Goal: Task Accomplishment & Management: Manage account settings

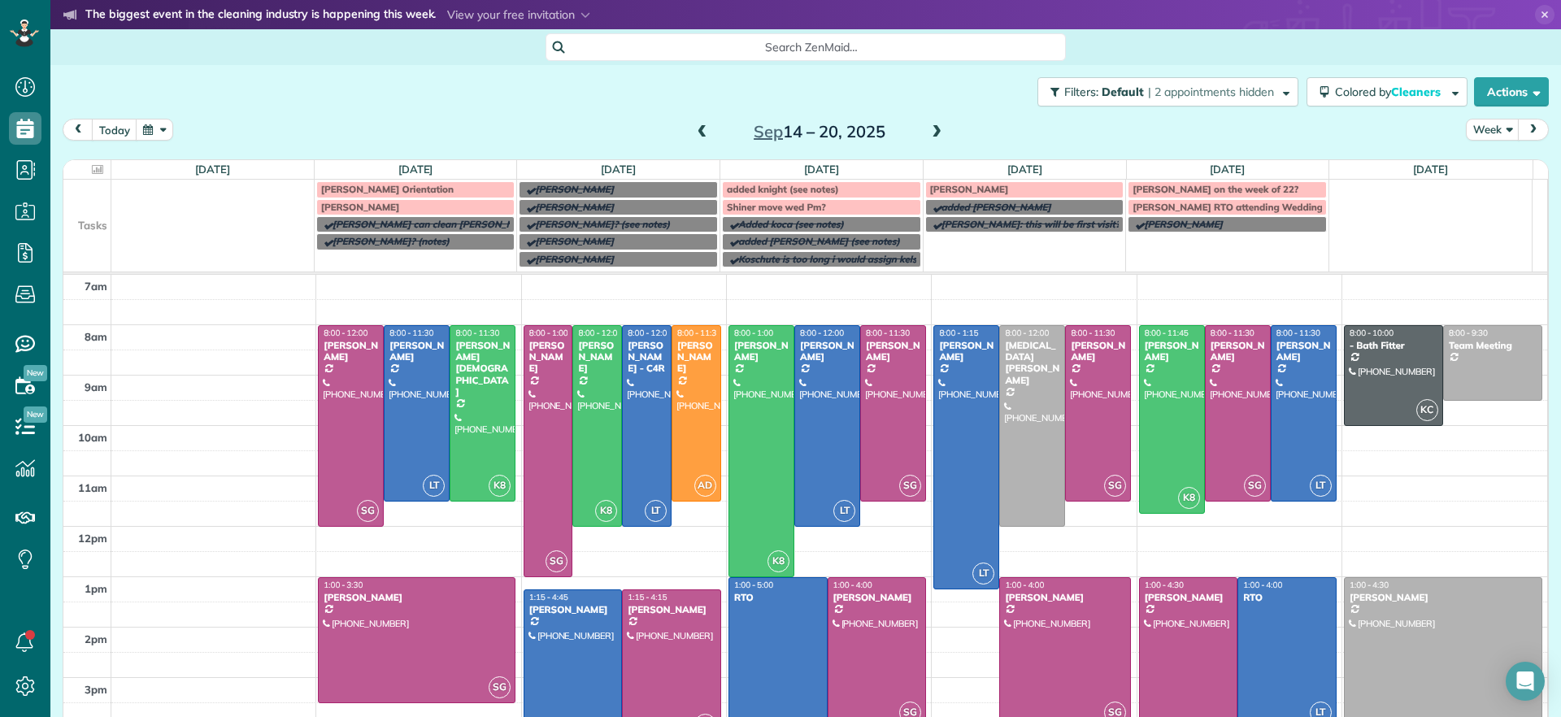
scroll to position [50, 0]
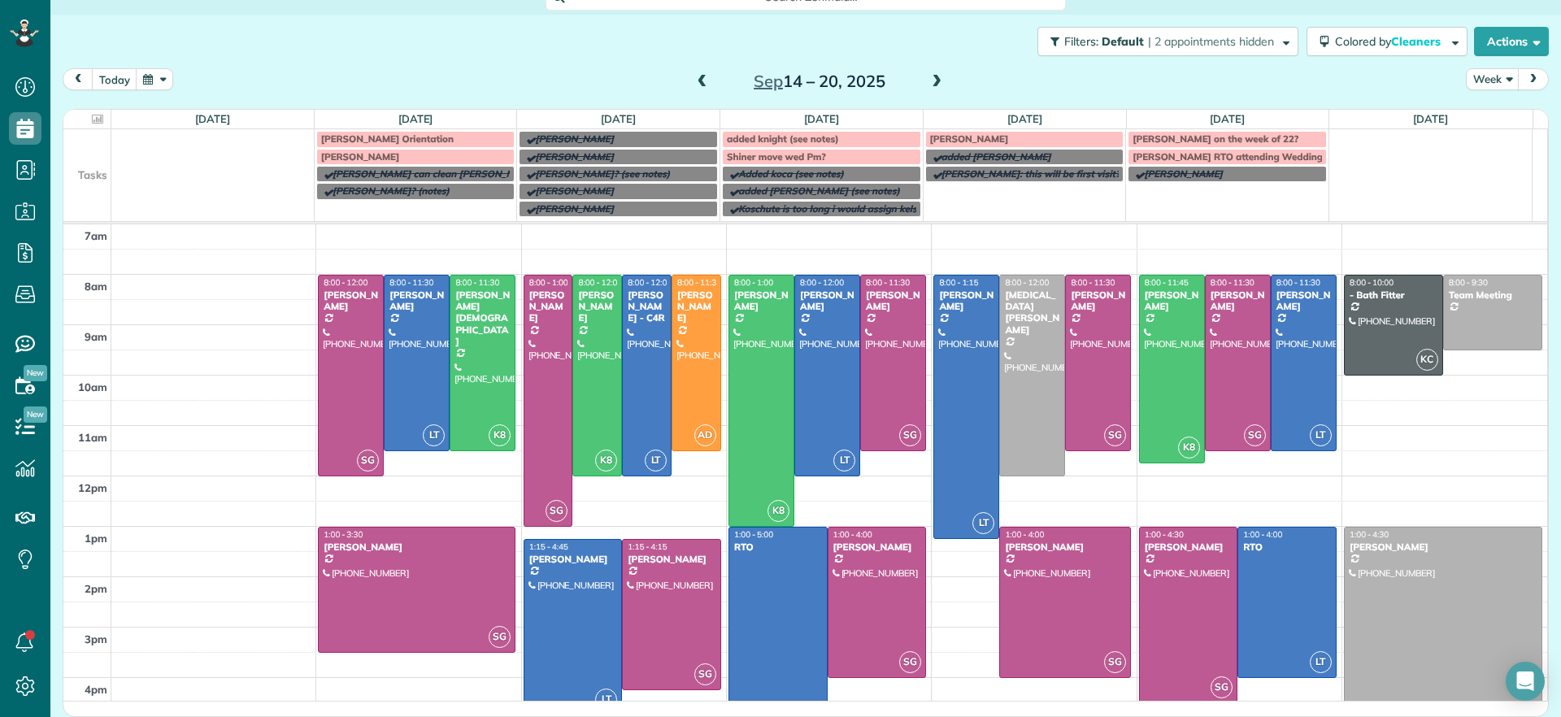
click at [929, 83] on span at bounding box center [937, 82] width 18 height 15
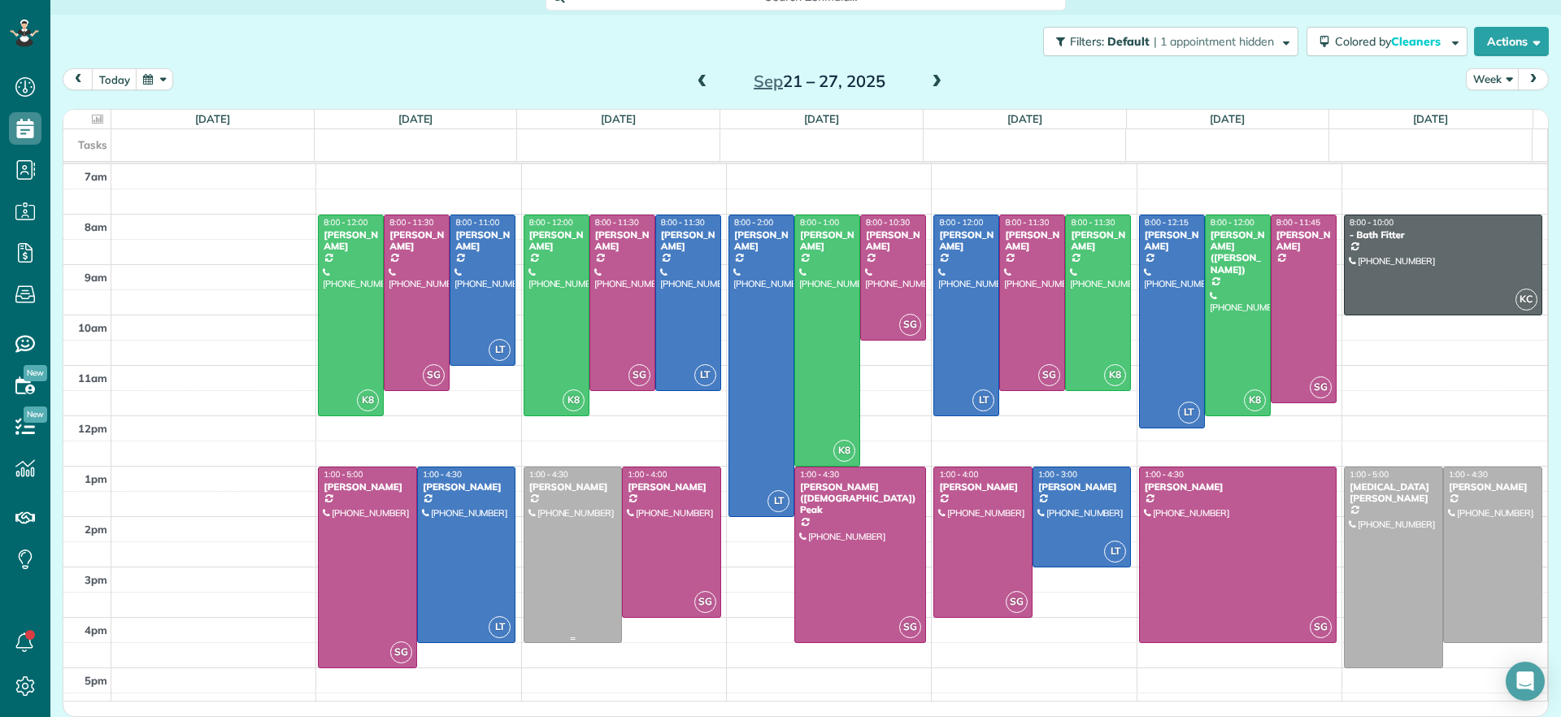
click at [581, 555] on div at bounding box center [573, 555] width 98 height 175
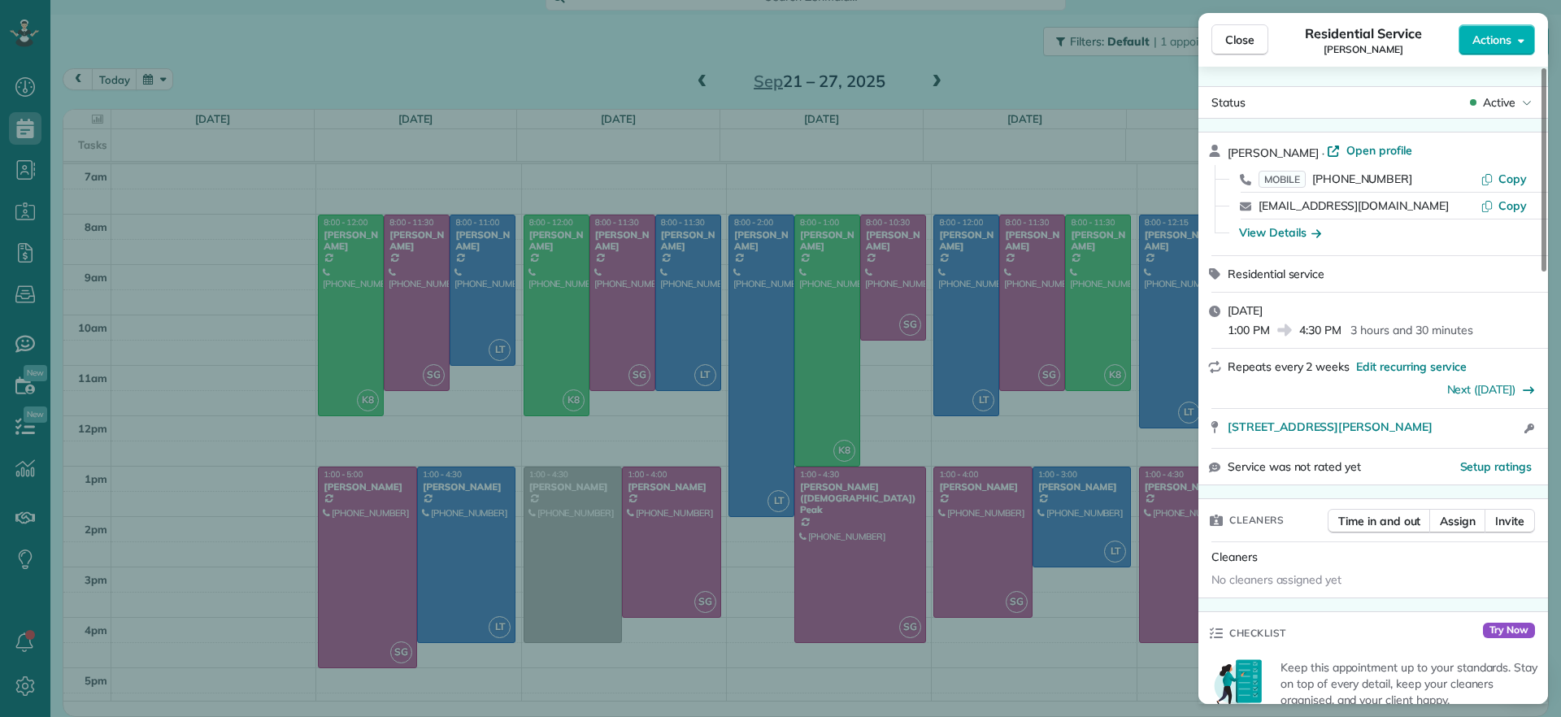
click at [788, 362] on div "Close Residential Service Carla Bowman Actions Status Active Carla Bowman · Ope…" at bounding box center [780, 358] width 1561 height 717
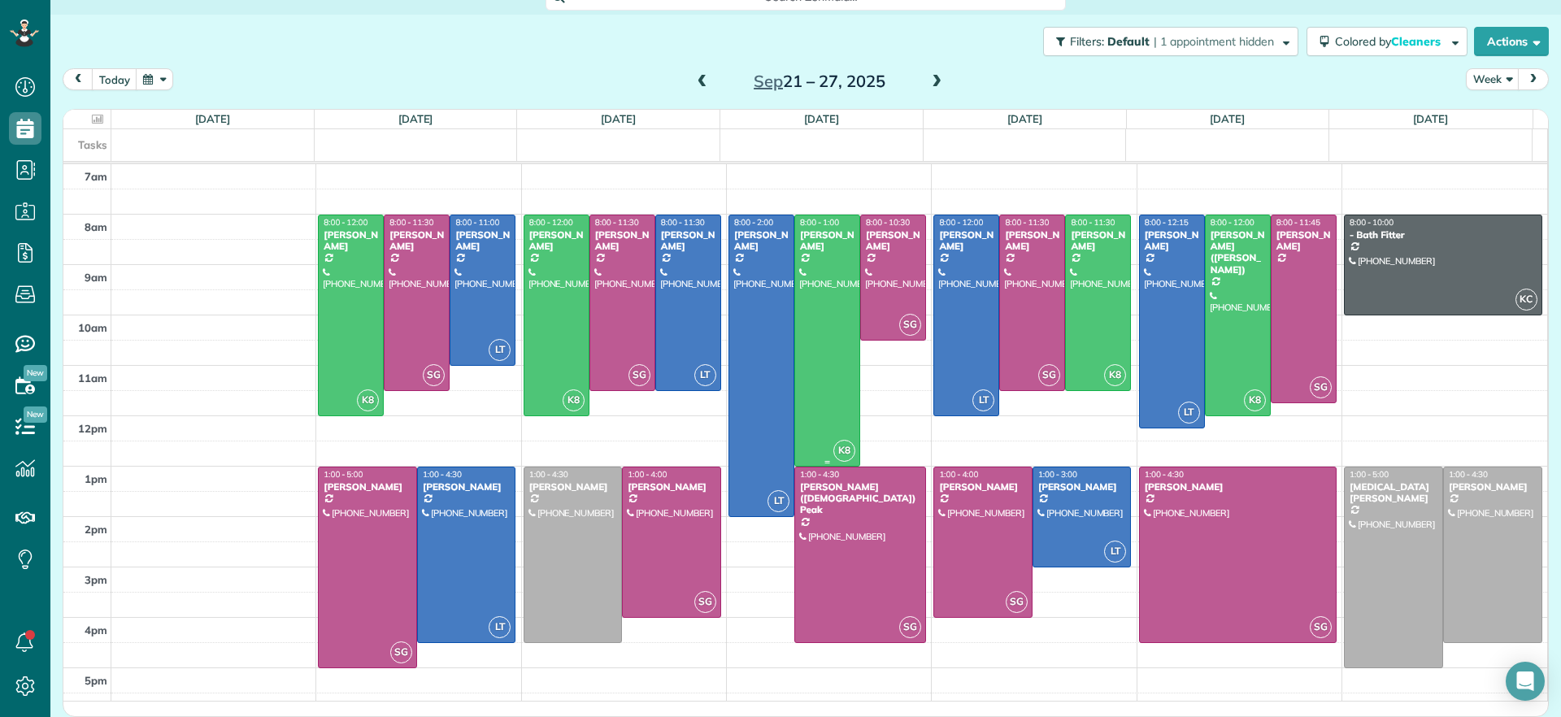
click at [819, 351] on div at bounding box center [827, 340] width 64 height 250
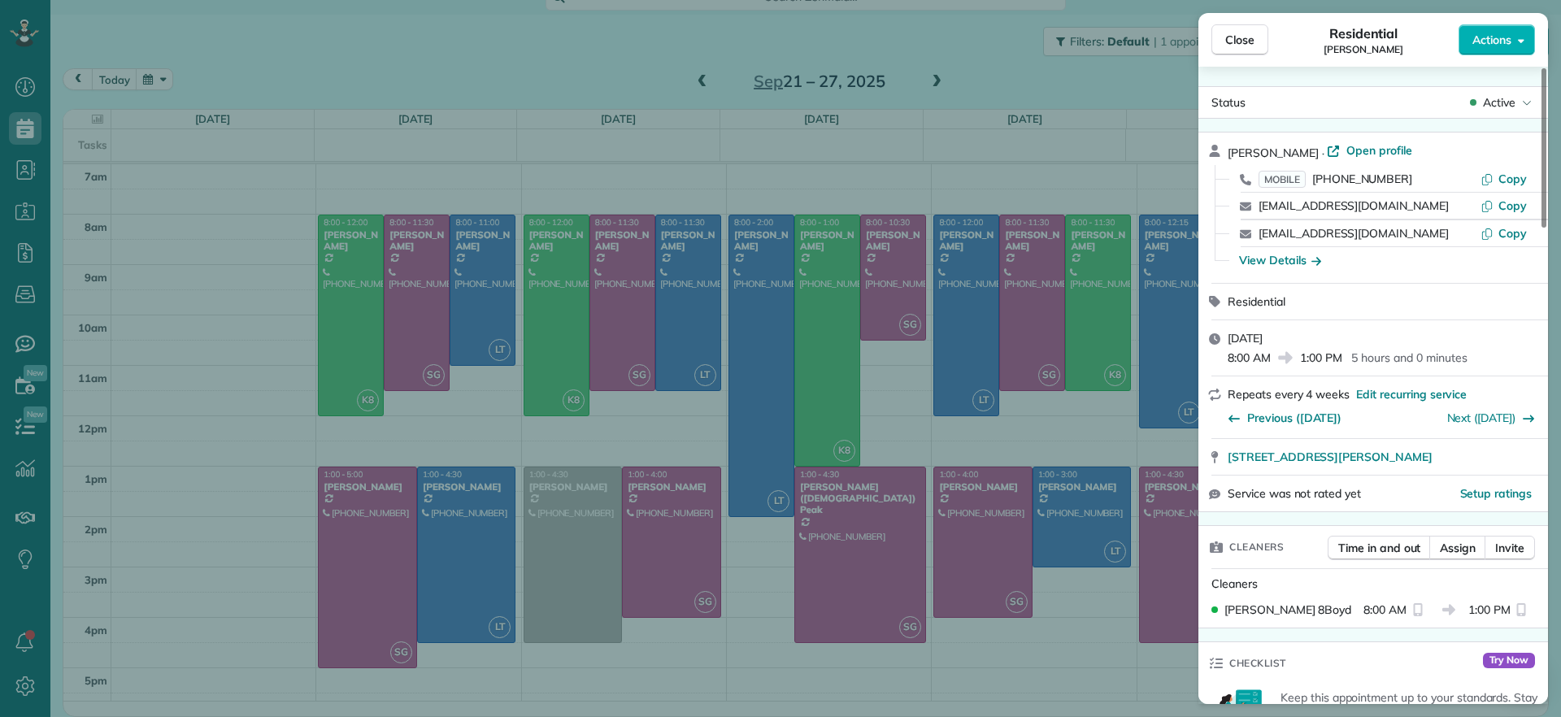
click at [979, 76] on div "Close Residential Elizabeth Outka Actions Status Active Elizabeth Outka · Open …" at bounding box center [780, 358] width 1561 height 717
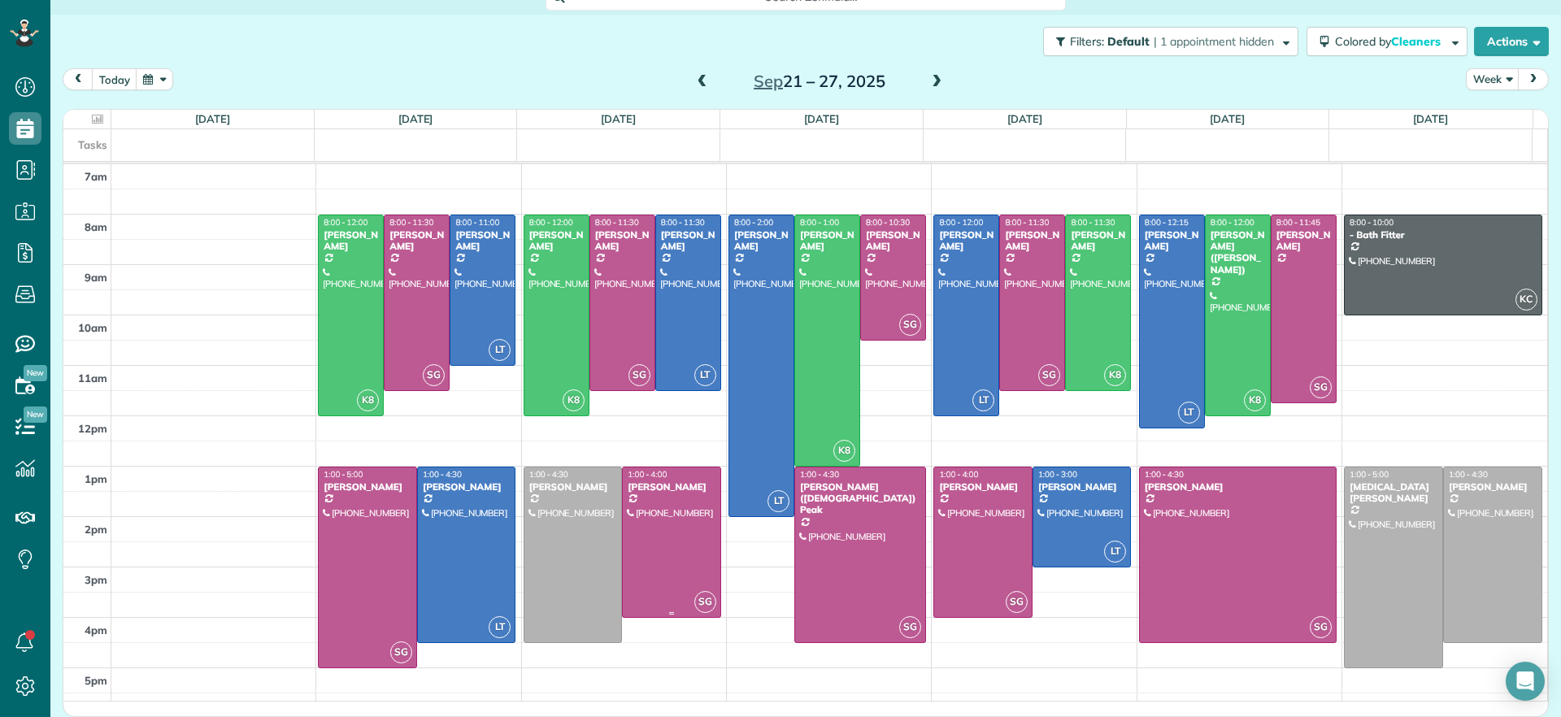
click at [623, 555] on div at bounding box center [672, 543] width 98 height 150
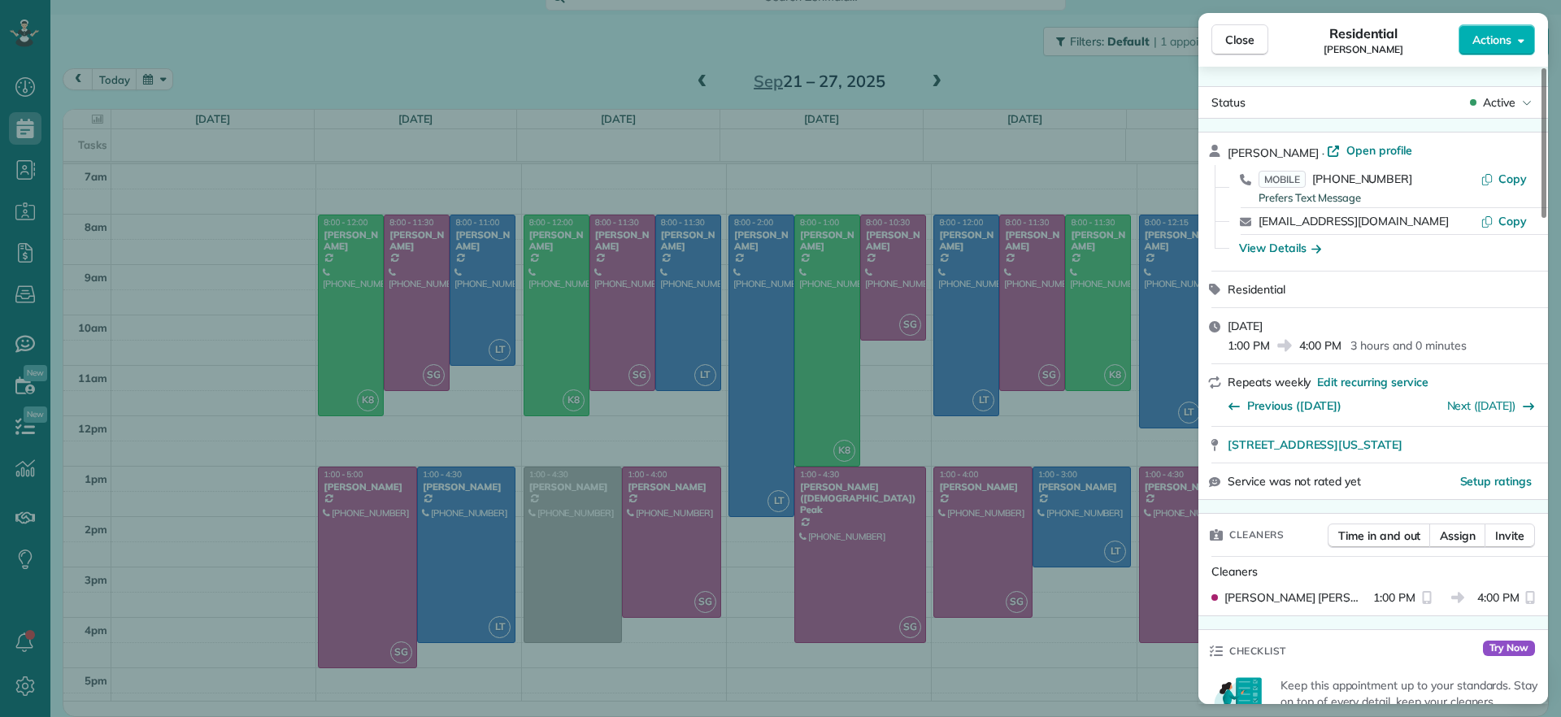
drag, startPoint x: 1225, startPoint y: 451, endPoint x: 1524, endPoint y: 459, distance: 299.3
click at [1524, 459] on div "301 Virginia Street Unit 801 Richmond VA 23219" at bounding box center [1374, 445] width 350 height 36
click at [1516, 176] on span "Copy" at bounding box center [1513, 179] width 28 height 15
click at [1039, 644] on div "Close Residential Tracy Jones Actions Status Active Tracy Jones · Open profile …" at bounding box center [780, 358] width 1561 height 717
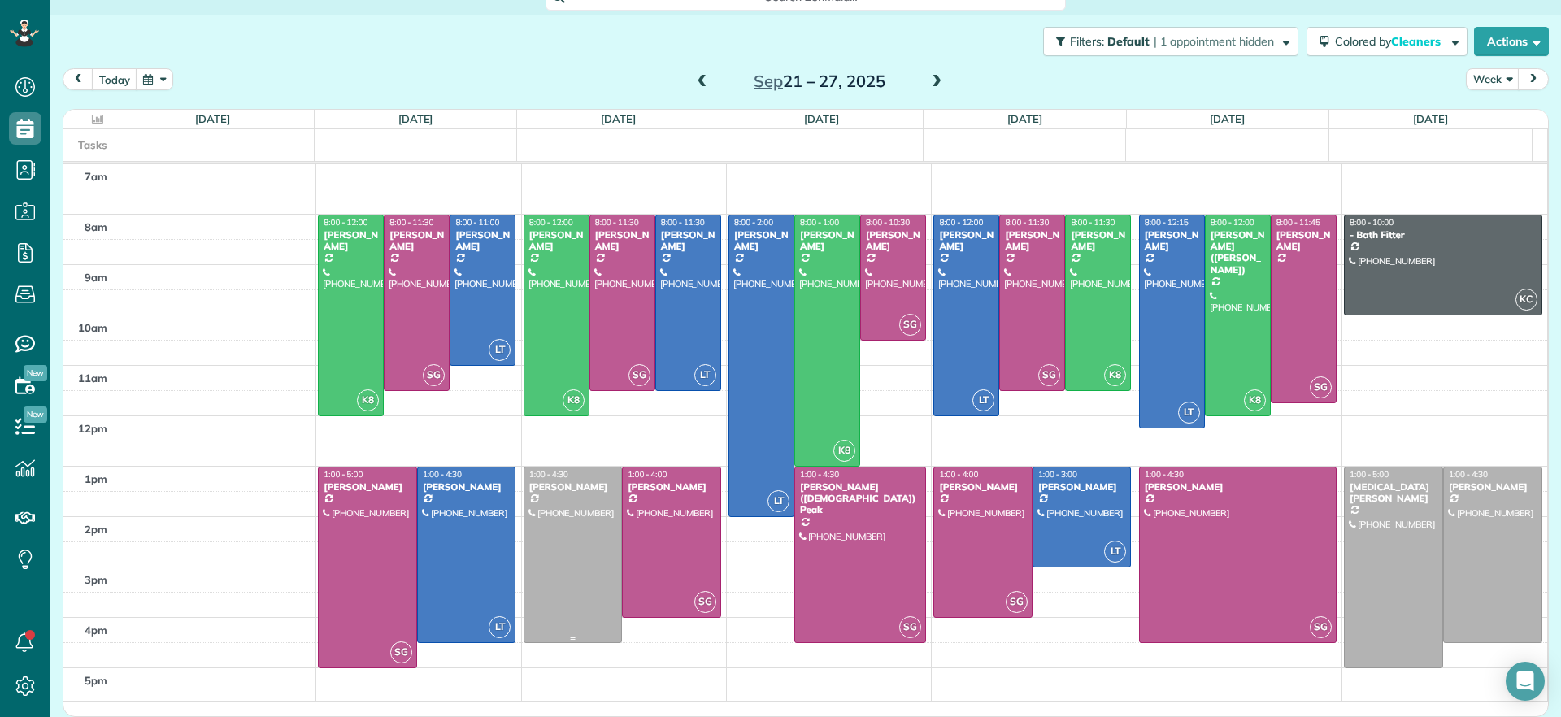
click at [542, 594] on div at bounding box center [573, 555] width 98 height 175
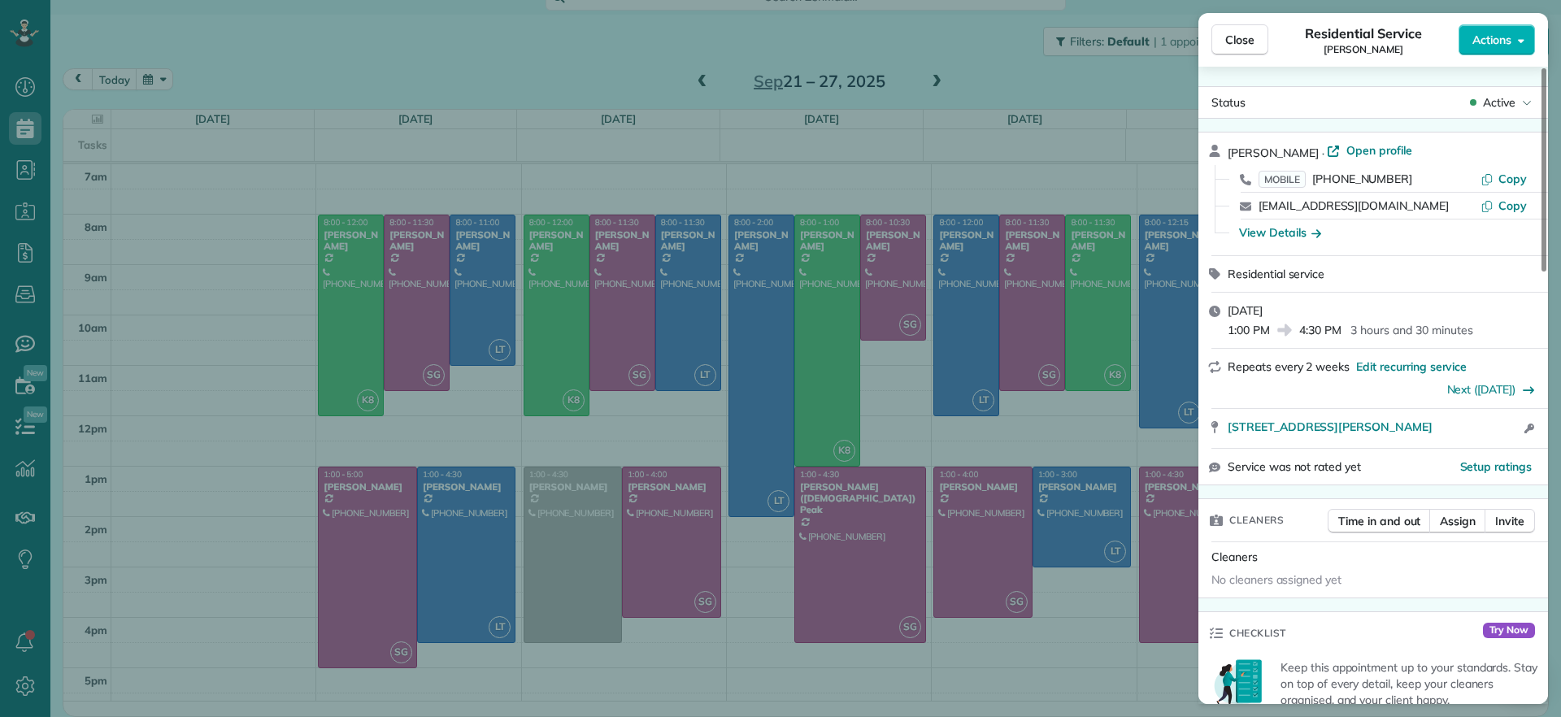
click at [1025, 185] on div "Close Residential Service Carla Bowman Actions Status Active Carla Bowman · Ope…" at bounding box center [780, 358] width 1561 height 717
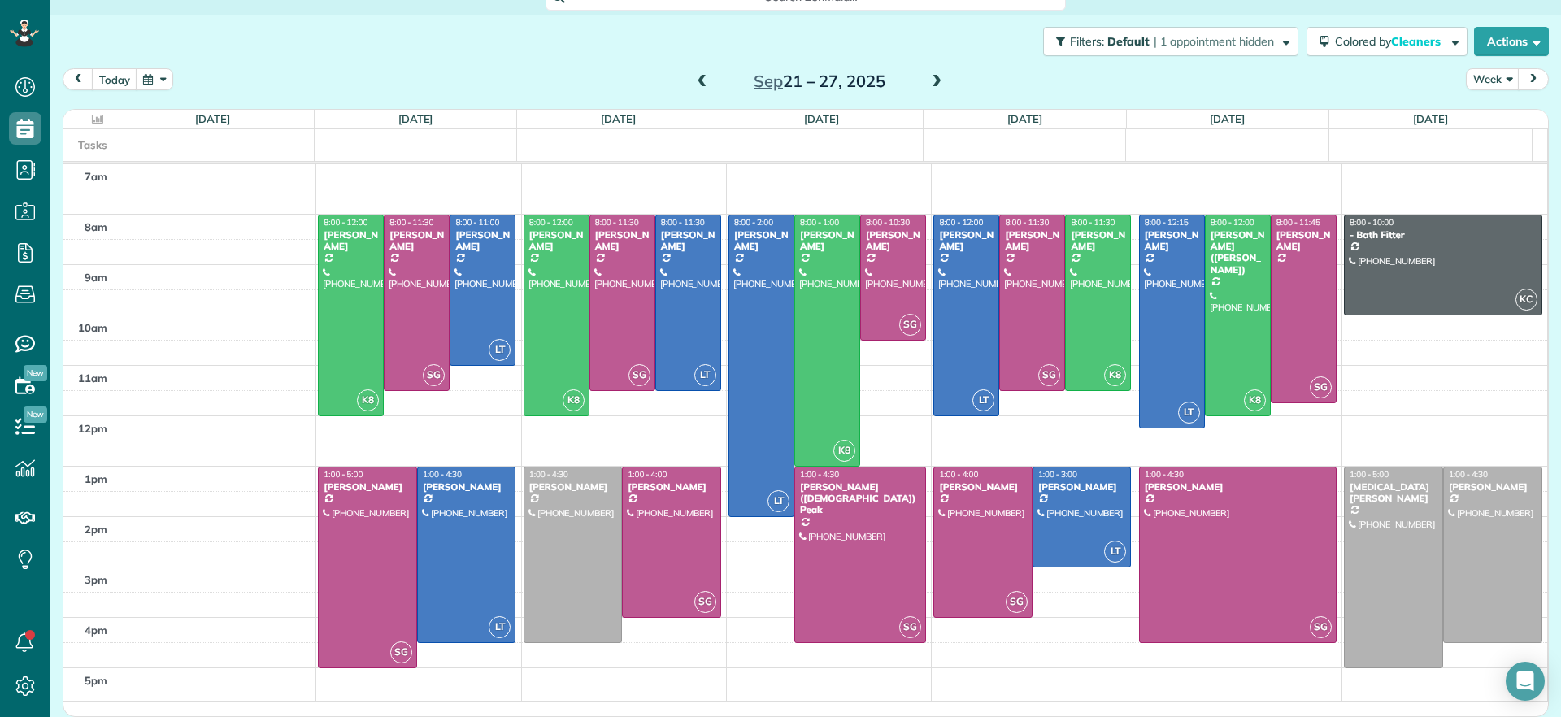
click at [932, 87] on span at bounding box center [937, 82] width 18 height 15
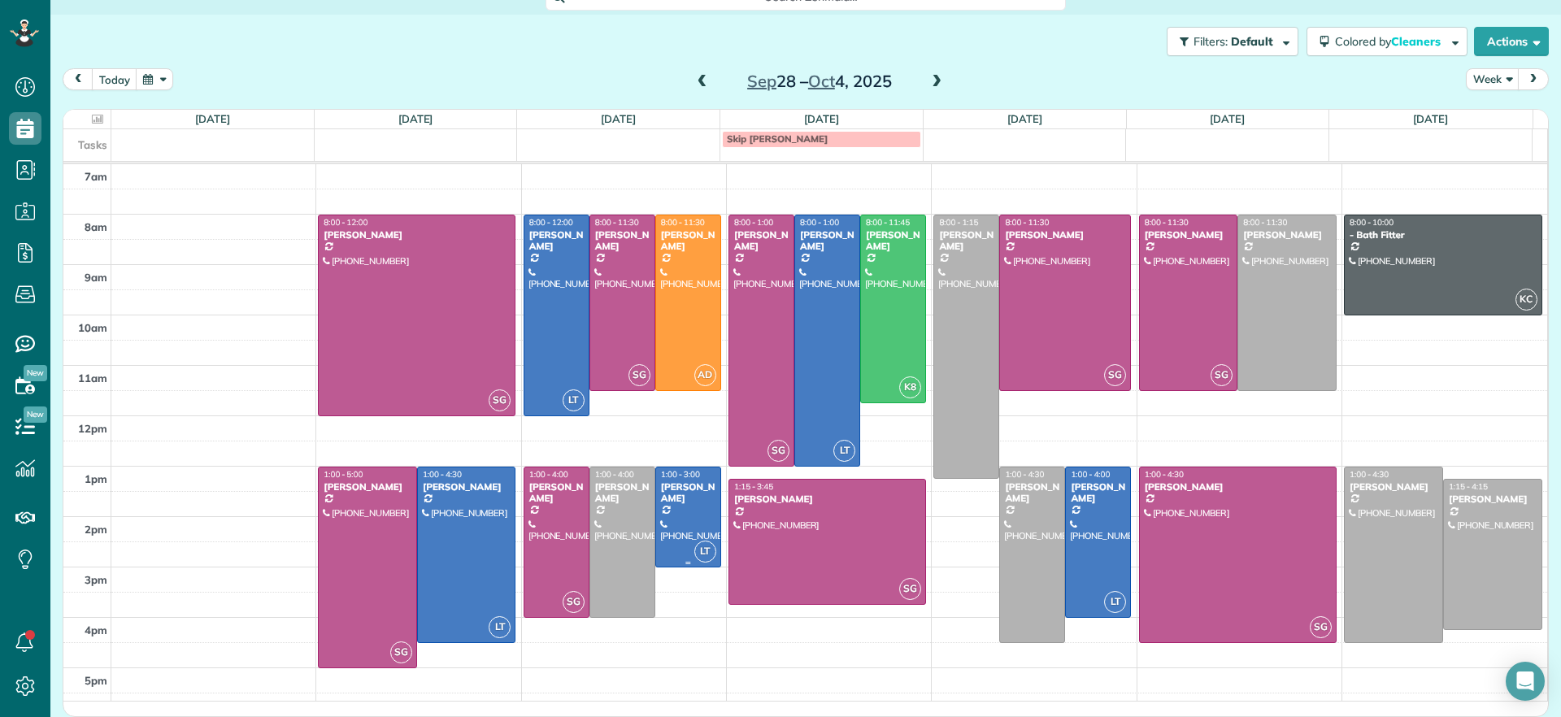
click at [672, 522] on div at bounding box center [688, 517] width 64 height 99
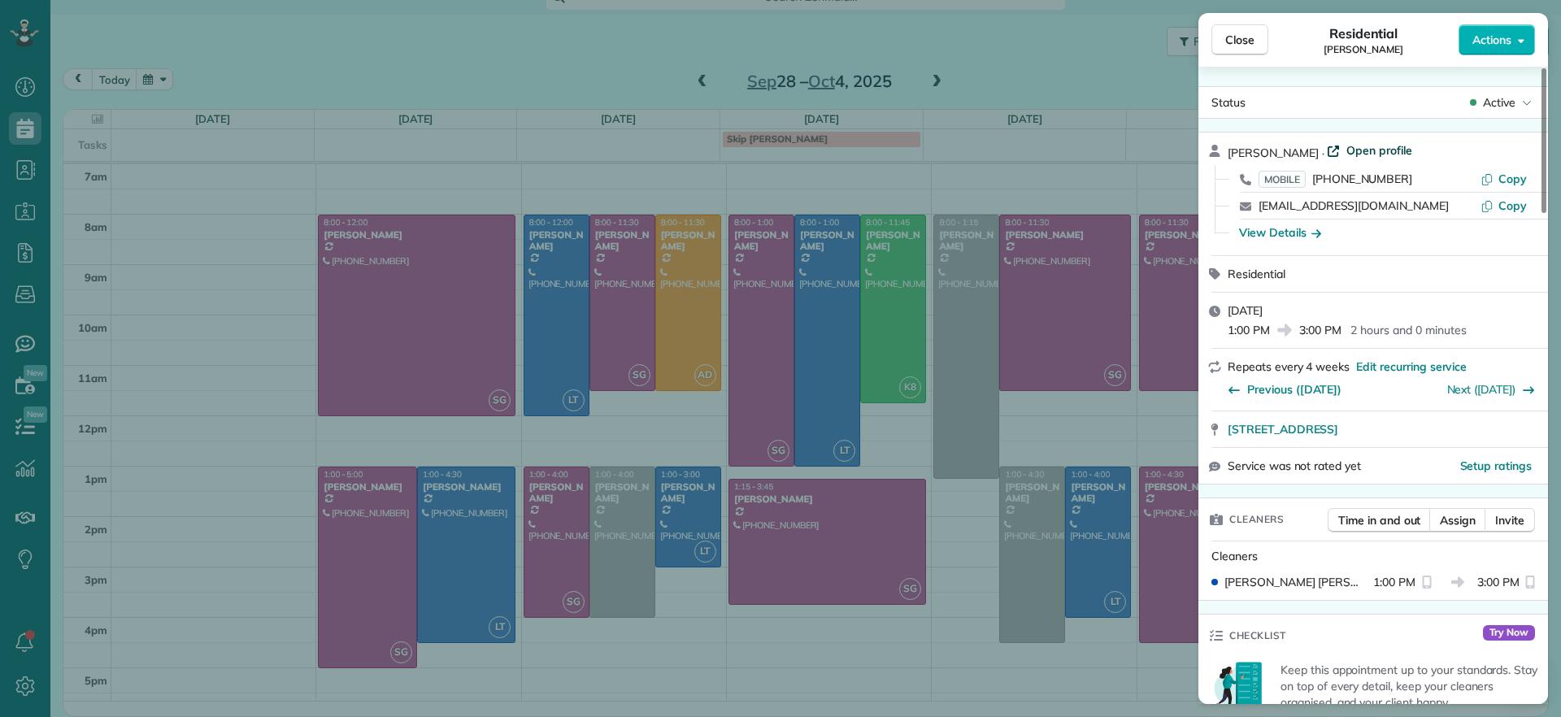
click at [1349, 150] on span "Open profile" at bounding box center [1380, 150] width 66 height 16
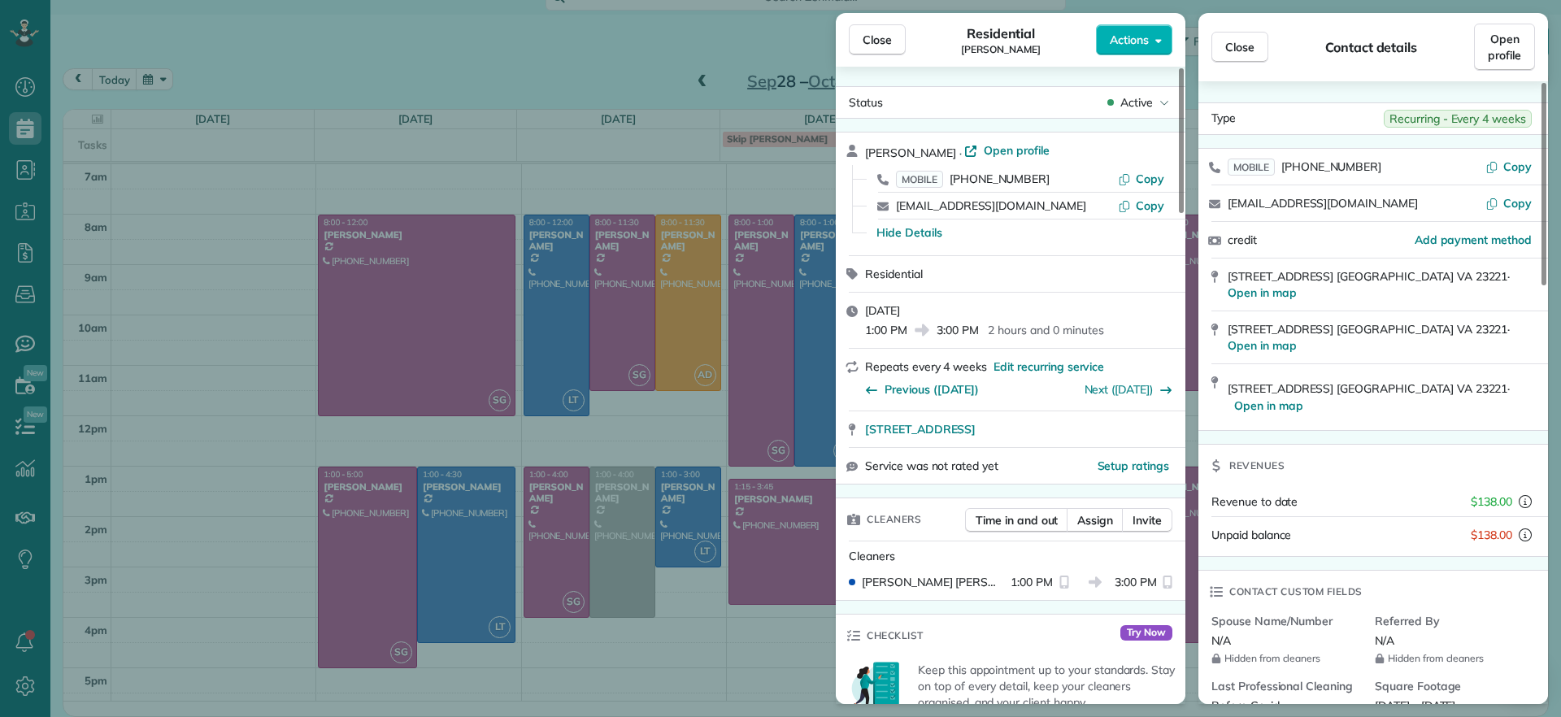
click at [674, 572] on div "Close Residential Ann Whitlow Actions Status Active Ann Whitlow · Open profile …" at bounding box center [780, 358] width 1561 height 717
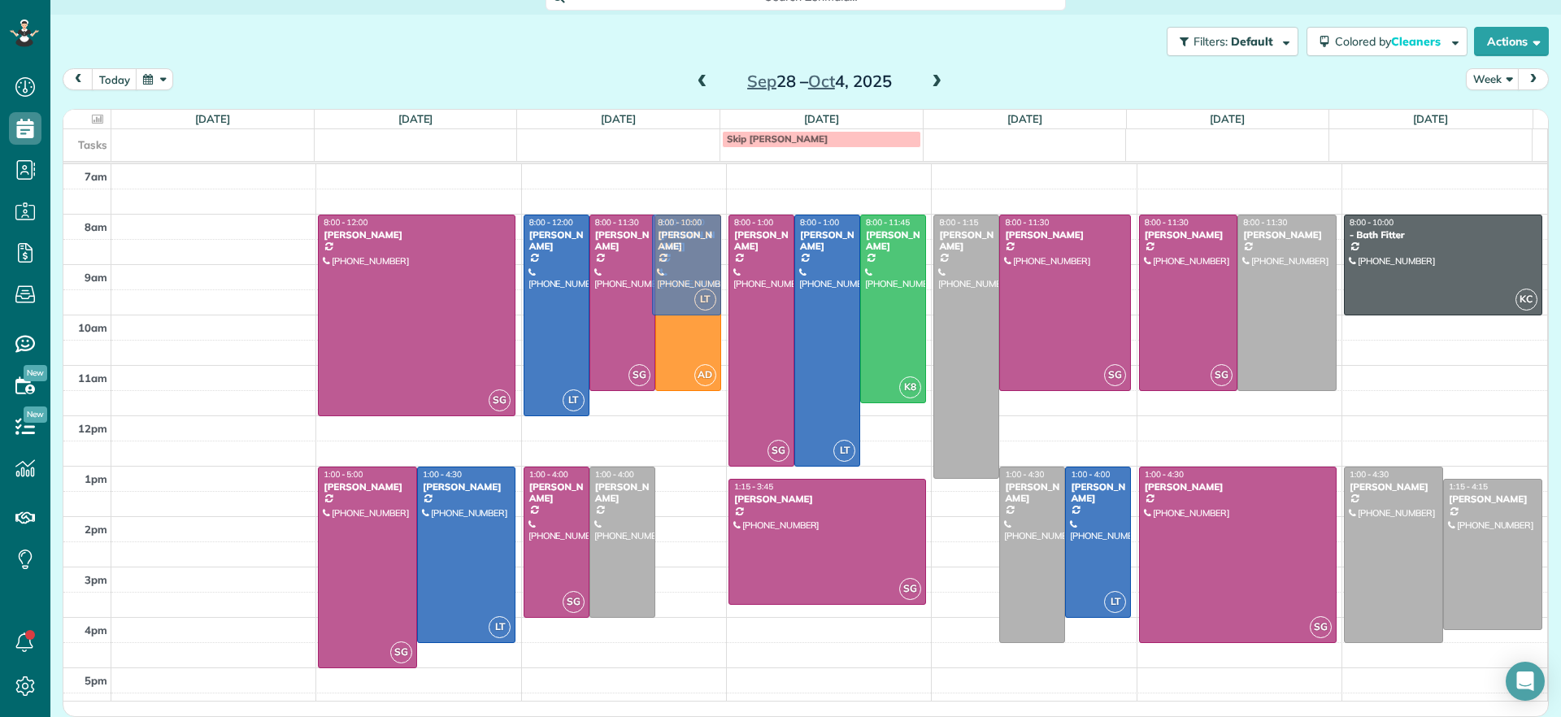
drag, startPoint x: 684, startPoint y: 533, endPoint x: 674, endPoint y: 279, distance: 253.9
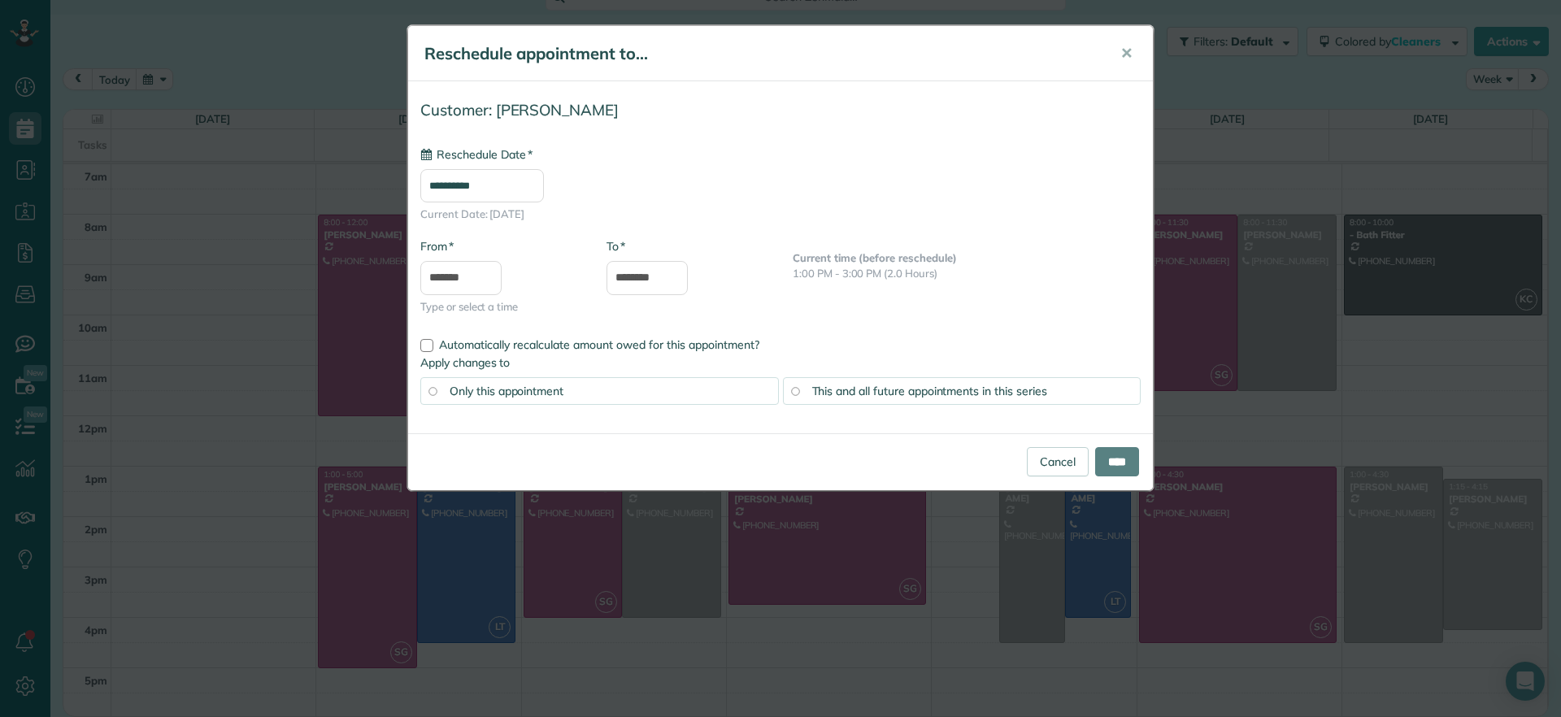
type input "**********"
click at [1125, 470] on input "****" at bounding box center [1117, 461] width 44 height 29
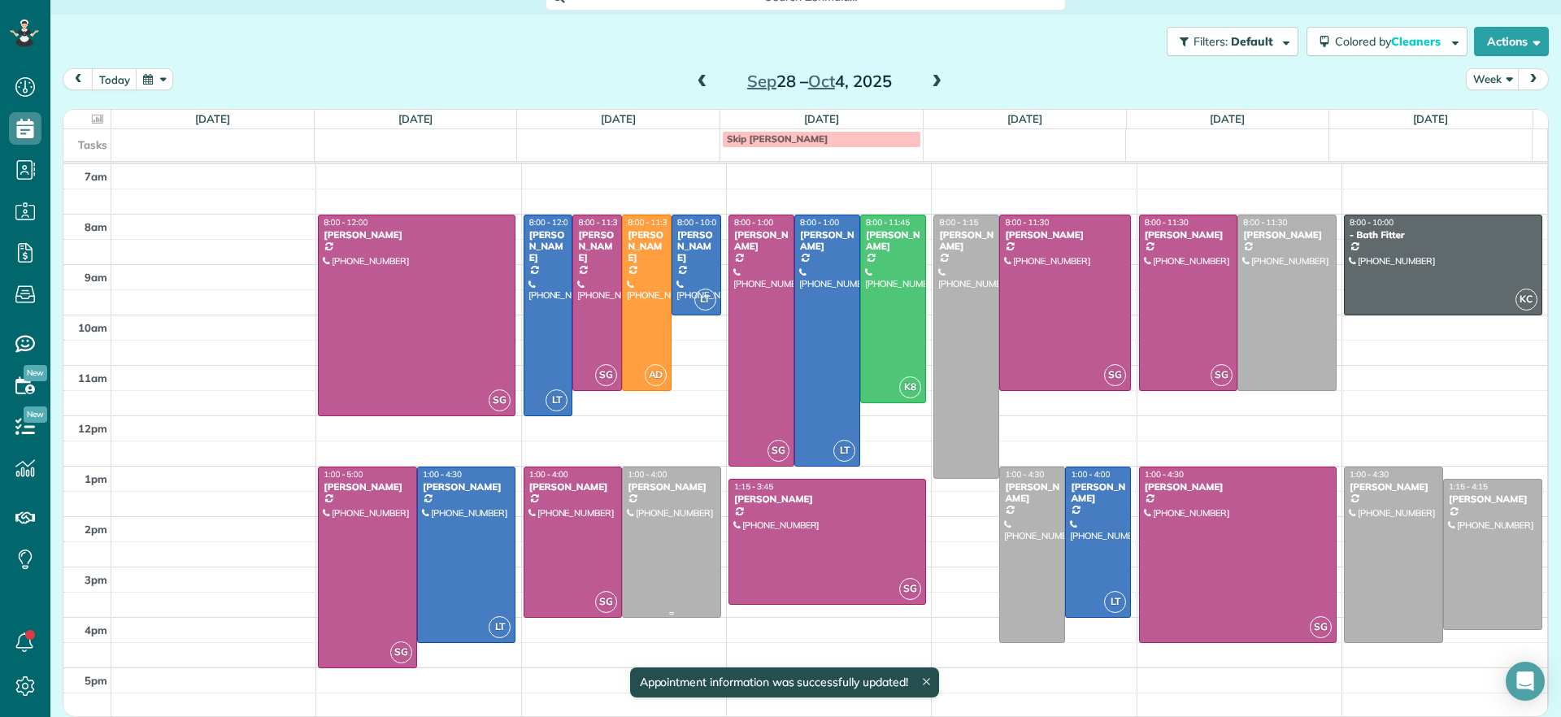
click at [662, 522] on div at bounding box center [672, 543] width 98 height 150
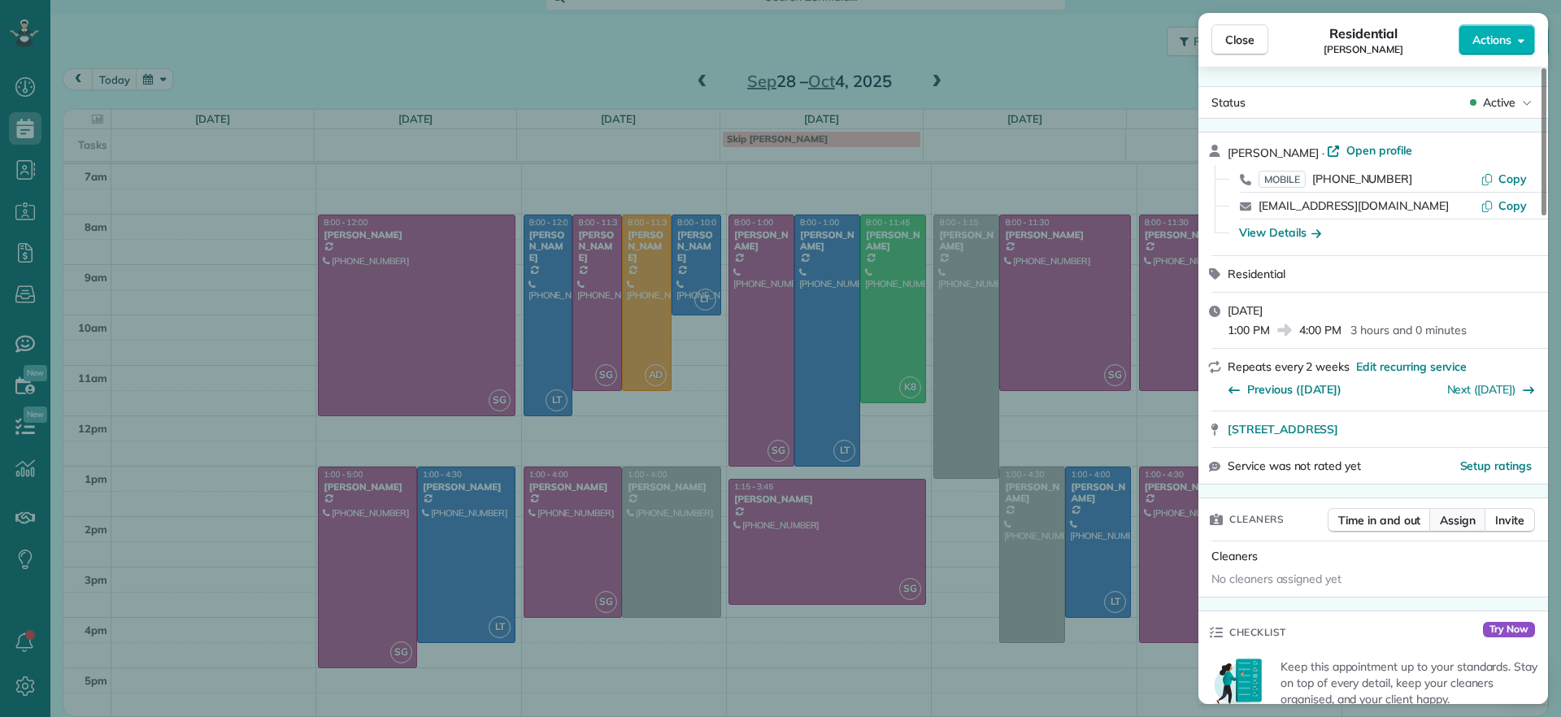
click at [1448, 518] on span "Assign" at bounding box center [1458, 520] width 36 height 16
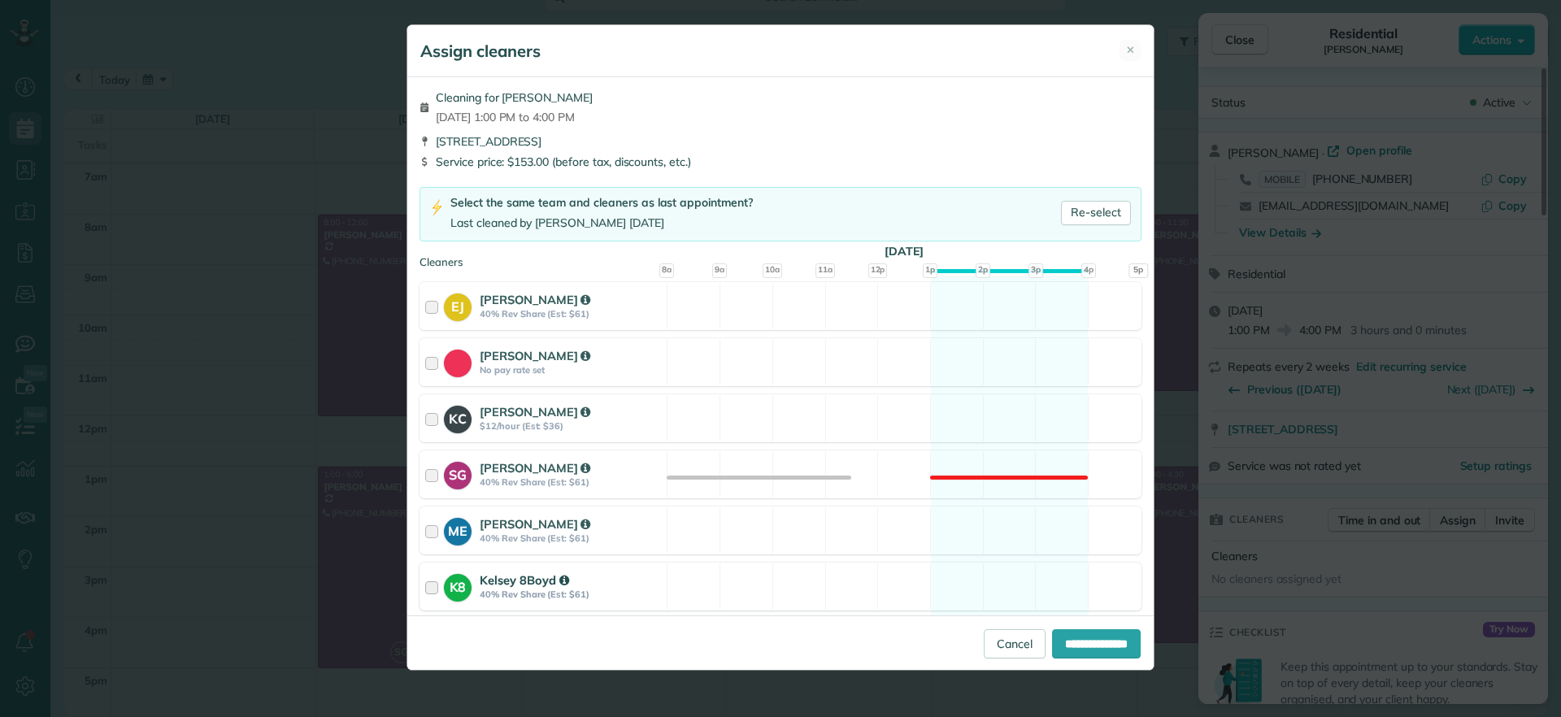
click at [977, 592] on div "K8 Kelsey 8Boyd 40% Rev Share (Est: $61) Available" at bounding box center [781, 587] width 722 height 48
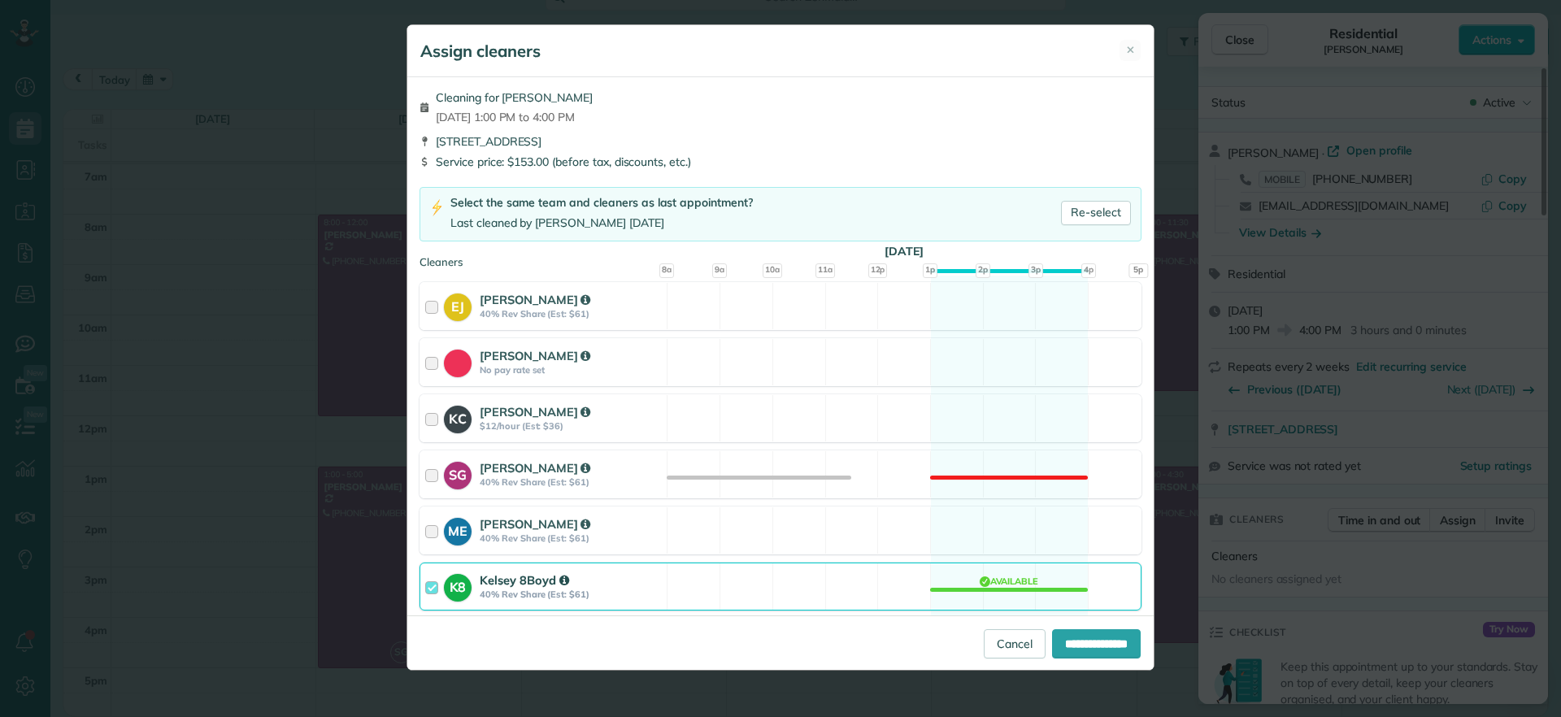
click at [977, 592] on div "K8 Kelsey 8Boyd 40% Rev Share (Est: $61) Available" at bounding box center [781, 587] width 722 height 48
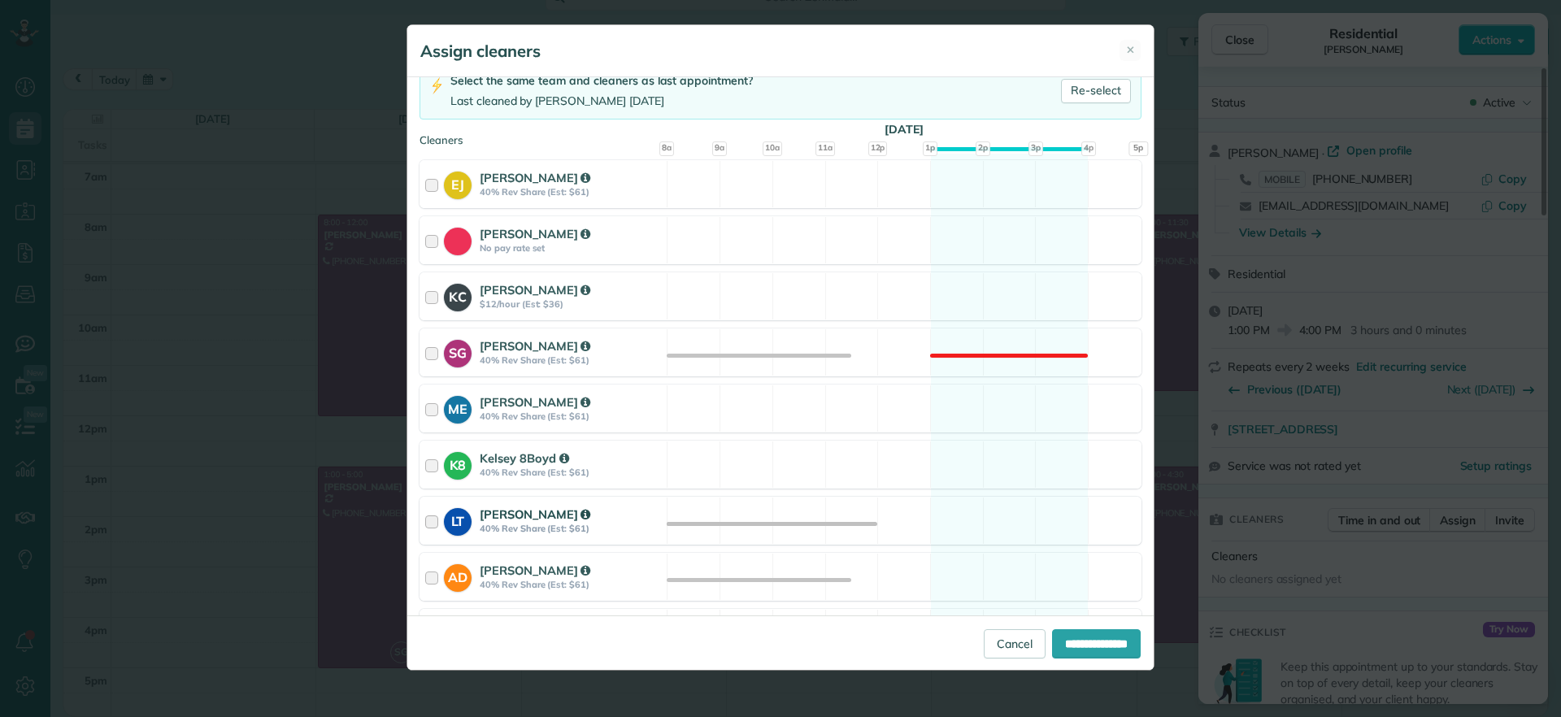
scroll to position [203, 0]
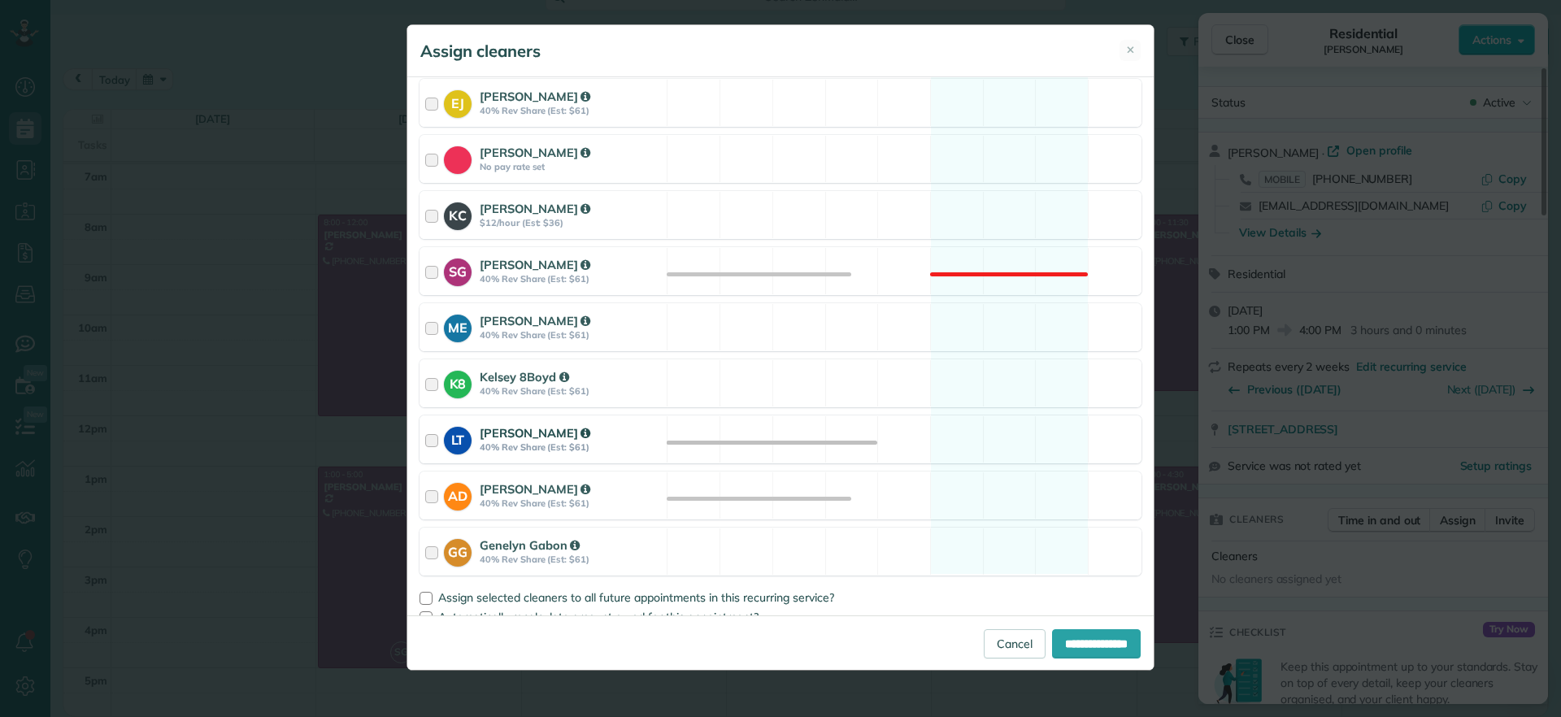
click at [994, 454] on div "LT Laura Thaller 40% Rev Share (Est: $61) Available" at bounding box center [781, 440] width 722 height 48
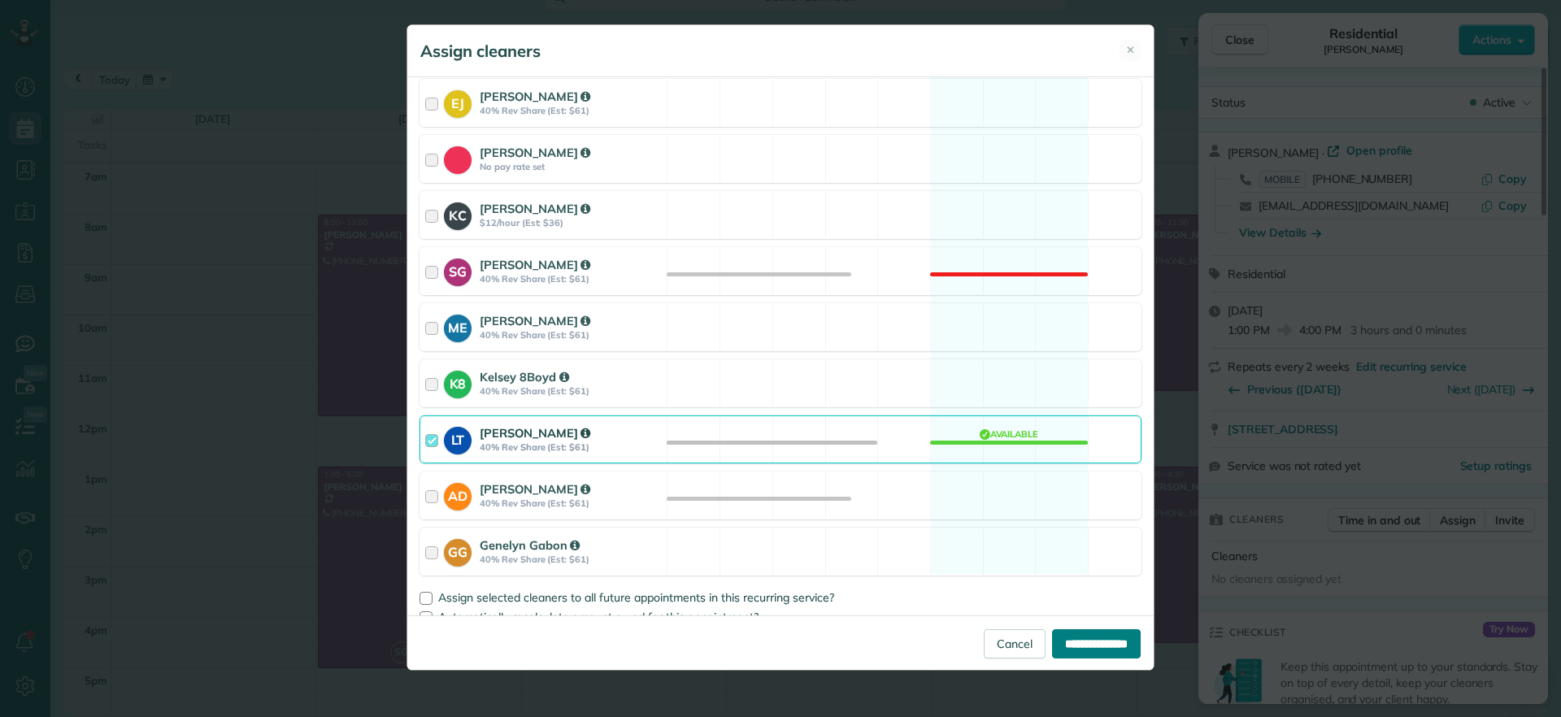
click at [1052, 646] on input "**********" at bounding box center [1096, 643] width 89 height 29
type input "**********"
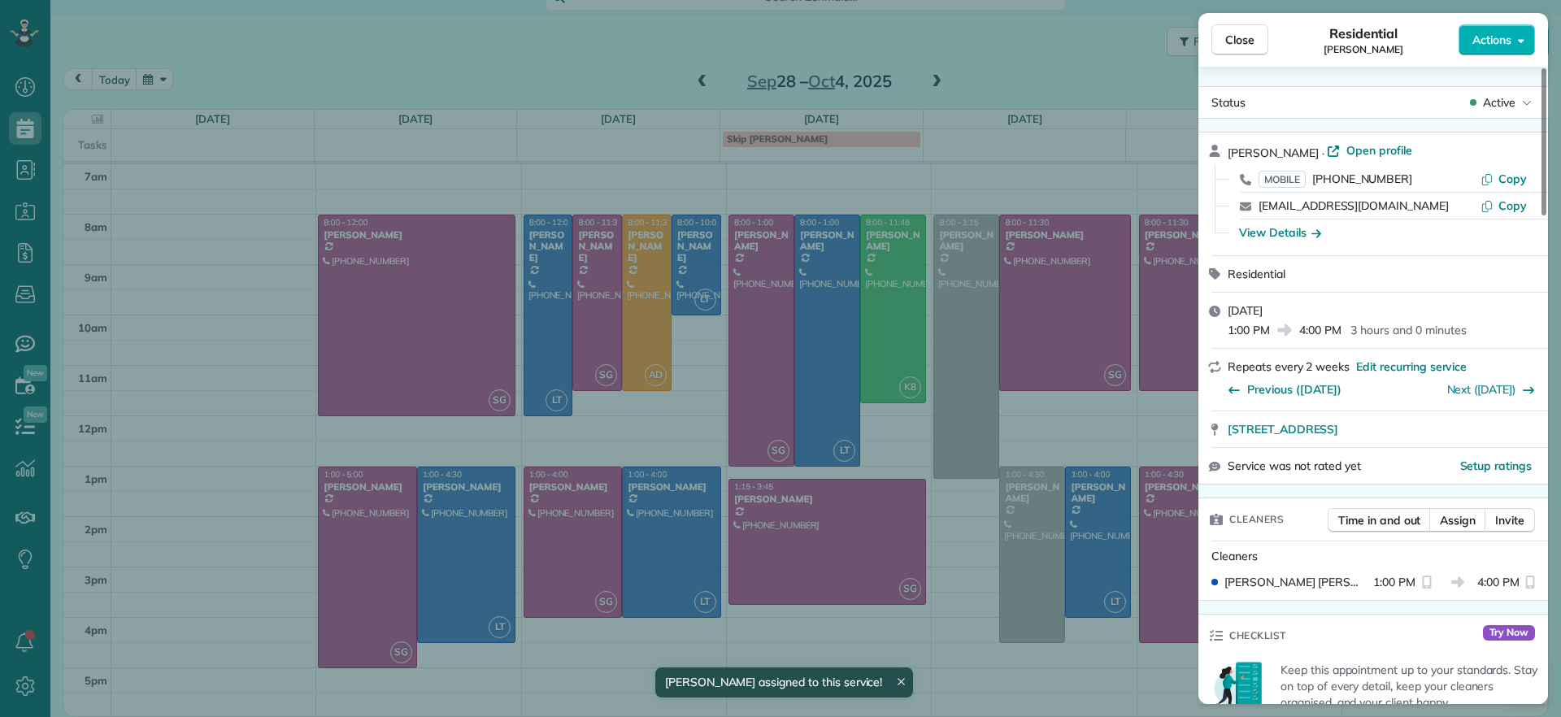
click at [666, 420] on div "Close Residential Karen Shiner Actions Status Active Karen Shiner · Open profil…" at bounding box center [780, 358] width 1561 height 717
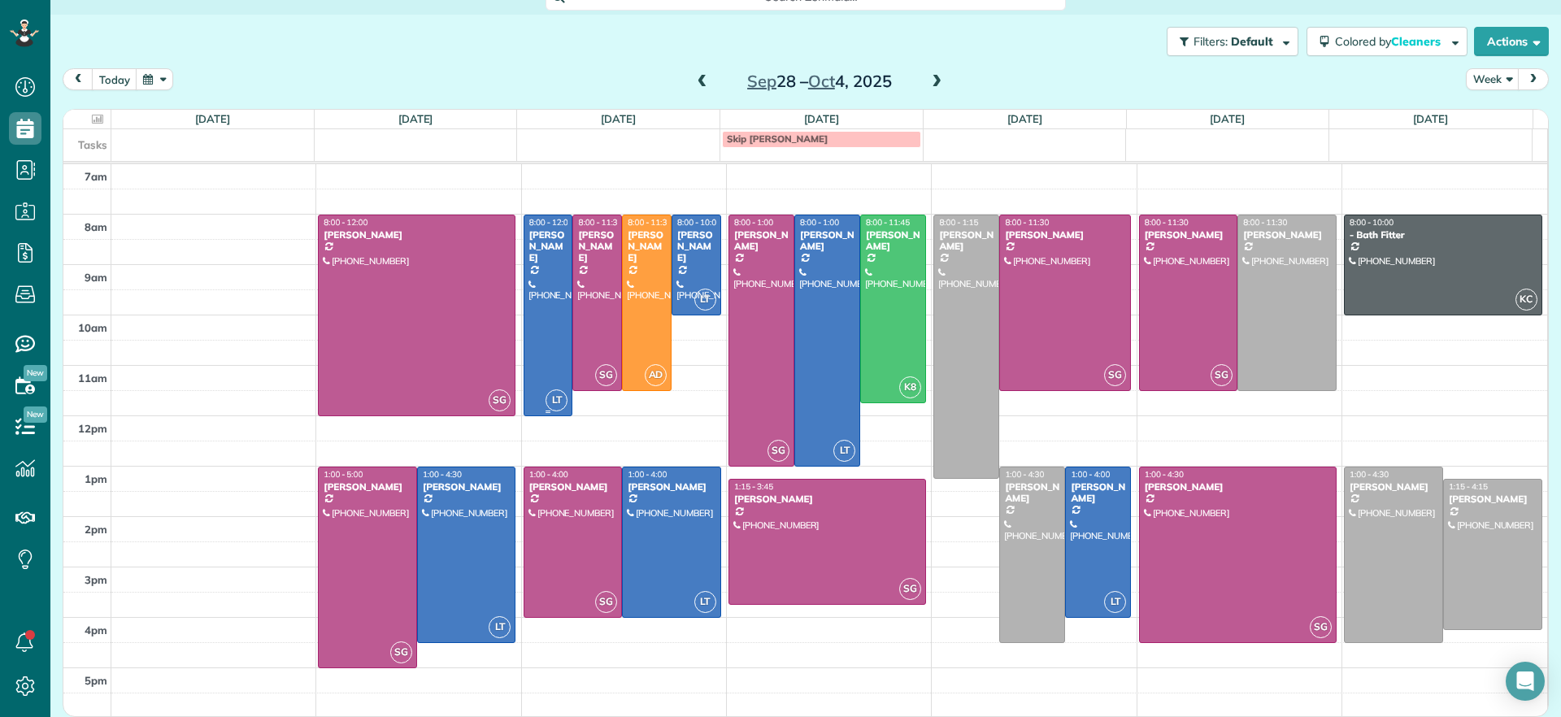
click at [548, 327] on div at bounding box center [548, 315] width 48 height 200
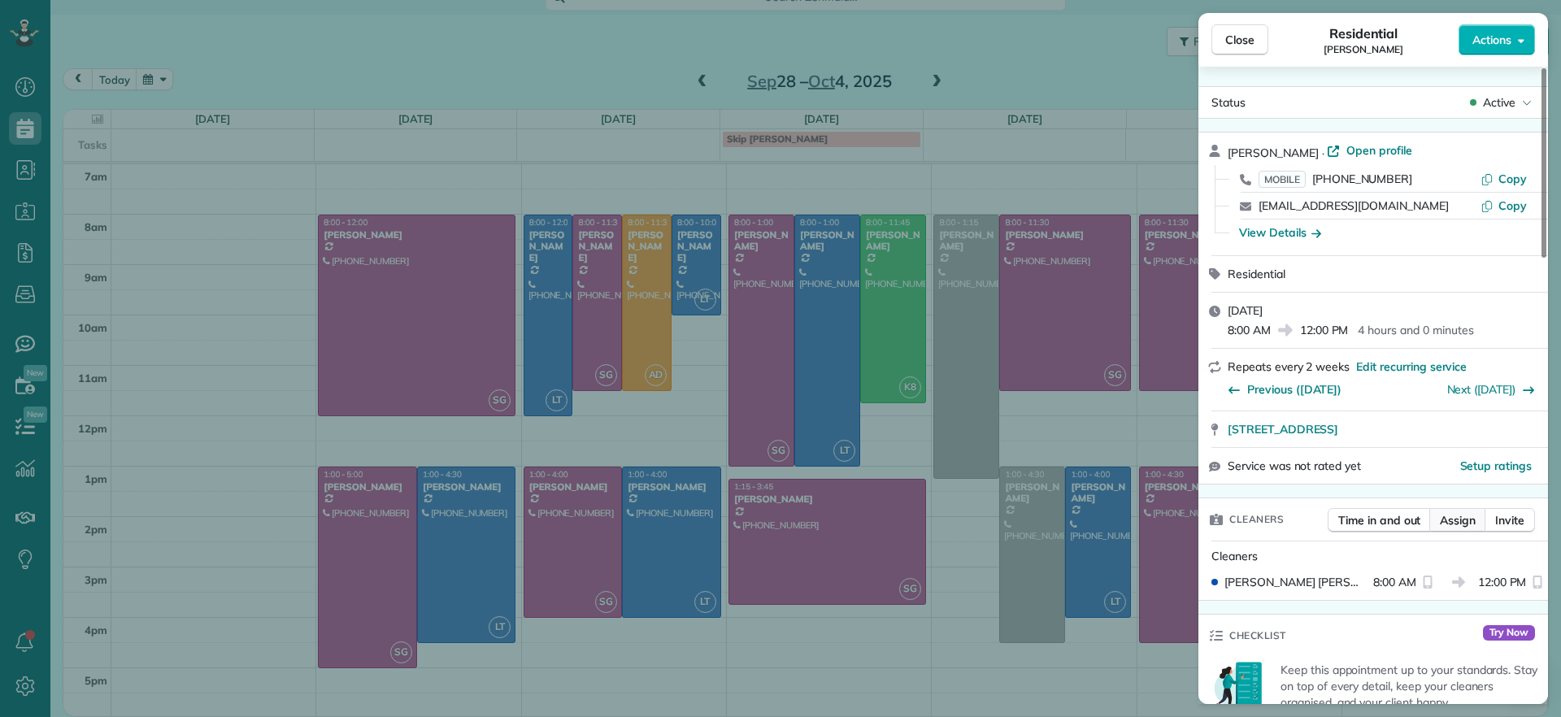
click at [1461, 524] on span "Assign" at bounding box center [1458, 520] width 36 height 16
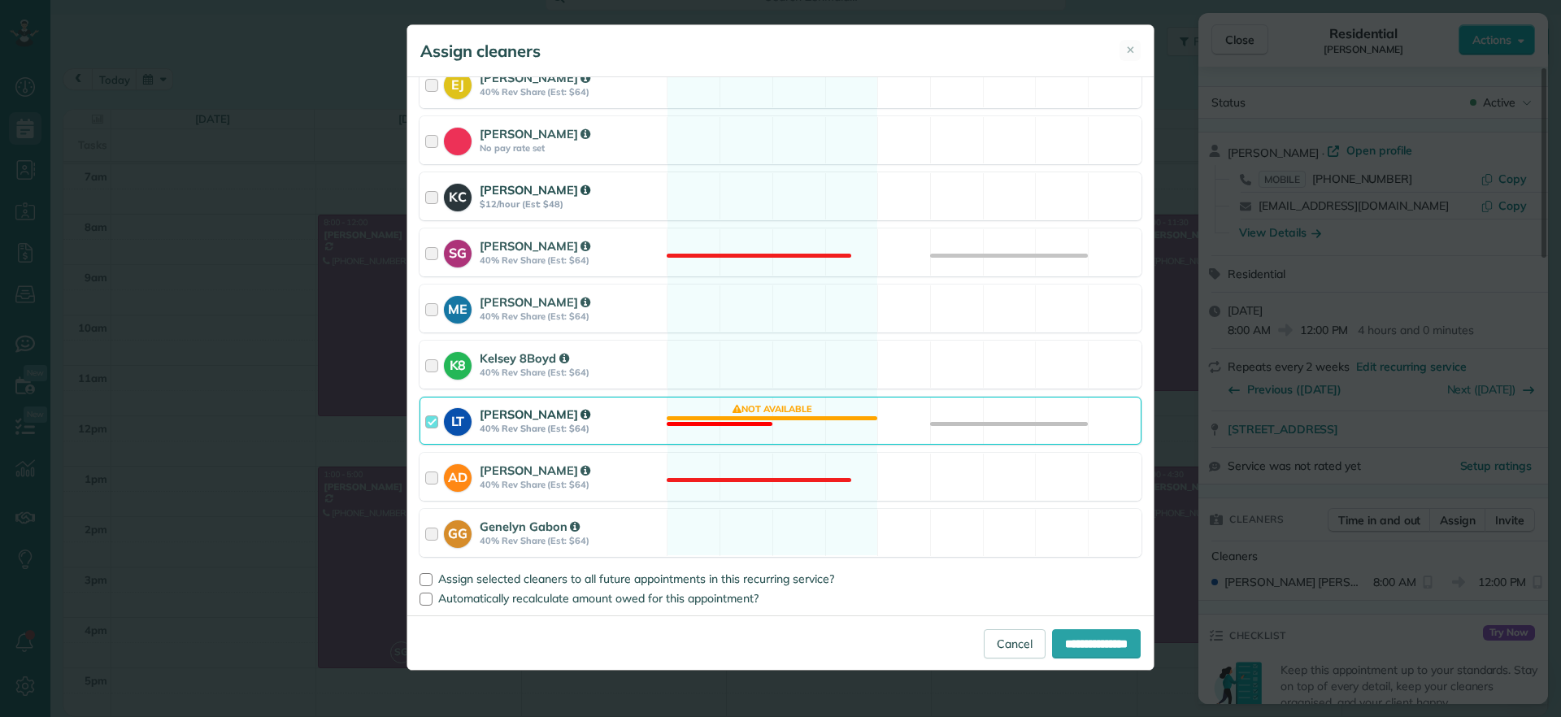
scroll to position [223, 0]
click at [760, 430] on div "LT Laura Thaller 40% Rev Share (Est: $64) Not available" at bounding box center [781, 420] width 722 height 48
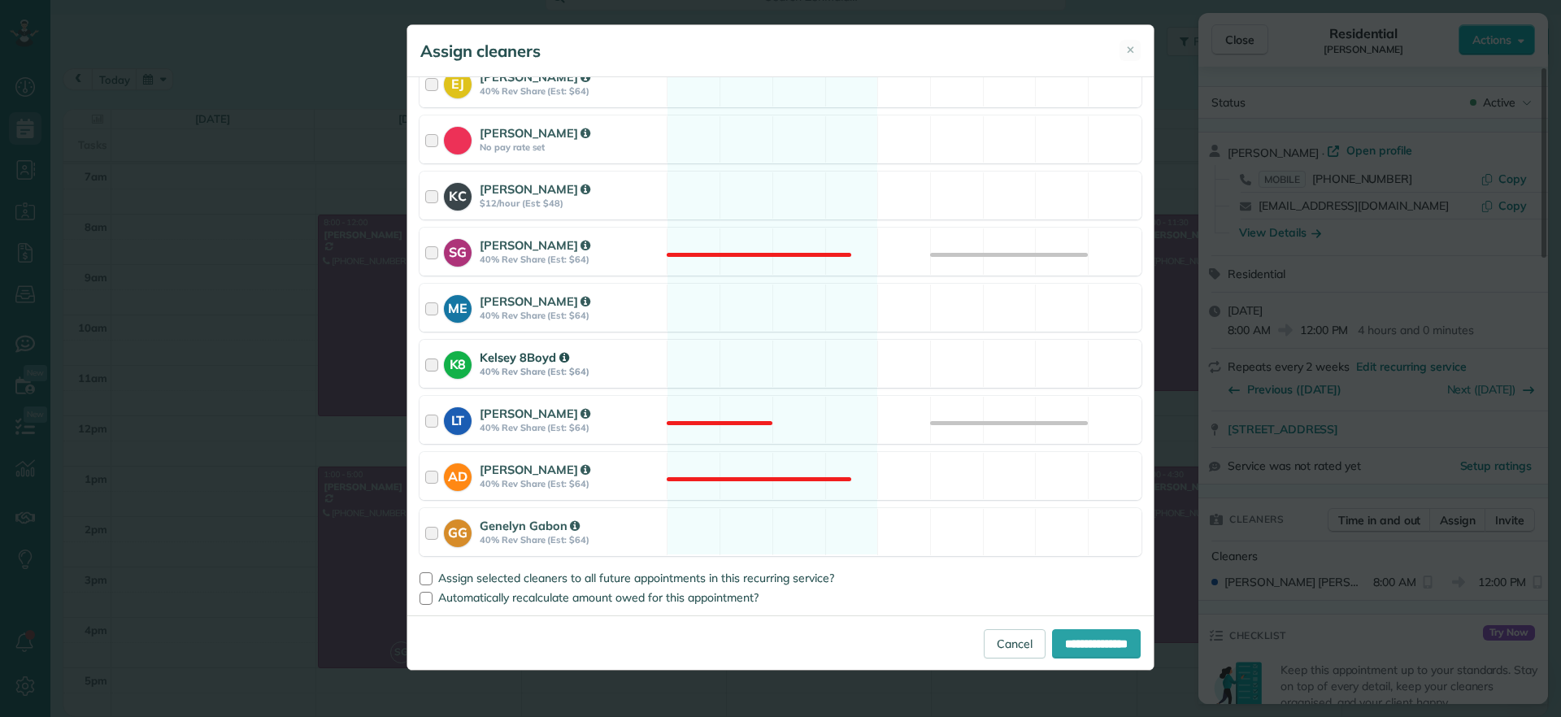
click at [759, 366] on div "K8 Kelsey 8Boyd 40% Rev Share (Est: $64) Available" at bounding box center [781, 364] width 722 height 48
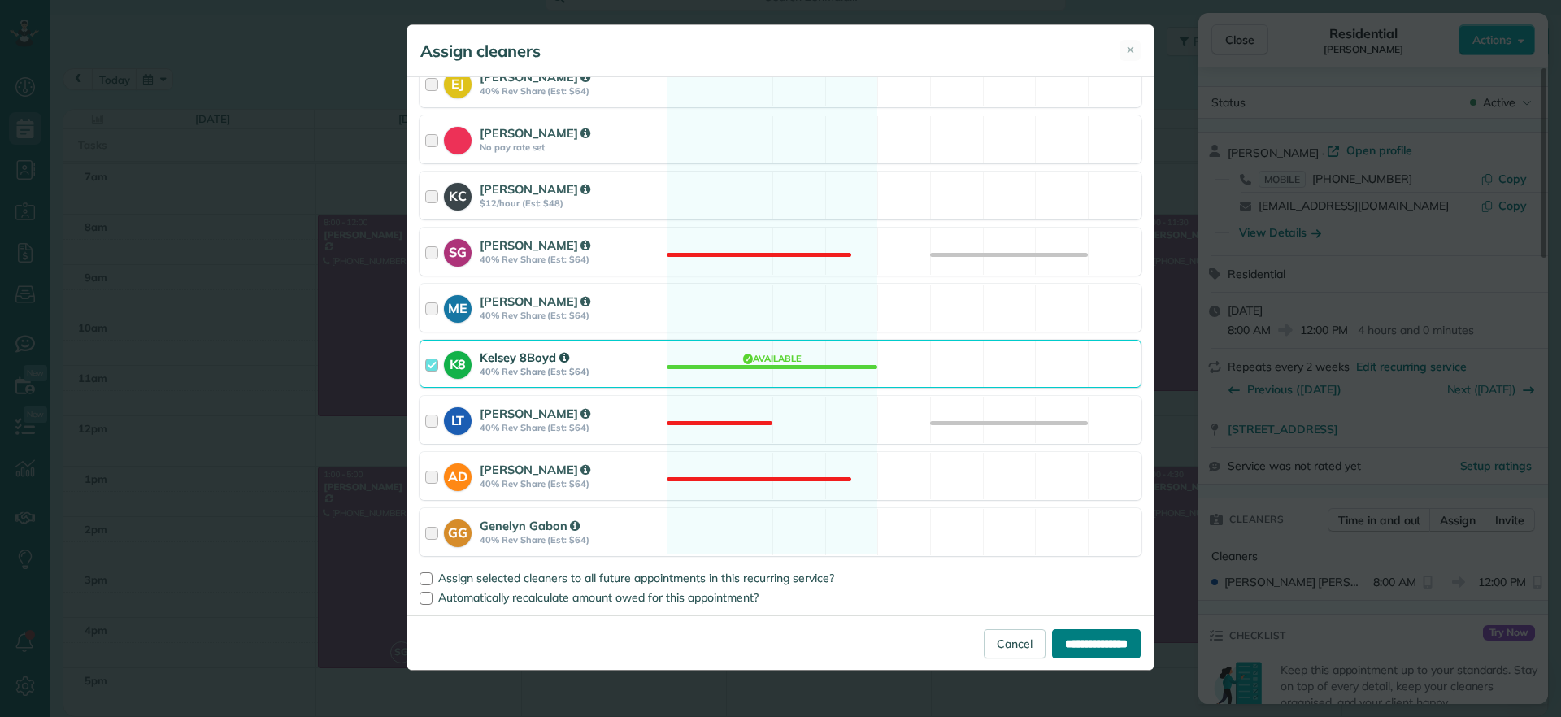
click at [1055, 644] on input "**********" at bounding box center [1096, 643] width 89 height 29
type input "**********"
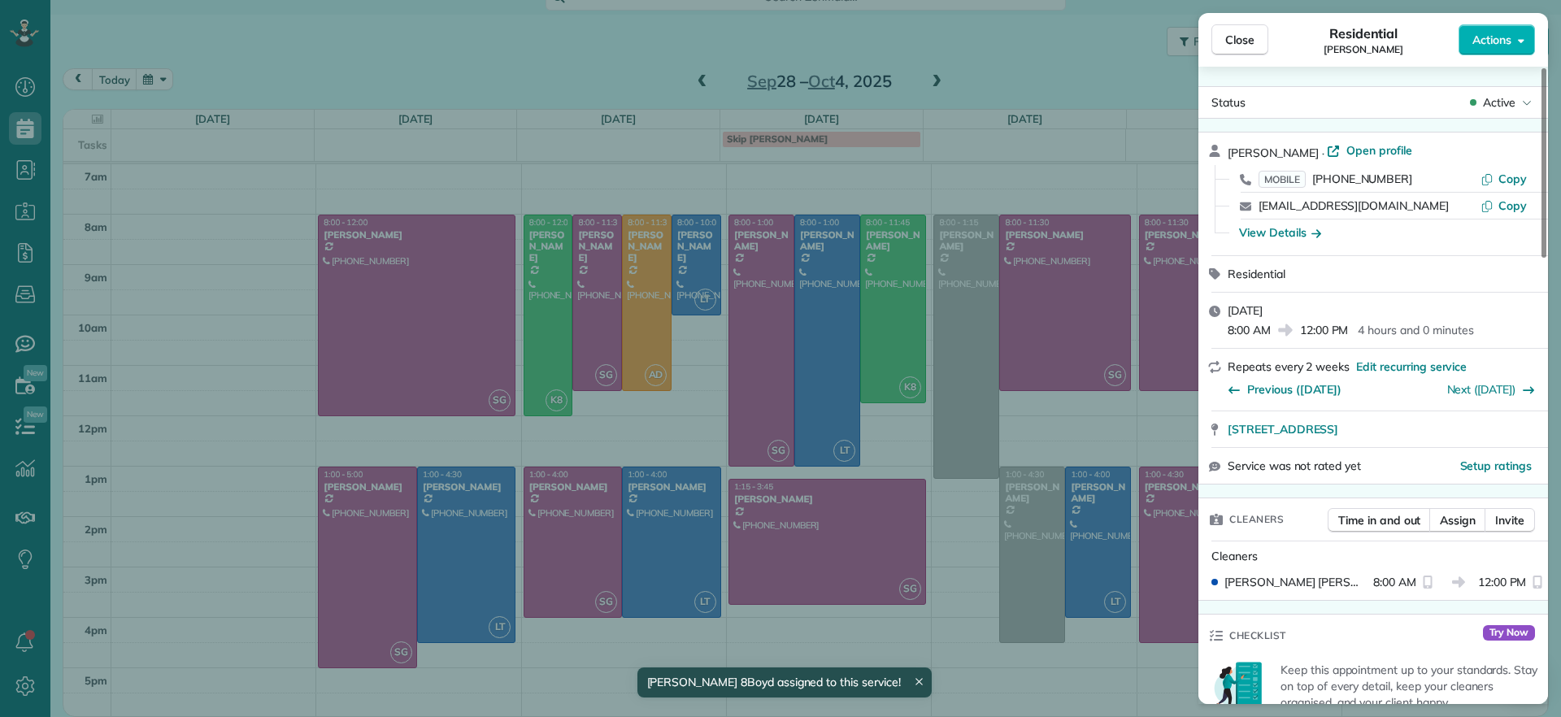
click at [673, 265] on div "Close Residential Hayley Morris Actions Status Active Hayley Morris · Open prof…" at bounding box center [780, 358] width 1561 height 717
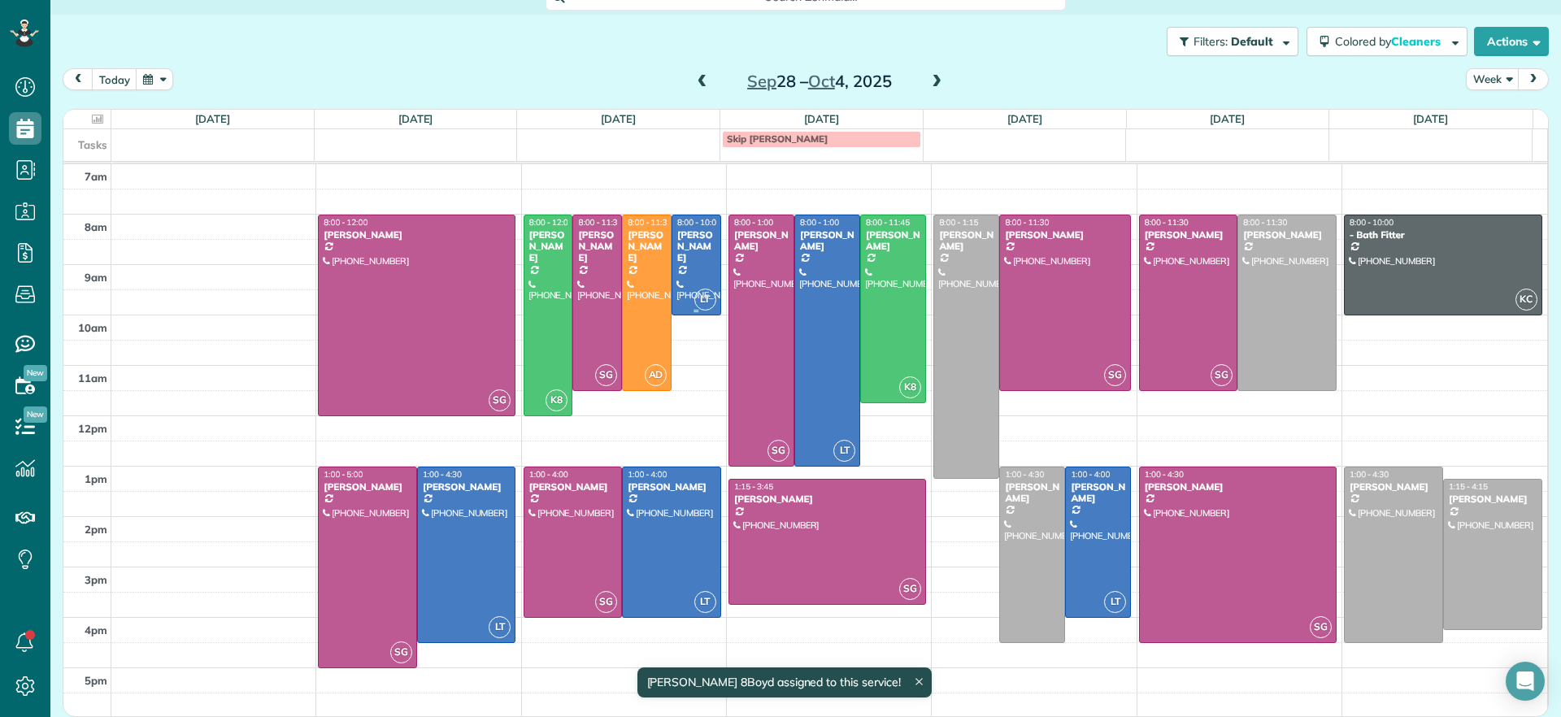
click at [675, 277] on div at bounding box center [696, 264] width 48 height 99
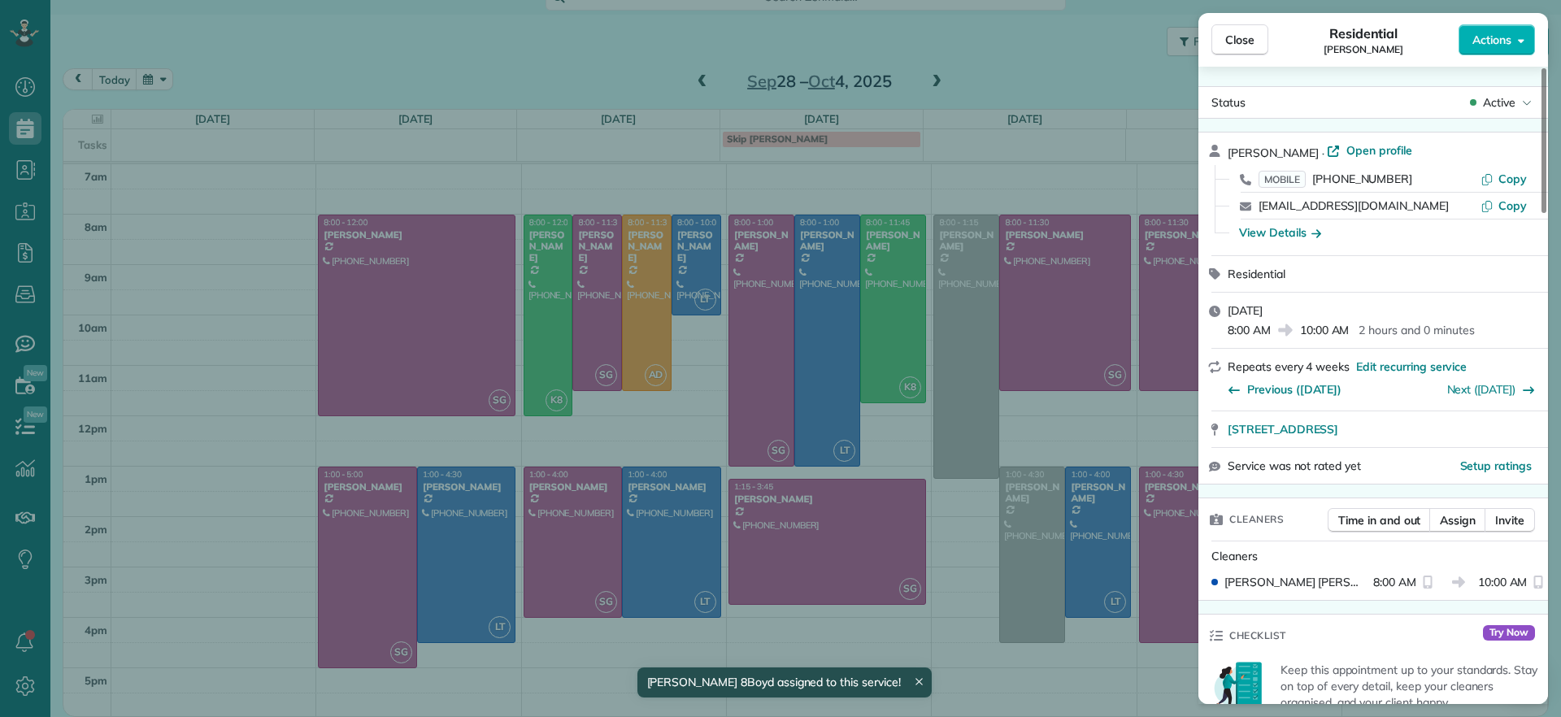
click at [659, 430] on div "Close Residential Ann Whitlow Actions Status Active Ann Whitlow · Open profile …" at bounding box center [780, 358] width 1561 height 717
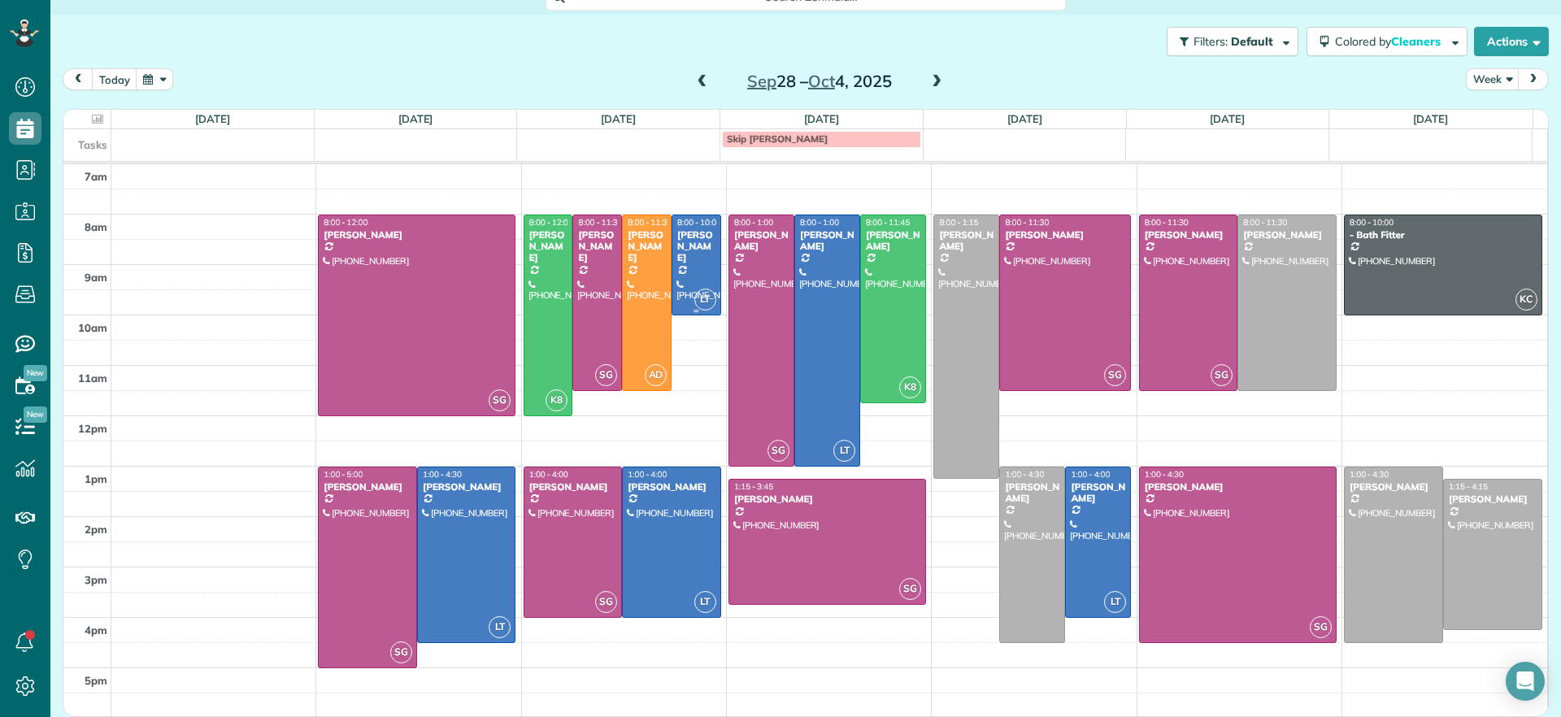
click at [694, 300] on span "LT" at bounding box center [705, 300] width 22 height 22
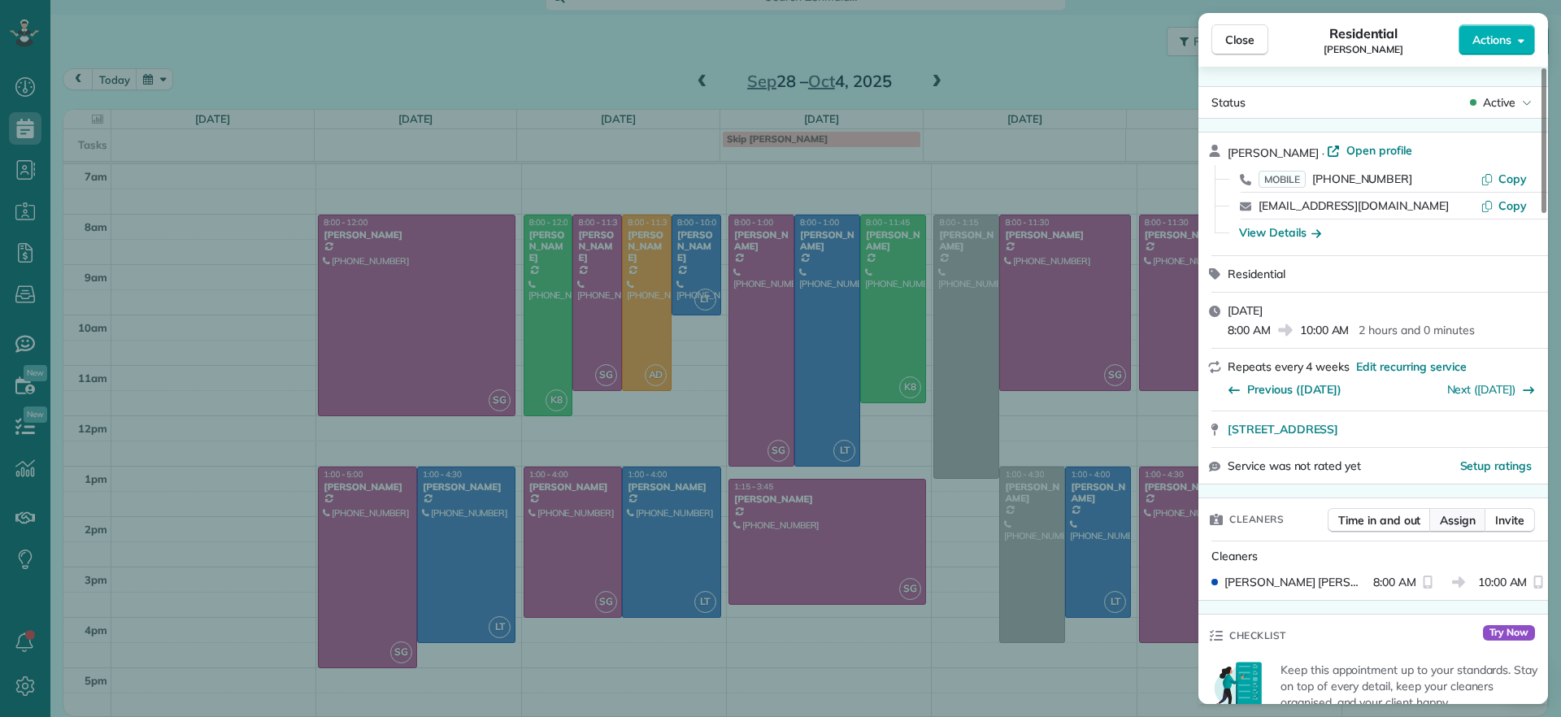
click at [1460, 531] on div "Time in and out Assign Invite" at bounding box center [1431, 524] width 207 height 33
click at [1459, 526] on span "Assign" at bounding box center [1458, 520] width 36 height 16
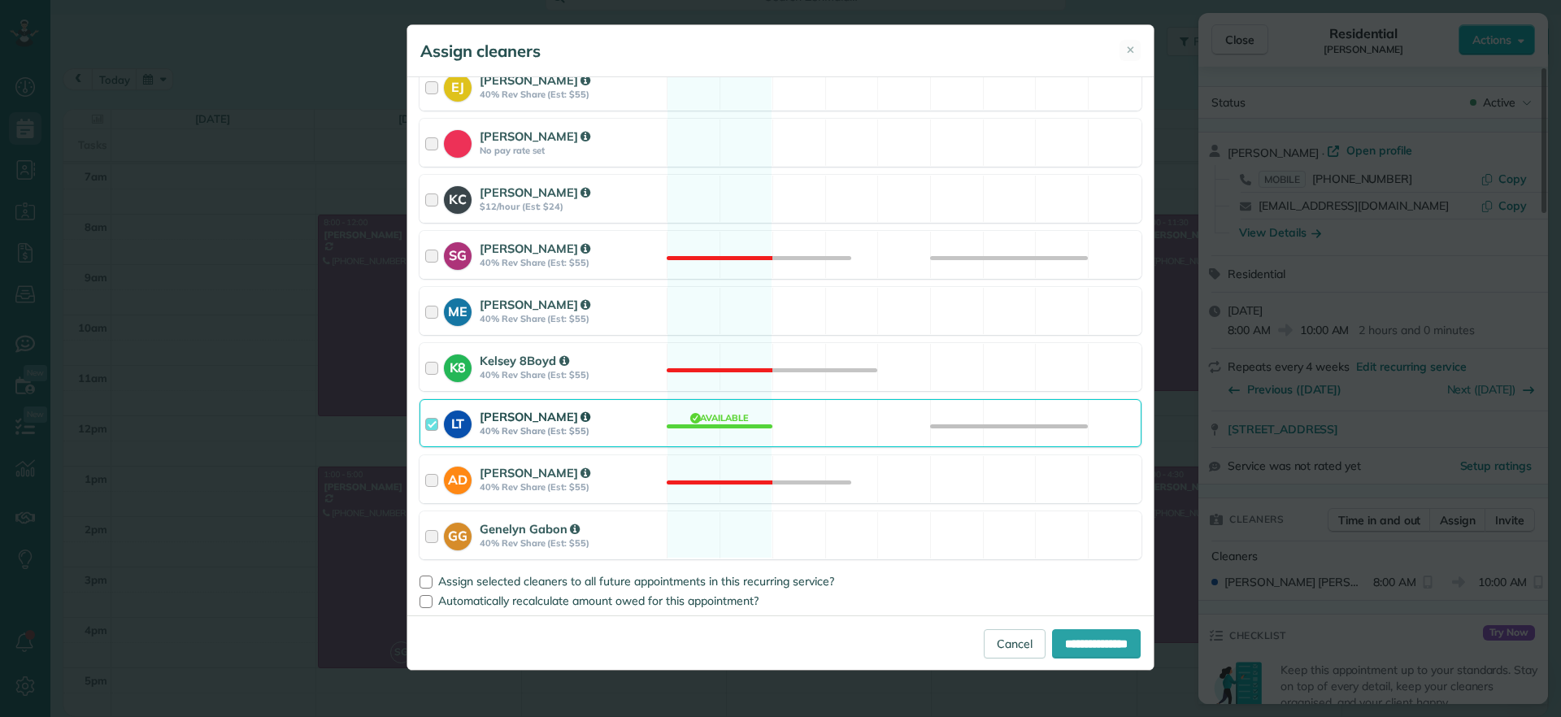
scroll to position [223, 0]
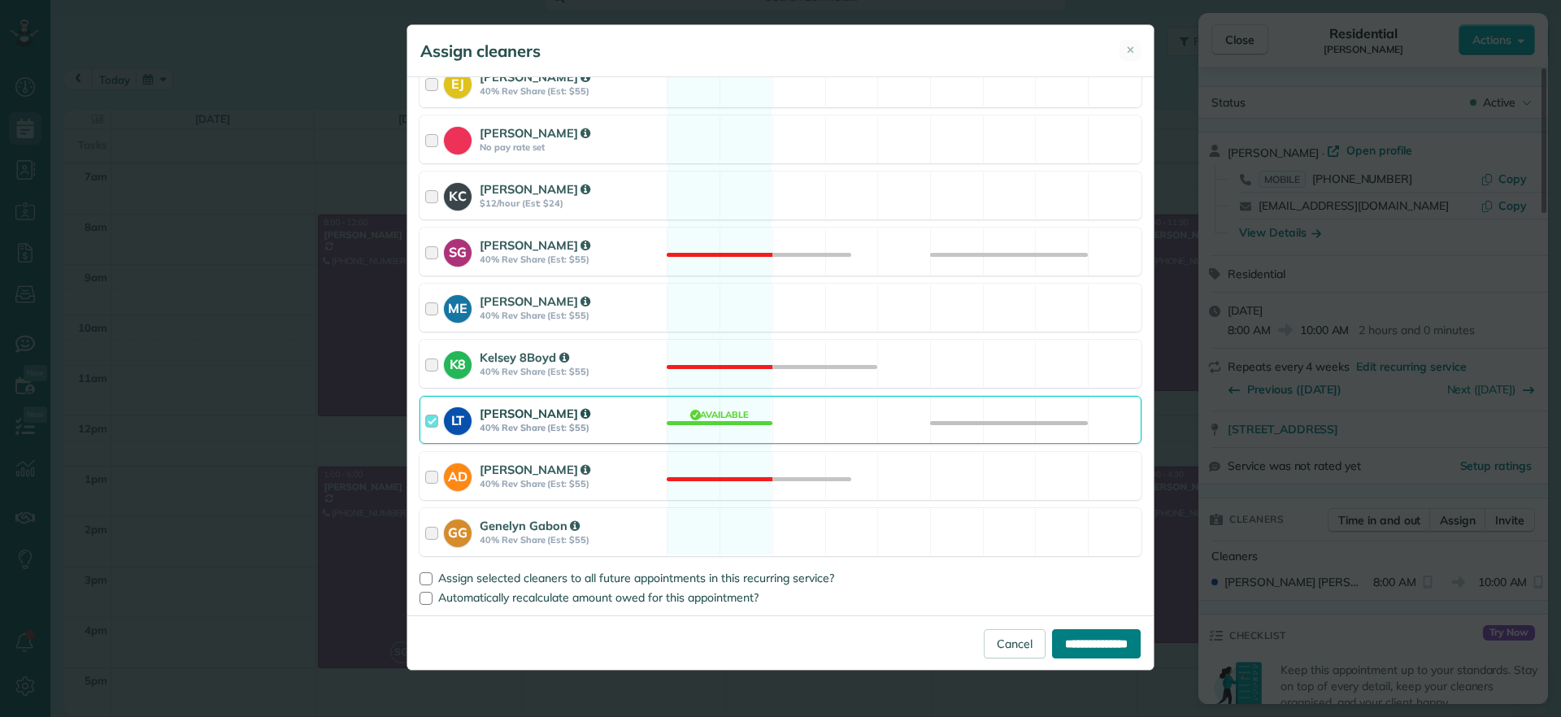
click at [1072, 635] on input "**********" at bounding box center [1096, 643] width 89 height 29
type input "**********"
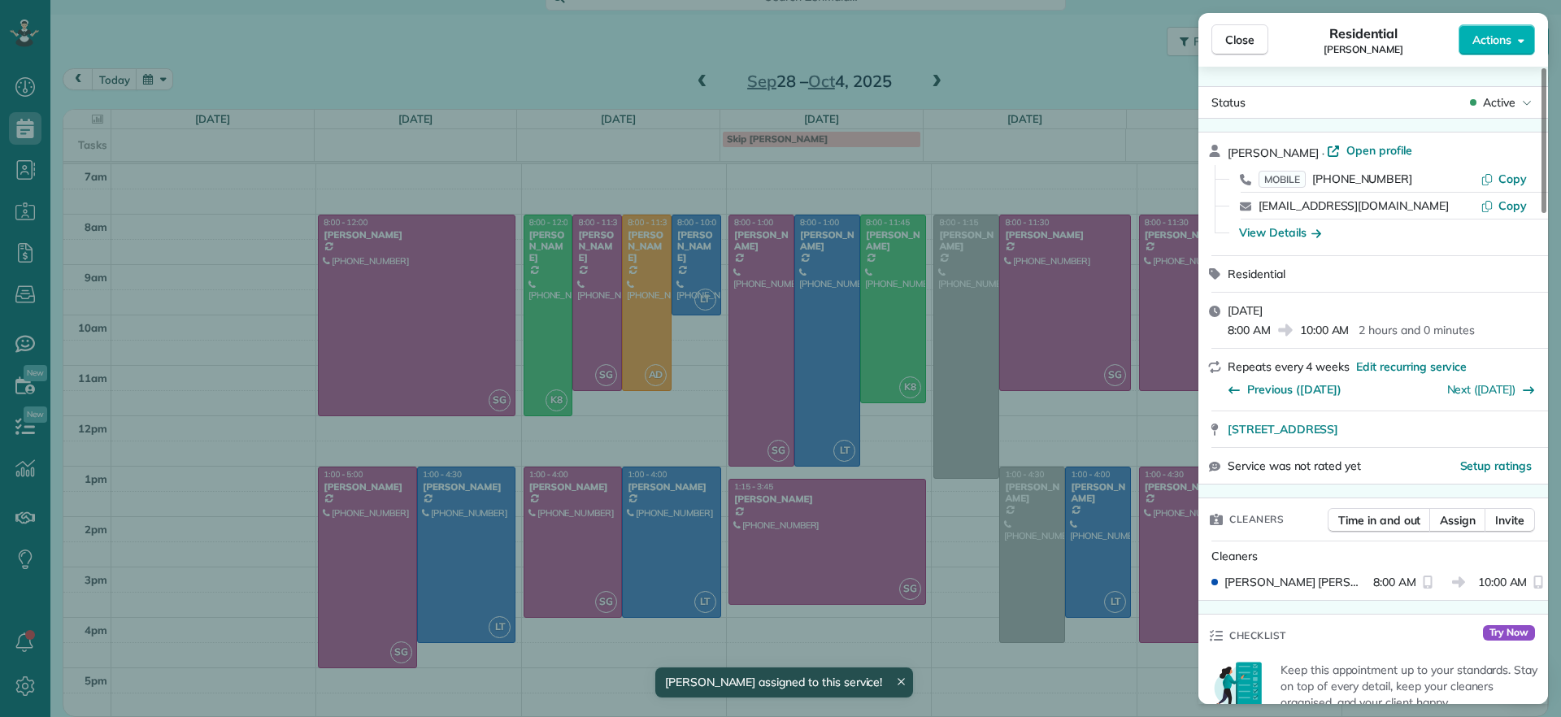
click at [884, 479] on div "Close Residential Ann Whitlow Actions Status Active Ann Whitlow · Open profile …" at bounding box center [780, 358] width 1561 height 717
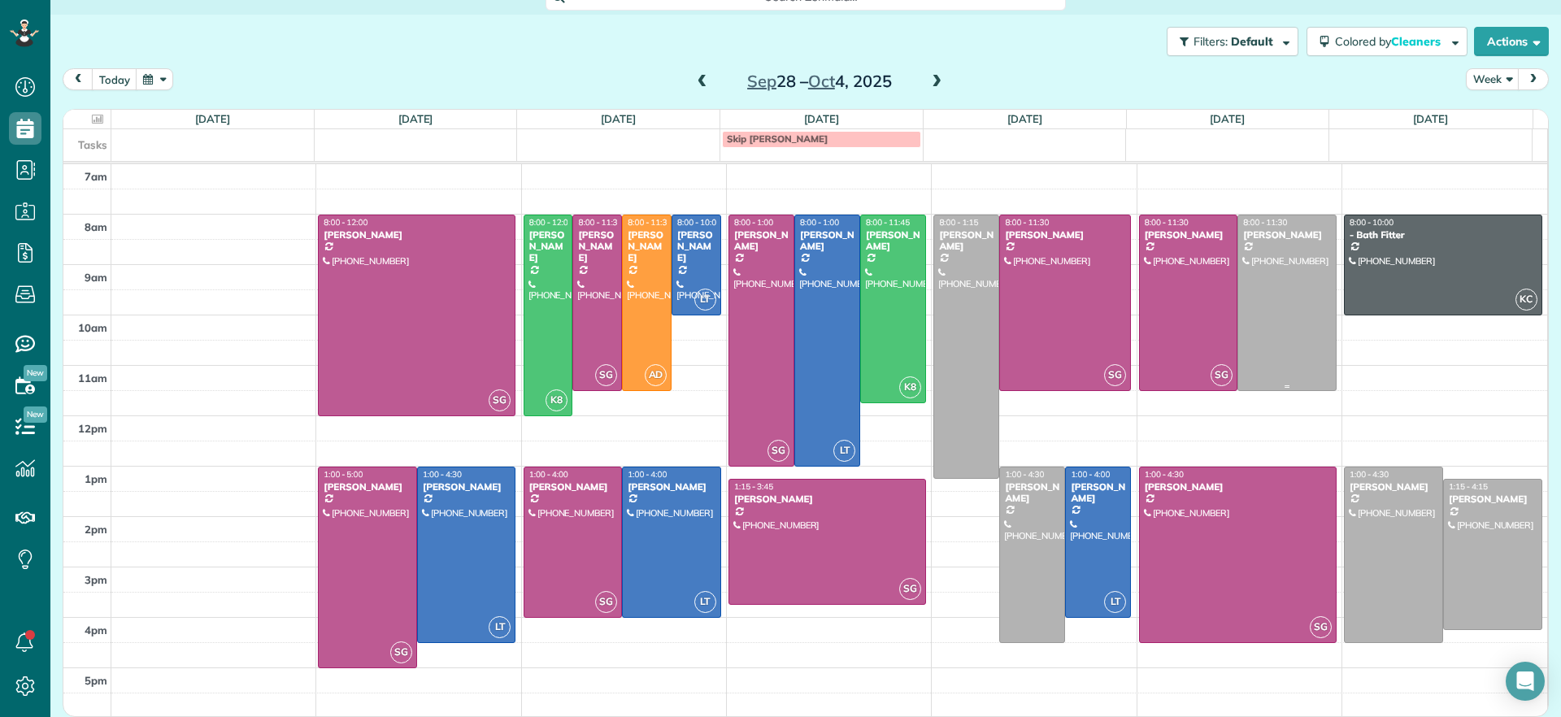
click at [1238, 292] on div at bounding box center [1287, 302] width 98 height 175
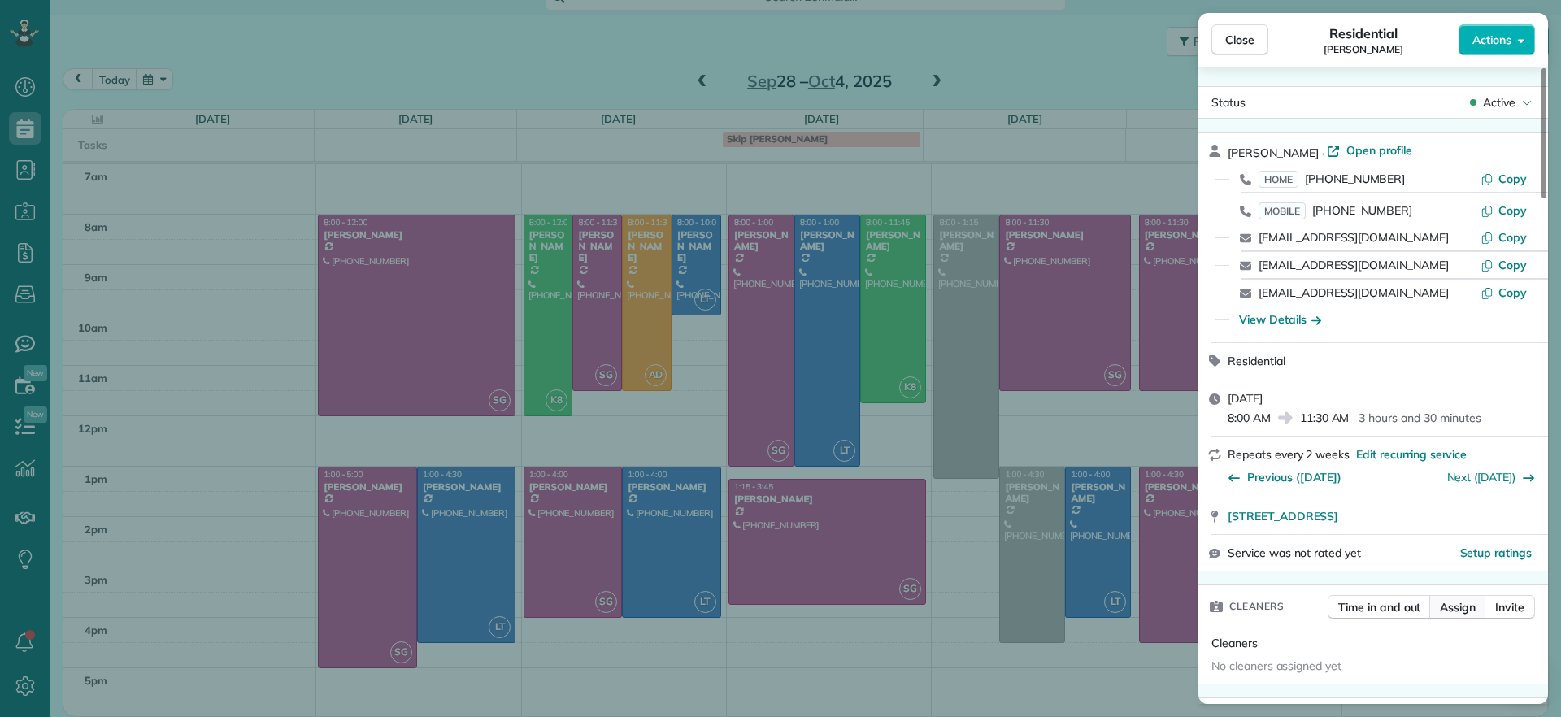
click at [1452, 607] on span "Assign" at bounding box center [1458, 607] width 36 height 16
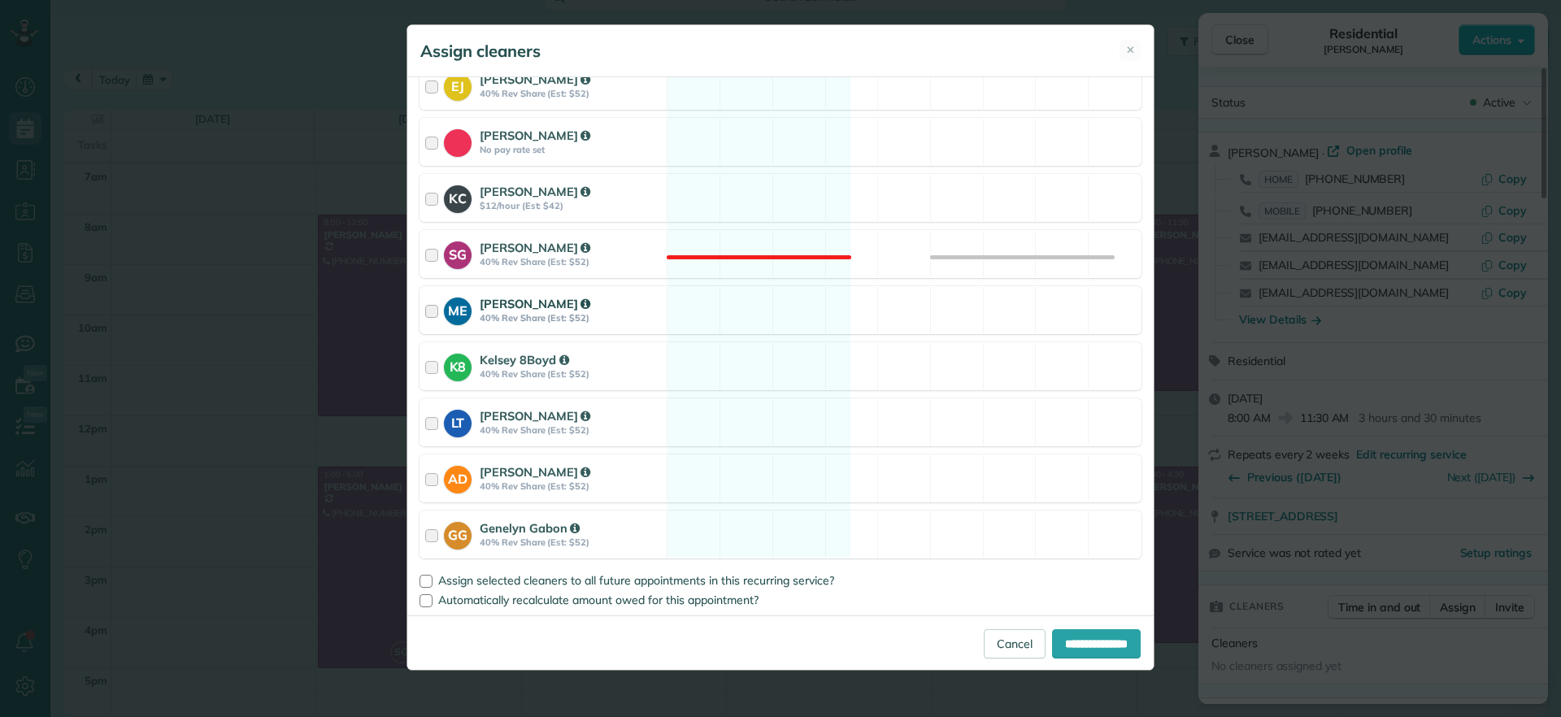
scroll to position [223, 0]
drag, startPoint x: 766, startPoint y: 418, endPoint x: 982, endPoint y: 557, distance: 257.1
click at [772, 418] on div "LT Laura Thaller 40% Rev Share (Est: $52) Available" at bounding box center [781, 420] width 722 height 48
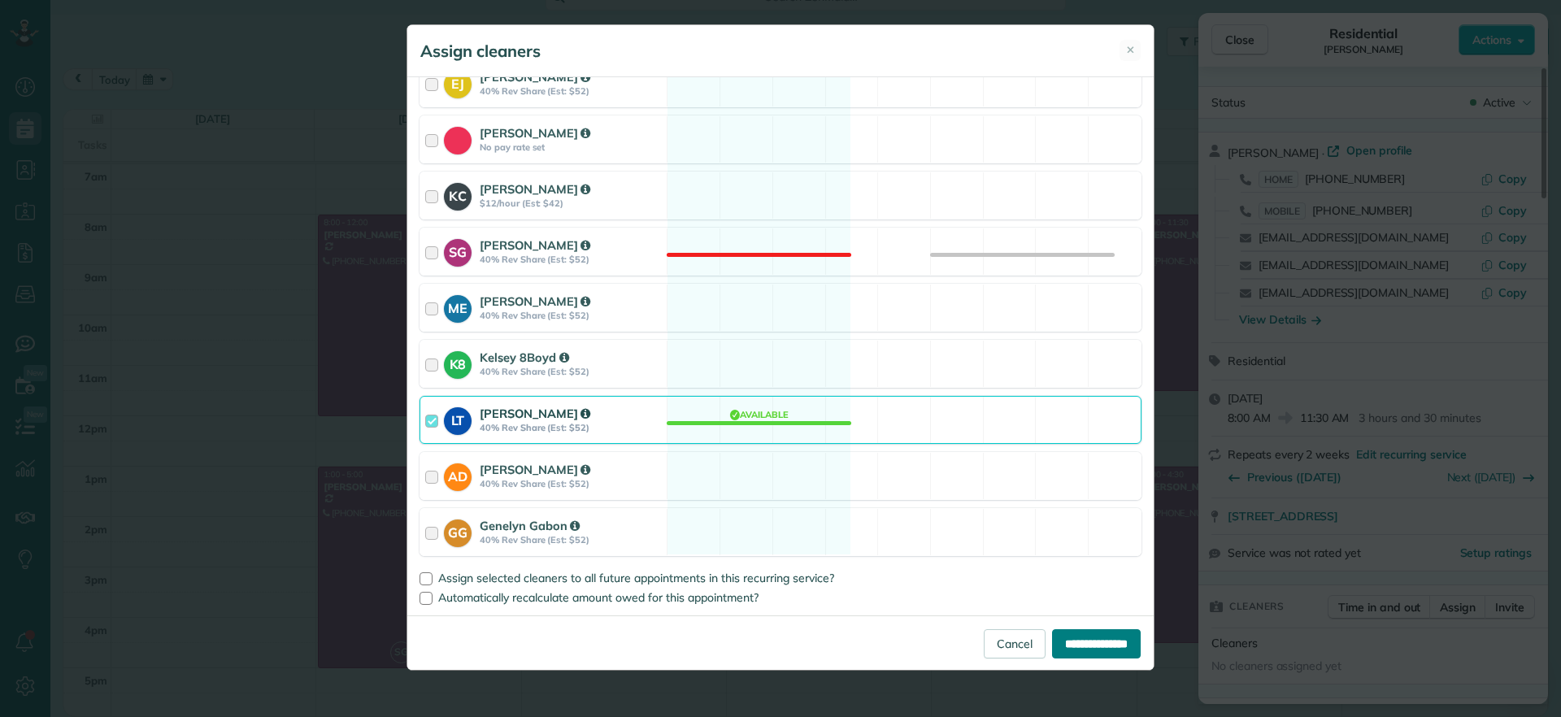
click at [1095, 632] on input "**********" at bounding box center [1096, 643] width 89 height 29
type input "**********"
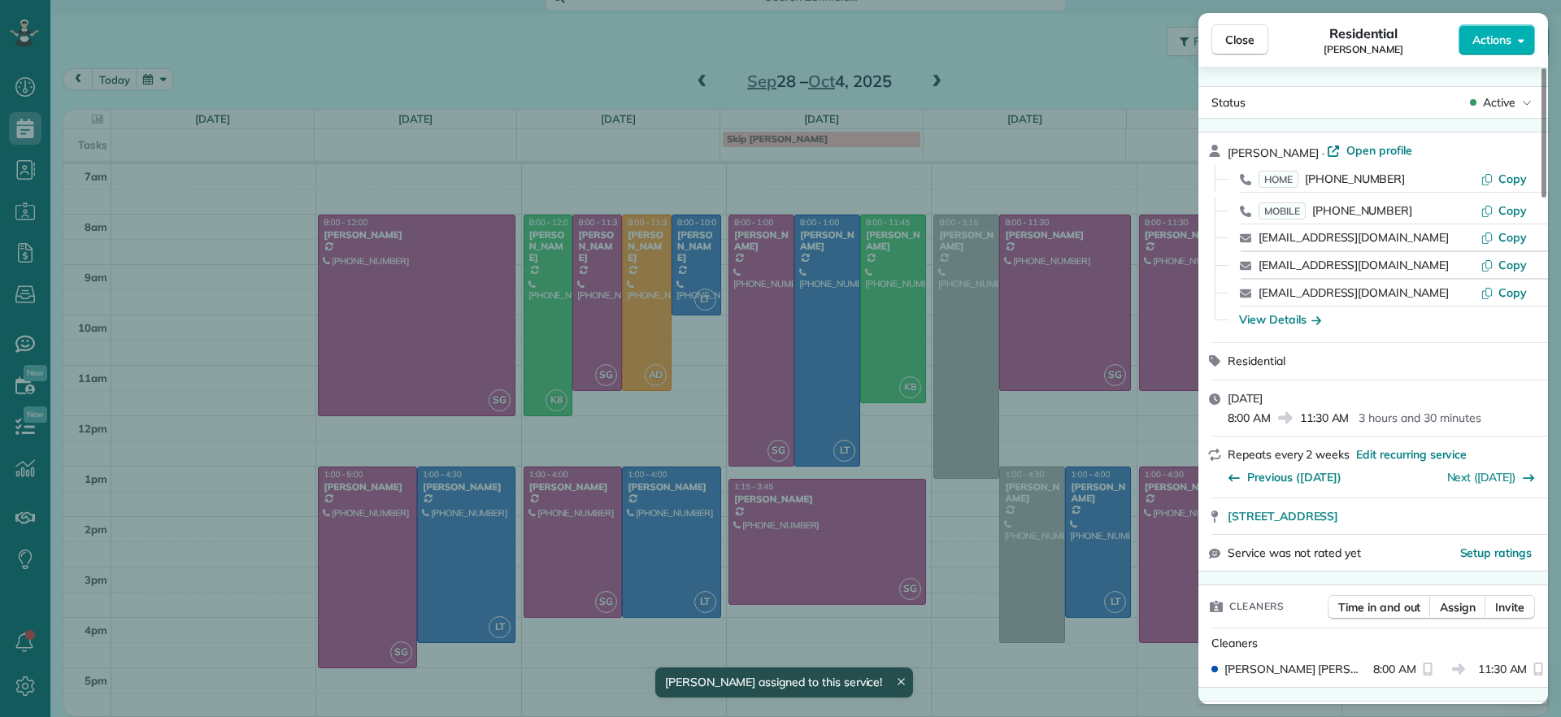
click at [969, 72] on div "Close Residential Julie Davi Actions Status Active Julie Davi · Open profile HO…" at bounding box center [780, 358] width 1561 height 717
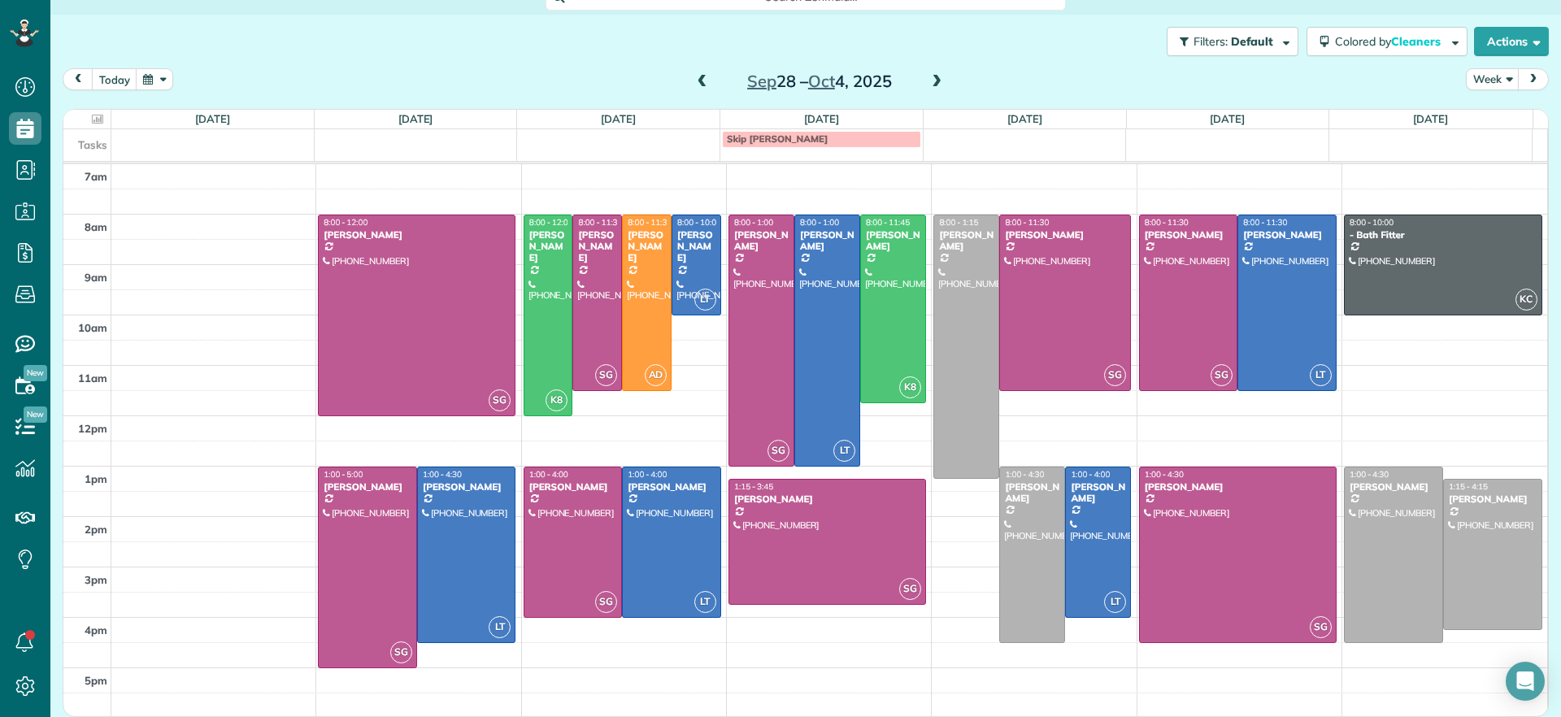
click at [694, 76] on span at bounding box center [703, 82] width 18 height 15
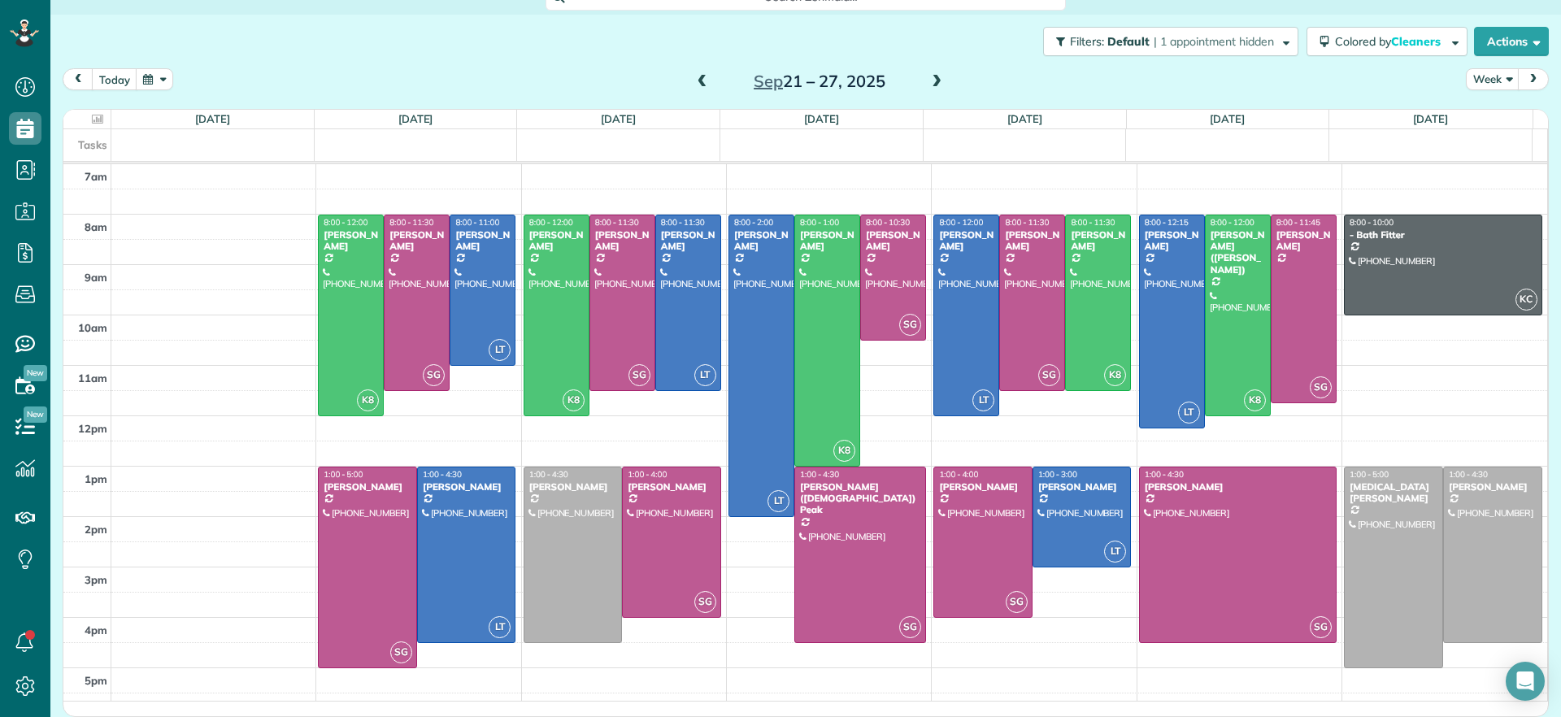
click at [928, 86] on span at bounding box center [937, 82] width 18 height 15
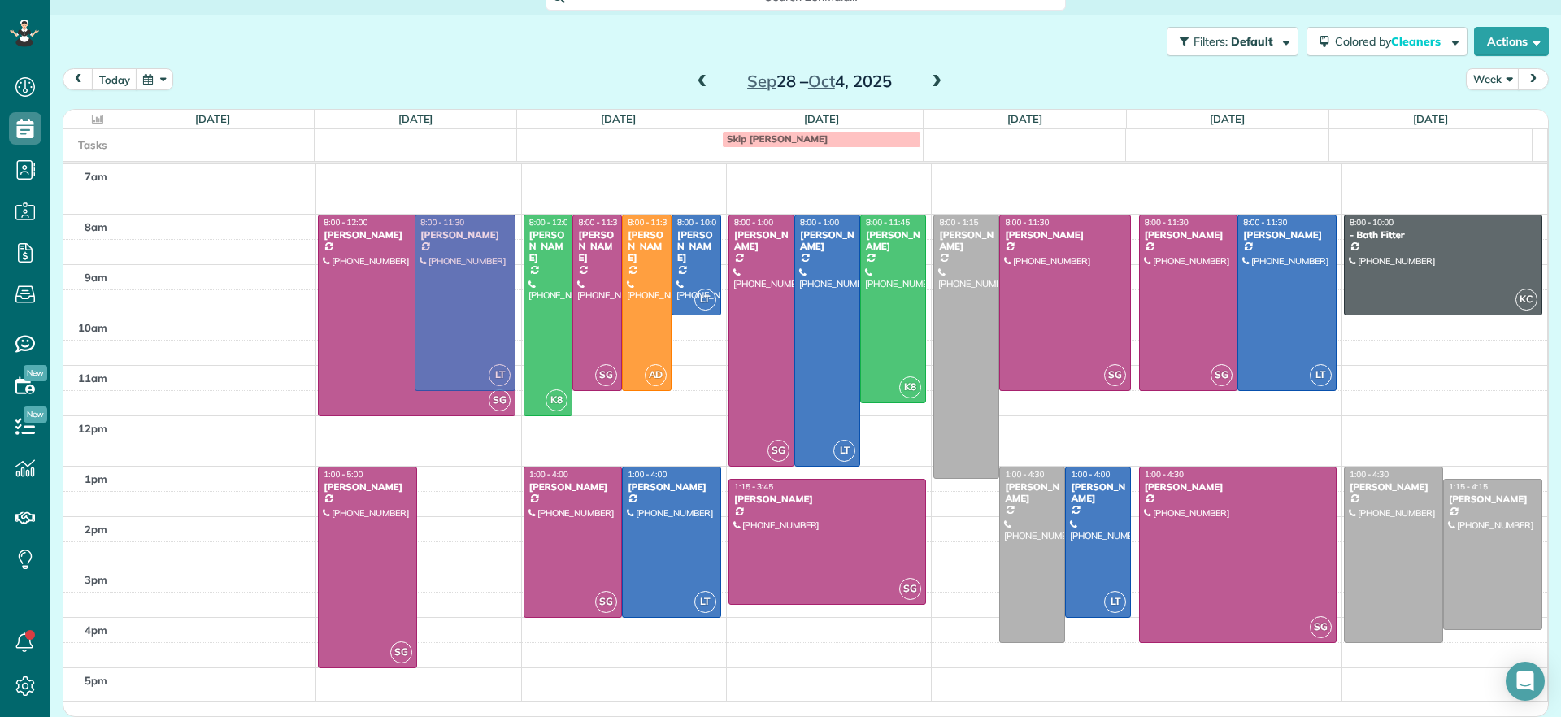
drag, startPoint x: 442, startPoint y: 562, endPoint x: 478, endPoint y: 304, distance: 260.2
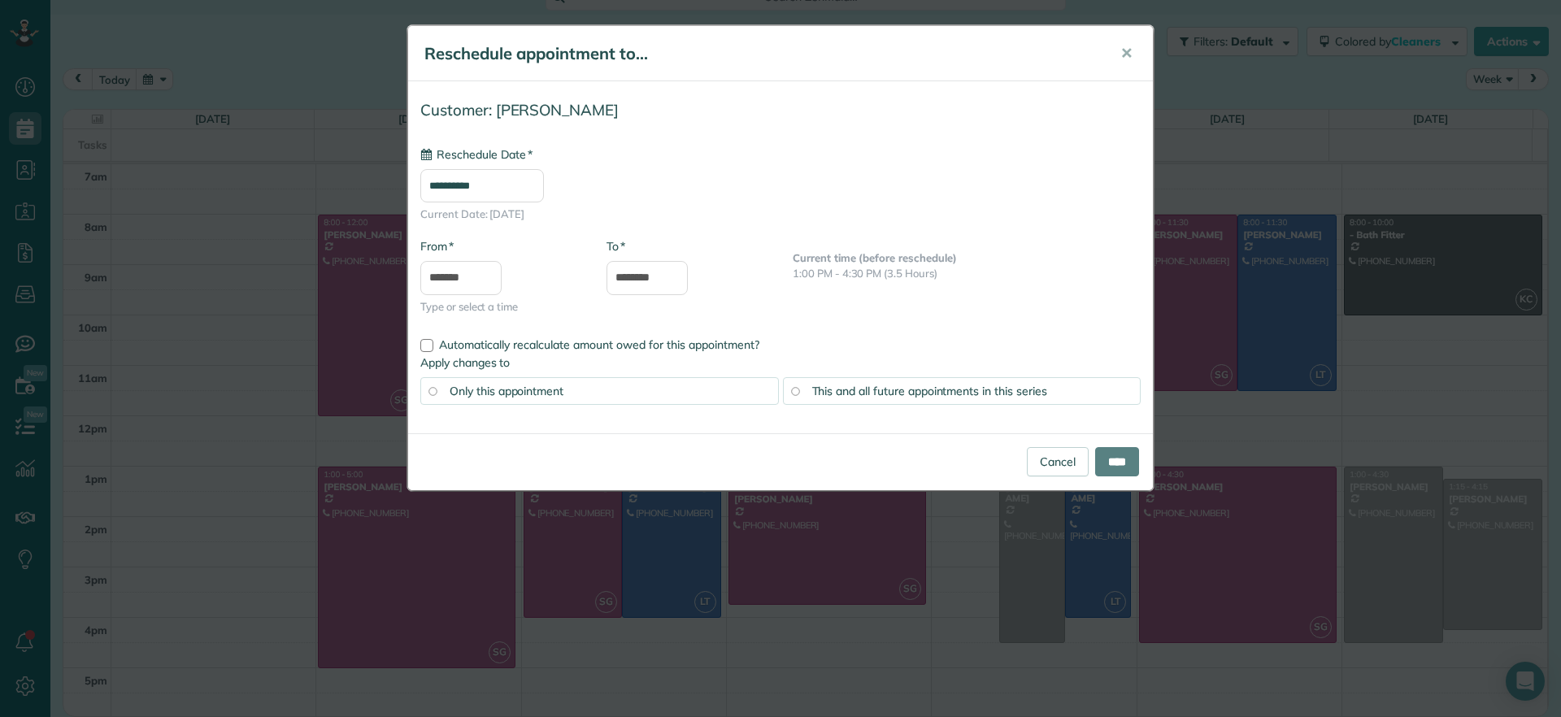
type input "**********"
click at [1122, 463] on input "****" at bounding box center [1117, 461] width 44 height 29
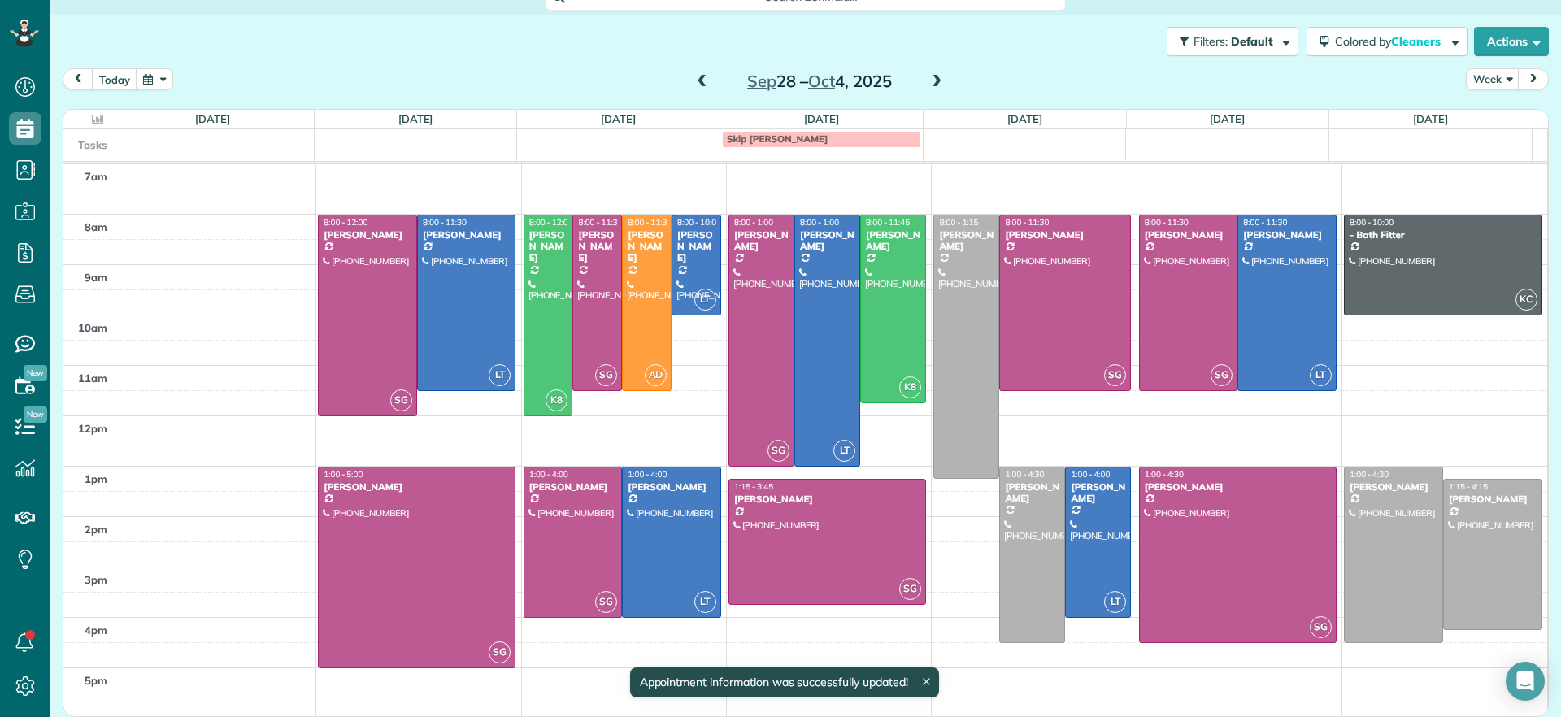
click at [694, 85] on span at bounding box center [703, 82] width 18 height 15
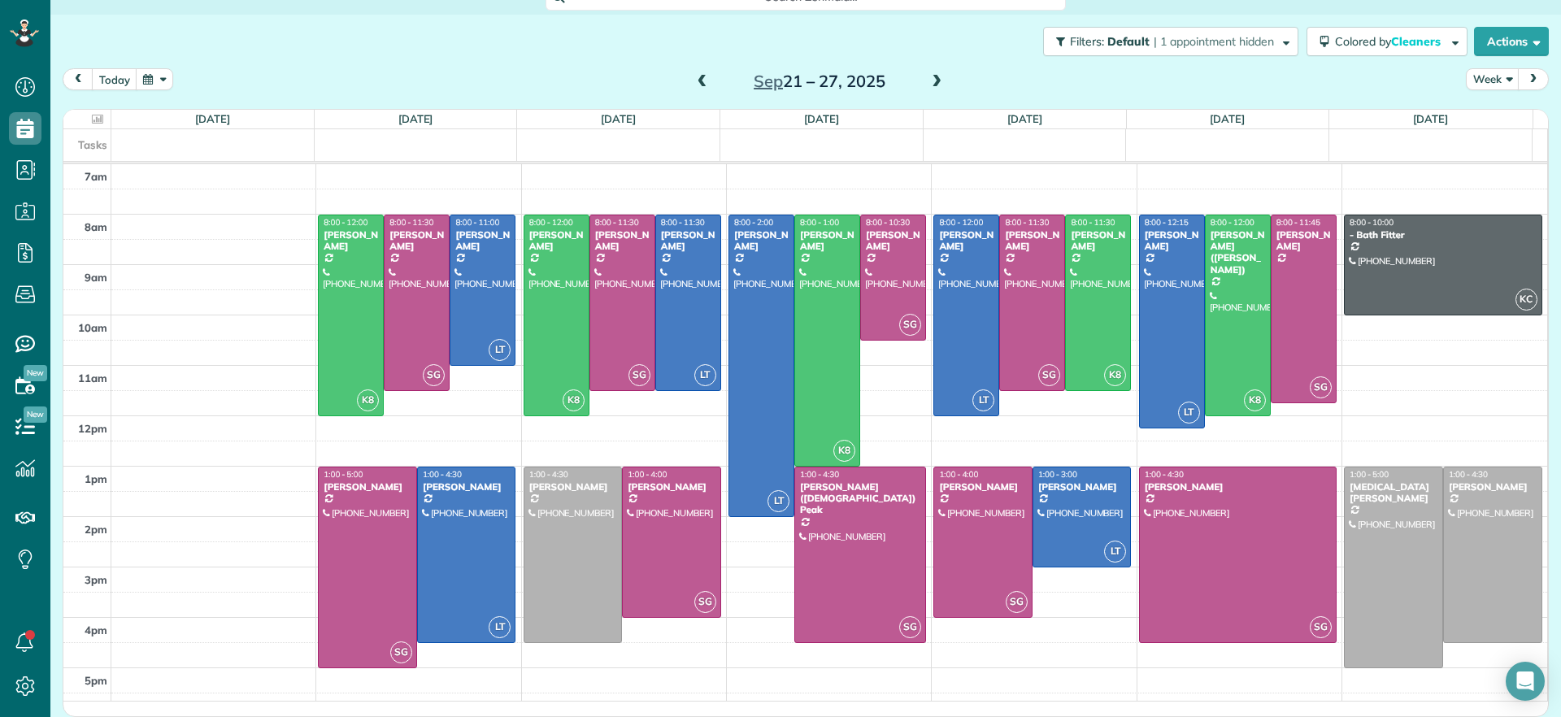
click at [696, 85] on span at bounding box center [703, 82] width 18 height 15
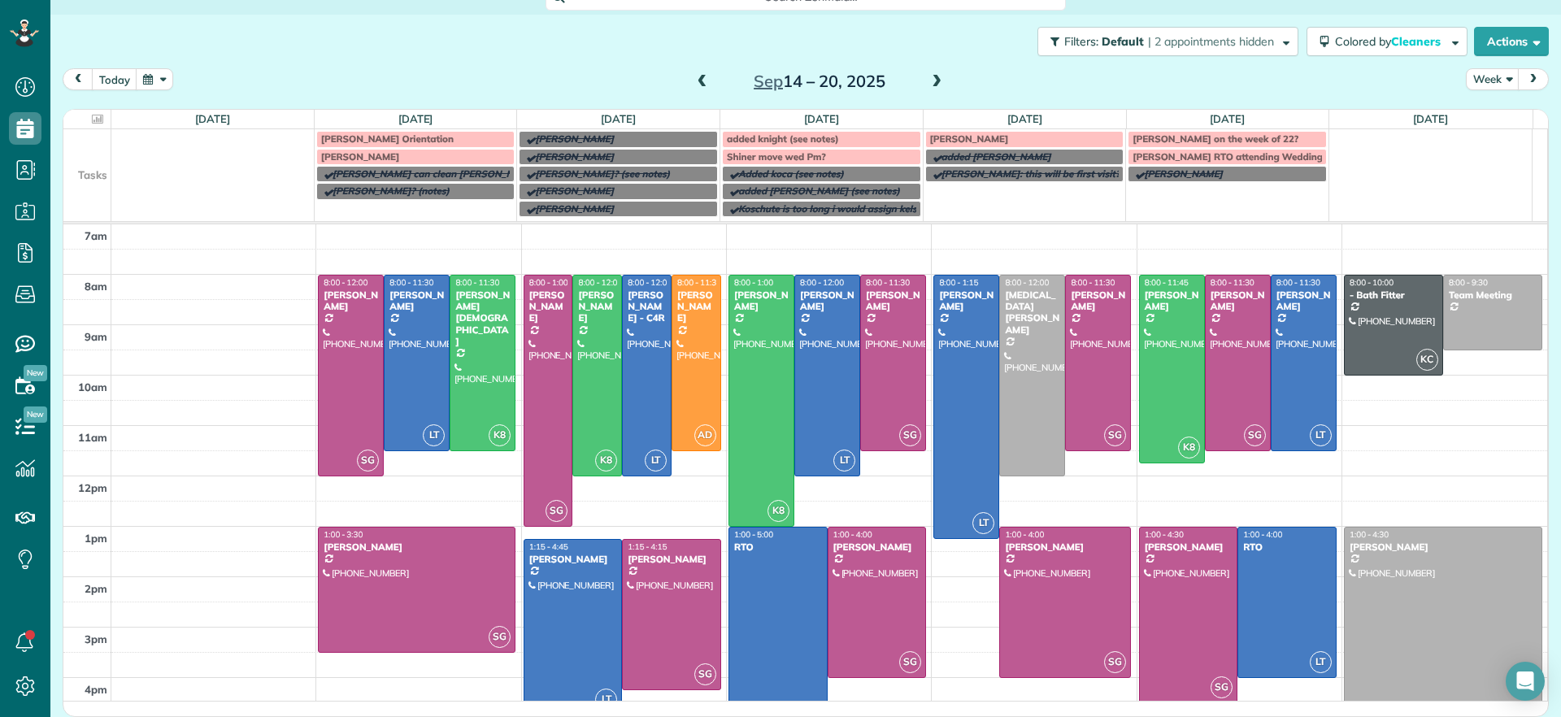
click at [928, 86] on span at bounding box center [937, 82] width 18 height 15
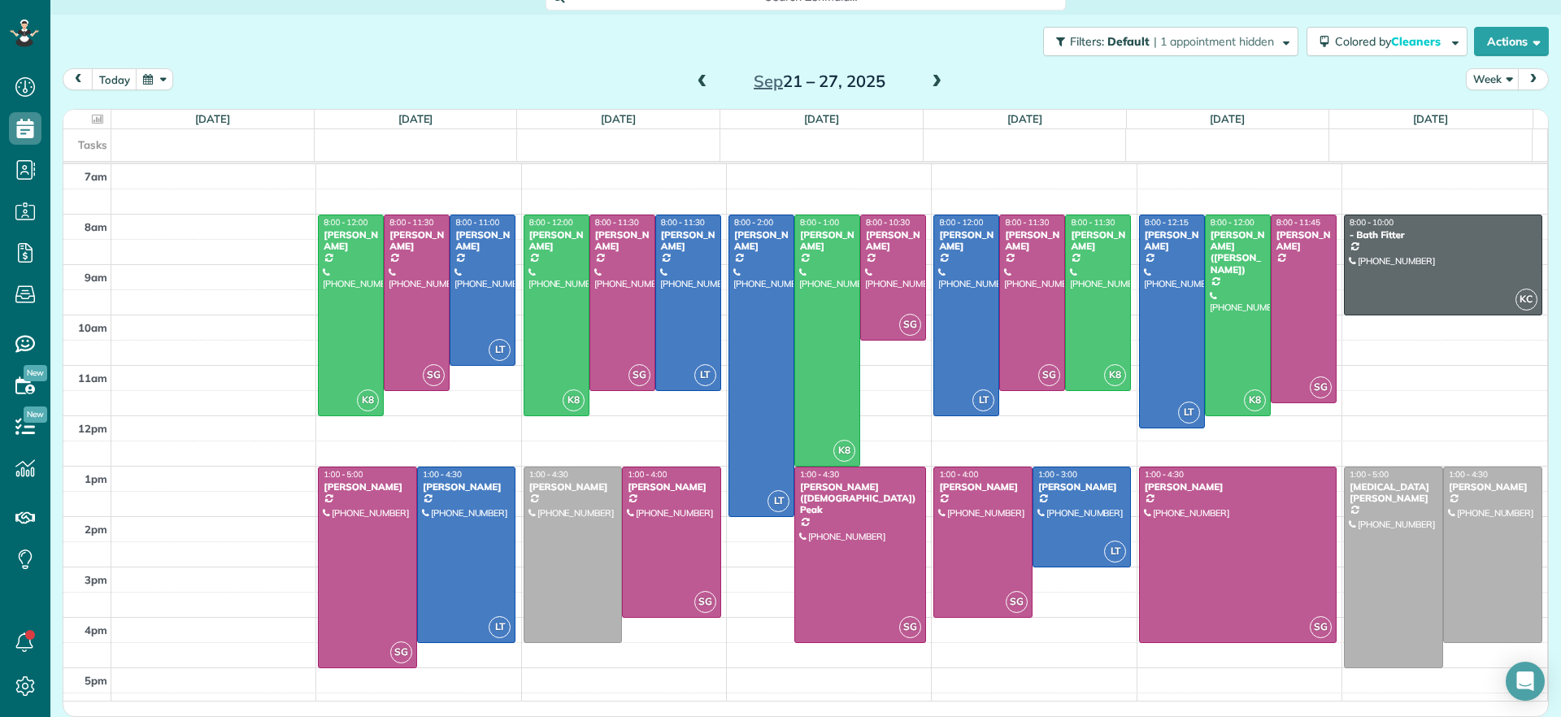
click at [934, 86] on span at bounding box center [937, 82] width 18 height 15
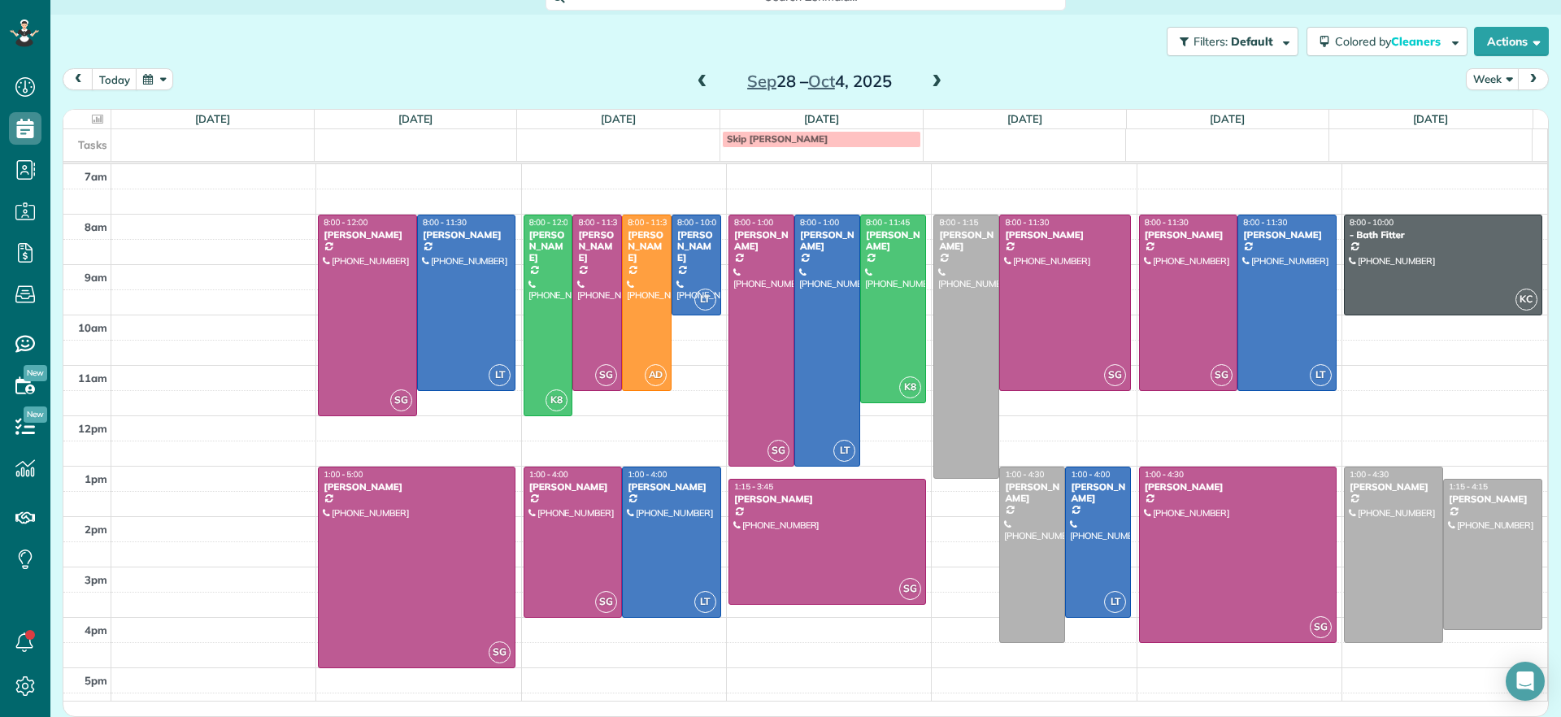
click at [694, 81] on span at bounding box center [703, 82] width 18 height 15
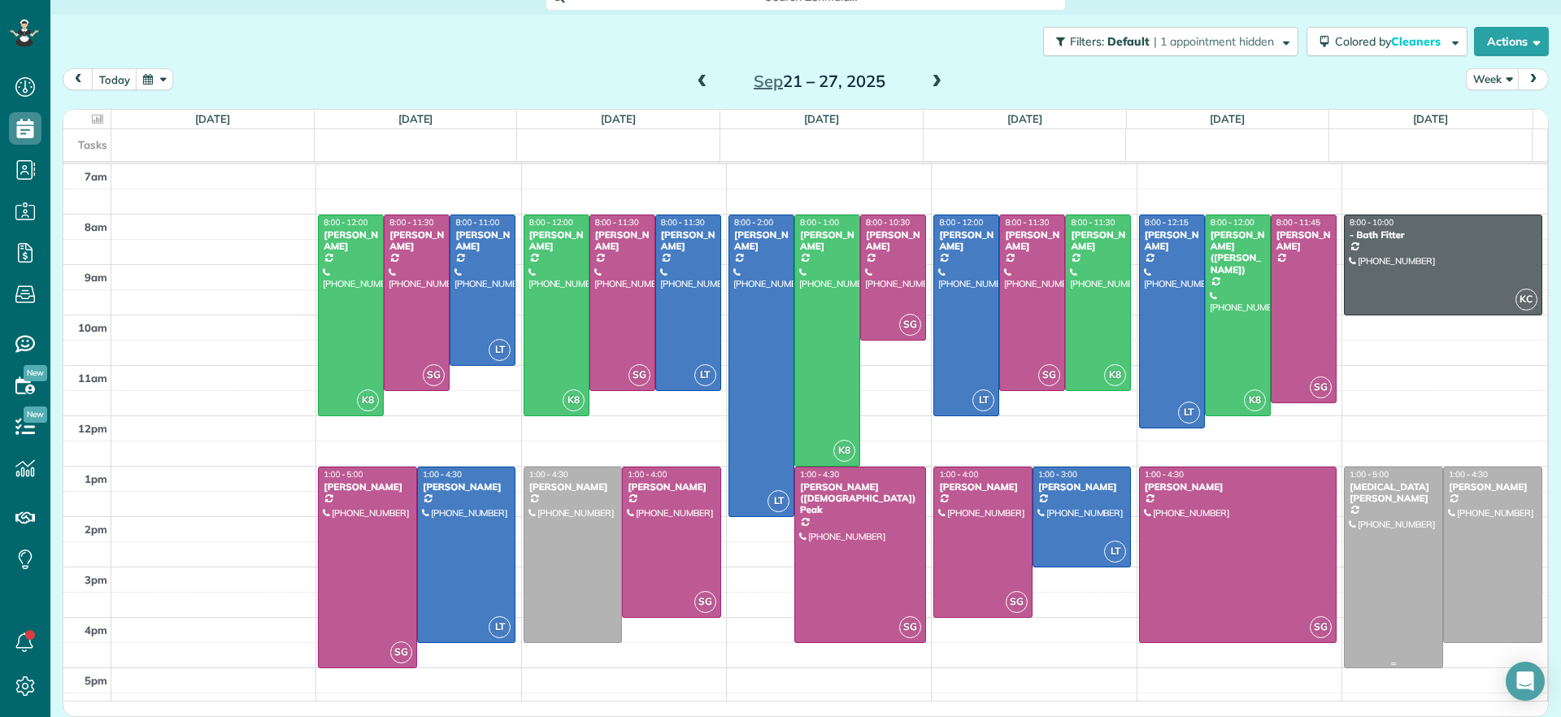
click at [1361, 554] on div at bounding box center [1394, 568] width 98 height 200
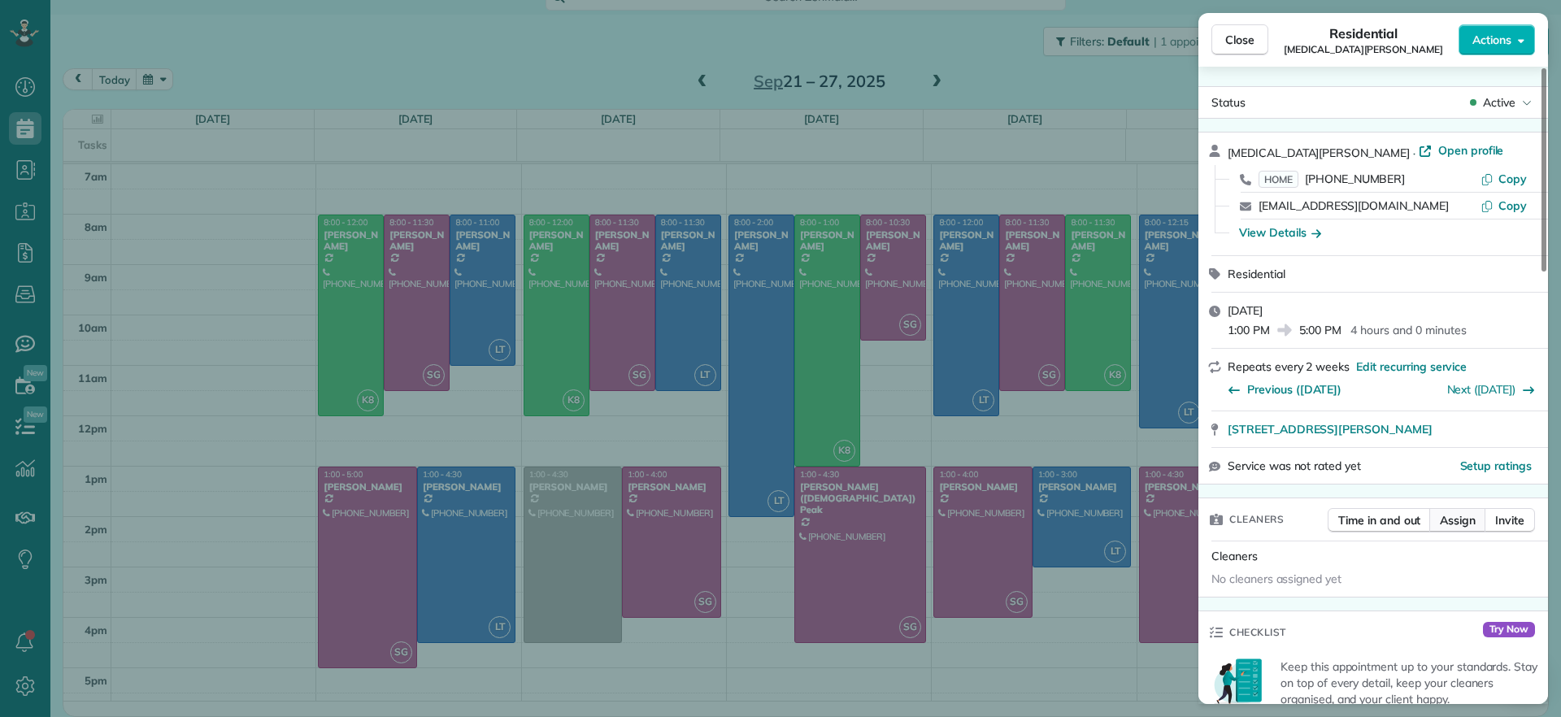
click at [1449, 520] on span "Assign" at bounding box center [1458, 520] width 36 height 16
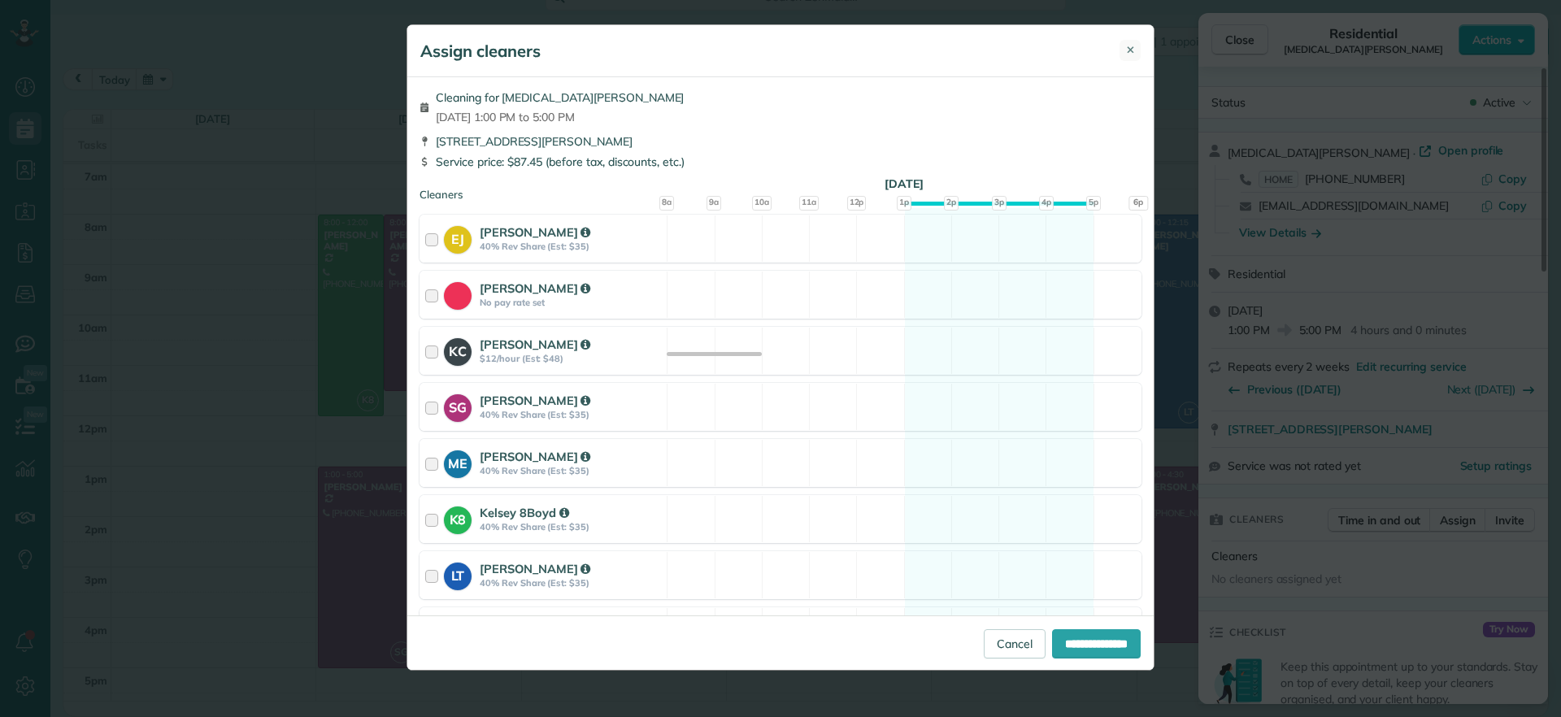
click at [1134, 54] on span "✕" at bounding box center [1130, 49] width 9 height 15
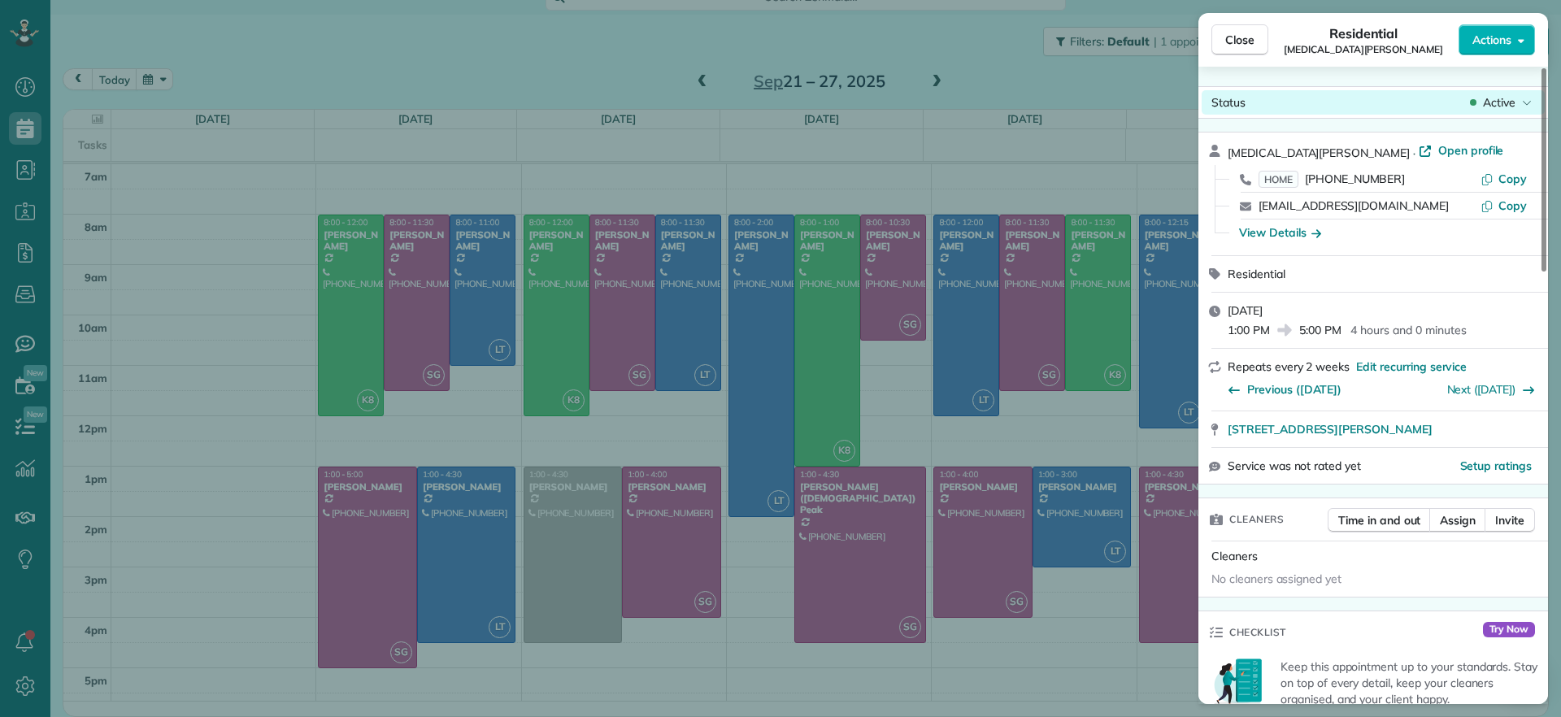
click at [1488, 102] on span "Active" at bounding box center [1499, 102] width 33 height 16
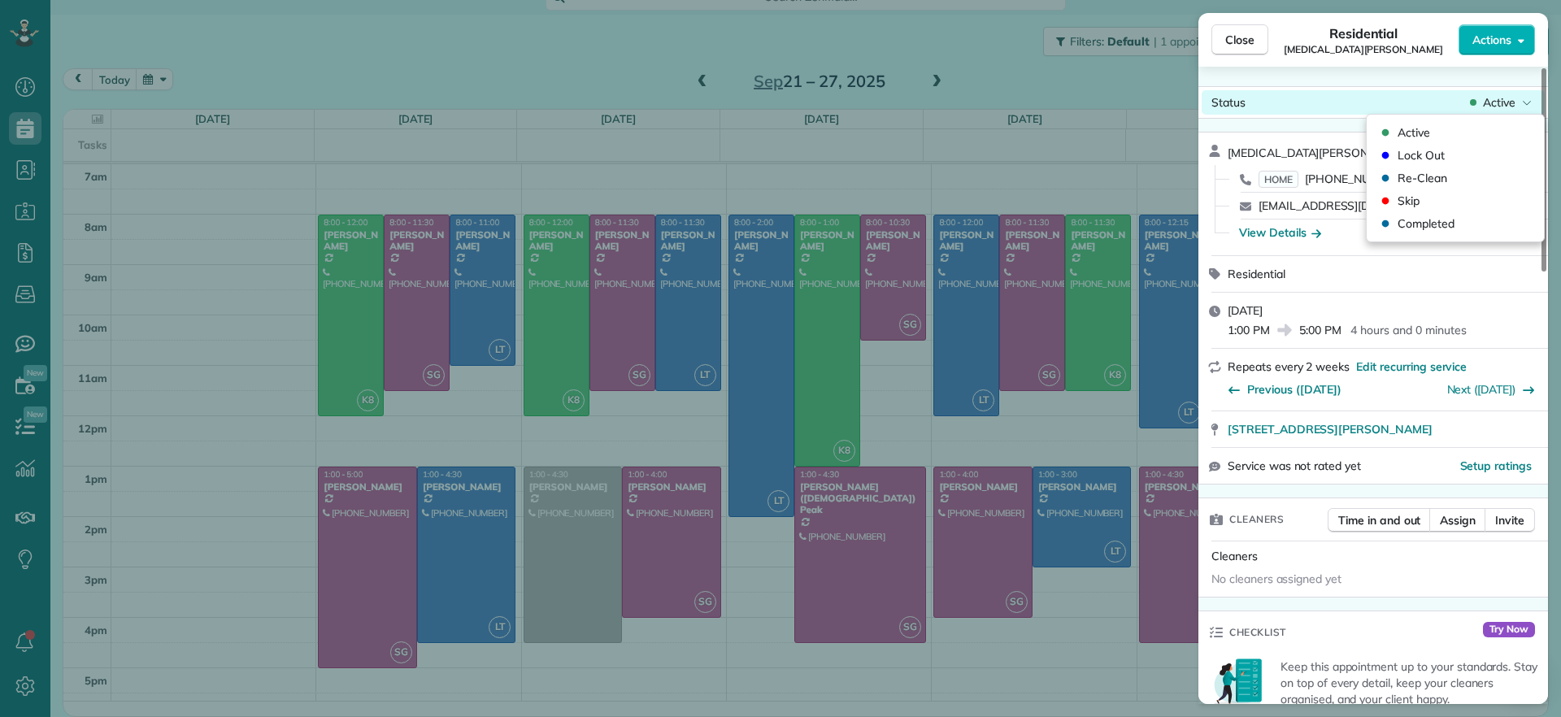
click at [1488, 102] on span "Active" at bounding box center [1499, 102] width 33 height 16
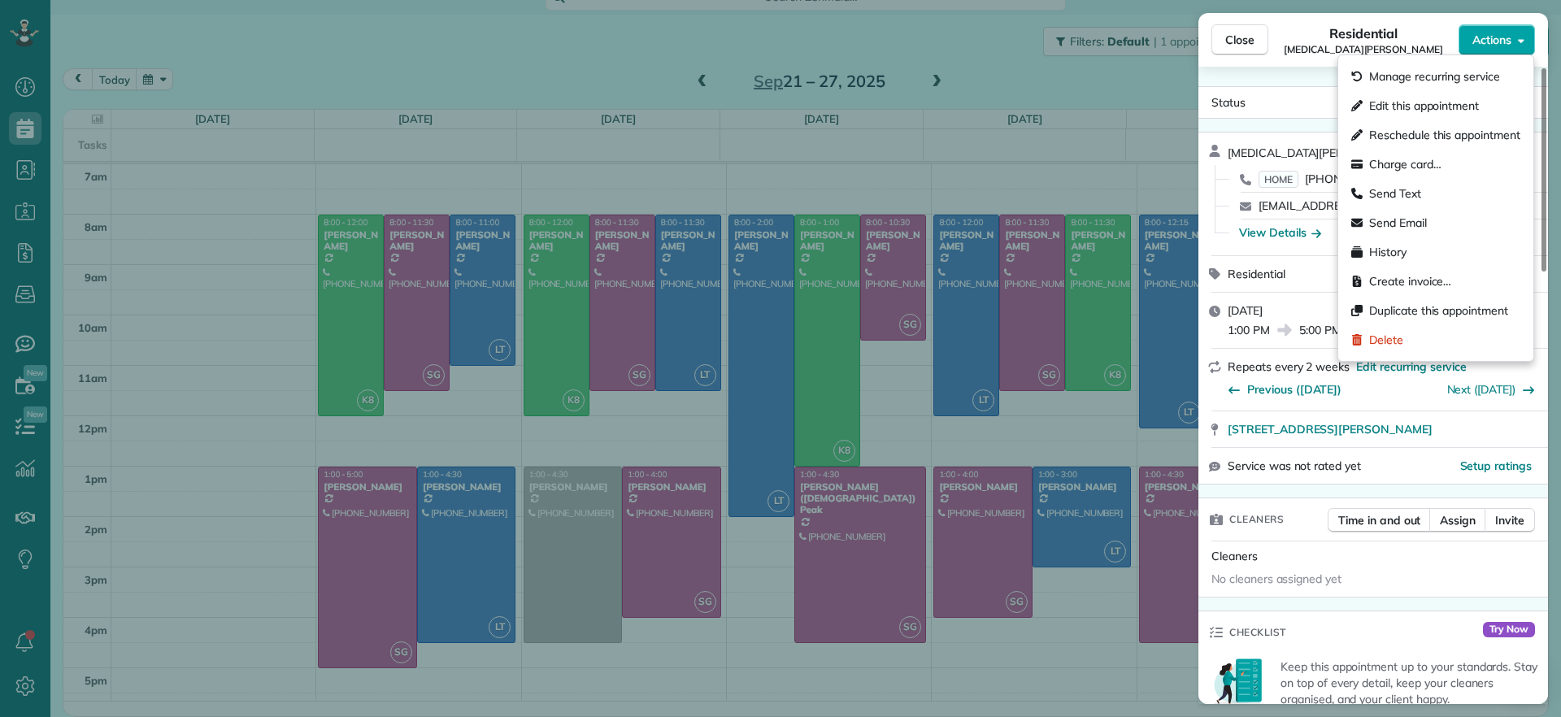
click at [1484, 47] on span "Actions" at bounding box center [1492, 40] width 39 height 16
click at [1409, 227] on span "Send Email" at bounding box center [1398, 223] width 58 height 16
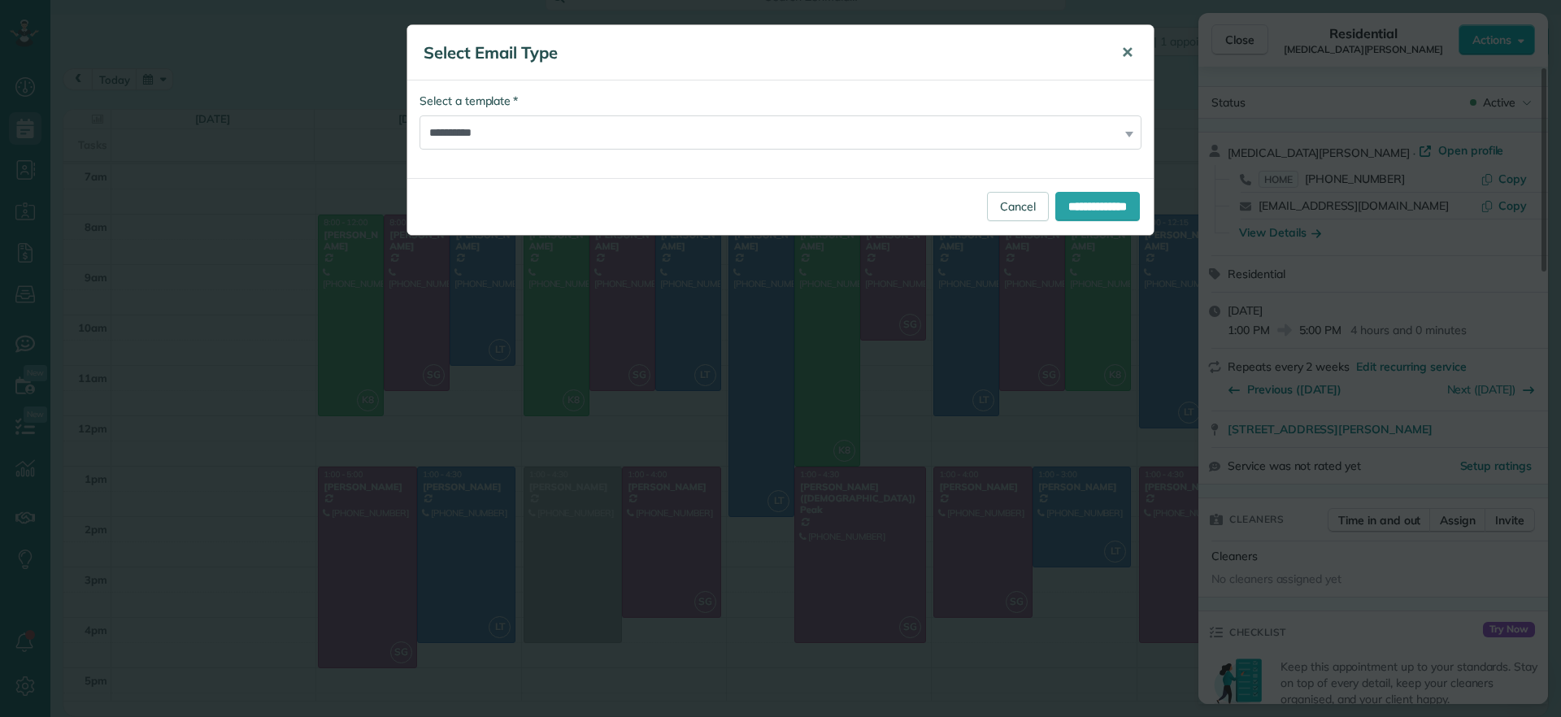
click at [1134, 51] on button "✕" at bounding box center [1127, 52] width 37 height 39
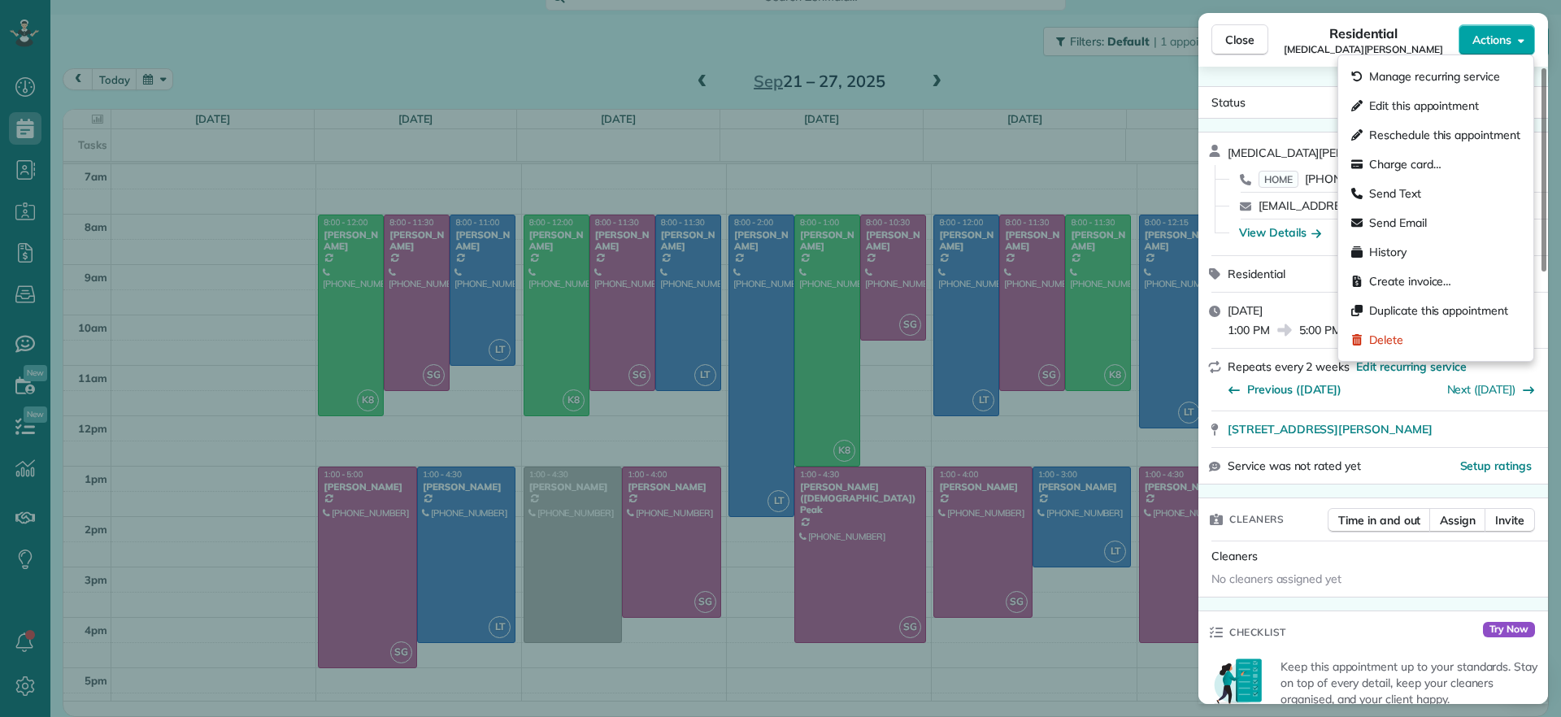
click at [1500, 29] on button "Actions" at bounding box center [1497, 39] width 76 height 31
click at [1451, 99] on span "Edit this appointment" at bounding box center [1424, 106] width 110 height 16
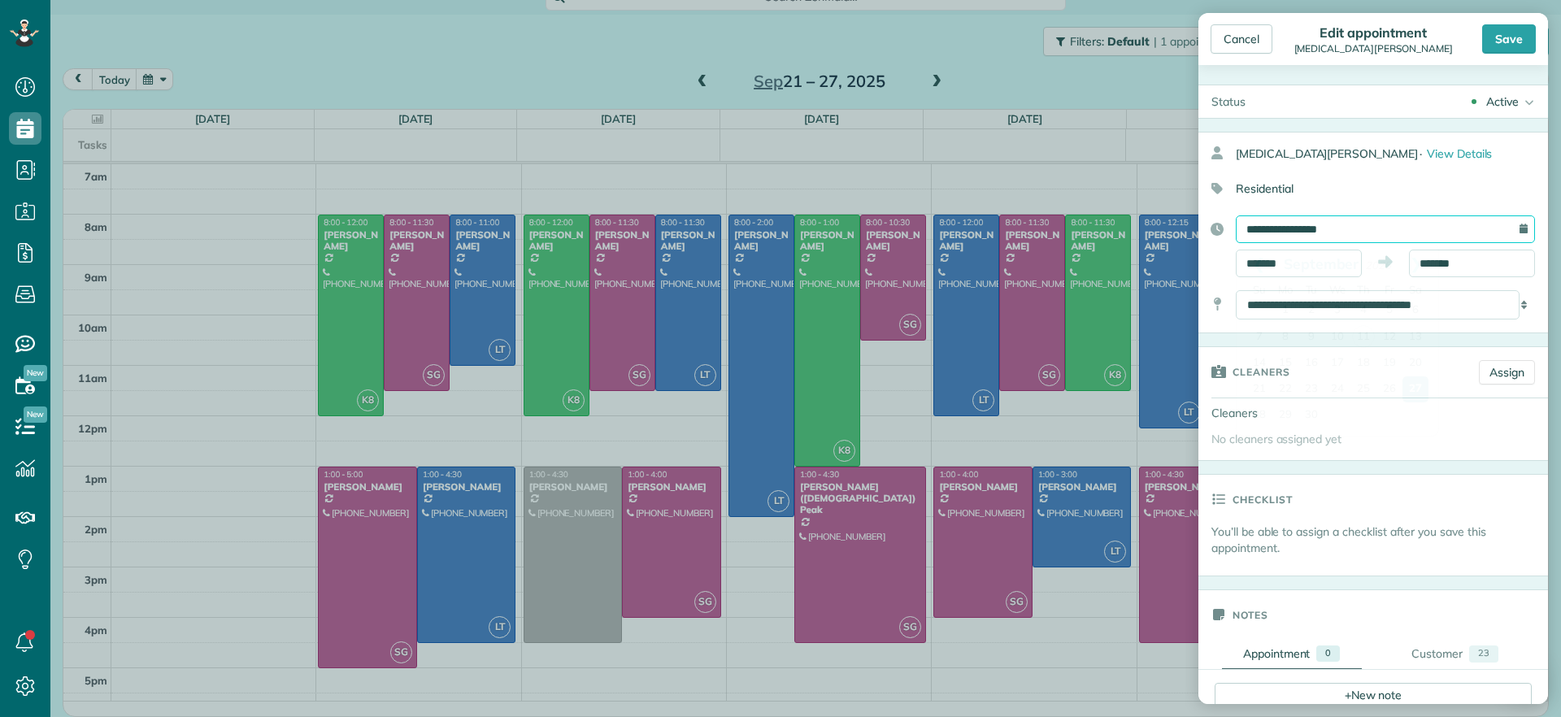
click at [1370, 228] on input "**********" at bounding box center [1385, 229] width 299 height 28
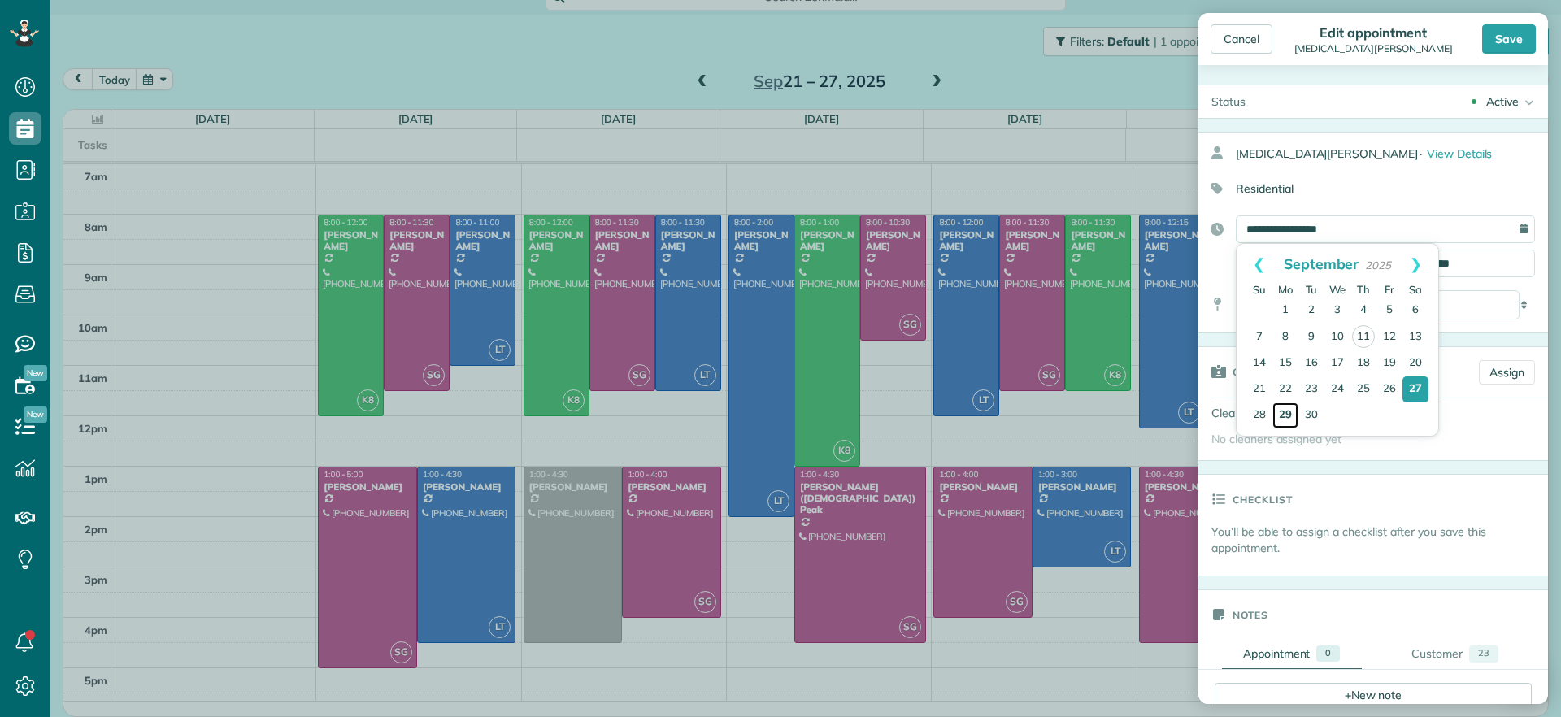
click at [1295, 424] on link "29" at bounding box center [1286, 416] width 26 height 26
type input "**********"
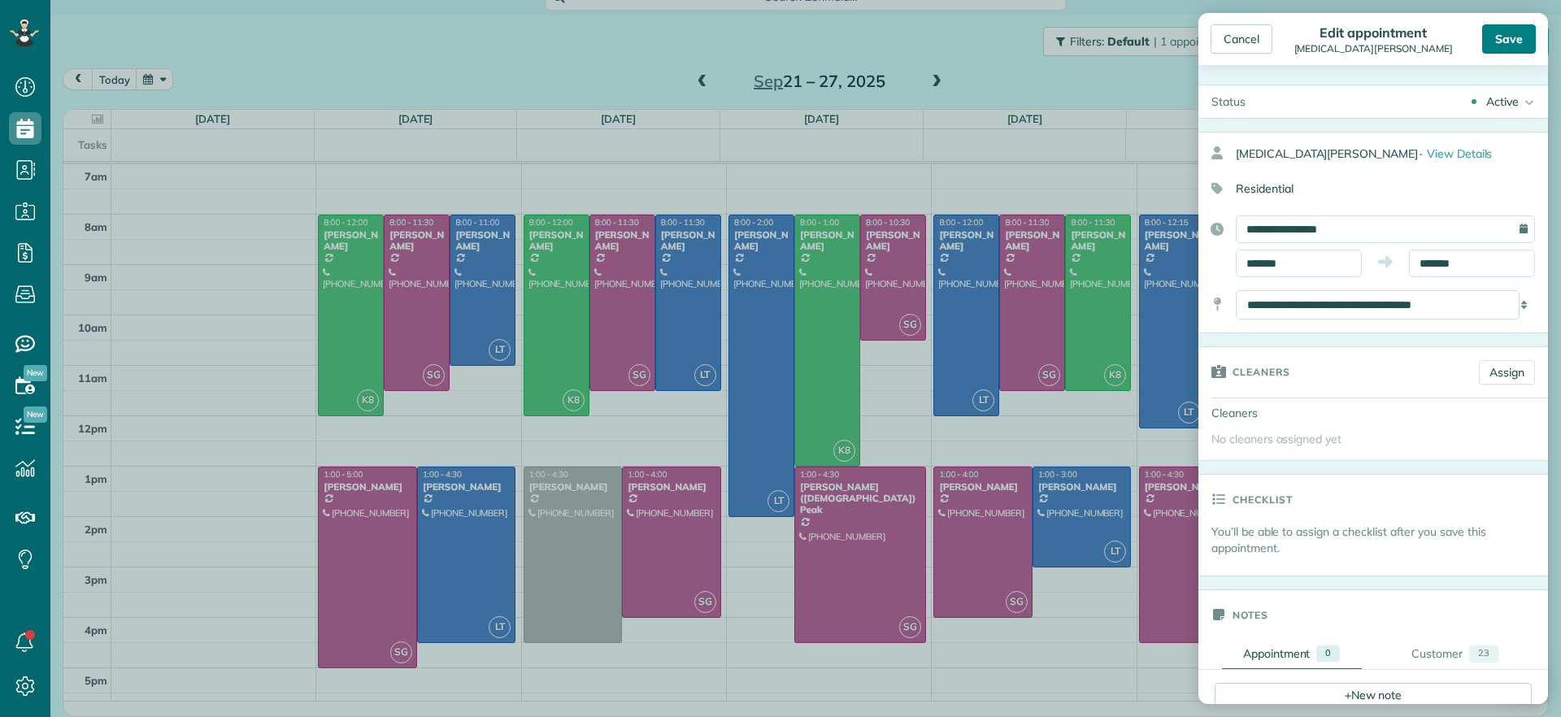
click at [1506, 46] on div "Save" at bounding box center [1509, 38] width 54 height 29
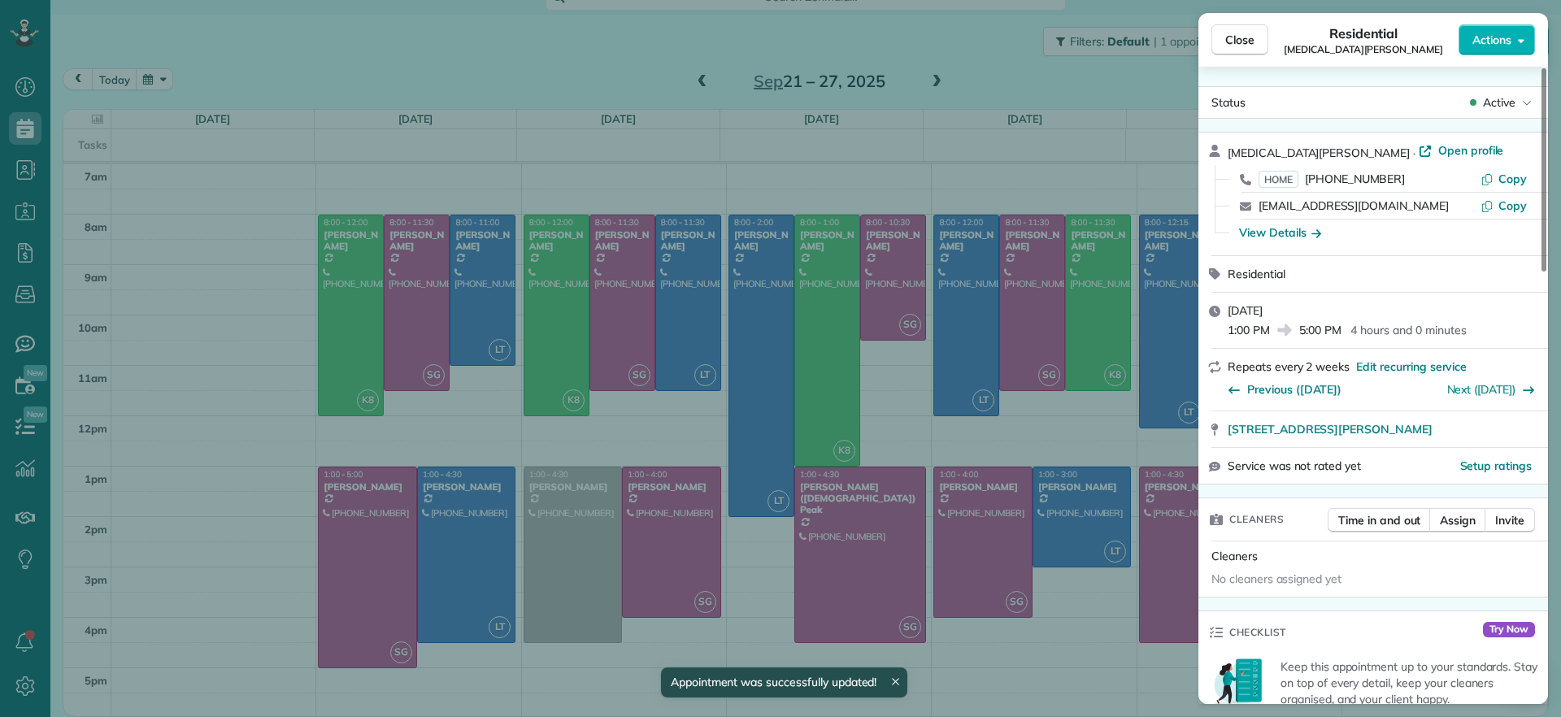
click at [893, 92] on div "Close Residential Alli Robbins Actions Status Active Alli Robbins · Open profil…" at bounding box center [780, 358] width 1561 height 717
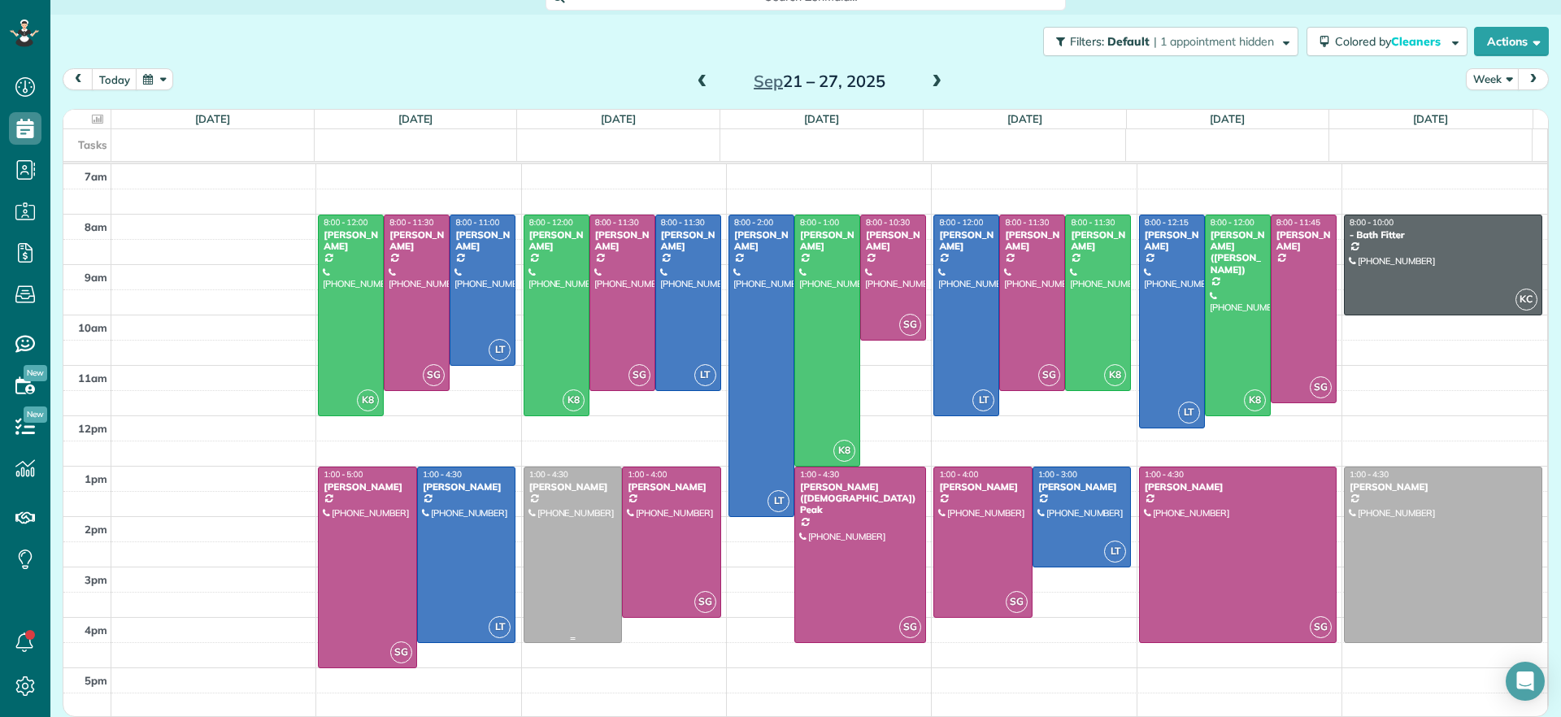
click at [550, 601] on div at bounding box center [573, 555] width 98 height 175
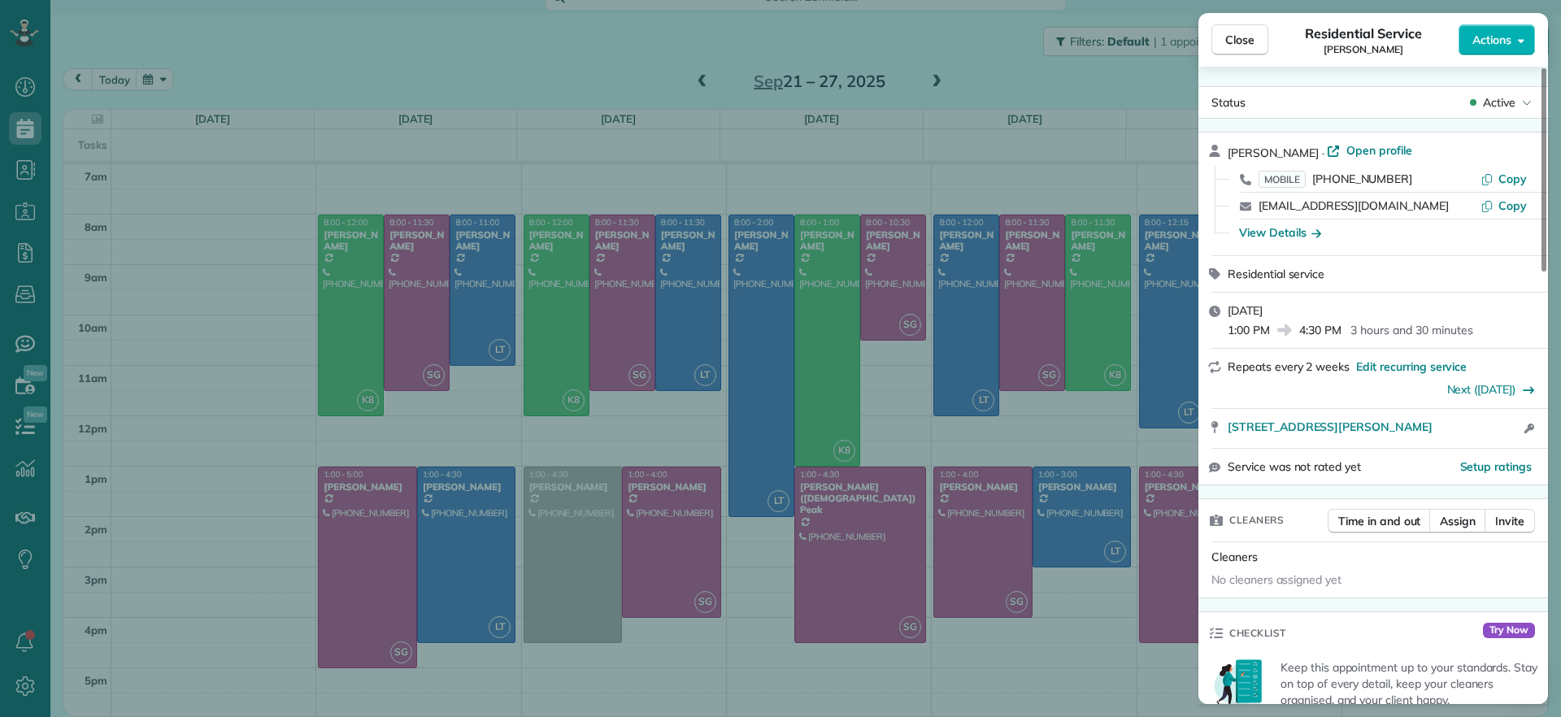
click at [1518, 188] on div "MOBILE (804) 380-9936 Copy" at bounding box center [1383, 179] width 311 height 26
click at [1503, 178] on span "Copy" at bounding box center [1513, 179] width 28 height 15
click at [1503, 176] on span "Copy" at bounding box center [1513, 179] width 28 height 15
click at [889, 121] on div "Close Residential Service Carla Bowman Actions Status Active Carla Bowman · Ope…" at bounding box center [780, 358] width 1561 height 717
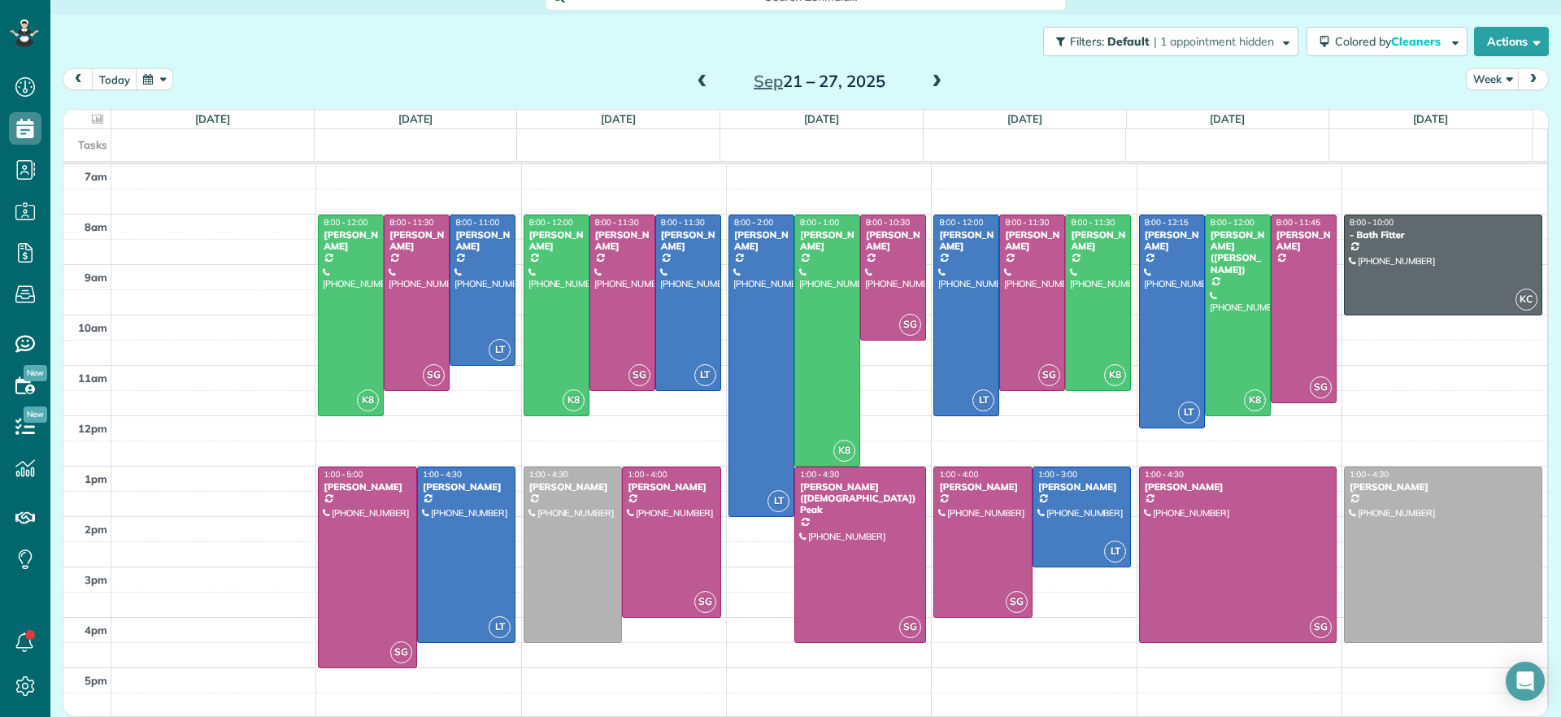
click at [929, 78] on span at bounding box center [937, 82] width 18 height 15
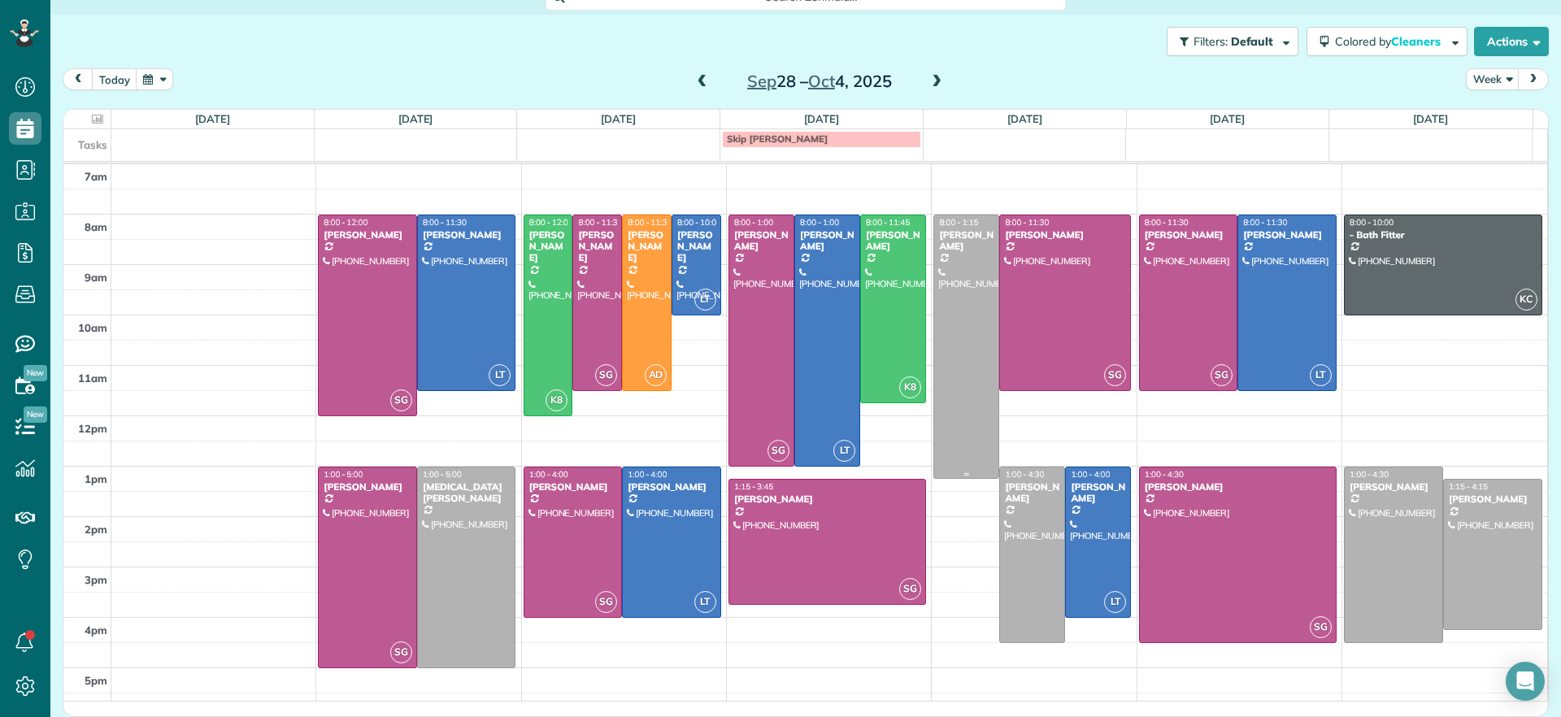
click at [934, 432] on div at bounding box center [966, 346] width 64 height 263
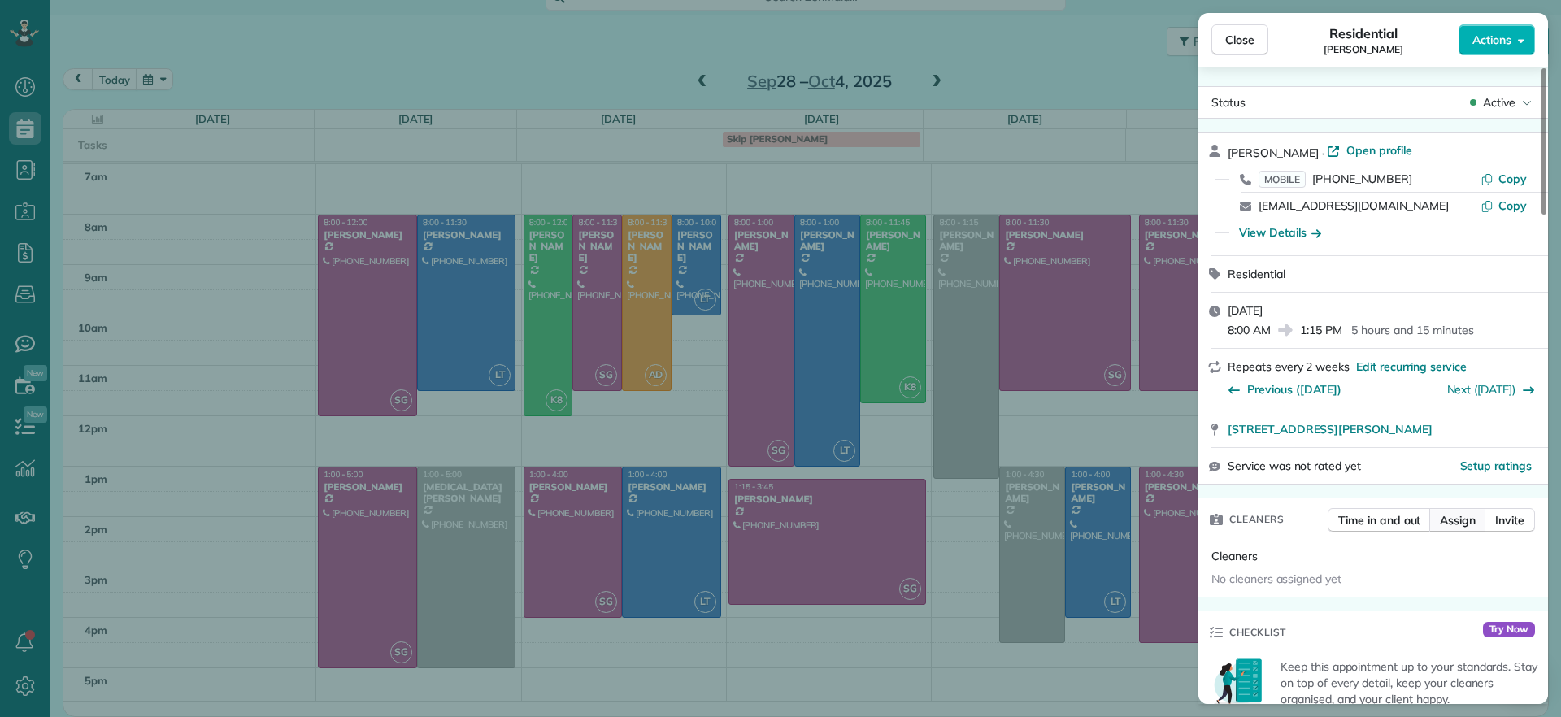
click at [1446, 509] on button "Assign" at bounding box center [1457, 520] width 57 height 24
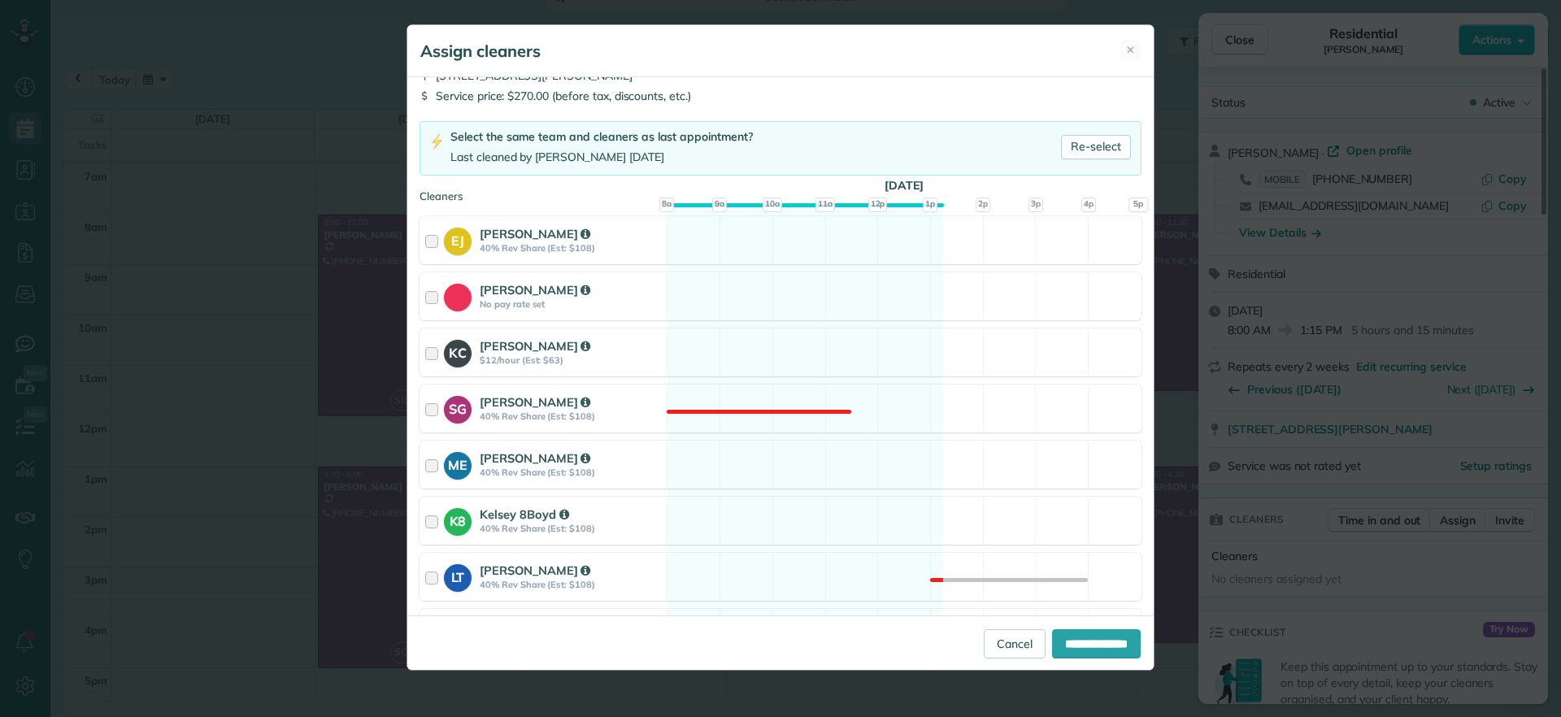
scroll to position [102, 0]
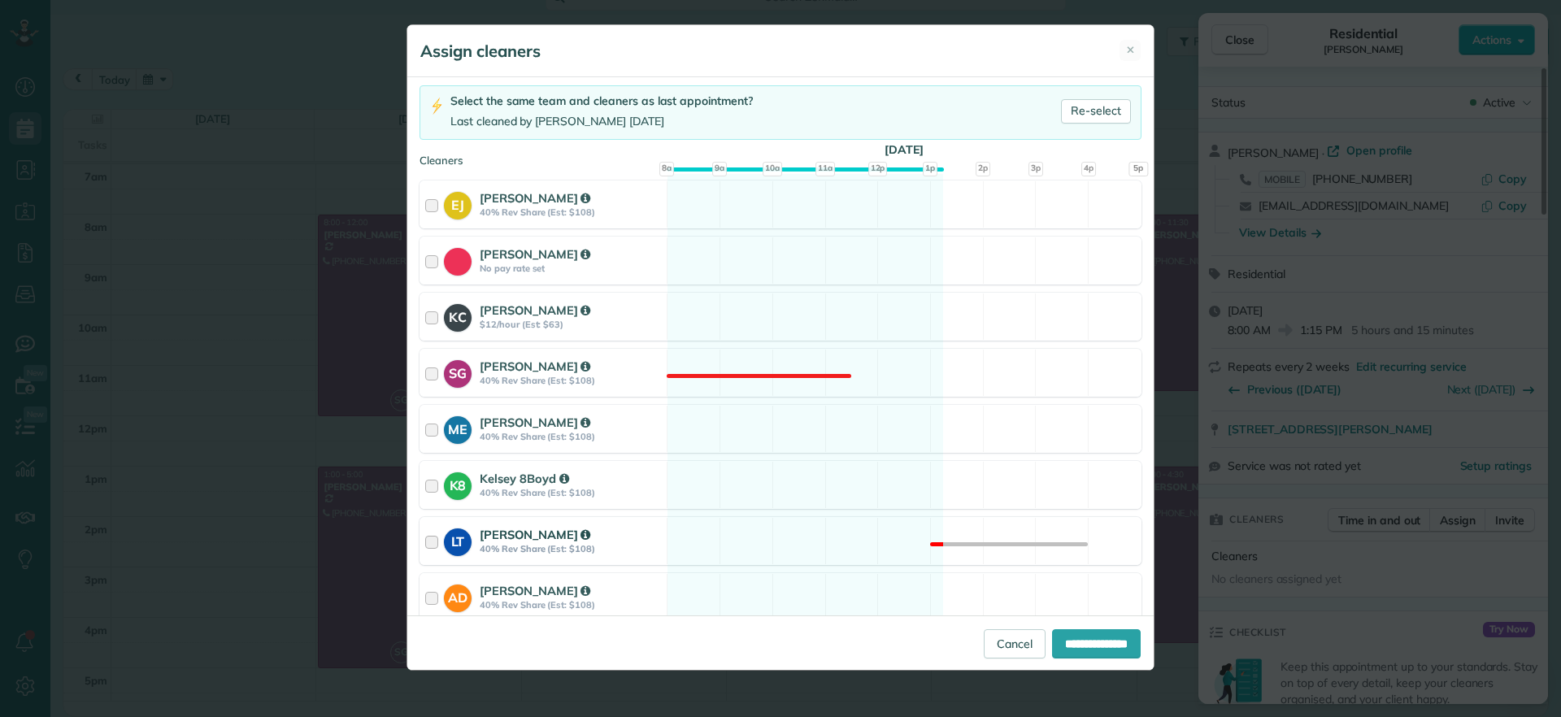
click at [768, 536] on div "LT Laura Thaller 40% Rev Share (Est: $108) Not available" at bounding box center [781, 541] width 722 height 48
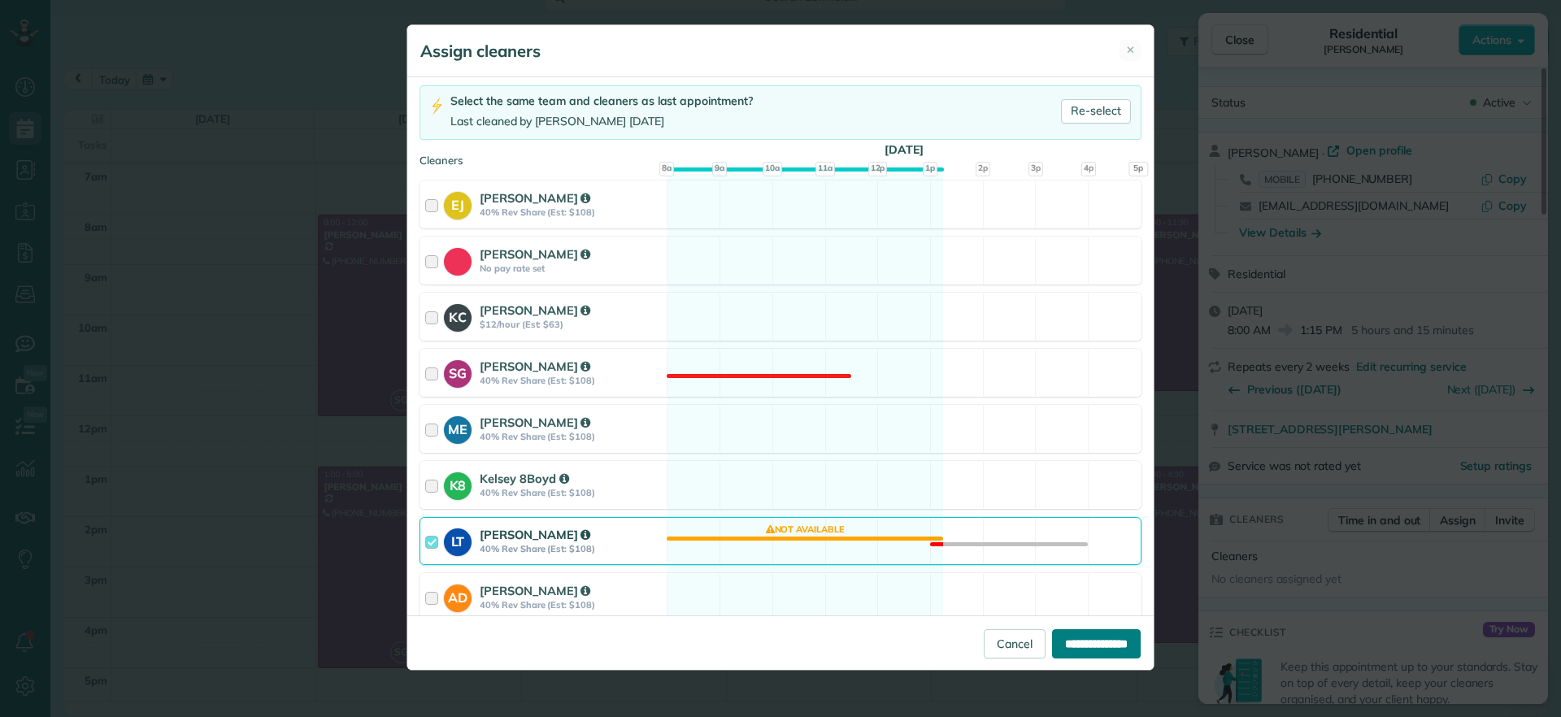
click at [1118, 636] on input "**********" at bounding box center [1096, 643] width 89 height 29
type input "**********"
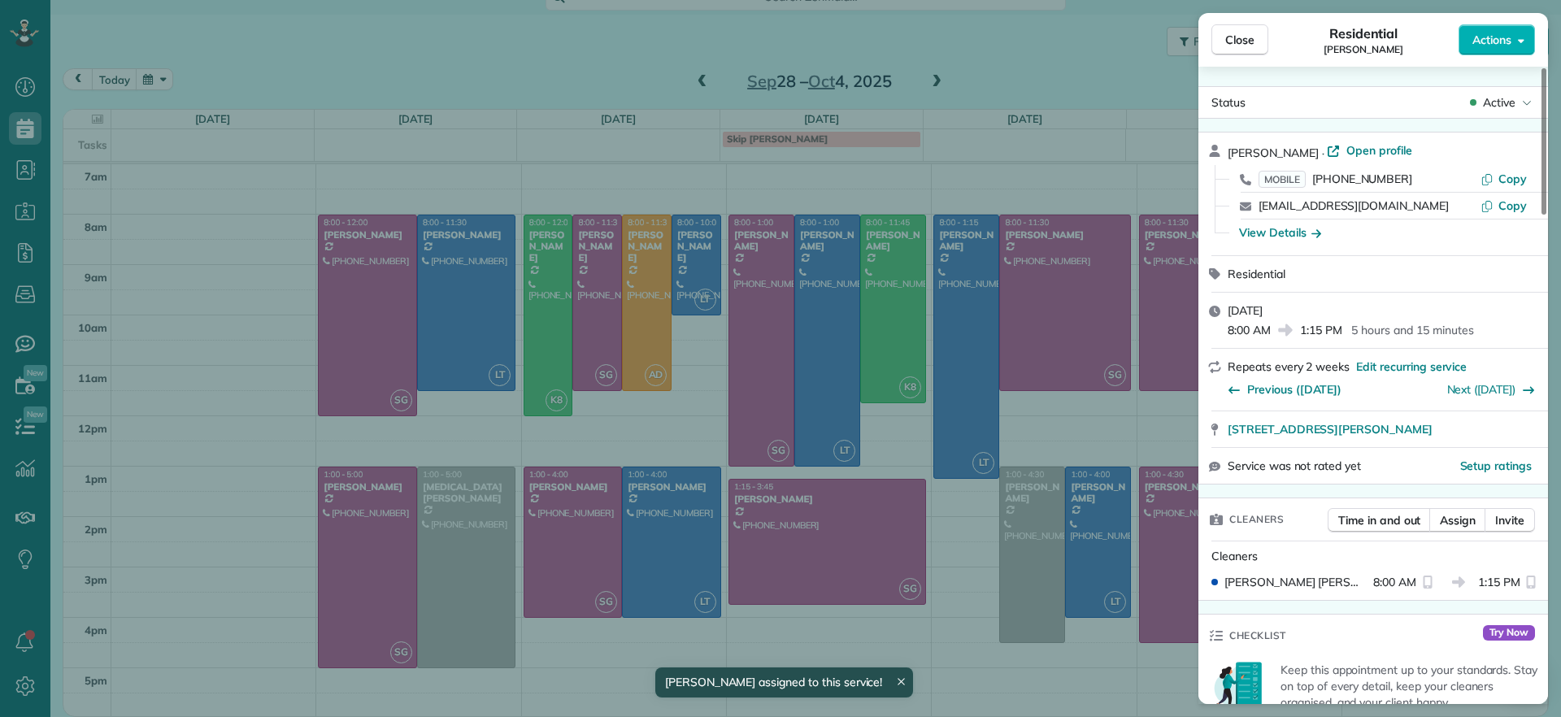
click at [1081, 530] on div "Close Residential Jennifer Hunte Actions Status Active Jennifer Hunte · Open pr…" at bounding box center [780, 358] width 1561 height 717
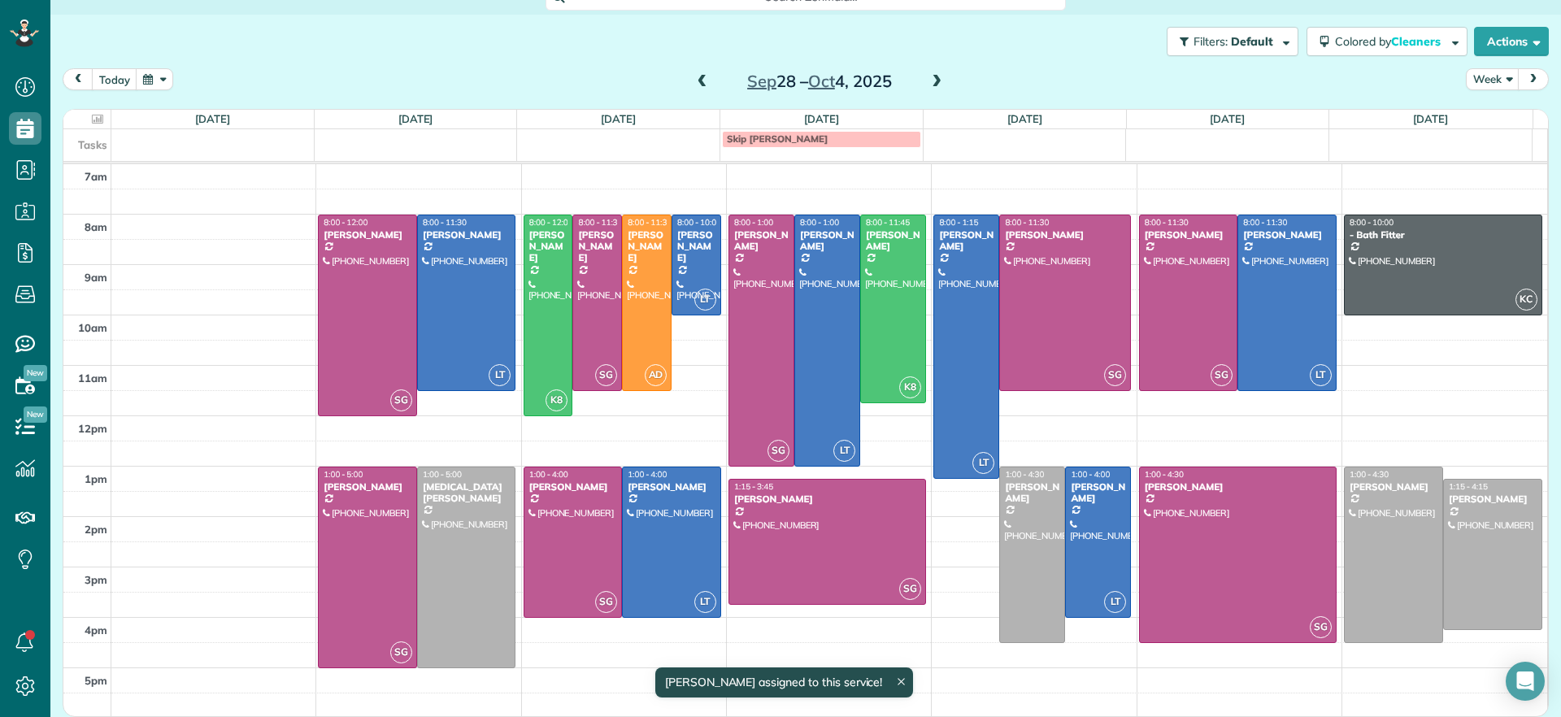
click at [1073, 564] on body "Dashboard Scheduling Calendar View List View Dispatch View - Weekly scheduling …" at bounding box center [780, 358] width 1561 height 717
click at [1071, 566] on div at bounding box center [1098, 543] width 64 height 150
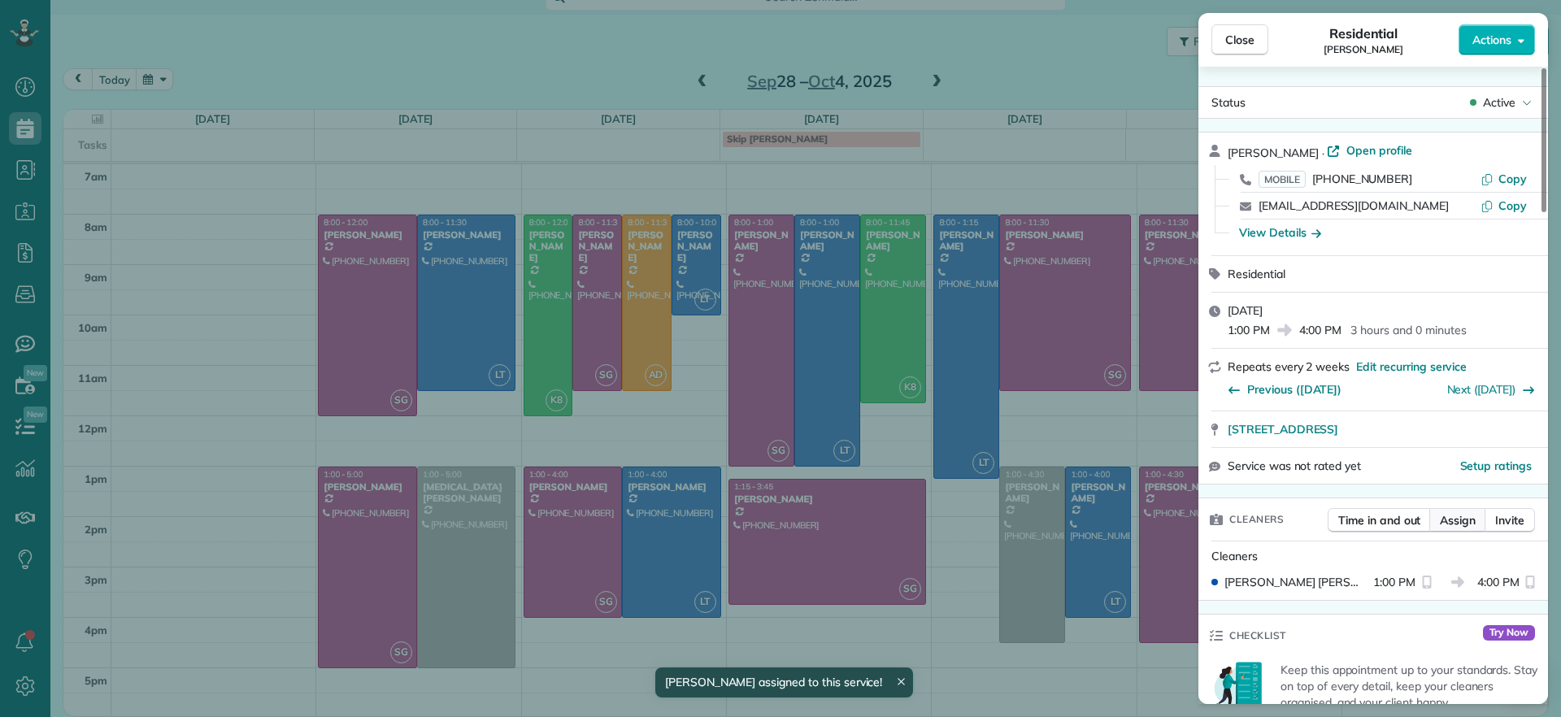
click at [1452, 508] on button "Assign" at bounding box center [1457, 520] width 57 height 24
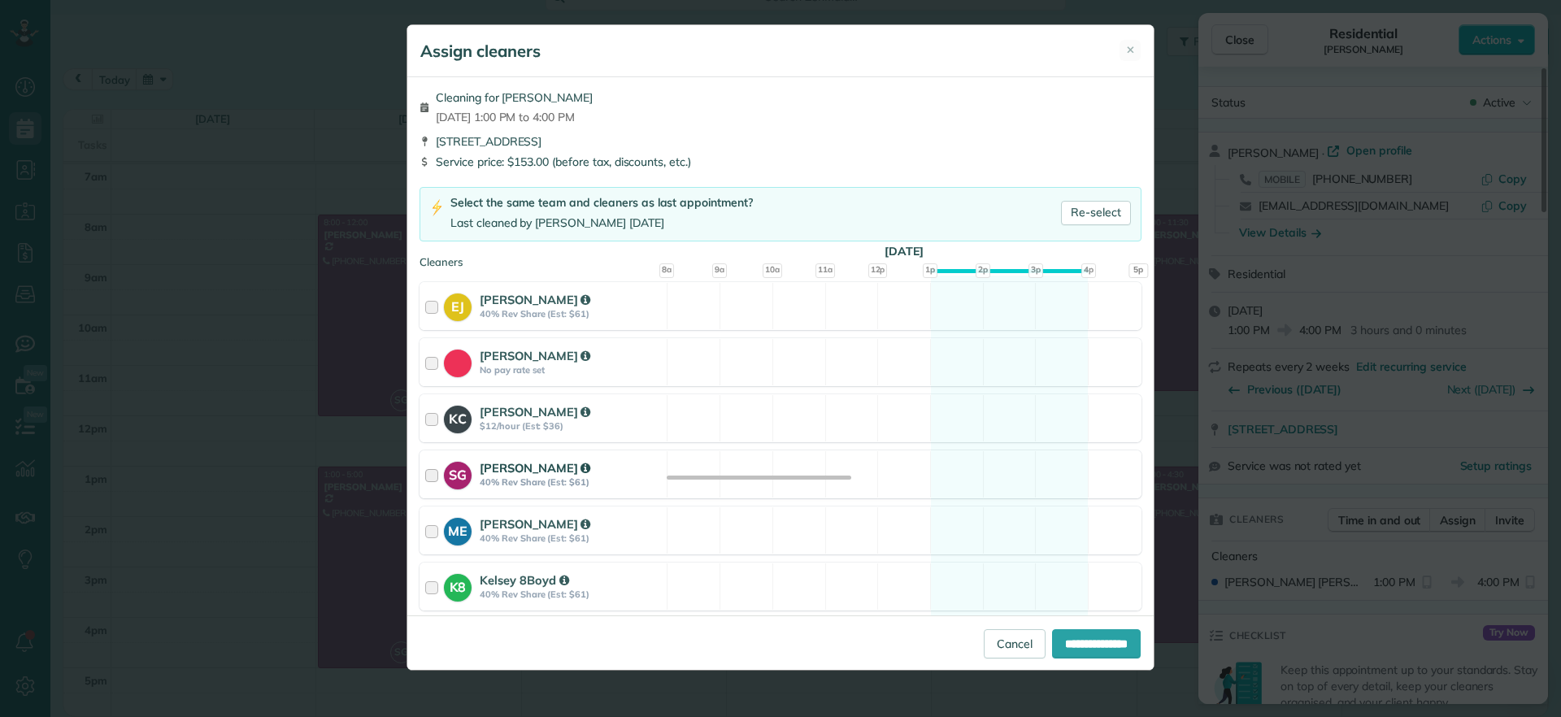
drag, startPoint x: 1007, startPoint y: 477, endPoint x: 1036, endPoint y: 503, distance: 39.2
click at [1007, 477] on div "SG Sophie Gibbs 40% Rev Share (Est: $61) Available" at bounding box center [781, 474] width 722 height 48
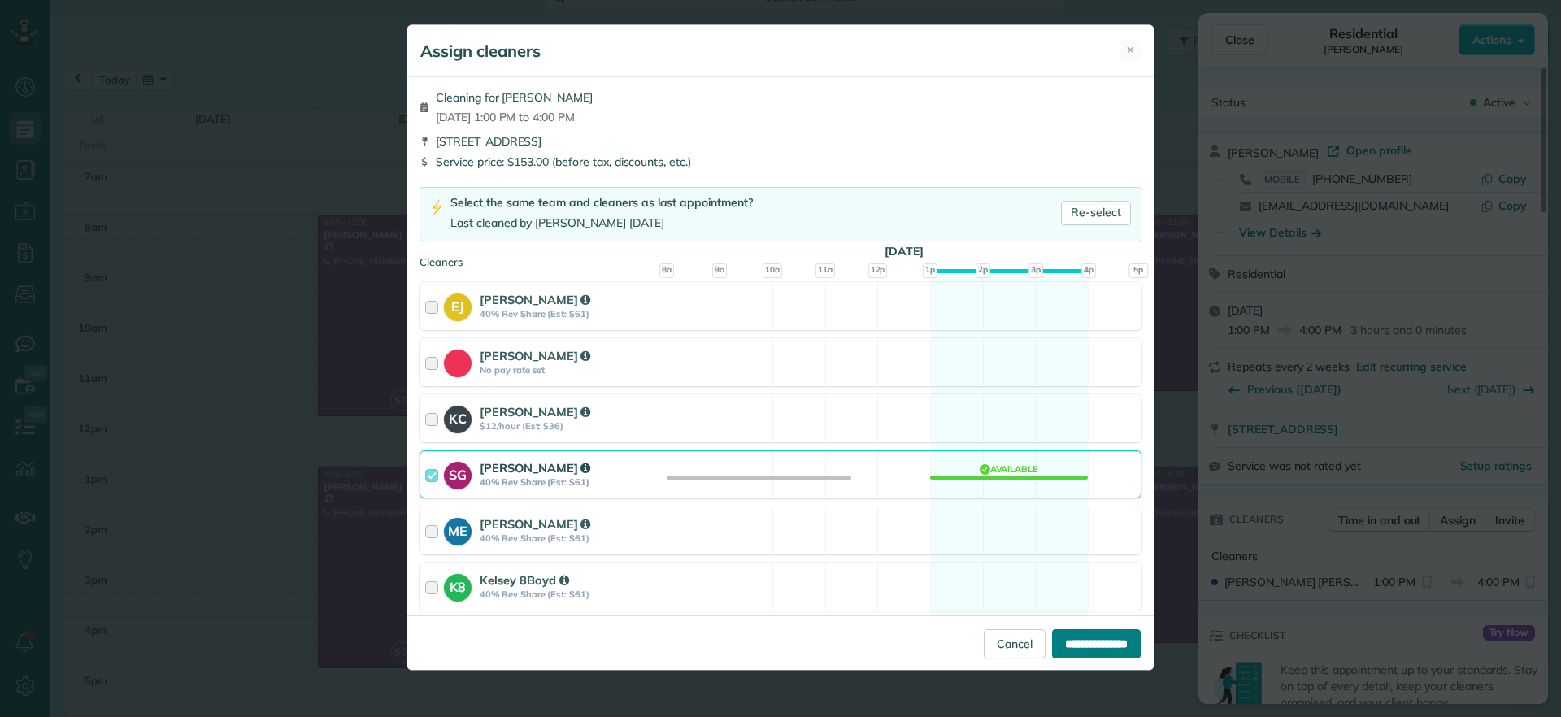
click at [1077, 647] on input "**********" at bounding box center [1096, 643] width 89 height 29
type input "**********"
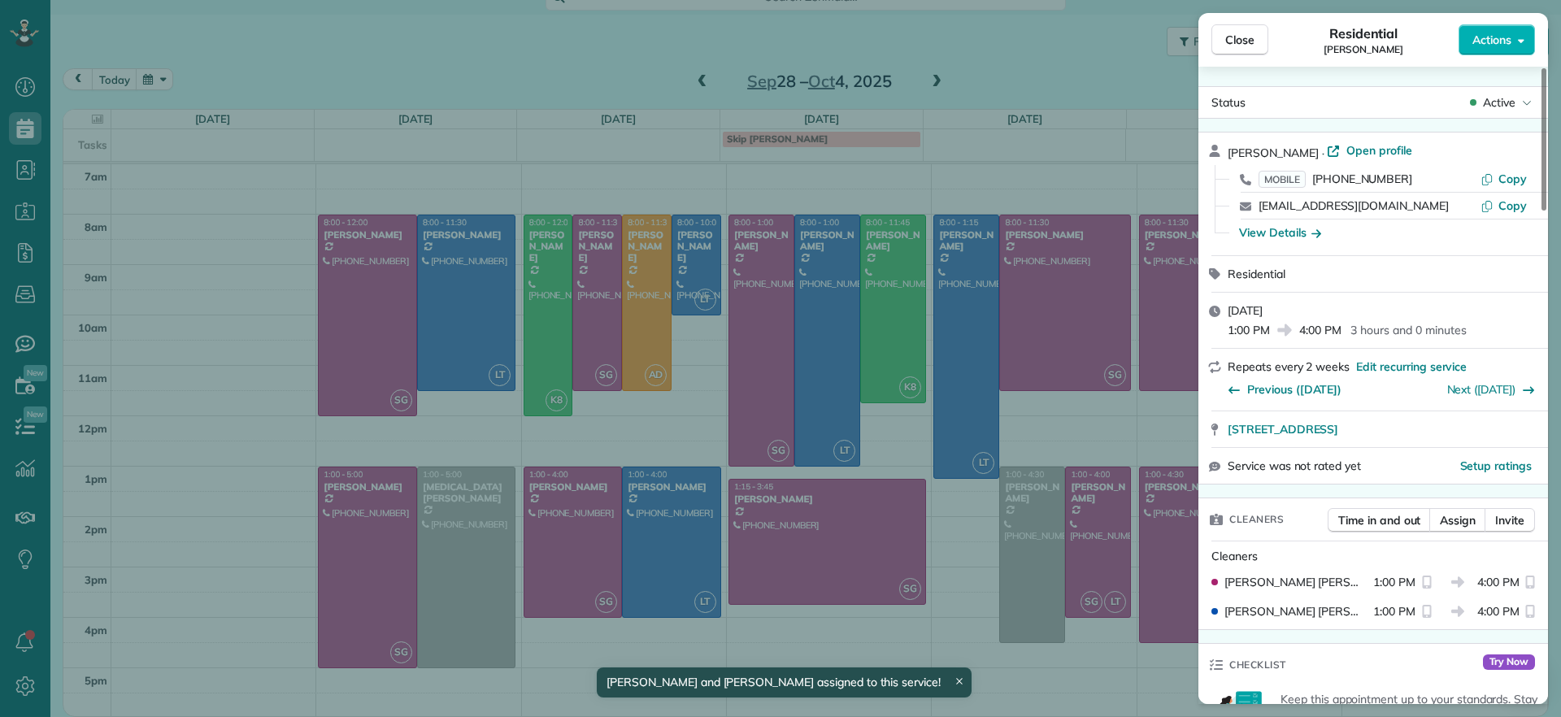
click at [1051, 672] on div "Close Residential Hilary Begleiter Actions Status Active Hilary Begleiter · Ope…" at bounding box center [780, 358] width 1561 height 717
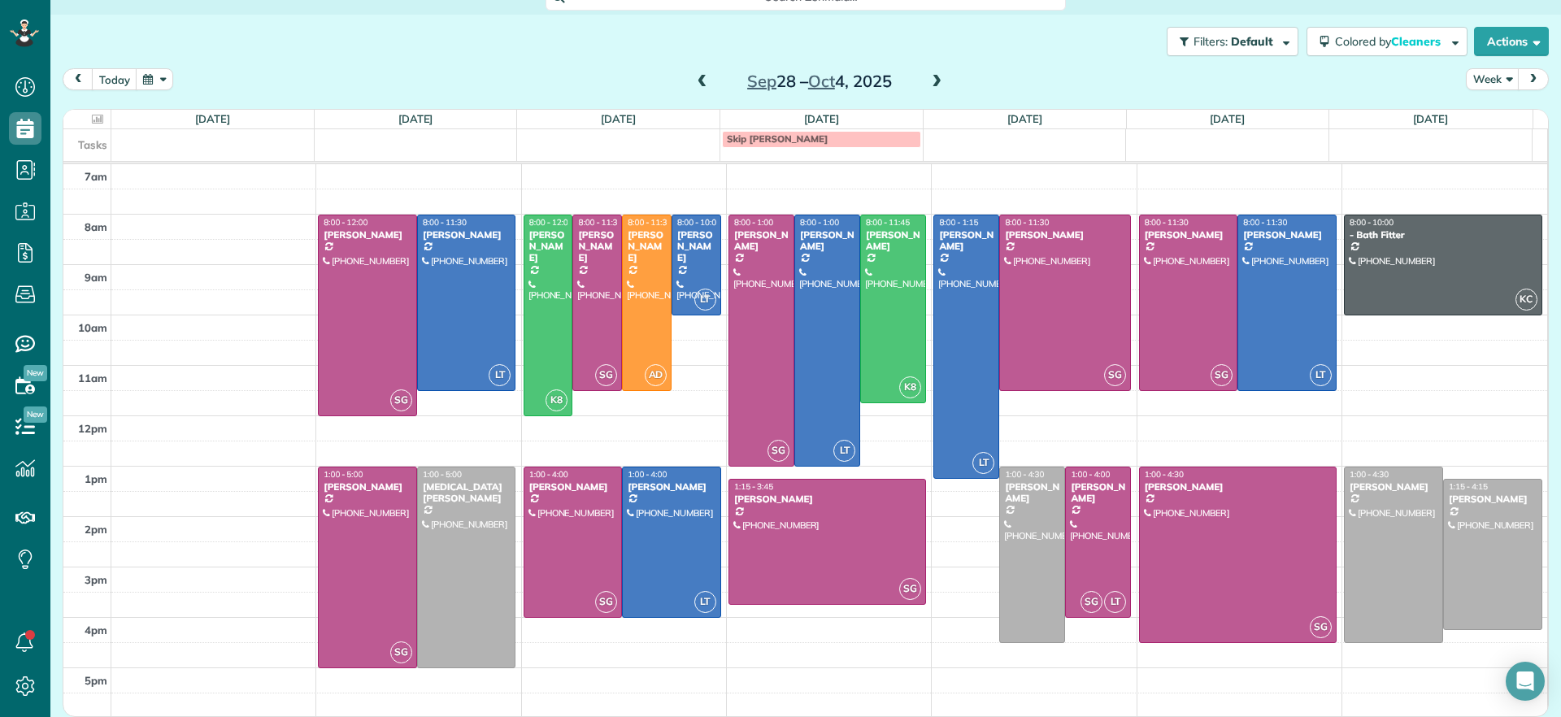
click at [694, 78] on span at bounding box center [703, 82] width 18 height 15
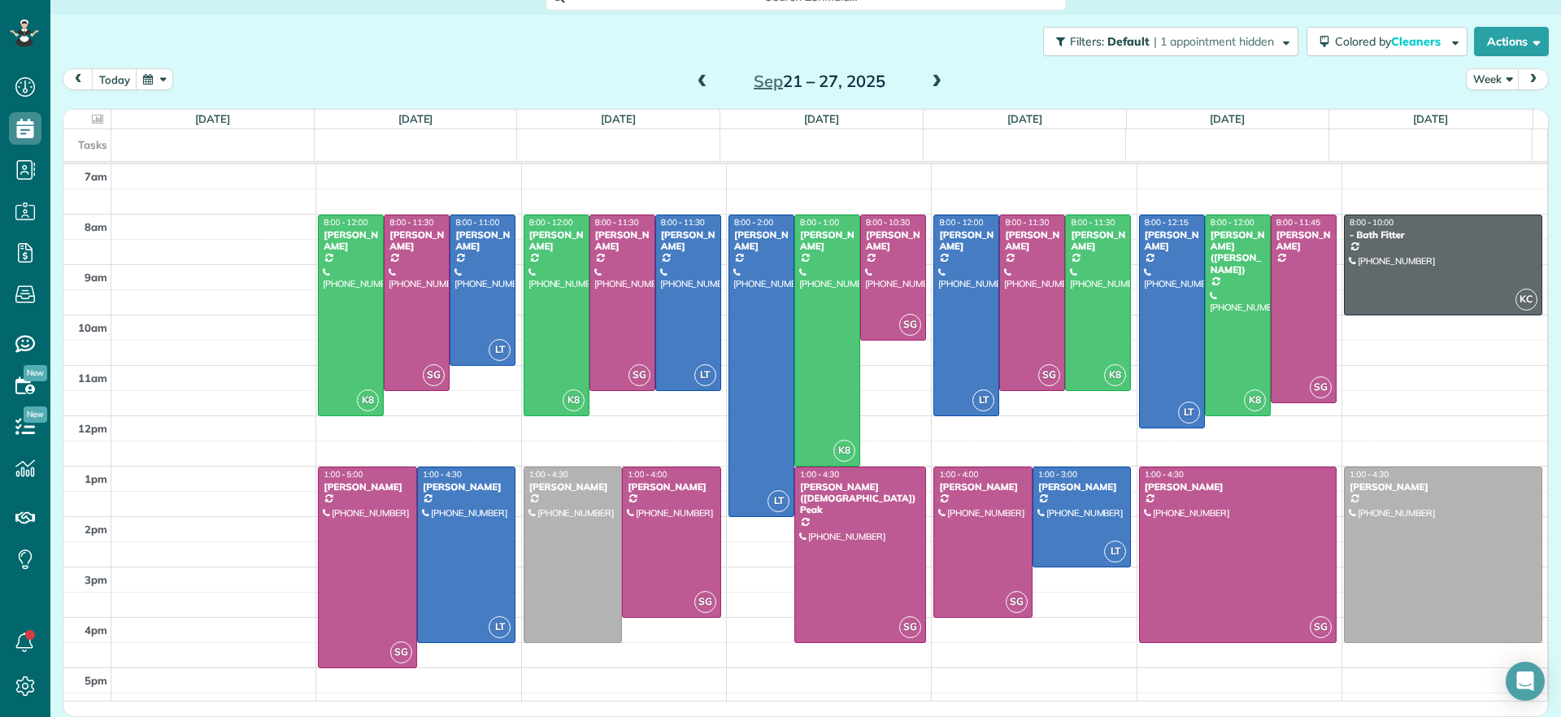
click at [694, 78] on span at bounding box center [703, 82] width 18 height 15
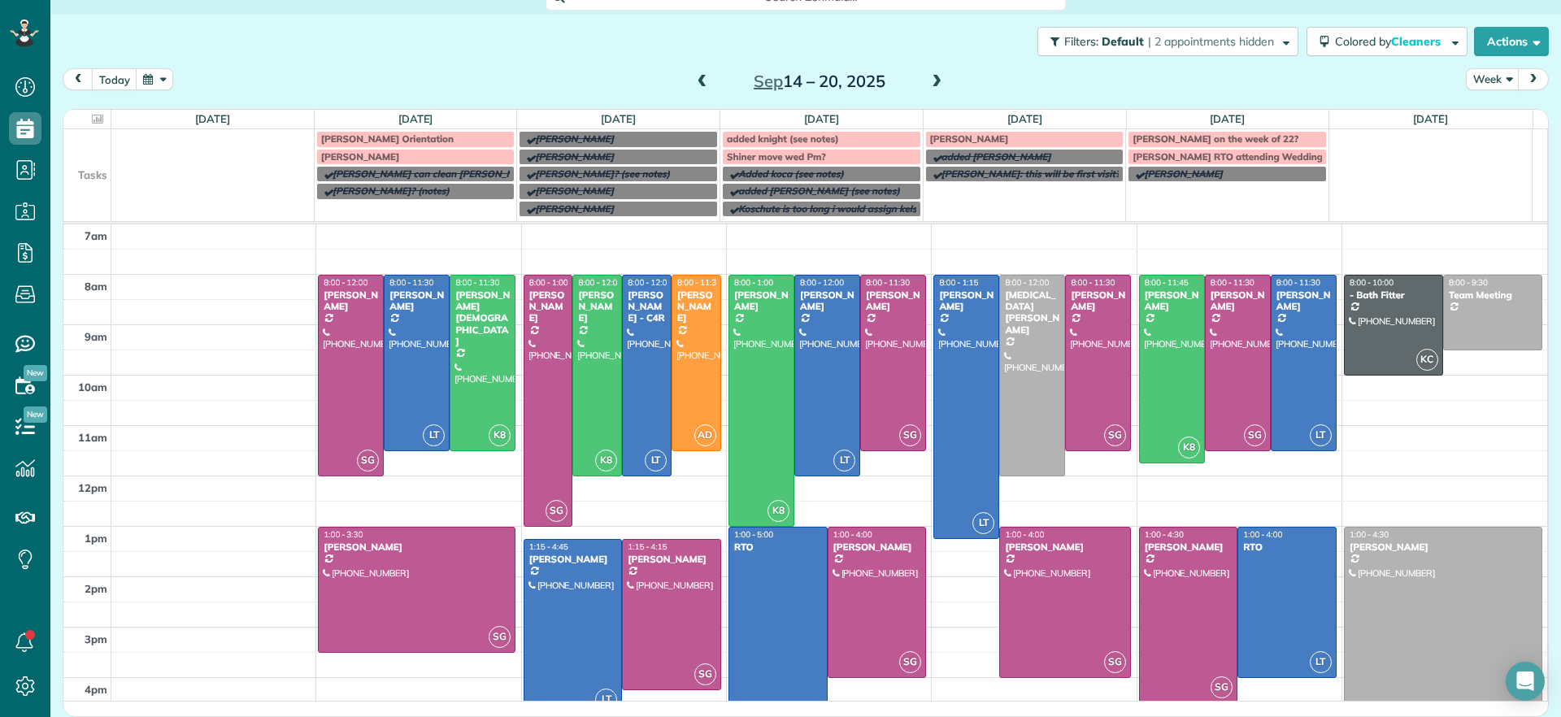
click at [931, 85] on span at bounding box center [937, 82] width 18 height 15
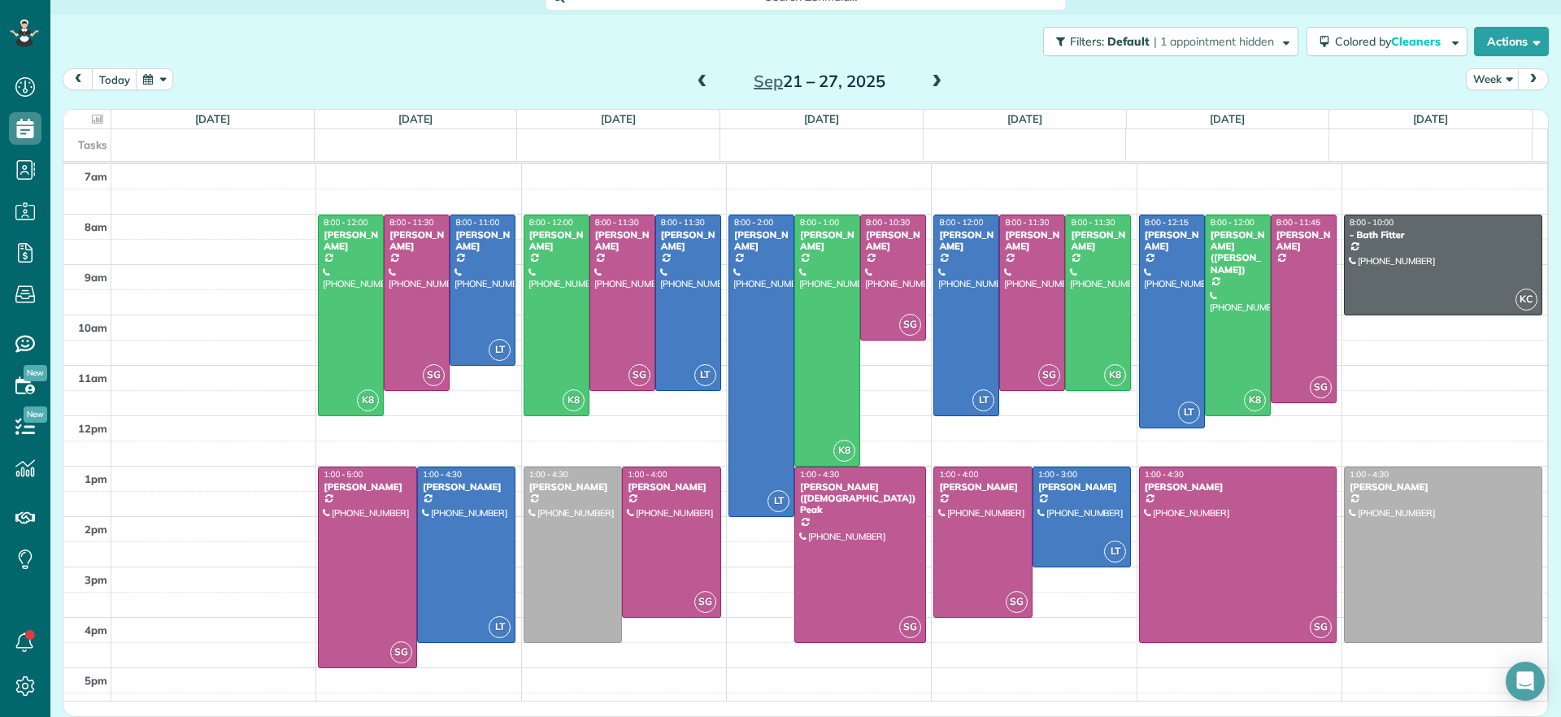
click at [931, 85] on span at bounding box center [937, 82] width 18 height 15
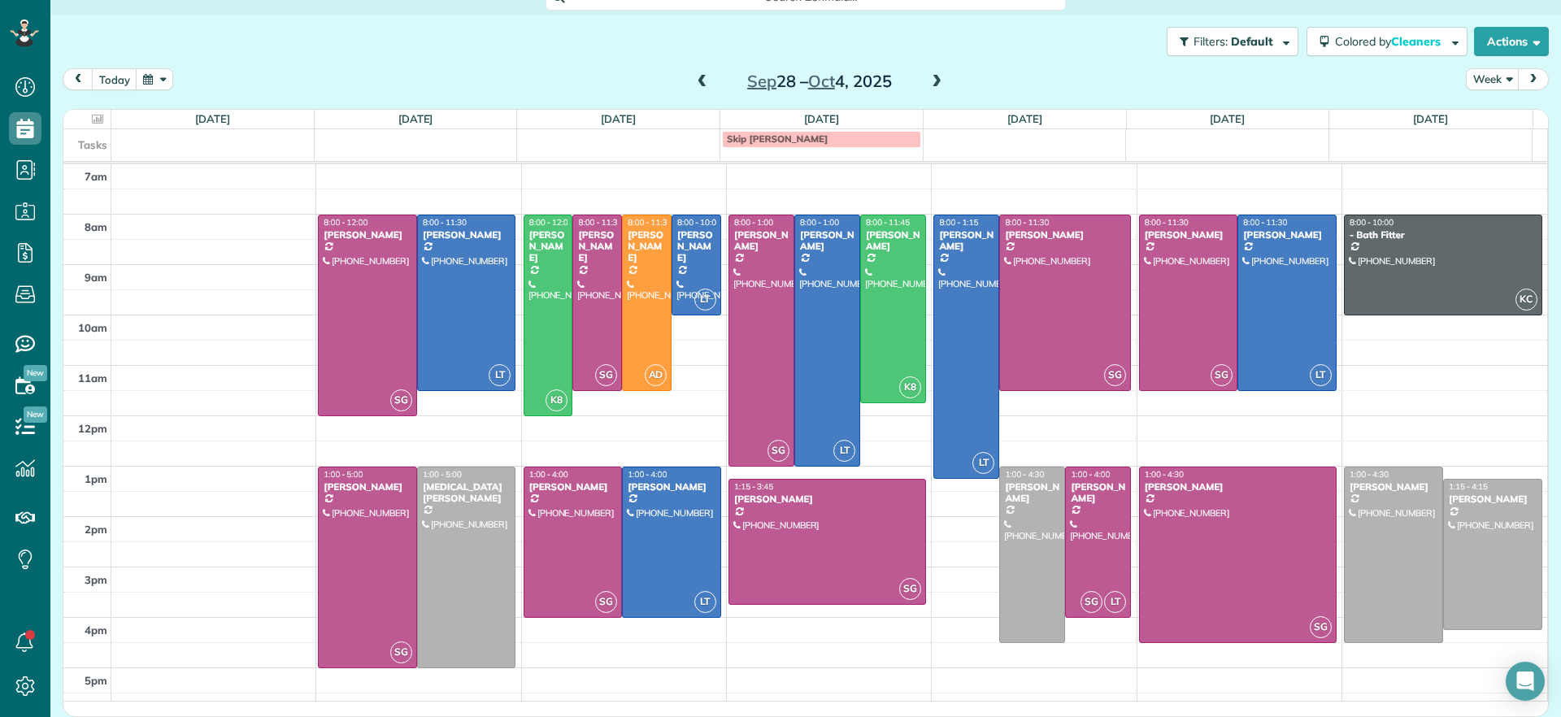
click at [931, 85] on span at bounding box center [937, 82] width 18 height 15
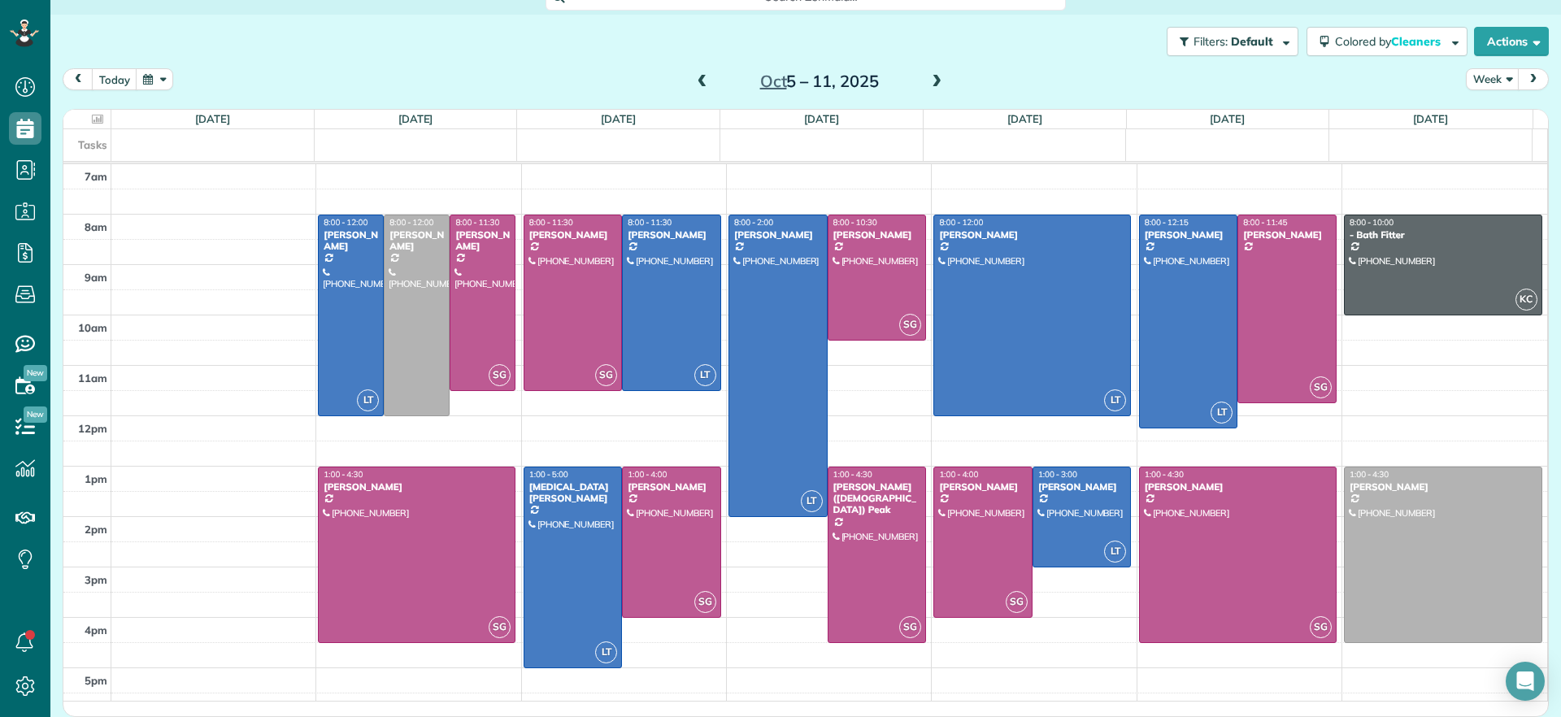
click at [701, 90] on span at bounding box center [703, 82] width 18 height 24
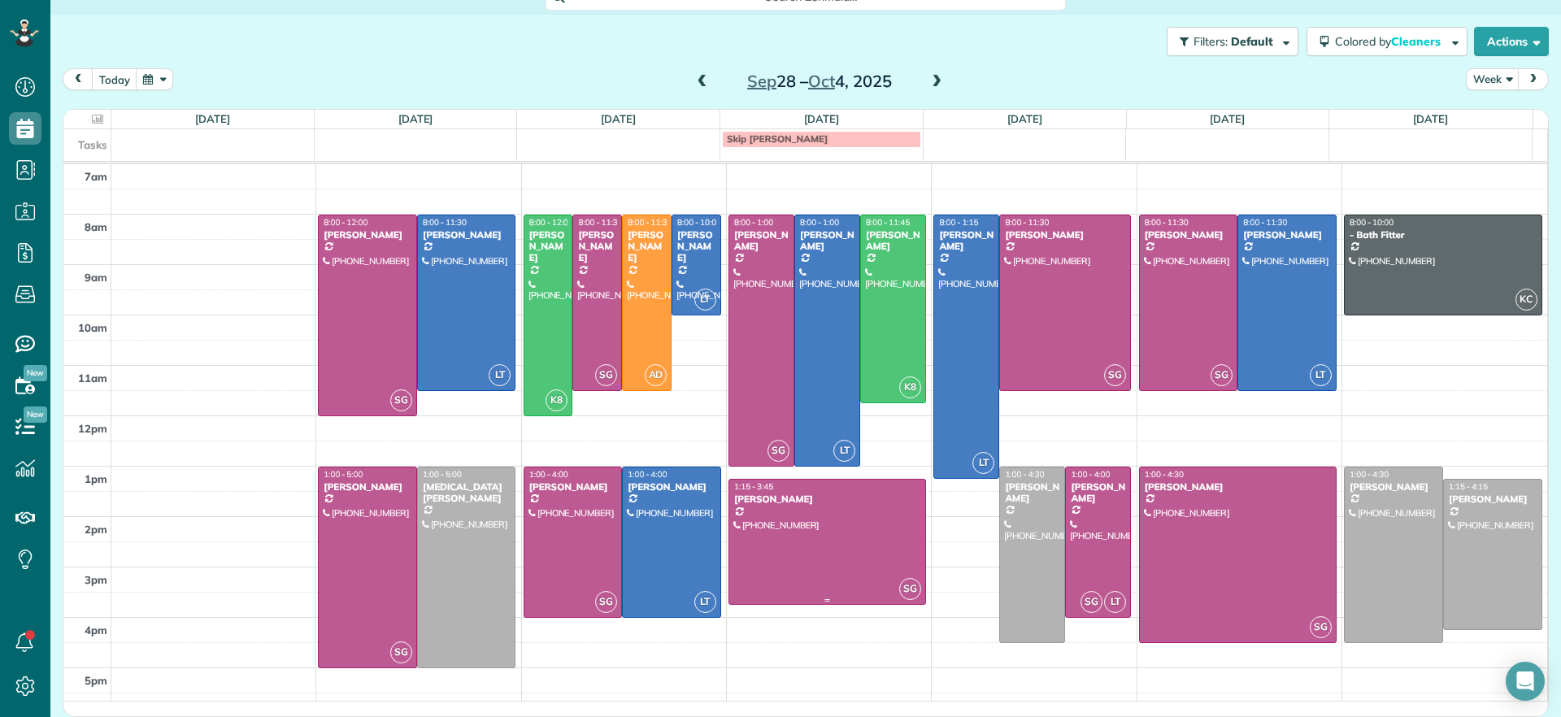
click at [847, 549] on div at bounding box center [827, 542] width 196 height 124
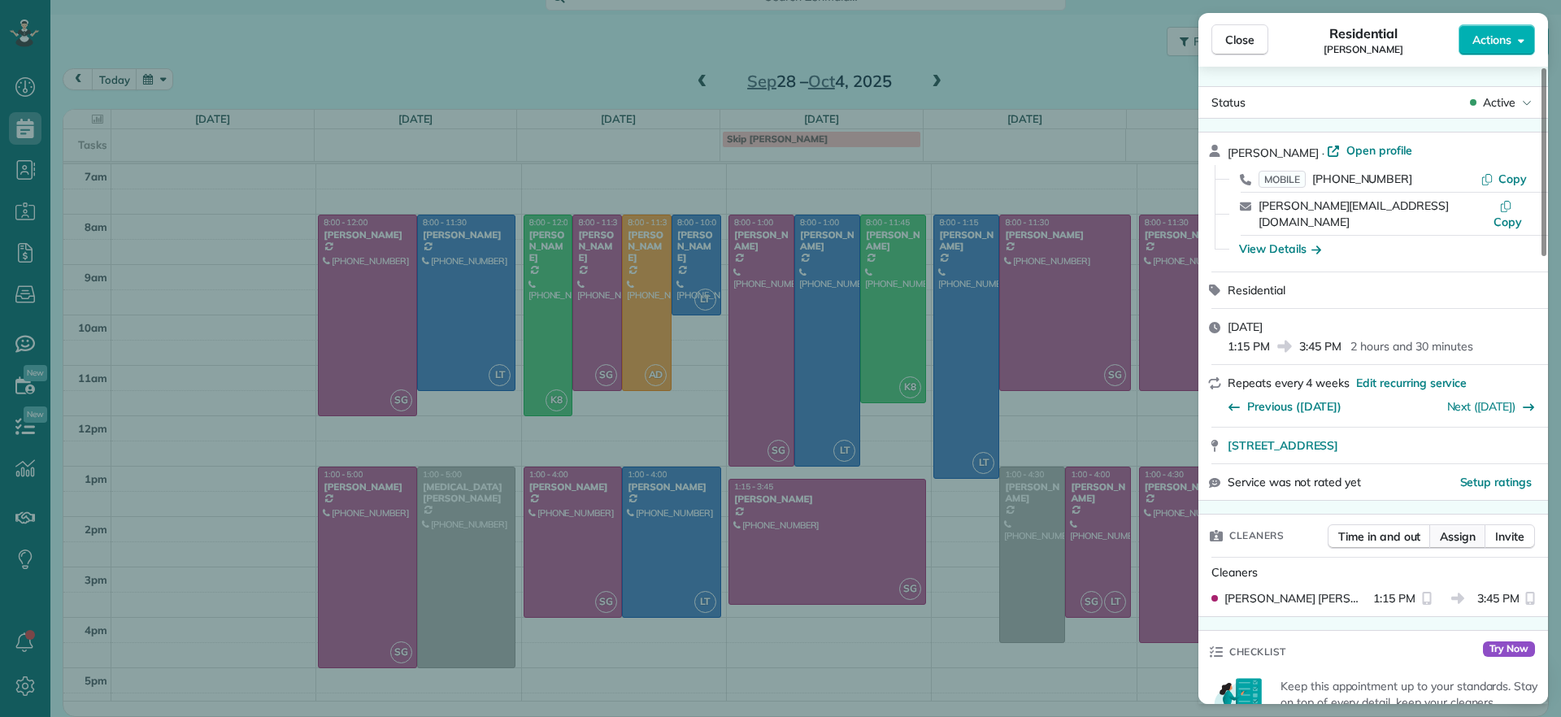
click at [1456, 529] on span "Assign" at bounding box center [1458, 537] width 36 height 16
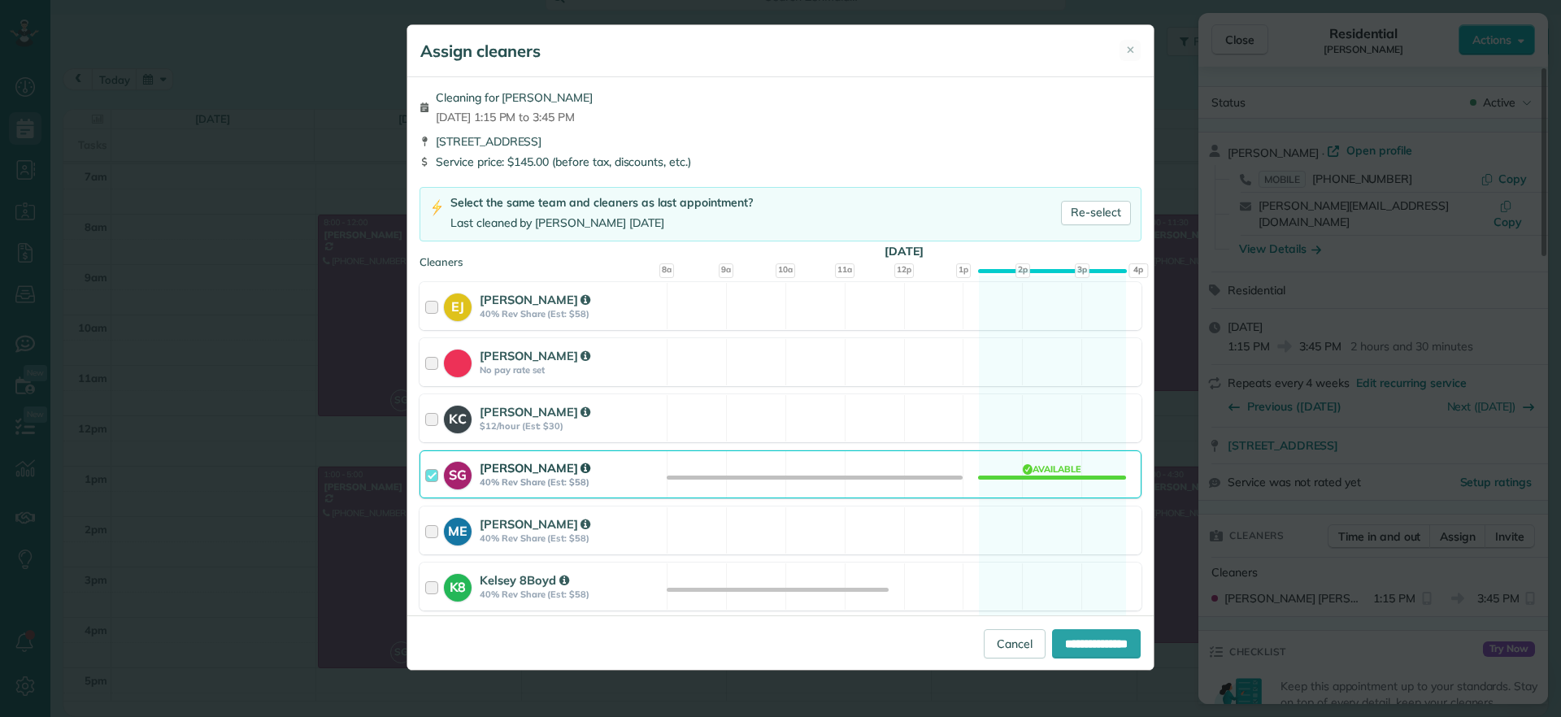
click at [1051, 484] on div "SG Sophie Gibbs 40% Rev Share (Est: $58) Available" at bounding box center [781, 474] width 722 height 48
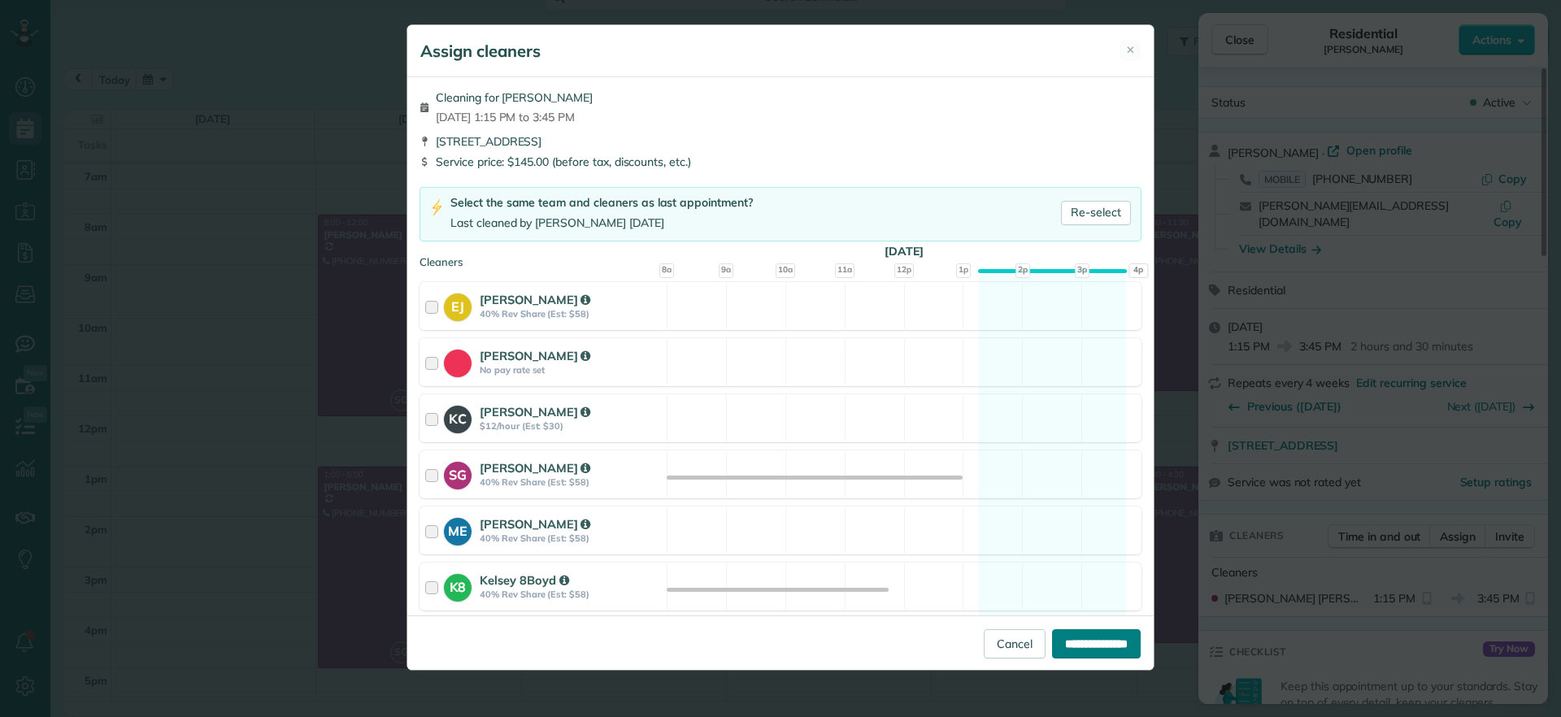
click at [1103, 659] on div "**********" at bounding box center [780, 643] width 746 height 54
click at [1103, 657] on input "**********" at bounding box center [1096, 643] width 89 height 29
type input "**********"
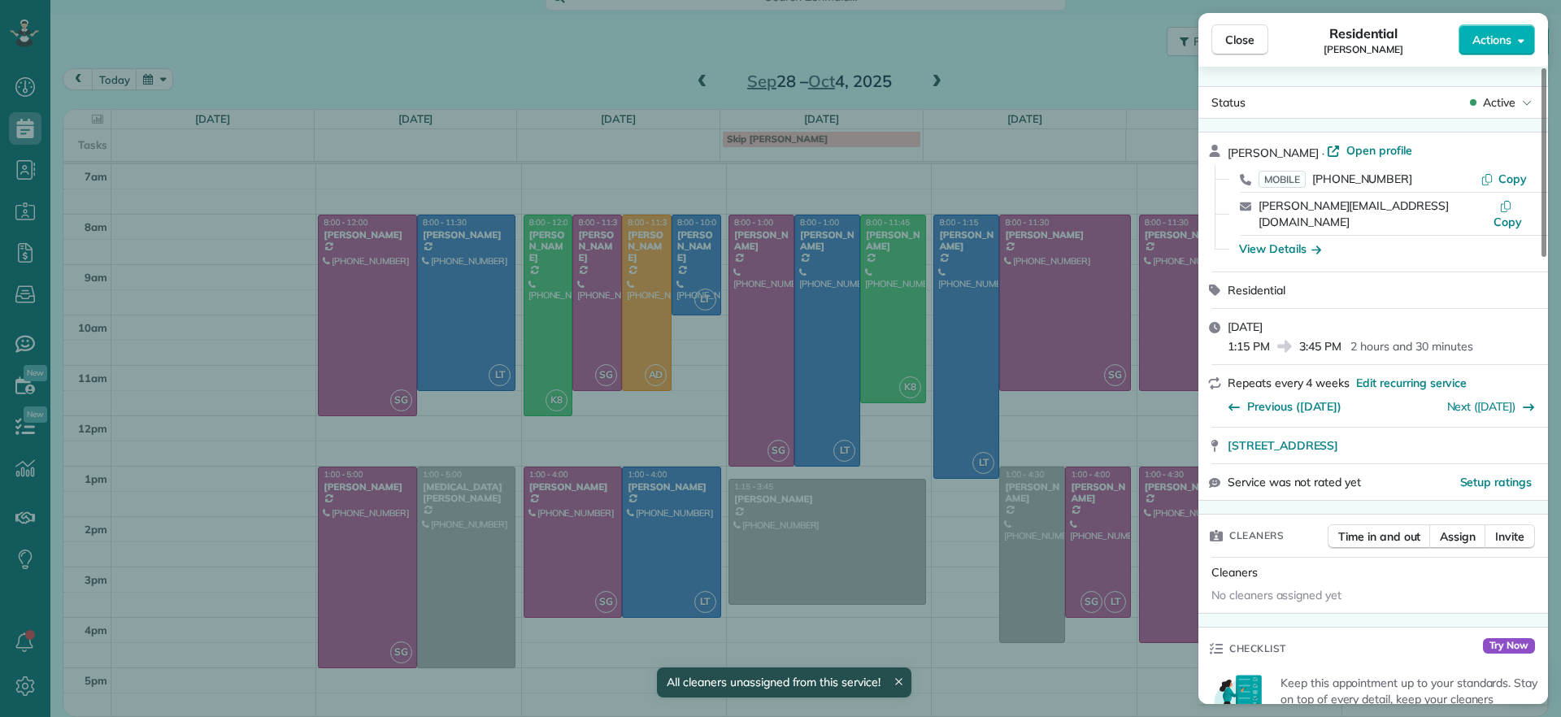
drag, startPoint x: 1246, startPoint y: 46, endPoint x: 1237, endPoint y: 64, distance: 20.7
click at [1244, 46] on span "Close" at bounding box center [1239, 40] width 29 height 16
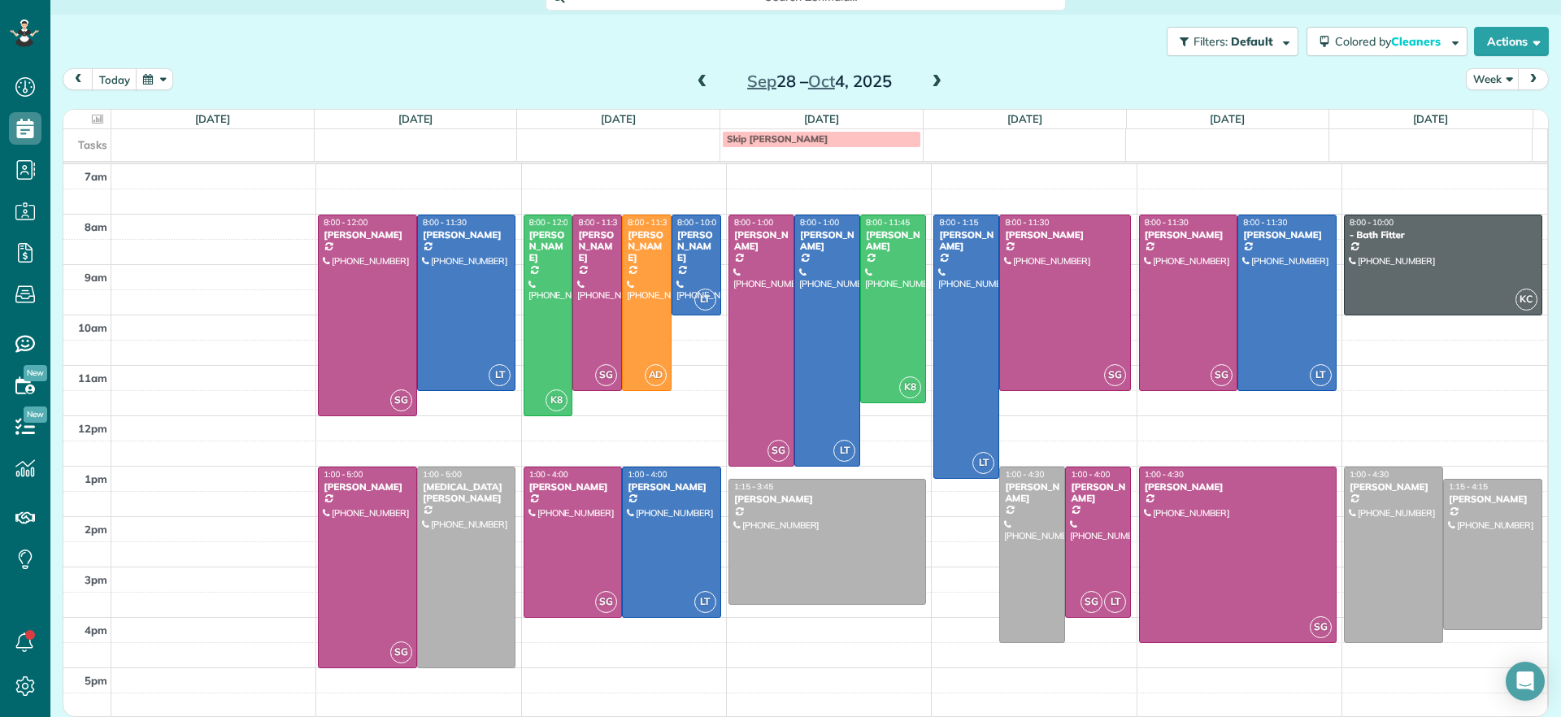
click at [700, 89] on span at bounding box center [703, 82] width 18 height 15
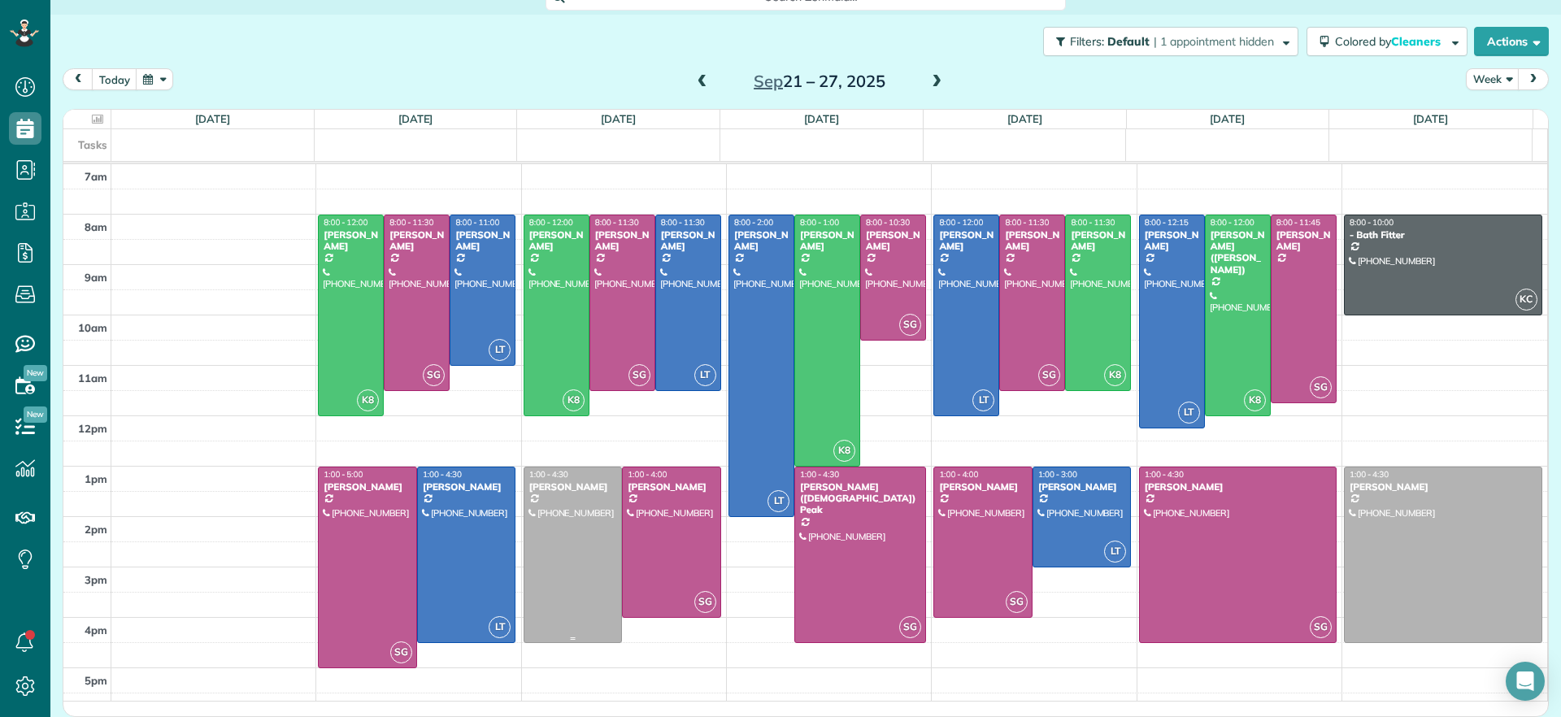
click at [563, 582] on div at bounding box center [573, 555] width 98 height 175
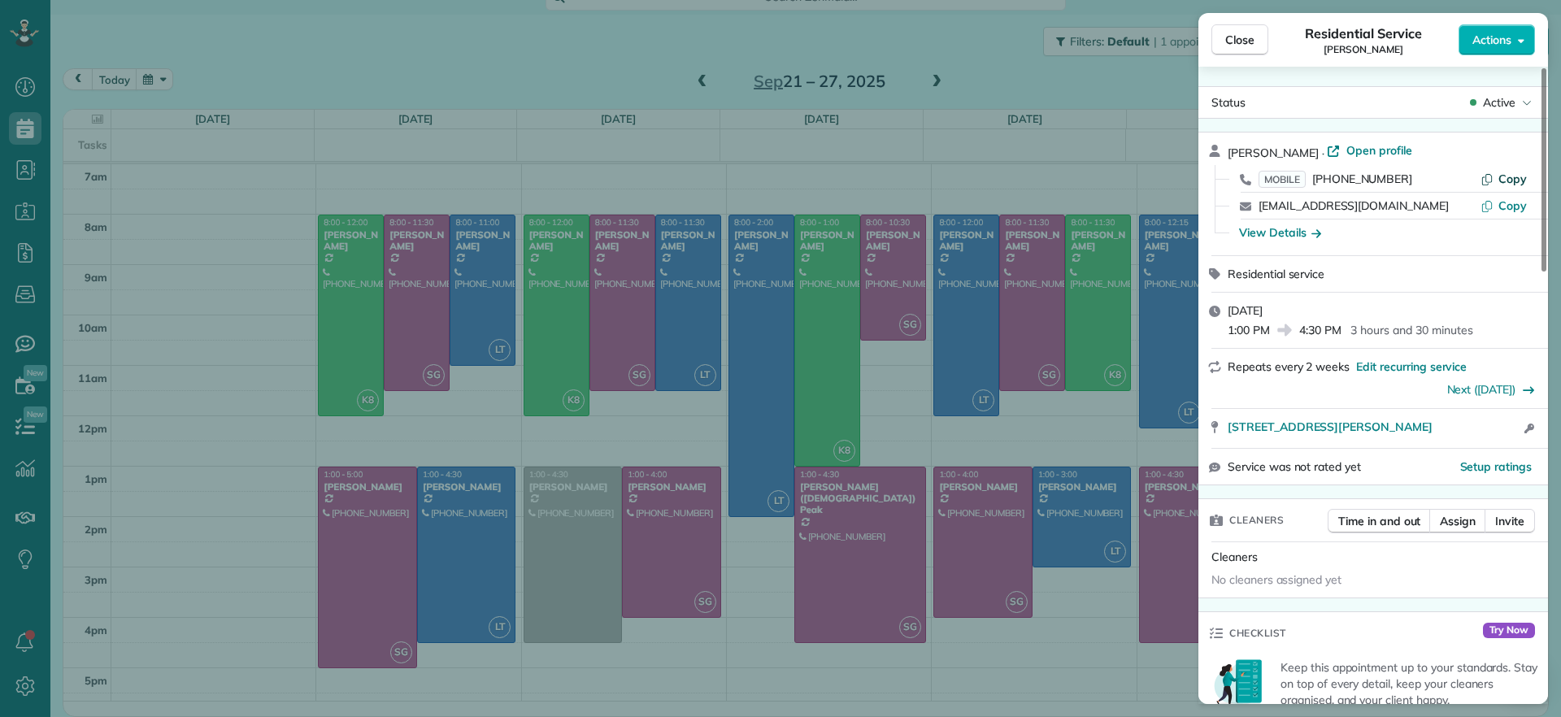
click at [1513, 177] on span "Copy" at bounding box center [1513, 179] width 28 height 15
click at [1385, 151] on span "Open profile" at bounding box center [1380, 150] width 66 height 16
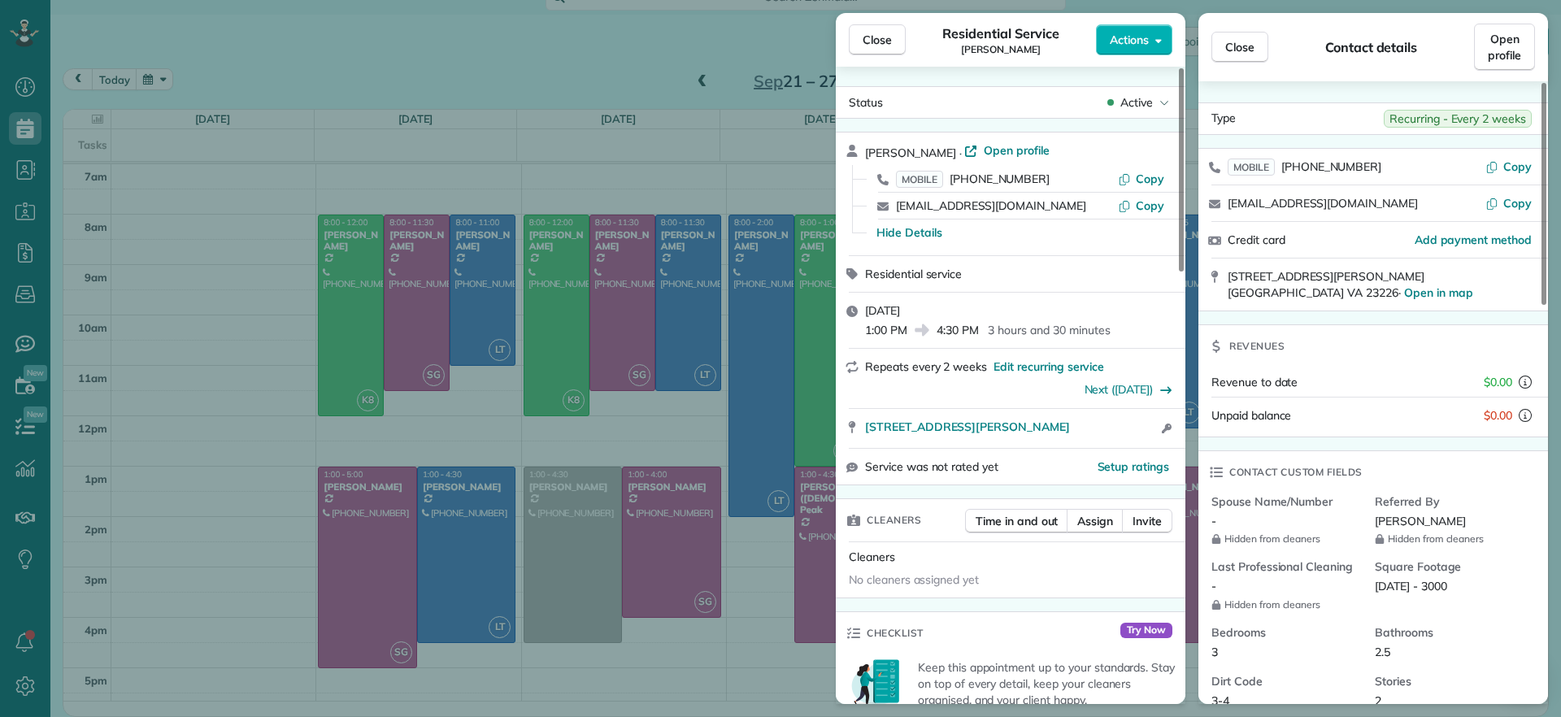
click at [732, 658] on div "Close Residential Service Carla Bowman Actions Status Active Carla Bowman · Ope…" at bounding box center [780, 358] width 1561 height 717
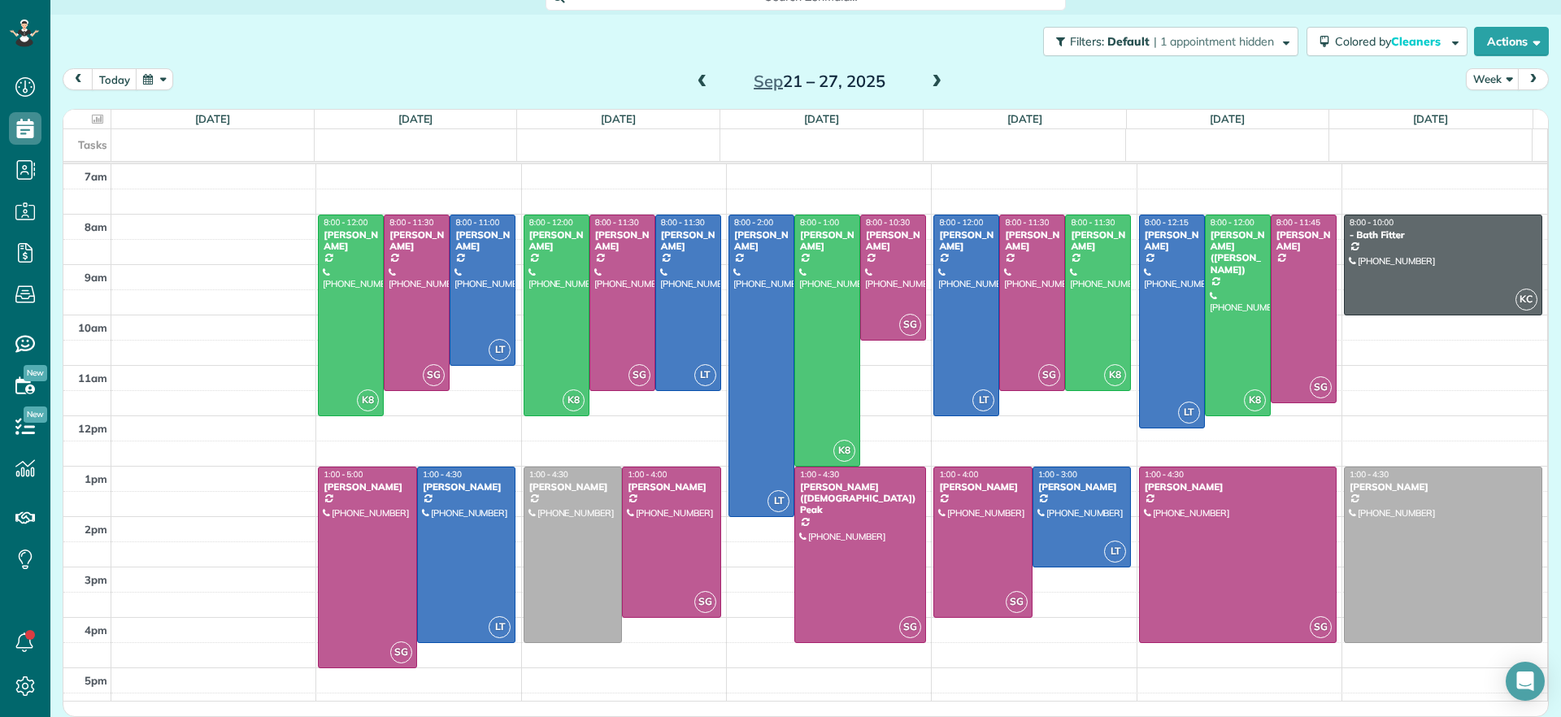
click at [931, 85] on span at bounding box center [937, 82] width 18 height 15
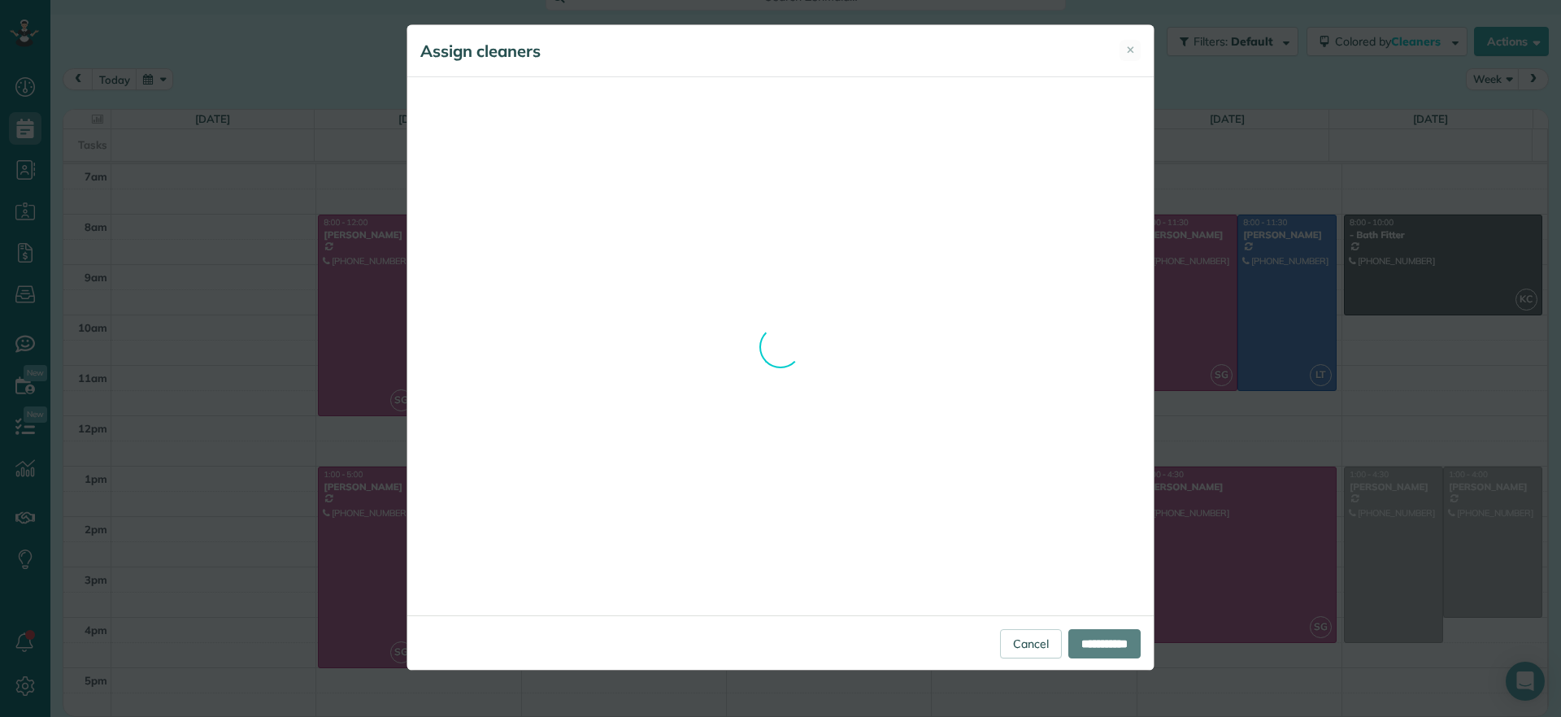
drag, startPoint x: 1129, startPoint y: 54, endPoint x: 1125, endPoint y: 63, distance: 9.8
click at [1129, 54] on div "Assign cleaners ✕ Cleaning for Genevieve Malandra Wed, Oct 01 - 1:15 PM to 3:45…" at bounding box center [781, 347] width 748 height 646
click at [1132, 44] on div "Assign cleaners ✕ Cleaning for Genevieve Malandra Wed, Oct 01 - 1:15 PM to 3:45…" at bounding box center [781, 347] width 748 height 646
click at [1191, 98] on div "Assign cleaners ✕ Cleaning for Genevieve Malandra Wed, Oct 01 - 1:15 PM to 3:45…" at bounding box center [780, 358] width 1561 height 717
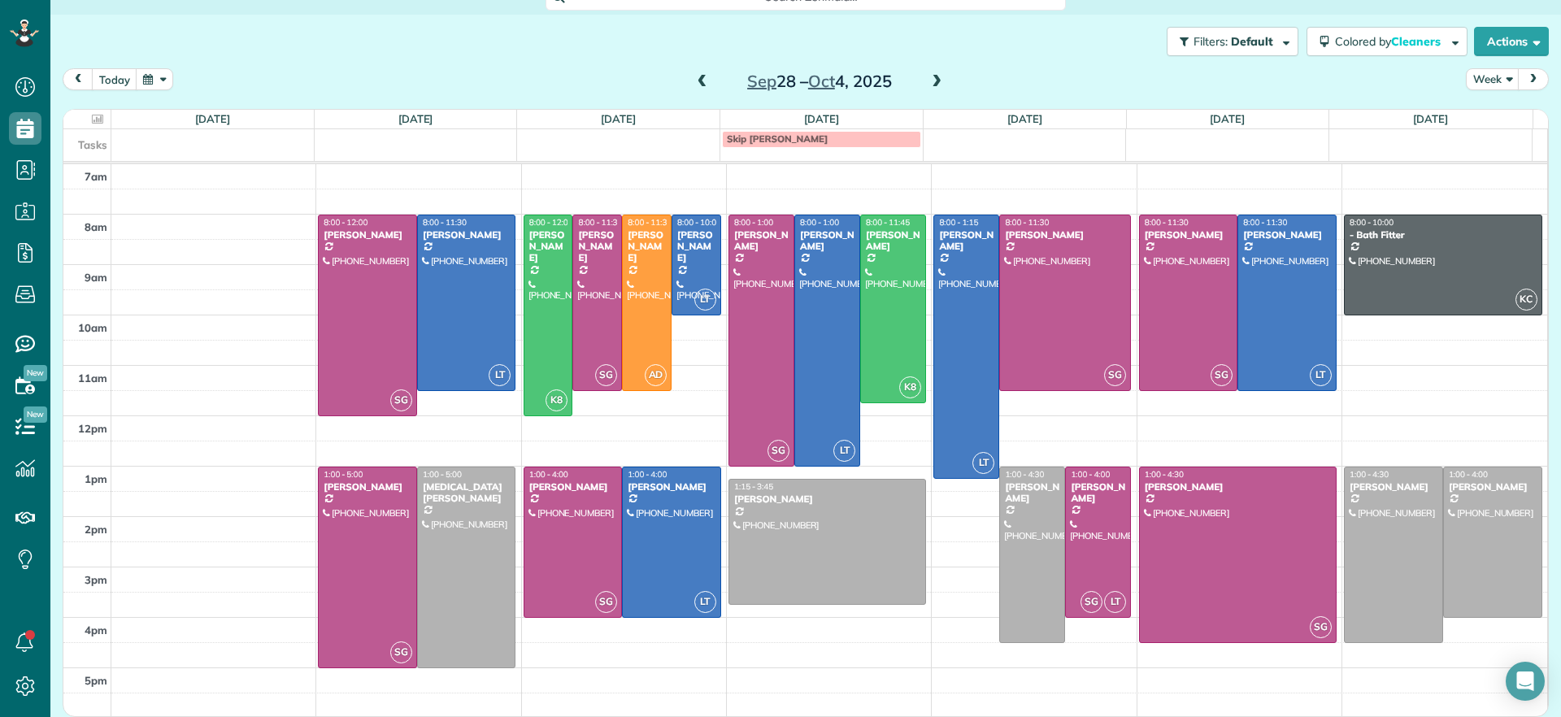
click at [929, 79] on span at bounding box center [937, 82] width 18 height 15
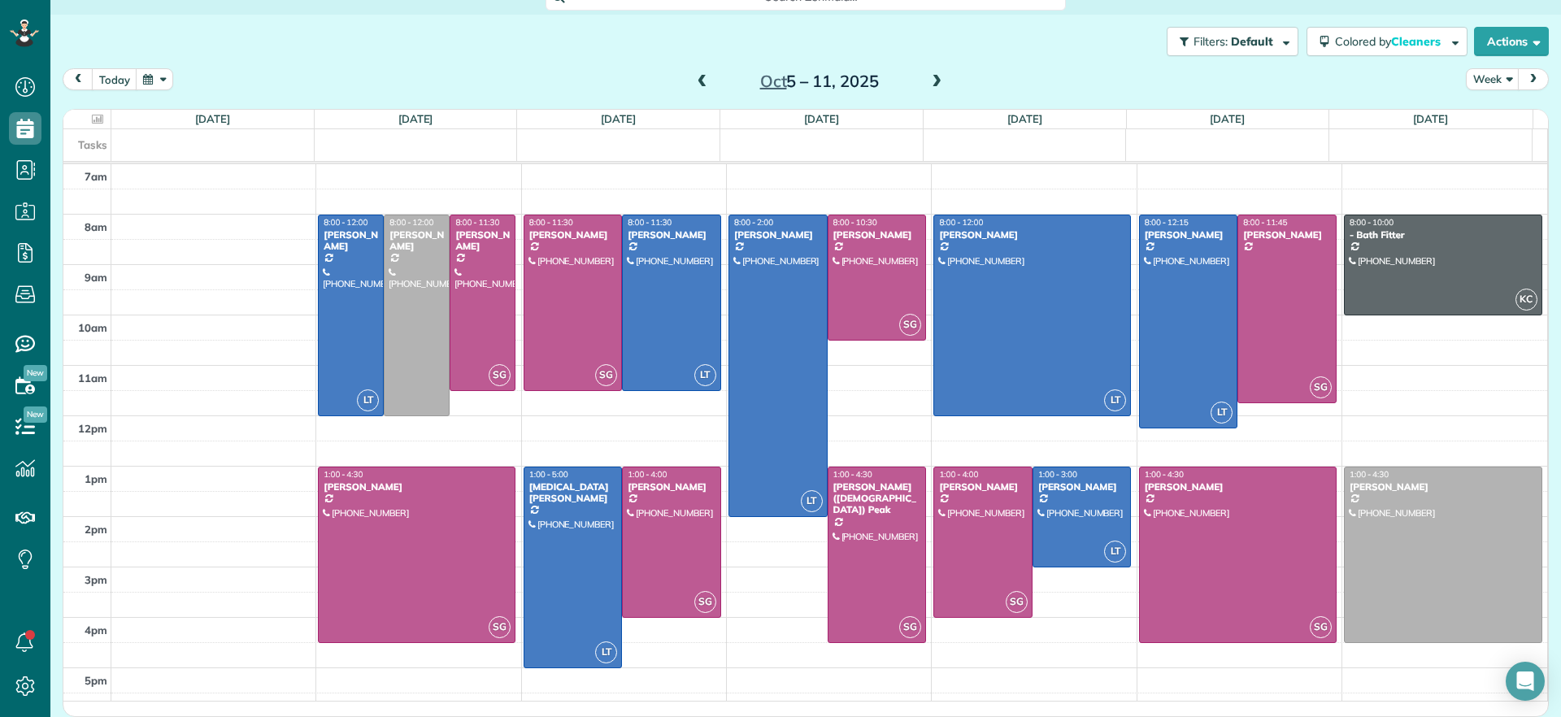
click at [696, 75] on span at bounding box center [703, 82] width 18 height 15
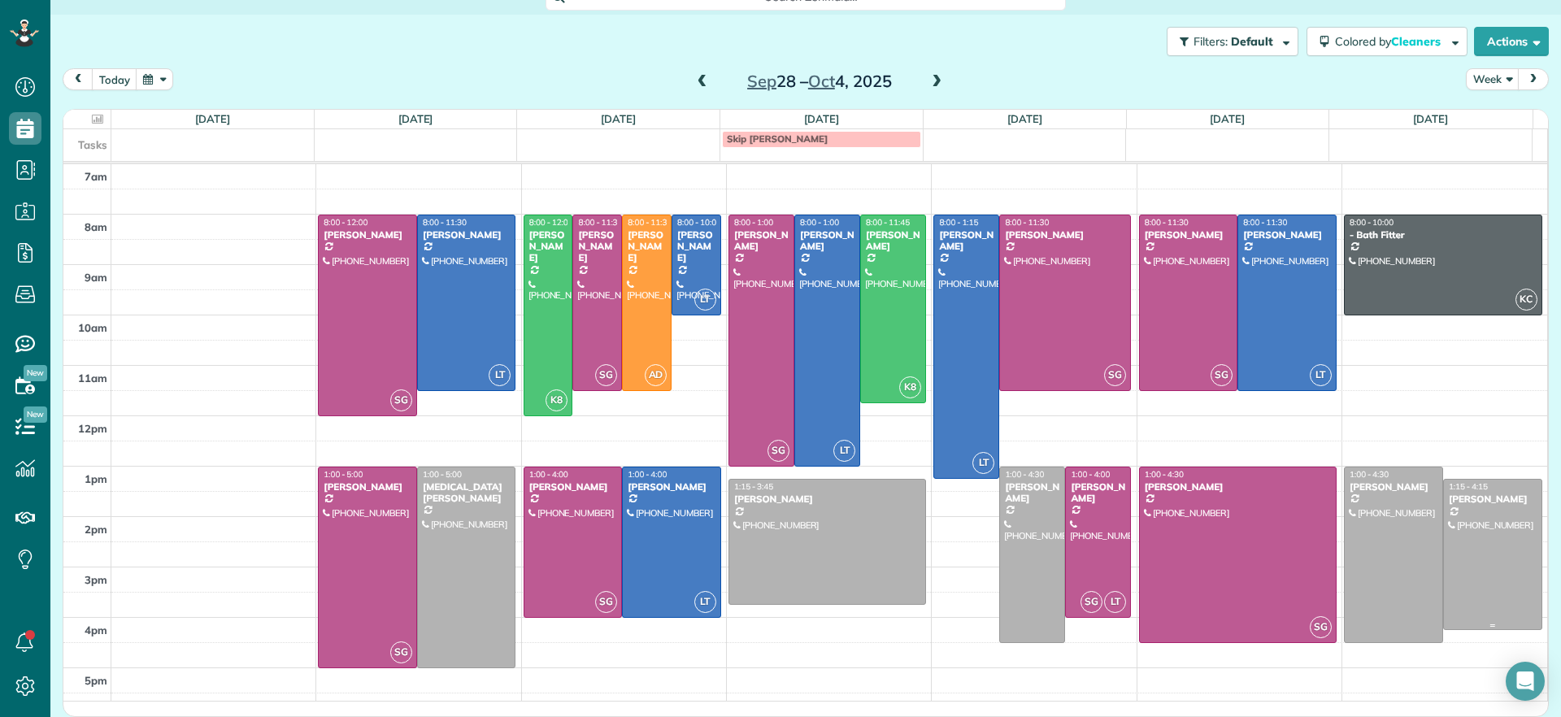
click at [1467, 546] on div at bounding box center [1493, 555] width 98 height 150
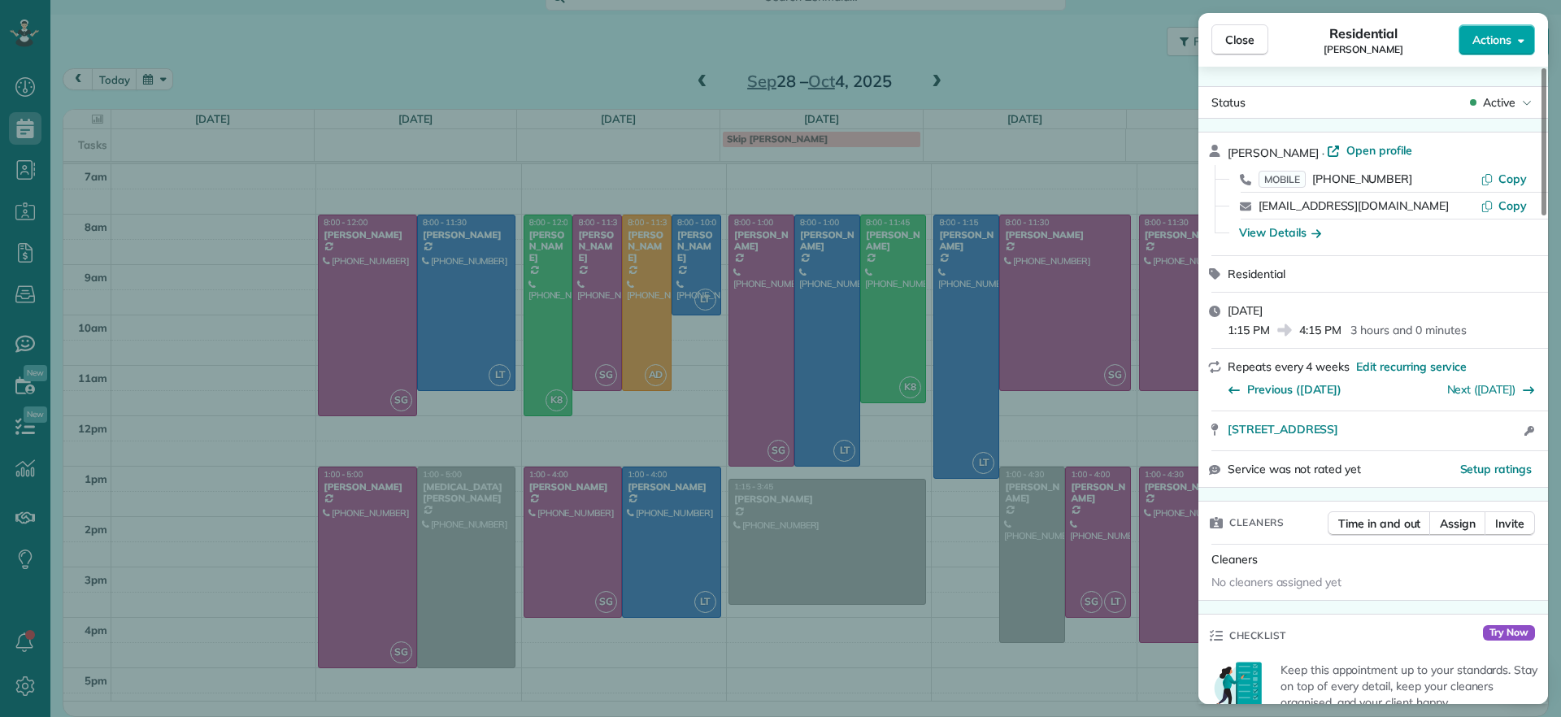
drag, startPoint x: 1502, startPoint y: 67, endPoint x: 1489, endPoint y: 51, distance: 20.2
click at [1499, 63] on div "Close Residential Lesley Bruno Actions Status Active Lesley Bruno · Open profil…" at bounding box center [1374, 358] width 350 height 691
click at [1489, 51] on button "Actions" at bounding box center [1497, 39] width 76 height 31
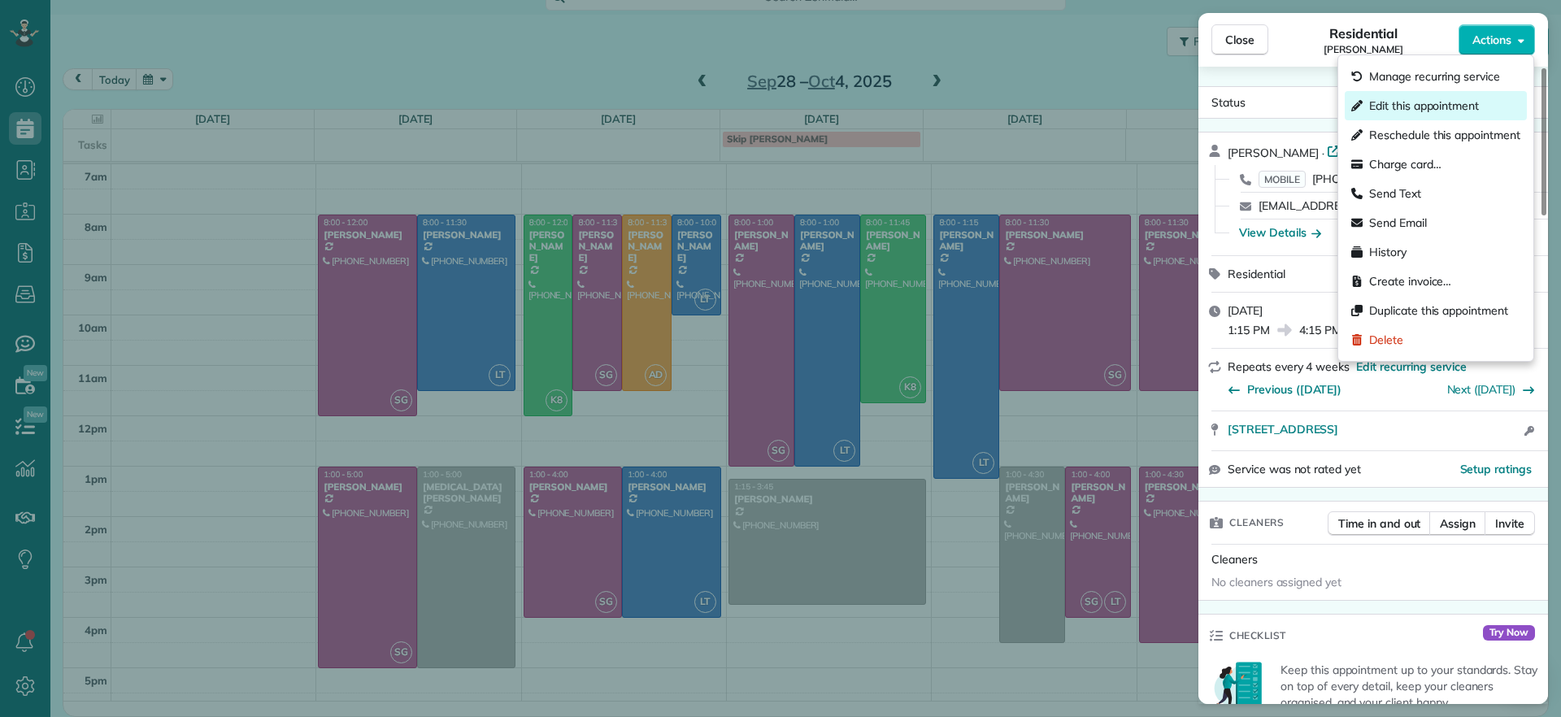
click at [1451, 108] on span "Edit this appointment" at bounding box center [1424, 106] width 110 height 16
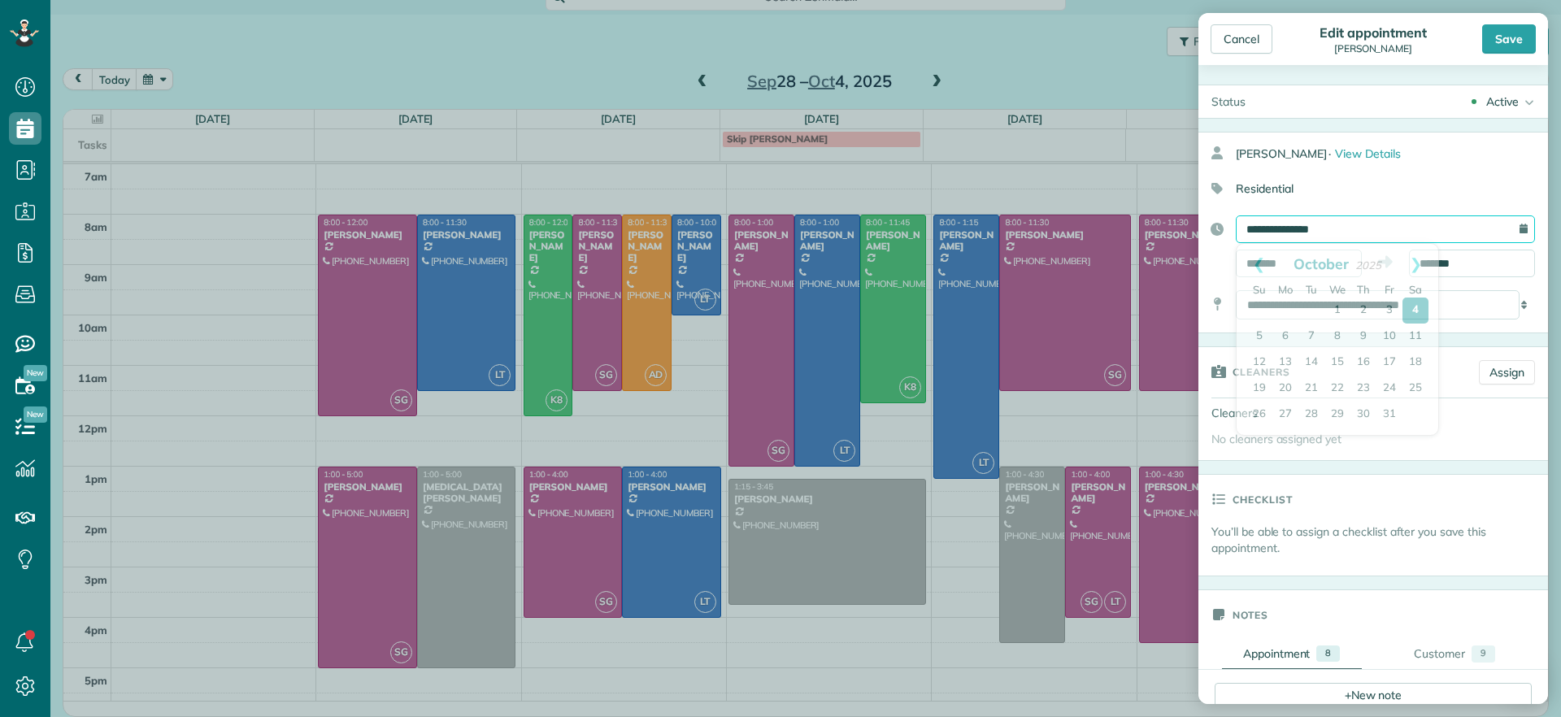
click at [1306, 225] on input "**********" at bounding box center [1385, 229] width 299 height 28
click at [1367, 337] on link "9" at bounding box center [1364, 337] width 26 height 26
type input "**********"
click at [1527, 45] on div "Save" at bounding box center [1509, 38] width 54 height 29
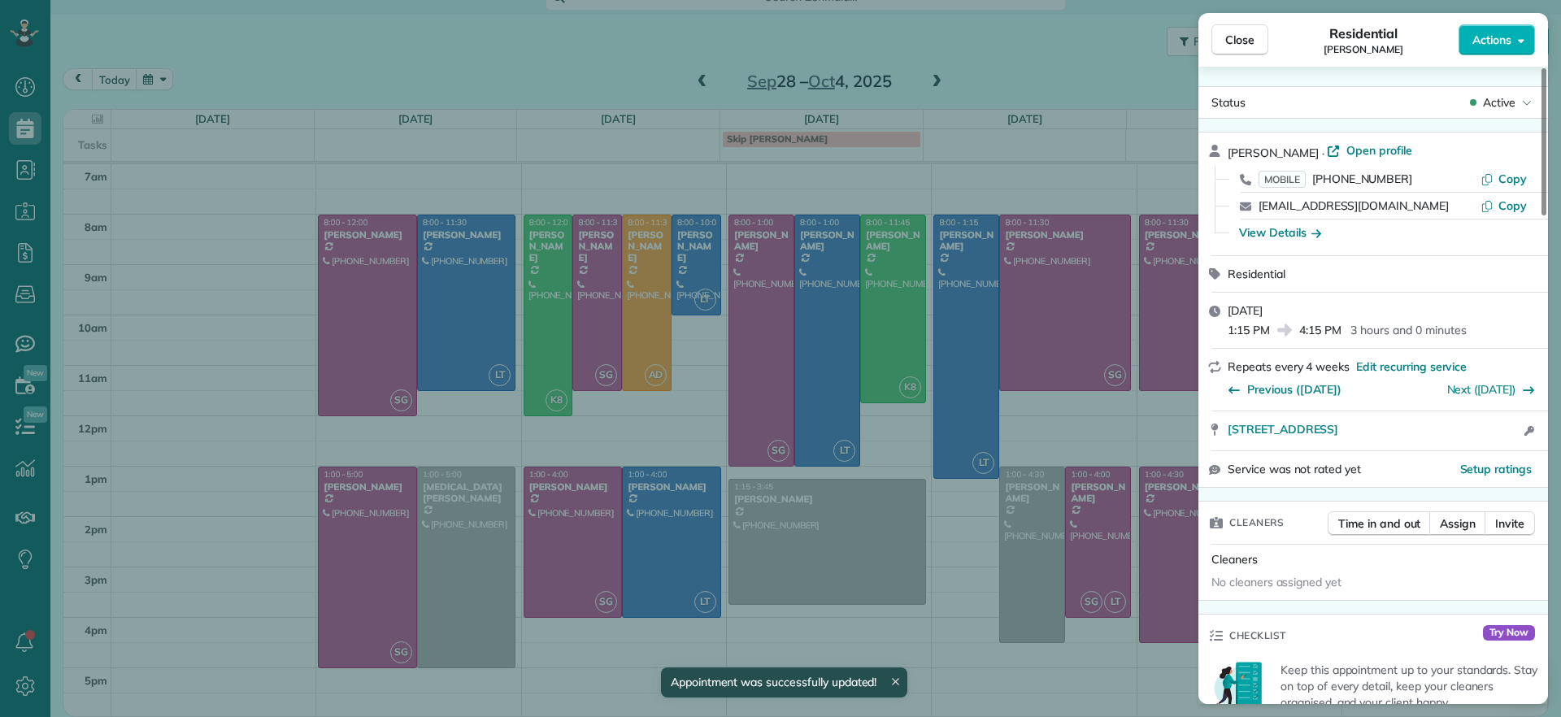
click at [1246, 46] on span "Close" at bounding box center [1239, 40] width 29 height 16
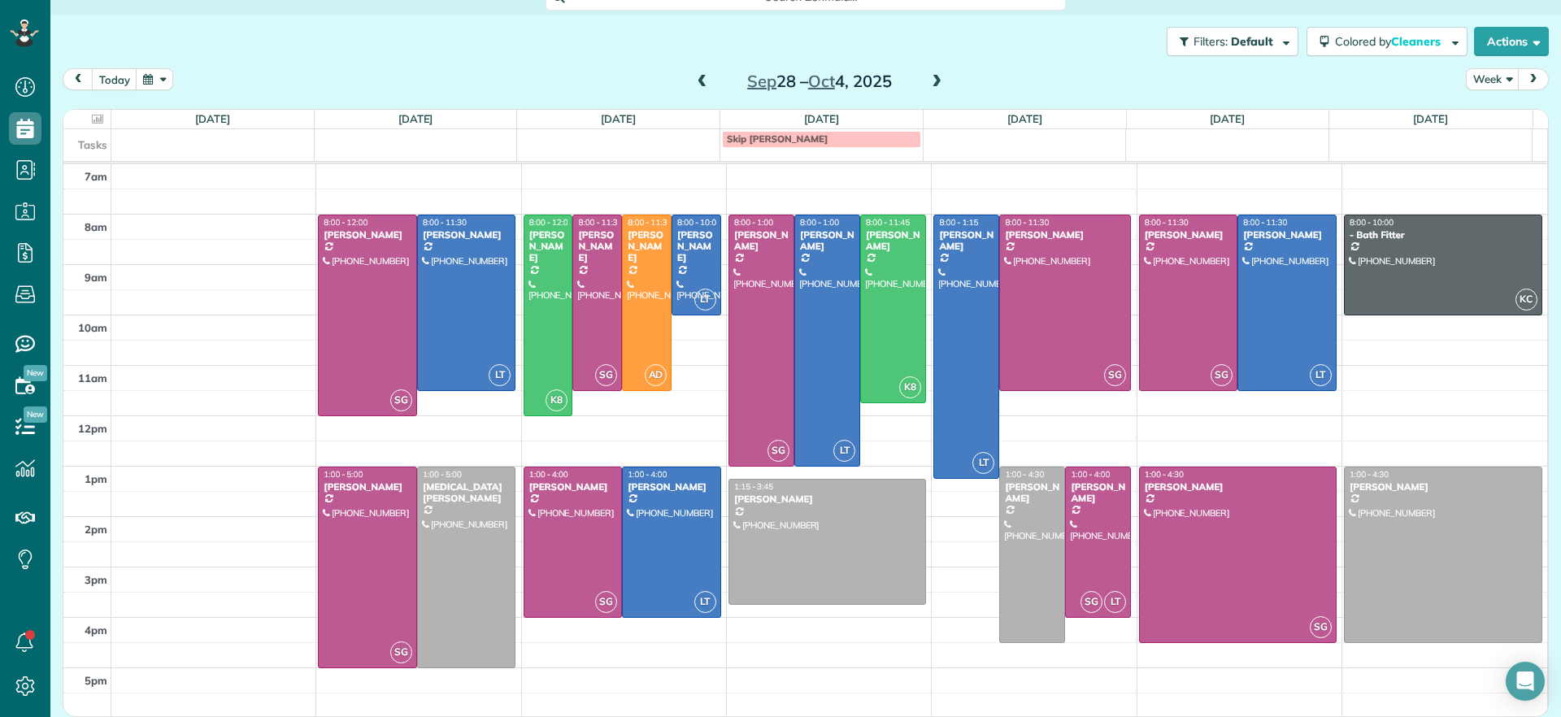
click at [695, 87] on span at bounding box center [703, 82] width 18 height 15
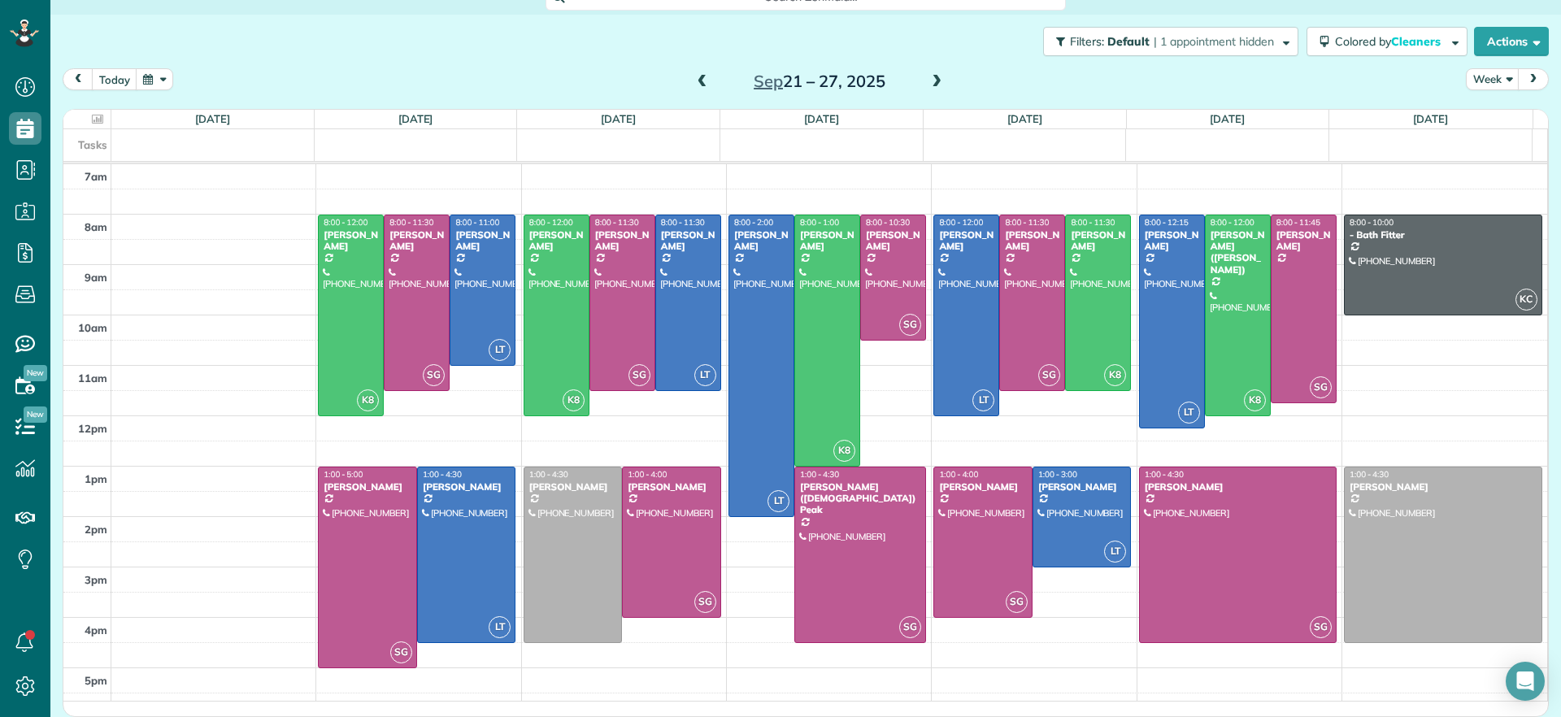
click at [695, 87] on span at bounding box center [703, 82] width 18 height 15
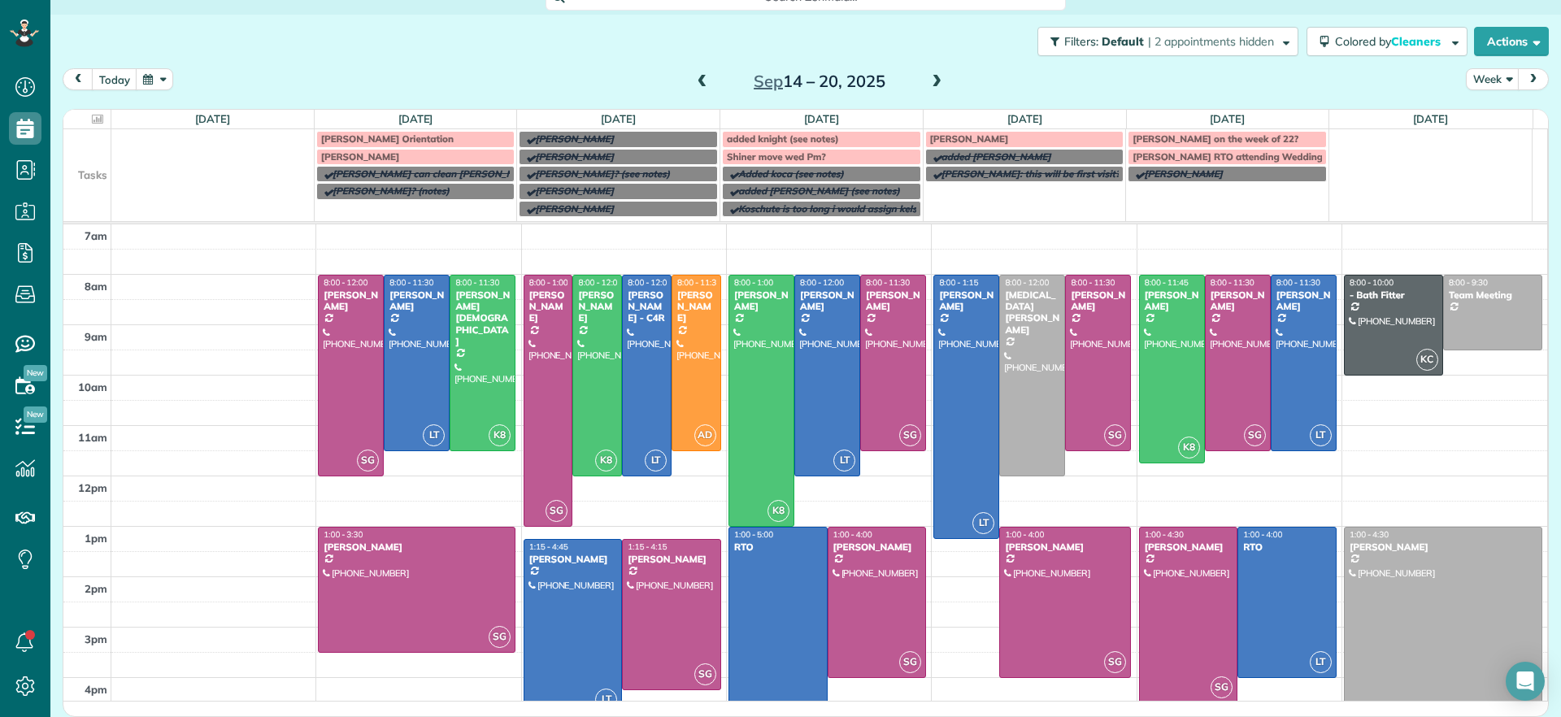
click at [933, 78] on span at bounding box center [937, 82] width 18 height 15
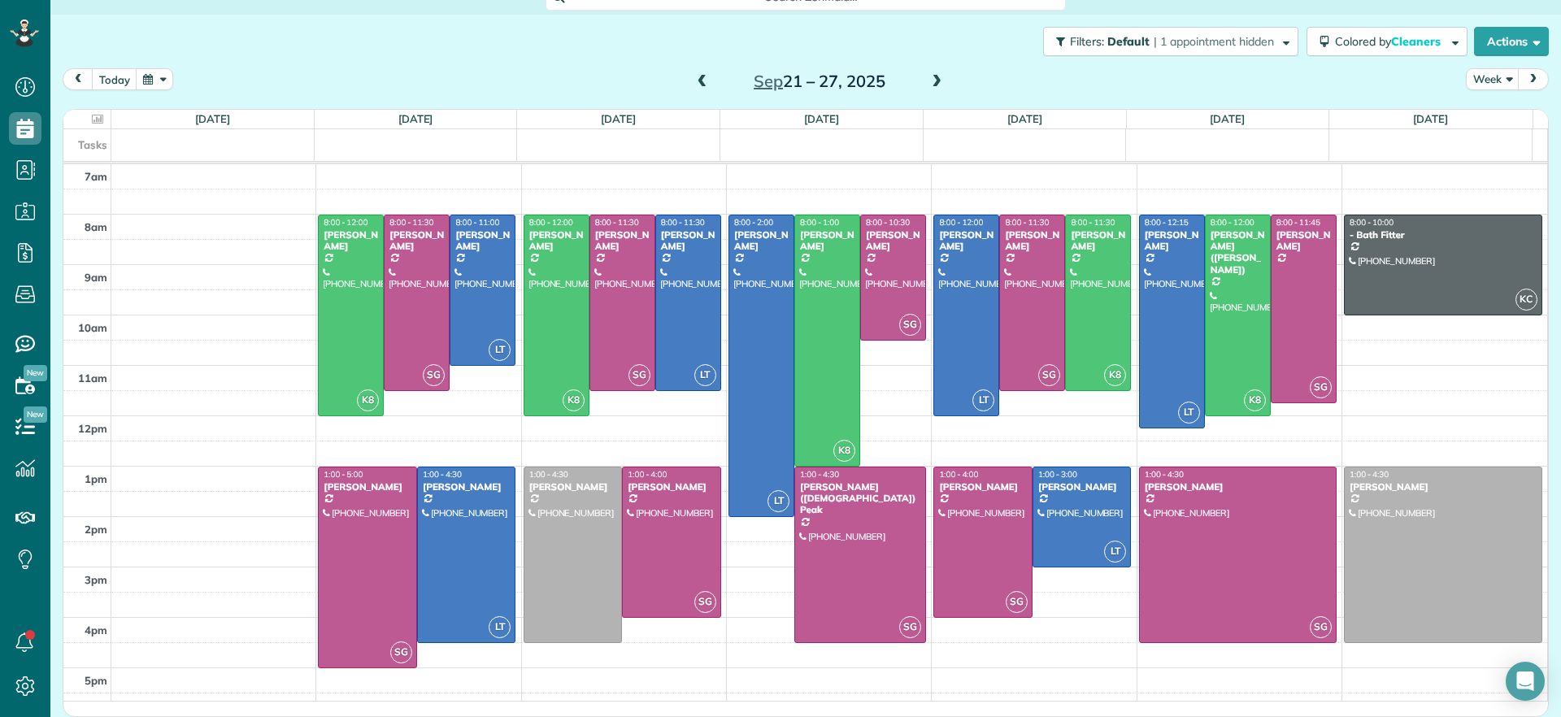
click at [933, 78] on span at bounding box center [937, 82] width 18 height 15
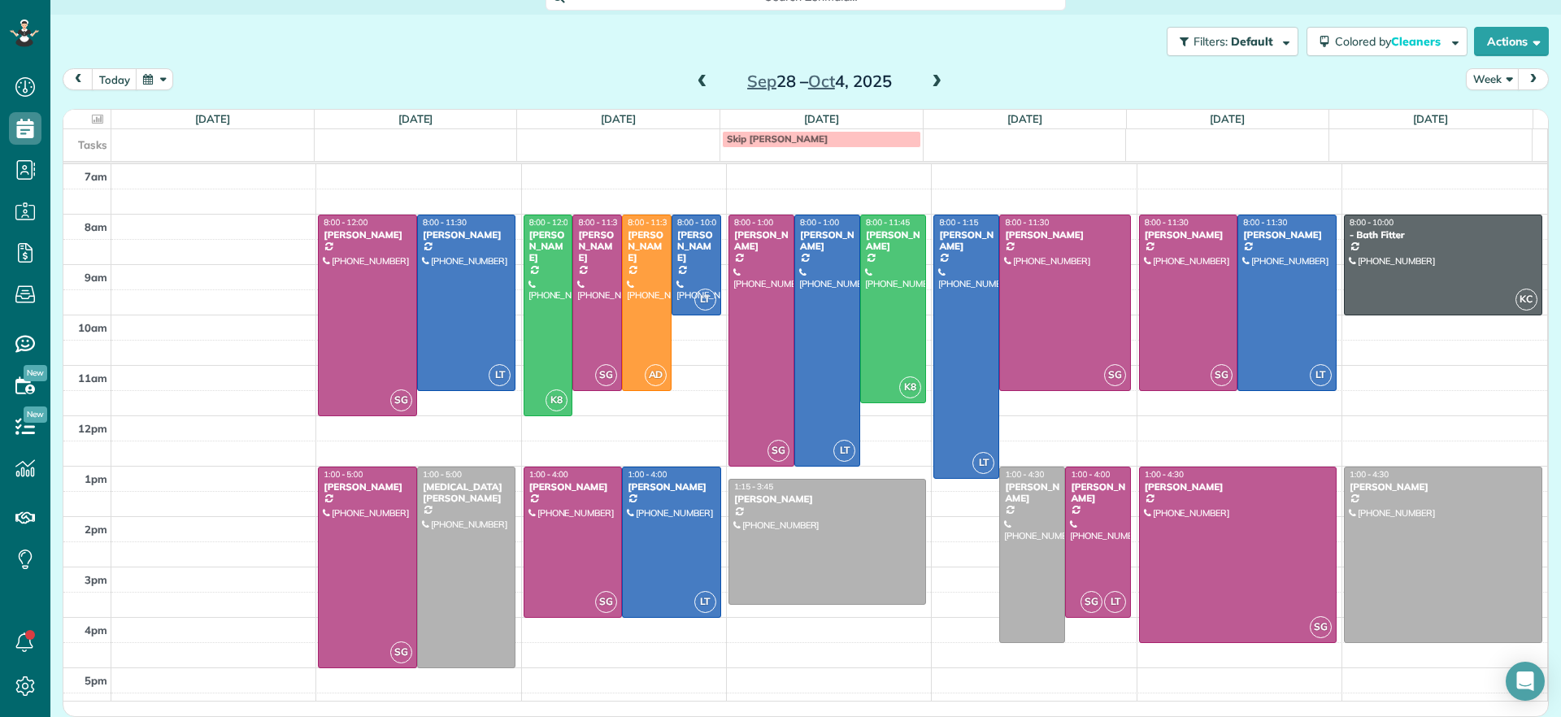
click at [933, 78] on span at bounding box center [937, 82] width 18 height 15
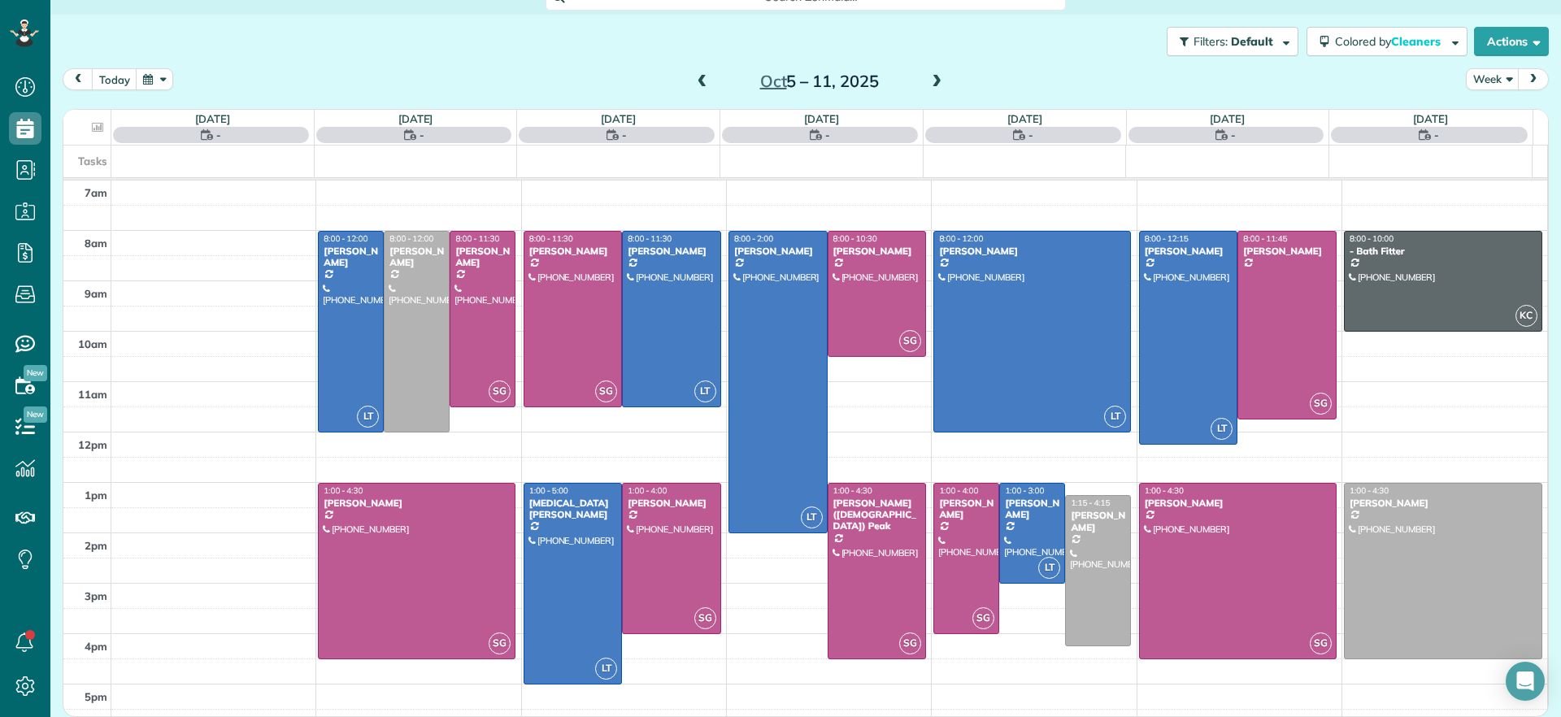
click at [938, 77] on div "Oct 5 – 11, 2025" at bounding box center [820, 81] width 260 height 26
click at [928, 76] on span at bounding box center [937, 82] width 18 height 15
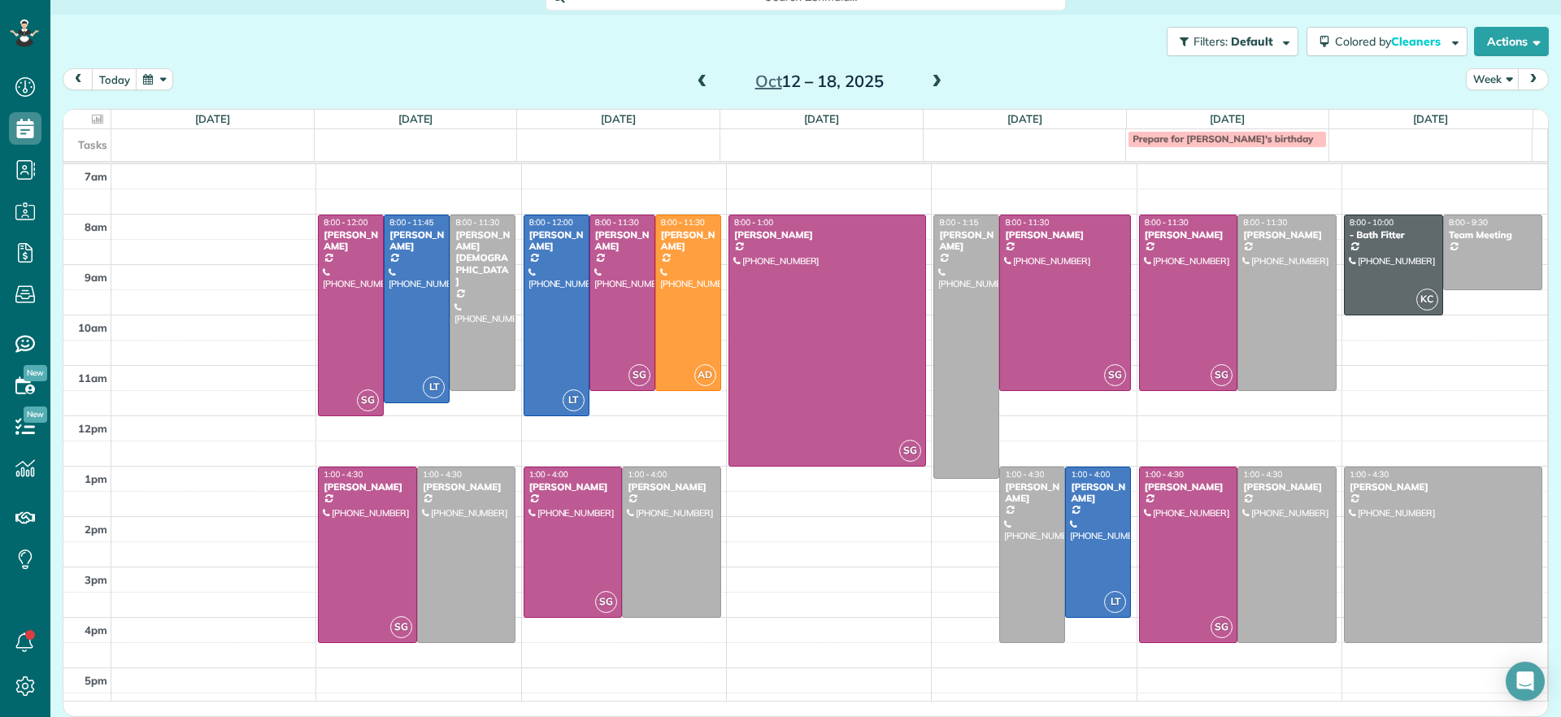
click at [695, 79] on span at bounding box center [703, 82] width 18 height 15
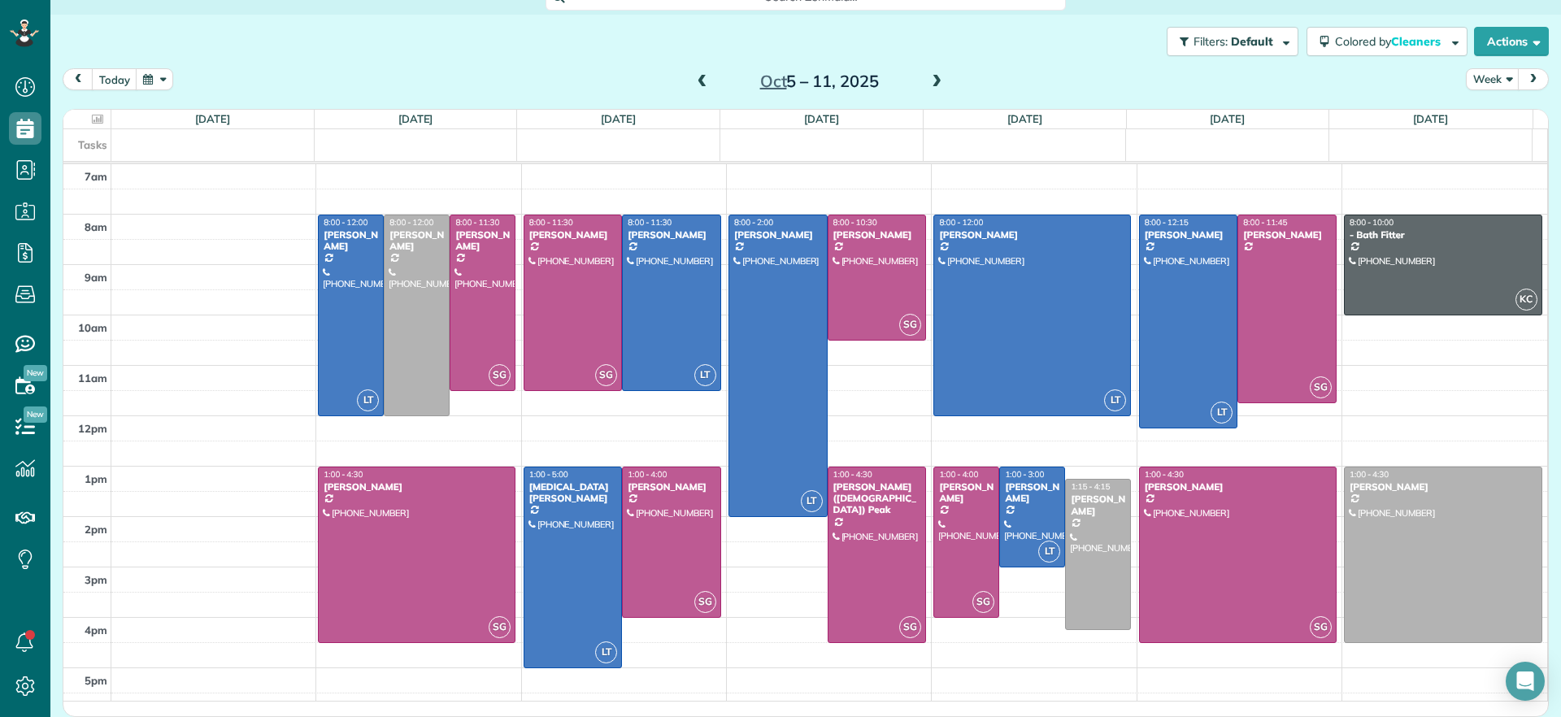
click at [694, 83] on span at bounding box center [703, 82] width 18 height 15
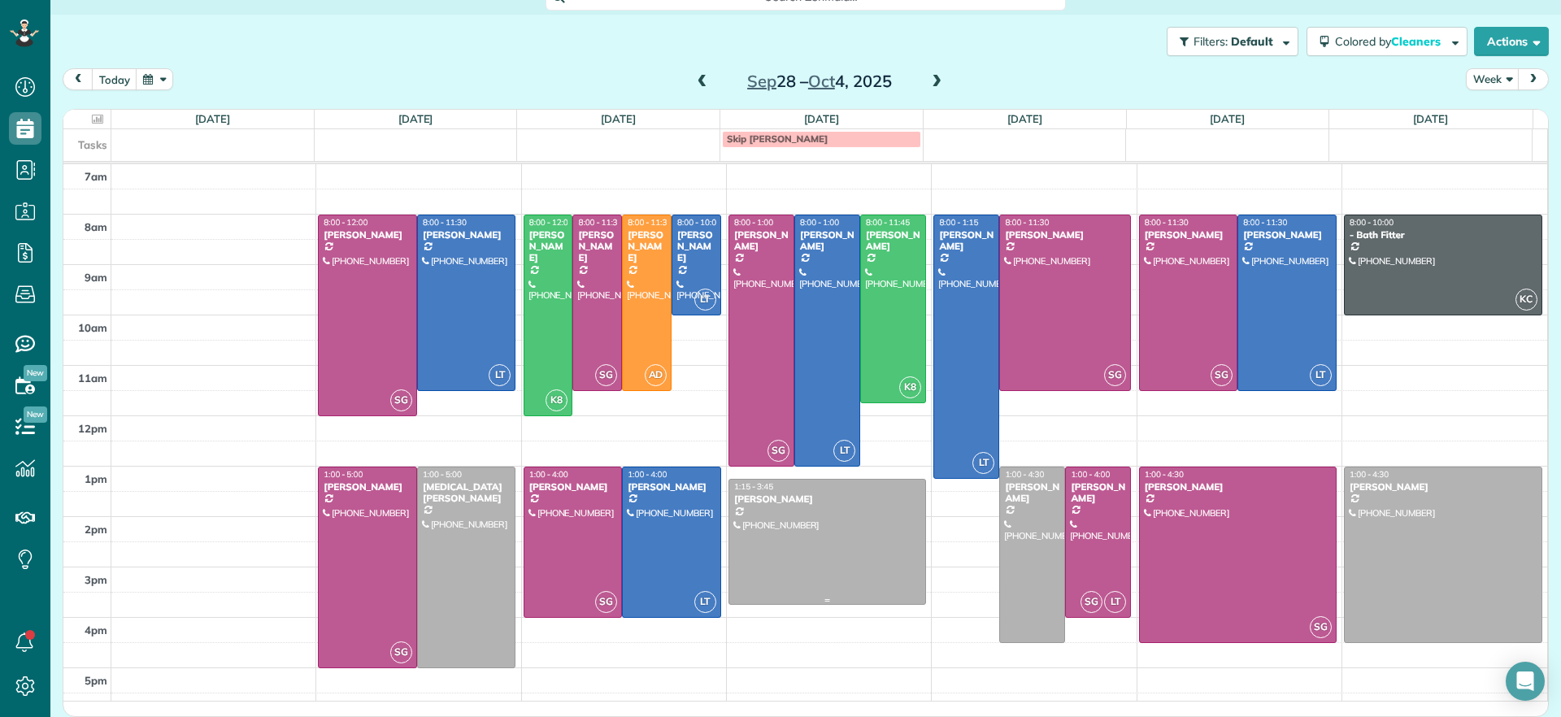
click at [859, 578] on div at bounding box center [827, 542] width 196 height 124
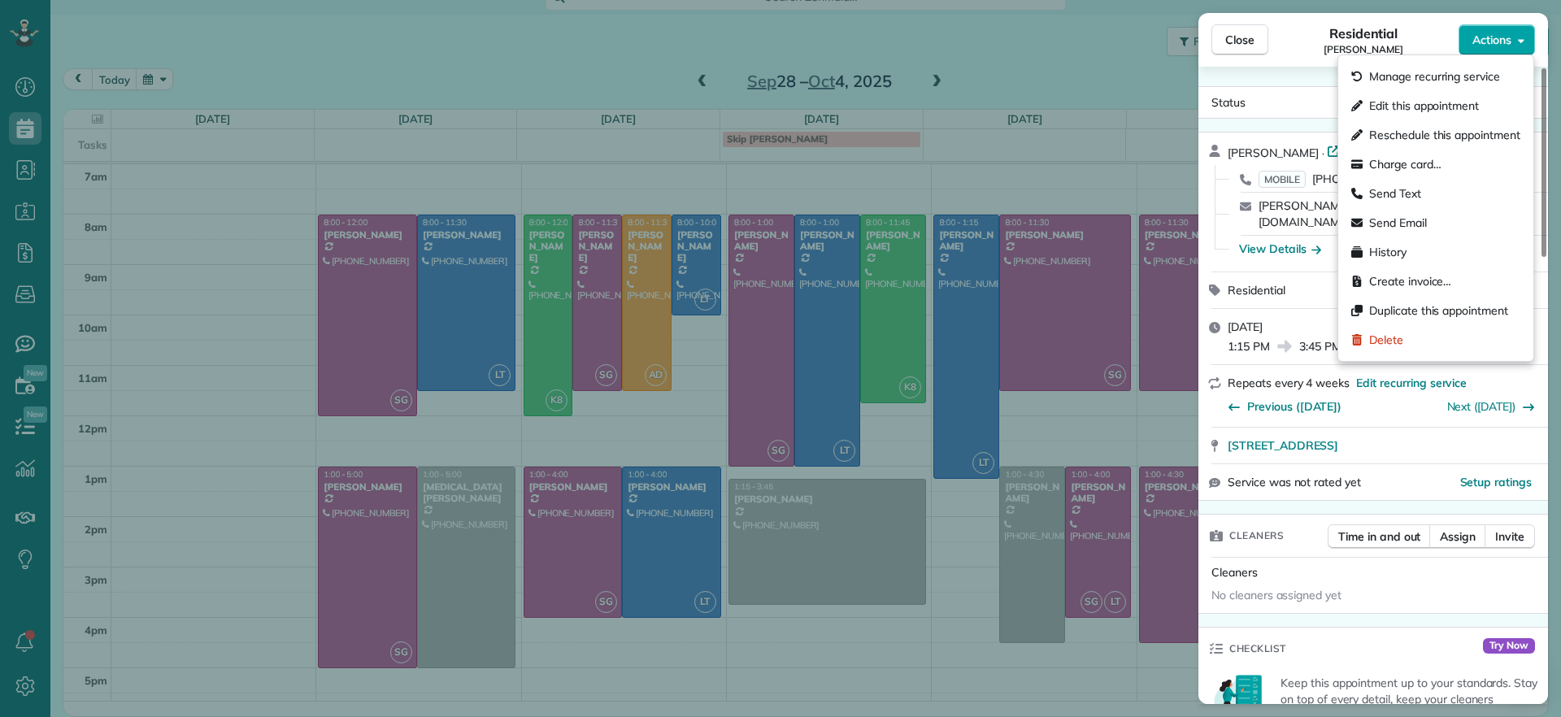
click at [1515, 45] on button "Actions" at bounding box center [1497, 39] width 76 height 31
click at [1432, 103] on span "Edit this appointment" at bounding box center [1424, 106] width 110 height 16
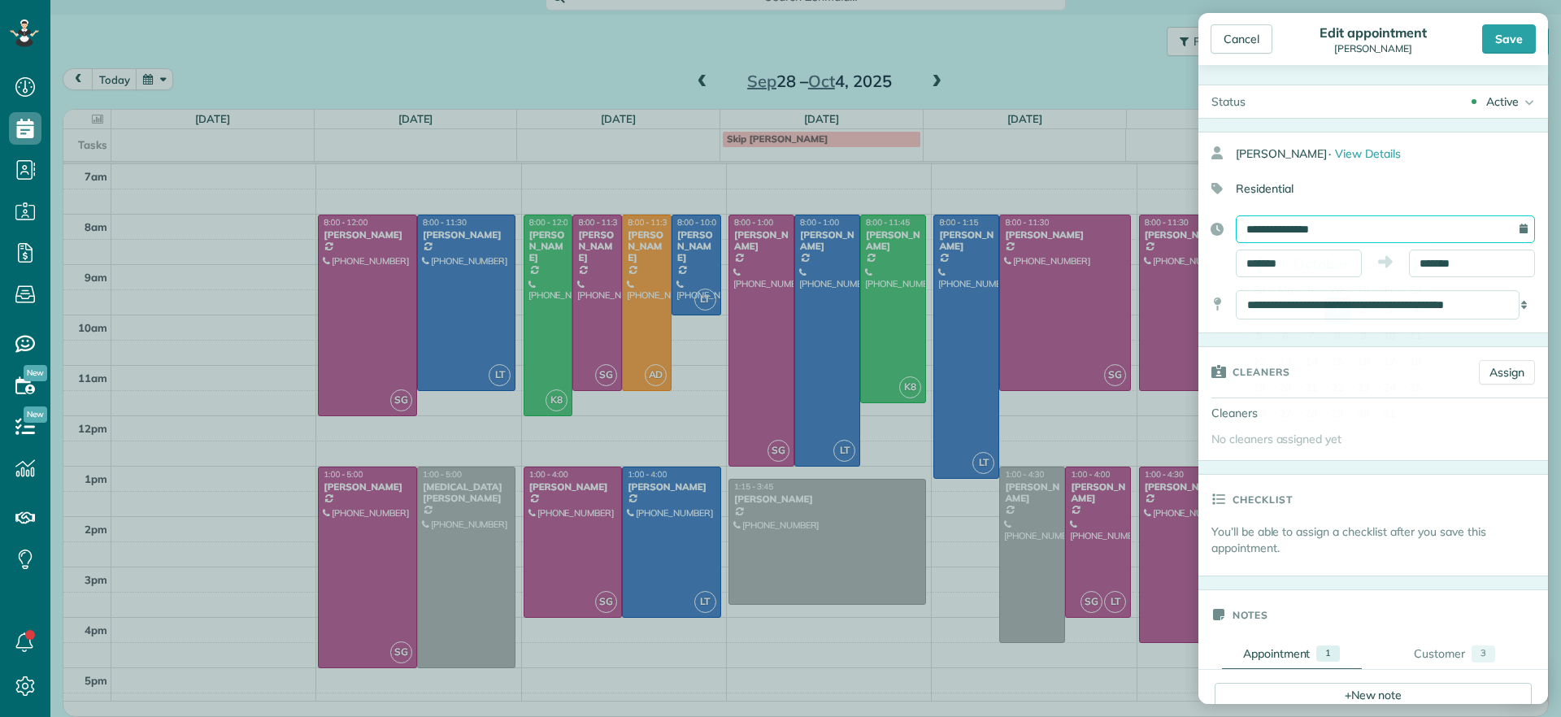
click at [1428, 219] on input "**********" at bounding box center [1385, 229] width 299 height 28
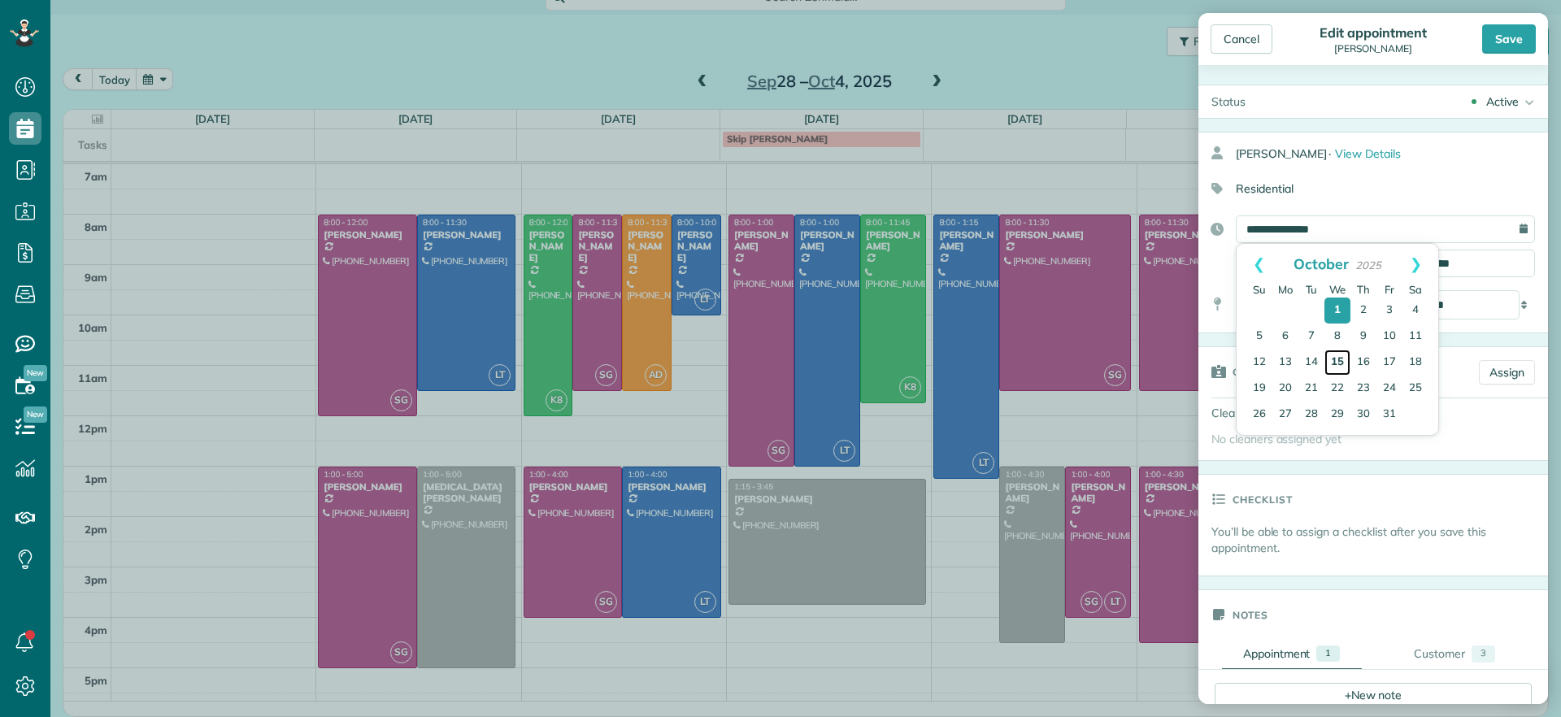
click at [1338, 360] on link "15" at bounding box center [1338, 363] width 26 height 26
type input "**********"
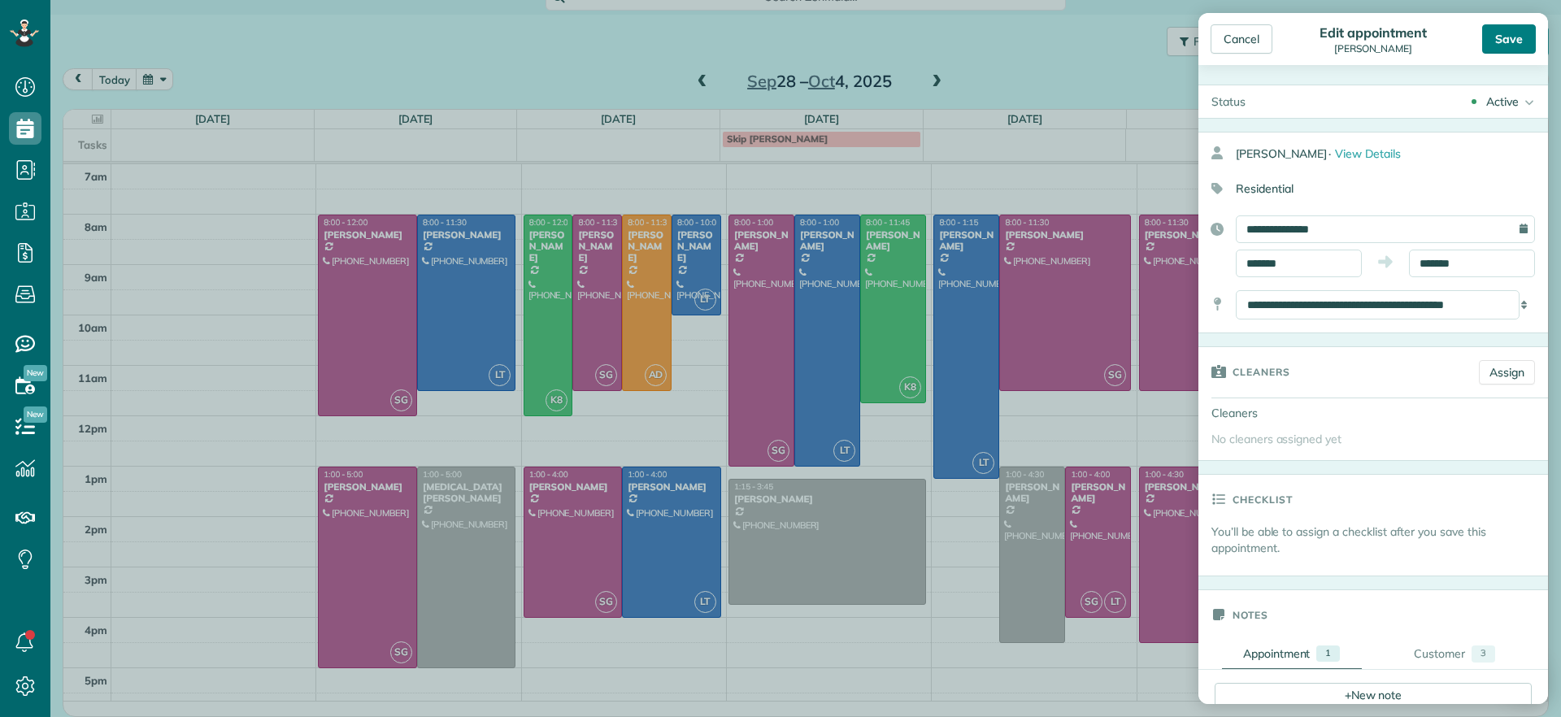
click at [1505, 33] on div "Save" at bounding box center [1509, 38] width 54 height 29
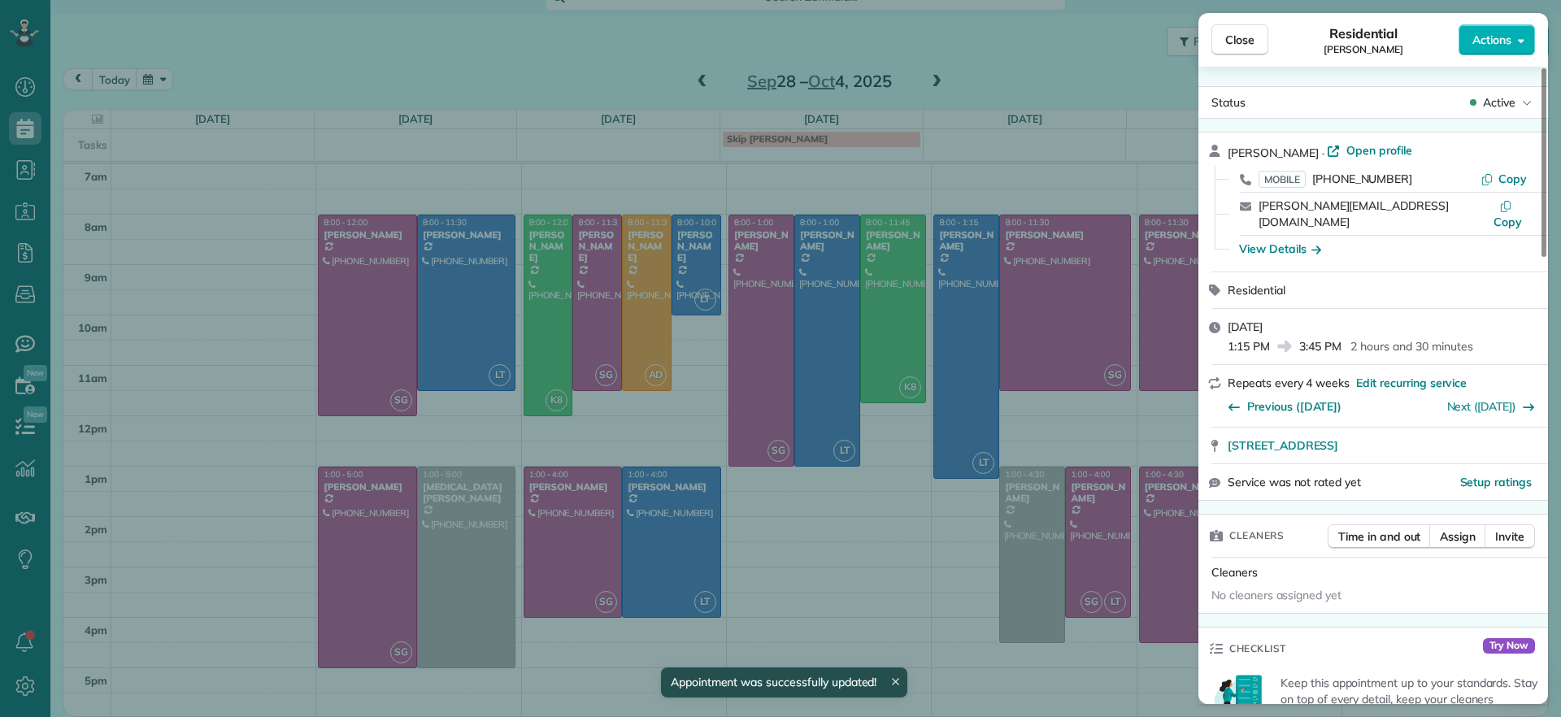
click at [1045, 78] on div "Close Residential Genevieve Malandra Actions Status Active Genevieve Malandra ·…" at bounding box center [780, 358] width 1561 height 717
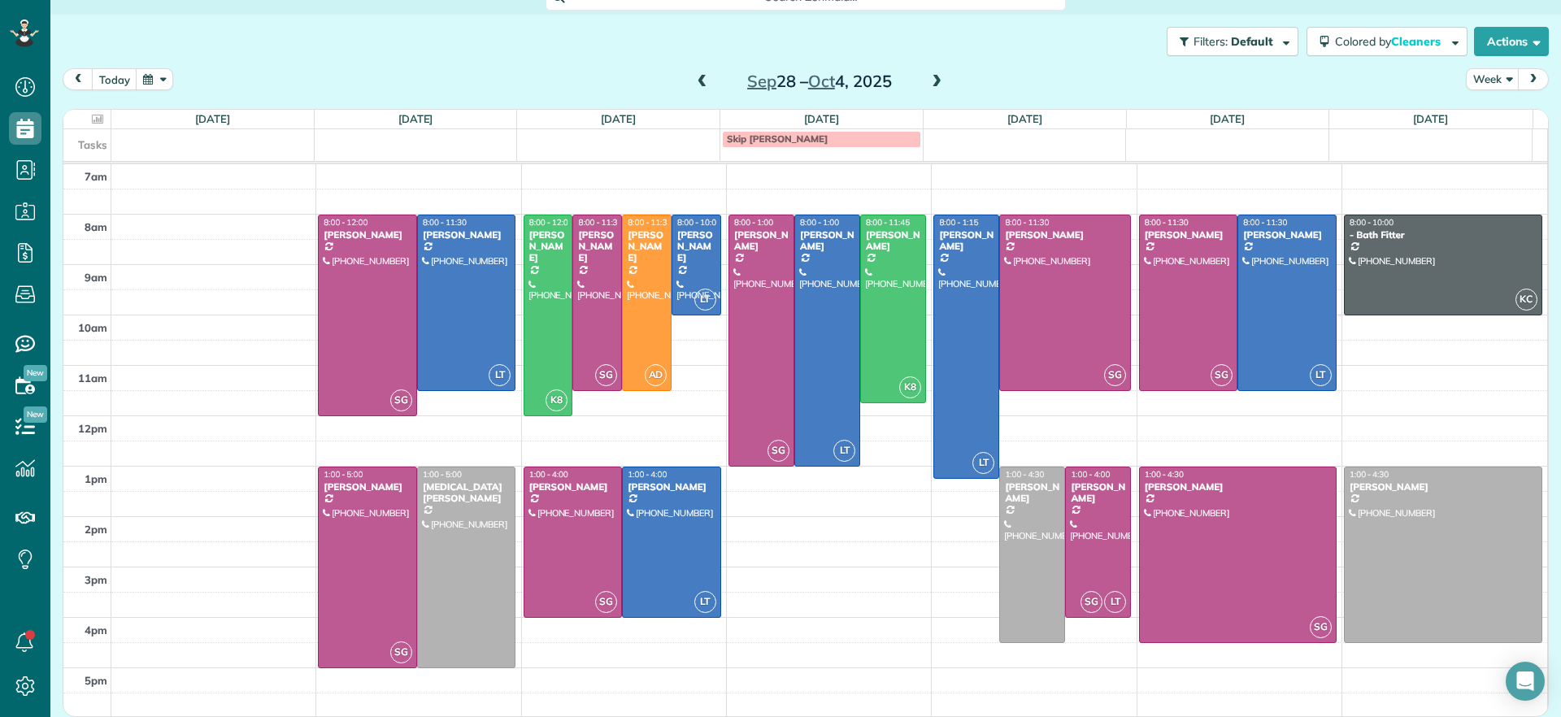
click at [718, 82] on h2 "Sep 28 – Oct 4, 2025" at bounding box center [819, 81] width 203 height 18
drag, startPoint x: 710, startPoint y: 80, endPoint x: 698, endPoint y: 79, distance: 11.4
click at [707, 80] on div "Sep 28 – Oct 4, 2025" at bounding box center [820, 81] width 260 height 26
click at [703, 79] on div "Sep 28 – Oct 4, 2025" at bounding box center [820, 81] width 260 height 26
click at [696, 98] on div "today Week Sep 28 – Oct 4, 2025 Sun 9/28 No Appointments Mon 9/29 11.5 Man Hour…" at bounding box center [806, 365] width 1486 height 595
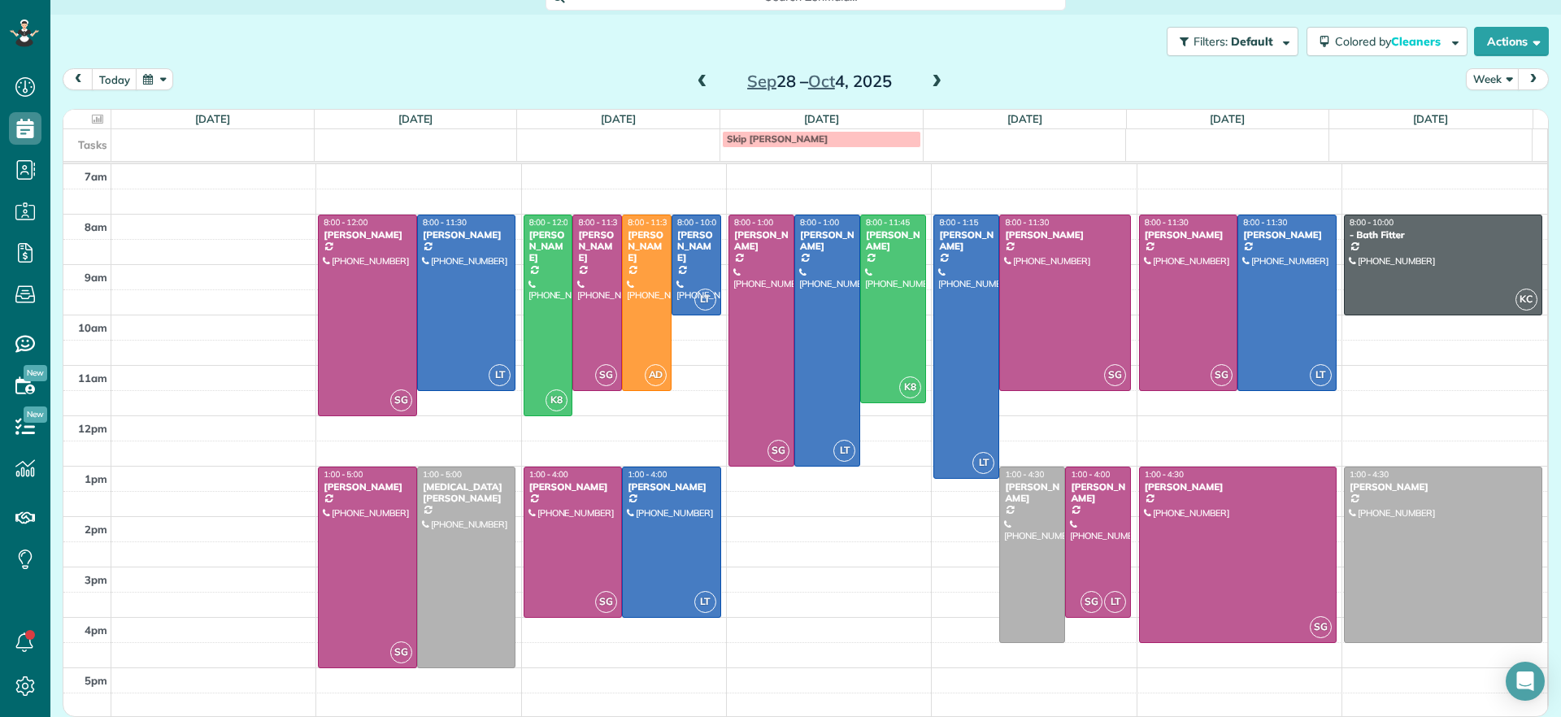
click at [707, 82] on div "Sep 28 – Oct 4, 2025" at bounding box center [820, 81] width 260 height 26
click at [699, 81] on span at bounding box center [703, 82] width 18 height 15
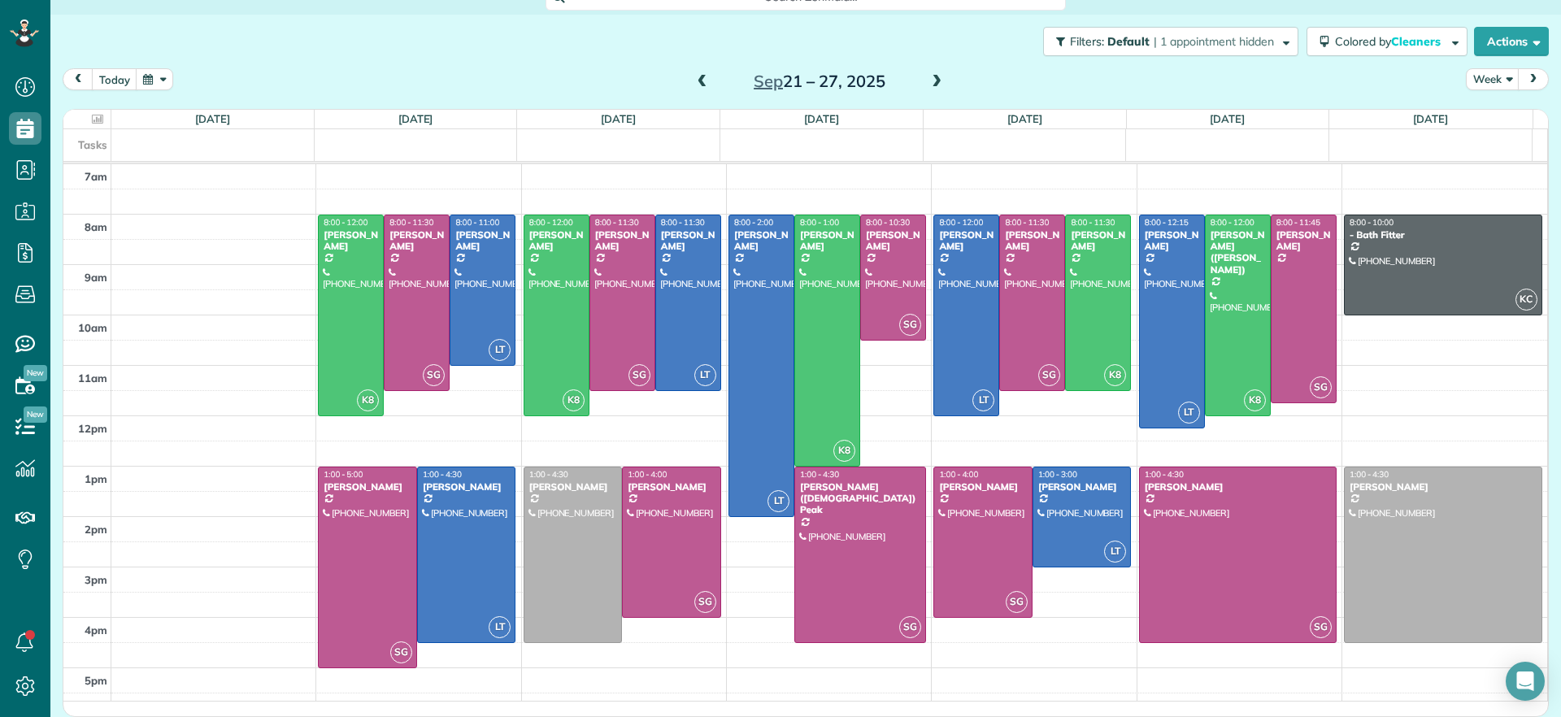
click at [933, 79] on span at bounding box center [937, 82] width 18 height 15
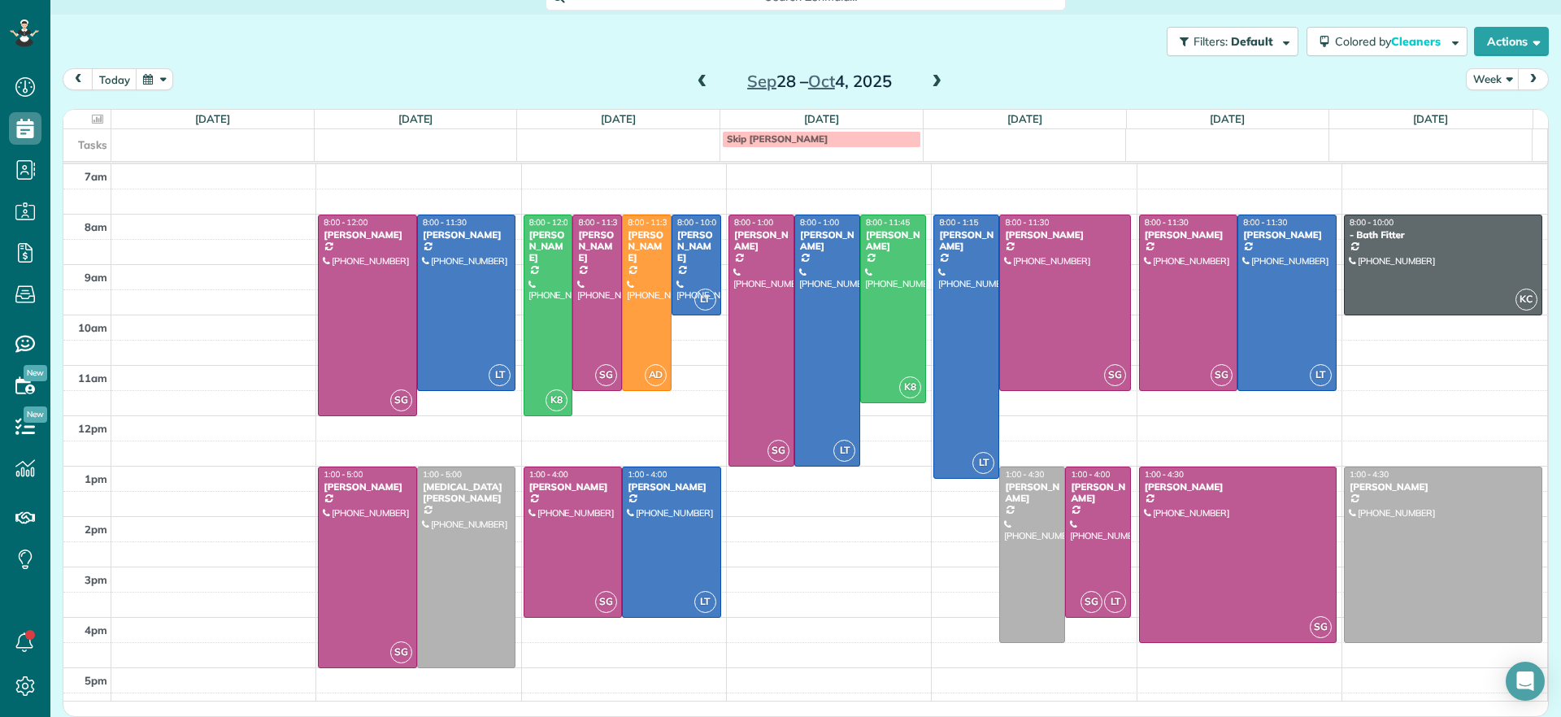
click at [933, 78] on span at bounding box center [937, 82] width 18 height 15
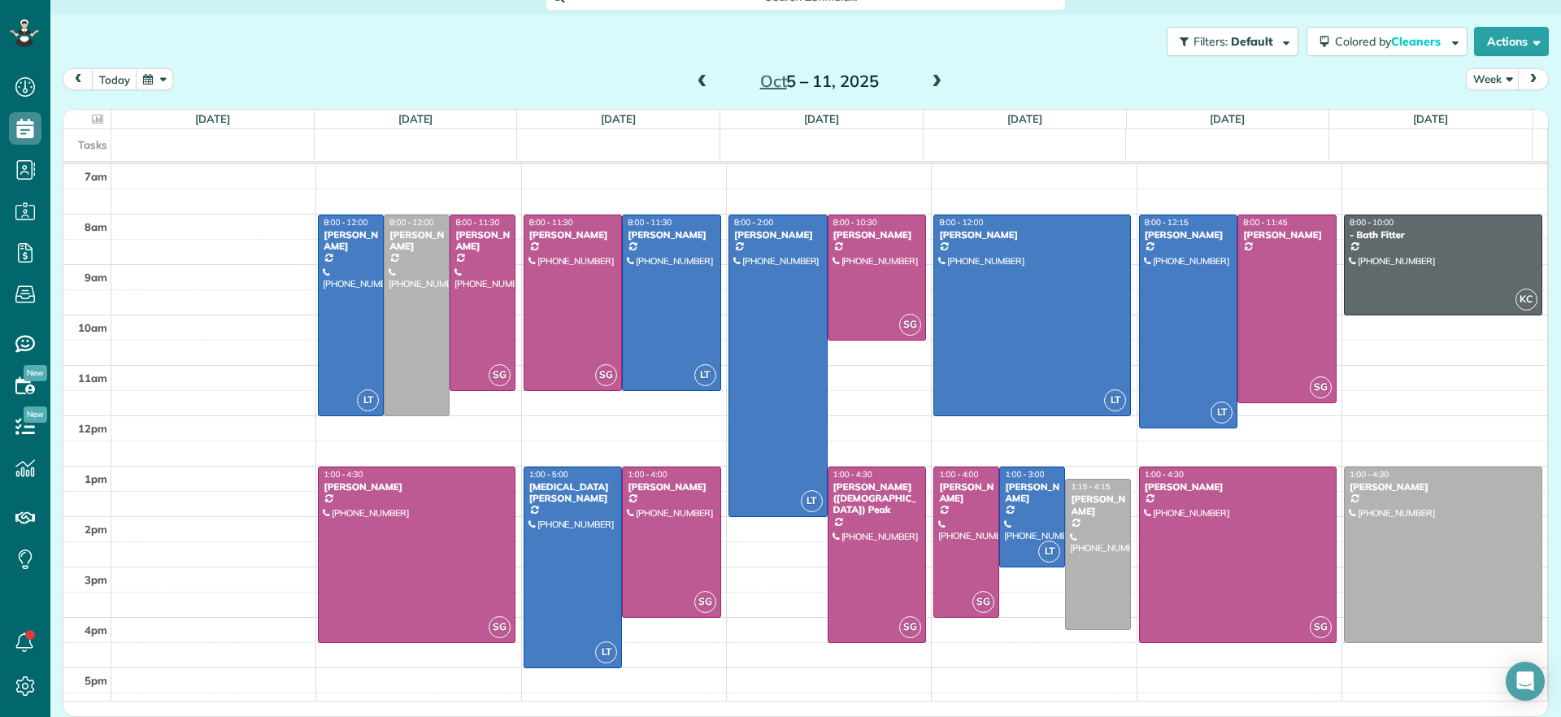
click at [698, 78] on span at bounding box center [703, 82] width 18 height 15
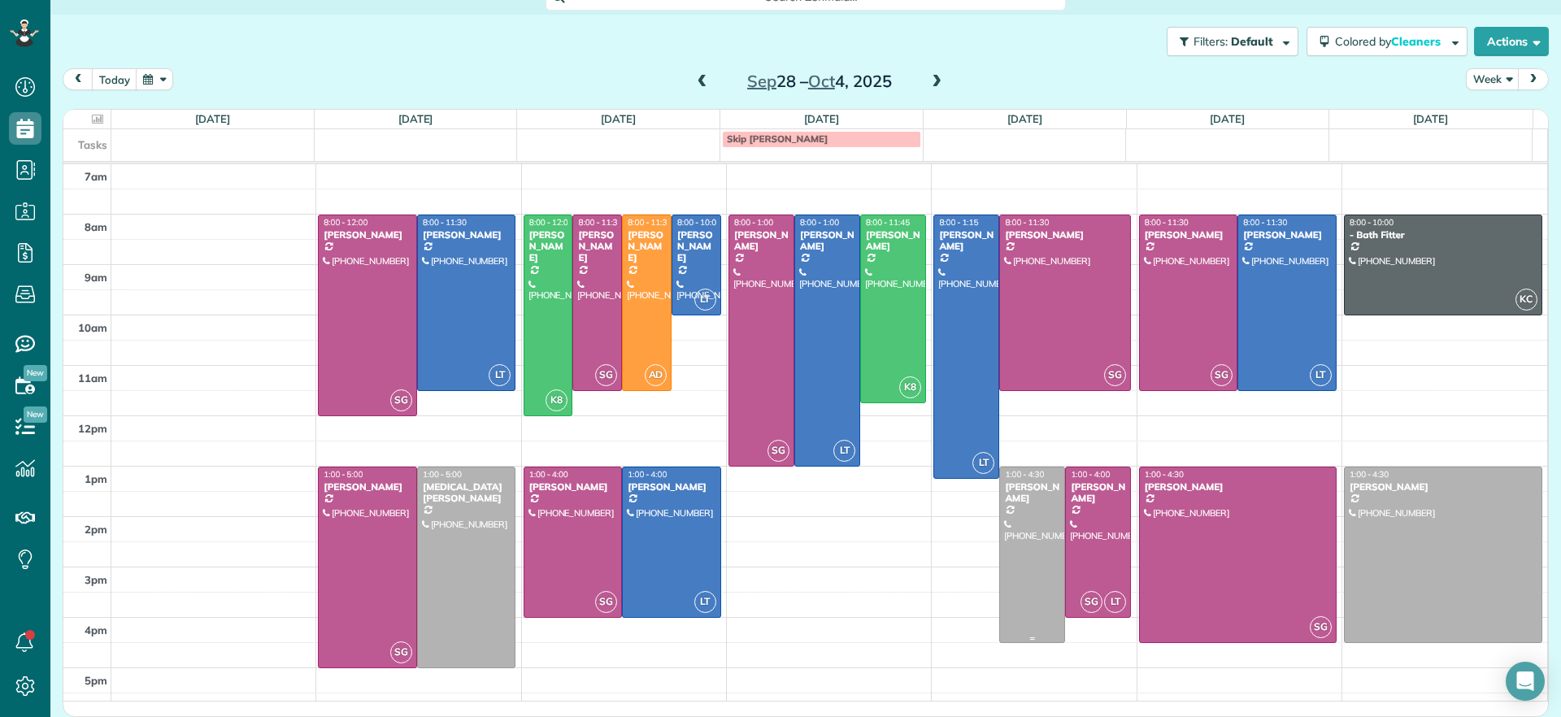
click at [1006, 562] on div at bounding box center [1032, 555] width 64 height 175
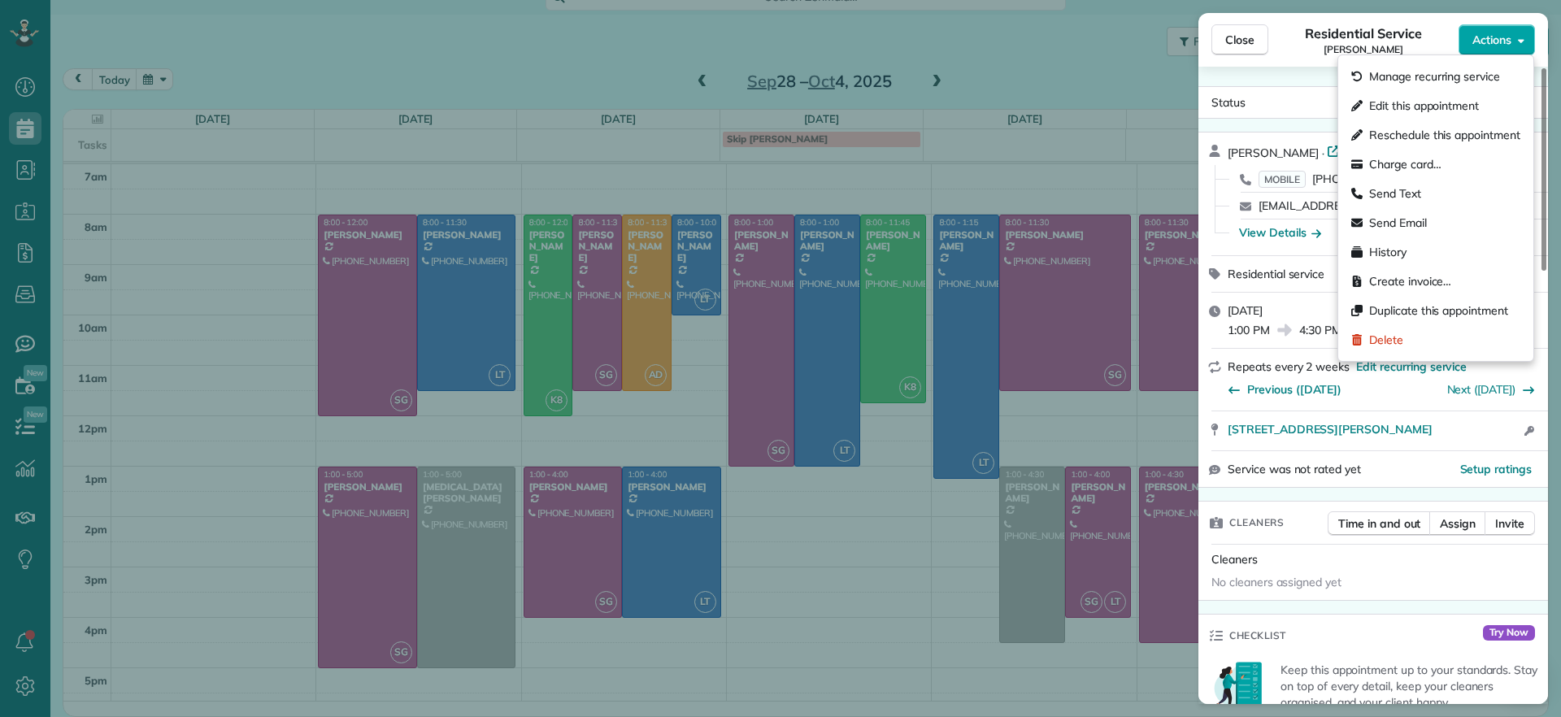
click at [1477, 41] on span "Actions" at bounding box center [1492, 40] width 39 height 16
click at [1435, 102] on span "Edit this appointment" at bounding box center [1424, 106] width 110 height 16
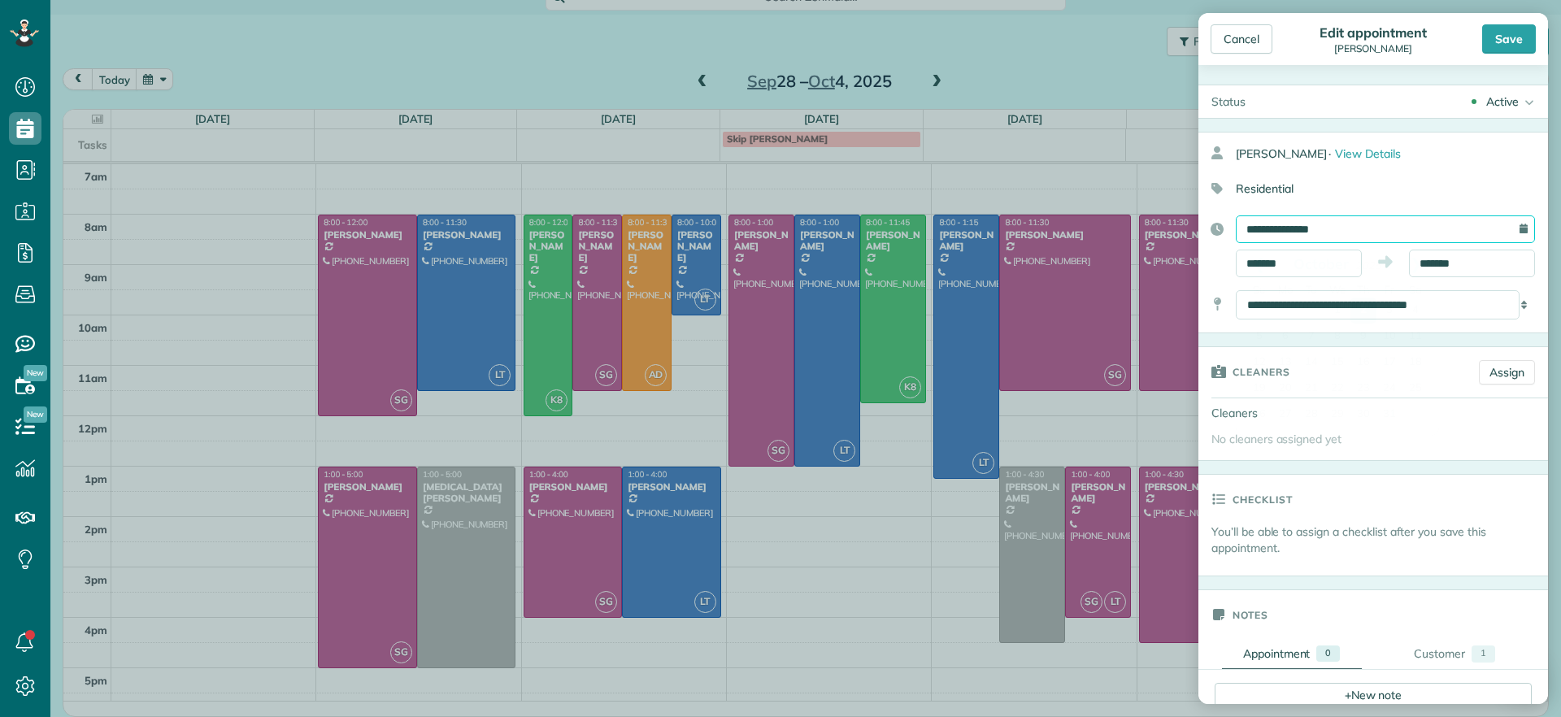
click at [1455, 228] on input "**********" at bounding box center [1385, 229] width 299 height 28
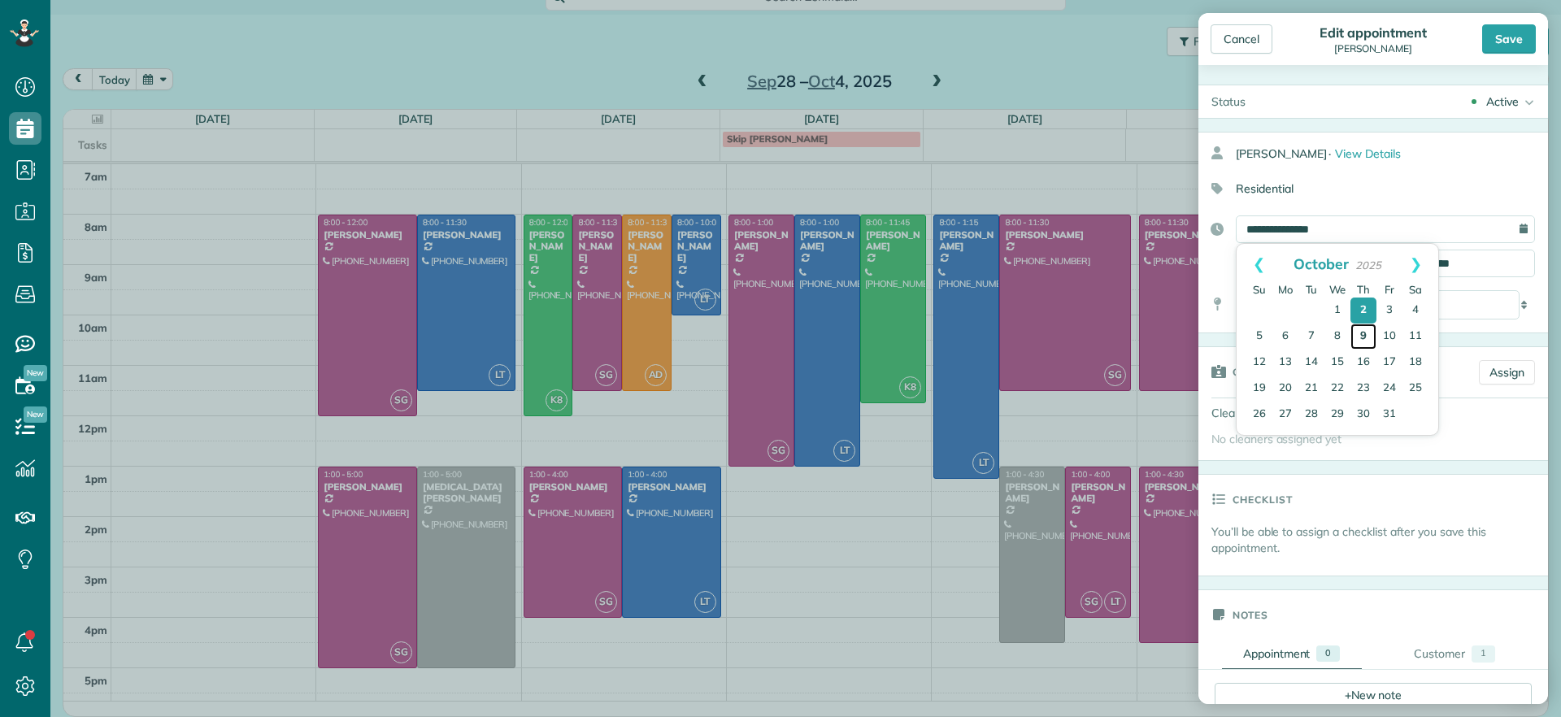
click at [1364, 345] on link "9" at bounding box center [1364, 337] width 26 height 26
type input "**********"
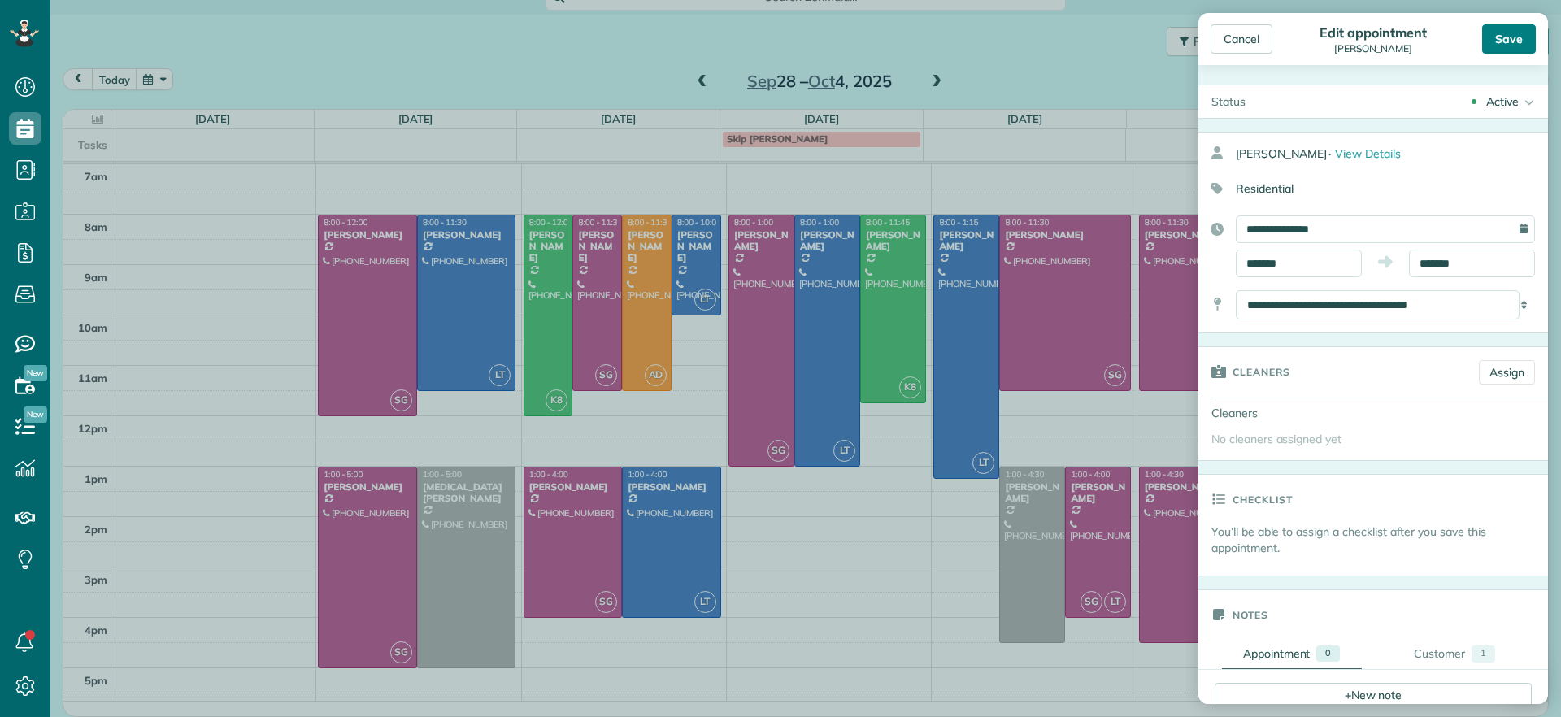
click at [1516, 44] on div "Save" at bounding box center [1509, 38] width 54 height 29
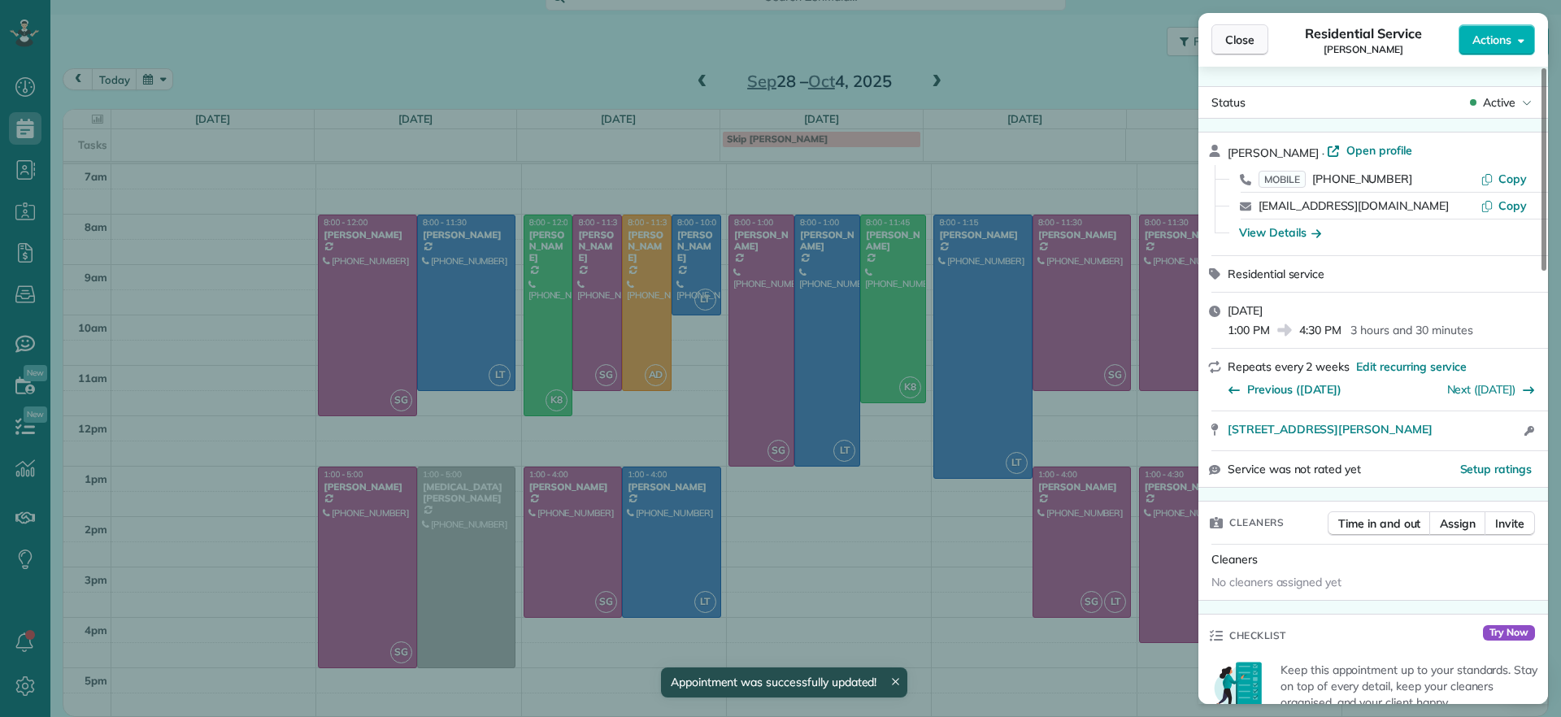
click at [1230, 44] on span "Close" at bounding box center [1239, 40] width 29 height 16
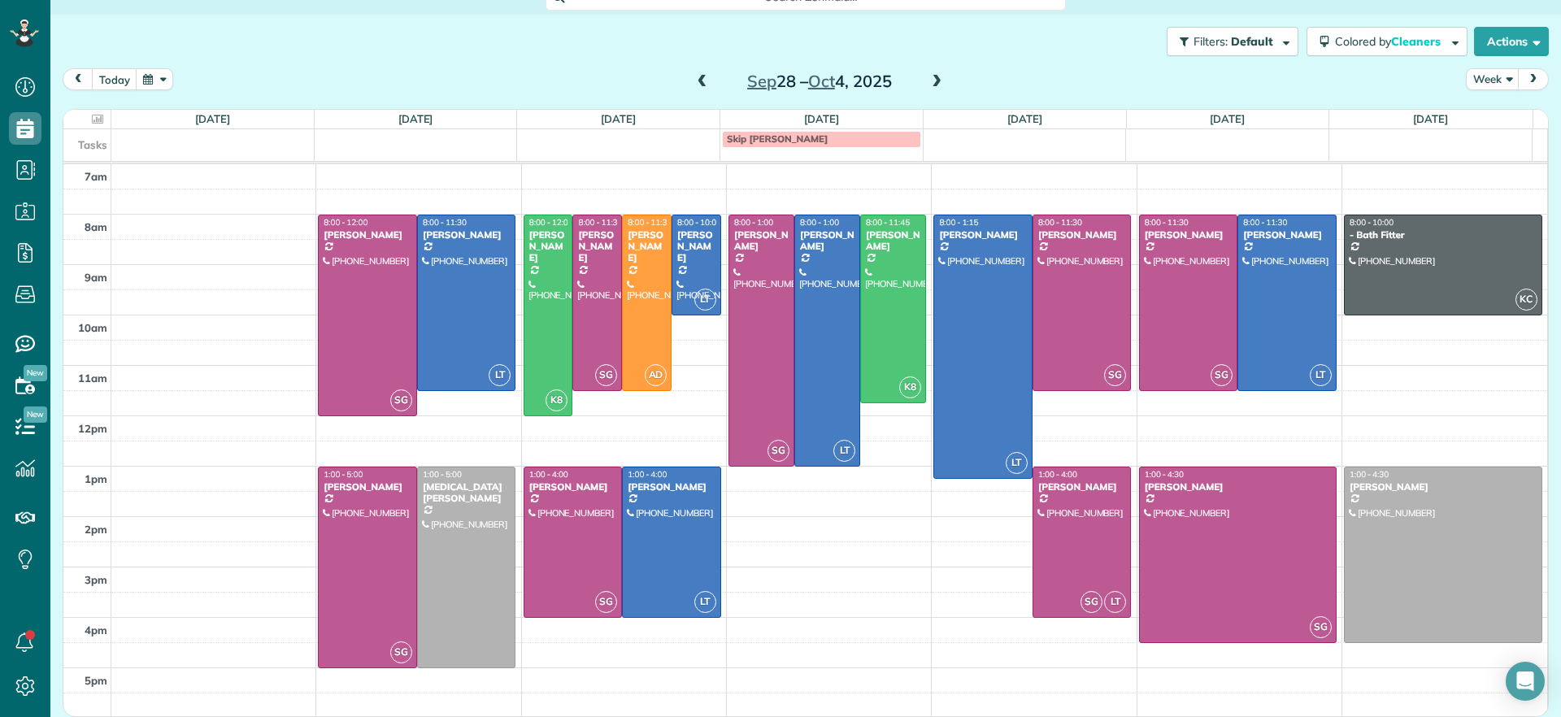
click at [929, 77] on span at bounding box center [937, 82] width 18 height 15
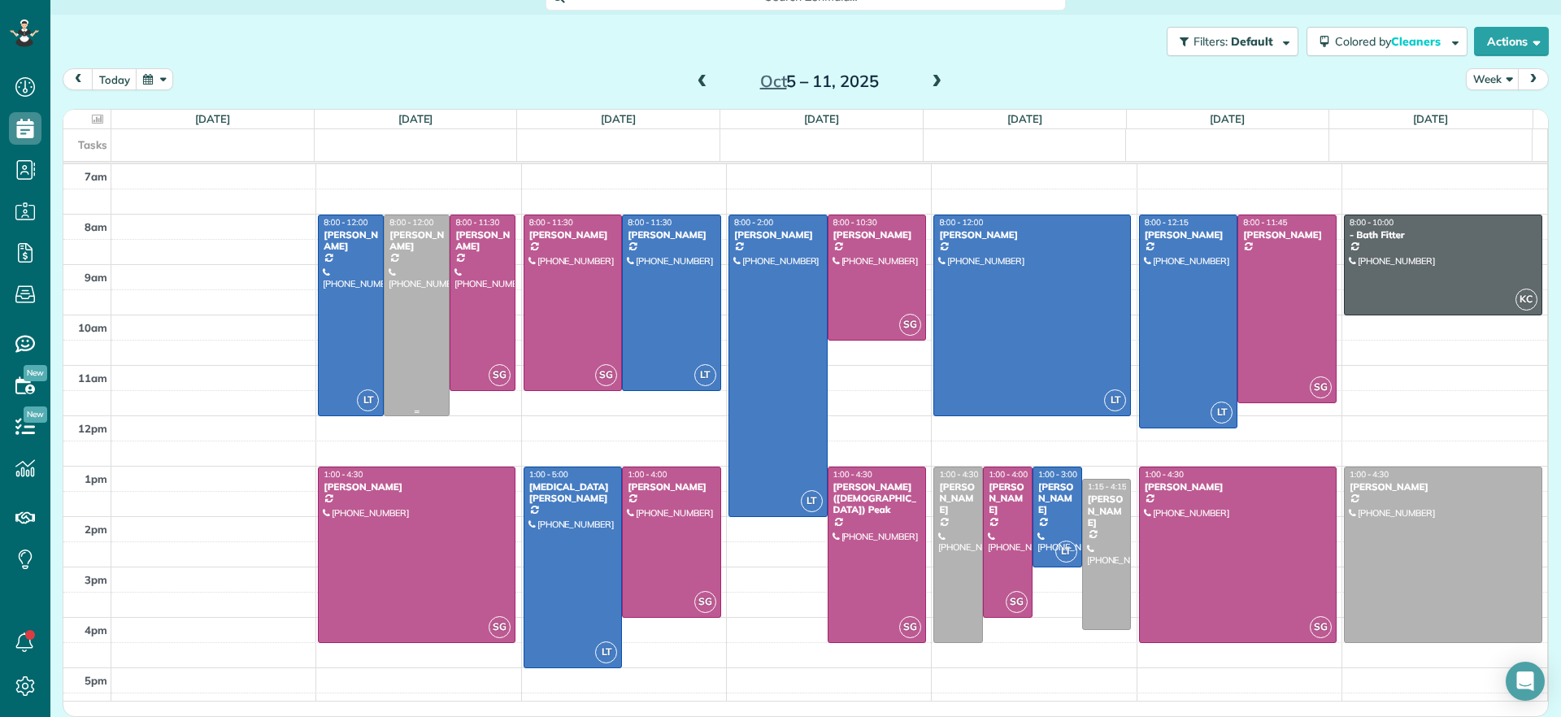
click at [405, 341] on div at bounding box center [417, 315] width 64 height 200
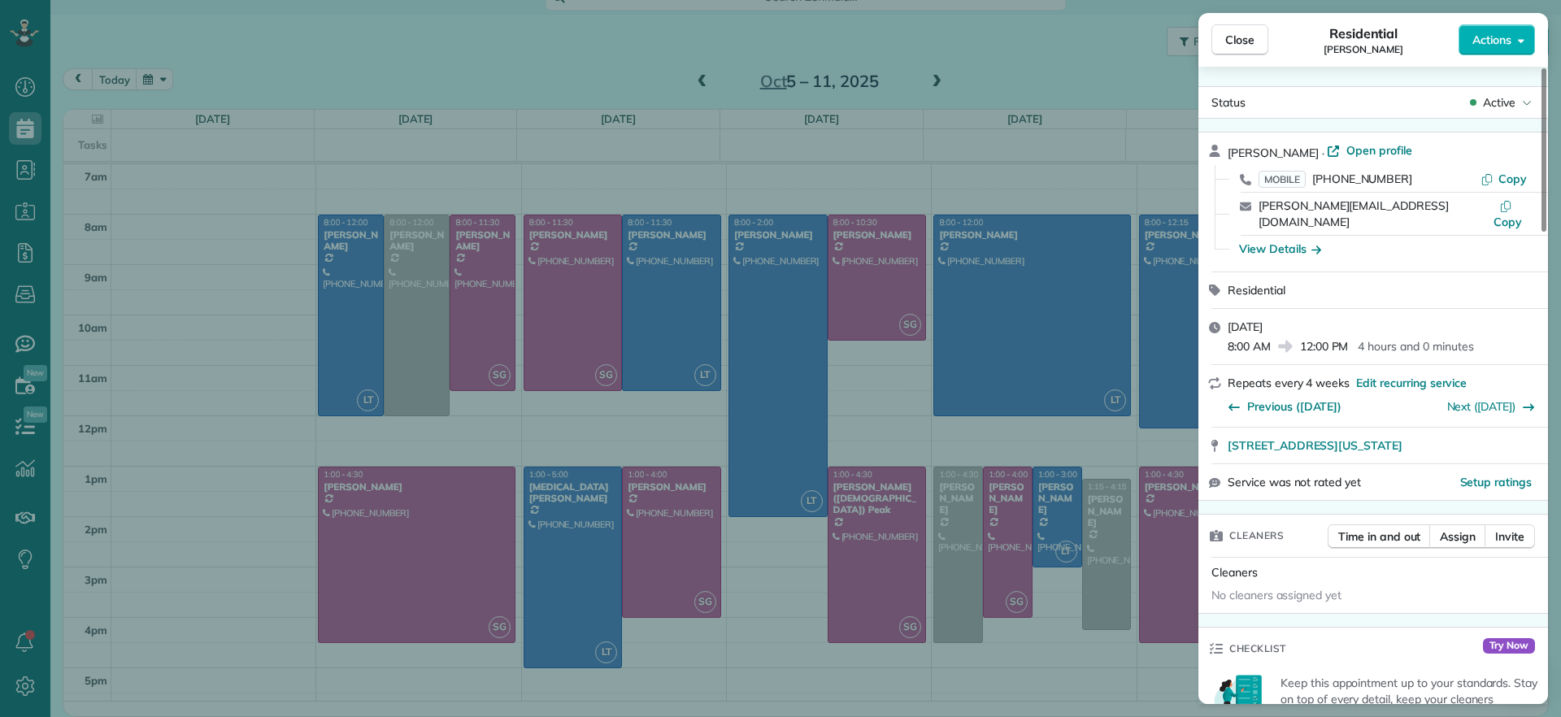
click at [841, 652] on div "Close Residential Hannah Koca Actions Status Active Hannah Koca · Open profile …" at bounding box center [780, 358] width 1561 height 717
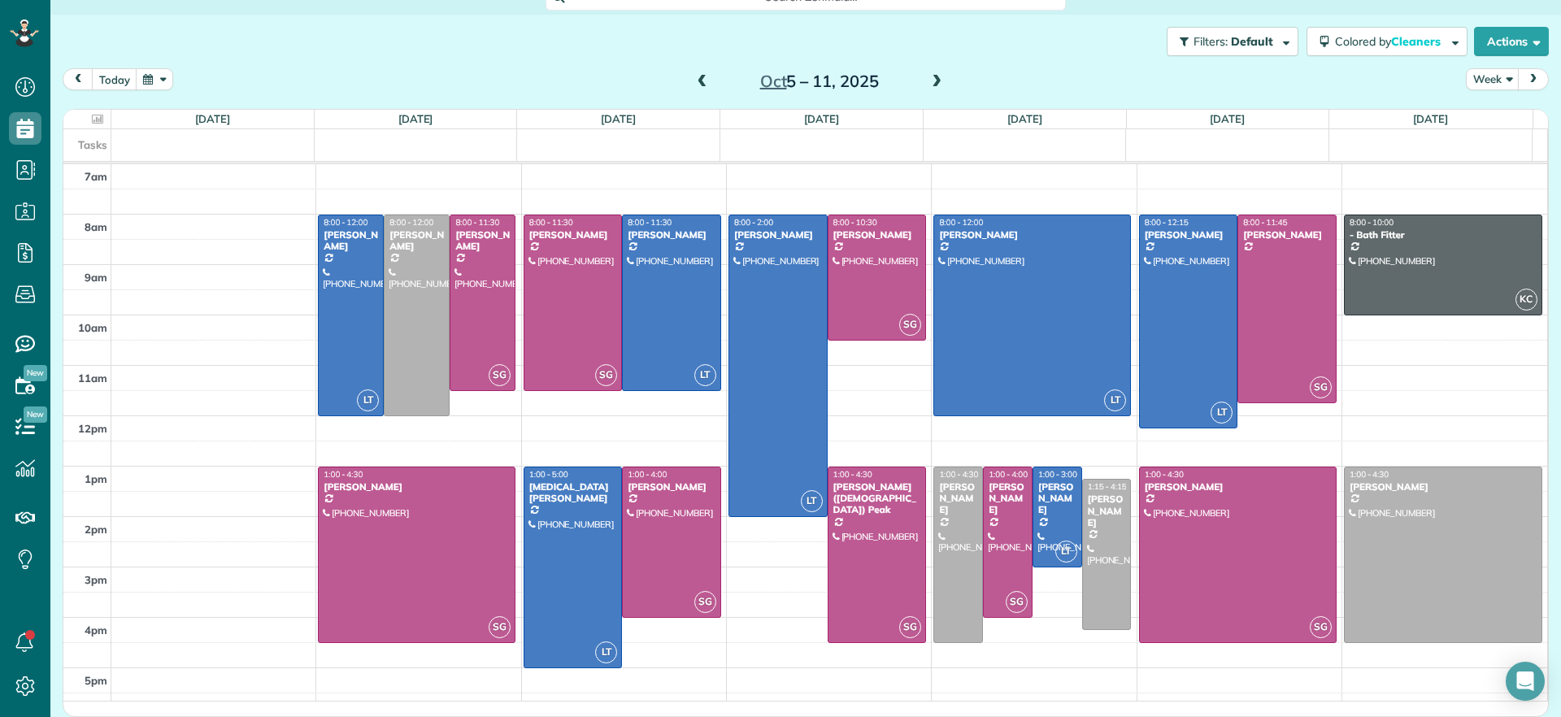
click at [698, 76] on span at bounding box center [703, 82] width 18 height 15
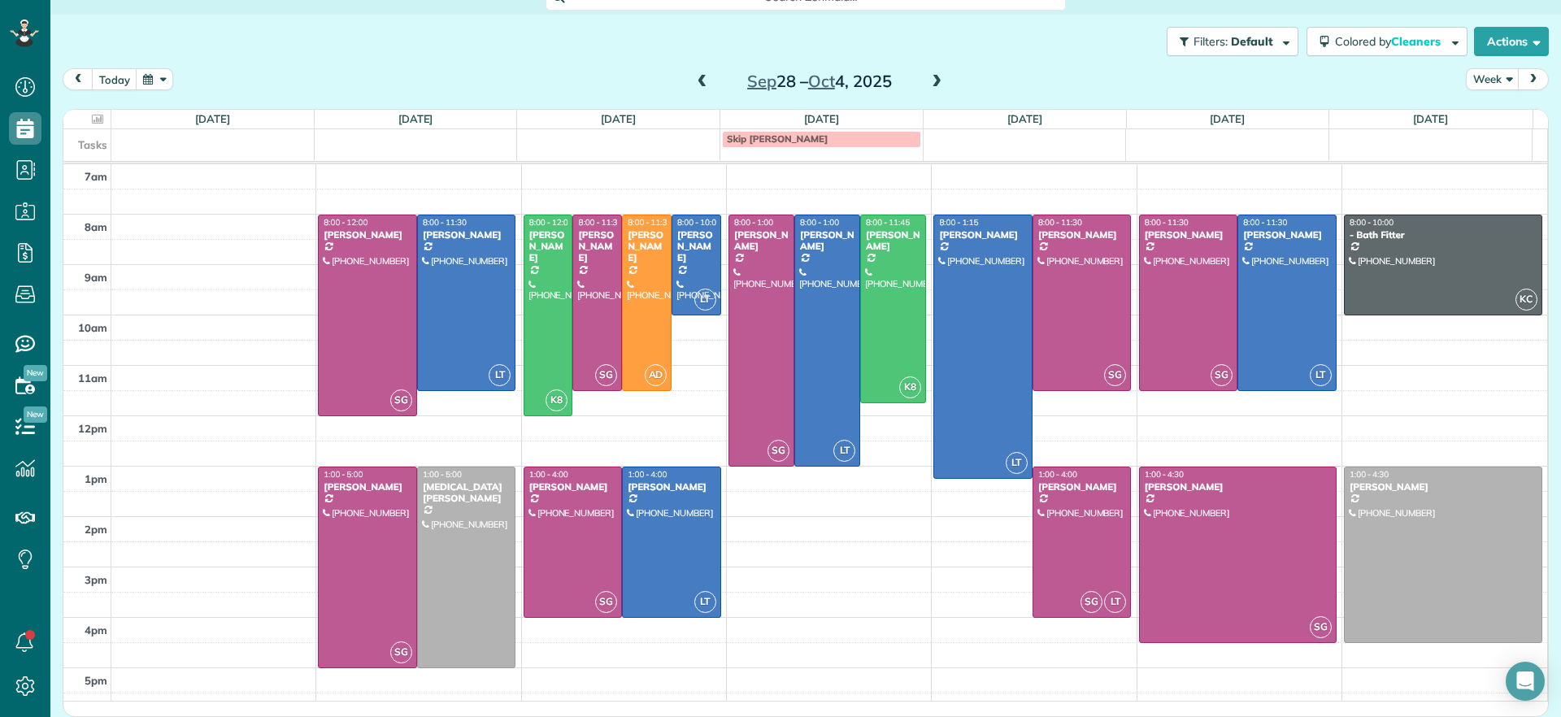
click at [698, 76] on span at bounding box center [703, 82] width 18 height 15
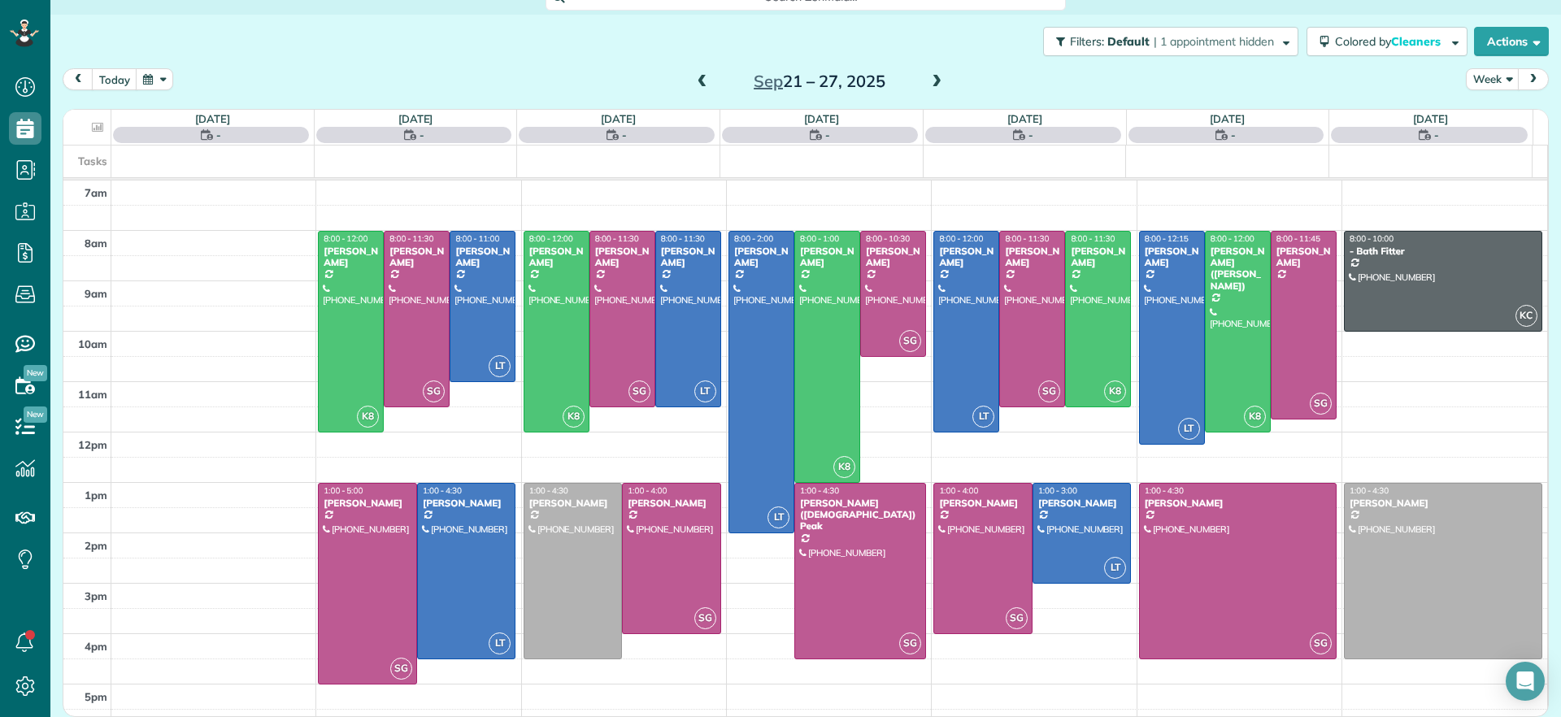
click at [928, 83] on span at bounding box center [937, 82] width 18 height 15
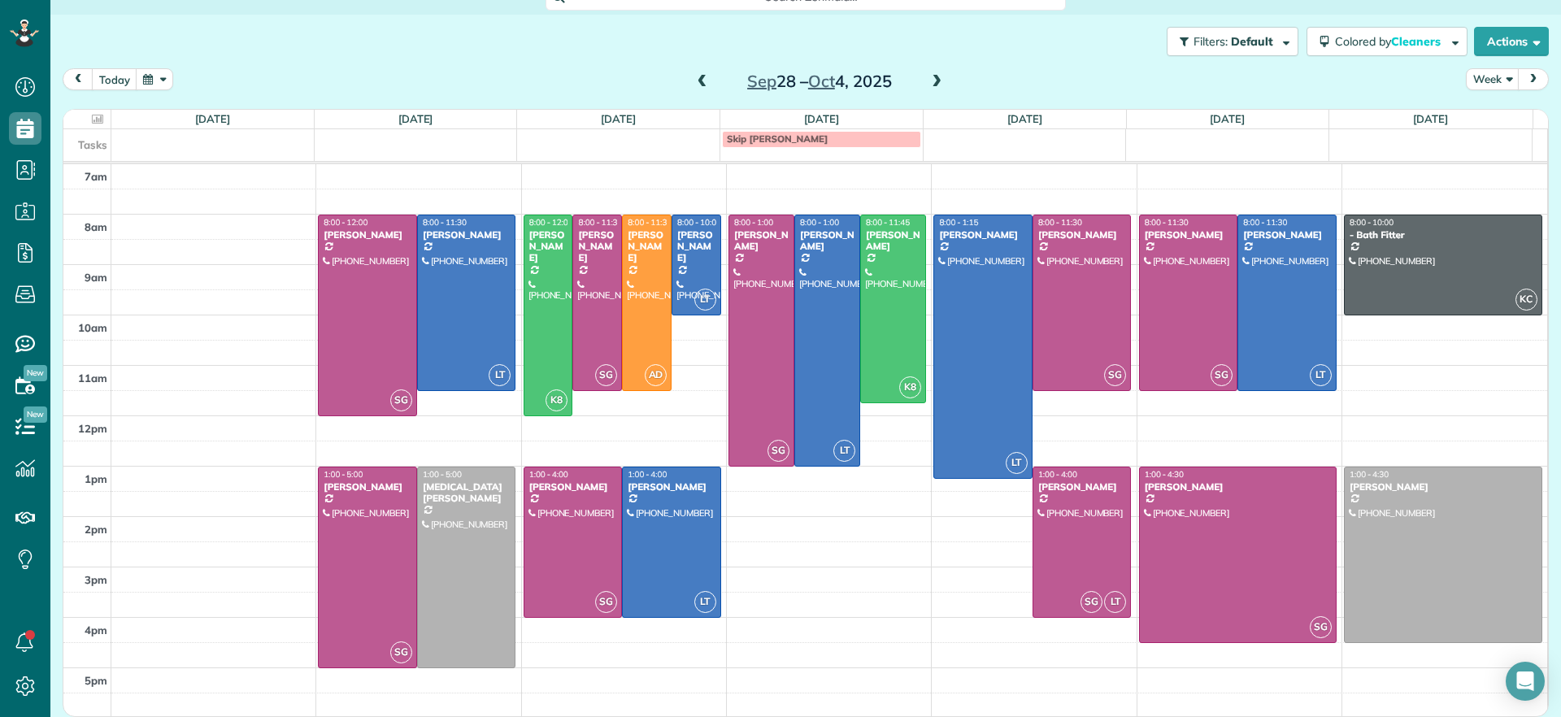
click at [690, 85] on div "Sep 28 – Oct 4, 2025" at bounding box center [820, 81] width 260 height 26
click at [694, 81] on span at bounding box center [703, 82] width 18 height 15
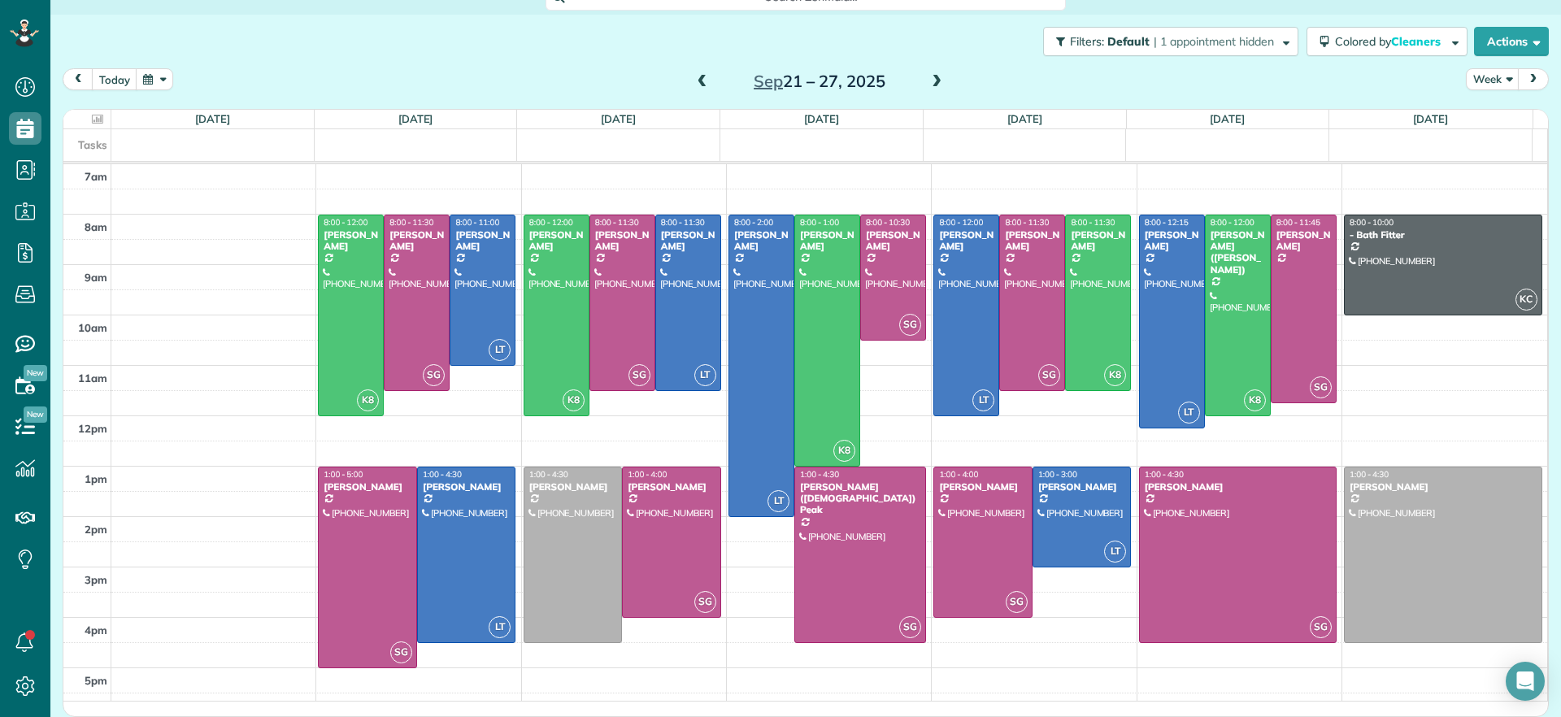
click at [699, 81] on span at bounding box center [703, 82] width 18 height 15
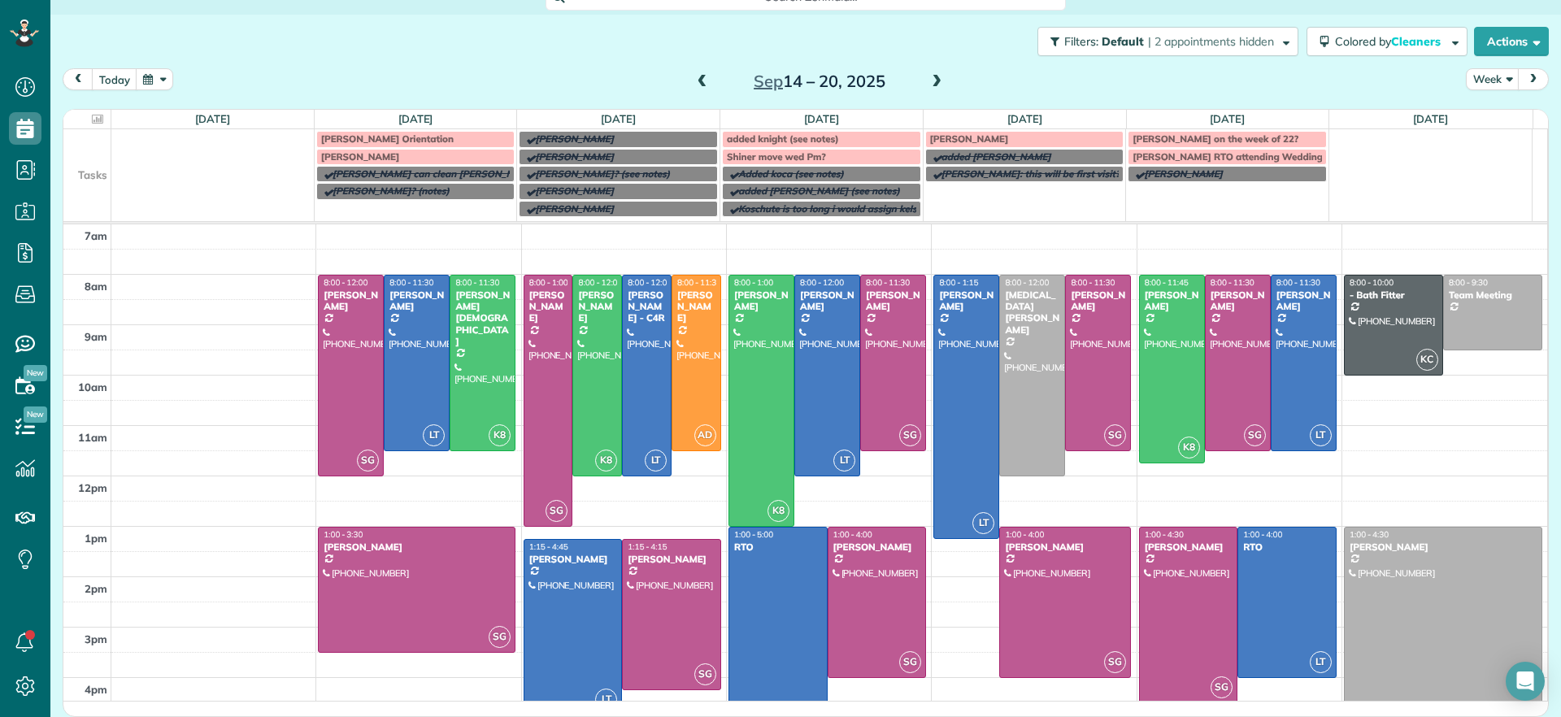
click at [694, 81] on span at bounding box center [703, 82] width 18 height 15
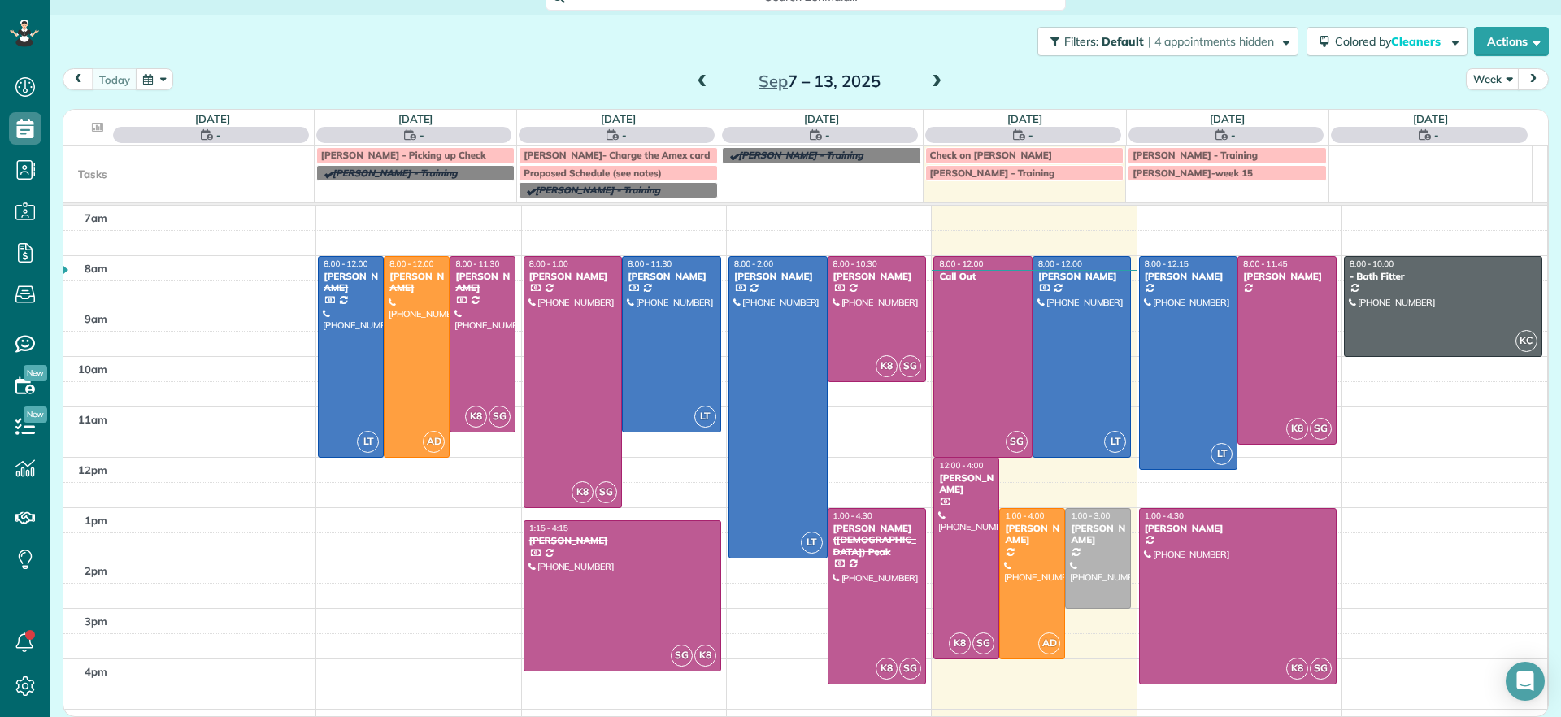
click at [932, 81] on span at bounding box center [937, 82] width 18 height 15
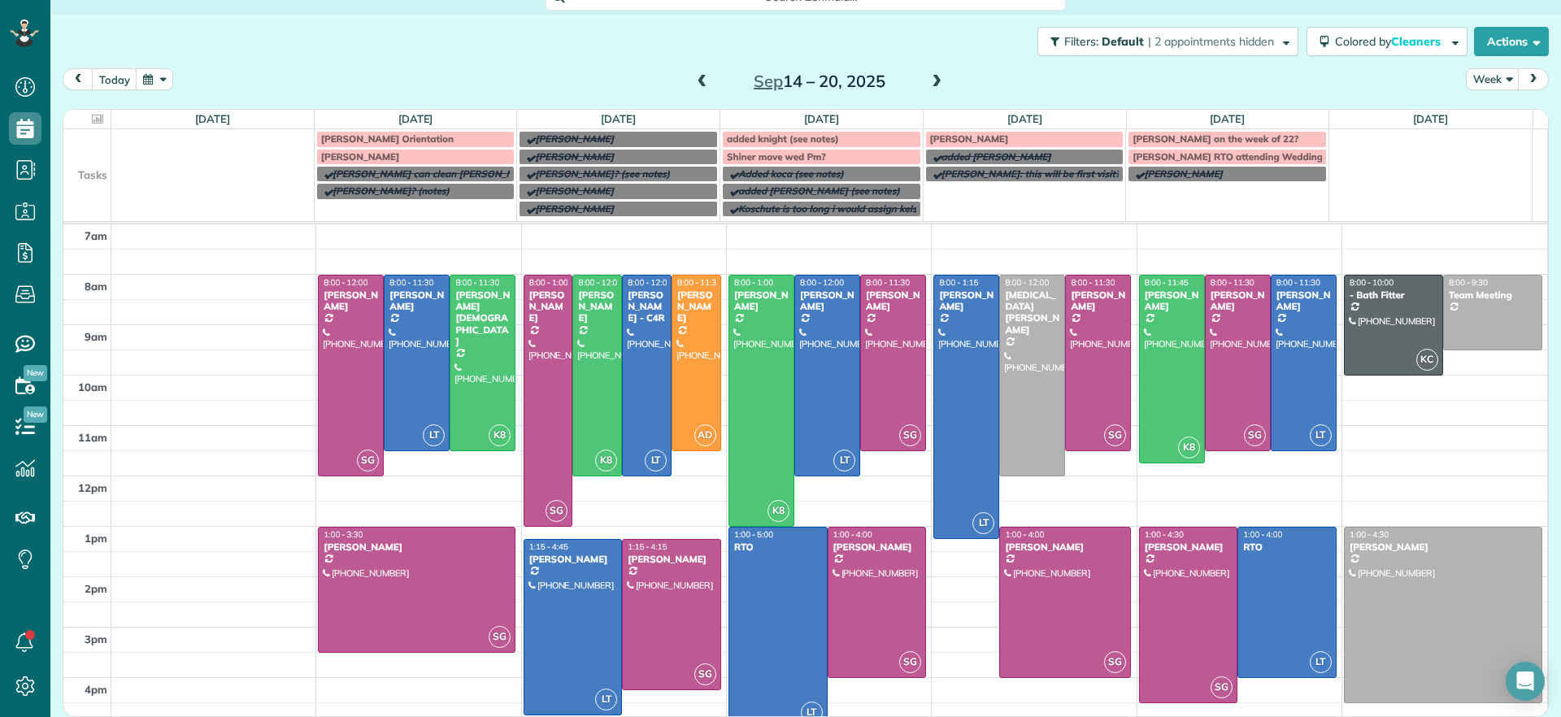
click at [933, 75] on span at bounding box center [937, 82] width 18 height 15
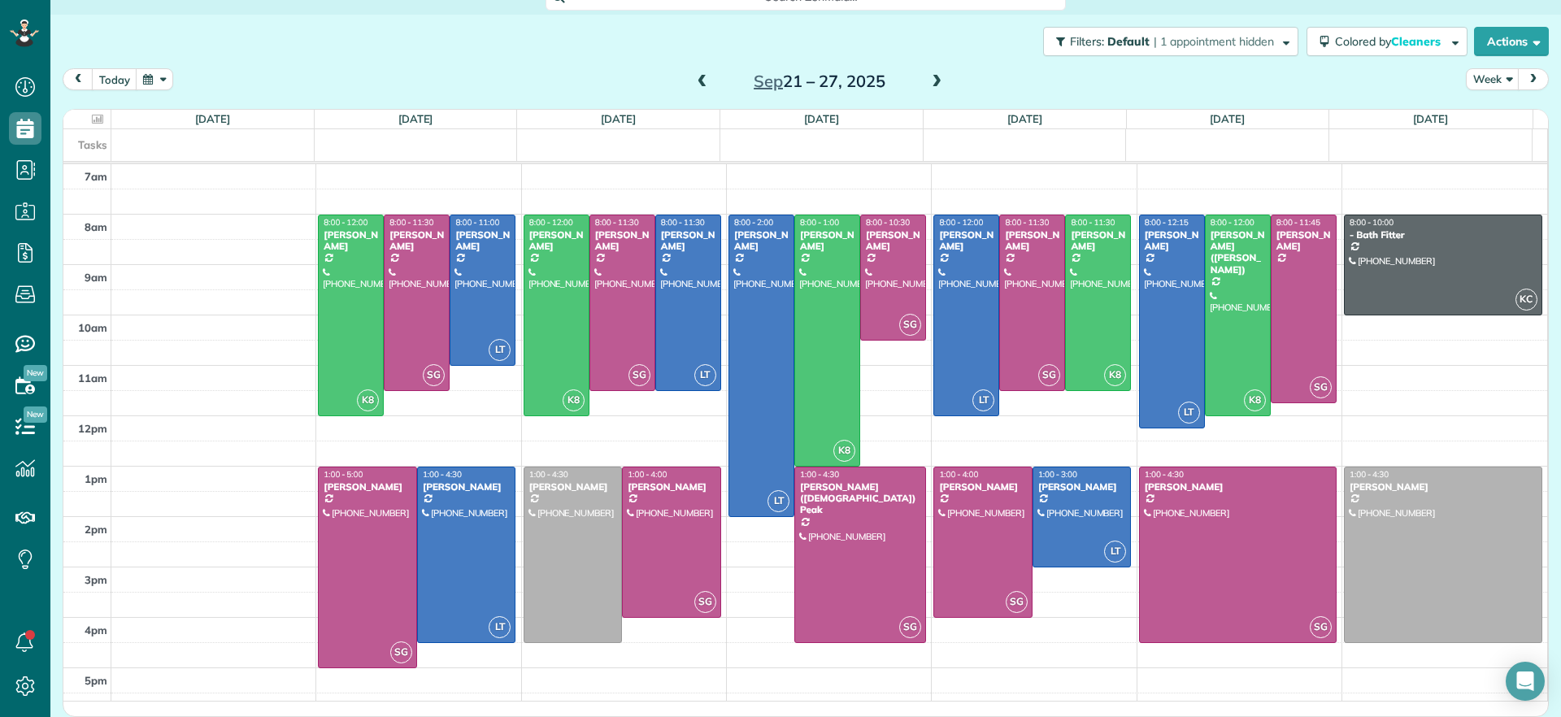
click at [930, 83] on span at bounding box center [937, 82] width 18 height 15
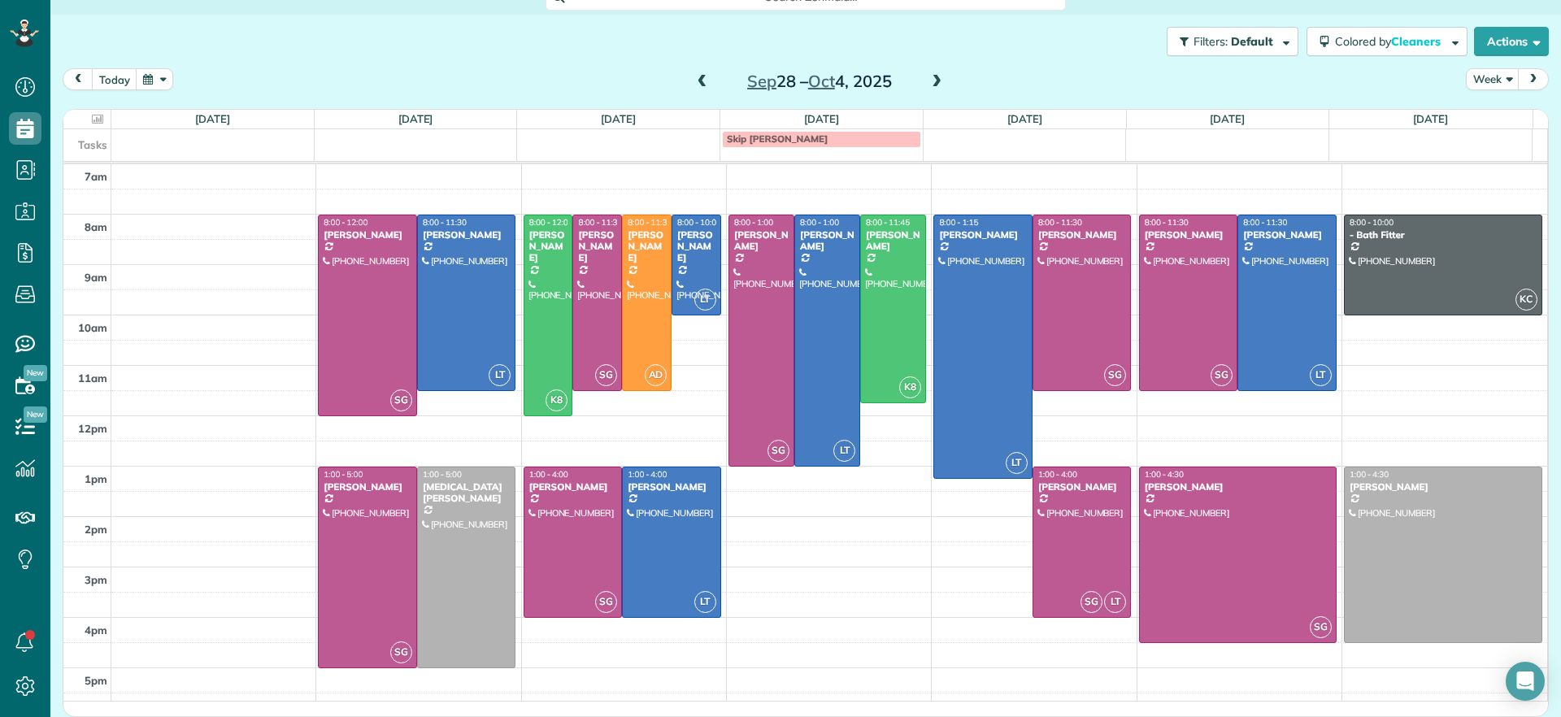
click at [930, 83] on span at bounding box center [937, 82] width 18 height 15
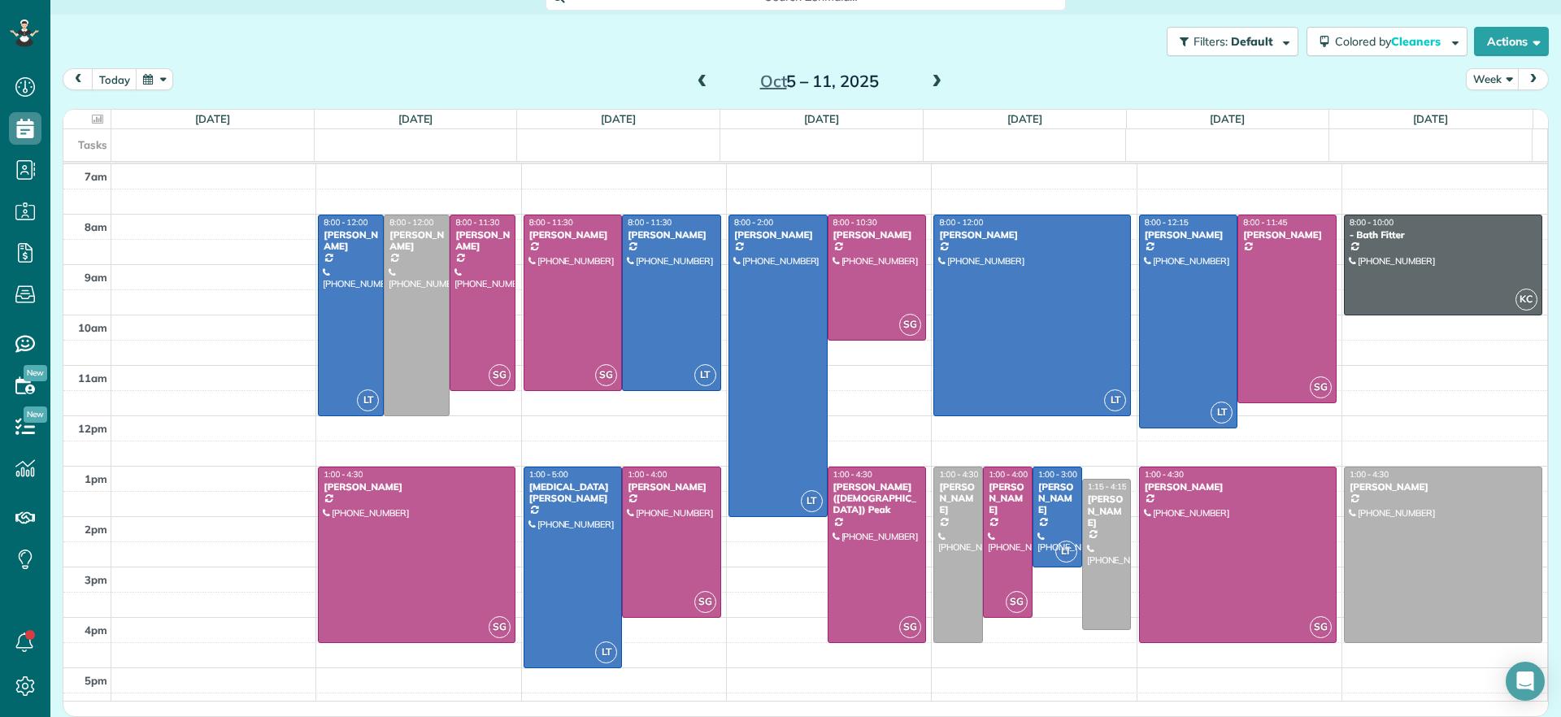
click at [930, 83] on span at bounding box center [937, 82] width 18 height 15
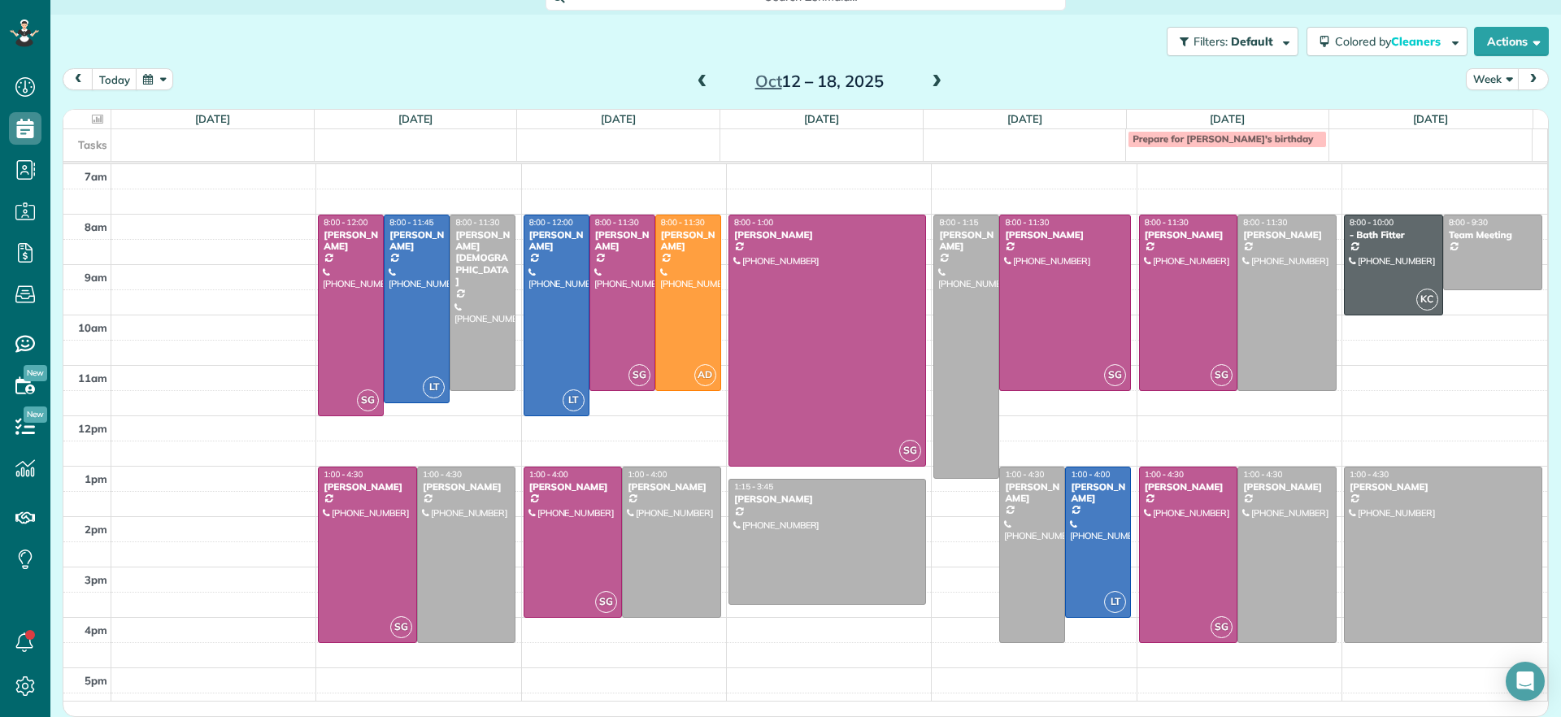
click at [694, 76] on span at bounding box center [703, 82] width 18 height 15
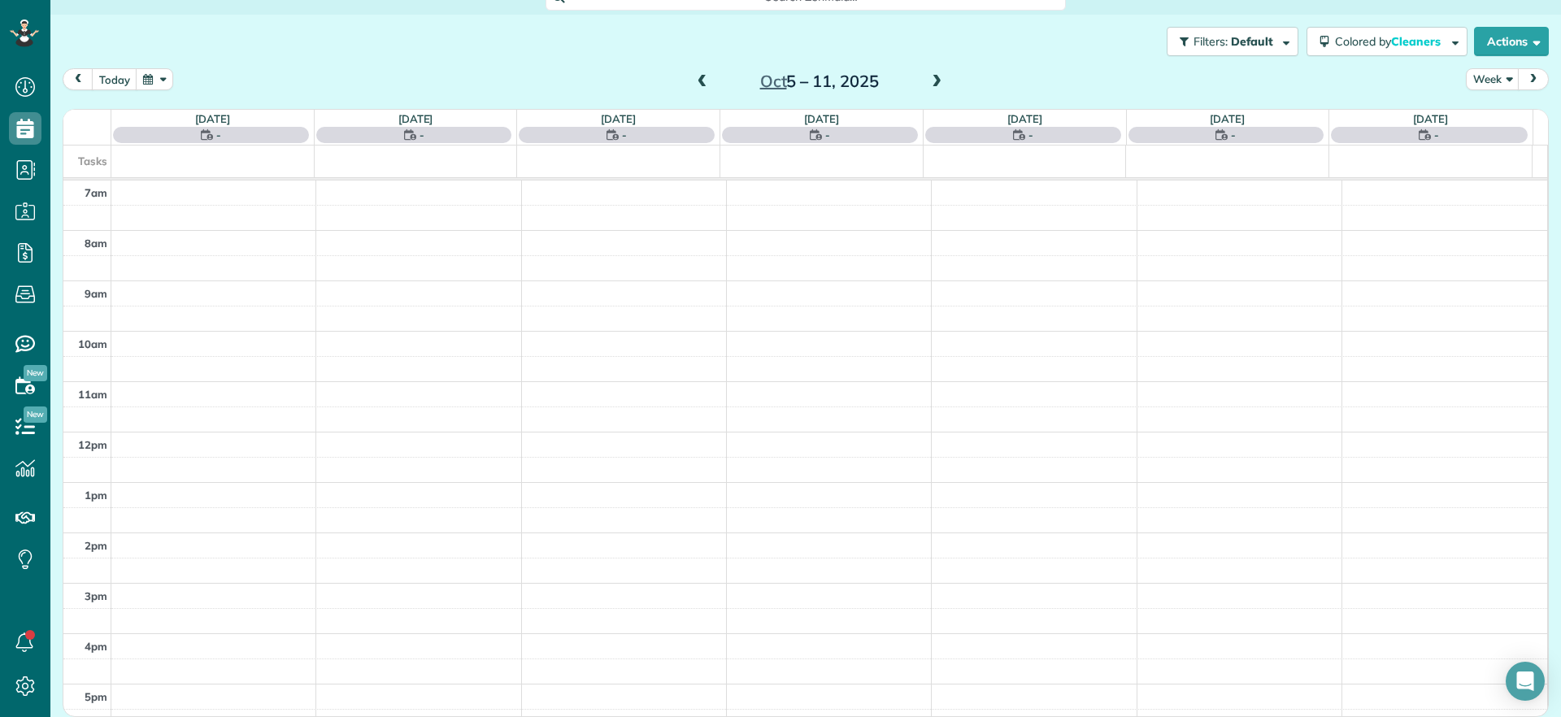
click at [694, 76] on span at bounding box center [703, 82] width 18 height 15
click at [694, 75] on span at bounding box center [703, 82] width 18 height 15
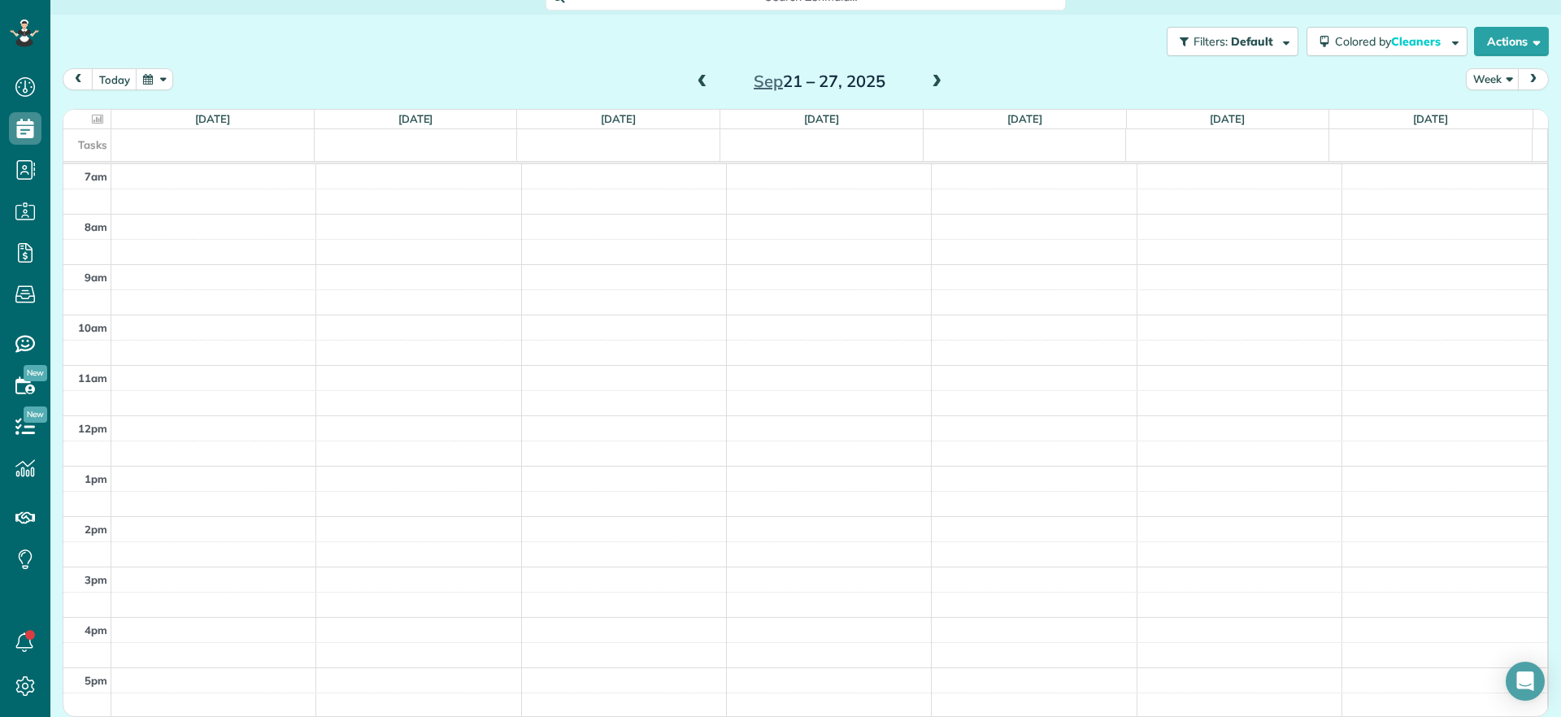
click at [694, 84] on span at bounding box center [703, 82] width 18 height 15
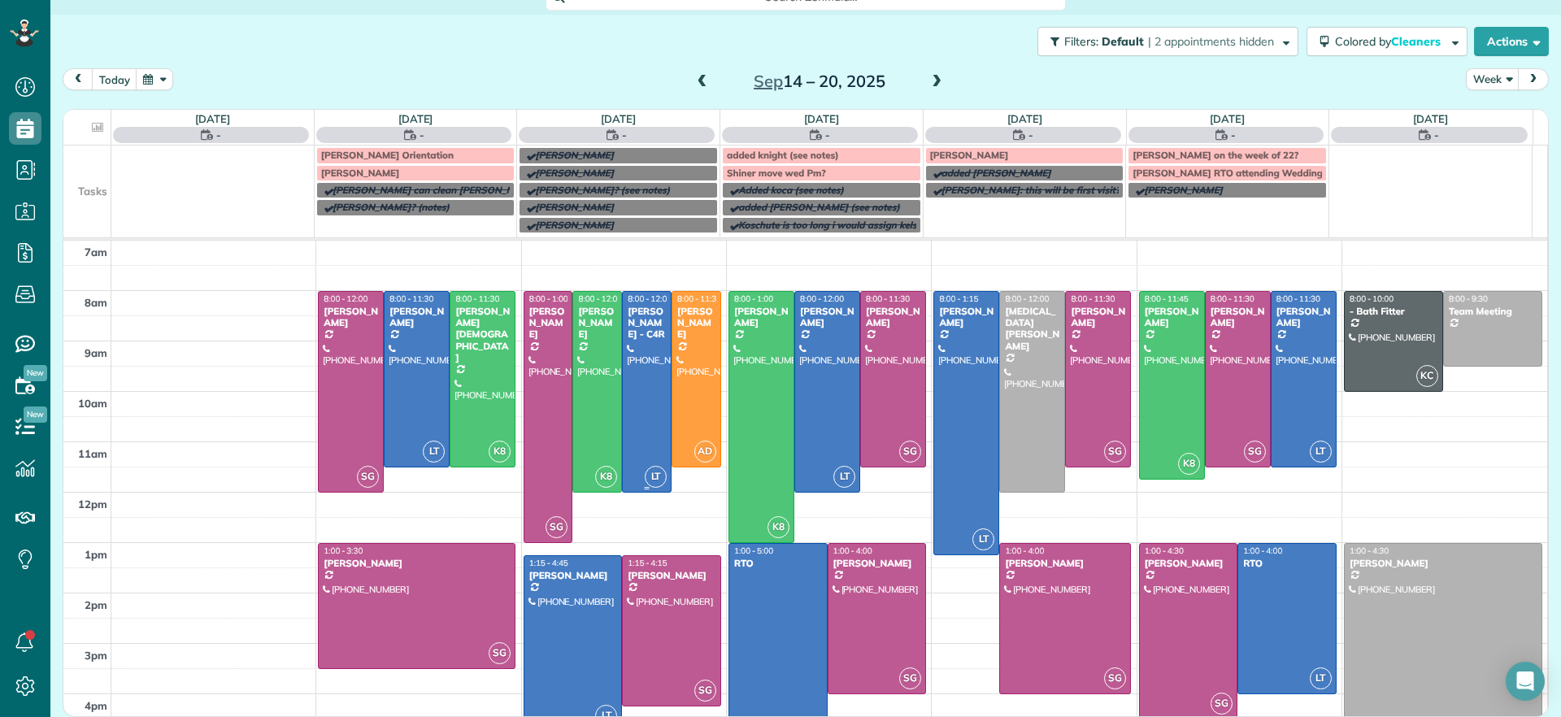
click at [637, 338] on div "Tamika Claiborne - C4R" at bounding box center [647, 323] width 40 height 35
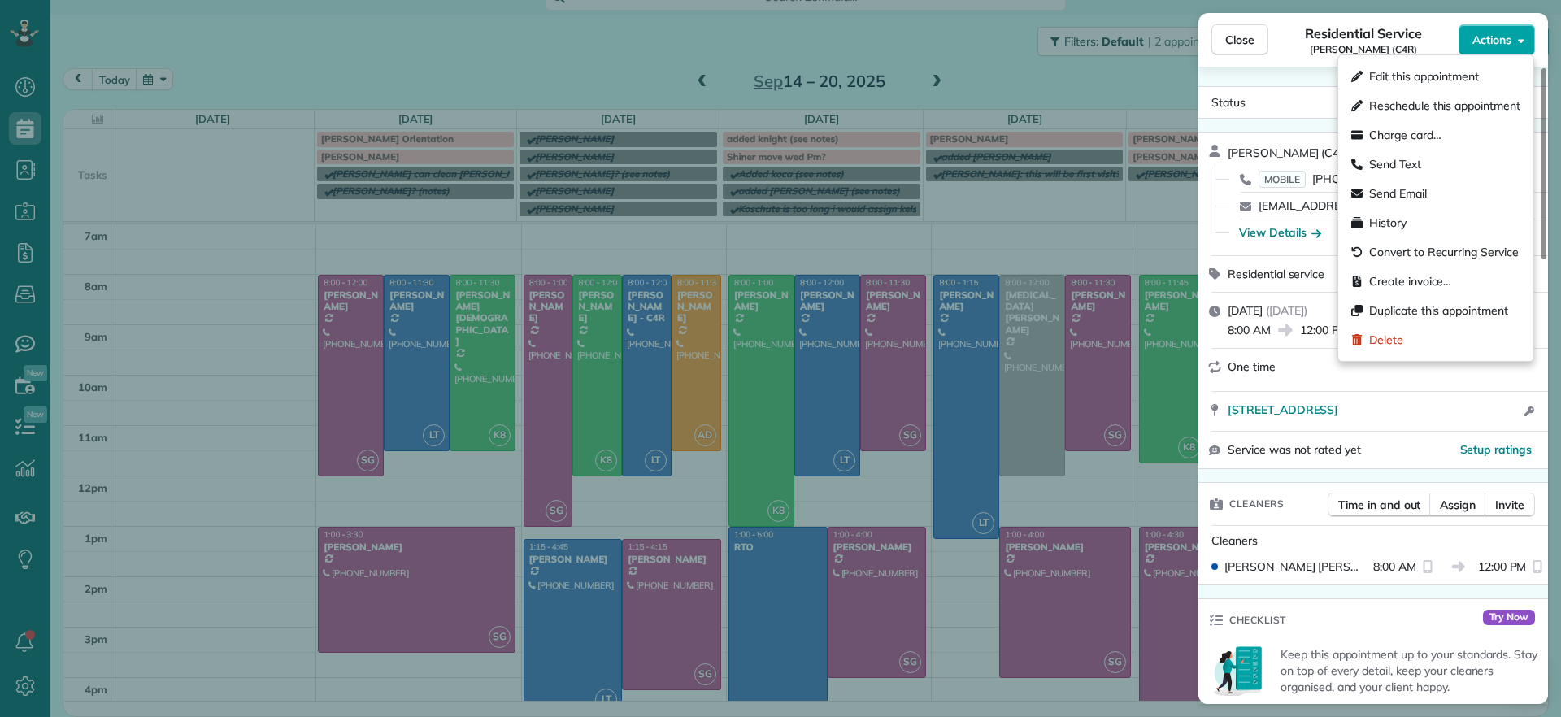
click at [1498, 37] on span "Actions" at bounding box center [1492, 40] width 39 height 16
click at [1476, 311] on span "Duplicate this appointment" at bounding box center [1438, 310] width 139 height 16
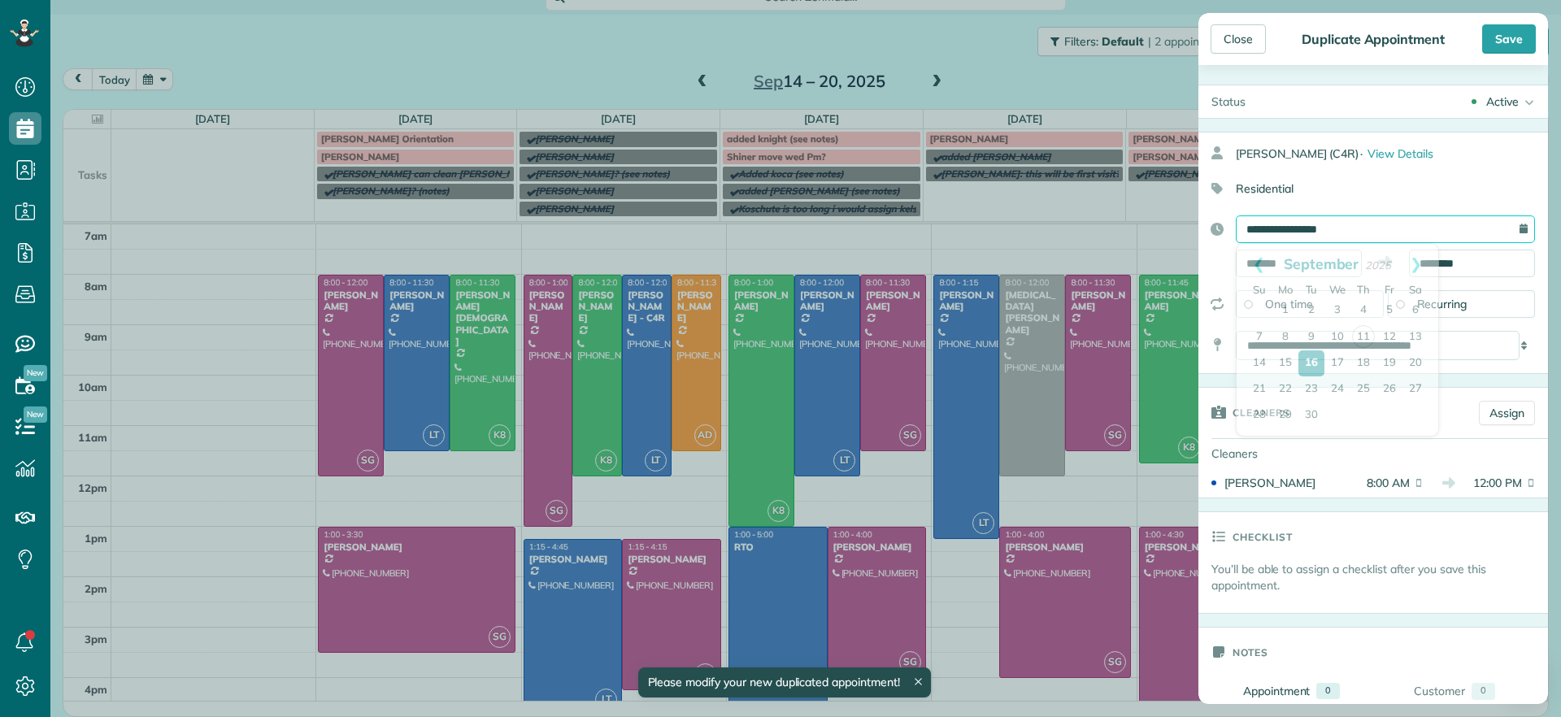
click at [1421, 220] on input "**********" at bounding box center [1385, 229] width 299 height 28
click at [1423, 219] on input "**********" at bounding box center [1385, 229] width 299 height 28
click at [1416, 268] on link "Next" at bounding box center [1416, 264] width 45 height 41
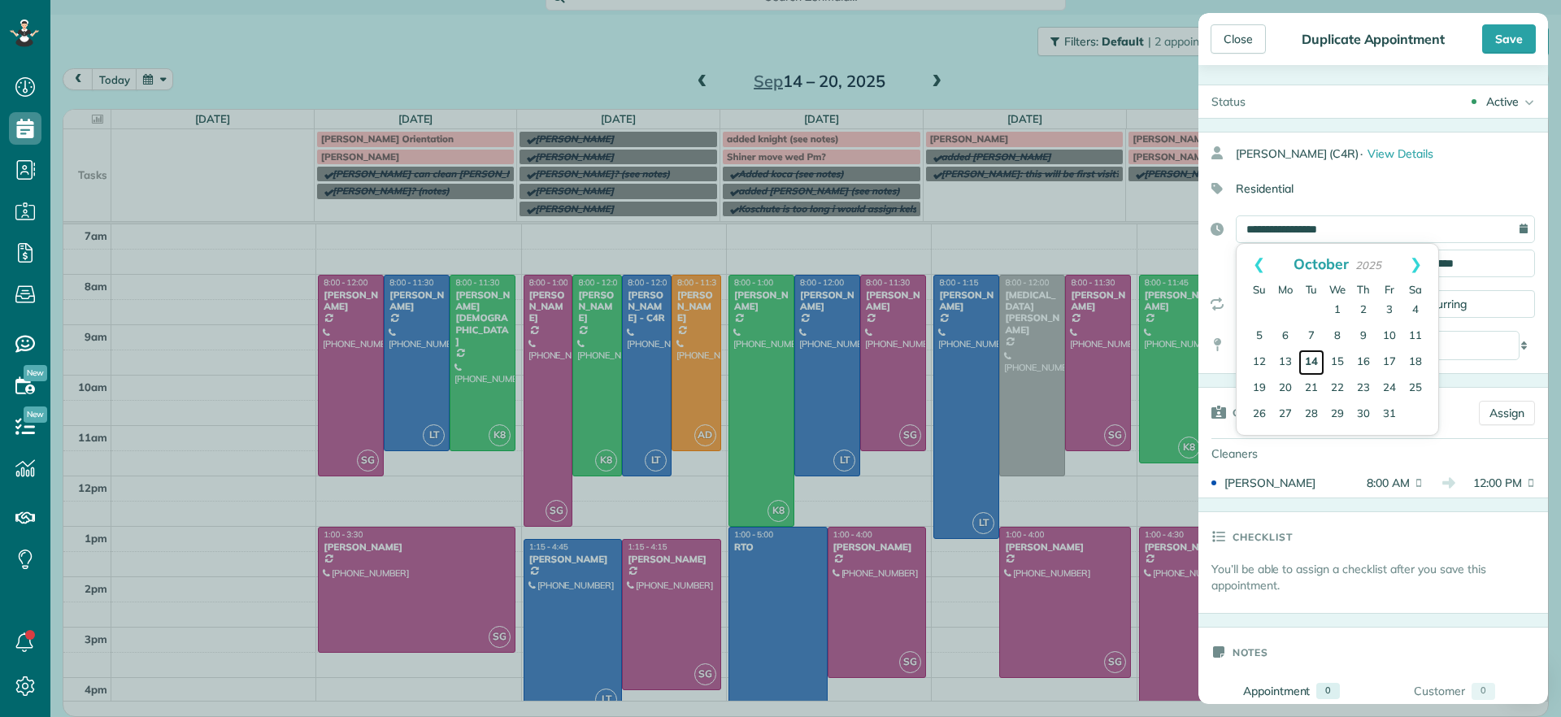
click at [1314, 364] on link "14" at bounding box center [1312, 363] width 26 height 26
type input "**********"
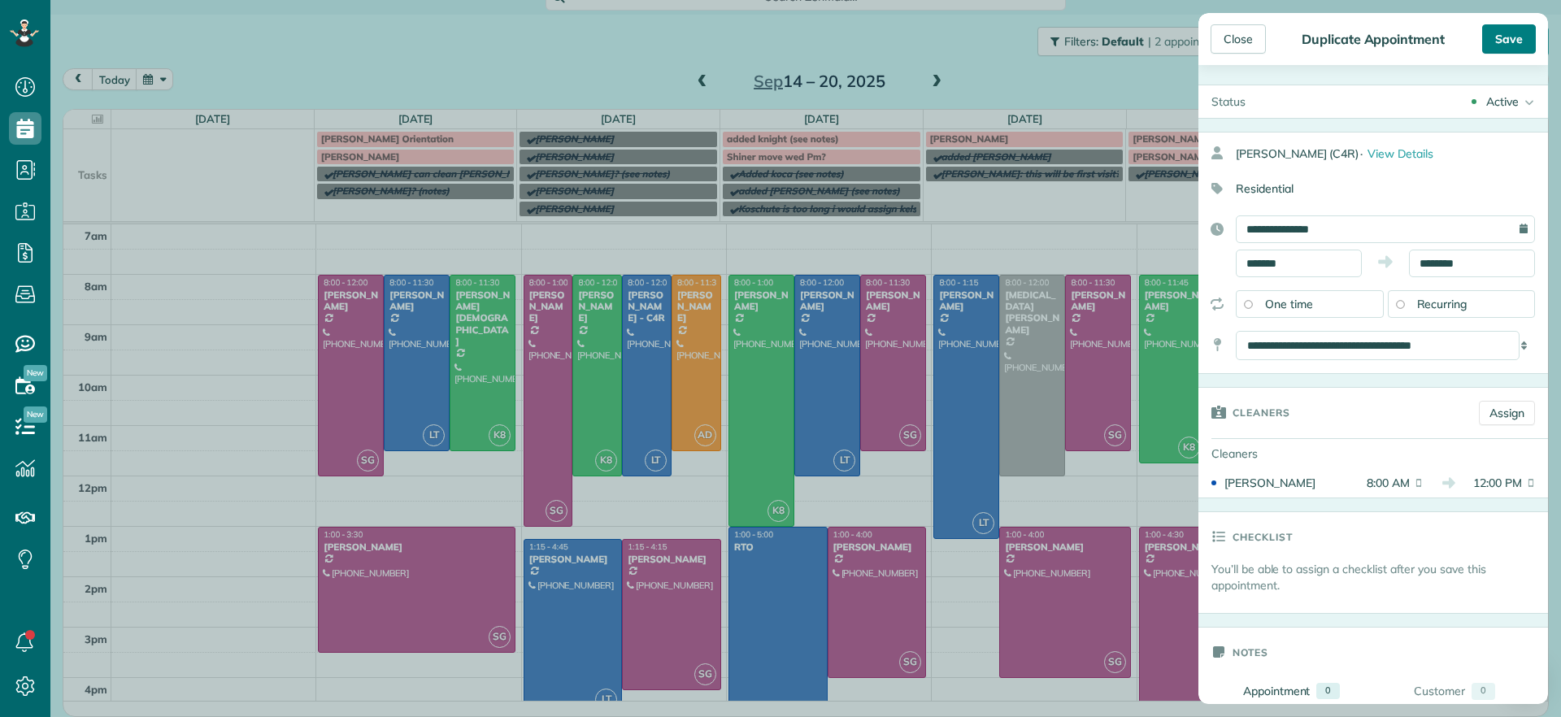
click at [1508, 38] on div "Save" at bounding box center [1509, 38] width 54 height 29
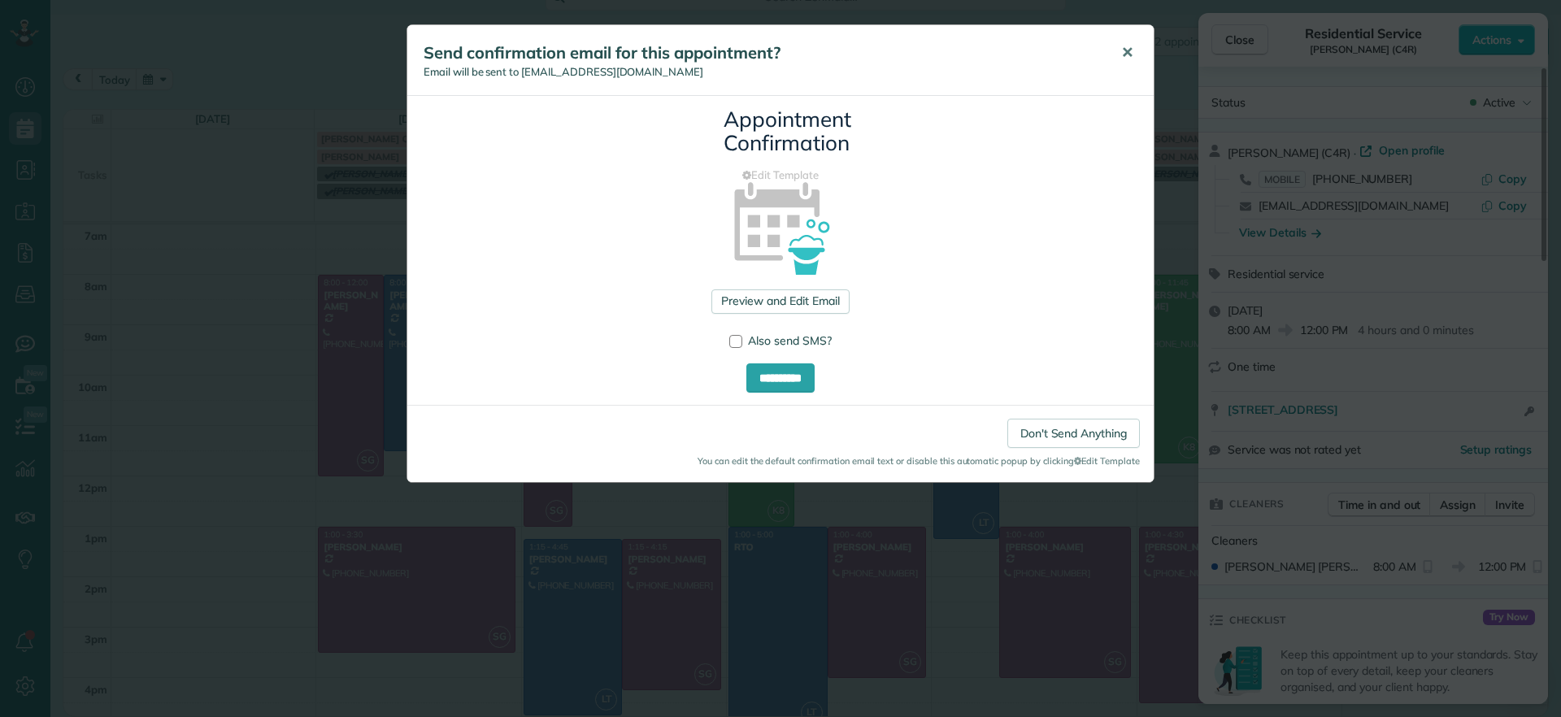
click at [1134, 59] on button "✕" at bounding box center [1127, 52] width 37 height 39
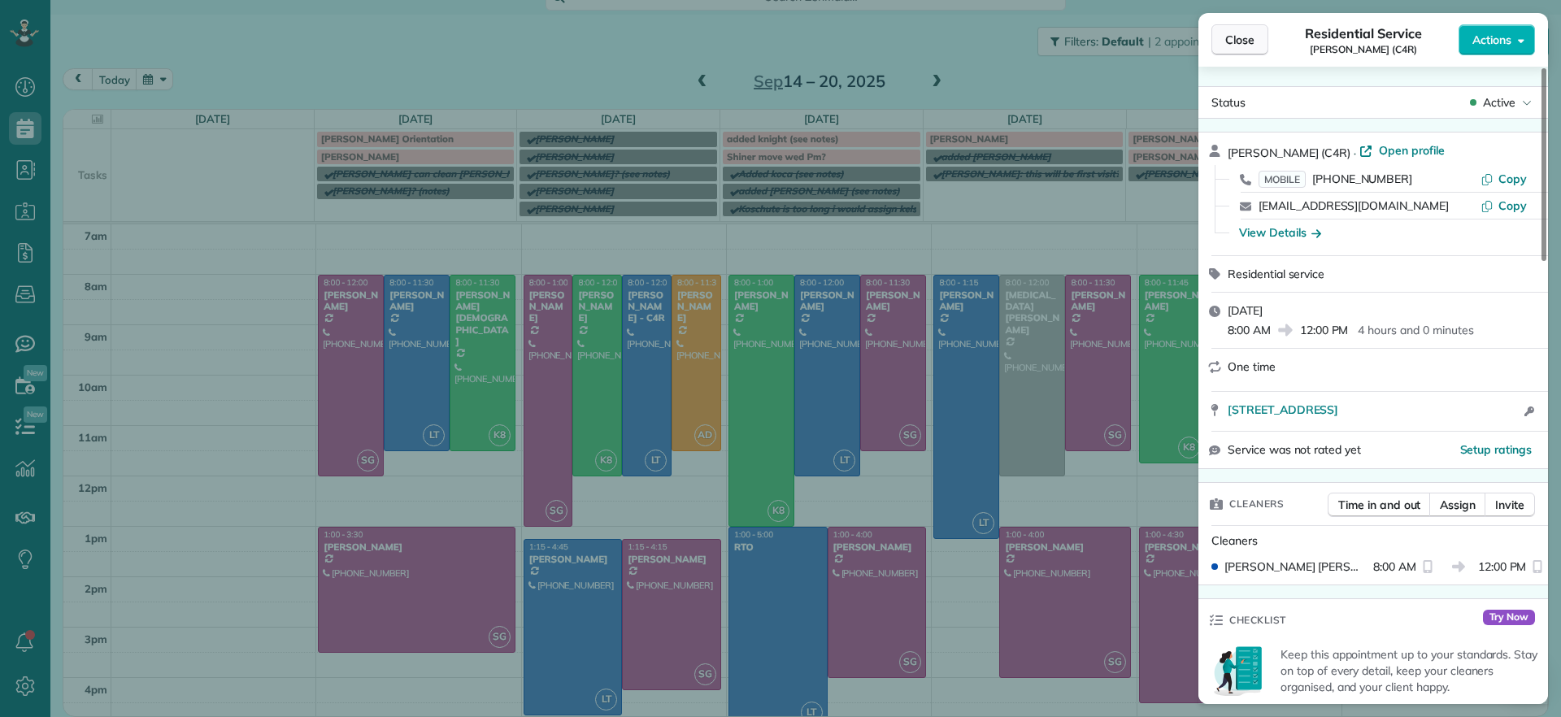
click at [1248, 50] on button "Close" at bounding box center [1240, 39] width 57 height 31
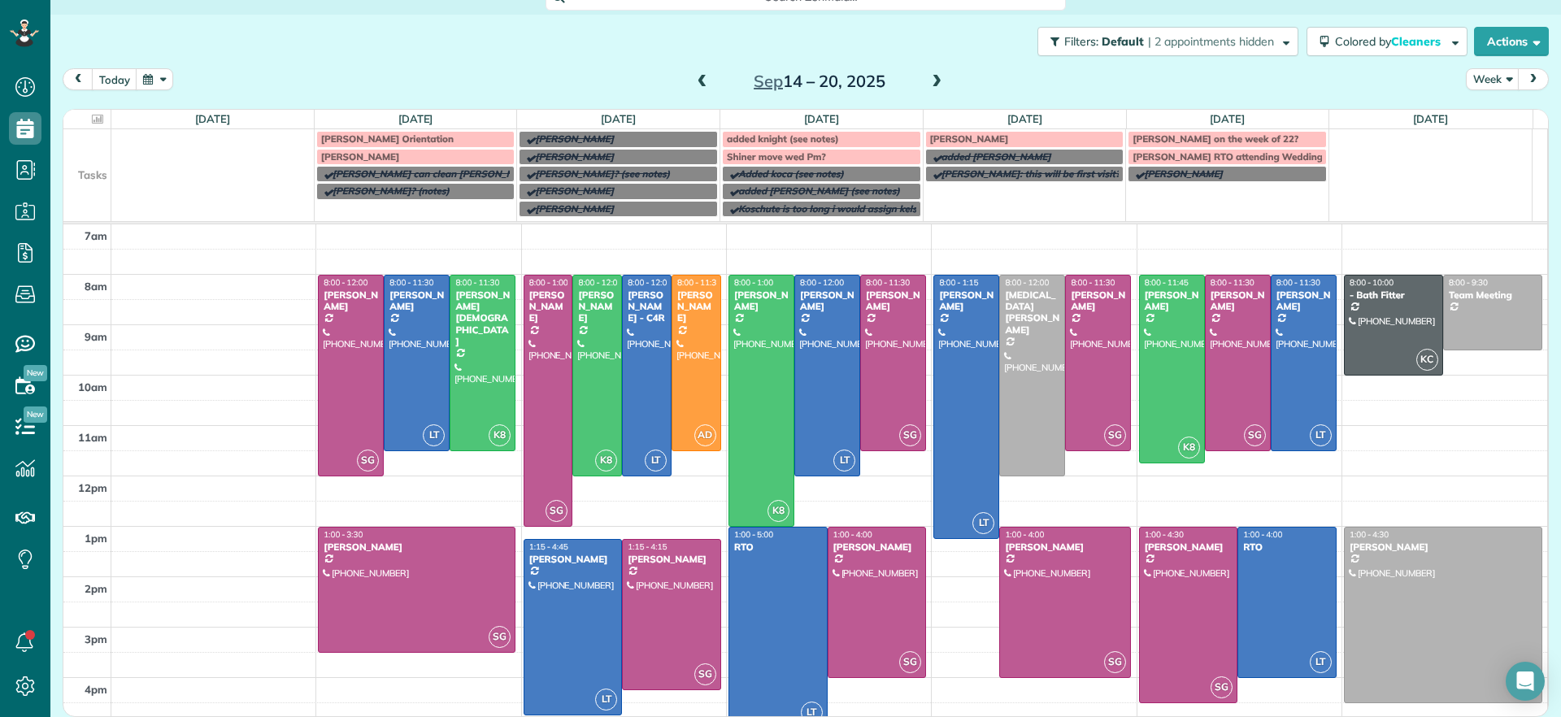
click at [928, 85] on span at bounding box center [937, 82] width 18 height 15
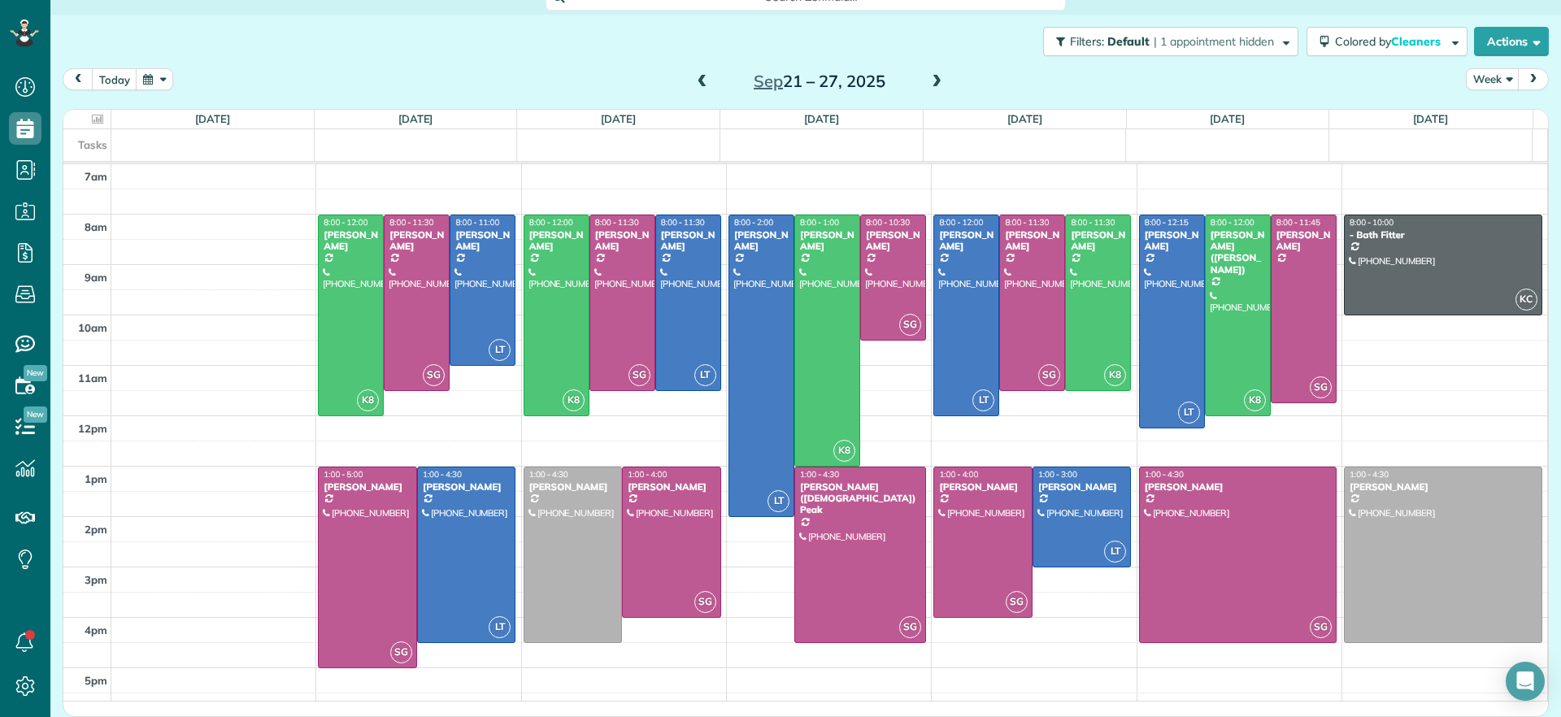
click at [928, 85] on span at bounding box center [937, 82] width 18 height 15
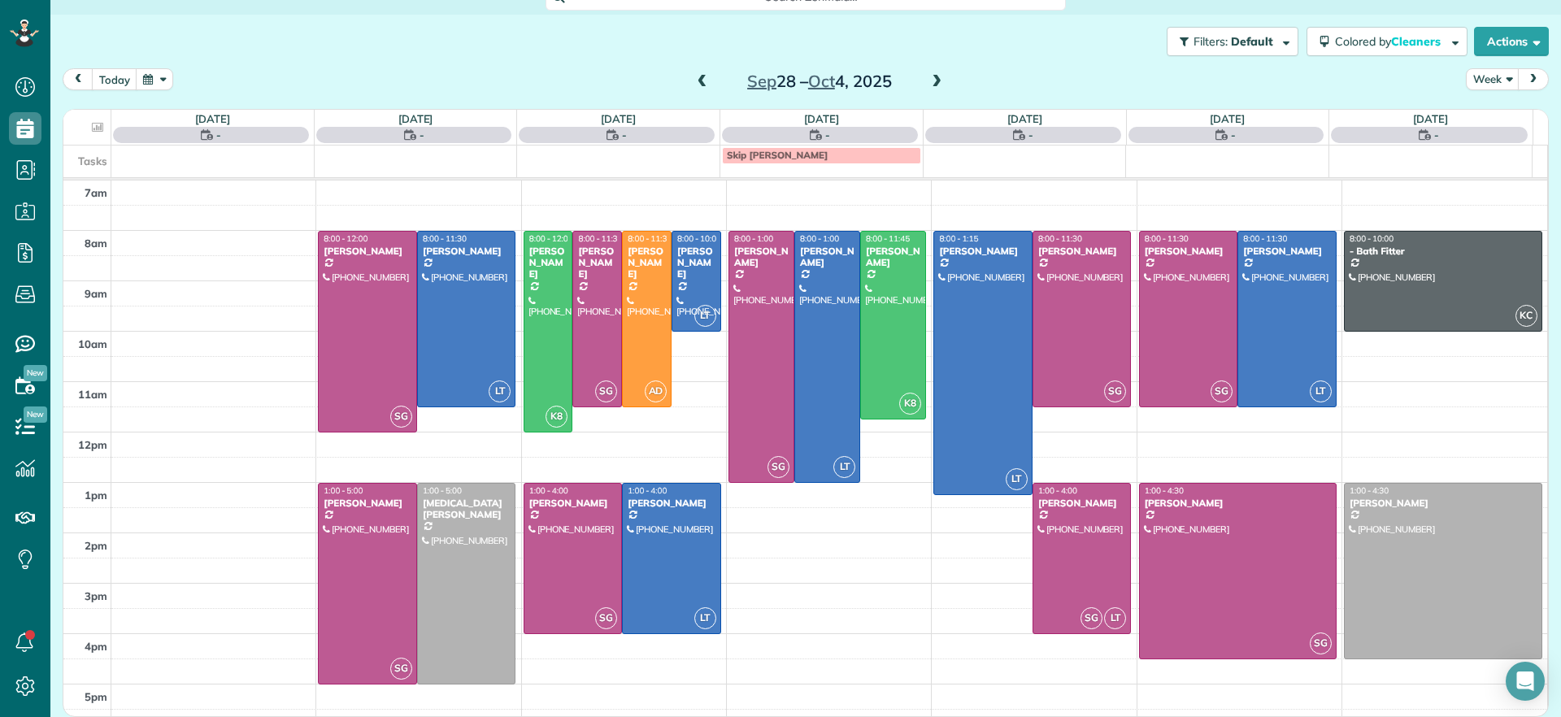
click at [881, 458] on div "today Week Sep 28 – Oct 4, 2025 Sun 9/28 - No Appointments Mon 9/29 - 11.5 Man …" at bounding box center [806, 365] width 1486 height 595
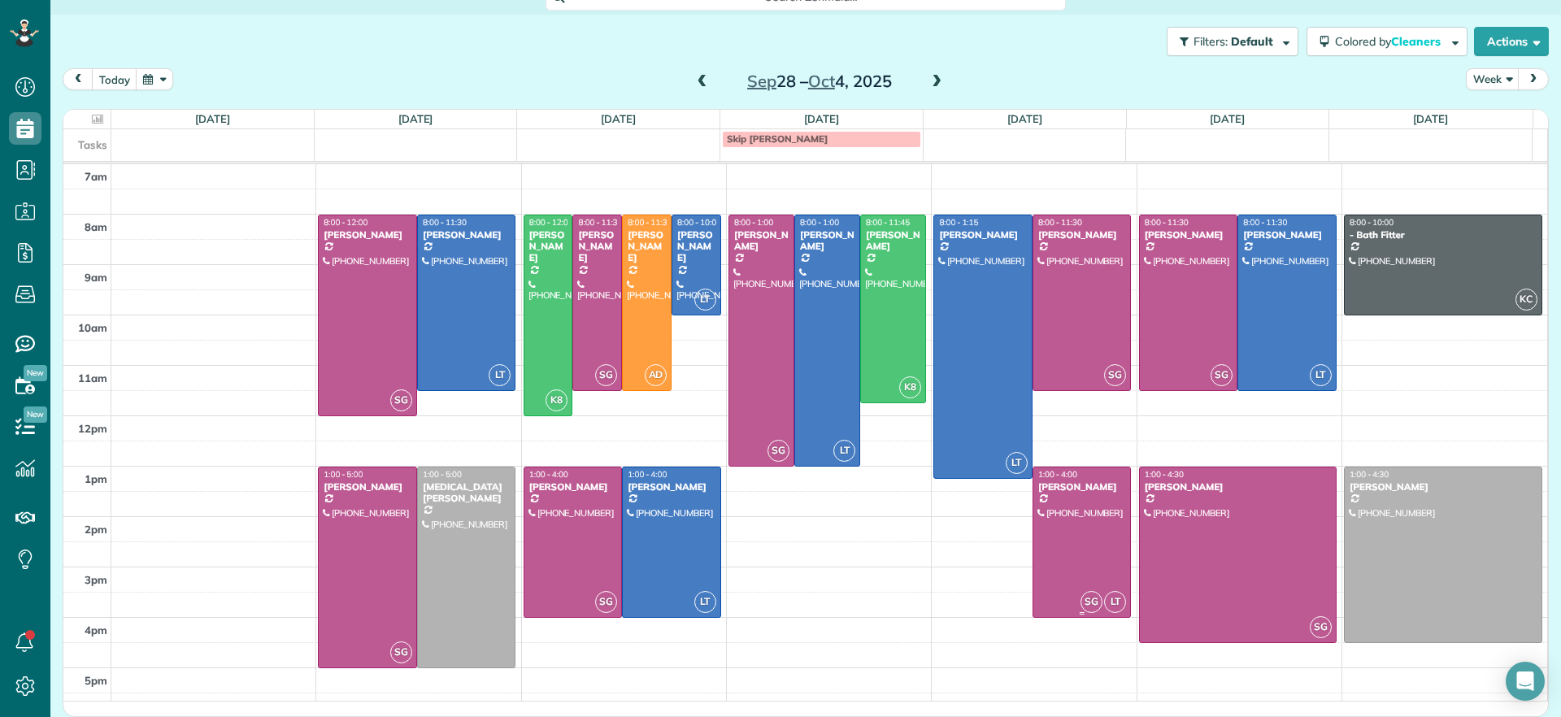
click at [1062, 558] on div at bounding box center [1082, 543] width 98 height 150
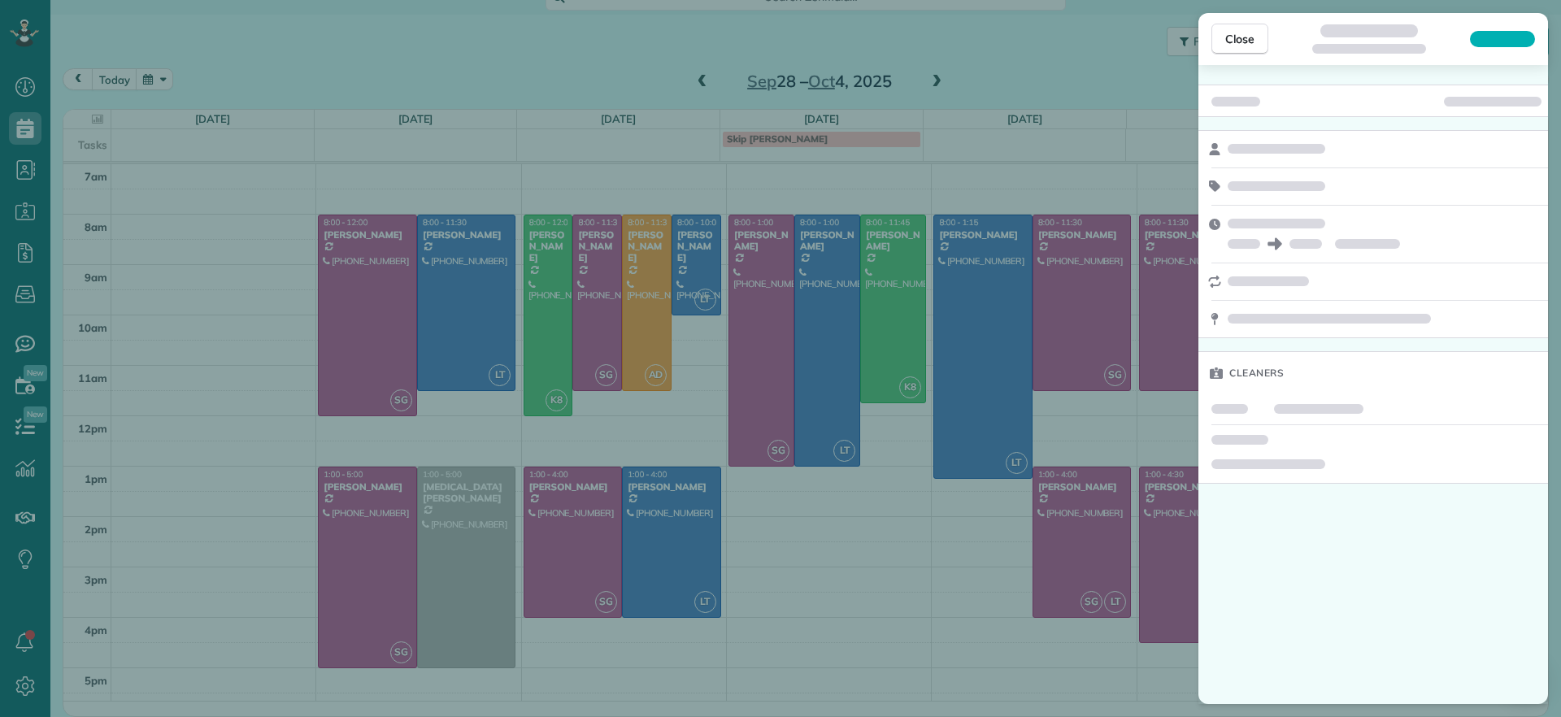
click at [968, 570] on div "Close Cleaners" at bounding box center [780, 358] width 1561 height 717
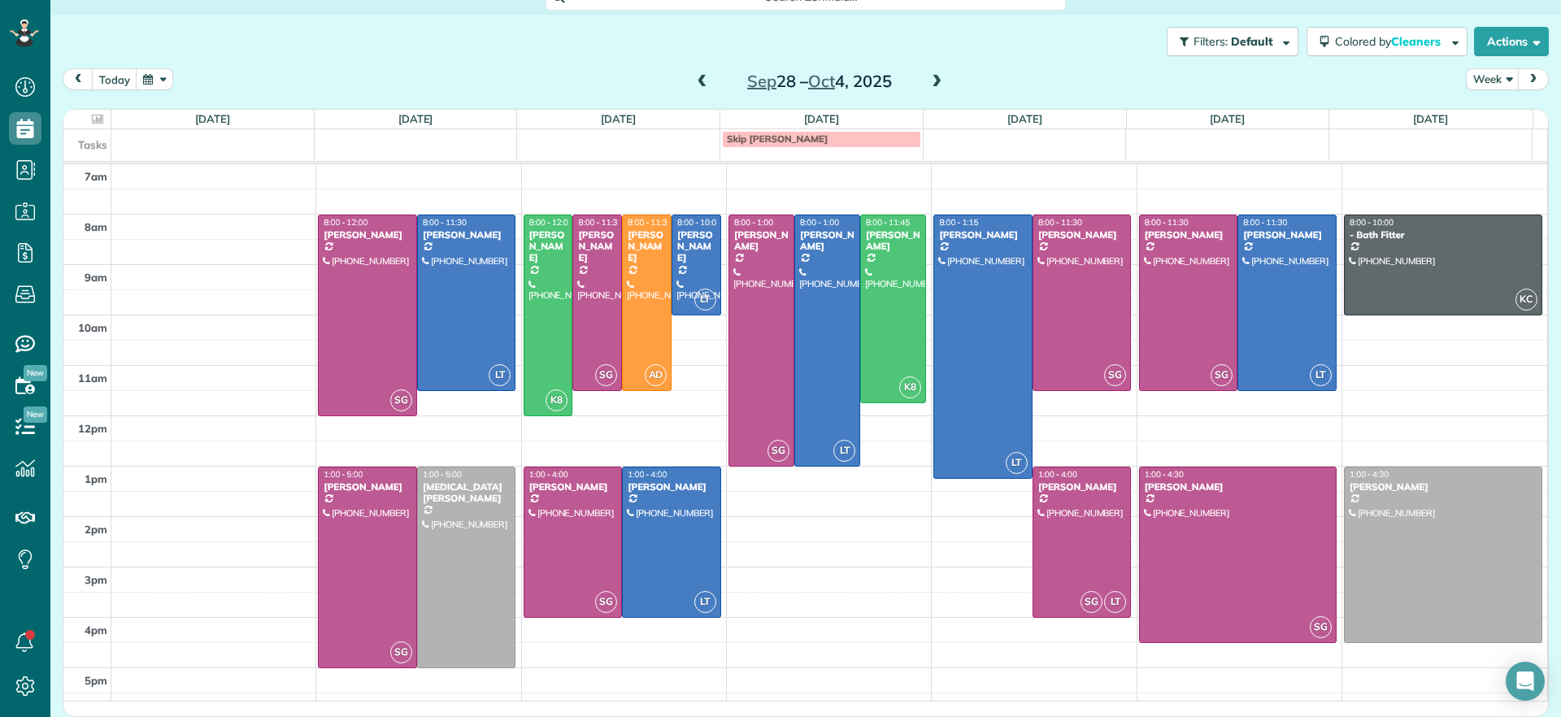
click at [928, 84] on span at bounding box center [937, 82] width 18 height 15
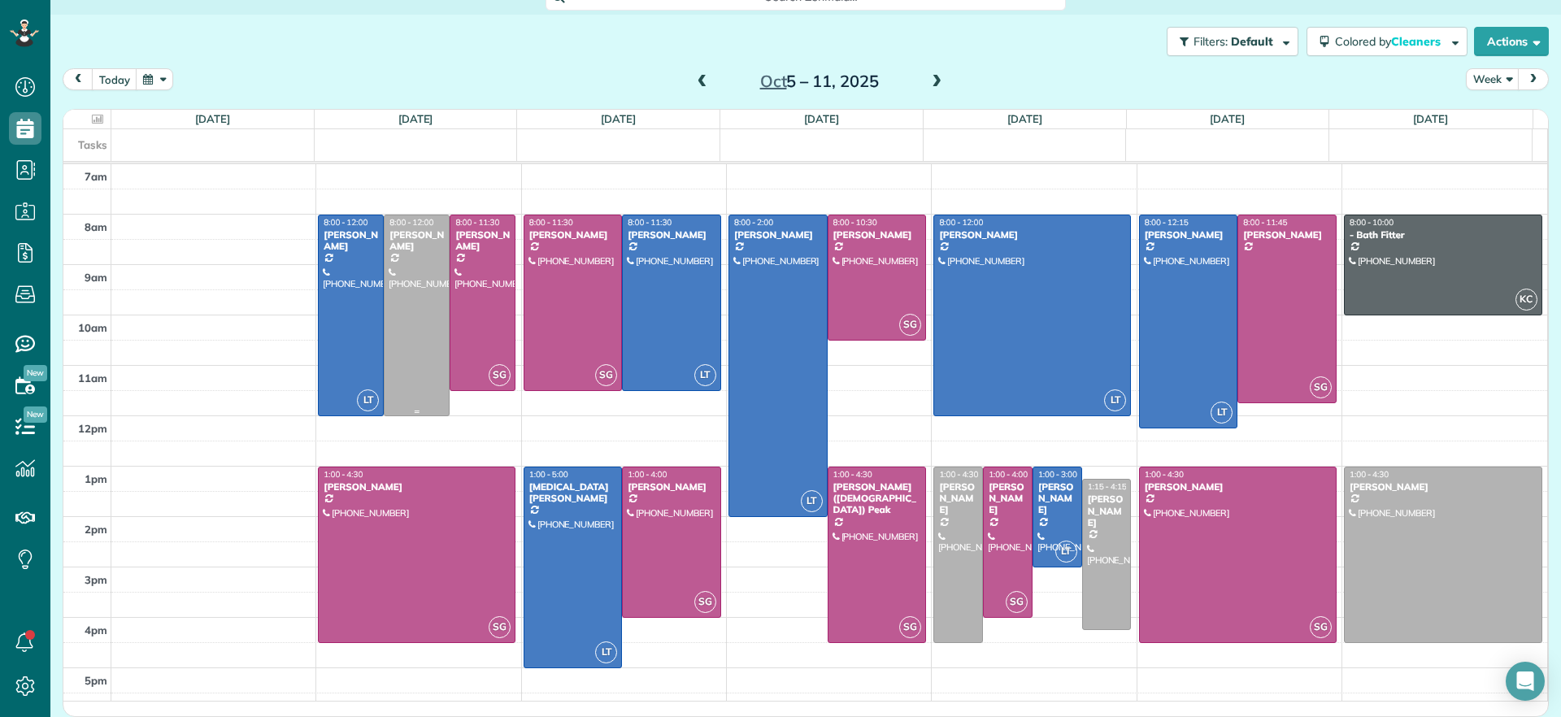
click at [415, 338] on div at bounding box center [417, 315] width 64 height 200
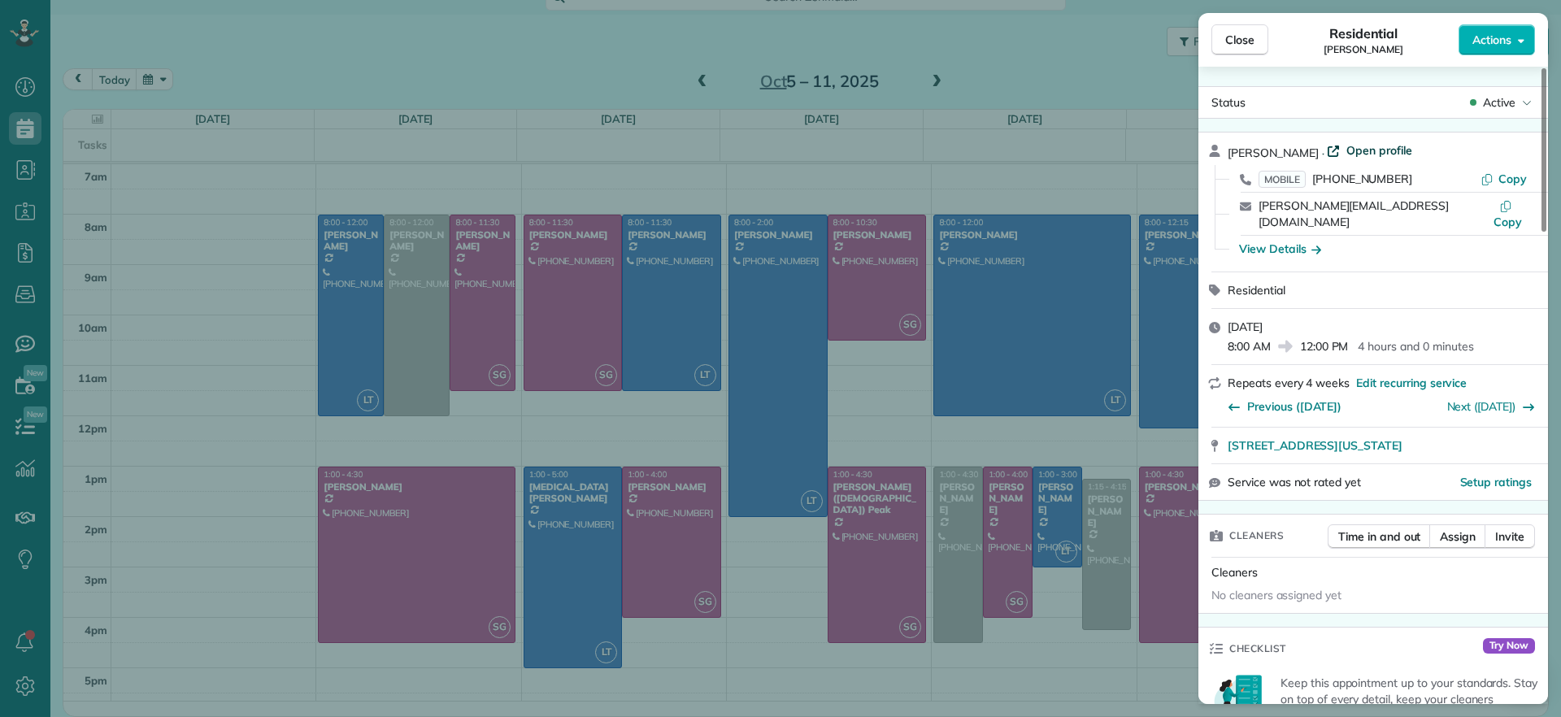
click at [1373, 149] on span "Open profile" at bounding box center [1380, 150] width 66 height 16
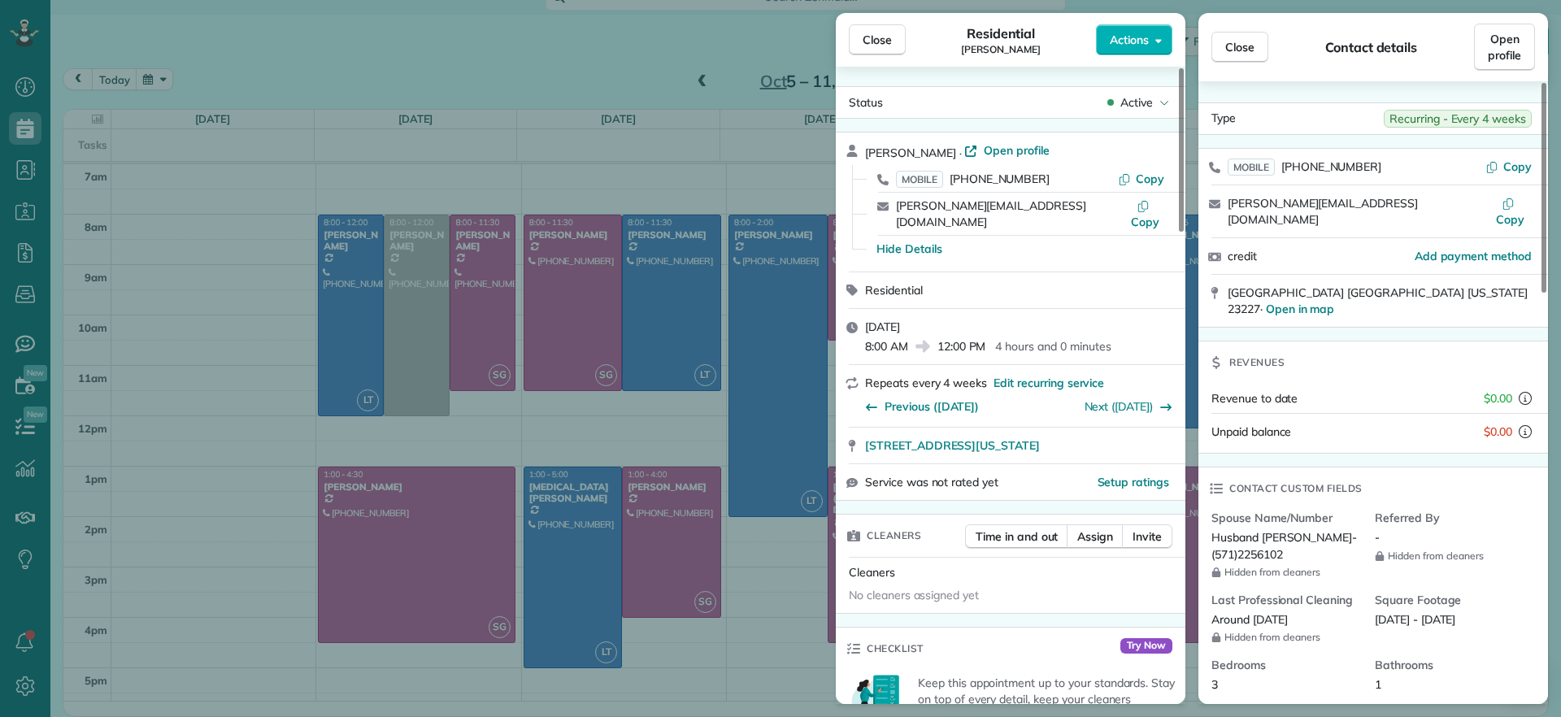
click at [651, 54] on div "Close Residential Hannah Koca Actions Status Active Hannah Koca · Open profile …" at bounding box center [780, 358] width 1561 height 717
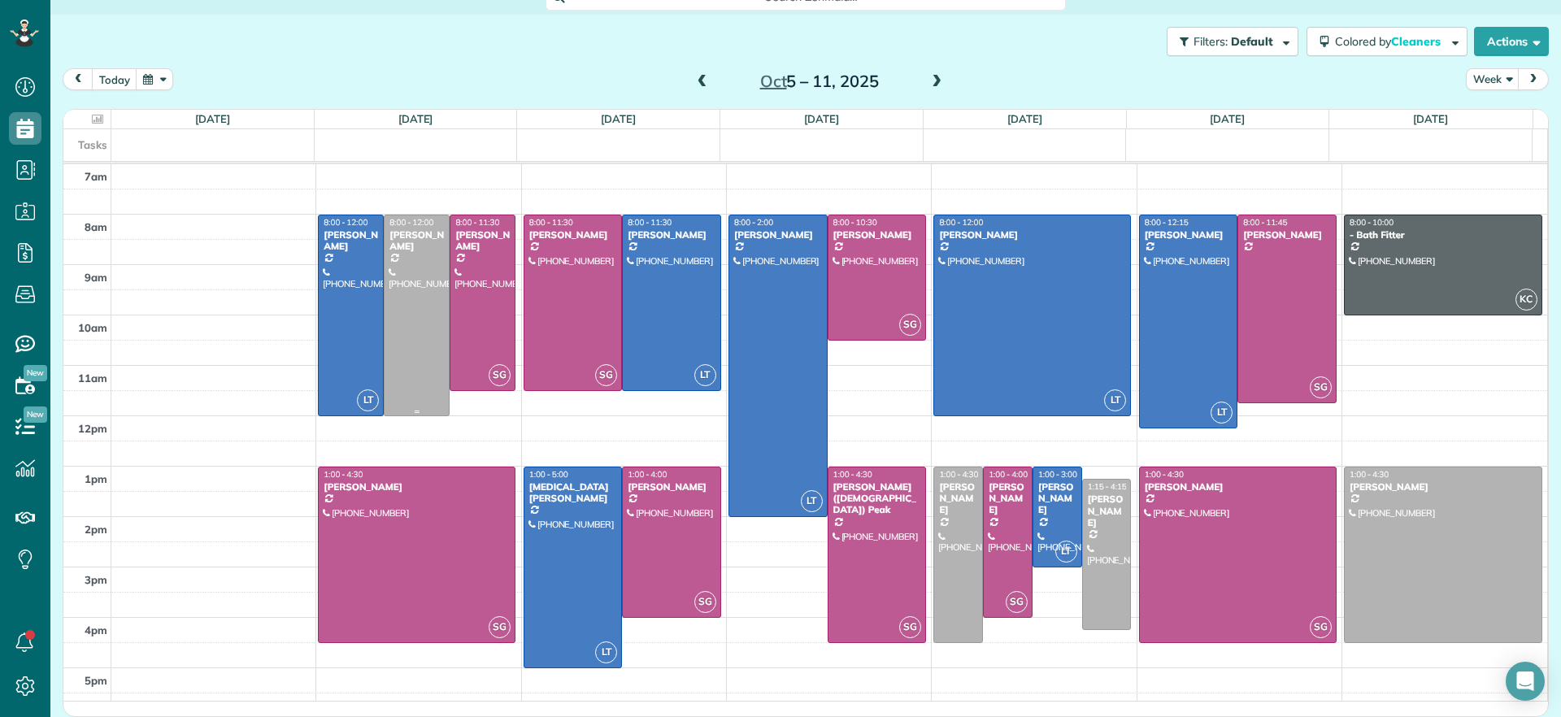
click at [411, 367] on div at bounding box center [417, 315] width 64 height 200
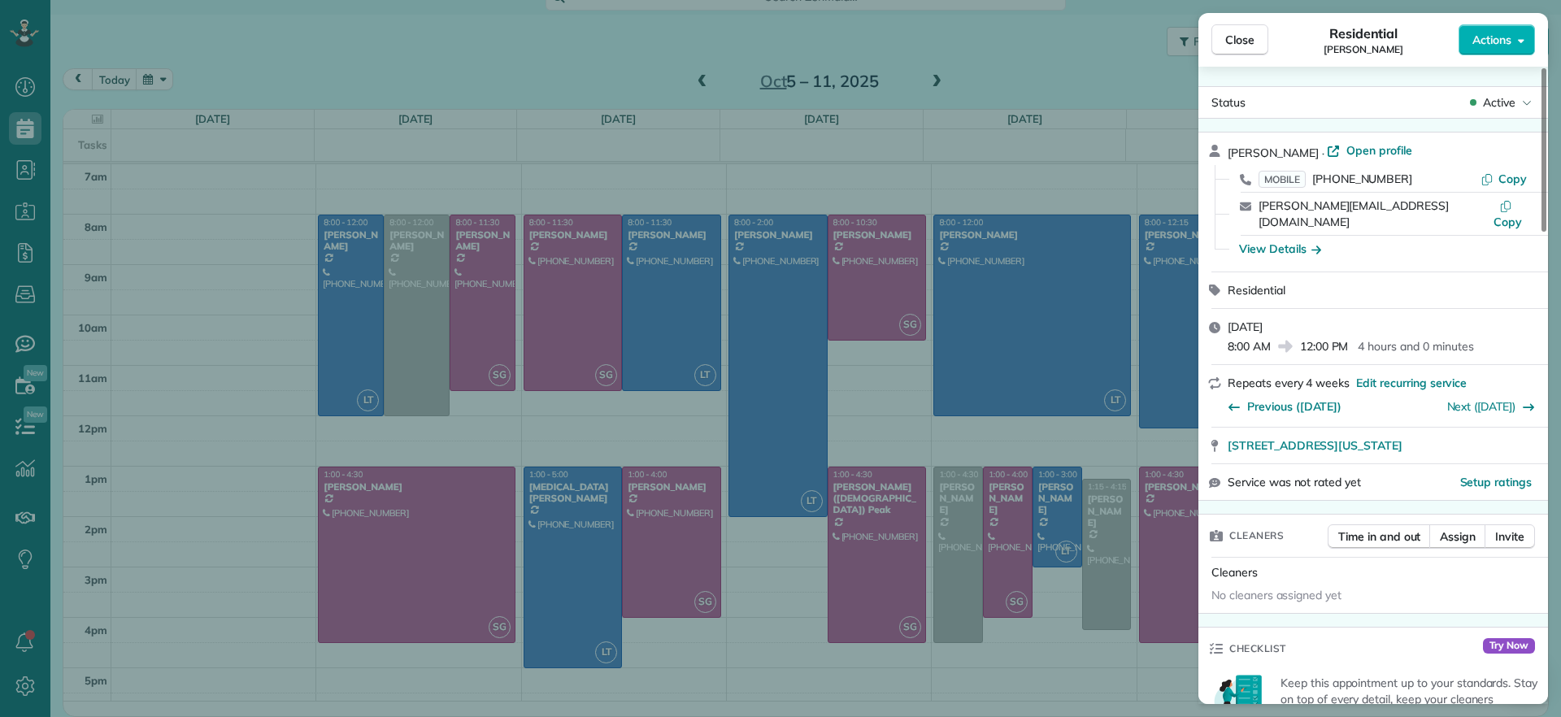
click at [411, 367] on div "Close Residential Hannah Koca Actions Status Active Hannah Koca · Open profile …" at bounding box center [780, 358] width 1561 height 717
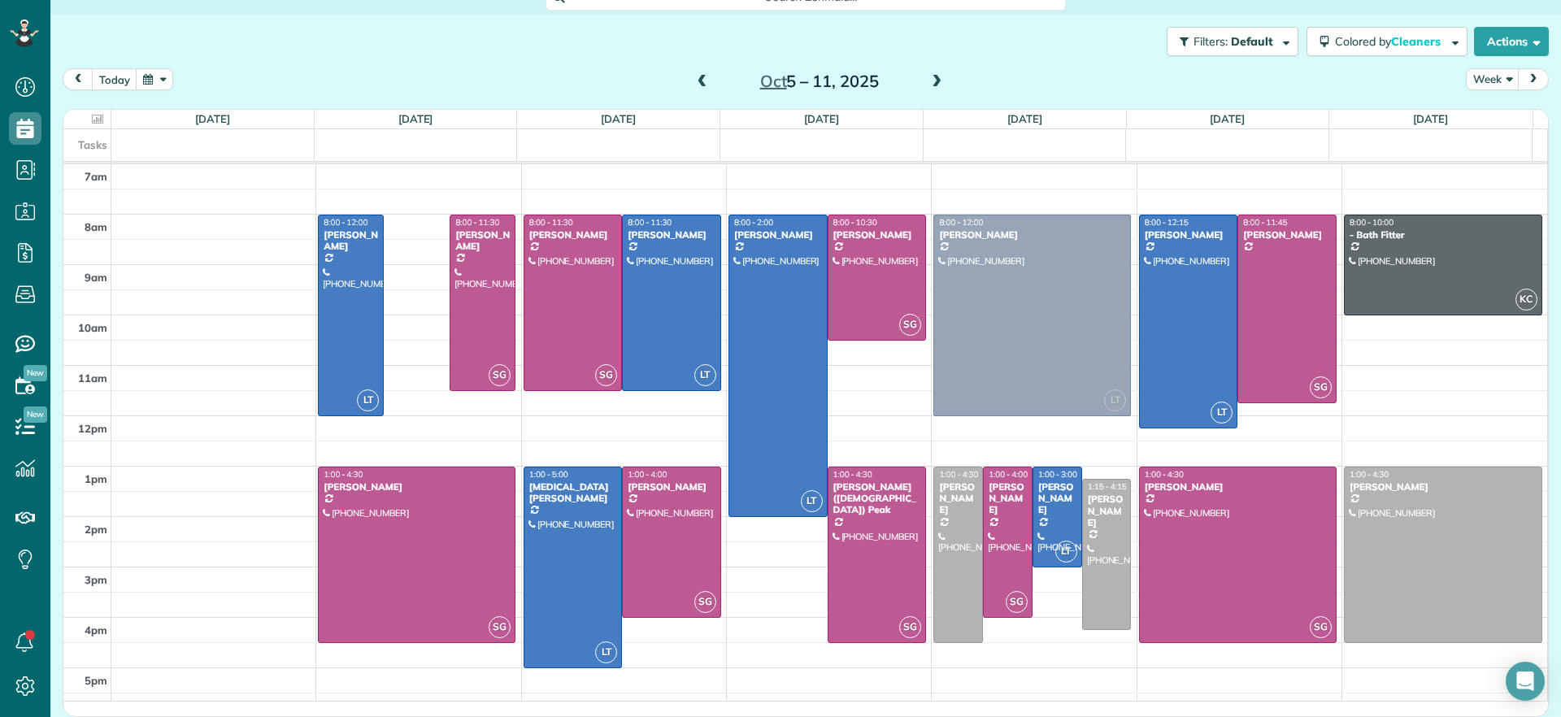
drag, startPoint x: 408, startPoint y: 295, endPoint x: 1002, endPoint y: 290, distance: 593.6
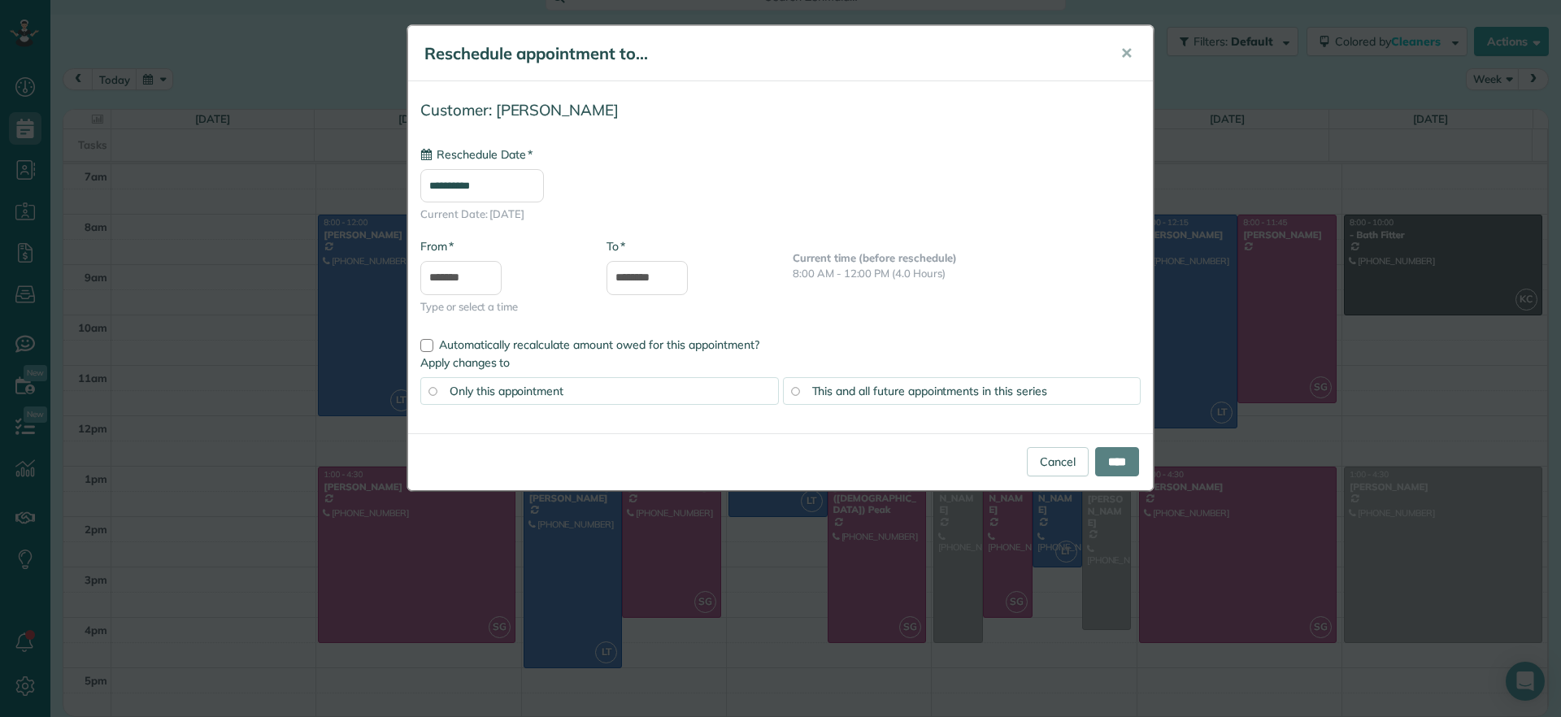
type input "**********"
click at [1102, 459] on input "****" at bounding box center [1117, 461] width 44 height 29
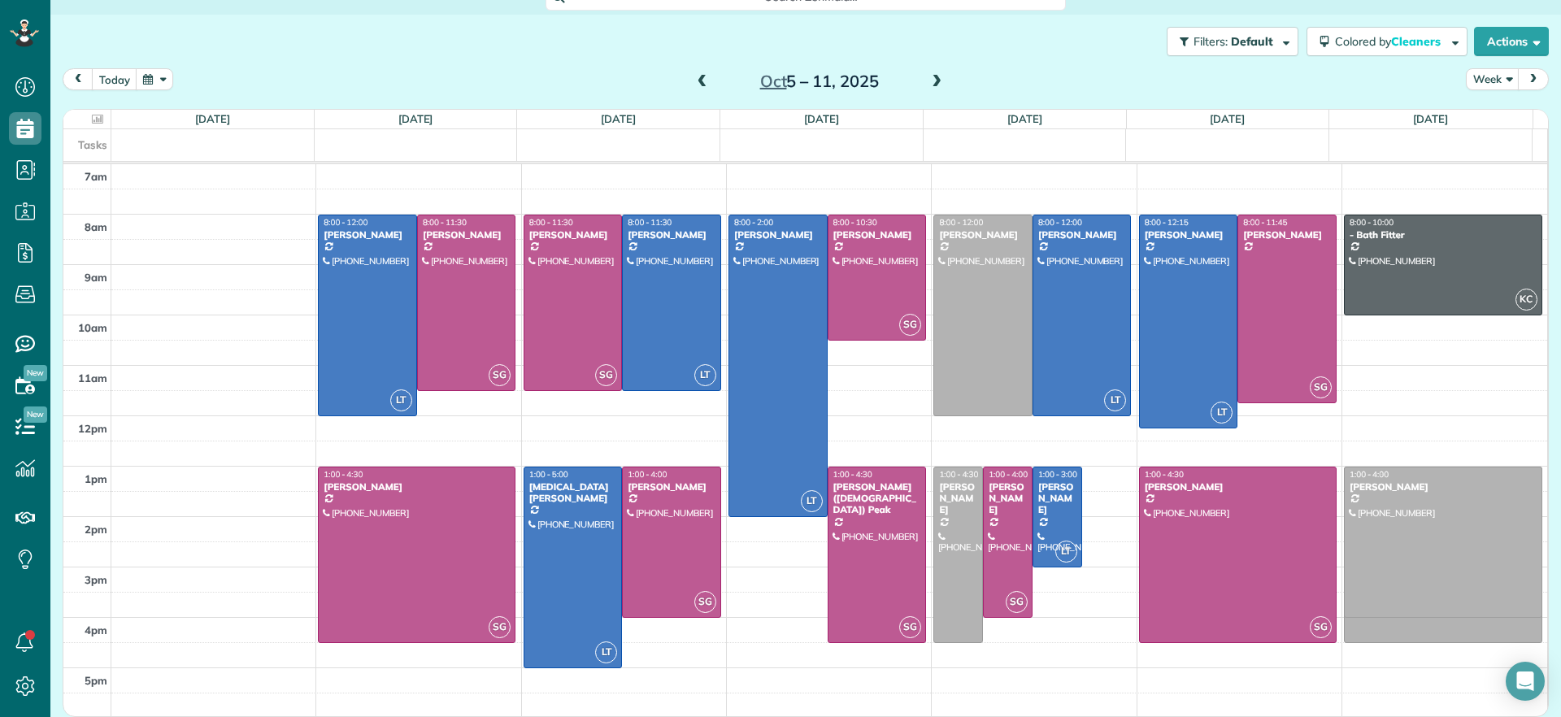
drag, startPoint x: 1167, startPoint y: 581, endPoint x: 1408, endPoint y: 545, distance: 243.5
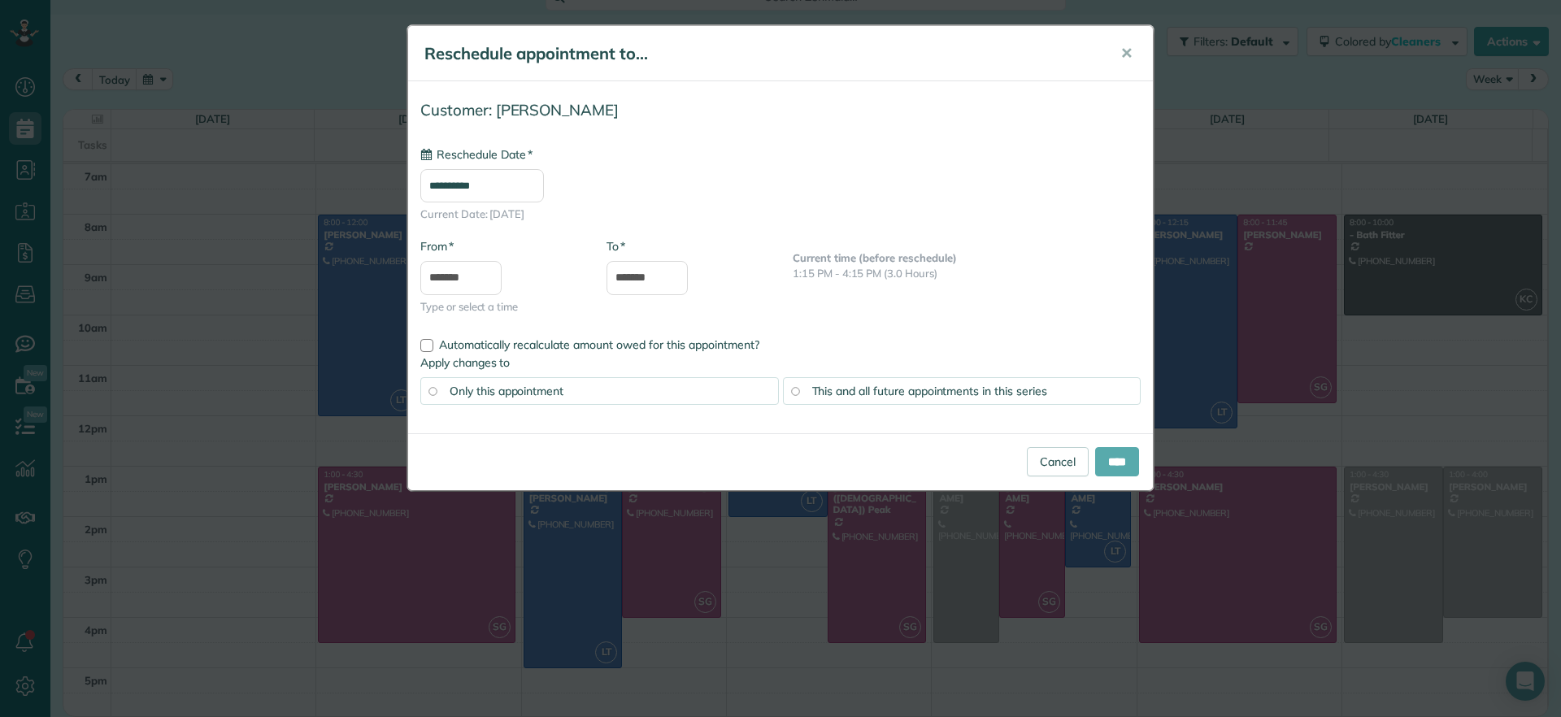
type input "**********"
click at [1099, 475] on input "****" at bounding box center [1117, 461] width 44 height 29
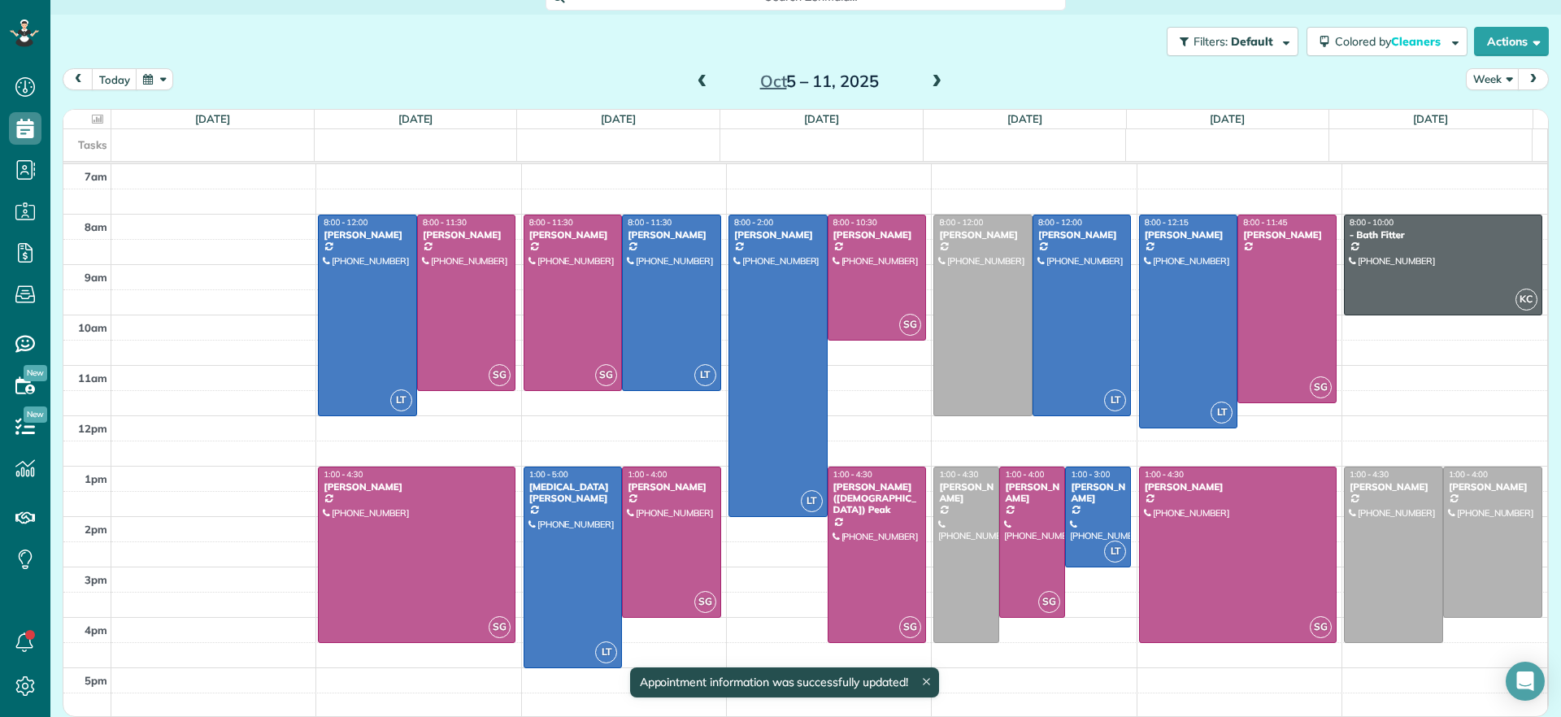
click at [1065, 75] on div "today Week Oct 5 – 11, 2025" at bounding box center [806, 83] width 1486 height 30
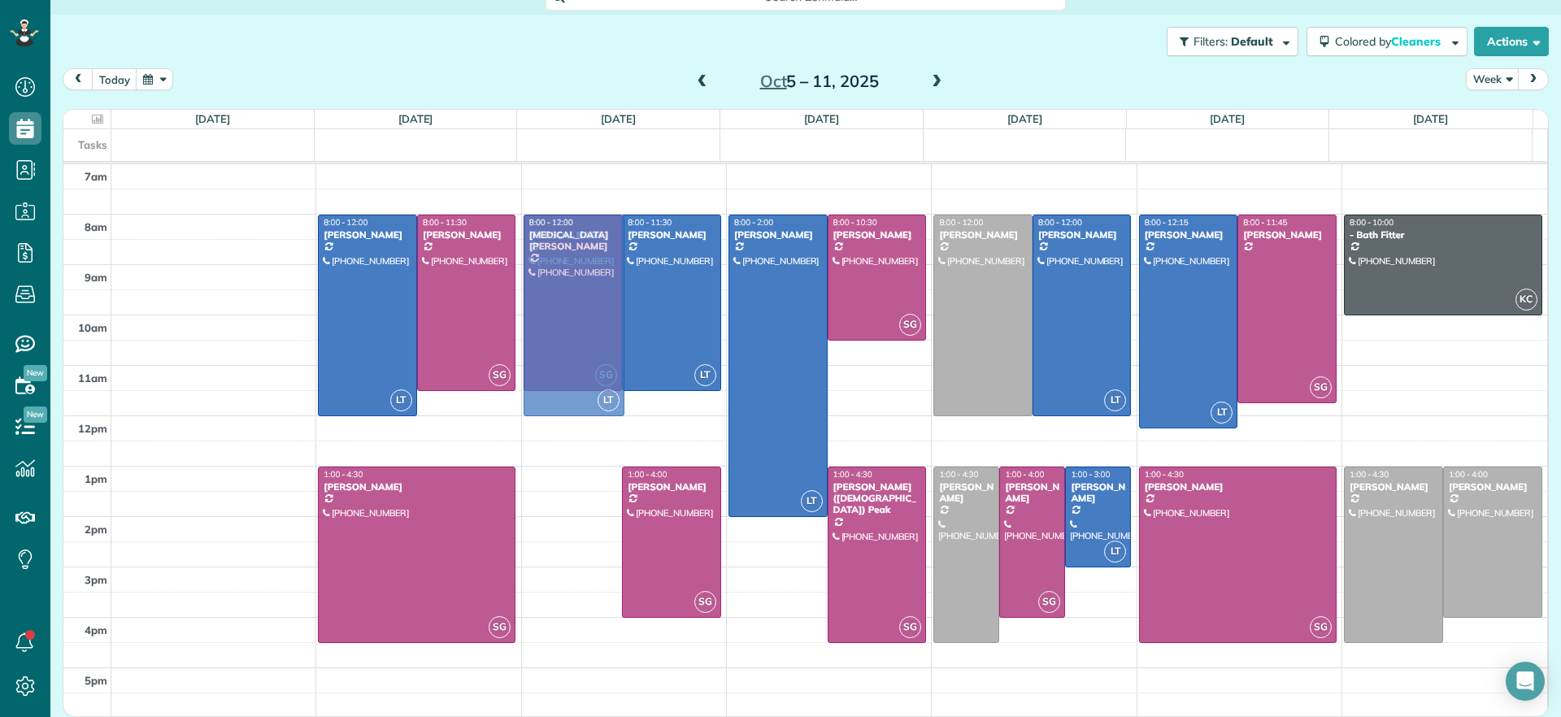
drag, startPoint x: 584, startPoint y: 548, endPoint x: 655, endPoint y: 293, distance: 264.9
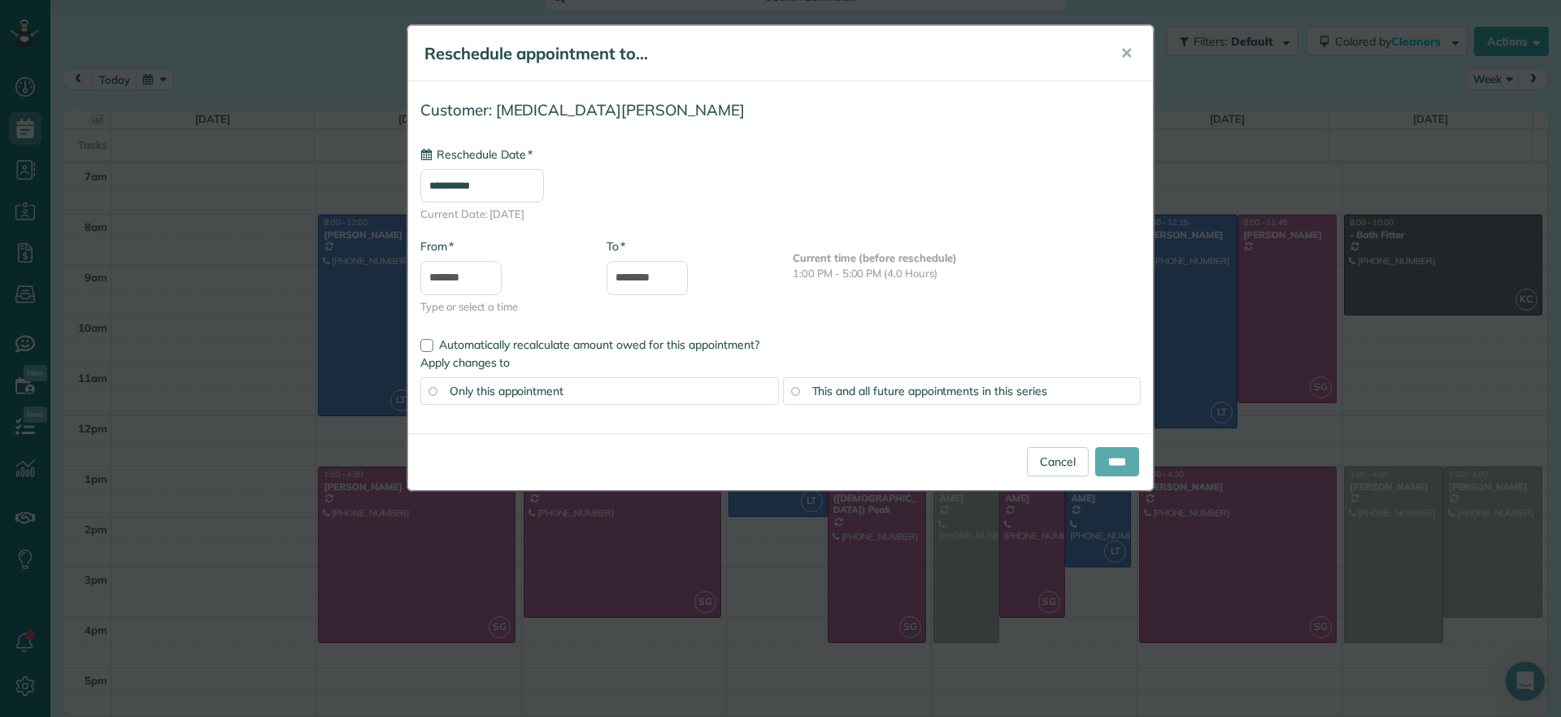
type input "**********"
click at [1108, 467] on input "****" at bounding box center [1117, 461] width 44 height 29
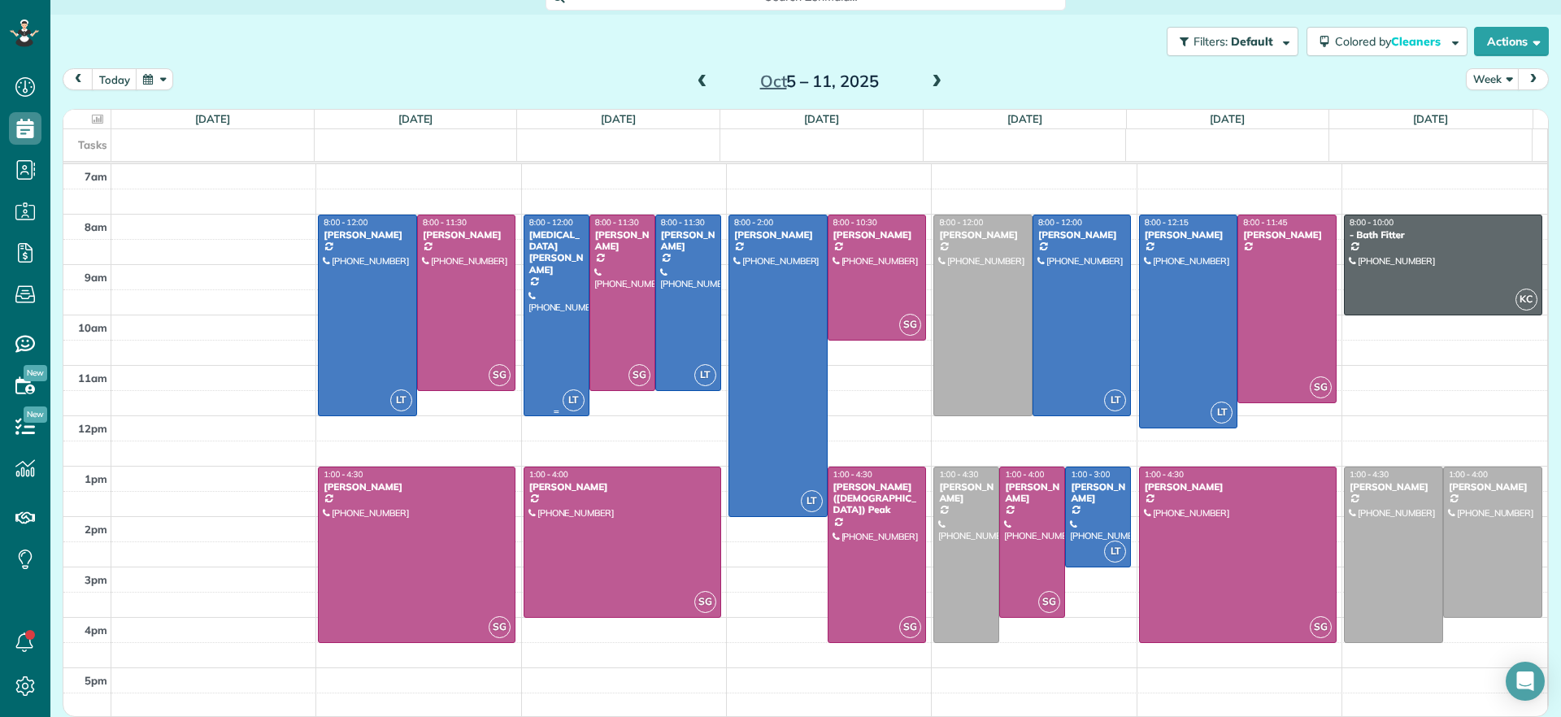
click at [551, 333] on div at bounding box center [556, 315] width 64 height 200
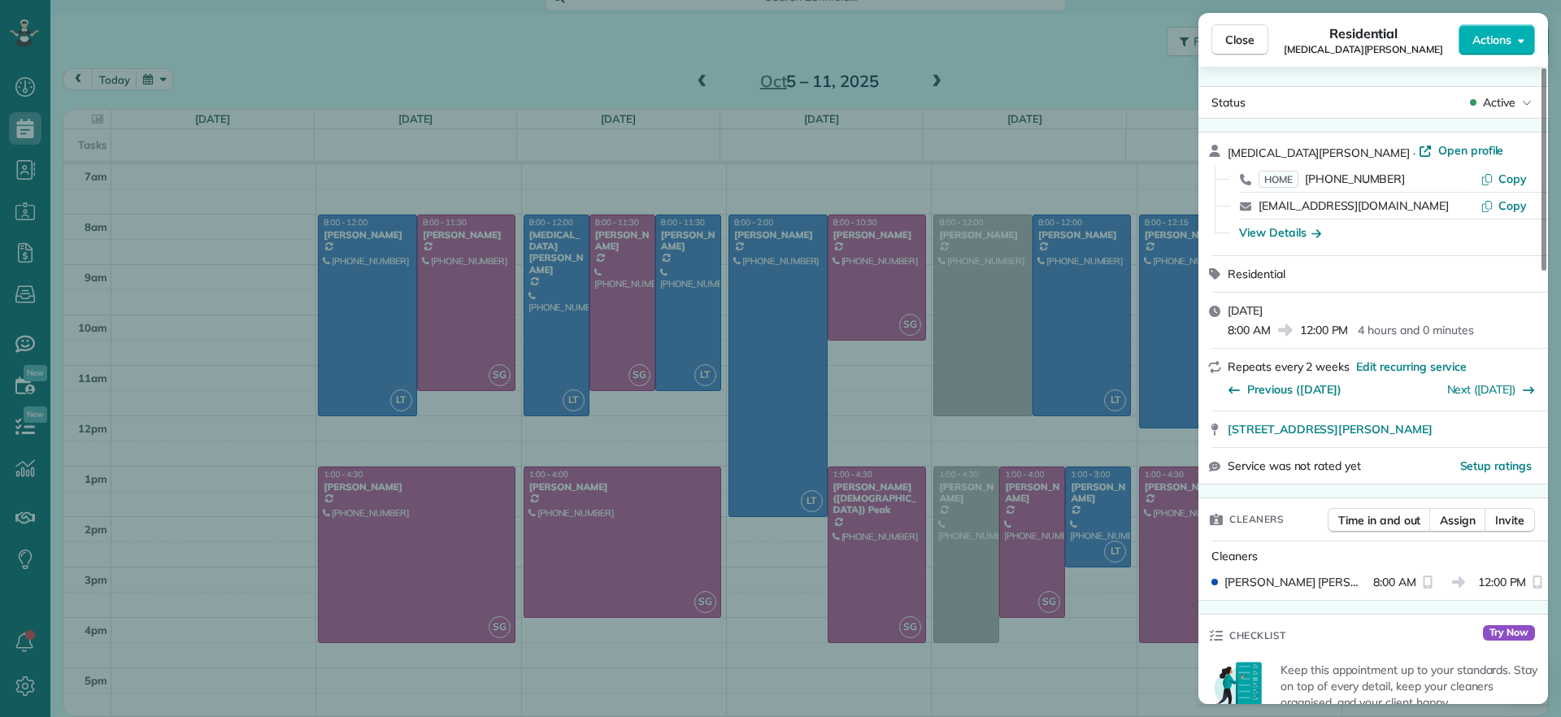
click at [667, 301] on div "Close Residential Alli Robbins Actions Status Active Alli Robbins · Open profil…" at bounding box center [780, 358] width 1561 height 717
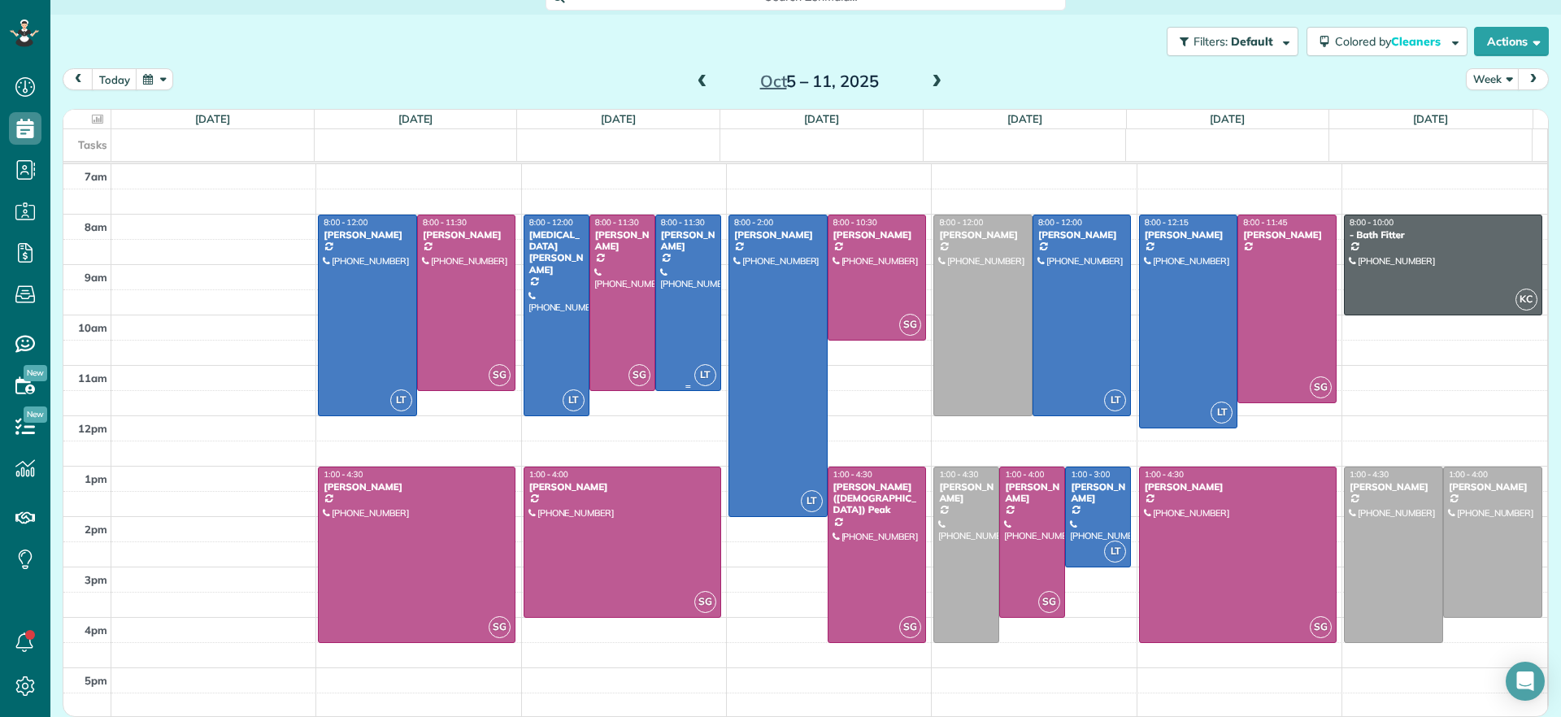
click at [667, 301] on div at bounding box center [688, 302] width 64 height 175
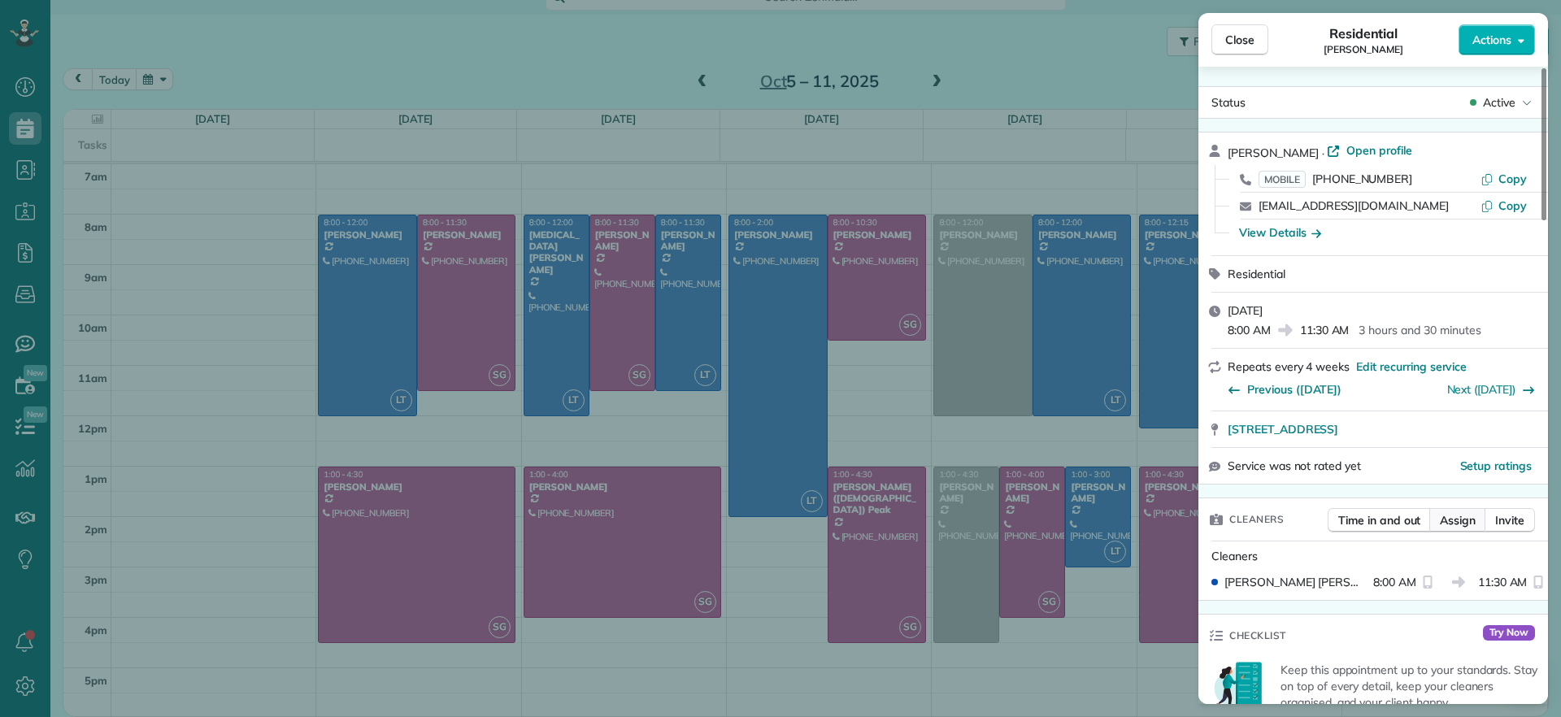
click at [1451, 514] on span "Assign" at bounding box center [1458, 520] width 36 height 16
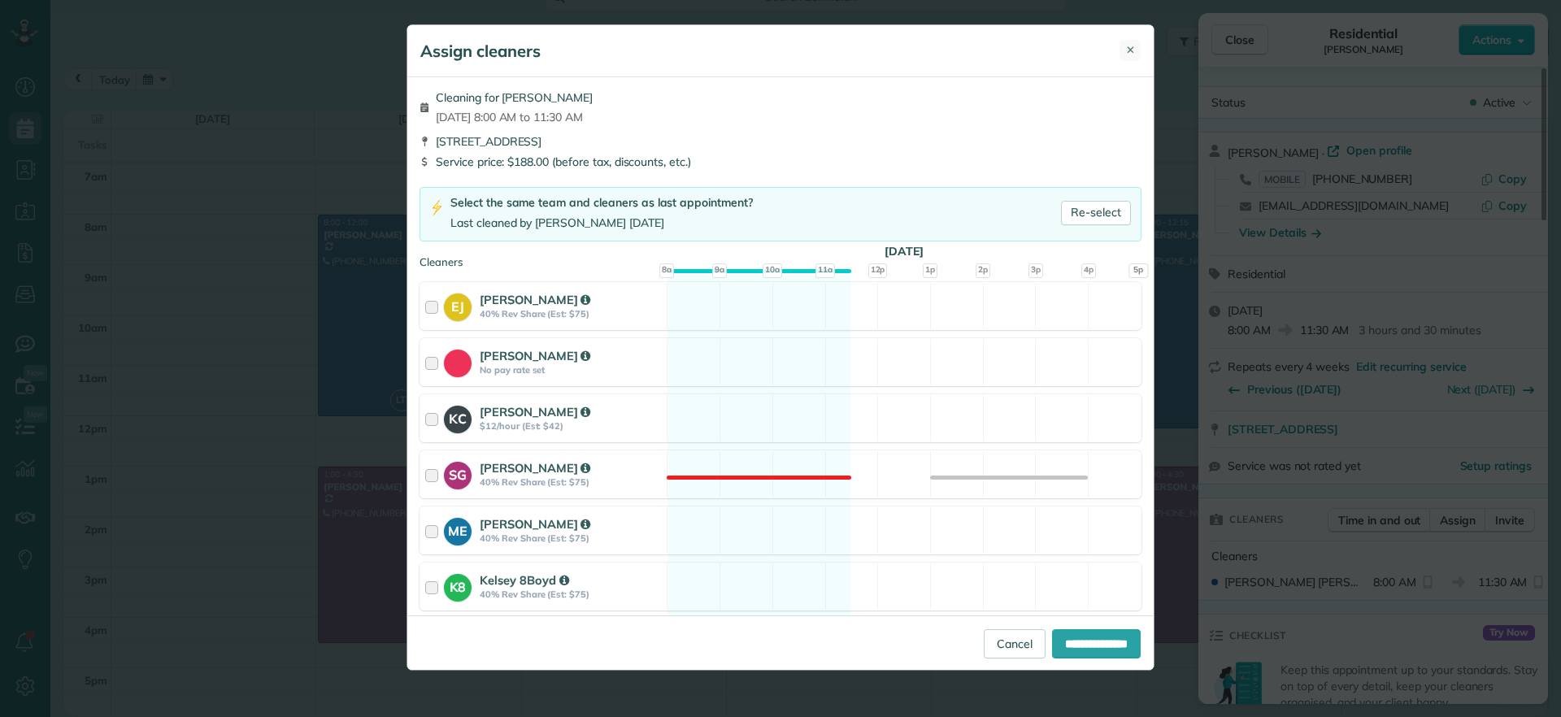
click at [1132, 51] on span "✕" at bounding box center [1130, 49] width 9 height 15
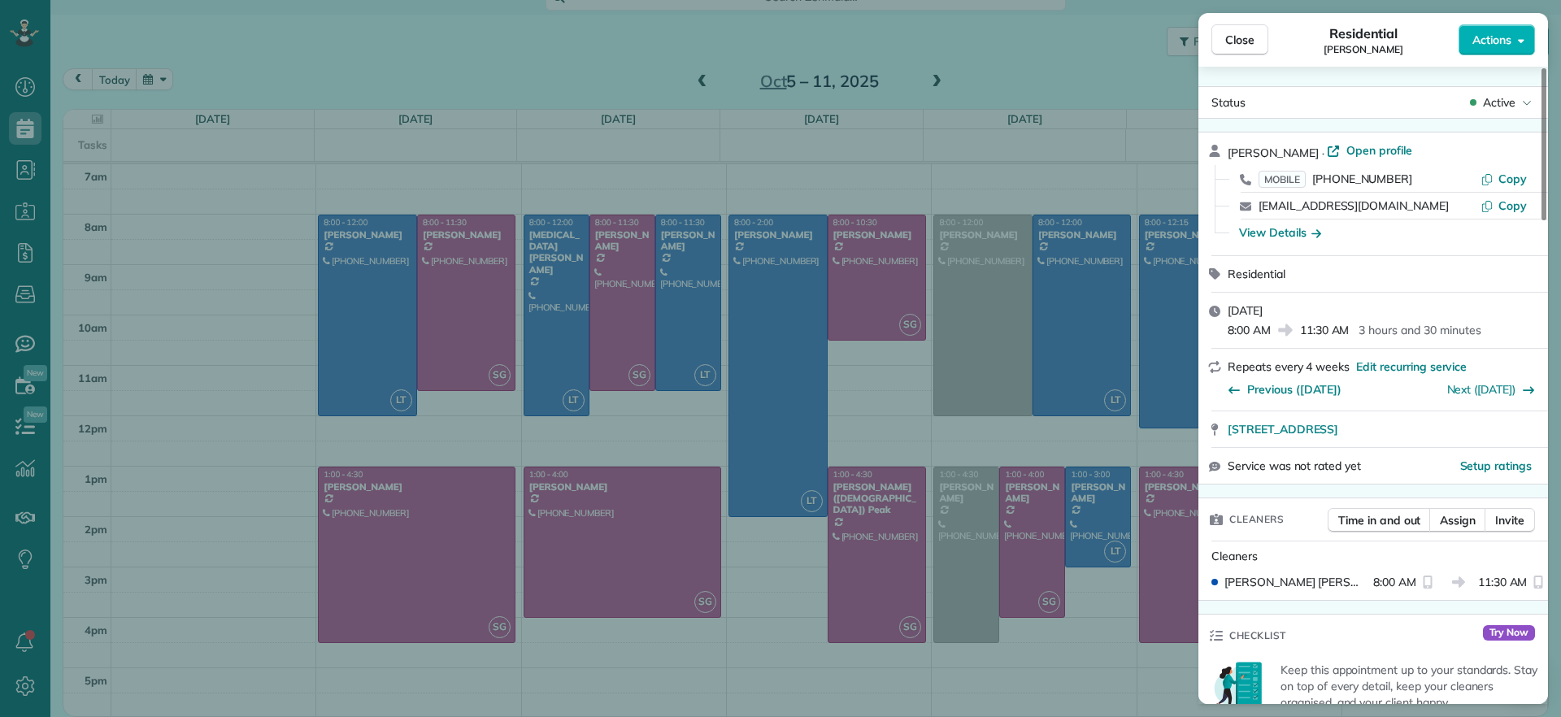
click at [795, 180] on div "Close Residential Galia Moran Actions Status Active Galia Moran · Open profile …" at bounding box center [780, 358] width 1561 height 717
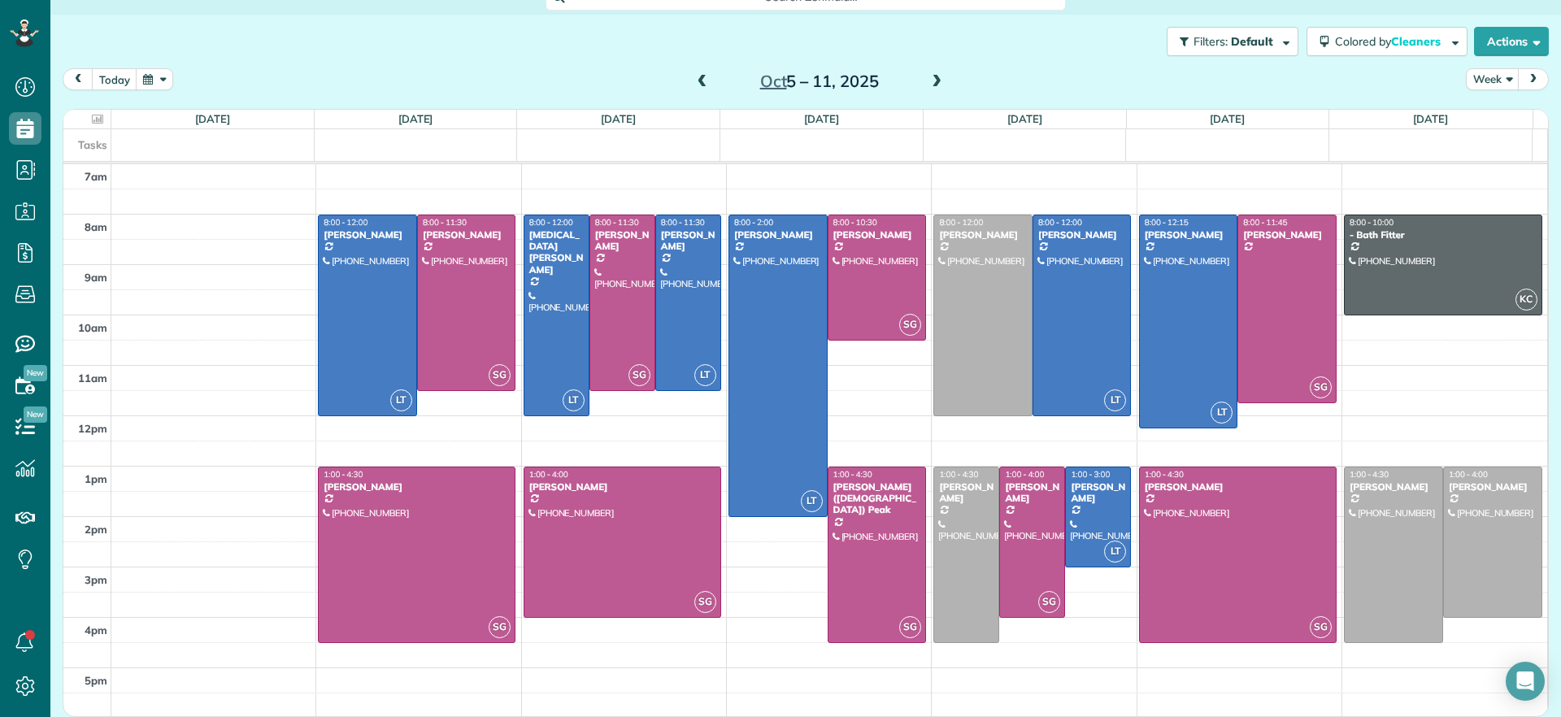
click at [694, 80] on span at bounding box center [703, 82] width 18 height 15
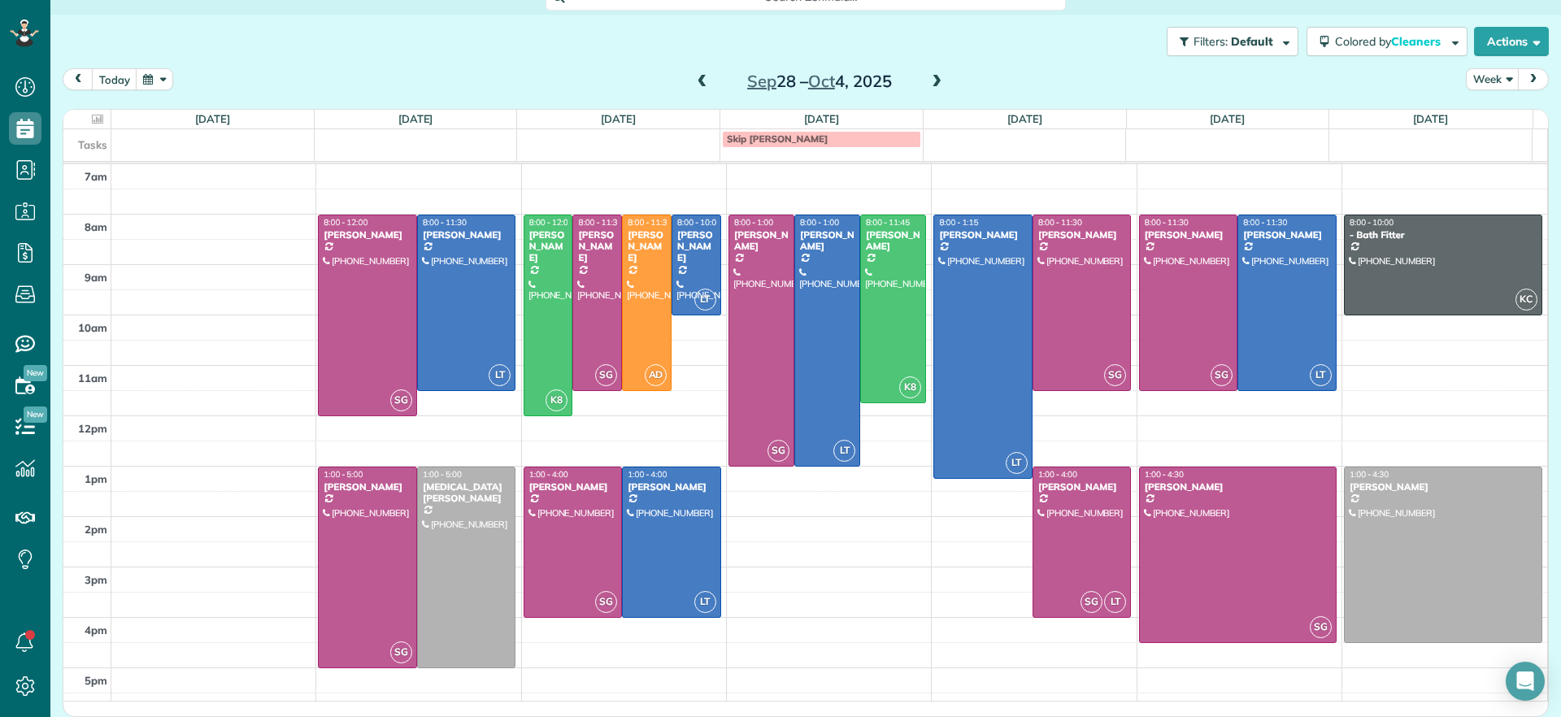
click at [694, 80] on span at bounding box center [703, 82] width 18 height 15
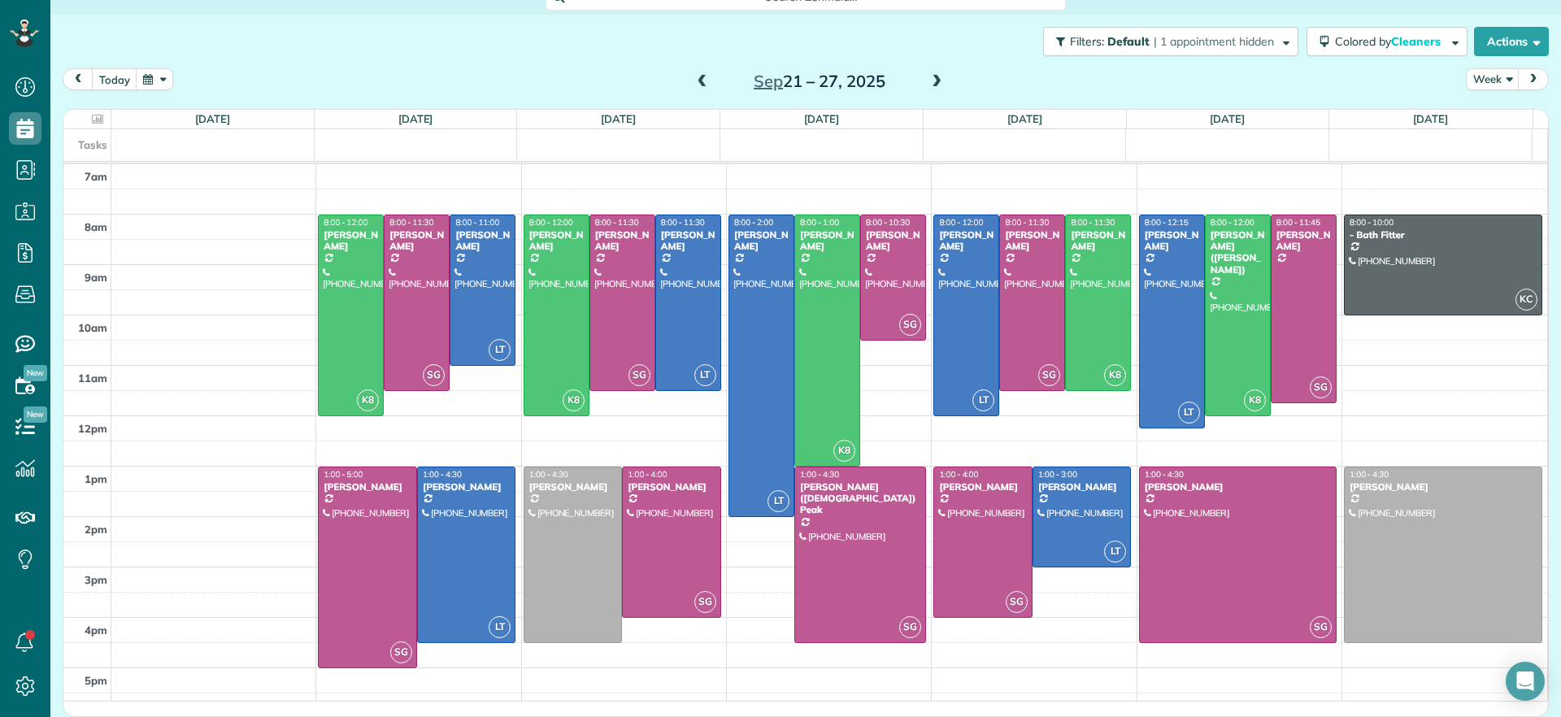
click at [694, 78] on span at bounding box center [703, 82] width 18 height 15
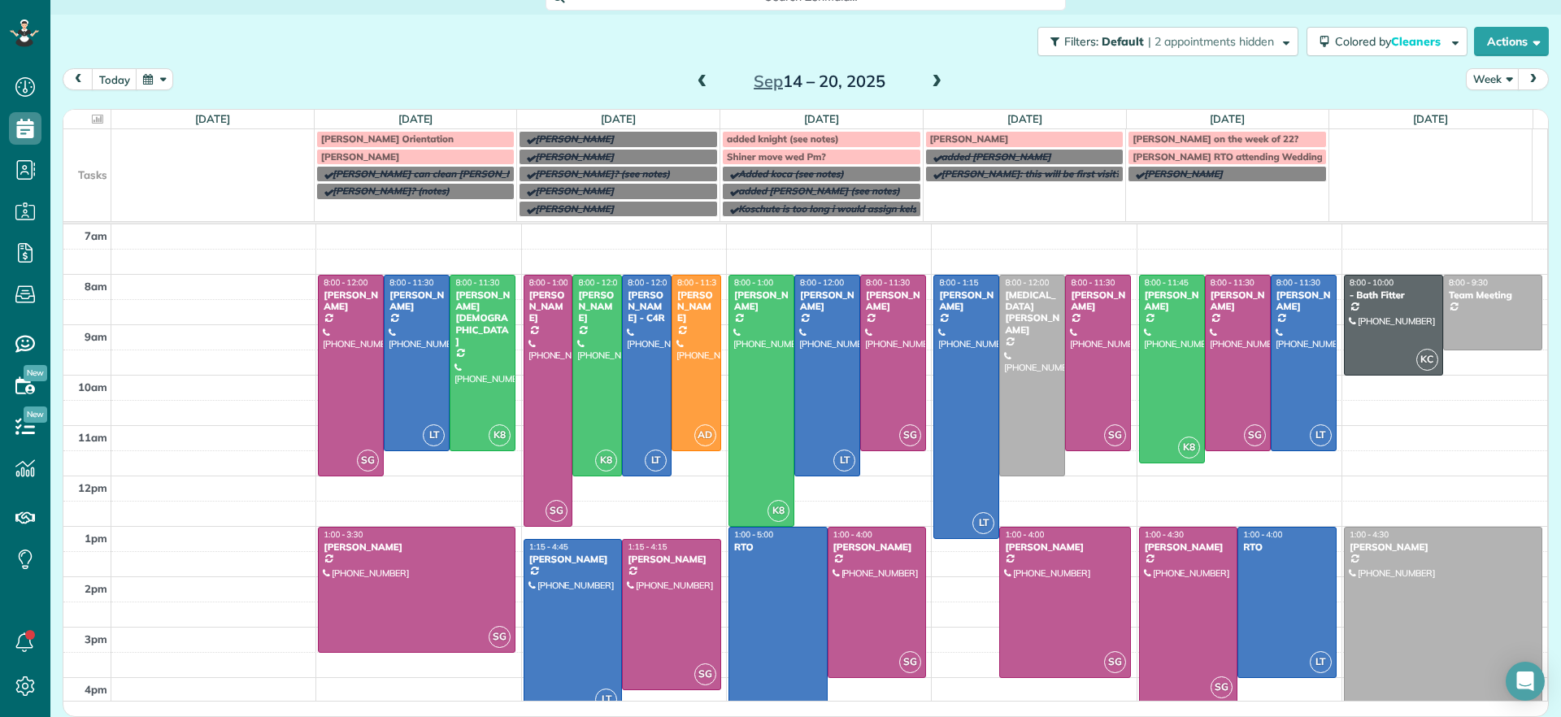
click at [694, 78] on span at bounding box center [703, 82] width 18 height 15
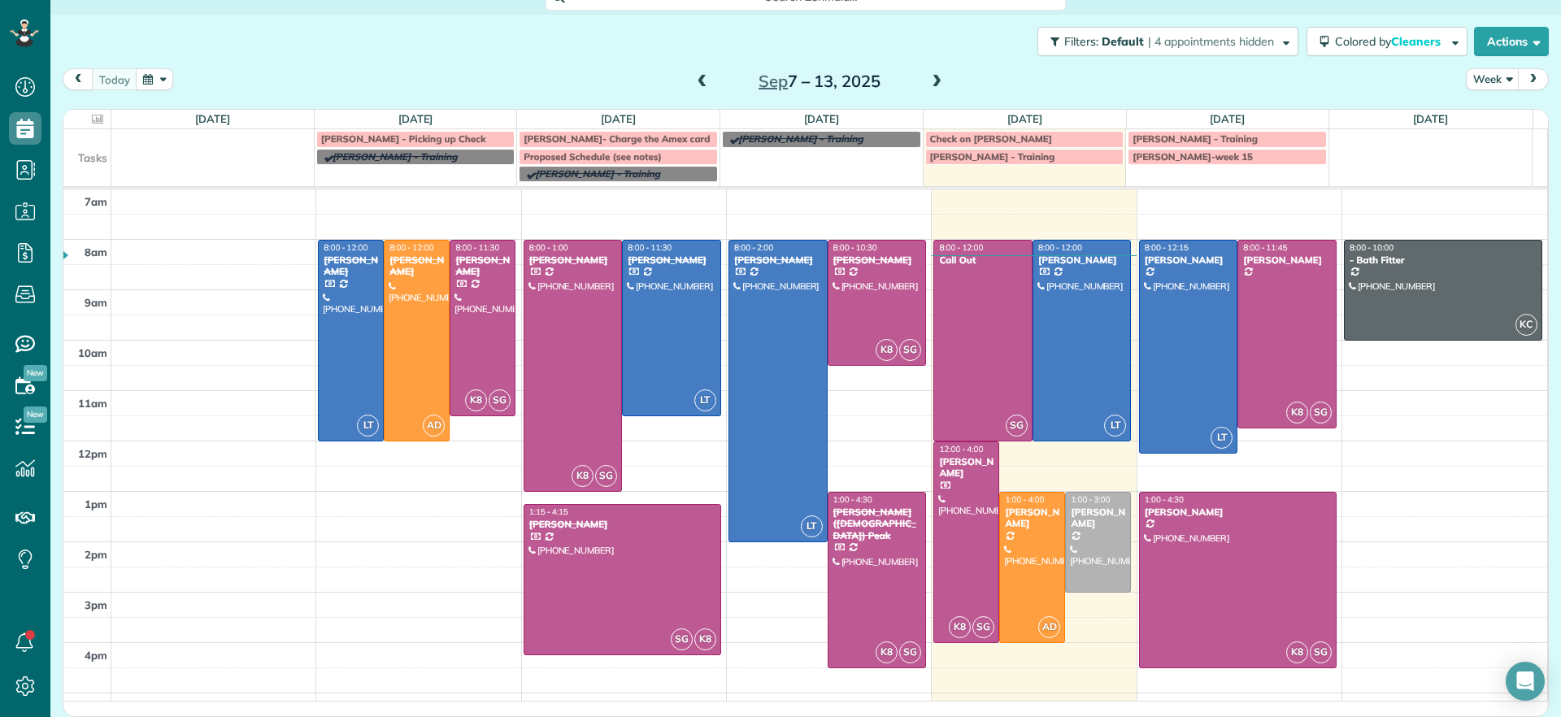
click at [698, 90] on span at bounding box center [703, 82] width 18 height 24
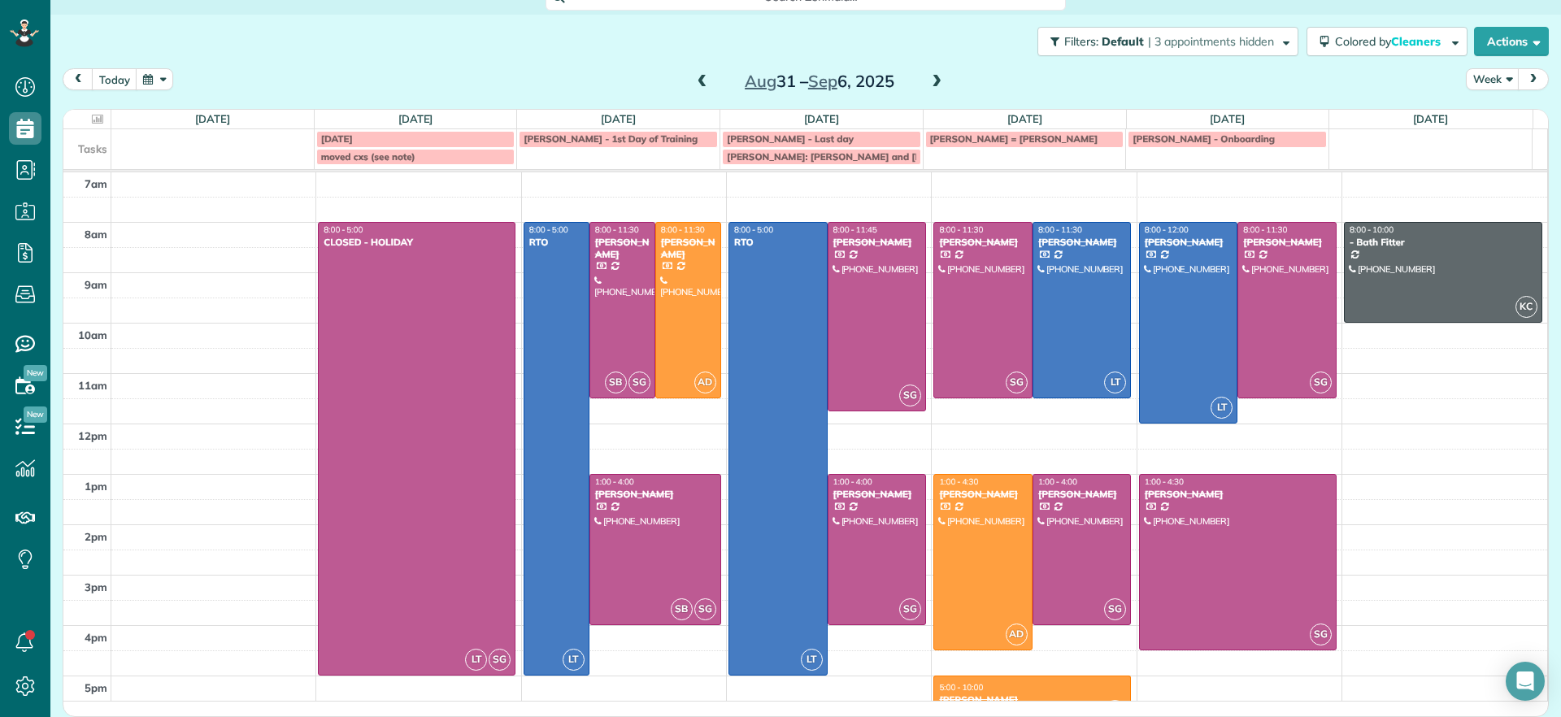
click at [929, 85] on span at bounding box center [937, 82] width 18 height 15
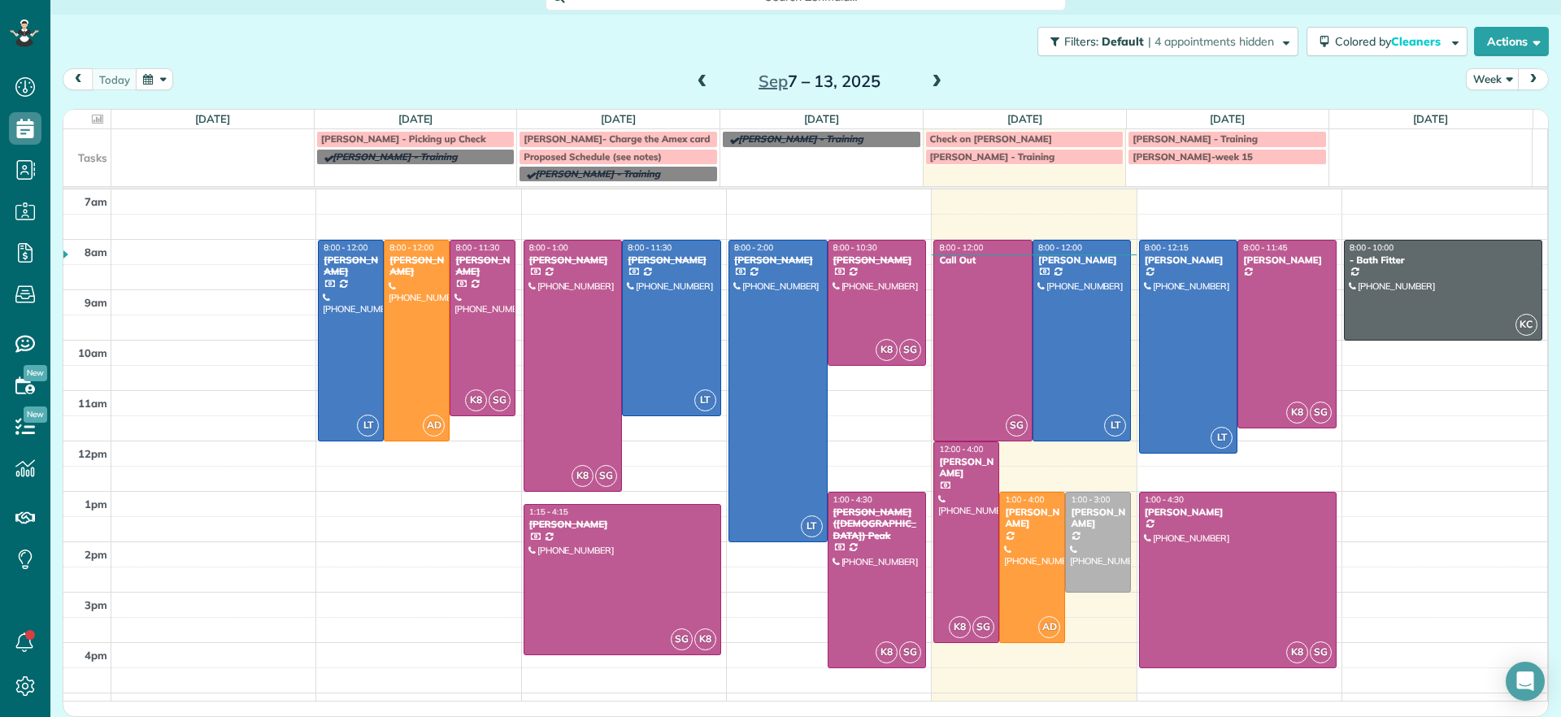
click at [931, 75] on span at bounding box center [937, 82] width 18 height 15
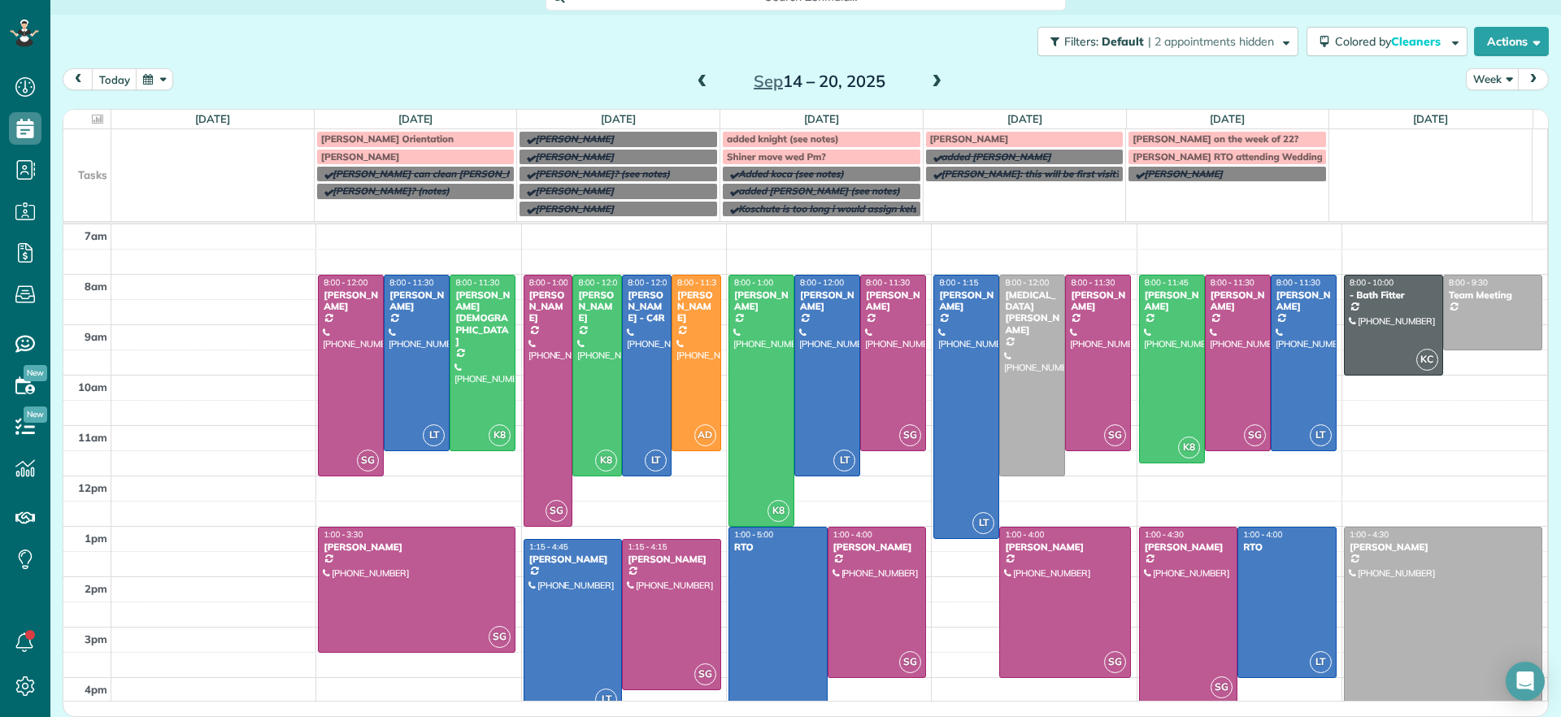
click at [928, 78] on span at bounding box center [937, 82] width 18 height 15
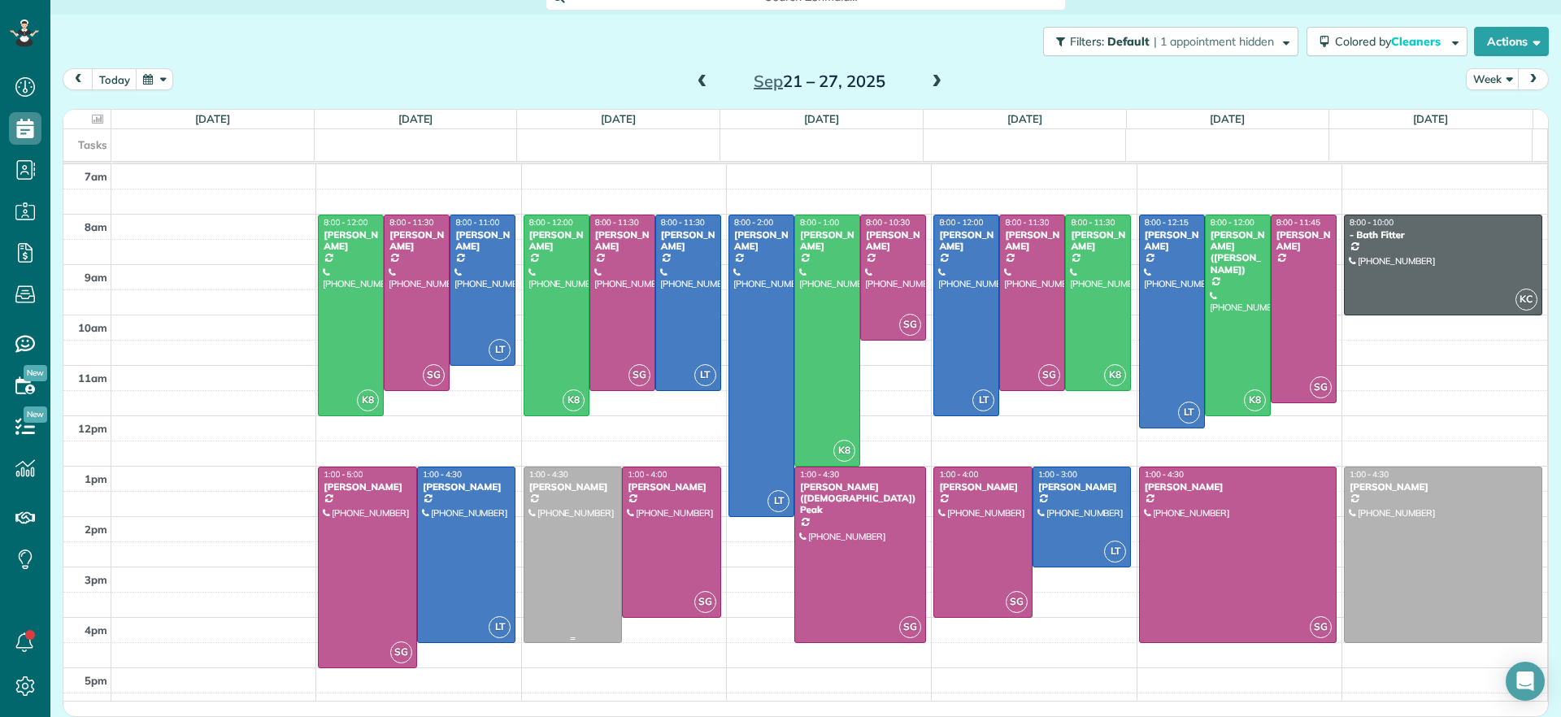
click at [565, 549] on div at bounding box center [573, 555] width 98 height 175
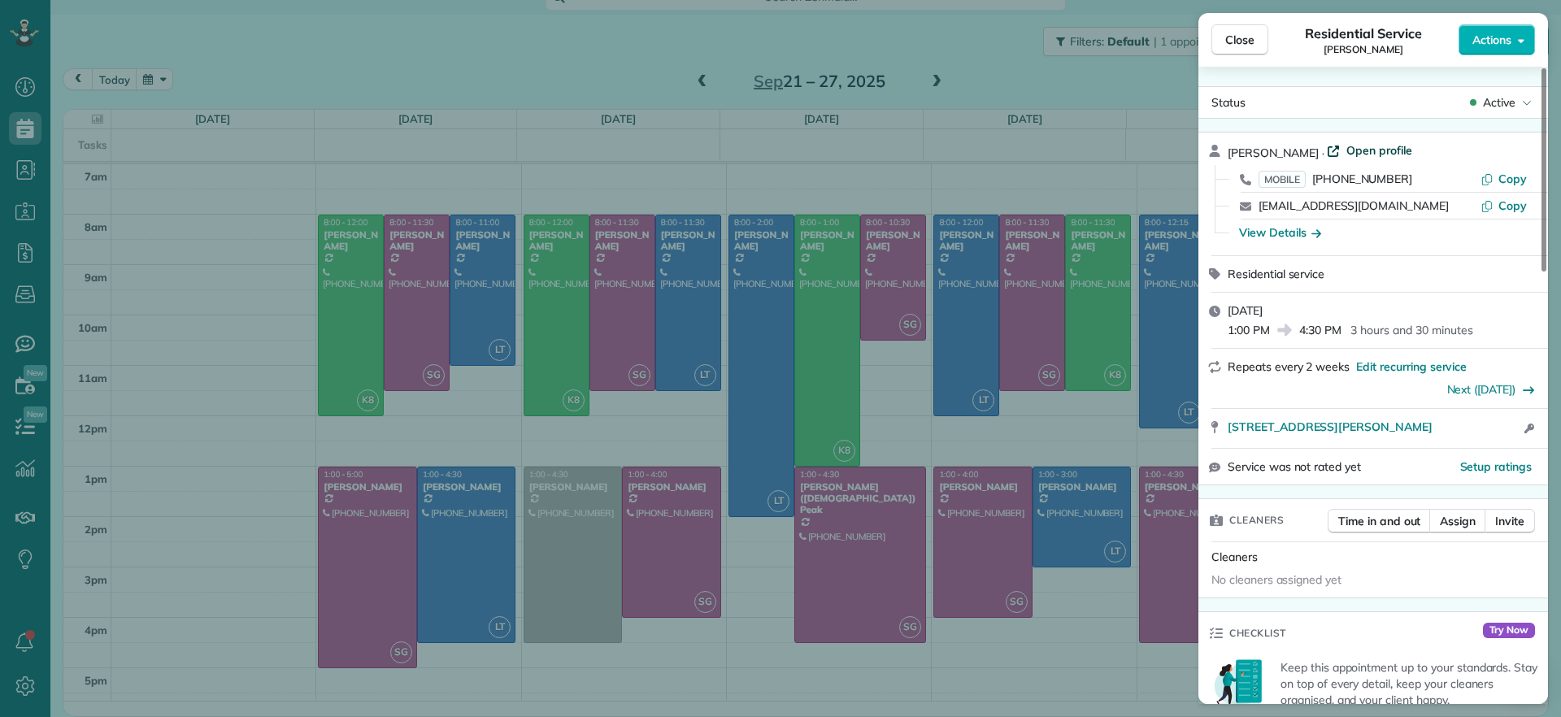
click at [1365, 146] on span "Open profile" at bounding box center [1380, 150] width 66 height 16
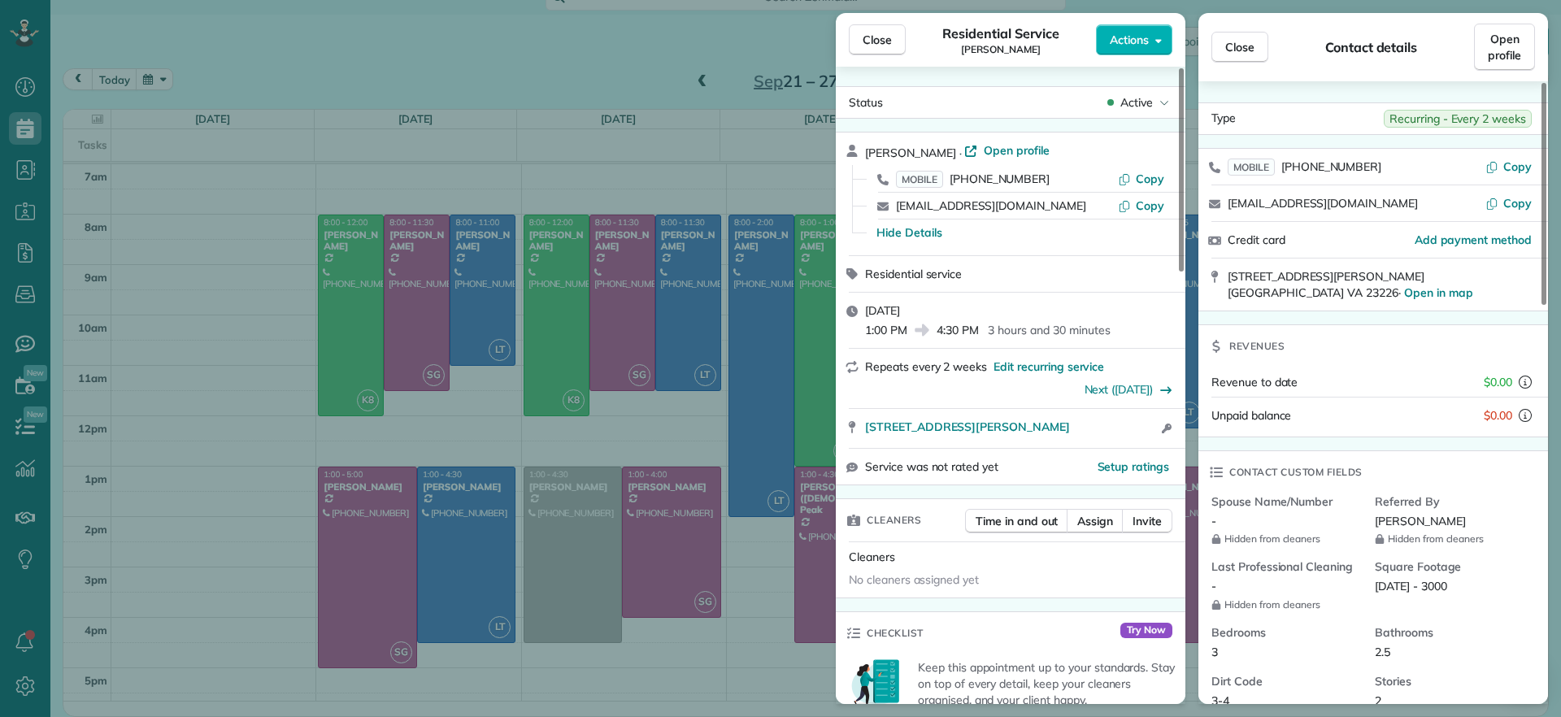
click at [433, 70] on div "Close Residential Service Carla Bowman Actions Status Active Carla Bowman · Ope…" at bounding box center [780, 358] width 1561 height 717
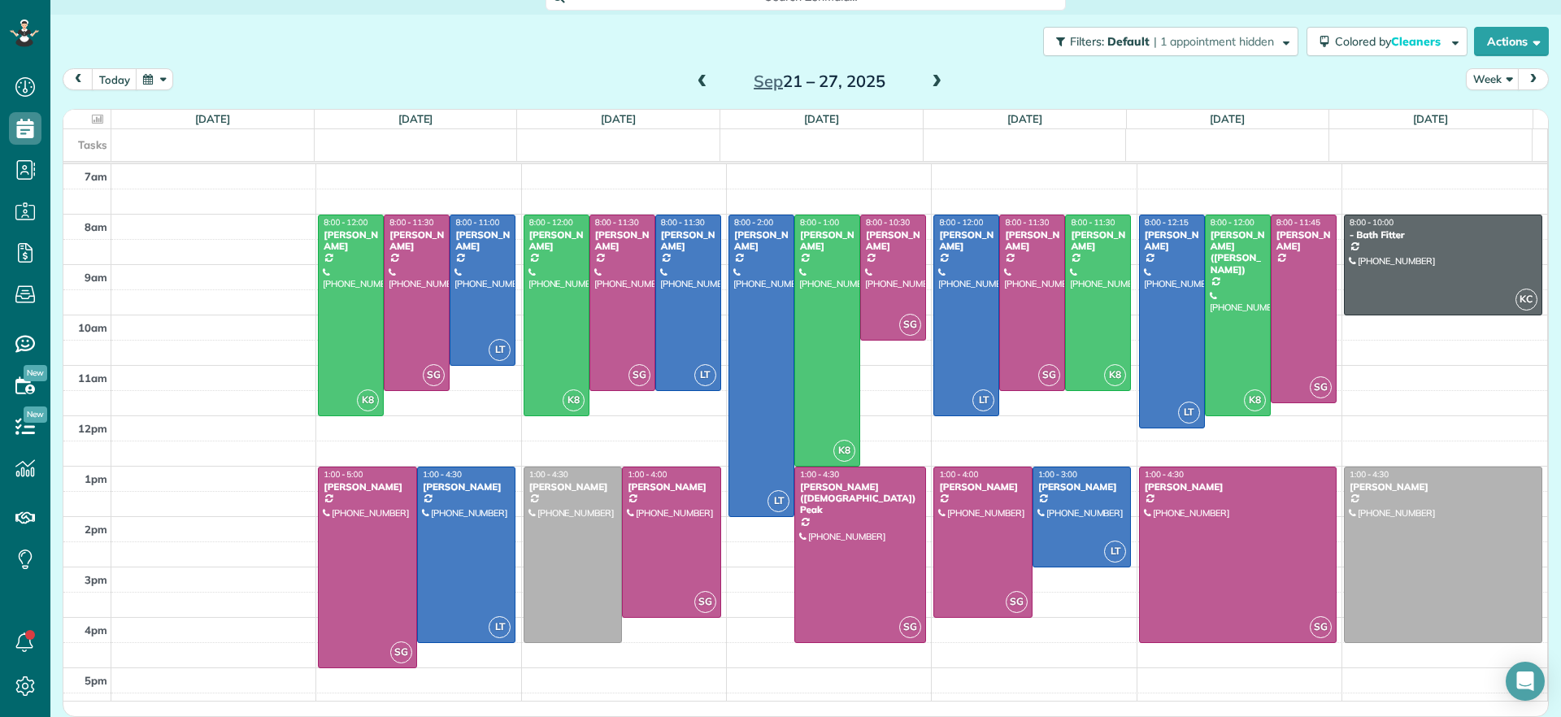
click at [932, 78] on span at bounding box center [937, 82] width 18 height 15
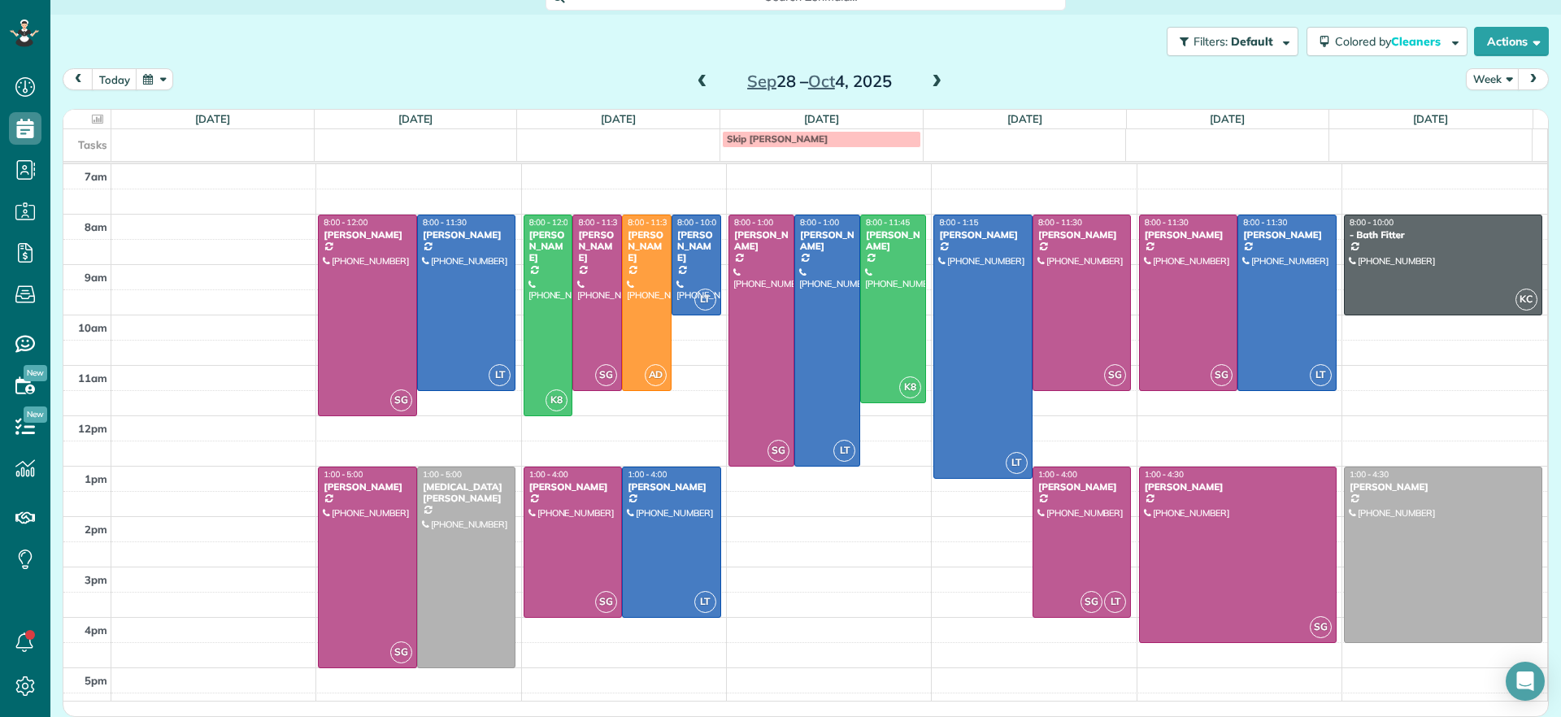
click at [932, 78] on span at bounding box center [937, 82] width 18 height 15
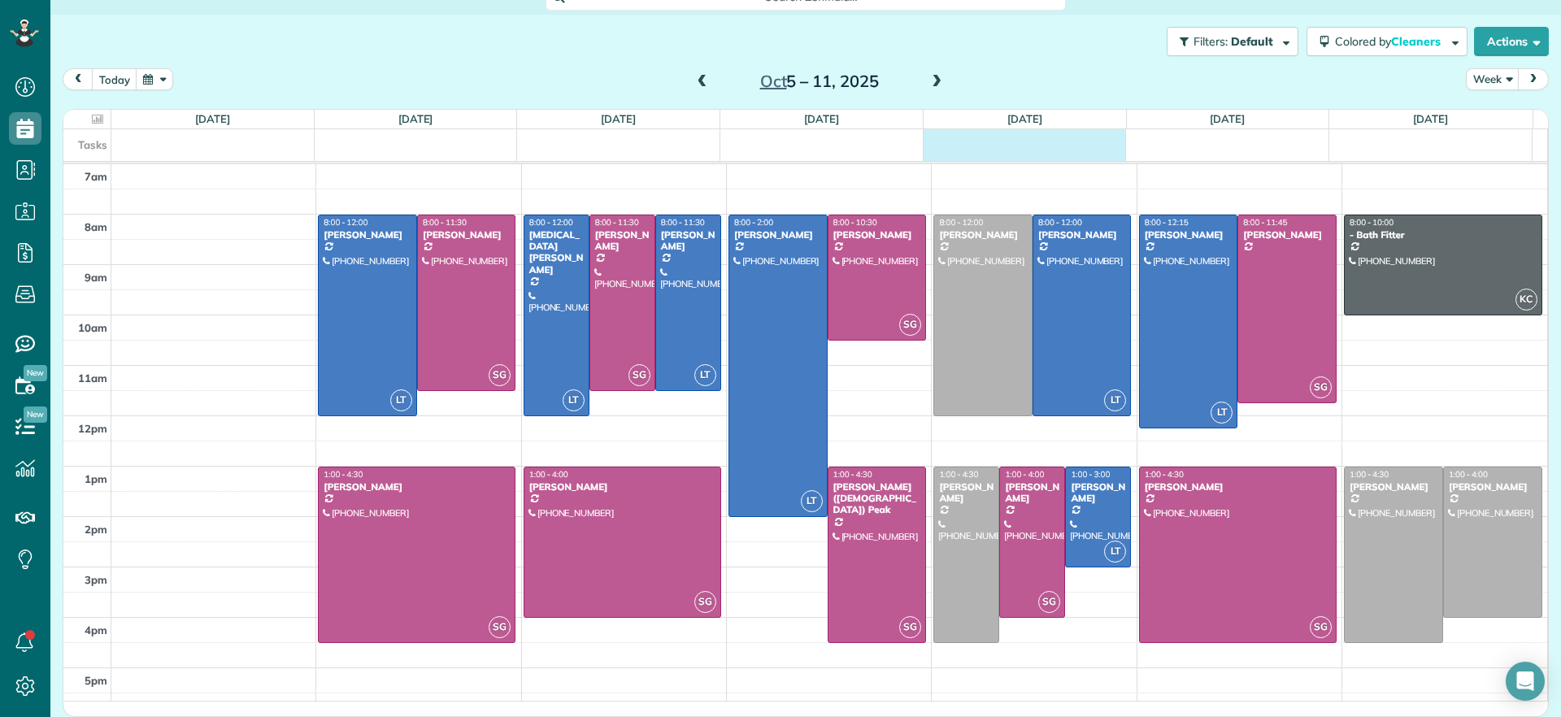
click at [1030, 148] on div "Tasks" at bounding box center [797, 145] width 1469 height 32
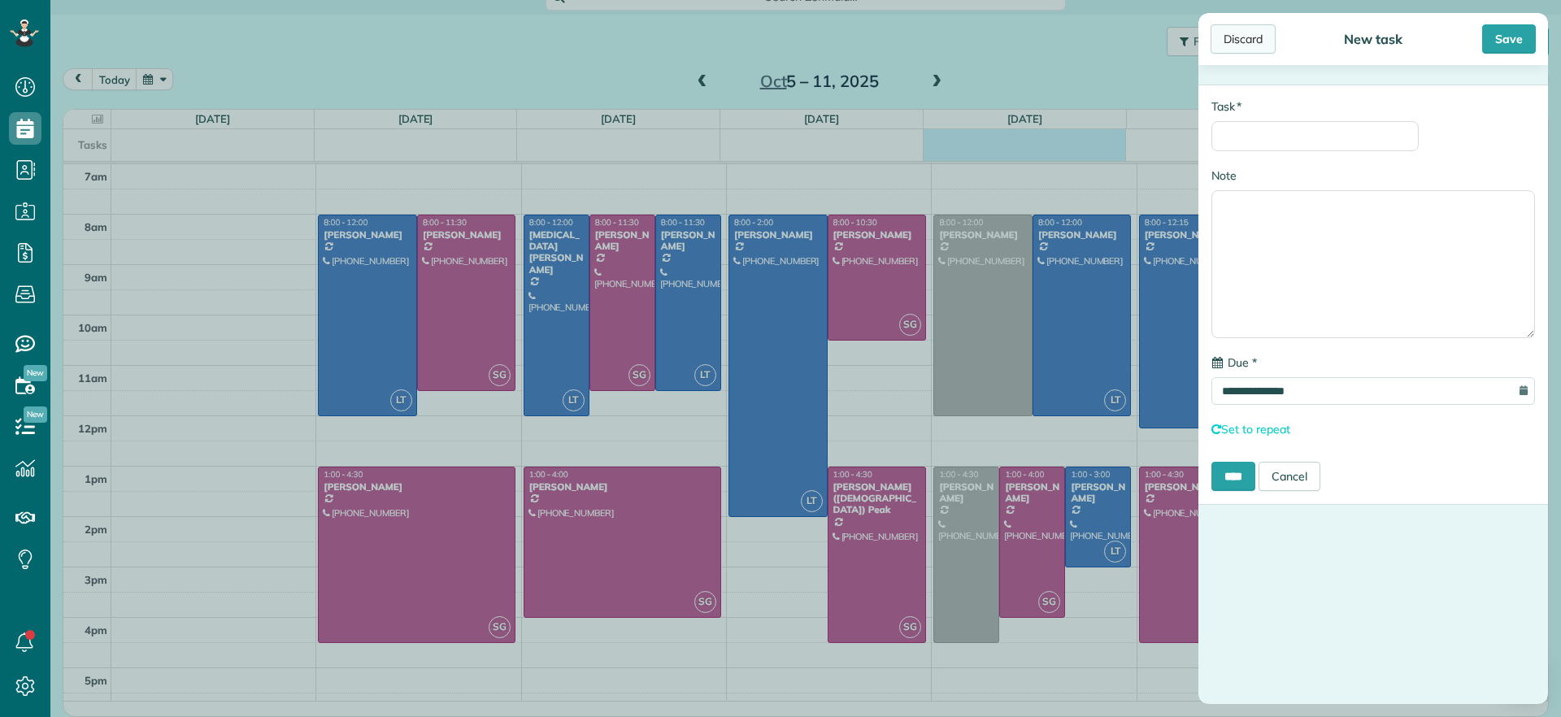
click at [1242, 50] on div "Discard" at bounding box center [1243, 38] width 65 height 29
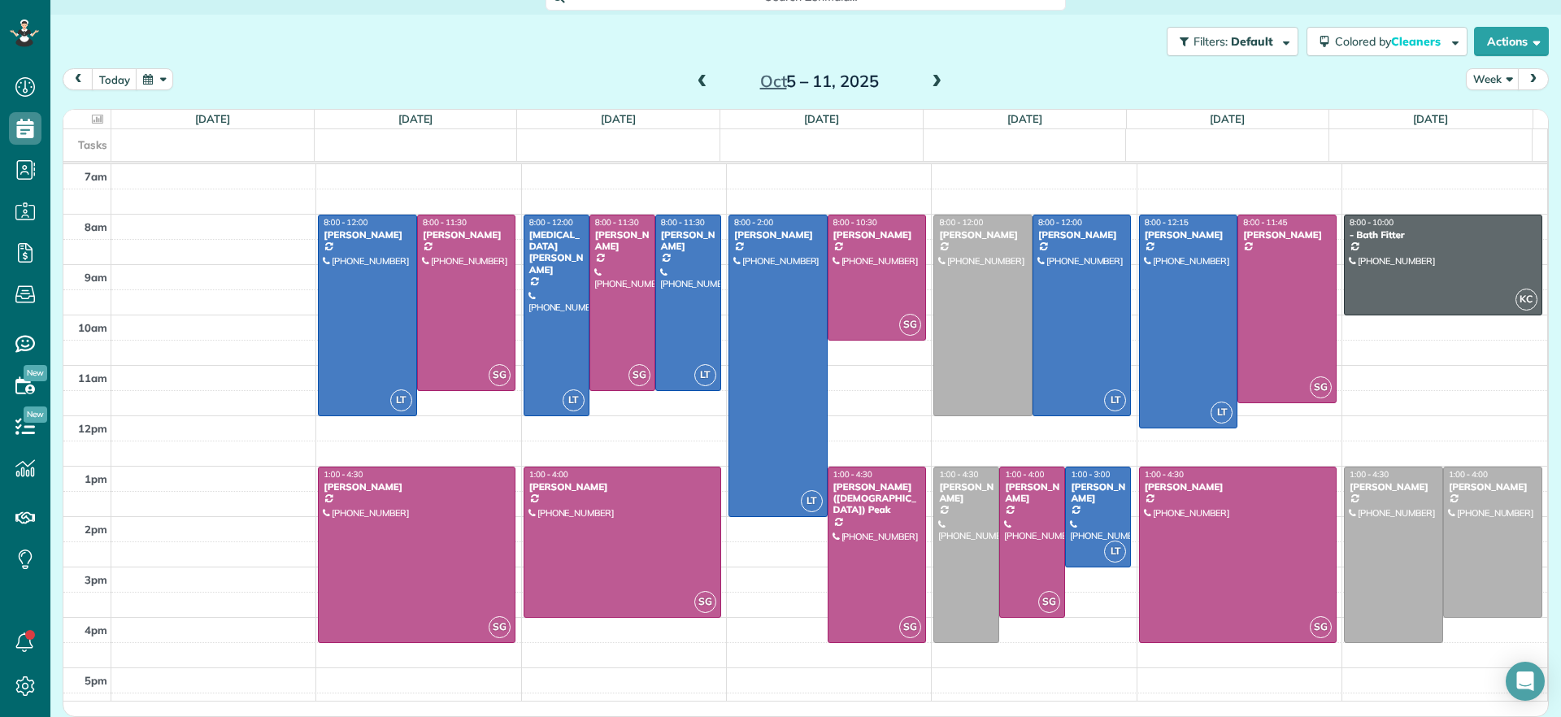
click at [694, 84] on span at bounding box center [703, 82] width 18 height 15
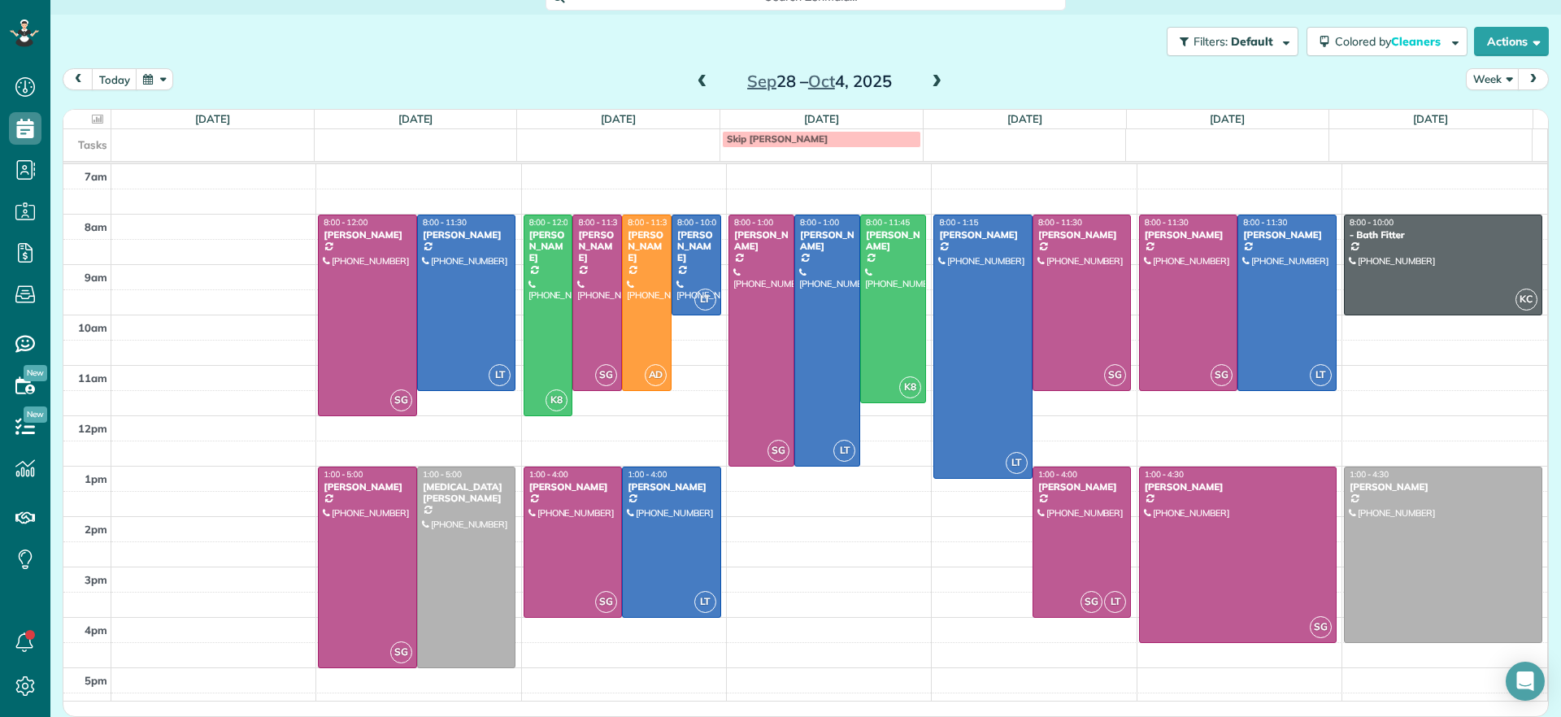
click at [928, 85] on span at bounding box center [937, 82] width 18 height 15
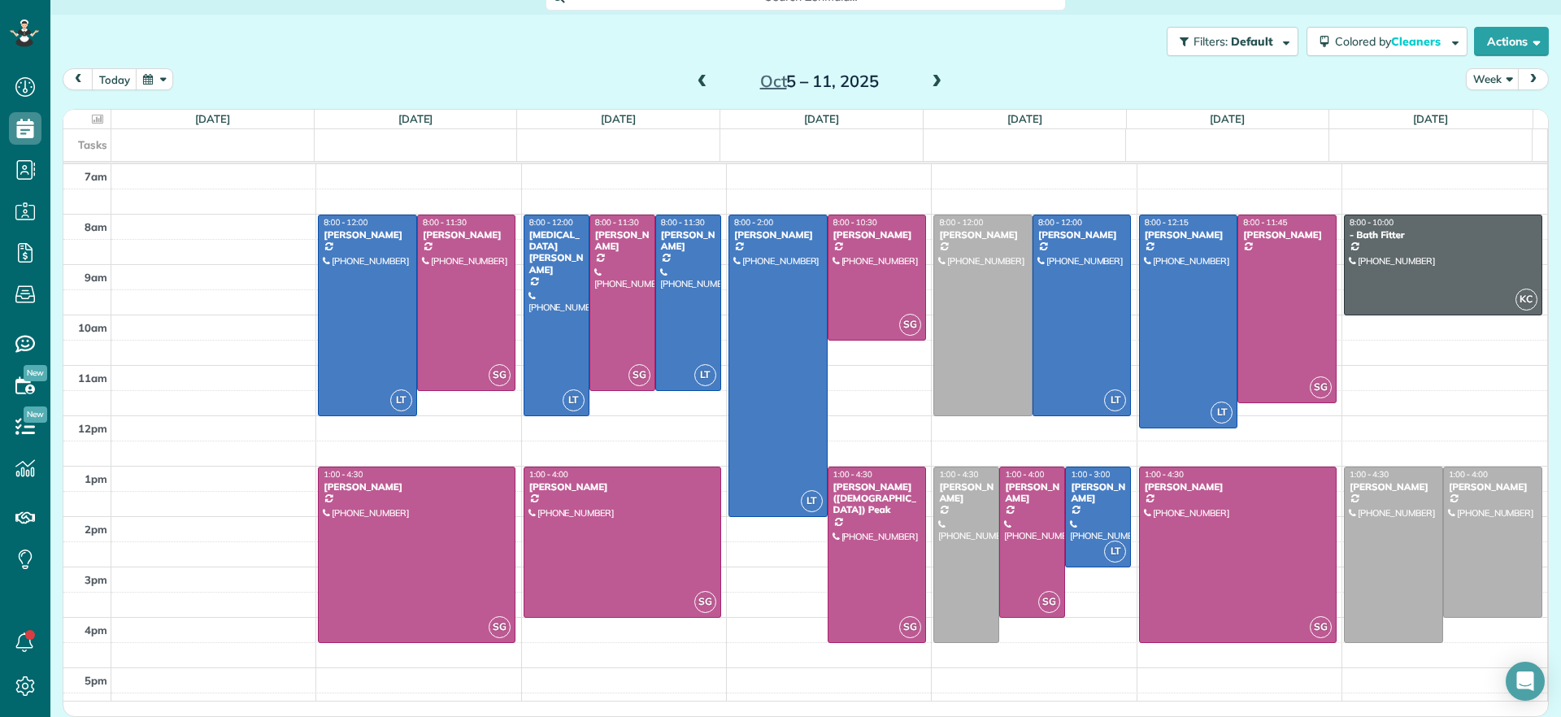
click at [696, 86] on span at bounding box center [703, 82] width 18 height 15
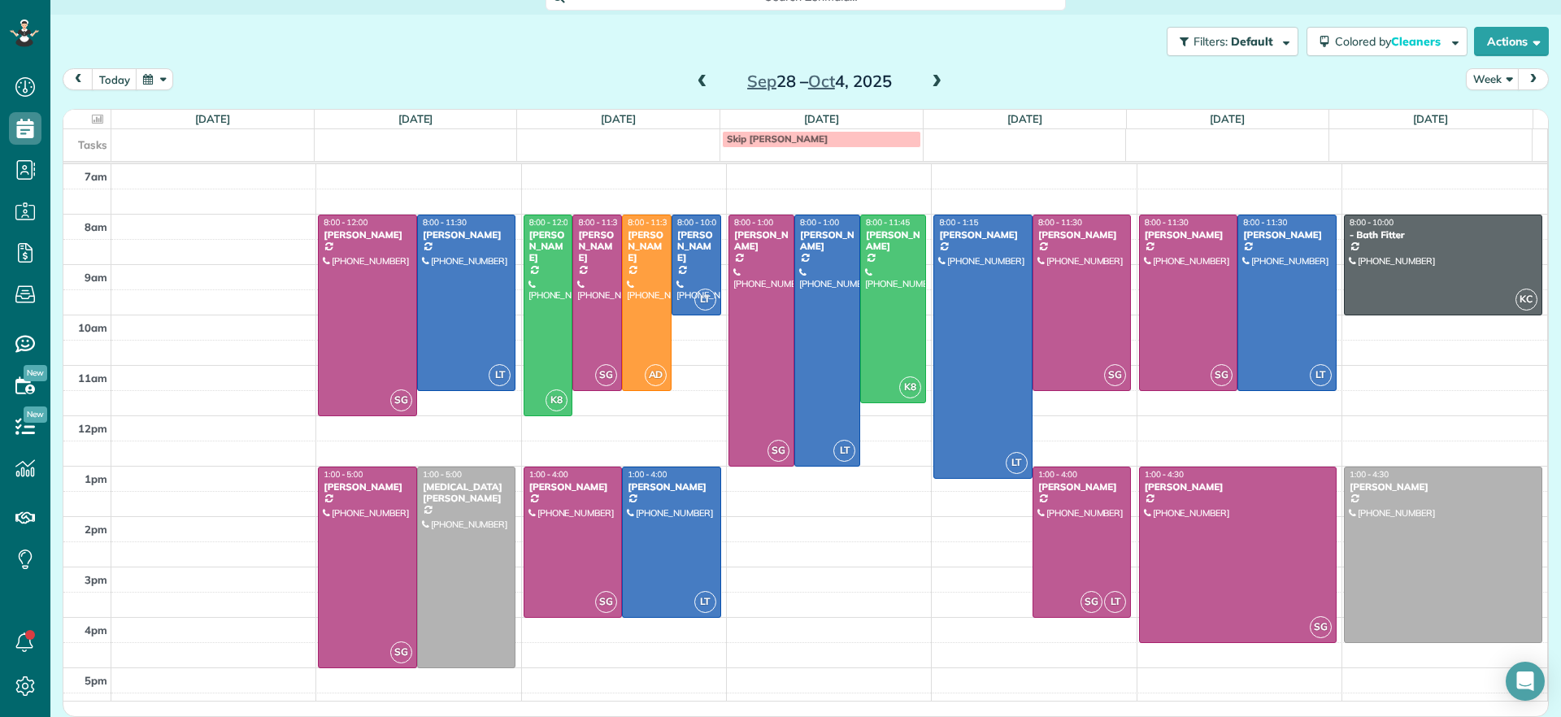
click at [694, 80] on span at bounding box center [703, 82] width 18 height 15
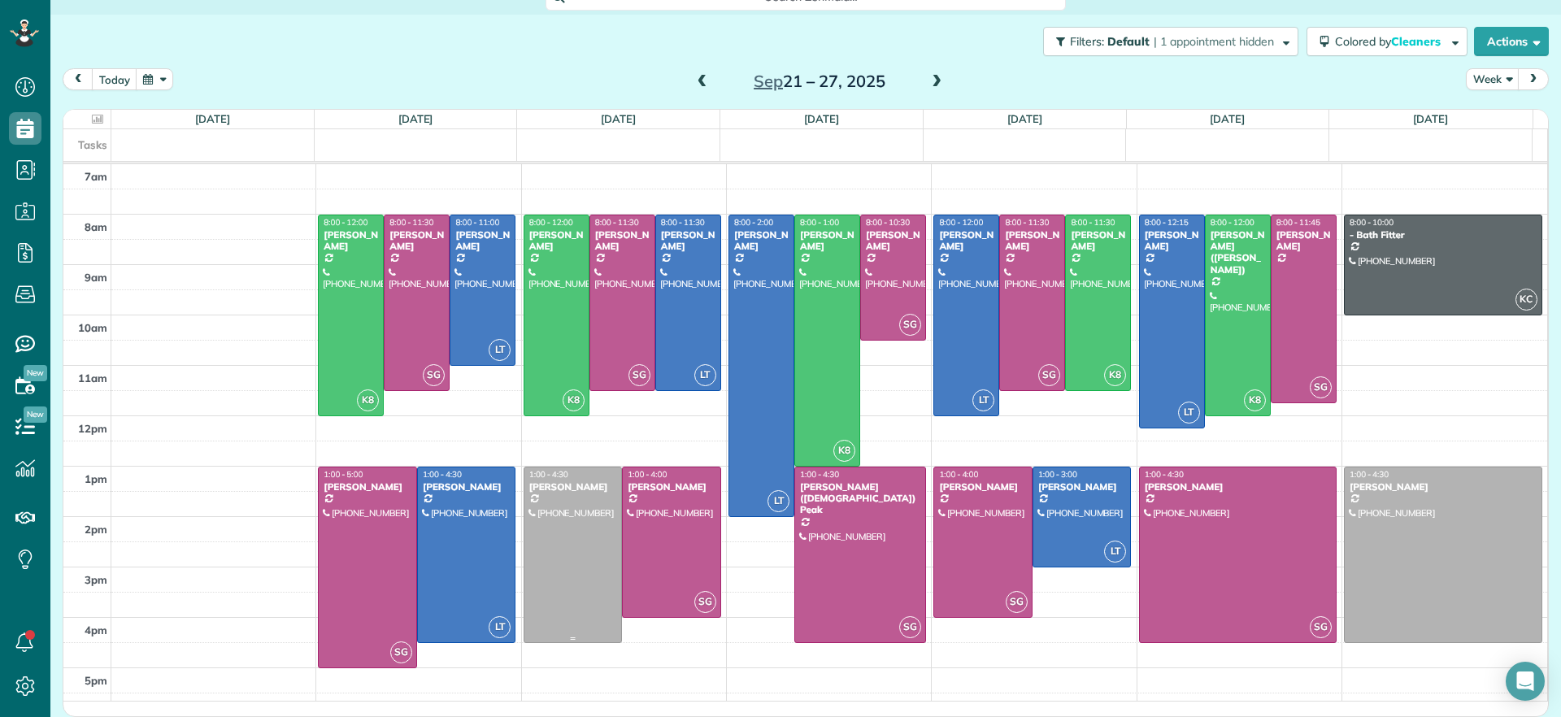
click at [562, 530] on div at bounding box center [573, 555] width 98 height 175
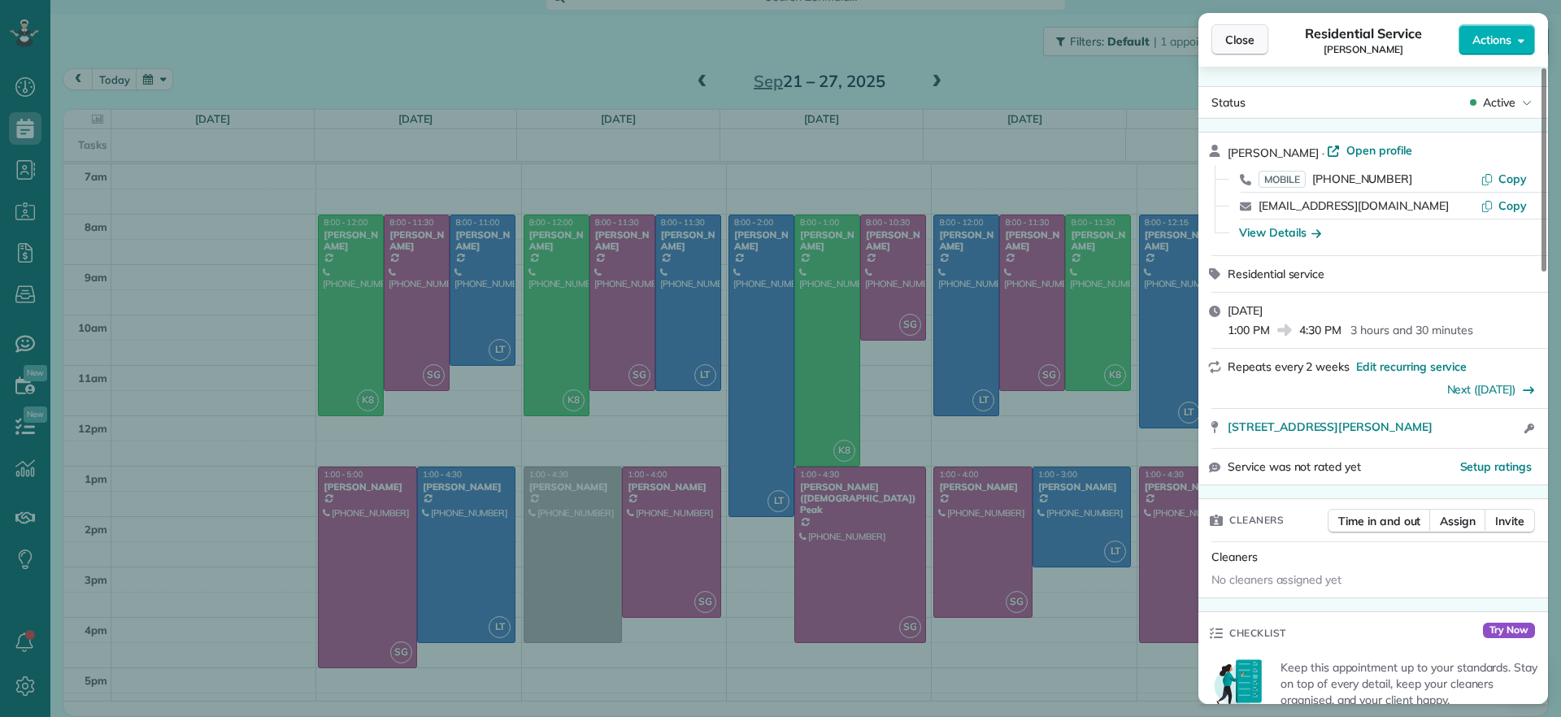
click at [1238, 50] on button "Close" at bounding box center [1240, 39] width 57 height 31
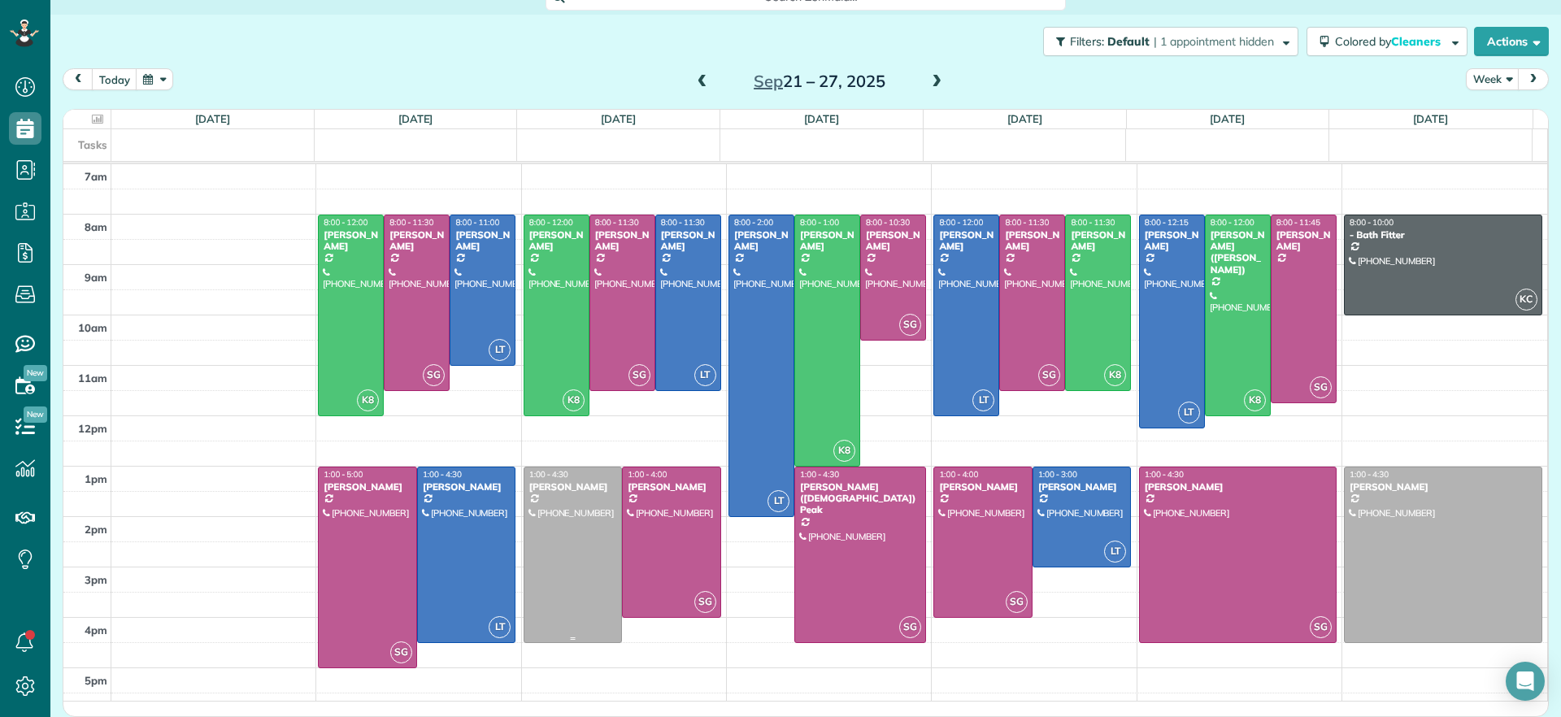
click at [546, 611] on div at bounding box center [573, 555] width 98 height 175
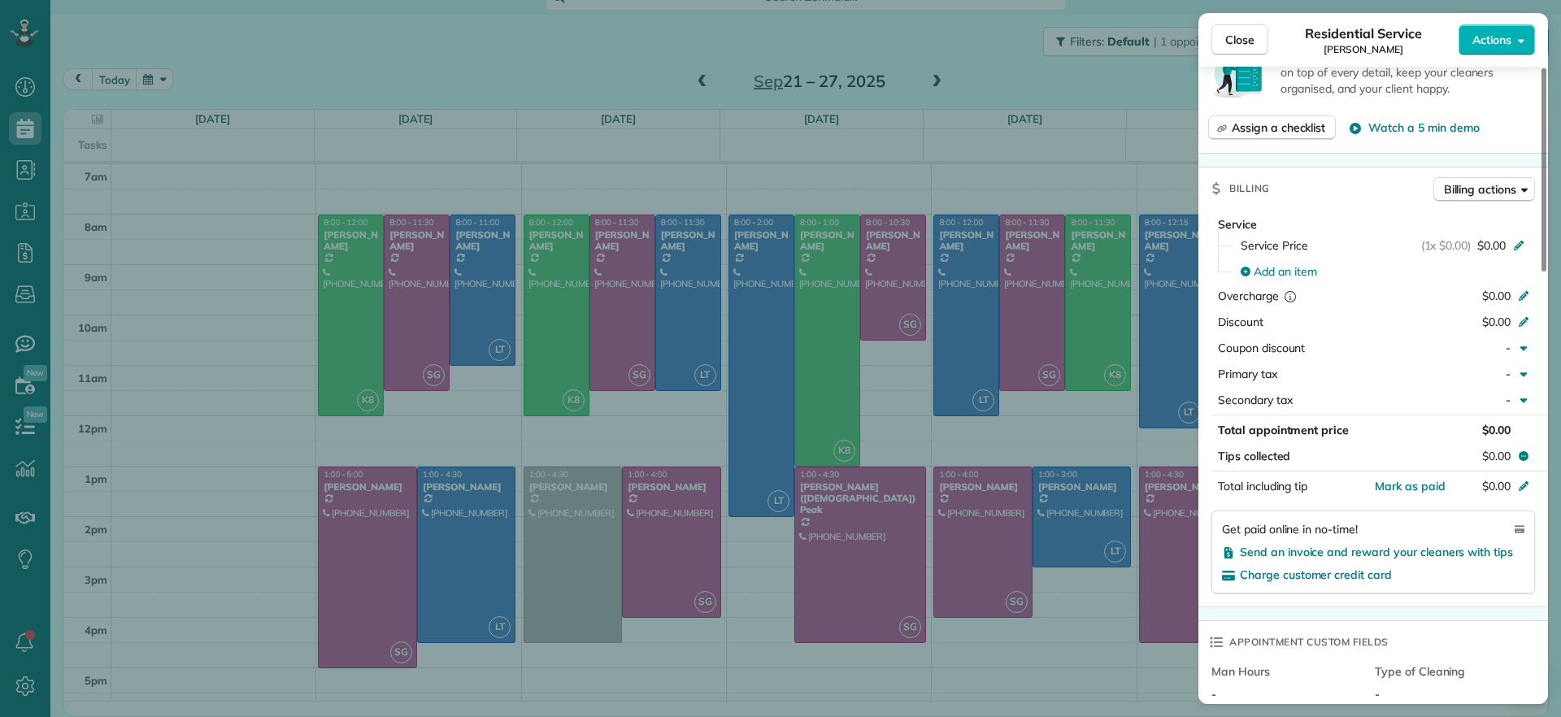
scroll to position [818, 0]
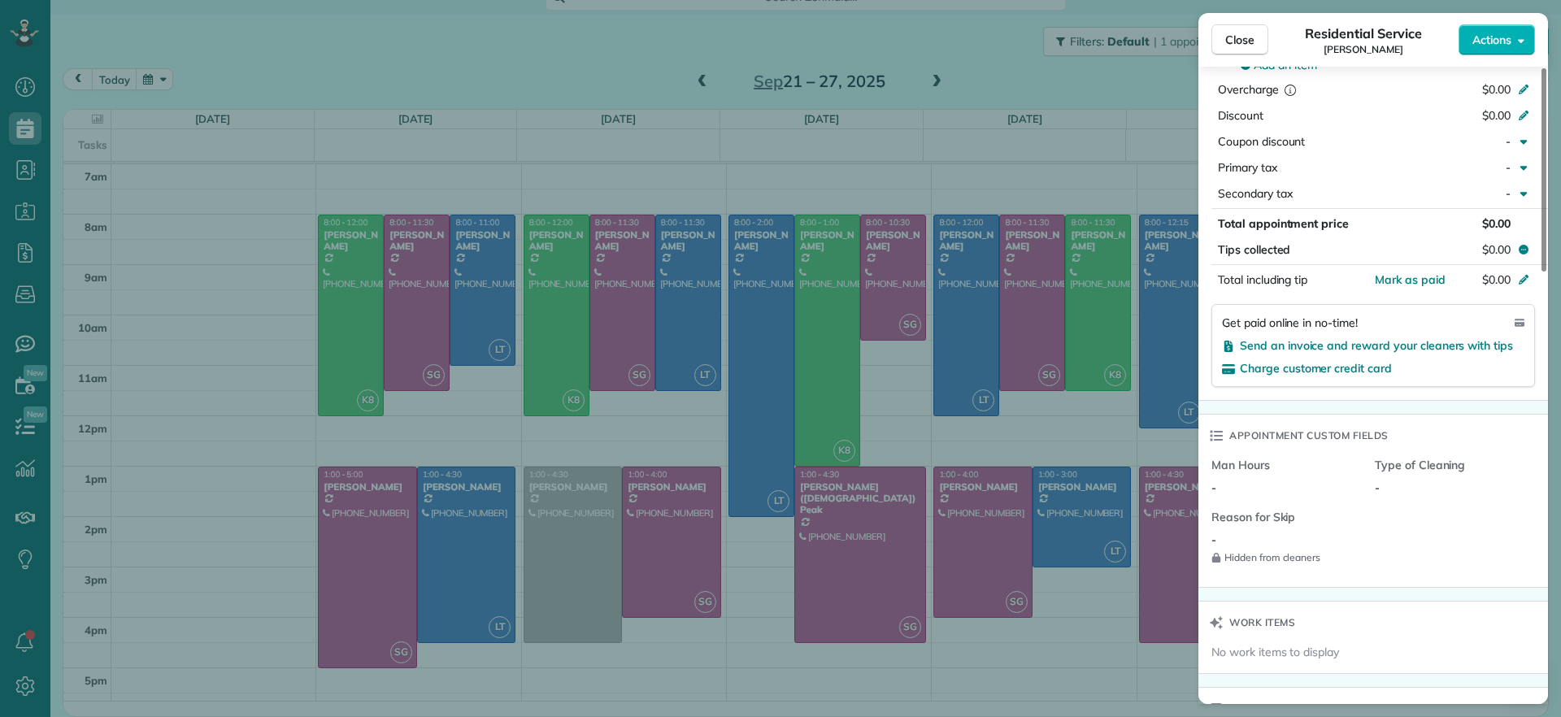
click at [1381, 476] on div "Type of Cleaning -" at bounding box center [1456, 476] width 163 height 39
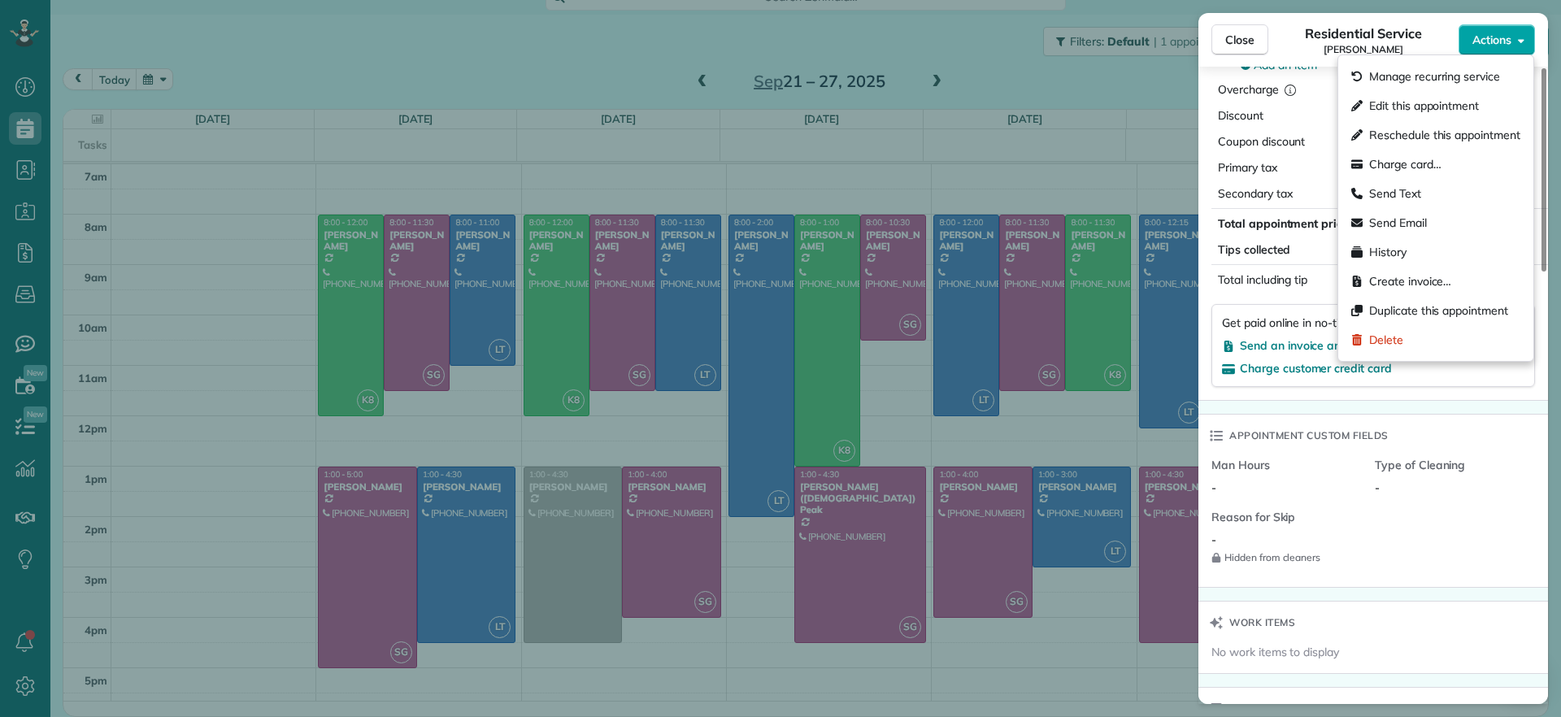
click at [1486, 43] on span "Actions" at bounding box center [1492, 40] width 39 height 16
click at [1456, 103] on span "Edit this appointment" at bounding box center [1424, 106] width 110 height 16
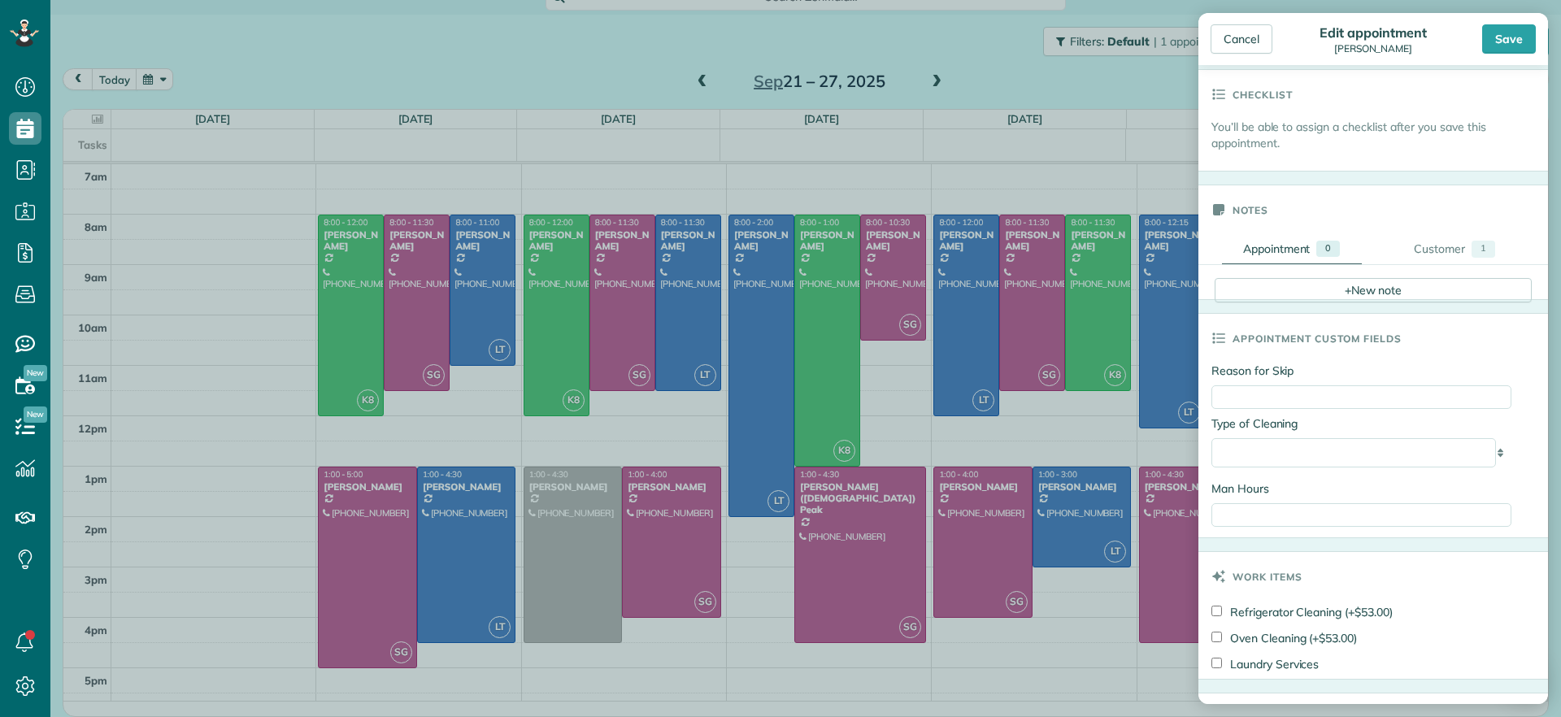
scroll to position [407, 0]
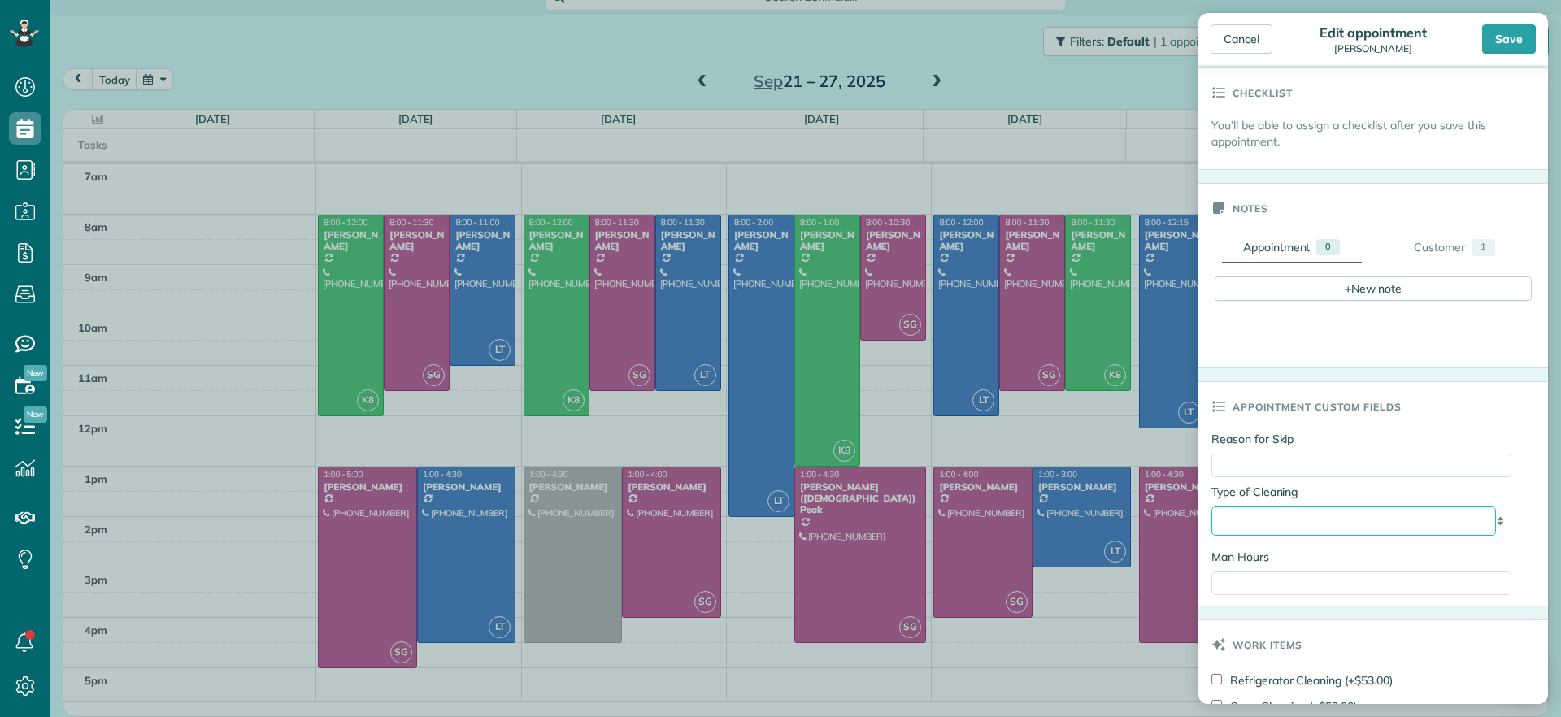
click at [1379, 513] on select "**********" at bounding box center [1354, 521] width 285 height 29
select select "**********"
click at [1212, 509] on select "**********" at bounding box center [1354, 521] width 285 height 29
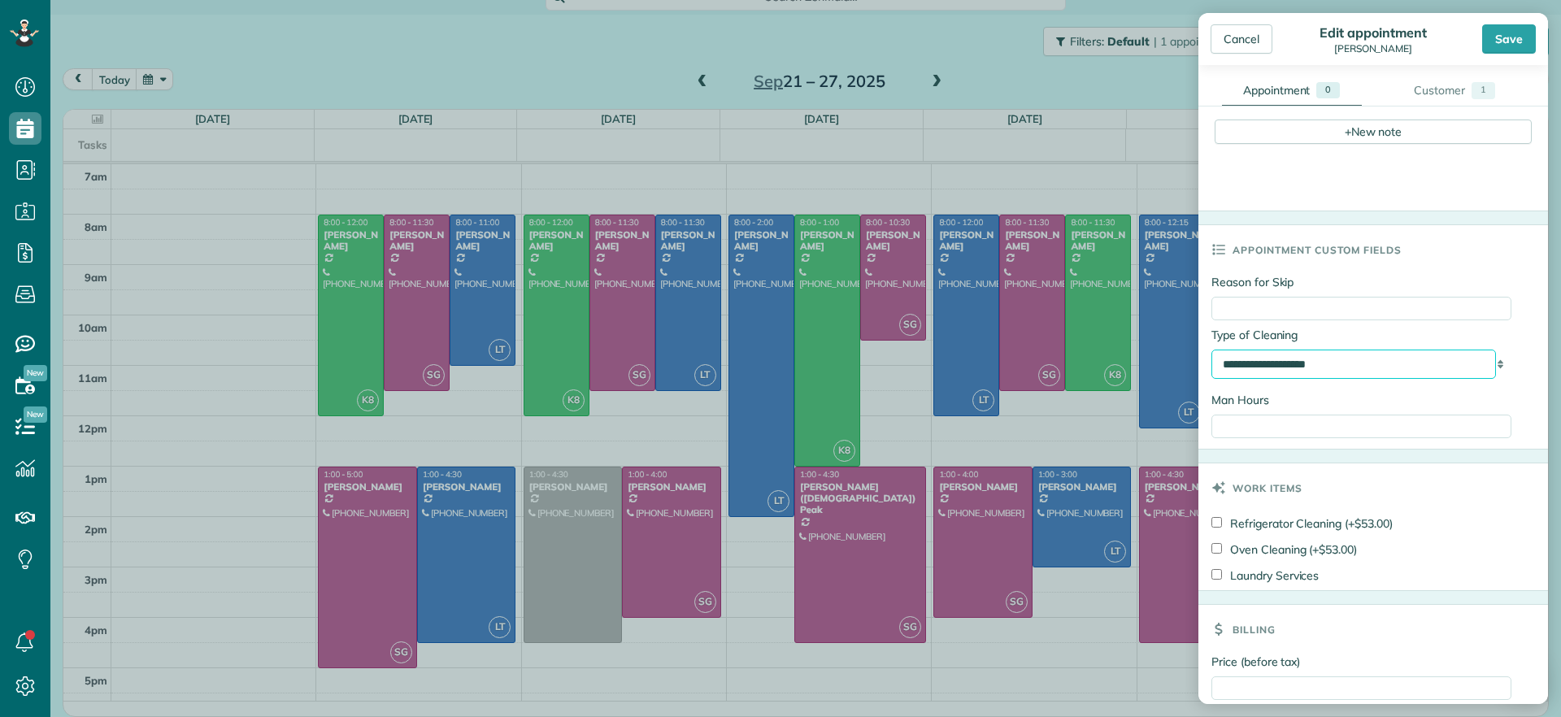
scroll to position [610, 0]
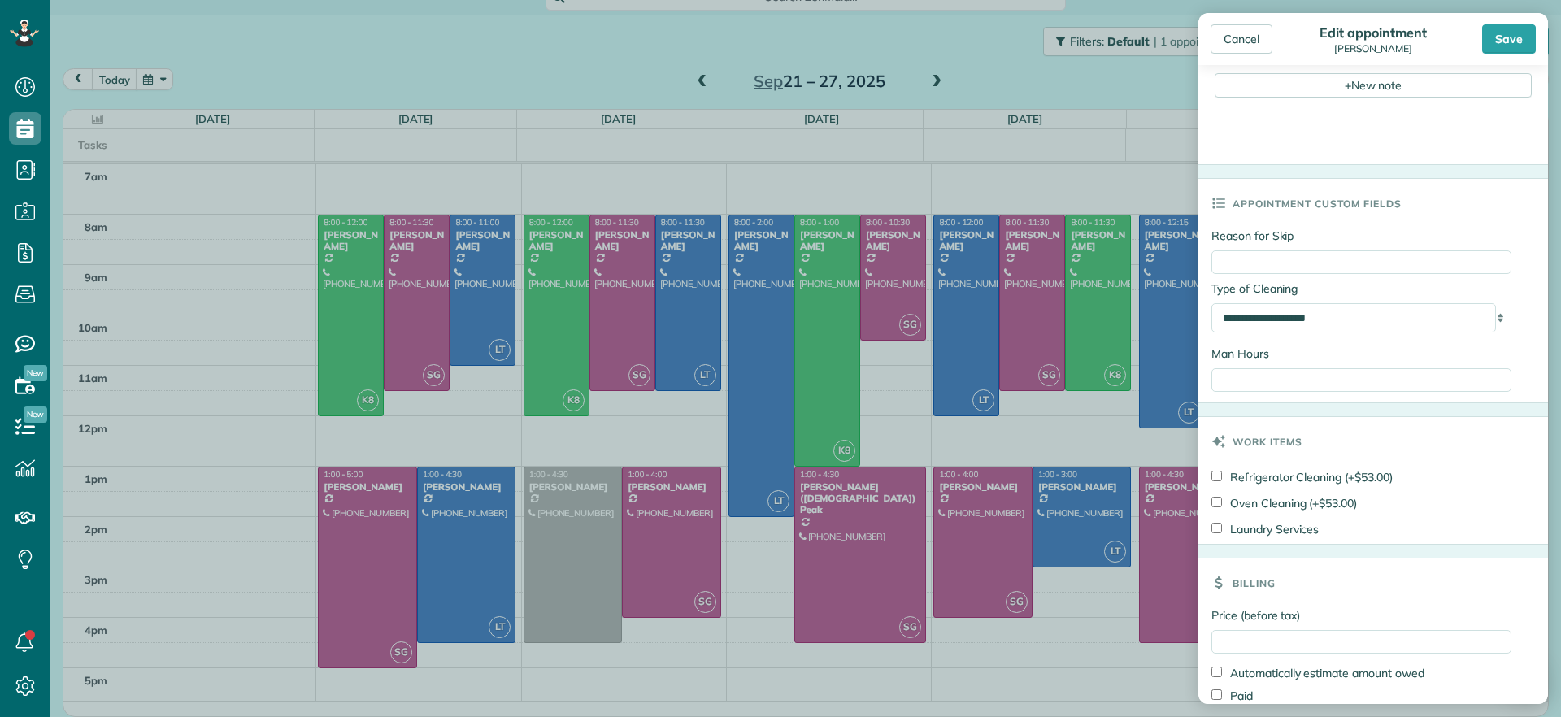
click at [1503, 43] on div "Save" at bounding box center [1509, 38] width 54 height 29
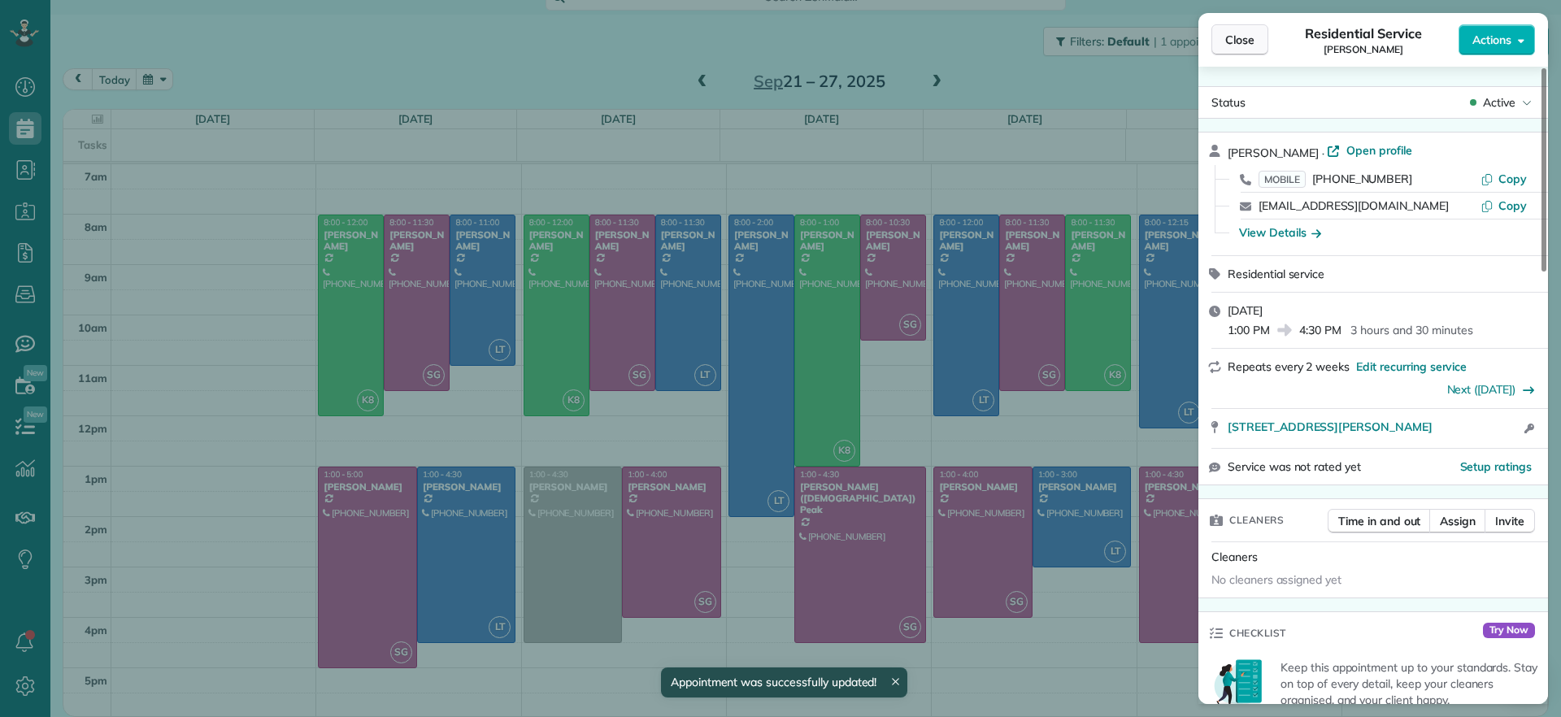
click at [1255, 29] on button "Close" at bounding box center [1240, 39] width 57 height 31
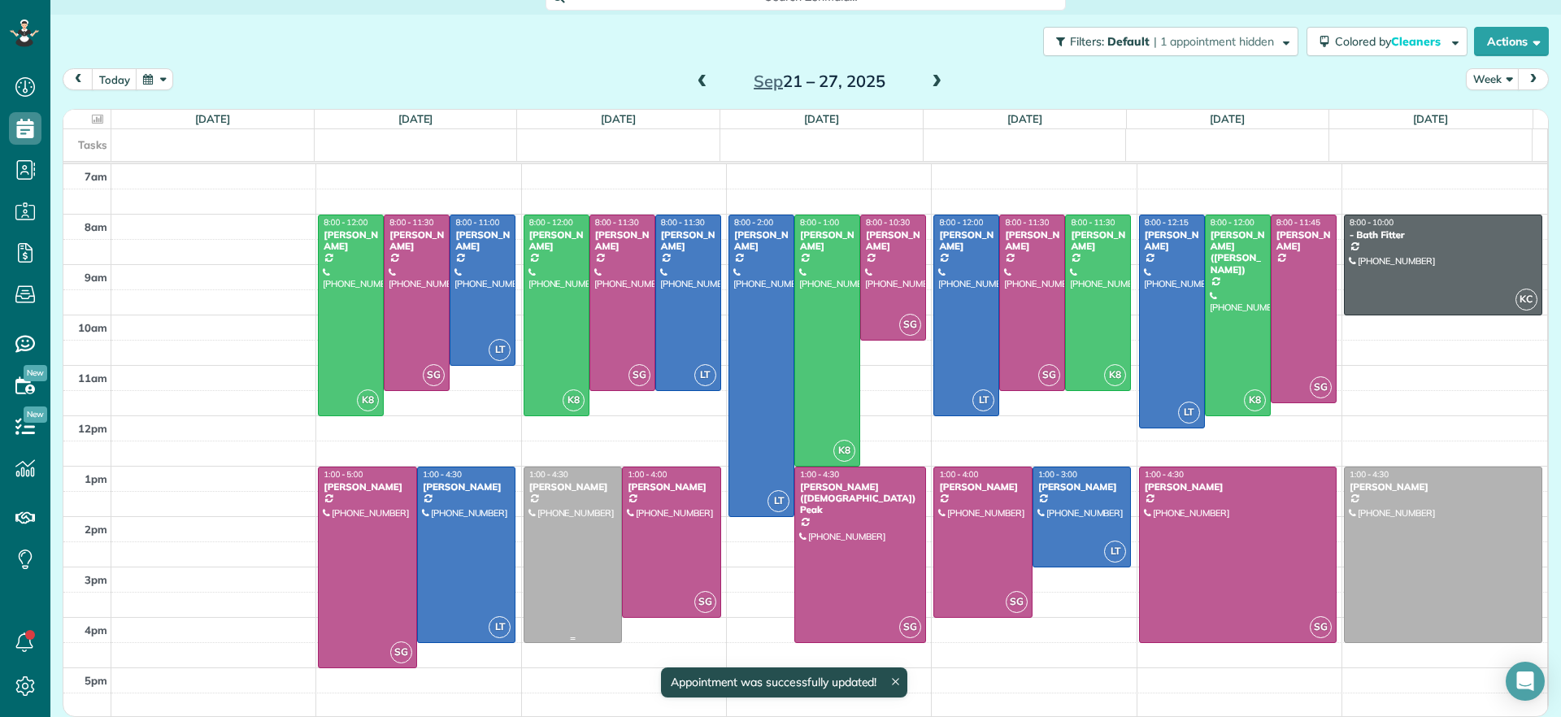
click at [567, 581] on div at bounding box center [573, 555] width 98 height 175
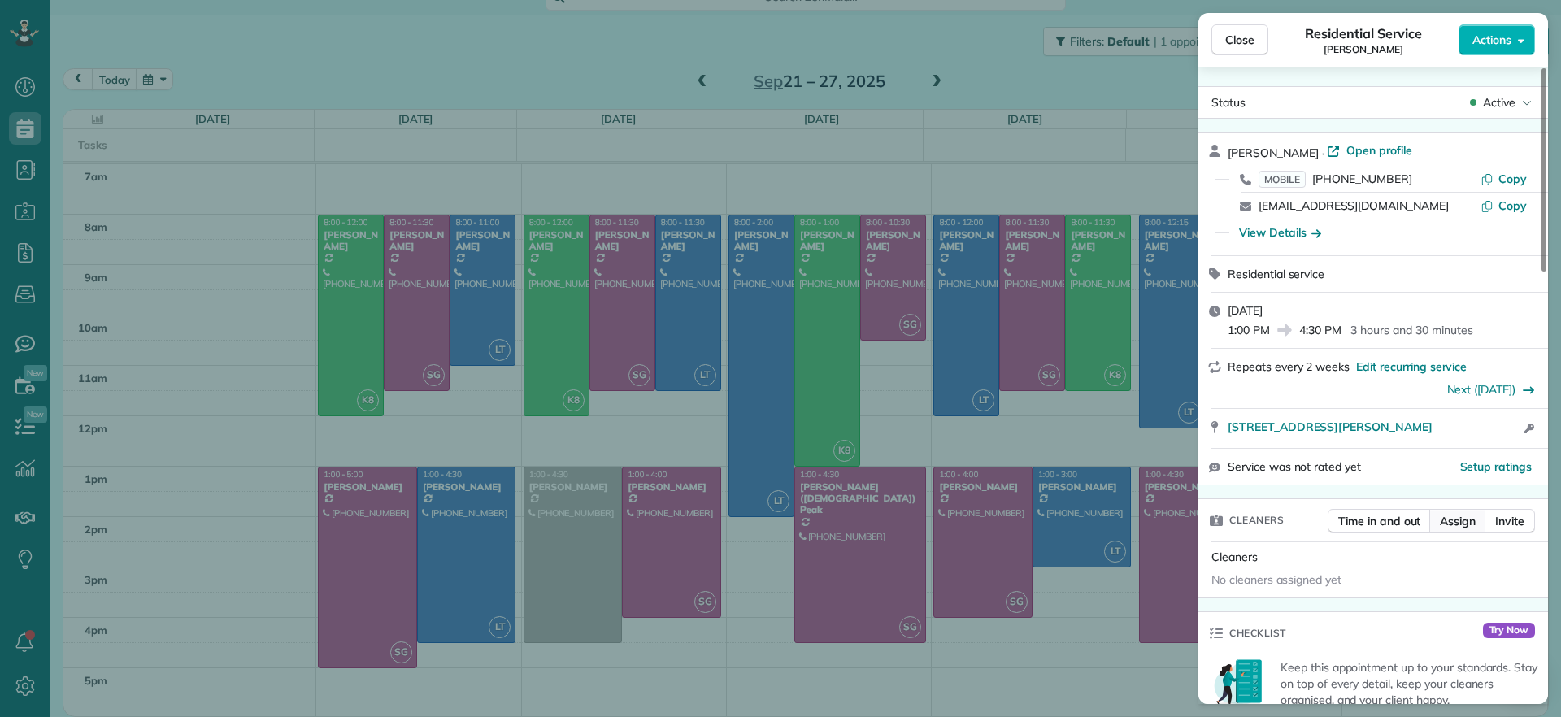
click at [1447, 520] on span "Assign" at bounding box center [1458, 521] width 36 height 16
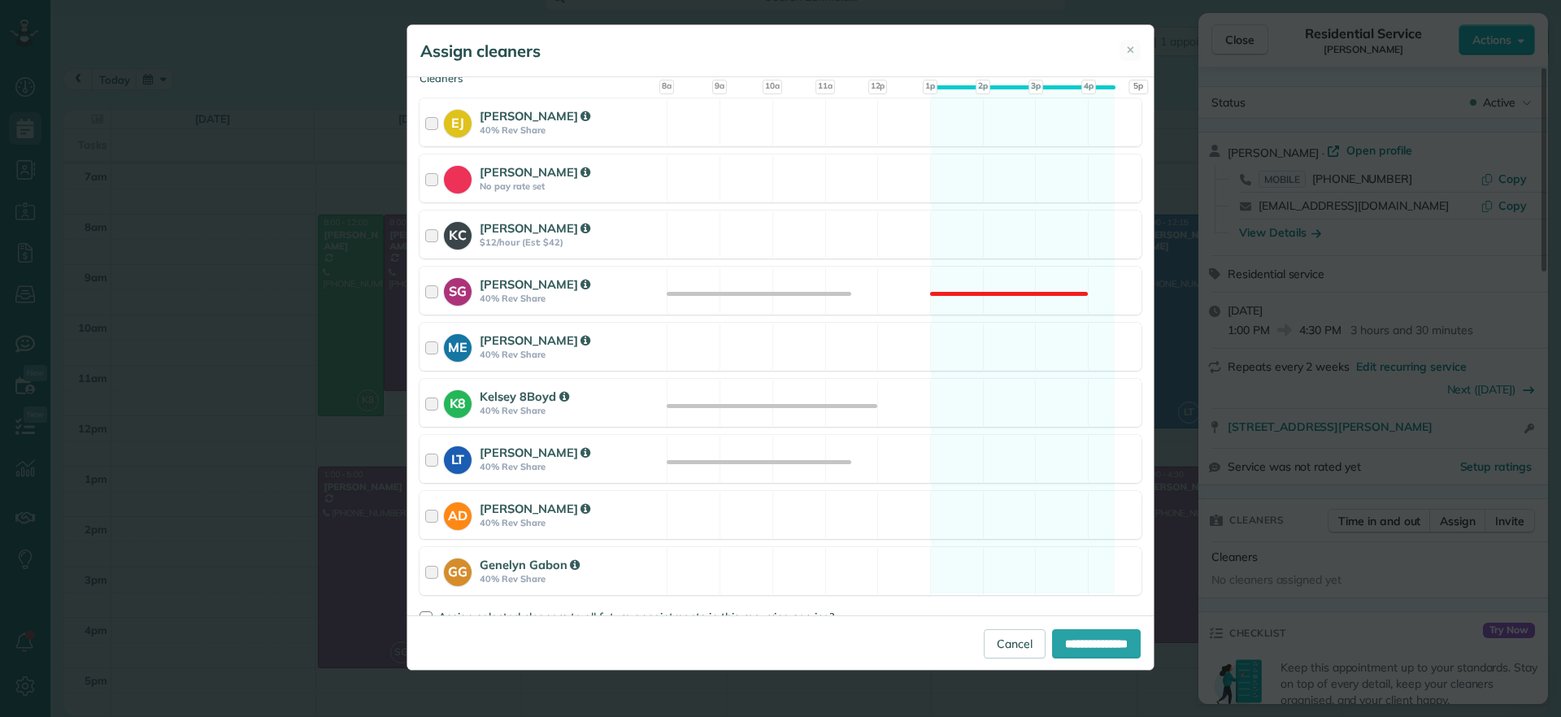
scroll to position [203, 0]
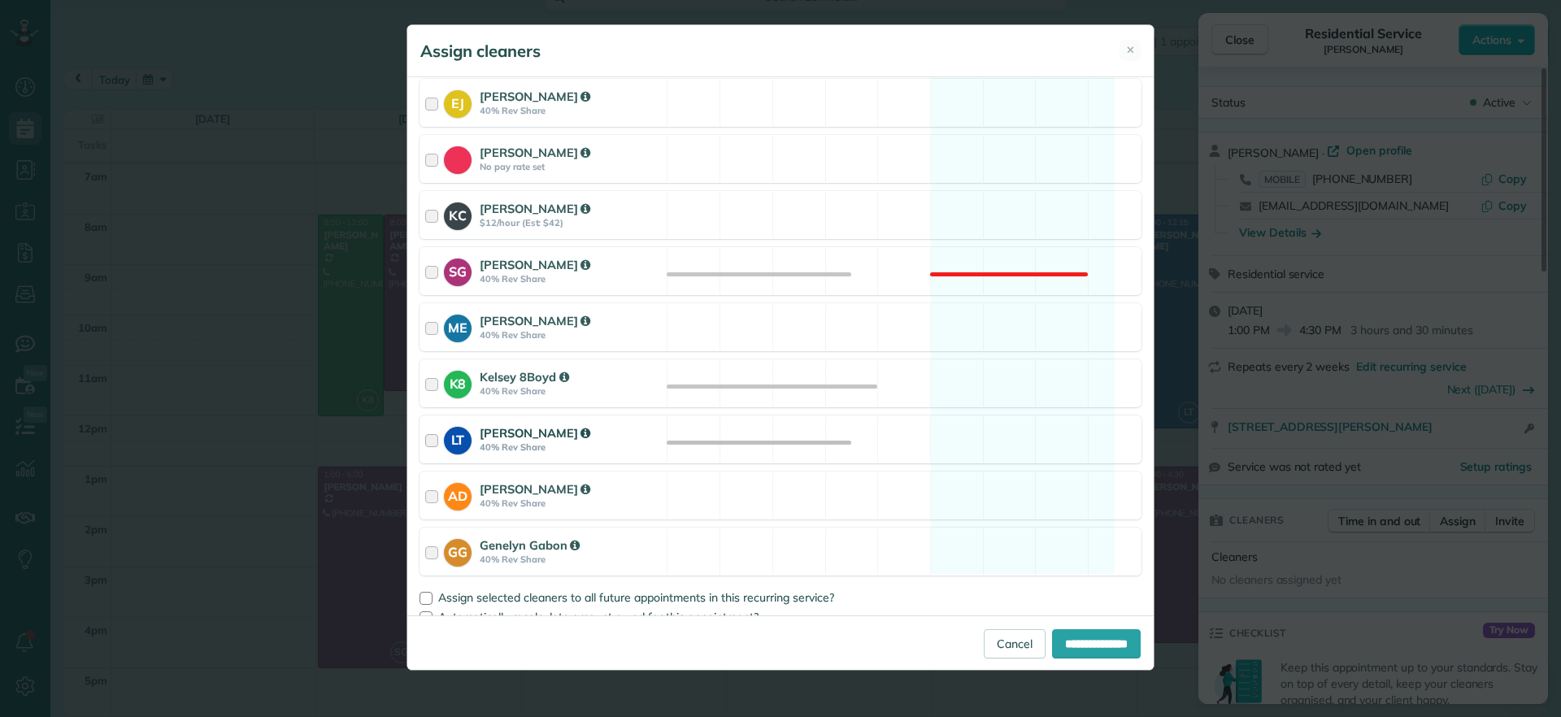
click at [1038, 440] on div "LT Laura Thaller 40% Rev Share Available" at bounding box center [781, 440] width 722 height 48
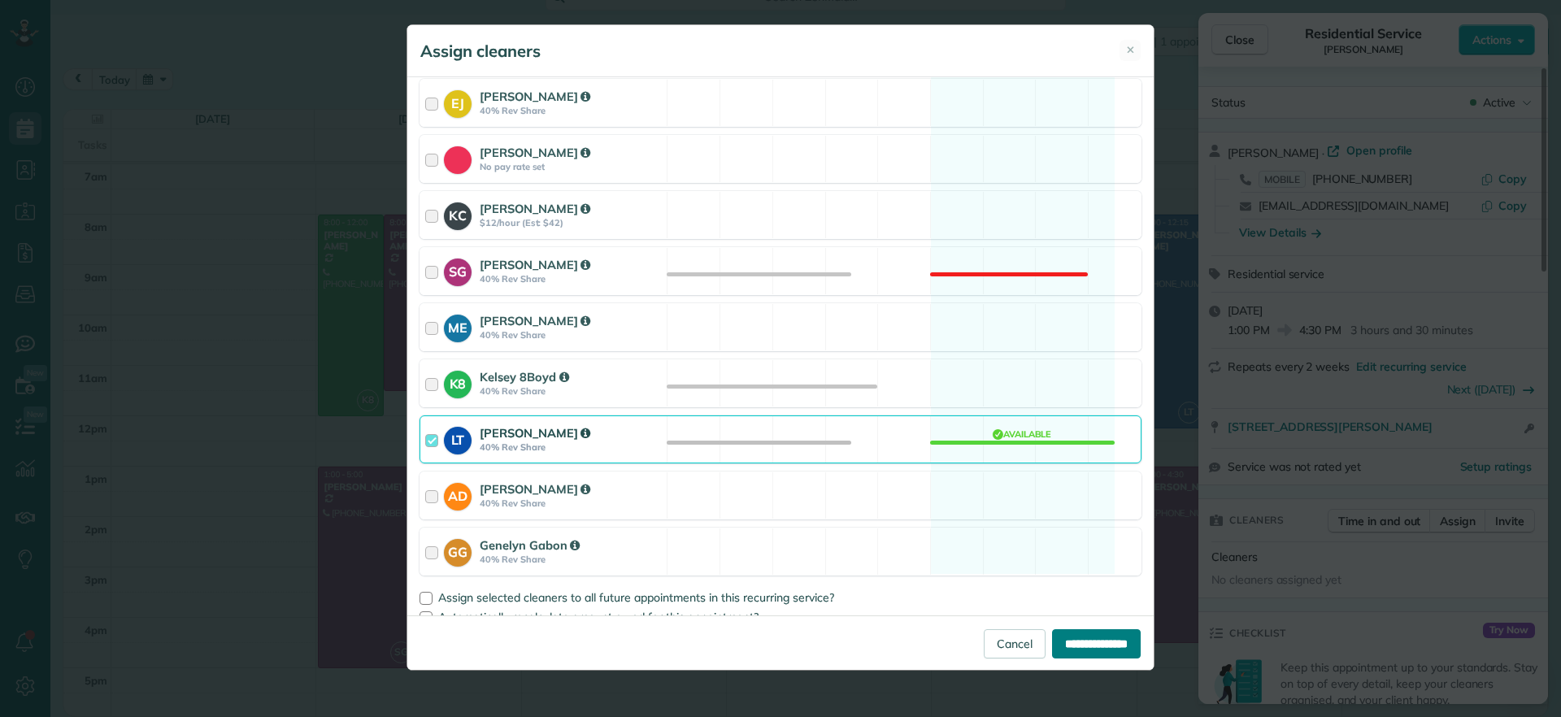
click at [1093, 646] on input "**********" at bounding box center [1096, 643] width 89 height 29
type input "**********"
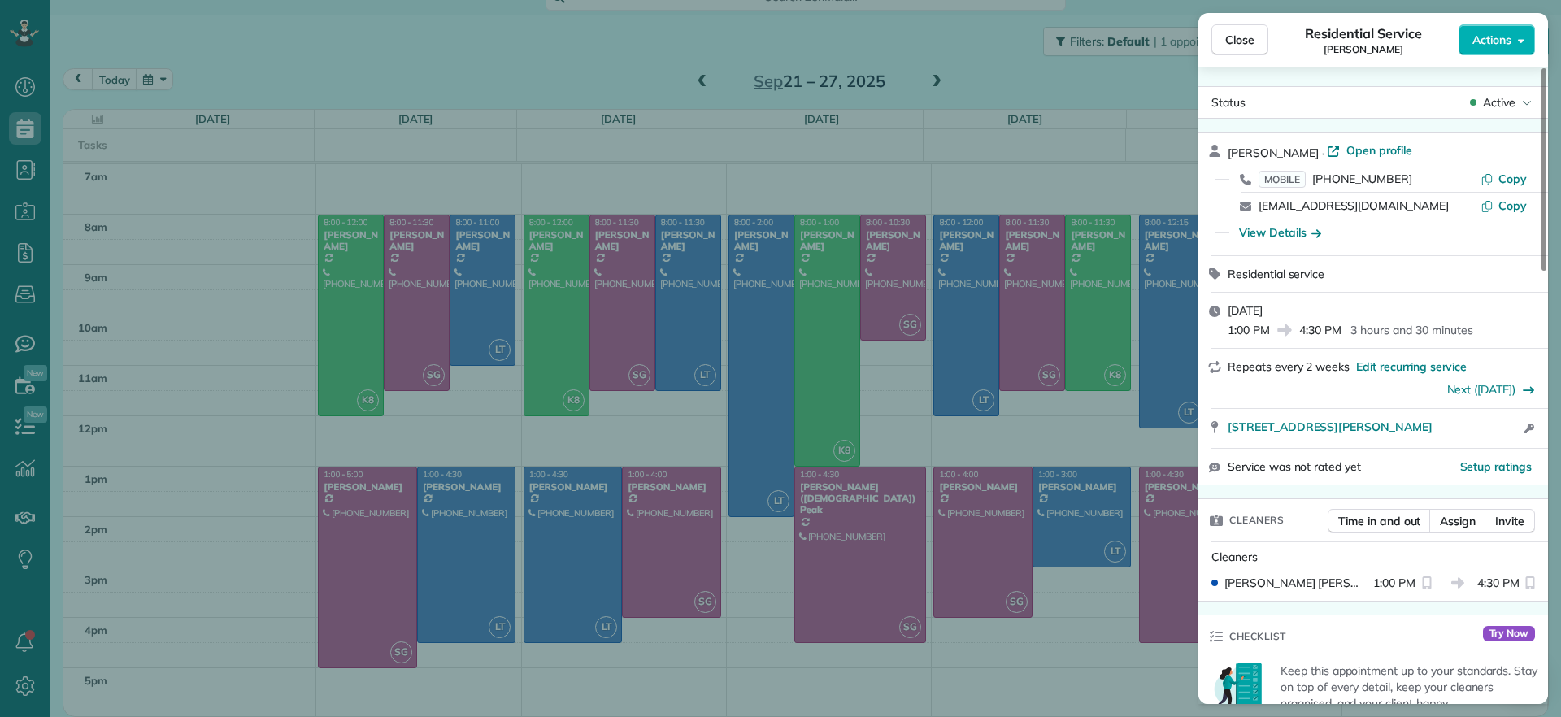
click at [790, 683] on div "Close Residential Service Carla Bowman Actions Status Active Carla Bowman · Ope…" at bounding box center [780, 358] width 1561 height 717
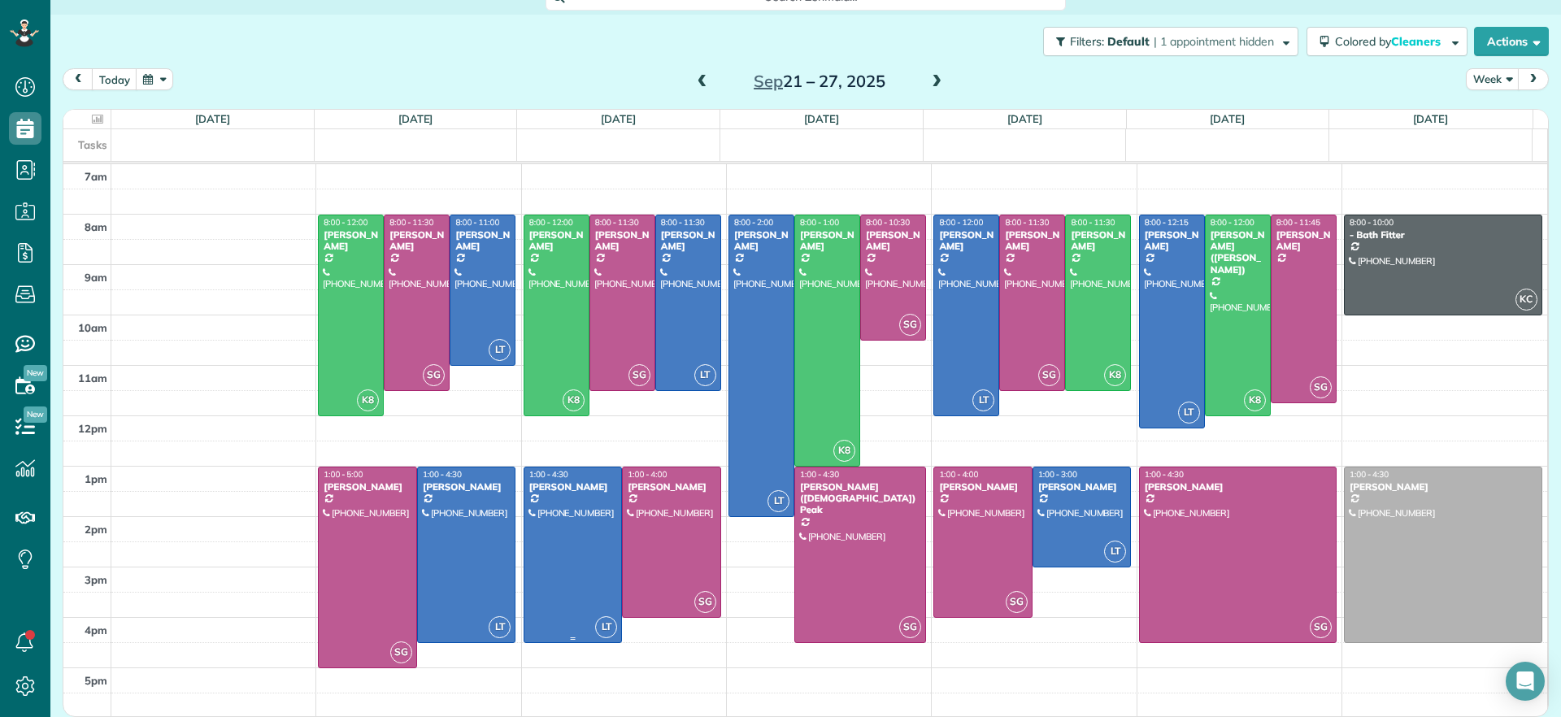
click at [606, 574] on div at bounding box center [573, 555] width 98 height 175
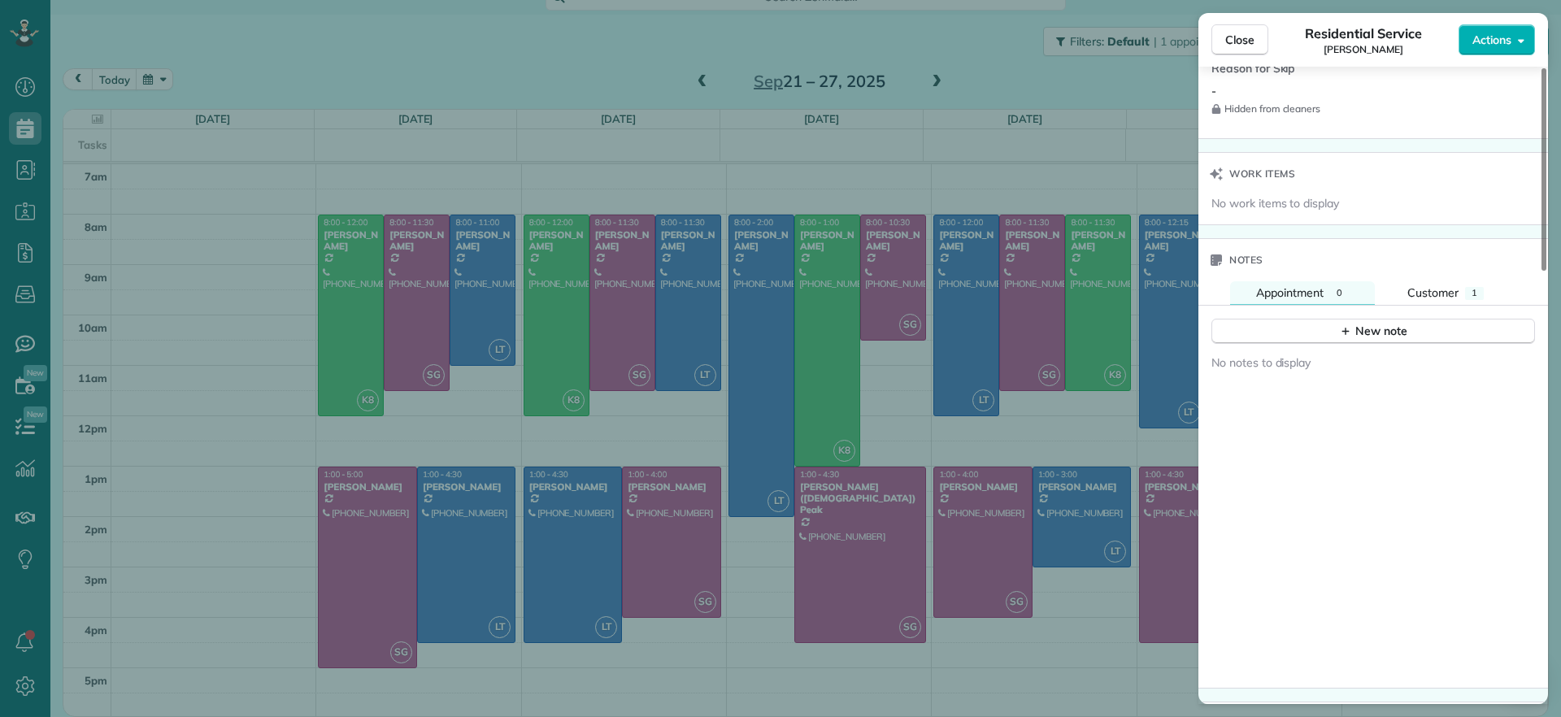
scroll to position [1225, 0]
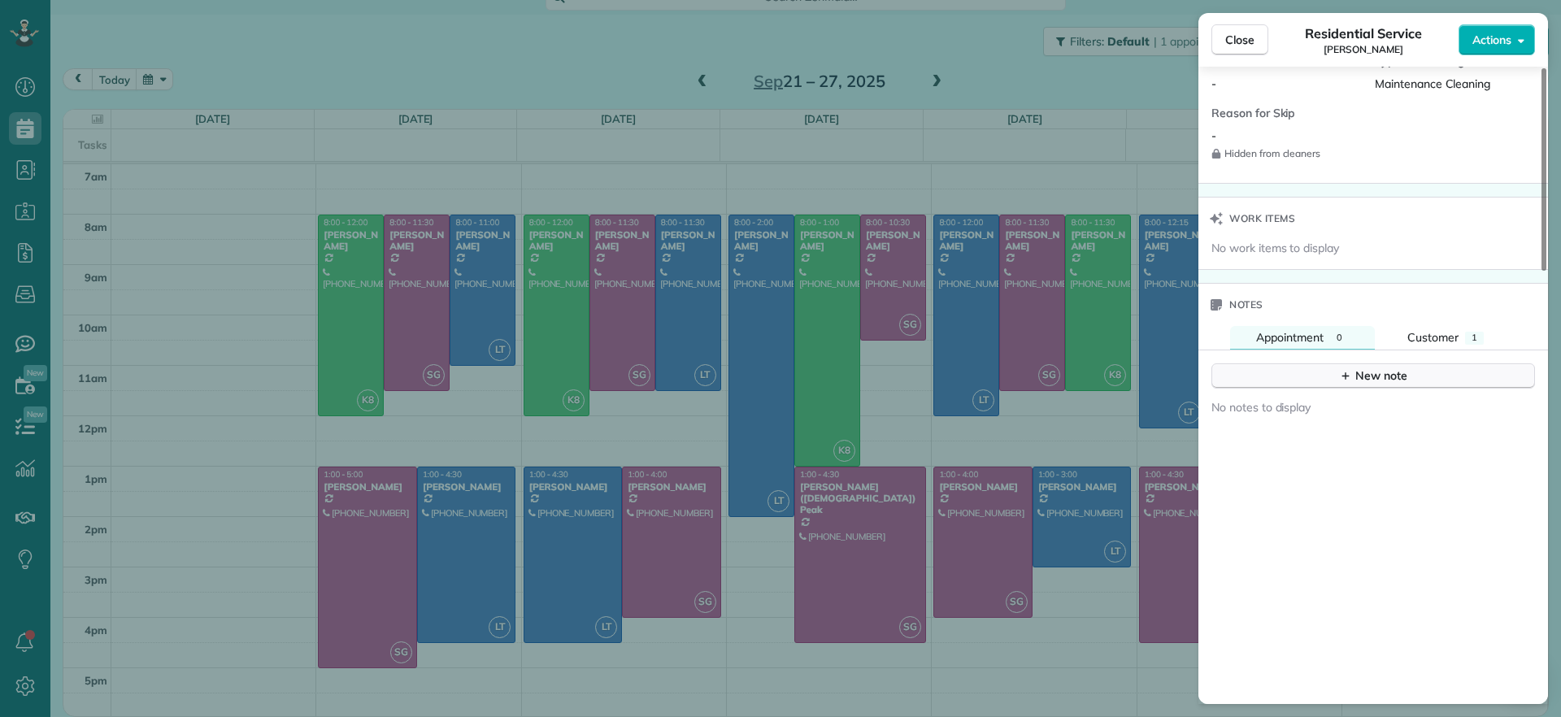
click at [1353, 377] on div "New note" at bounding box center [1373, 376] width 68 height 17
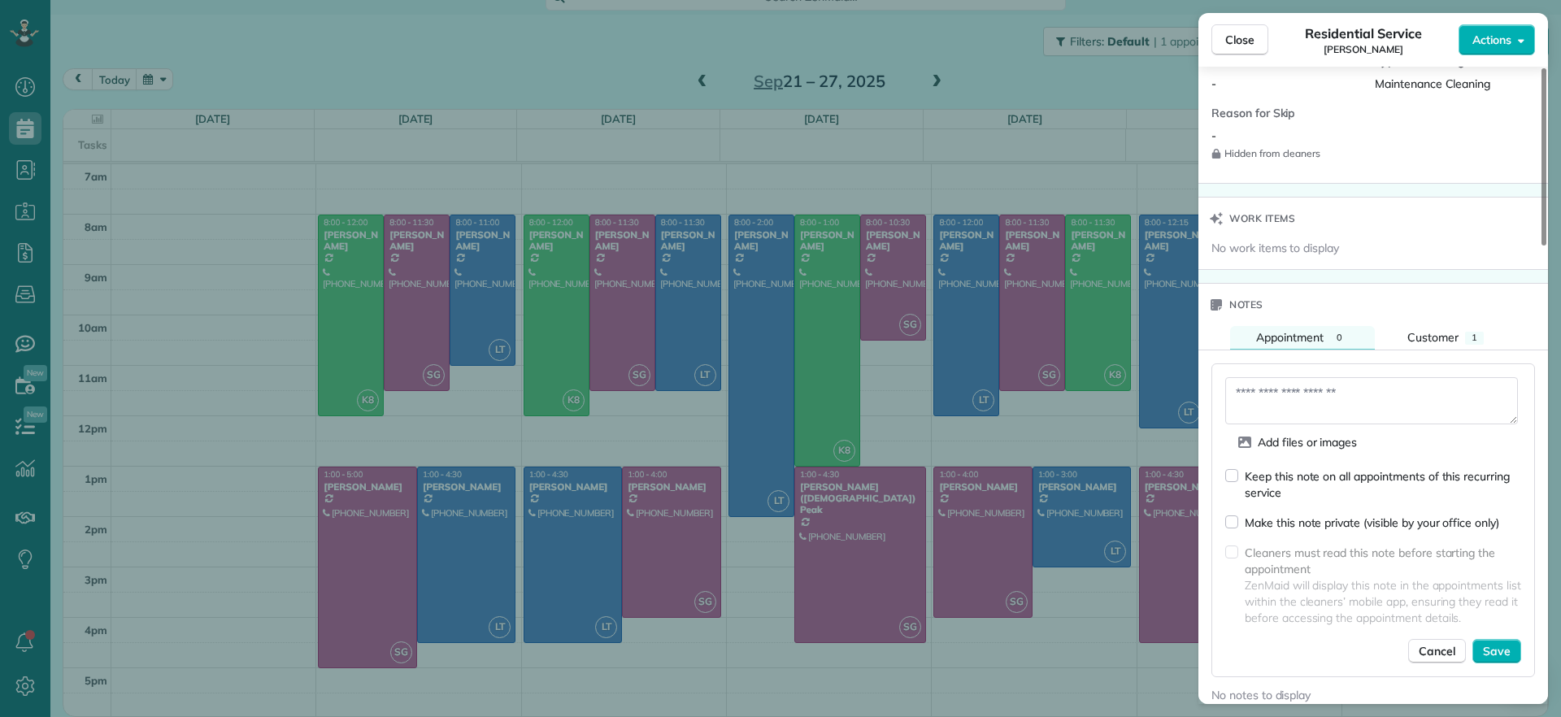
click at [1238, 518] on div "Make this note private (visible by your office only)" at bounding box center [1362, 522] width 274 height 17
click at [1349, 356] on div "Add files or images Keep this note on all appointments of this recurring servic…" at bounding box center [1374, 513] width 350 height 327
click at [1321, 397] on textarea at bounding box center [1371, 400] width 293 height 47
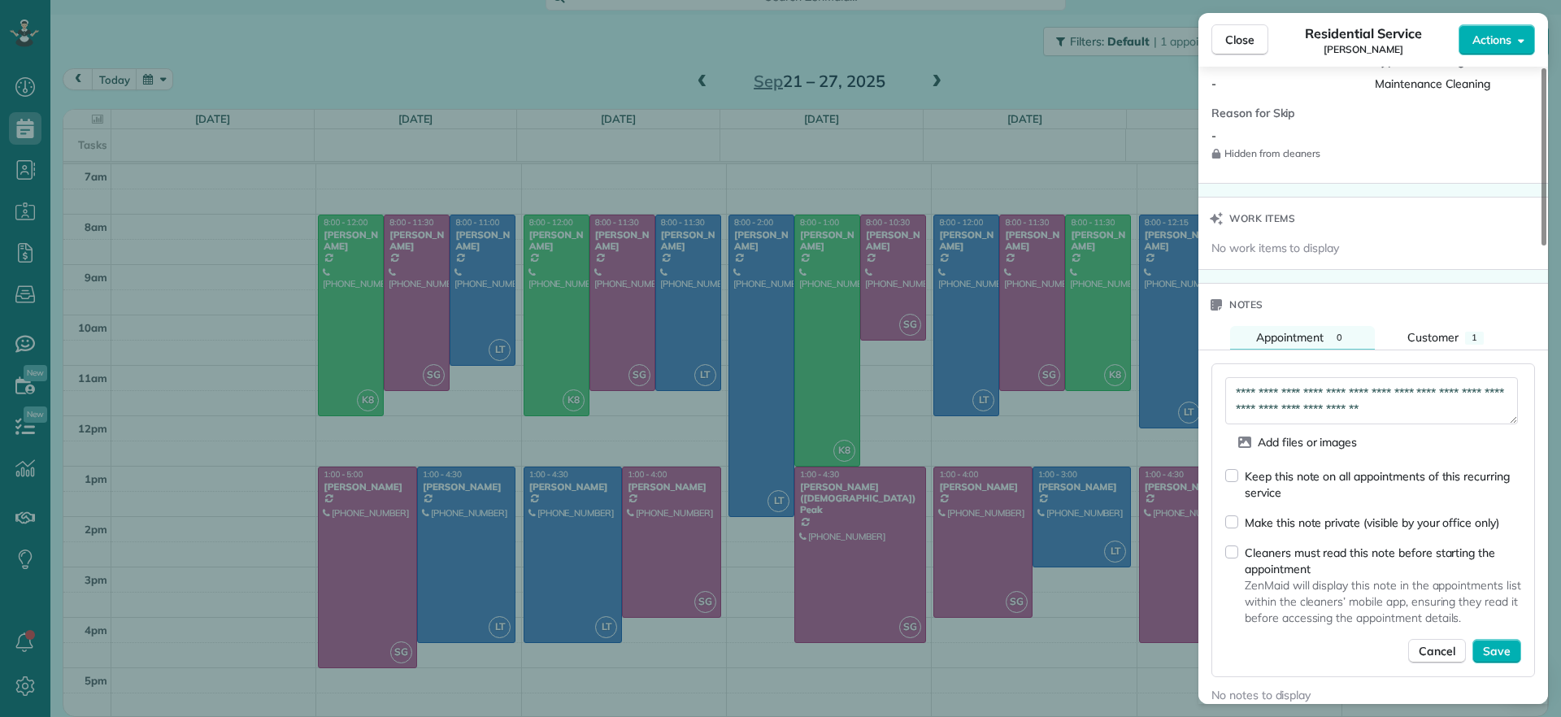
scroll to position [10, 0]
type textarea "**********"
drag, startPoint x: 1508, startPoint y: 654, endPoint x: 1437, endPoint y: 496, distance: 173.2
click at [1437, 496] on div "Keep this note on all appointments of this recurring service Make this note pri…" at bounding box center [1373, 566] width 296 height 196
click at [1495, 650] on span "Save" at bounding box center [1497, 651] width 28 height 16
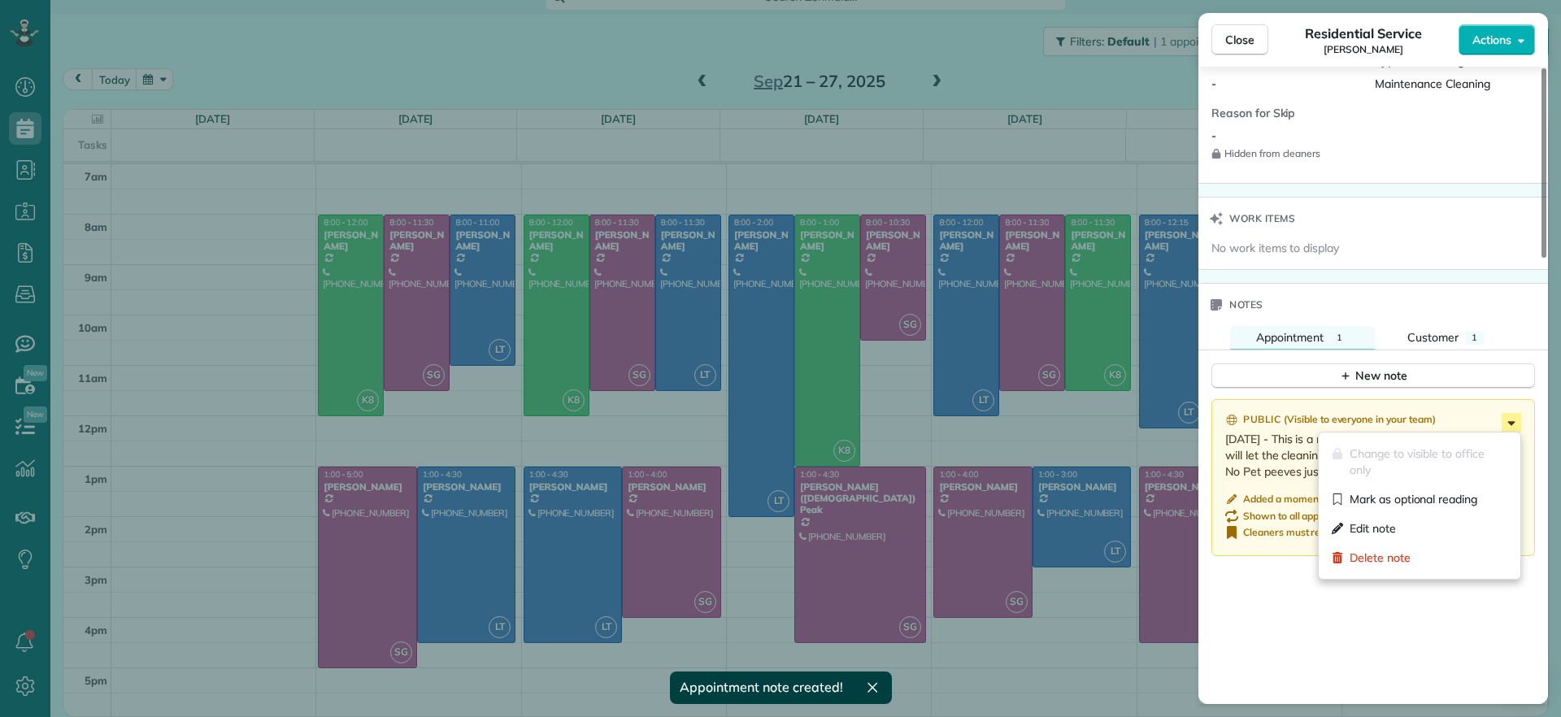
click at [1507, 427] on icon at bounding box center [1512, 423] width 20 height 20
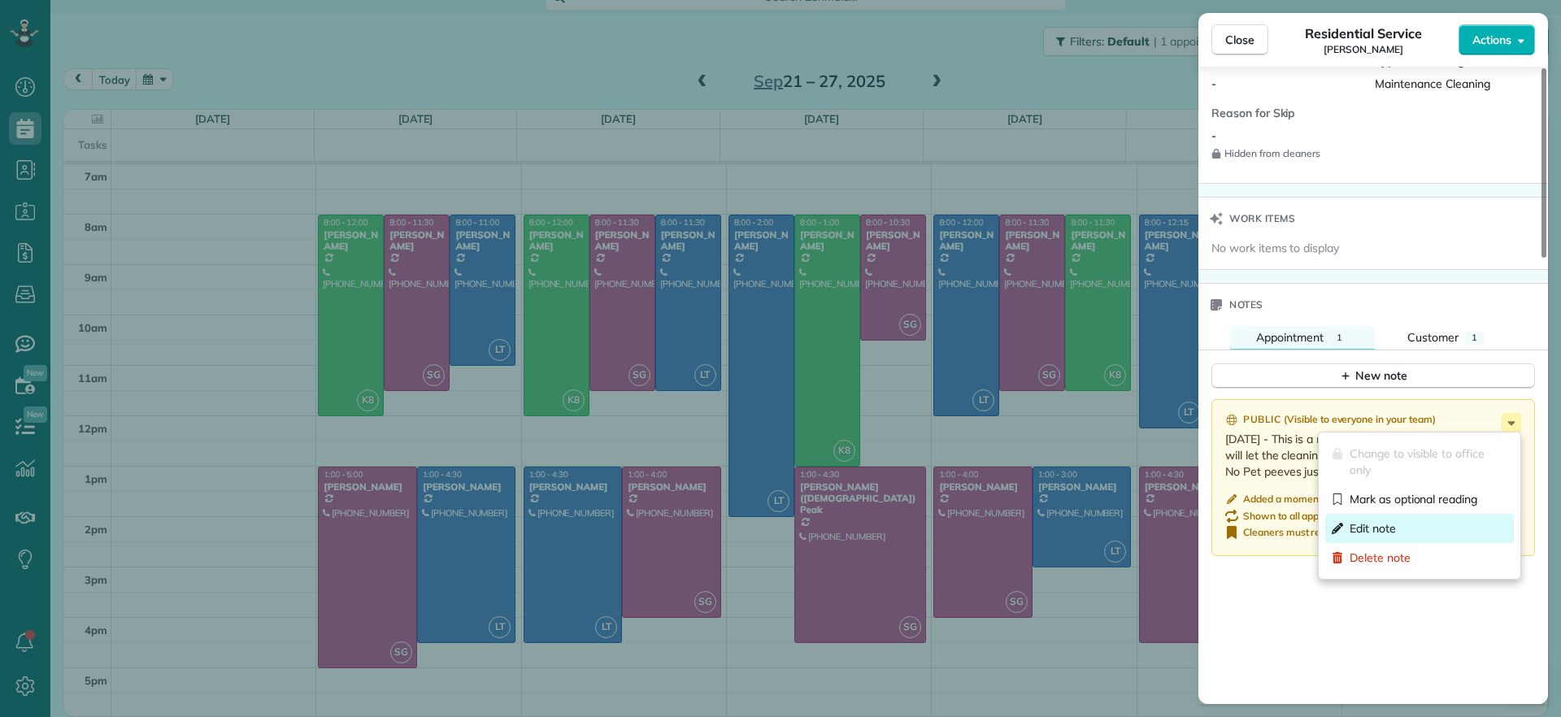
click at [1388, 523] on span "Edit note" at bounding box center [1373, 528] width 46 height 16
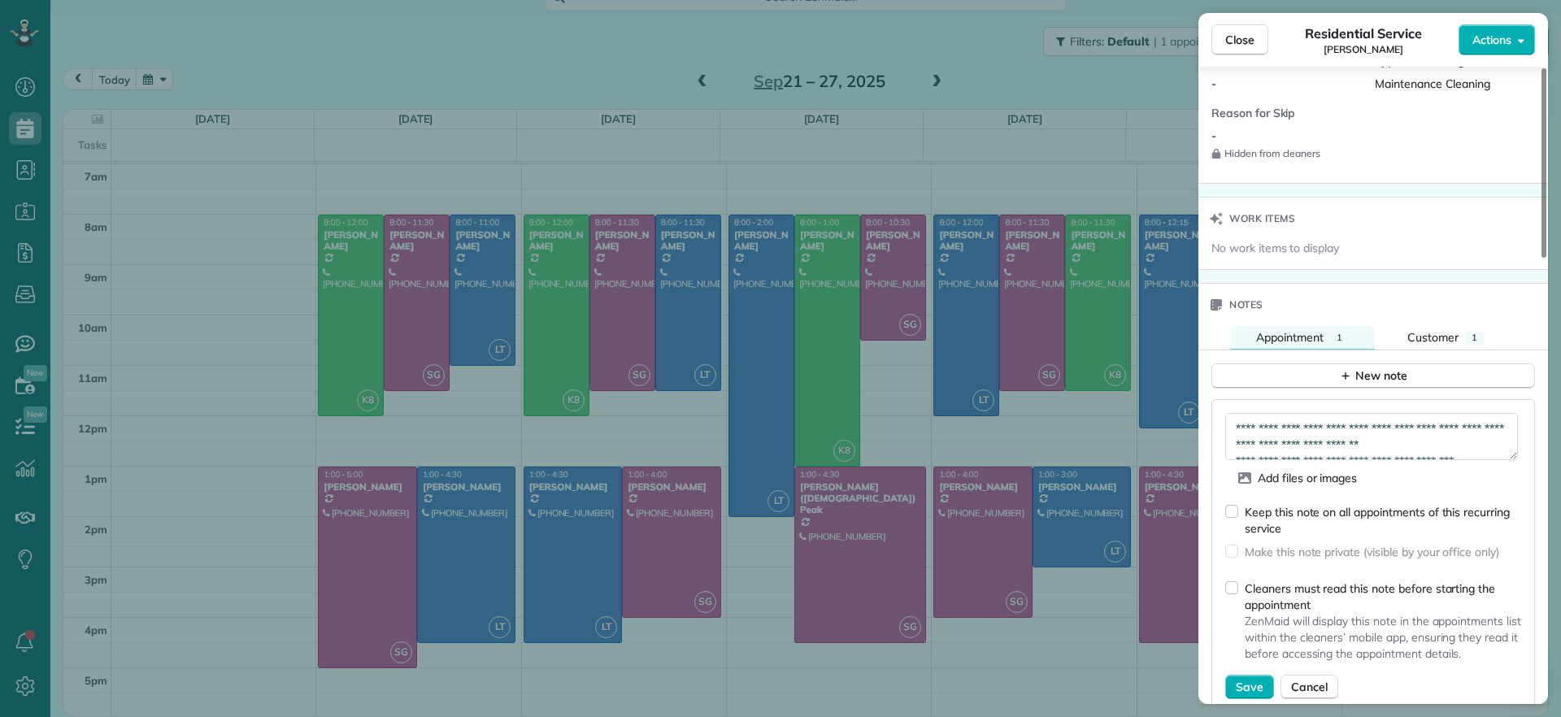
click at [1238, 578] on div "Cleaners must read this note before starting the appointment ZenMaid will displ…" at bounding box center [1373, 624] width 296 height 102
click at [1305, 685] on span "Cancel" at bounding box center [1309, 687] width 37 height 16
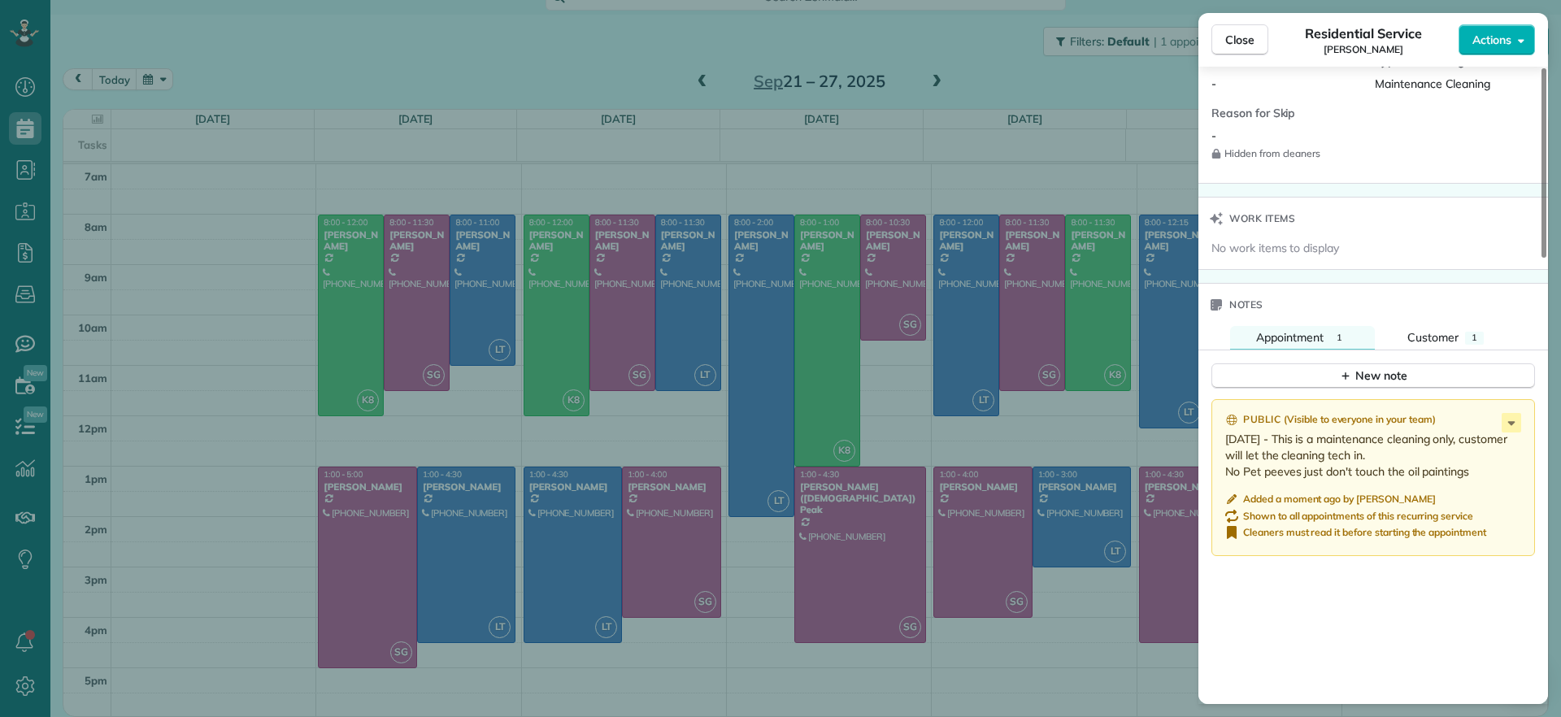
click at [1495, 432] on p "09/11/25 - This is a maintenance cleaning only, customer will let the cleaning …" at bounding box center [1374, 455] width 299 height 49
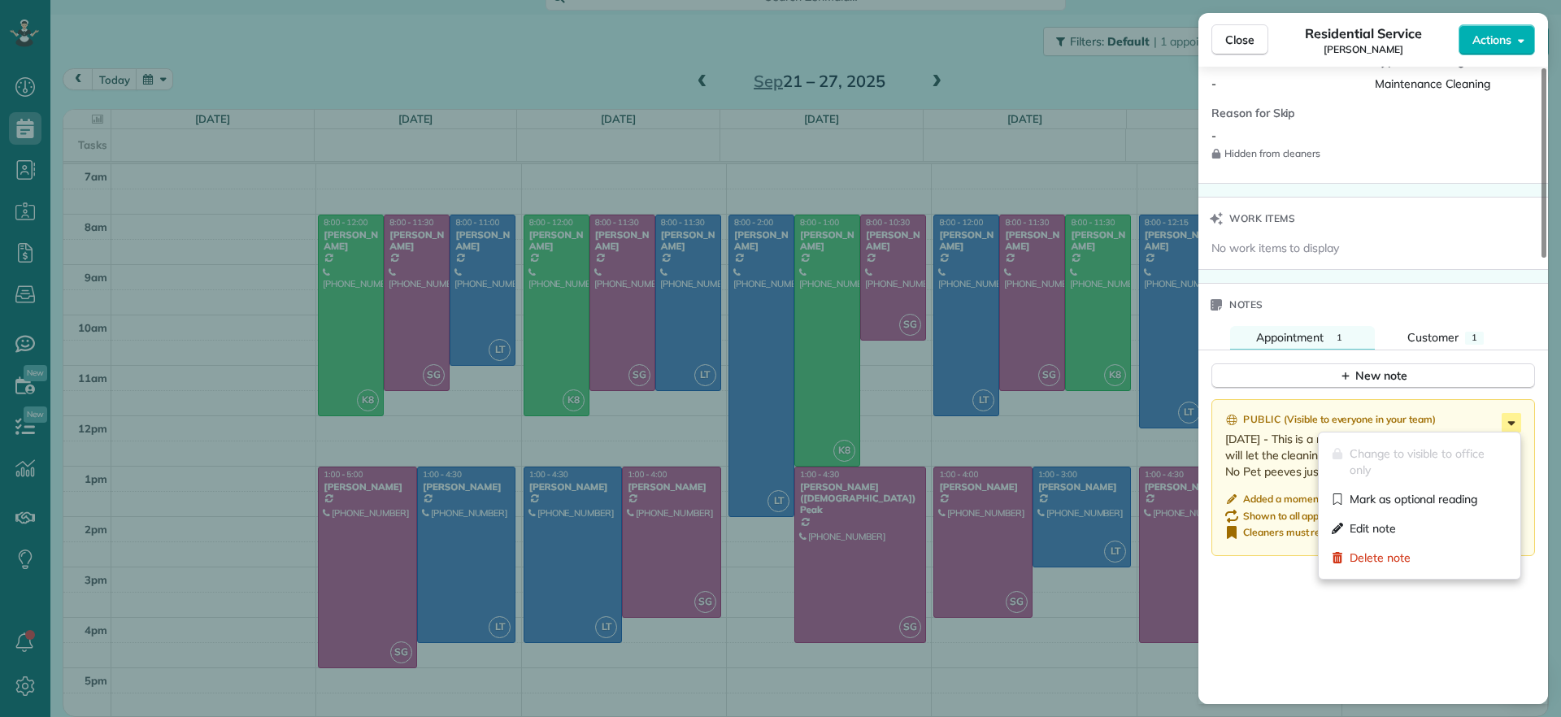
click at [1512, 414] on icon at bounding box center [1512, 423] width 20 height 20
click at [1361, 530] on span "Edit note" at bounding box center [1373, 528] width 46 height 16
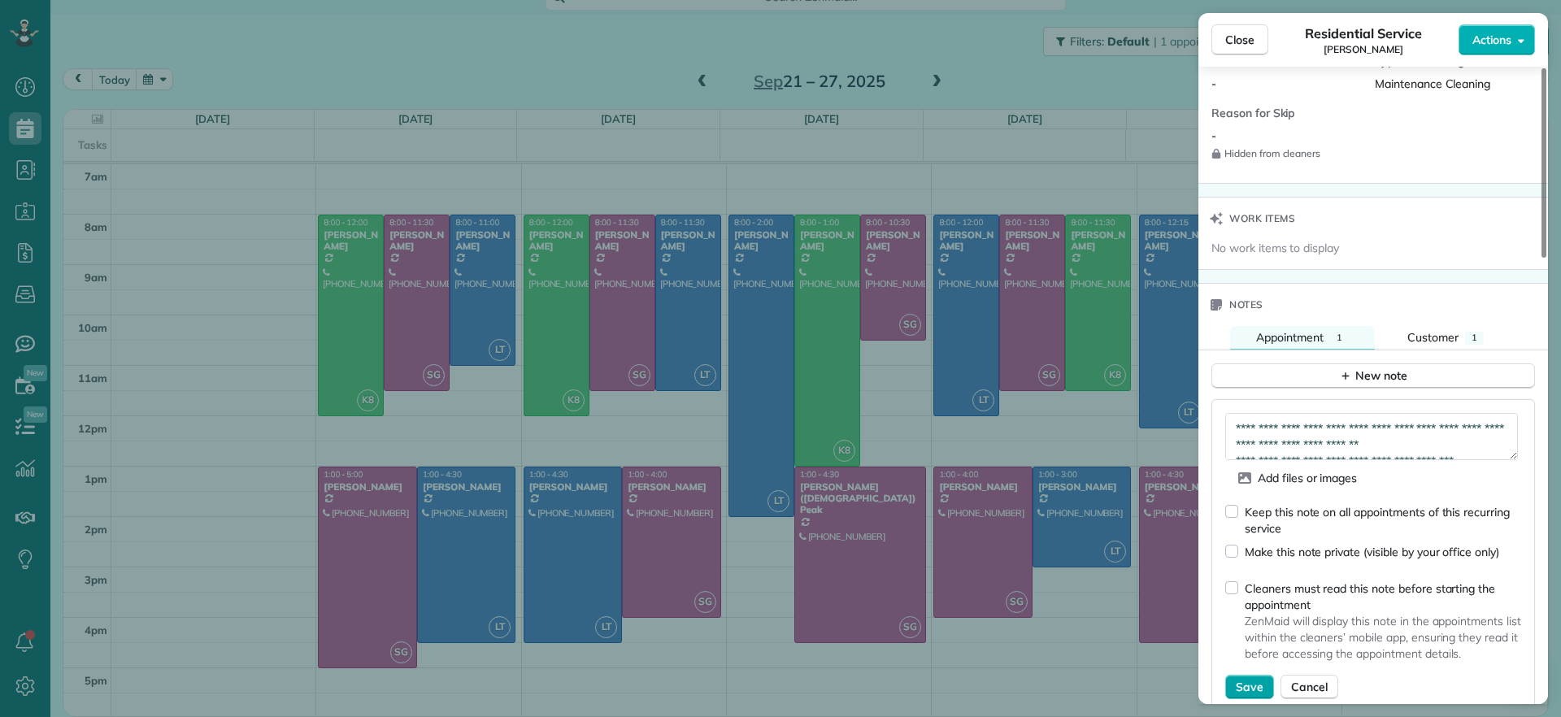
click at [1237, 686] on span "Save" at bounding box center [1250, 687] width 28 height 16
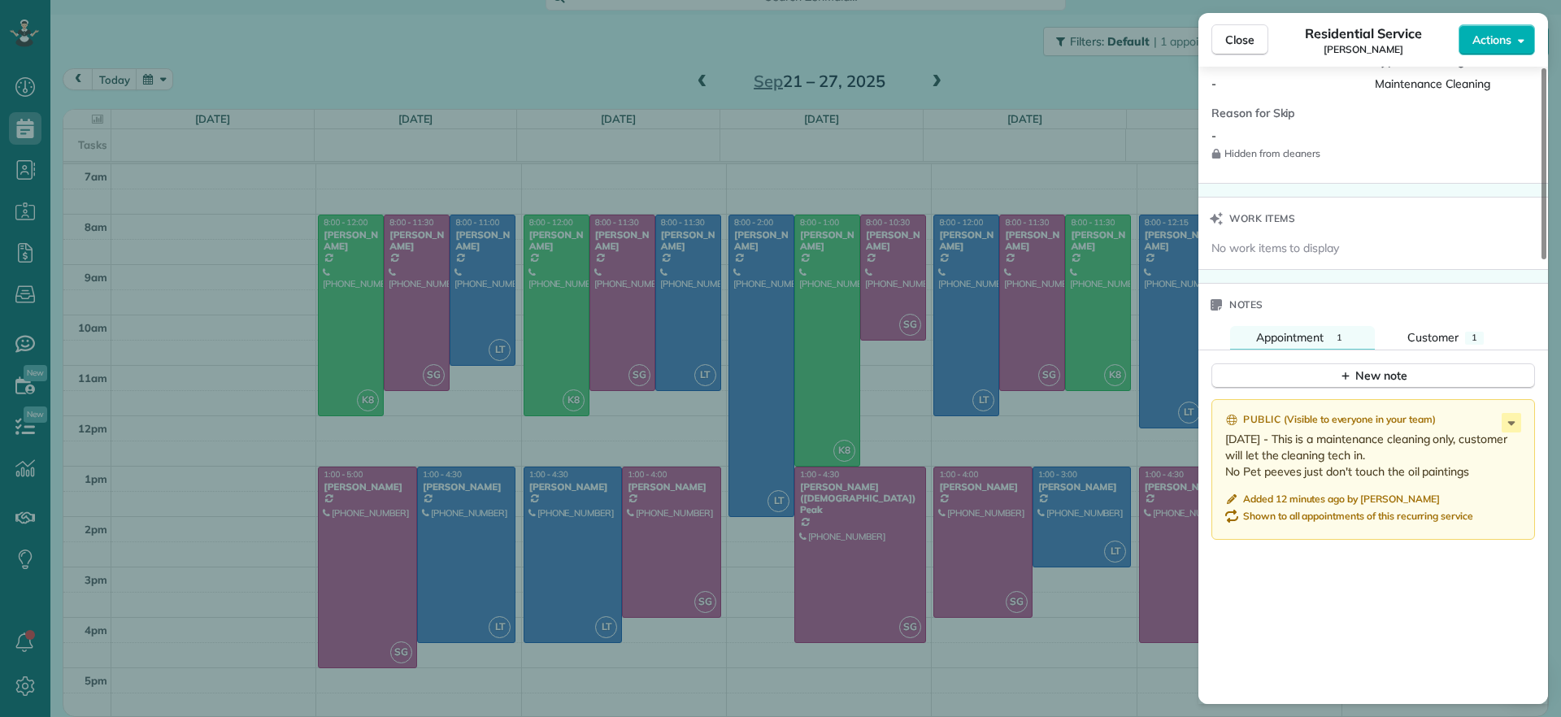
click at [890, 145] on div "Close Residential Service Carla Bowman Actions Status Active Carla Bowman · Ope…" at bounding box center [780, 358] width 1561 height 717
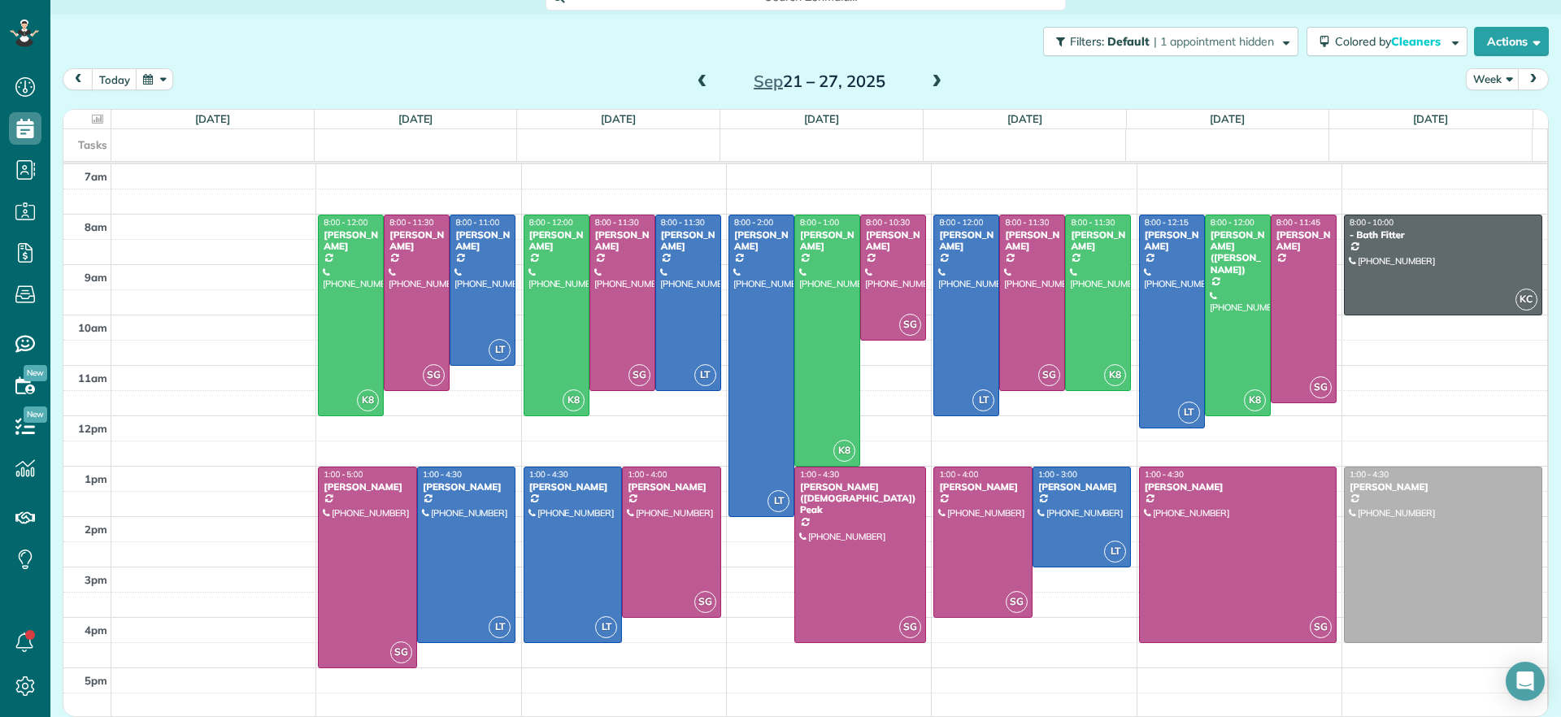
click at [928, 83] on span at bounding box center [937, 82] width 18 height 15
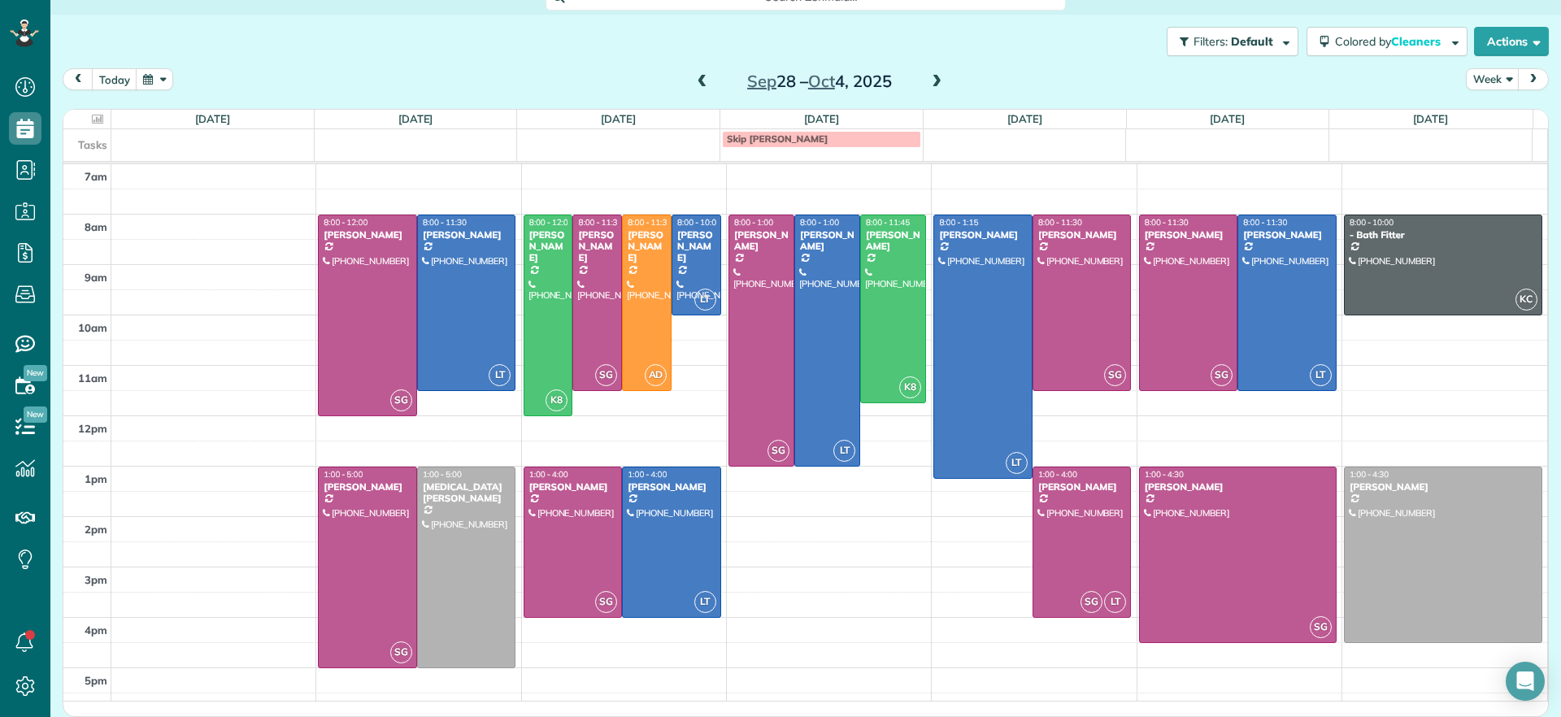
click at [928, 83] on span at bounding box center [937, 82] width 18 height 15
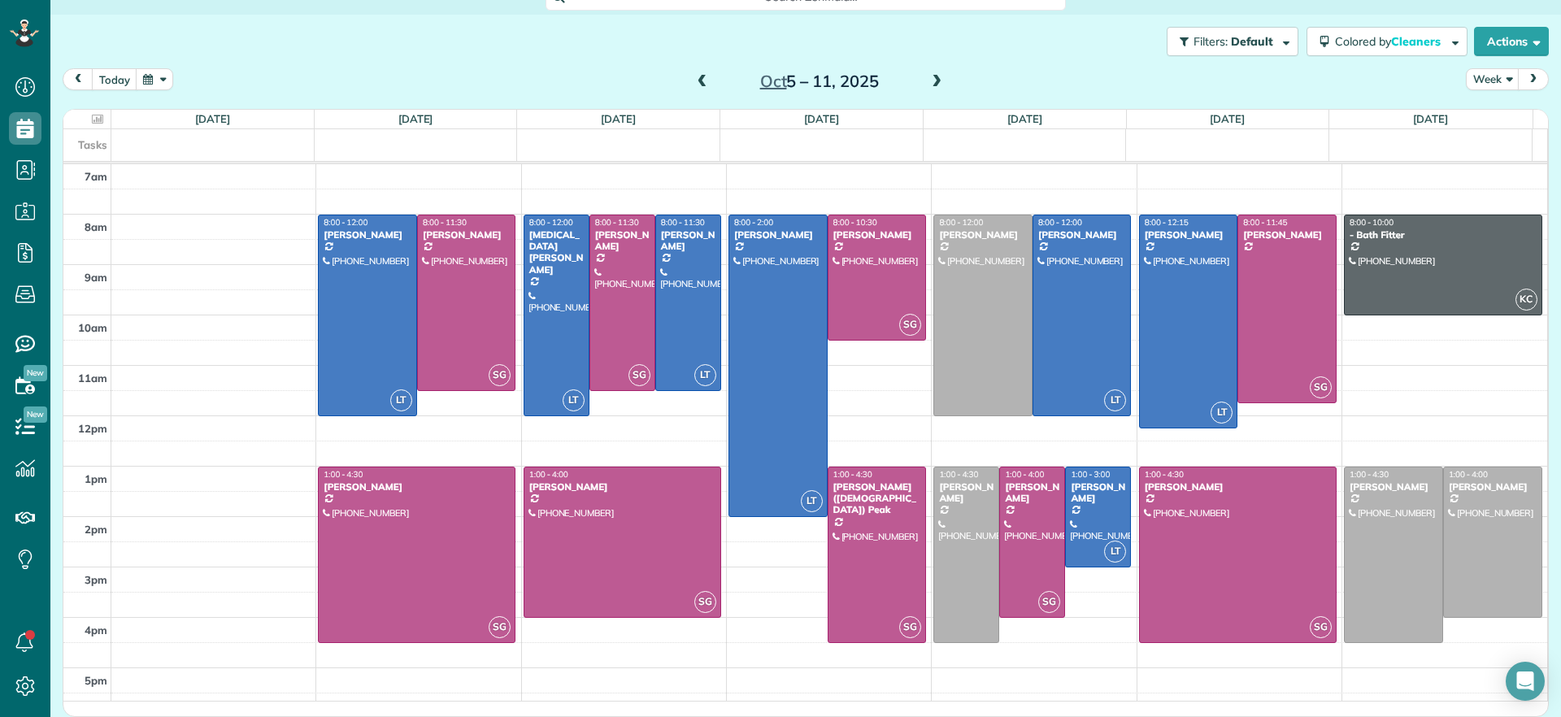
click at [928, 83] on span at bounding box center [937, 82] width 18 height 15
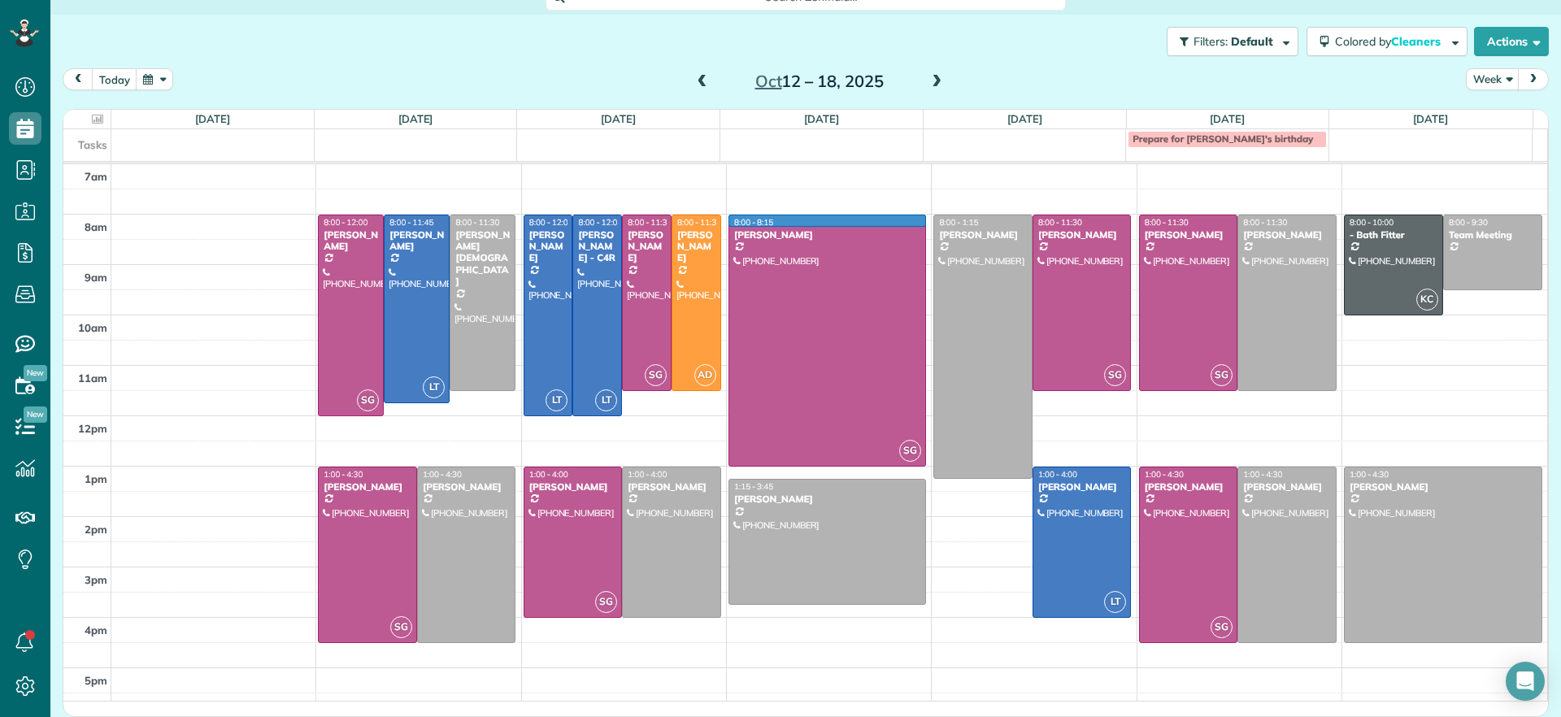
click at [912, 216] on td at bounding box center [829, 227] width 1437 height 25
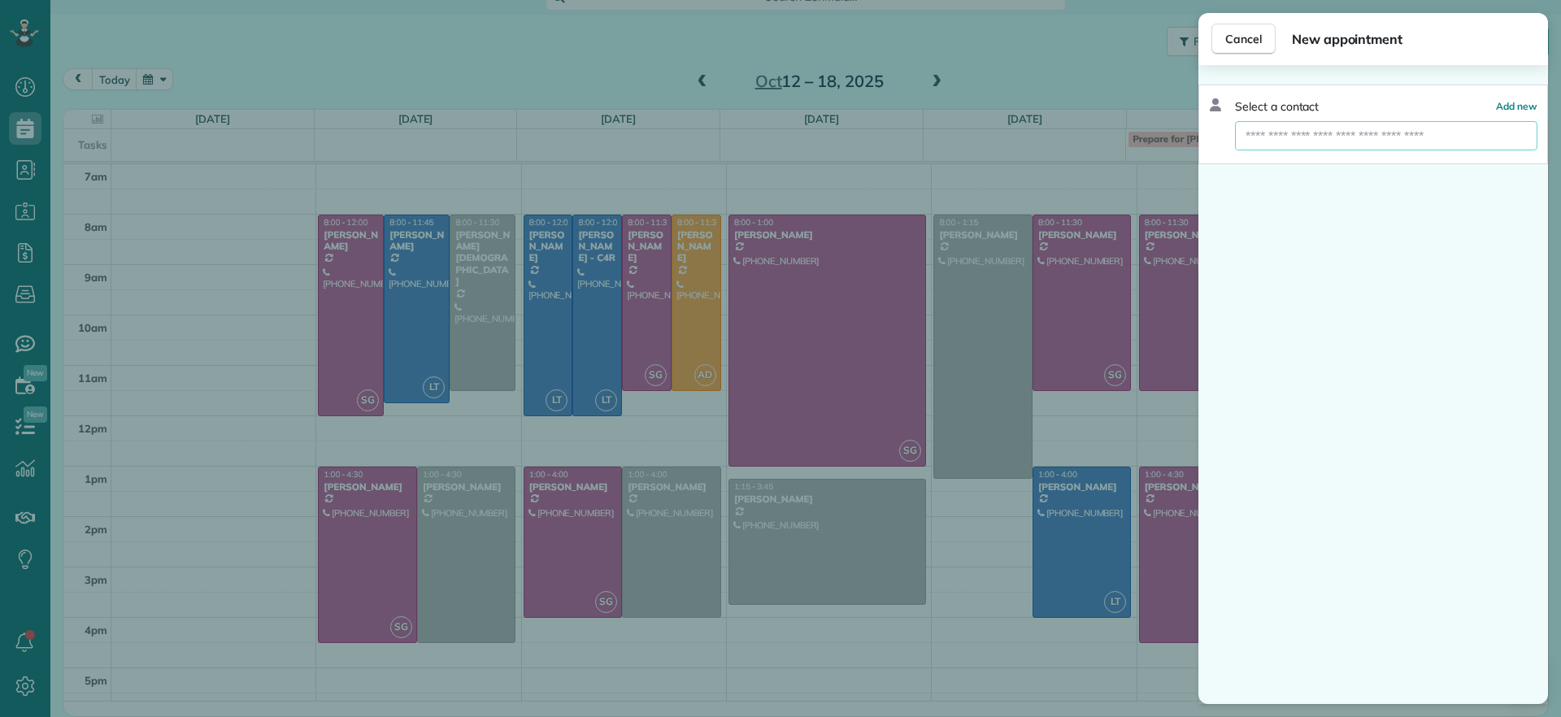
click at [1286, 141] on input "text" at bounding box center [1386, 135] width 302 height 29
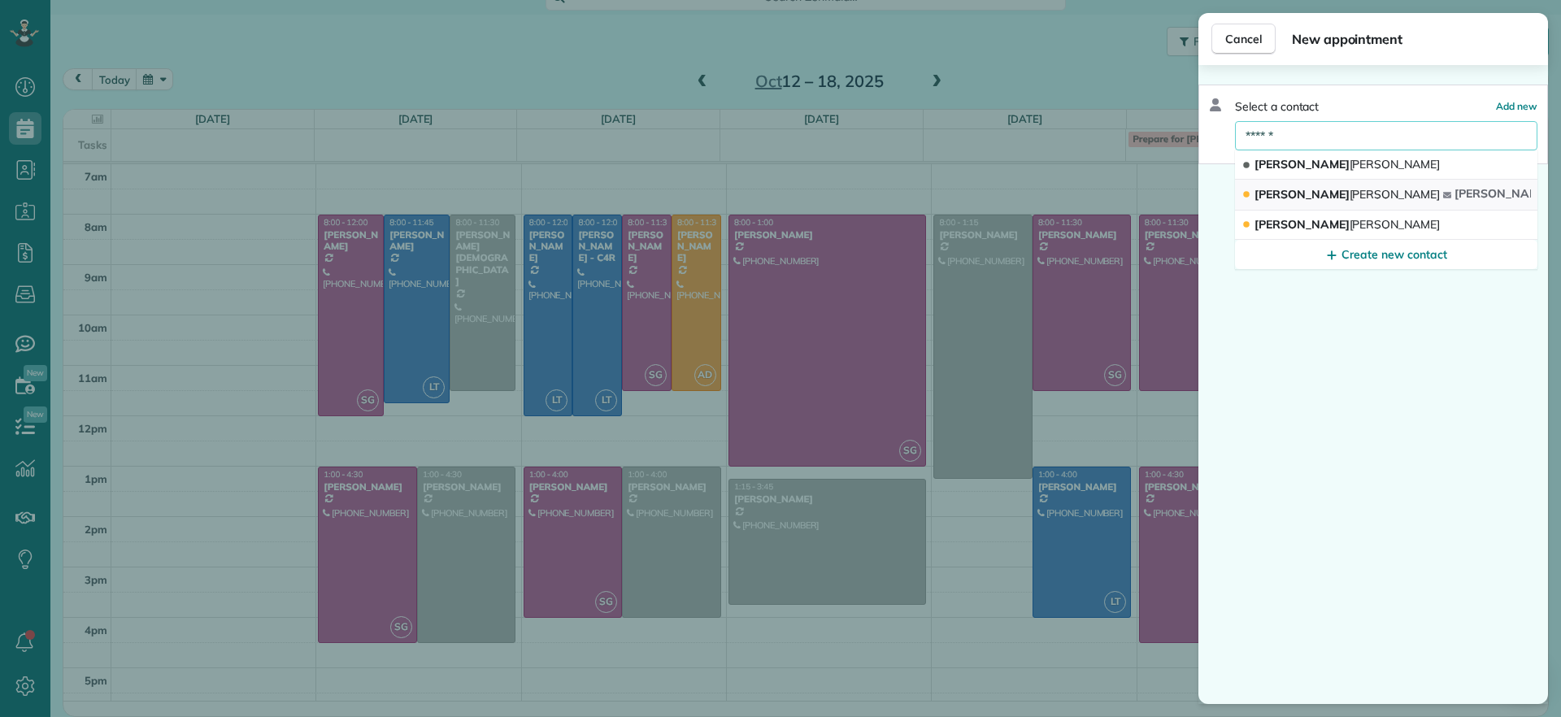
type input "******"
click at [1326, 190] on button "John Miller john miller 9609@gmail.com" at bounding box center [1386, 195] width 302 height 31
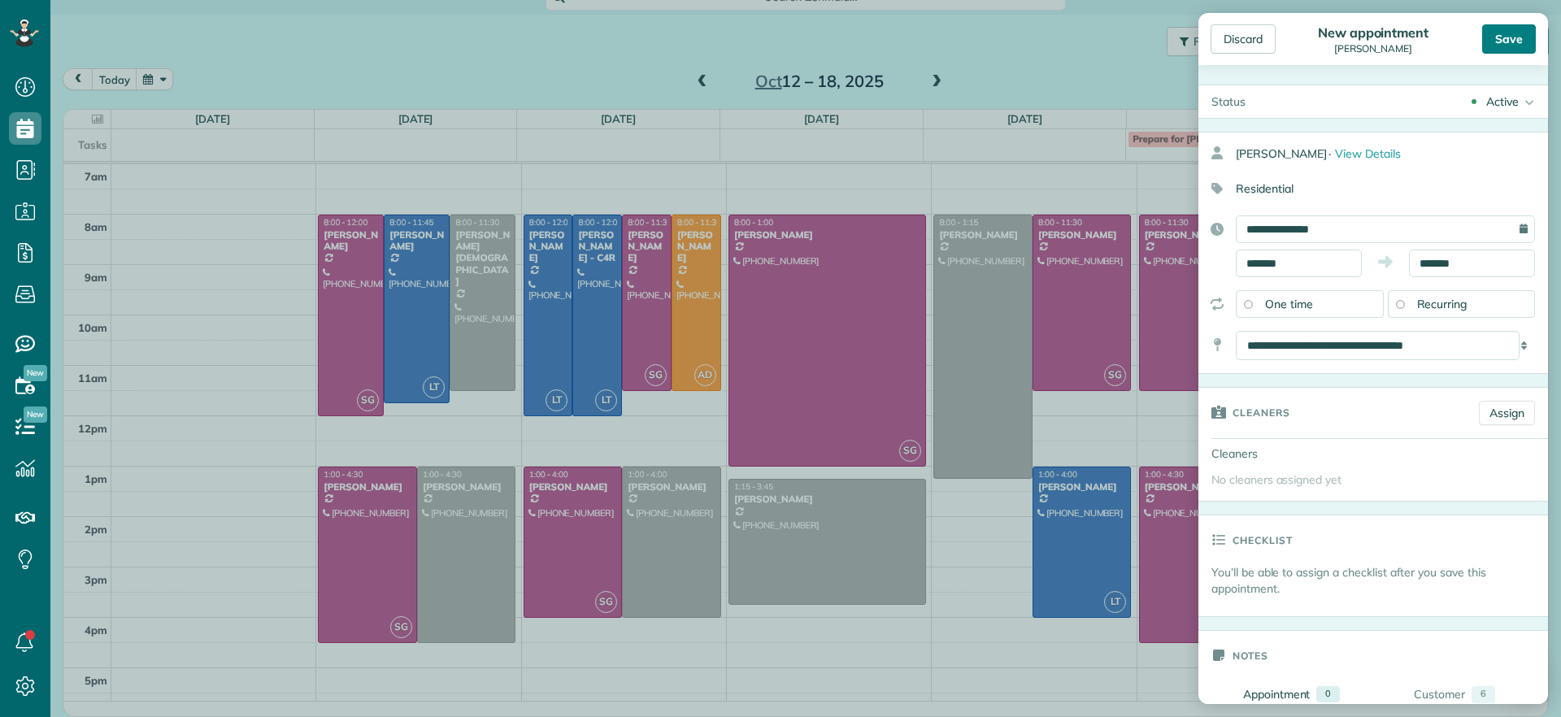
click at [1514, 47] on div "Save" at bounding box center [1509, 38] width 54 height 29
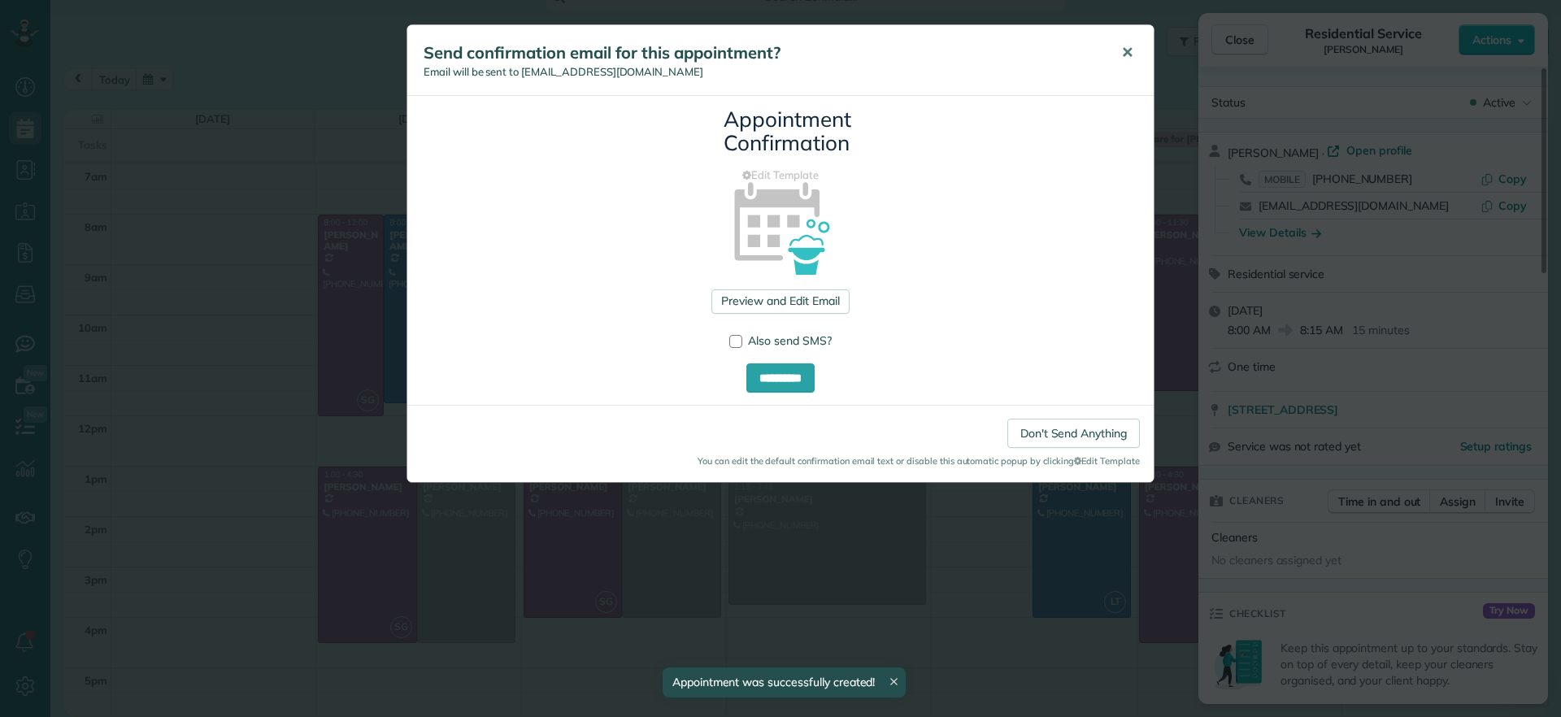
click at [1125, 55] on span "✕" at bounding box center [1127, 52] width 12 height 19
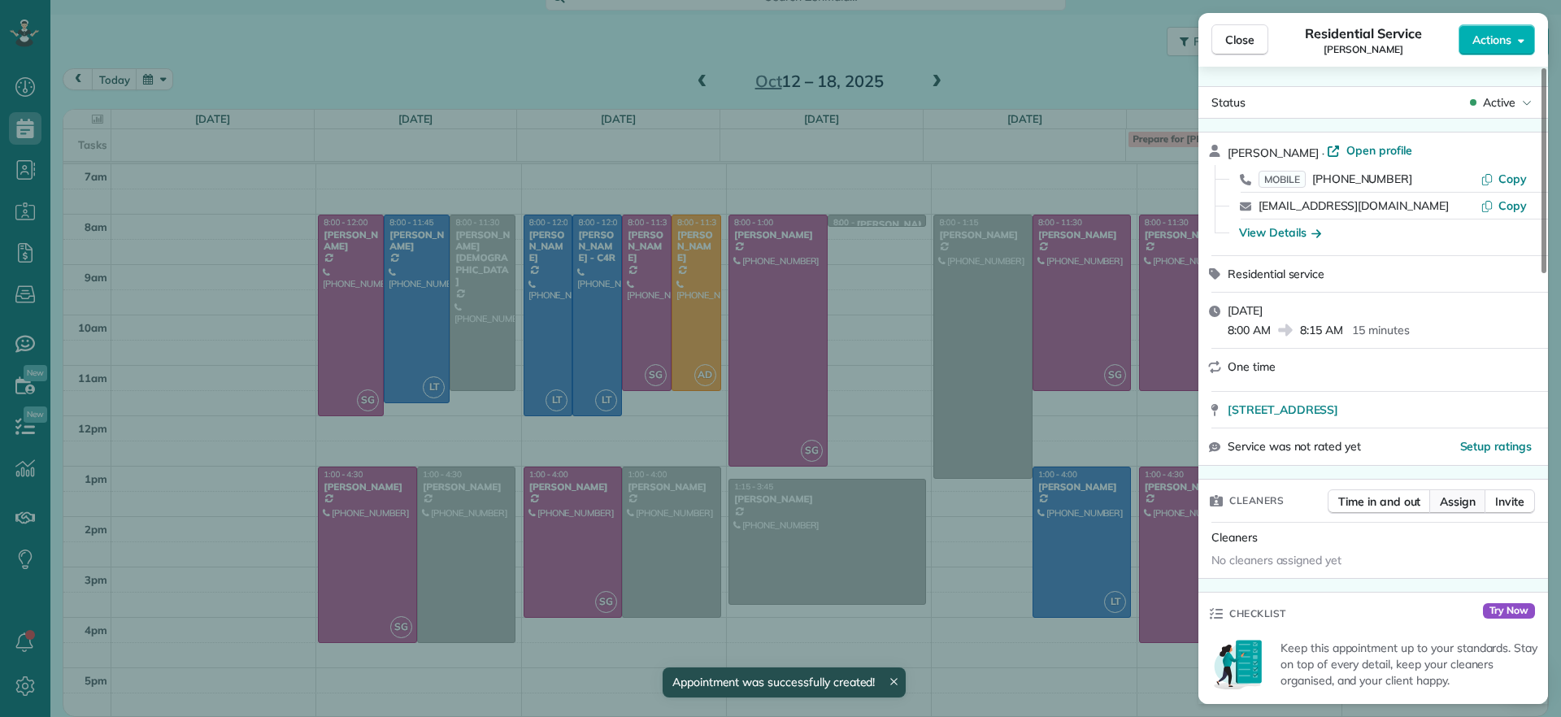
click at [1466, 495] on span "Assign" at bounding box center [1458, 502] width 36 height 16
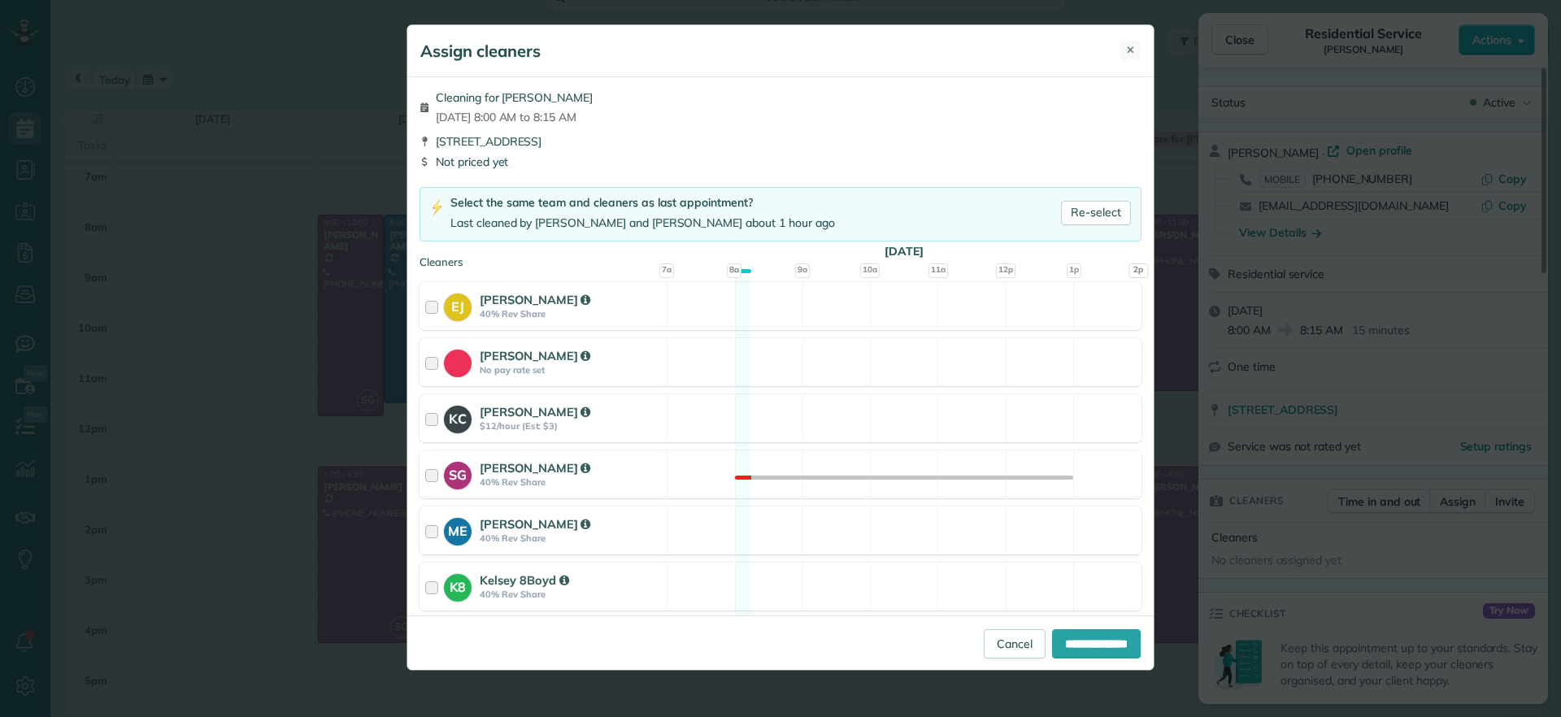
click at [1124, 53] on button "✕" at bounding box center [1130, 50] width 21 height 21
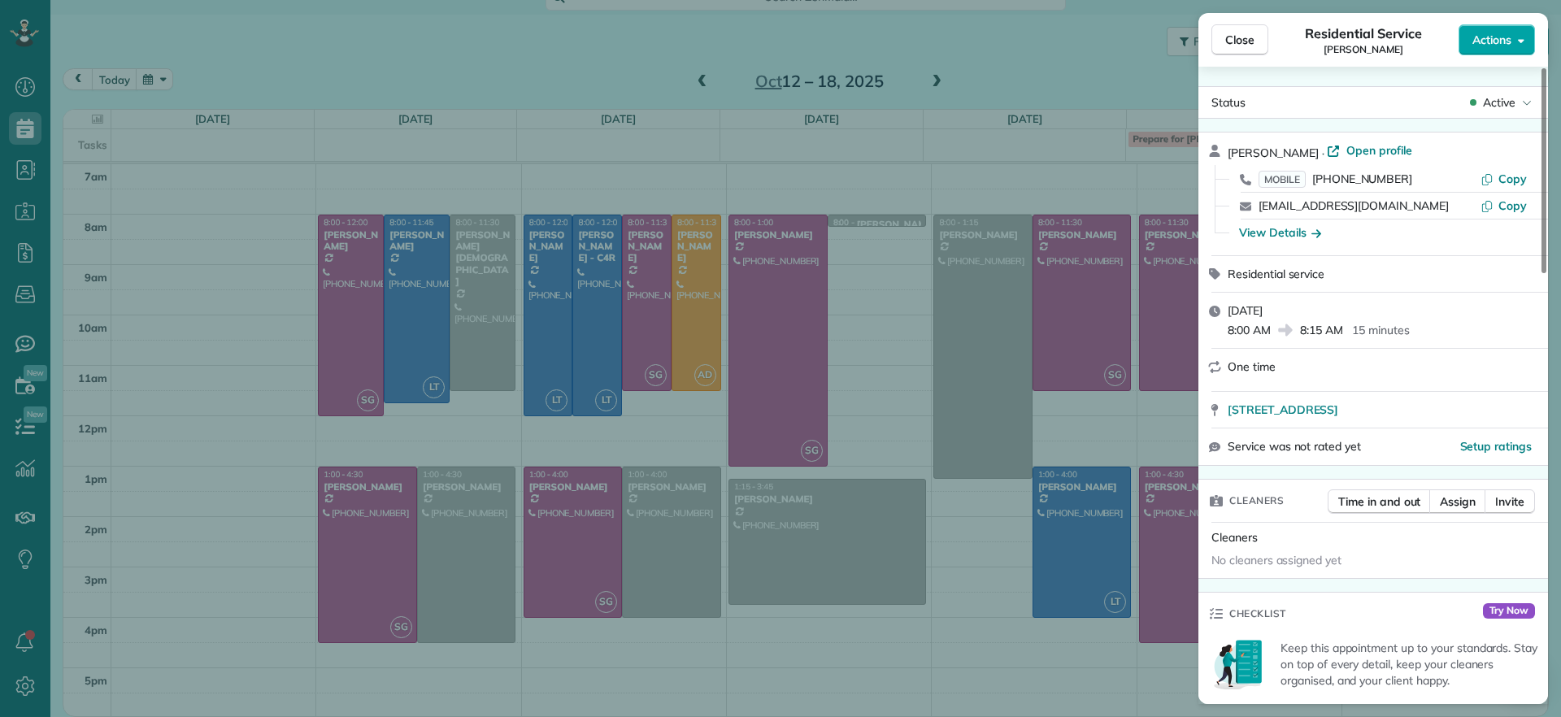
click at [1469, 37] on button "Actions" at bounding box center [1497, 39] width 76 height 31
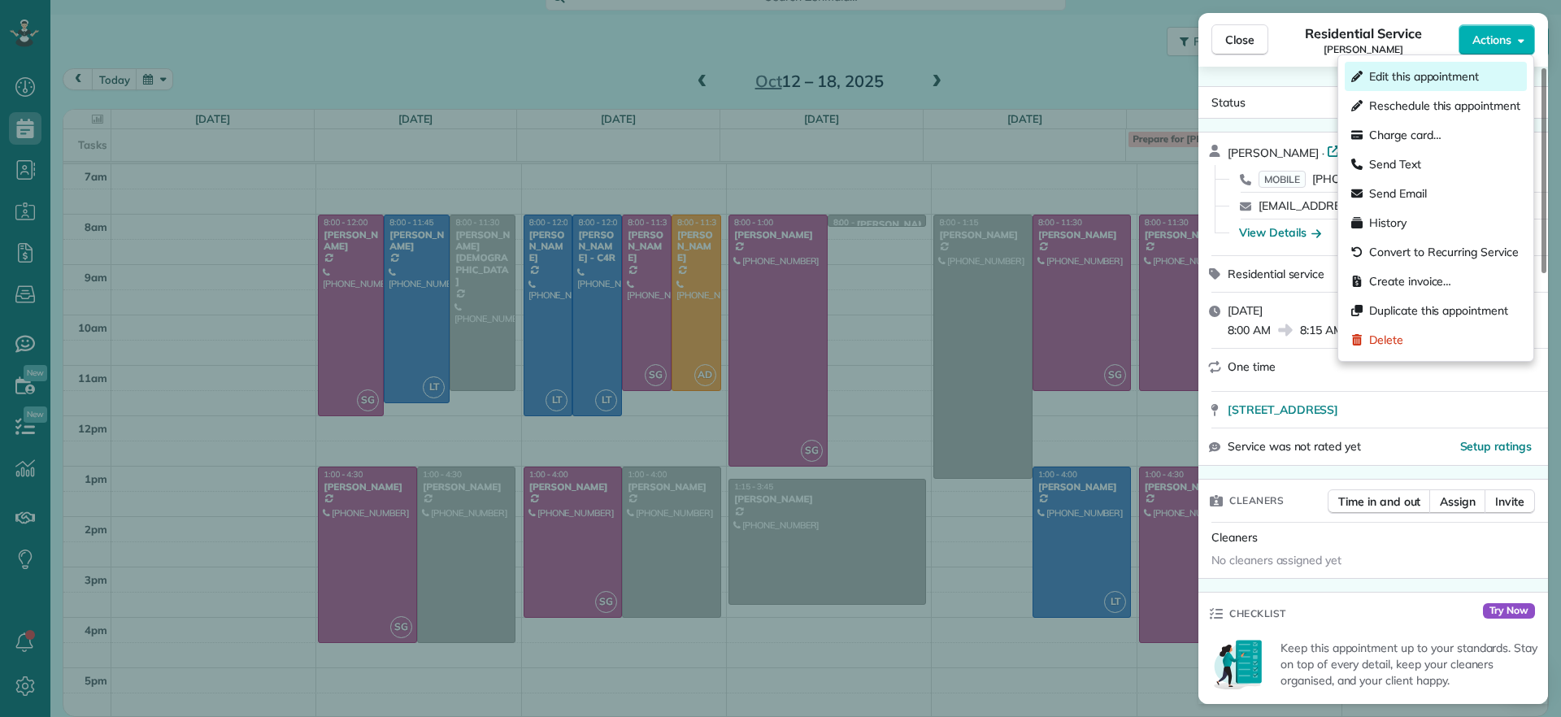
click at [1433, 78] on span "Edit this appointment" at bounding box center [1424, 76] width 110 height 16
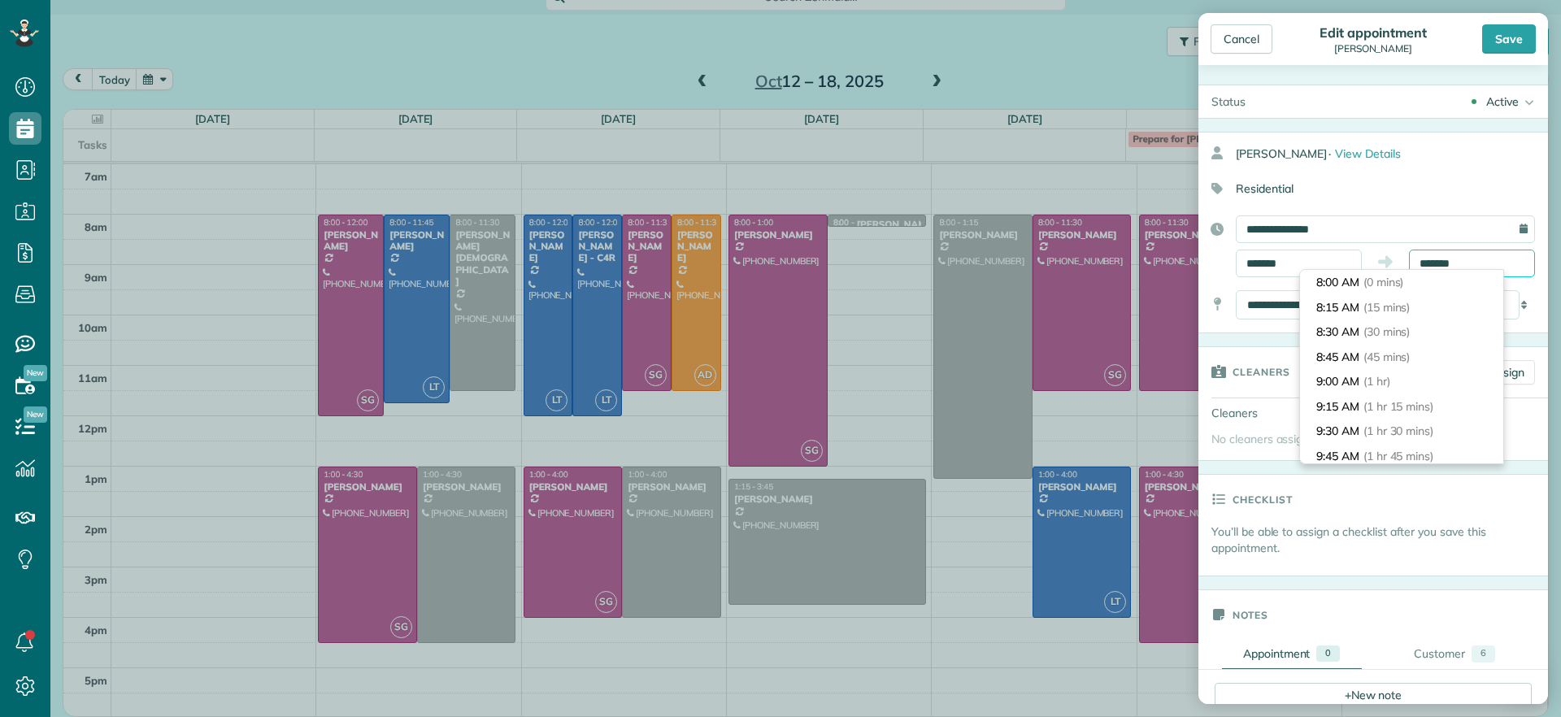
click at [1481, 264] on input "*******" at bounding box center [1472, 264] width 126 height 28
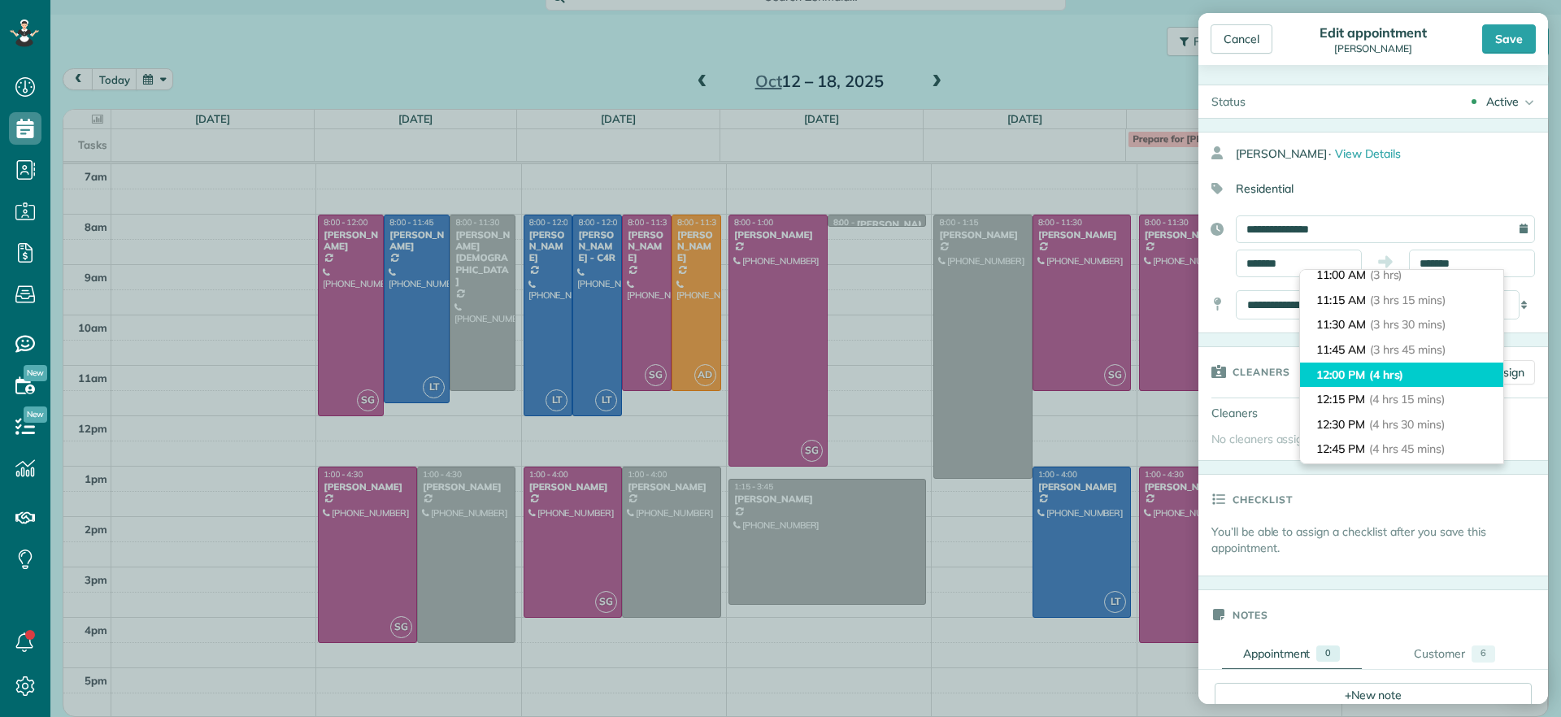
type input "********"
click at [1371, 382] on li "12:00 PM (4 hrs)" at bounding box center [1401, 375] width 203 height 25
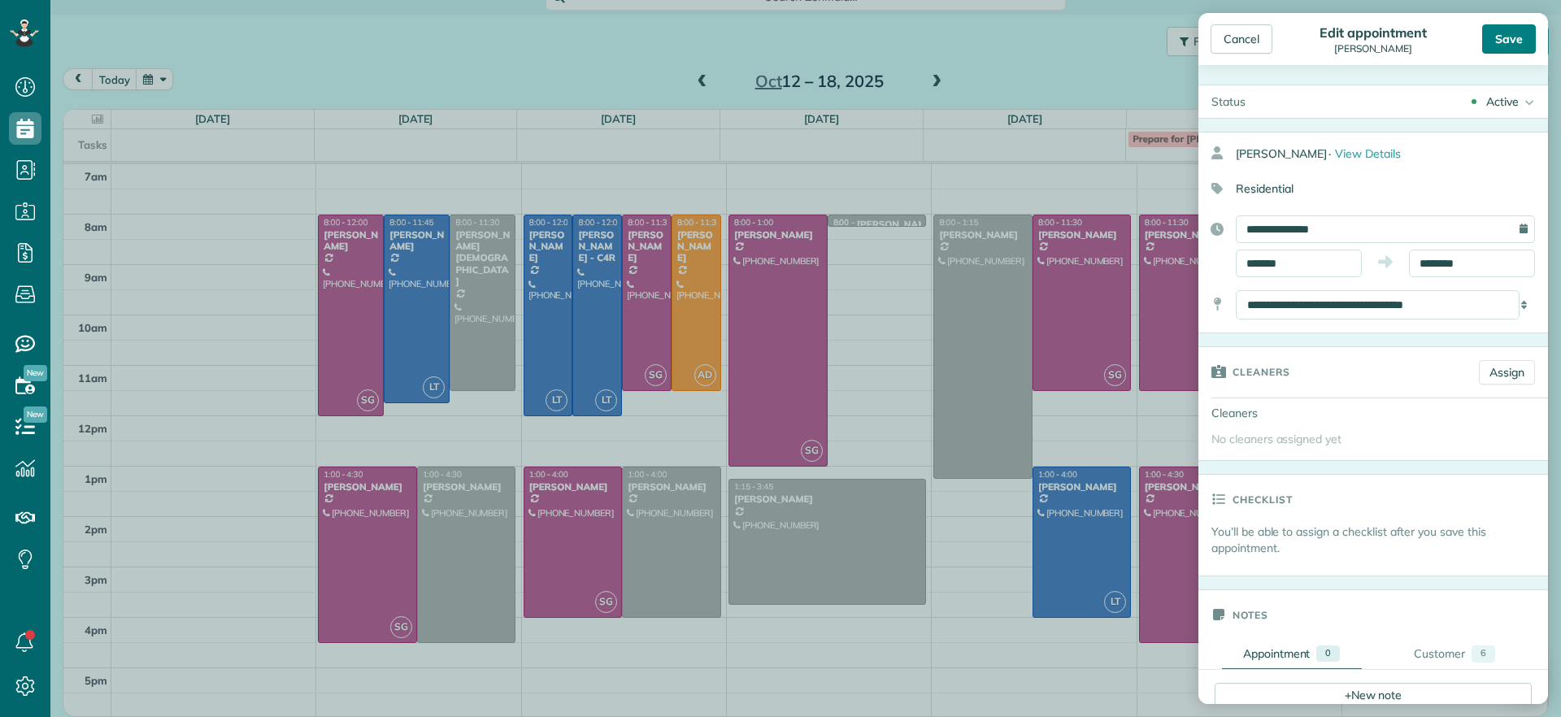
click at [1516, 47] on div "Save" at bounding box center [1509, 38] width 54 height 29
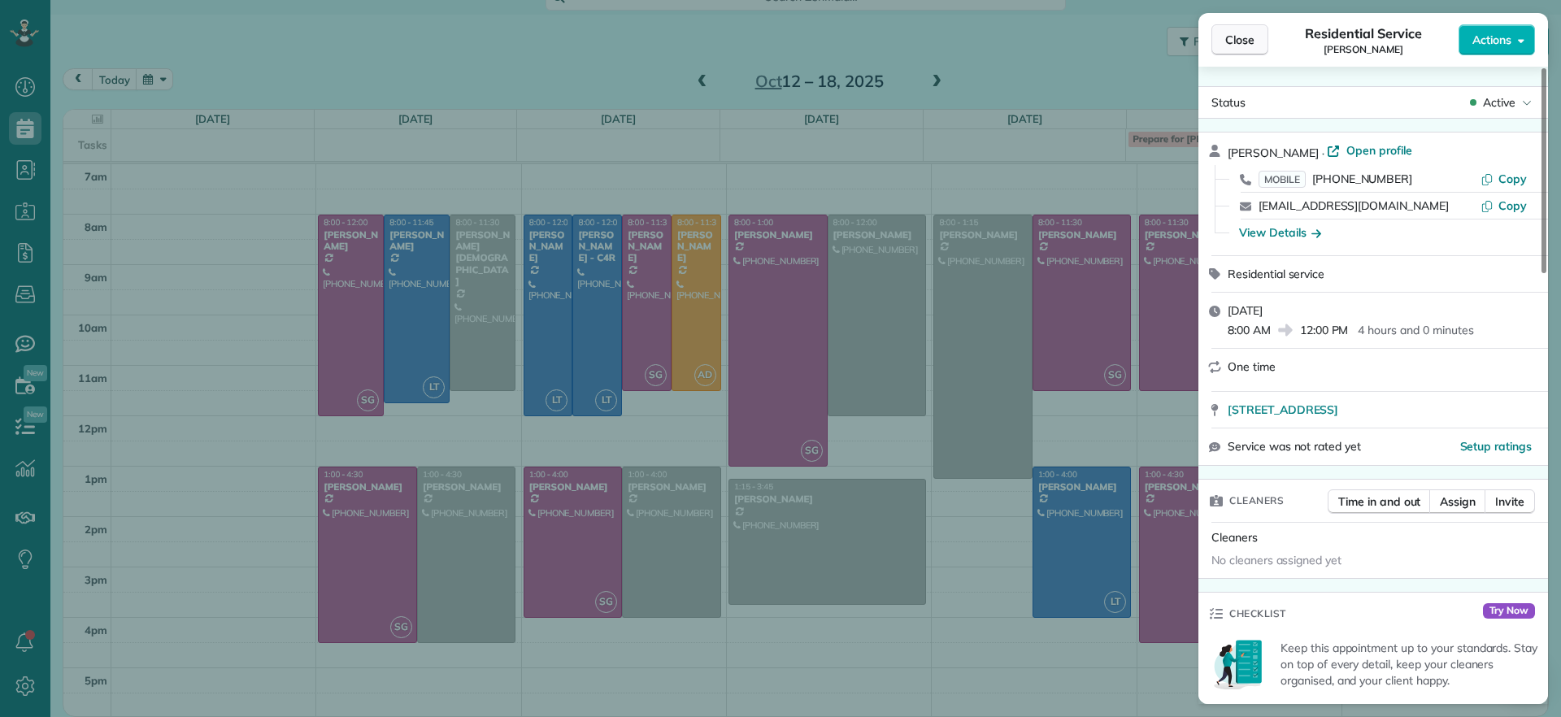
click at [1227, 37] on span "Close" at bounding box center [1239, 40] width 29 height 16
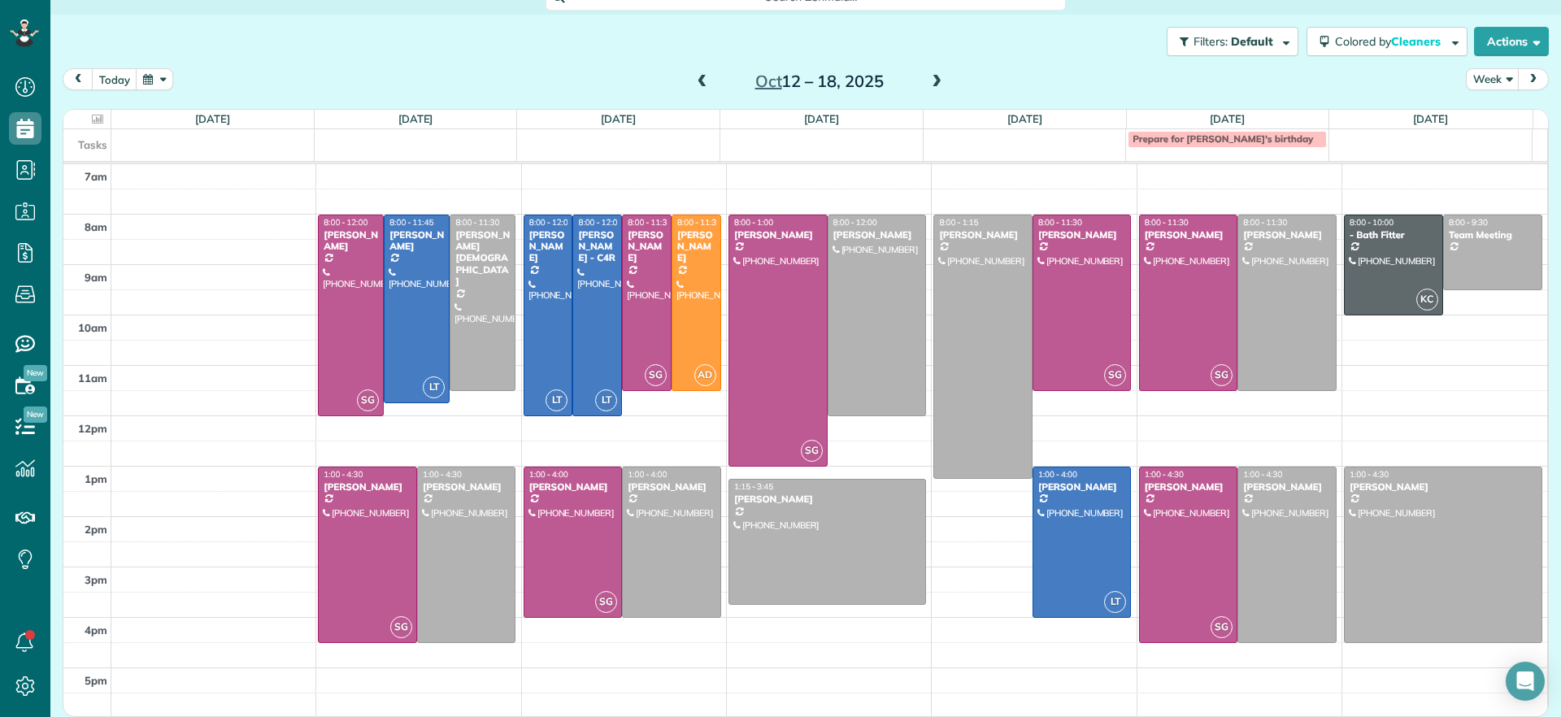
click at [698, 76] on span at bounding box center [703, 82] width 18 height 15
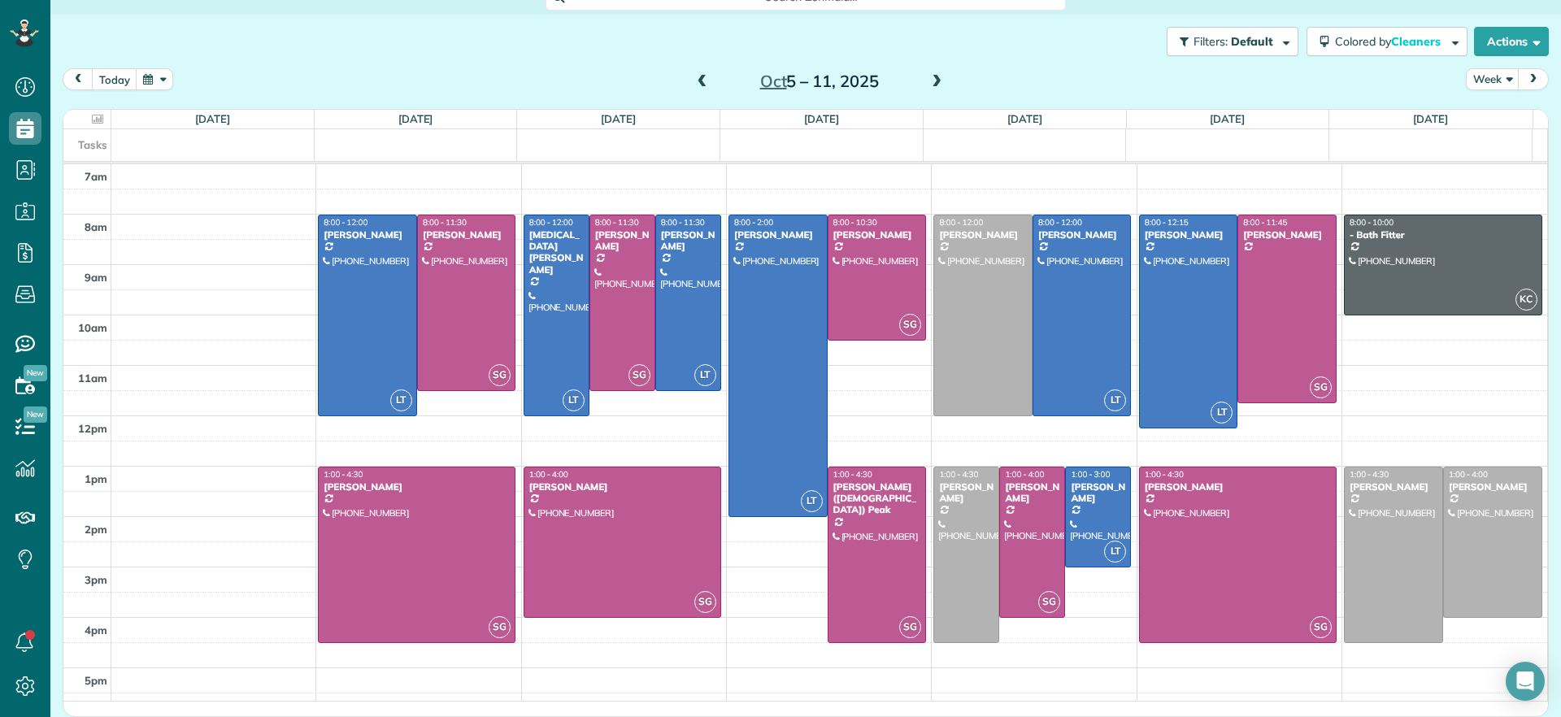
click at [929, 85] on span at bounding box center [937, 82] width 18 height 15
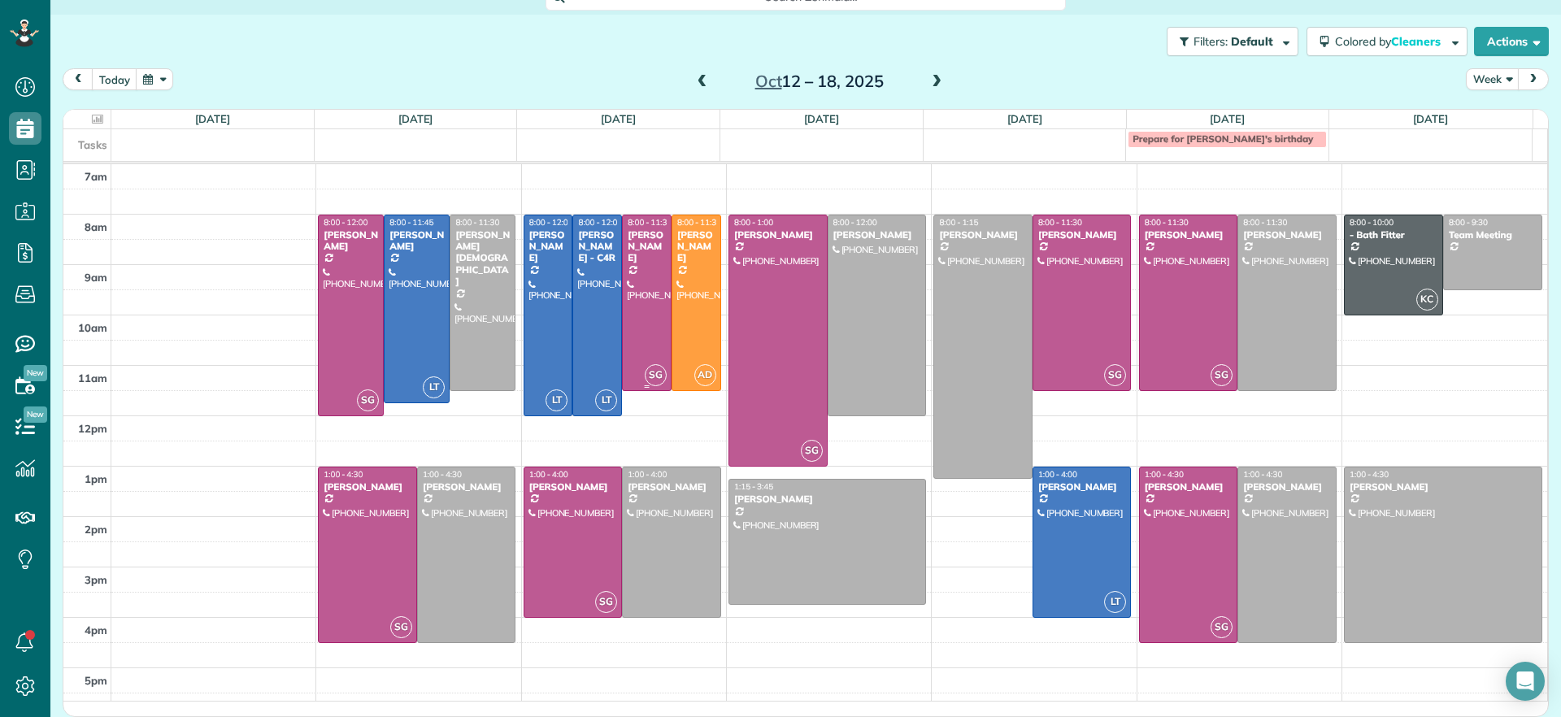
click at [631, 290] on div at bounding box center [647, 302] width 48 height 175
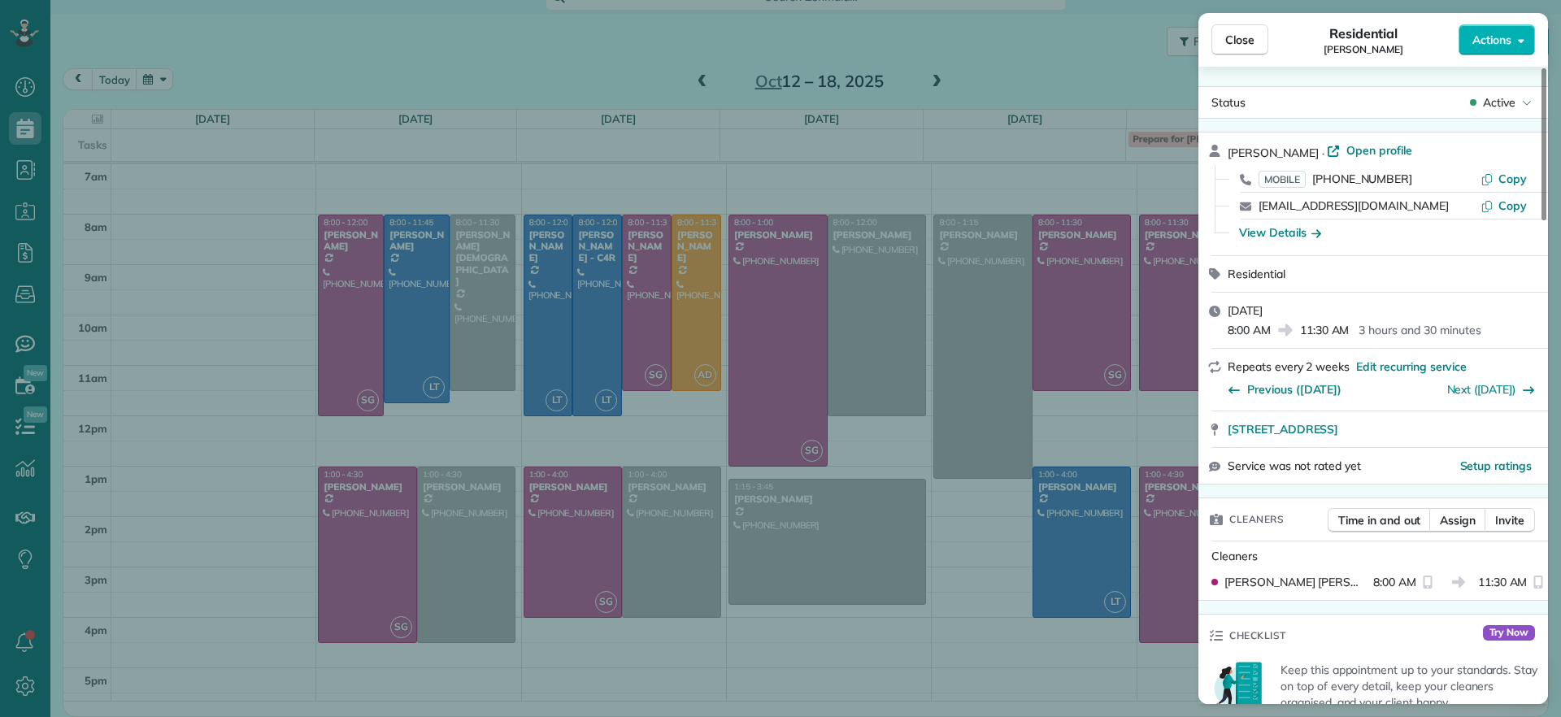
click at [1344, 159] on div "Jennifer Johnson · Open profile" at bounding box center [1383, 151] width 311 height 19
click at [1347, 150] on span "Open profile" at bounding box center [1380, 150] width 66 height 16
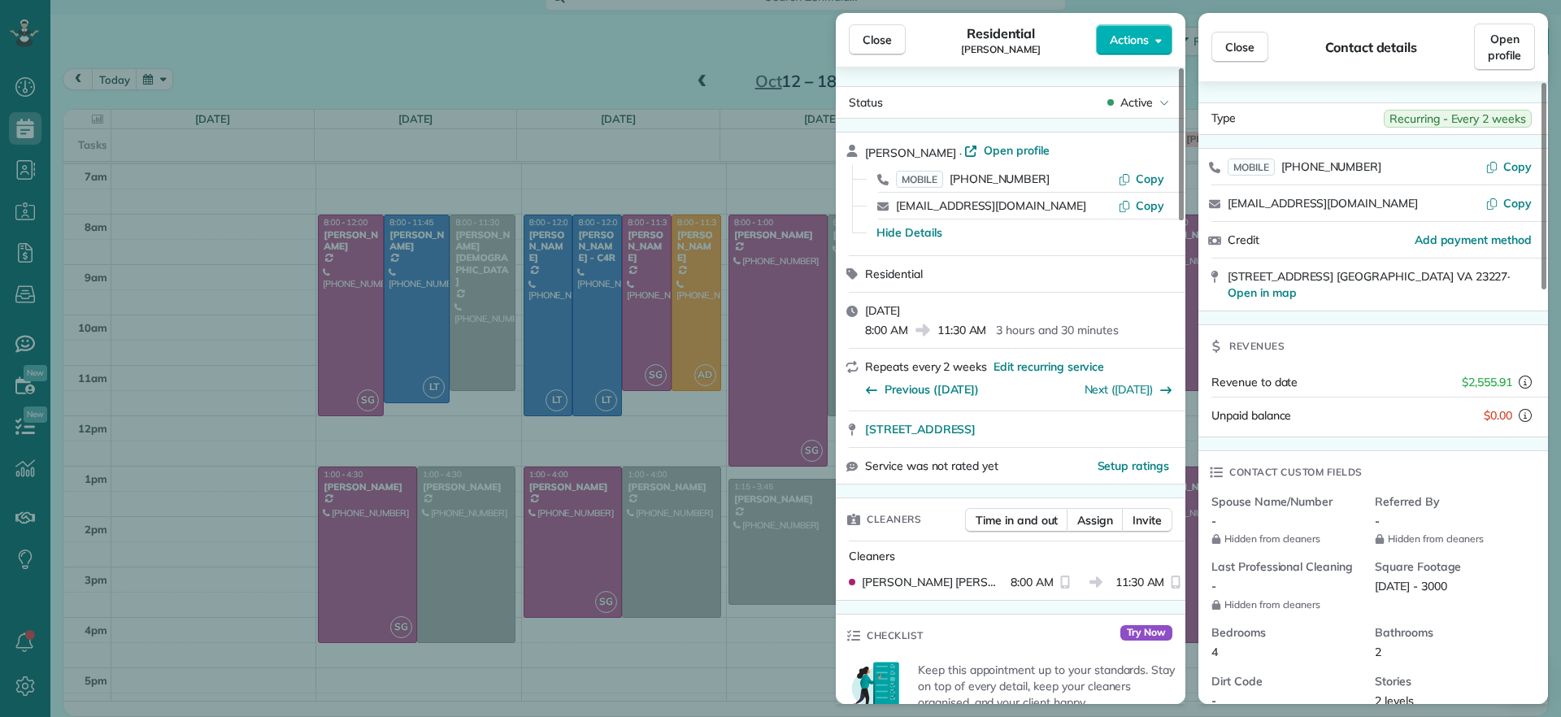
click at [342, 59] on div "Close Residential Jennifer Johnson Actions Status Active Jennifer Johnson · Ope…" at bounding box center [780, 358] width 1561 height 717
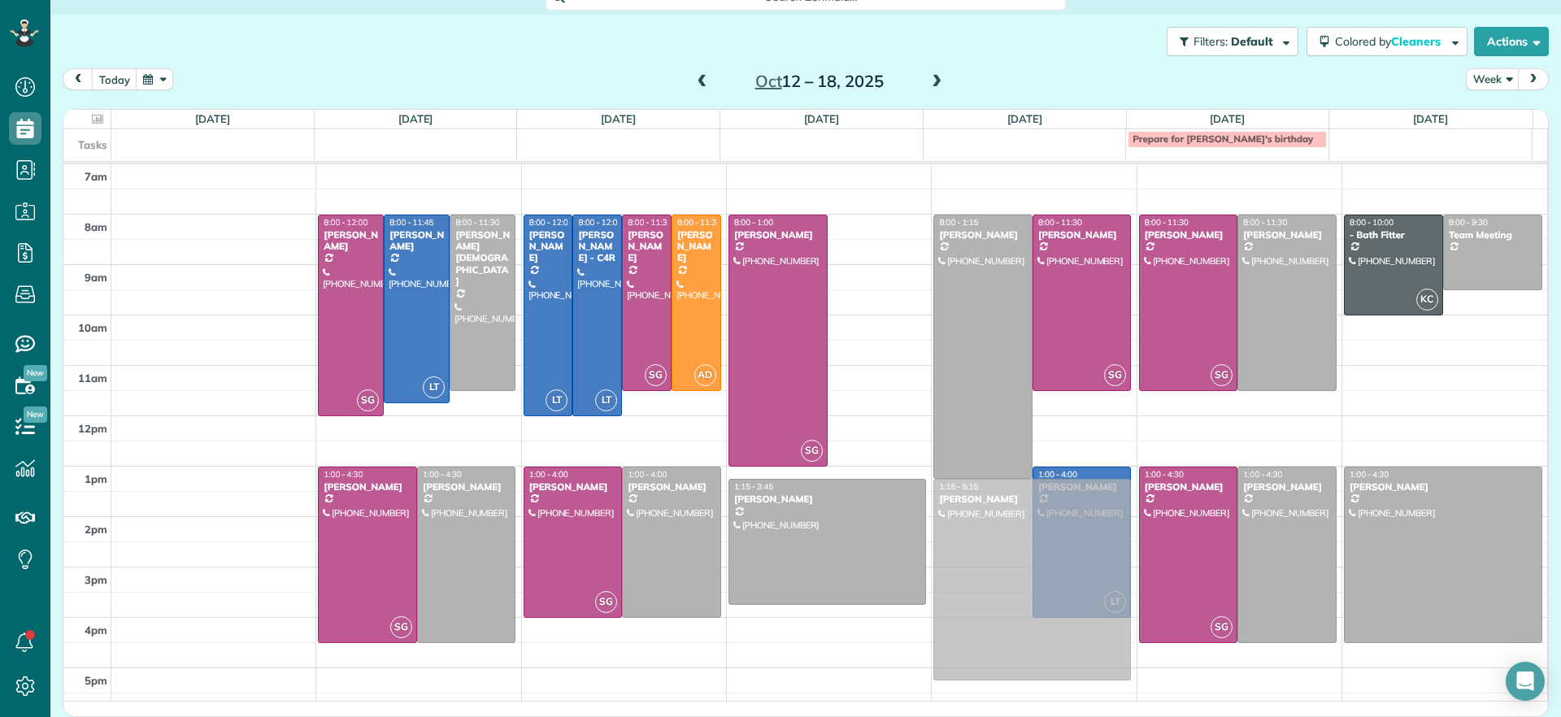
drag, startPoint x: 843, startPoint y: 307, endPoint x: 960, endPoint y: 567, distance: 285.3
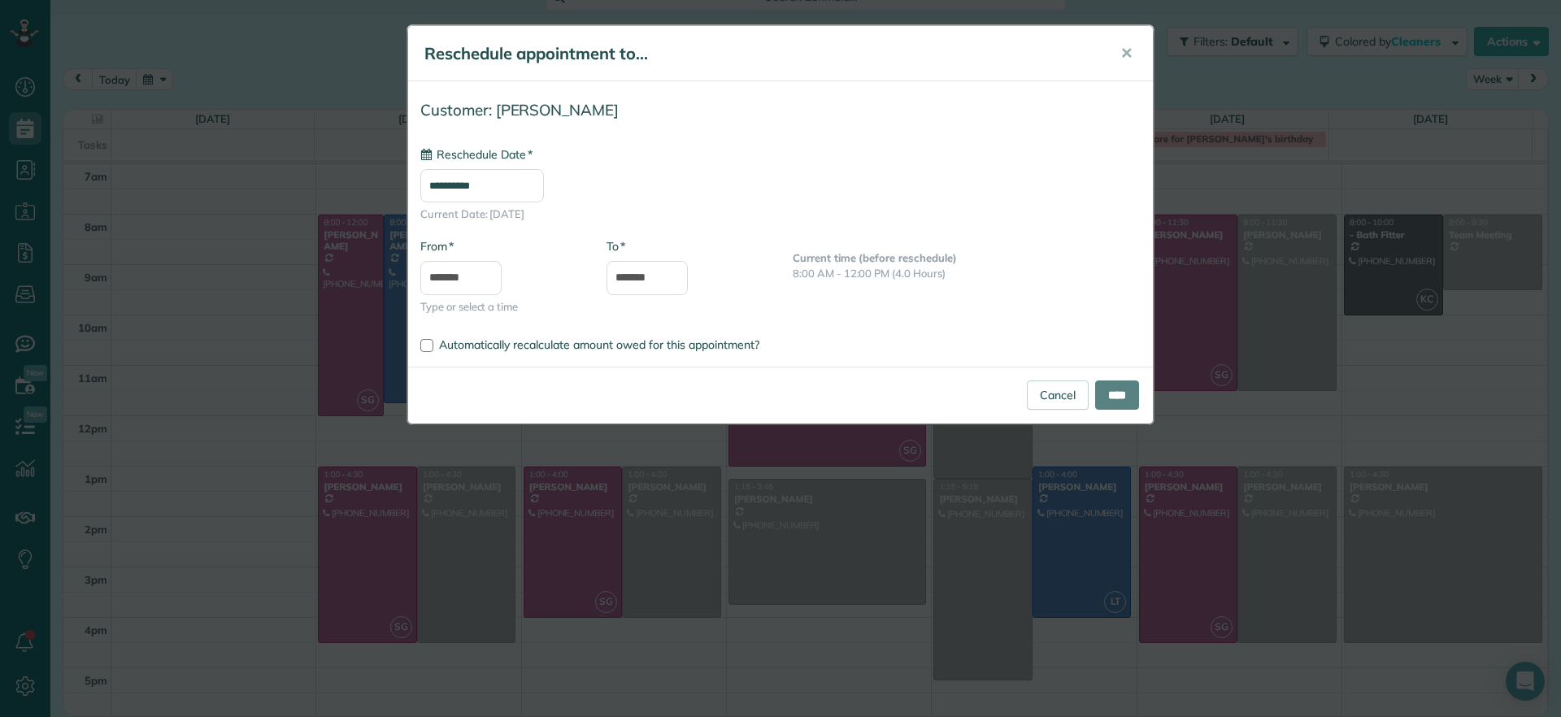
type input "**********"
click at [1114, 393] on input "****" at bounding box center [1117, 395] width 44 height 29
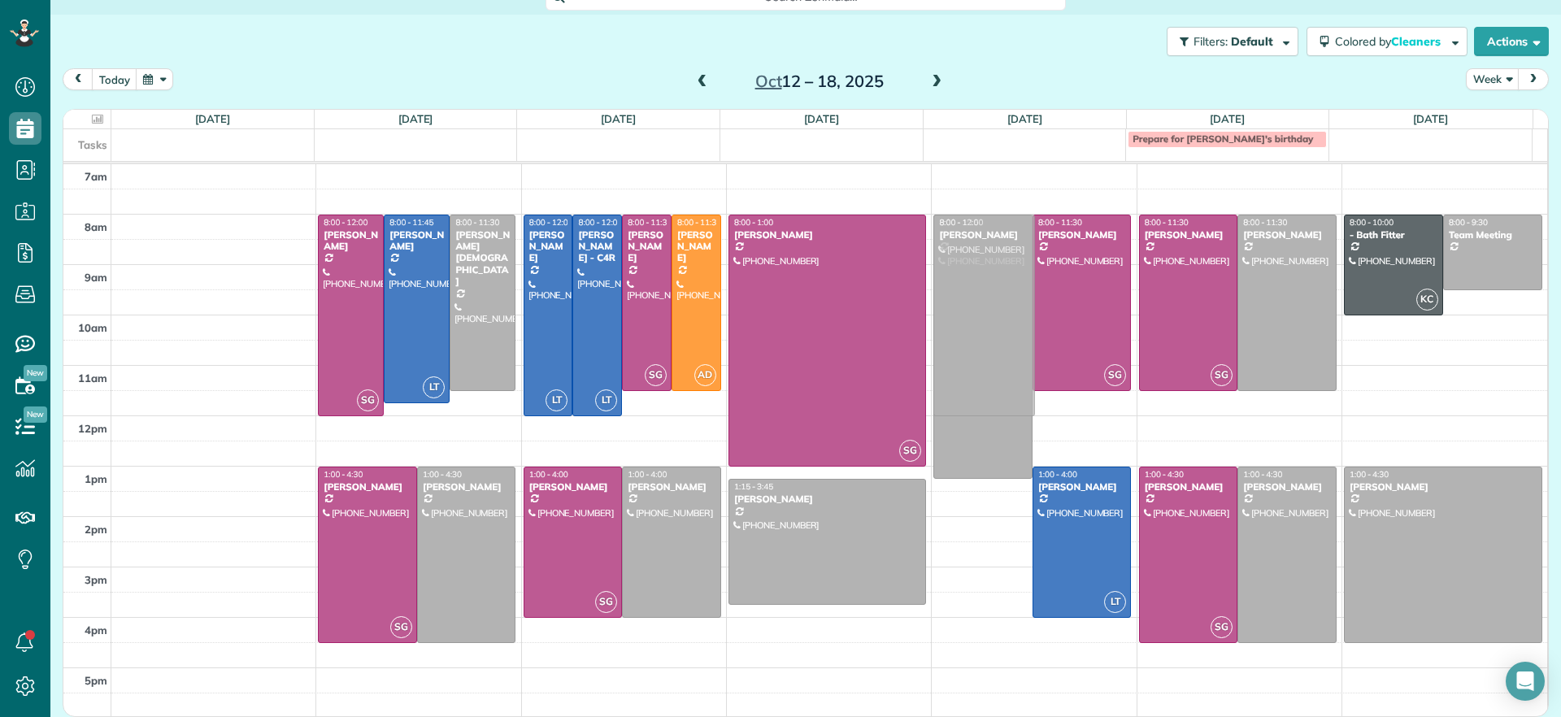
drag, startPoint x: 975, startPoint y: 568, endPoint x: 1111, endPoint y: 301, distance: 300.0
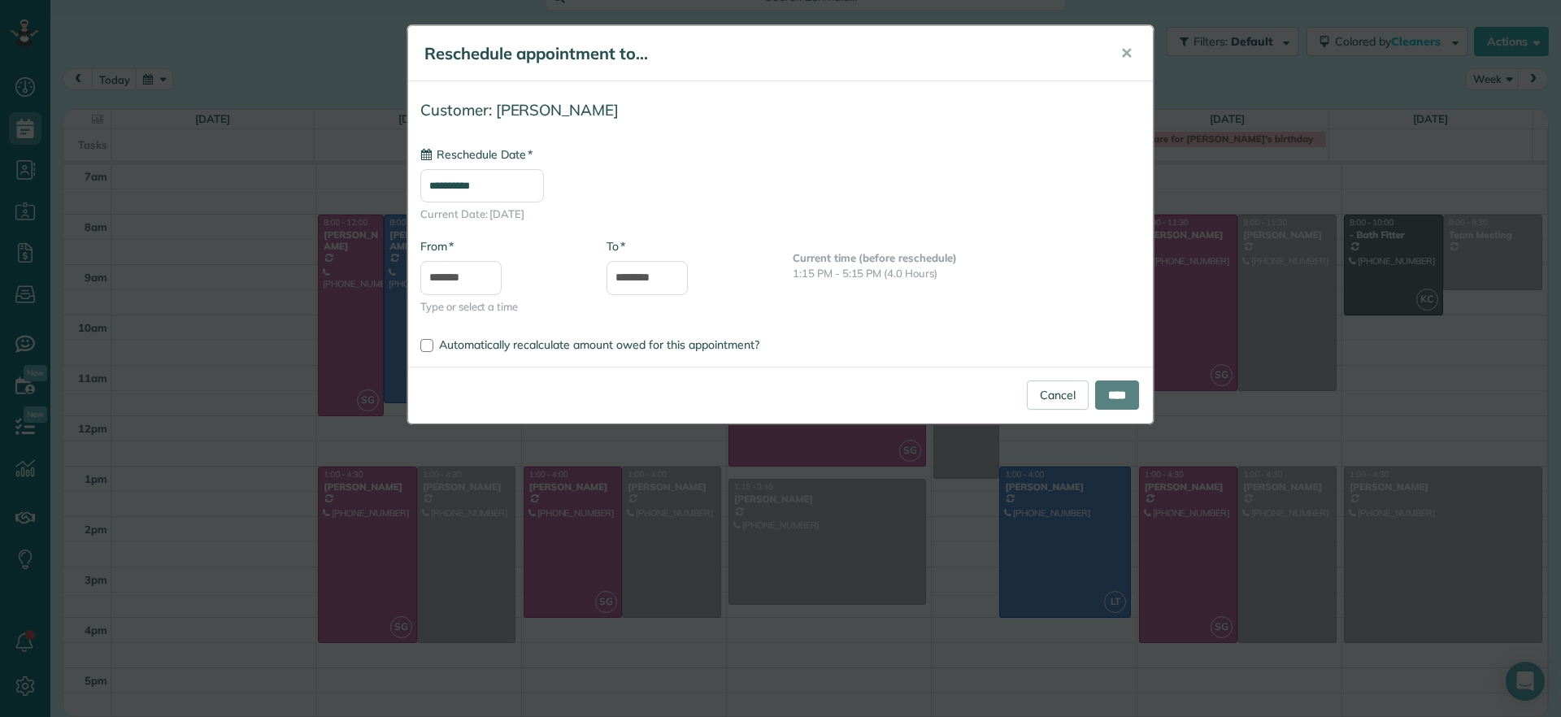
type input "**********"
click at [1095, 389] on input "****" at bounding box center [1117, 395] width 44 height 29
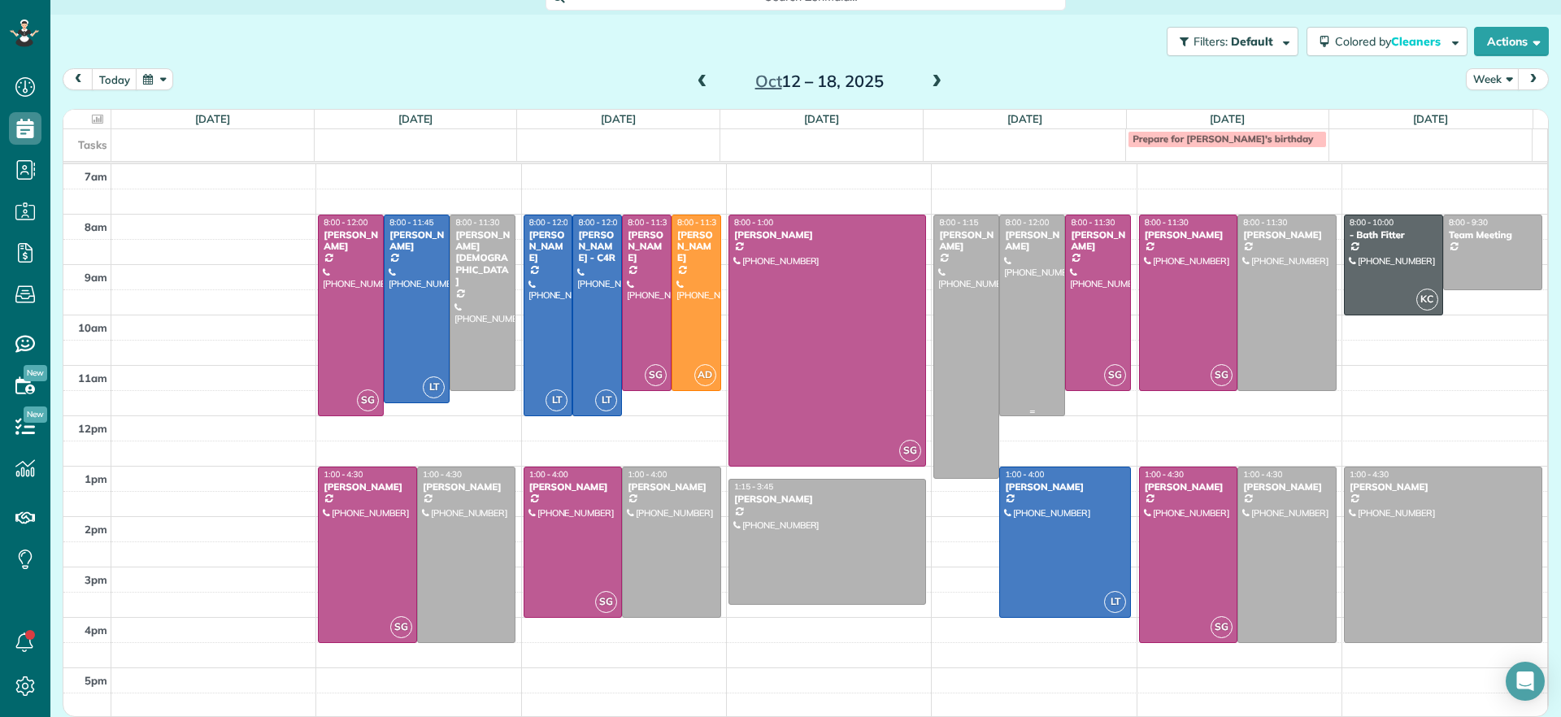
click at [1014, 345] on div at bounding box center [1032, 315] width 64 height 200
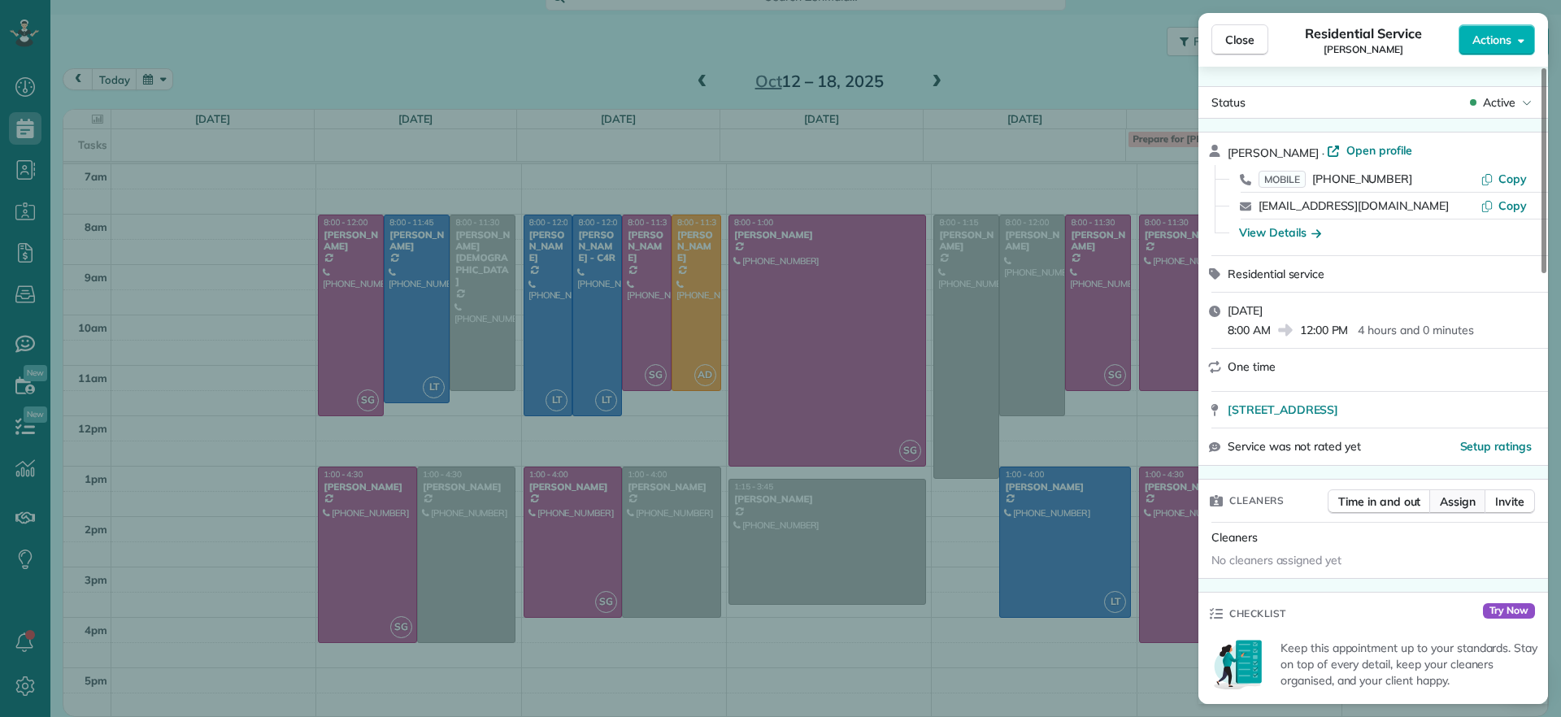
click at [1452, 505] on span "Assign" at bounding box center [1458, 502] width 36 height 16
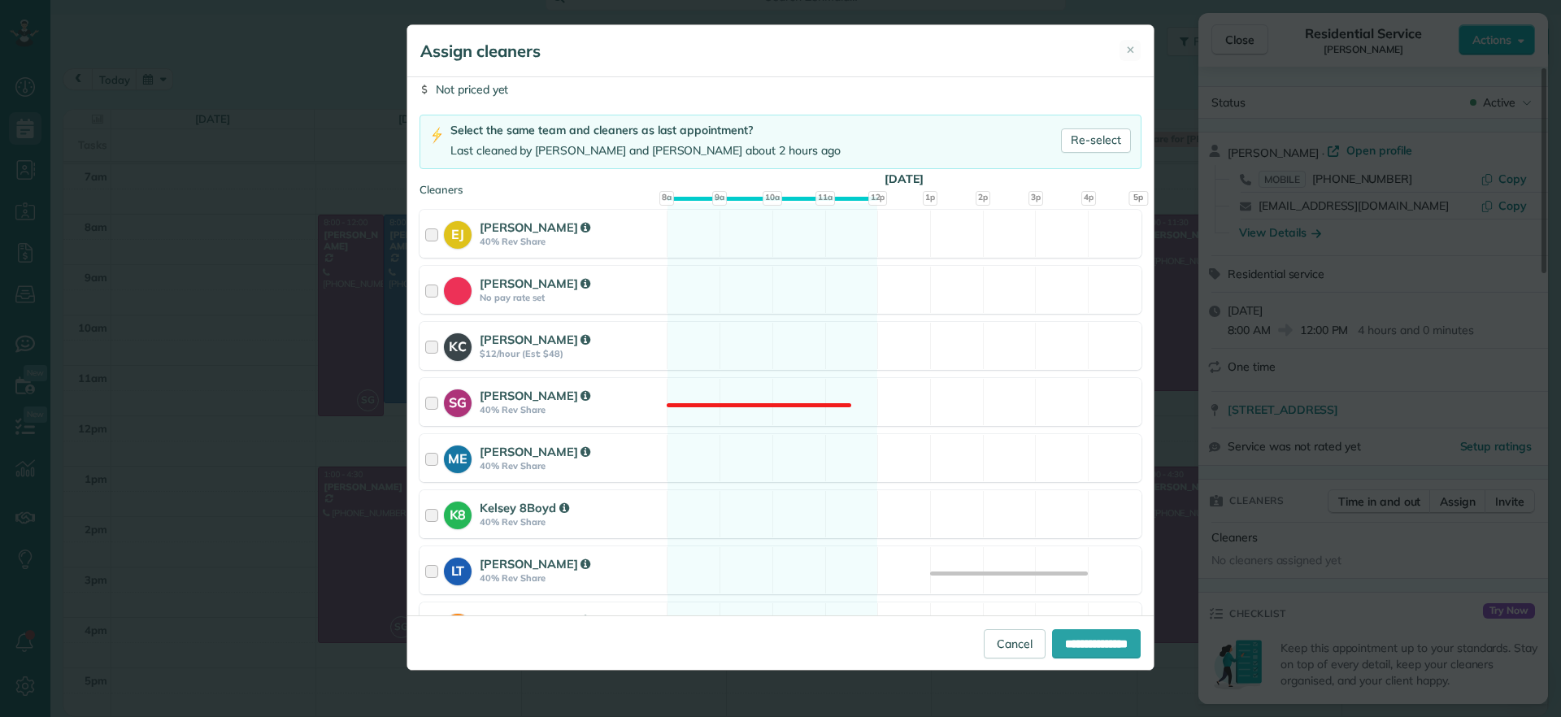
scroll to position [102, 0]
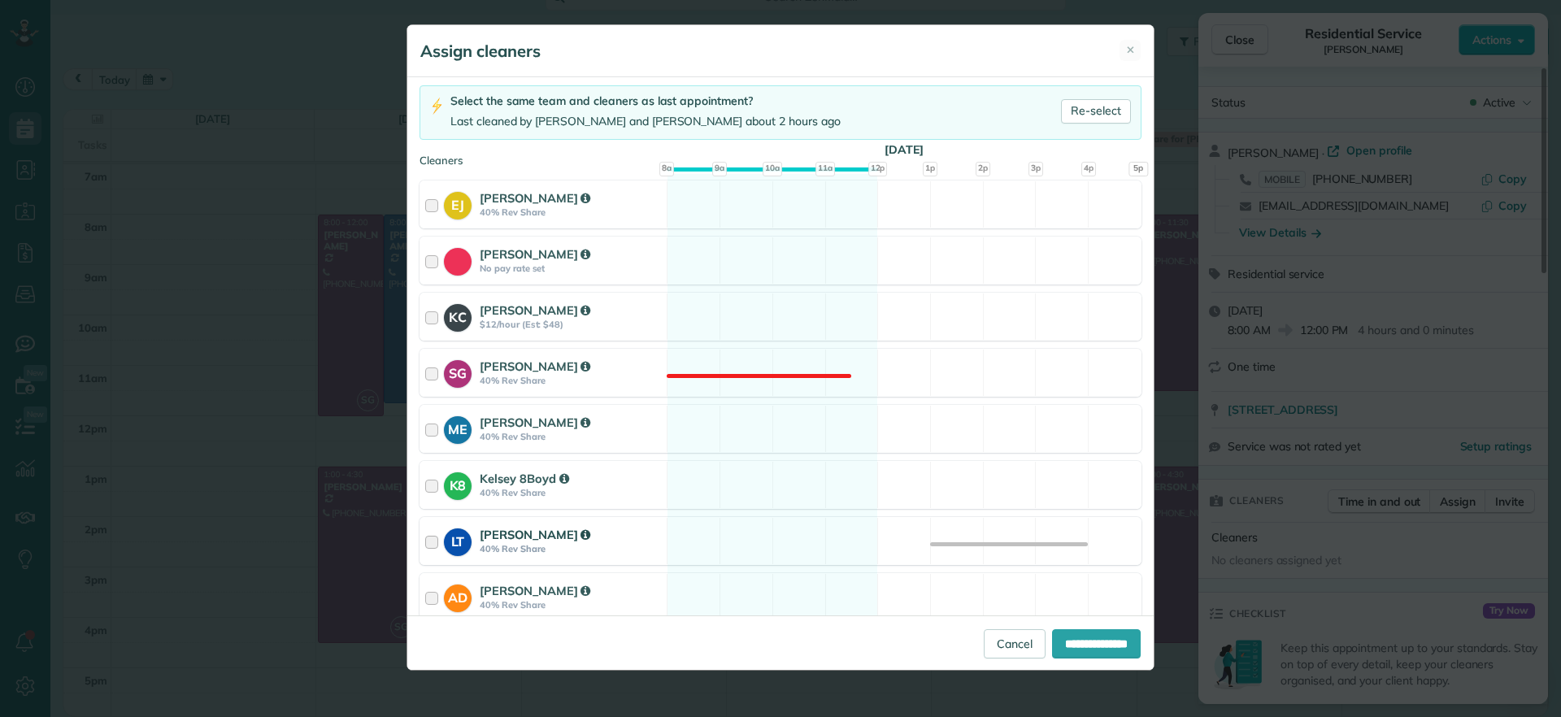
click at [812, 553] on div "LT Laura Thaller 40% Rev Share Available" at bounding box center [781, 541] width 722 height 48
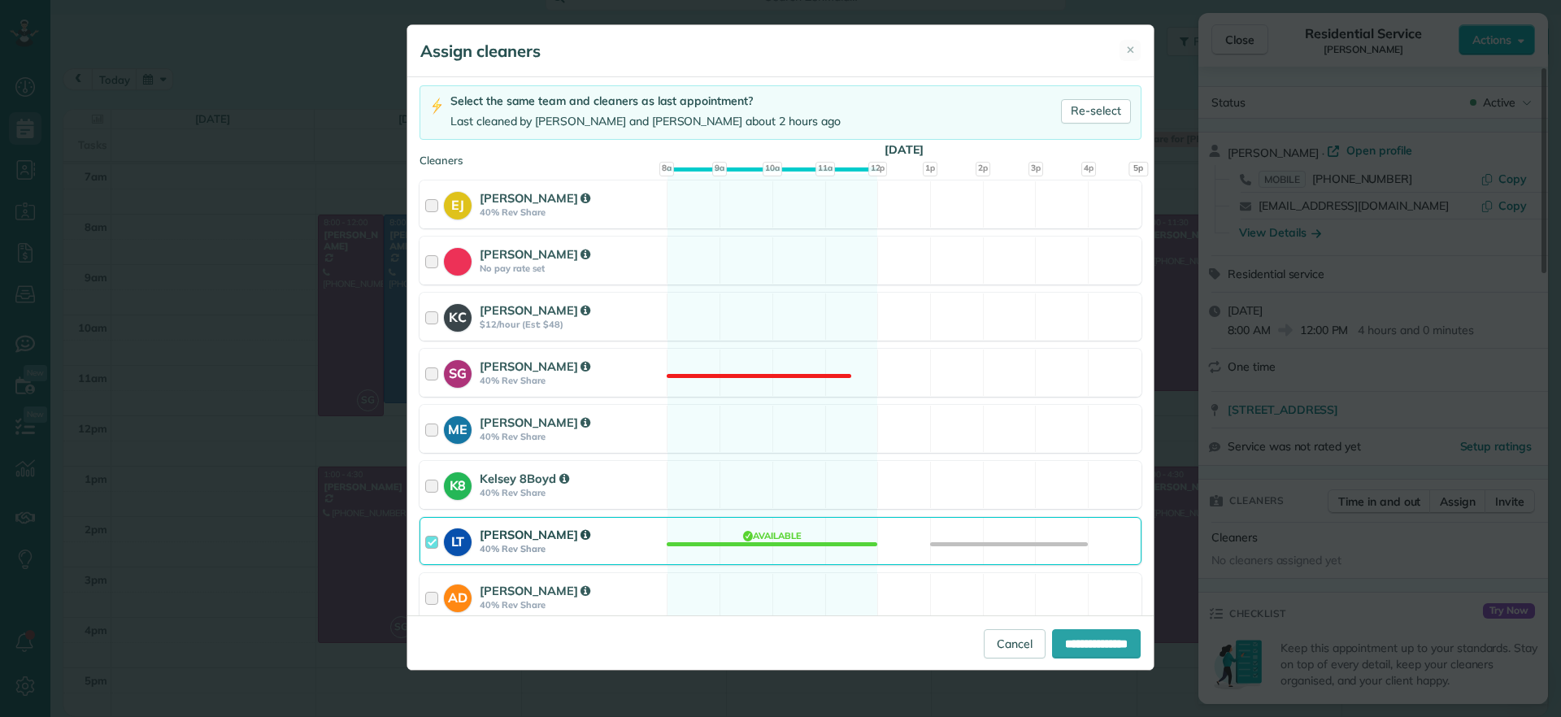
click at [1062, 625] on div "**********" at bounding box center [780, 643] width 746 height 54
drag, startPoint x: 1076, startPoint y: 645, endPoint x: 1067, endPoint y: 642, distance: 9.3
click at [1074, 645] on input "**********" at bounding box center [1096, 643] width 89 height 29
type input "**********"
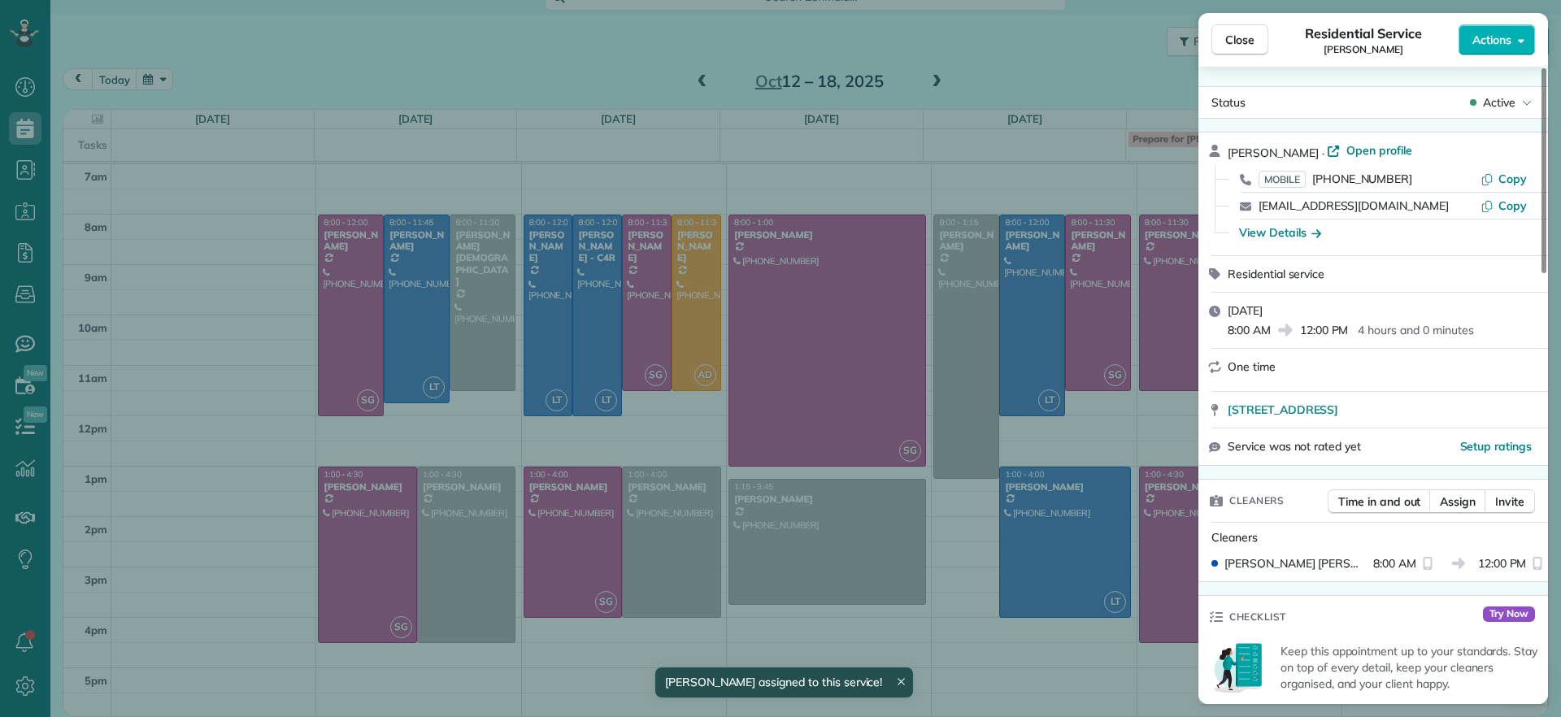
click at [1046, 275] on div "Close Residential Service John Miller Actions Status Active John Miller · Open …" at bounding box center [780, 358] width 1561 height 717
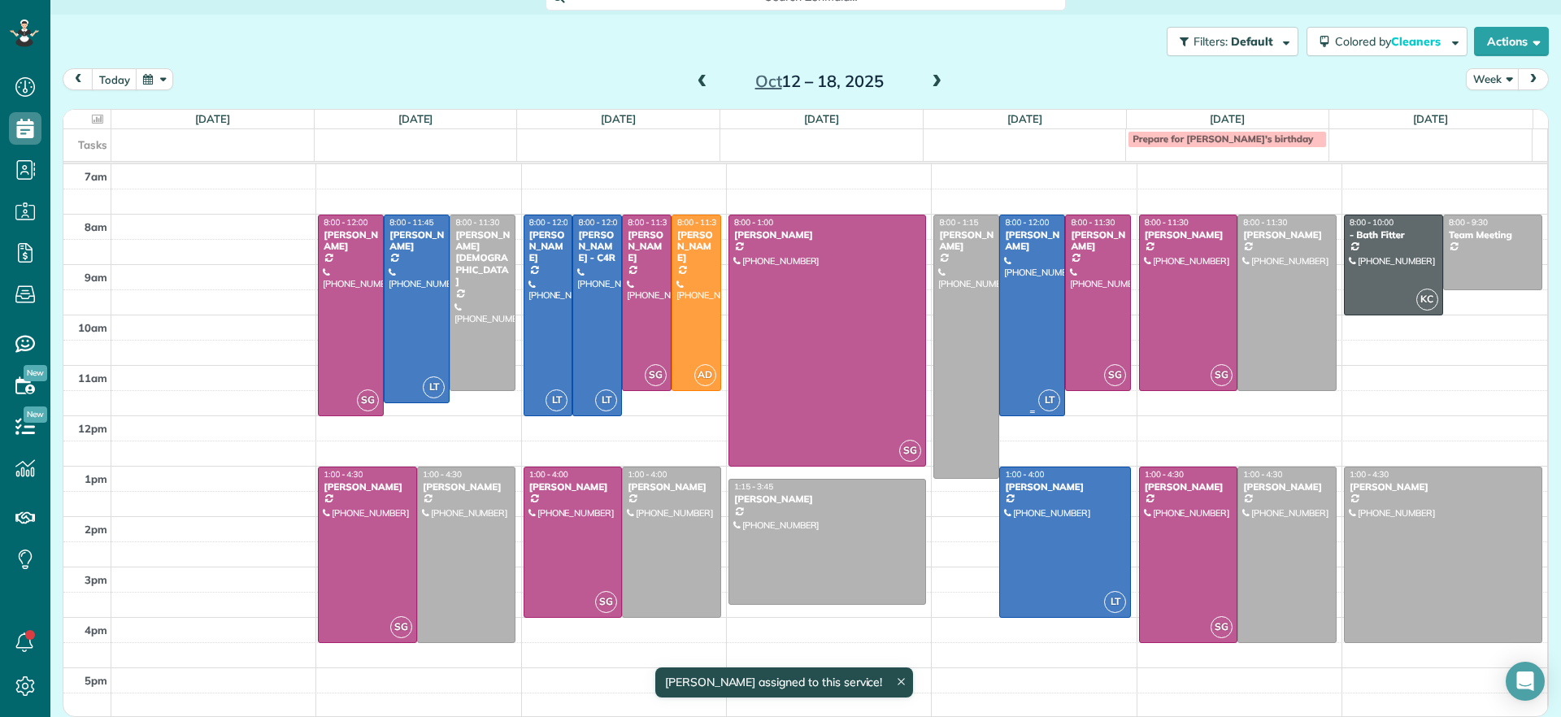
click at [1007, 311] on div at bounding box center [1032, 315] width 64 height 200
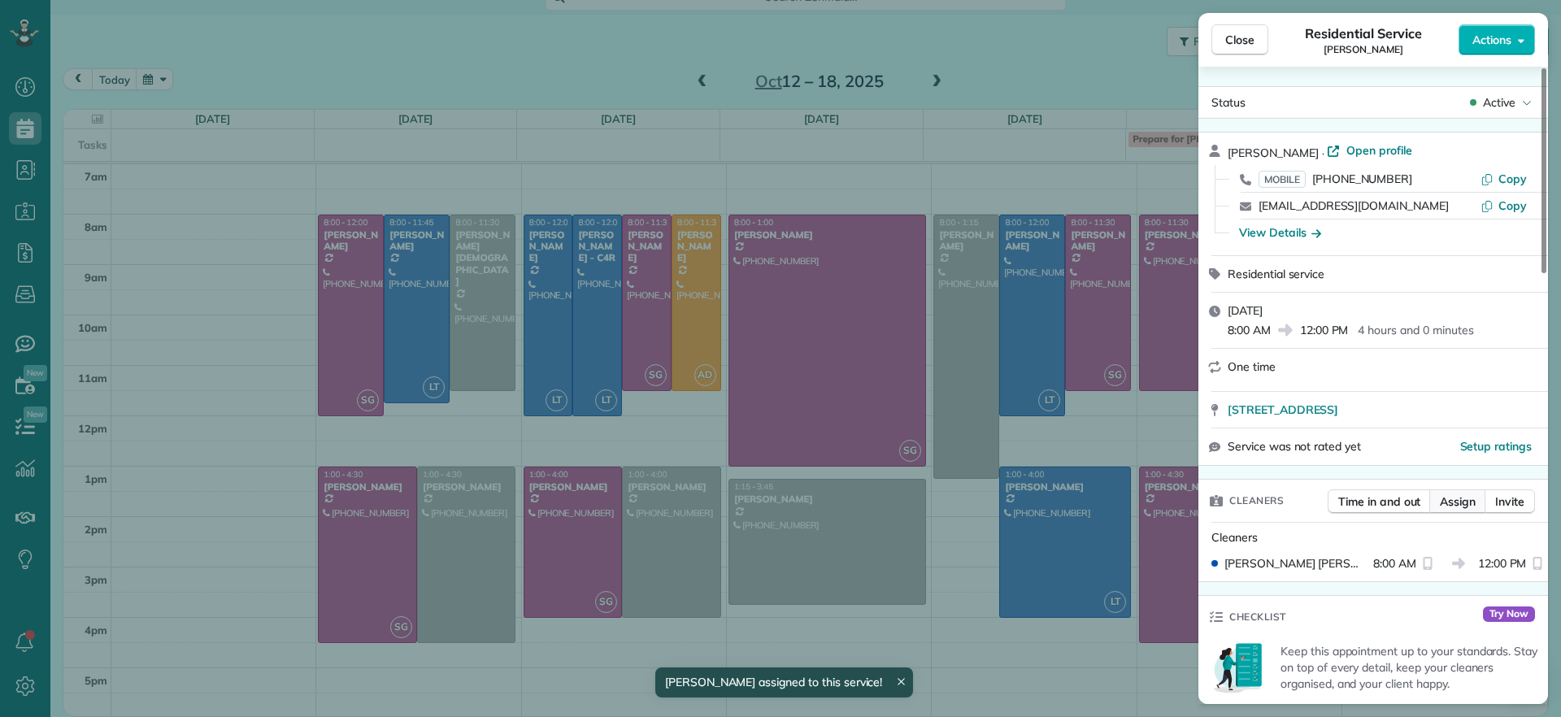
click at [1455, 498] on span "Assign" at bounding box center [1458, 502] width 36 height 16
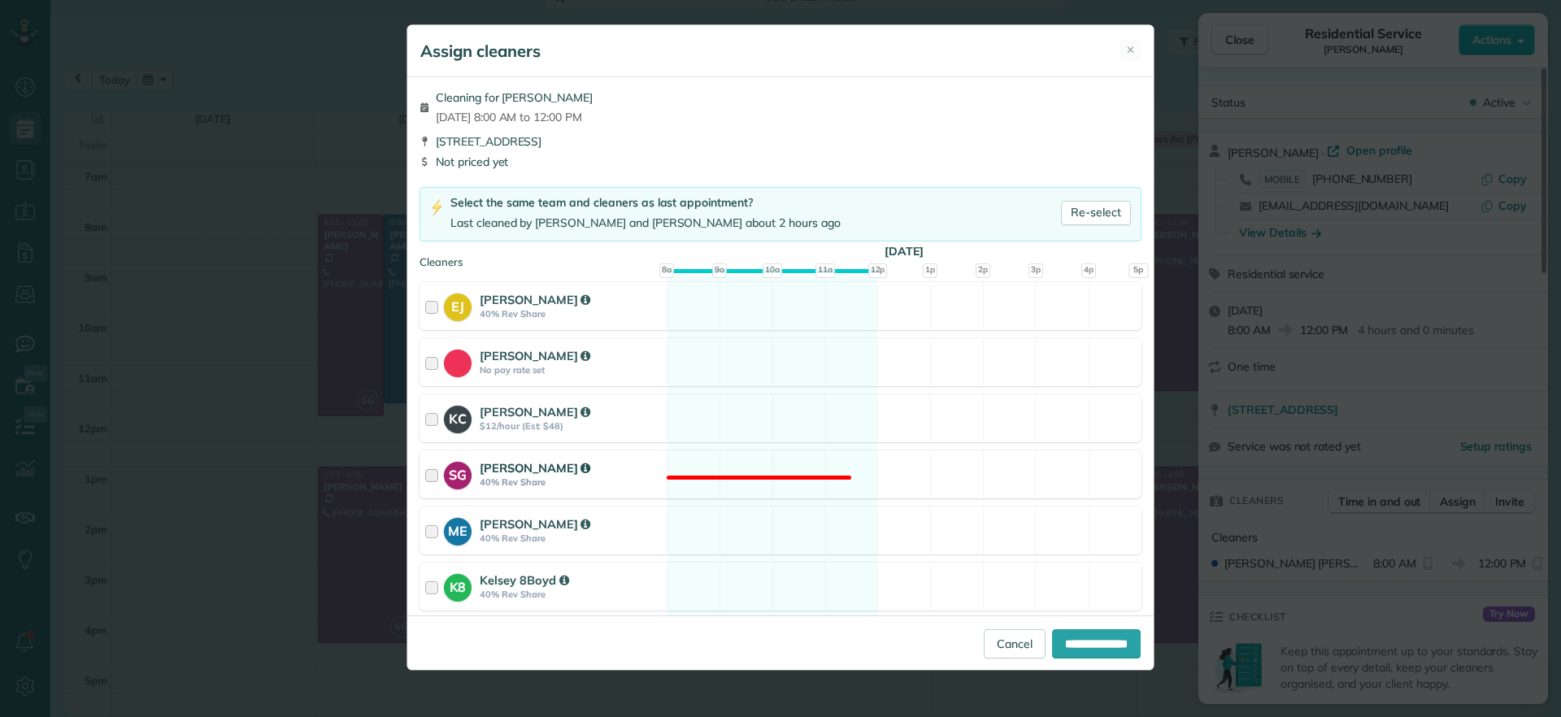
click at [800, 477] on div "SG Sophie Gibbs 40% Rev Share Not available" at bounding box center [781, 474] width 722 height 48
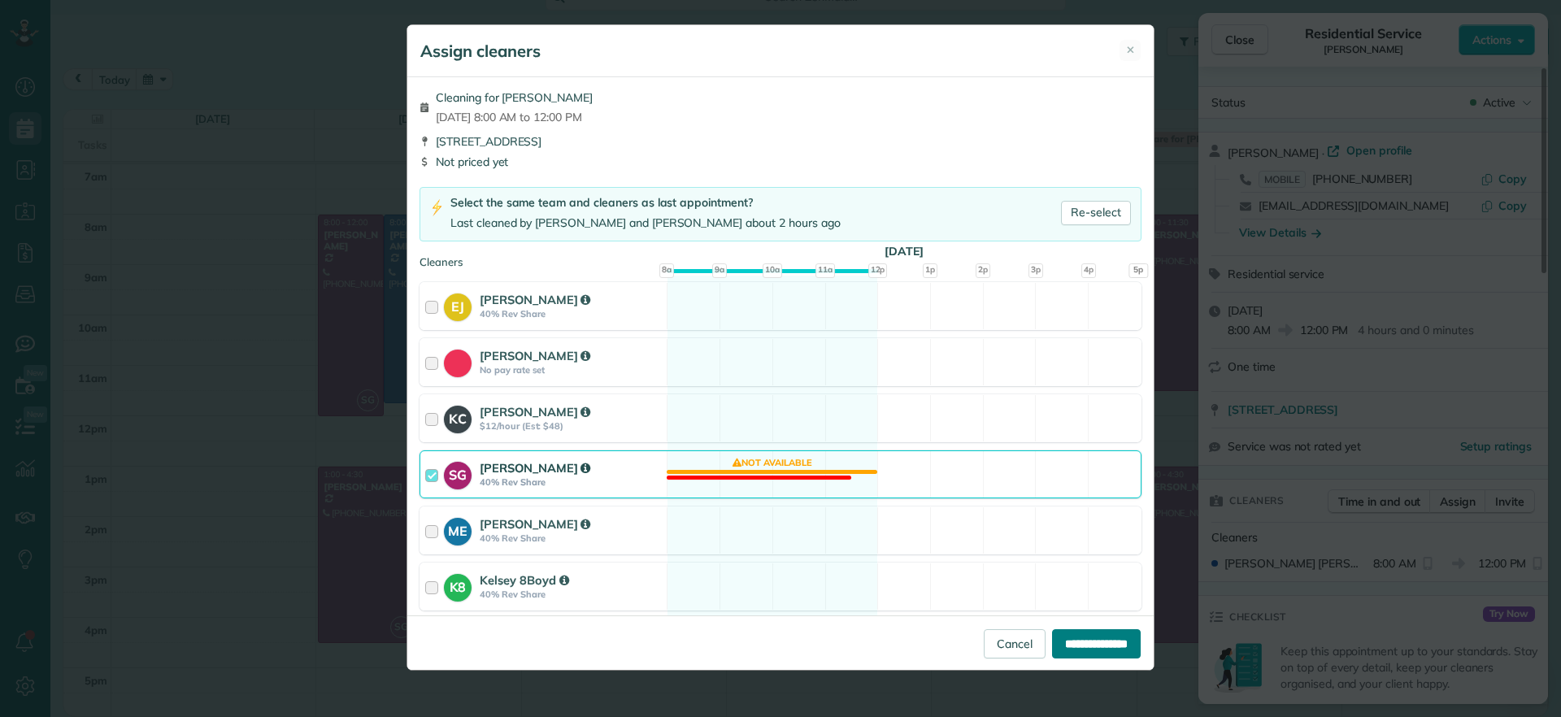
click at [1110, 637] on input "**********" at bounding box center [1096, 643] width 89 height 29
type input "**********"
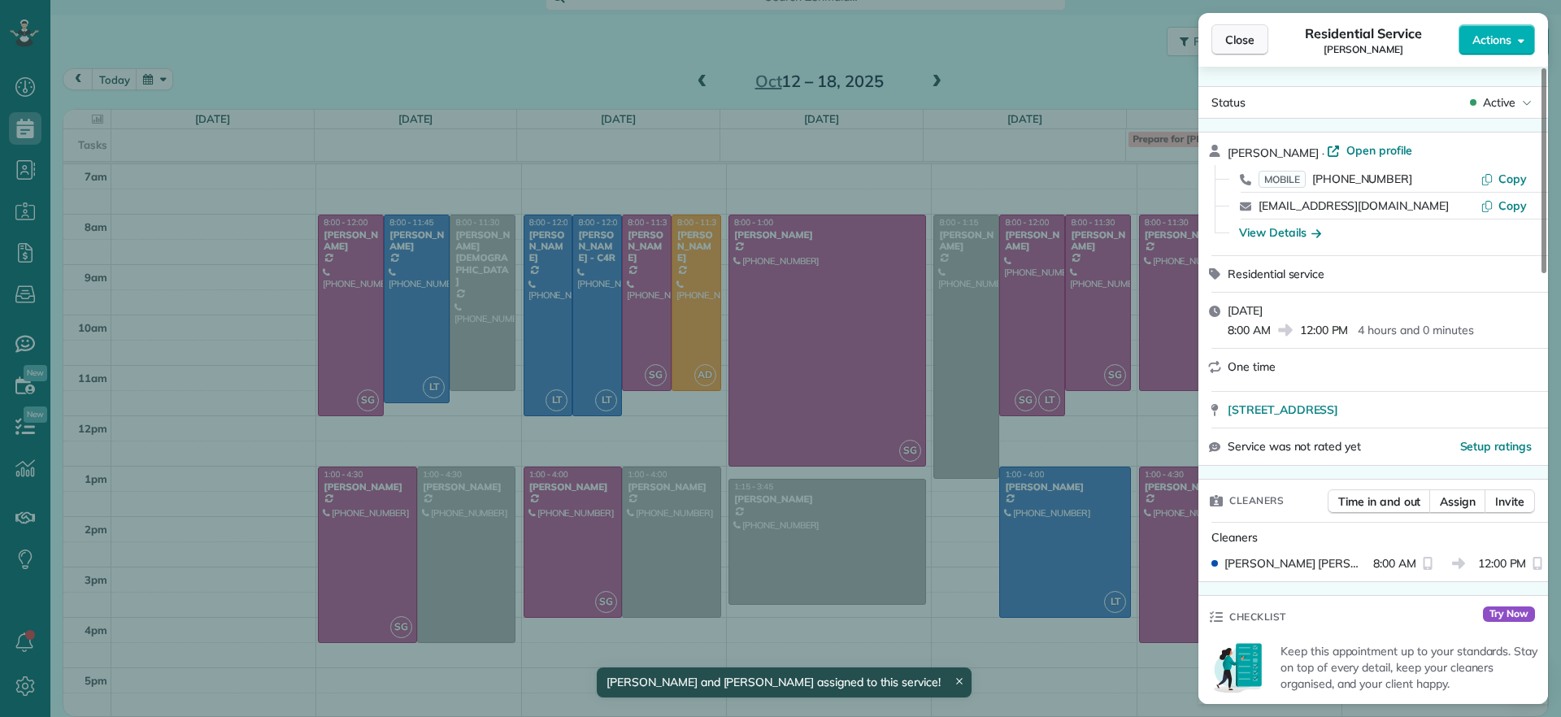
click at [1226, 30] on button "Close" at bounding box center [1240, 39] width 57 height 31
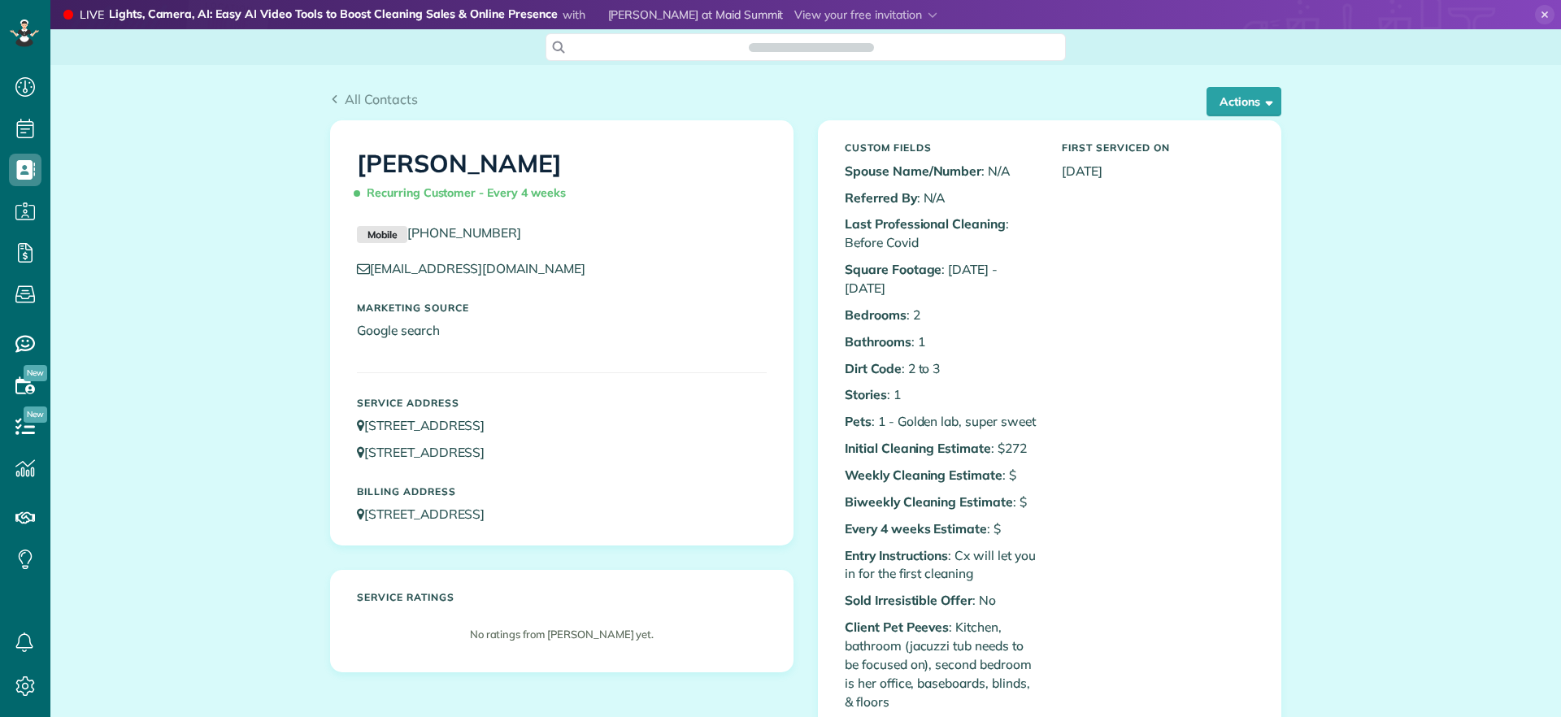
scroll to position [7, 7]
drag, startPoint x: 1233, startPoint y: 72, endPoint x: 1238, endPoint y: 86, distance: 15.7
click at [1238, 74] on div "All Contacts Actions Edit Add Appointment Recent Activity Send Email Update Cus…" at bounding box center [806, 92] width 976 height 55
click at [1238, 90] on button "Actions" at bounding box center [1244, 101] width 75 height 29
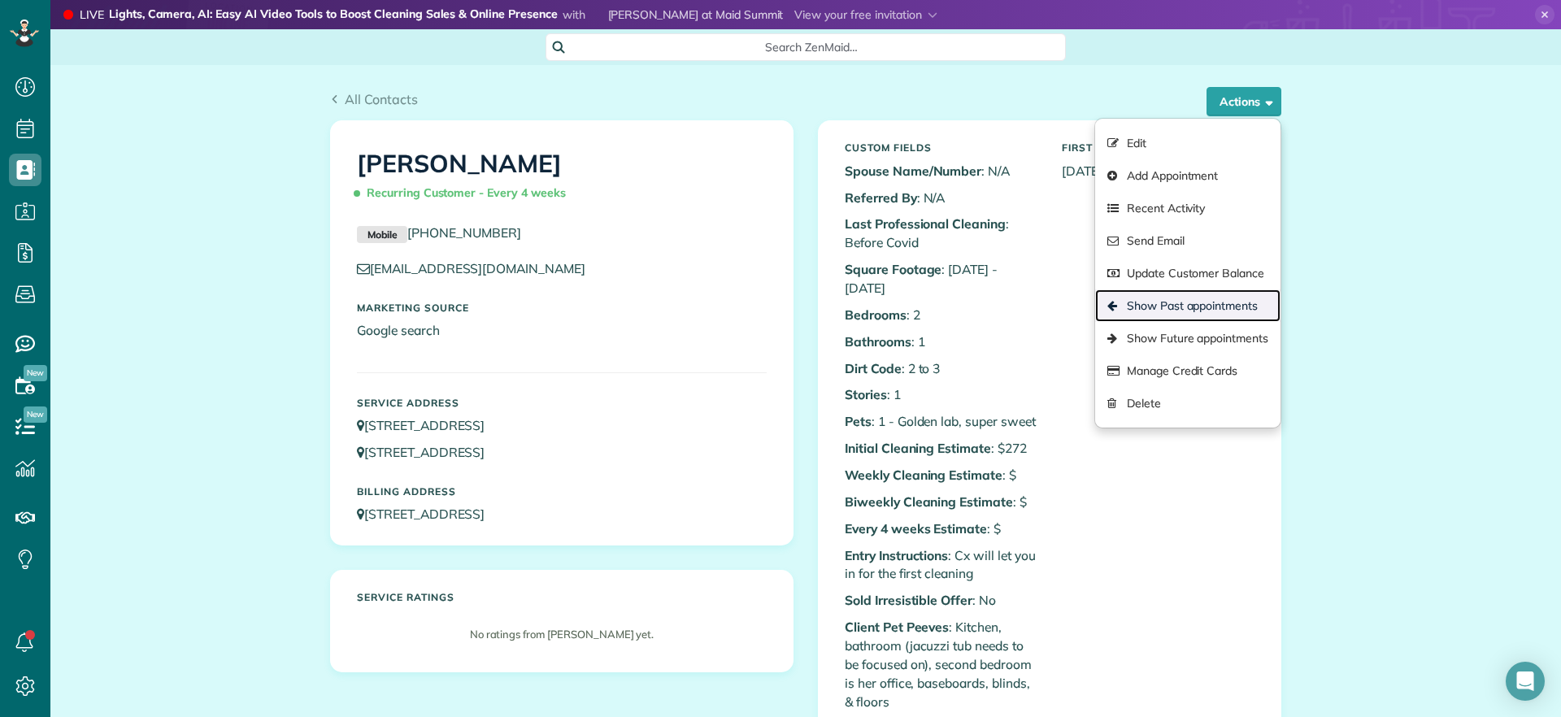
click at [1198, 298] on link "Show Past appointments" at bounding box center [1187, 305] width 185 height 33
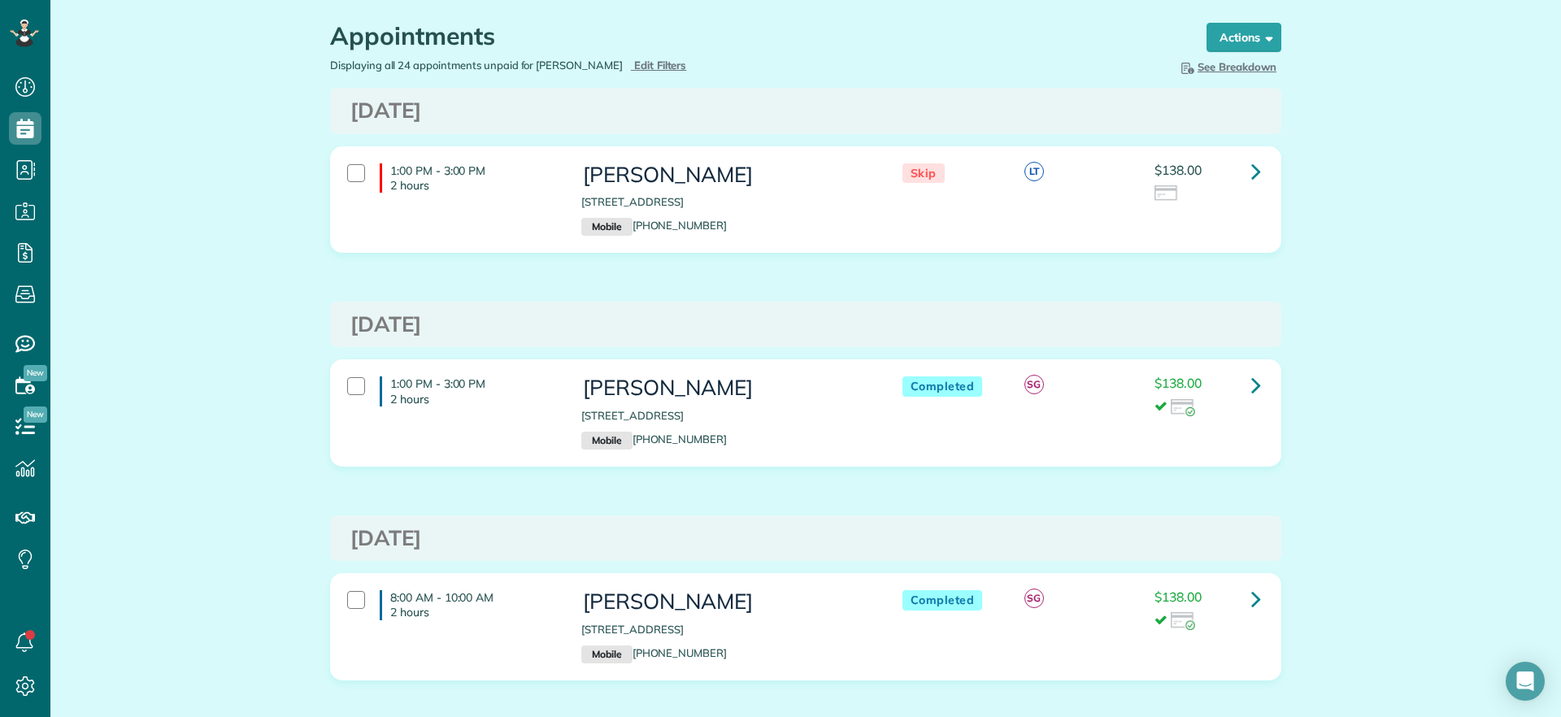
scroll to position [102, 0]
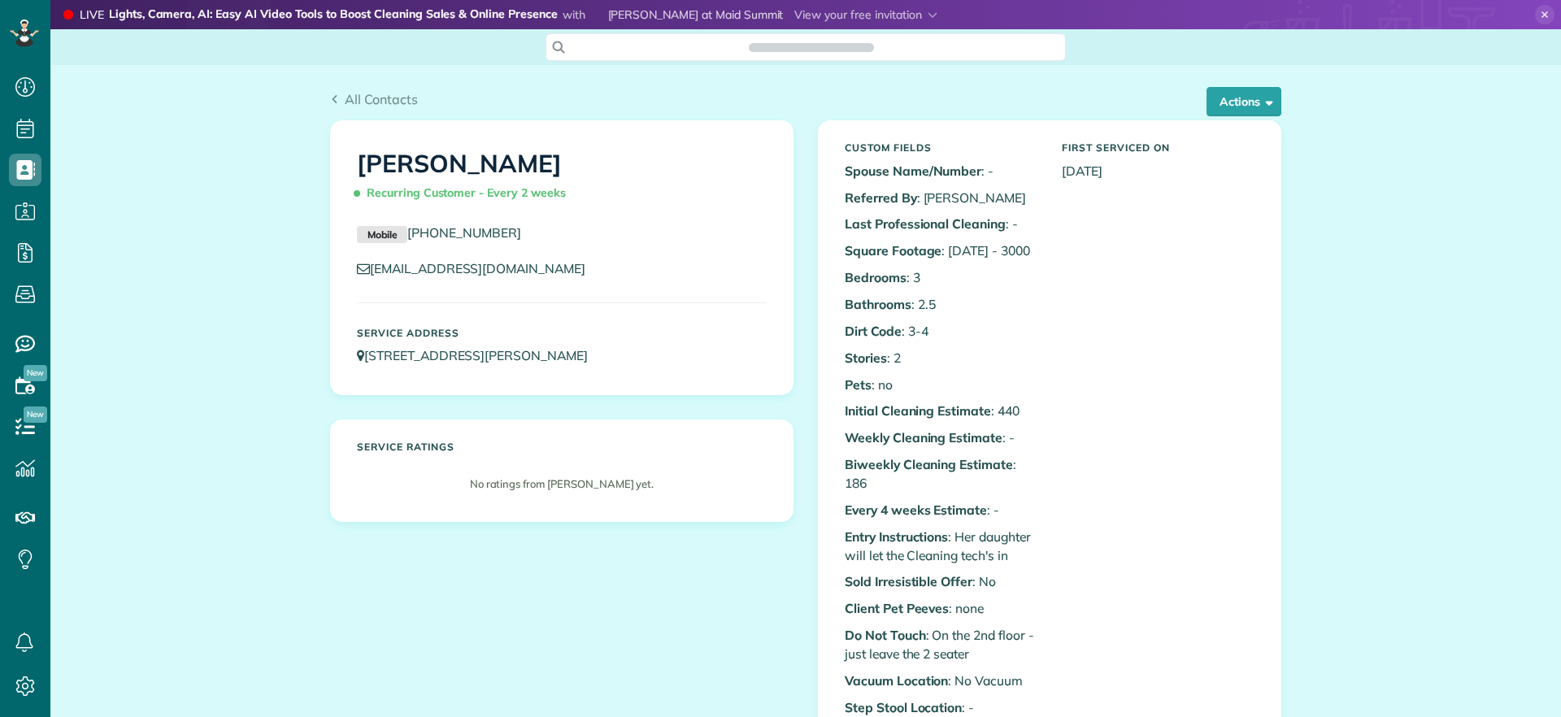
scroll to position [7, 7]
click at [1234, 93] on button "Actions" at bounding box center [1244, 101] width 75 height 29
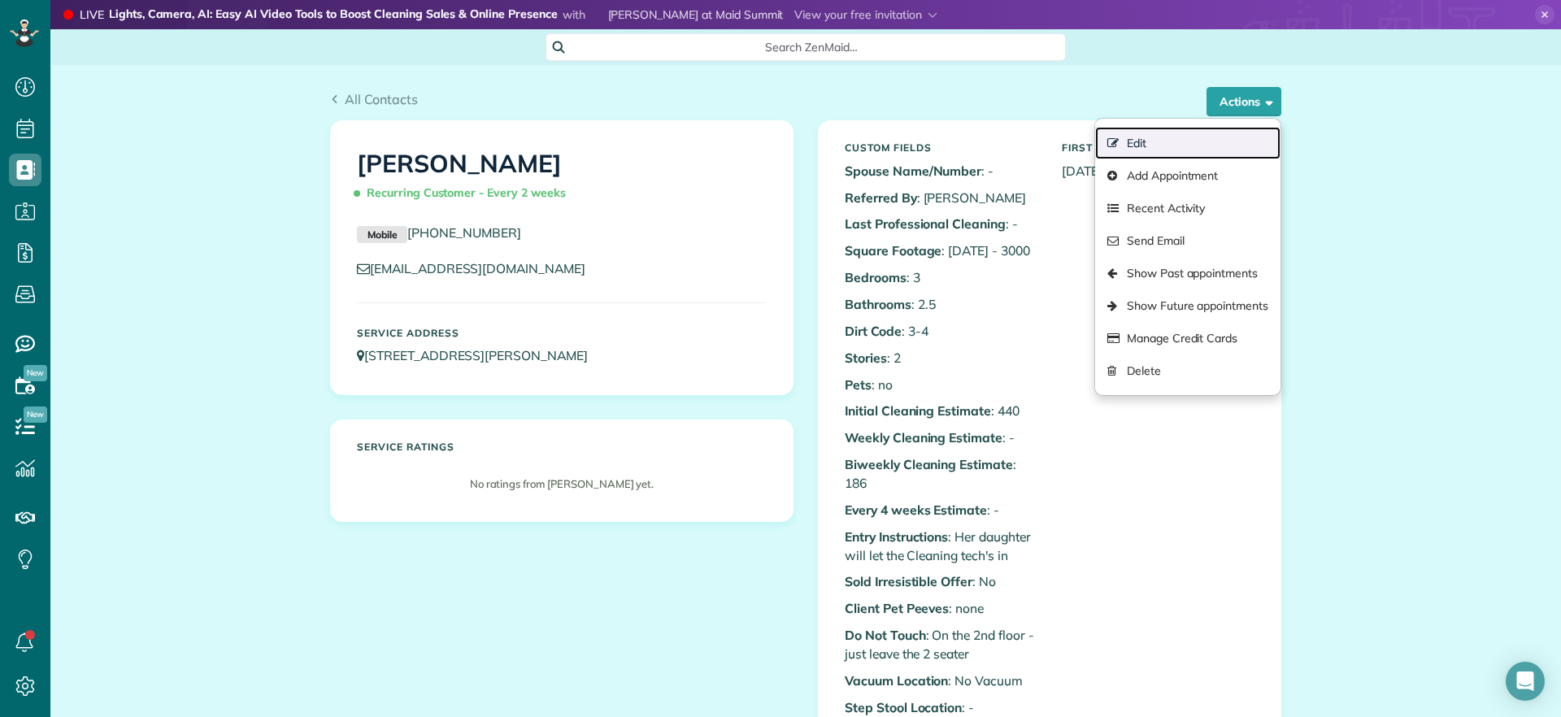
click at [1155, 153] on link "Edit" at bounding box center [1187, 143] width 185 height 33
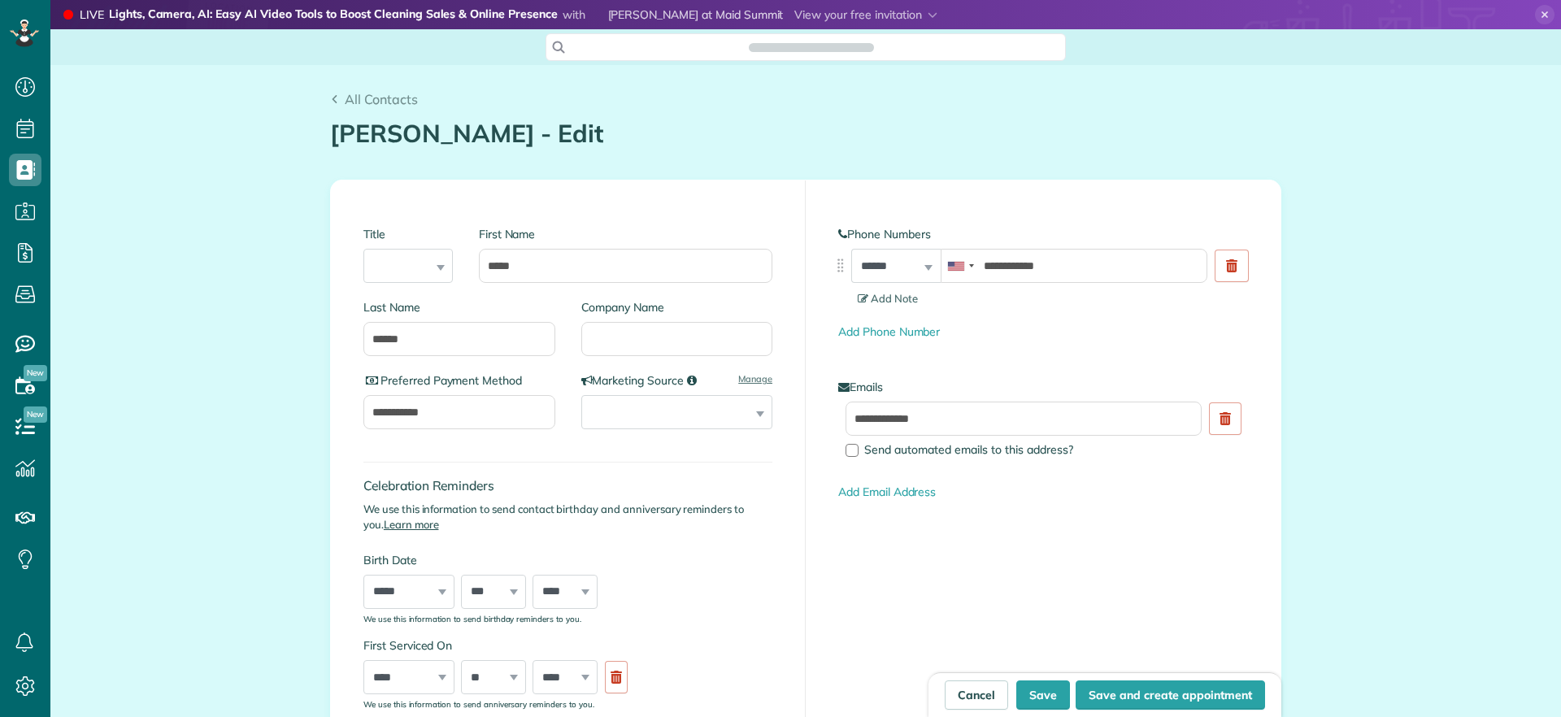
scroll to position [7, 7]
type input "**********"
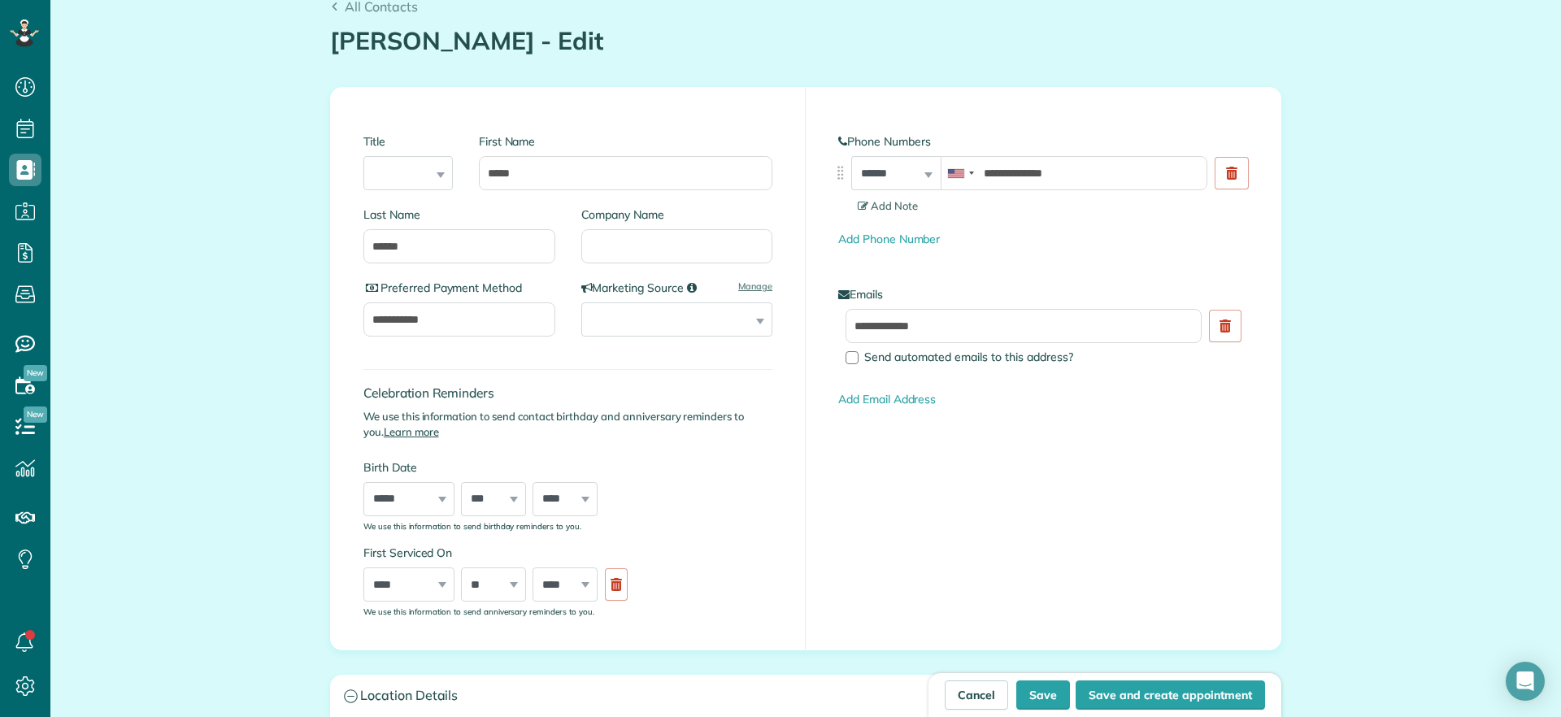
scroll to position [0, 0]
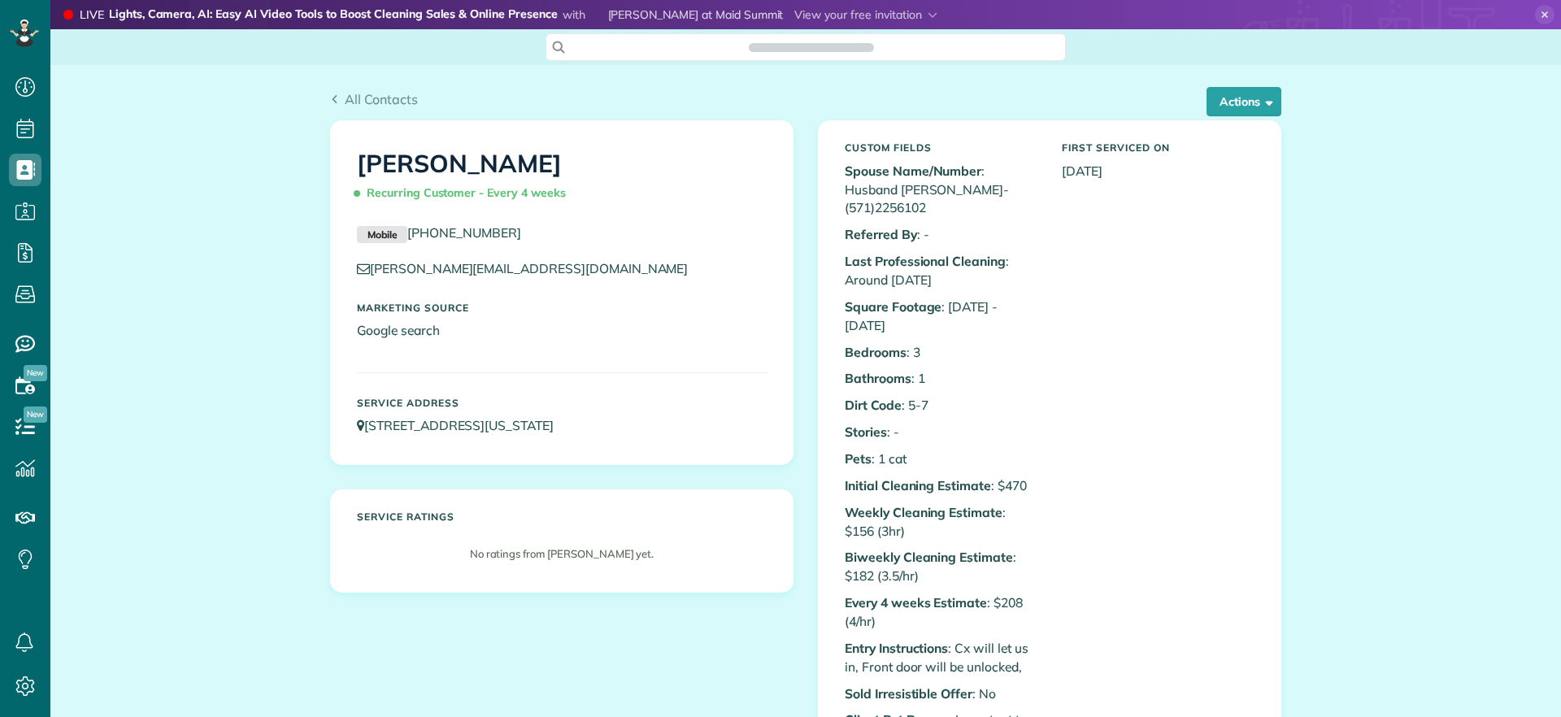
scroll to position [7, 7]
click at [1234, 104] on button "Actions" at bounding box center [1244, 101] width 75 height 29
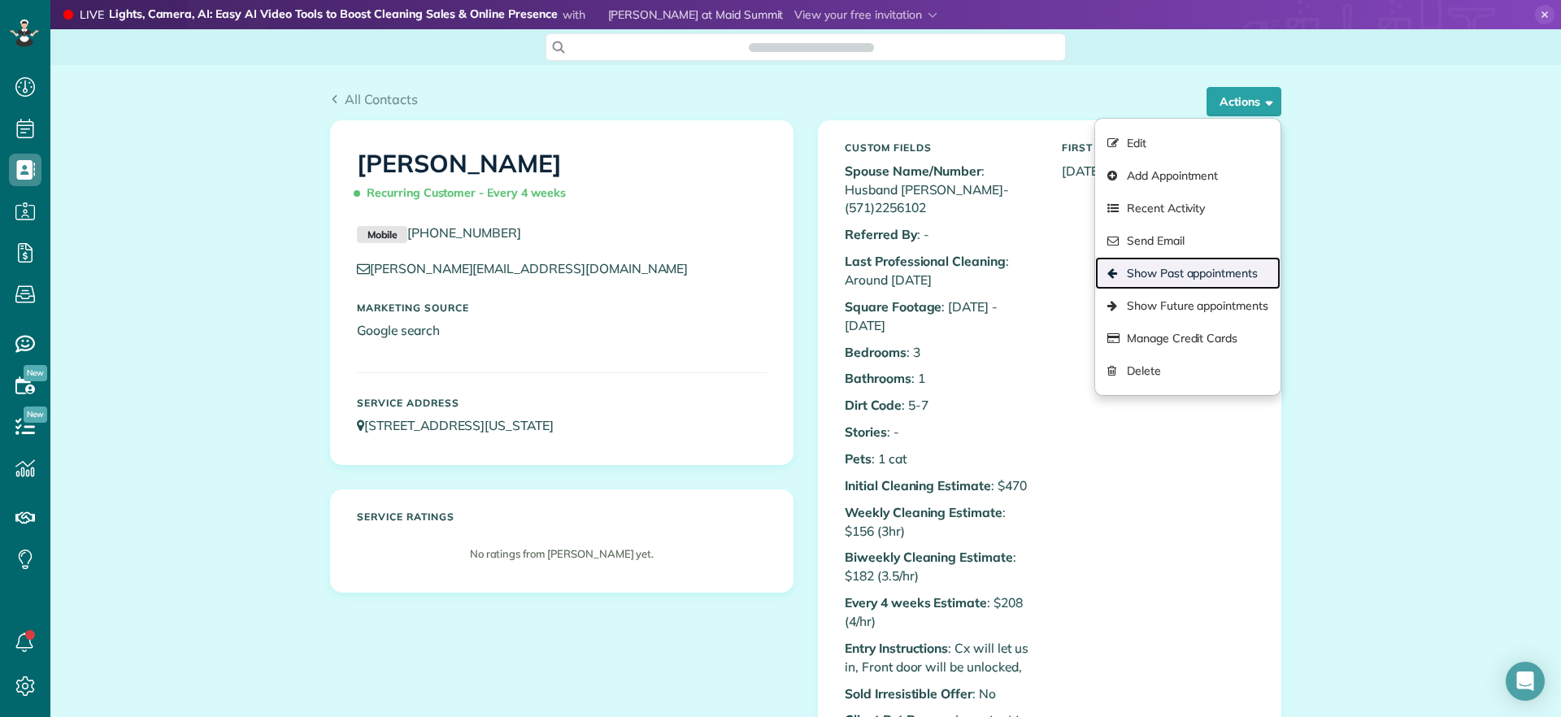
click at [1166, 276] on link "Show Past appointments" at bounding box center [1187, 273] width 185 height 33
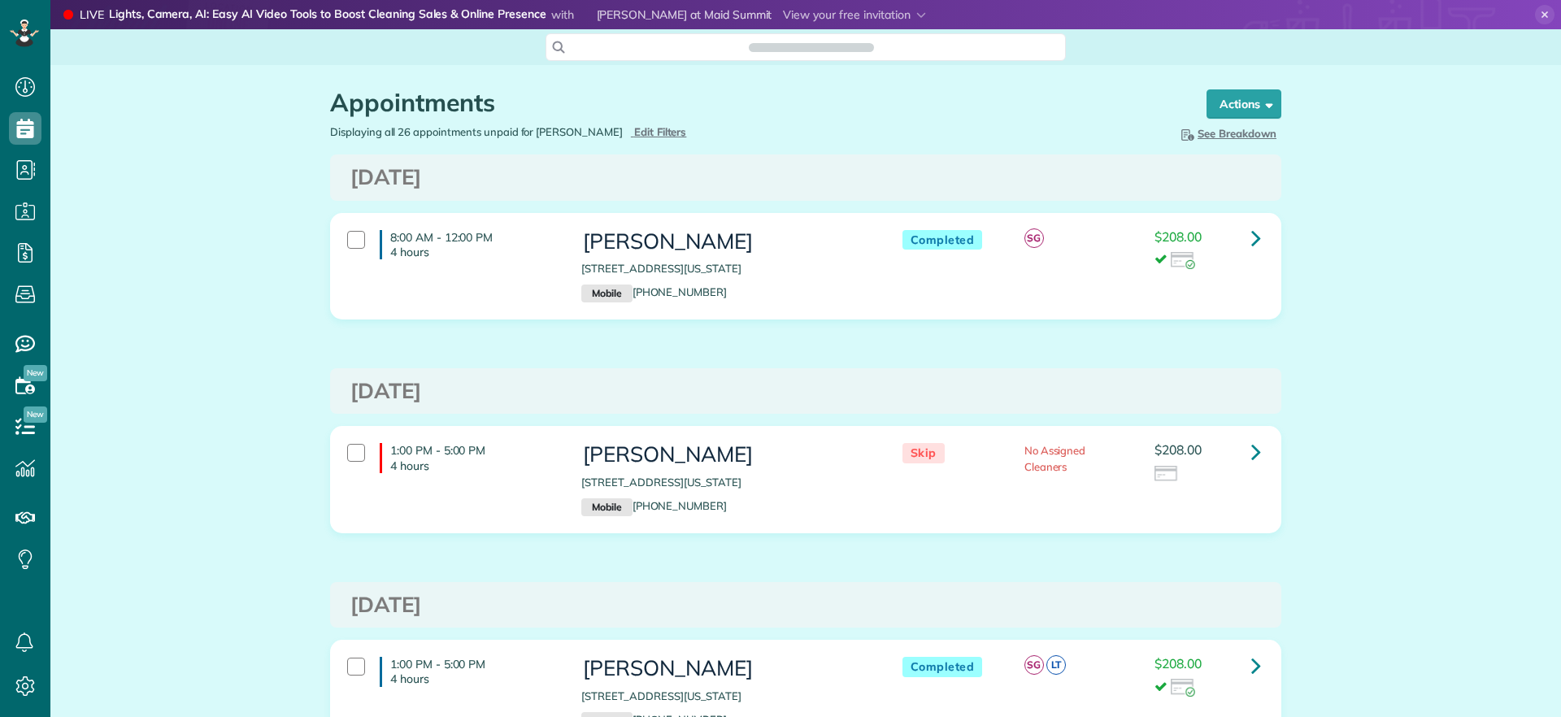
scroll to position [7, 7]
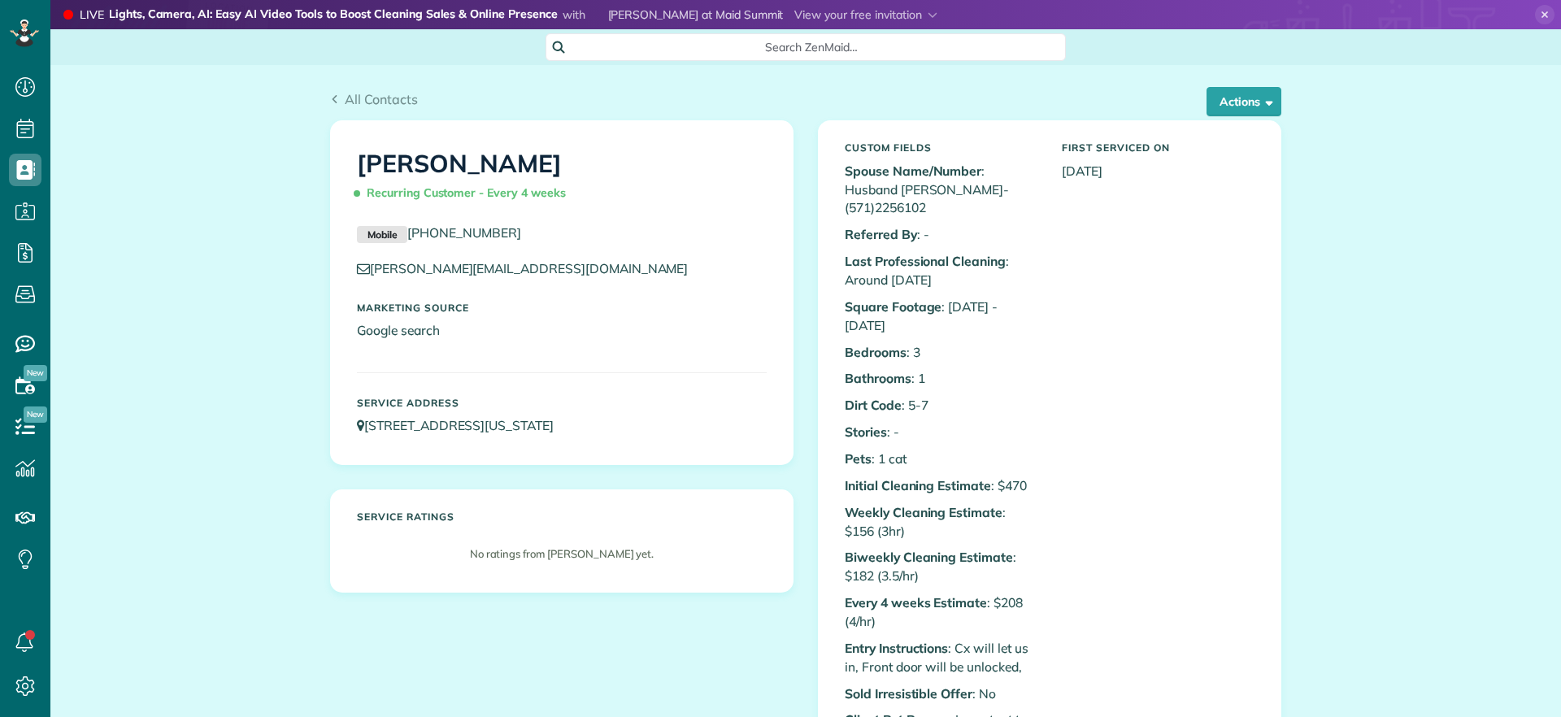
scroll to position [7, 7]
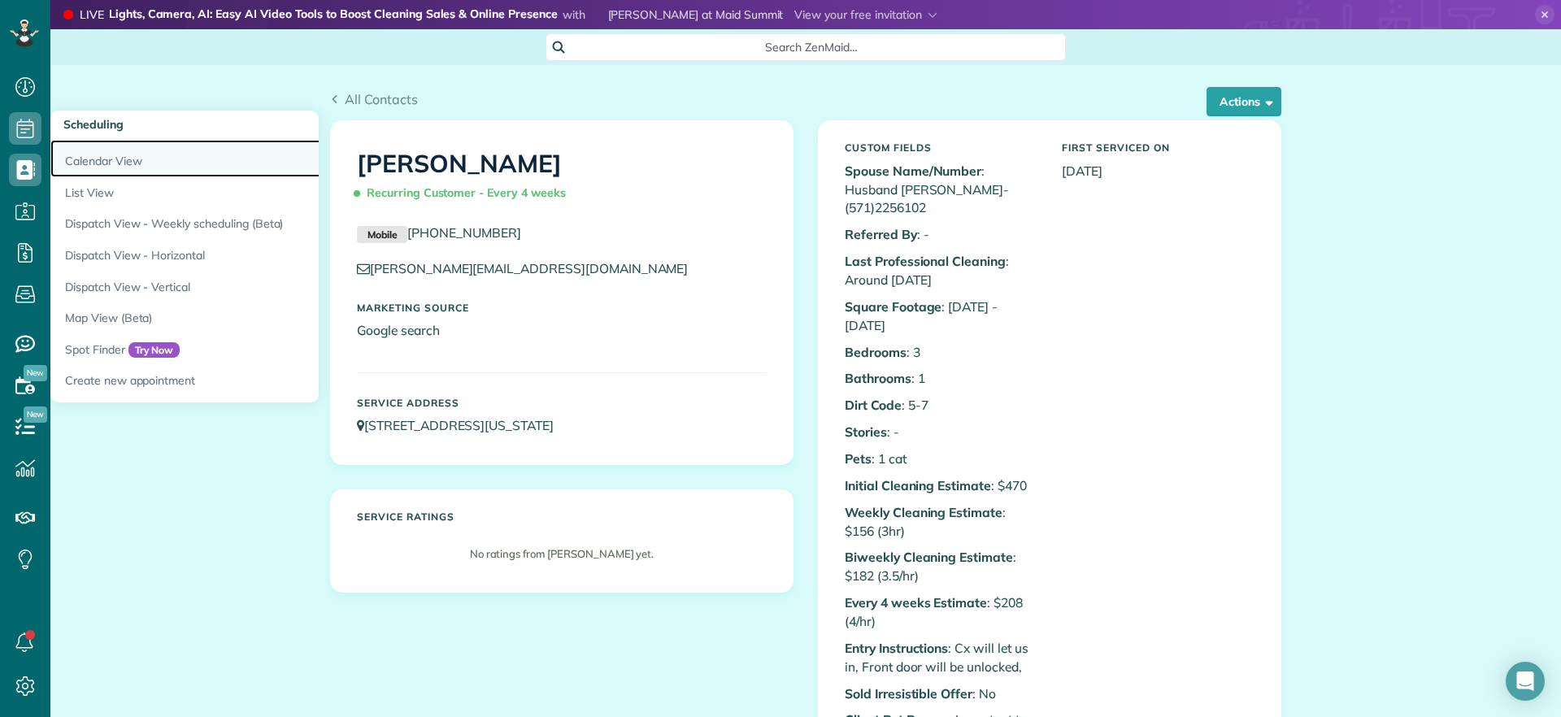
click at [84, 155] on link "Calendar View" at bounding box center [253, 158] width 407 height 37
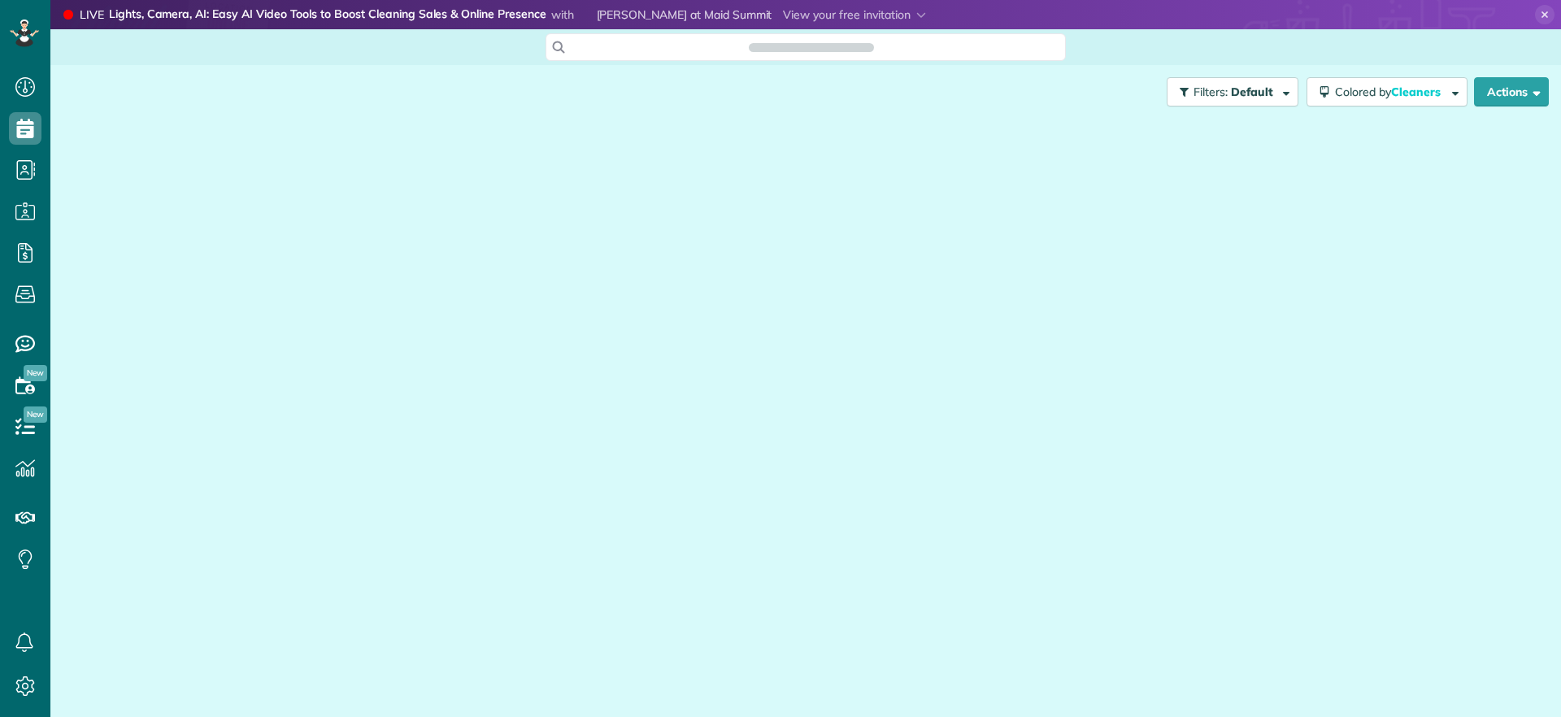
scroll to position [7, 7]
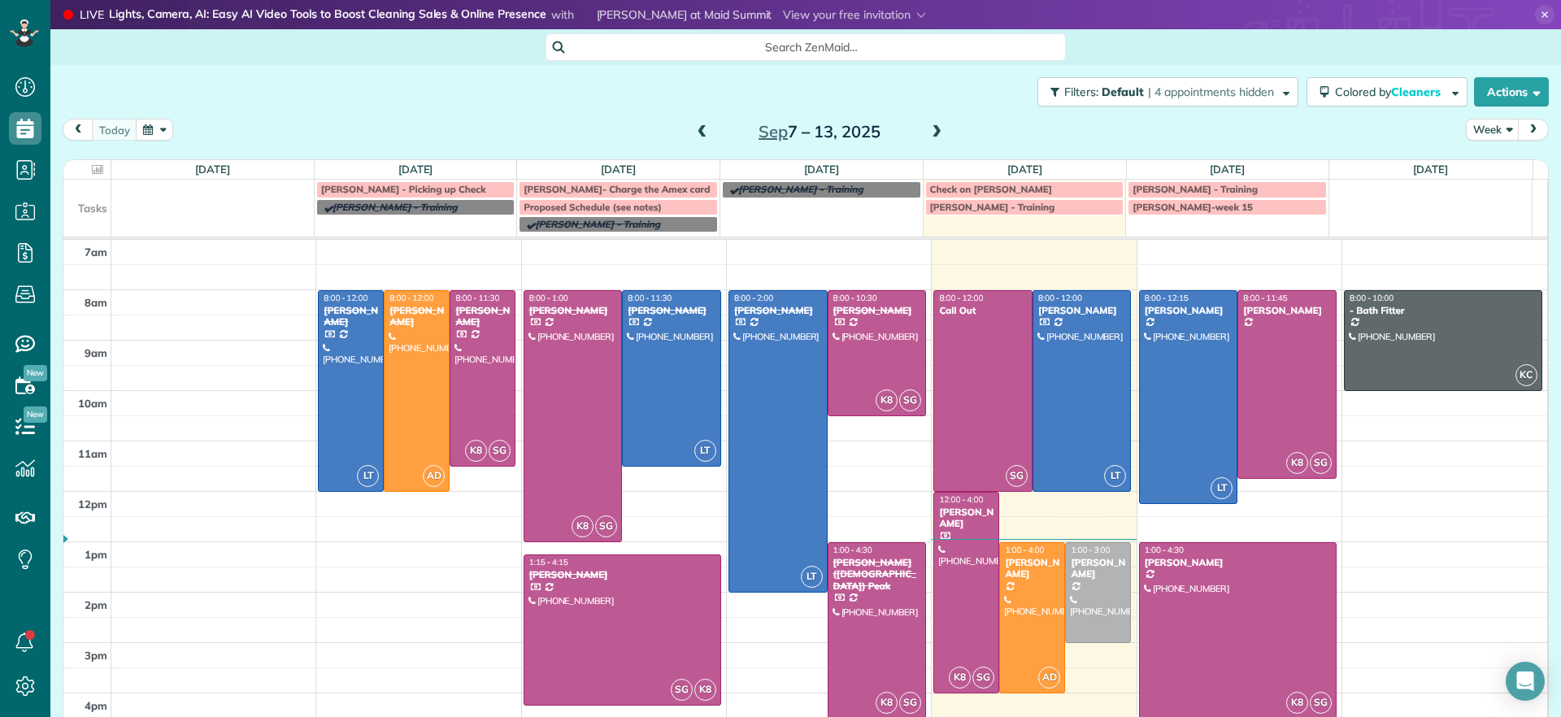
click at [931, 133] on span at bounding box center [937, 132] width 18 height 15
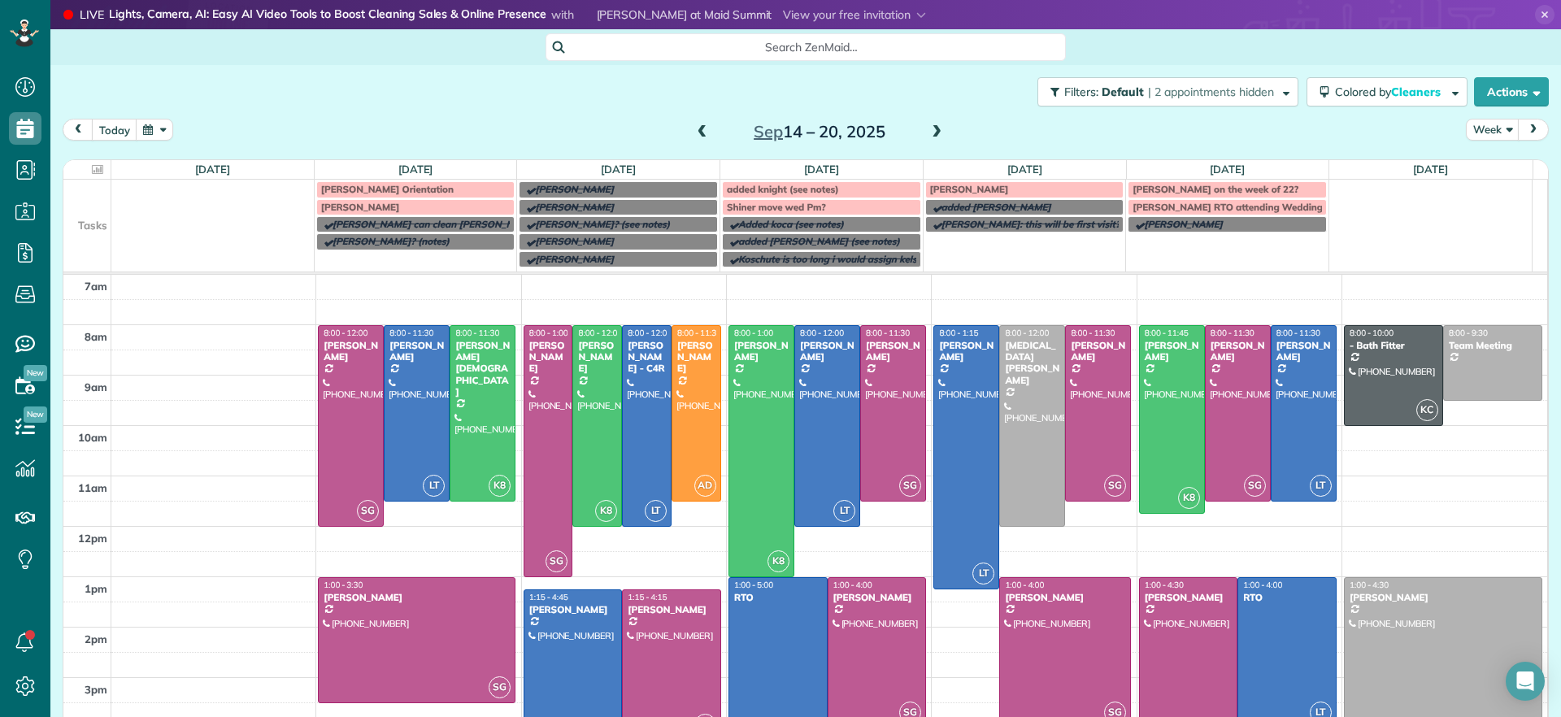
click at [931, 133] on span at bounding box center [937, 132] width 18 height 15
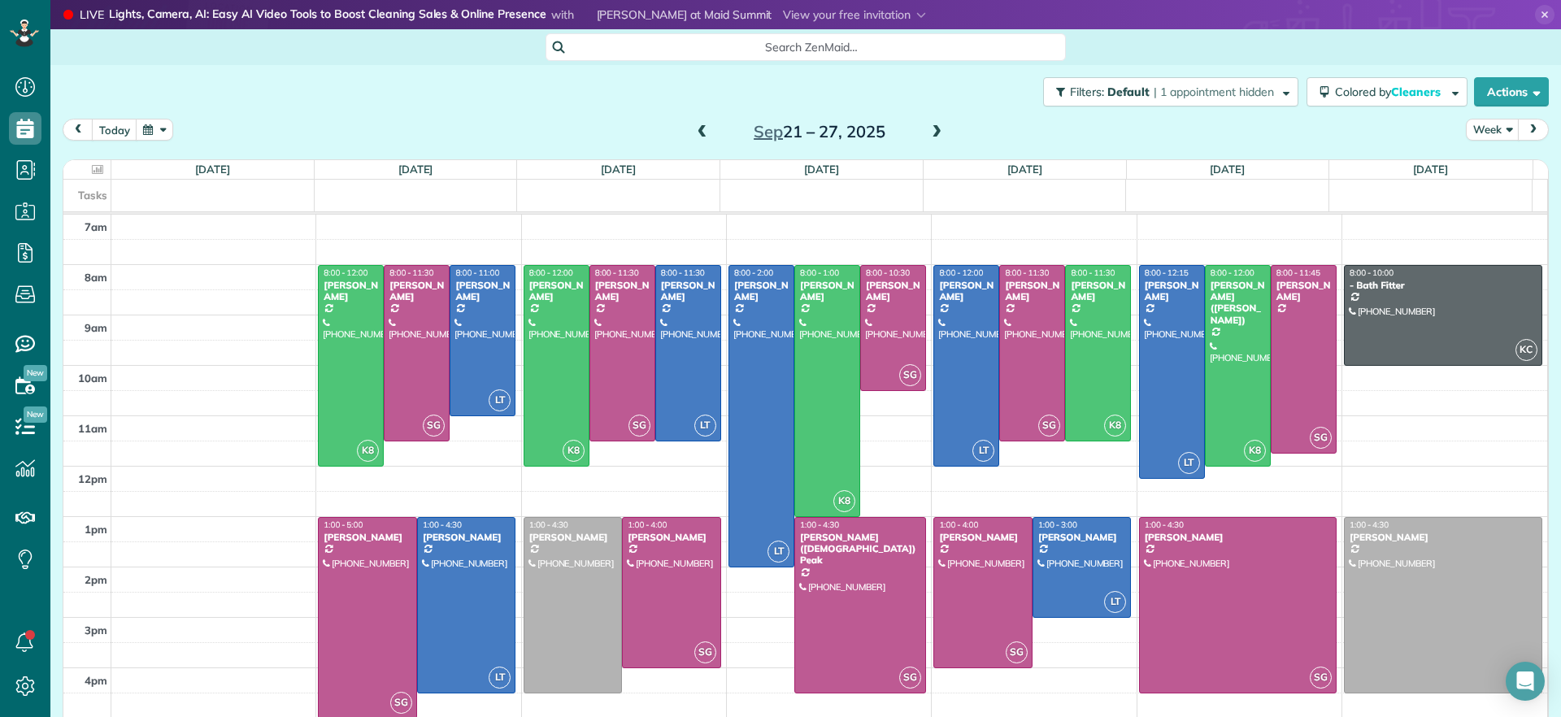
click at [694, 135] on span at bounding box center [703, 132] width 18 height 15
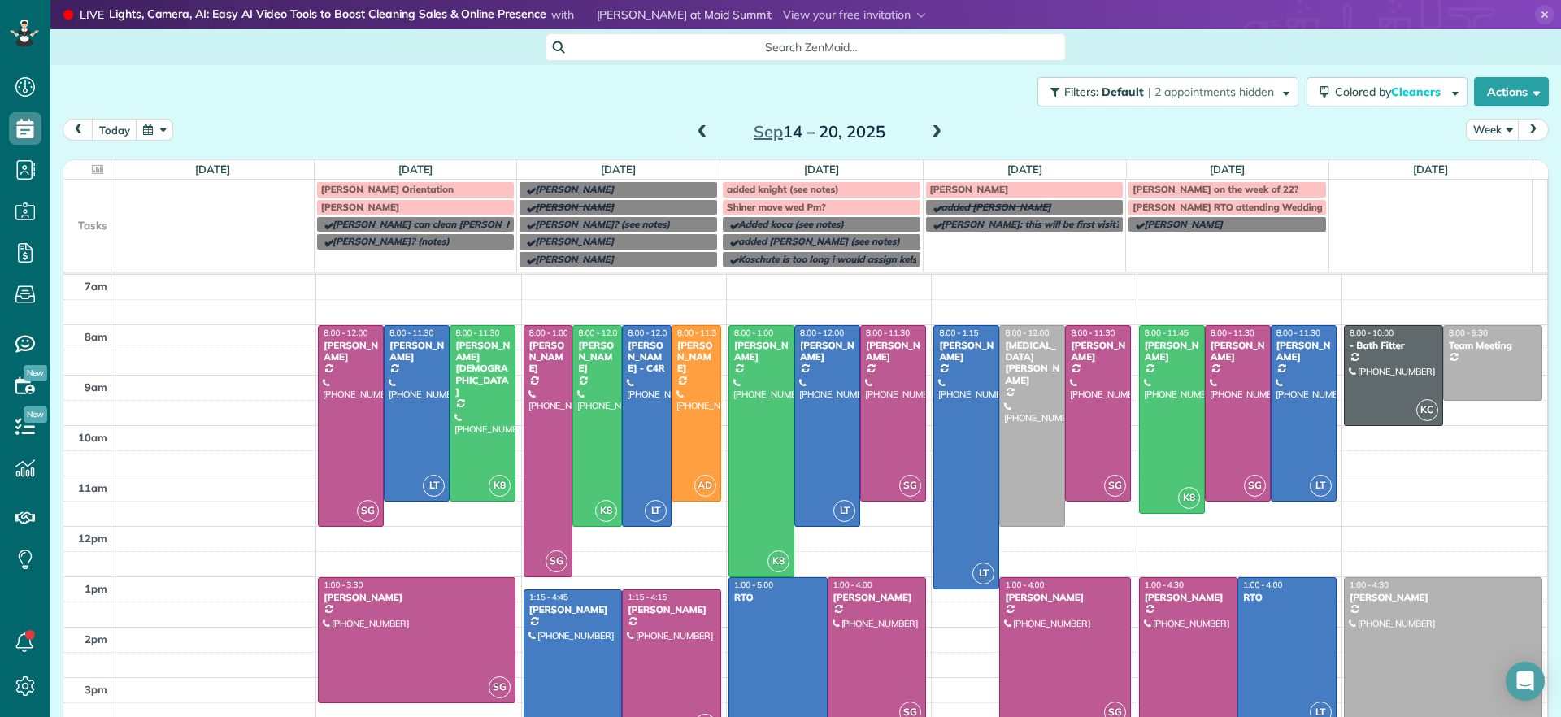
click at [890, 180] on td "added knight (see notes)" at bounding box center [821, 189] width 203 height 18
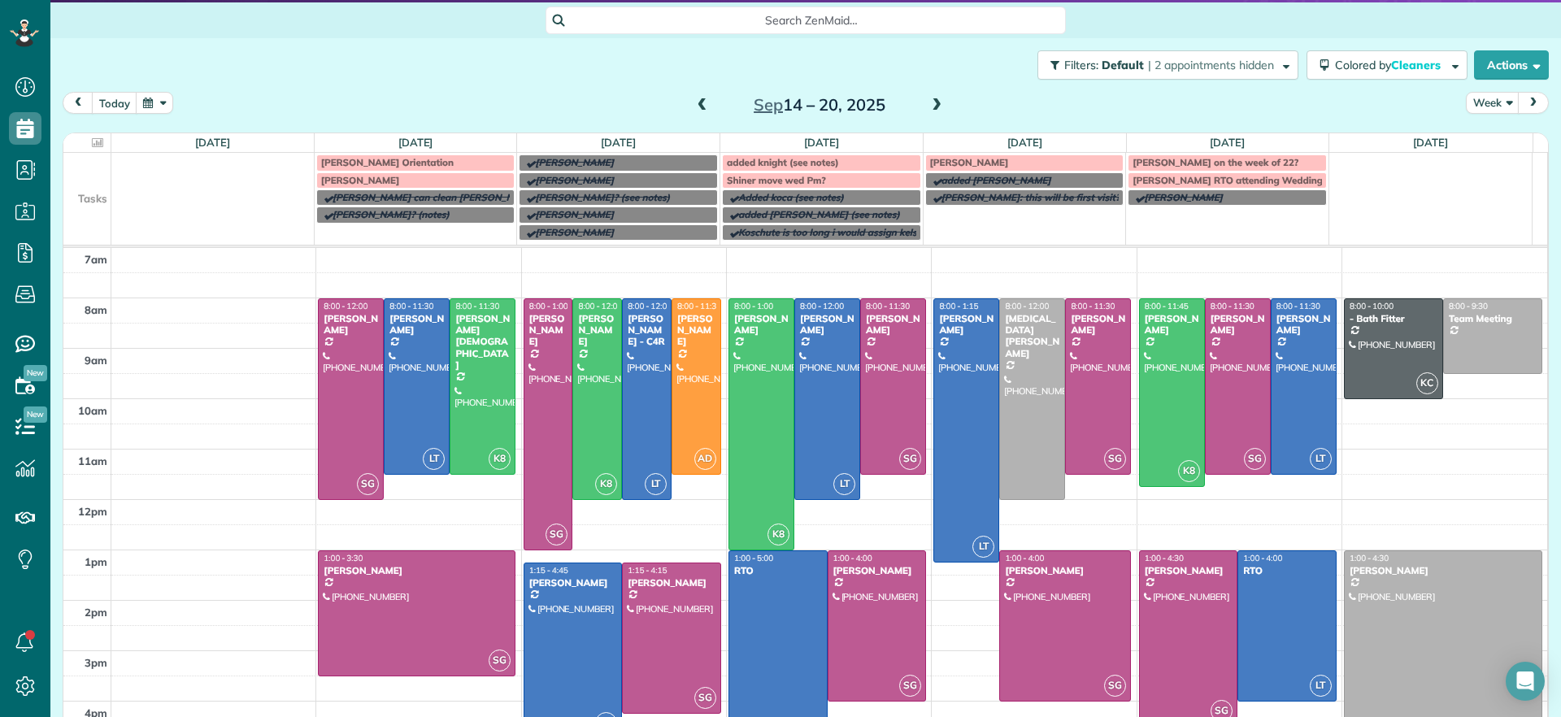
scroll to position [50, 0]
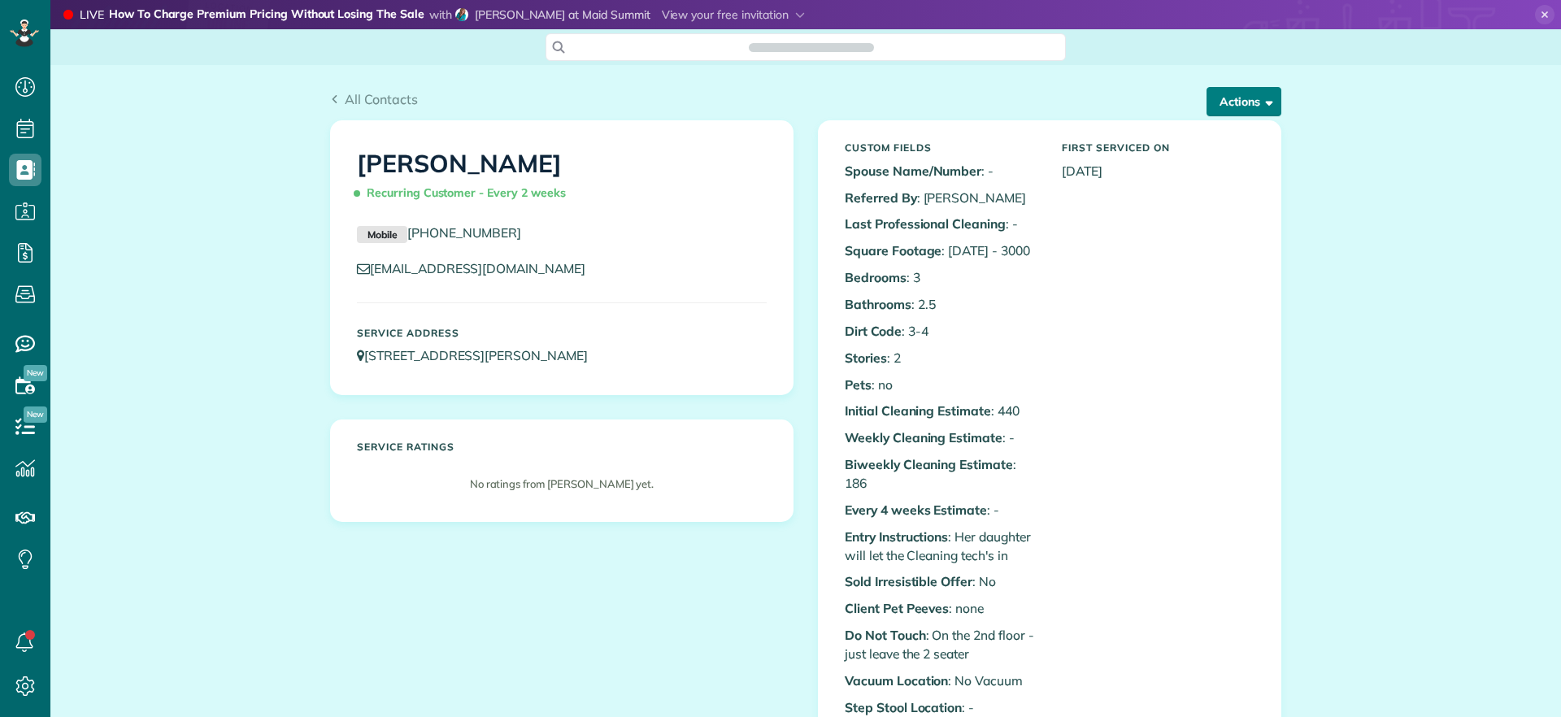
scroll to position [7, 7]
click at [1238, 98] on button "Actions" at bounding box center [1244, 101] width 75 height 29
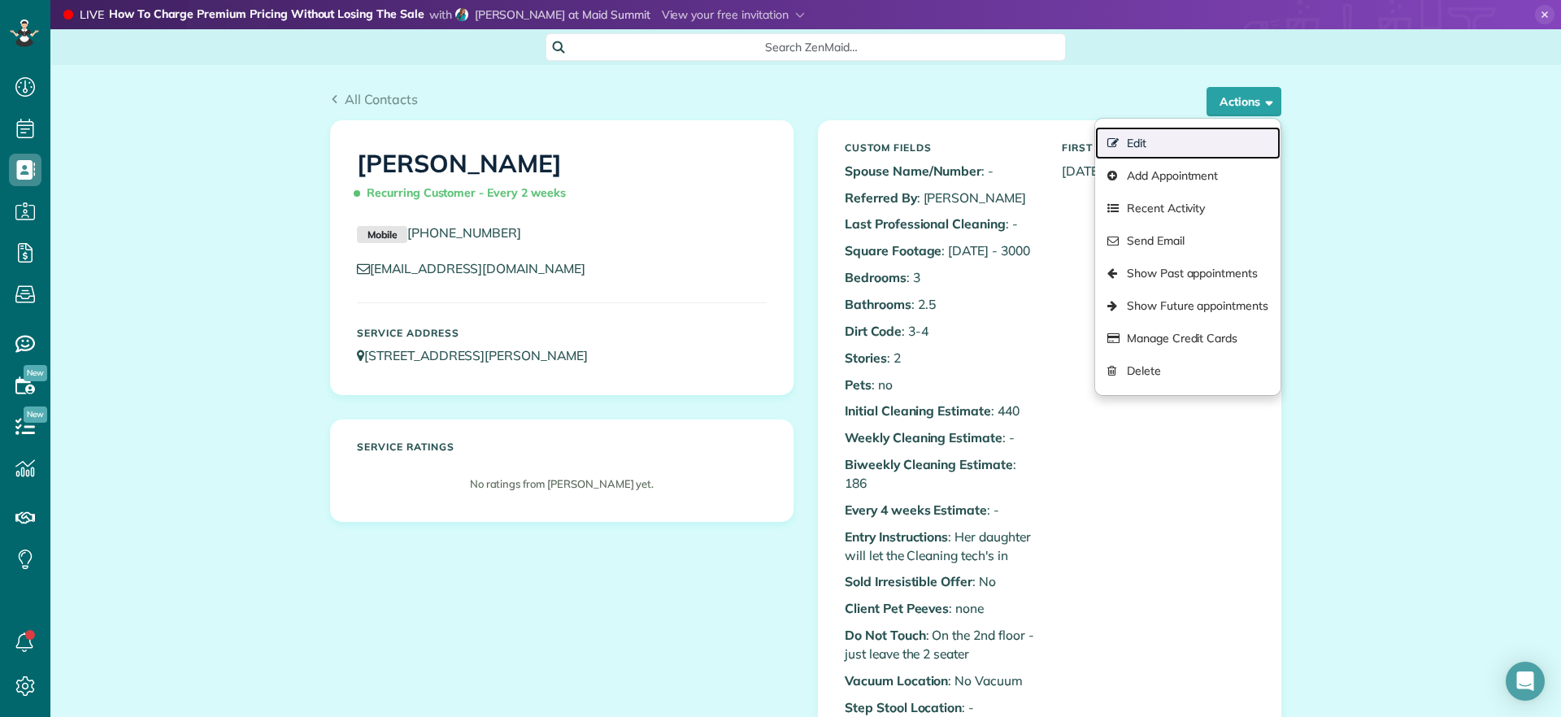
click at [1150, 149] on link "Edit" at bounding box center [1187, 143] width 185 height 33
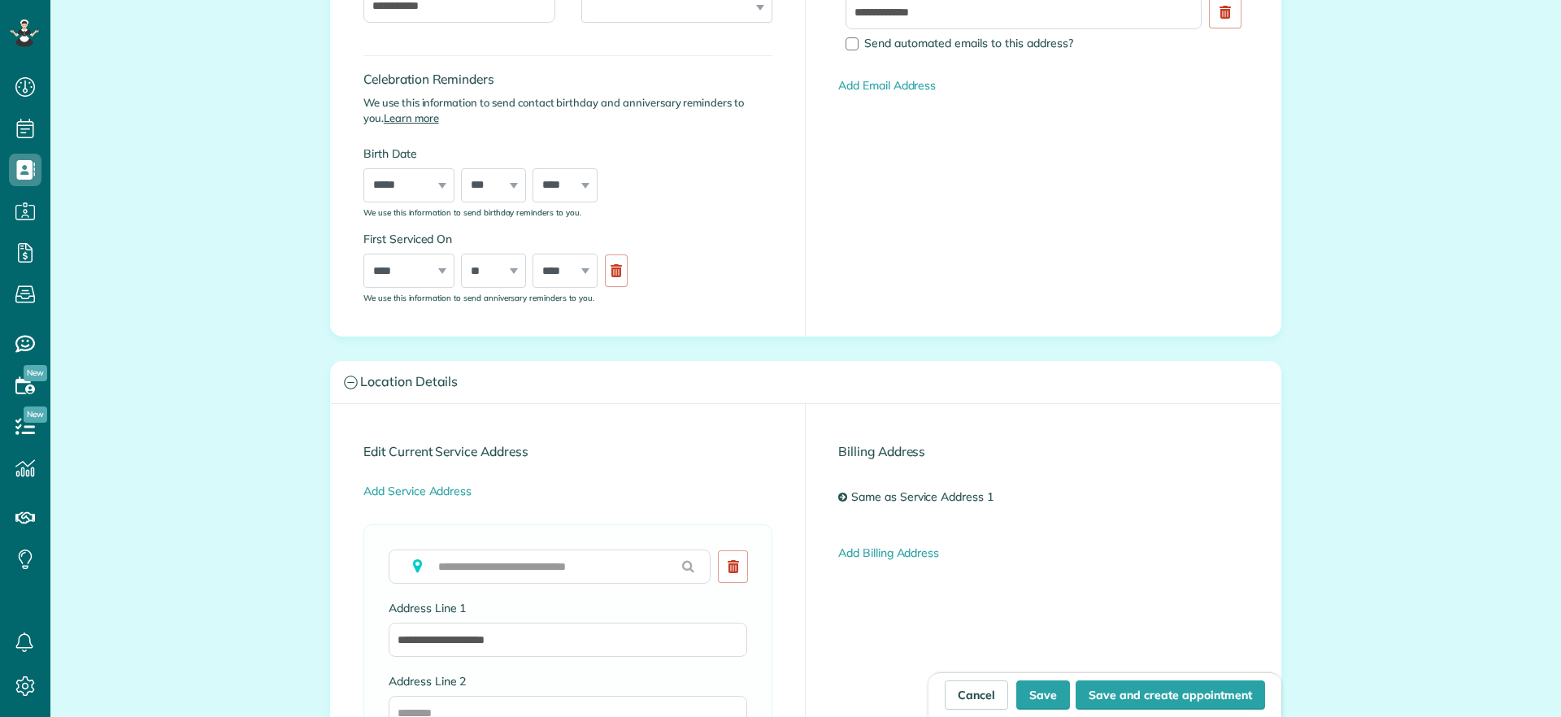
scroll to position [711, 0]
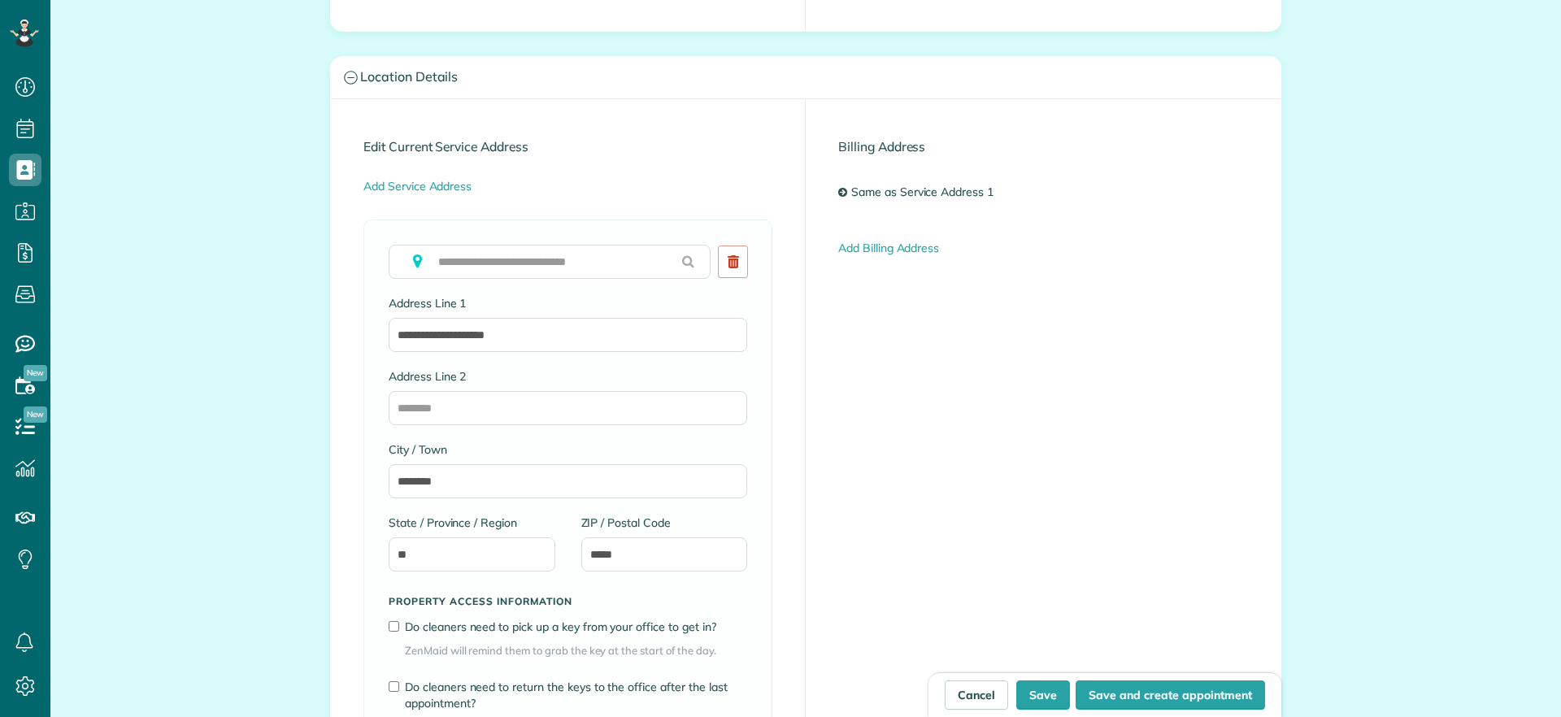
type input "**********"
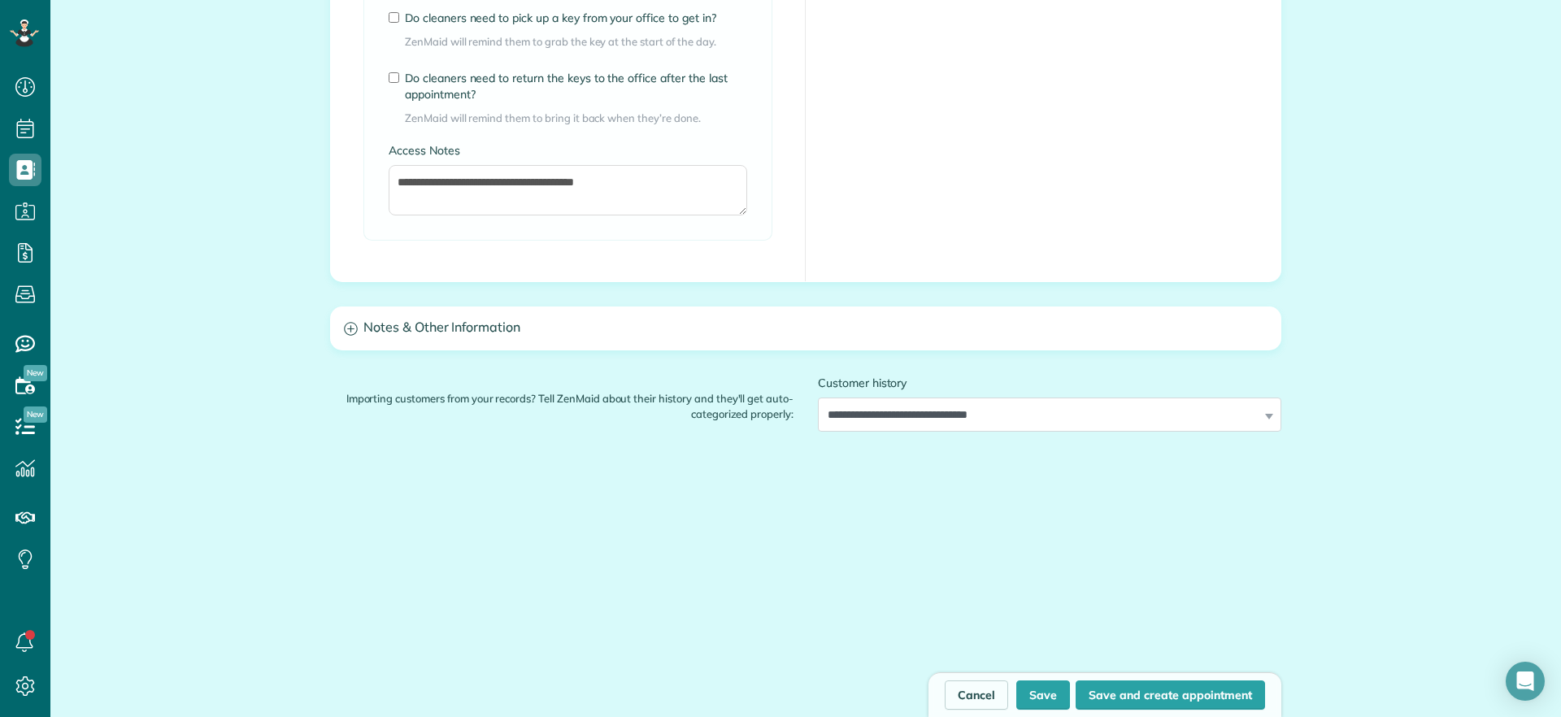
scroll to position [1344, 0]
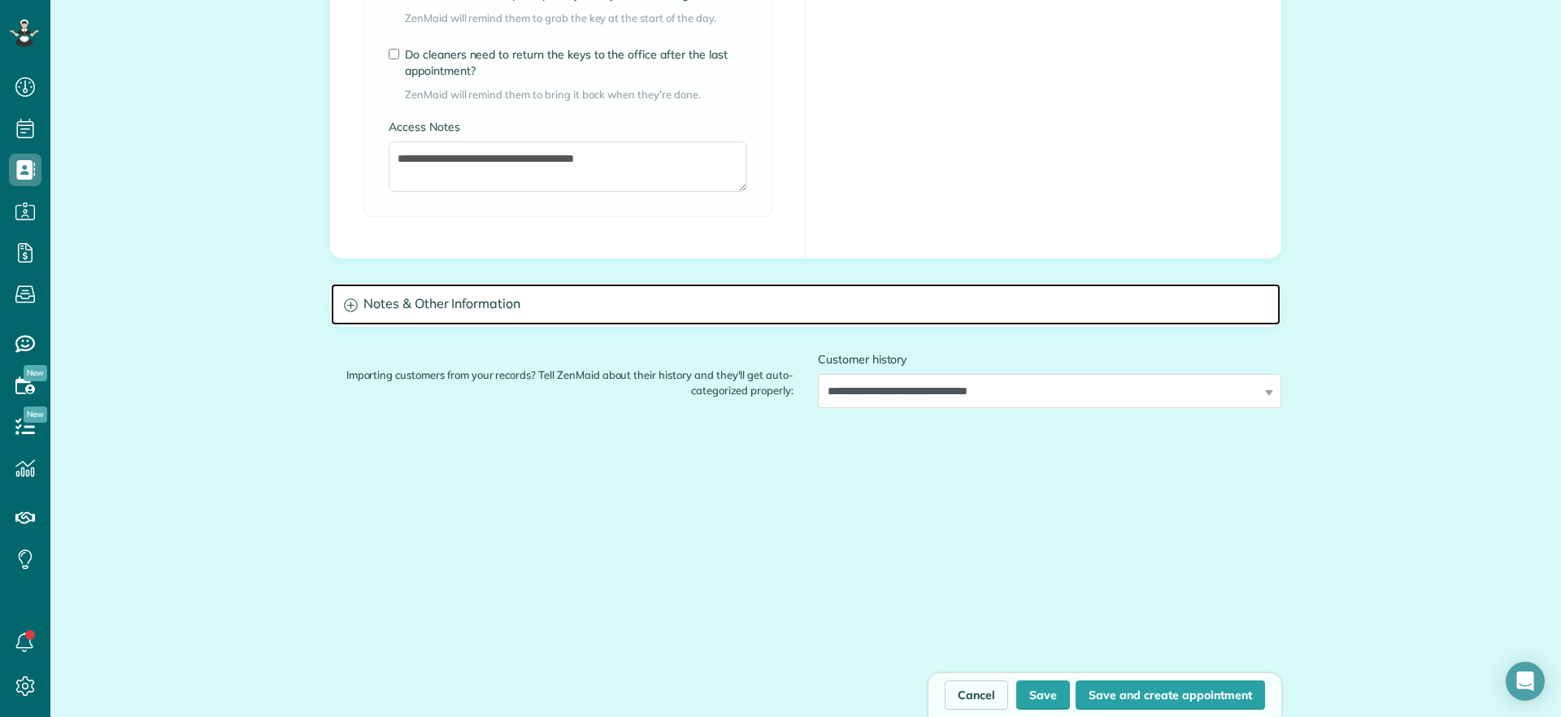
click at [388, 307] on h3 "Notes & Other Information" at bounding box center [806, 304] width 950 height 41
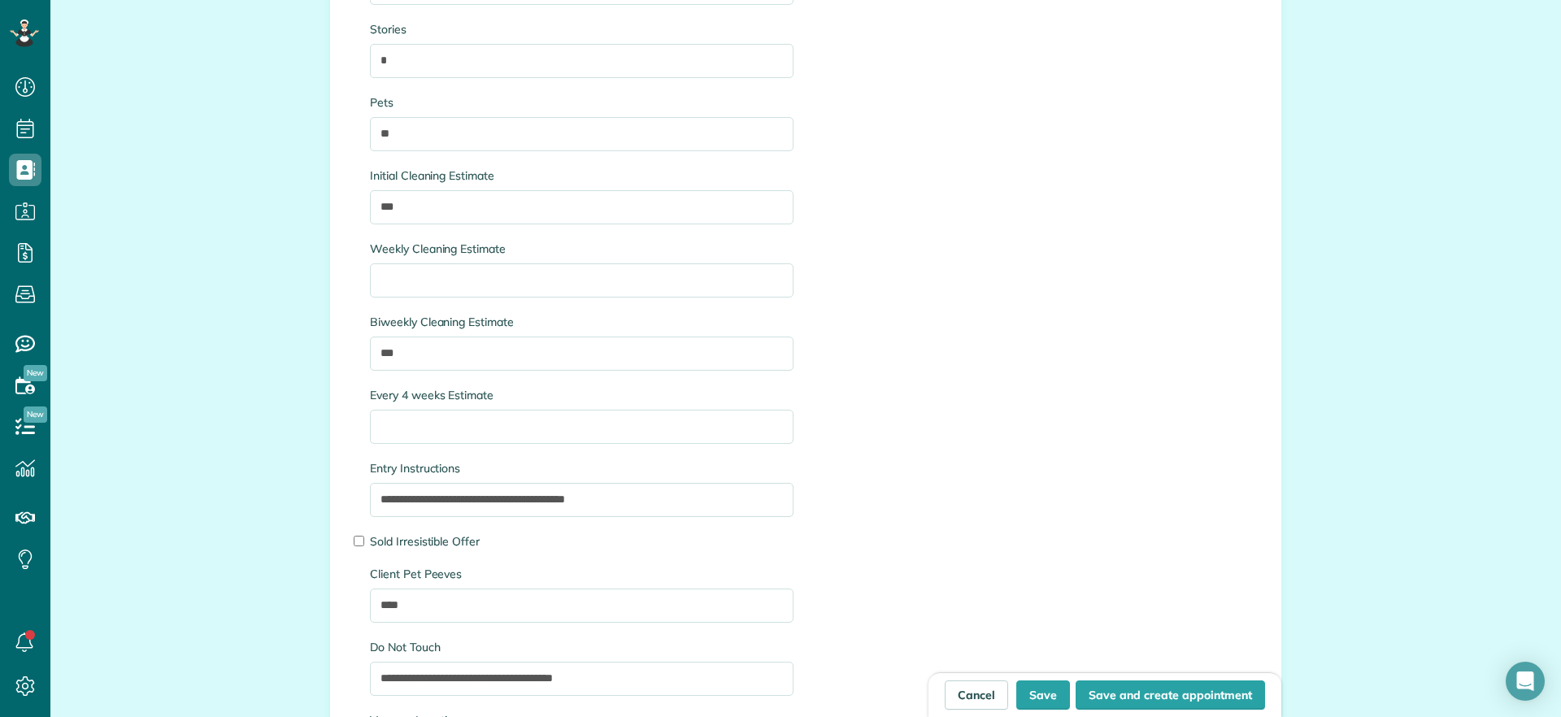
scroll to position [2361, 0]
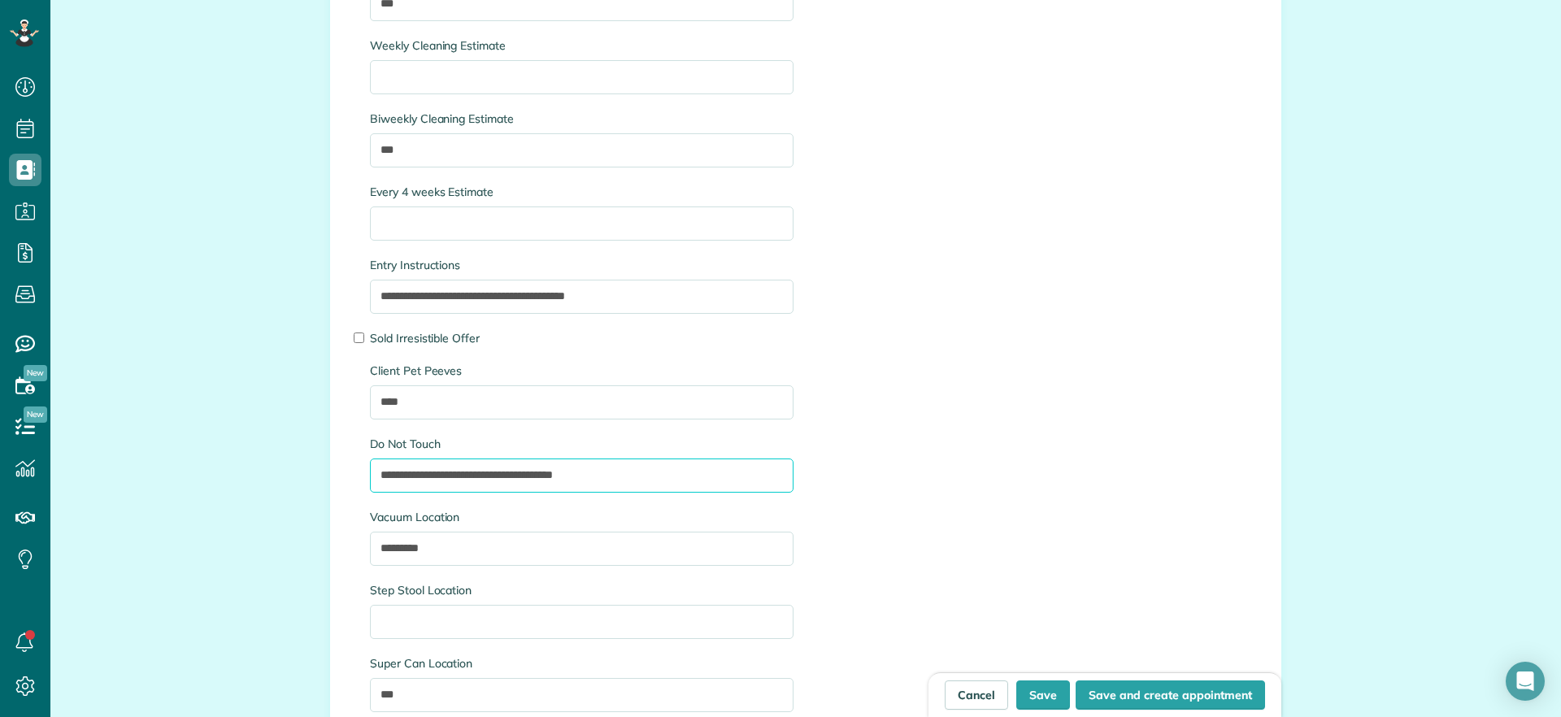
click at [614, 469] on input "**********" at bounding box center [582, 476] width 424 height 34
click at [427, 406] on input "****" at bounding box center [582, 402] width 424 height 34
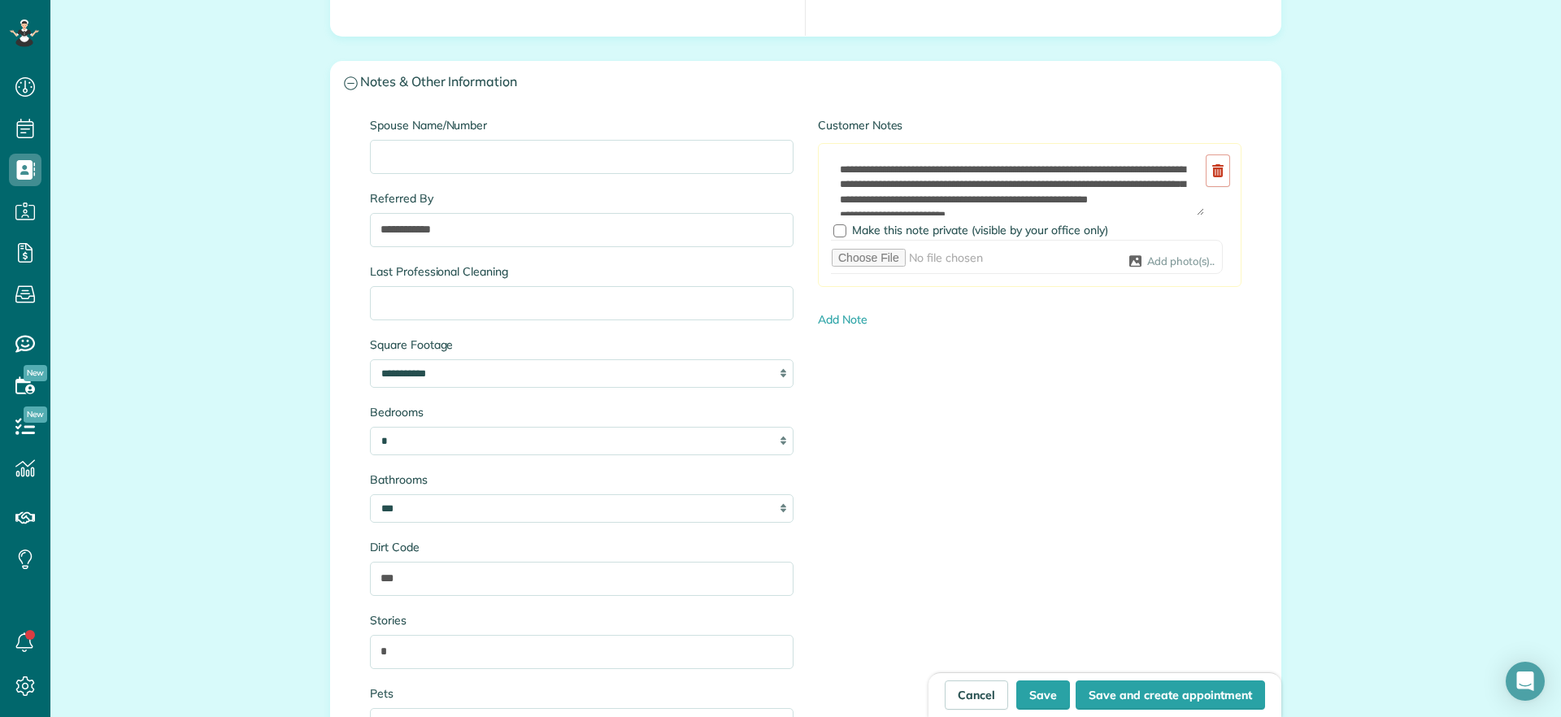
scroll to position [1547, 0]
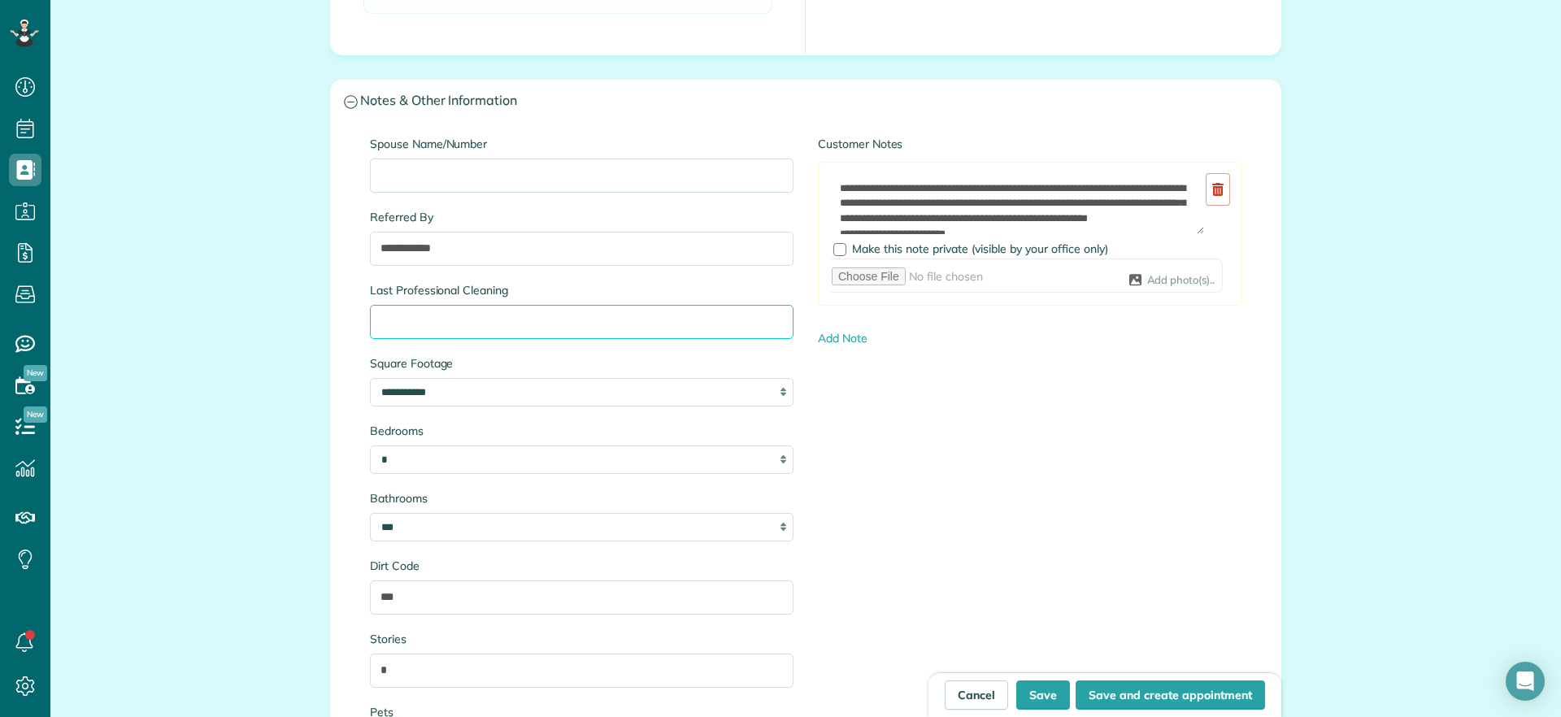
click at [462, 323] on input "Last Professional Cleaning" at bounding box center [582, 322] width 424 height 34
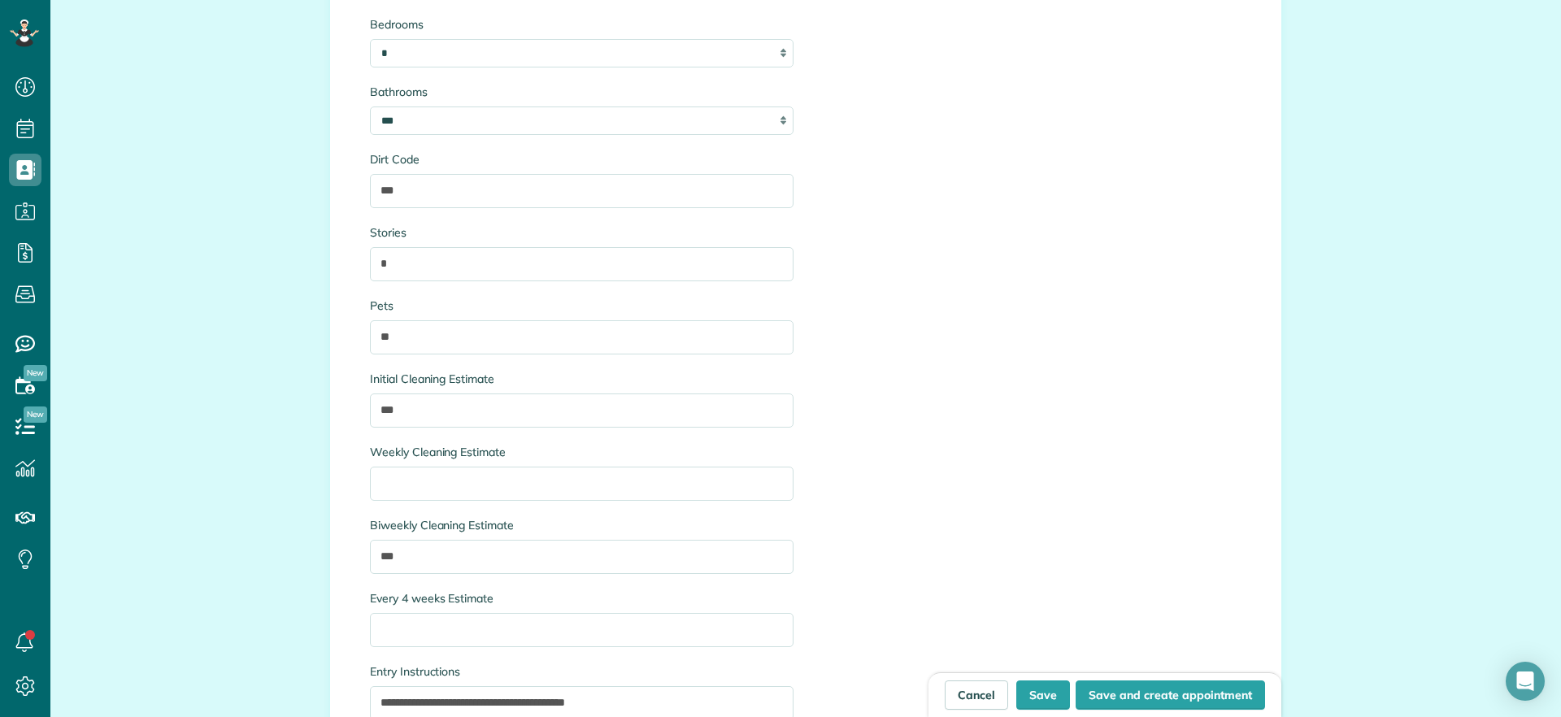
scroll to position [2056, 0]
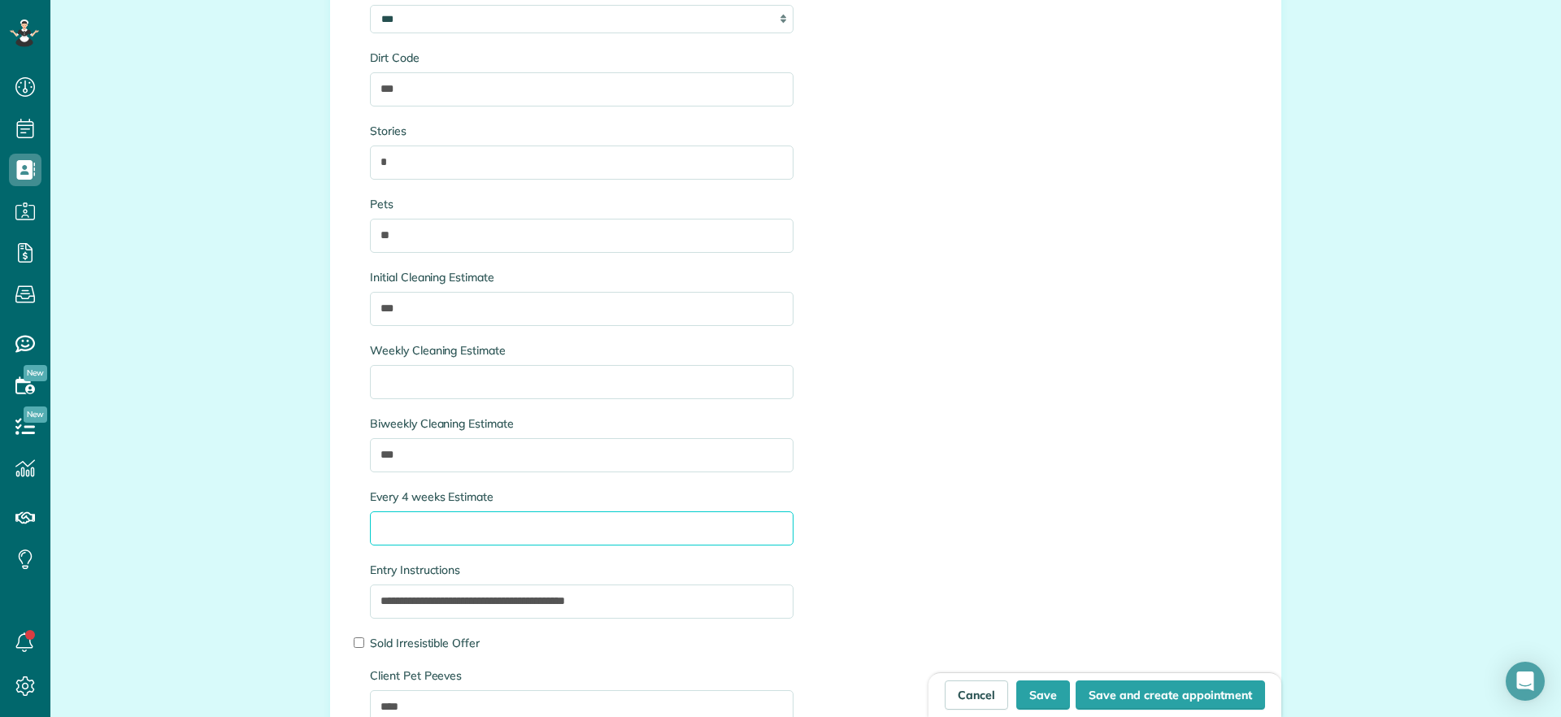
click at [501, 538] on input "Every 4 weeks Estimate" at bounding box center [582, 528] width 424 height 34
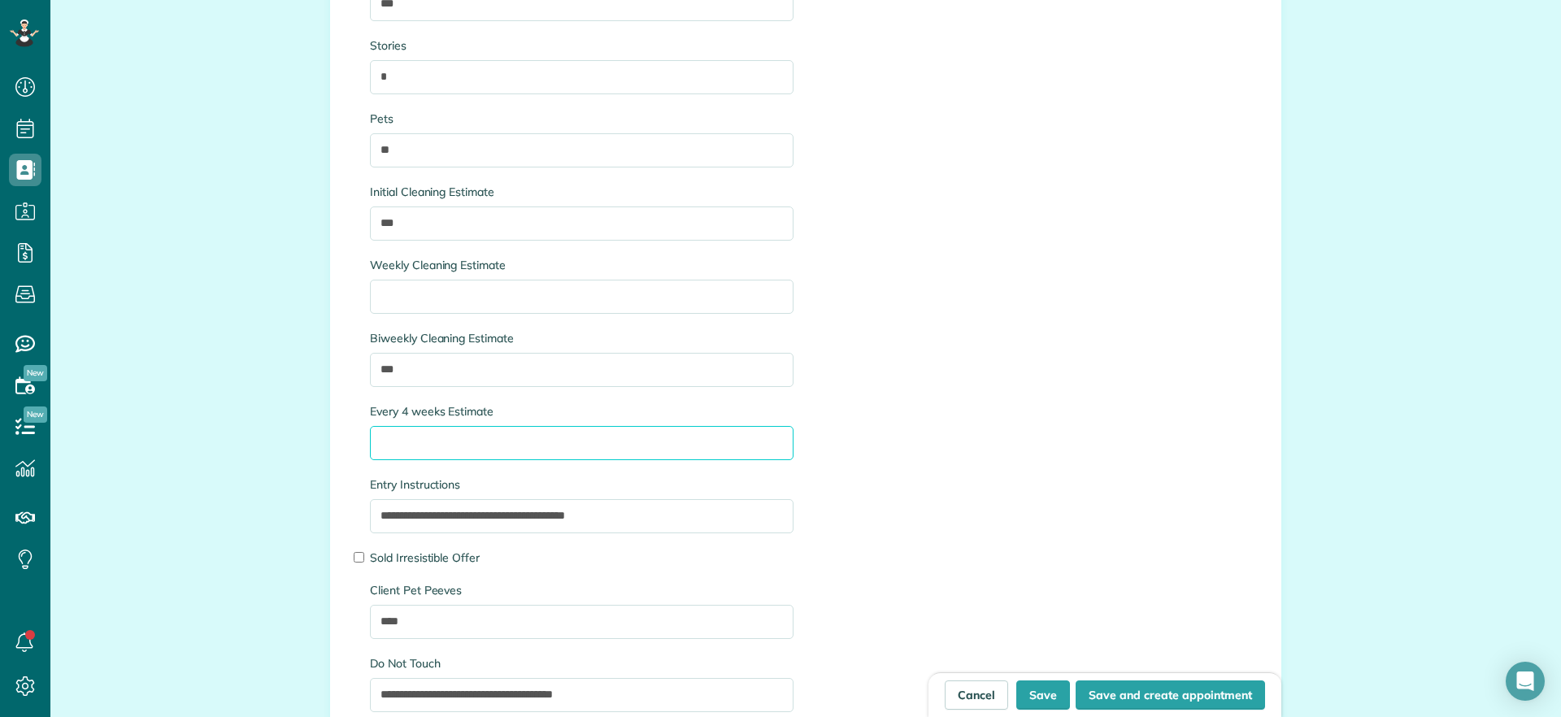
scroll to position [2259, 0]
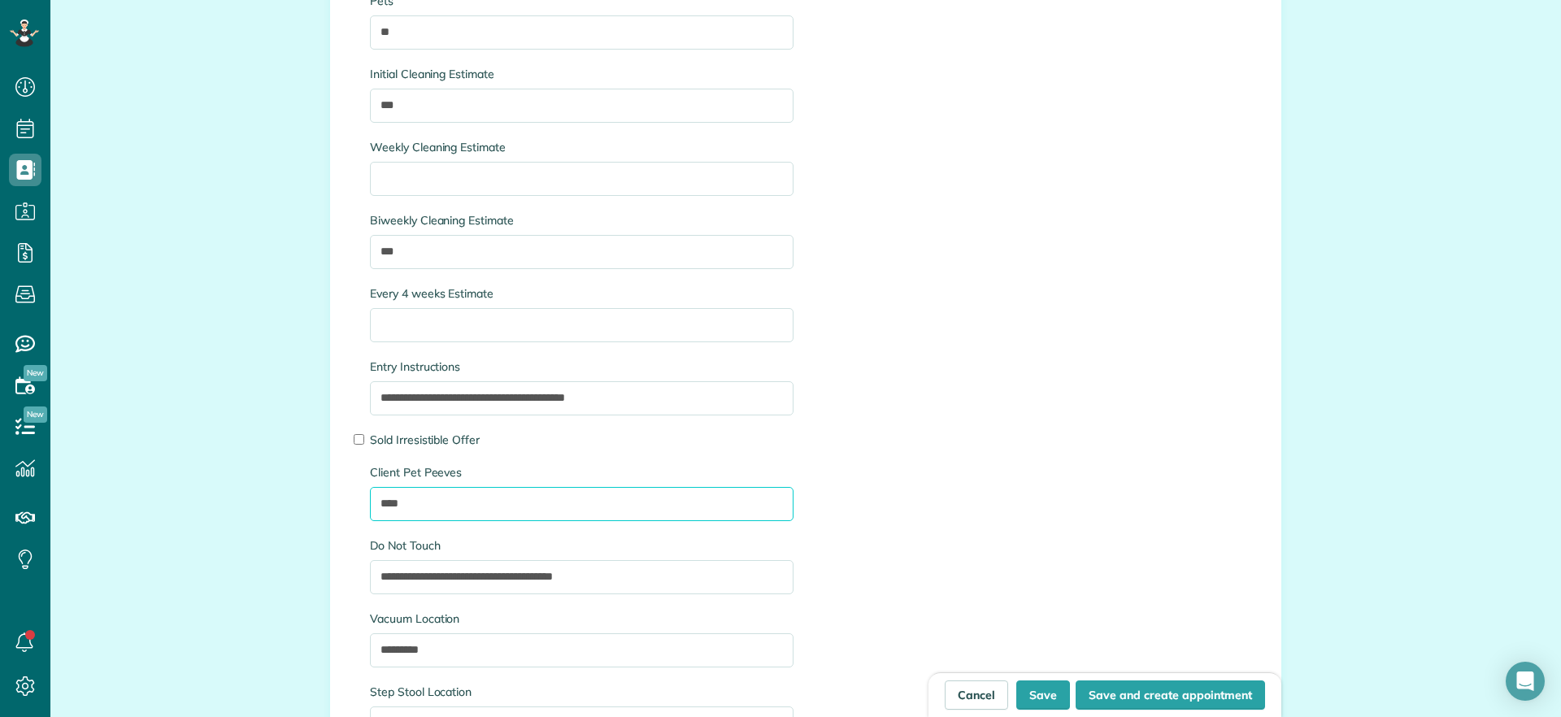
click at [416, 507] on input "****" at bounding box center [582, 504] width 424 height 34
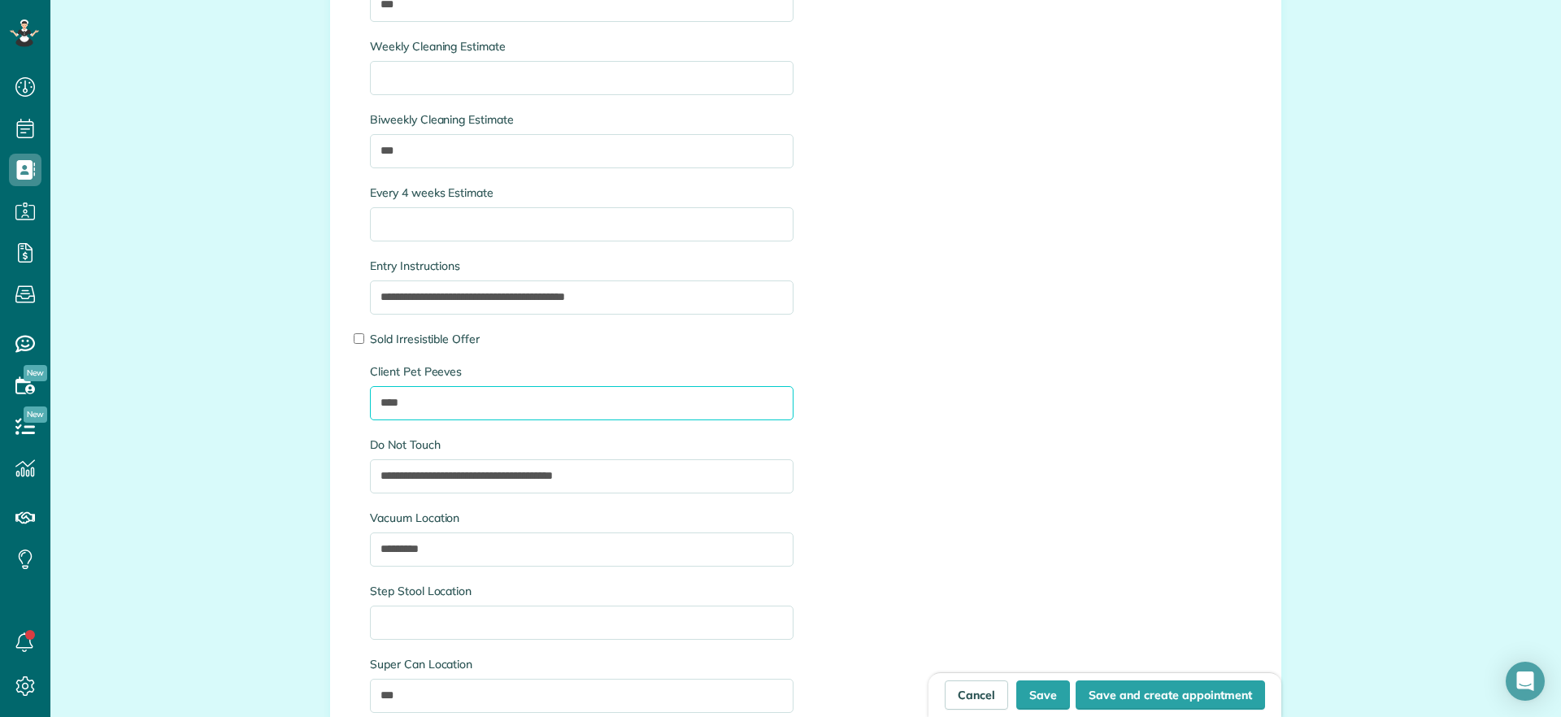
scroll to position [2361, 0]
click at [468, 627] on input "Step Stool Location" at bounding box center [582, 622] width 424 height 34
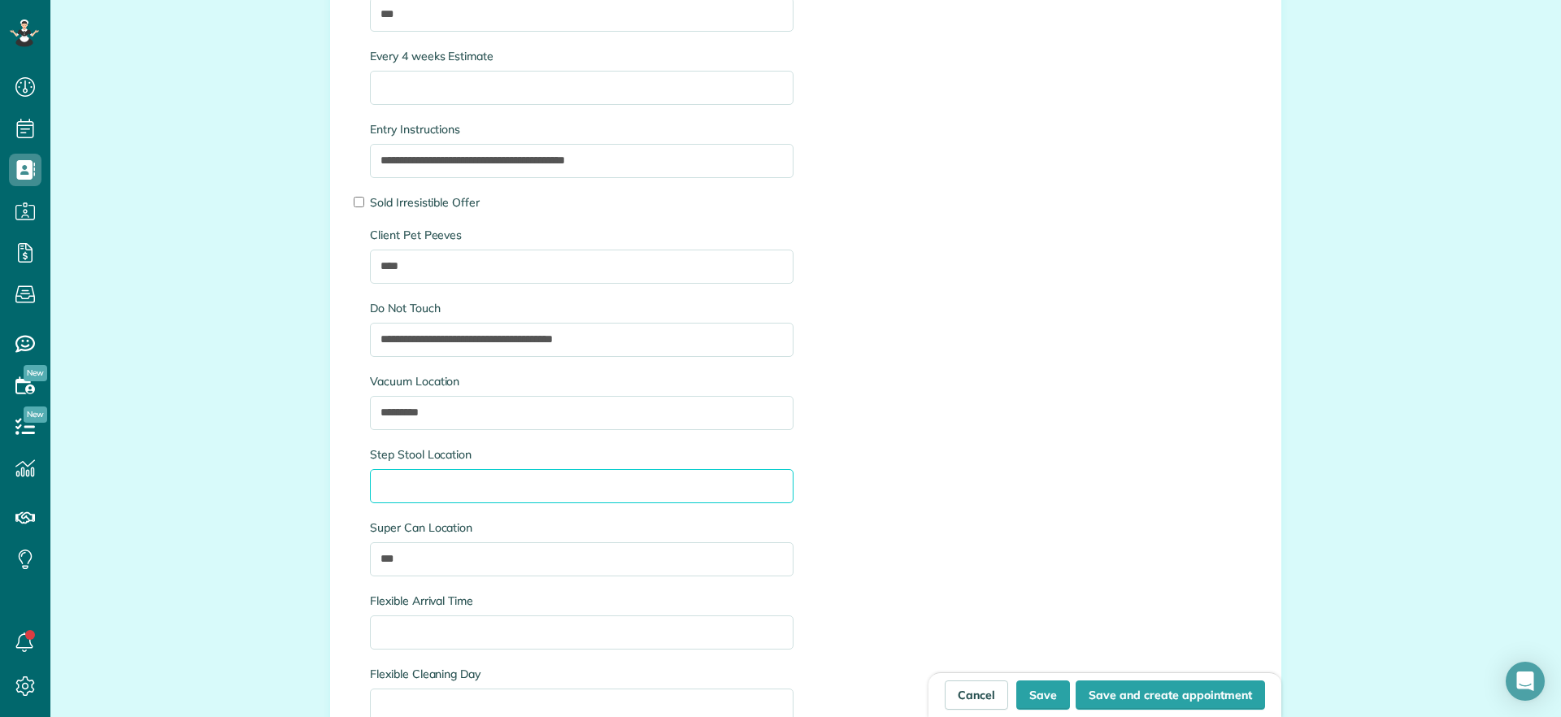
scroll to position [2665, 0]
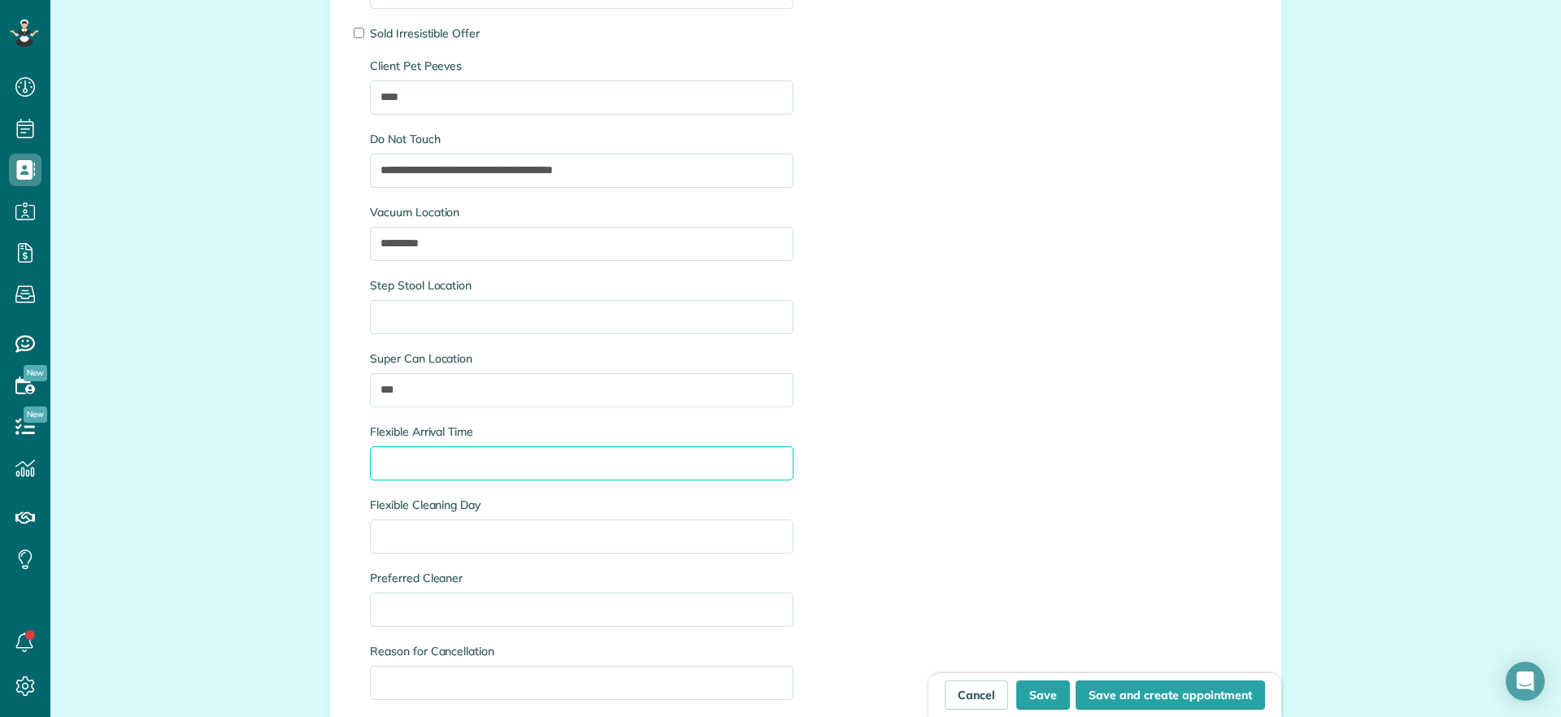
click at [507, 469] on input "Flexible Arrival Time" at bounding box center [582, 463] width 424 height 34
click at [446, 537] on input "Flexible Cleaning Day" at bounding box center [582, 537] width 424 height 34
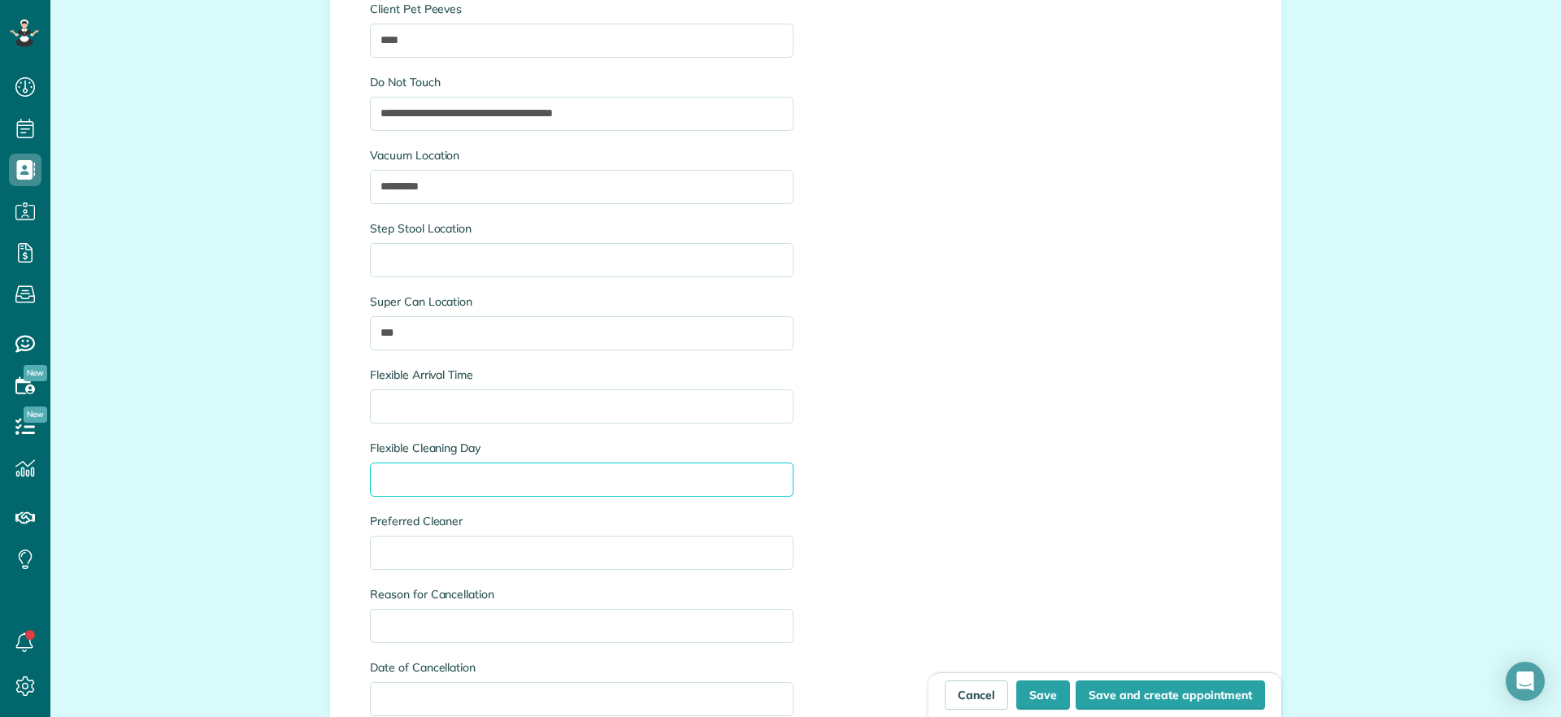
scroll to position [2767, 0]
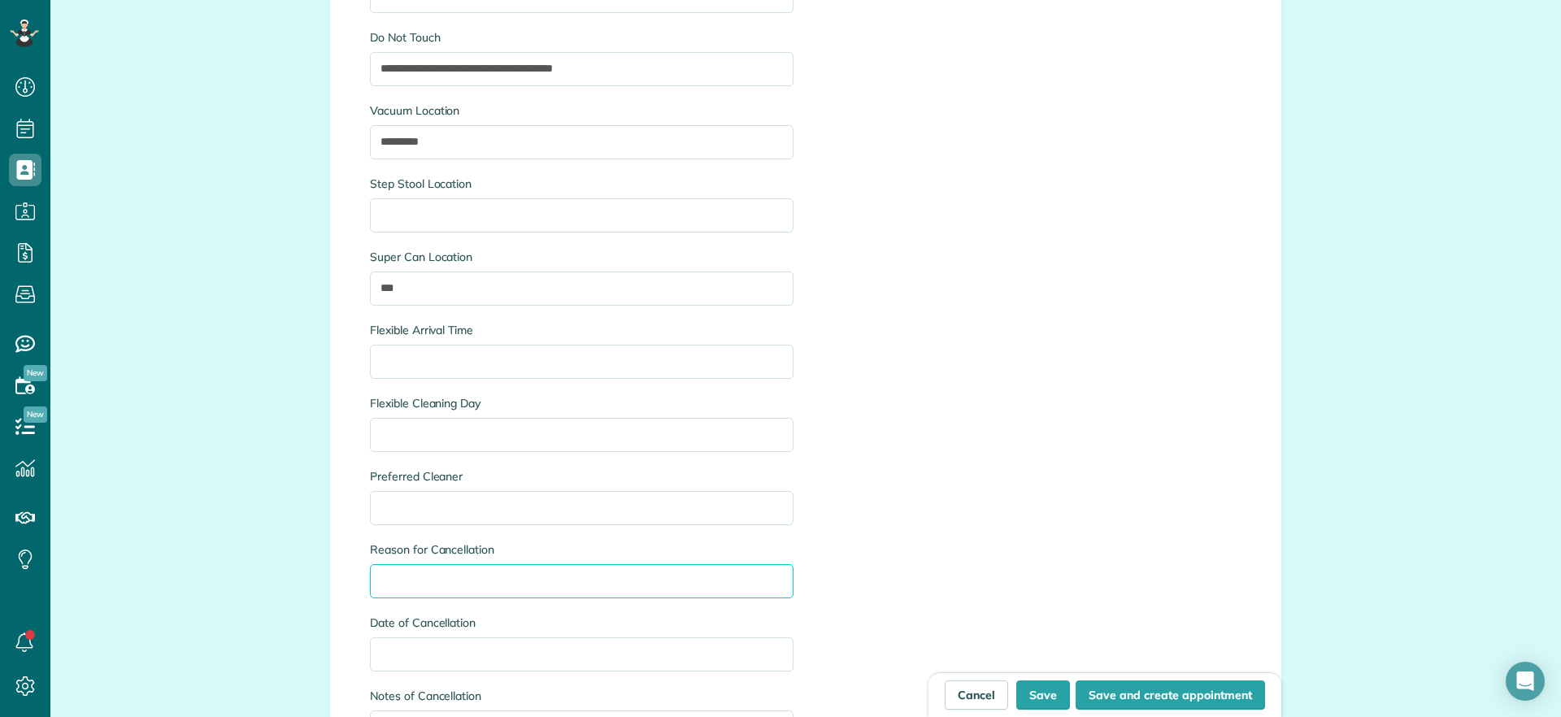
click at [470, 576] on input "Reason for Cancellation" at bounding box center [582, 581] width 424 height 34
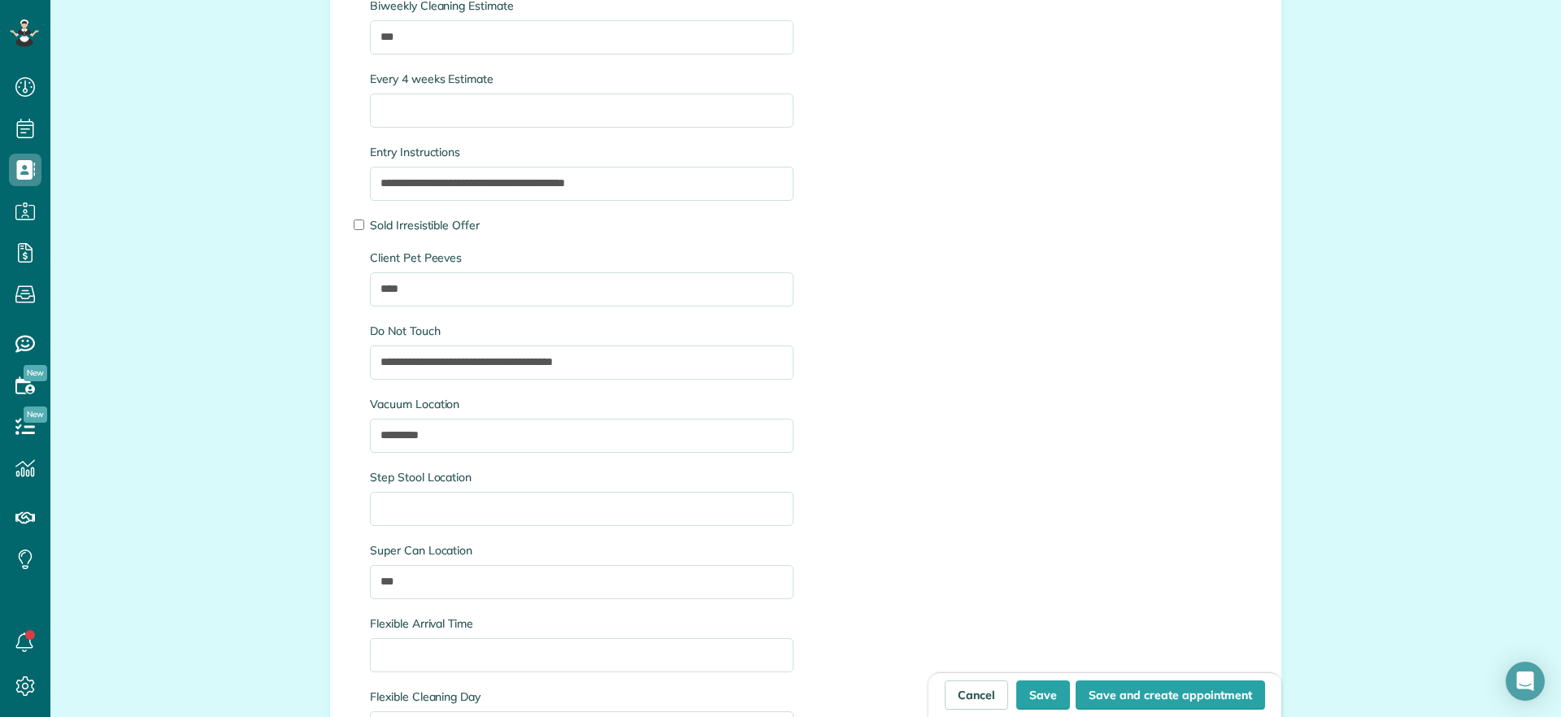
scroll to position [2462, 0]
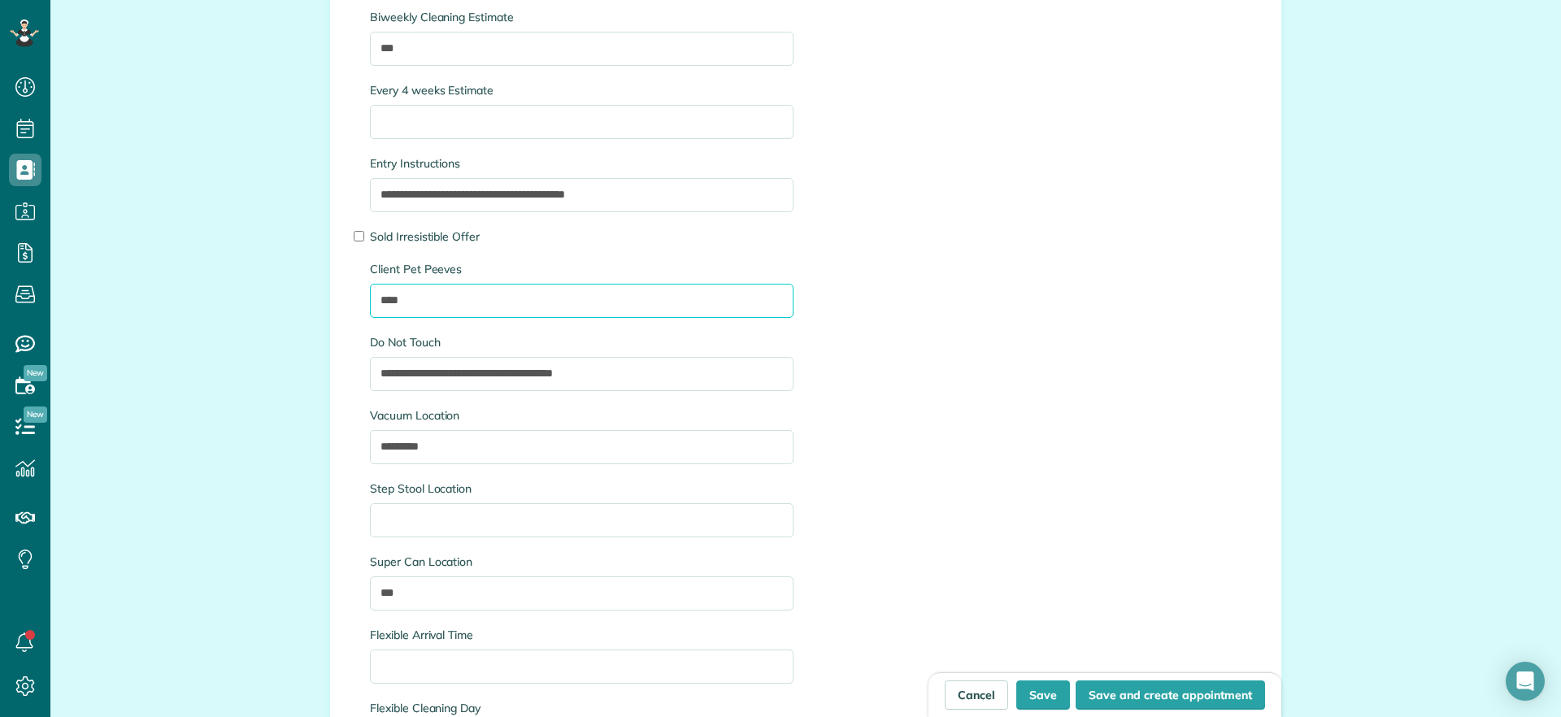
click at [405, 294] on input "****" at bounding box center [582, 301] width 424 height 34
click at [411, 304] on input "****" at bounding box center [582, 301] width 424 height 34
click at [409, 303] on input "****" at bounding box center [582, 301] width 424 height 34
click at [441, 302] on input "****" at bounding box center [582, 301] width 424 height 34
click at [443, 294] on input "****" at bounding box center [582, 301] width 424 height 34
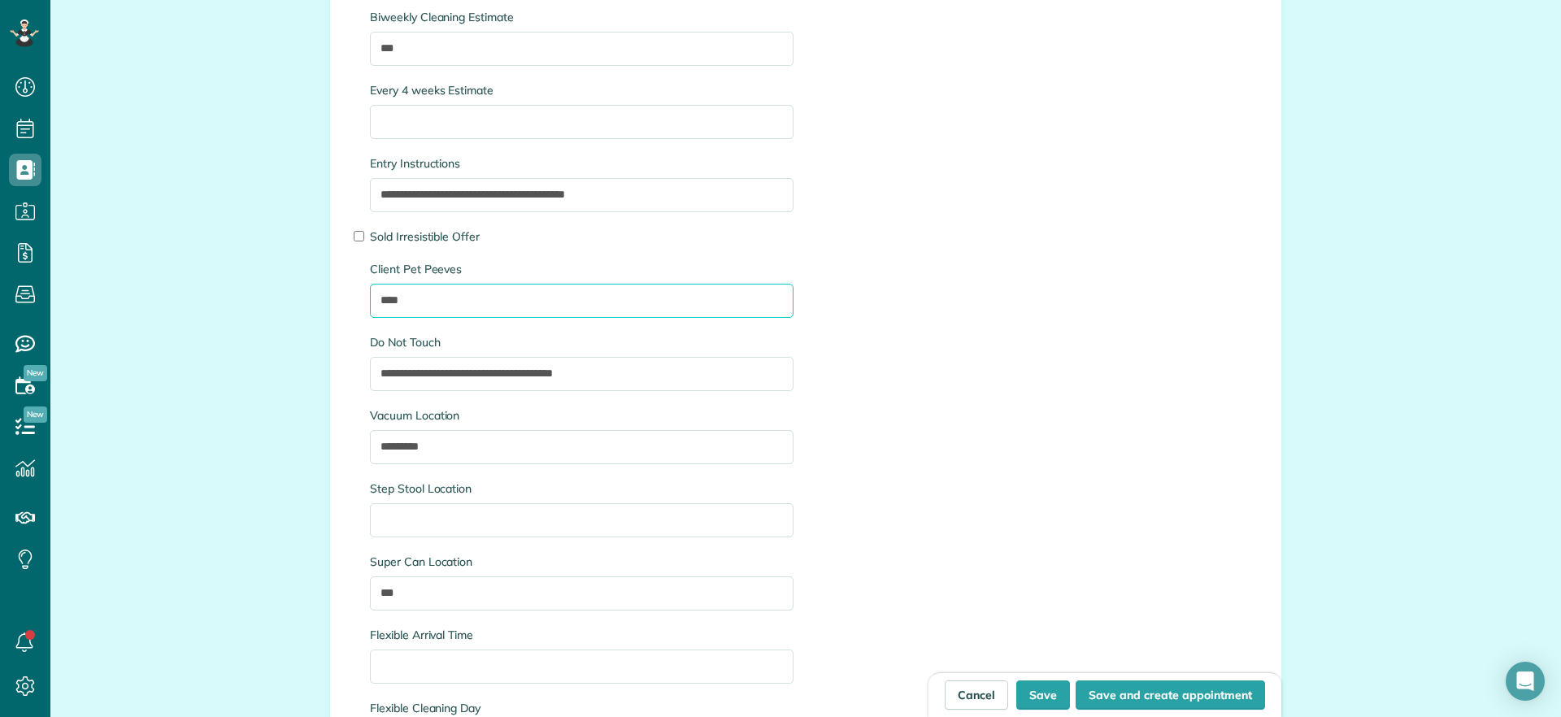
click at [443, 294] on input "****" at bounding box center [582, 301] width 424 height 34
click at [561, 329] on div "**********" at bounding box center [582, 143] width 448 height 1845
click at [518, 301] on input "****" at bounding box center [582, 301] width 424 height 34
drag, startPoint x: 424, startPoint y: 456, endPoint x: 403, endPoint y: 449, distance: 23.1
click at [424, 456] on input "*********" at bounding box center [582, 447] width 424 height 34
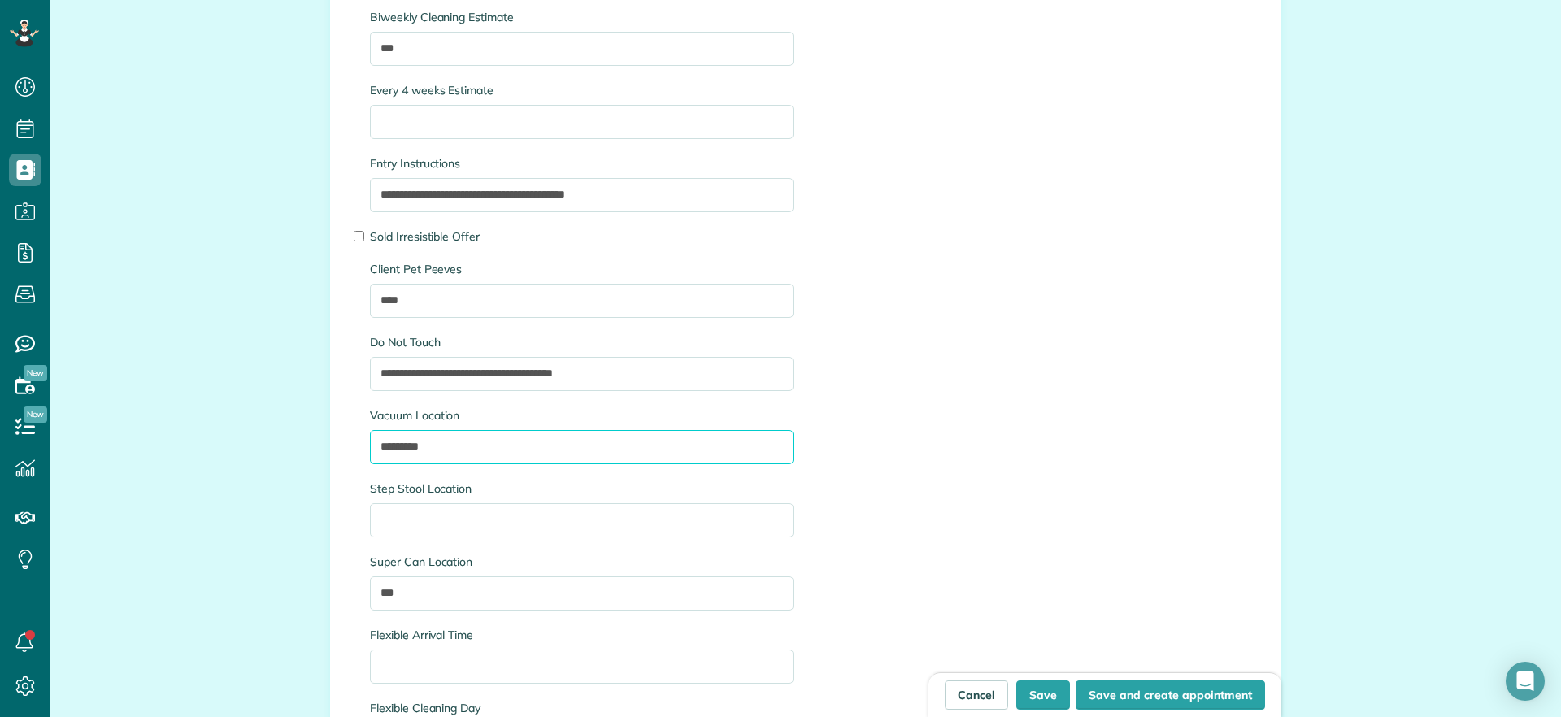
click at [403, 449] on input "*********" at bounding box center [582, 447] width 424 height 34
click at [465, 459] on input "*********" at bounding box center [582, 447] width 424 height 34
click at [483, 439] on input "*********" at bounding box center [582, 447] width 424 height 34
click at [409, 449] on input "*********" at bounding box center [582, 447] width 424 height 34
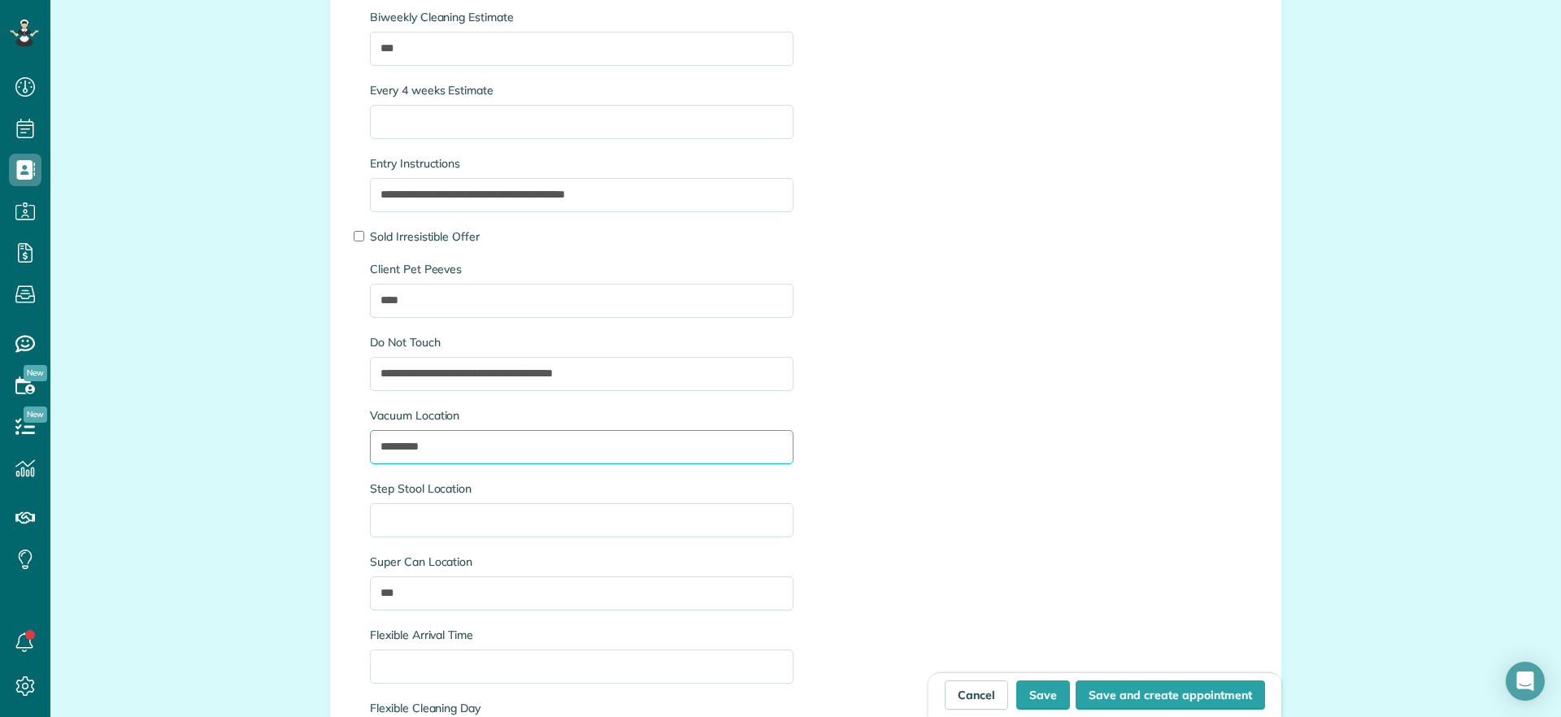
click at [409, 449] on input "*********" at bounding box center [582, 447] width 424 height 34
click at [458, 444] on input "*********" at bounding box center [582, 447] width 424 height 34
type input "*"
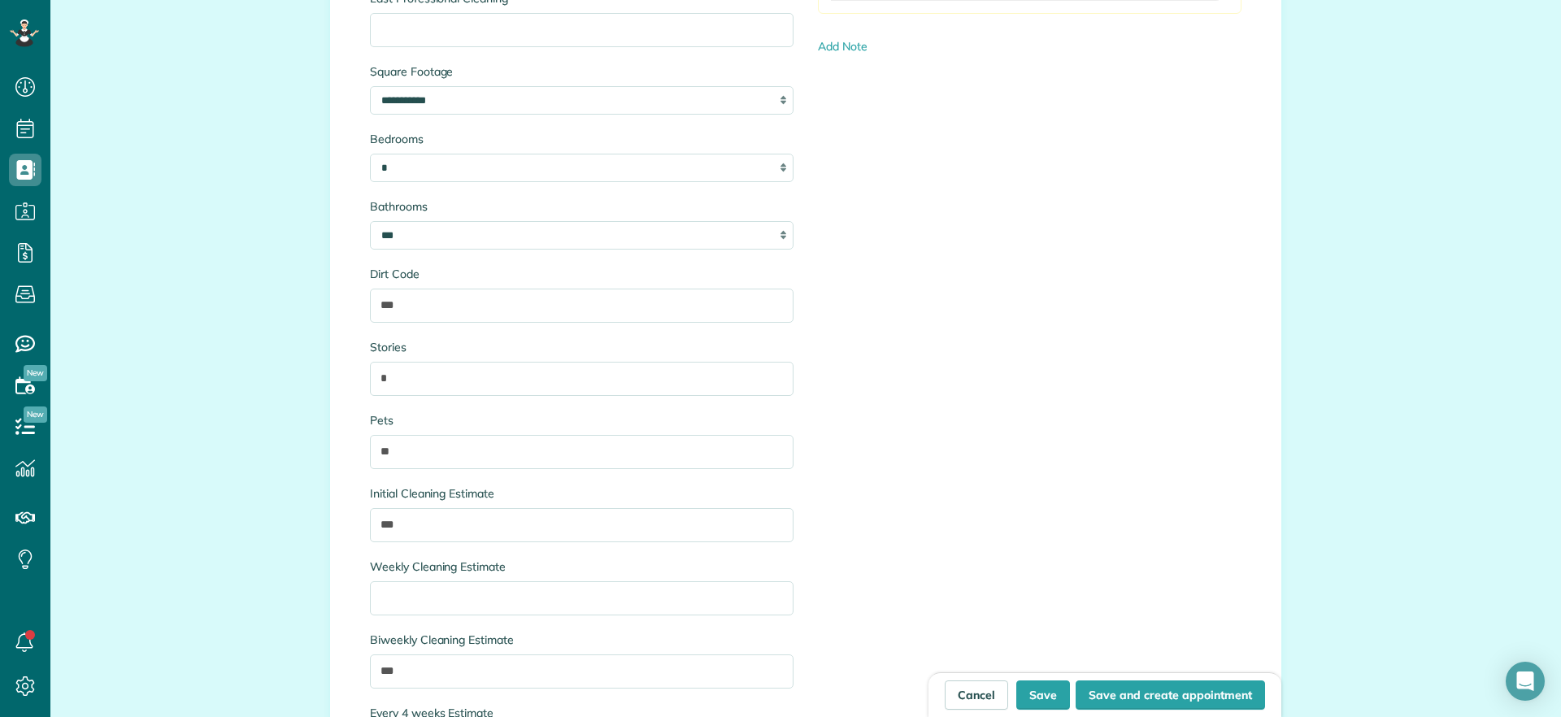
scroll to position [1852, 0]
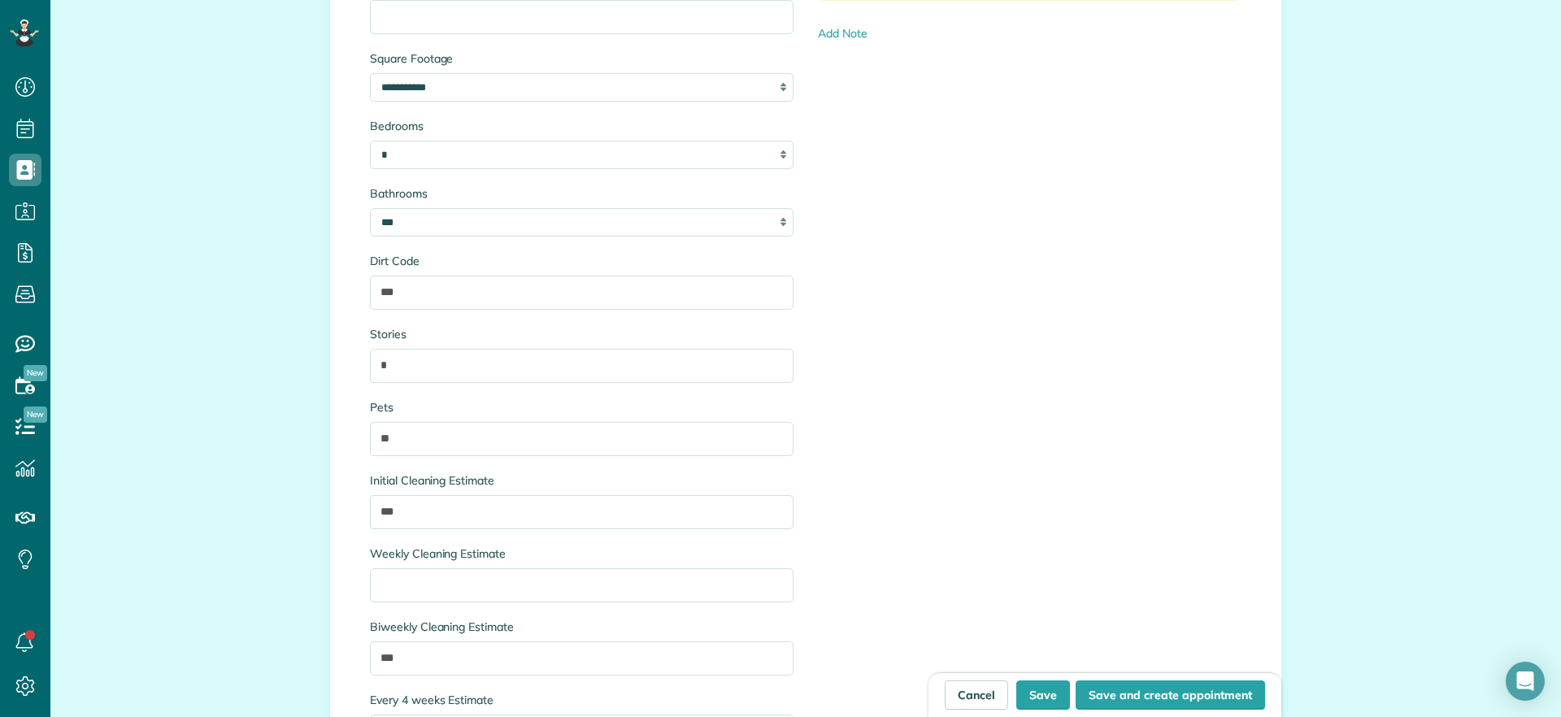
type input "**********"
click at [530, 577] on input "Weekly Cleaning Estimate" at bounding box center [582, 585] width 424 height 34
click at [530, 593] on input "Weekly Cleaning Estimate" at bounding box center [582, 585] width 424 height 34
type input "*"
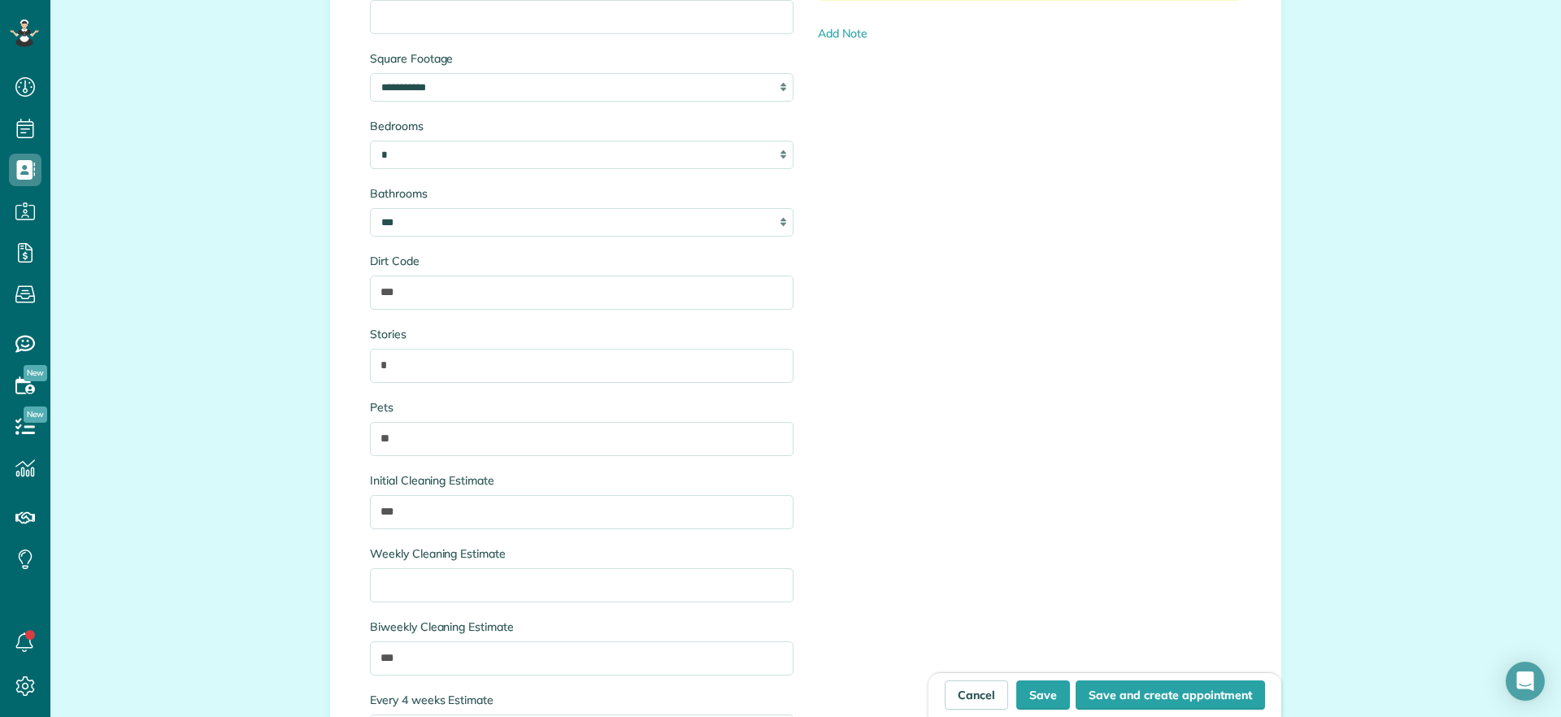
click at [673, 566] on div "Weekly Cleaning Estimate" at bounding box center [582, 574] width 424 height 57
click at [659, 585] on input "Weekly Cleaning Estimate" at bounding box center [582, 585] width 424 height 34
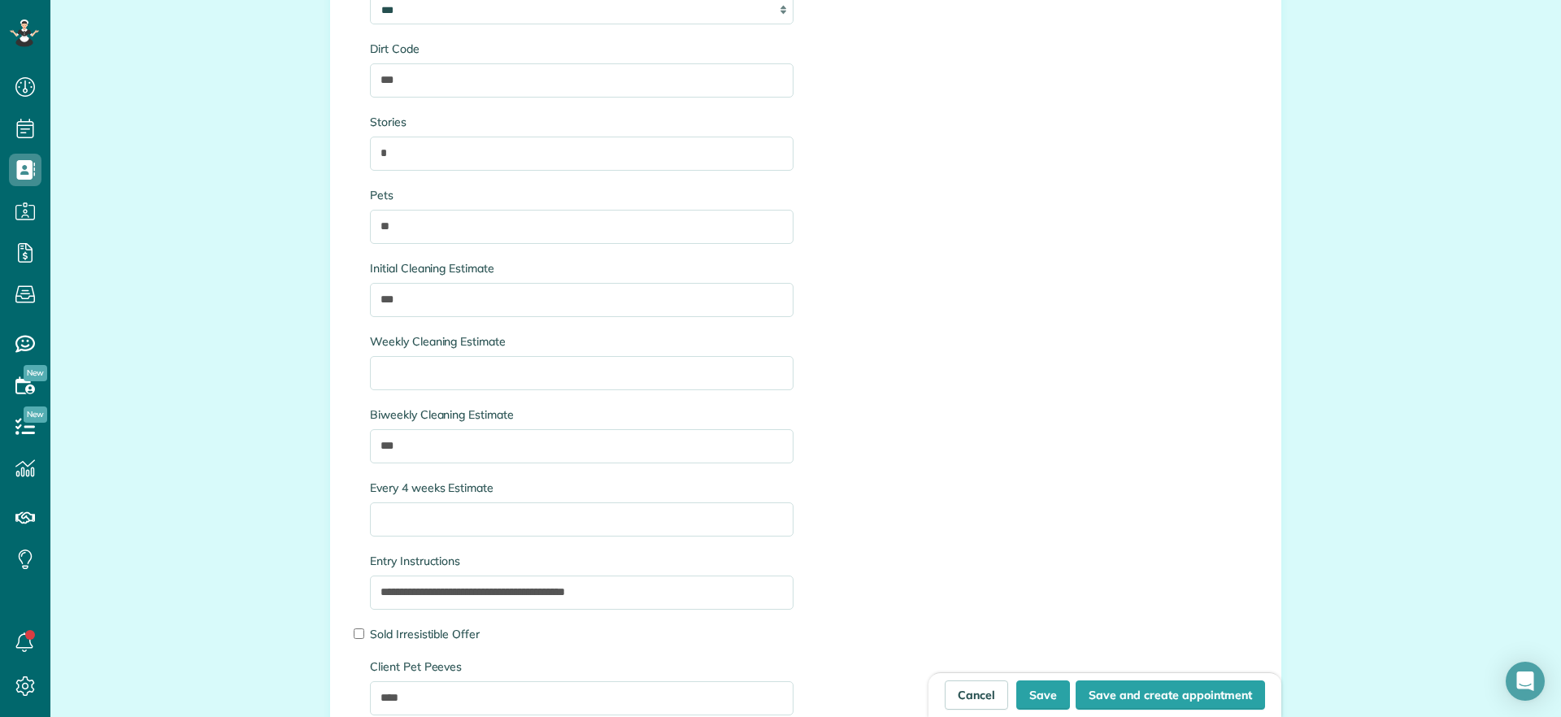
scroll to position [2157, 0]
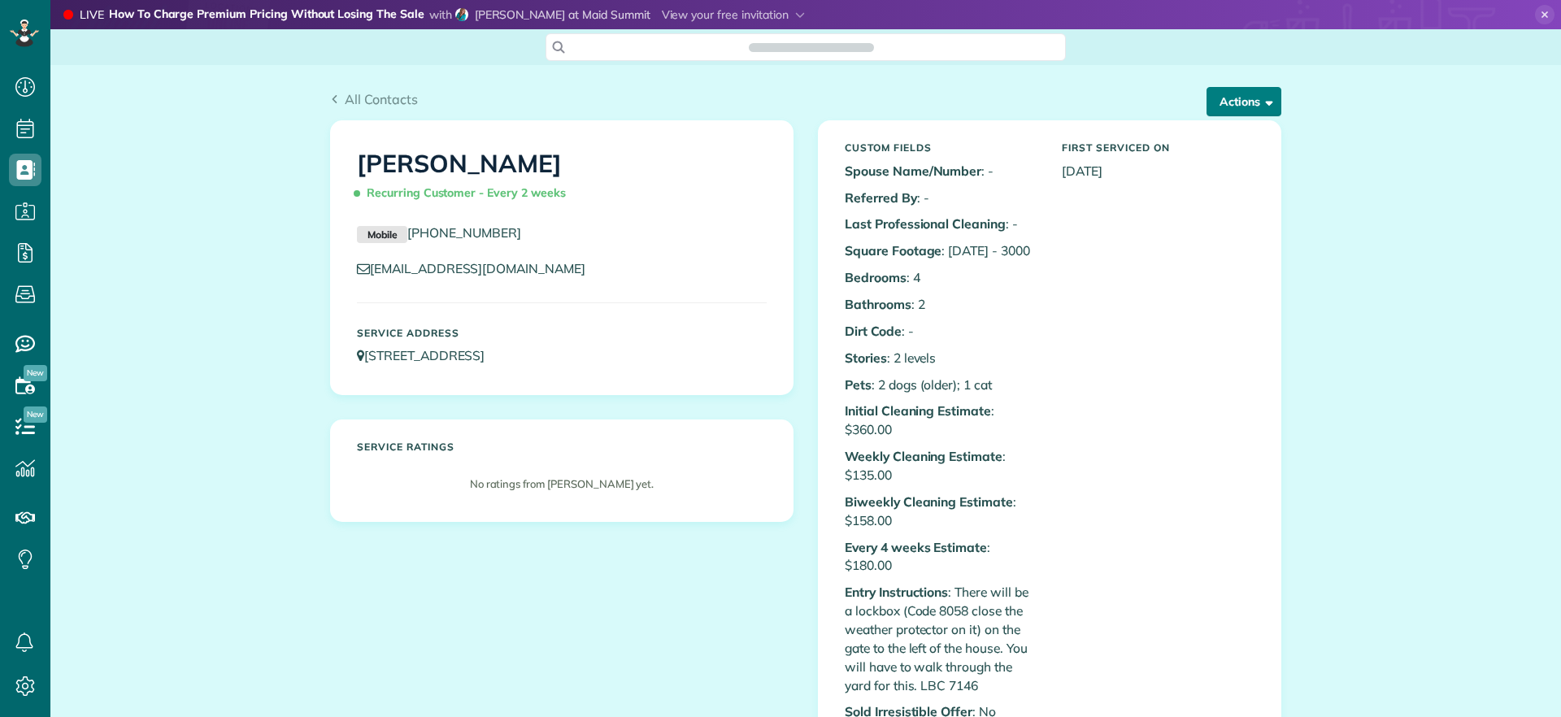
scroll to position [7, 7]
click at [1217, 94] on button "Actions" at bounding box center [1244, 101] width 75 height 29
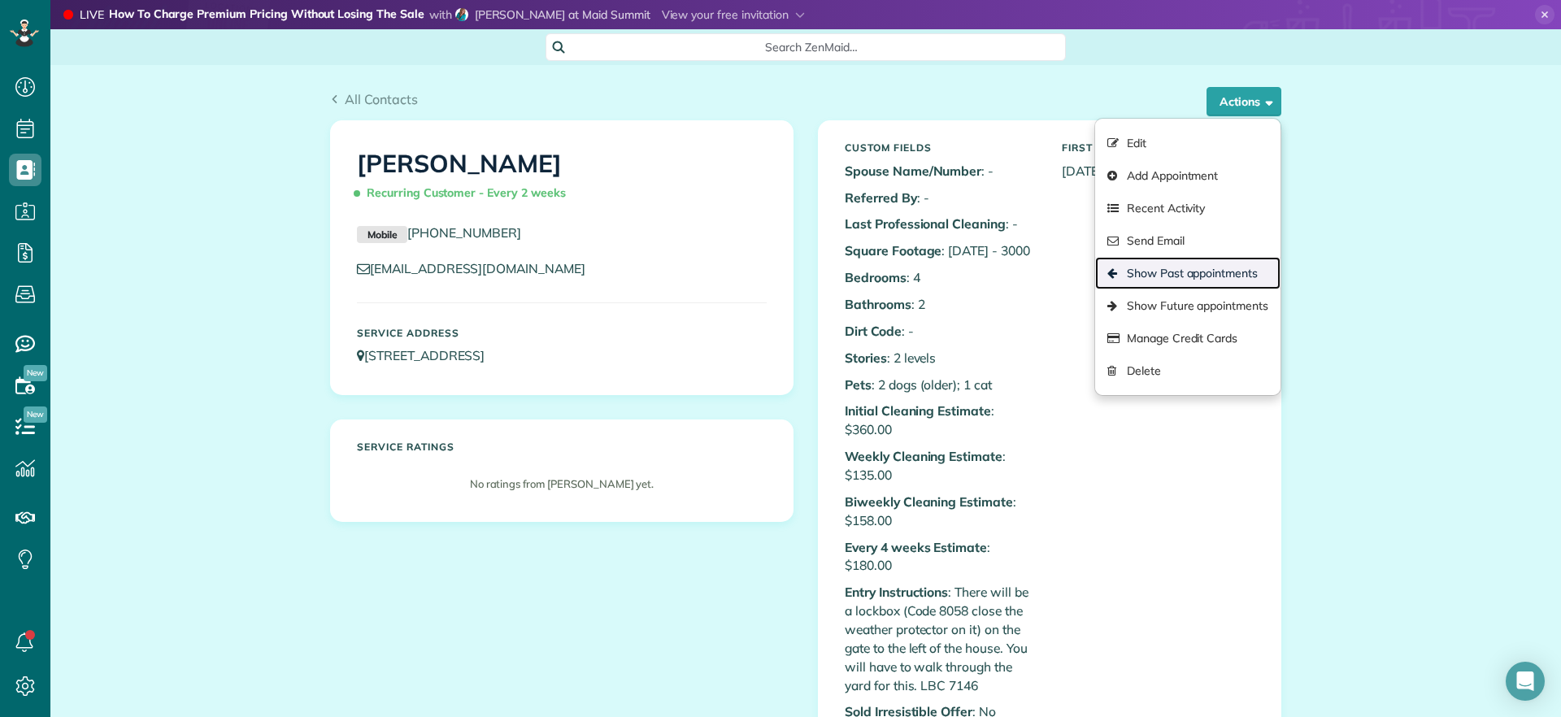
click at [1205, 276] on link "Show Past appointments" at bounding box center [1187, 273] width 185 height 33
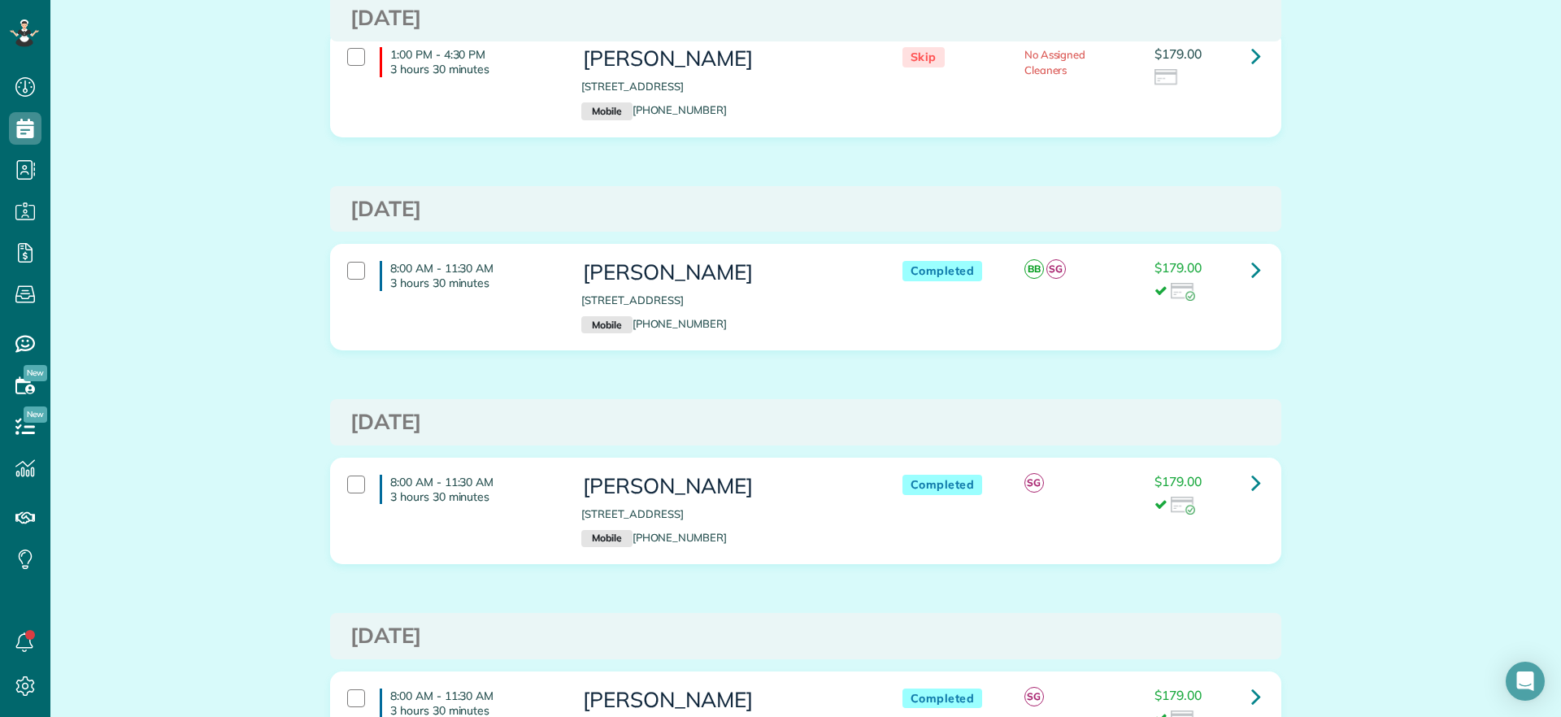
scroll to position [915, 0]
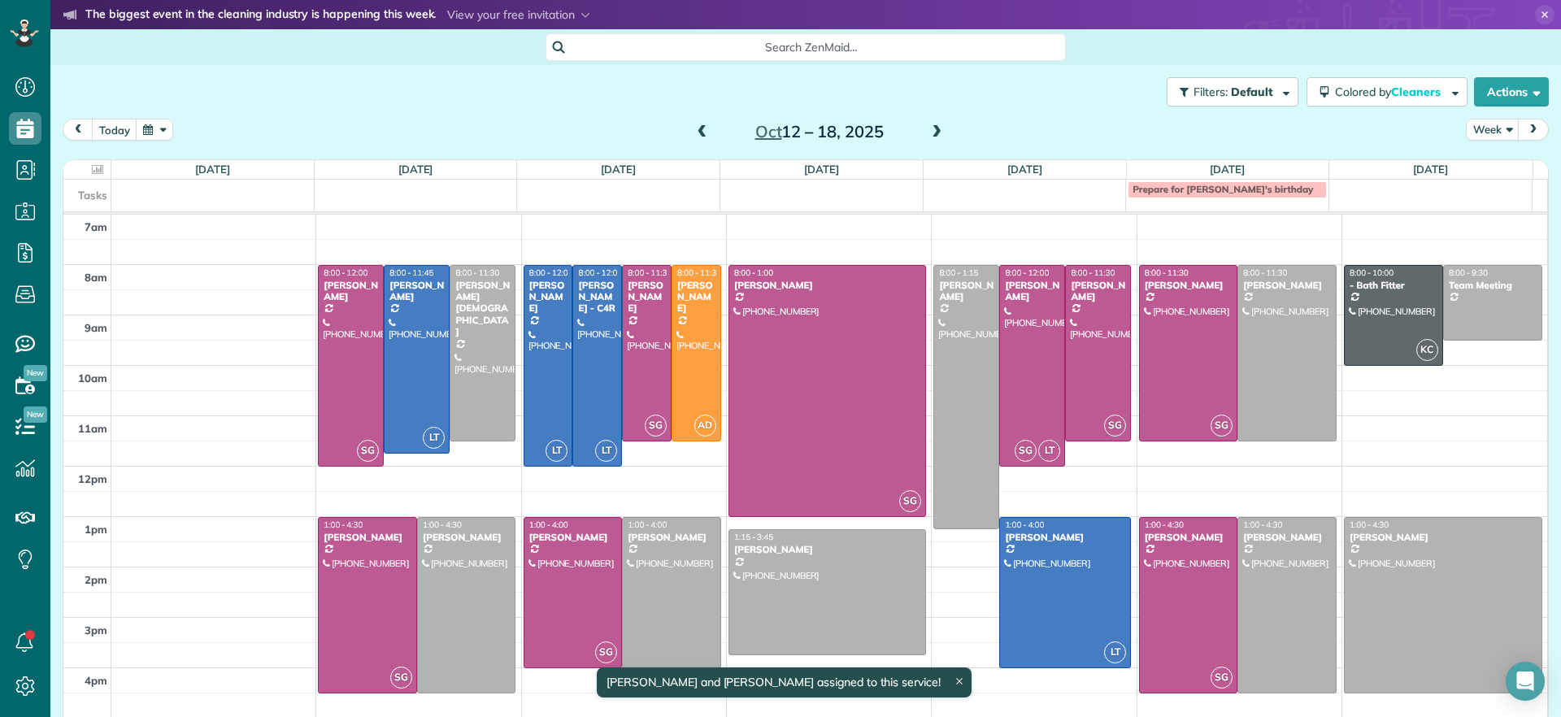
scroll to position [50, 0]
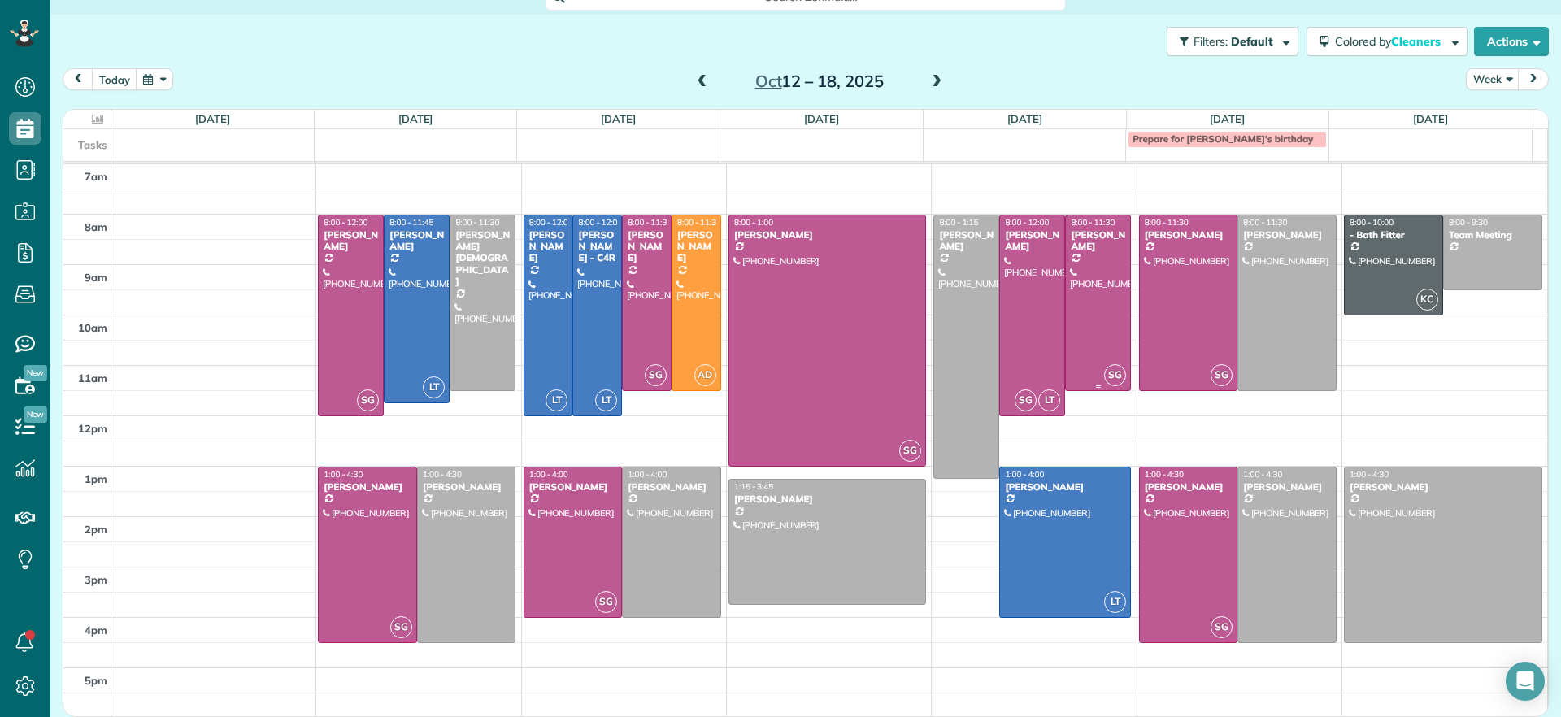
click at [1080, 350] on div at bounding box center [1098, 302] width 64 height 175
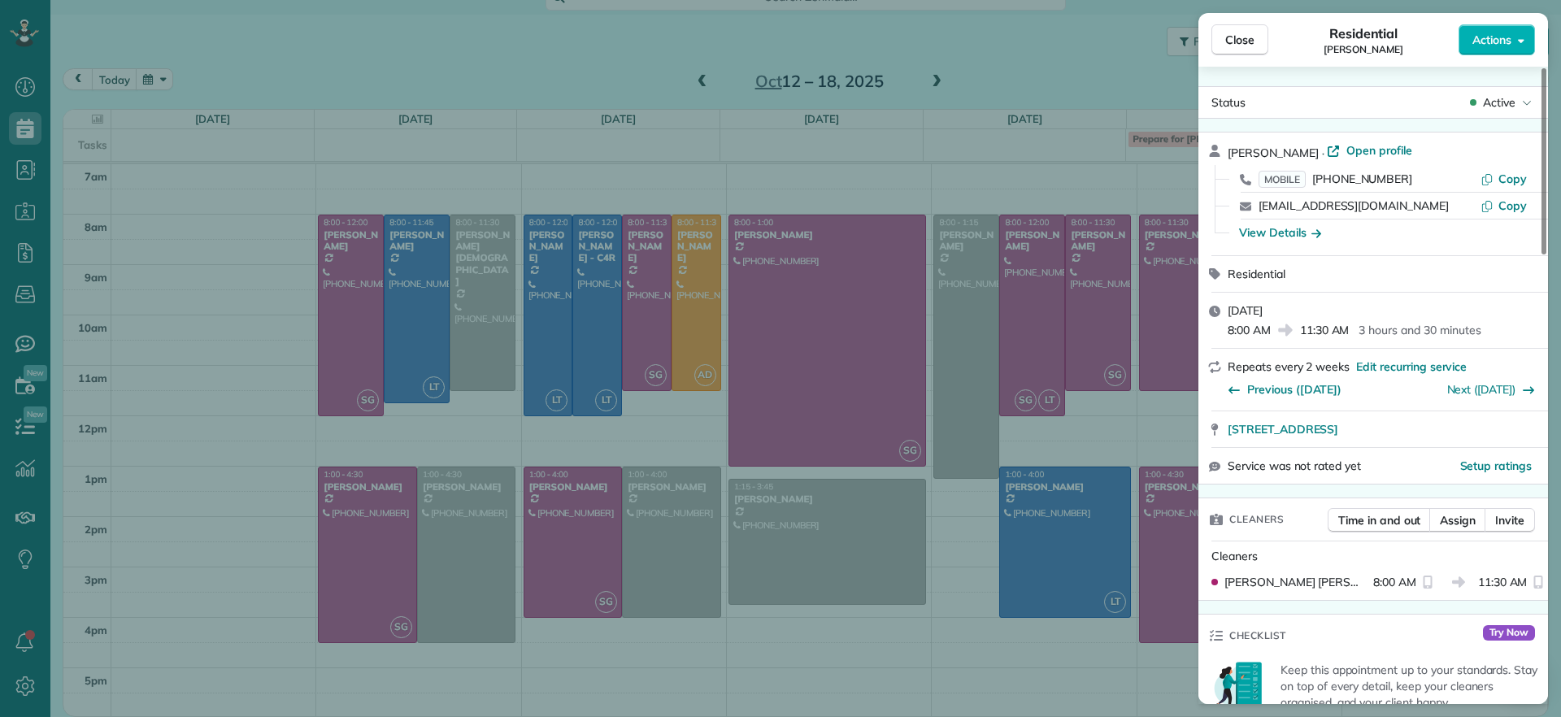
click at [1022, 375] on div "Close Residential [PERSON_NAME] Actions Status Active [PERSON_NAME] · Open prof…" at bounding box center [780, 358] width 1561 height 717
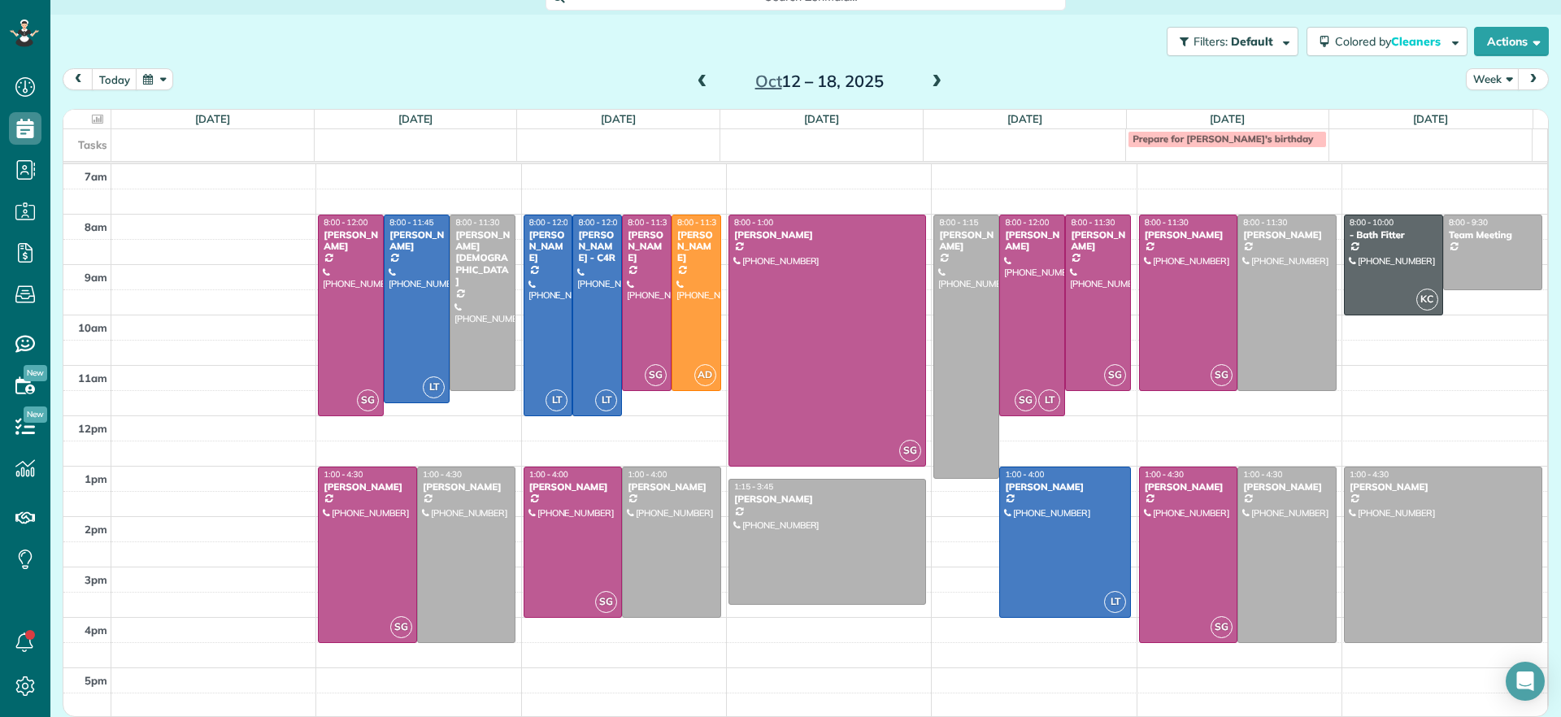
click at [1022, 375] on div at bounding box center [1032, 315] width 64 height 200
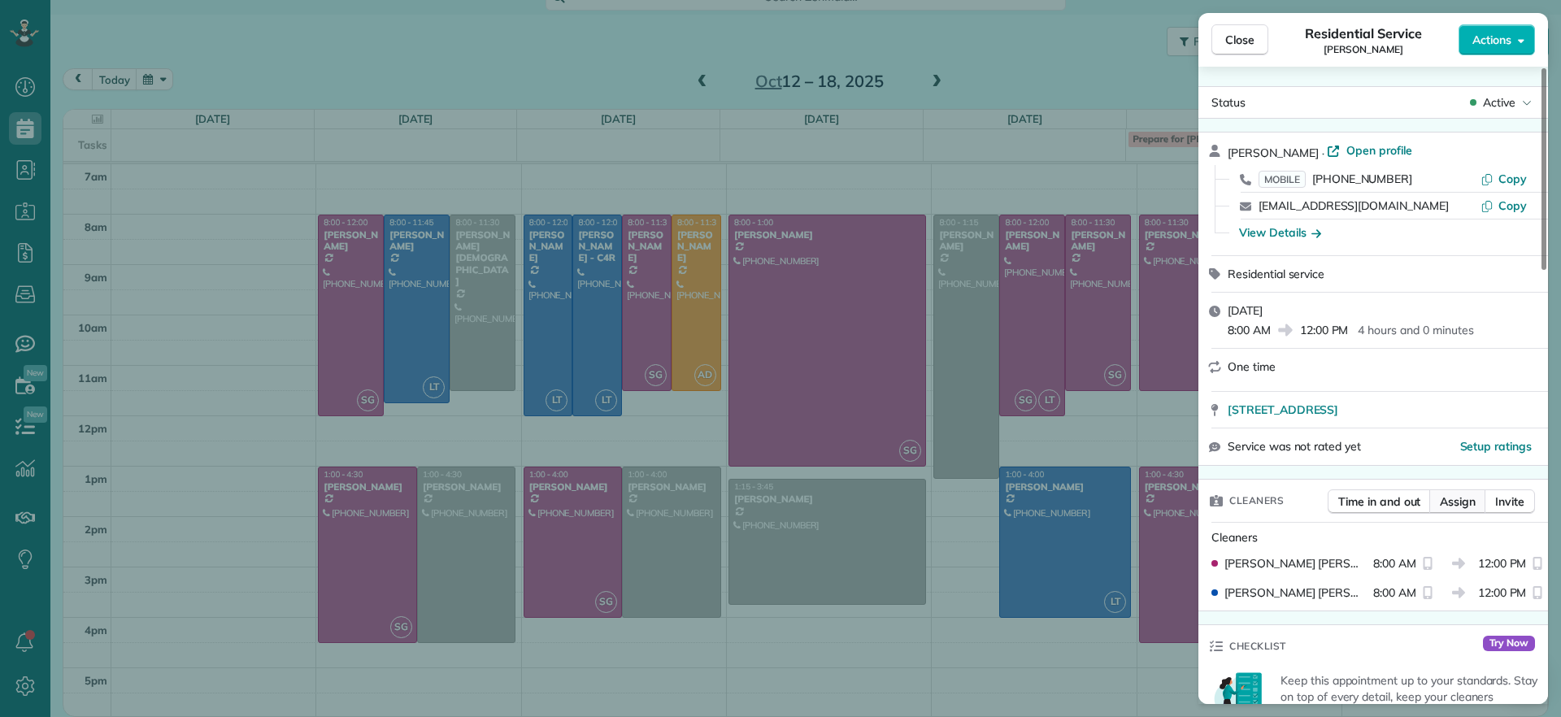
click at [1460, 504] on span "Assign" at bounding box center [1458, 502] width 36 height 16
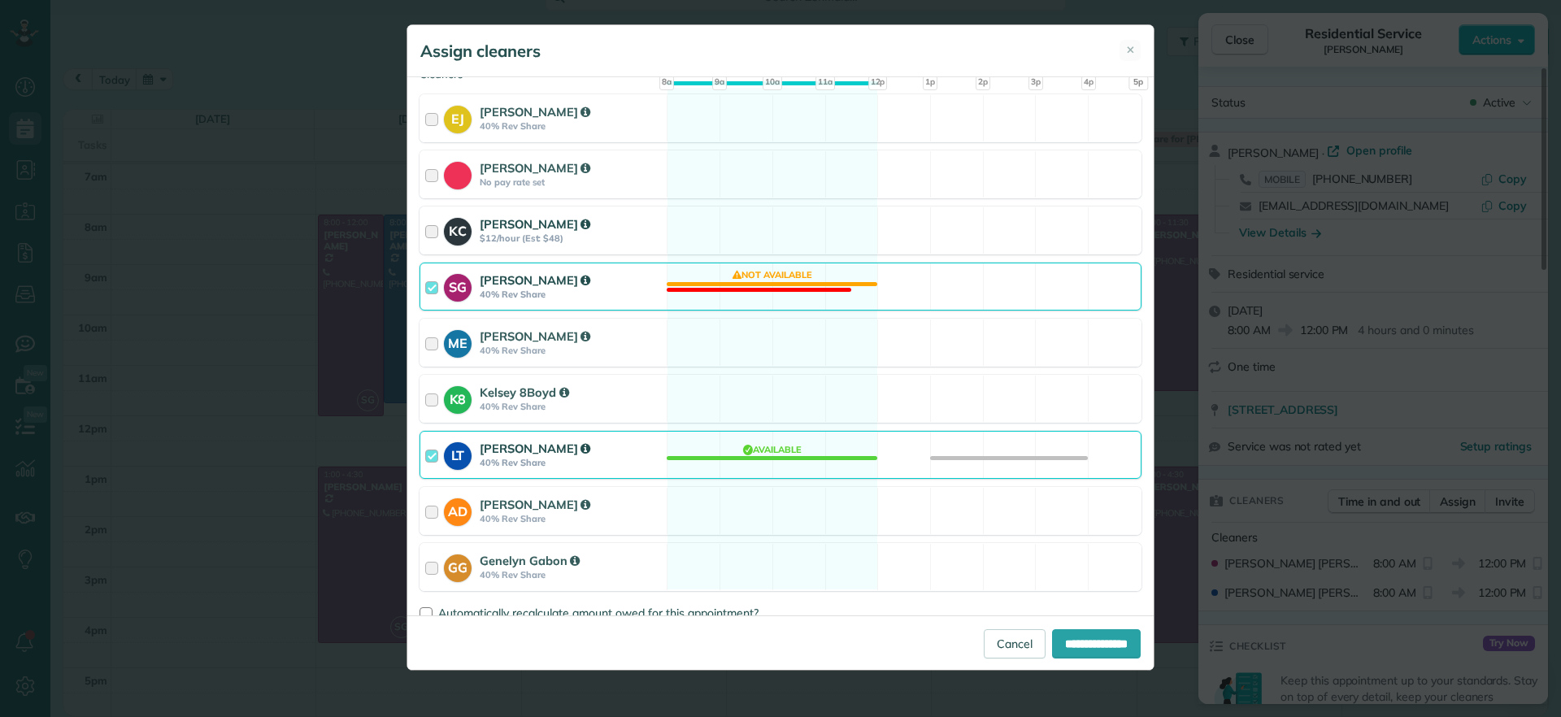
scroll to position [203, 0]
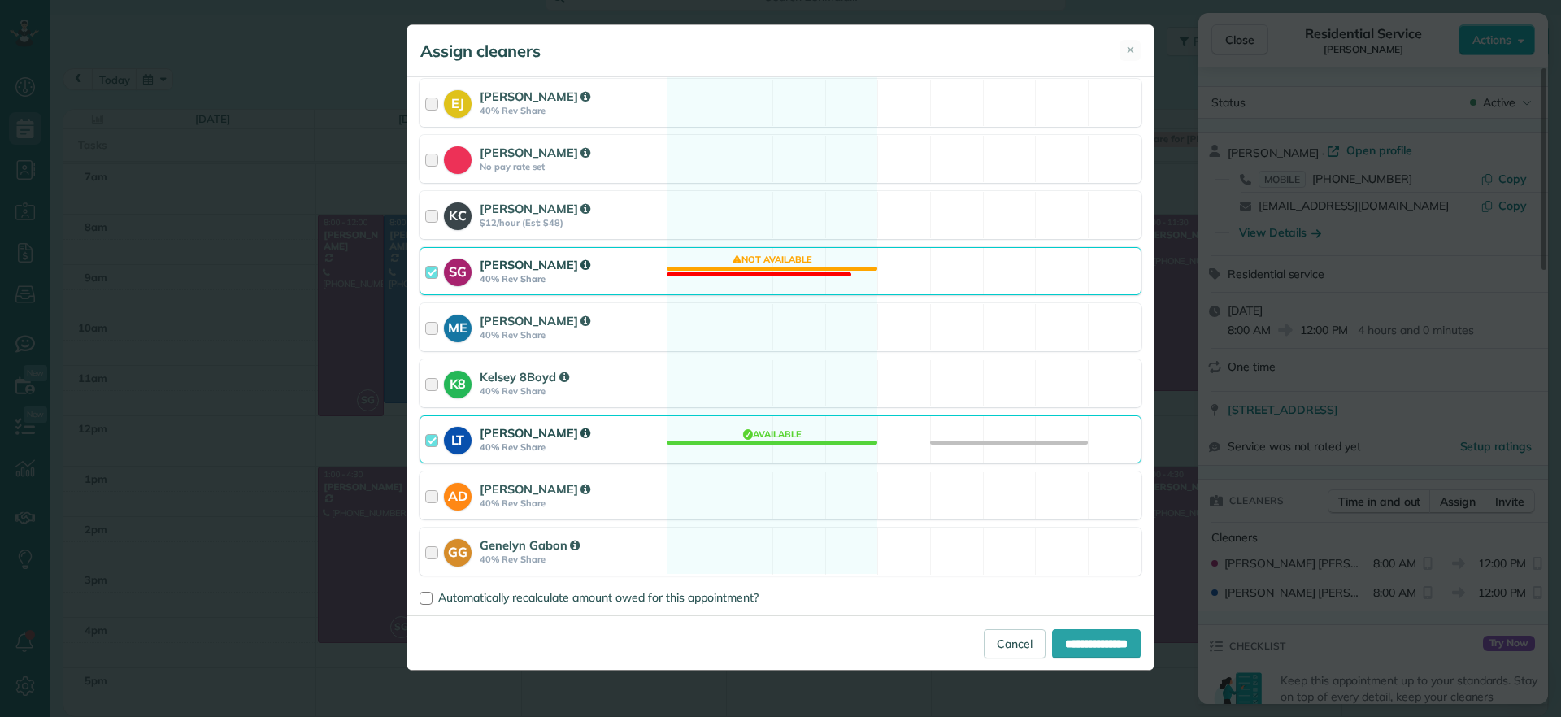
click at [796, 278] on div "SG [PERSON_NAME] 40% Rev Share Not available" at bounding box center [781, 271] width 722 height 48
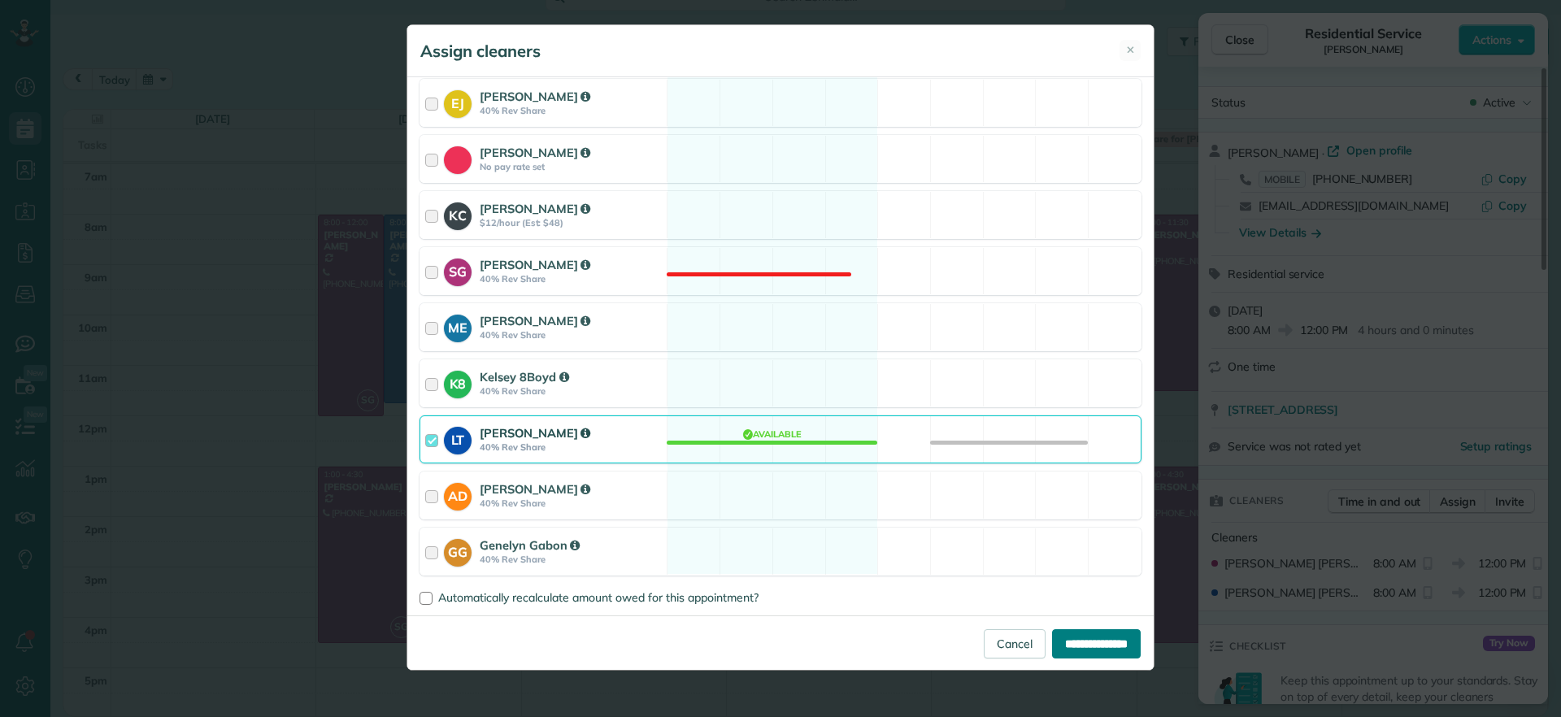
click at [1116, 655] on input "**********" at bounding box center [1096, 643] width 89 height 29
type input "**********"
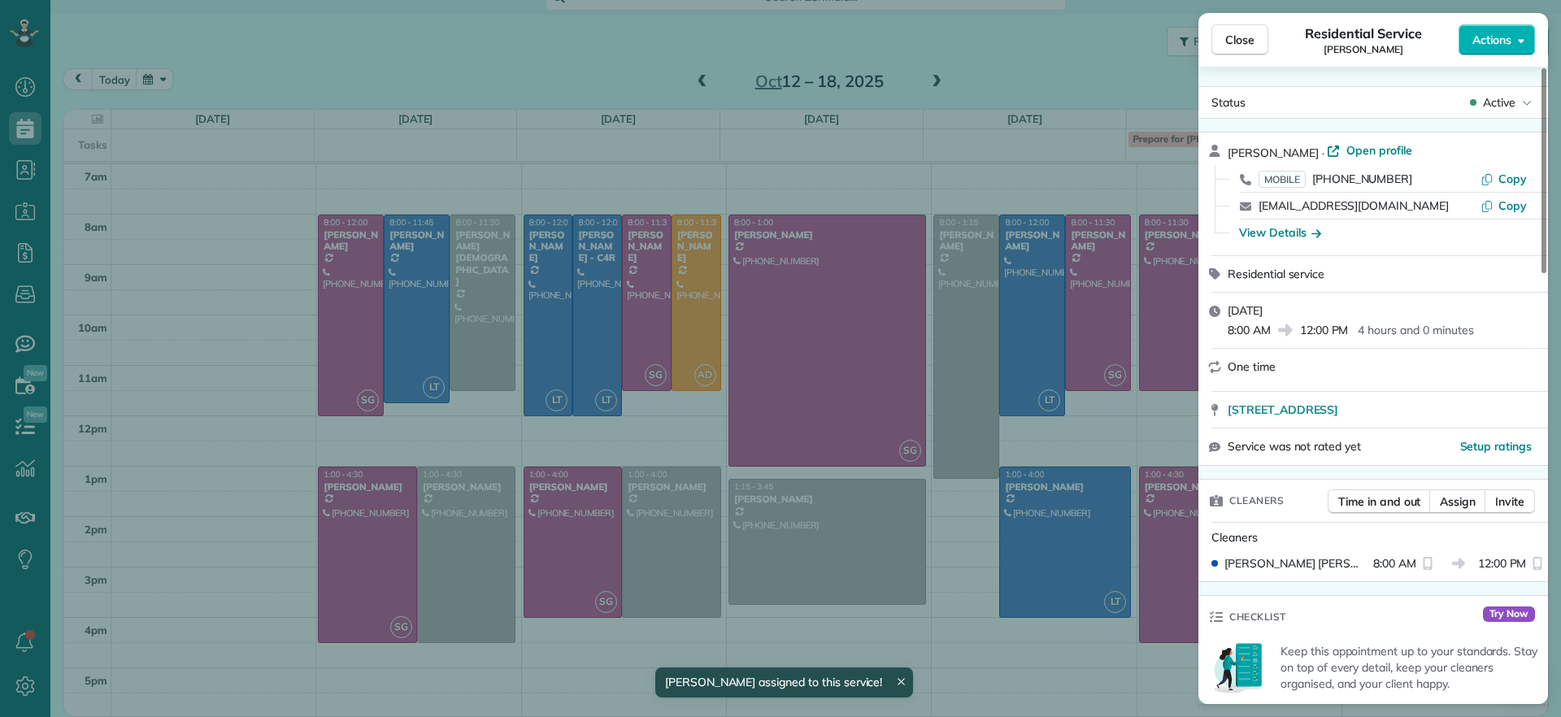
click at [1068, 347] on div "Close Residential Service John Miller Actions Status Active John Miller · Open …" at bounding box center [780, 358] width 1561 height 717
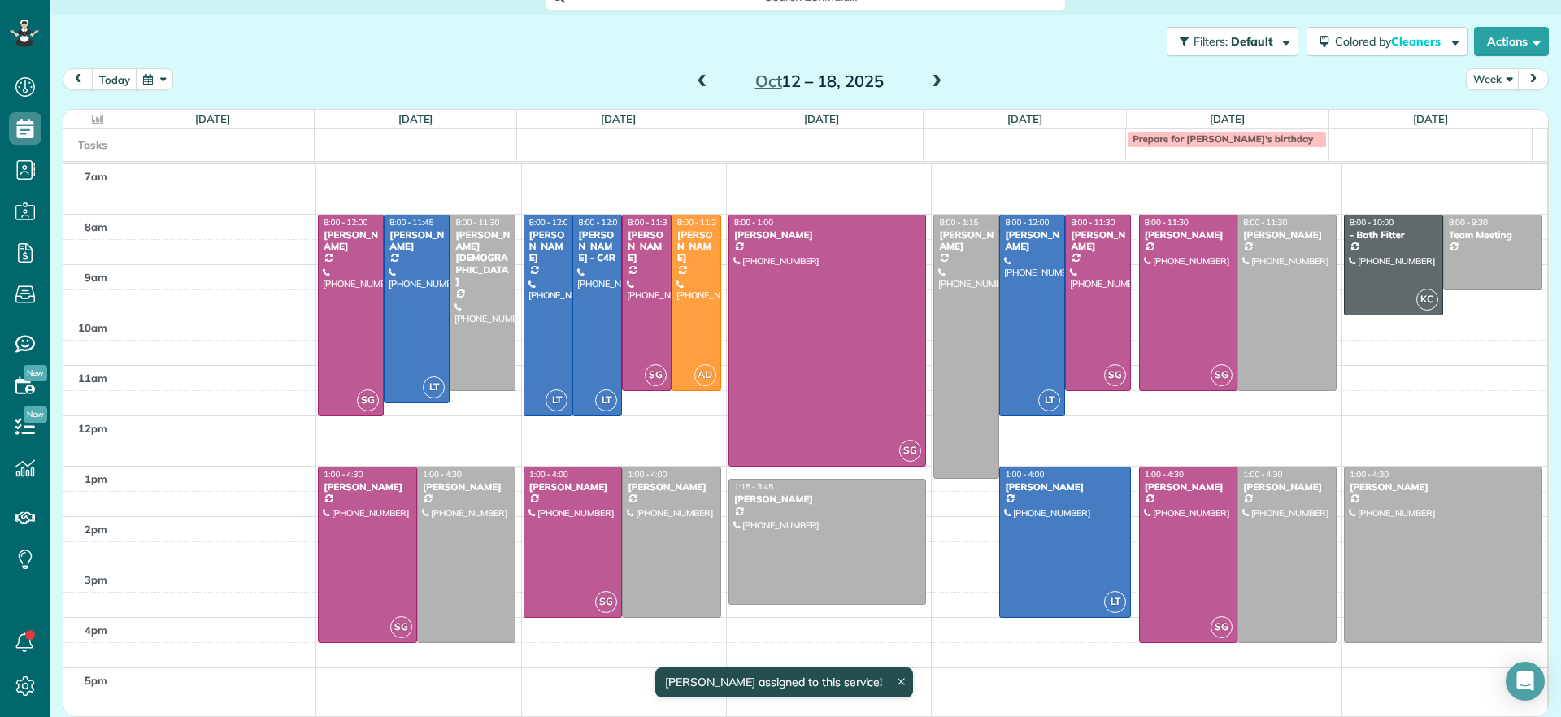
click at [1068, 347] on div at bounding box center [1098, 302] width 64 height 175
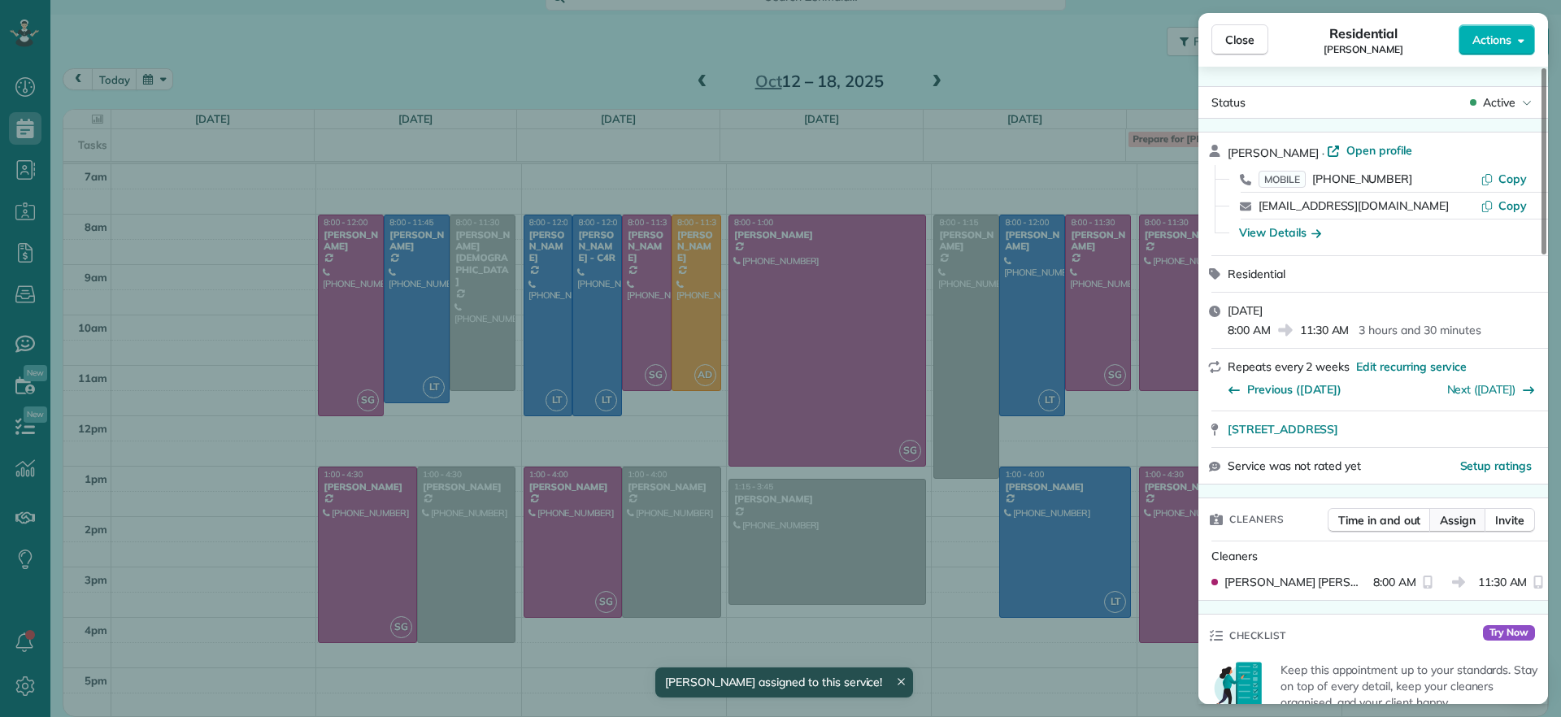
click at [1459, 516] on span "Assign" at bounding box center [1458, 520] width 36 height 16
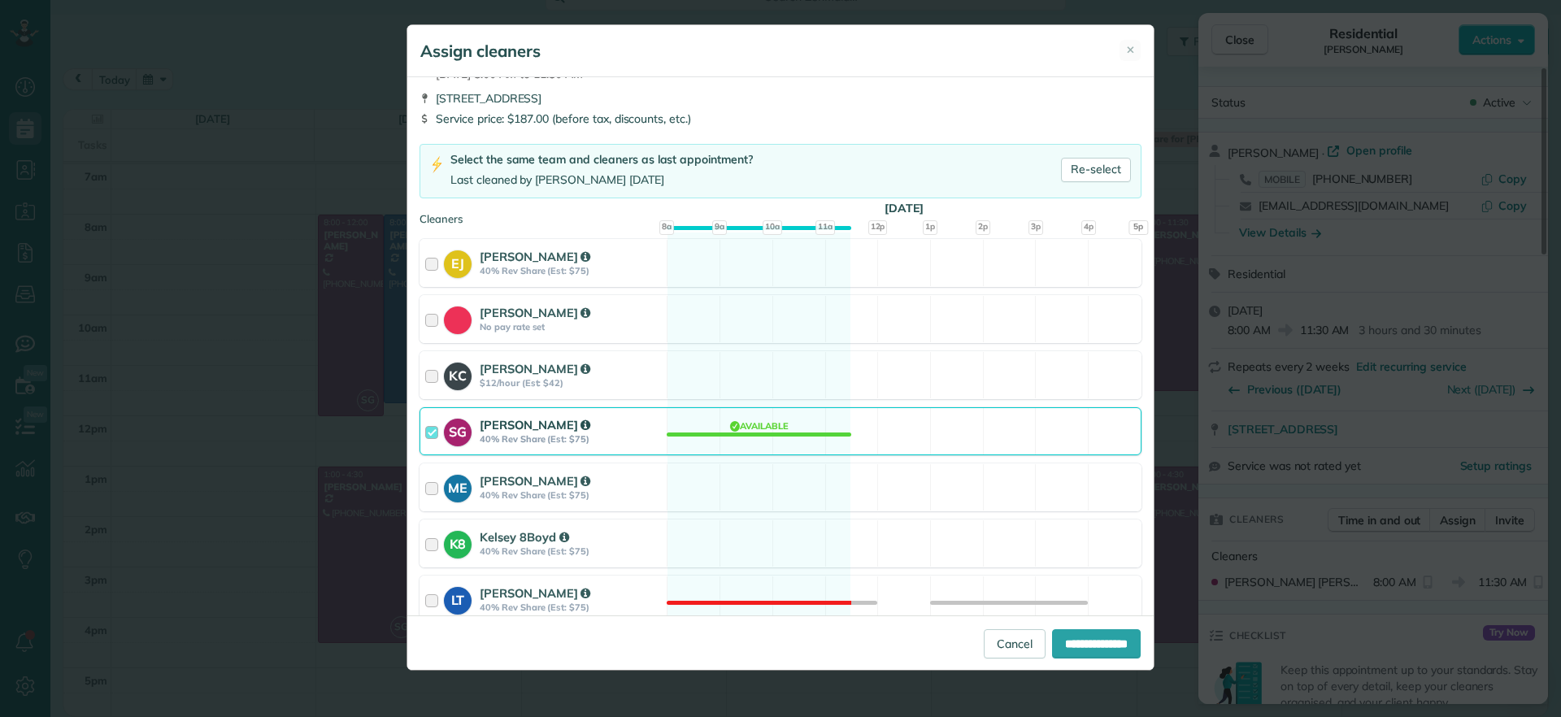
scroll to position [102, 0]
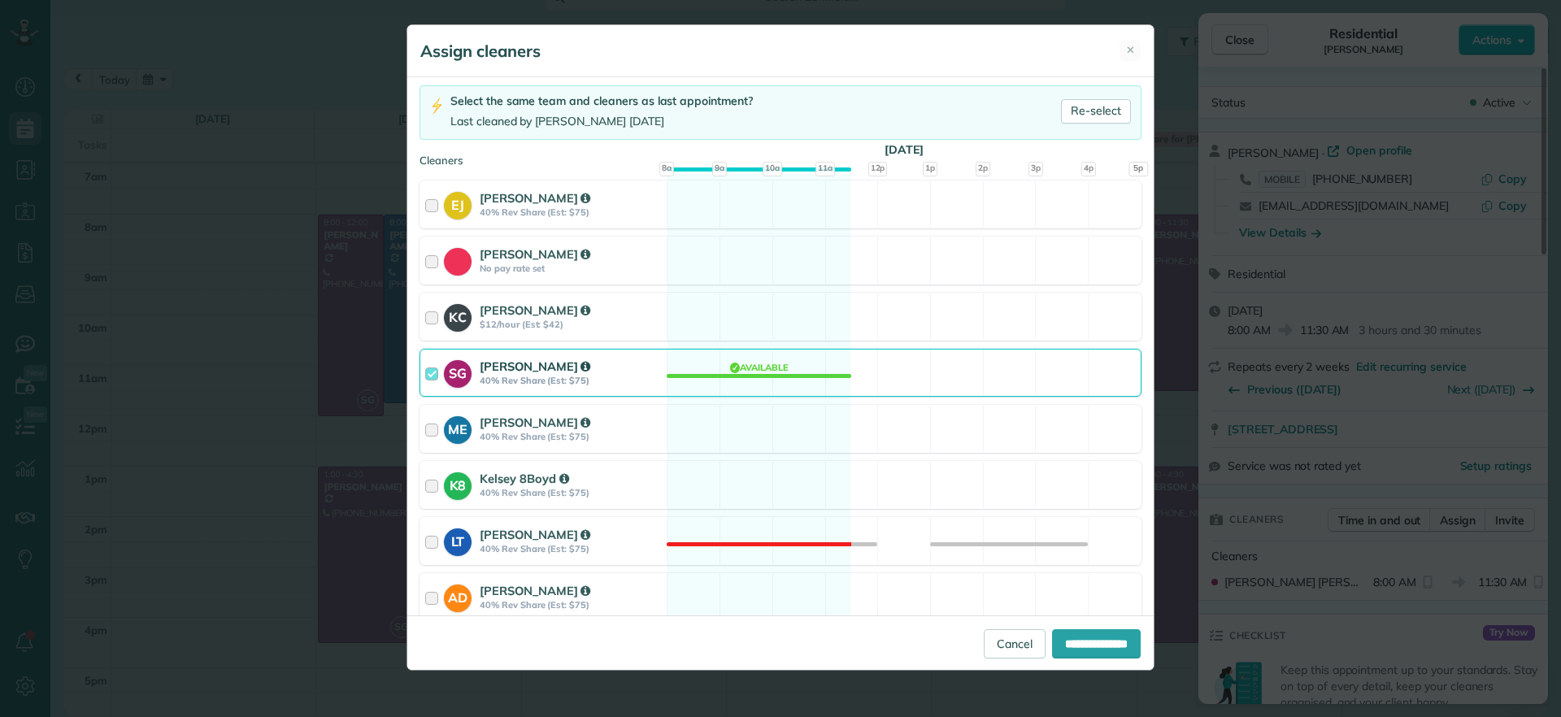
click at [744, 369] on div "SG Sophie Gibbs 40% Rev Share (Est: $75) Available" at bounding box center [781, 373] width 722 height 48
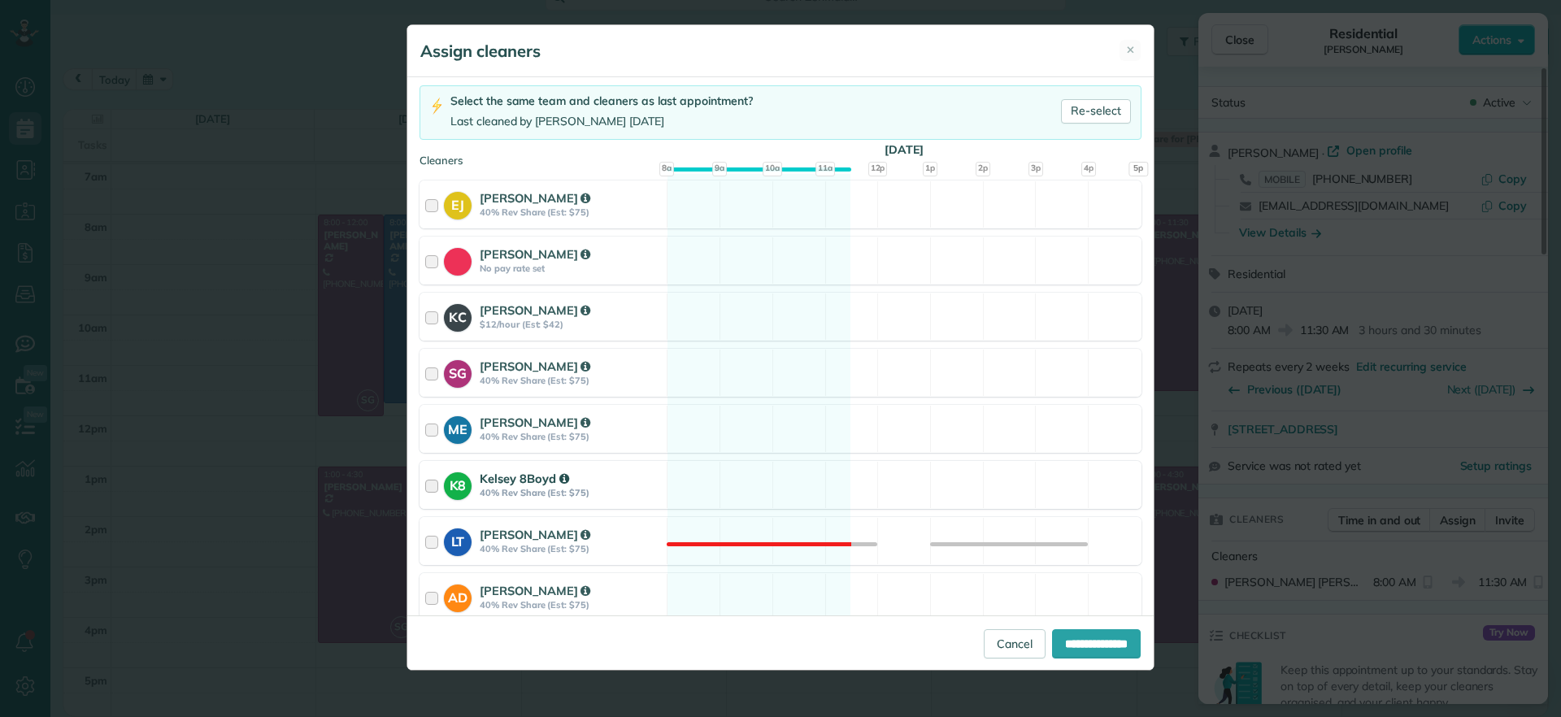
click at [728, 483] on div "K8 Kelsey 8Boyd 40% Rev Share (Est: $75) Available" at bounding box center [781, 485] width 722 height 48
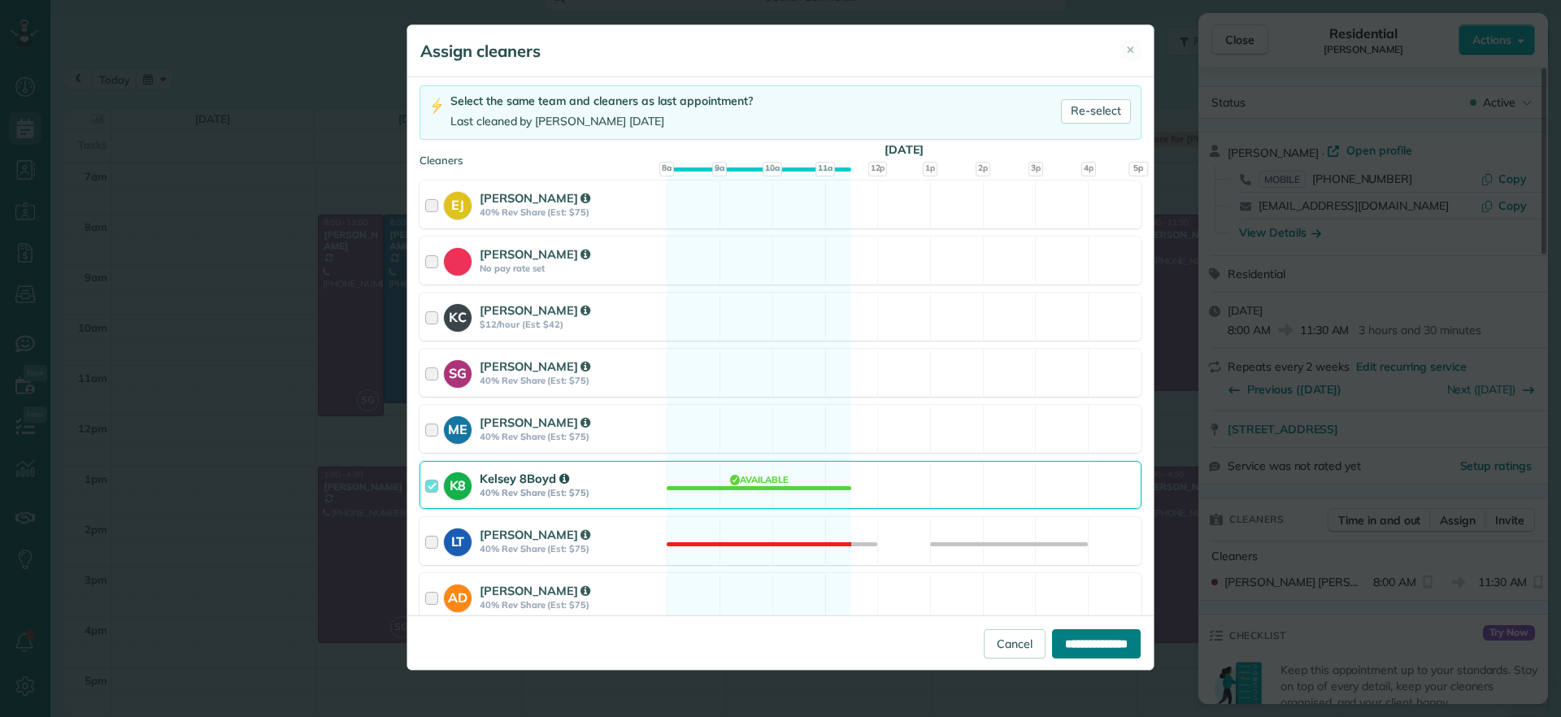
click at [1073, 643] on input "**********" at bounding box center [1096, 643] width 89 height 29
type input "**********"
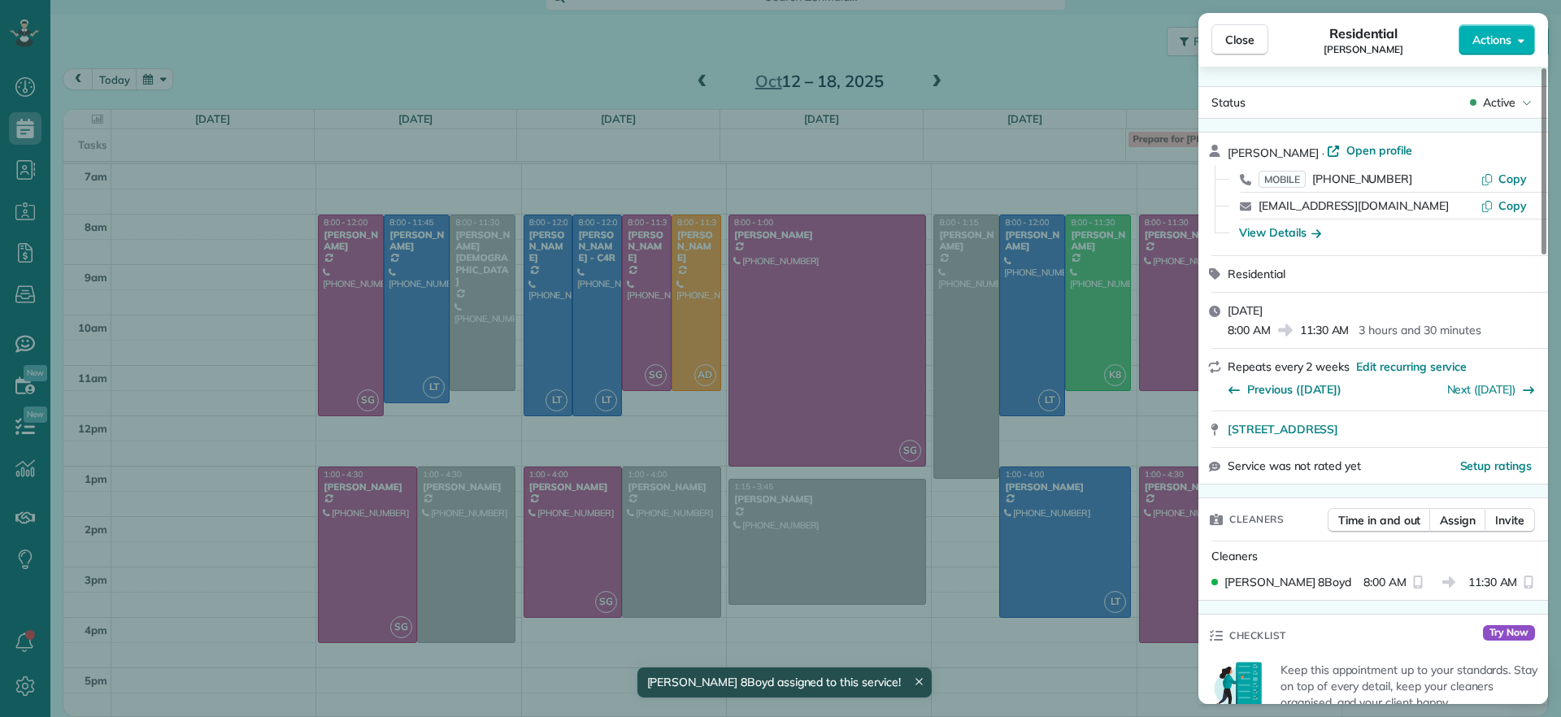
click at [1092, 477] on div "Close Residential Madeline Brown Actions Status Active Madeline Brown · Open pr…" at bounding box center [780, 358] width 1561 height 717
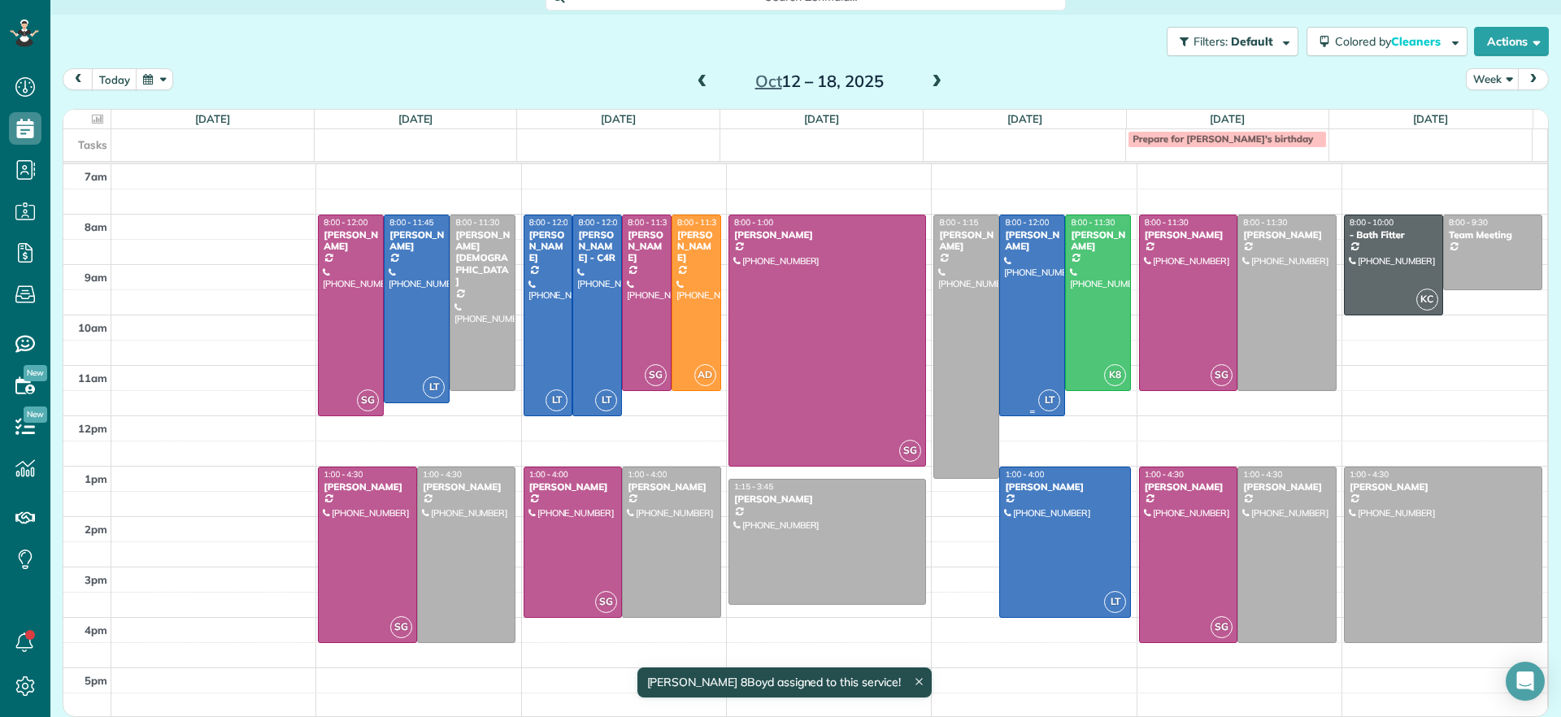
click at [1010, 298] on div at bounding box center [1032, 315] width 64 height 200
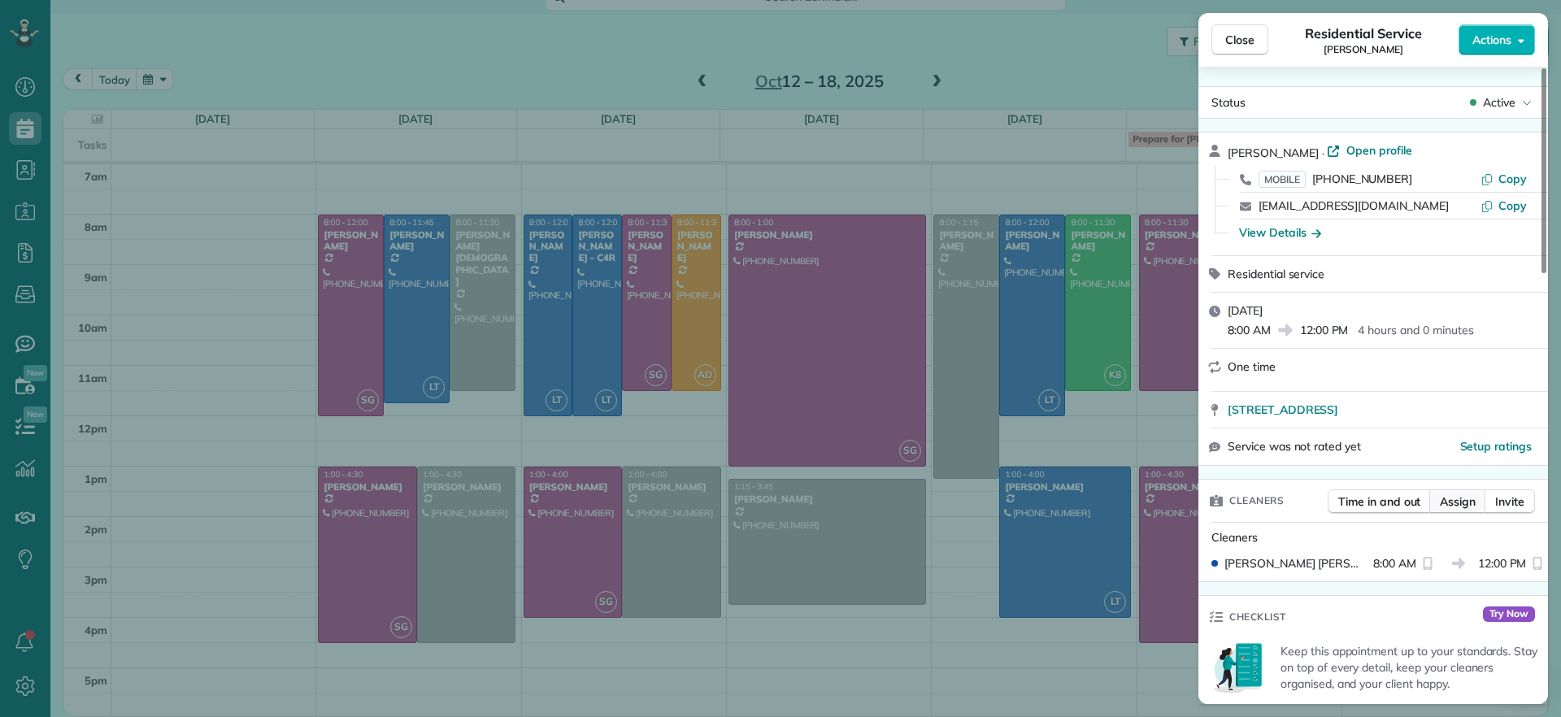
click at [1438, 496] on button "Assign" at bounding box center [1457, 502] width 57 height 24
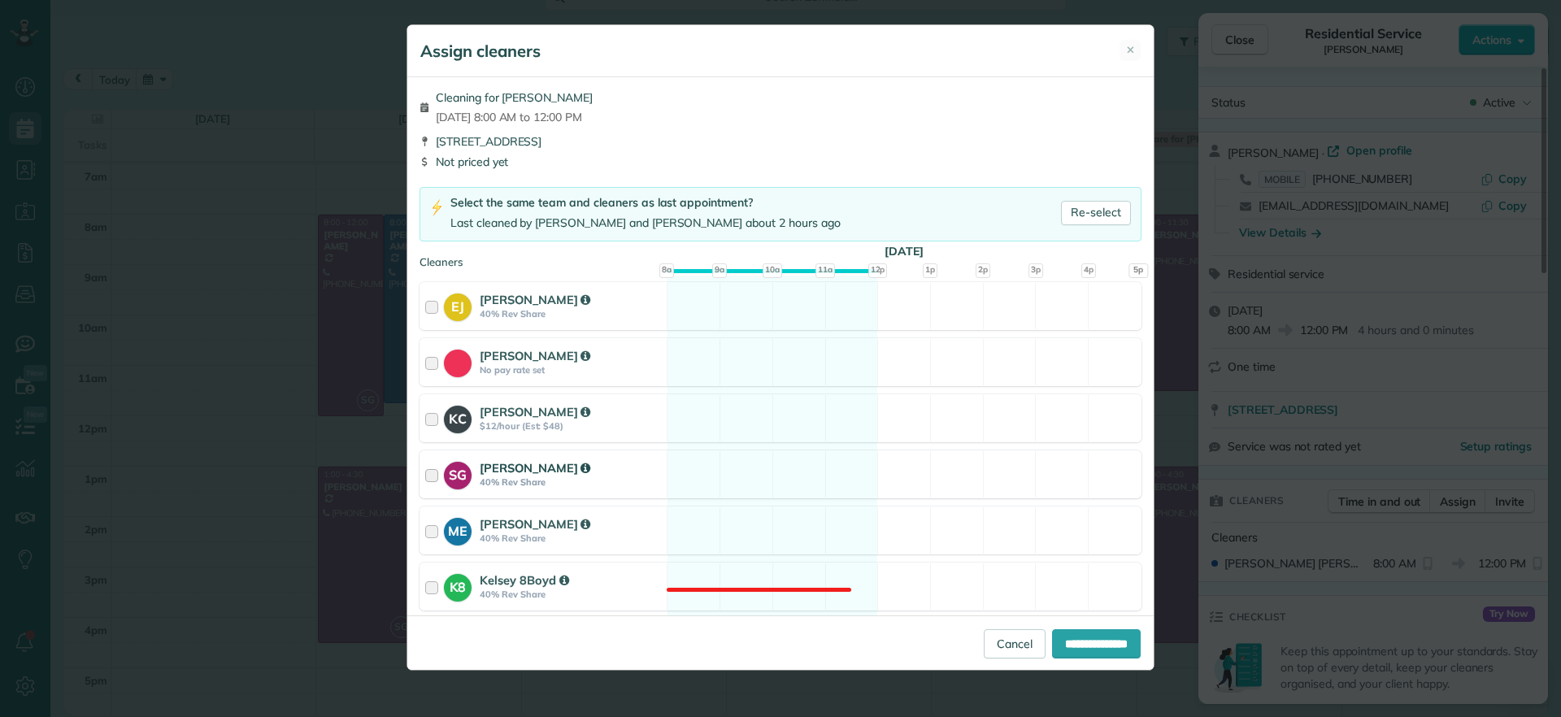
click at [767, 465] on div "SG Sophie Gibbs 40% Rev Share Available" at bounding box center [781, 474] width 722 height 48
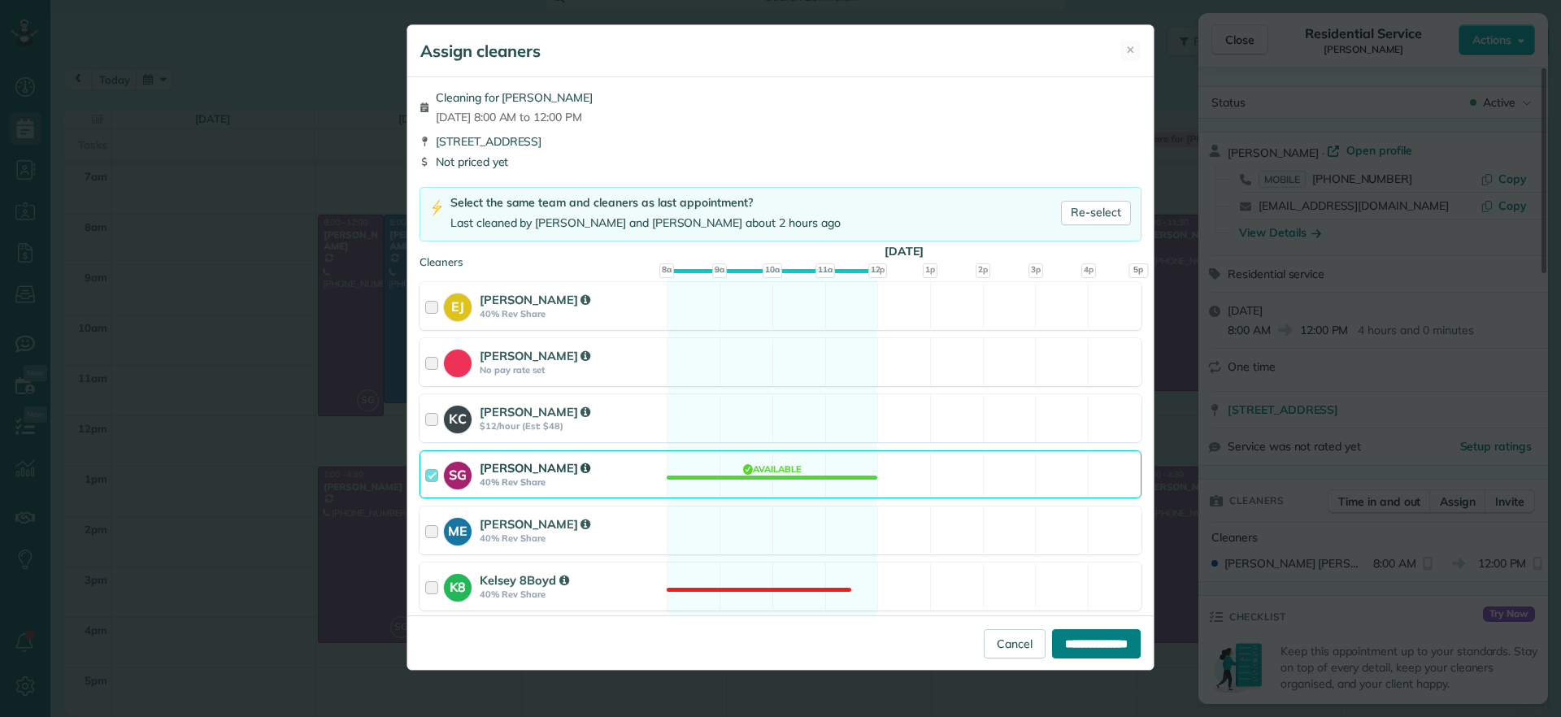
click at [1058, 640] on input "**********" at bounding box center [1096, 643] width 89 height 29
type input "**********"
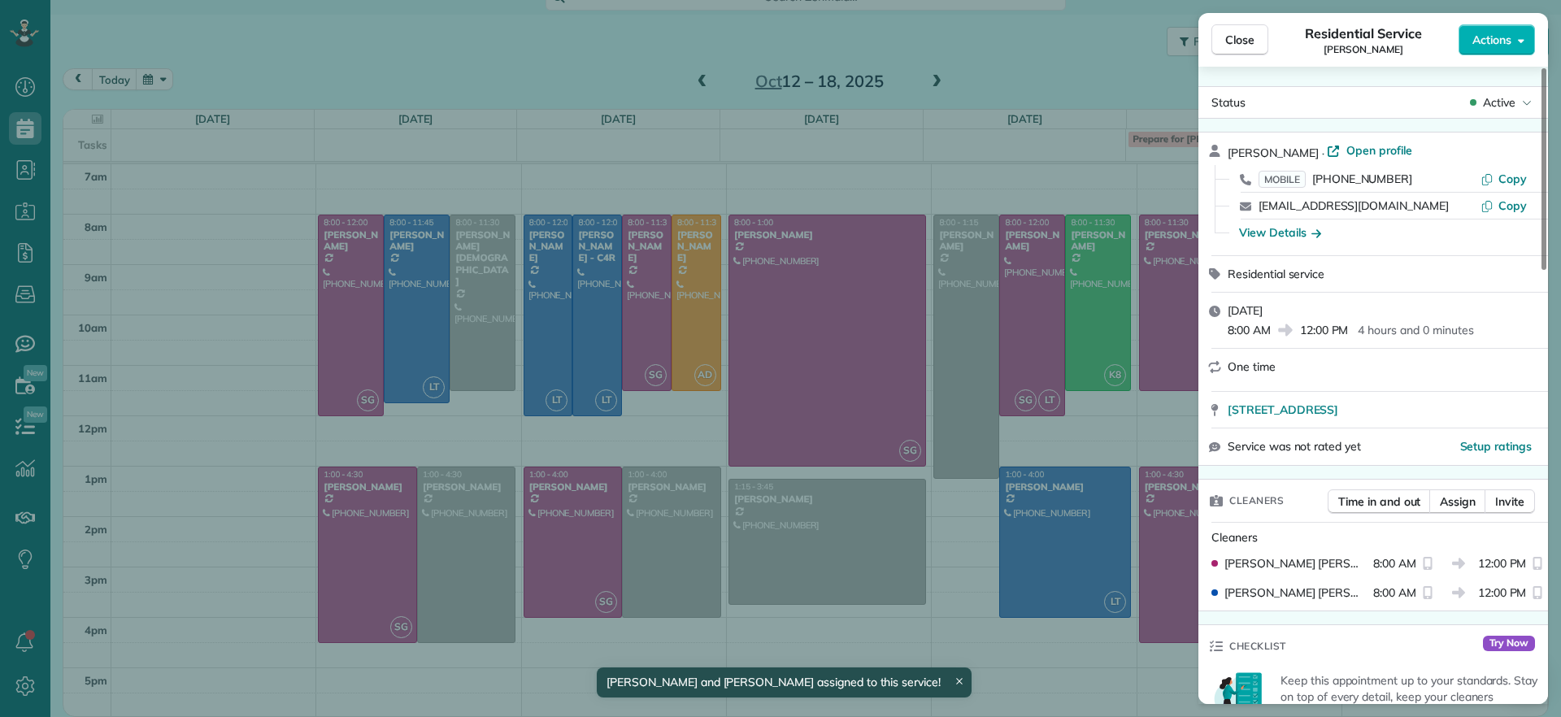
click at [1059, 449] on div "Close Residential Service John Miller Actions Status Active John Miller · Open …" at bounding box center [780, 358] width 1561 height 717
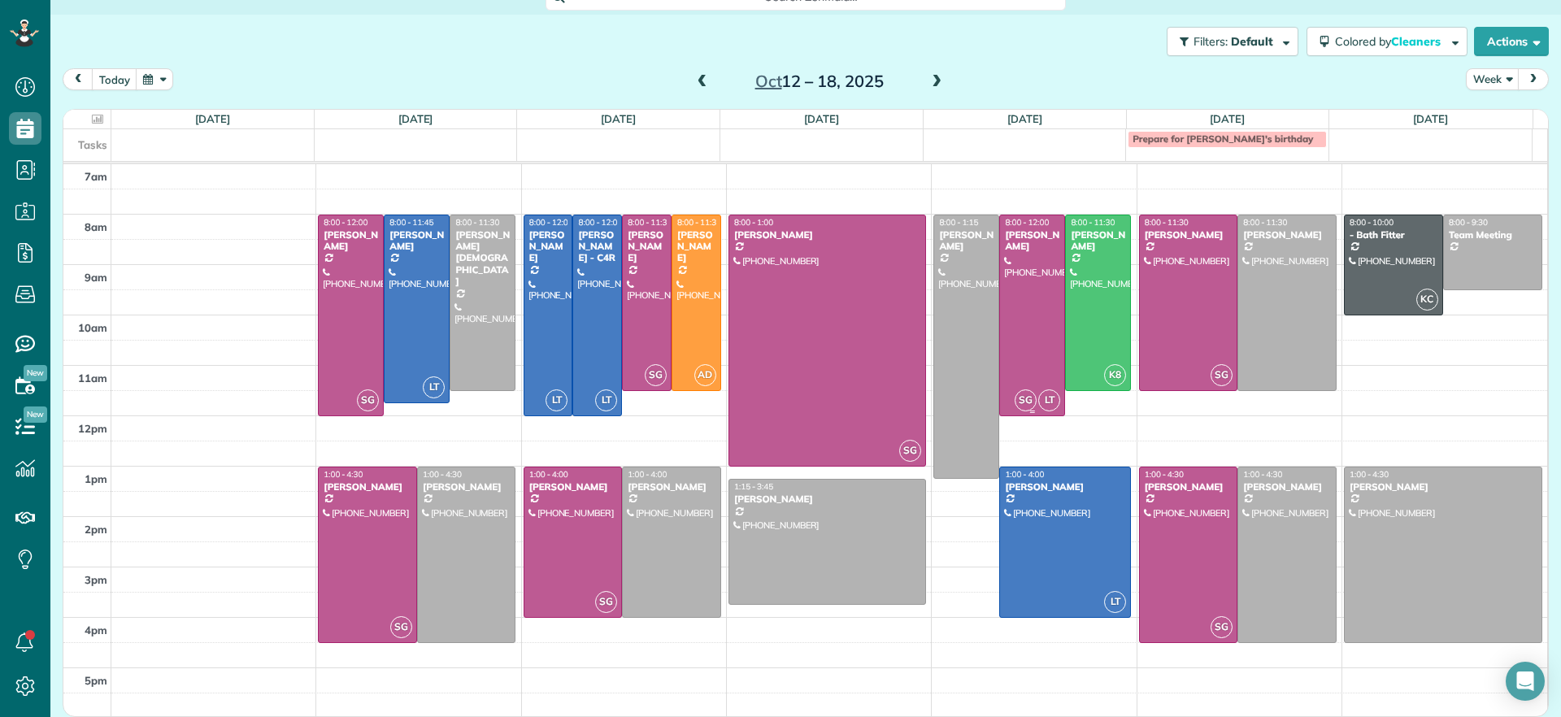
click at [1012, 307] on div at bounding box center [1032, 315] width 64 height 200
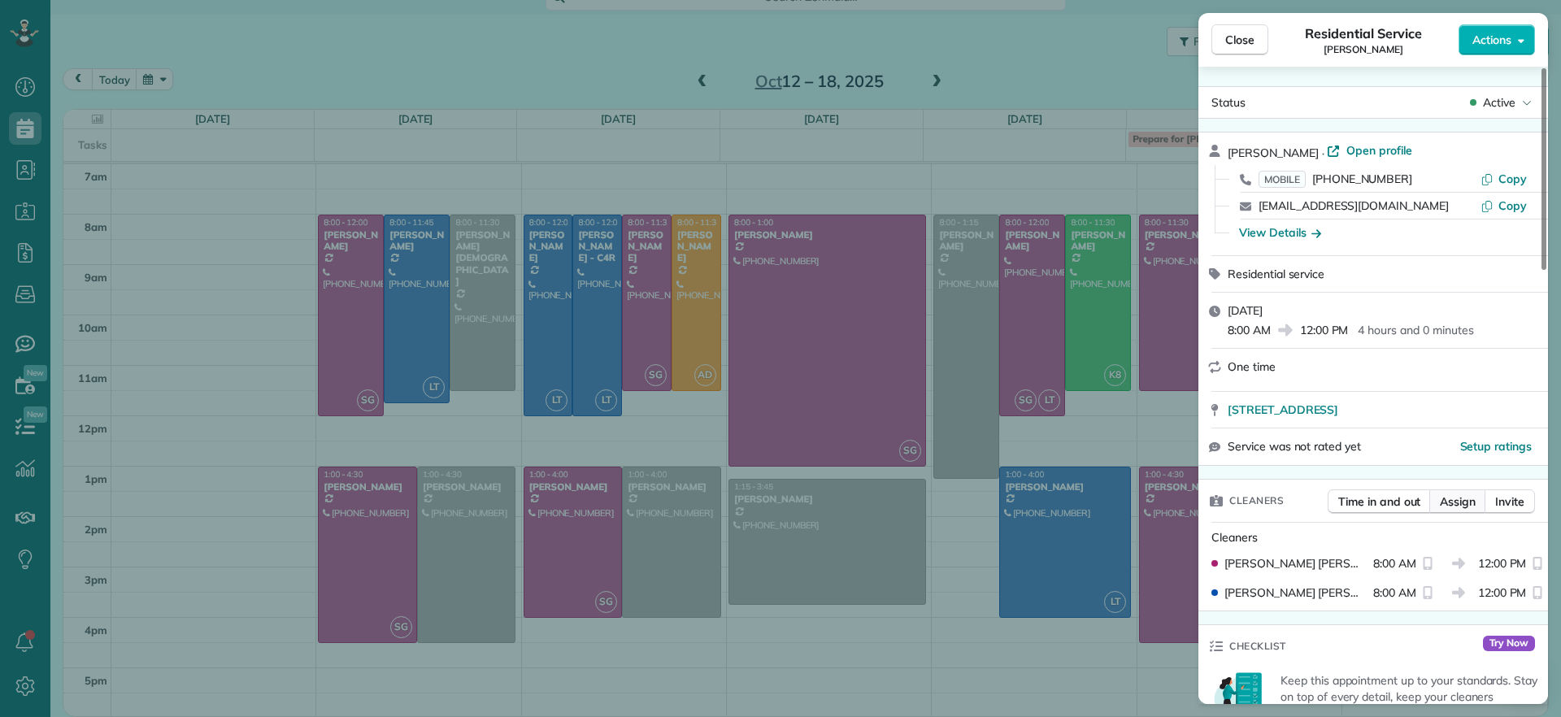
click at [1463, 504] on span "Assign" at bounding box center [1458, 502] width 36 height 16
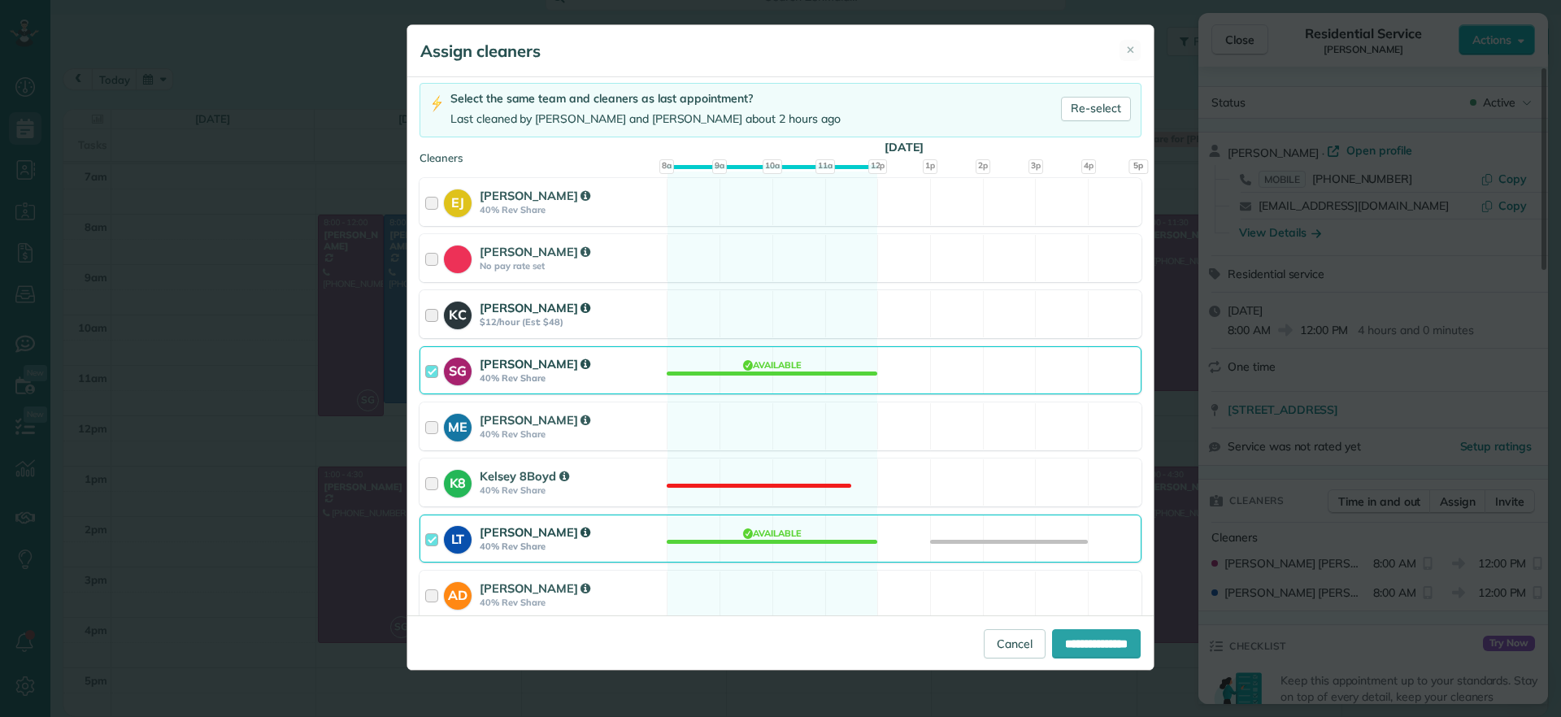
scroll to position [203, 0]
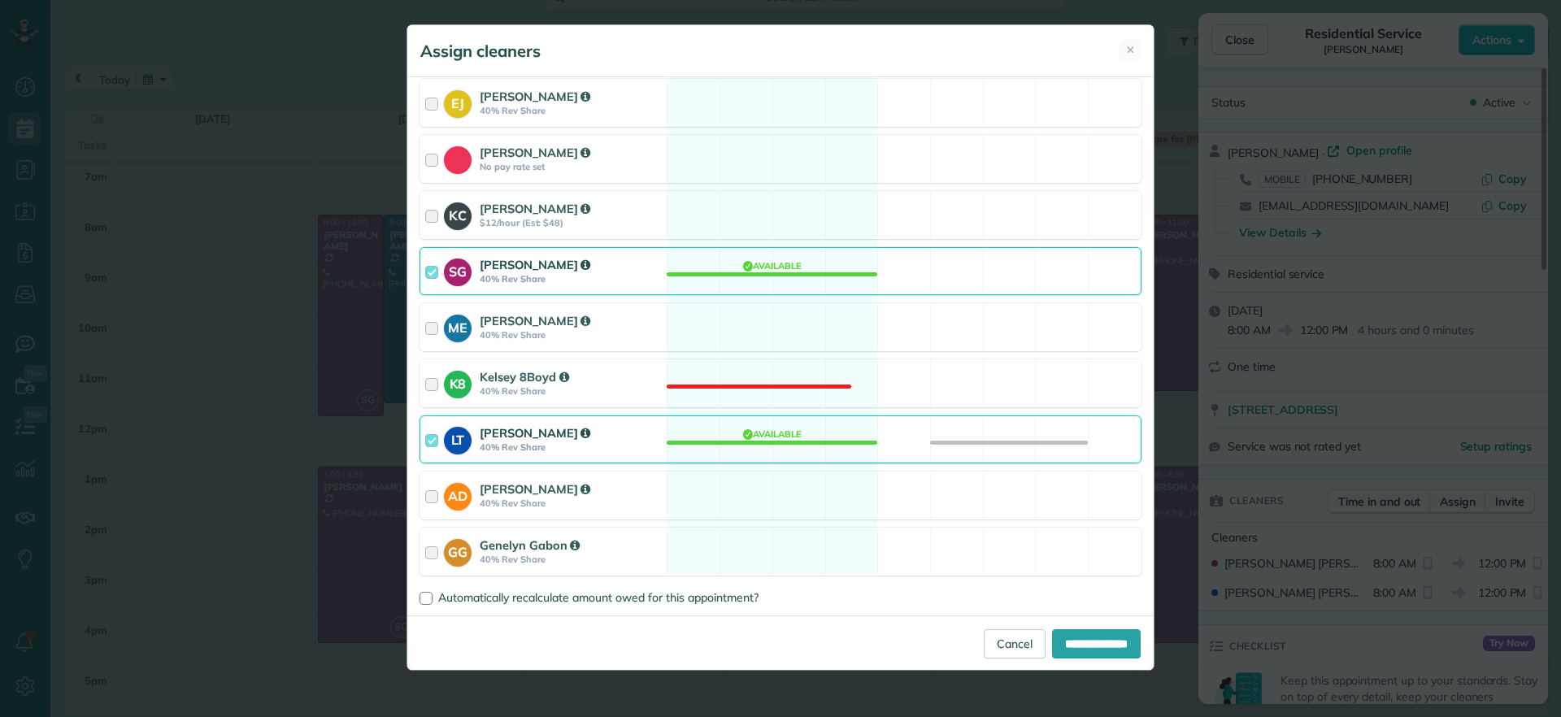
click at [795, 436] on div "LT Laura Thaller 40% Rev Share Available" at bounding box center [781, 440] width 722 height 48
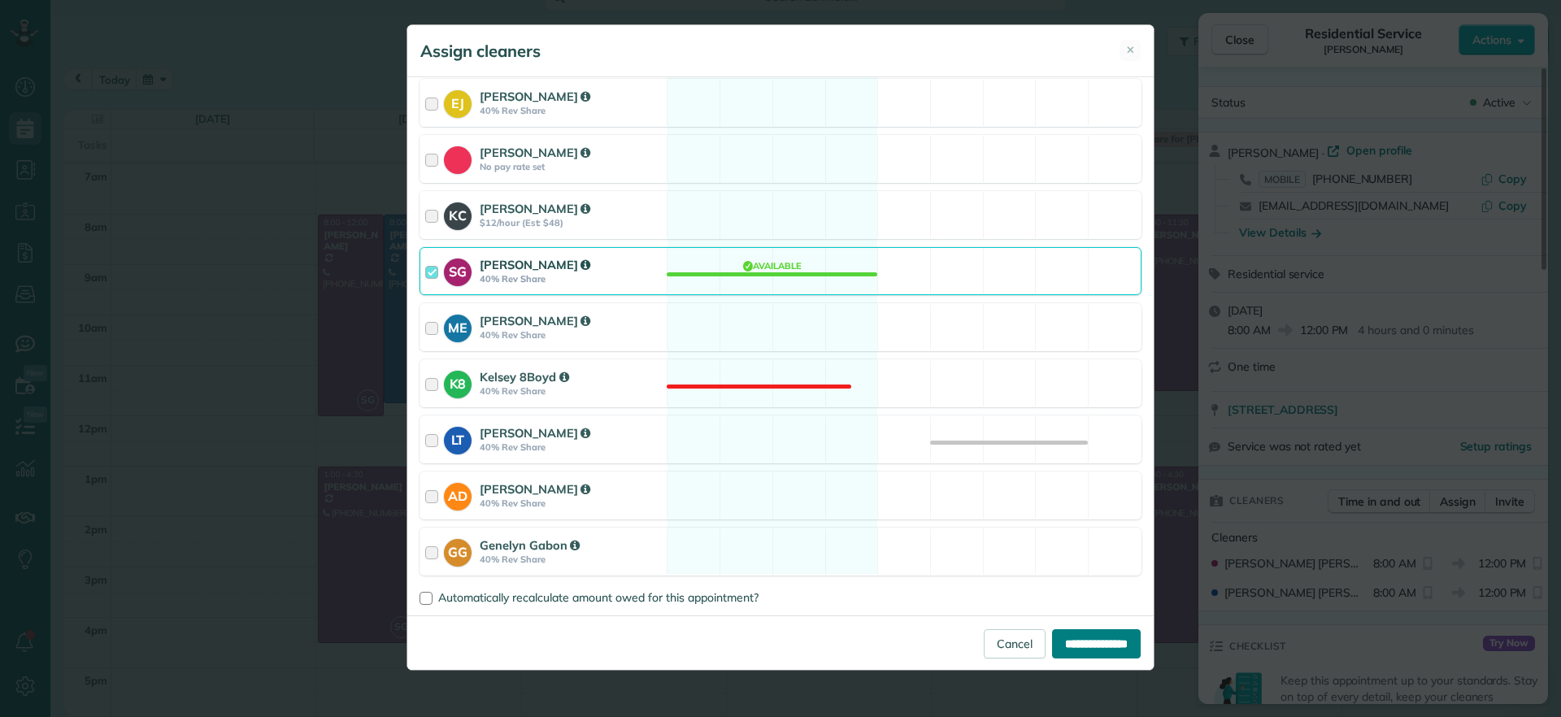
click at [1112, 646] on input "**********" at bounding box center [1096, 643] width 89 height 29
type input "**********"
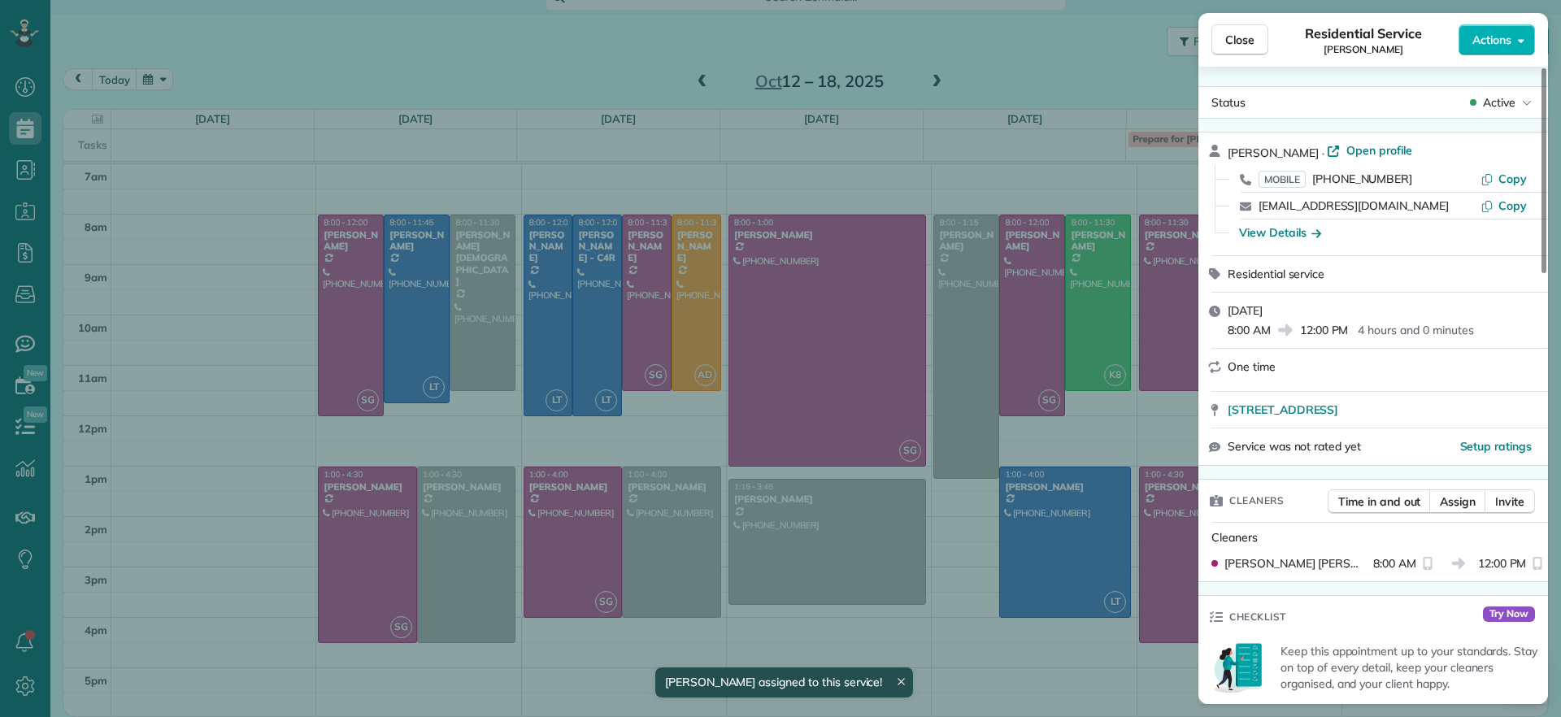
click at [956, 555] on div "Close Residential Service John Miller Actions Status Active John Miller · Open …" at bounding box center [780, 358] width 1561 height 717
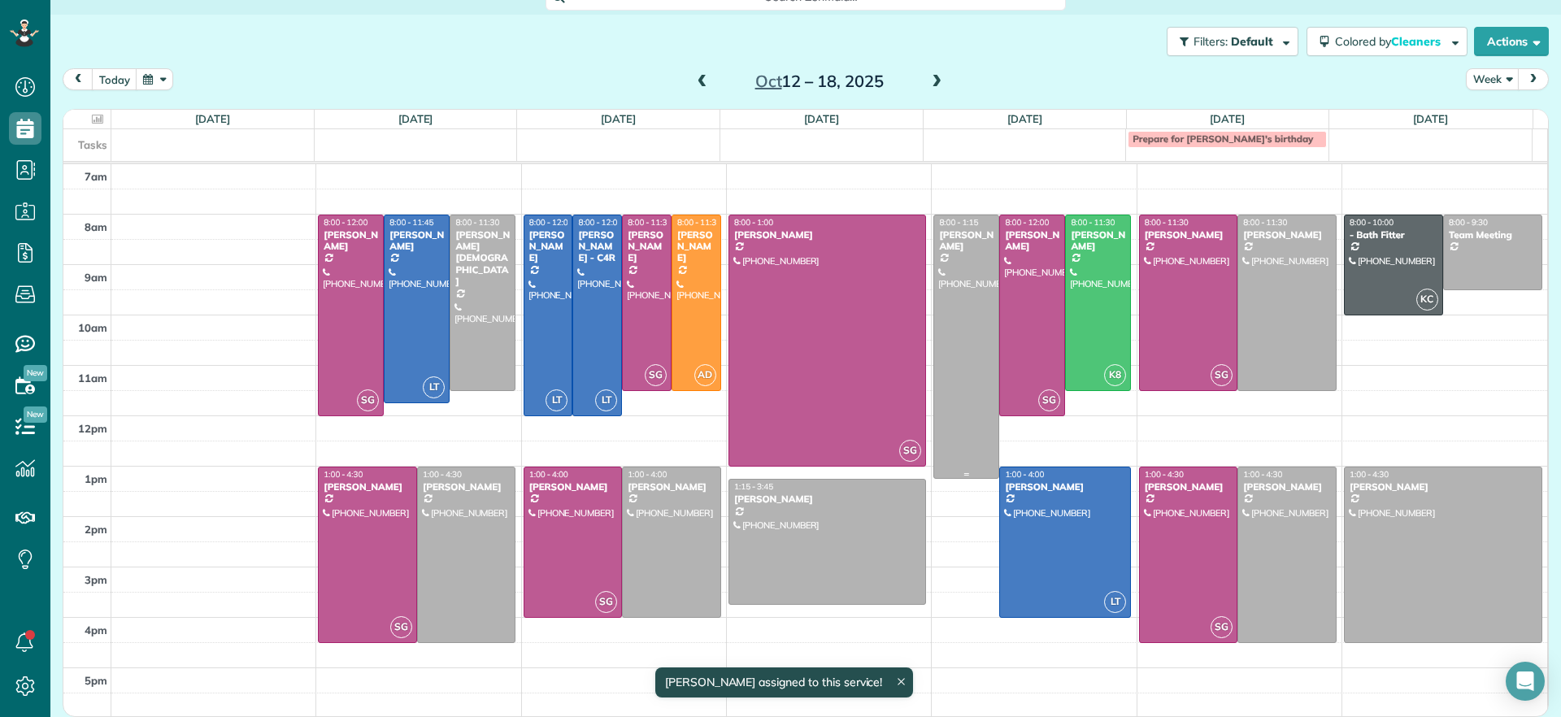
click at [934, 394] on div at bounding box center [966, 346] width 64 height 263
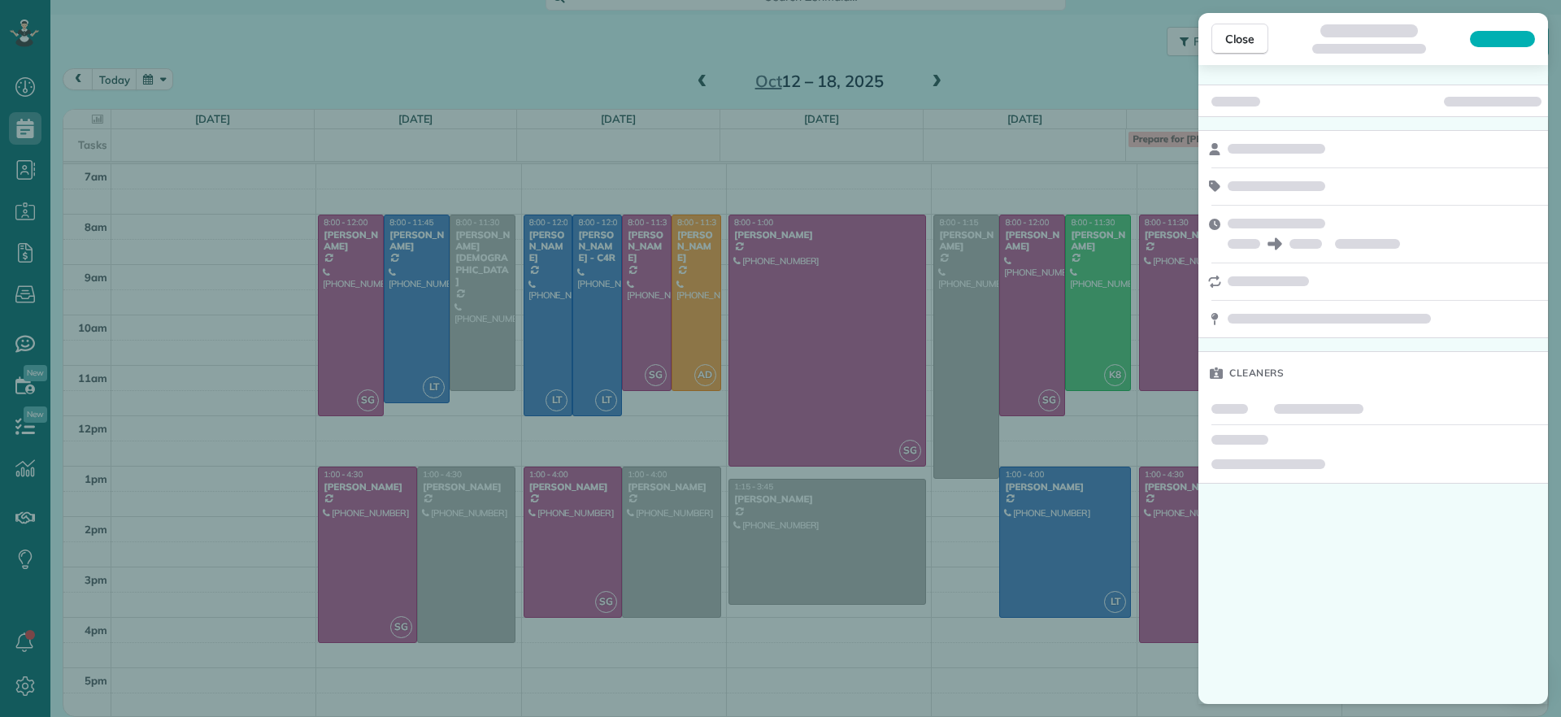
click at [1069, 420] on div "Close Cleaners" at bounding box center [780, 358] width 1561 height 717
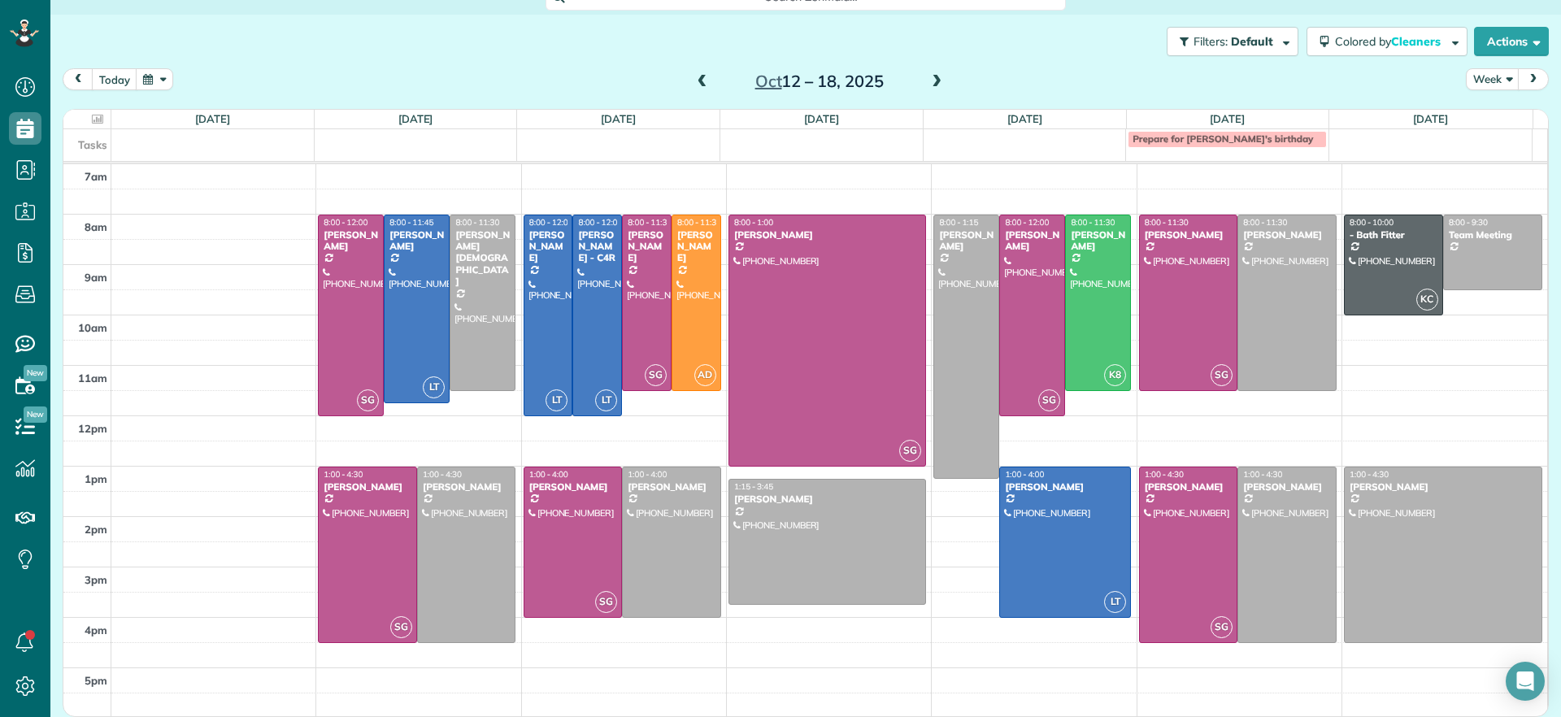
click at [1062, 515] on body "Dashboard Scheduling Calendar View List View Dispatch View - Weekly scheduling …" at bounding box center [780, 358] width 1561 height 717
click at [1062, 515] on div at bounding box center [1065, 543] width 130 height 150
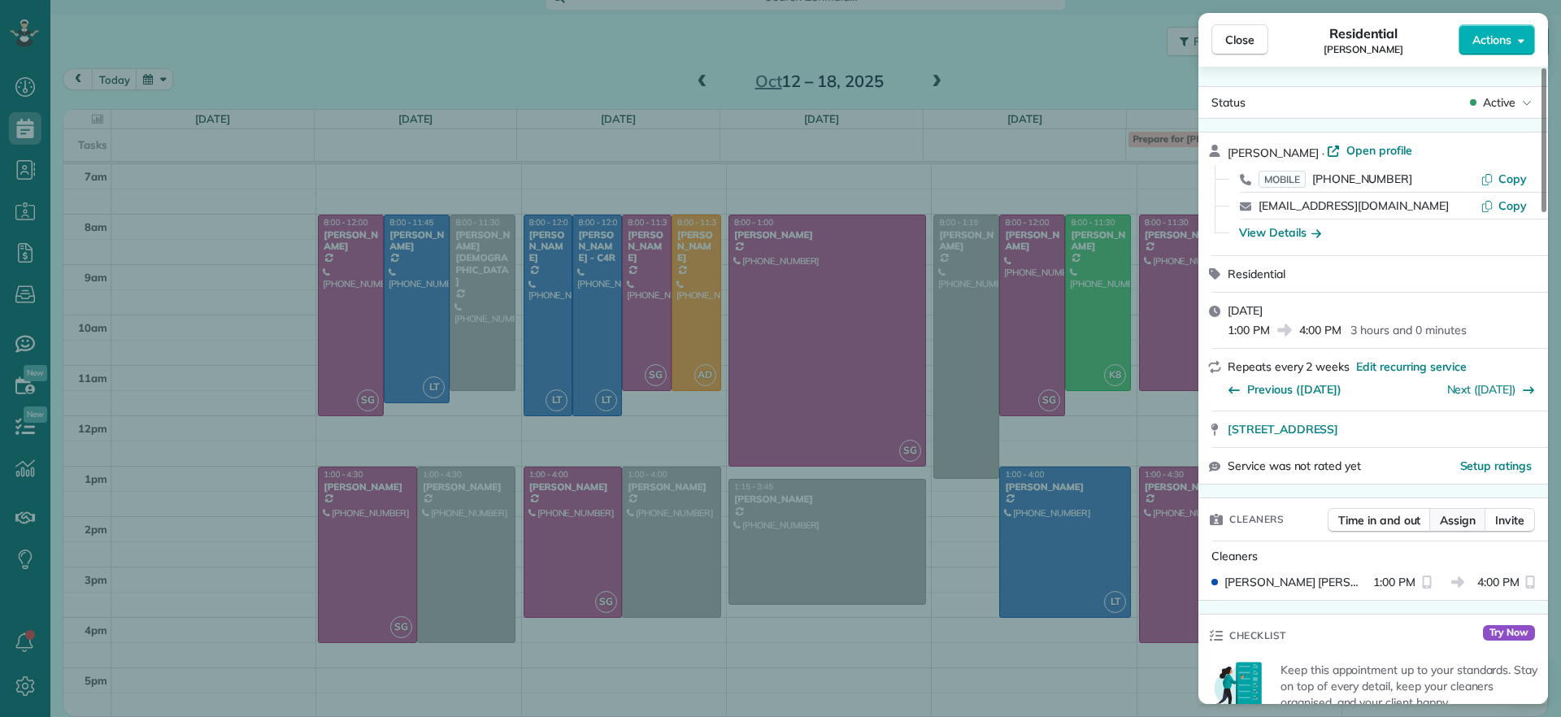
click at [1456, 515] on span "Assign" at bounding box center [1458, 520] width 36 height 16
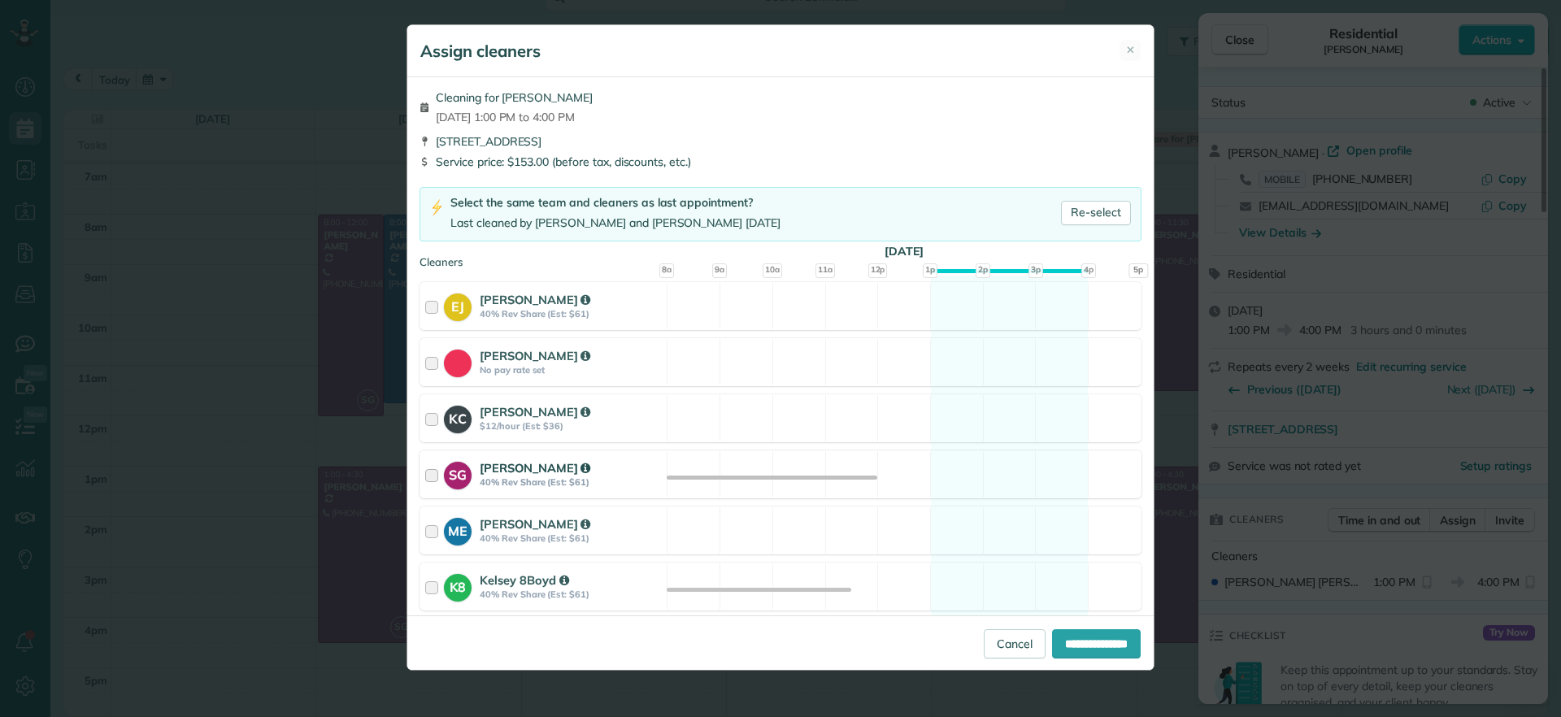
click at [1010, 476] on div "SG Sophie Gibbs 40% Rev Share (Est: $61) Available" at bounding box center [781, 474] width 722 height 48
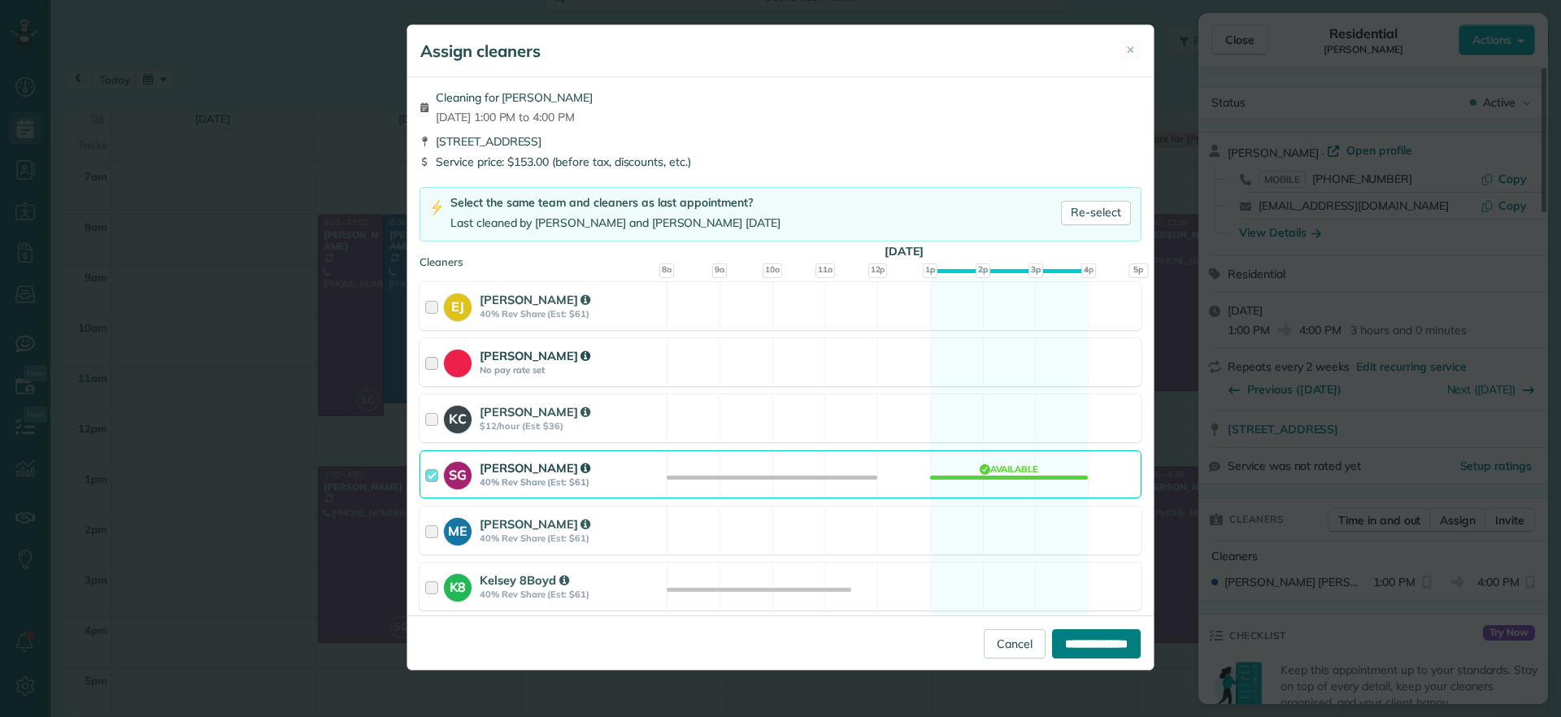
drag, startPoint x: 1100, startPoint y: 639, endPoint x: 778, endPoint y: 369, distance: 420.2
click at [781, 369] on form "Cleaning for Hilary Begleiter Thu, Oct 16 - 1:00 PM to 4:00 PM 5910 Gate House …" at bounding box center [780, 373] width 746 height 593
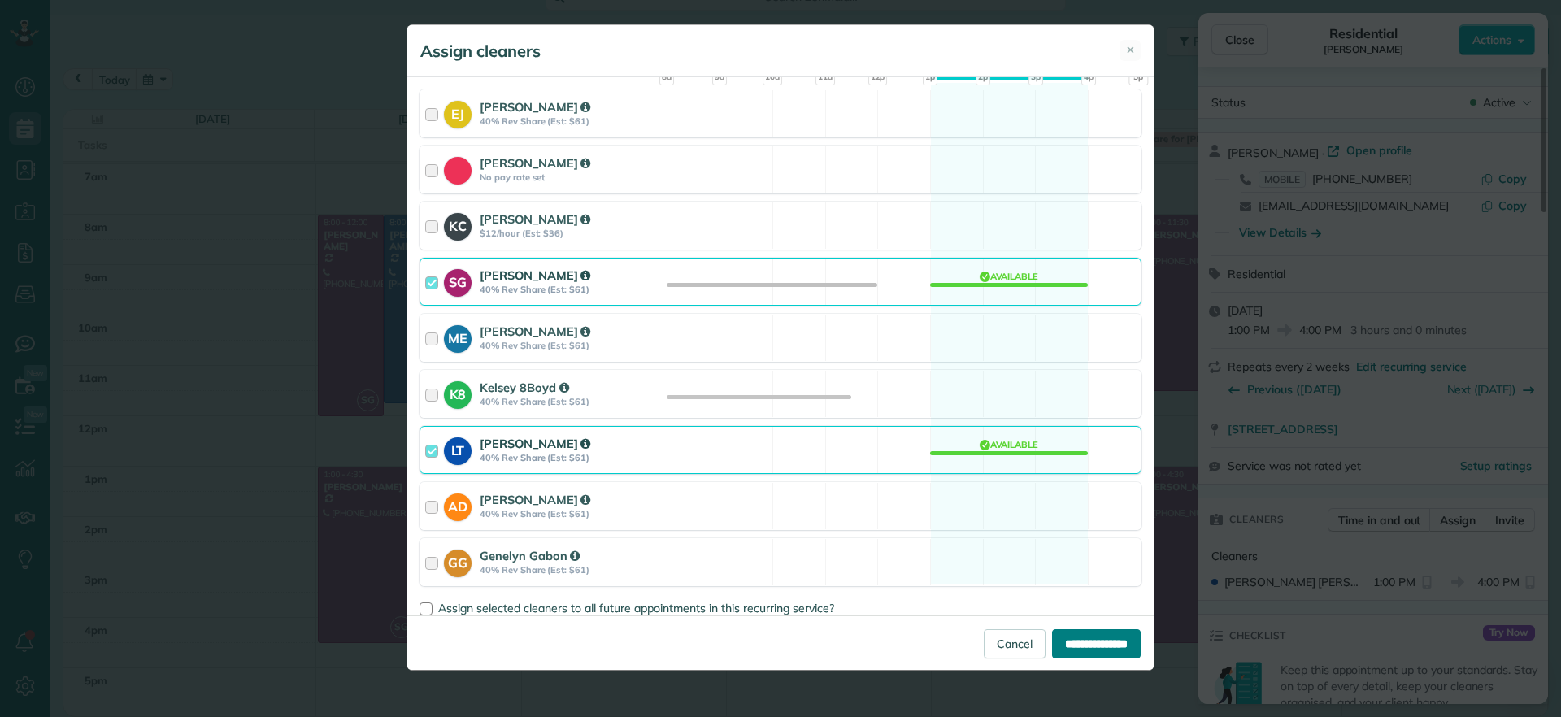
scroll to position [203, 0]
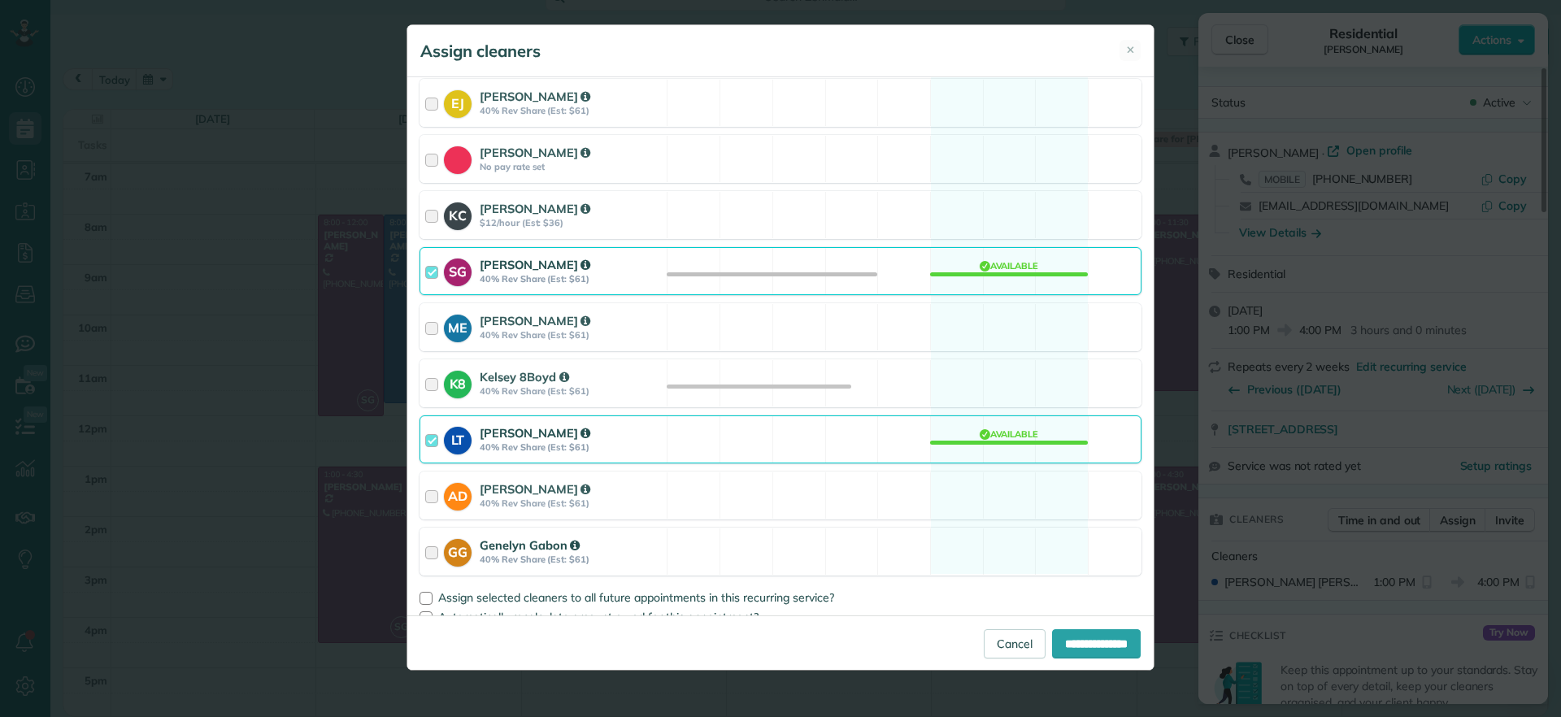
drag, startPoint x: 1033, startPoint y: 441, endPoint x: 1063, endPoint y: 543, distance: 106.6
click at [1038, 447] on div "LT Laura Thaller 40% Rev Share (Est: $61) Available" at bounding box center [781, 440] width 722 height 48
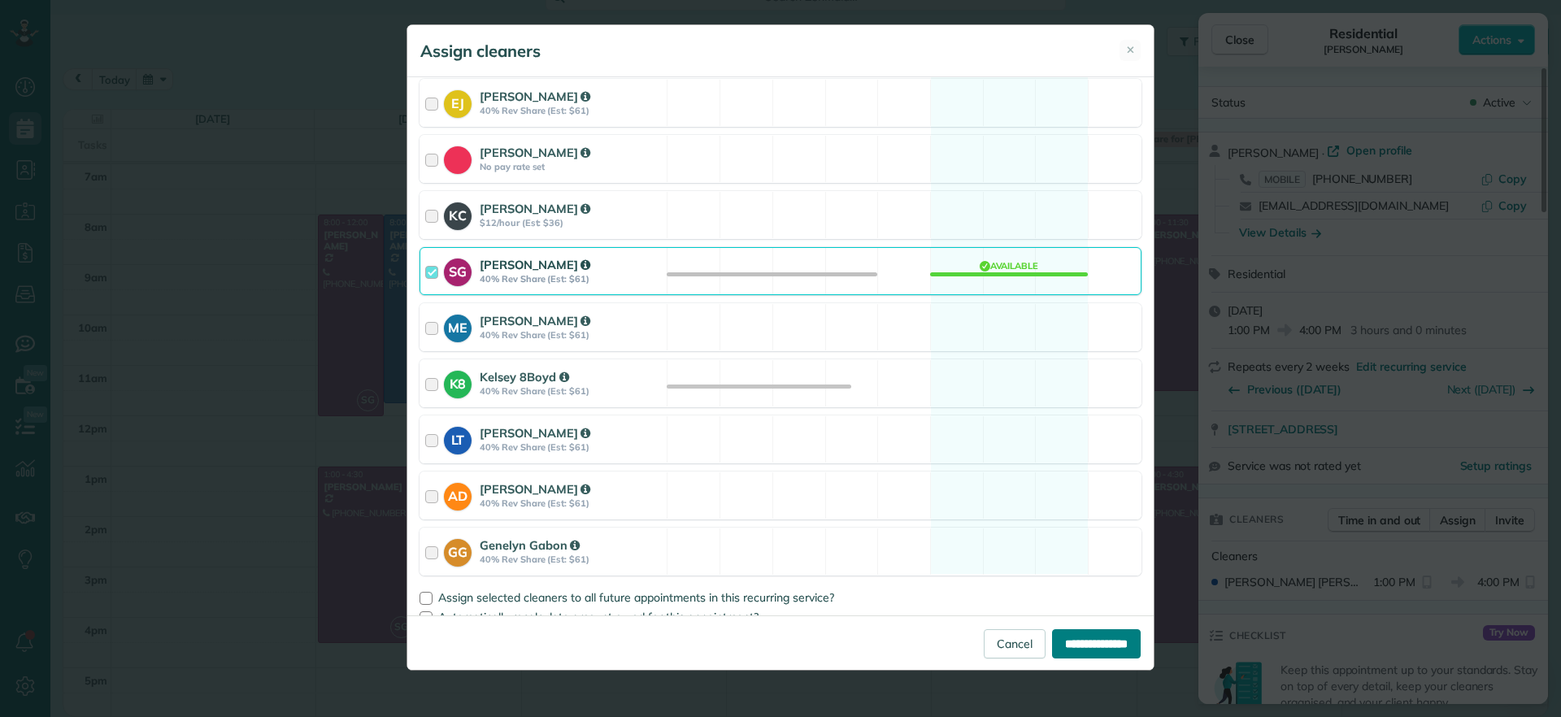
click at [1081, 631] on input "**********" at bounding box center [1096, 643] width 89 height 29
type input "**********"
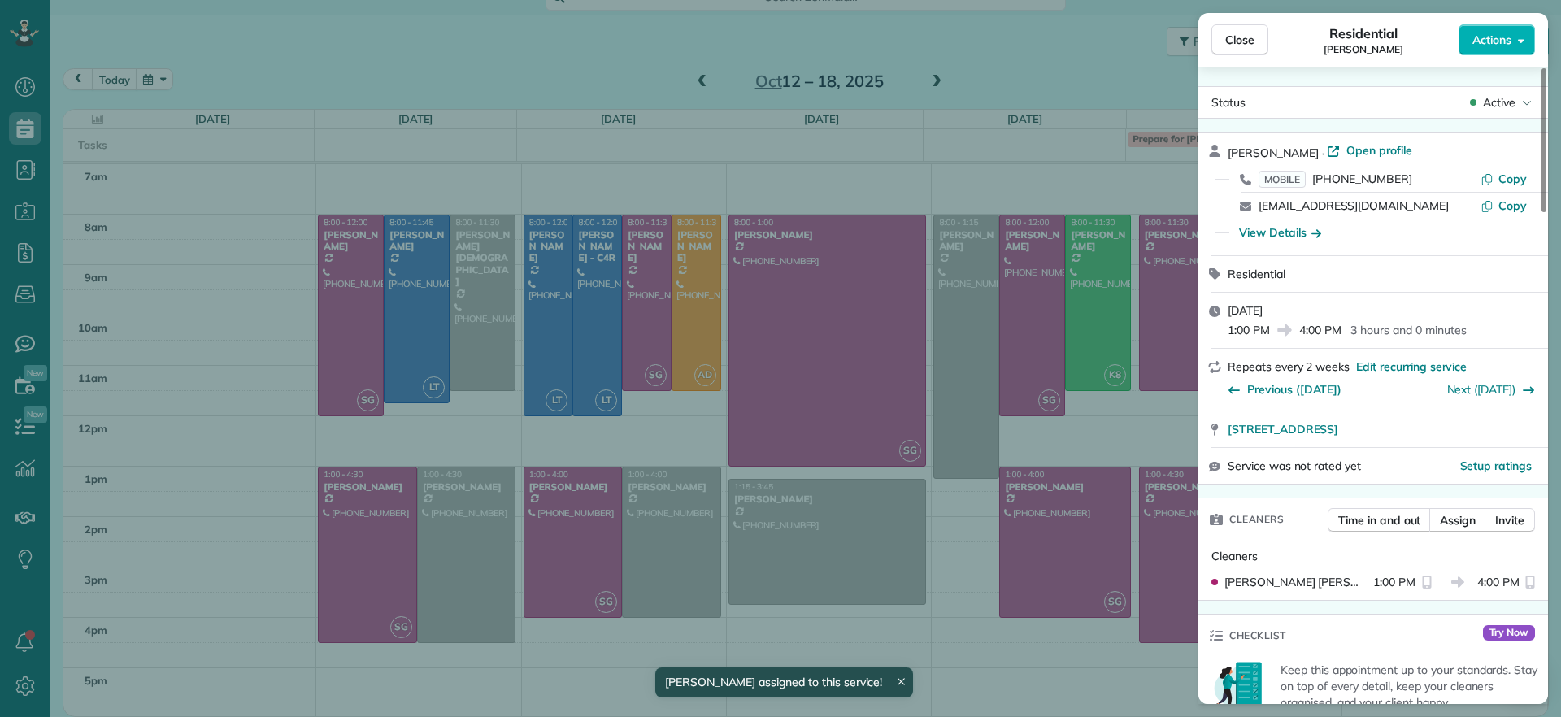
click at [1094, 75] on div "Close Residential Hilary Begleiter Actions Status Active Hilary Begleiter · Ope…" at bounding box center [780, 358] width 1561 height 717
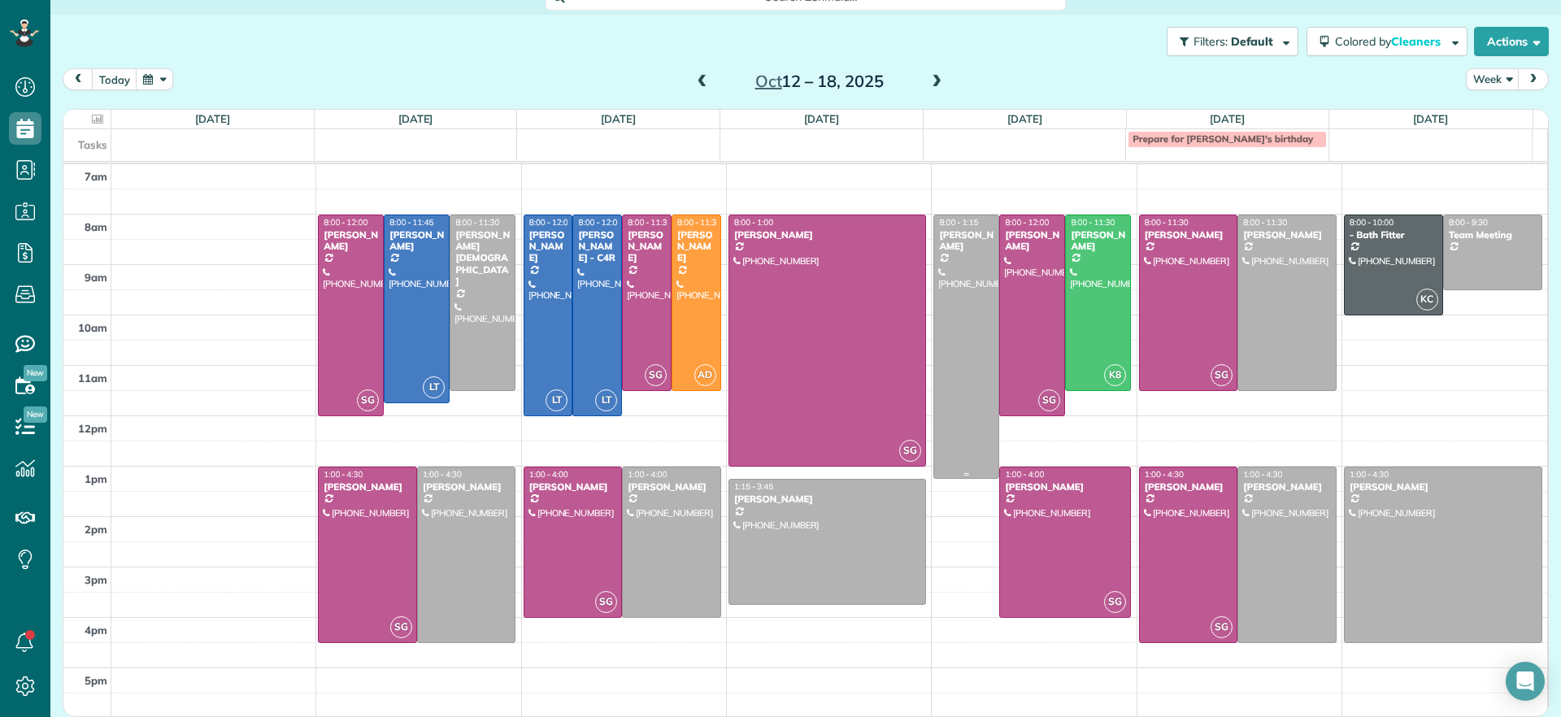
click at [934, 394] on div at bounding box center [966, 346] width 64 height 263
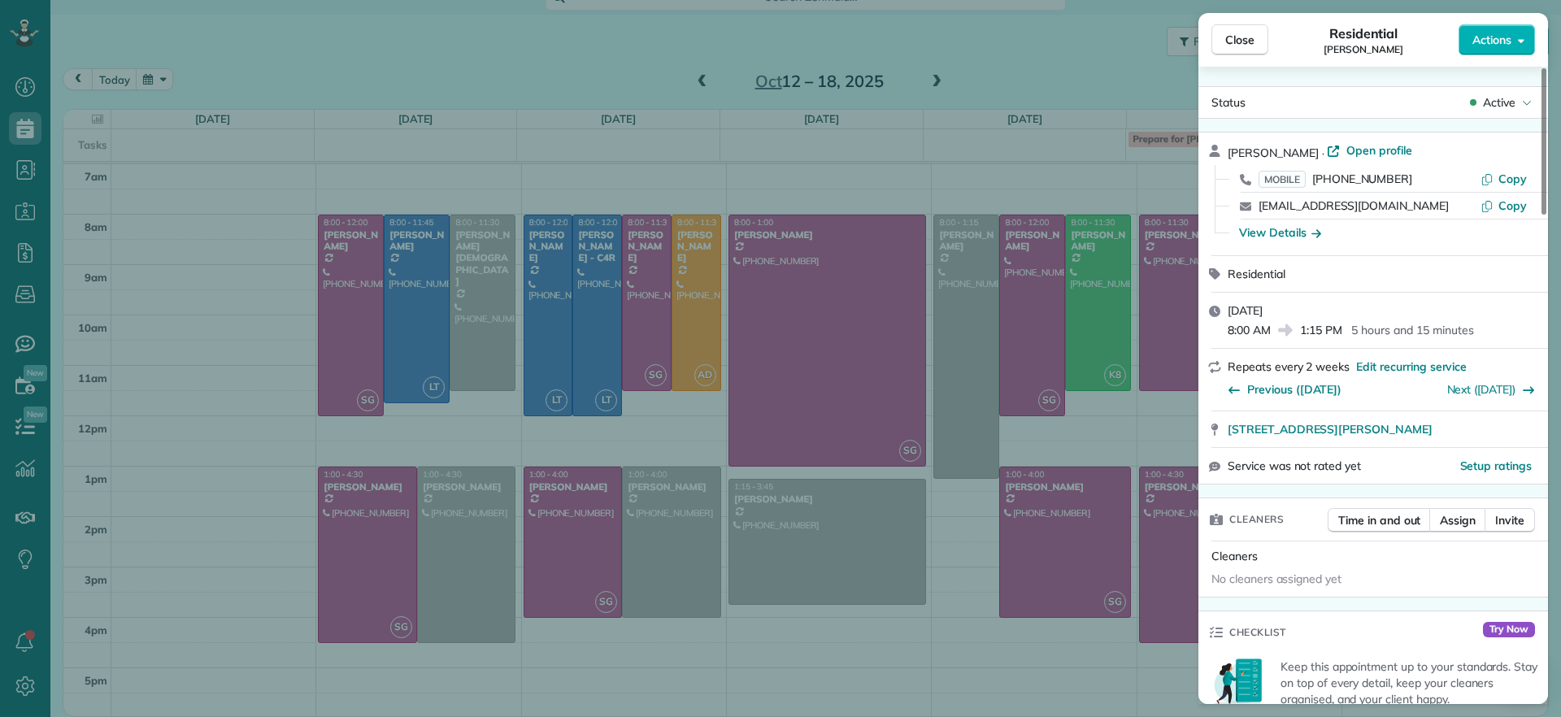
click at [1457, 533] on div "Time in and out Assign Invite" at bounding box center [1431, 524] width 207 height 33
click at [1457, 524] on span "Assign" at bounding box center [1458, 520] width 36 height 16
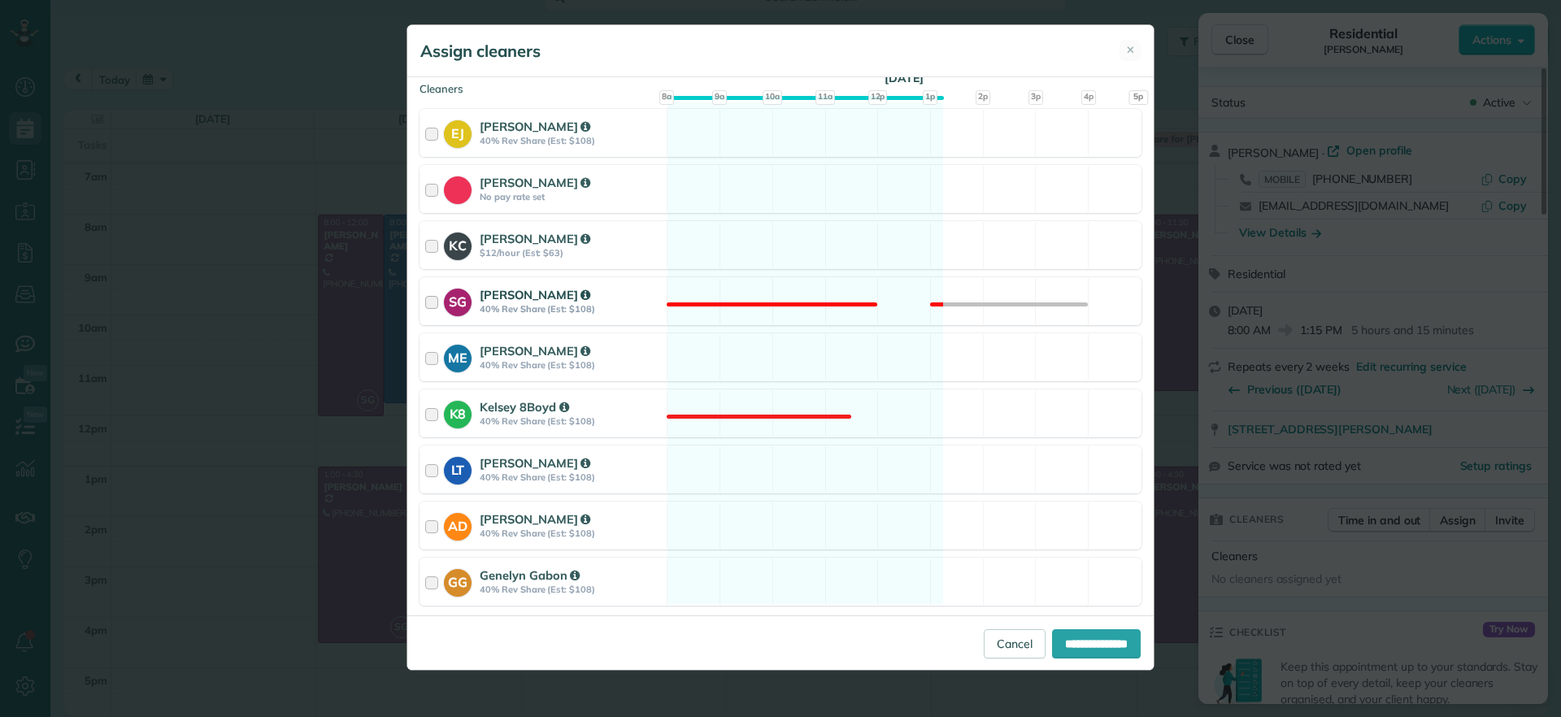
scroll to position [203, 0]
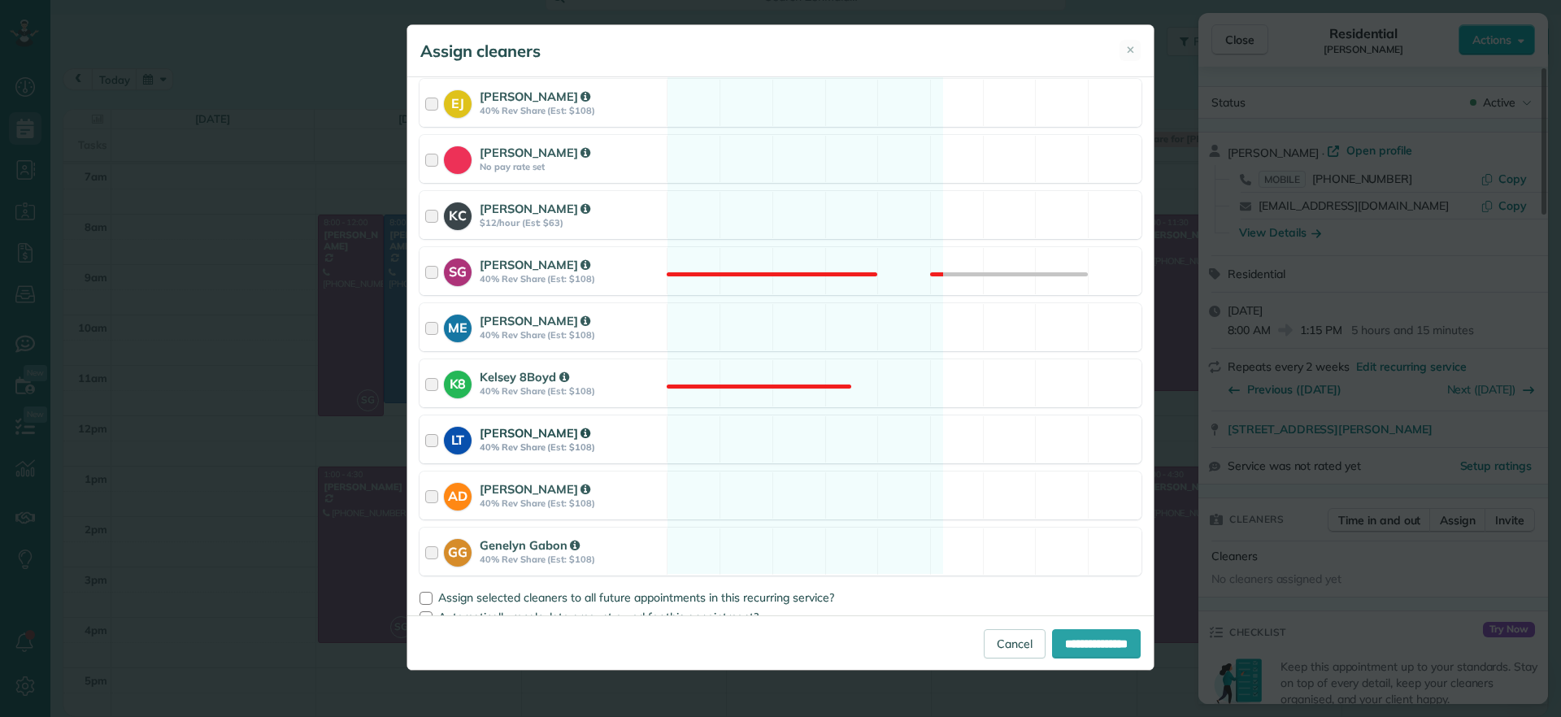
drag, startPoint x: 758, startPoint y: 455, endPoint x: 879, endPoint y: 526, distance: 140.7
click at [758, 455] on div "LT Laura Thaller 40% Rev Share (Est: $108) Available" at bounding box center [781, 440] width 722 height 48
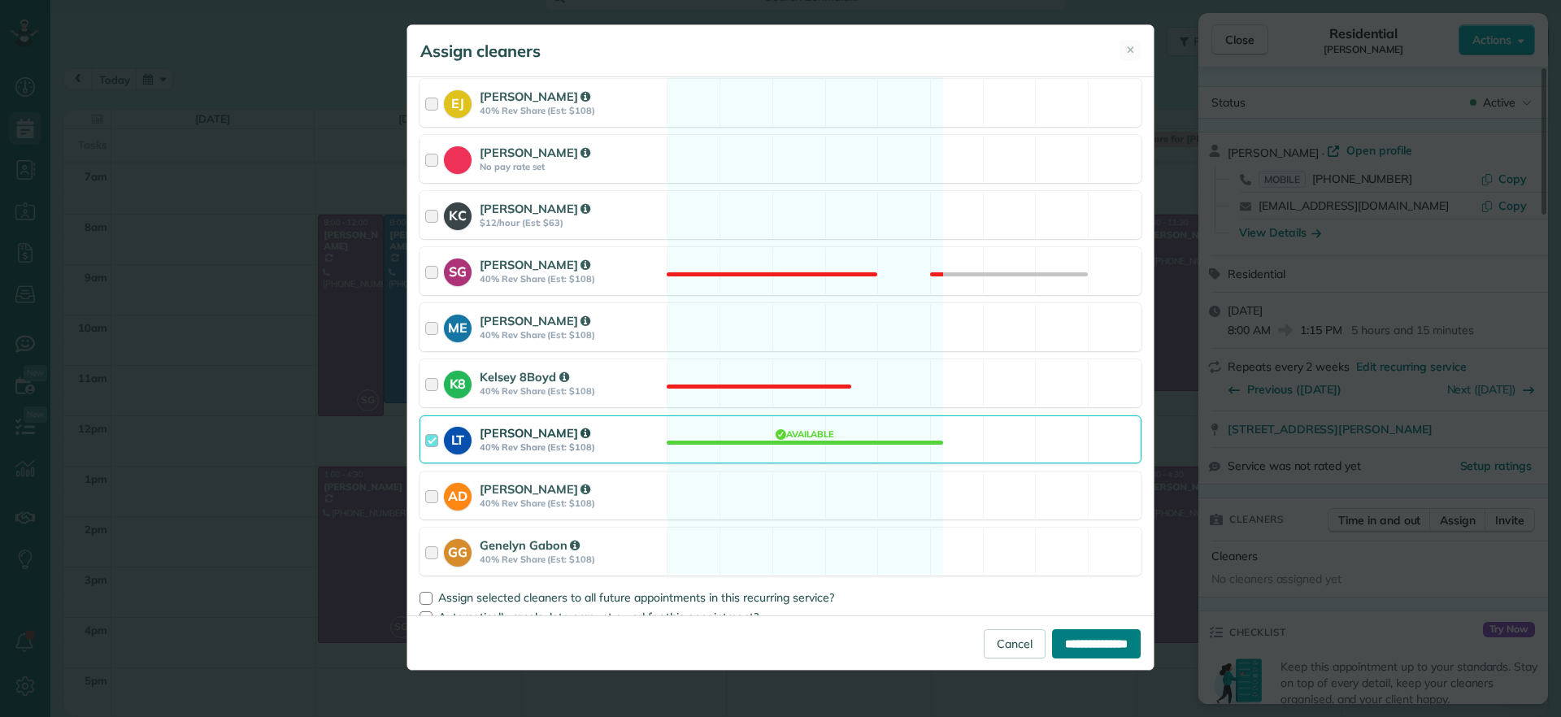
click at [1070, 644] on input "**********" at bounding box center [1096, 643] width 89 height 29
type input "**********"
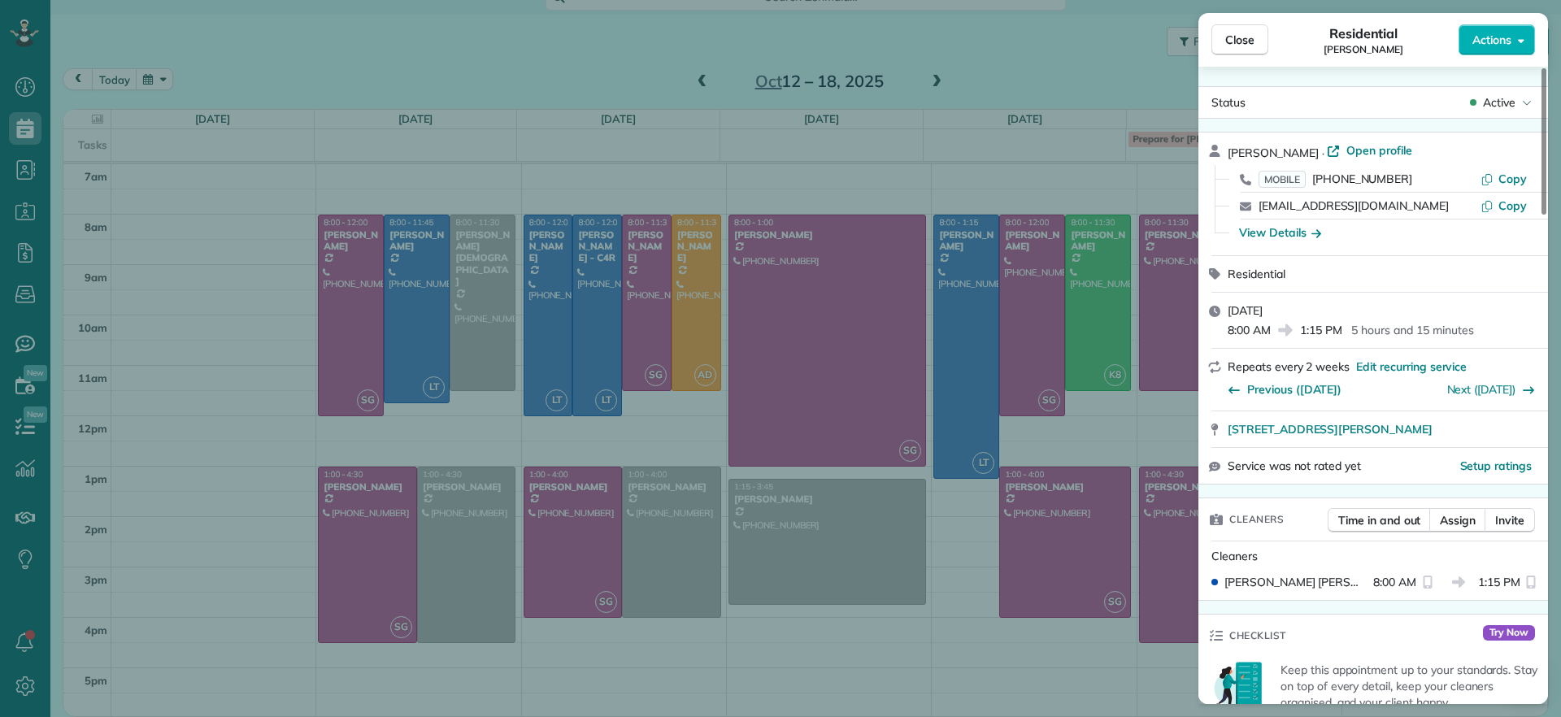
click at [1060, 80] on div "Close Residential Jennifer Hunte Actions Status Active Jennifer Hunte · Open pr…" at bounding box center [780, 358] width 1561 height 717
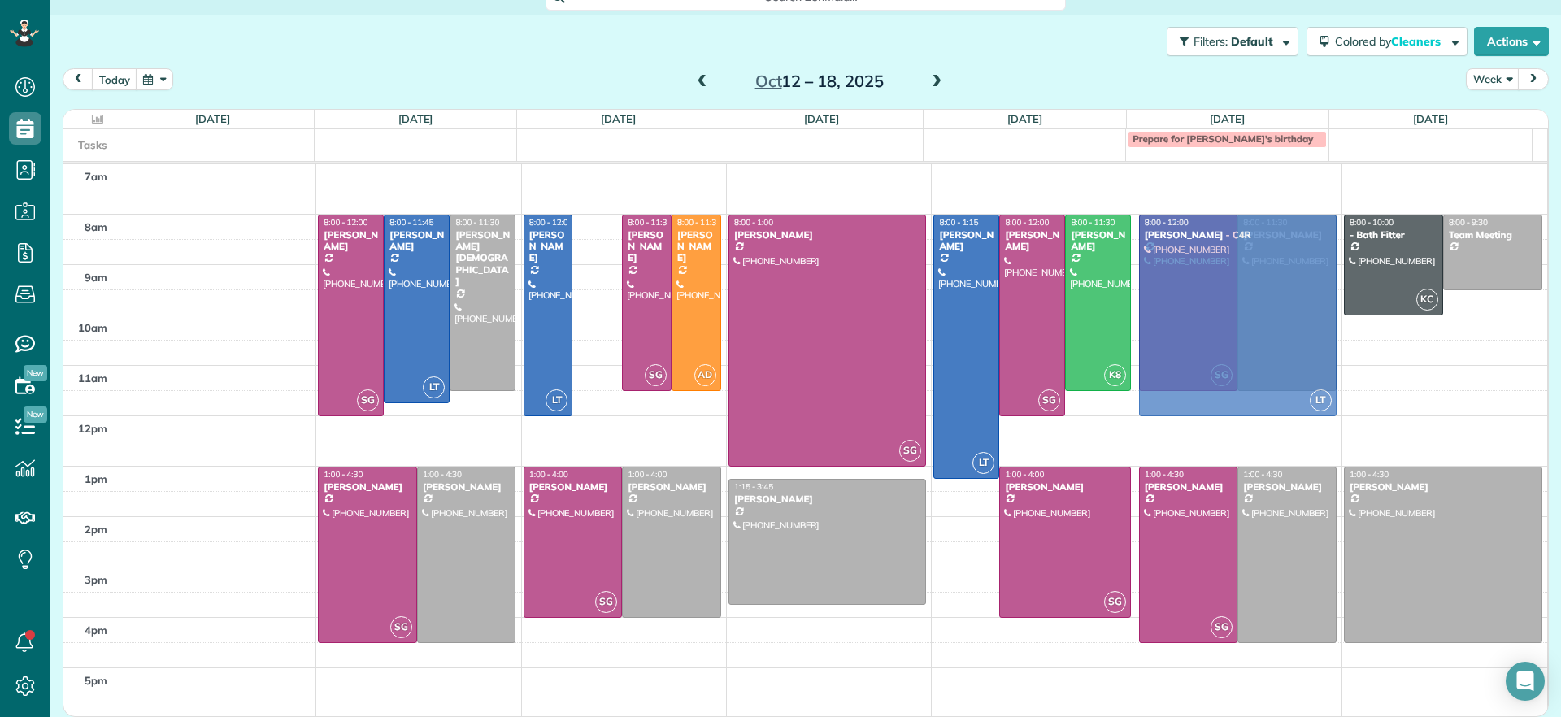
drag, startPoint x: 594, startPoint y: 274, endPoint x: 1251, endPoint y: 301, distance: 656.7
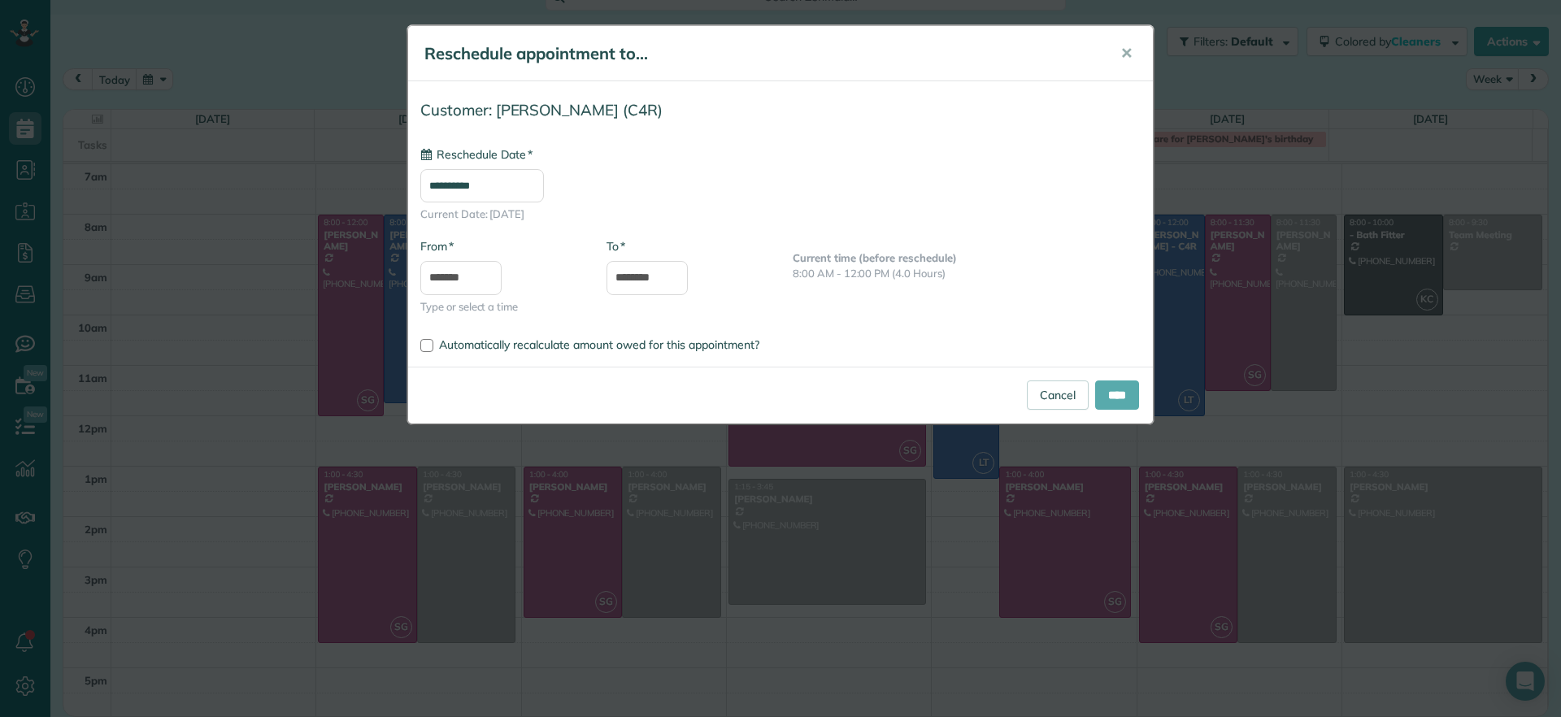
type input "**********"
click at [1128, 398] on input "****" at bounding box center [1117, 395] width 44 height 29
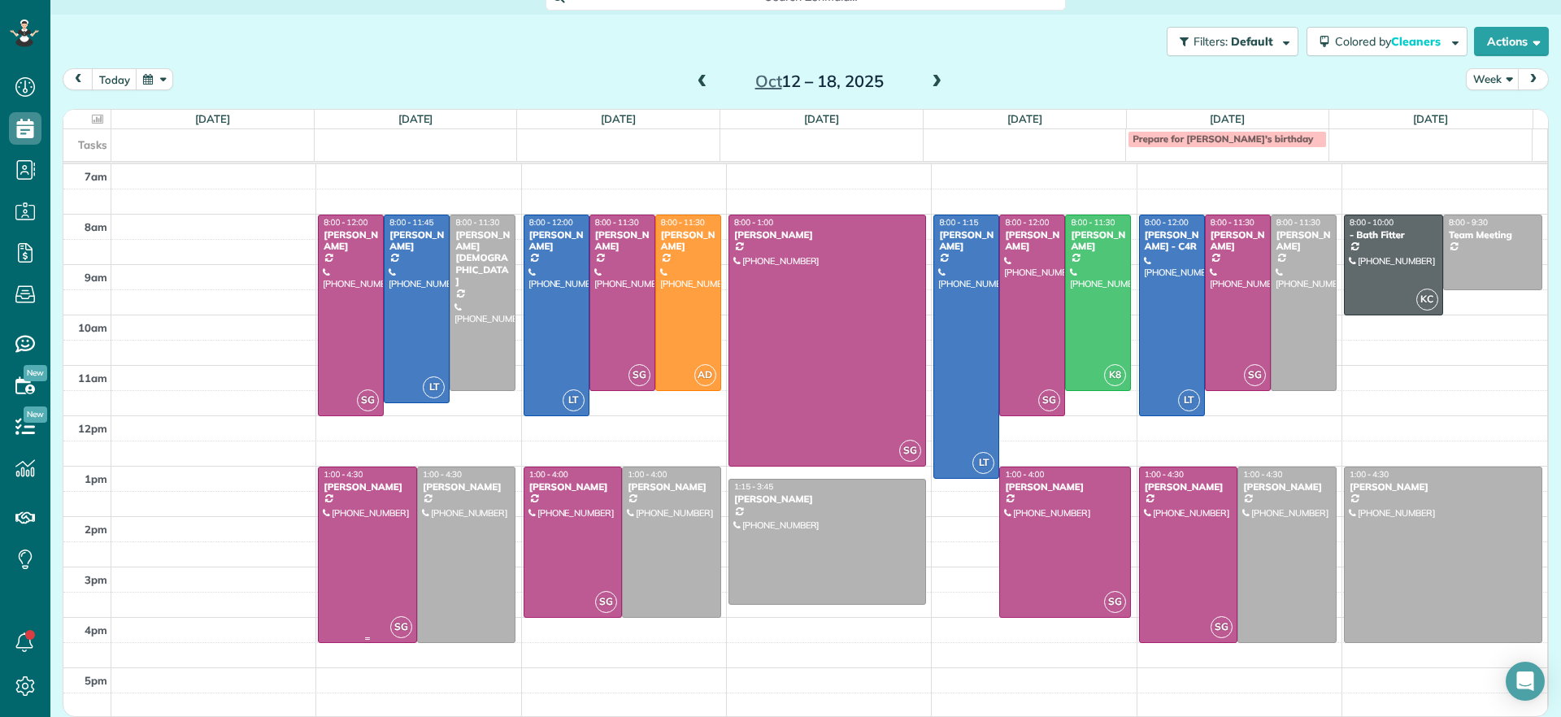
click at [381, 544] on div at bounding box center [368, 555] width 98 height 175
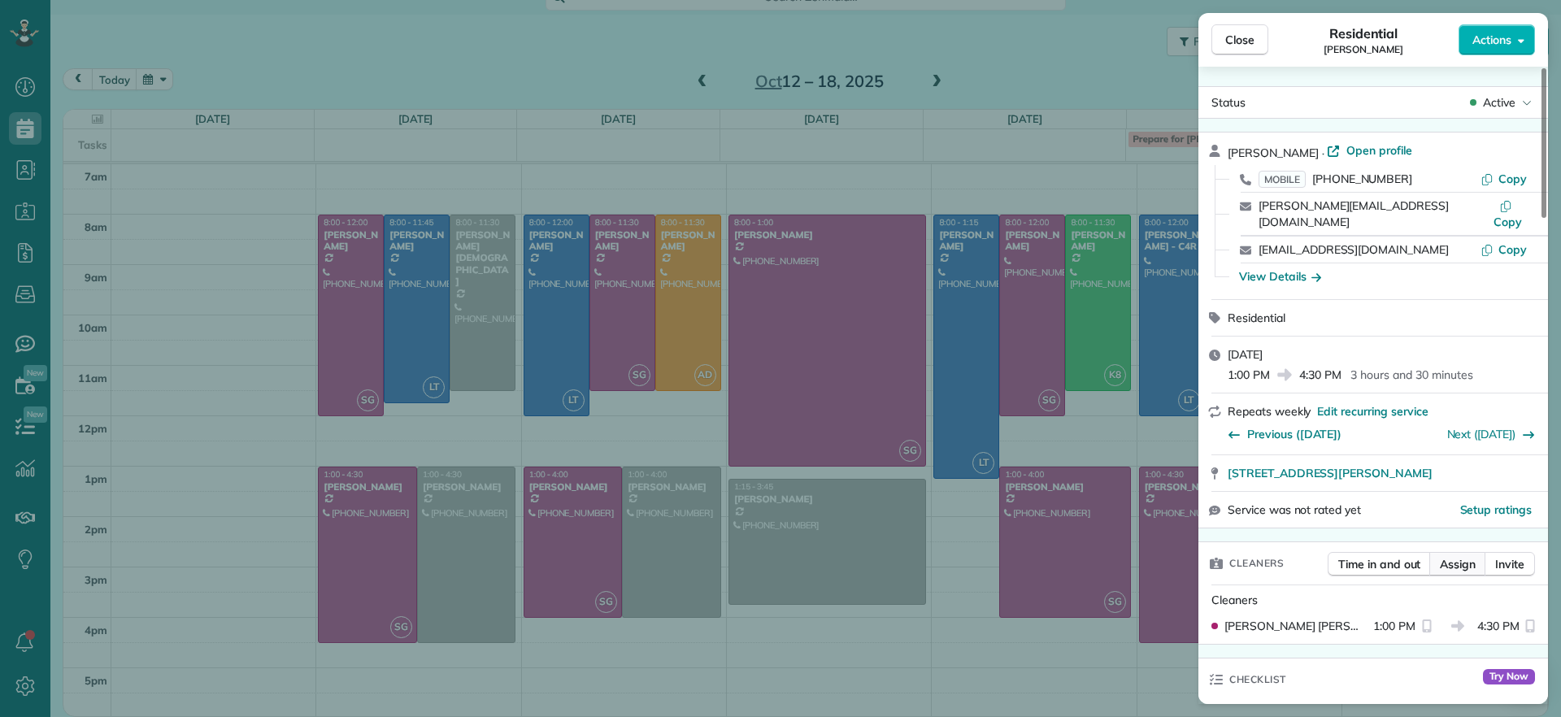
click at [1450, 556] on span "Assign" at bounding box center [1458, 564] width 36 height 16
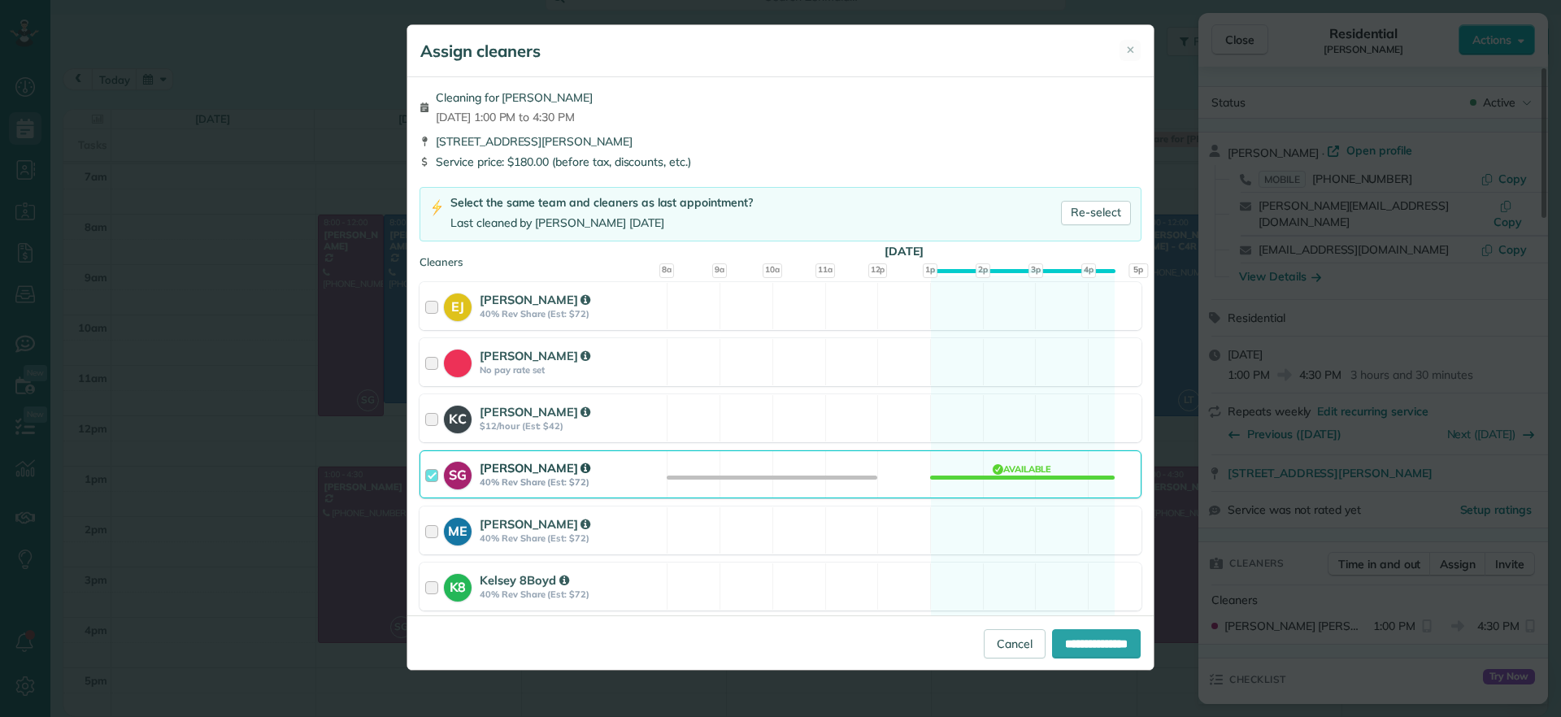
click at [997, 468] on div "SG Sophie Gibbs 40% Rev Share (Est: $72) Available" at bounding box center [781, 474] width 722 height 48
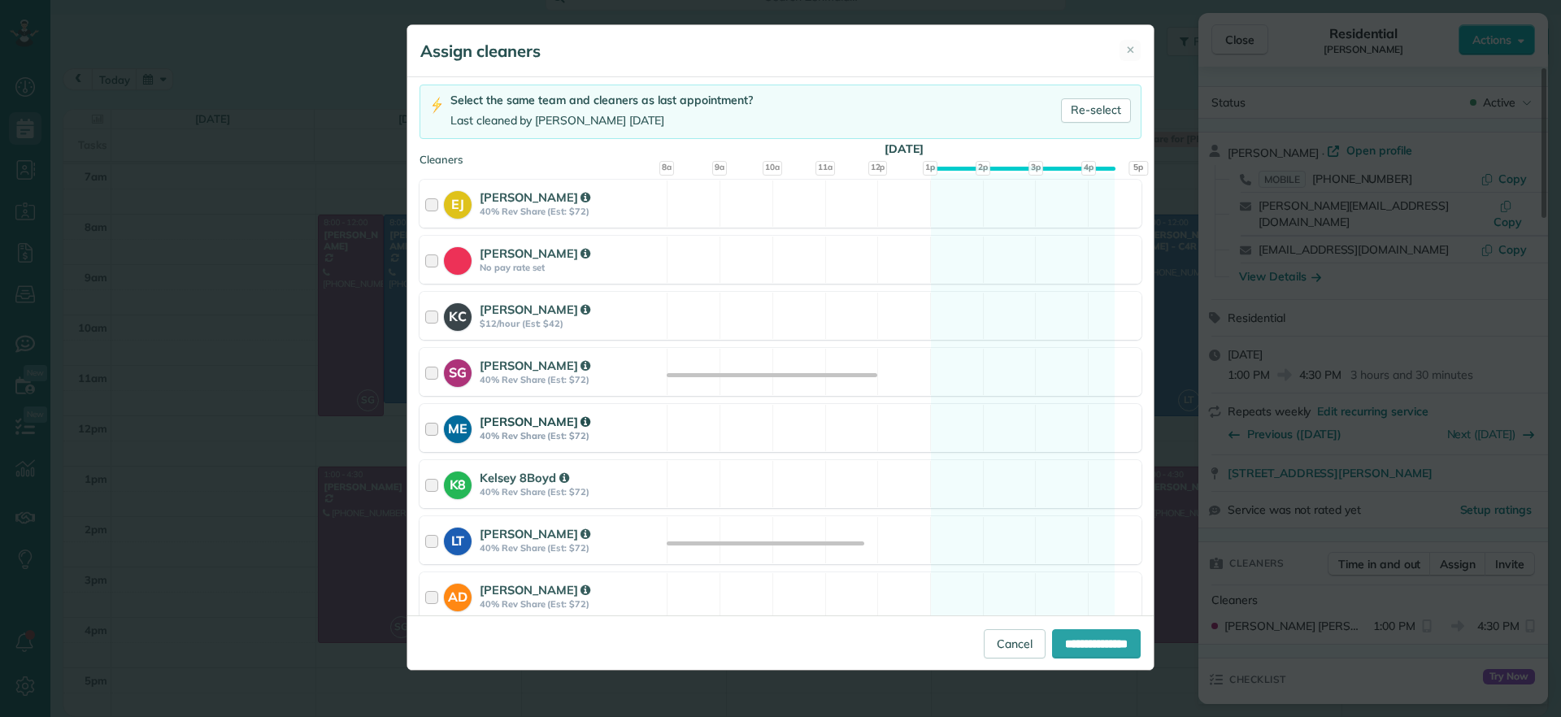
scroll to position [203, 0]
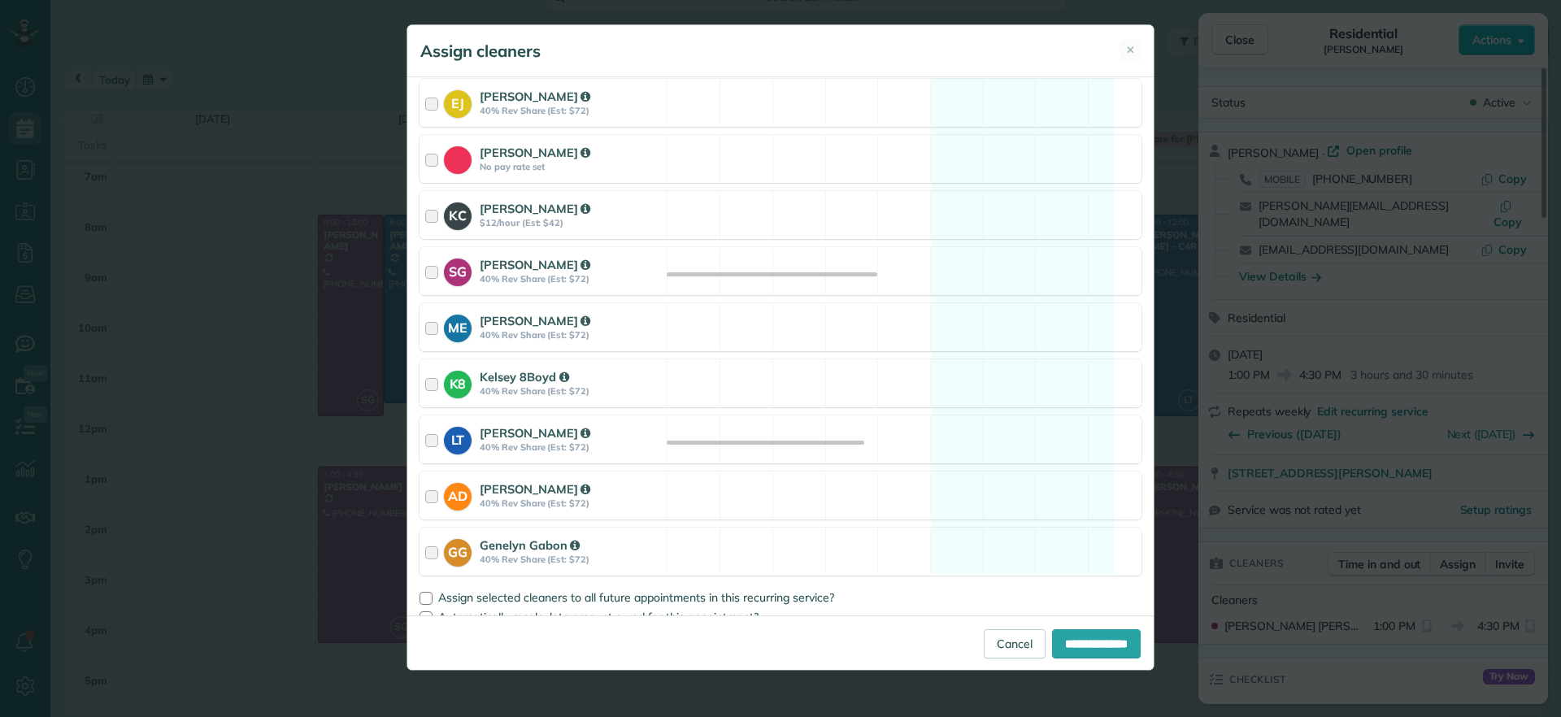
click at [1006, 463] on div "Cleaning for James Crenshaw Mon, Oct 13 - 1:00 PM to 4:30 PM 2911 Moss Side Ave…" at bounding box center [780, 346] width 746 height 538
drag, startPoint x: 1030, startPoint y: 457, endPoint x: 1030, endPoint y: 468, distance: 11.4
click at [1029, 456] on div "LT Laura Thaller 40% Rev Share (Est: $72) Available" at bounding box center [781, 440] width 722 height 48
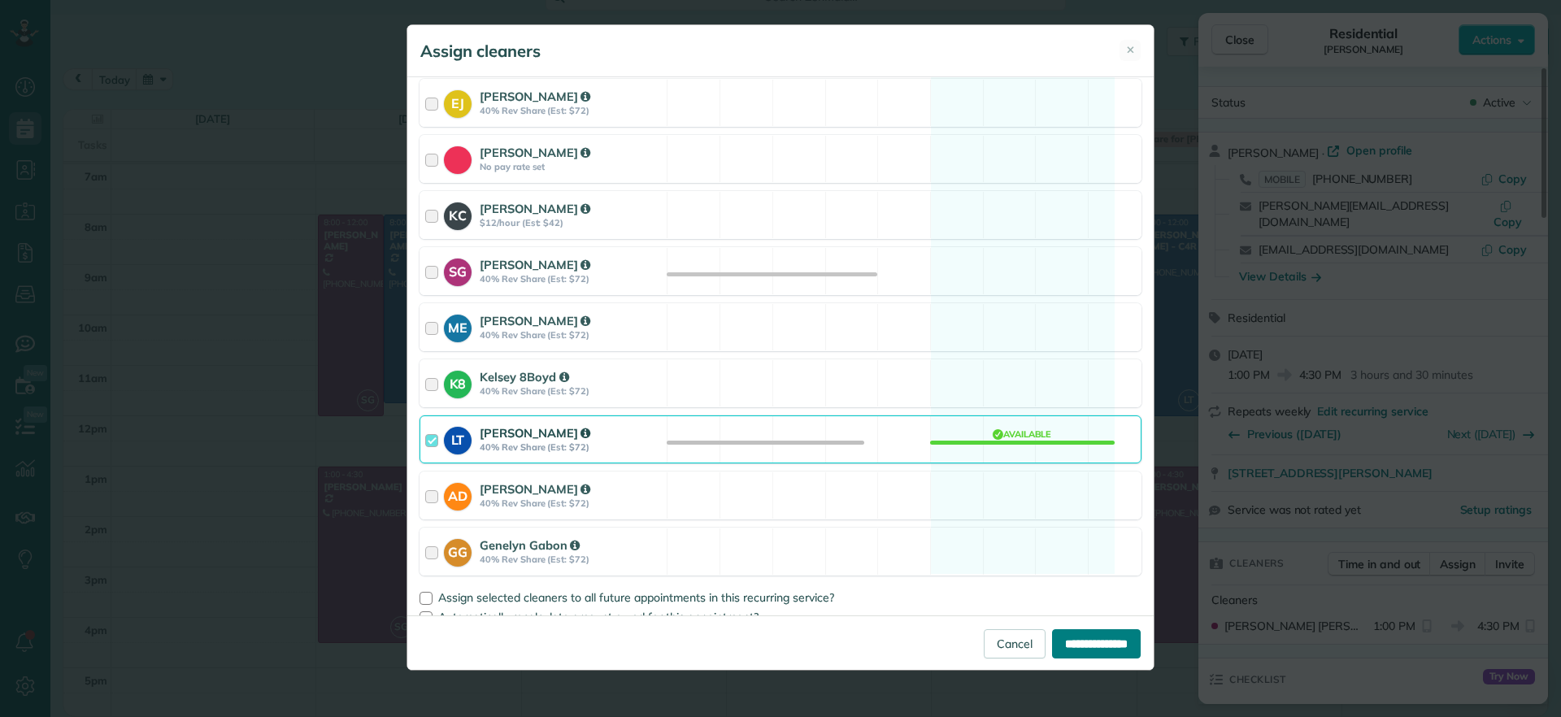
click at [1107, 644] on input "**********" at bounding box center [1096, 643] width 89 height 29
type input "**********"
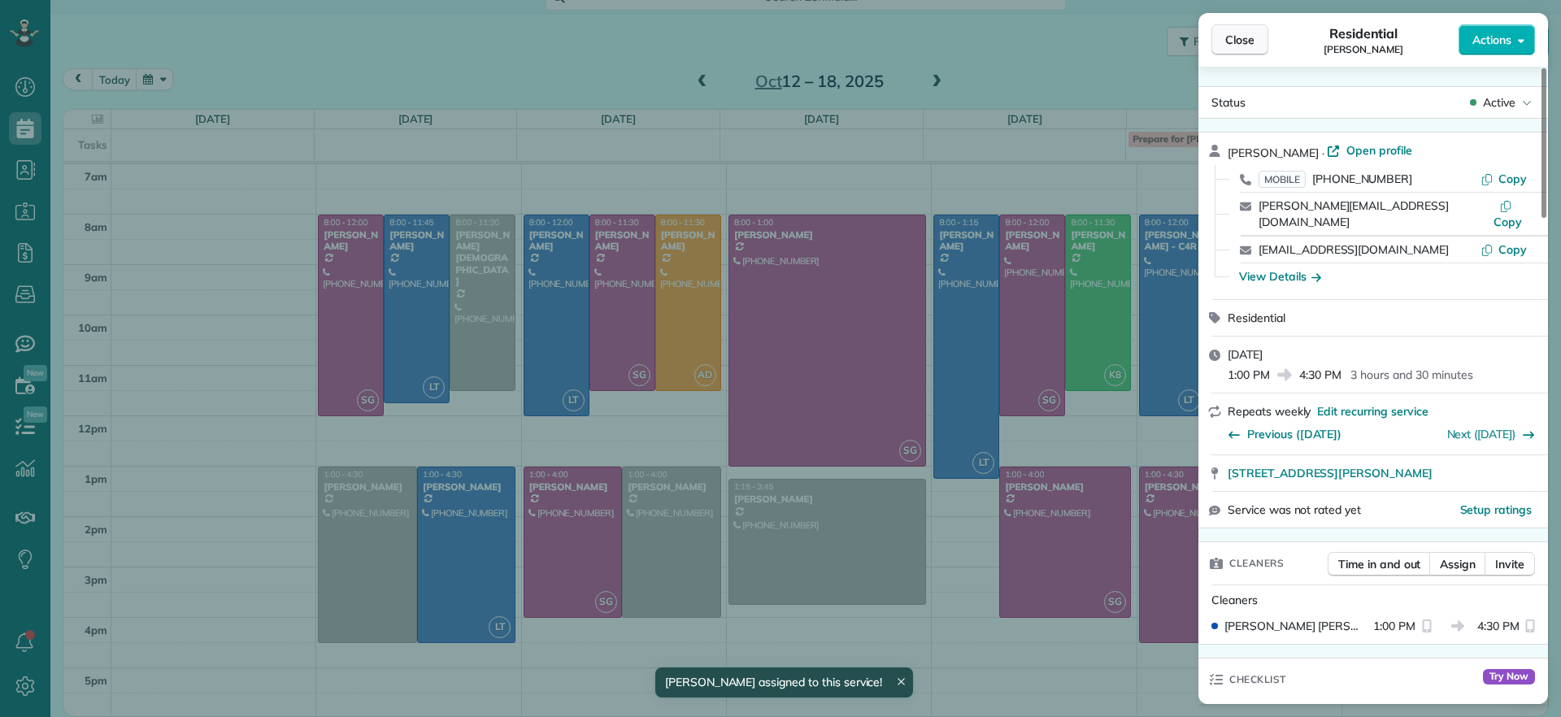
click at [1239, 37] on span "Close" at bounding box center [1239, 40] width 29 height 16
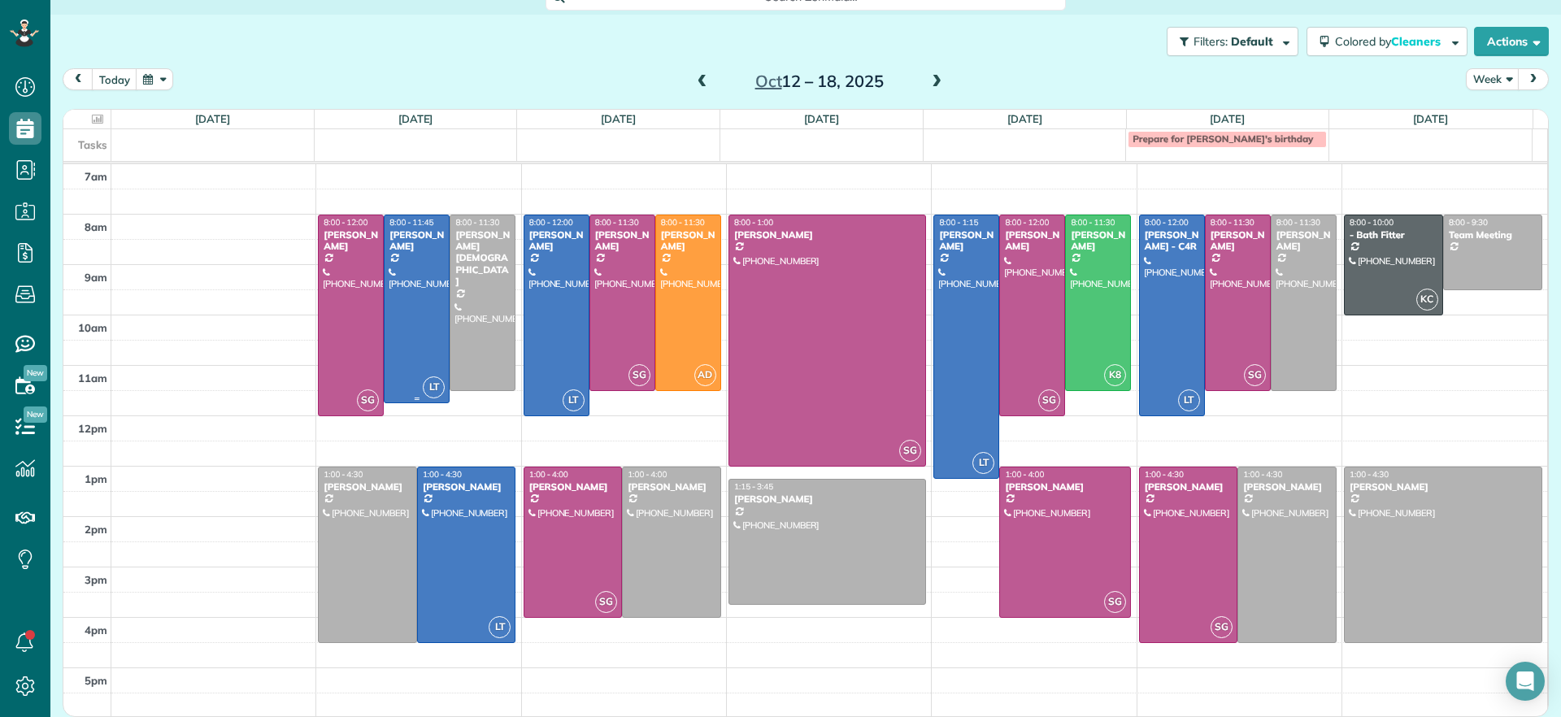
click at [414, 346] on div at bounding box center [417, 309] width 64 height 188
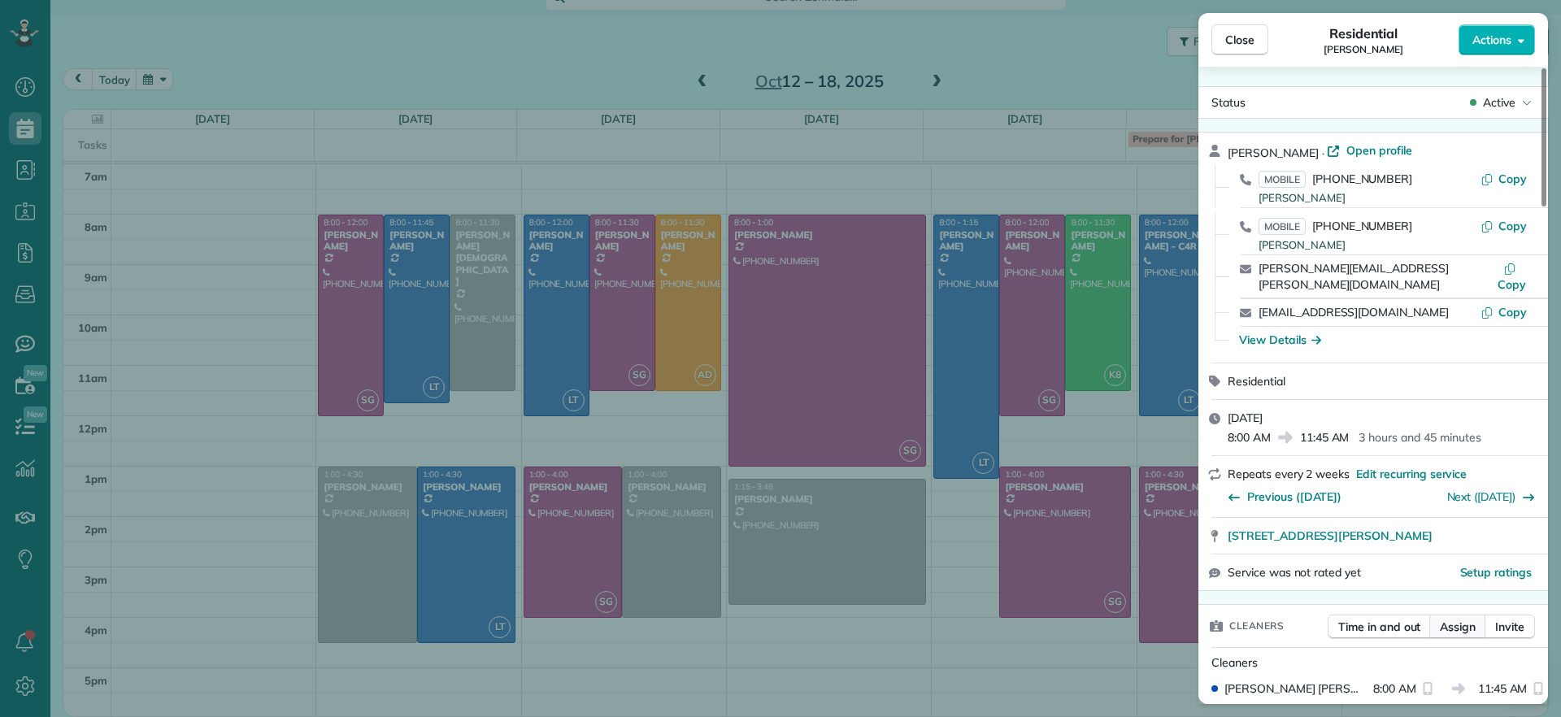
click at [1453, 619] on span "Assign" at bounding box center [1458, 627] width 36 height 16
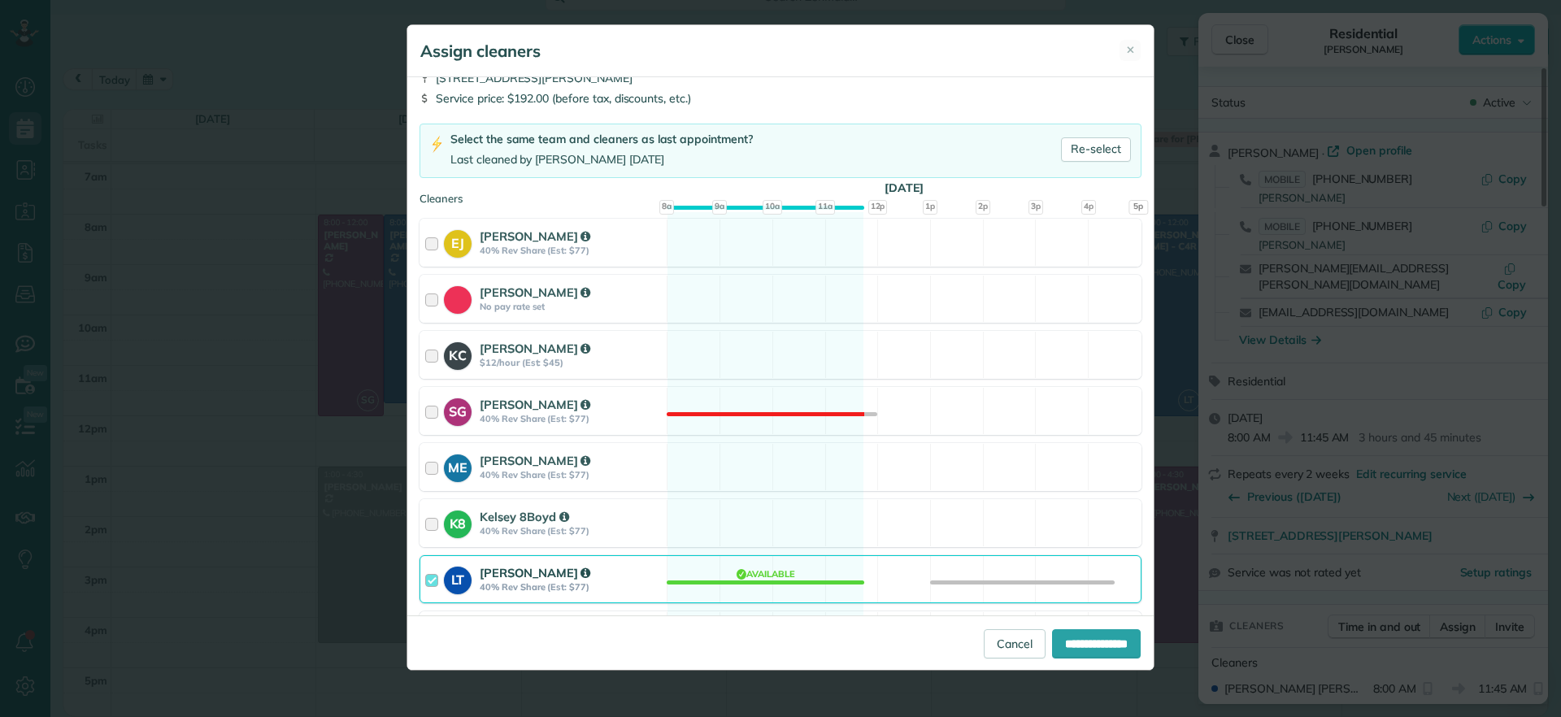
scroll to position [203, 0]
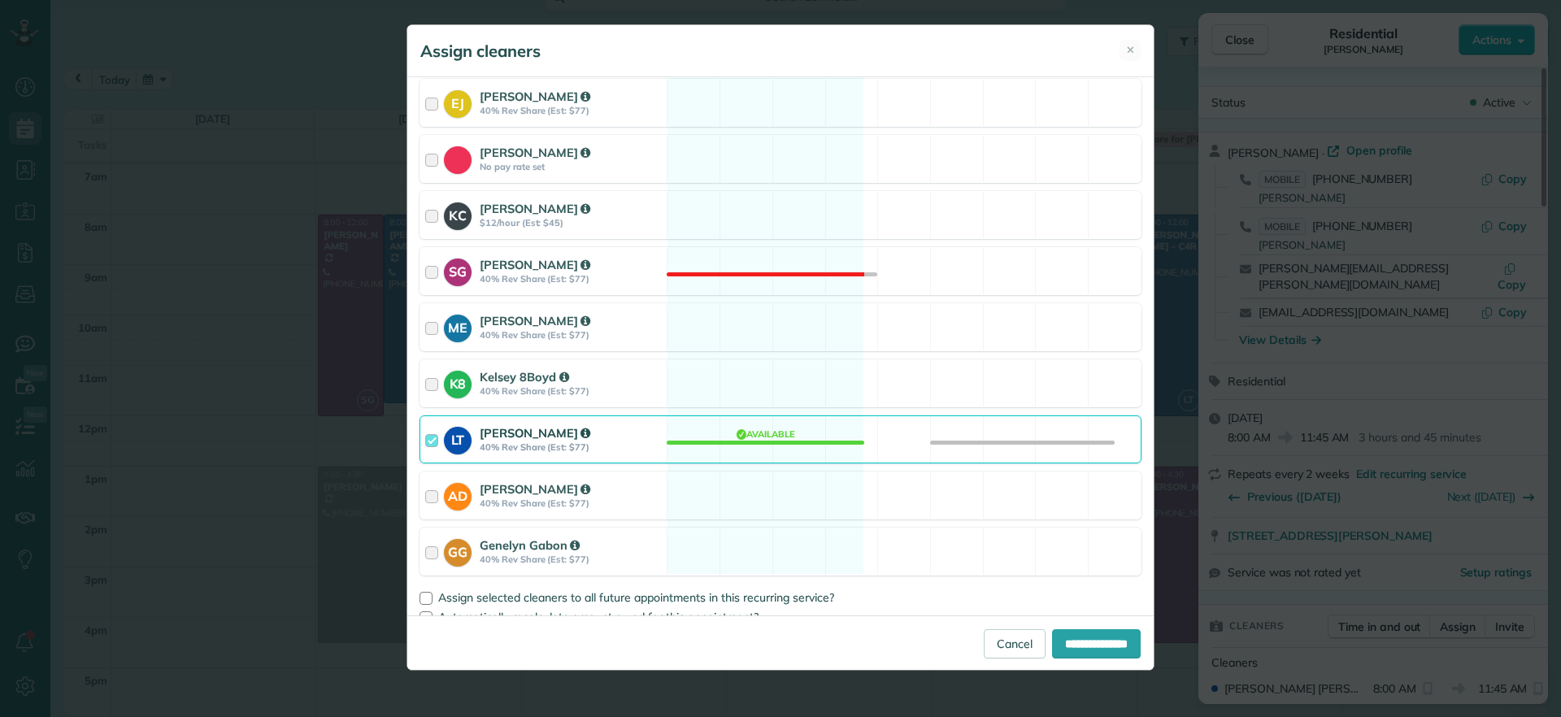
click at [762, 439] on div "LT Laura Thaller 40% Rev Share (Est: $77) Available" at bounding box center [781, 440] width 722 height 48
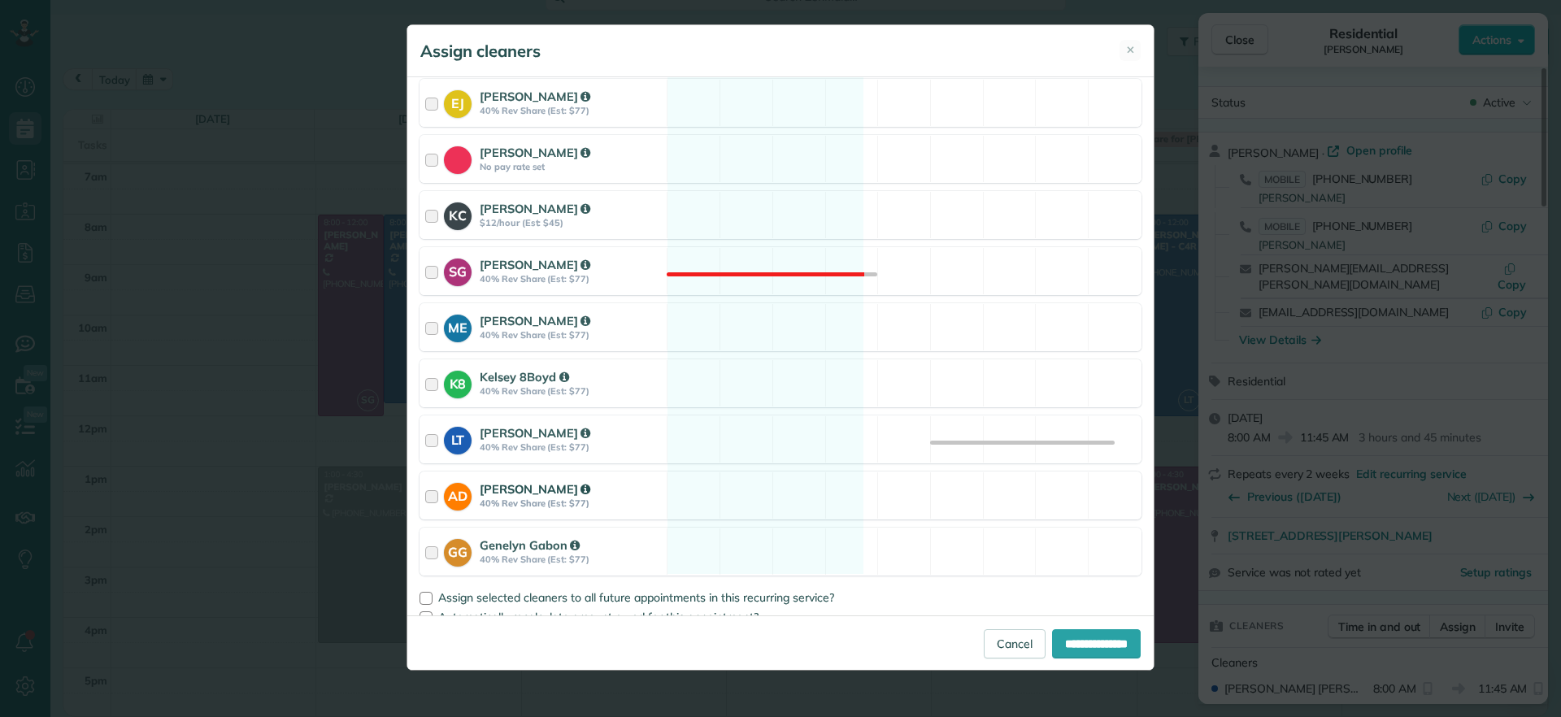
drag, startPoint x: 755, startPoint y: 374, endPoint x: 947, endPoint y: 518, distance: 239.9
click at [756, 374] on div "K8 Kelsey 8Boyd 40% Rev Share (Est: $77) Available" at bounding box center [781, 383] width 722 height 48
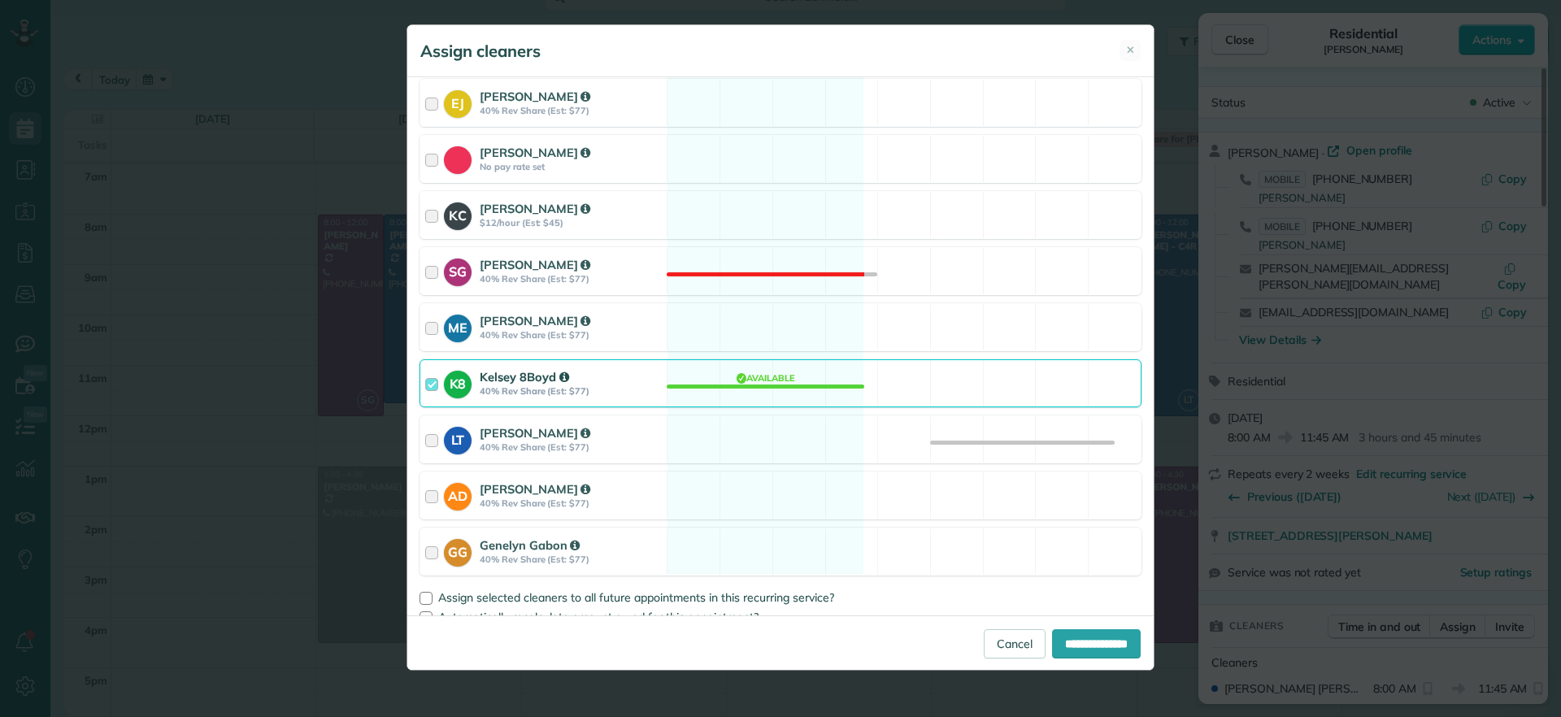
click at [1075, 659] on div "**********" at bounding box center [780, 643] width 746 height 54
click at [1077, 652] on input "**********" at bounding box center [1096, 643] width 89 height 29
type input "**********"
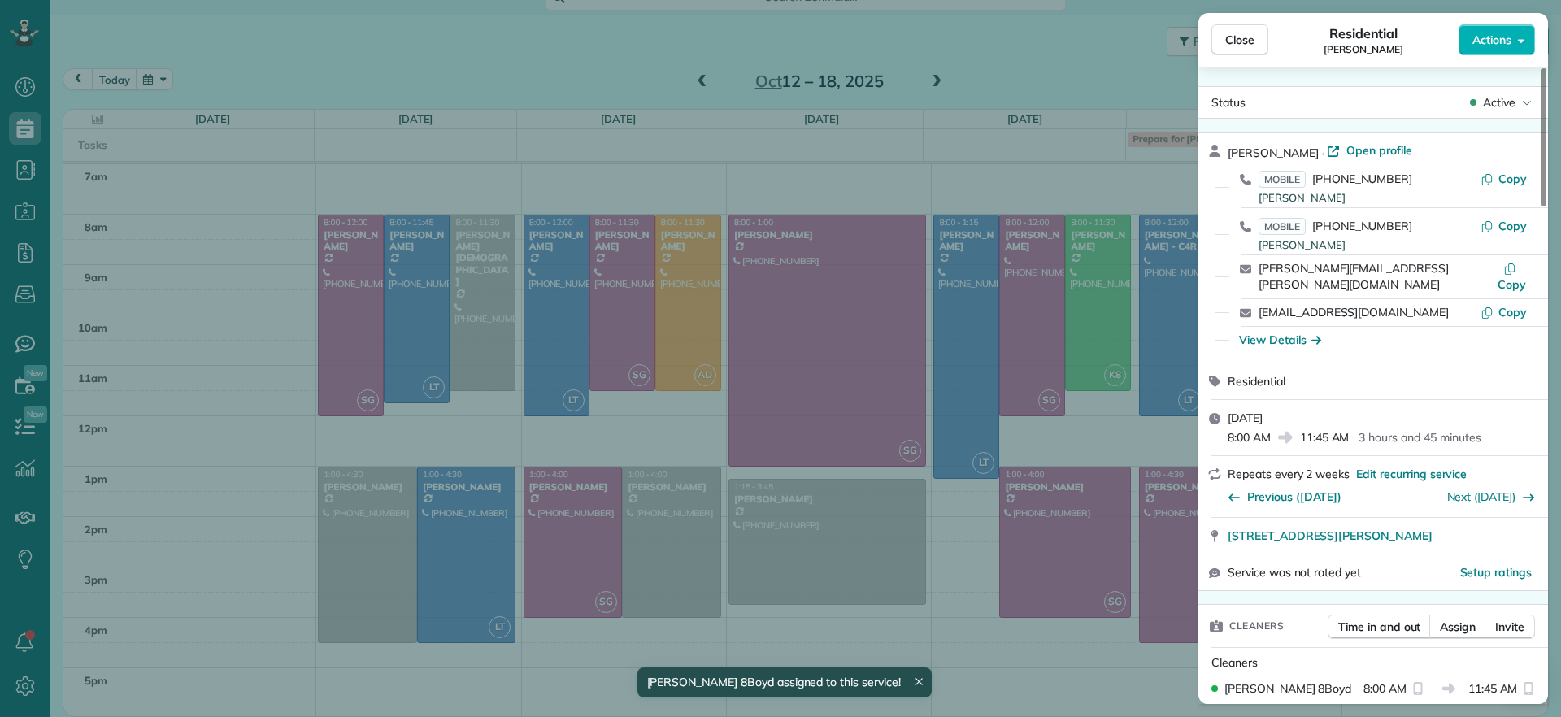
click at [484, 299] on div "Close Residential Chris Seamon Actions Status Active Chris Seamon · Open profil…" at bounding box center [780, 358] width 1561 height 717
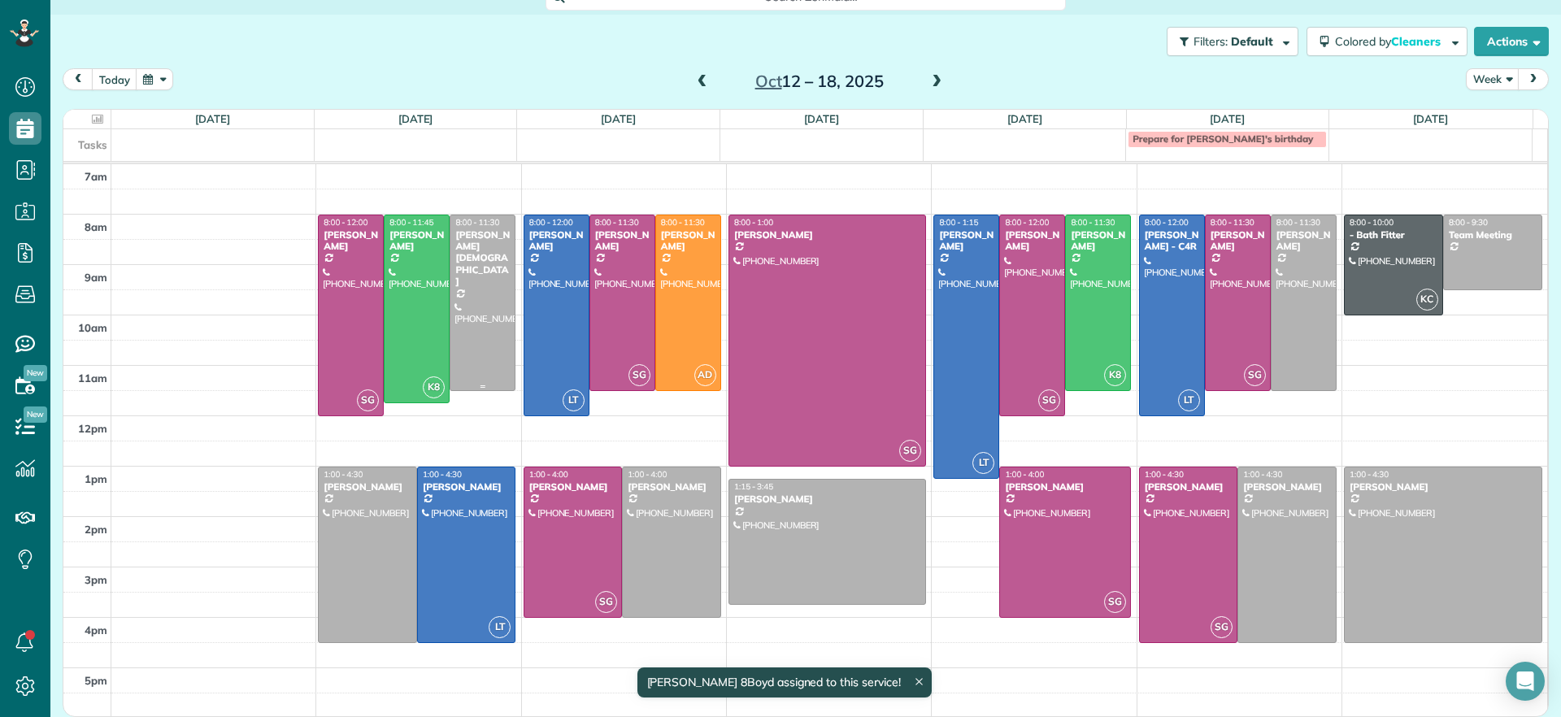
click at [488, 333] on div at bounding box center [482, 302] width 64 height 175
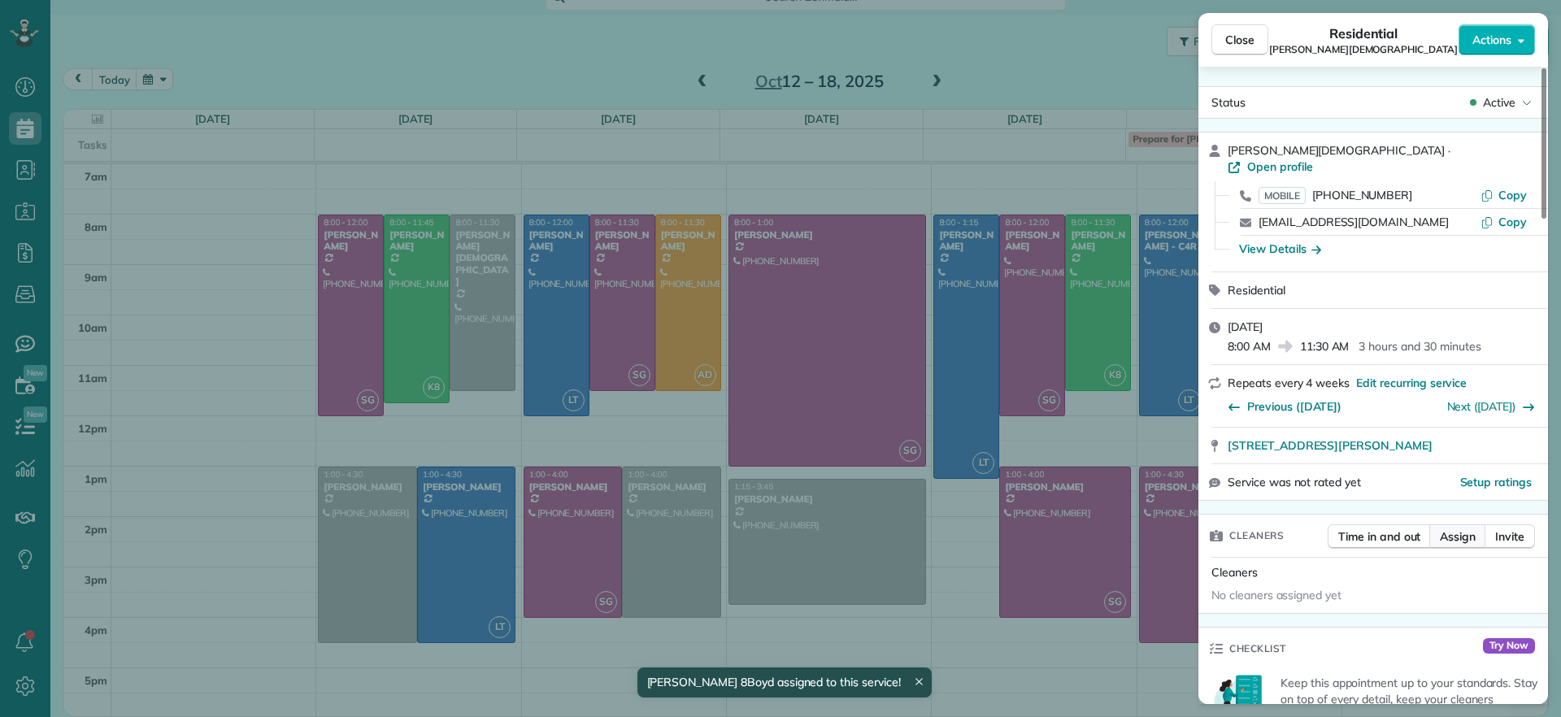
click at [1466, 529] on span "Assign" at bounding box center [1458, 537] width 36 height 16
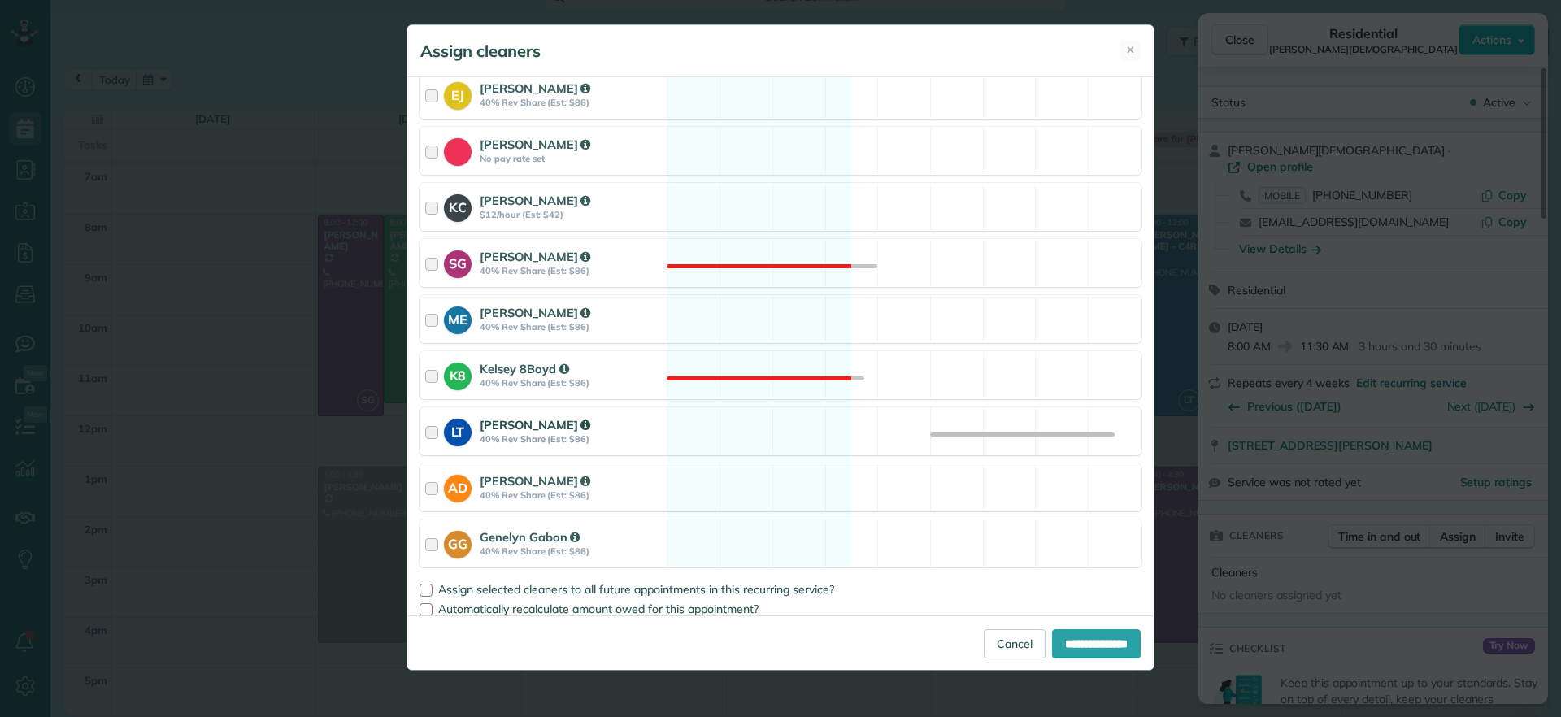
scroll to position [223, 0]
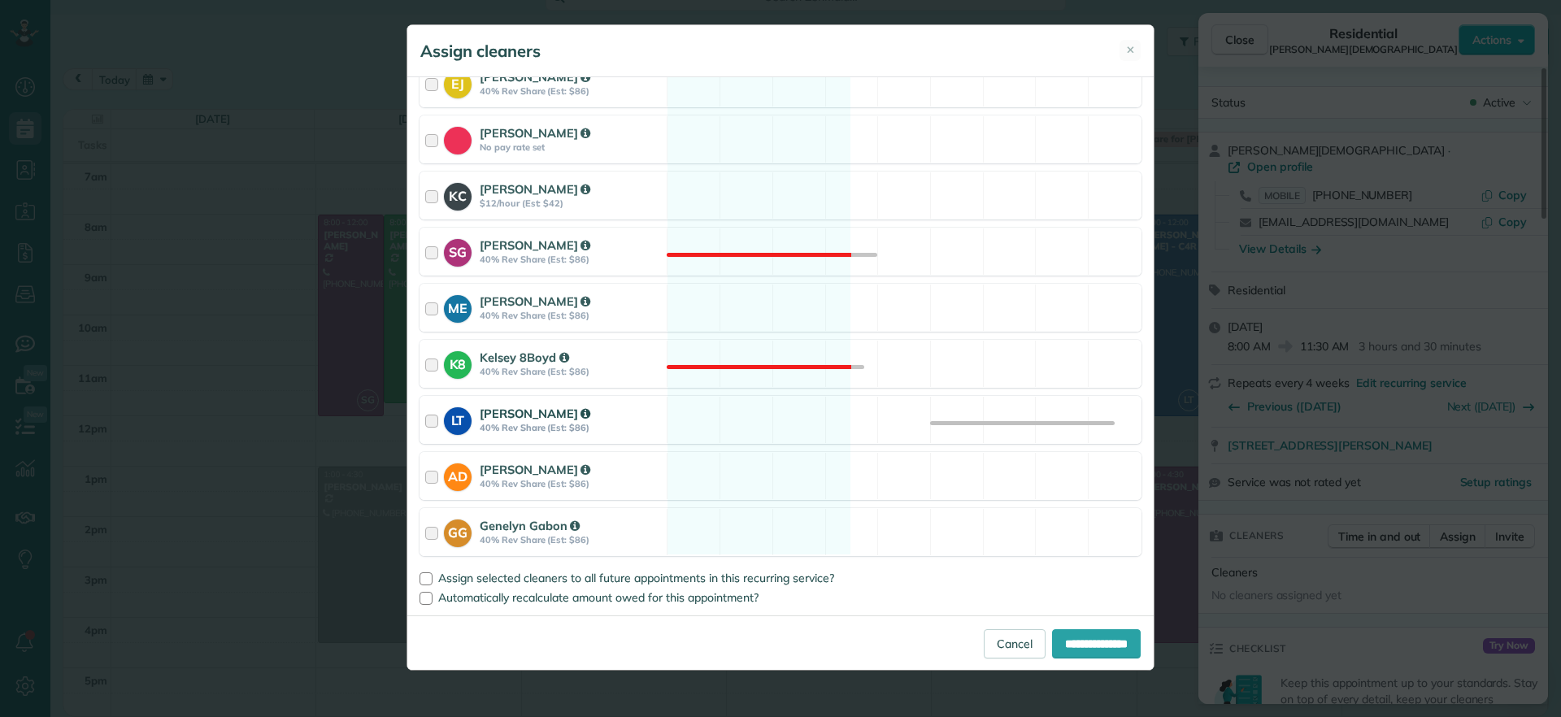
click at [826, 424] on div "LT Laura Thaller 40% Rev Share (Est: $86) Available" at bounding box center [781, 420] width 722 height 48
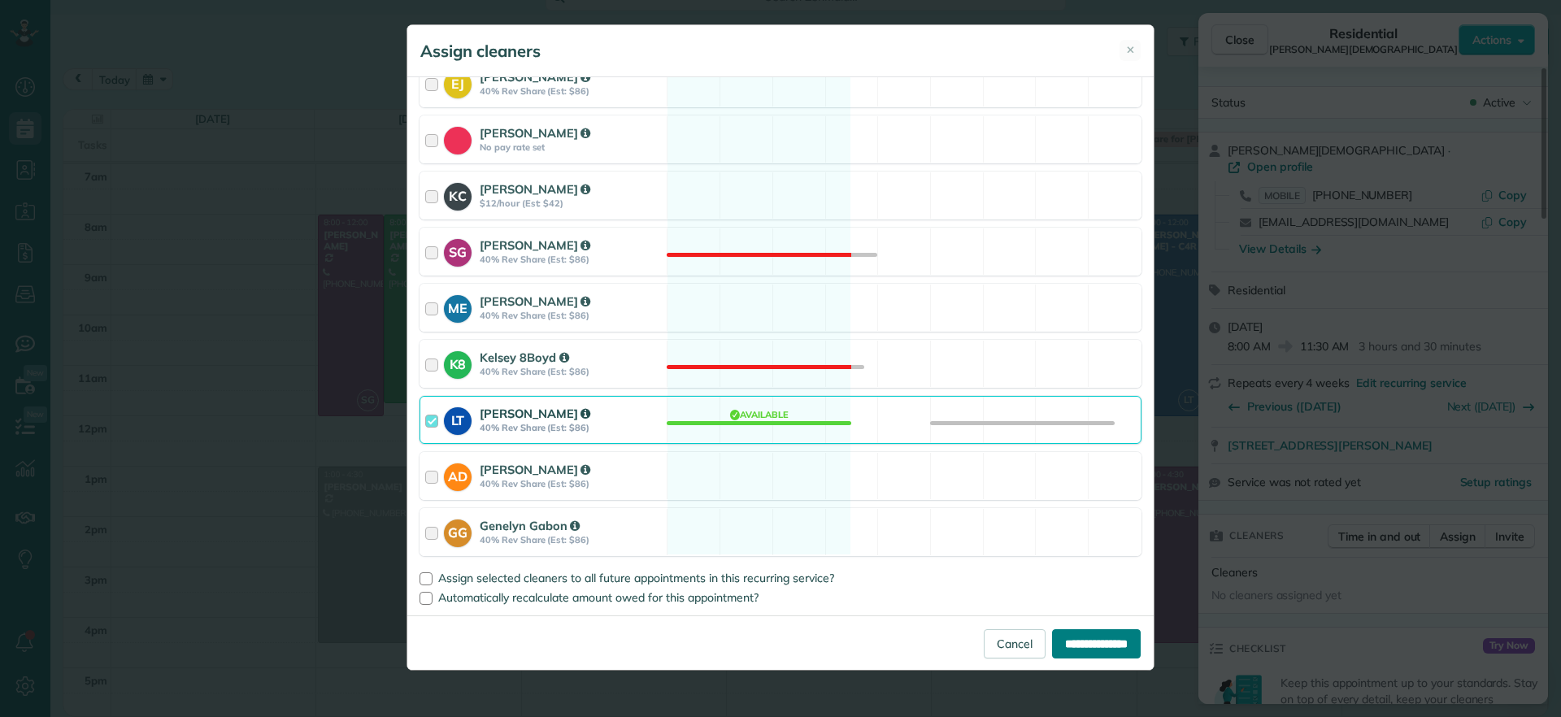
click at [1104, 645] on input "**********" at bounding box center [1096, 643] width 89 height 29
type input "**********"
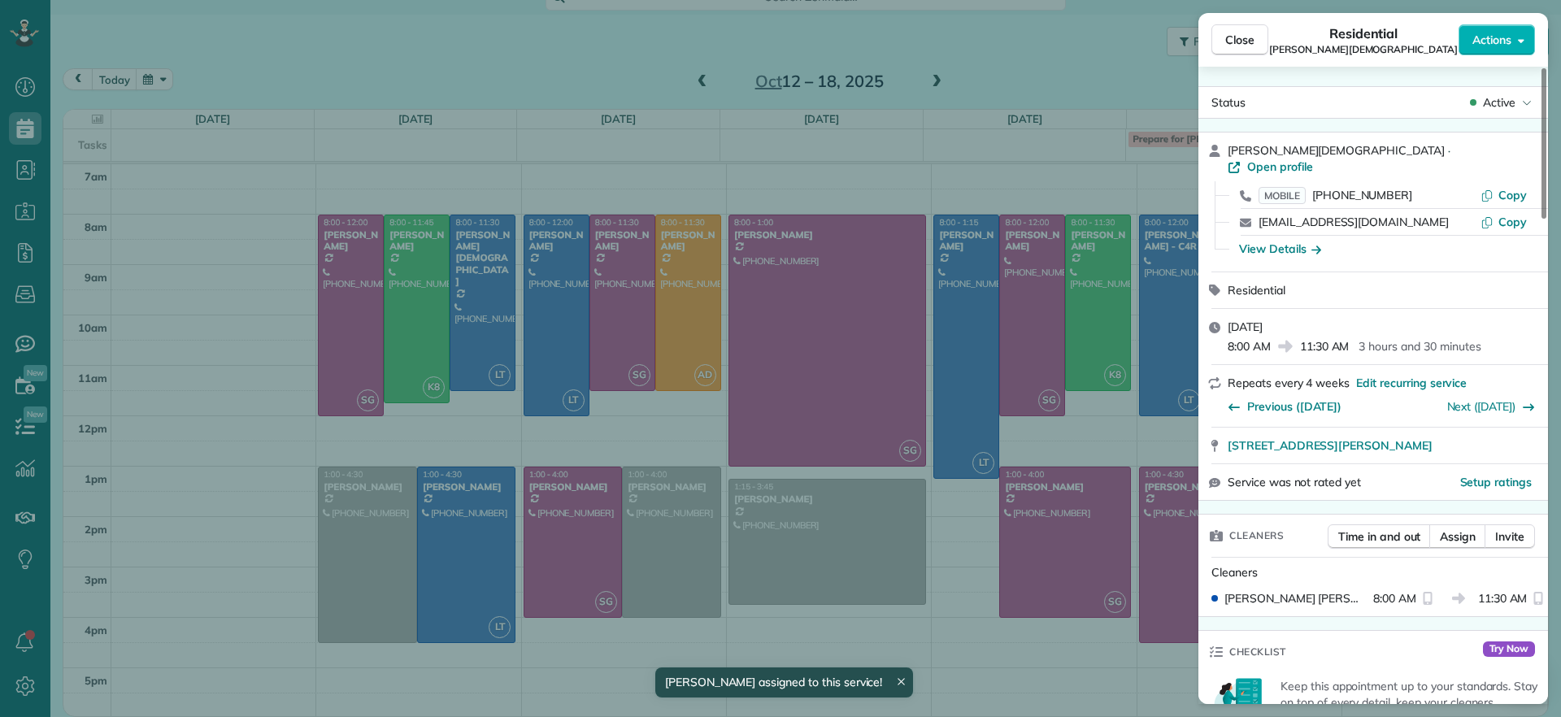
click at [691, 110] on div "Close Residential Tom Gay Actions Status Active Tom Gay · Open profile MOBILE (…" at bounding box center [780, 358] width 1561 height 717
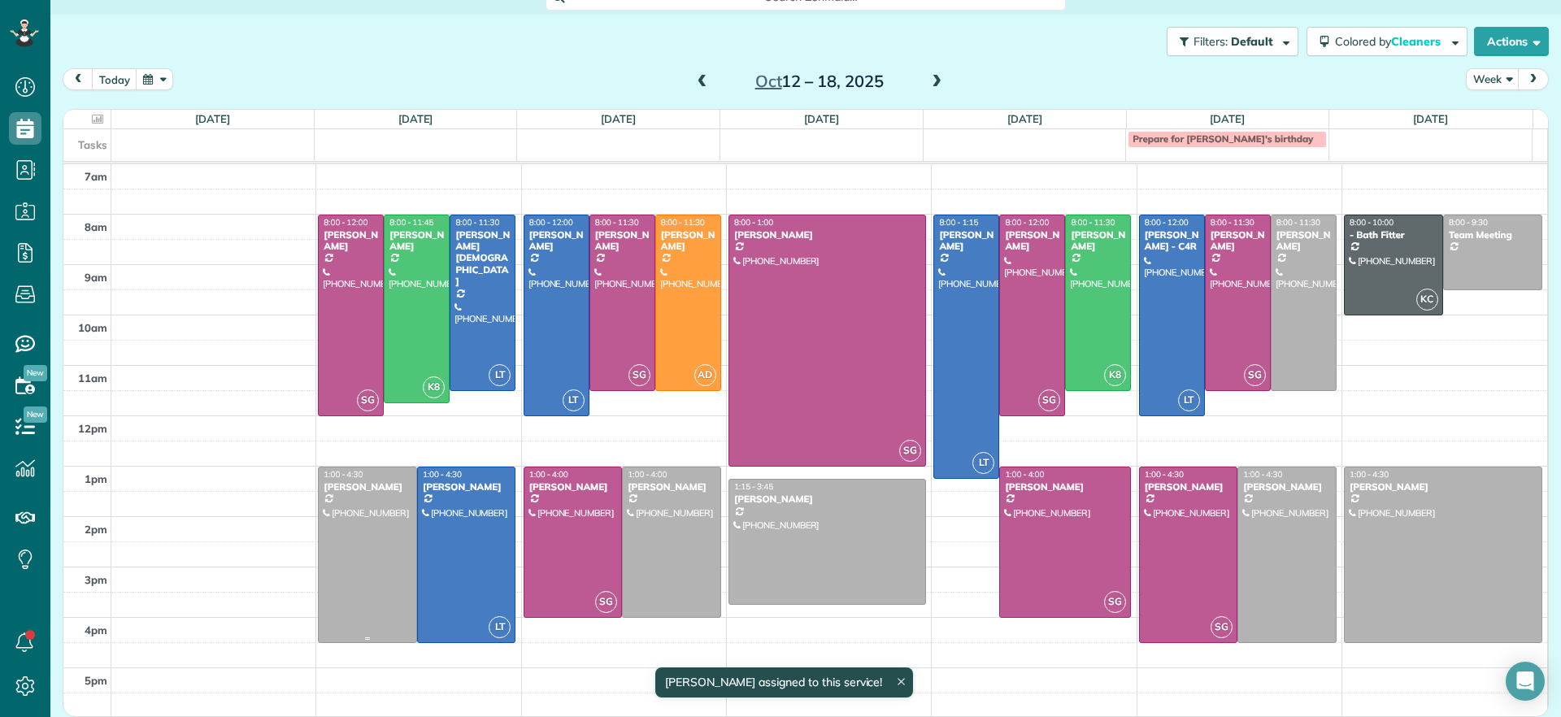
click at [355, 620] on div at bounding box center [368, 555] width 98 height 175
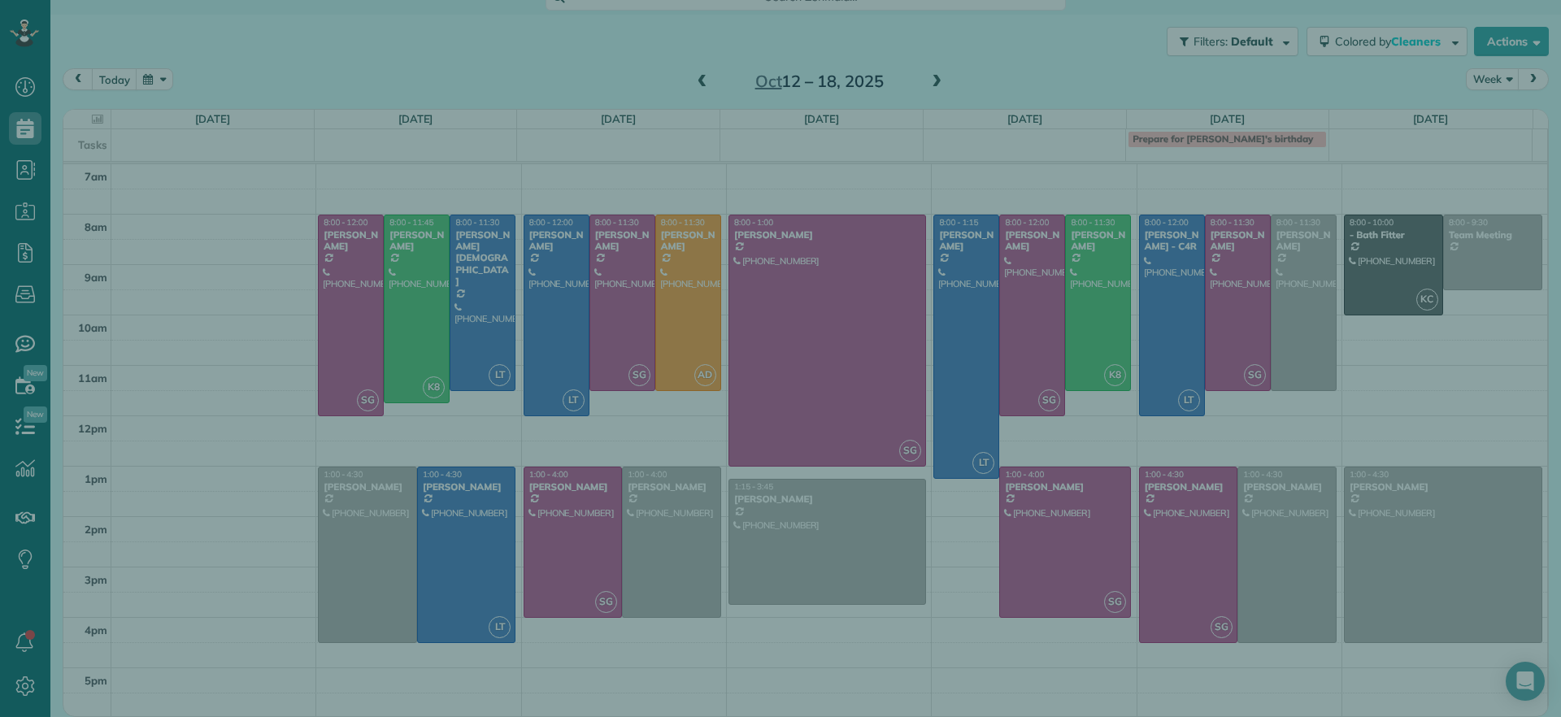
click at [355, 620] on div at bounding box center [780, 358] width 1561 height 717
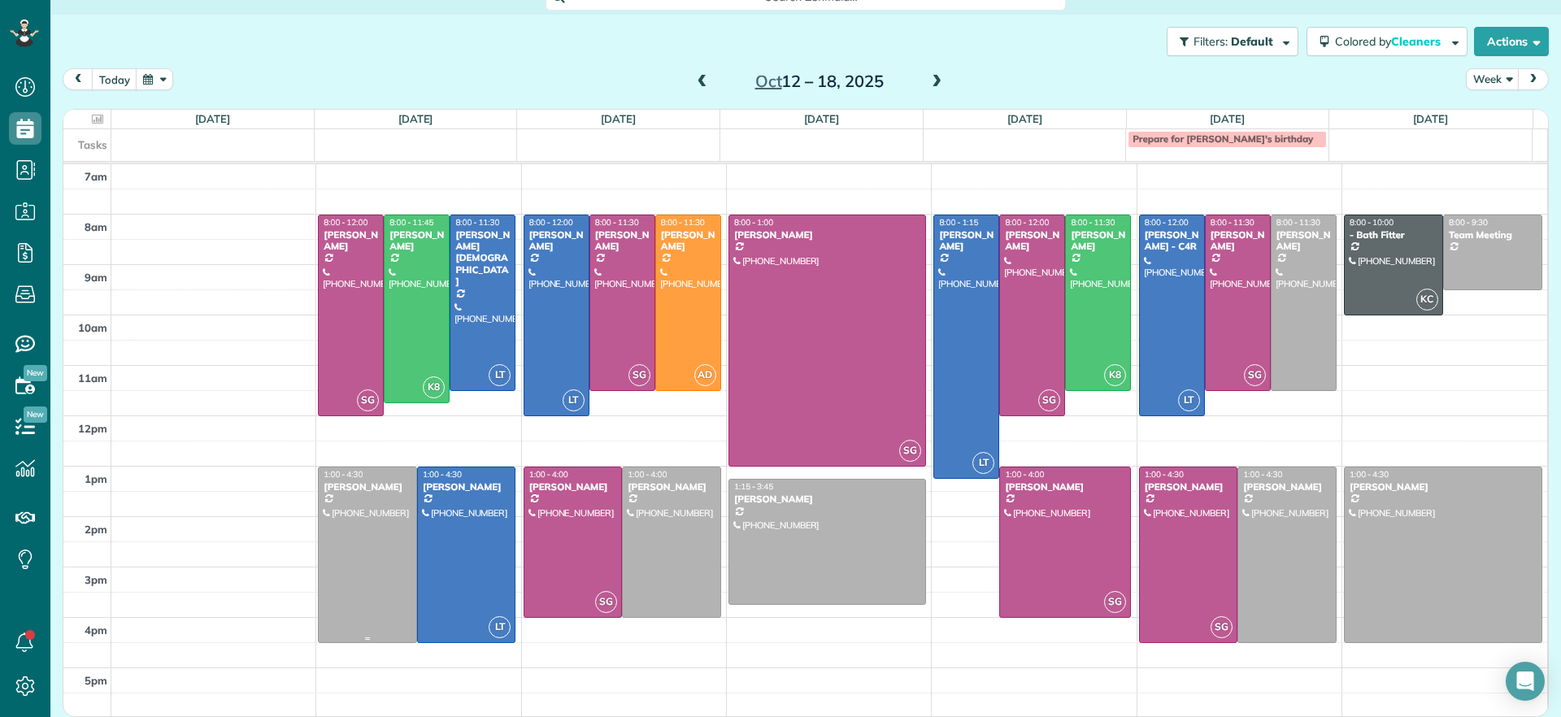
click at [353, 621] on div at bounding box center [368, 555] width 98 height 175
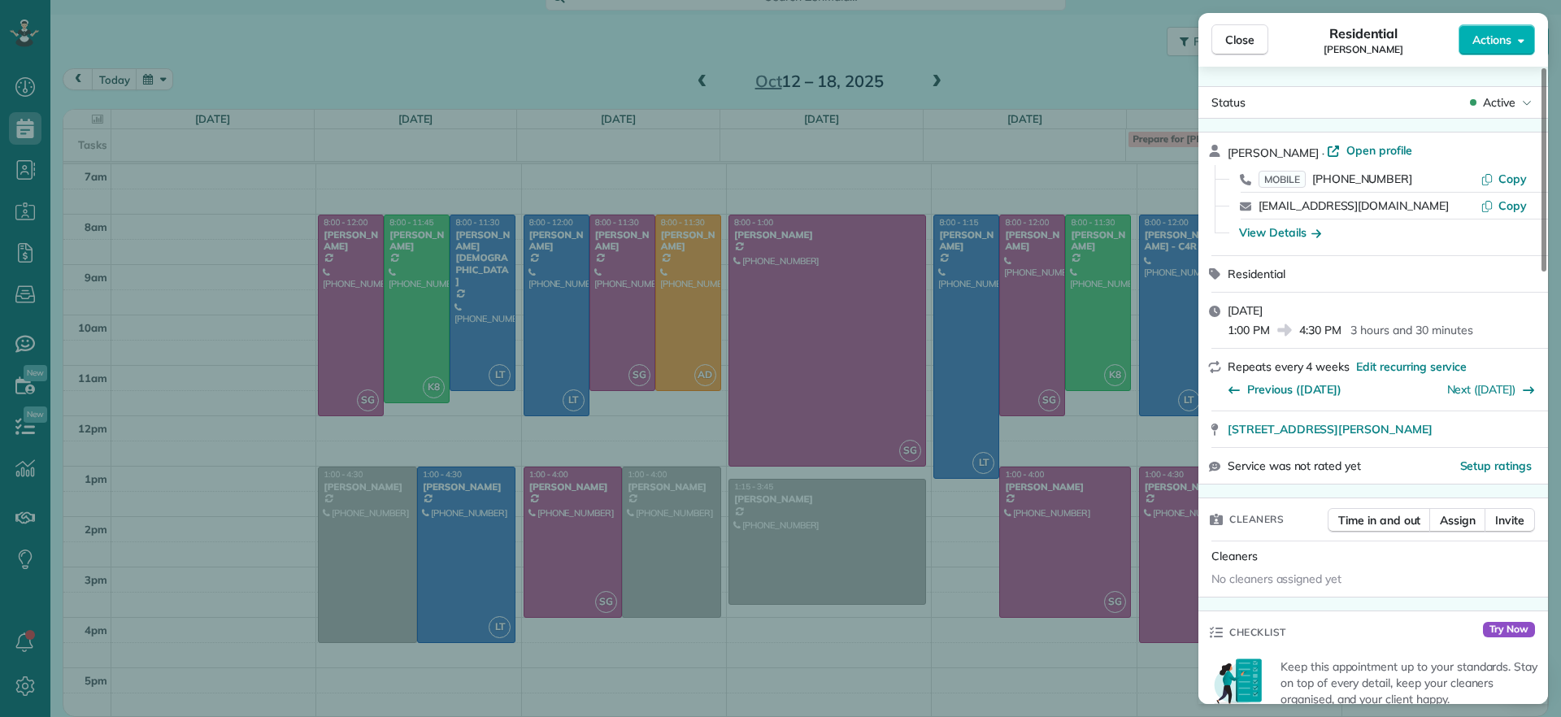
click at [352, 621] on div "Close Residential Gary Murphree Actions Status Active Gary Murphree · Open prof…" at bounding box center [780, 358] width 1561 height 717
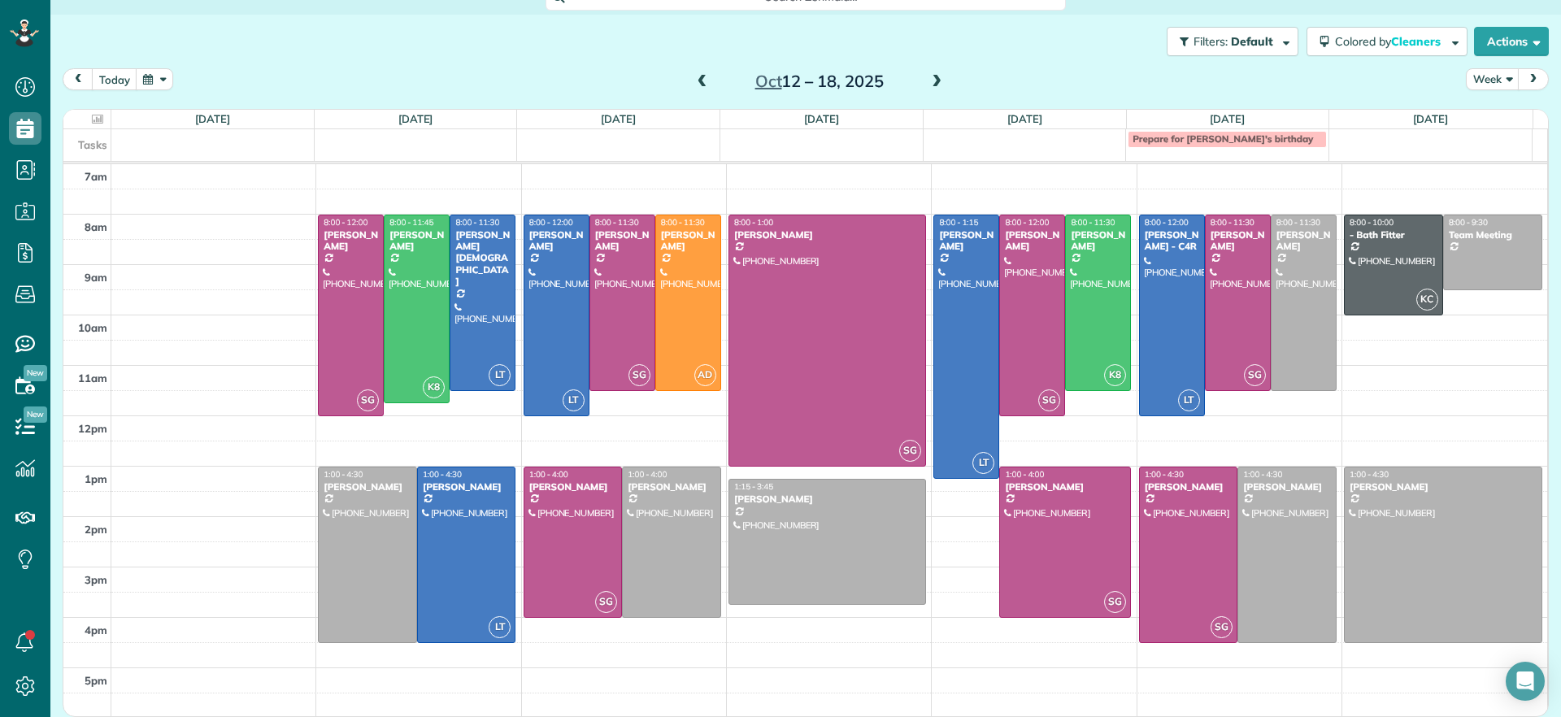
click at [359, 538] on div at bounding box center [368, 555] width 98 height 175
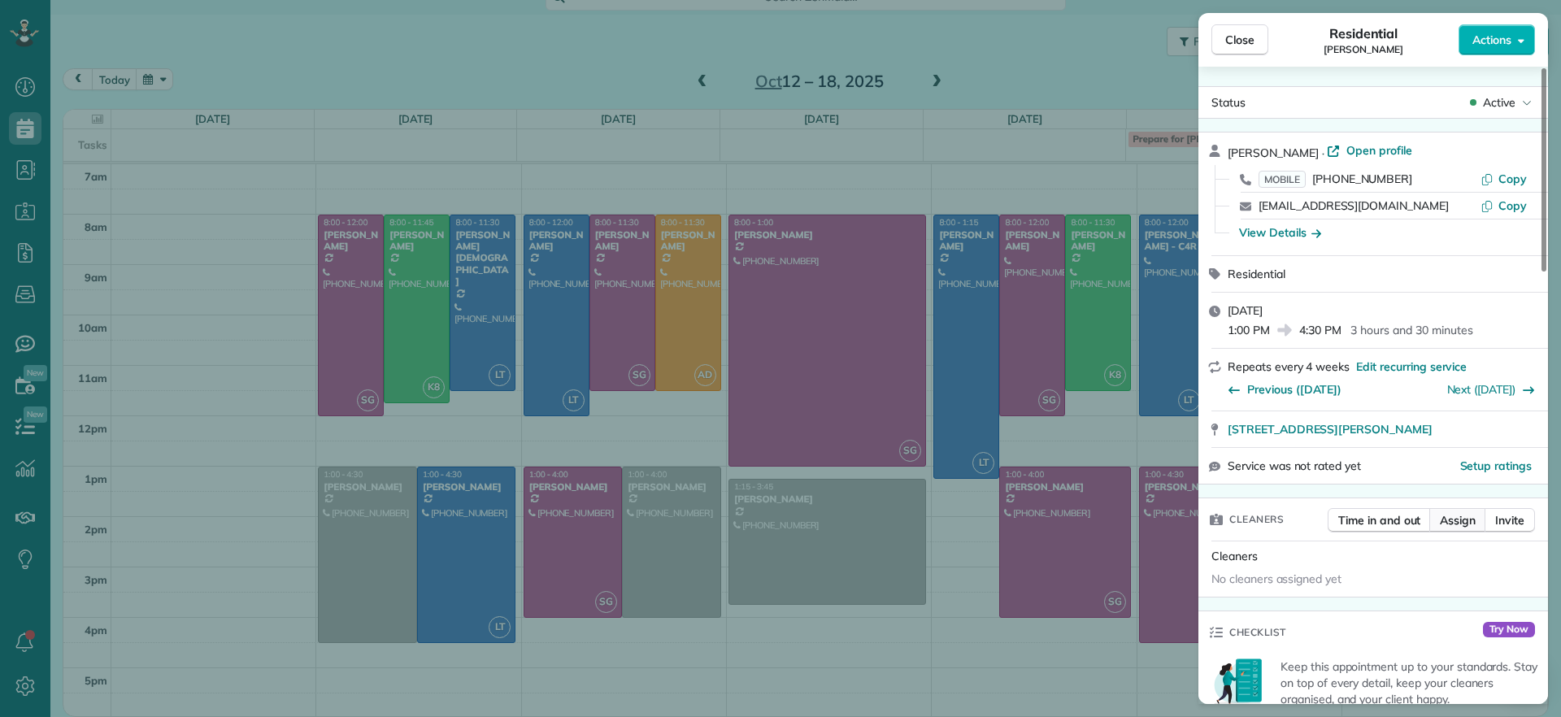
click at [1451, 522] on span "Assign" at bounding box center [1458, 520] width 36 height 16
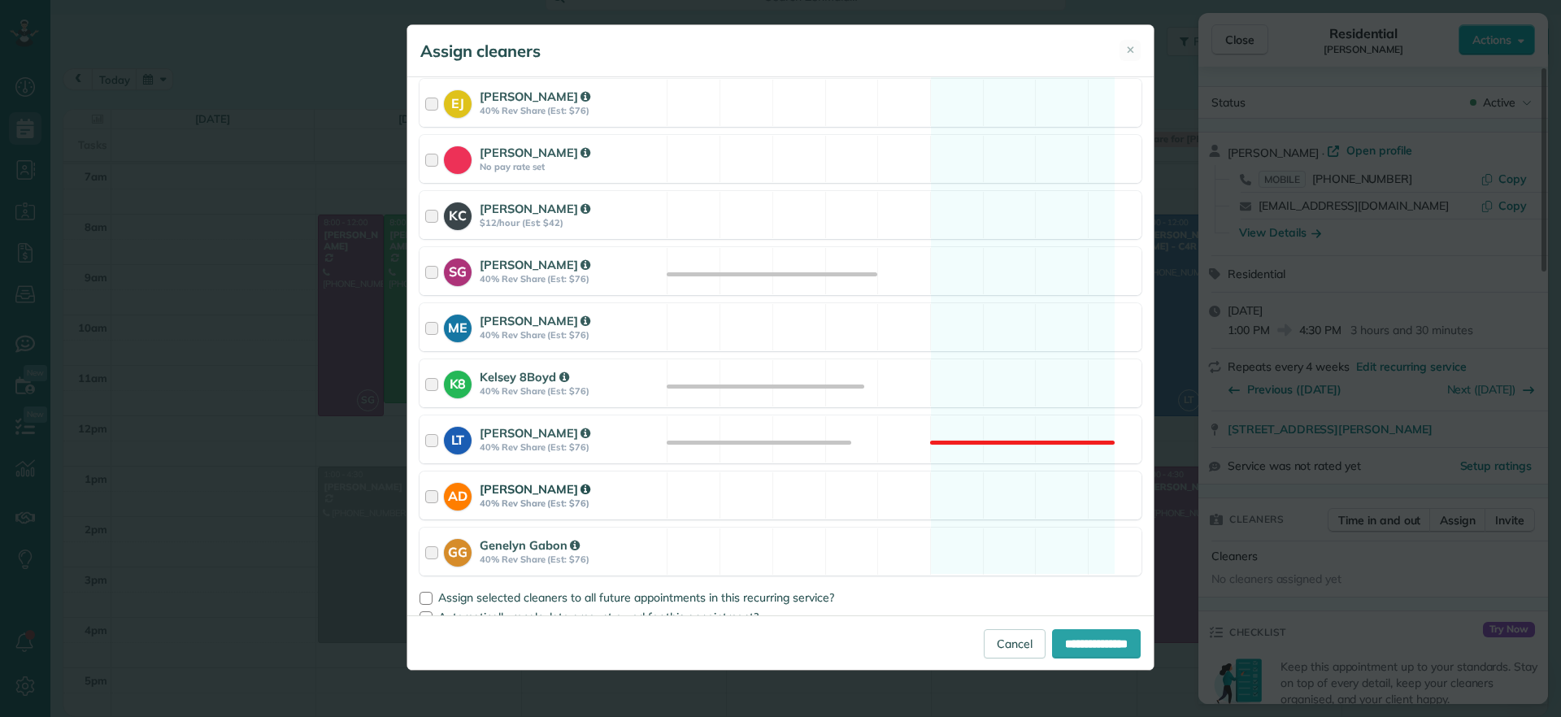
scroll to position [223, 0]
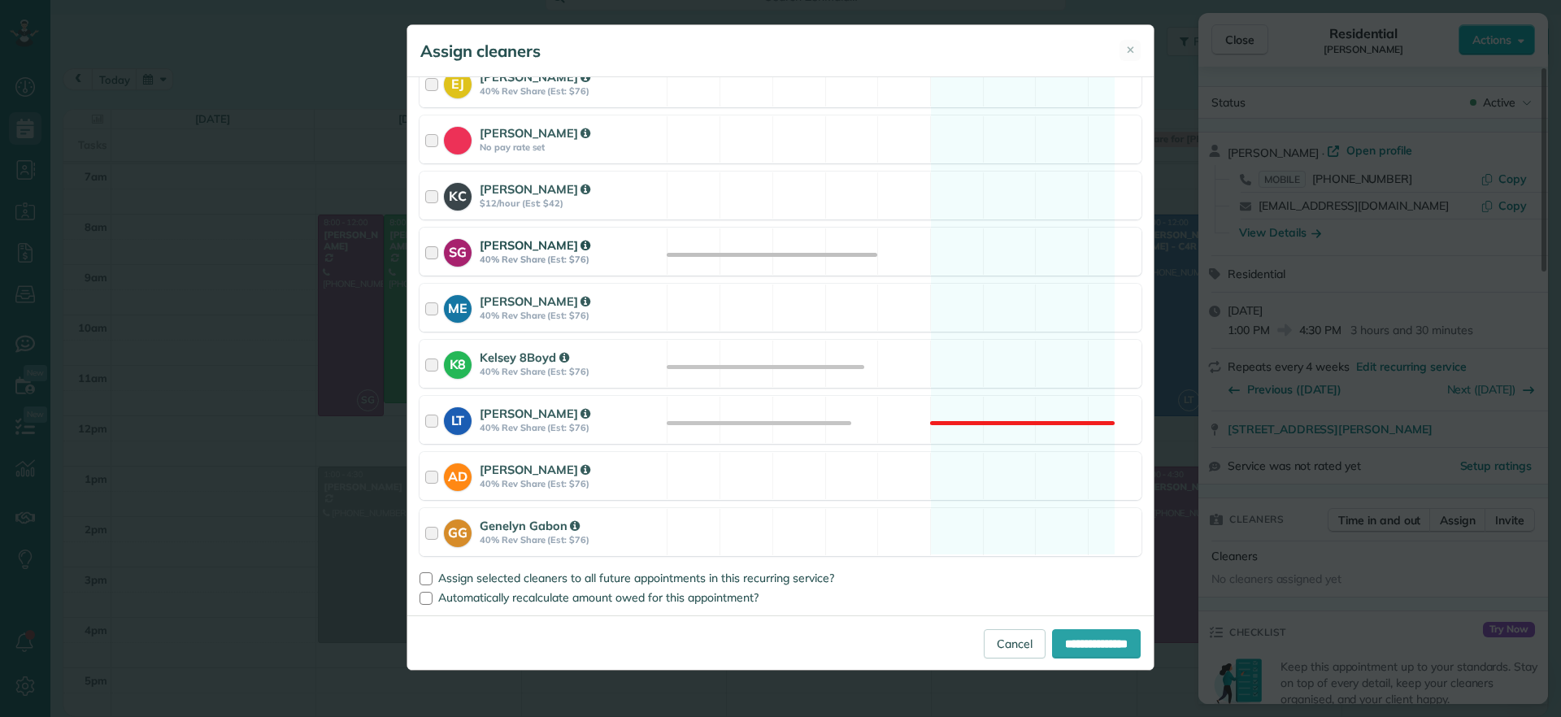
click at [1031, 263] on div "SG Sophie Gibbs 40% Rev Share (Est: $76) Available" at bounding box center [781, 252] width 722 height 48
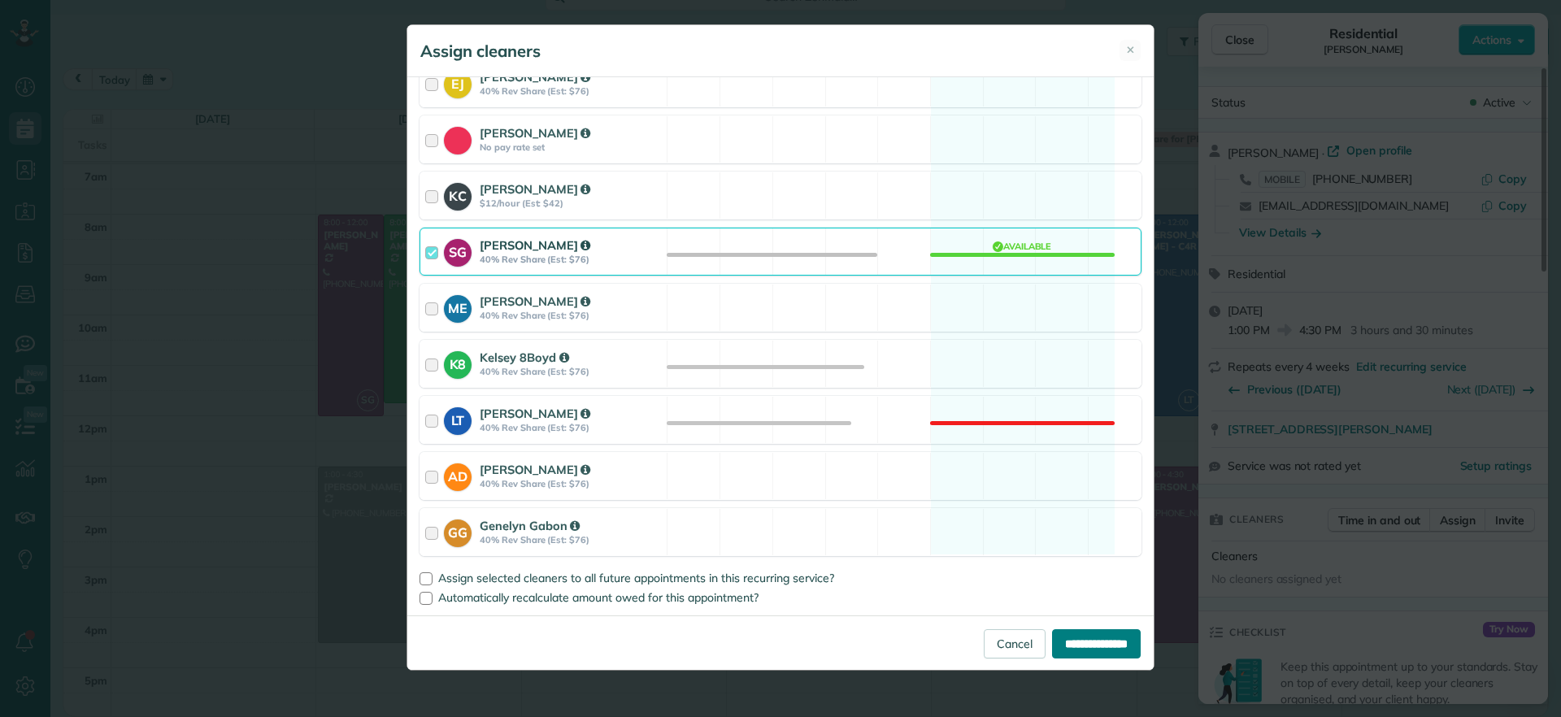
click at [1052, 649] on input "**********" at bounding box center [1096, 643] width 89 height 29
type input "**********"
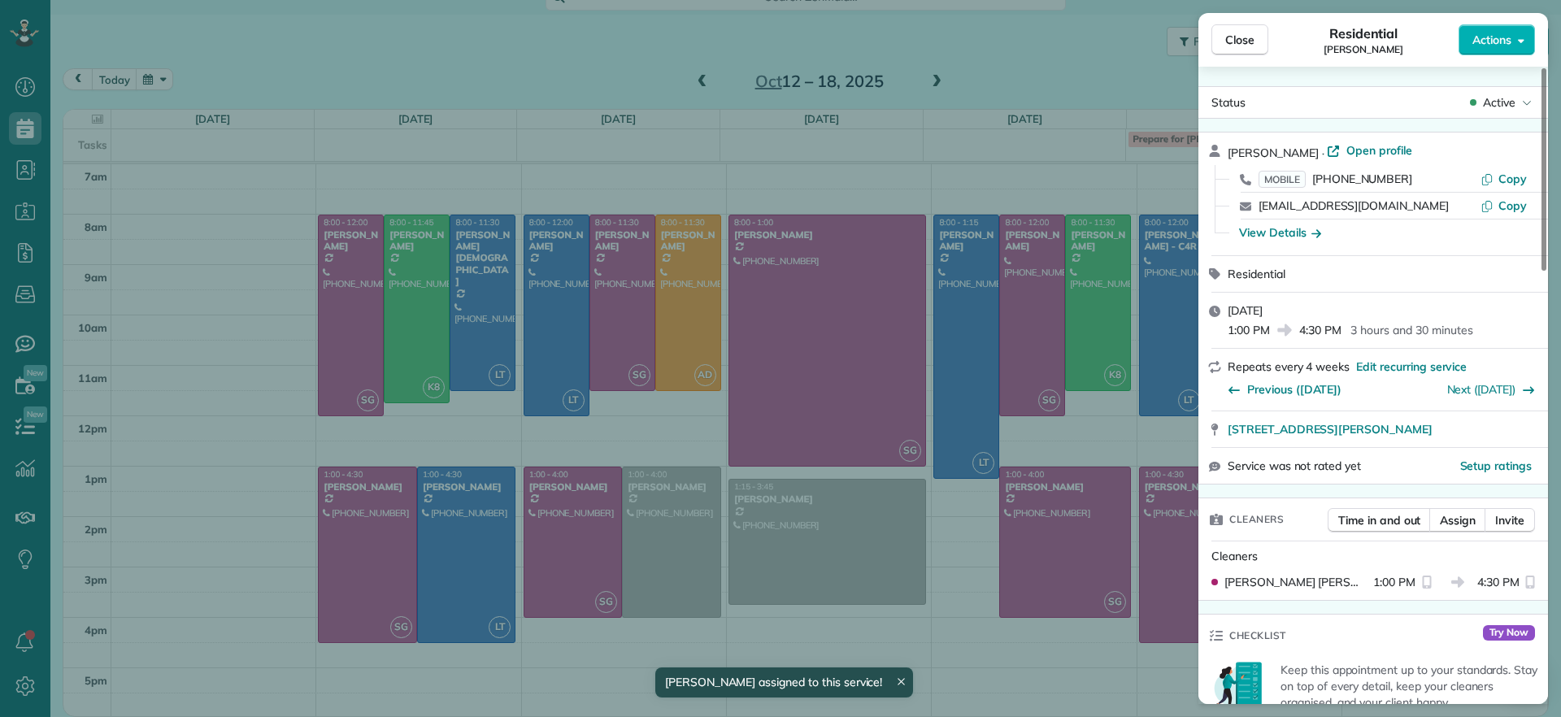
click at [513, 54] on div "Close Residential Gary Murphree Actions Status Active Gary Murphree · Open prof…" at bounding box center [780, 358] width 1561 height 717
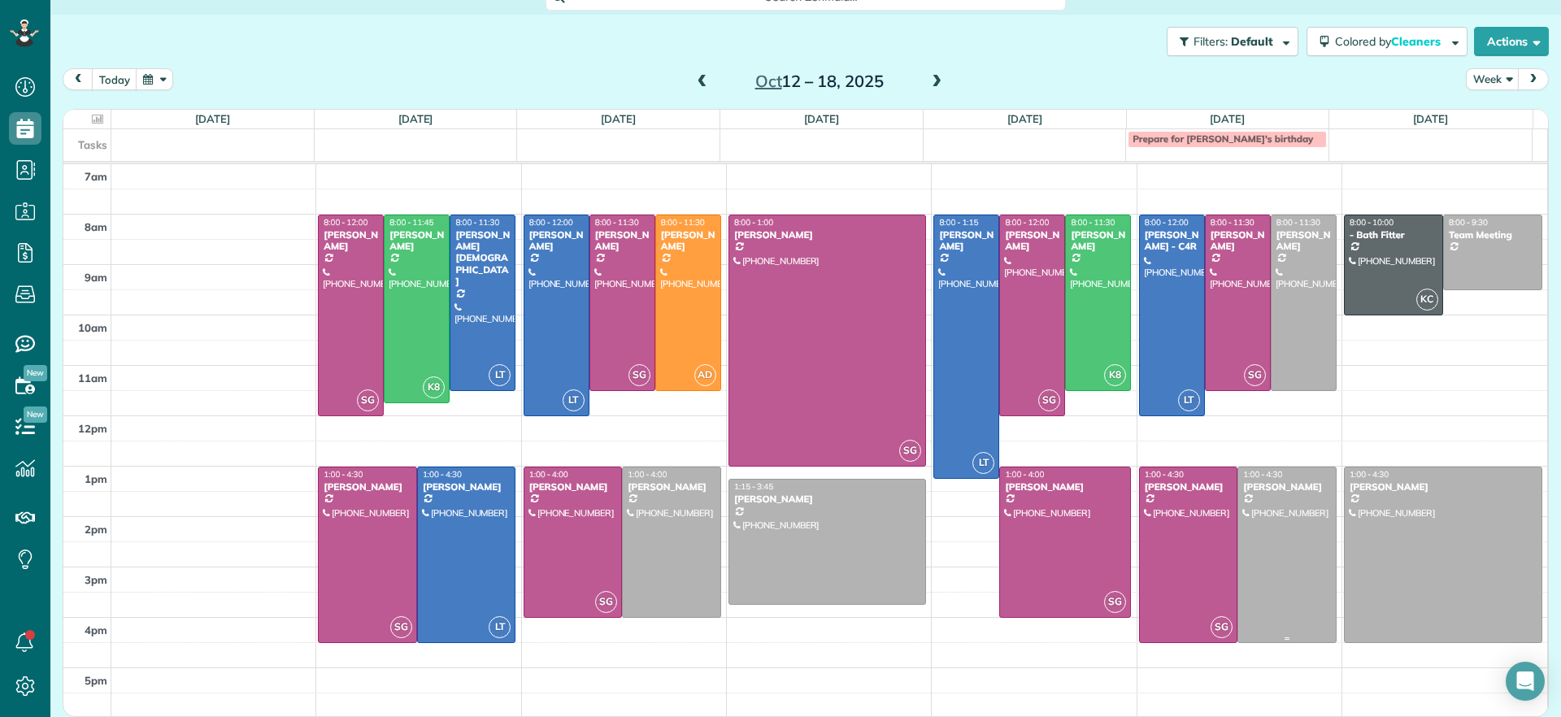
click at [1273, 562] on div at bounding box center [1287, 555] width 98 height 175
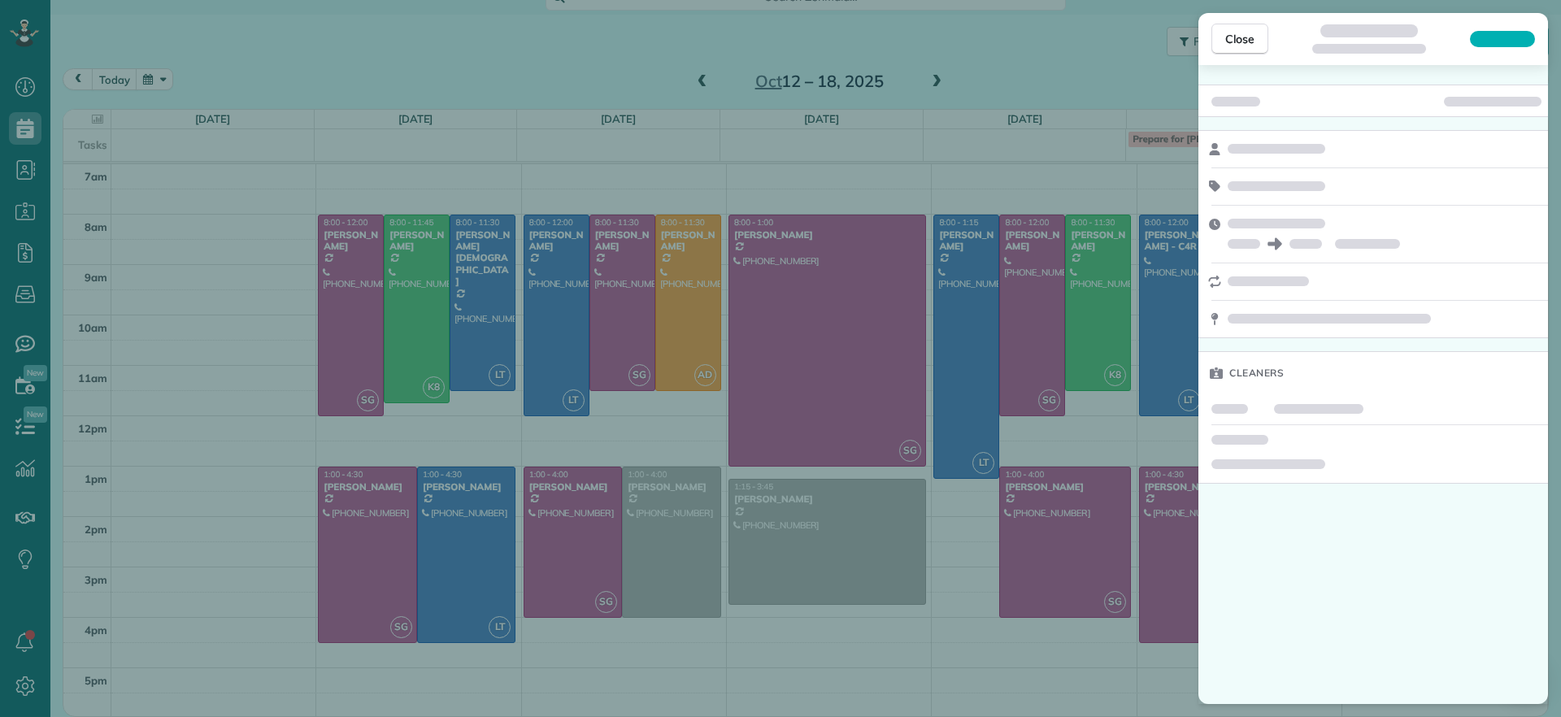
click at [1131, 661] on div "Close Cleaners" at bounding box center [780, 358] width 1561 height 717
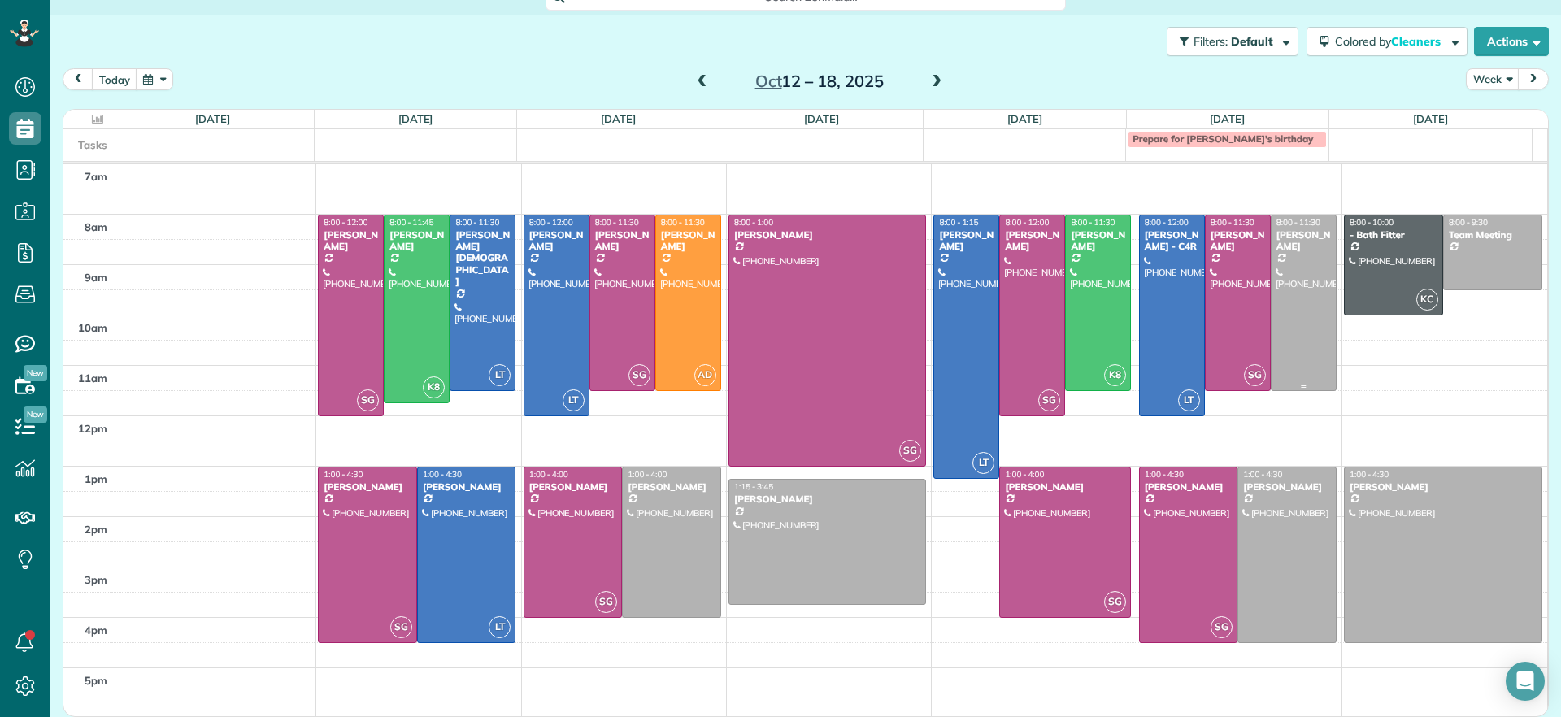
click at [1272, 342] on div at bounding box center [1304, 302] width 64 height 175
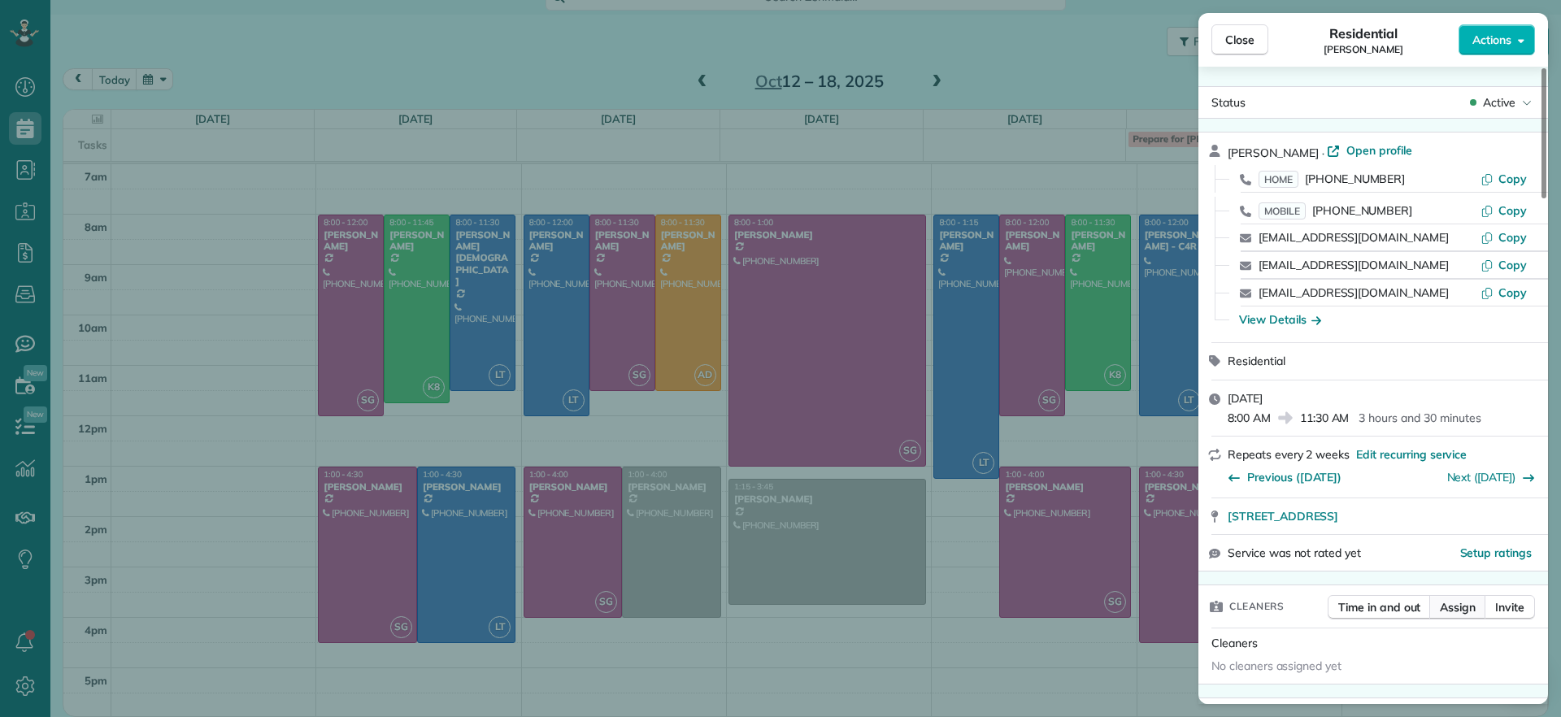
click at [1440, 600] on span "Assign" at bounding box center [1458, 607] width 36 height 16
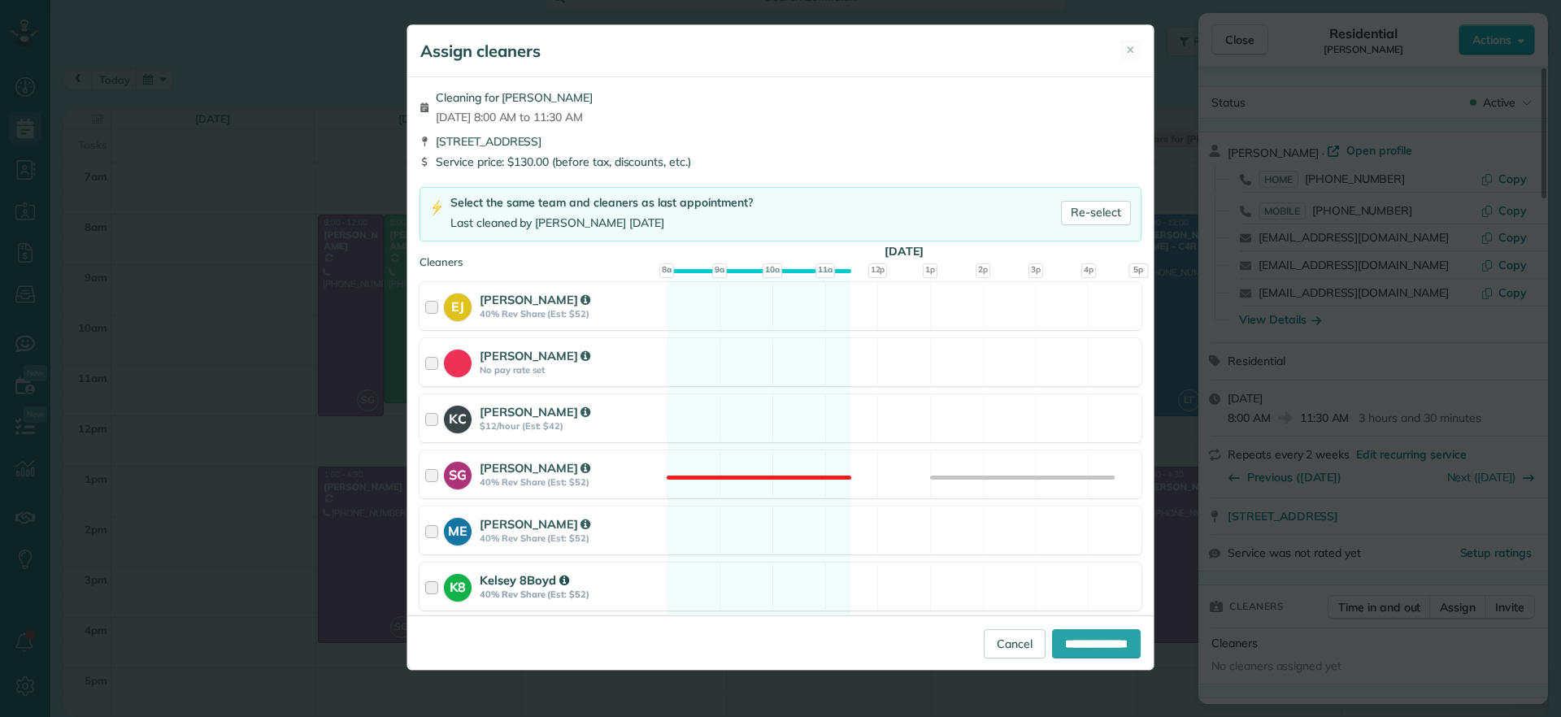
click at [782, 583] on div "K8 Kelsey 8Boyd 40% Rev Share (Est: $52) Available" at bounding box center [781, 587] width 722 height 48
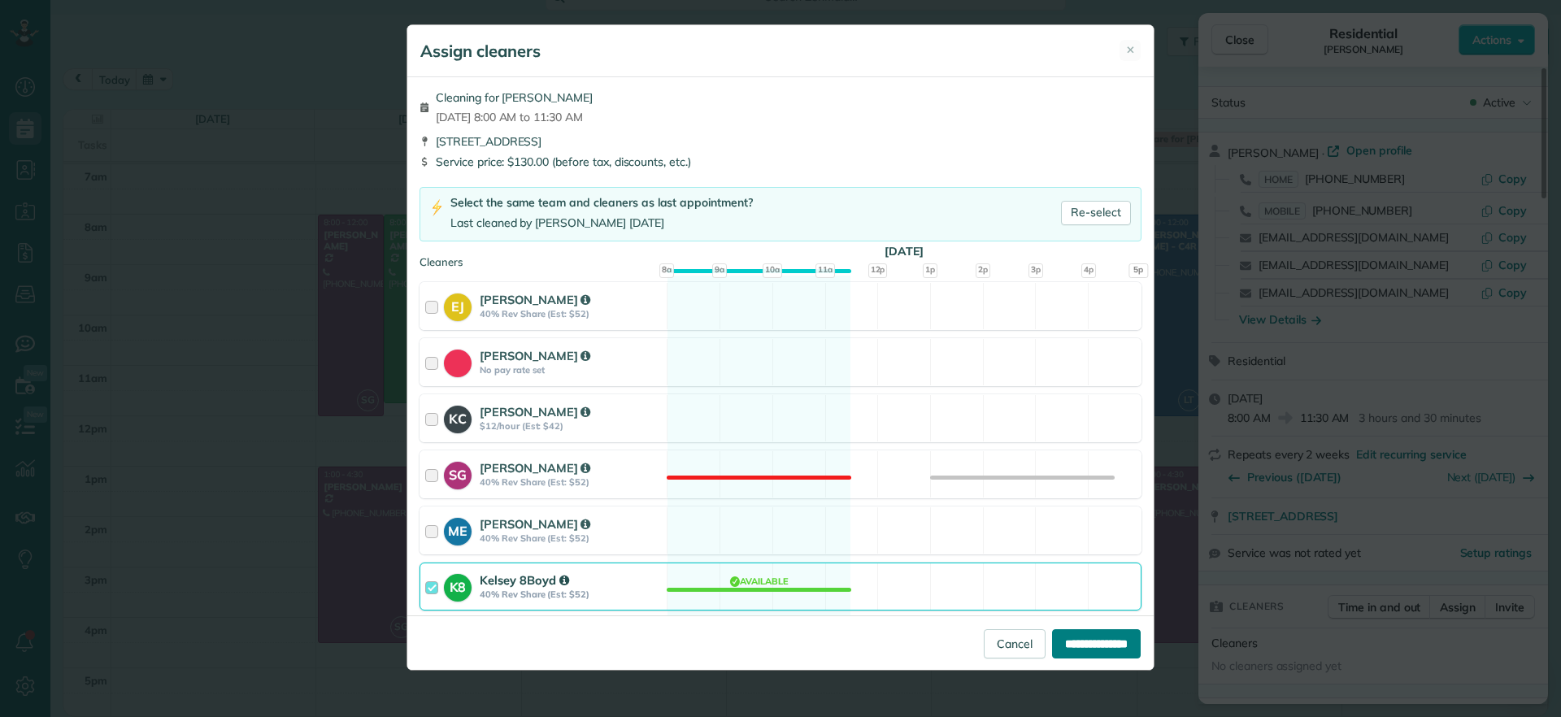
click at [1094, 646] on input "**********" at bounding box center [1096, 643] width 89 height 29
type input "**********"
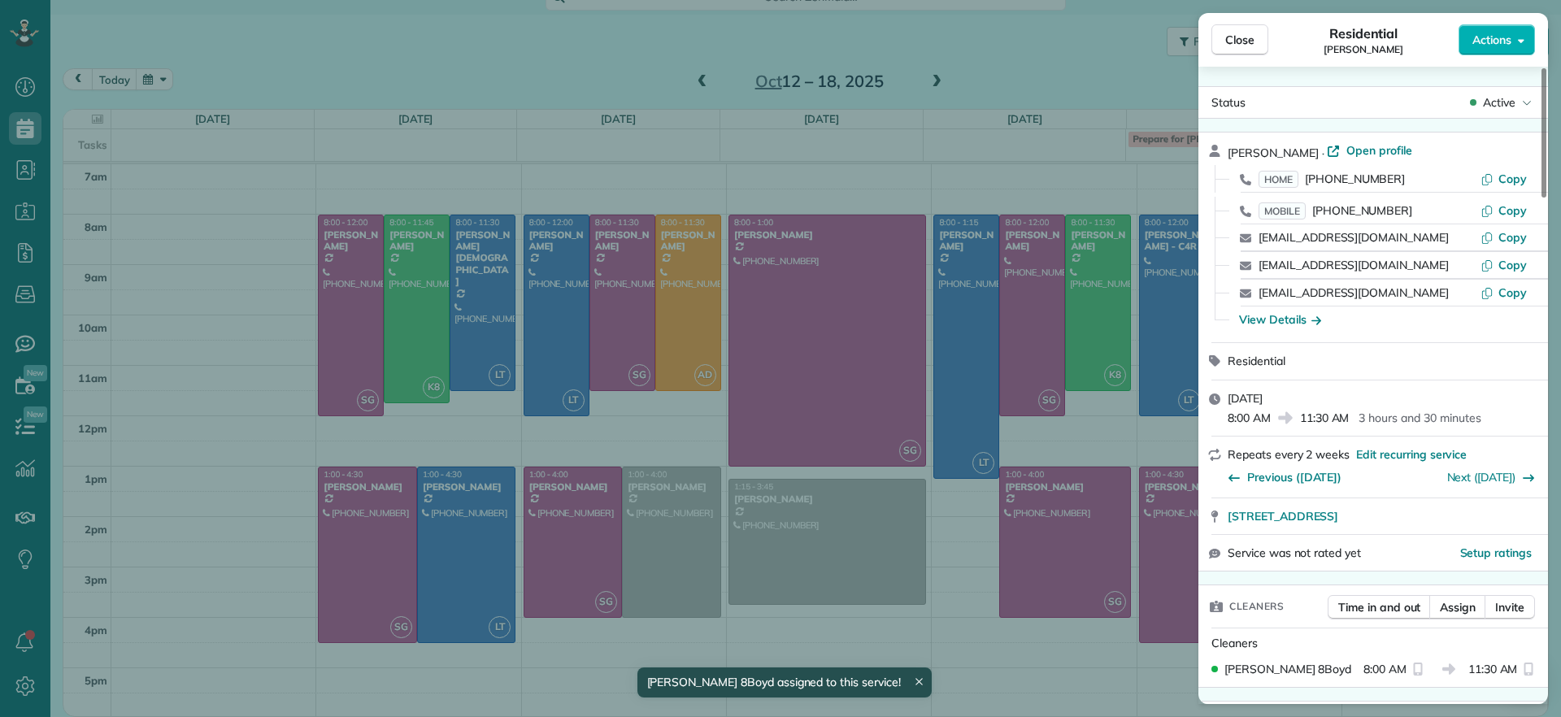
click at [1060, 672] on div "Close Residential Julie Davi Actions Status Active Julie Davi · Open profile HO…" at bounding box center [780, 358] width 1561 height 717
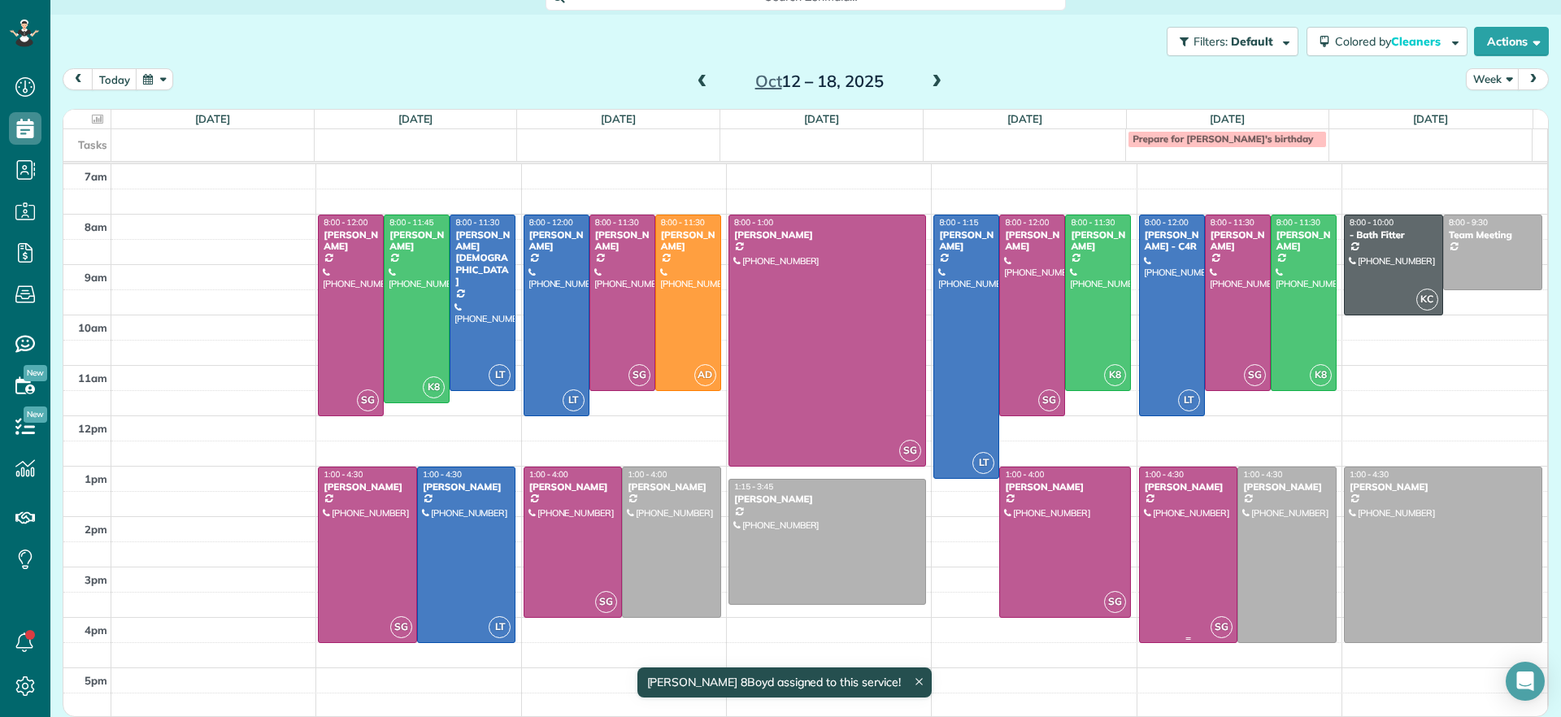
click at [1246, 547] on div at bounding box center [1287, 555] width 98 height 175
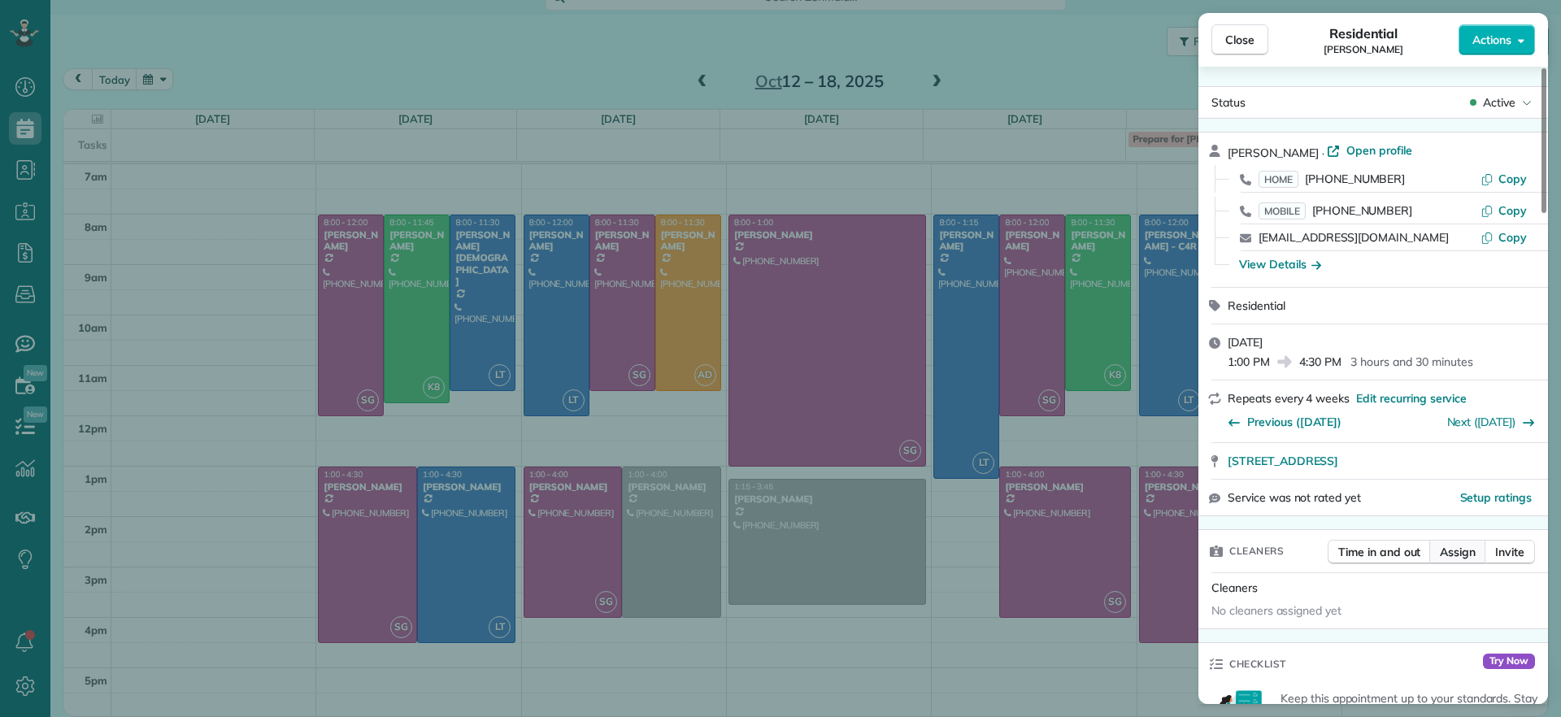
click at [1447, 546] on span "Assign" at bounding box center [1458, 552] width 36 height 16
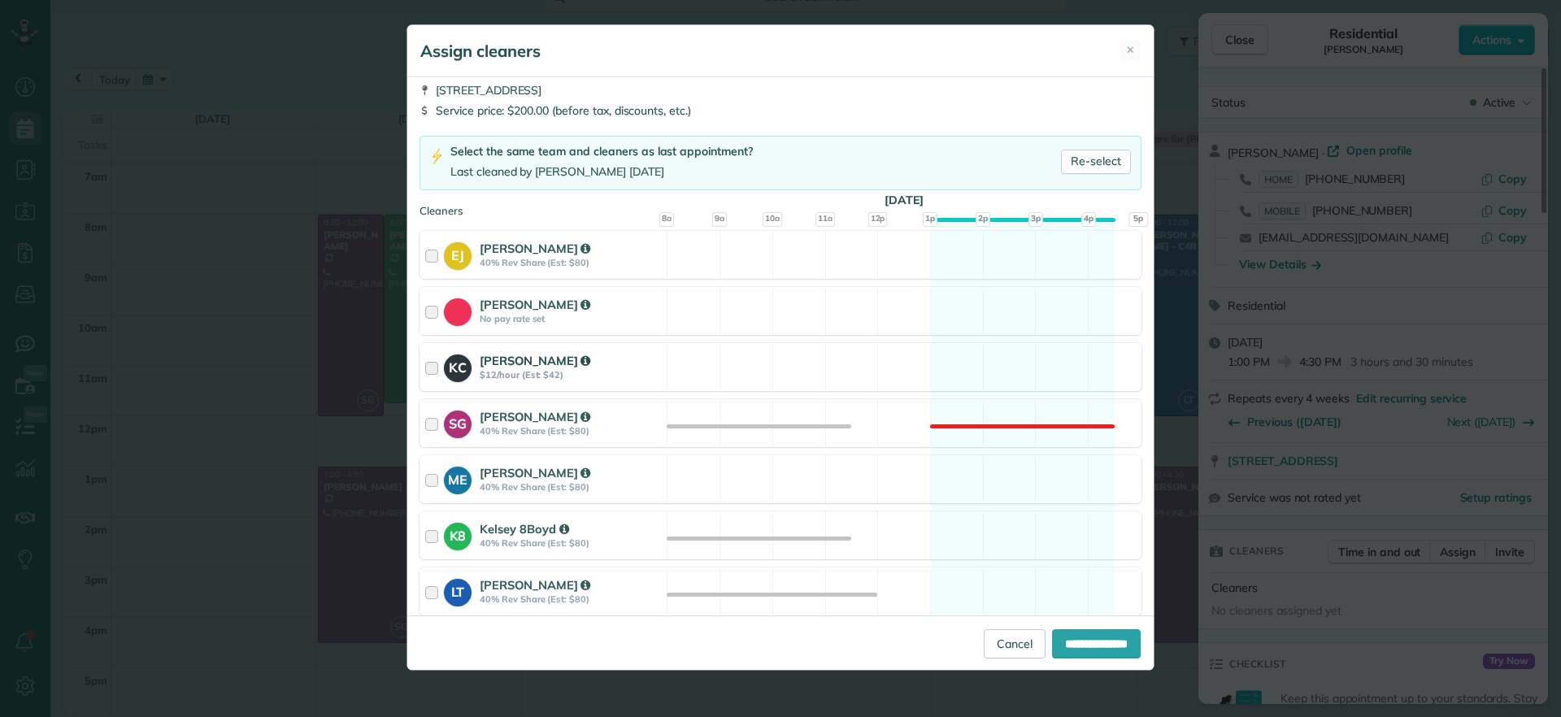
scroll to position [102, 0]
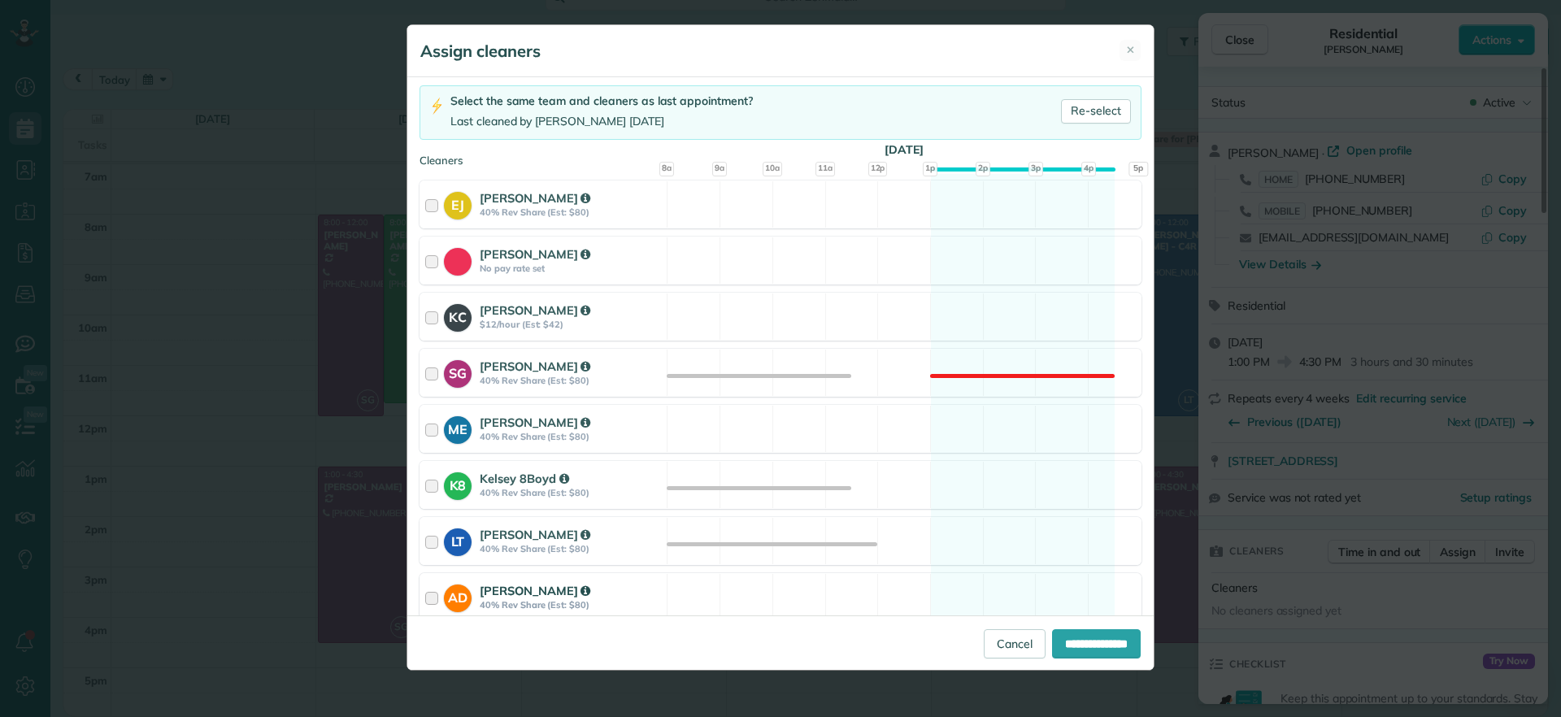
drag, startPoint x: 983, startPoint y: 546, endPoint x: 1044, endPoint y: 601, distance: 82.3
click at [985, 545] on div "LT Laura Thaller 40% Rev Share (Est: $80) Available" at bounding box center [781, 541] width 722 height 48
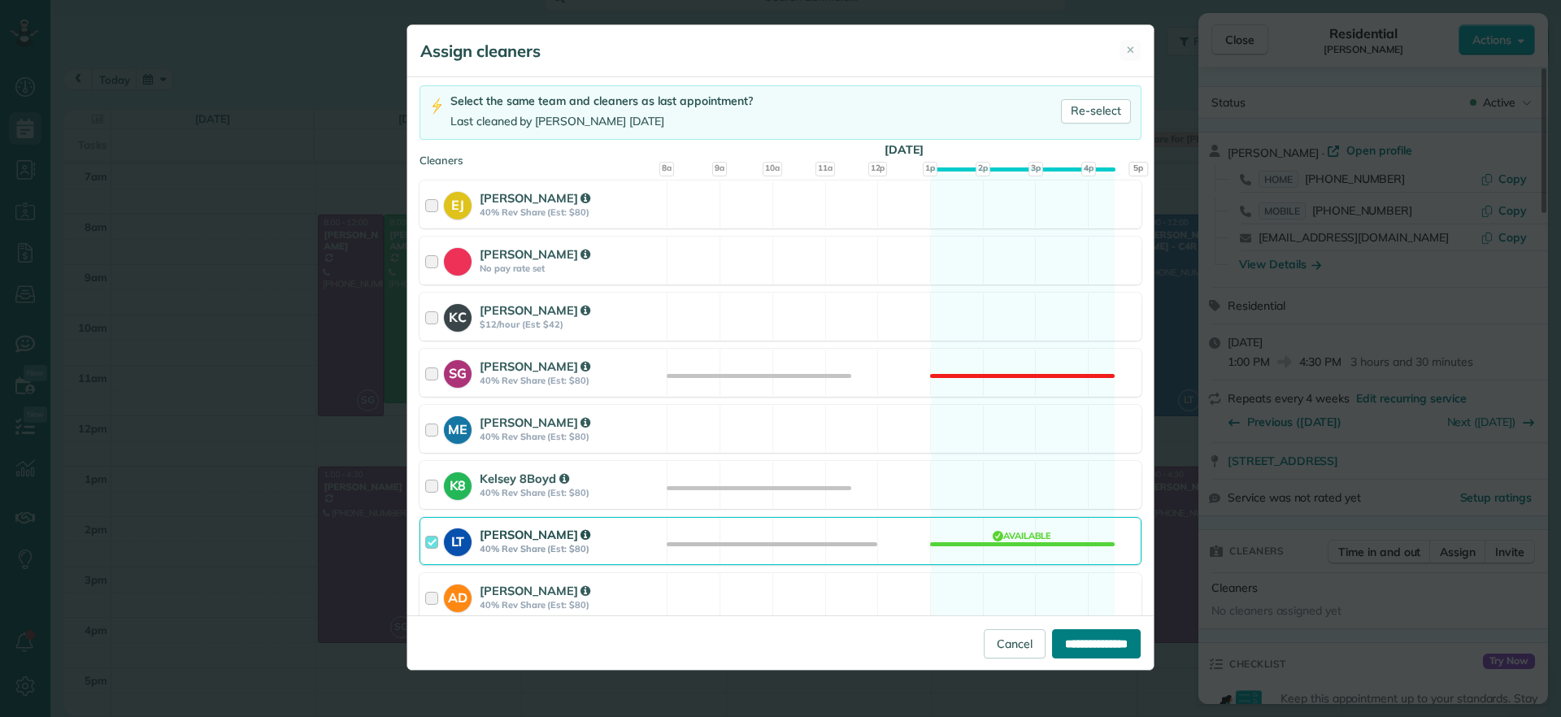
click at [1080, 644] on input "**********" at bounding box center [1096, 643] width 89 height 29
type input "**********"
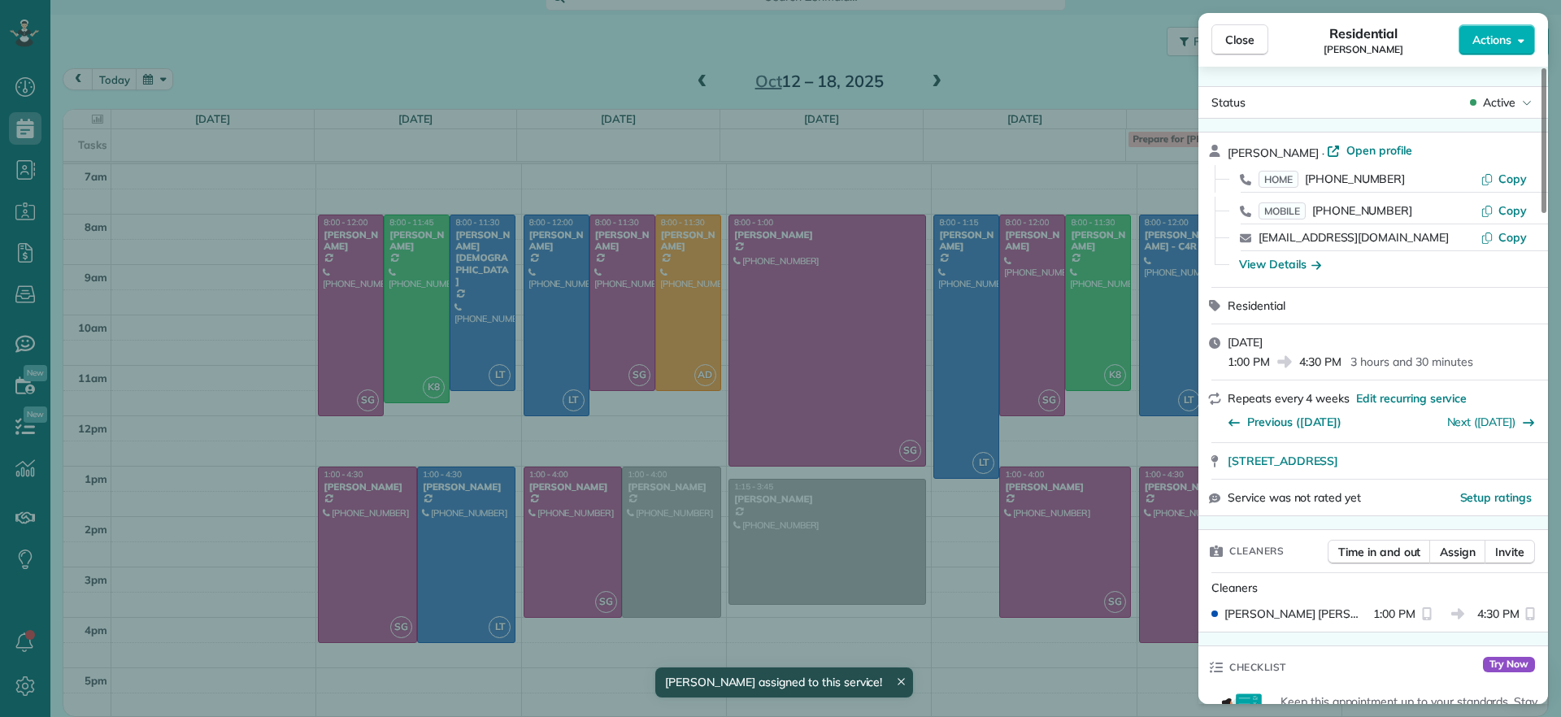
click at [1097, 665] on div "Close Residential Lucy McCown Actions Status Active Lucy McCown · Open profile …" at bounding box center [780, 358] width 1561 height 717
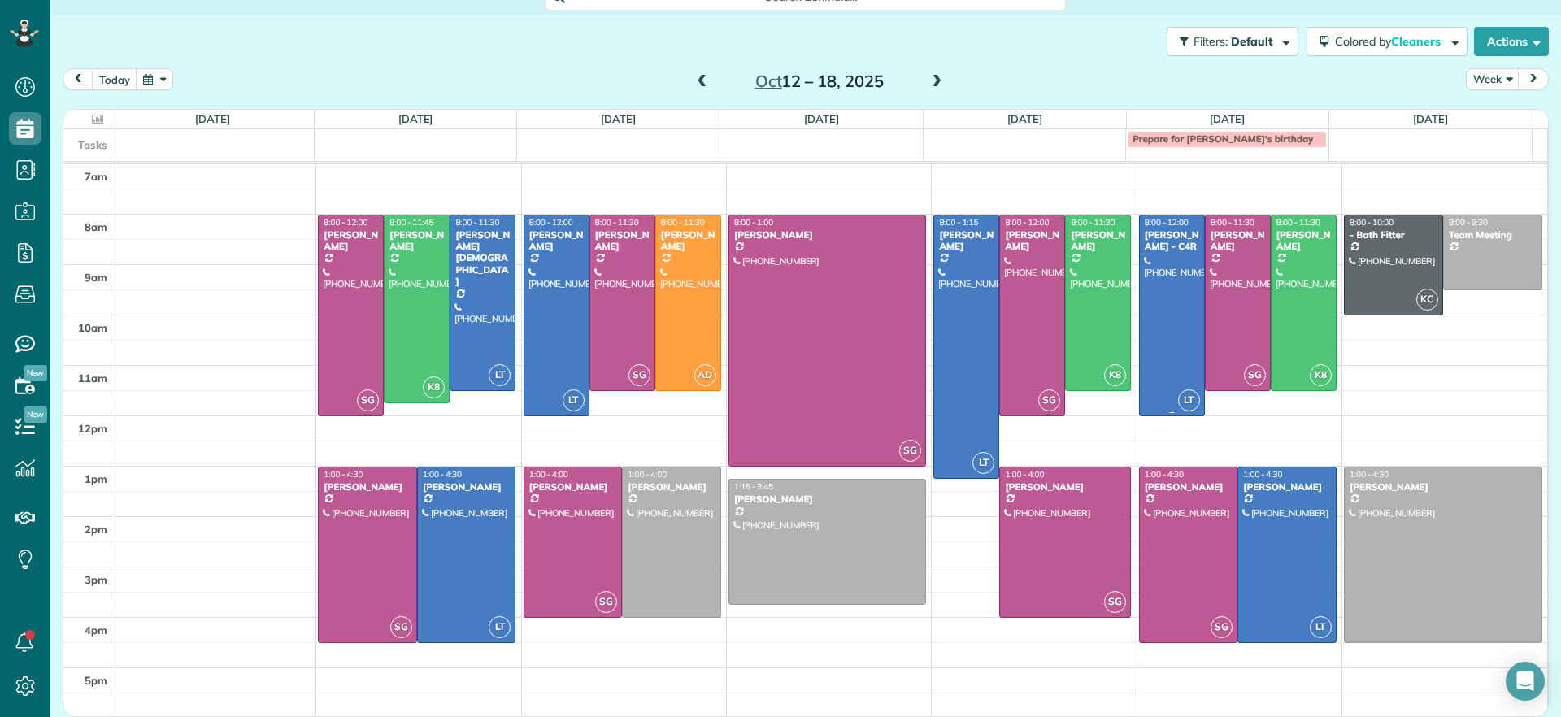
click at [1140, 357] on div at bounding box center [1172, 315] width 64 height 200
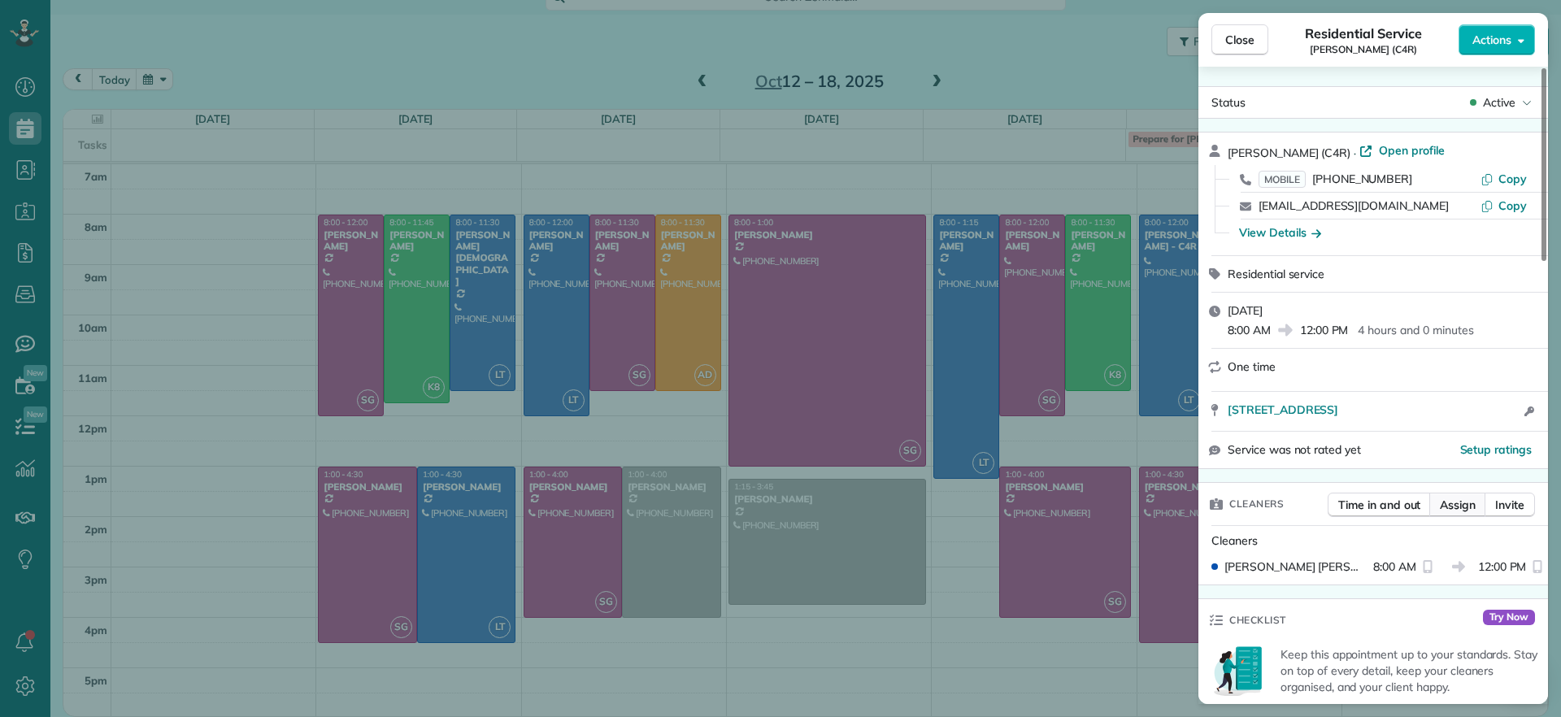
click at [1464, 505] on span "Assign" at bounding box center [1458, 505] width 36 height 16
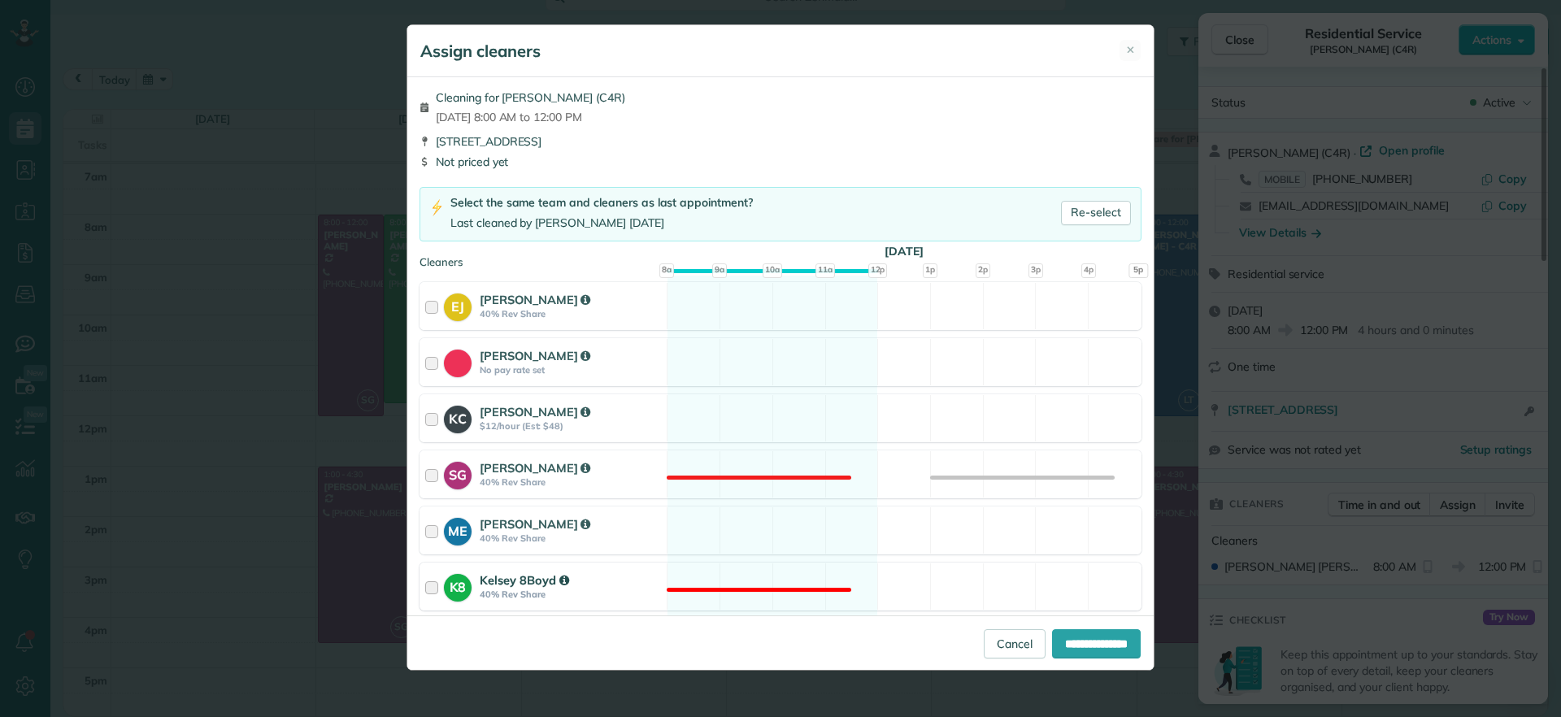
click at [725, 597] on div "K8 Kelsey 8Boyd 40% Rev Share Not available" at bounding box center [781, 587] width 722 height 48
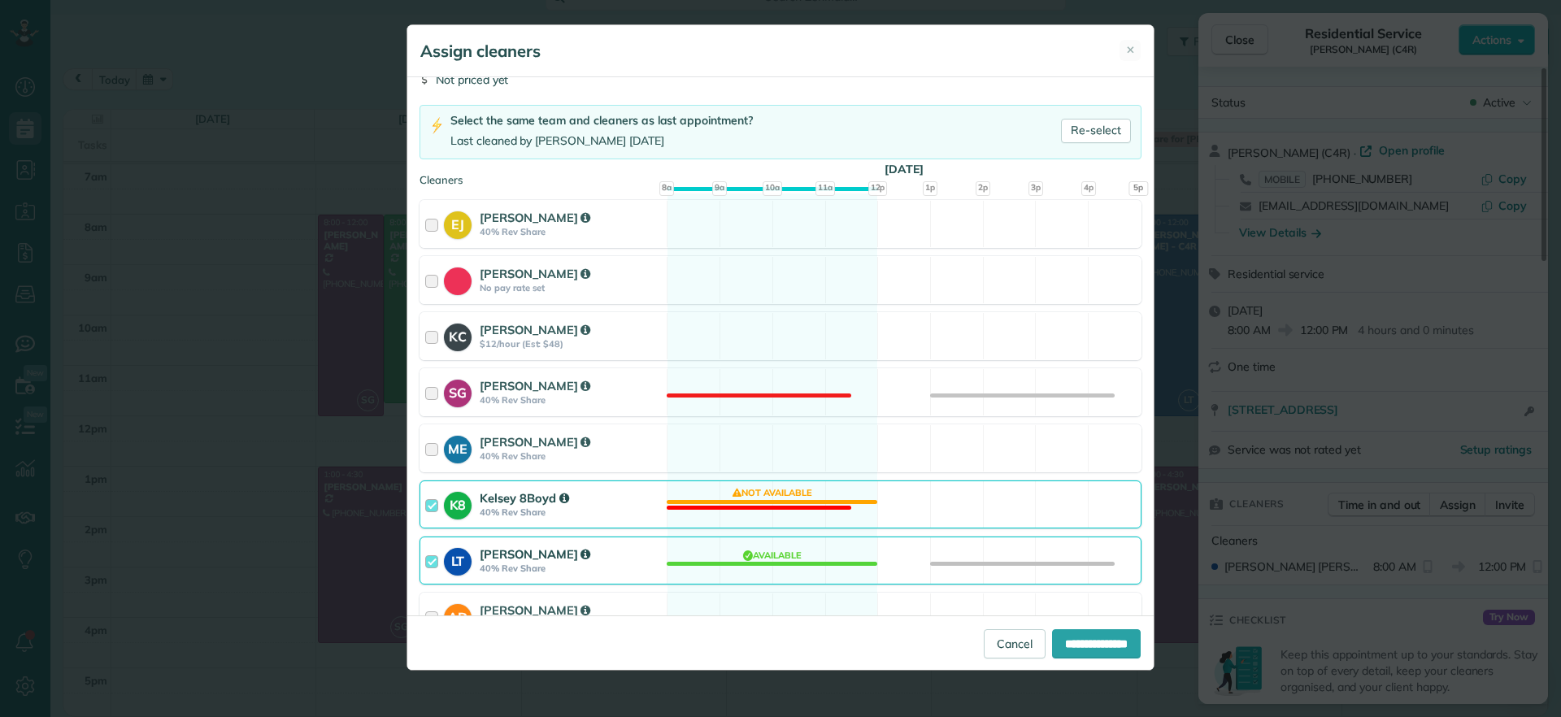
scroll to position [203, 0]
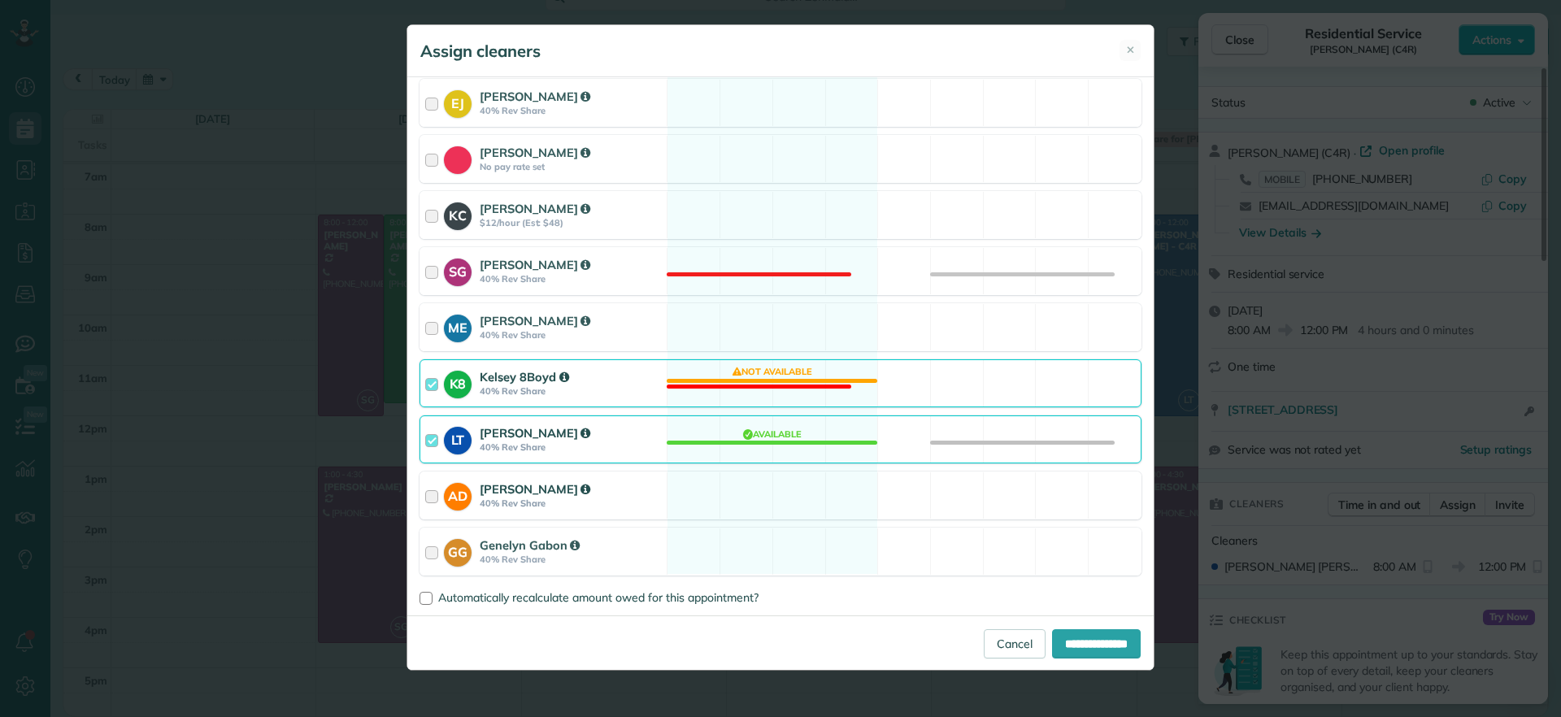
drag, startPoint x: 792, startPoint y: 442, endPoint x: 905, endPoint y: 501, distance: 127.7
click at [792, 442] on div "LT Laura Thaller 40% Rev Share Available" at bounding box center [781, 440] width 722 height 48
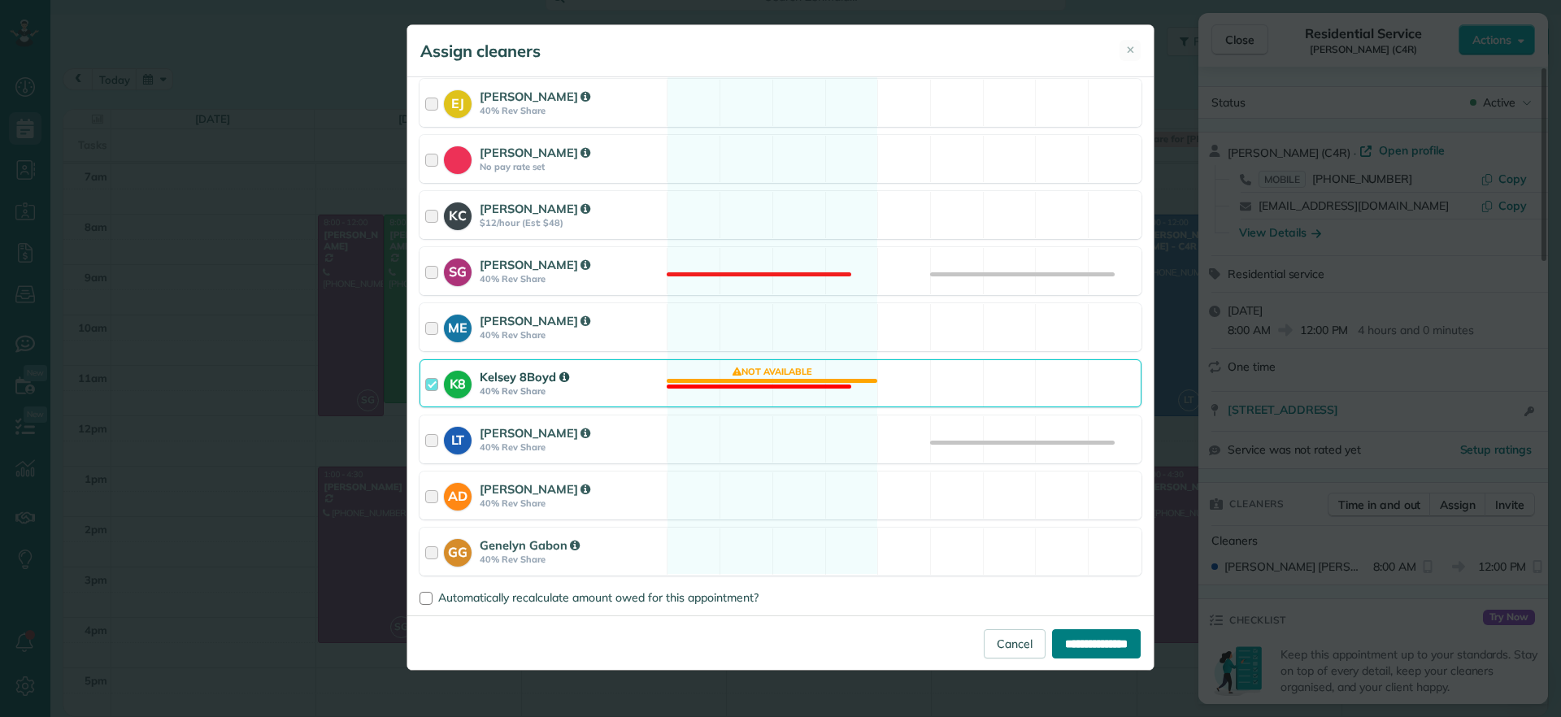
click at [1083, 640] on input "**********" at bounding box center [1096, 643] width 89 height 29
type input "**********"
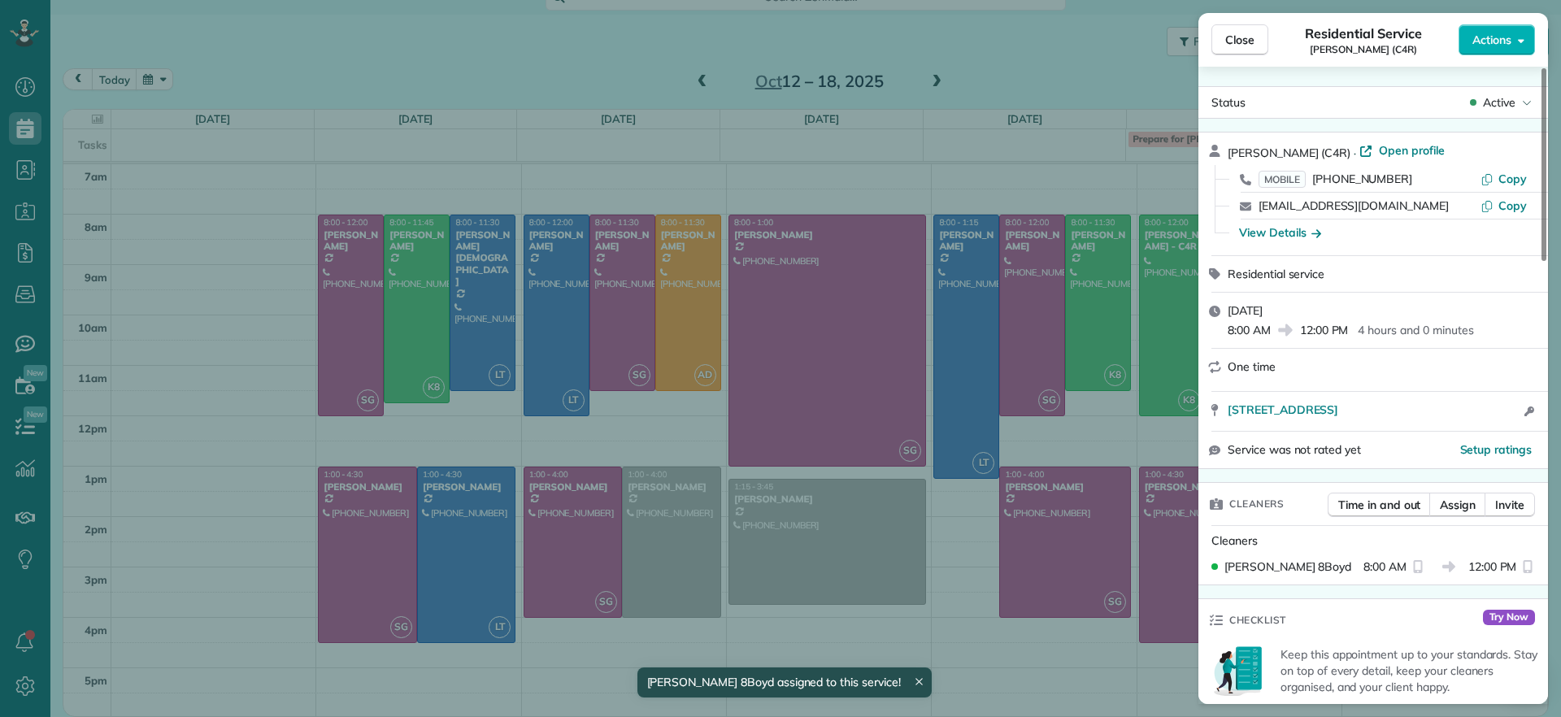
click at [1161, 457] on div "Close Residential Service Tamika Claiborne (C4R) Actions Status Active Tamika C…" at bounding box center [780, 358] width 1561 height 717
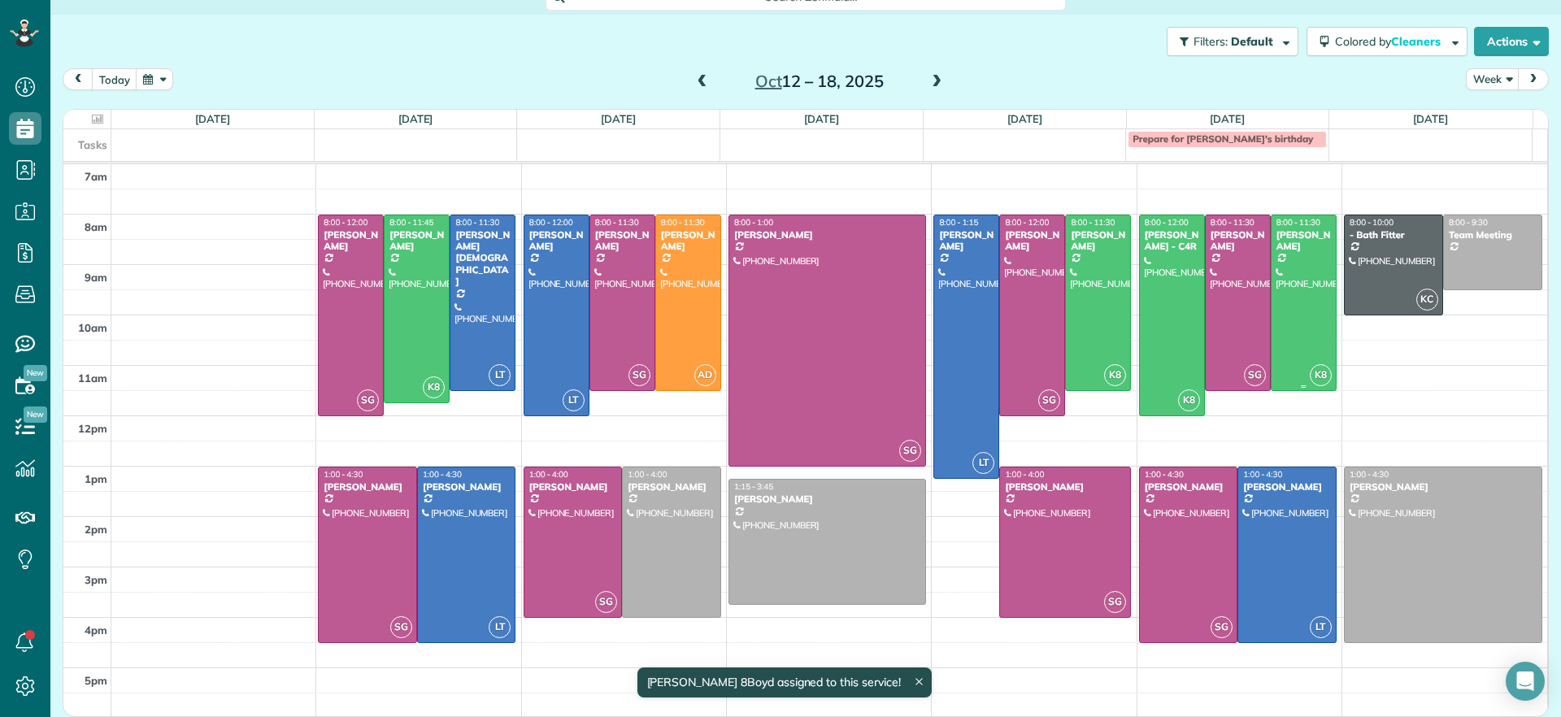
click at [1272, 345] on div at bounding box center [1304, 302] width 64 height 175
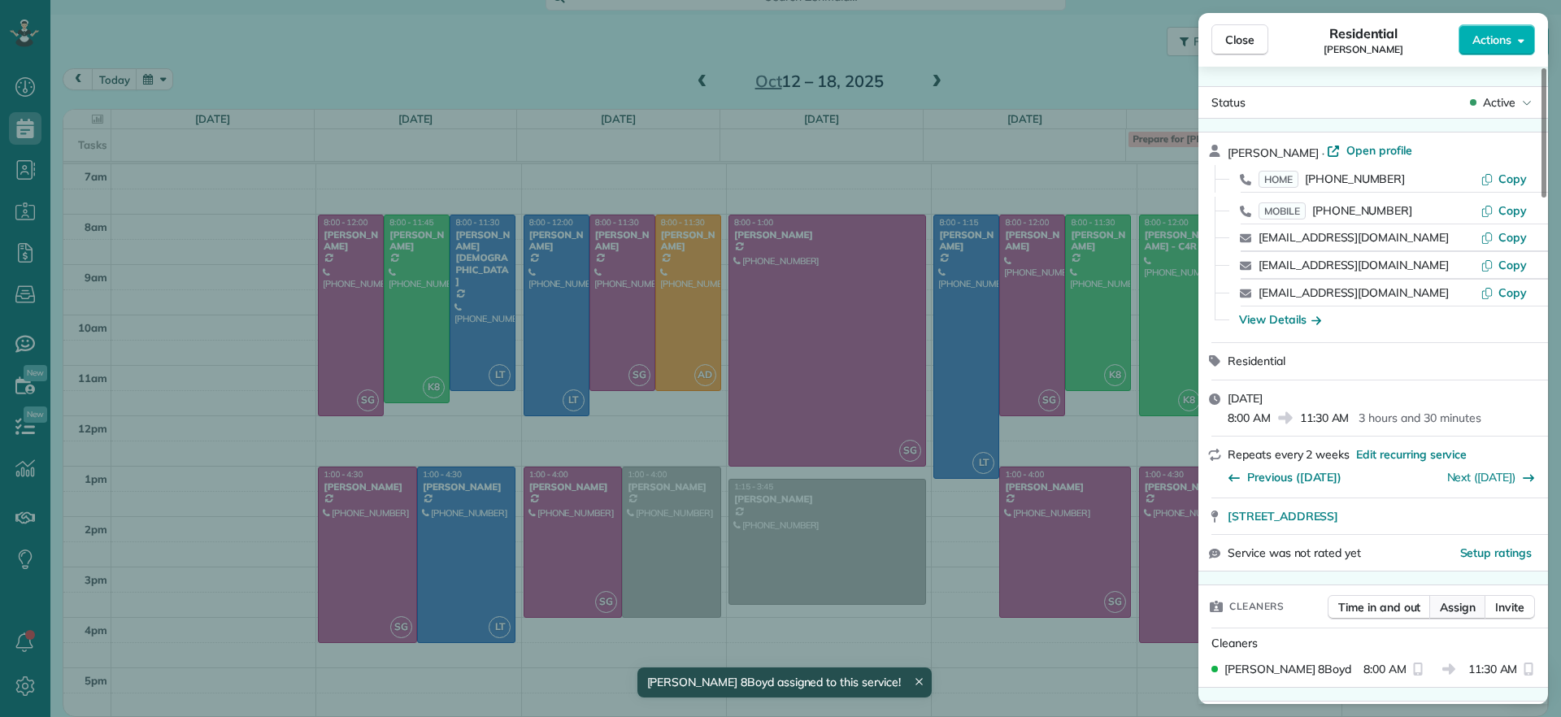
click at [1455, 606] on span "Assign" at bounding box center [1458, 607] width 36 height 16
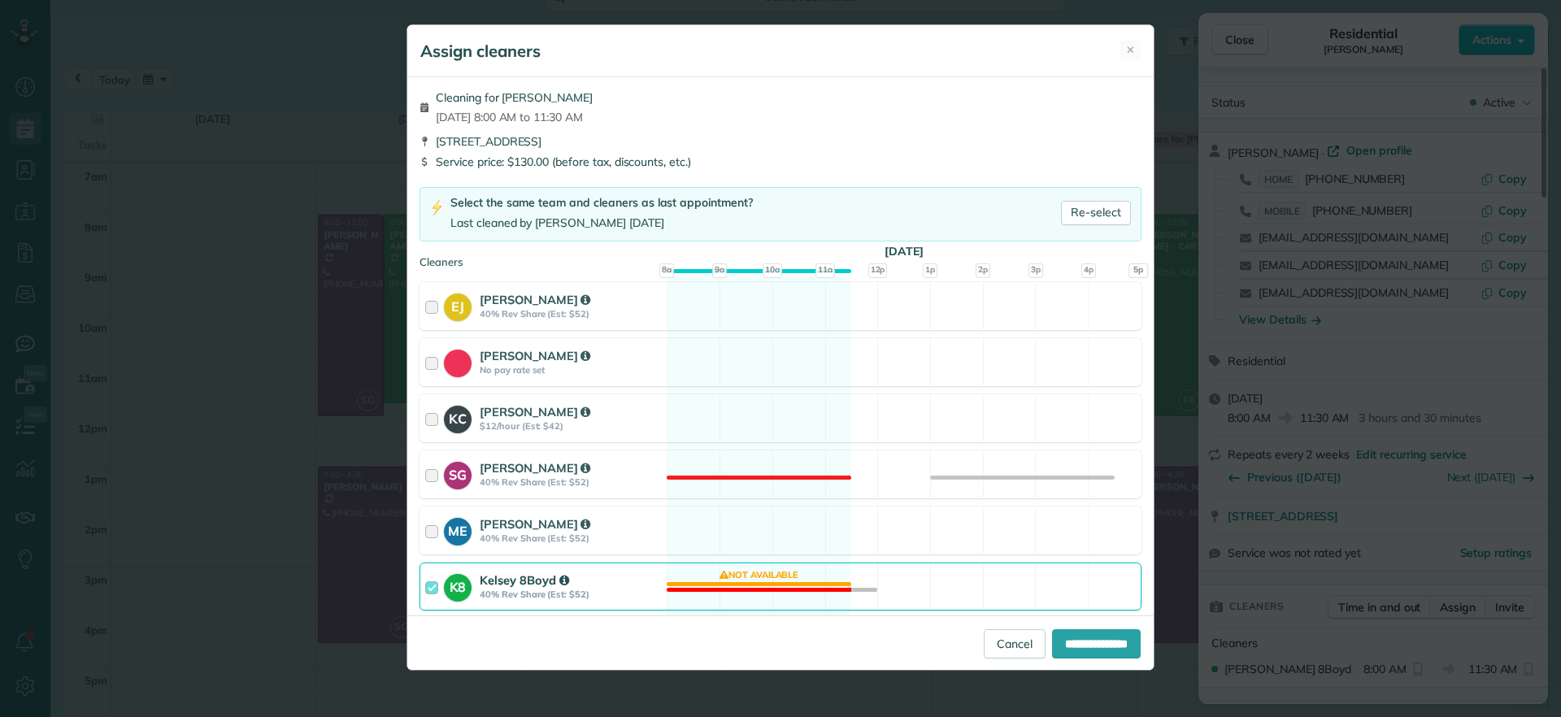
click at [715, 585] on div "K8 Kelsey 8Boyd 40% Rev Share (Est: $52) Not available" at bounding box center [781, 587] width 722 height 48
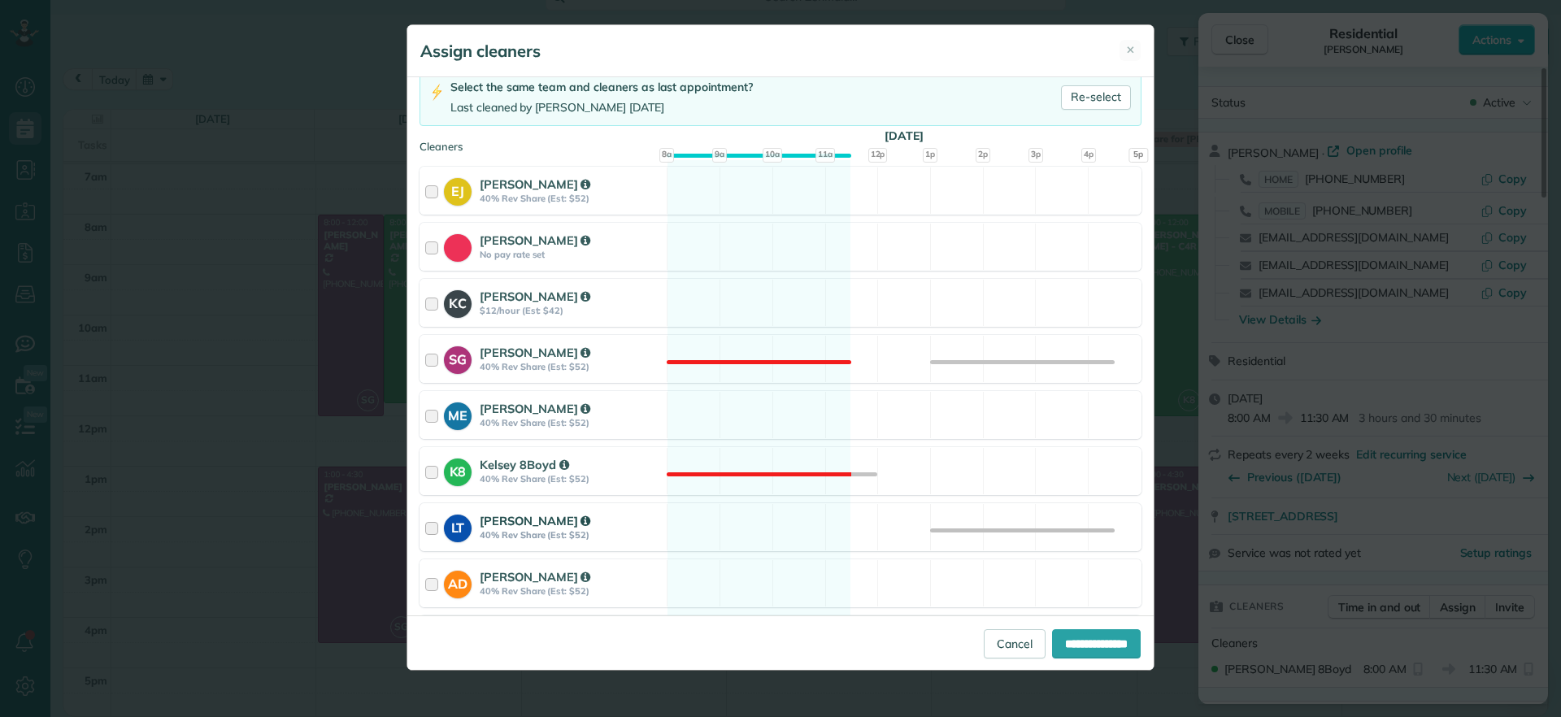
scroll to position [203, 0]
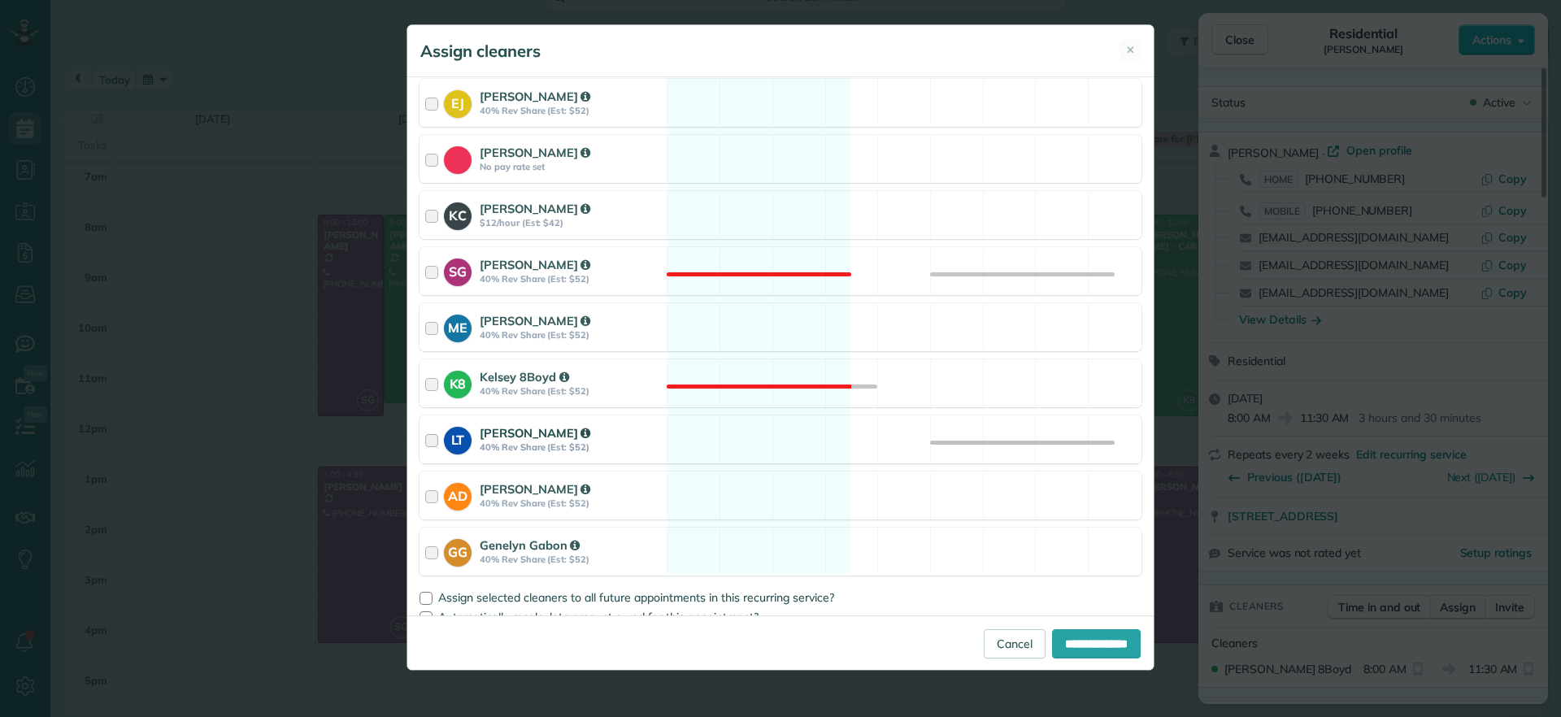
click at [755, 450] on div "LT Laura Thaller 40% Rev Share (Est: $52) Available" at bounding box center [781, 440] width 722 height 48
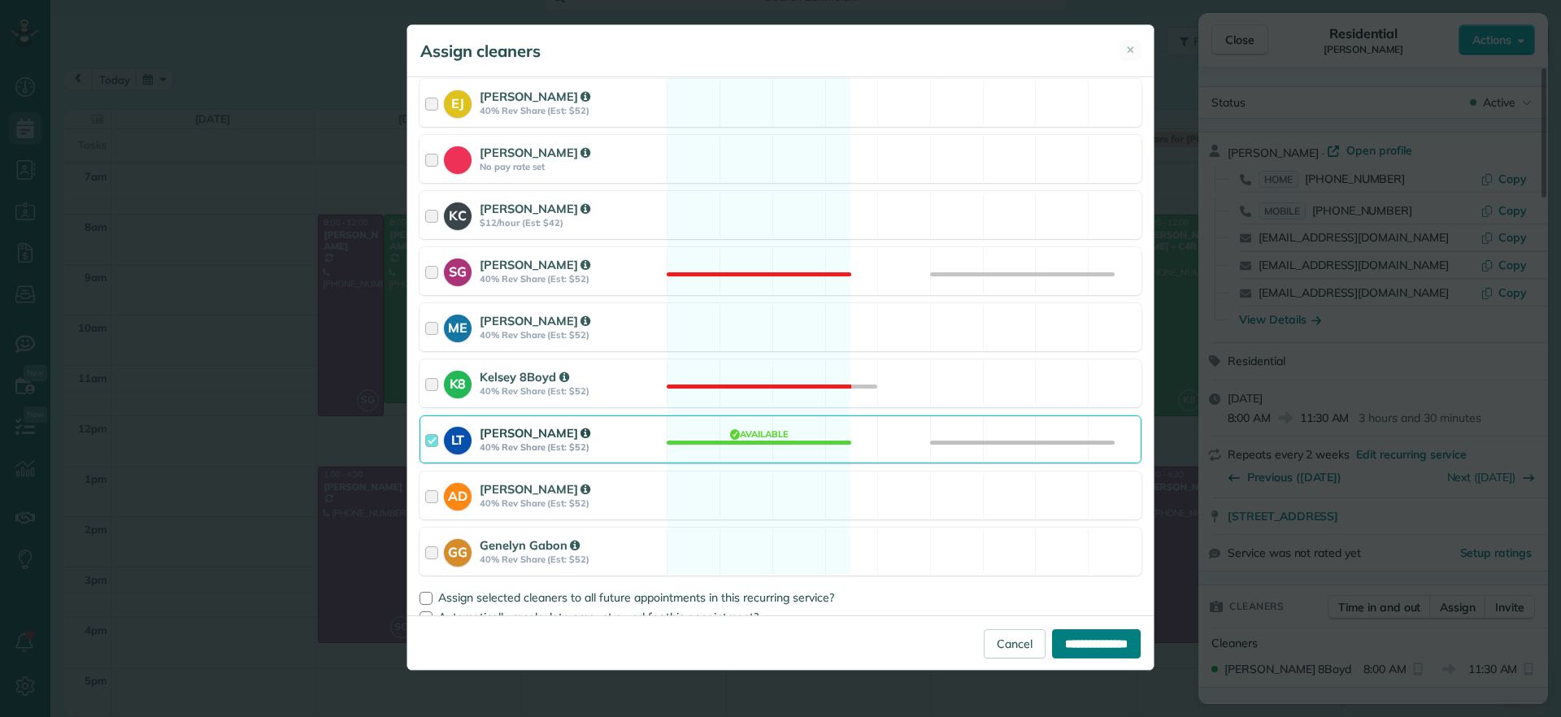
click at [1066, 651] on input "**********" at bounding box center [1096, 643] width 89 height 29
type input "**********"
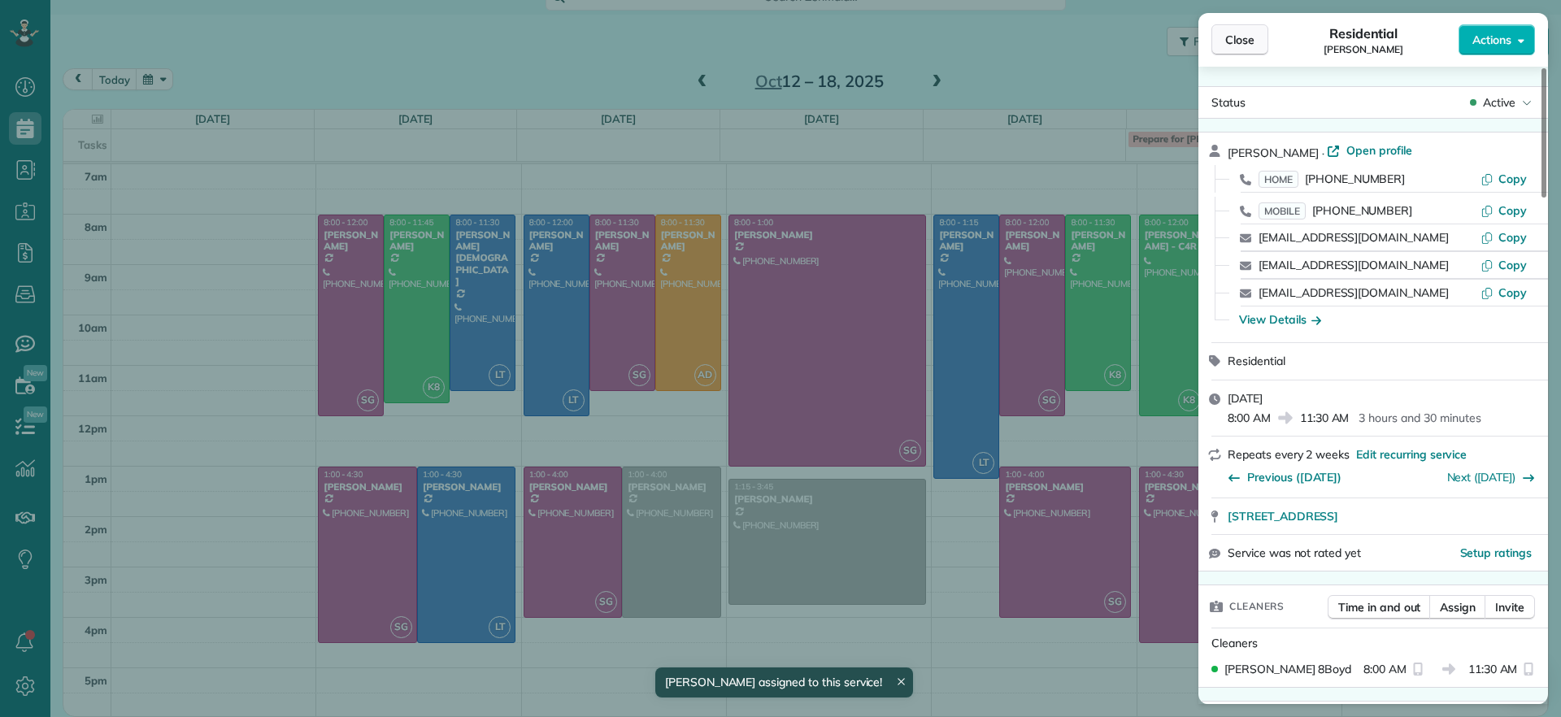
click at [1236, 40] on span "Close" at bounding box center [1239, 40] width 29 height 16
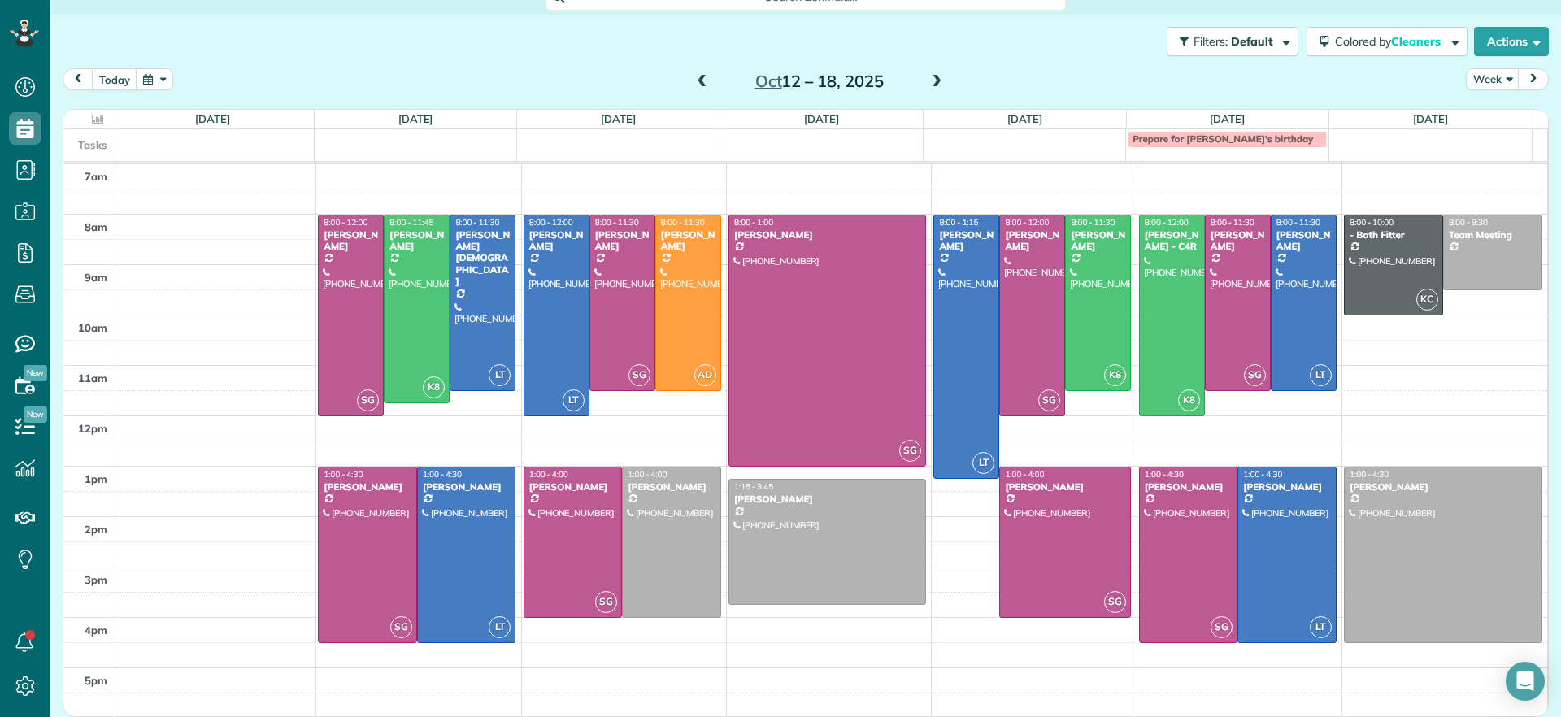
click at [694, 82] on span at bounding box center [703, 82] width 18 height 15
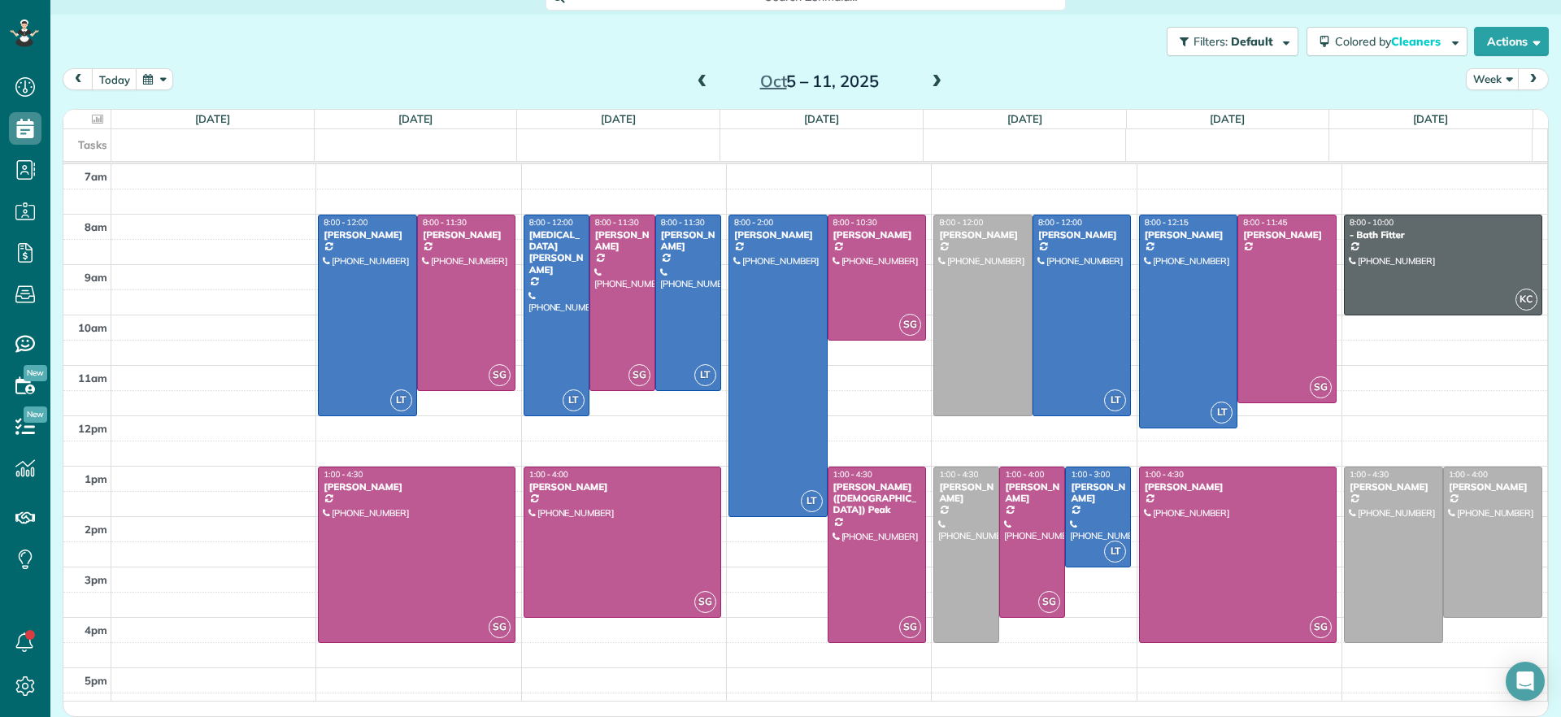
click at [698, 81] on span at bounding box center [703, 82] width 18 height 15
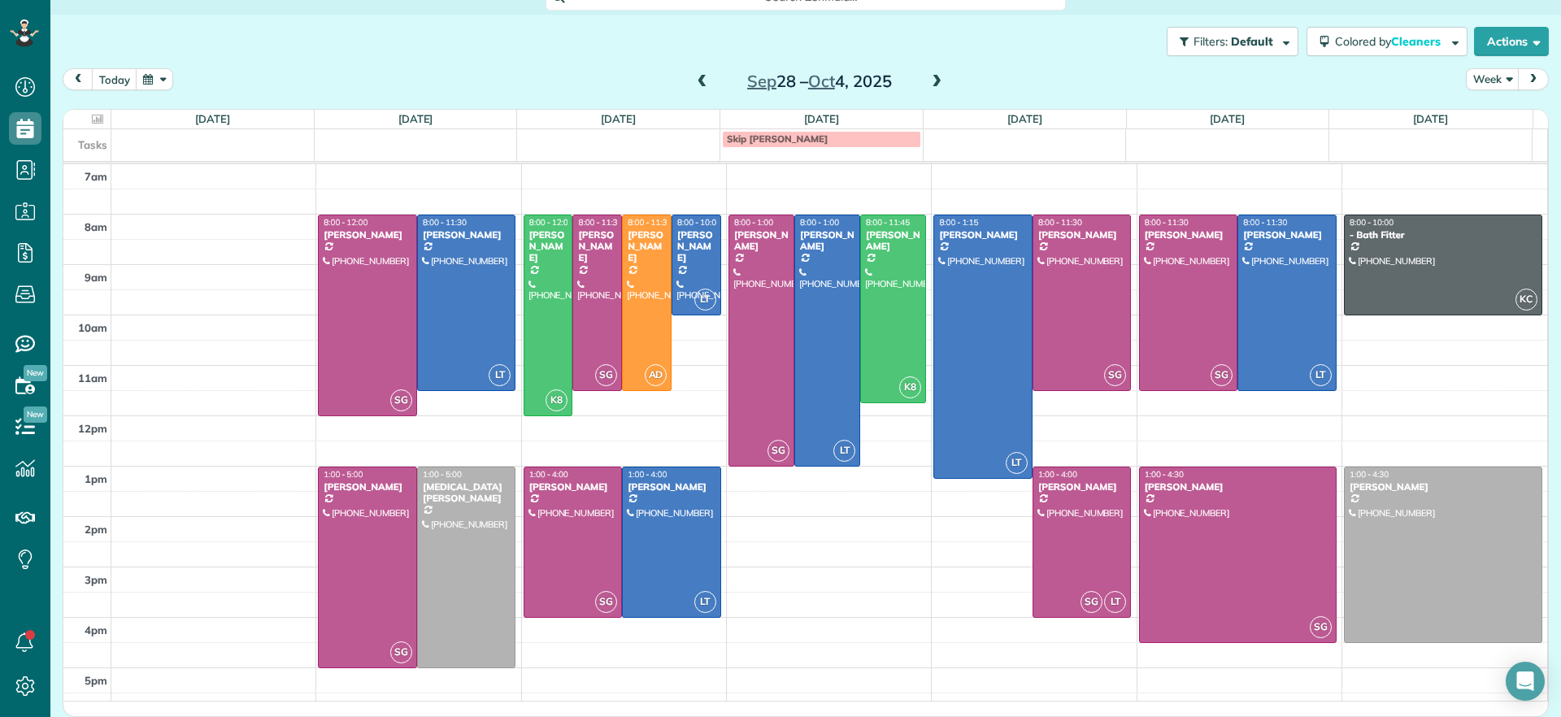
click at [698, 81] on span at bounding box center [703, 82] width 18 height 15
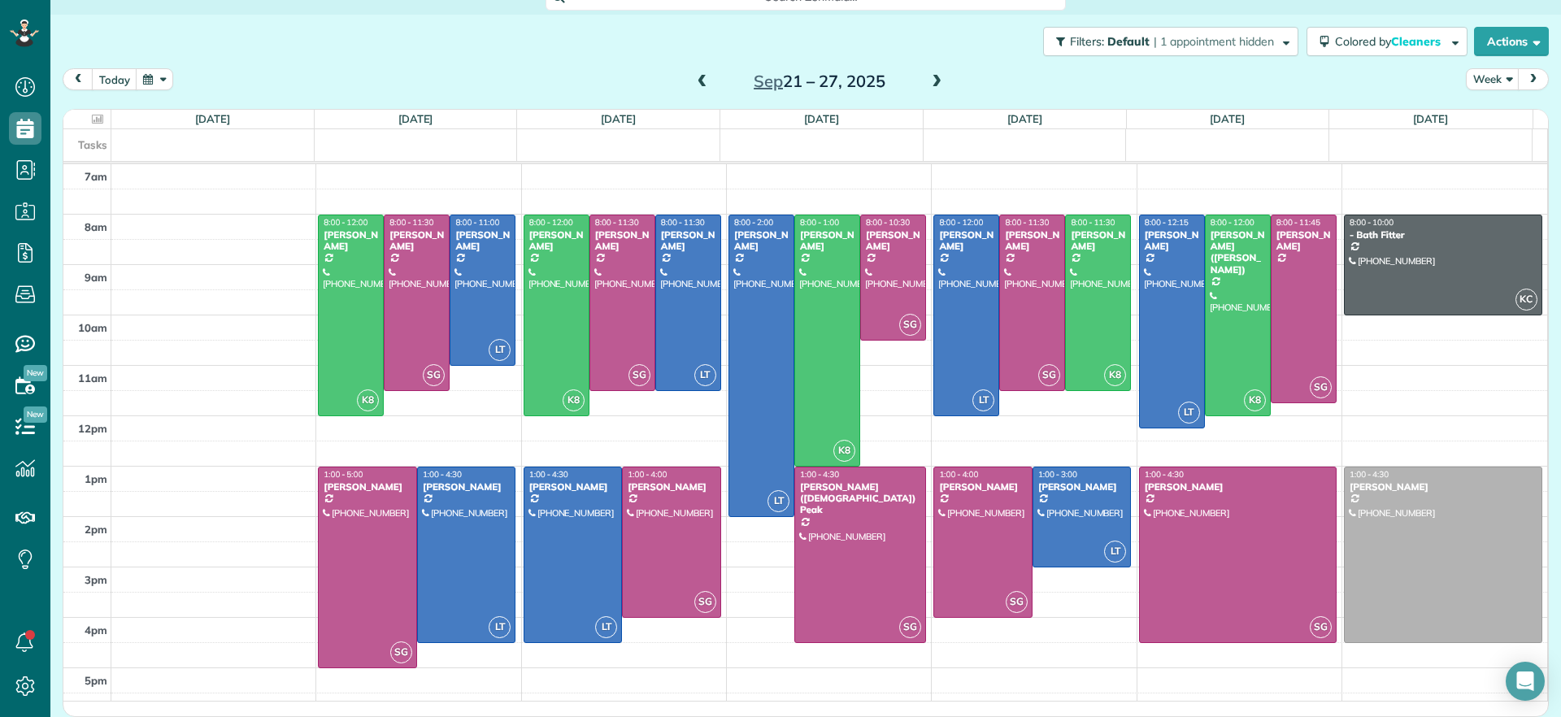
click at [928, 83] on span at bounding box center [937, 82] width 18 height 15
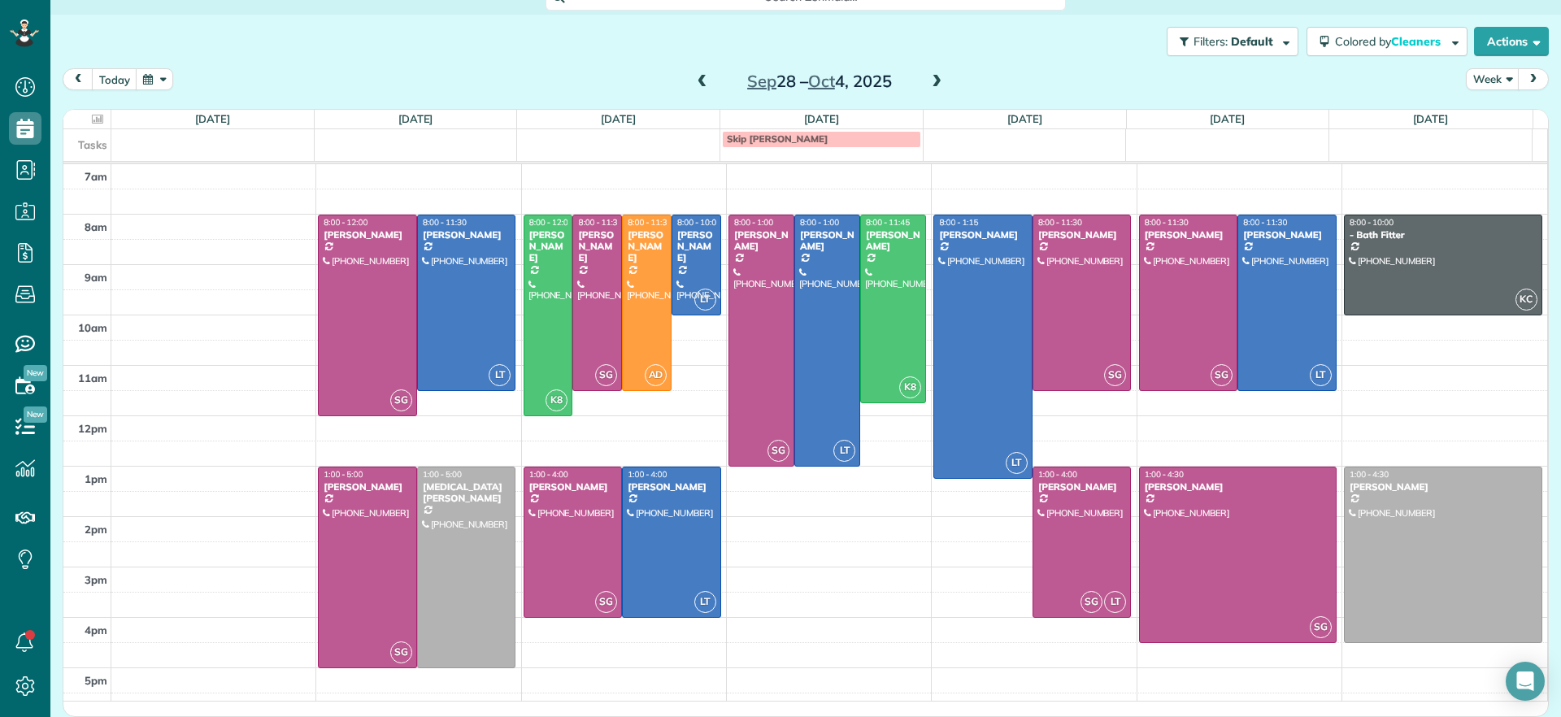
click at [928, 83] on span at bounding box center [937, 82] width 18 height 15
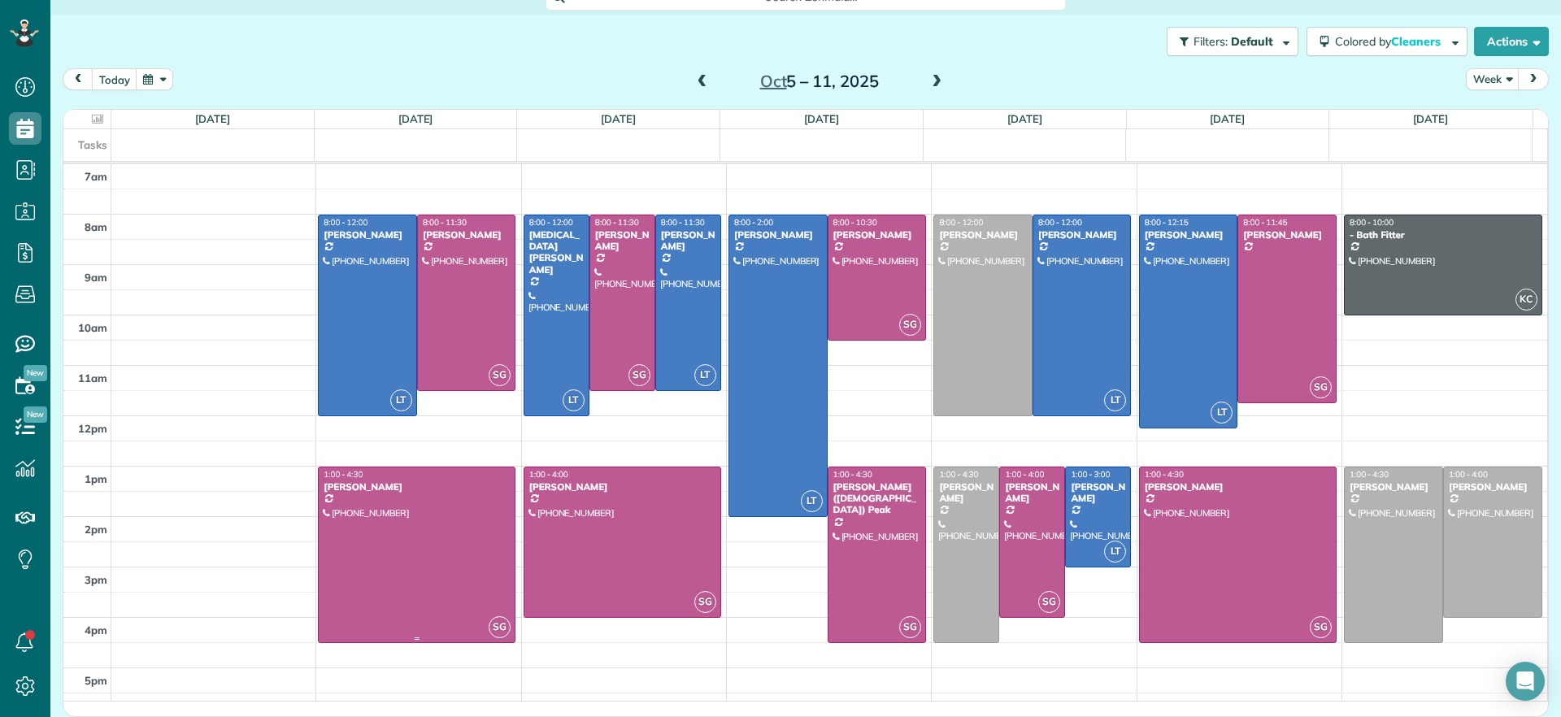
click at [433, 575] on div at bounding box center [417, 555] width 196 height 175
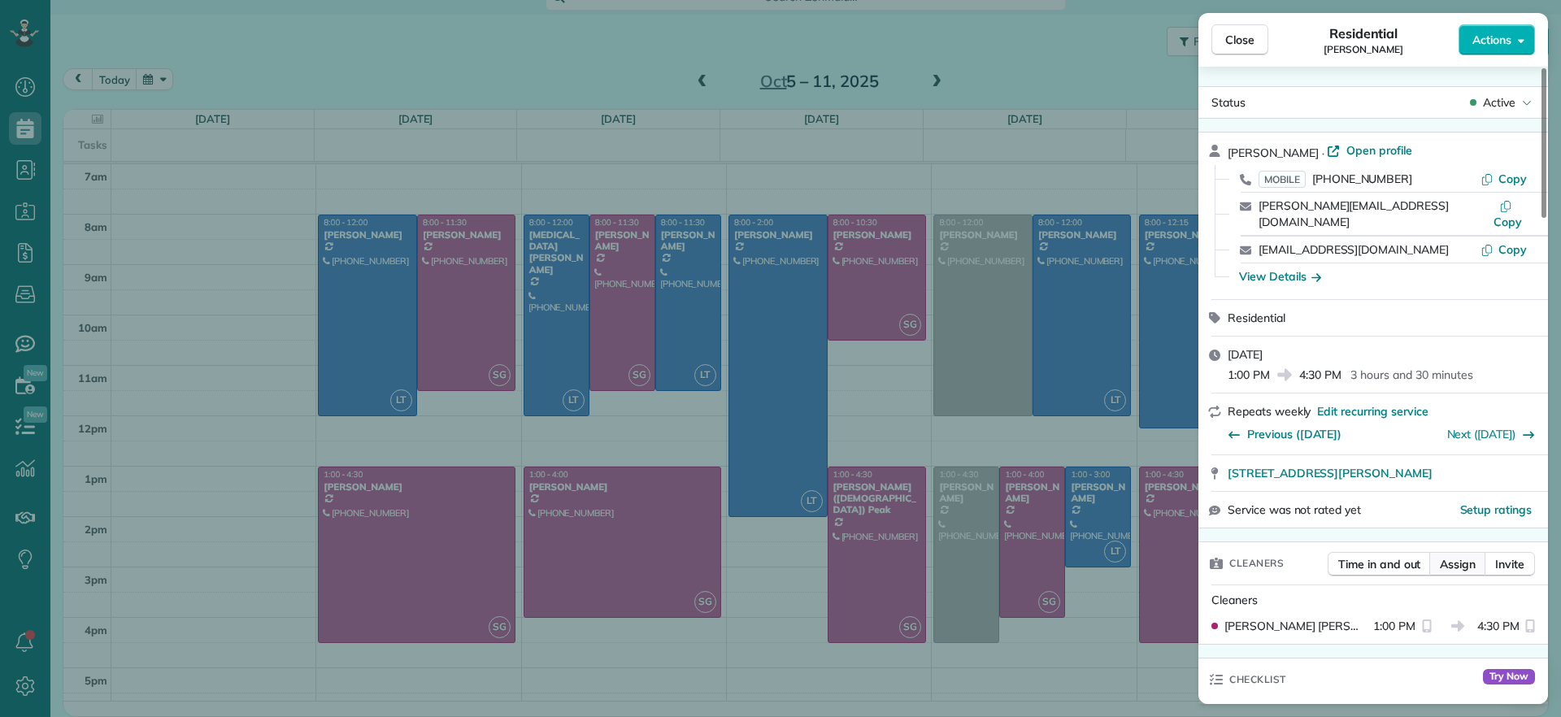
click at [1444, 556] on span "Assign" at bounding box center [1458, 564] width 36 height 16
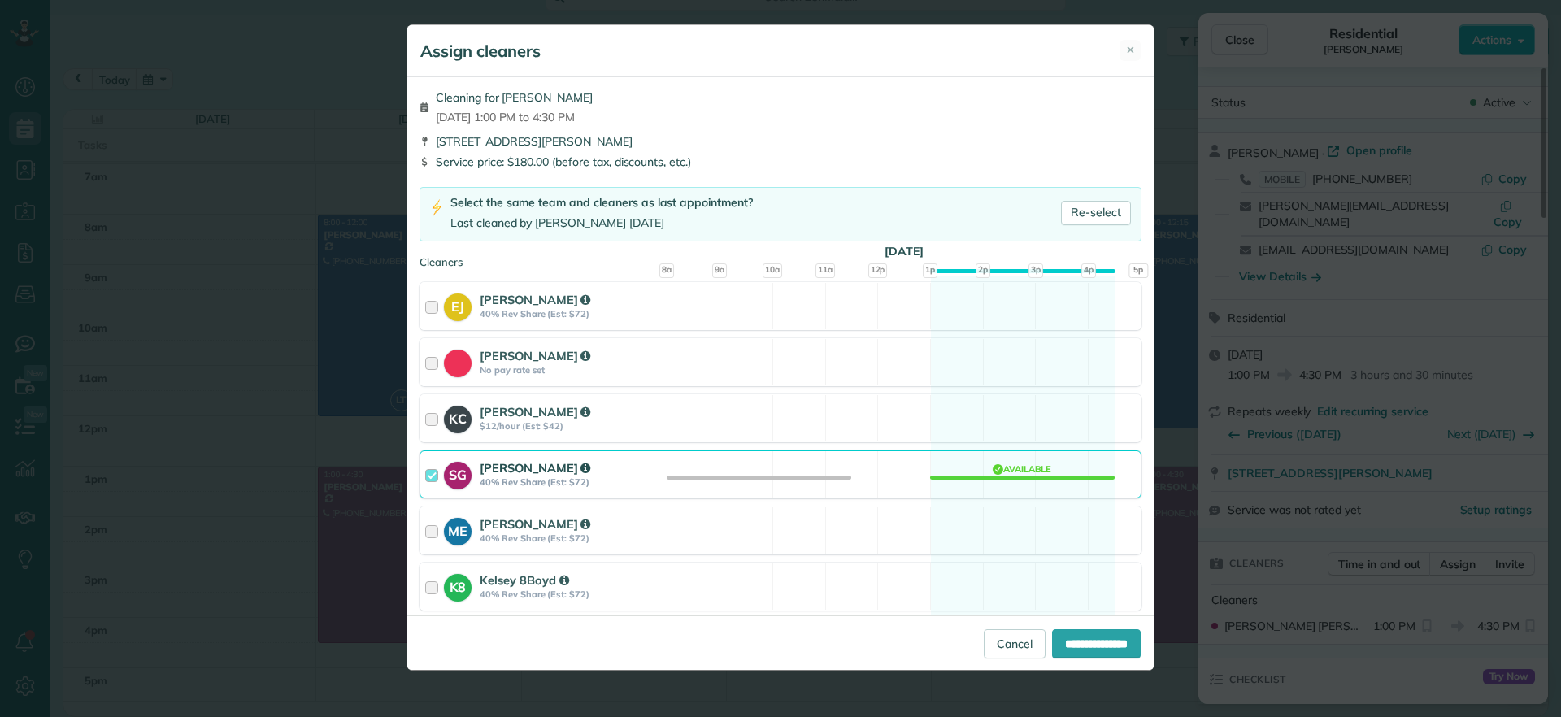
click at [1029, 474] on div "SG Sophie Gibbs 40% Rev Share (Est: $72) Available" at bounding box center [781, 474] width 722 height 48
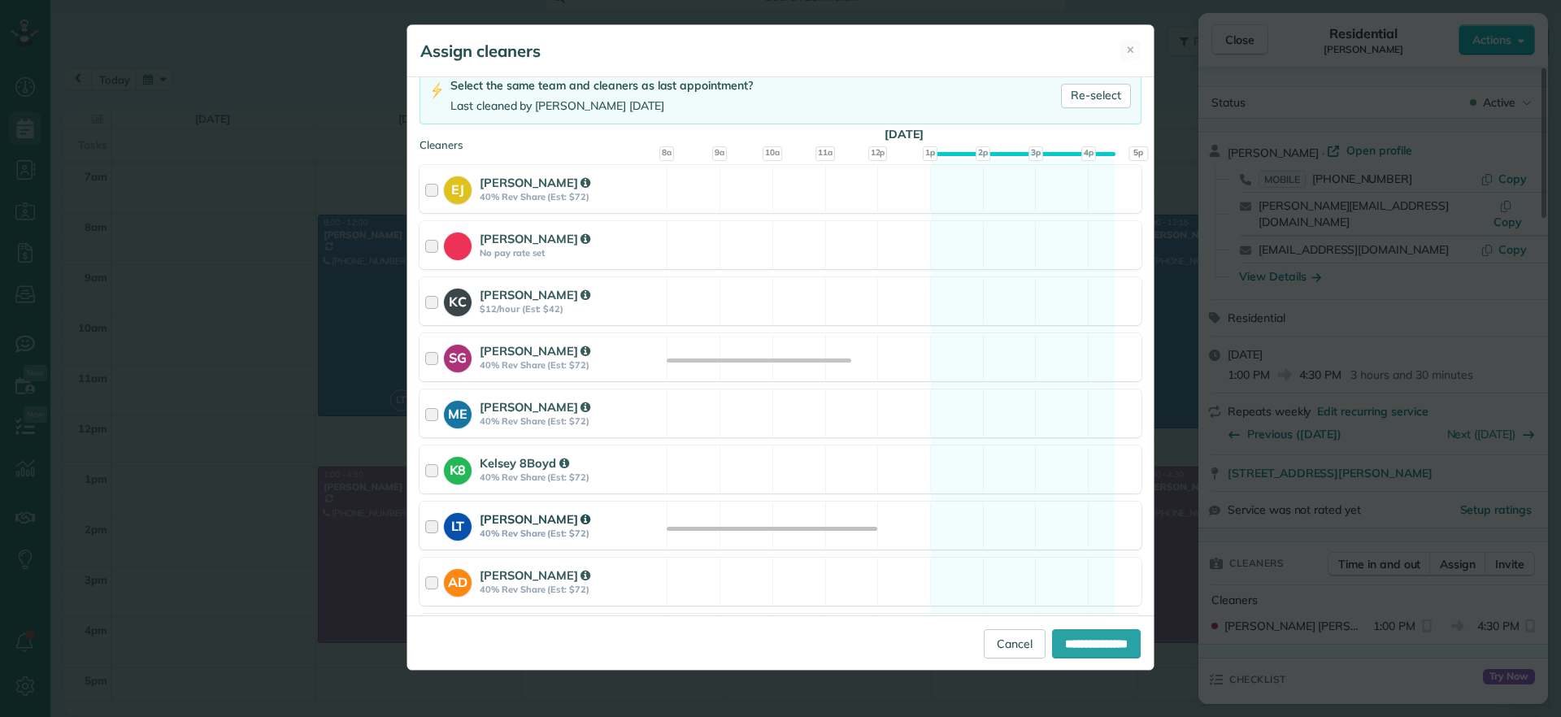
scroll to position [203, 0]
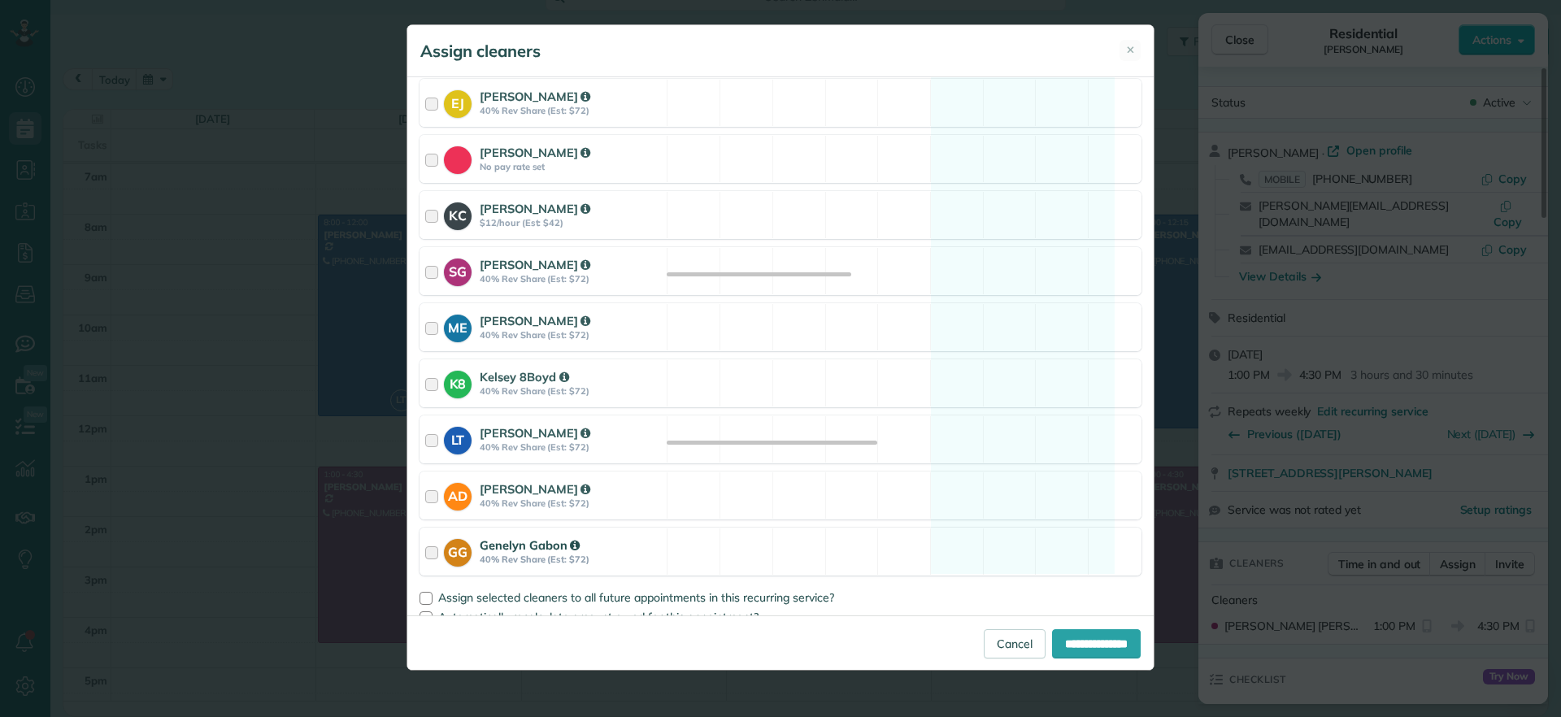
drag, startPoint x: 1042, startPoint y: 446, endPoint x: 1067, endPoint y: 560, distance: 117.2
click at [1044, 446] on div "LT Laura Thaller 40% Rev Share (Est: $72) Available" at bounding box center [781, 440] width 722 height 48
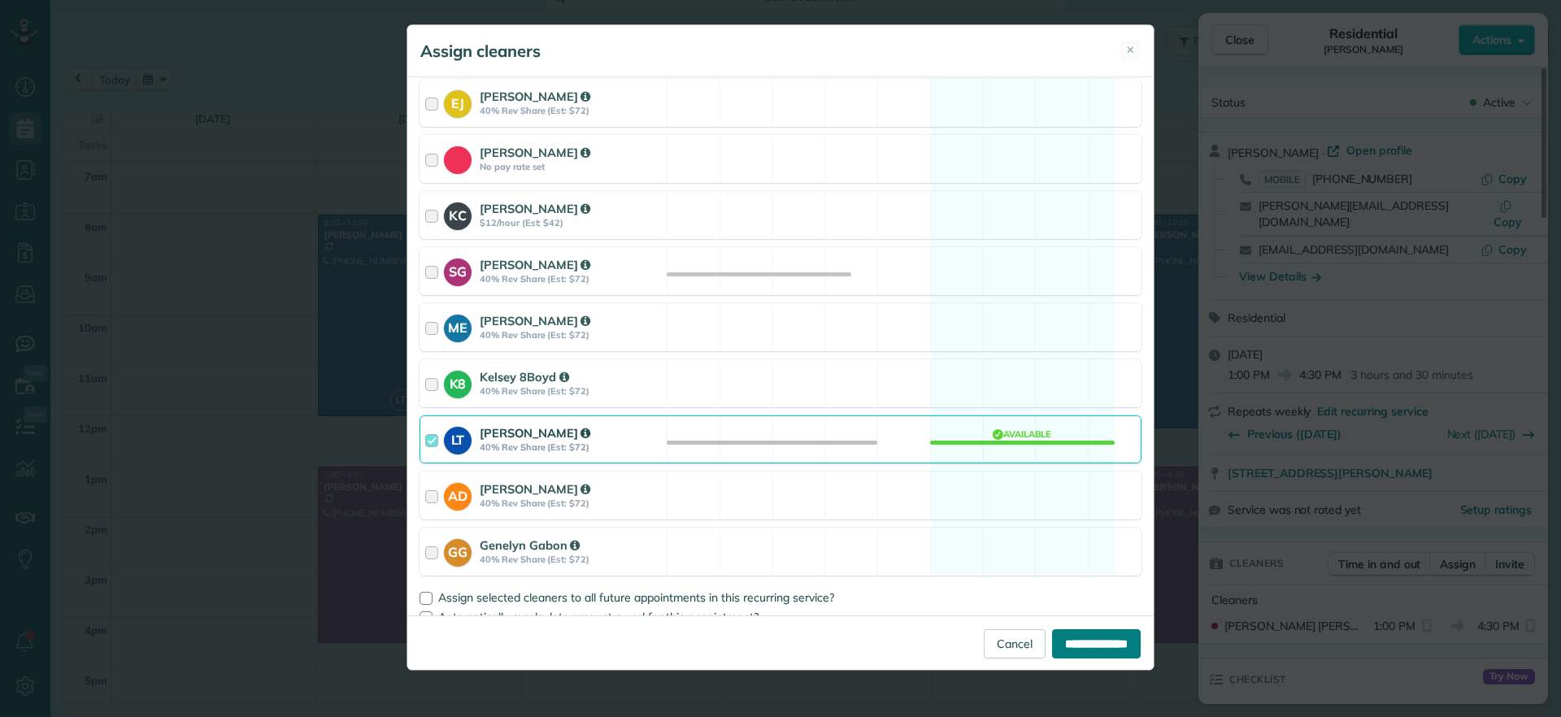
click at [1072, 637] on input "**********" at bounding box center [1096, 643] width 89 height 29
type input "**********"
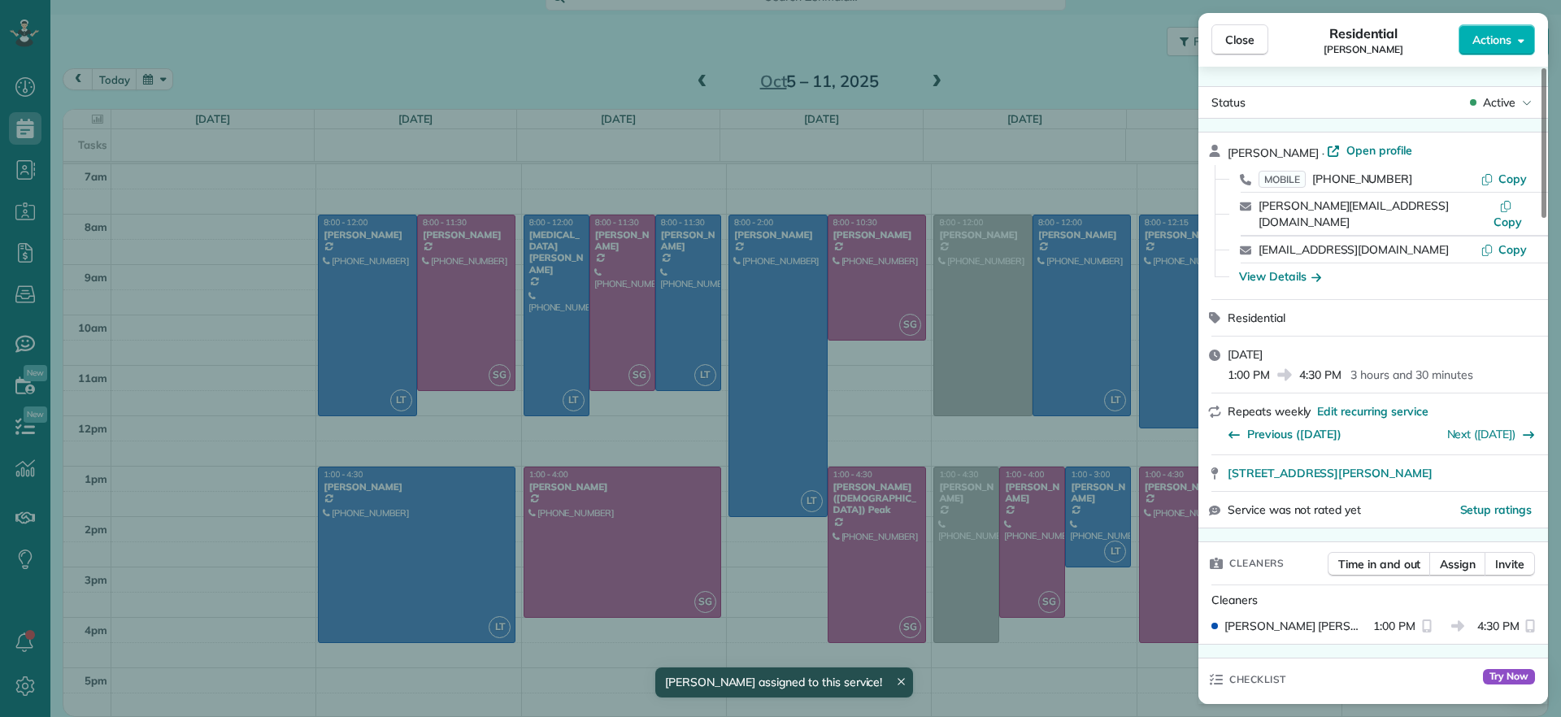
click at [576, 428] on div "Close Residential James Crenshaw Actions Status Active James Crenshaw · Open pr…" at bounding box center [780, 358] width 1561 height 717
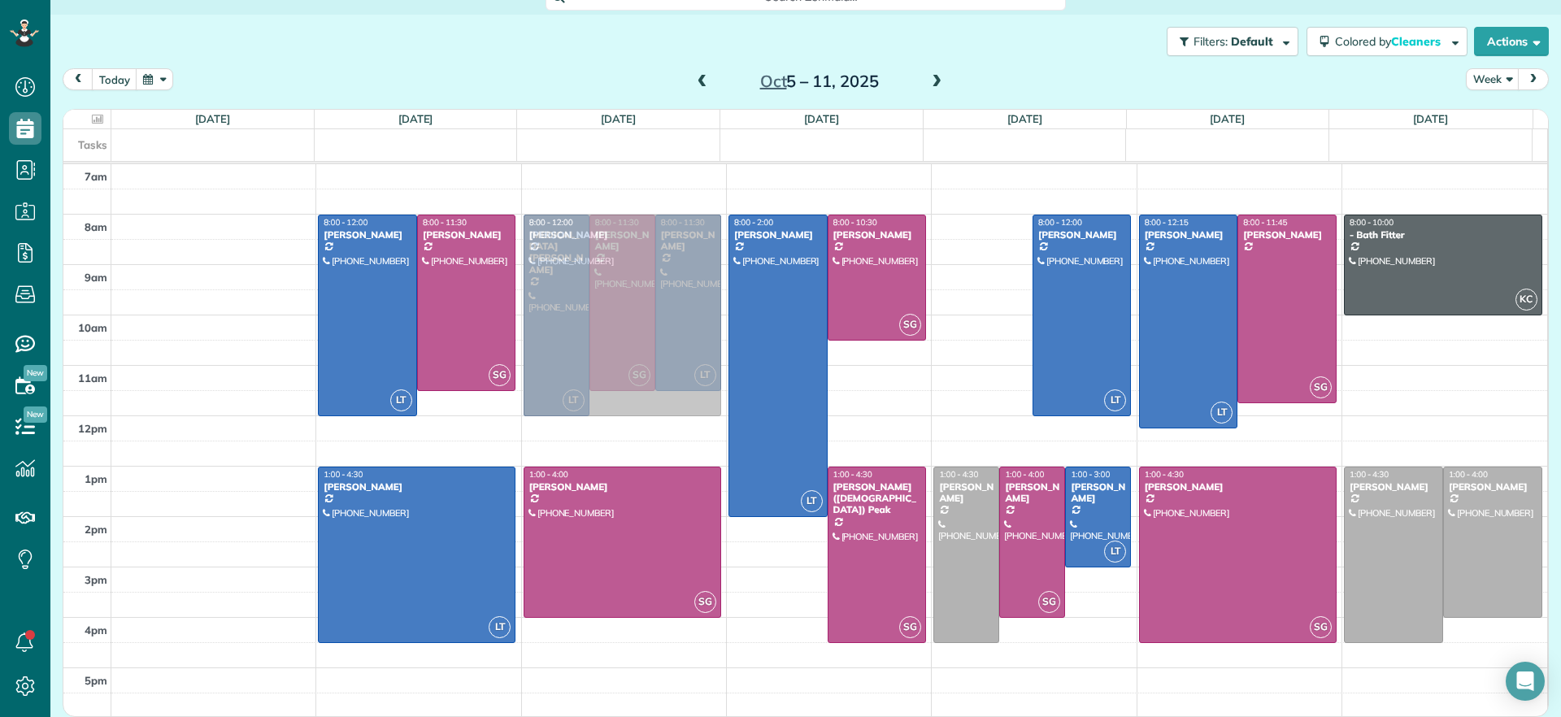
drag, startPoint x: 966, startPoint y: 326, endPoint x: 624, endPoint y: 320, distance: 342.4
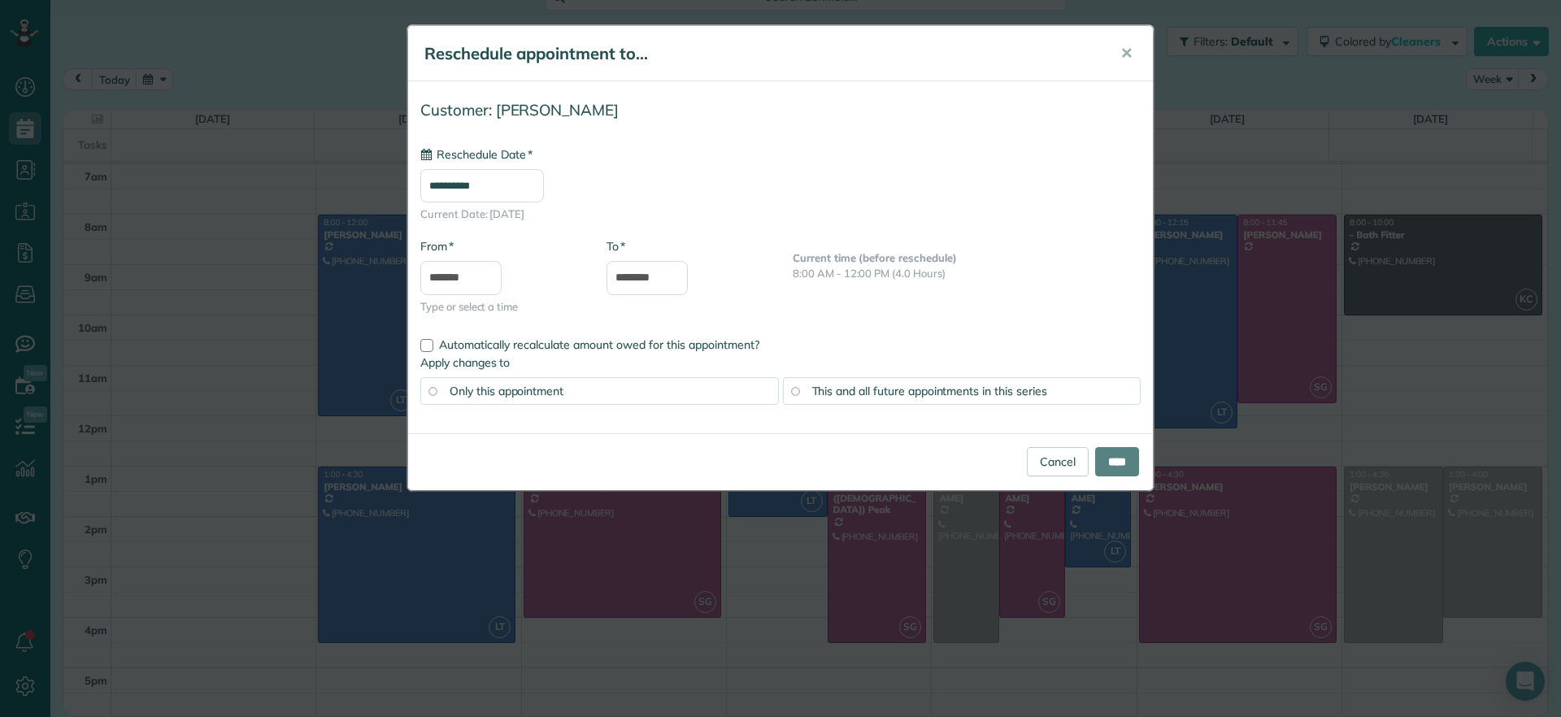
type input "**********"
click at [1113, 456] on input "****" at bounding box center [1117, 461] width 44 height 29
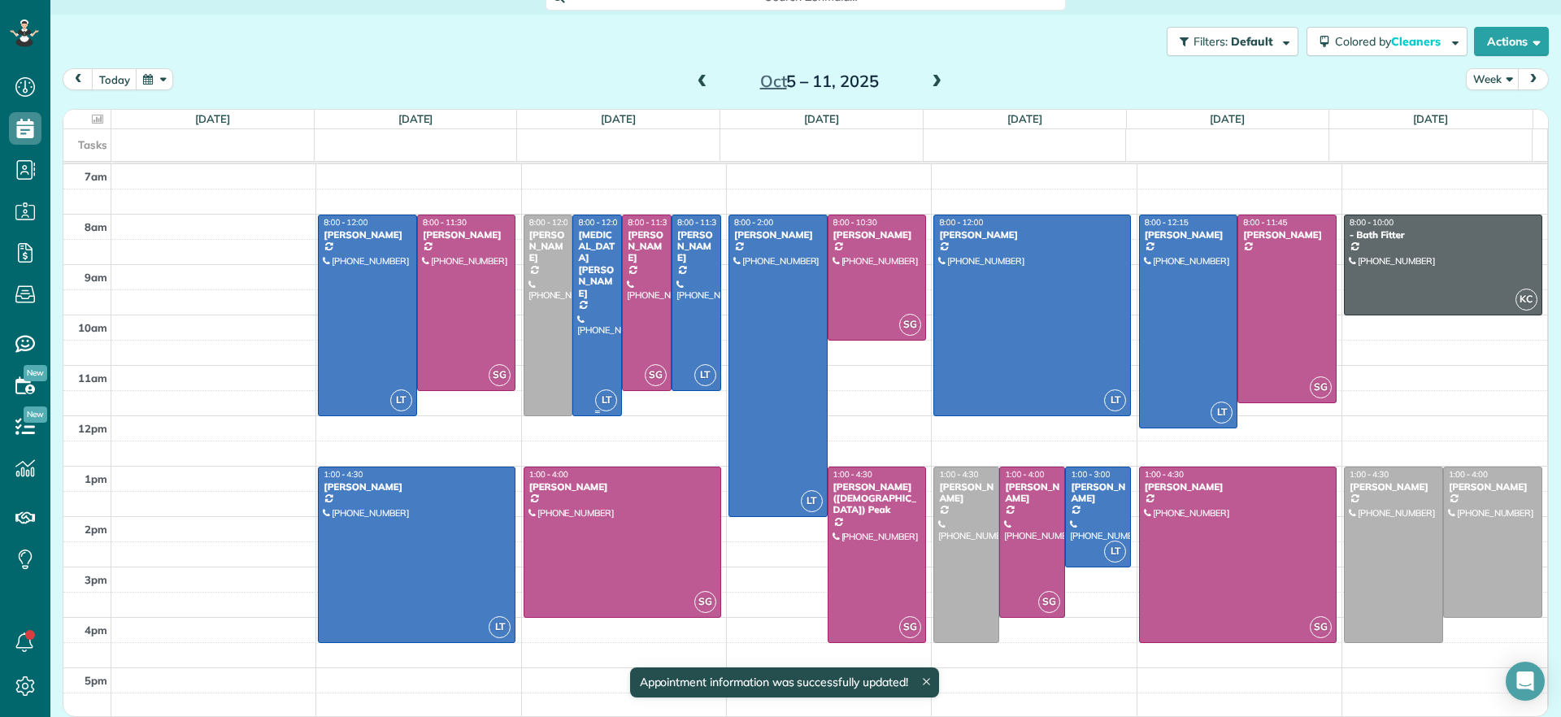
click at [594, 301] on div at bounding box center [597, 315] width 48 height 200
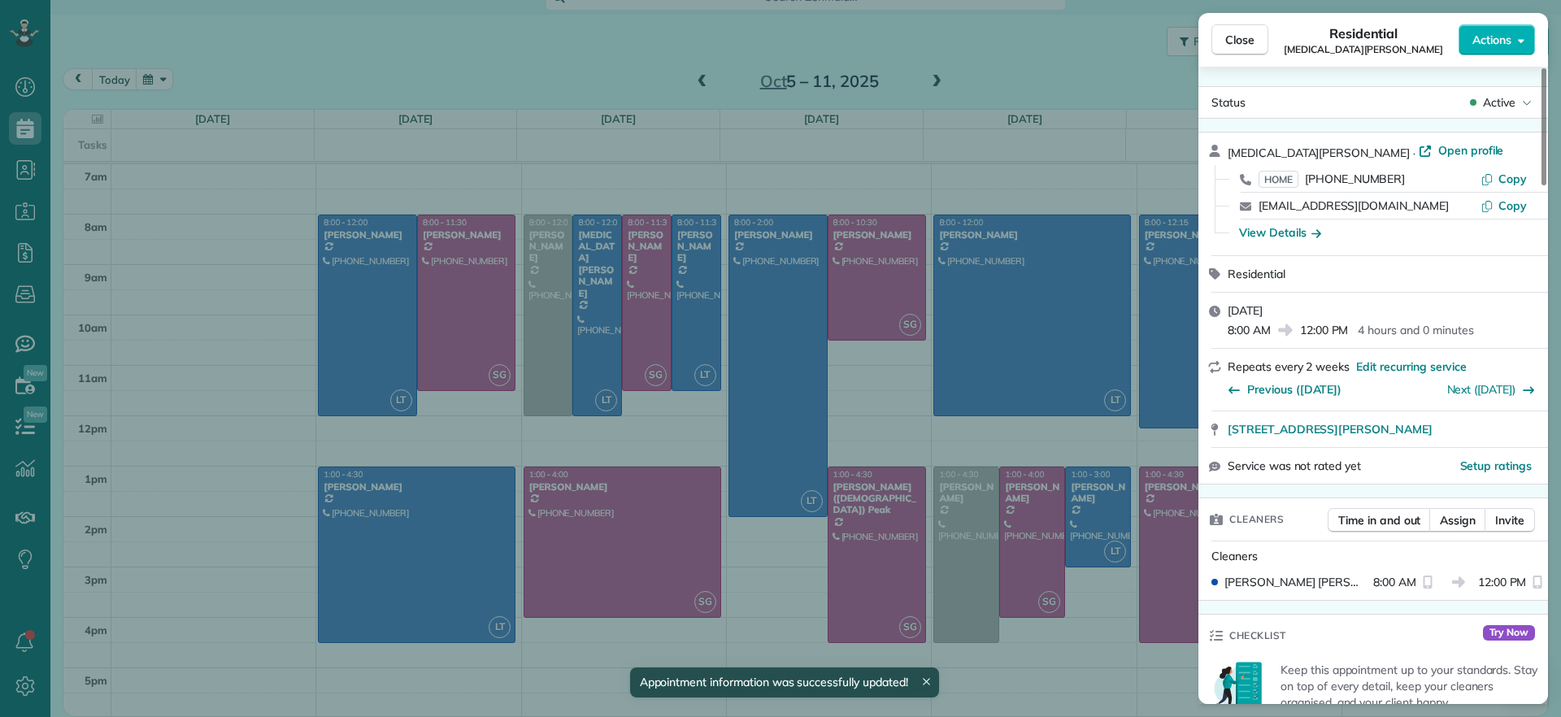
click at [575, 458] on div "Close Residential Alli Robbins Actions Status Active Alli Robbins · Open profil…" at bounding box center [780, 358] width 1561 height 717
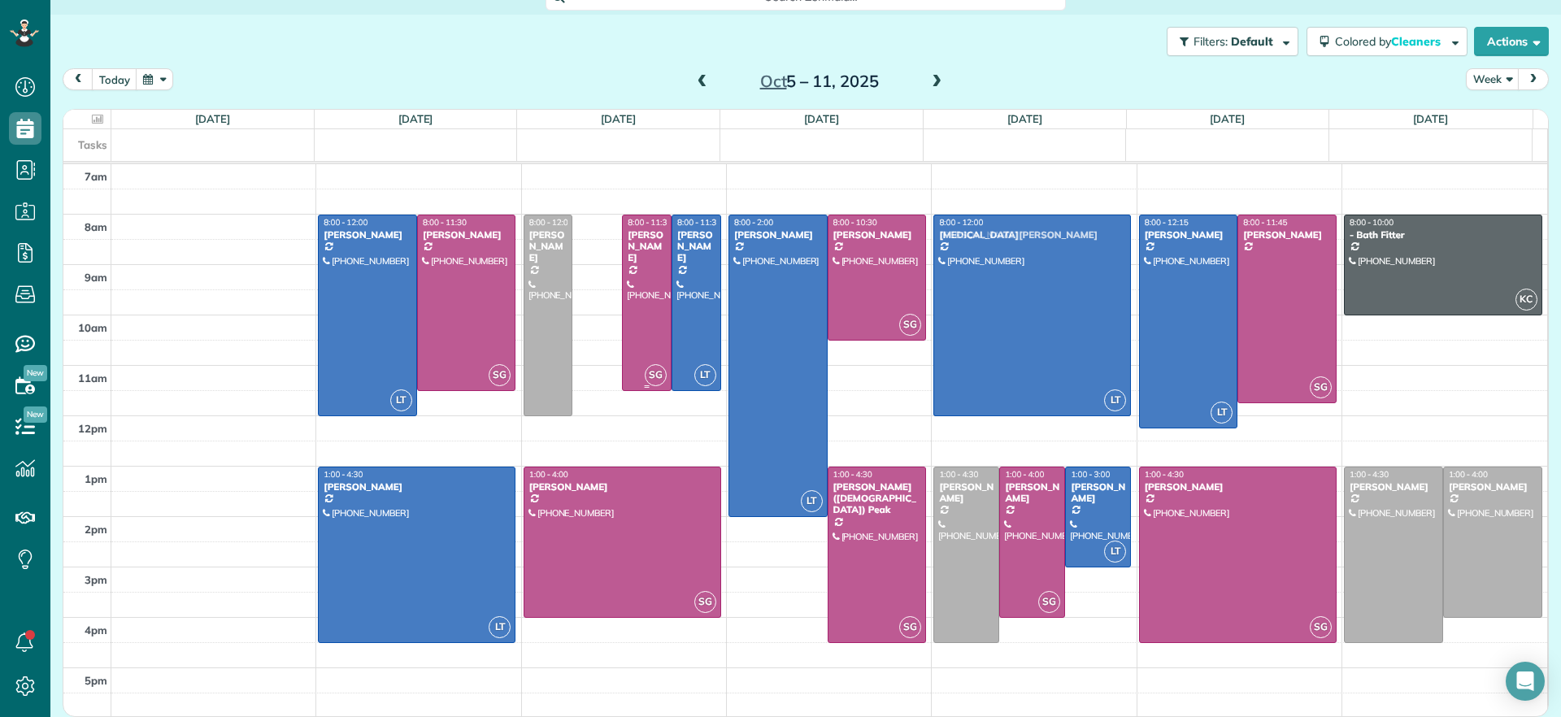
drag, startPoint x: 600, startPoint y: 301, endPoint x: 1031, endPoint y: 299, distance: 431.0
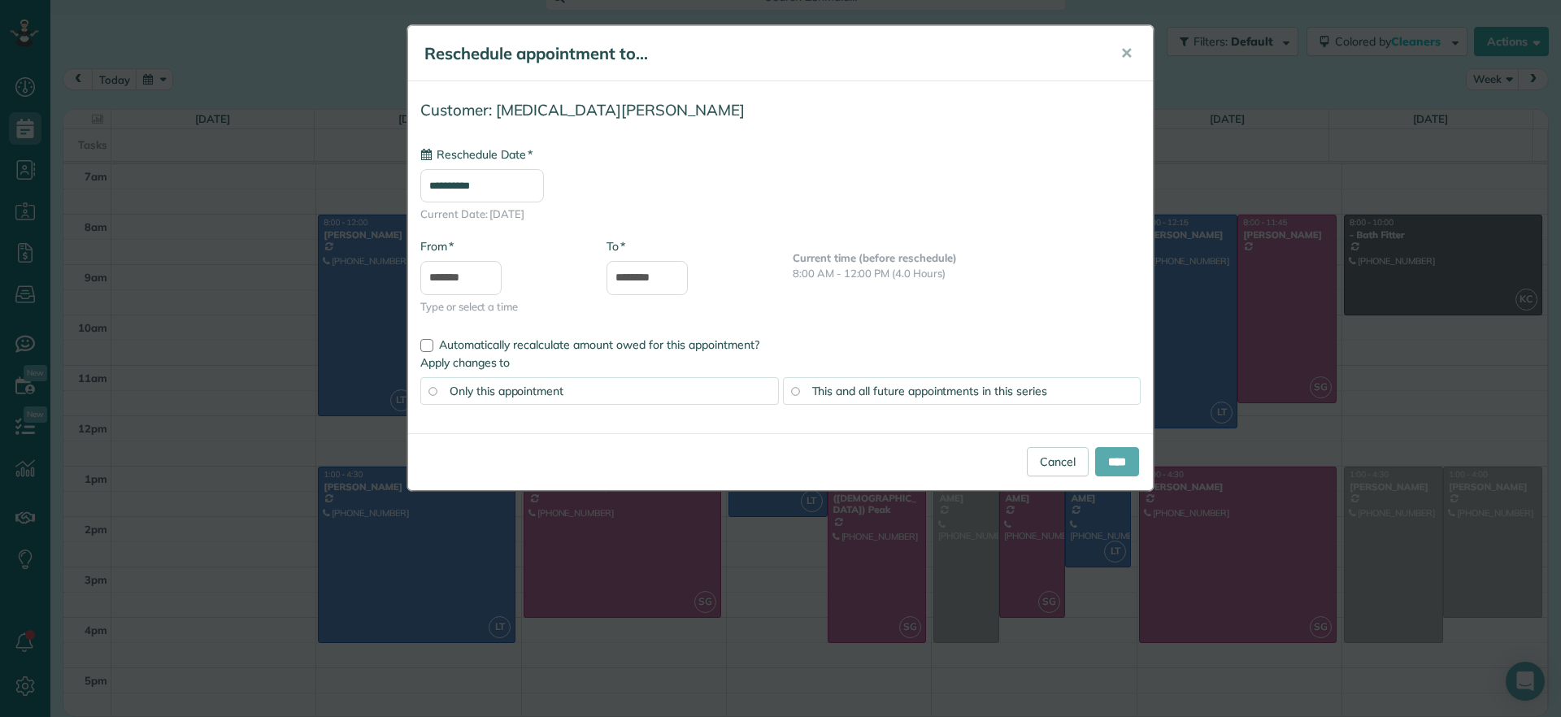
type input "**********"
click at [1118, 468] on input "****" at bounding box center [1117, 461] width 44 height 29
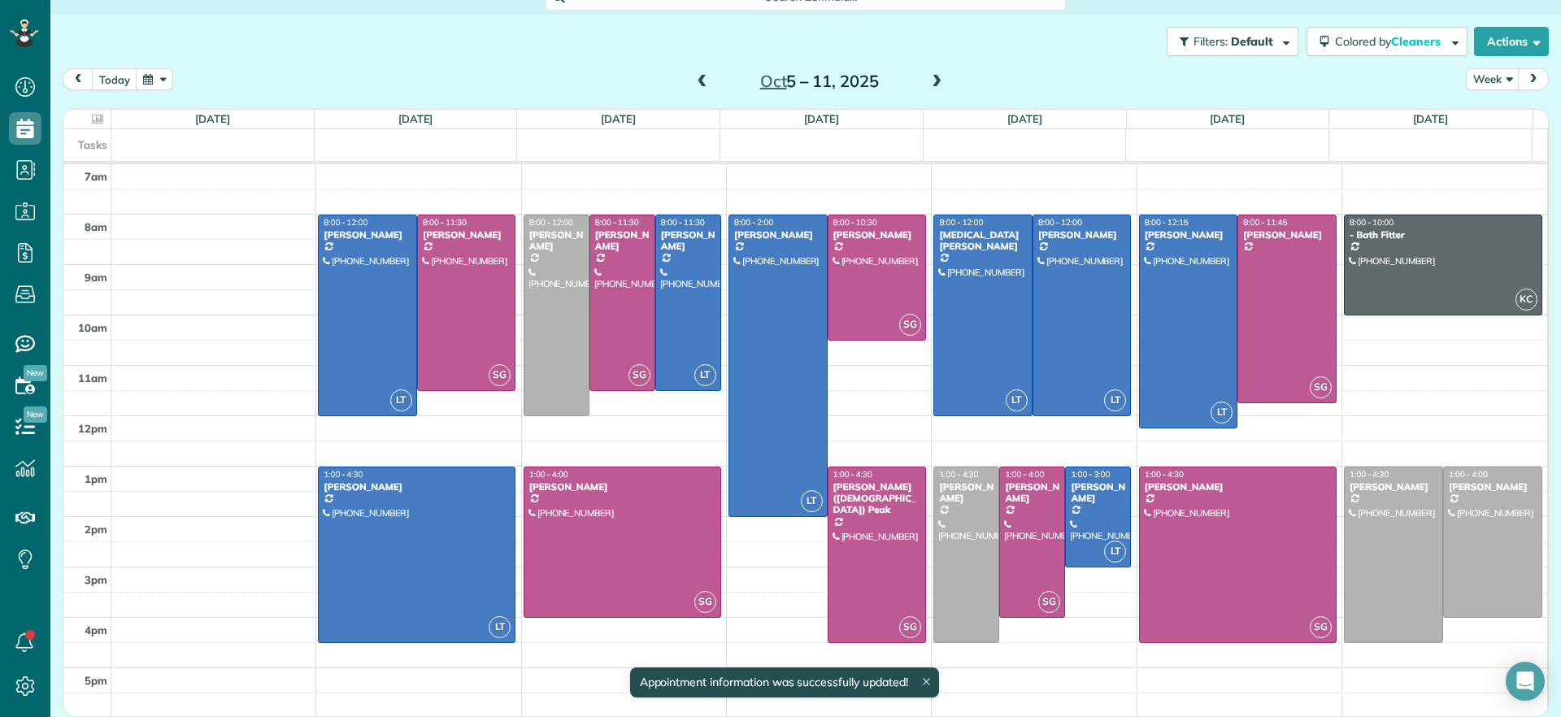
click at [694, 85] on span at bounding box center [703, 82] width 18 height 15
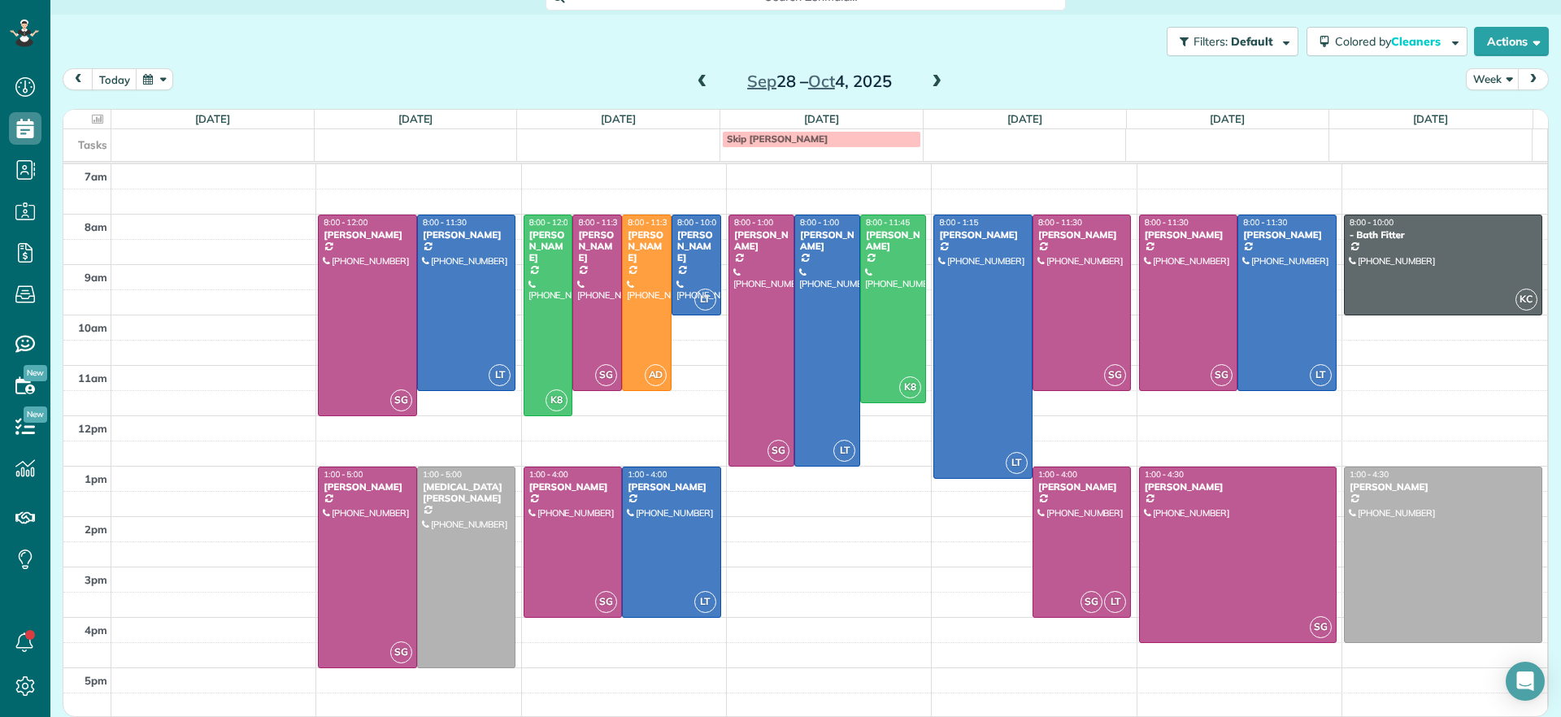
click at [694, 75] on span at bounding box center [703, 82] width 18 height 15
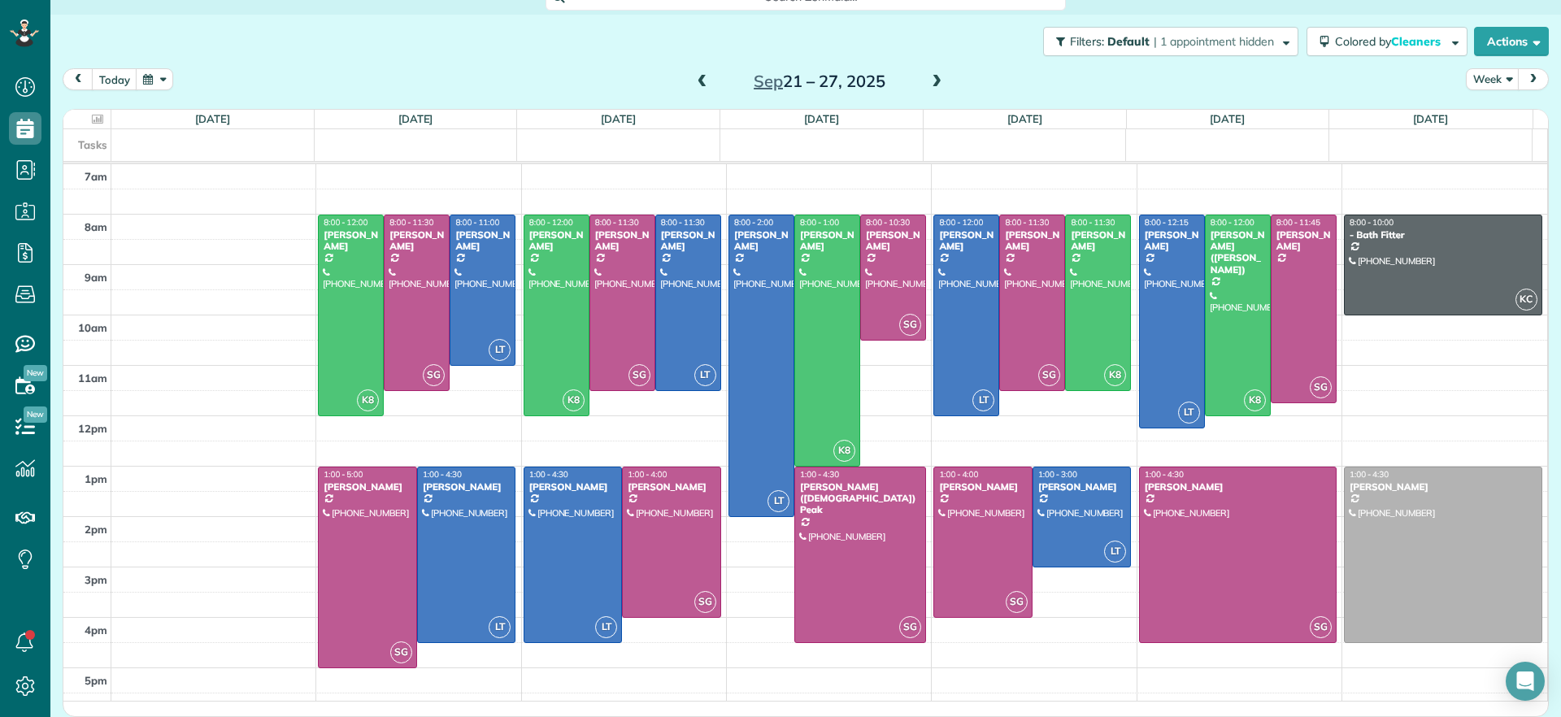
click at [694, 75] on span at bounding box center [703, 82] width 18 height 15
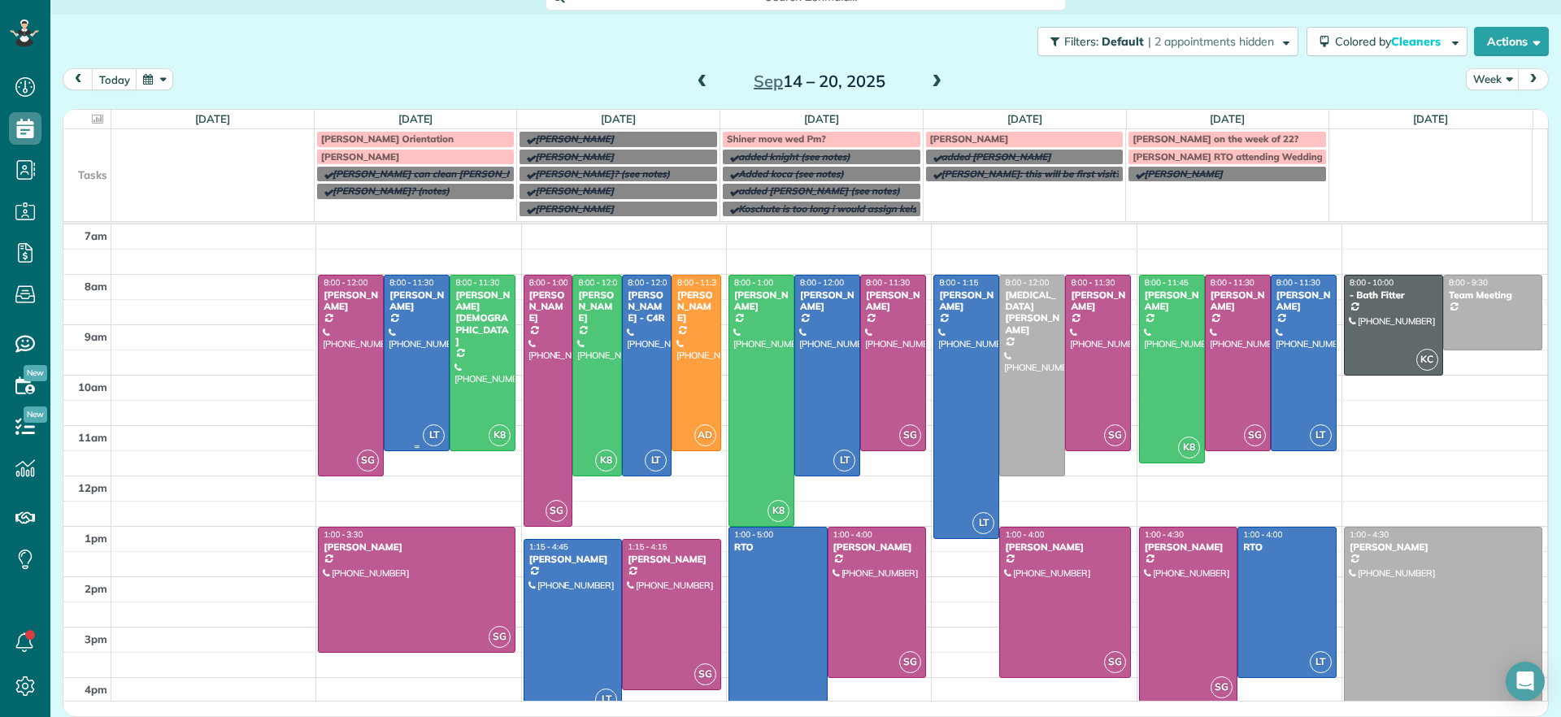
click at [421, 362] on div at bounding box center [417, 363] width 64 height 175
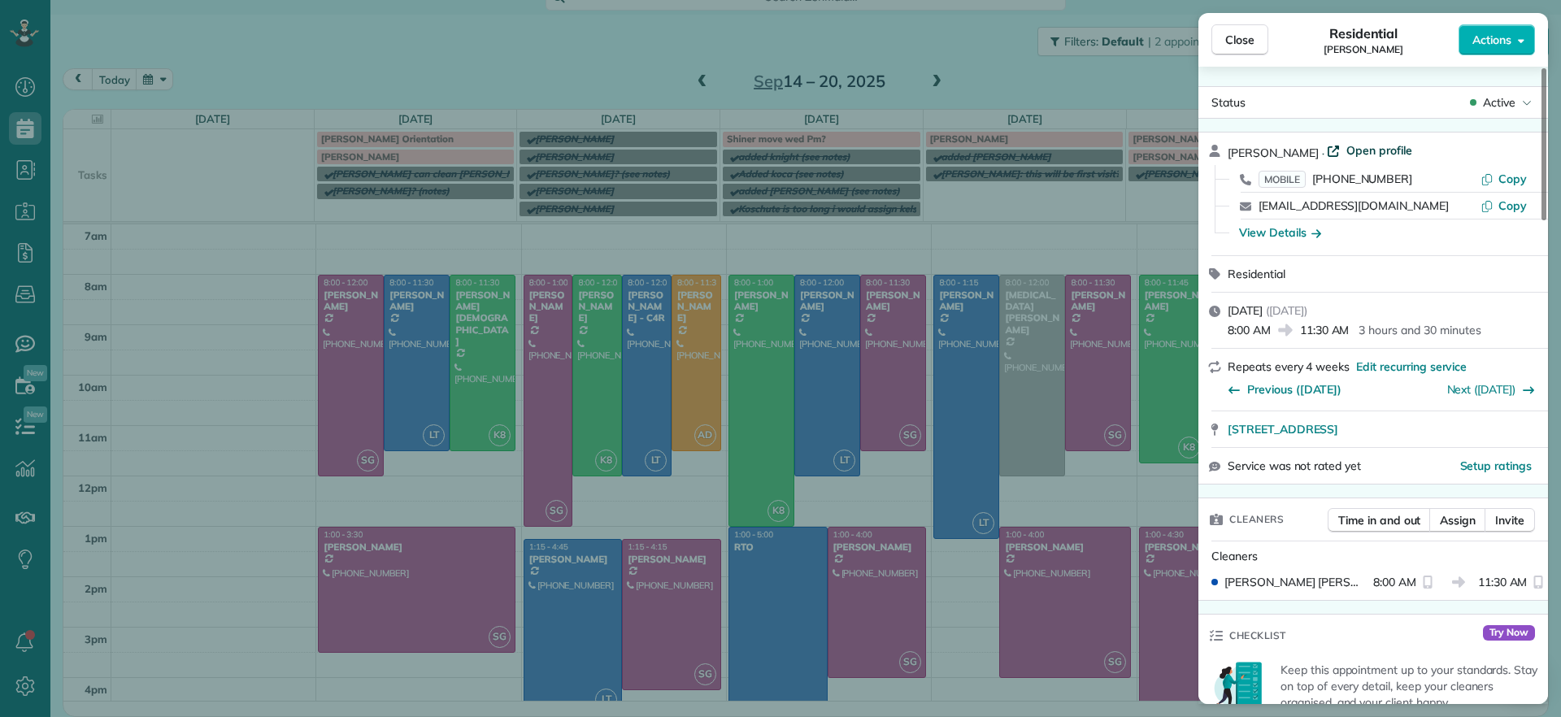
click at [1347, 146] on span "Open profile" at bounding box center [1380, 150] width 66 height 16
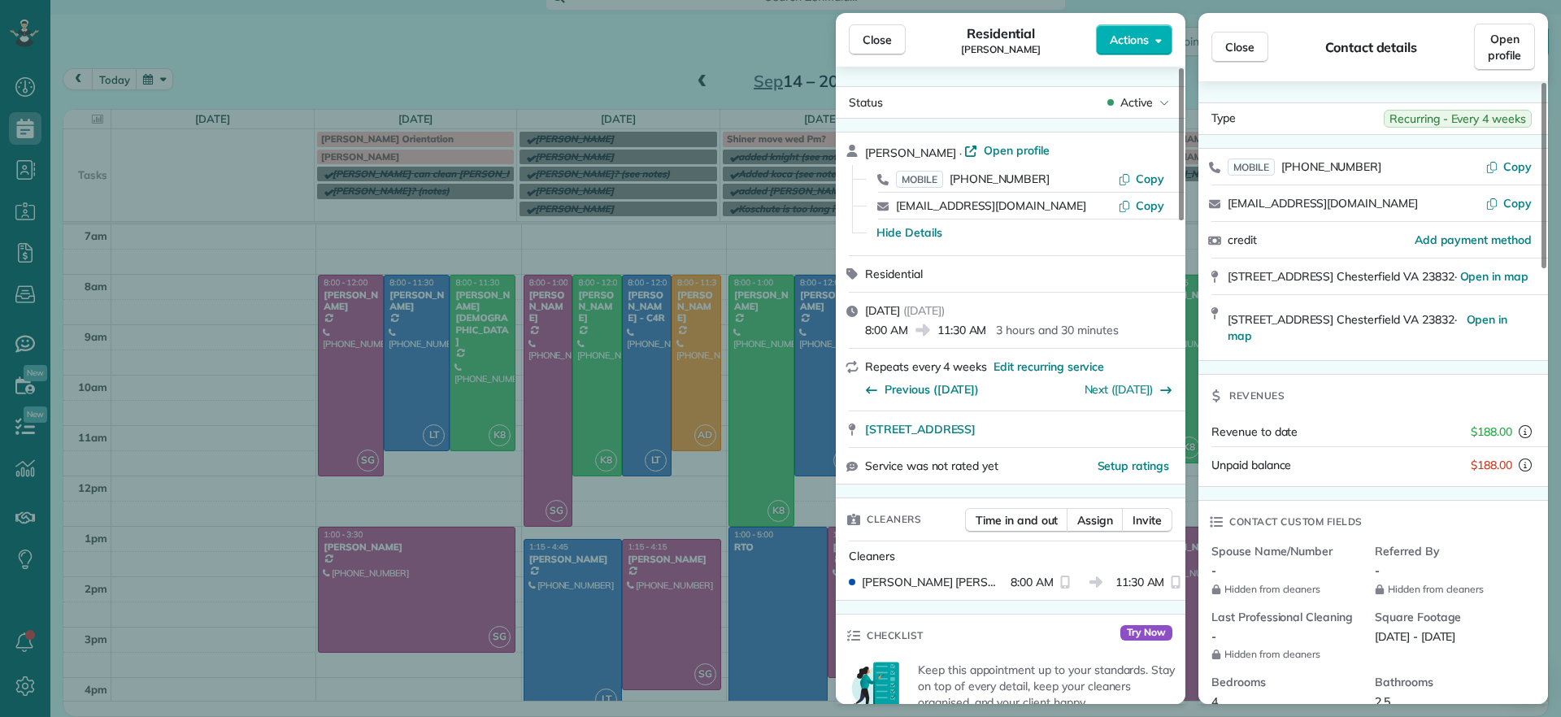
click at [172, 411] on div "Close Residential Galia Moran Actions Status Active Galia Moran · Open profile …" at bounding box center [780, 358] width 1561 height 717
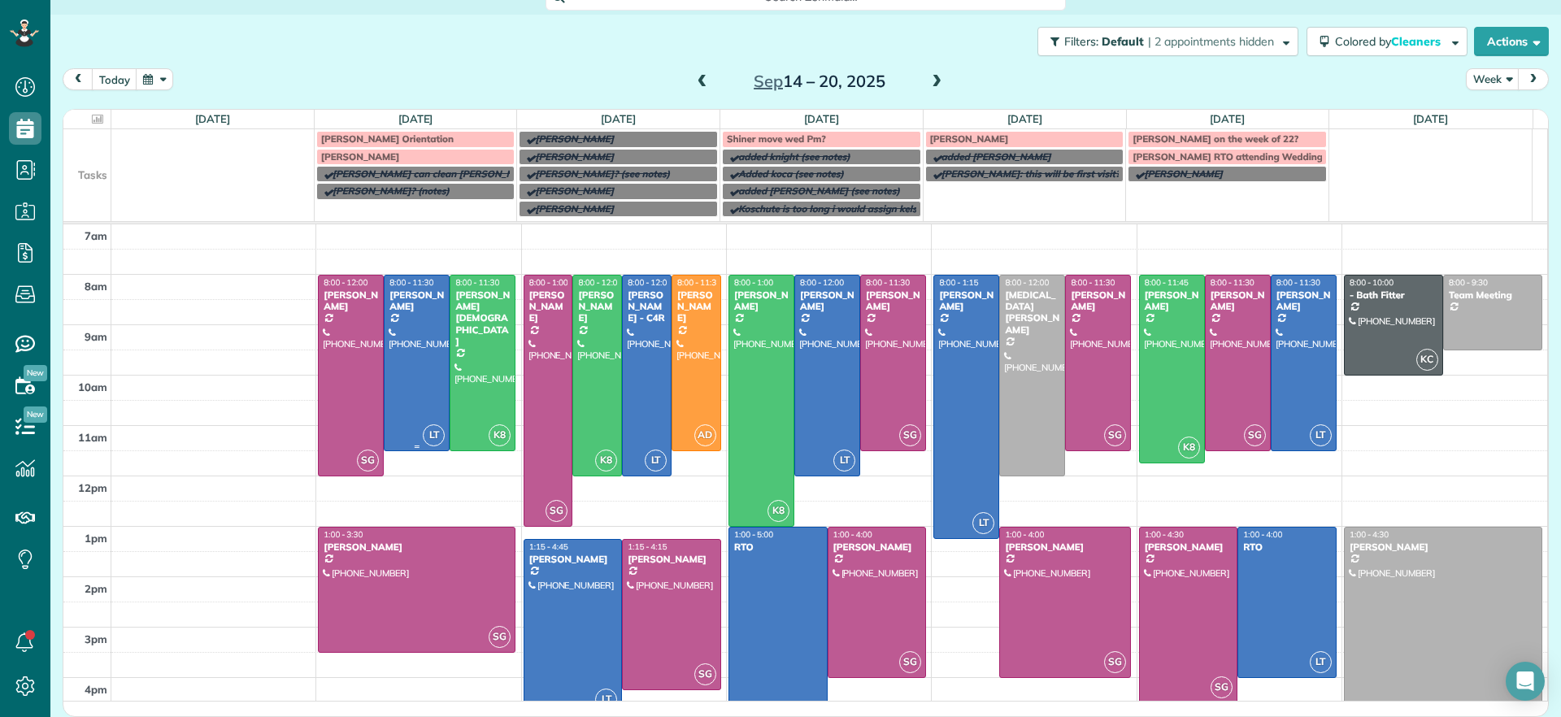
click at [424, 369] on div at bounding box center [417, 363] width 64 height 175
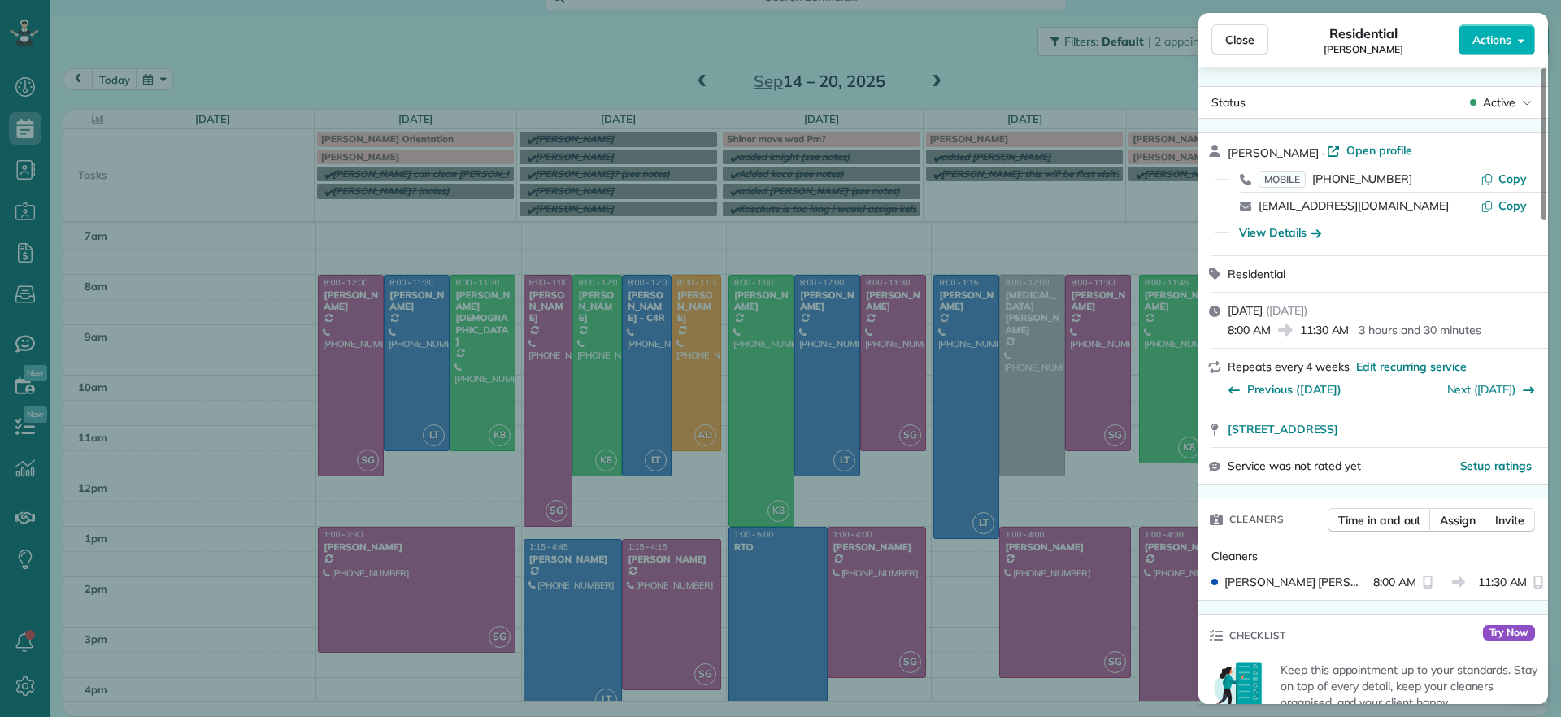
click at [1035, 85] on div "Close Residential Galia Moran Actions Status Active Galia Moran · Open profile …" at bounding box center [780, 358] width 1561 height 717
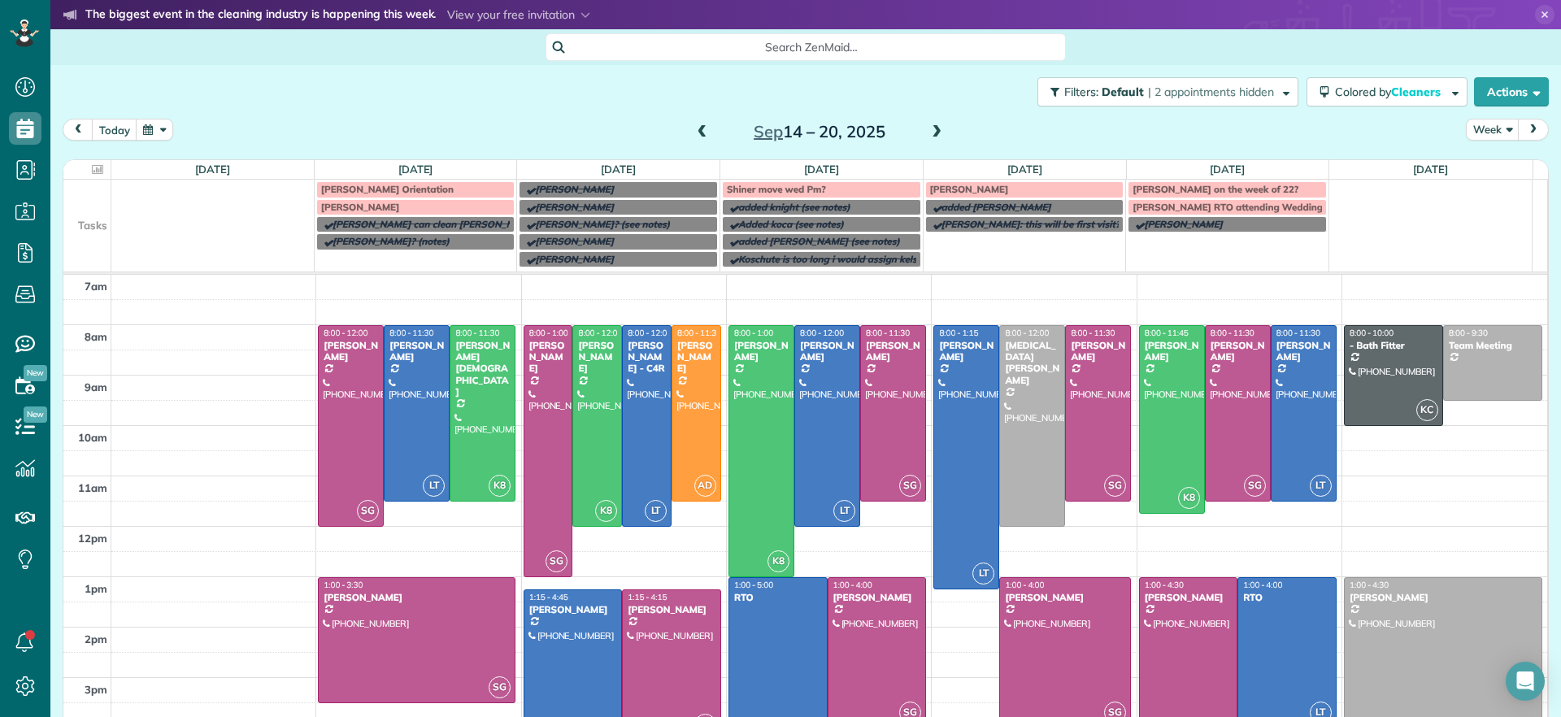
click at [783, 43] on span "Search ZenMaid…" at bounding box center [811, 47] width 494 height 16
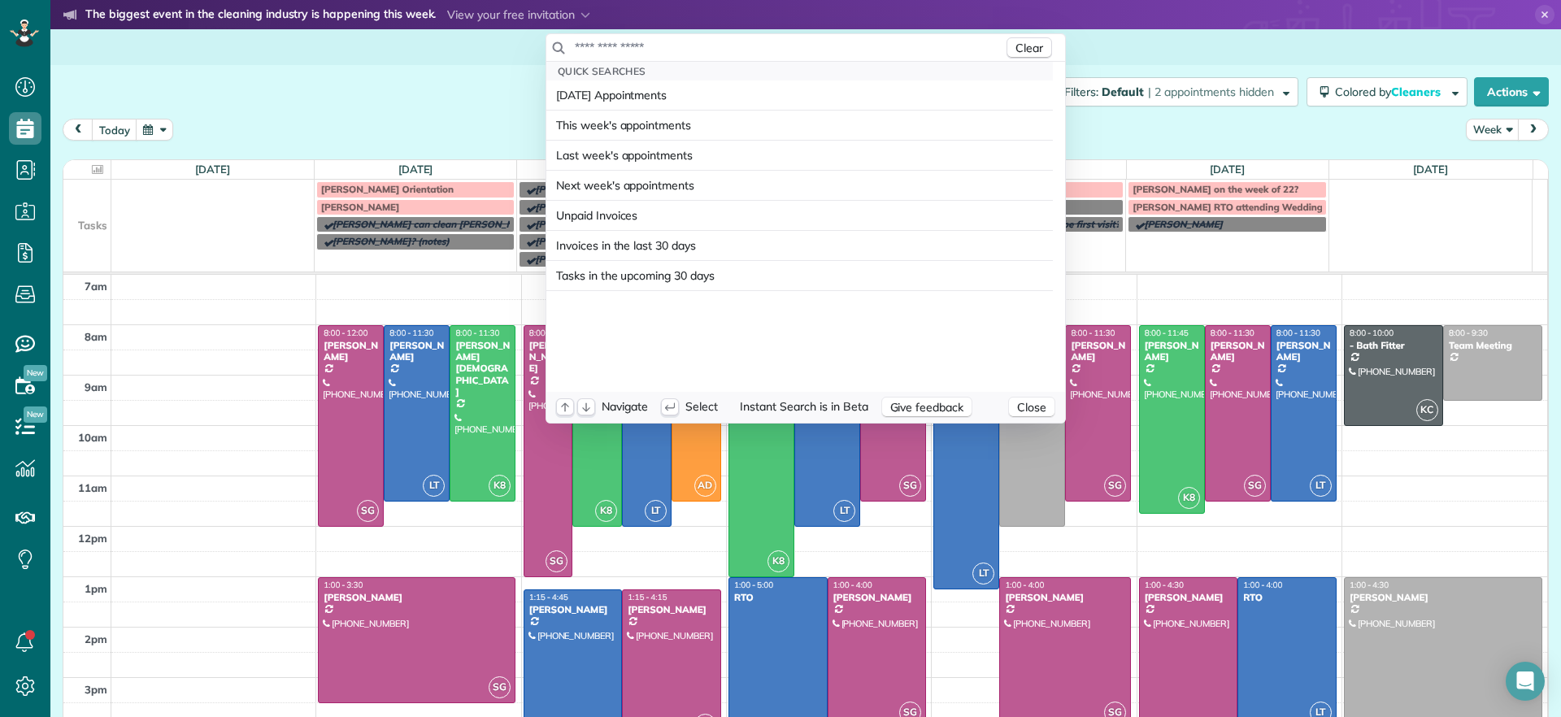
click at [764, 45] on input "text" at bounding box center [788, 47] width 429 height 16
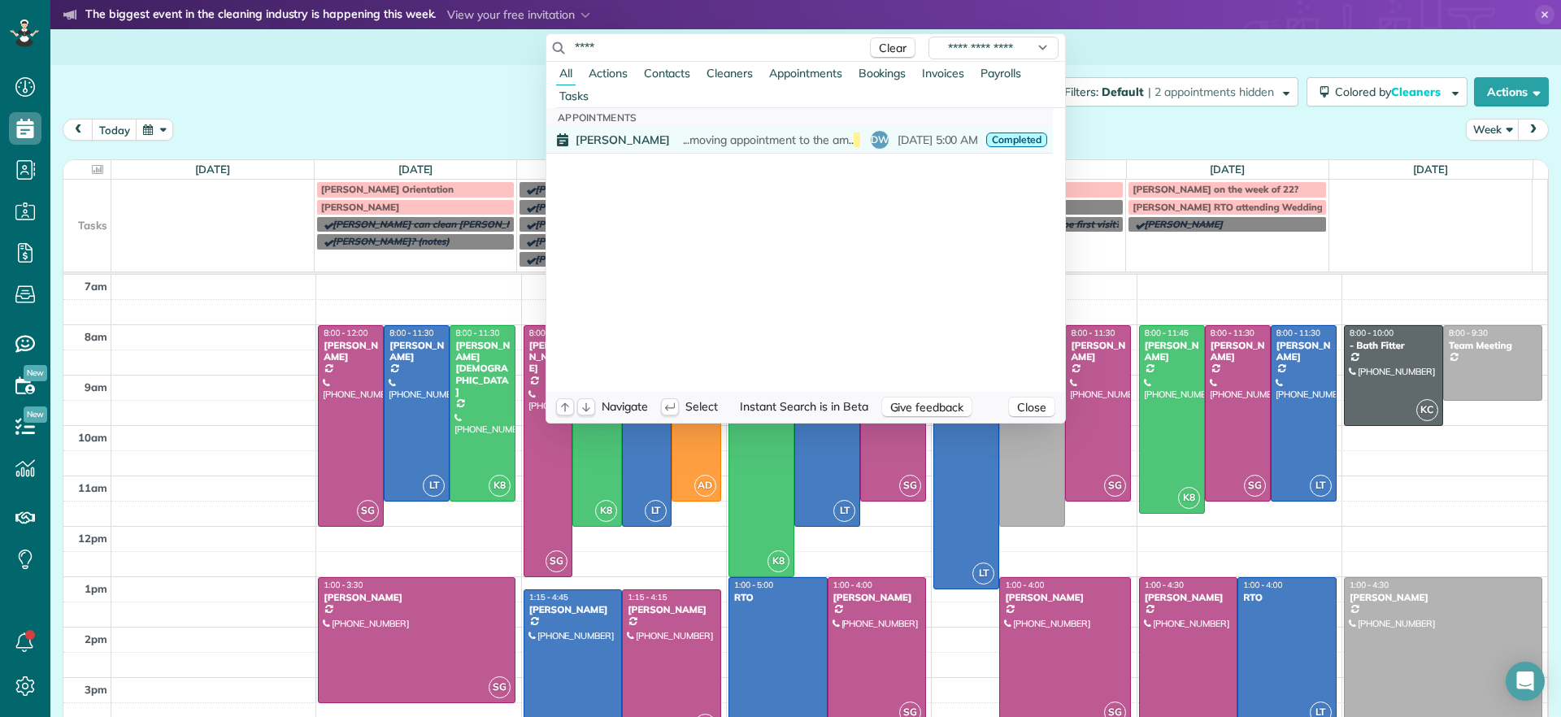
type input "****"
click at [683, 140] on span "...moving appointment to the am- Miki wants to check with Justin (Husband) She …" at bounding box center [1004, 140] width 642 height 15
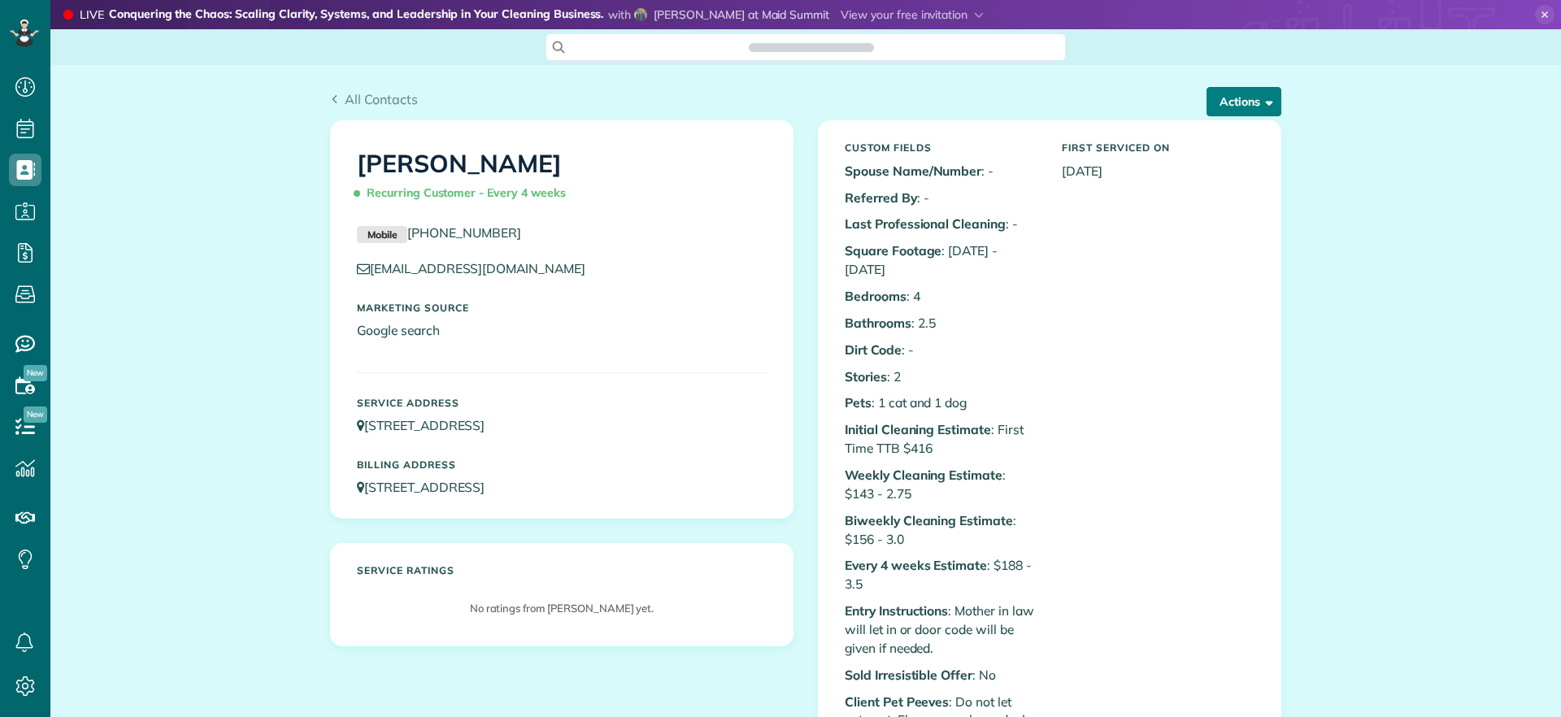
scroll to position [7, 7]
click at [1221, 102] on button "Actions" at bounding box center [1244, 101] width 75 height 29
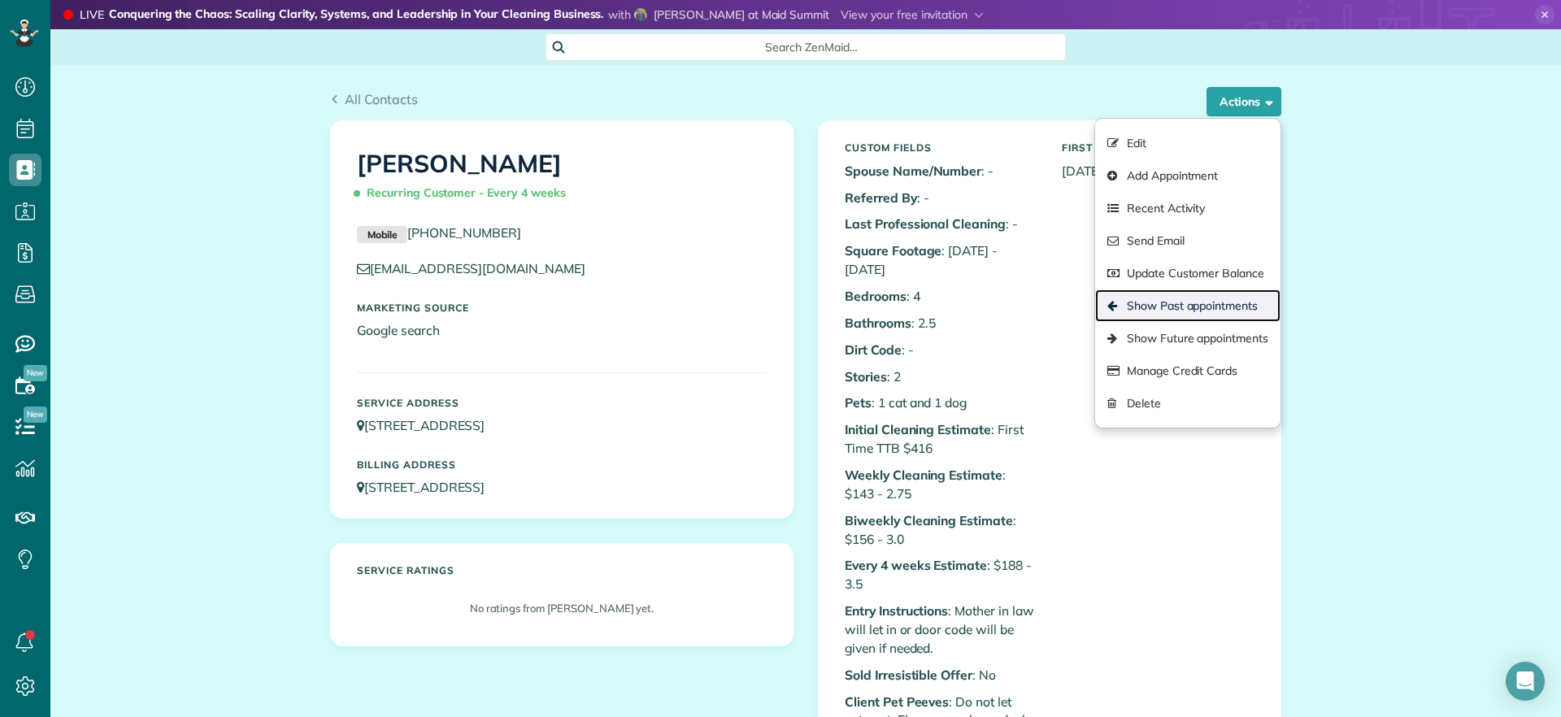
click at [1168, 309] on link "Show Past appointments" at bounding box center [1187, 305] width 185 height 33
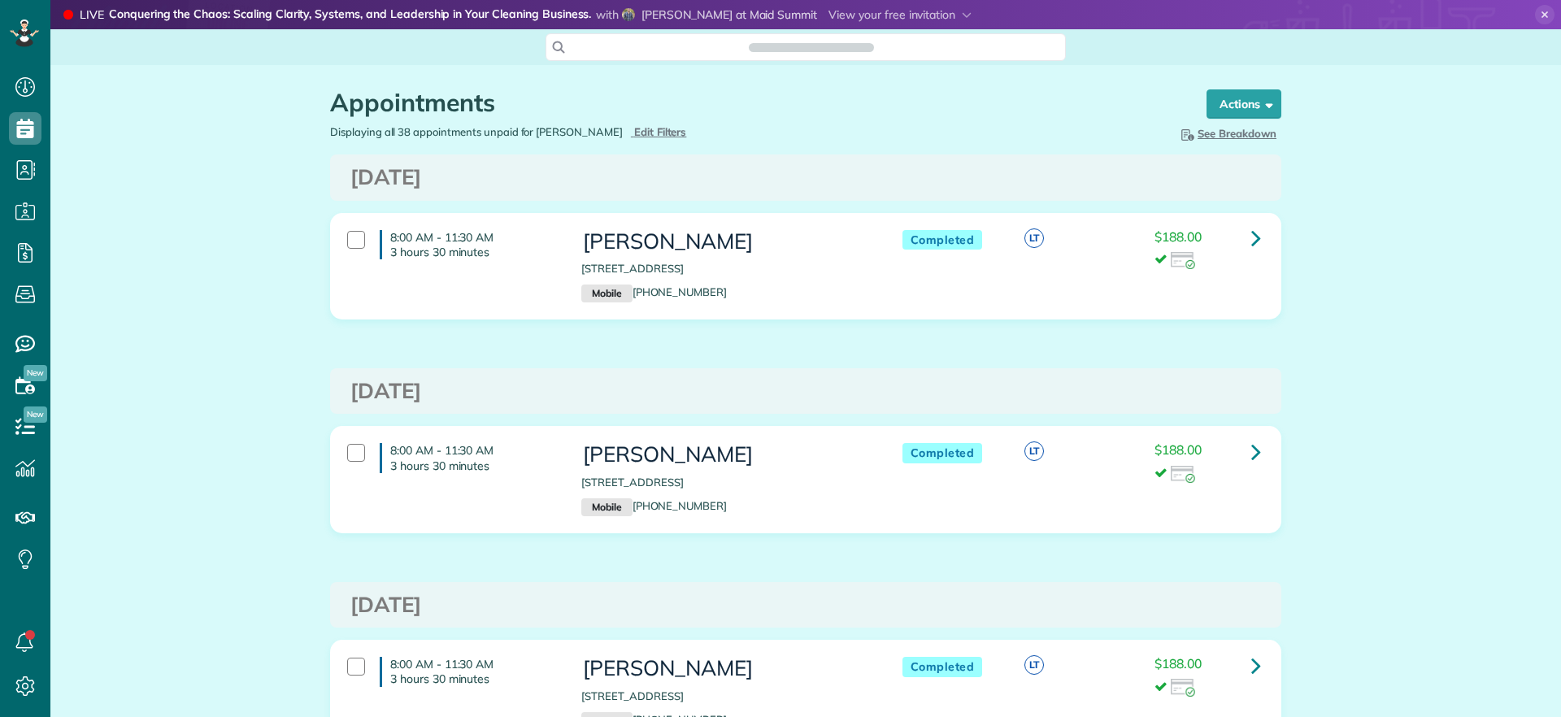
scroll to position [7, 7]
click at [1260, 107] on span "button" at bounding box center [1266, 104] width 12 height 12
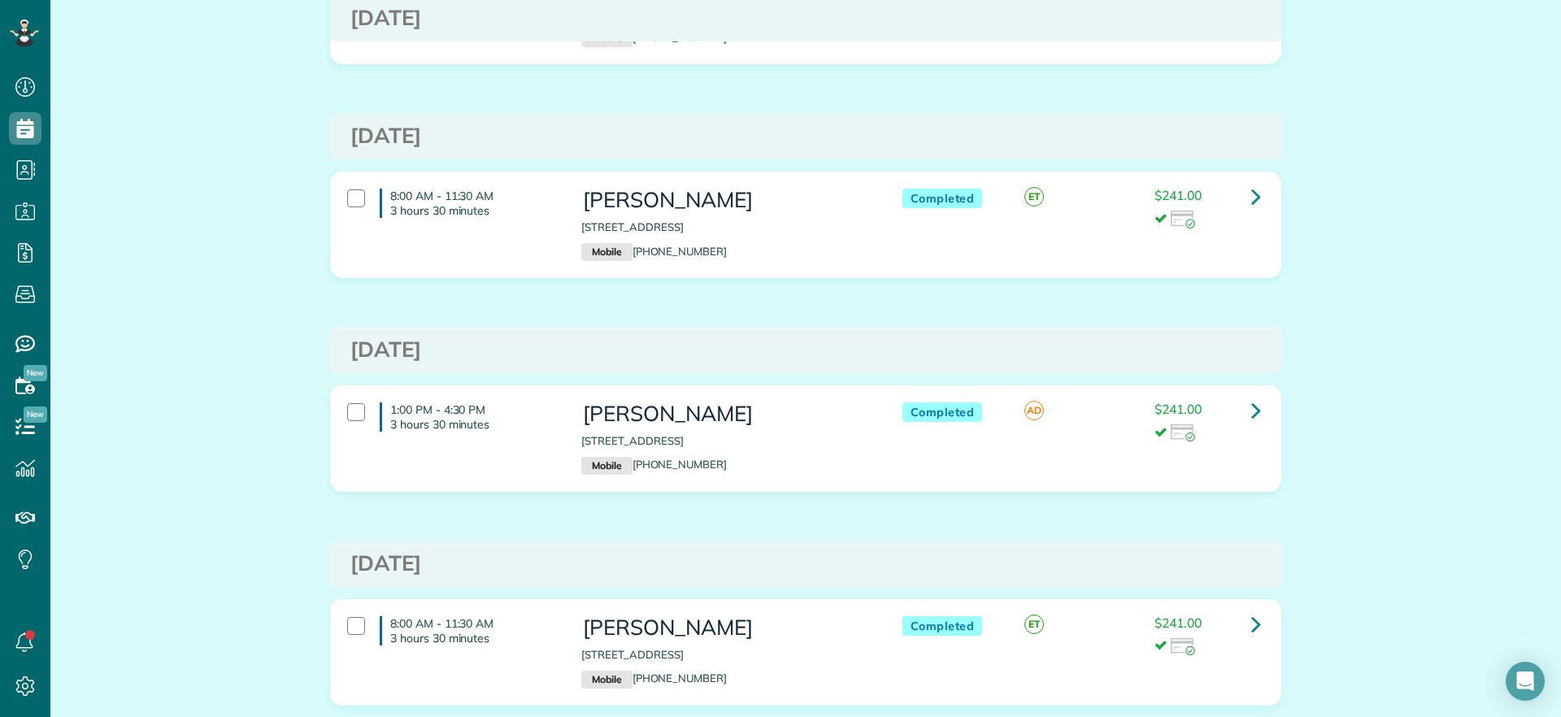
scroll to position [1220, 0]
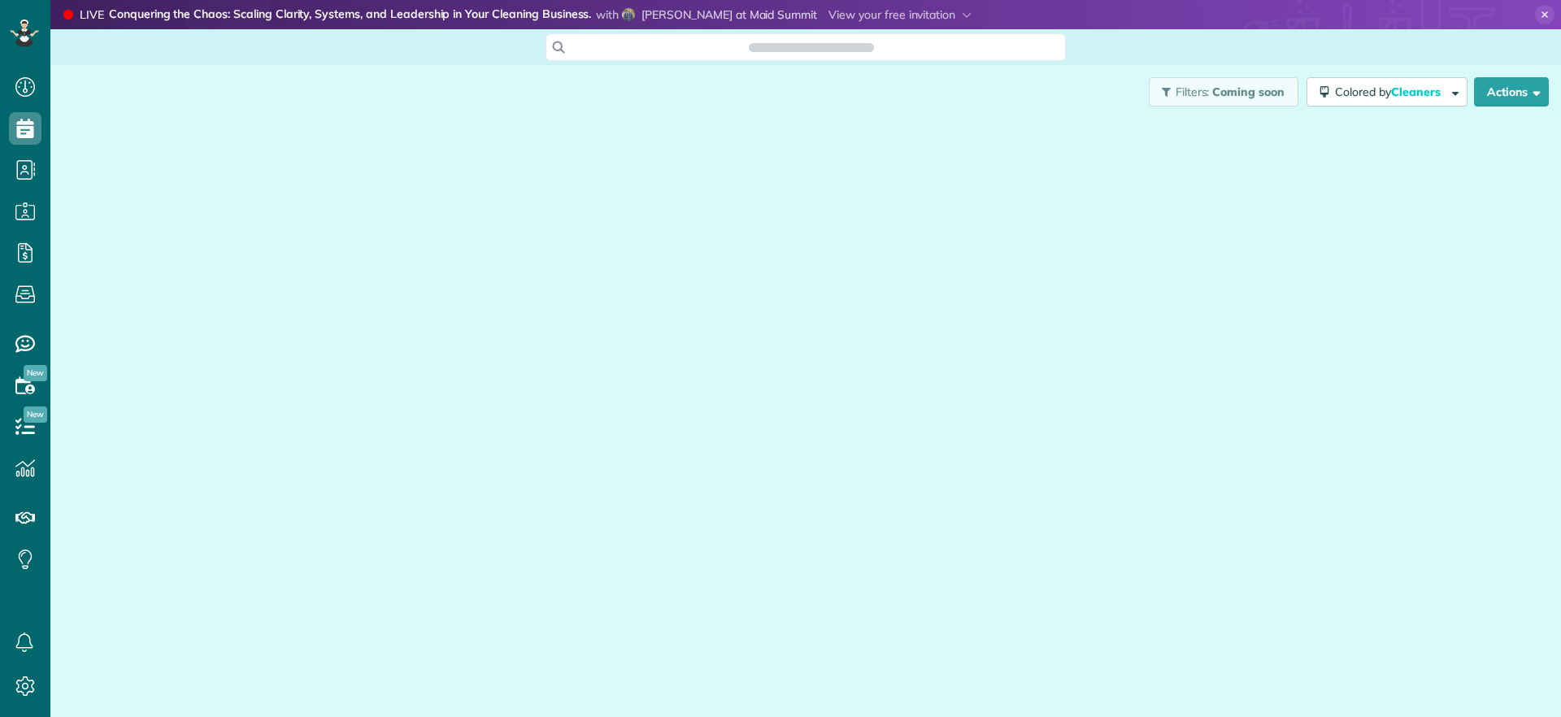
scroll to position [7, 7]
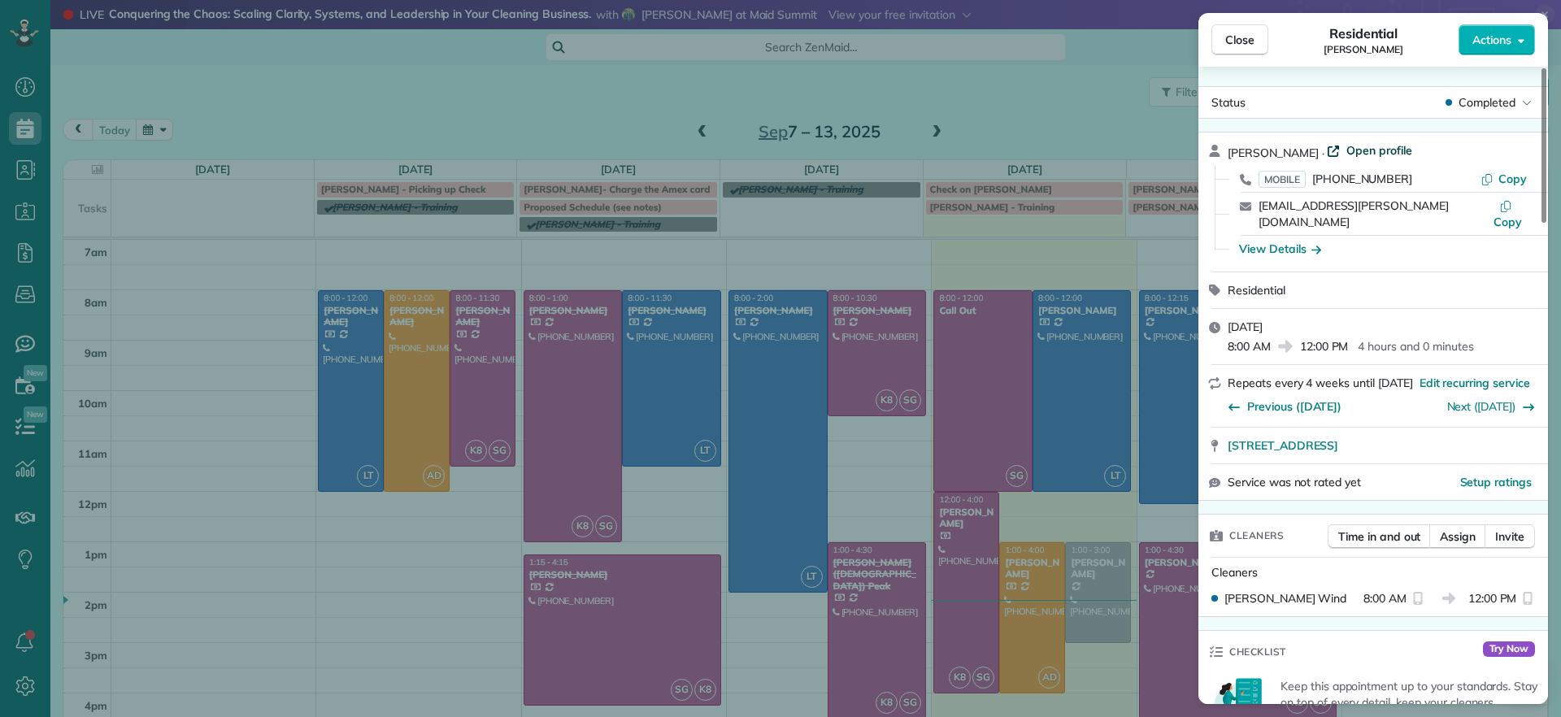
click at [1369, 144] on span "Open profile" at bounding box center [1380, 150] width 66 height 16
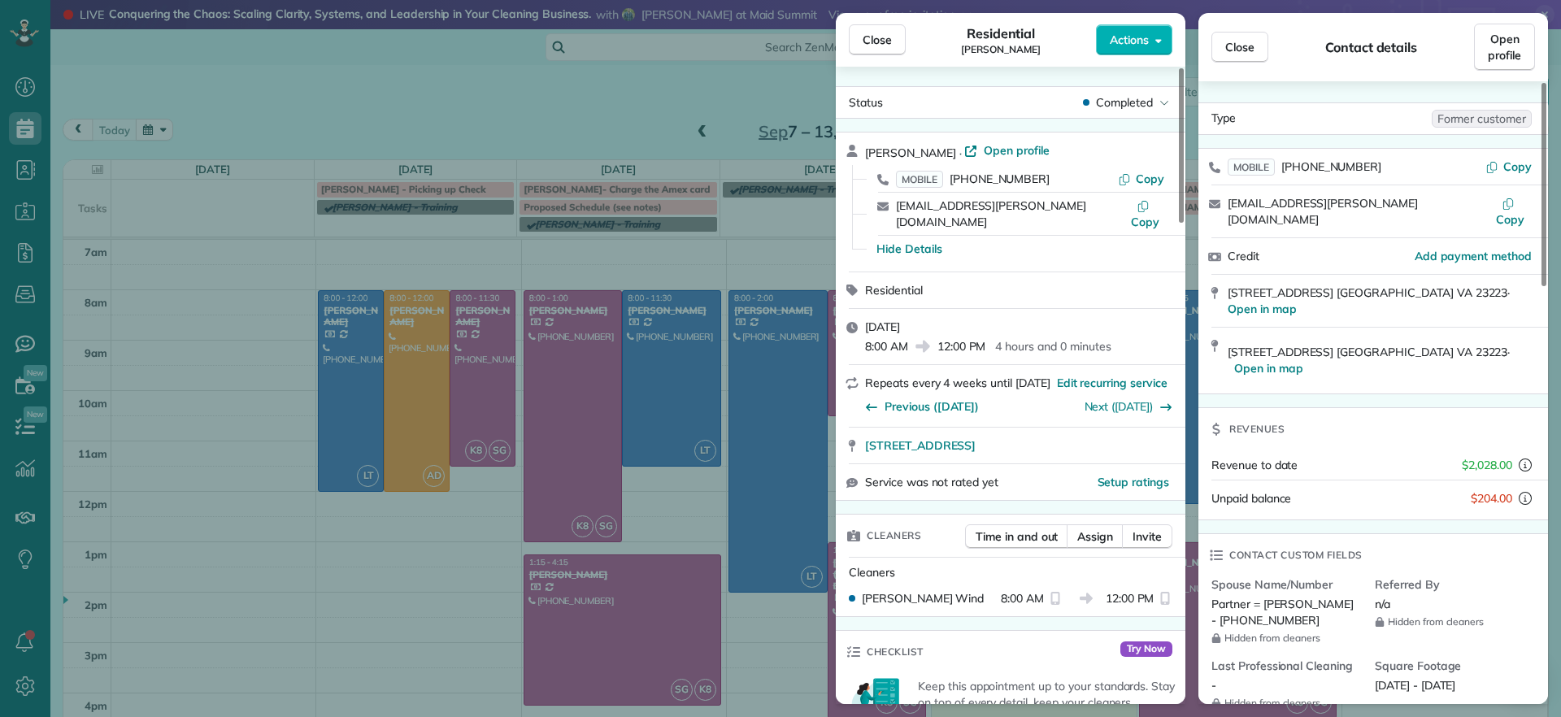
click at [339, 97] on div "Close Residential [PERSON_NAME] Actions Status Completed [PERSON_NAME] · Open p…" at bounding box center [780, 358] width 1561 height 717
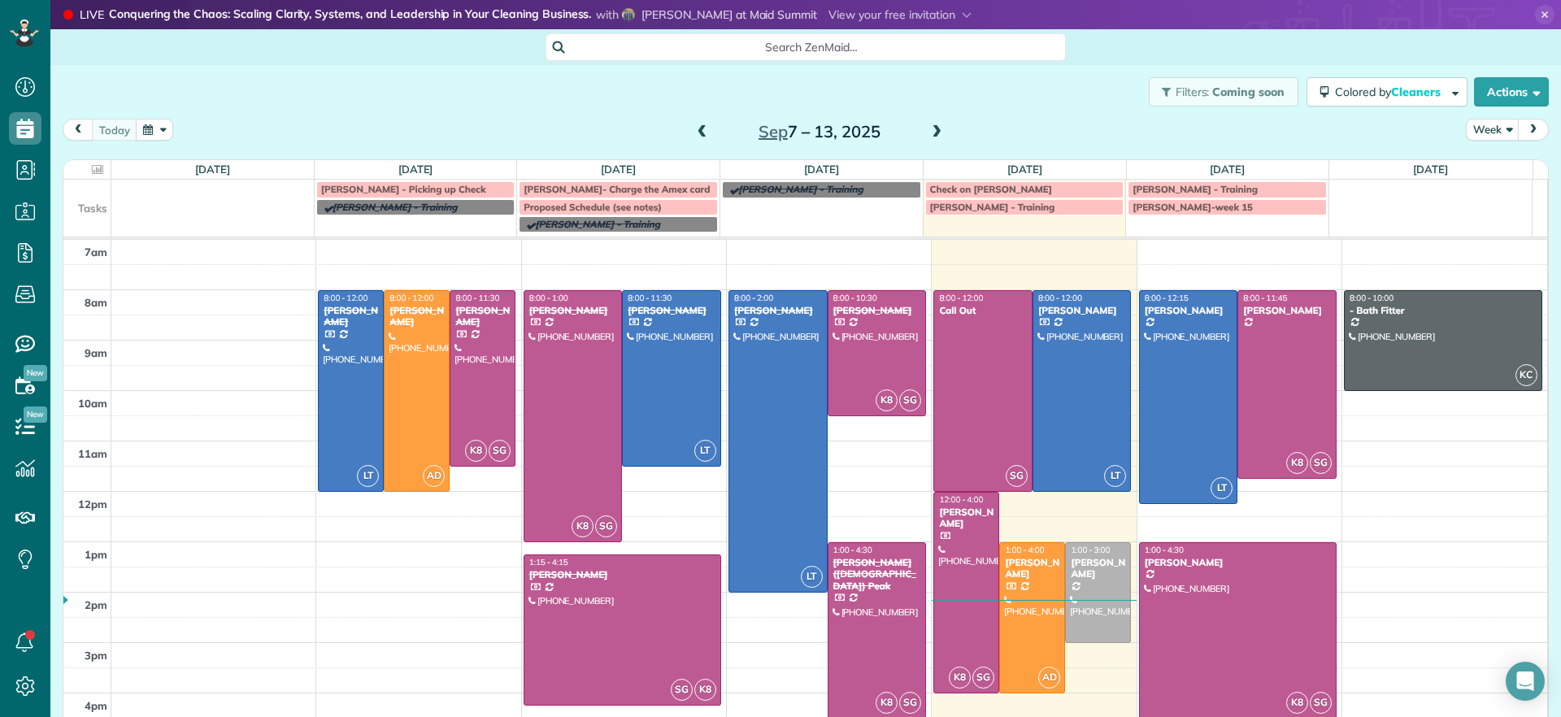
click at [934, 131] on span at bounding box center [937, 132] width 18 height 15
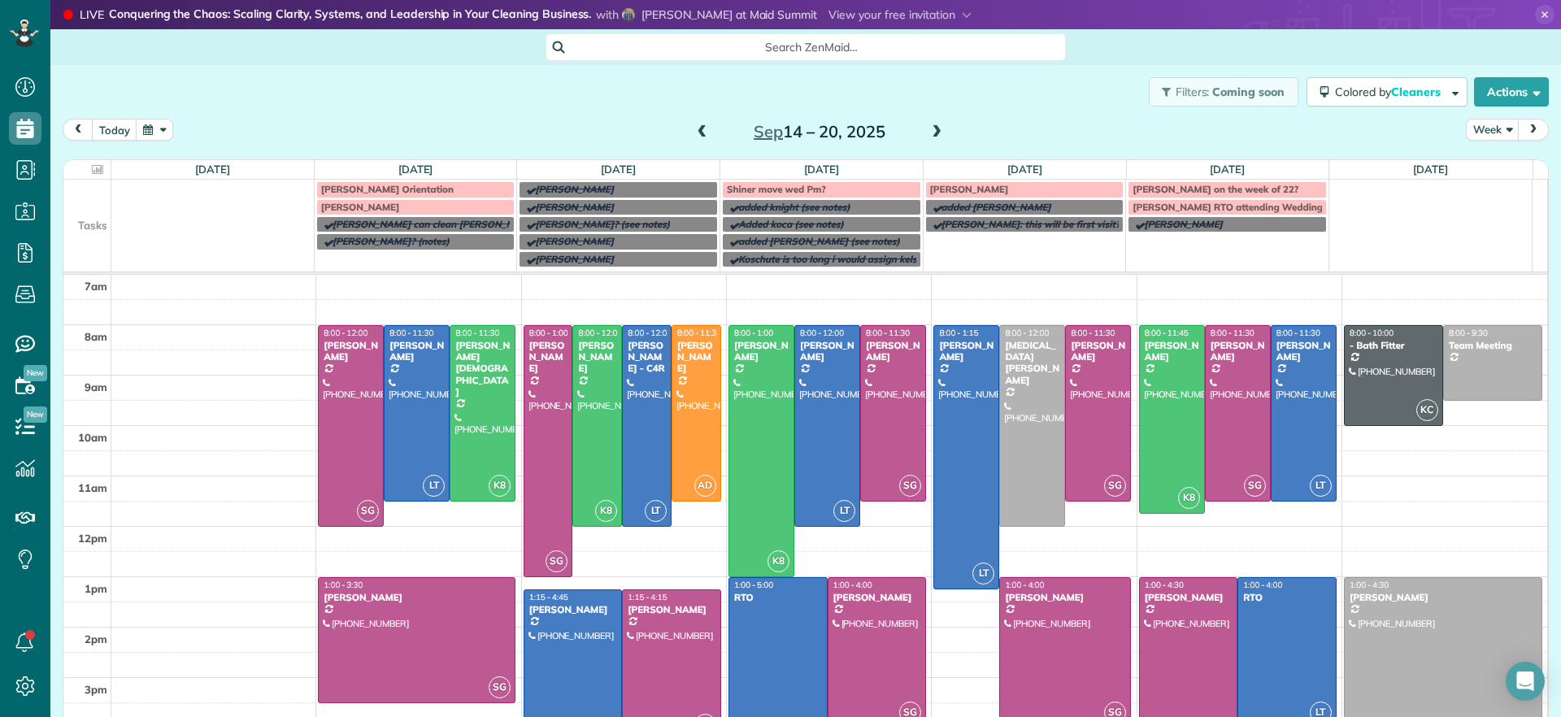
click at [933, 138] on span at bounding box center [937, 132] width 18 height 15
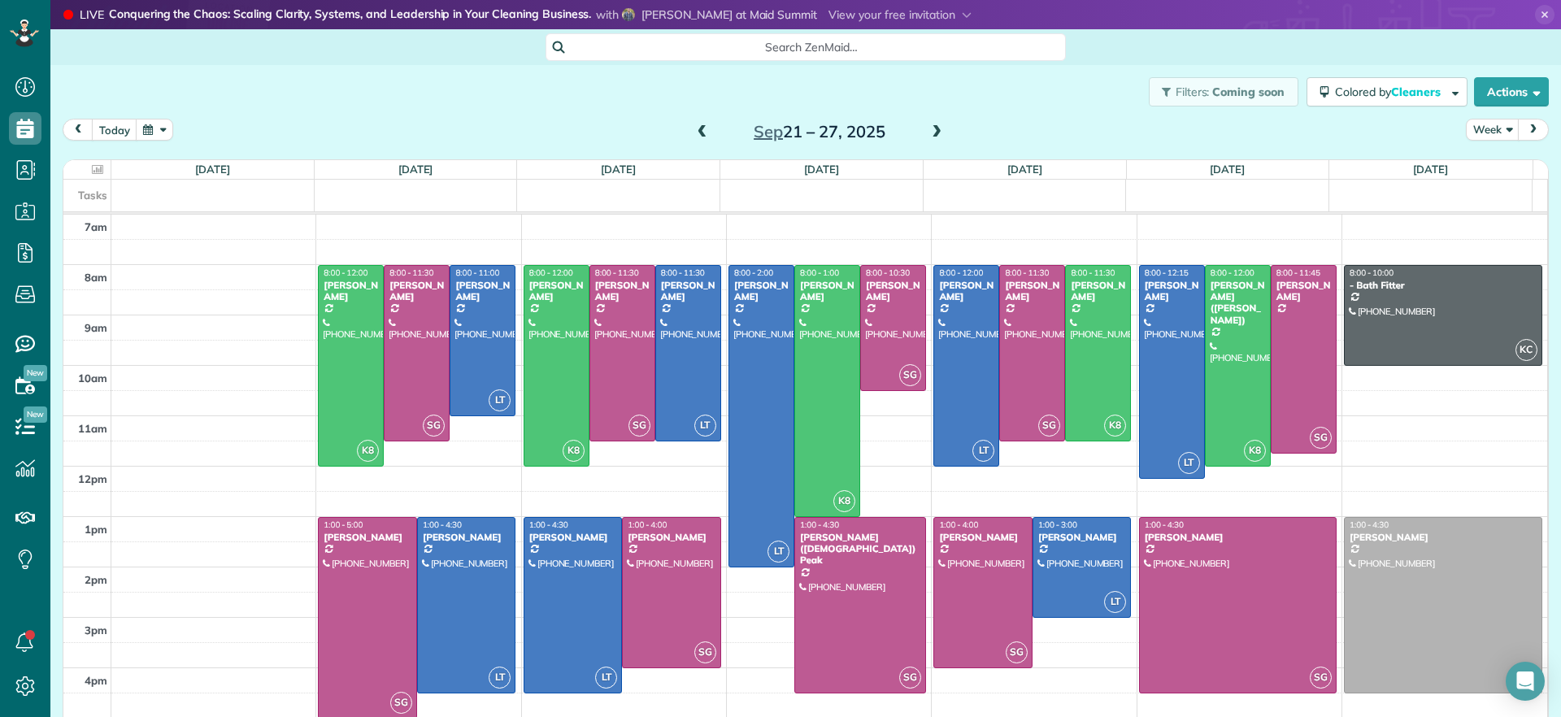
click at [934, 138] on span at bounding box center [937, 132] width 18 height 15
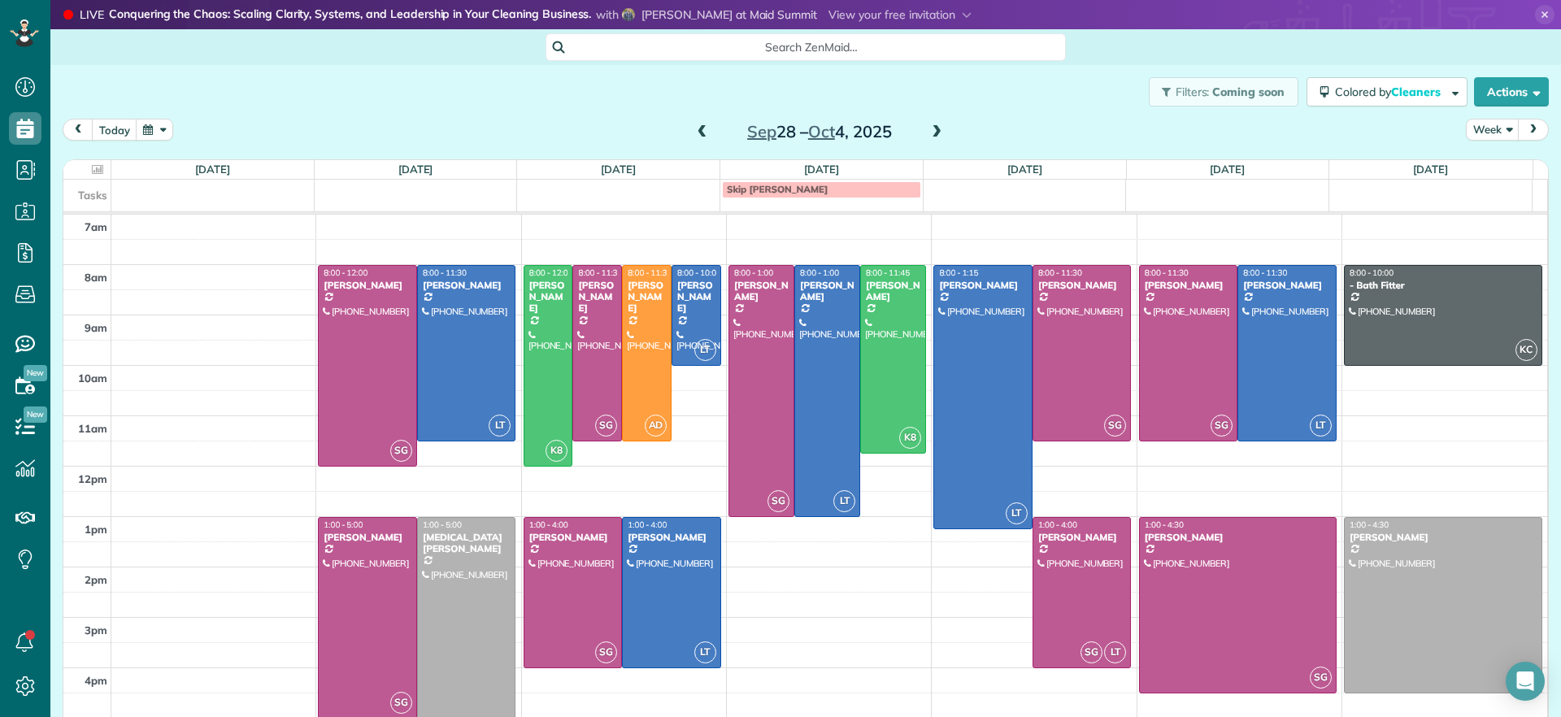
click at [694, 135] on span at bounding box center [703, 132] width 18 height 15
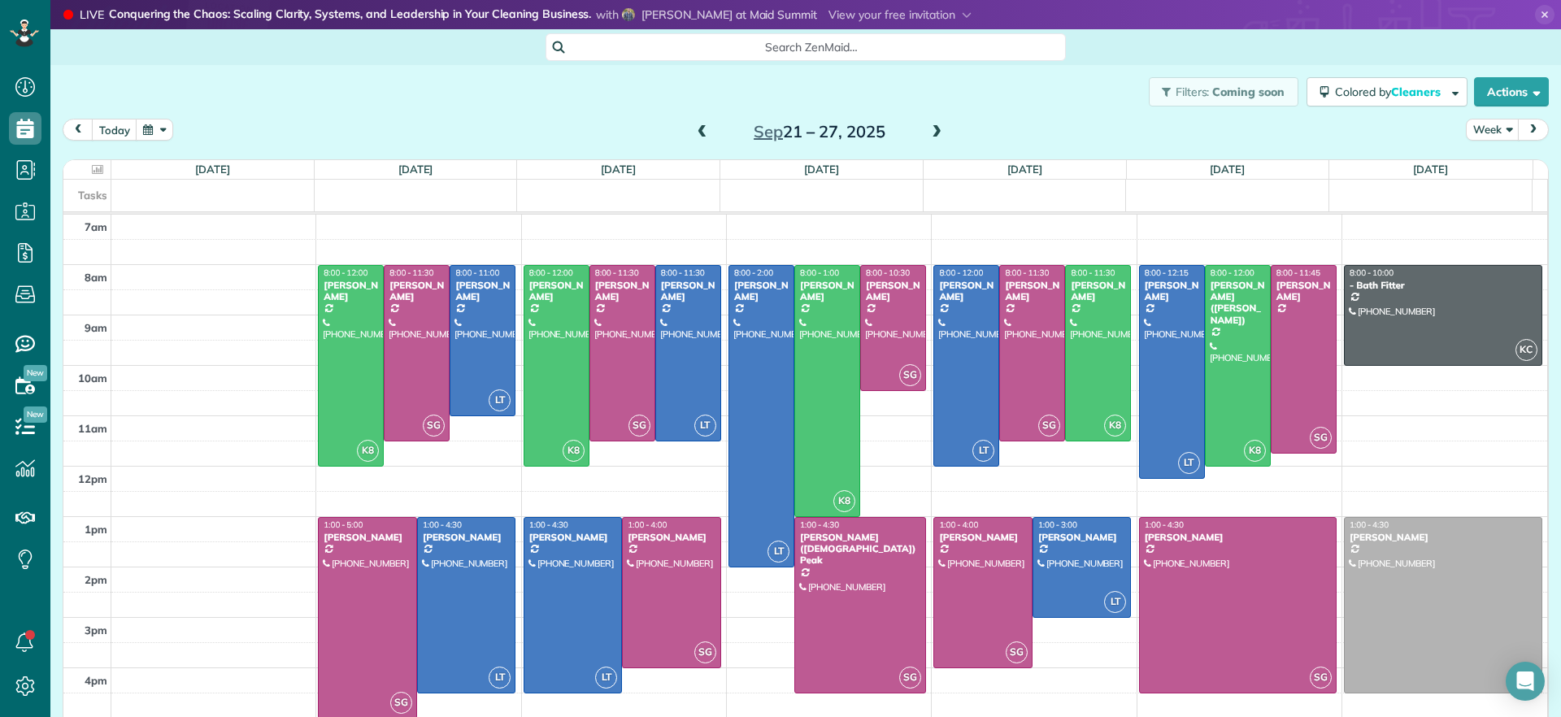
click at [694, 133] on span at bounding box center [703, 132] width 18 height 15
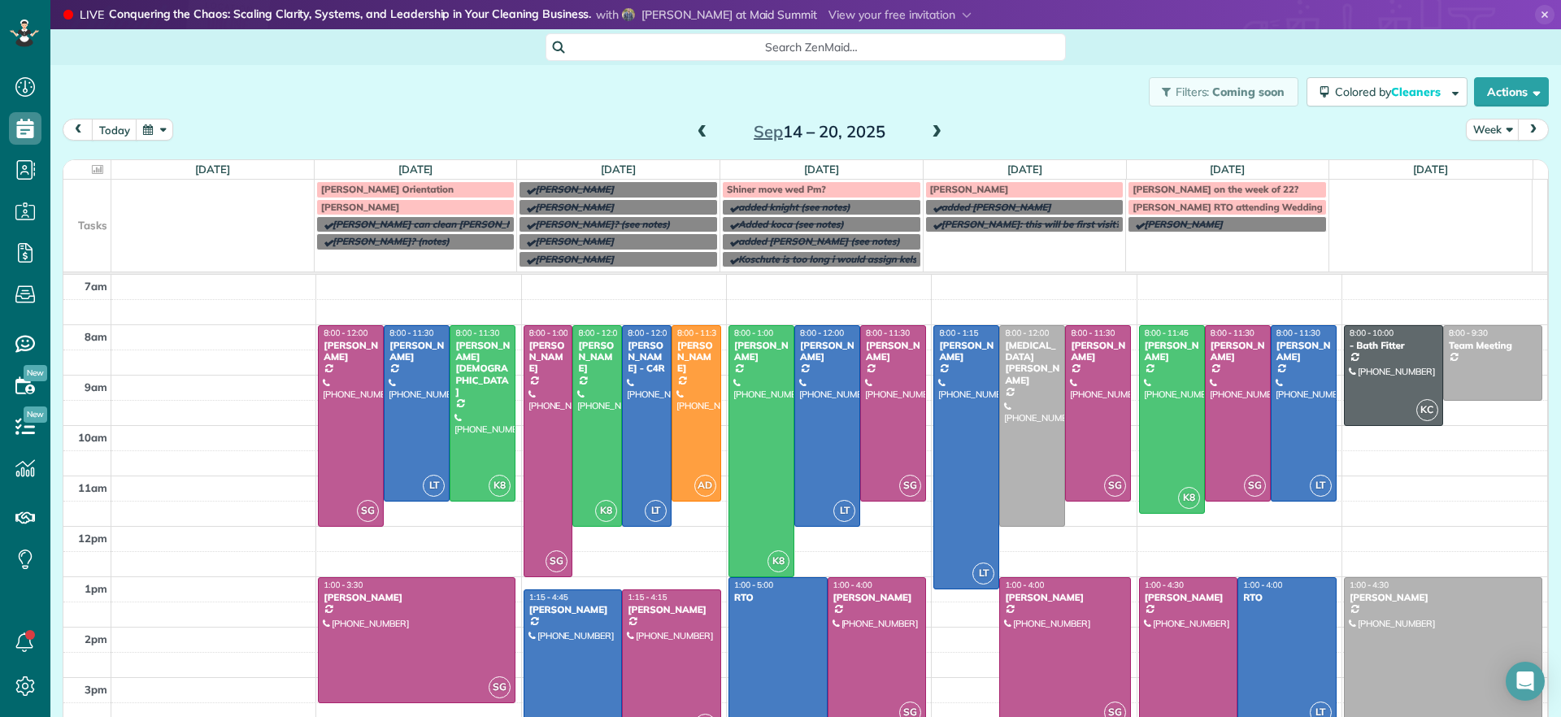
click at [931, 129] on span at bounding box center [937, 132] width 18 height 15
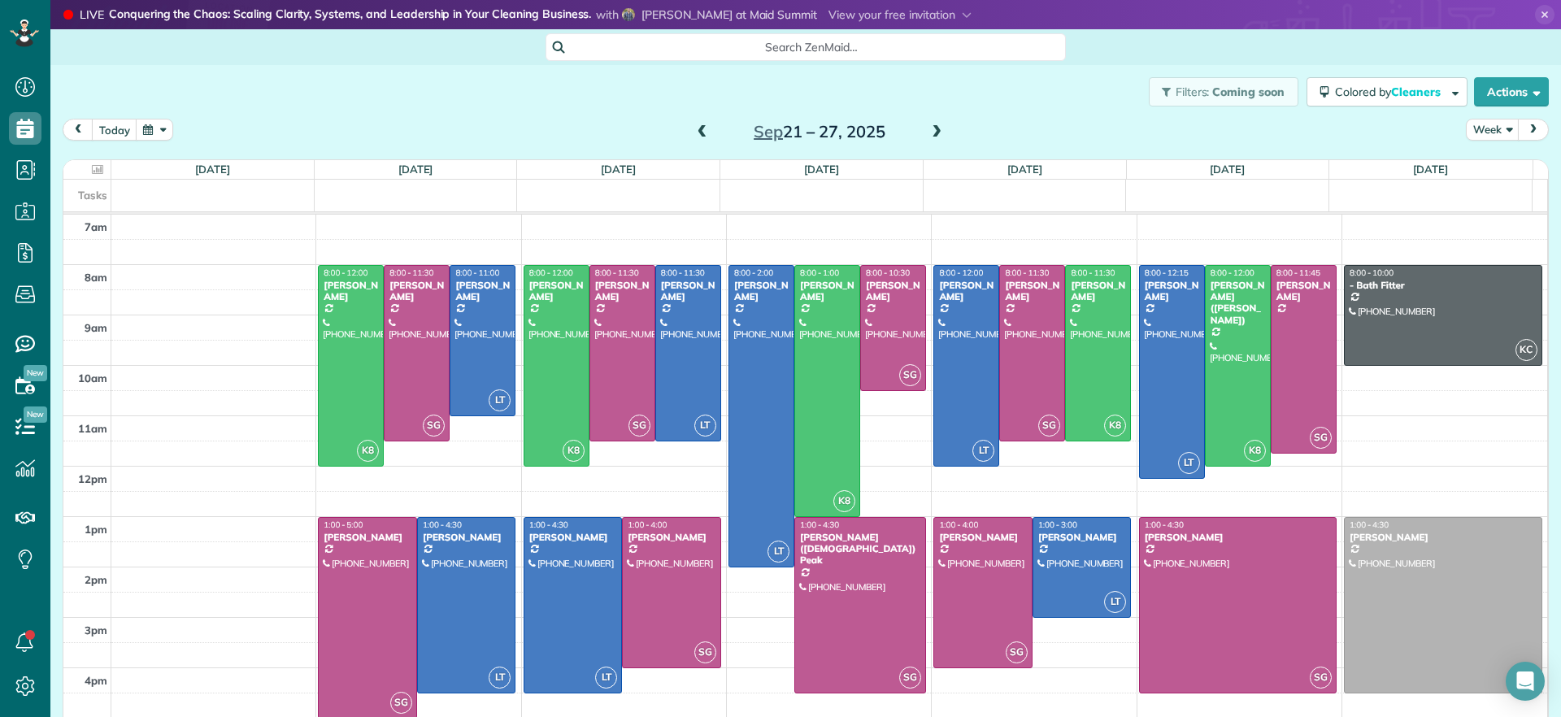
click at [931, 129] on span at bounding box center [937, 132] width 18 height 15
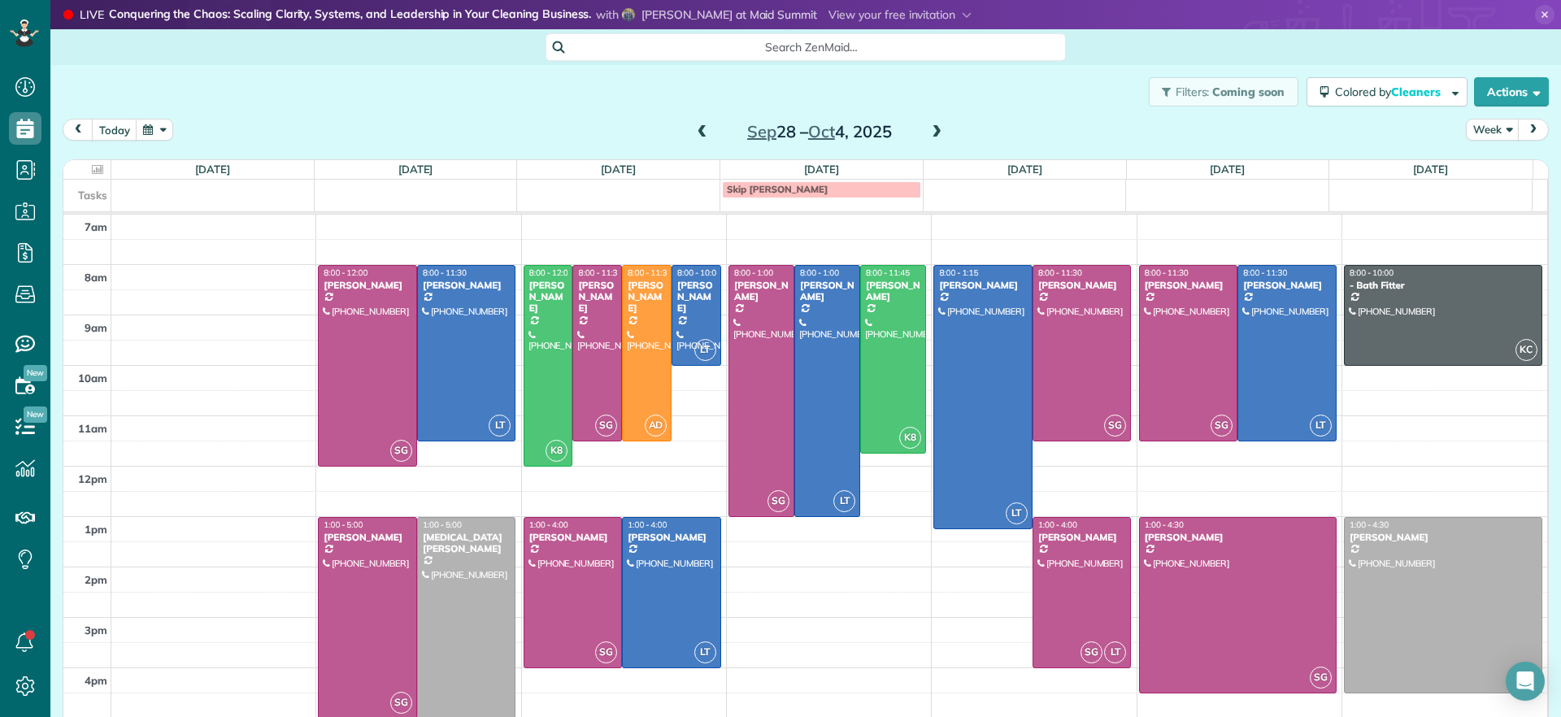
click at [931, 129] on span at bounding box center [937, 132] width 18 height 15
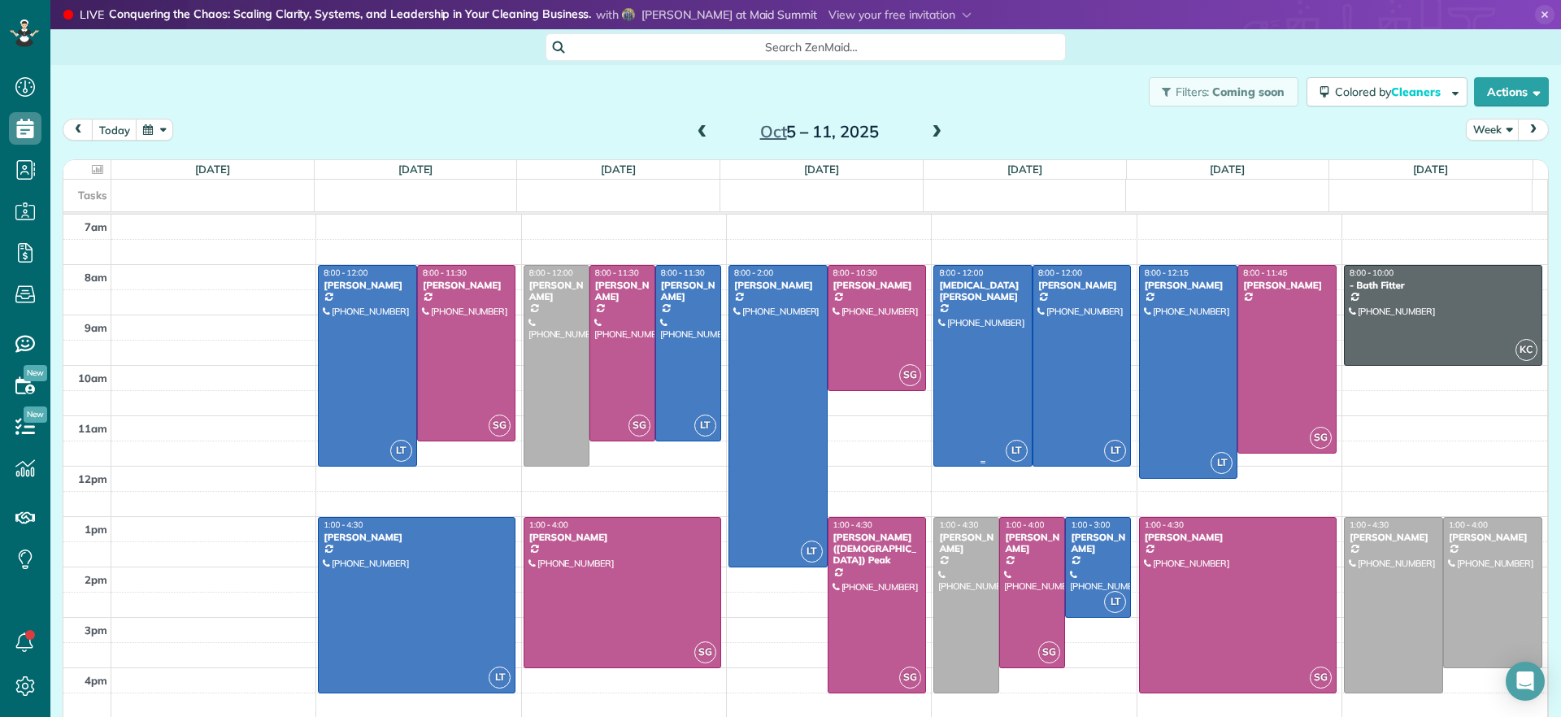
click at [977, 362] on div at bounding box center [983, 366] width 98 height 200
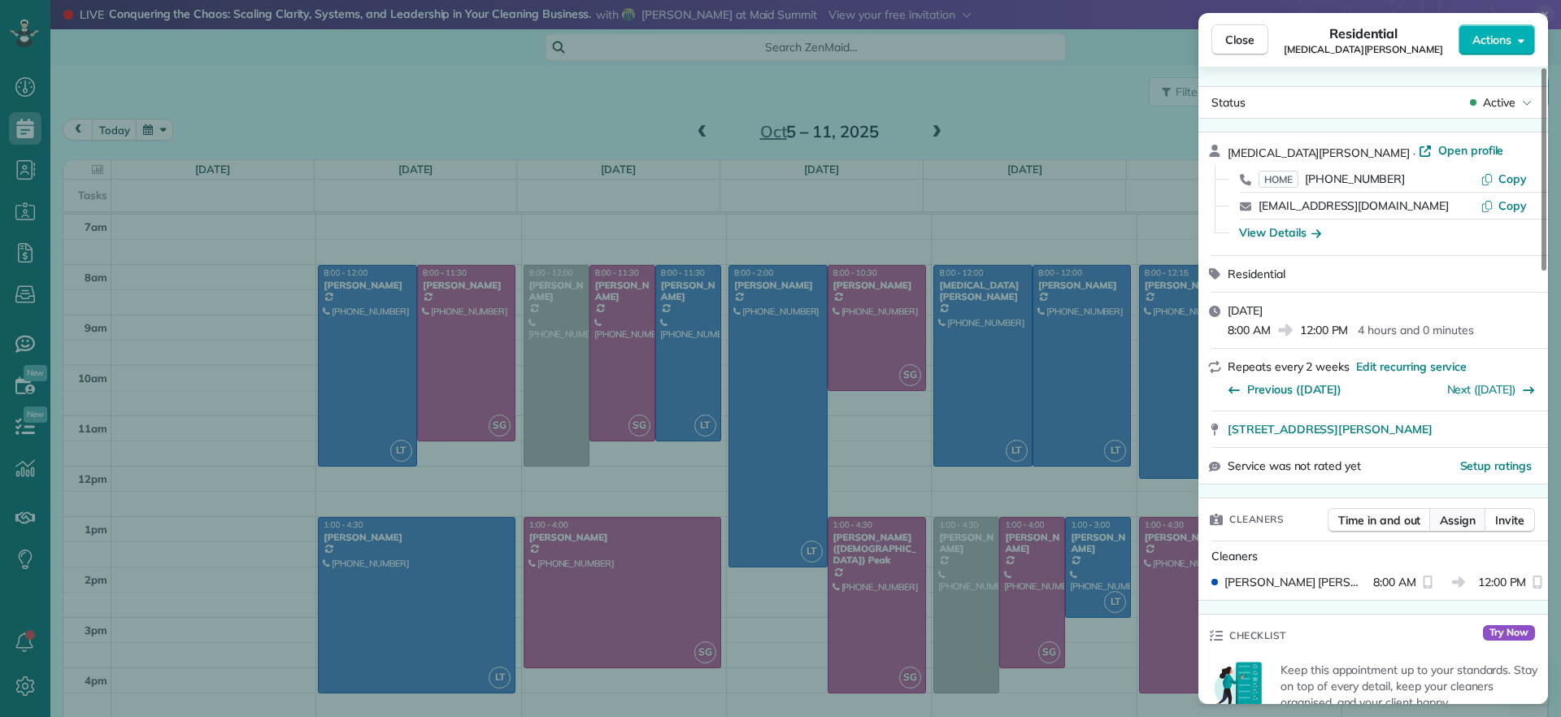
click at [1465, 516] on span "Assign" at bounding box center [1458, 520] width 36 height 16
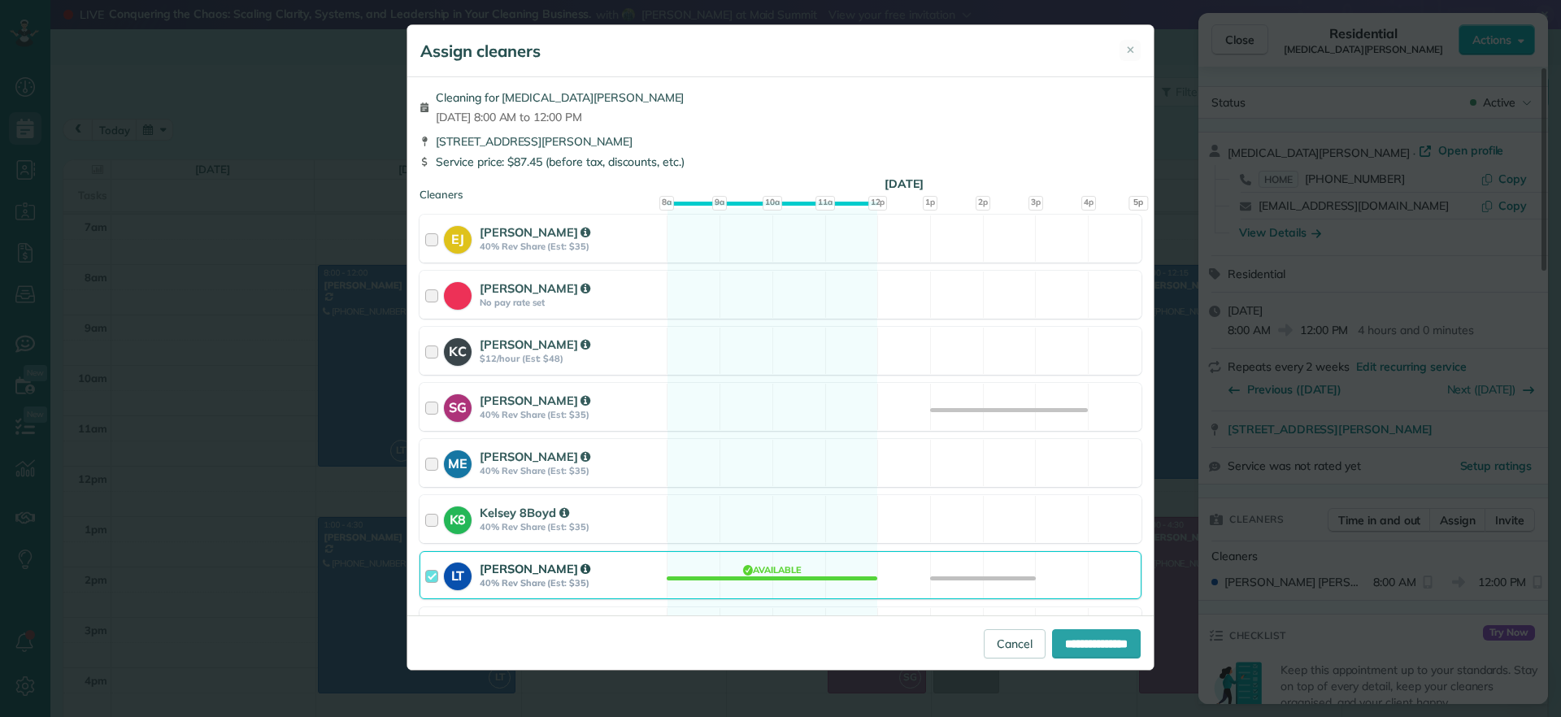
click at [827, 564] on div "LT Laura Thaller 40% Rev Share (Est: $35) Available" at bounding box center [781, 575] width 722 height 48
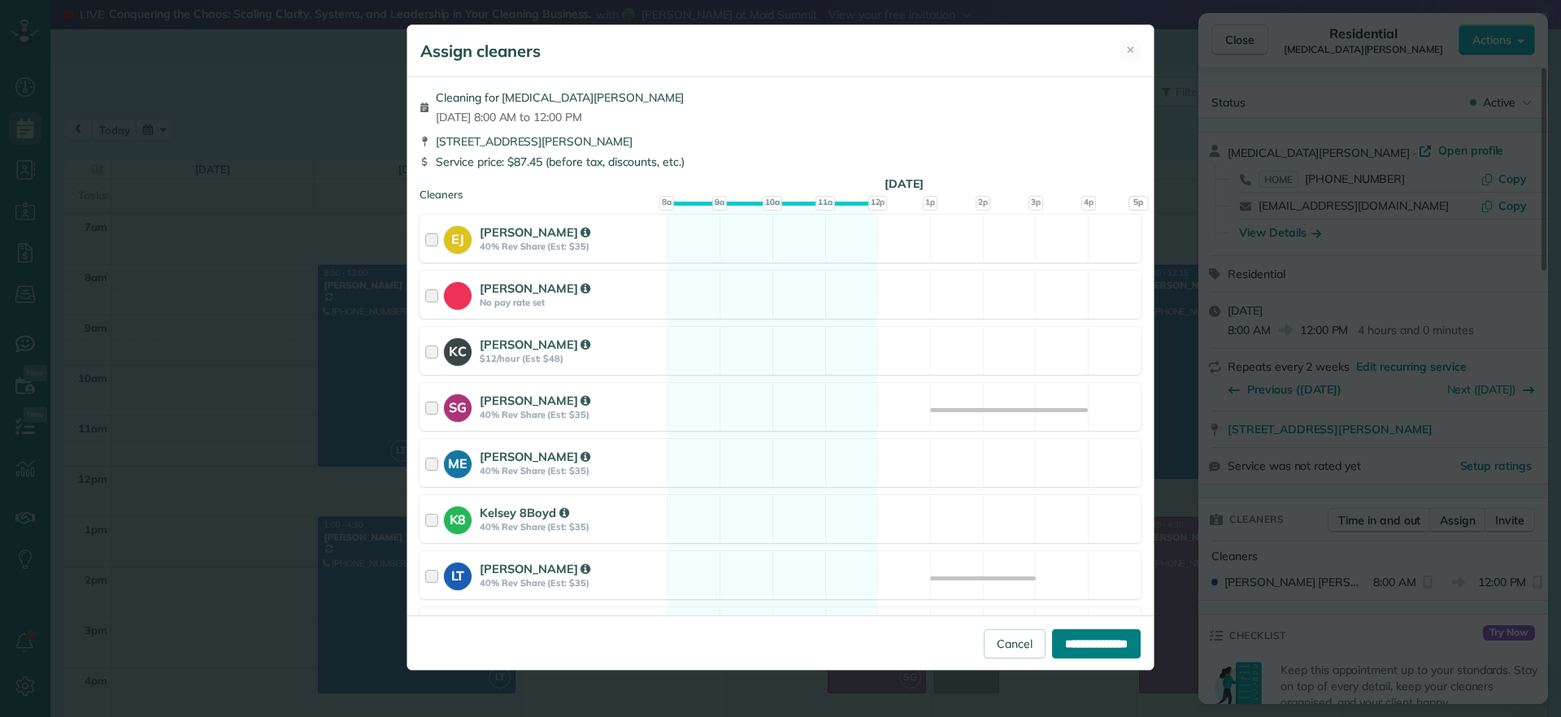
click at [1058, 636] on input "**********" at bounding box center [1096, 643] width 89 height 29
type input "**********"
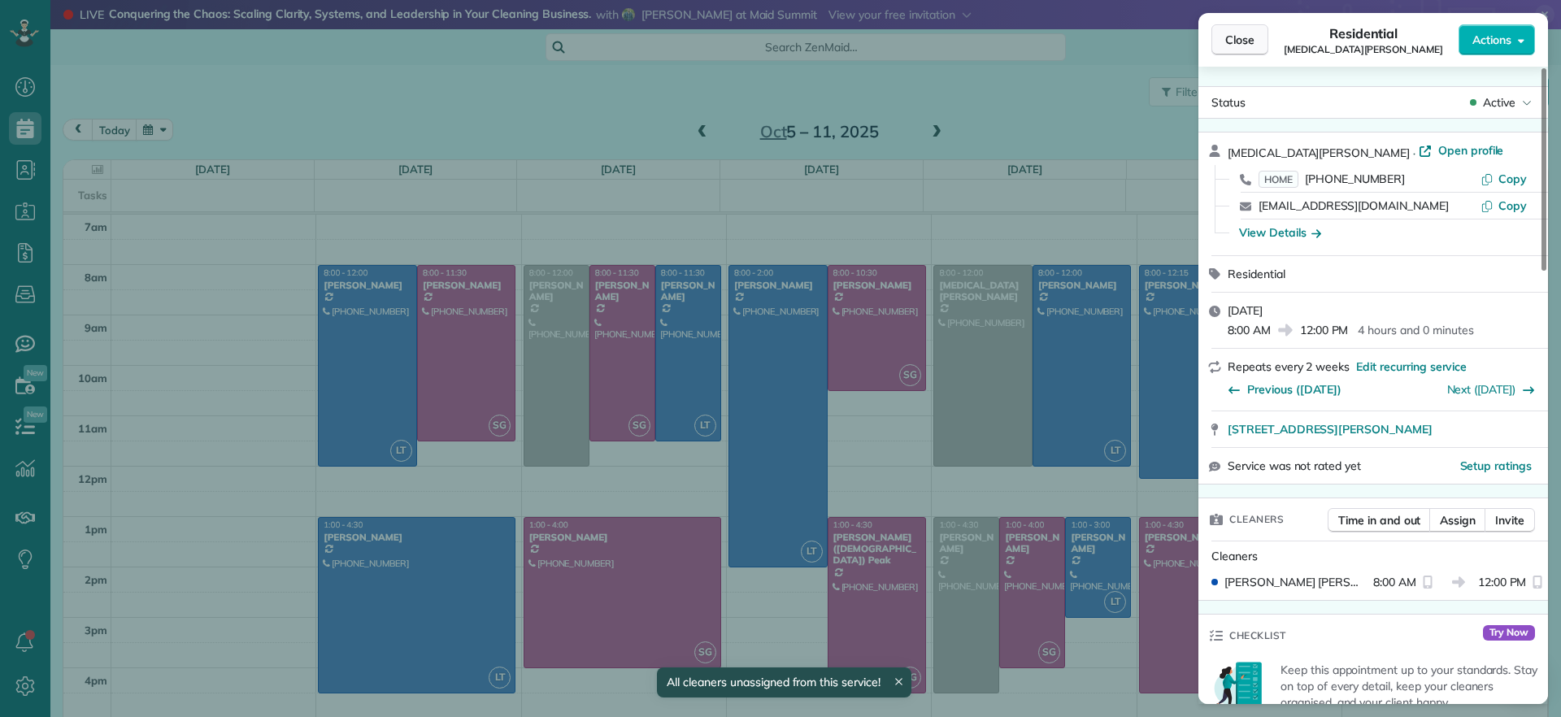
click at [1225, 31] on button "Close" at bounding box center [1240, 39] width 57 height 31
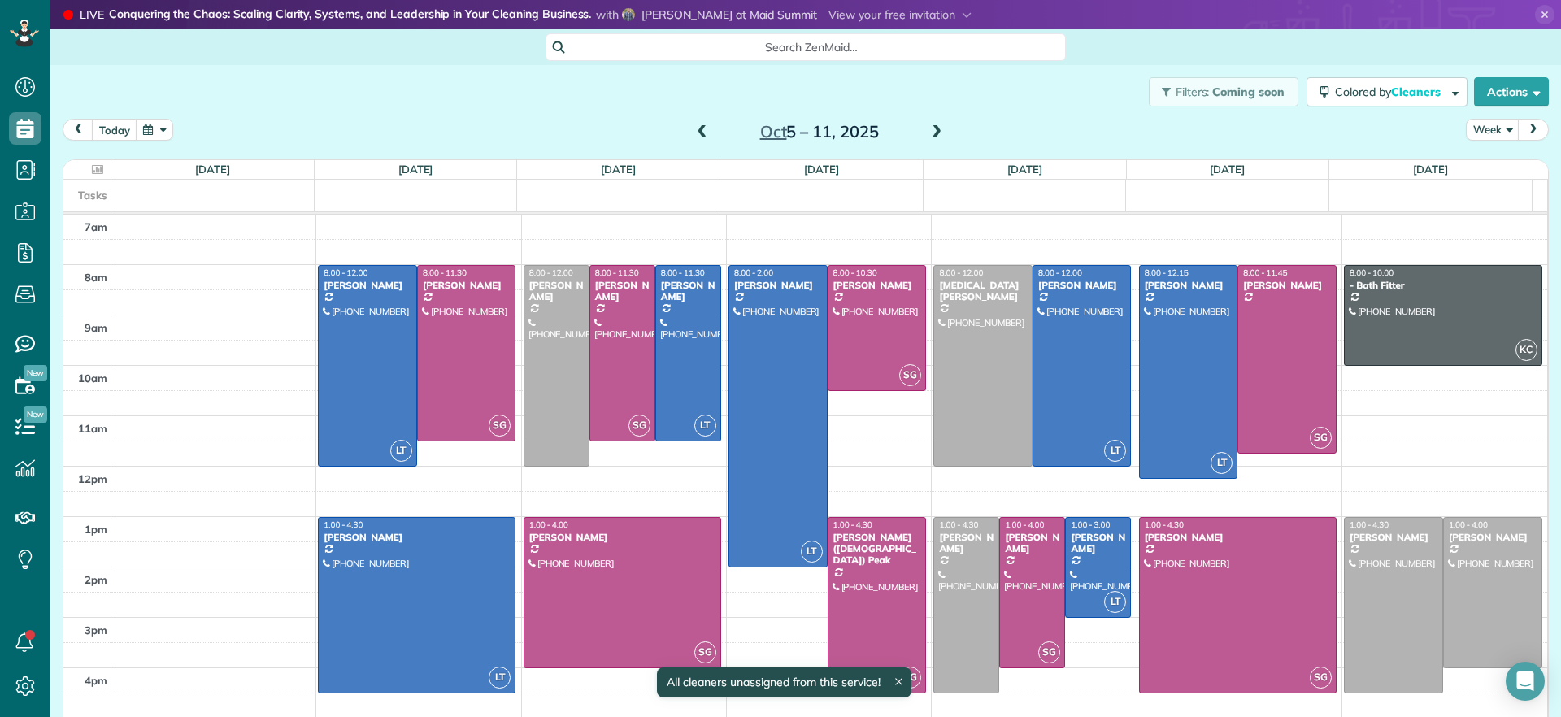
click at [694, 134] on span at bounding box center [703, 132] width 18 height 15
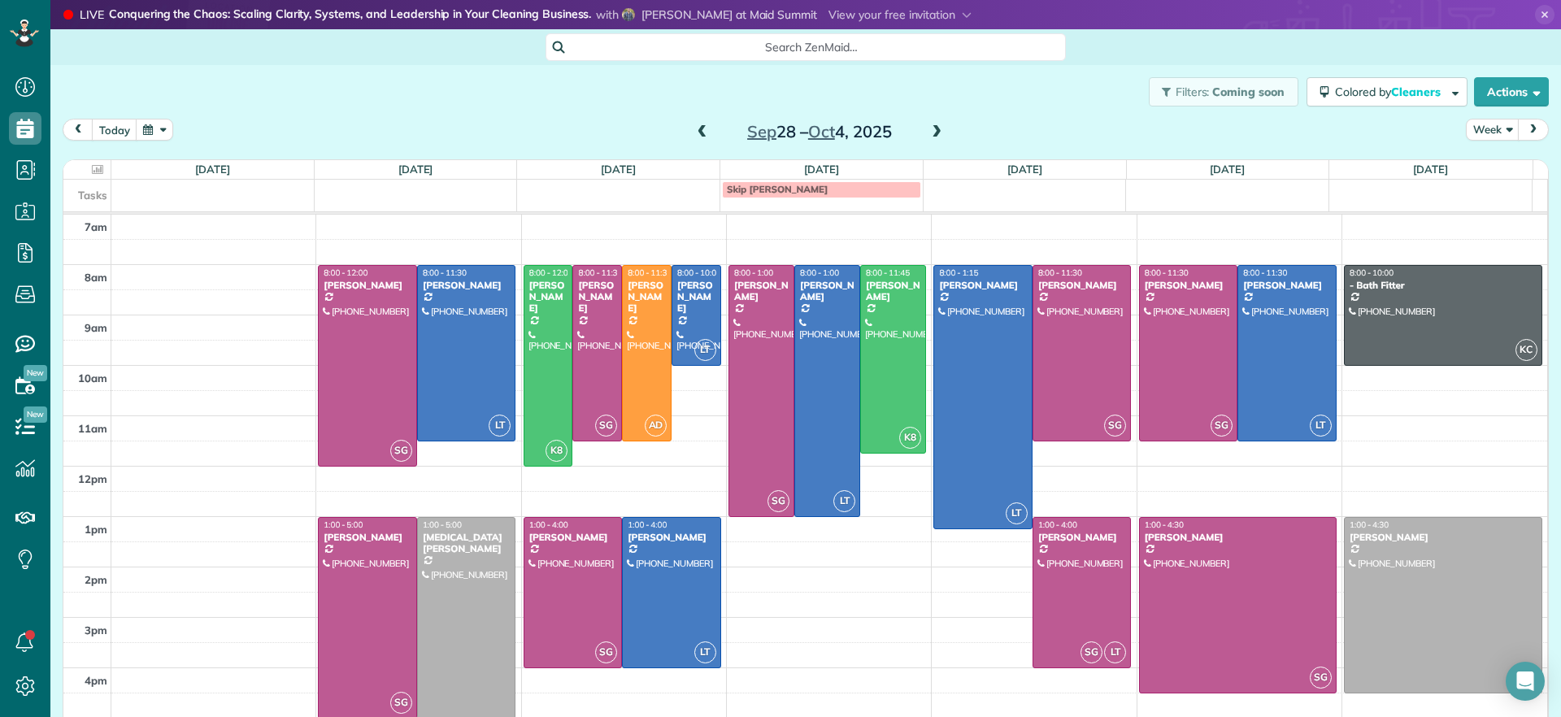
click at [694, 137] on span at bounding box center [703, 132] width 18 height 15
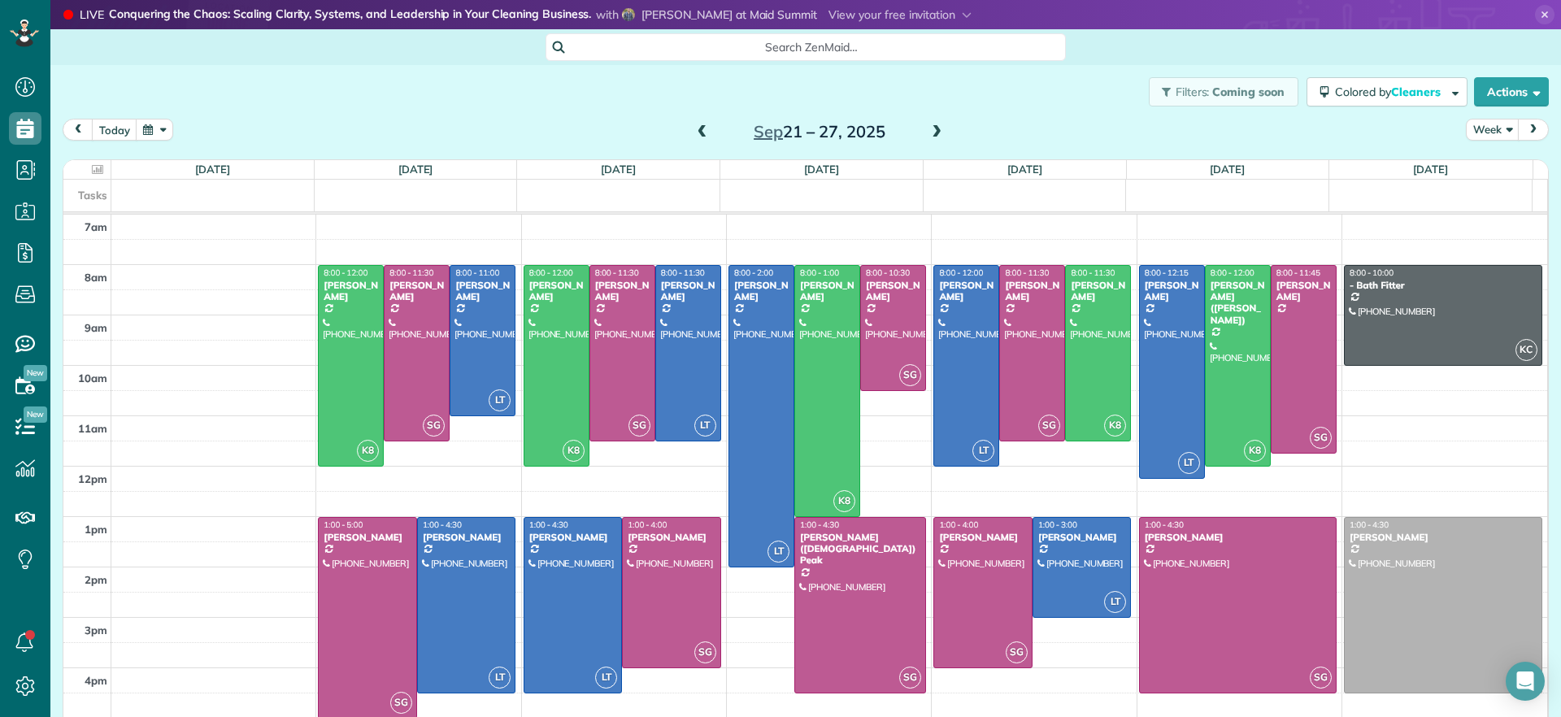
click at [694, 137] on span at bounding box center [703, 132] width 18 height 15
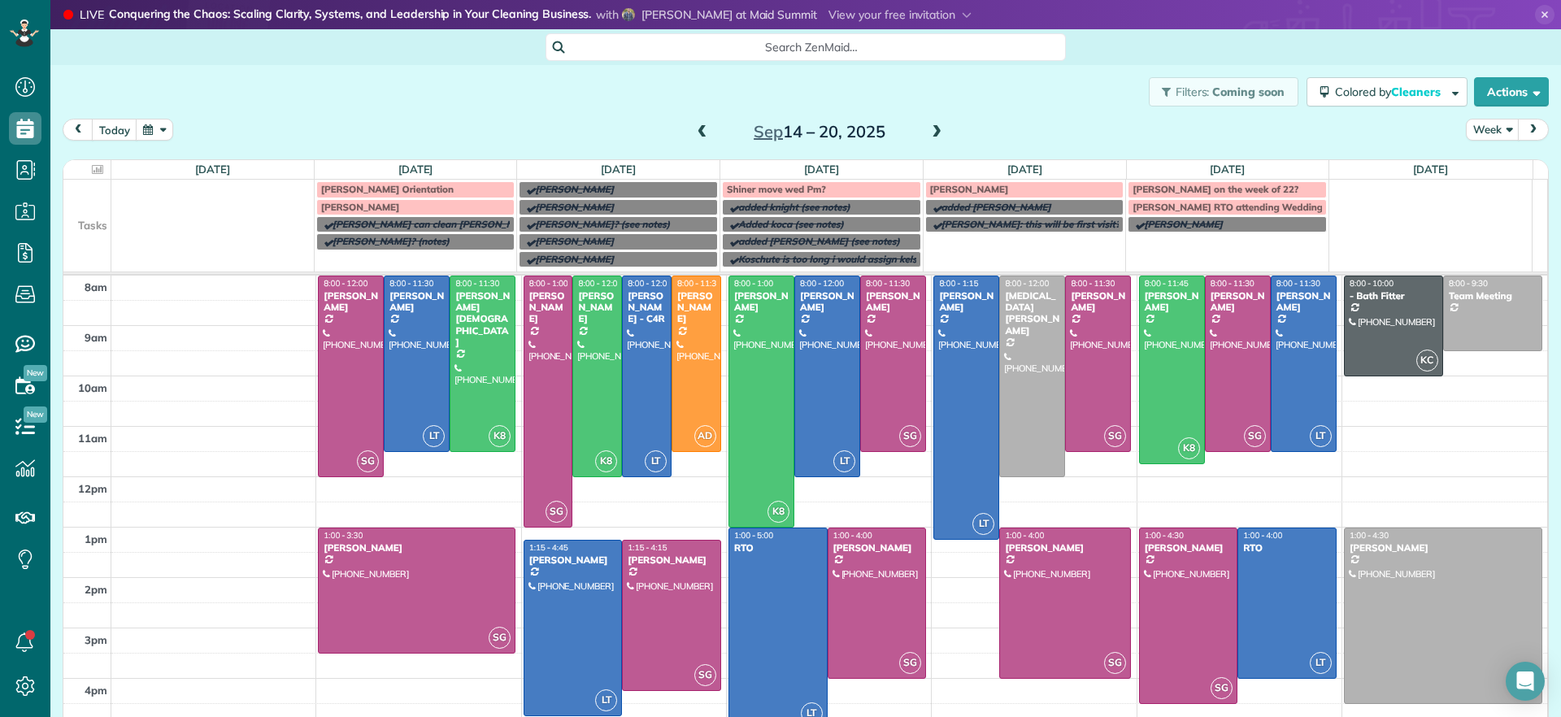
scroll to position [77, 0]
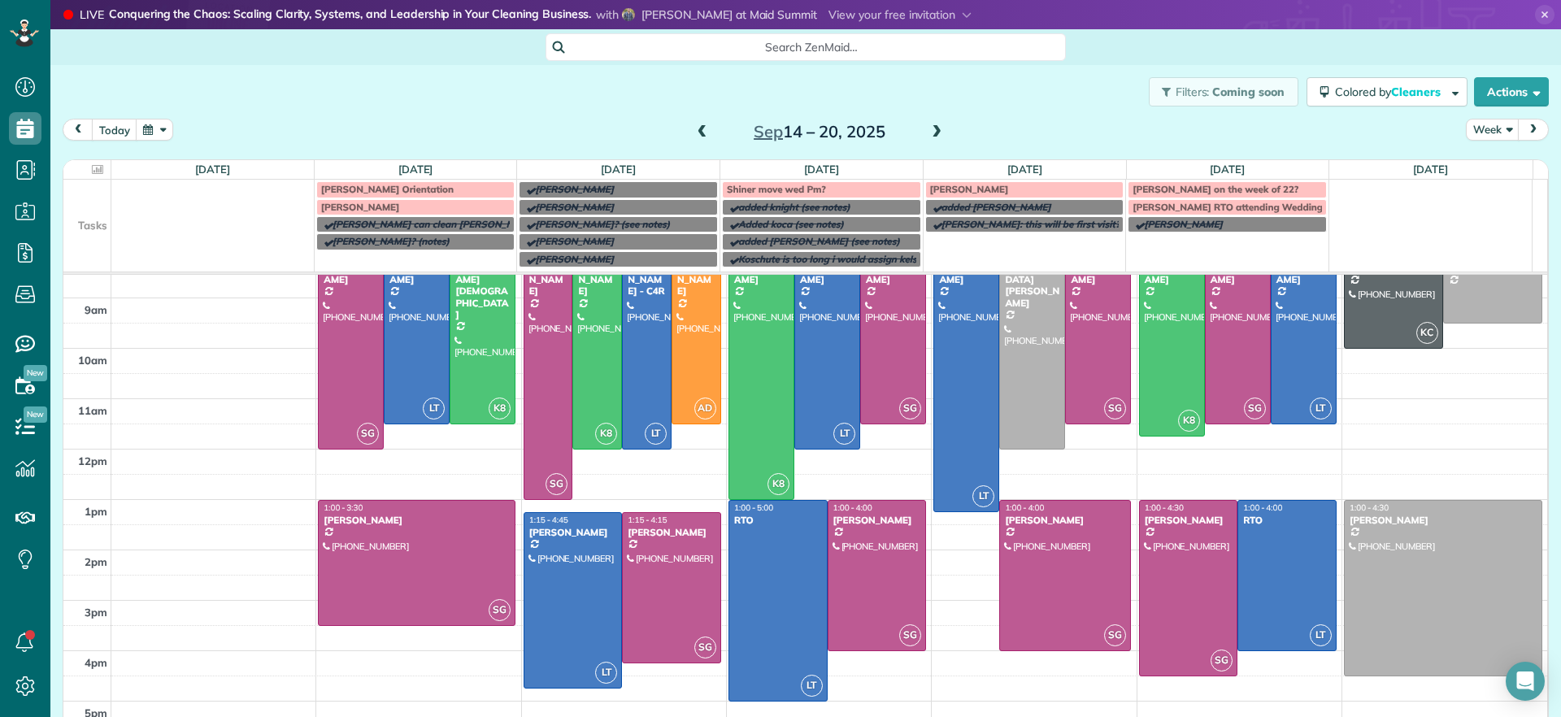
click at [300, 119] on div "today Week Sep 14 – 20, 2025" at bounding box center [806, 134] width 1486 height 30
click at [929, 130] on span at bounding box center [937, 132] width 18 height 15
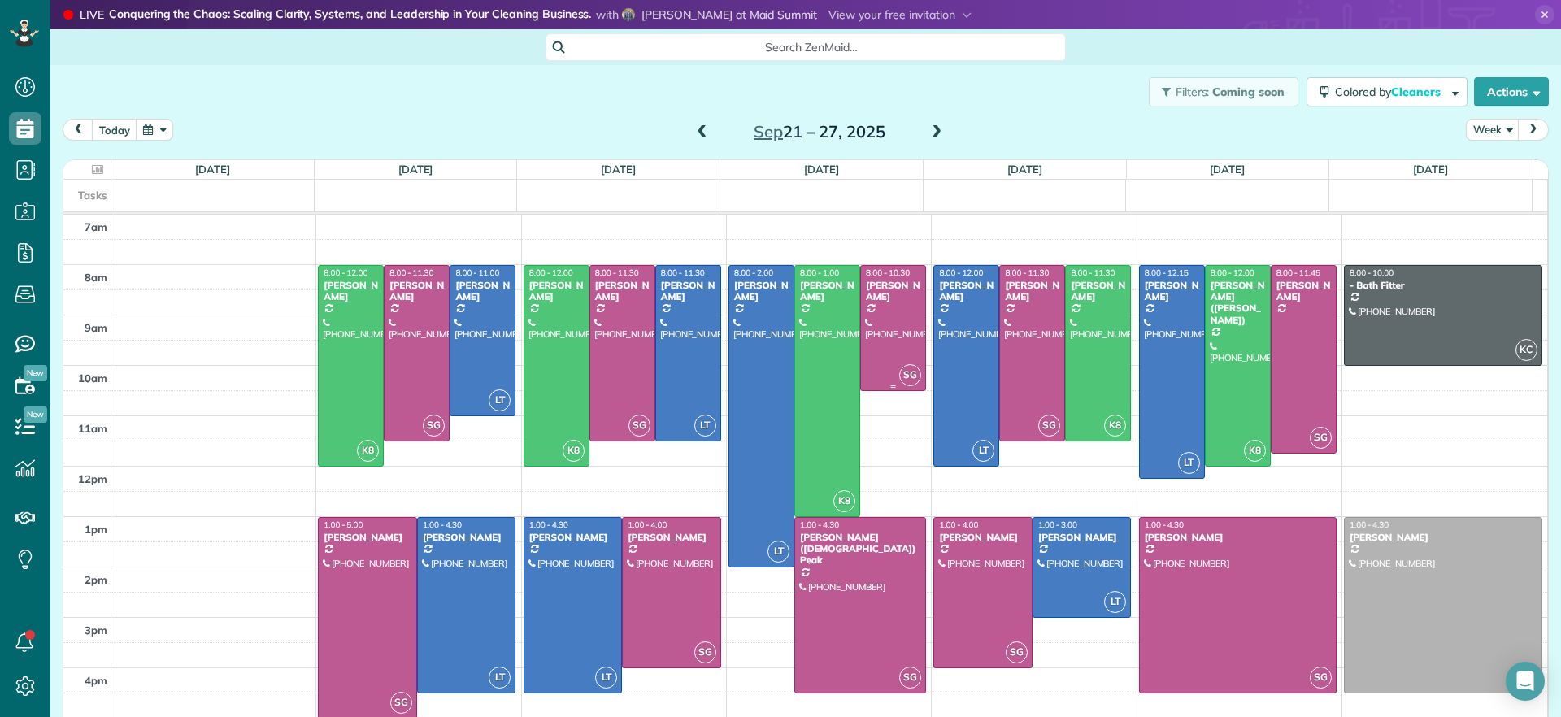
click at [865, 289] on div "[PERSON_NAME]" at bounding box center [893, 292] width 56 height 24
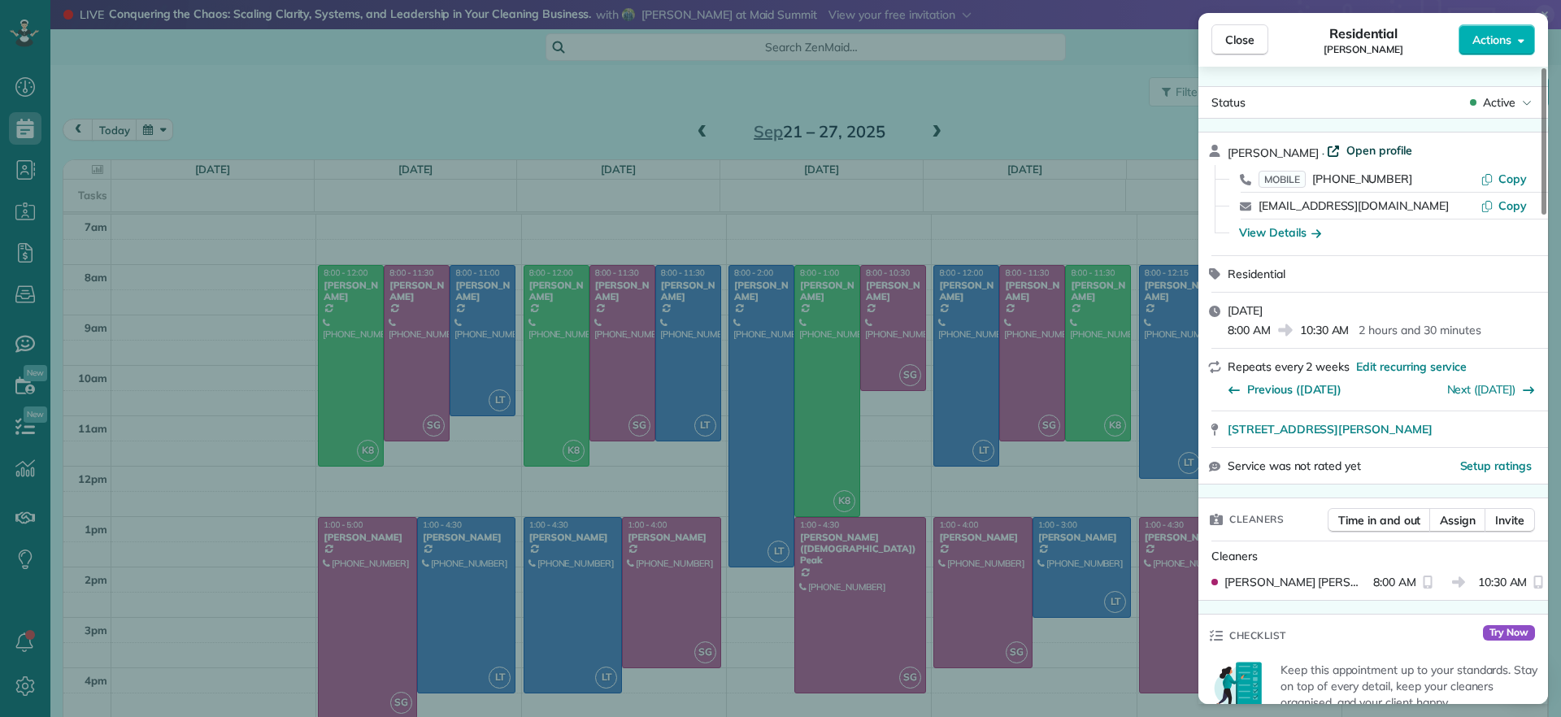
click at [1377, 146] on span "Open profile" at bounding box center [1380, 150] width 66 height 16
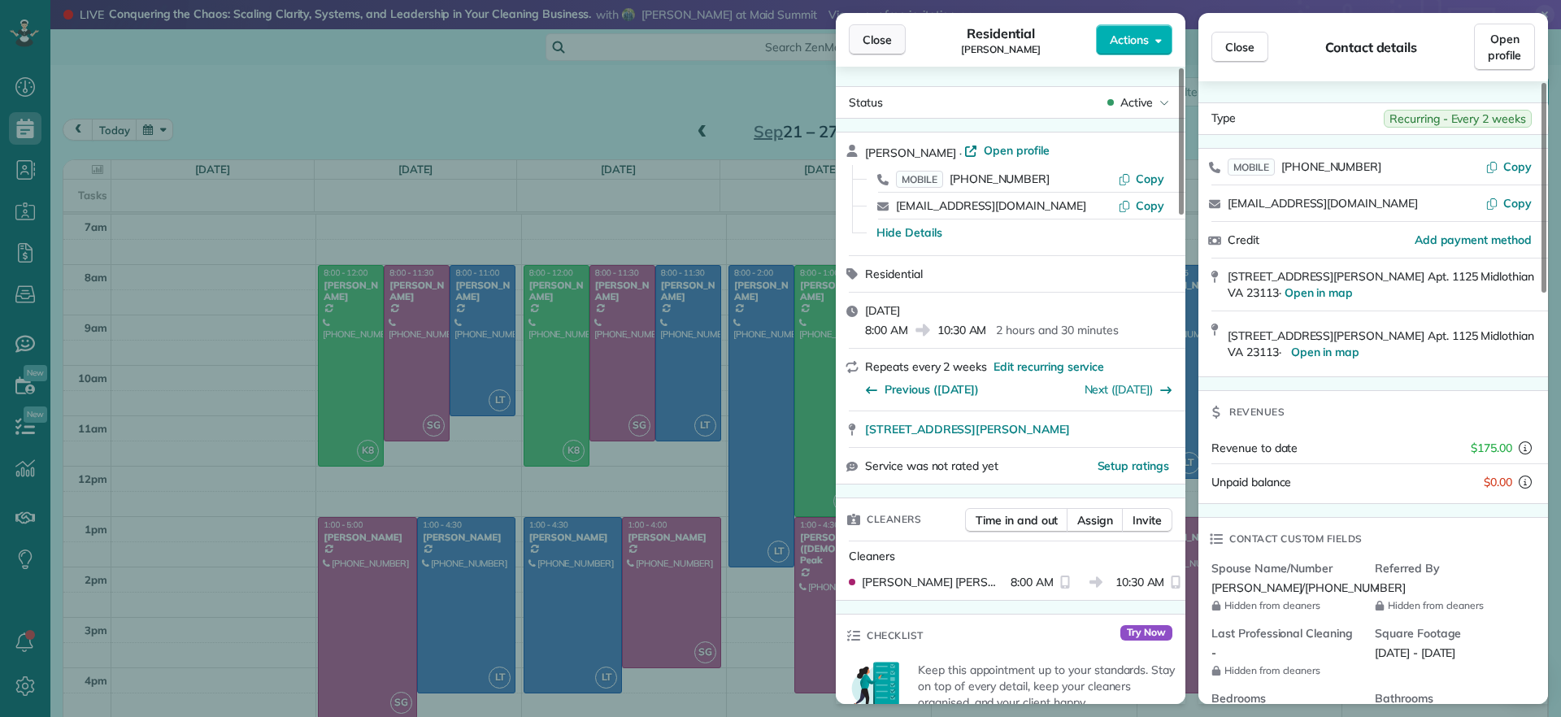
click at [874, 49] on button "Close" at bounding box center [877, 39] width 57 height 31
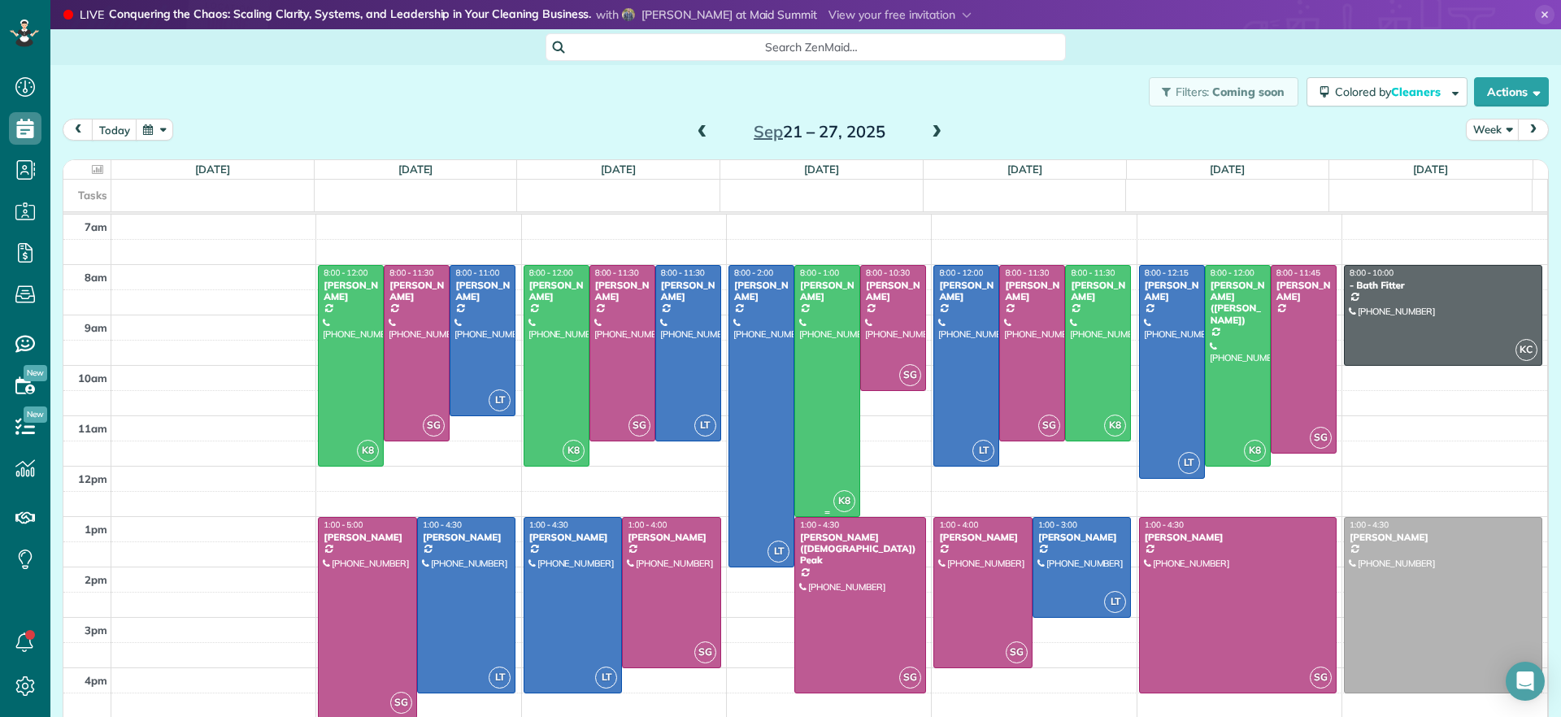
click at [832, 370] on div at bounding box center [827, 391] width 64 height 250
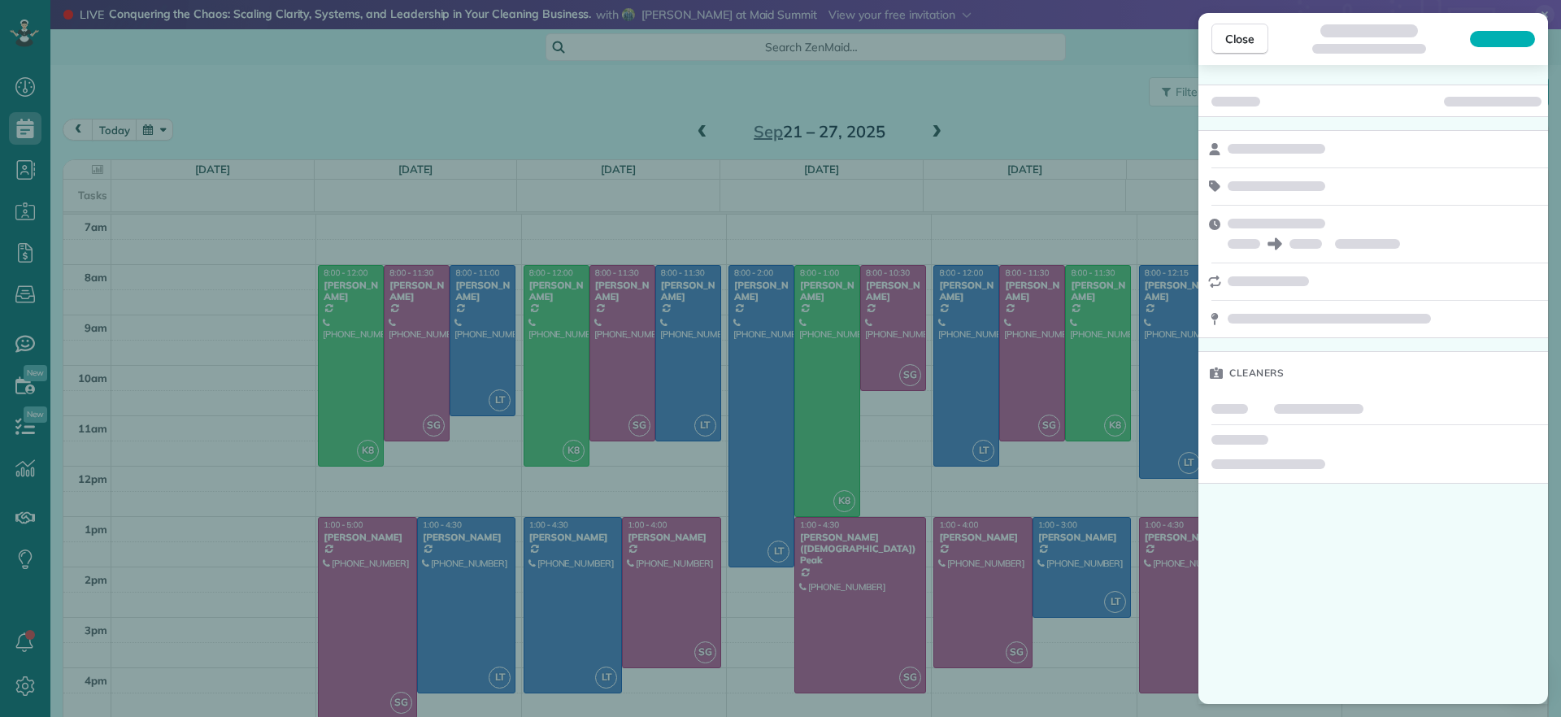
click at [826, 372] on div "Close Cleaners" at bounding box center [780, 358] width 1561 height 717
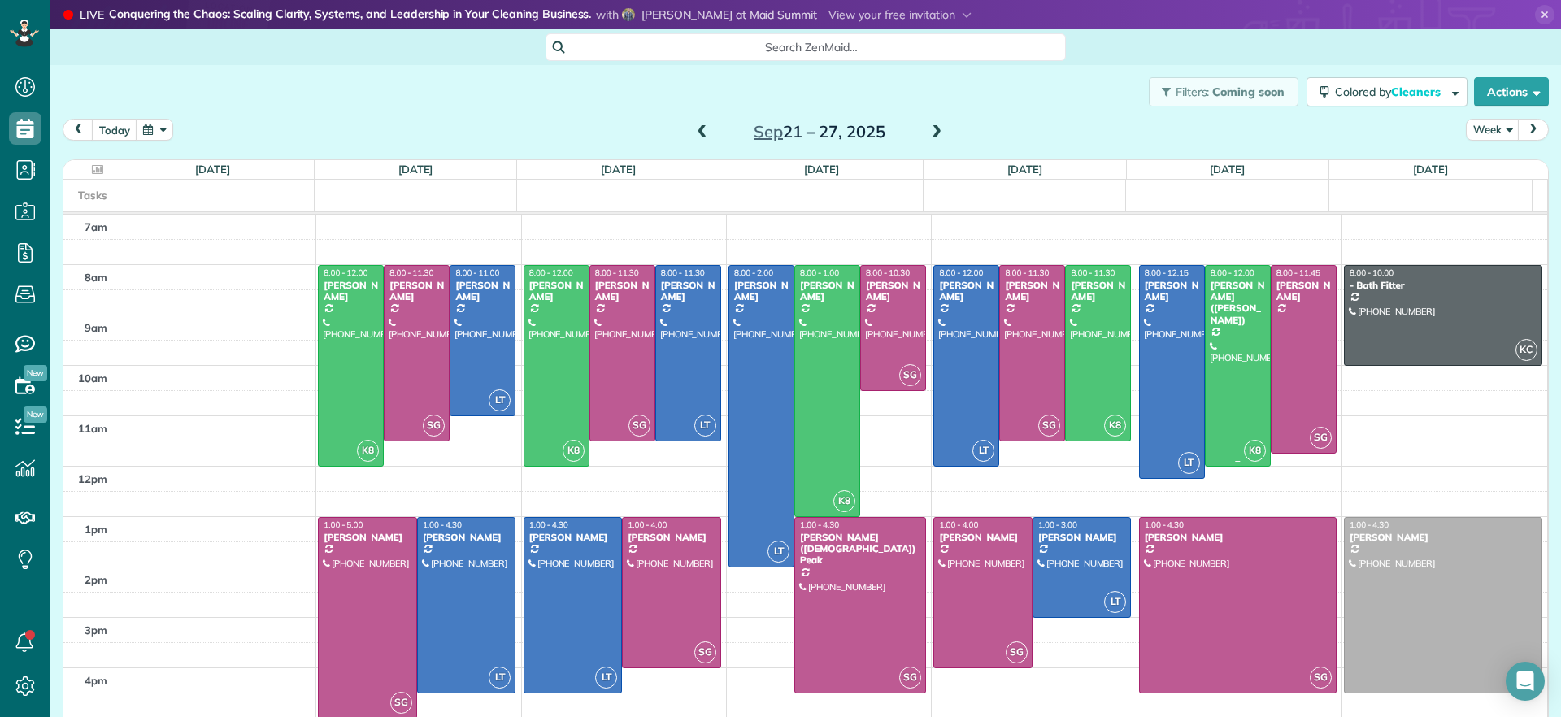
click at [1216, 342] on div at bounding box center [1238, 366] width 64 height 200
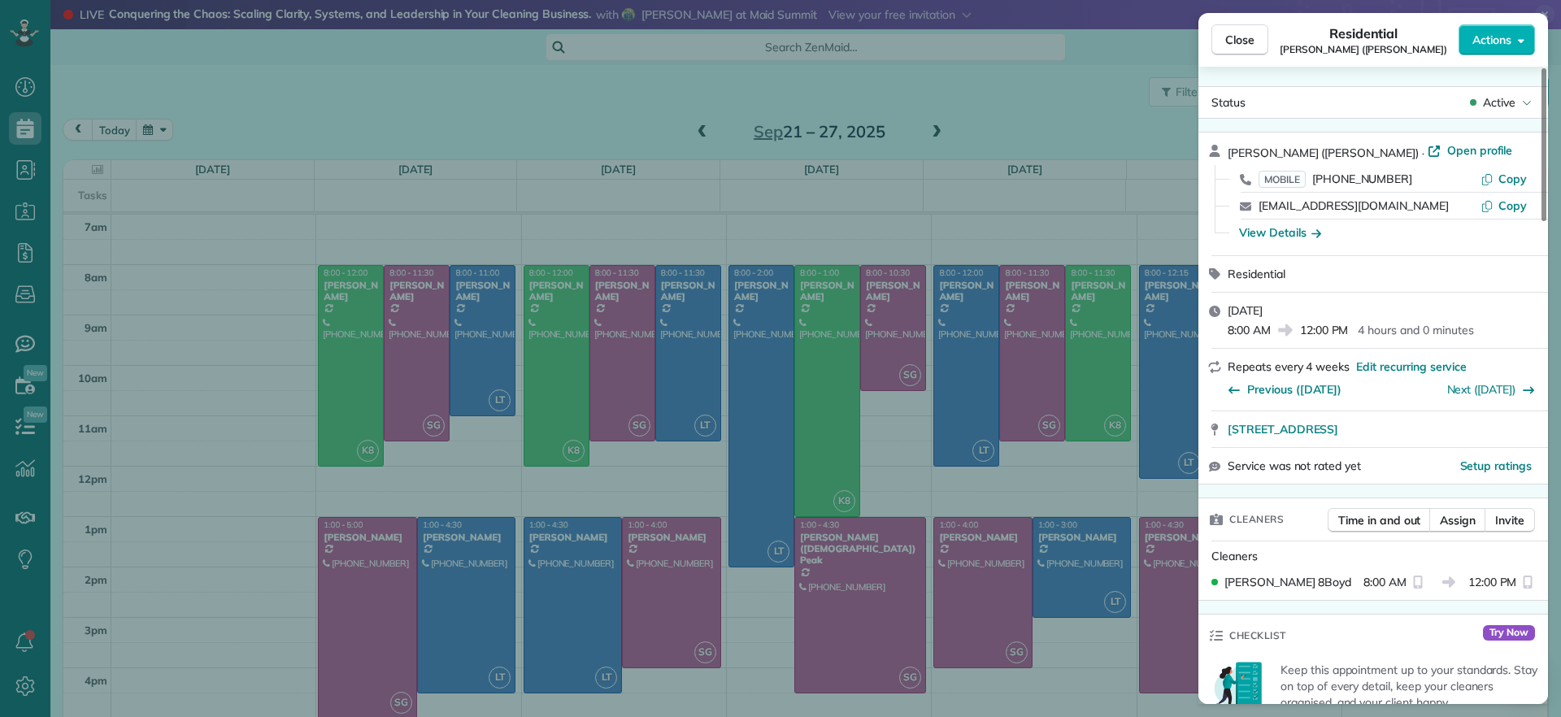
drag, startPoint x: 1399, startPoint y: 154, endPoint x: 1451, endPoint y: 167, distance: 53.6
click at [1447, 152] on span "Open profile" at bounding box center [1480, 150] width 66 height 16
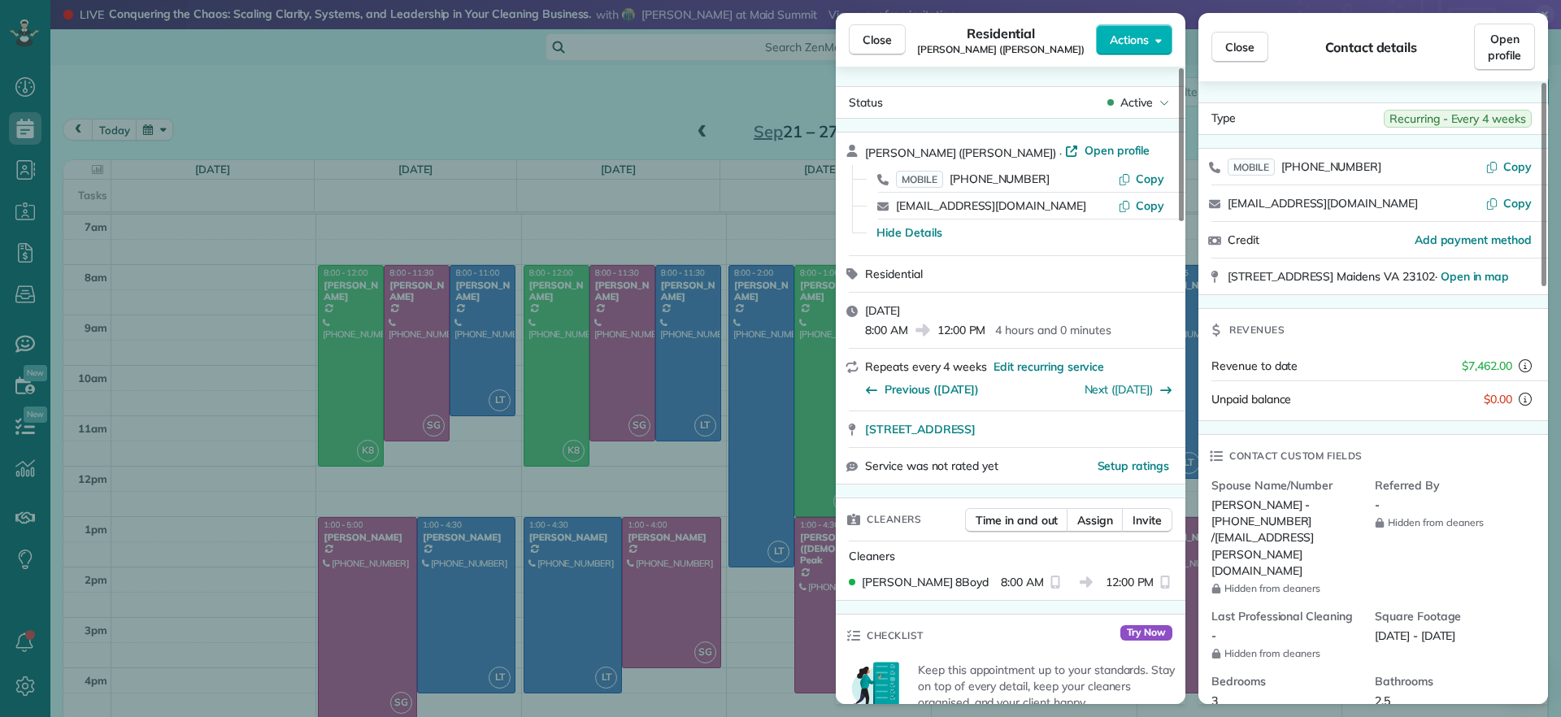
drag, startPoint x: 872, startPoint y: 30, endPoint x: 1069, endPoint y: 697, distance: 695.2
click at [874, 30] on button "Close" at bounding box center [877, 39] width 57 height 31
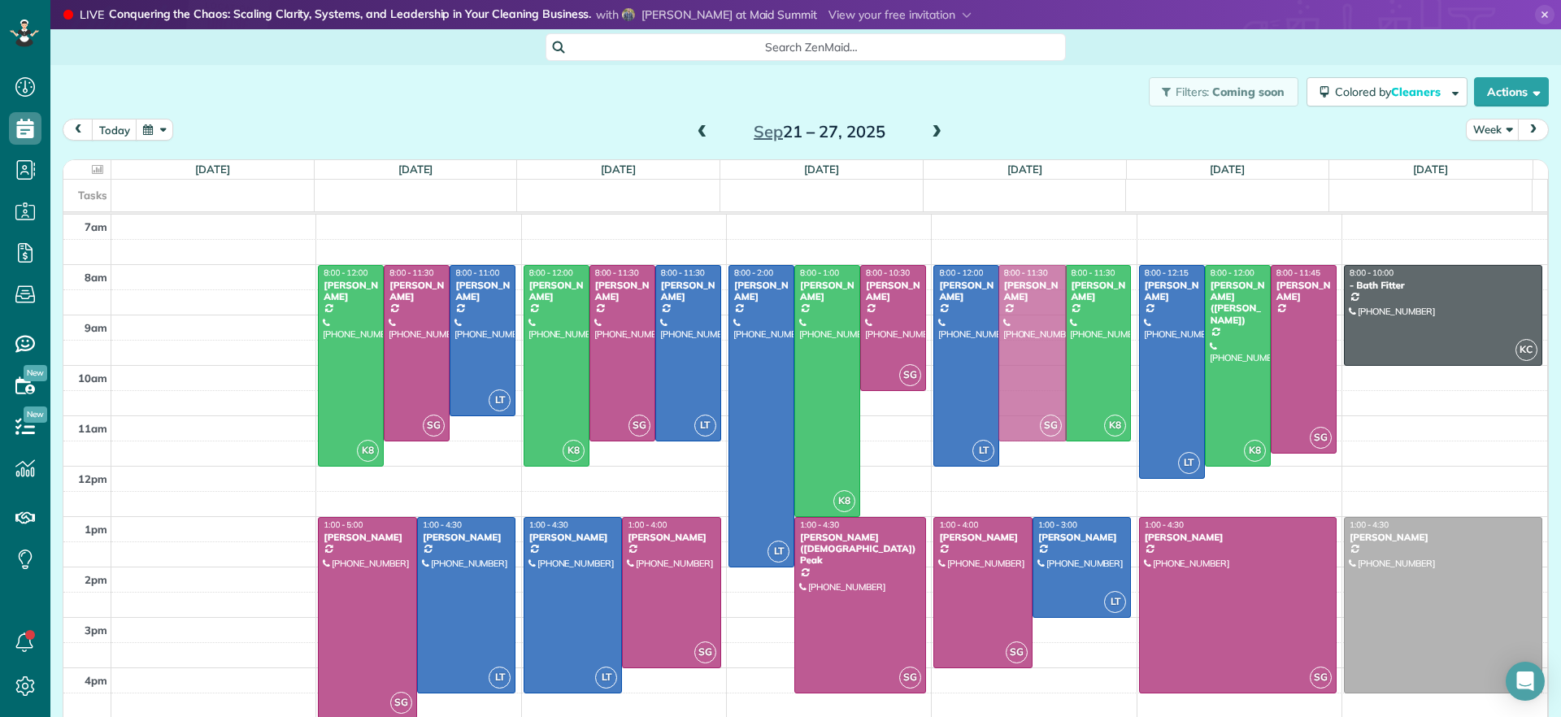
drag, startPoint x: 1016, startPoint y: 374, endPoint x: 1031, endPoint y: 376, distance: 15.6
drag, startPoint x: 1306, startPoint y: 286, endPoint x: 1319, endPoint y: 81, distance: 205.3
click at [1319, 81] on button "Colored by Cleaners" at bounding box center [1387, 91] width 161 height 29
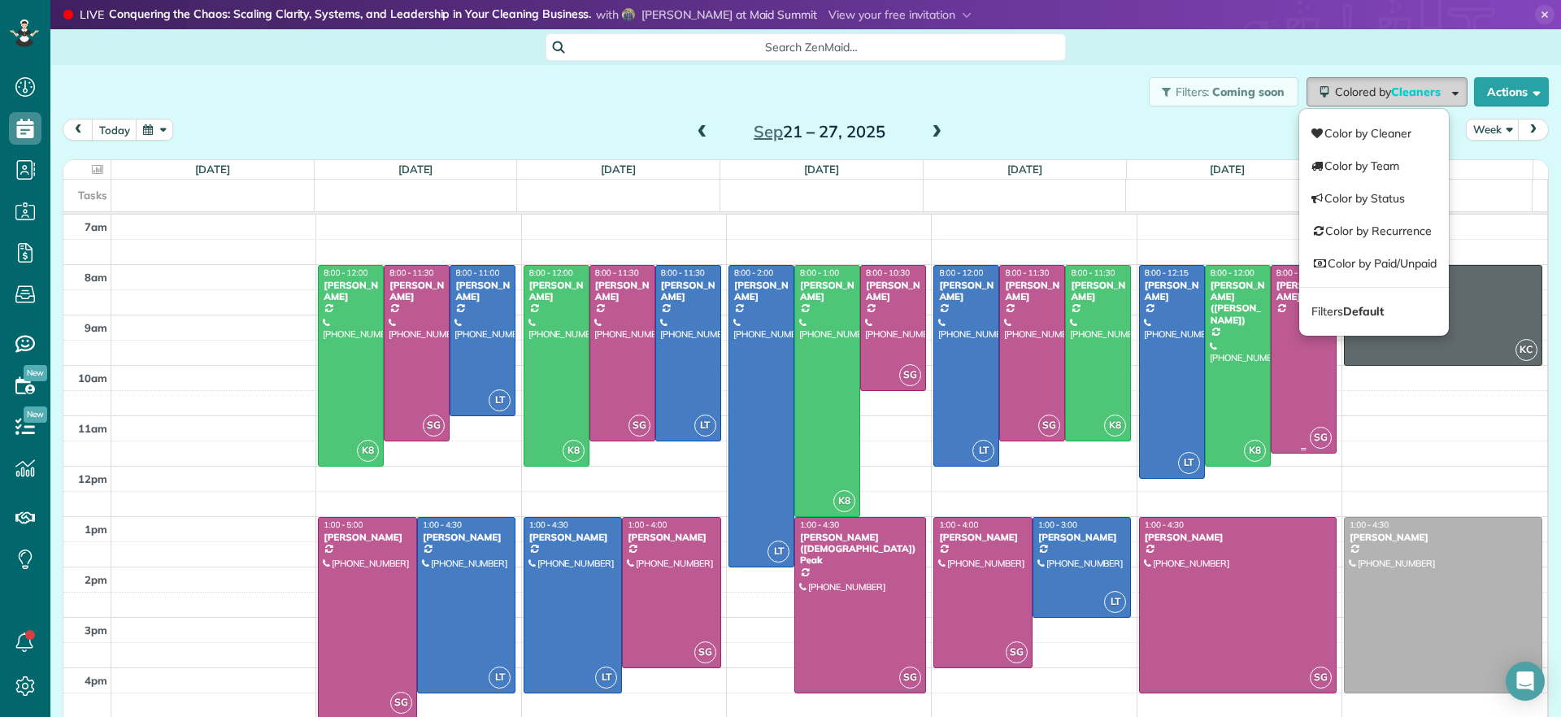
click at [1272, 340] on div at bounding box center [1304, 360] width 64 height 188
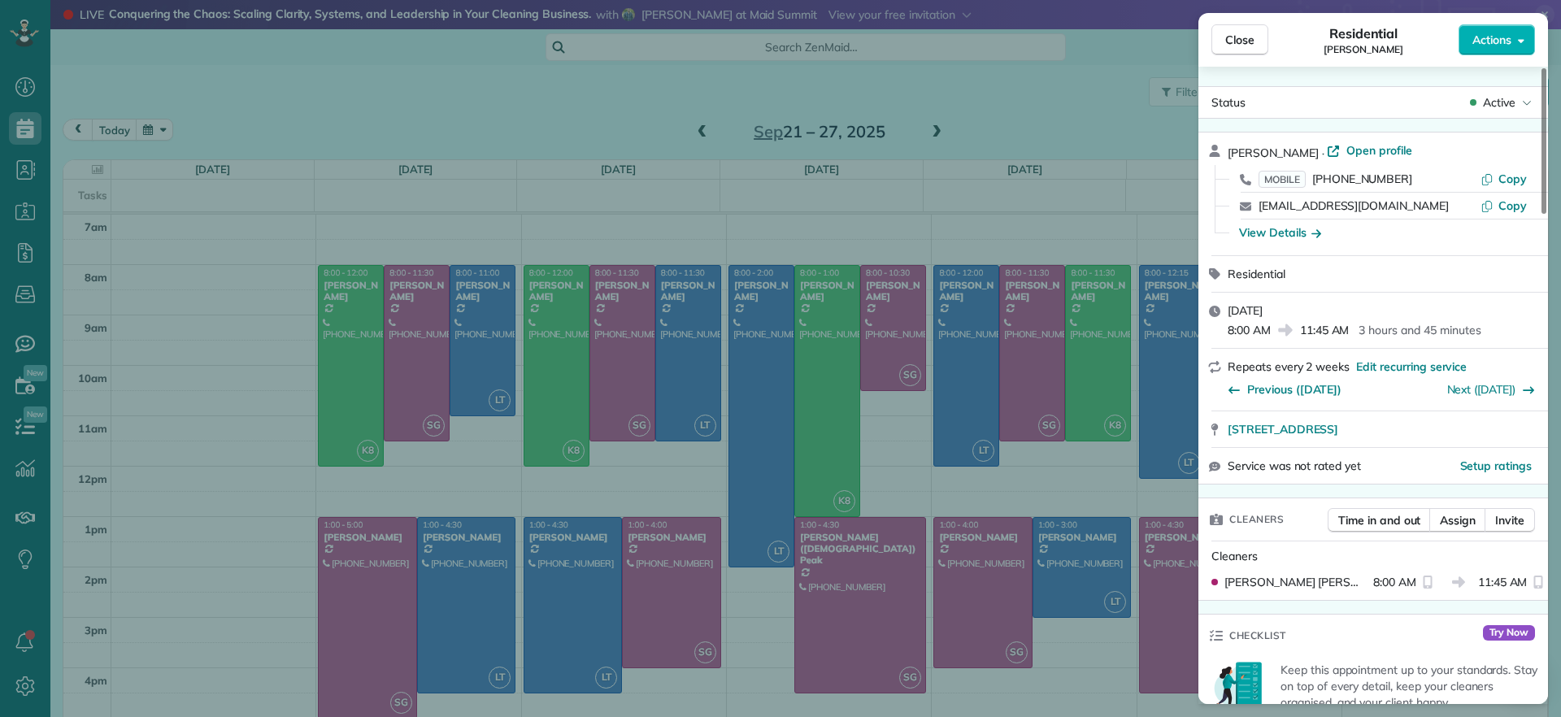
click at [1353, 138] on div "Jill McCormack · Open profile MOBILE (804) 304-6192 Copy jillmac3@gmail.com Cop…" at bounding box center [1374, 194] width 350 height 123
click at [1127, 116] on div "Close Residential Jill McCormack Actions Status Active Jill McCormack · Open pr…" at bounding box center [780, 358] width 1561 height 717
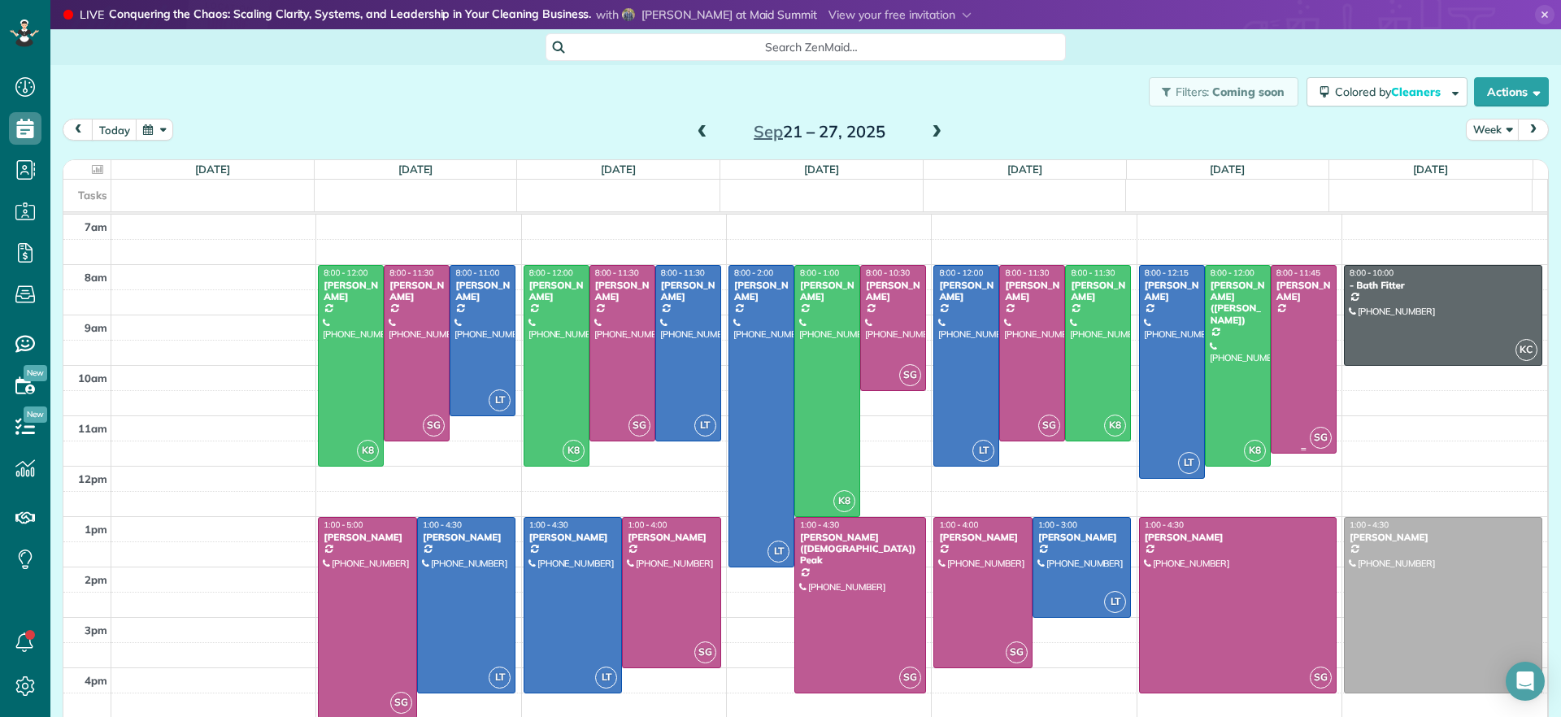
click at [1272, 333] on div at bounding box center [1304, 360] width 64 height 188
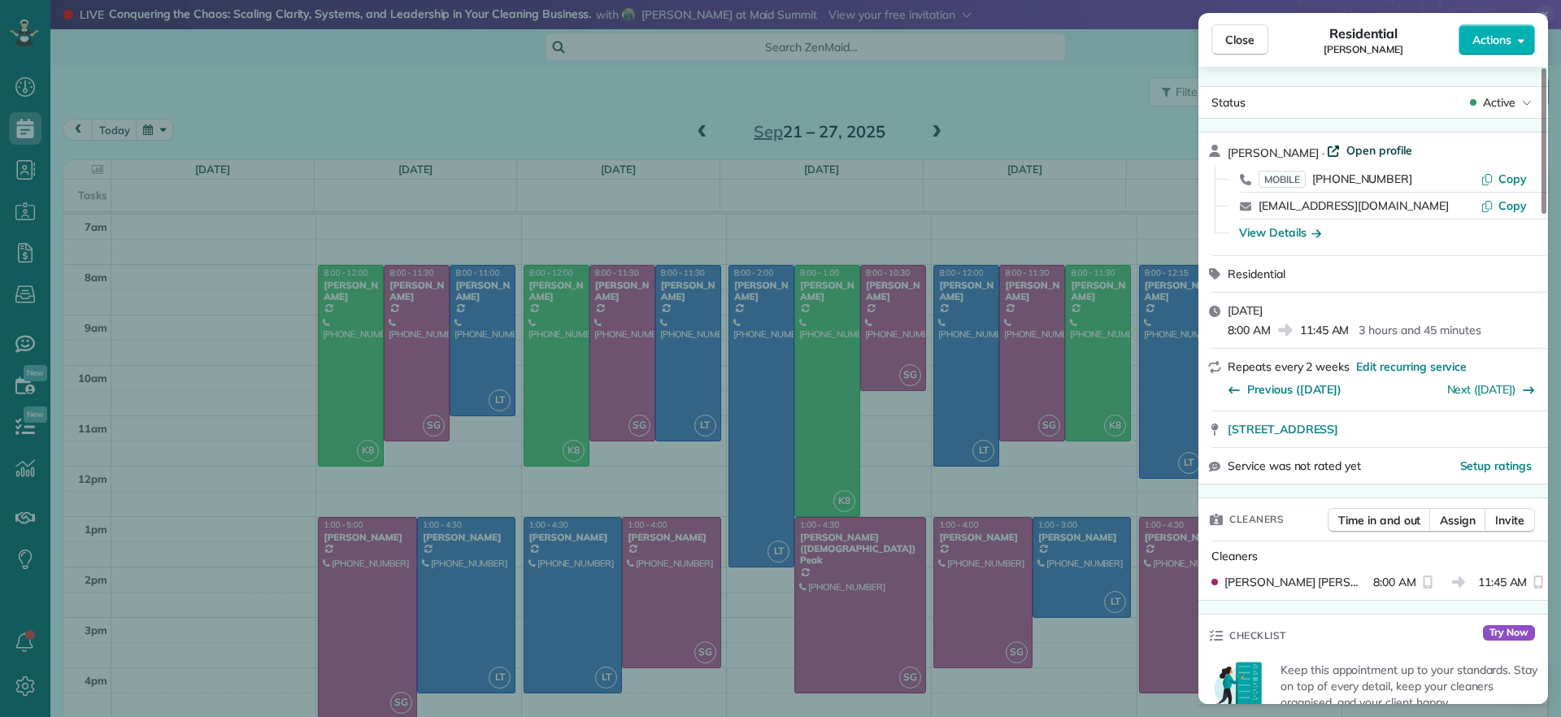
click at [1358, 157] on span "Open profile" at bounding box center [1380, 150] width 66 height 16
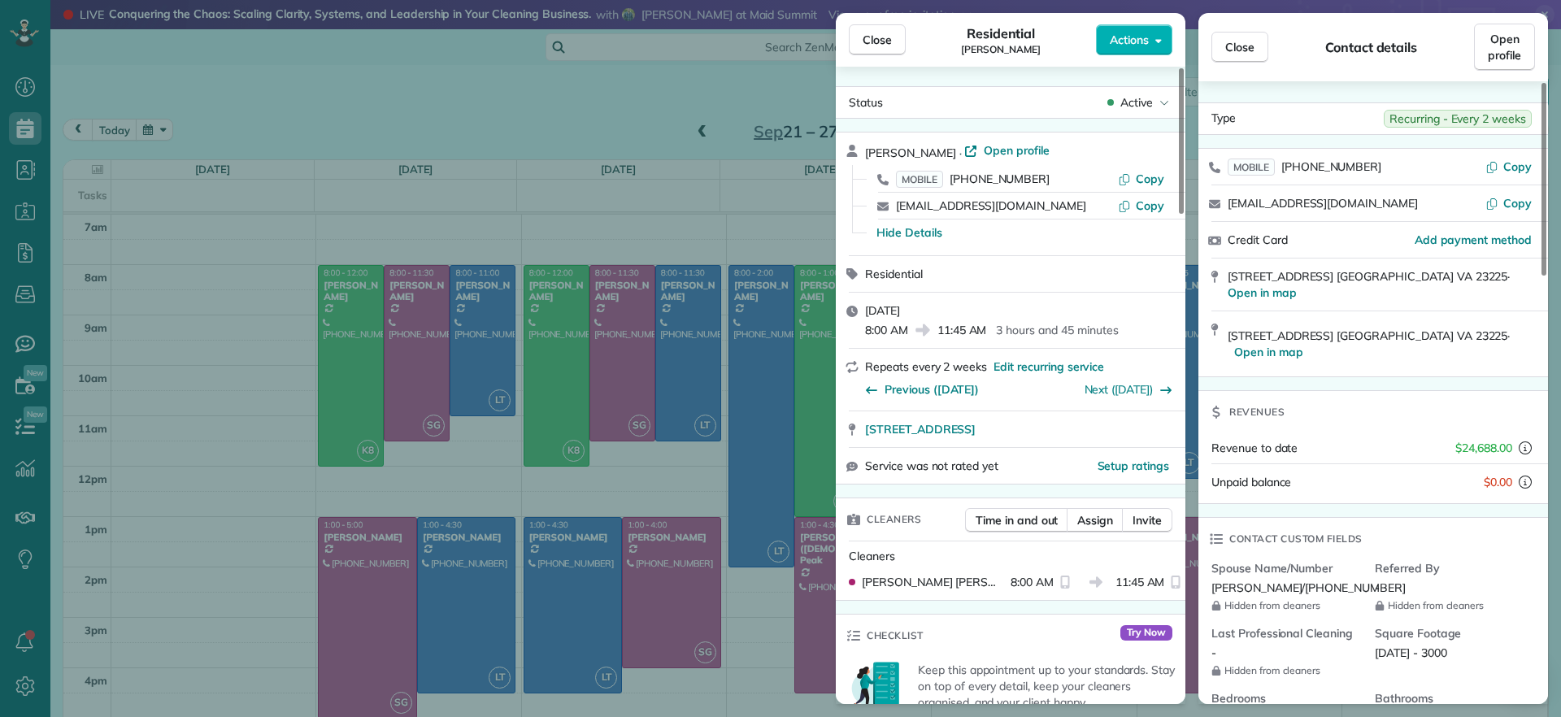
click at [699, 205] on div "Close Residential Jill McCormack Actions Status Active Jill McCormack · Open pr…" at bounding box center [780, 358] width 1561 height 717
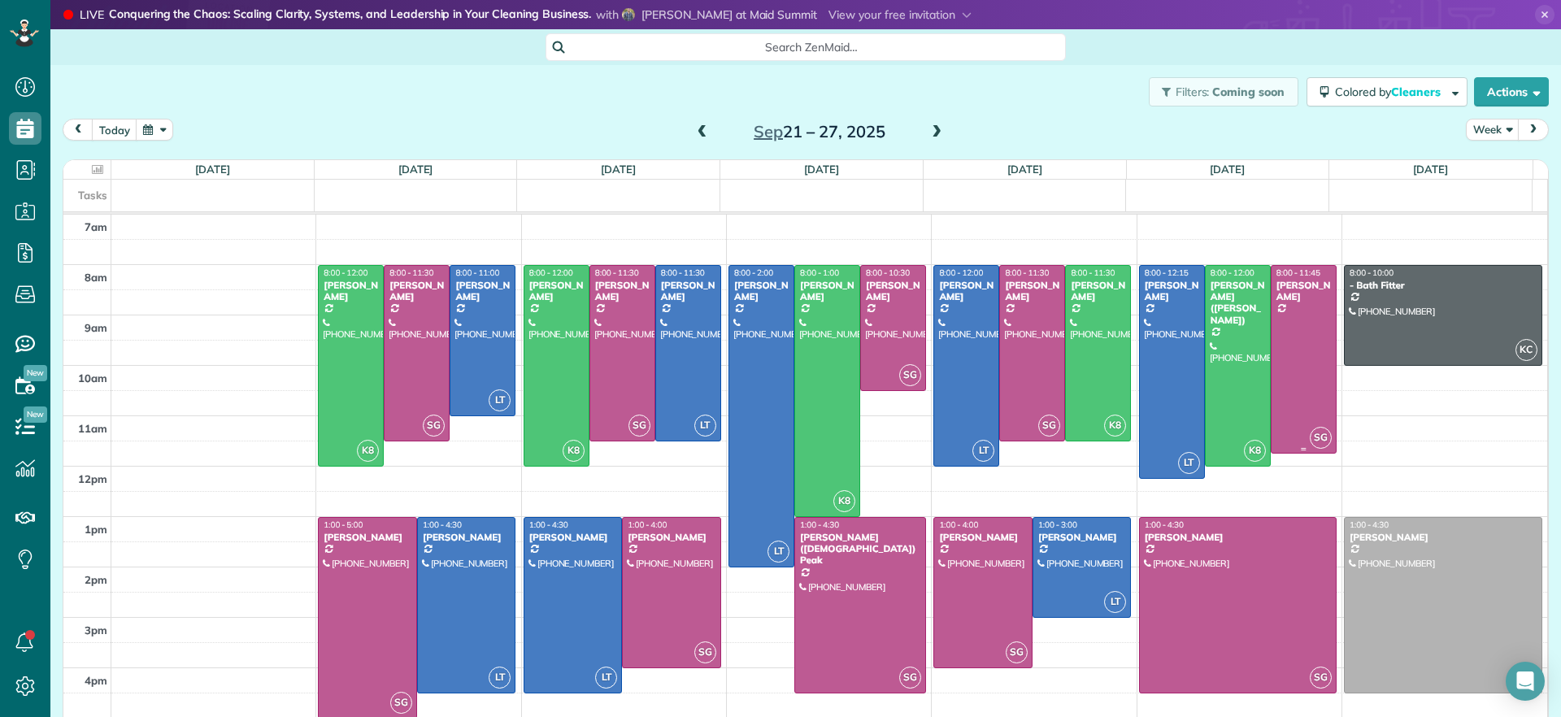
click at [1306, 368] on div at bounding box center [1304, 360] width 64 height 188
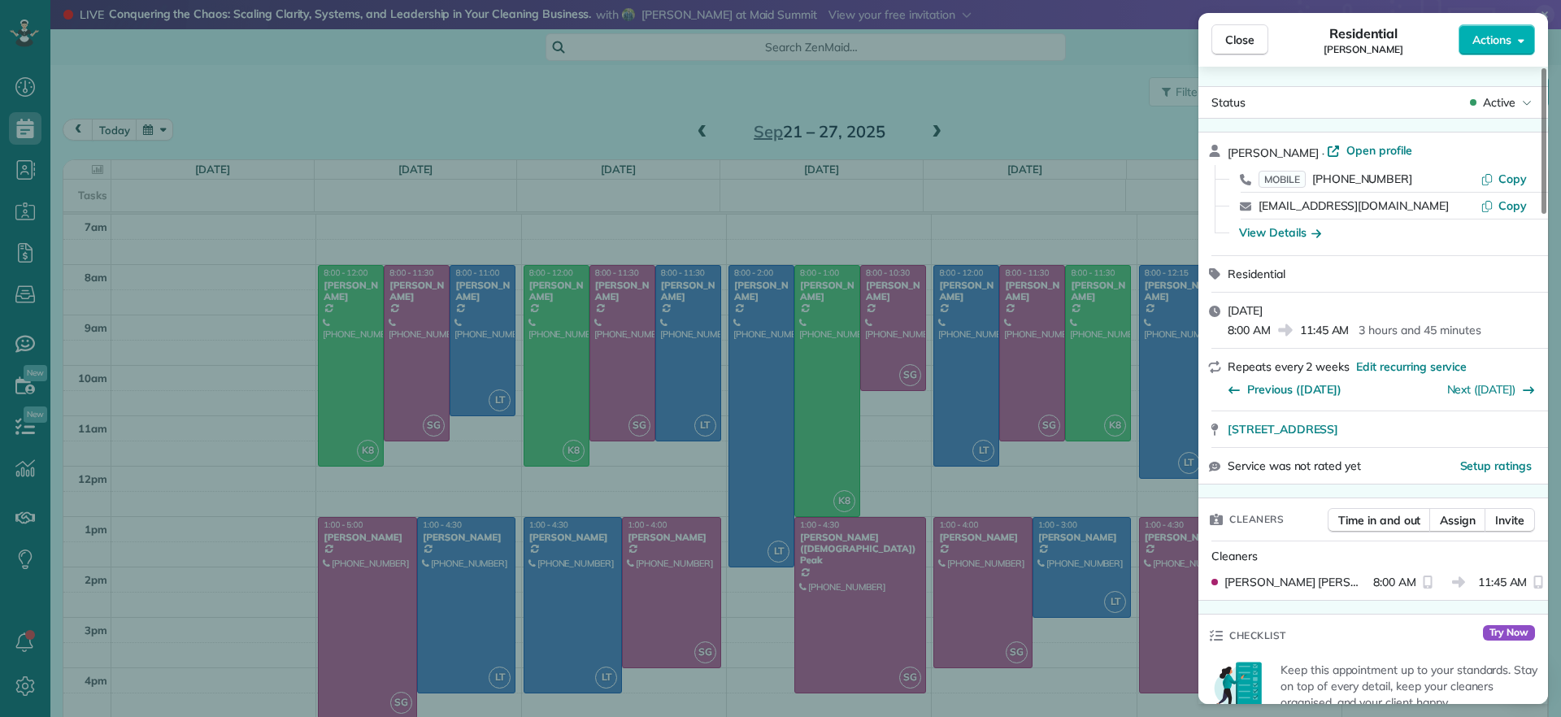
click at [1033, 88] on div "Close Residential Jill McCormack Actions Status Active Jill McCormack · Open pr…" at bounding box center [780, 358] width 1561 height 717
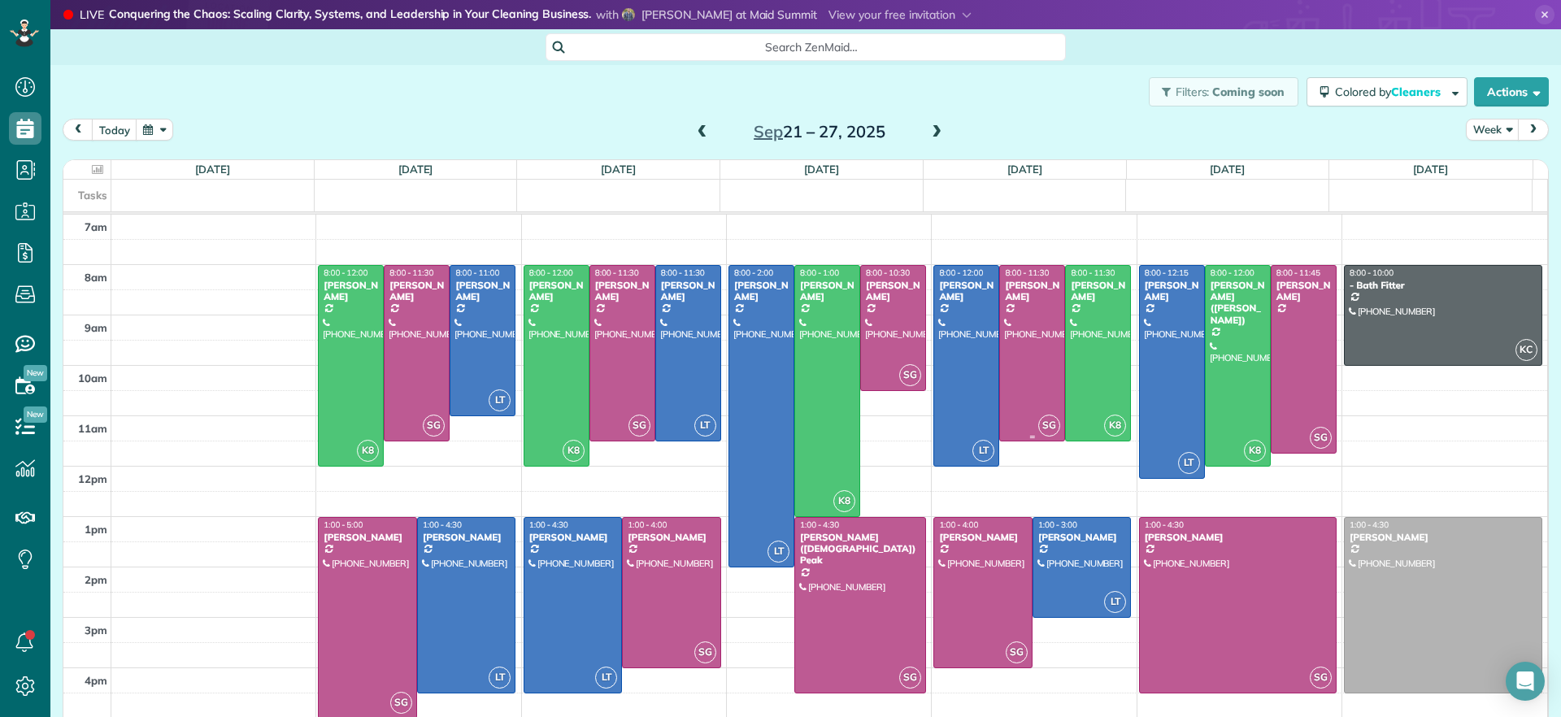
click at [1032, 388] on div at bounding box center [1032, 353] width 64 height 175
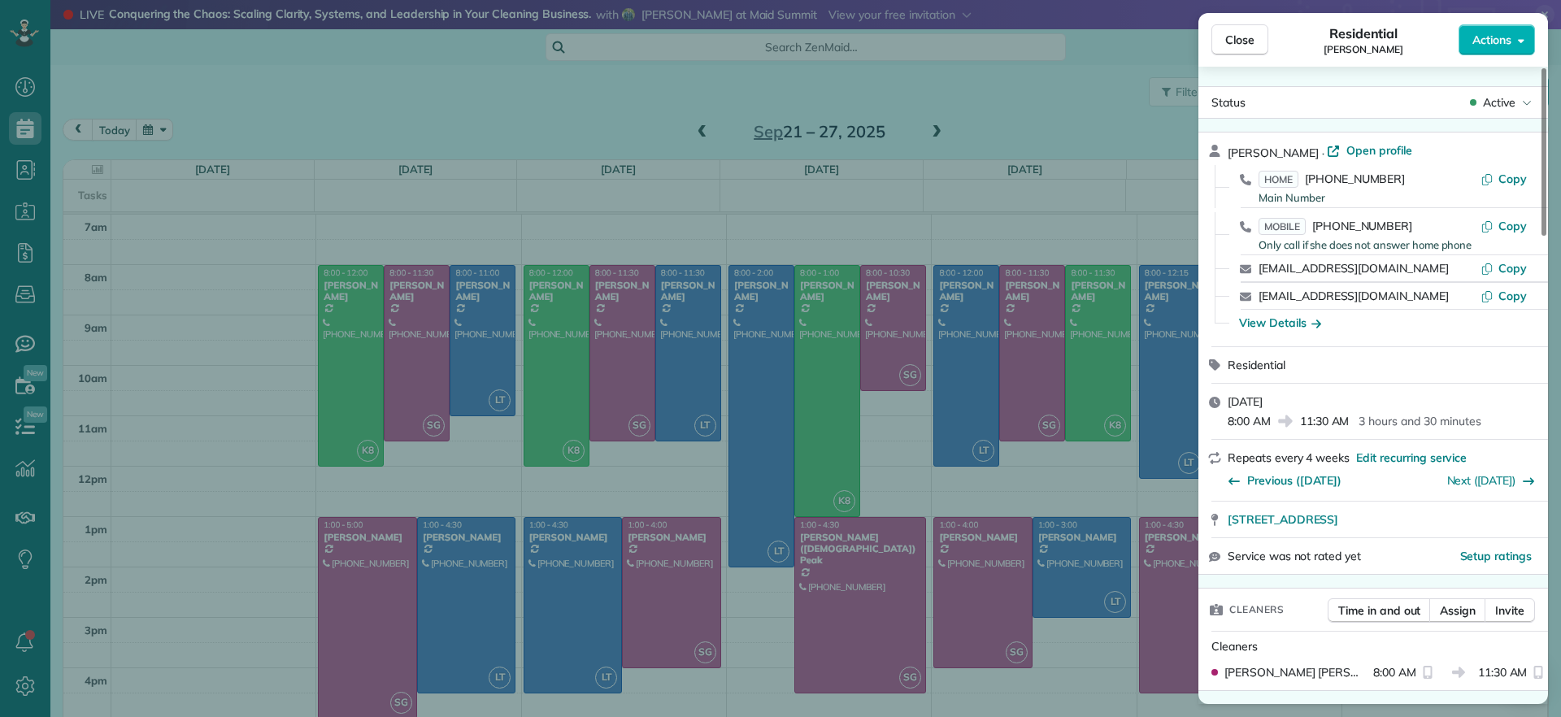
click at [1032, 388] on div "Close Residential Mary Spencer Actions Status Active Mary Spencer · Open profil…" at bounding box center [780, 358] width 1561 height 717
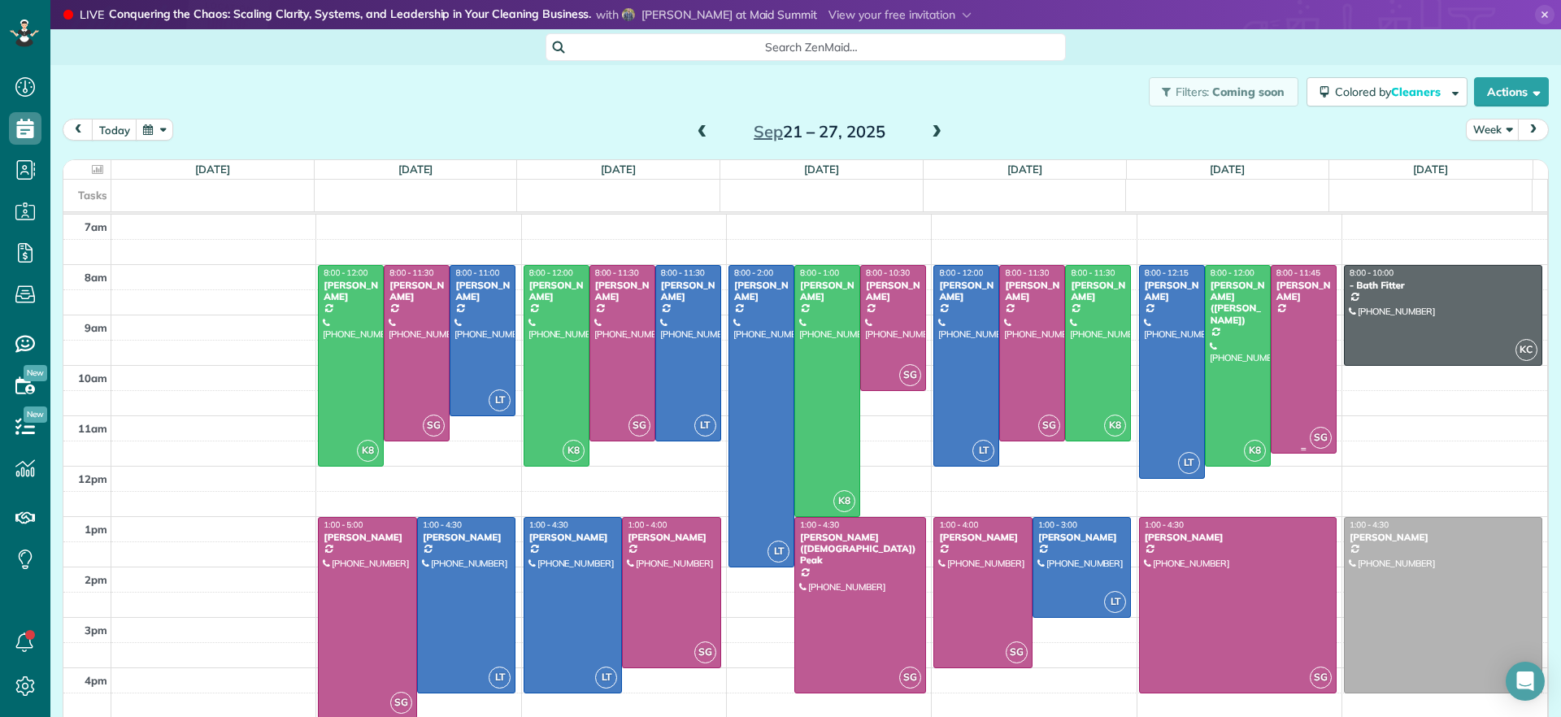
click at [1272, 404] on div at bounding box center [1304, 360] width 64 height 188
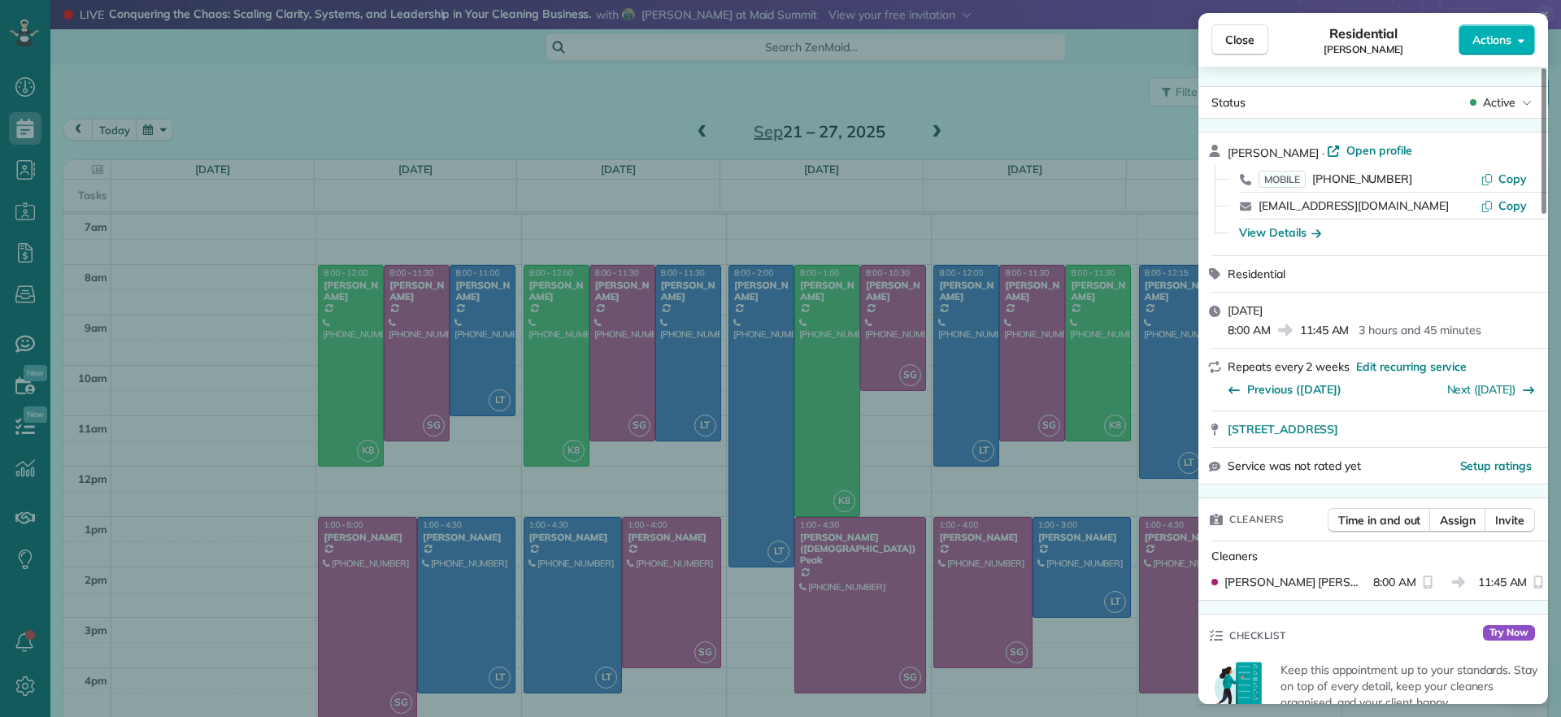
click at [899, 426] on div "Close Residential Jill McCormack Actions Status Active Jill McCormack · Open pr…" at bounding box center [780, 358] width 1561 height 717
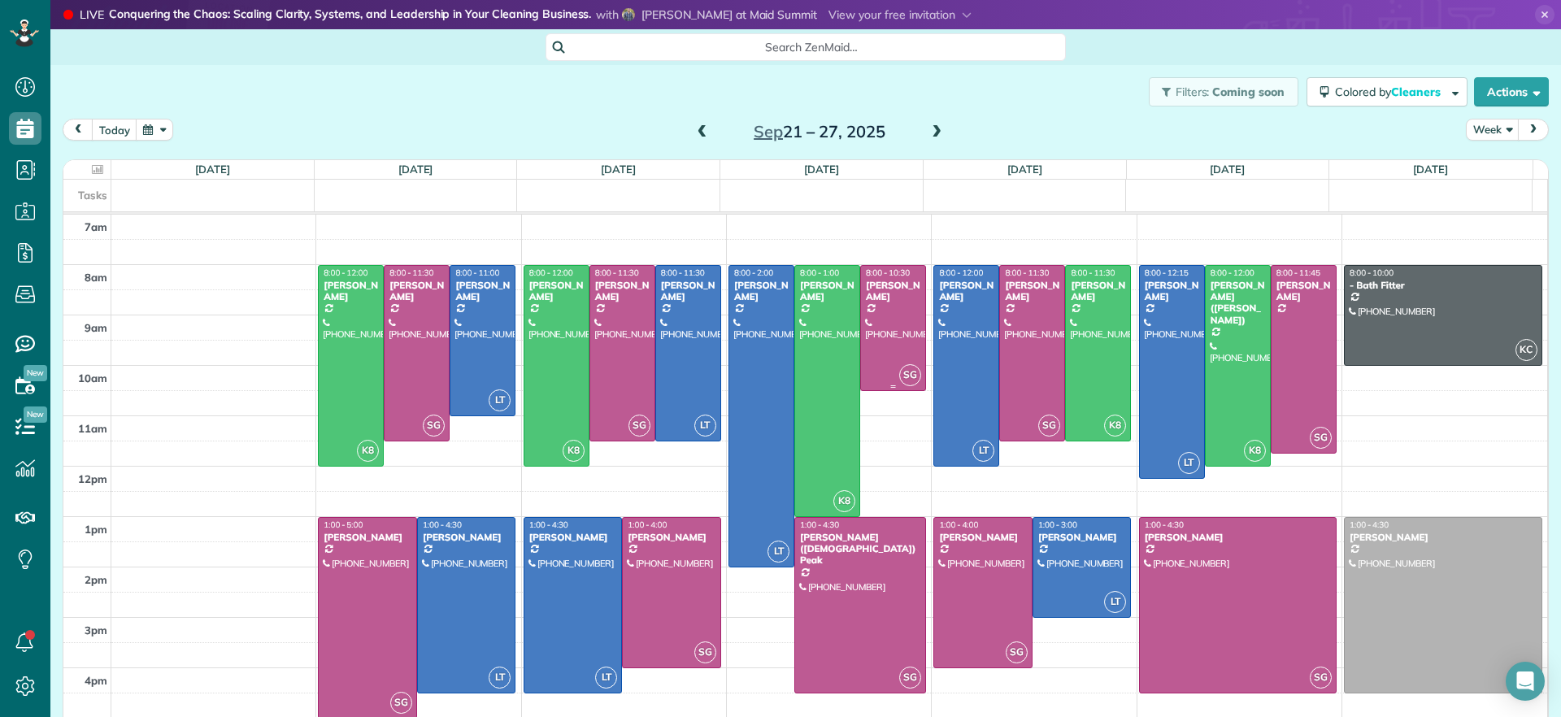
click at [861, 346] on div at bounding box center [893, 328] width 64 height 124
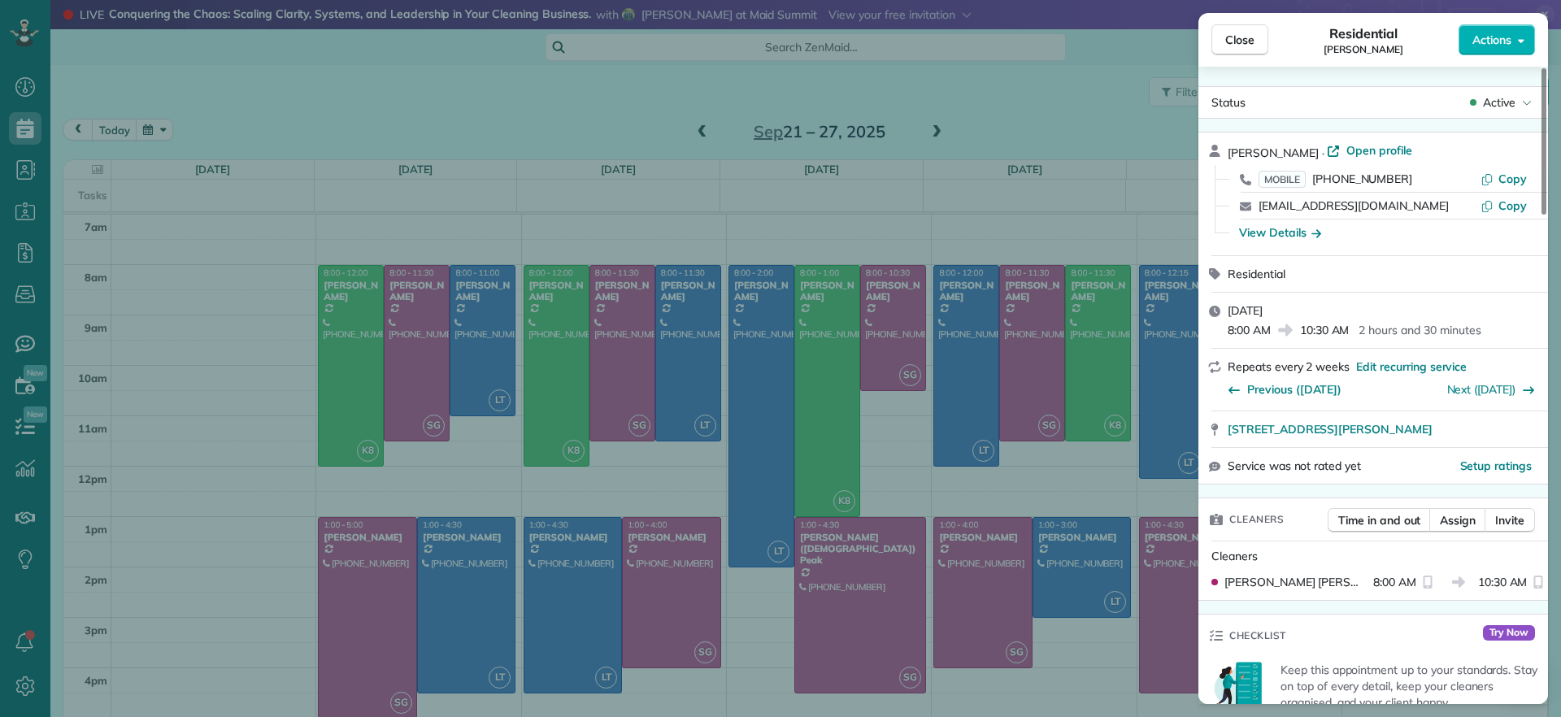
click at [884, 467] on div "Close Residential Tiffany Stark Actions Status Active Tiffany Stark · Open prof…" at bounding box center [780, 358] width 1561 height 717
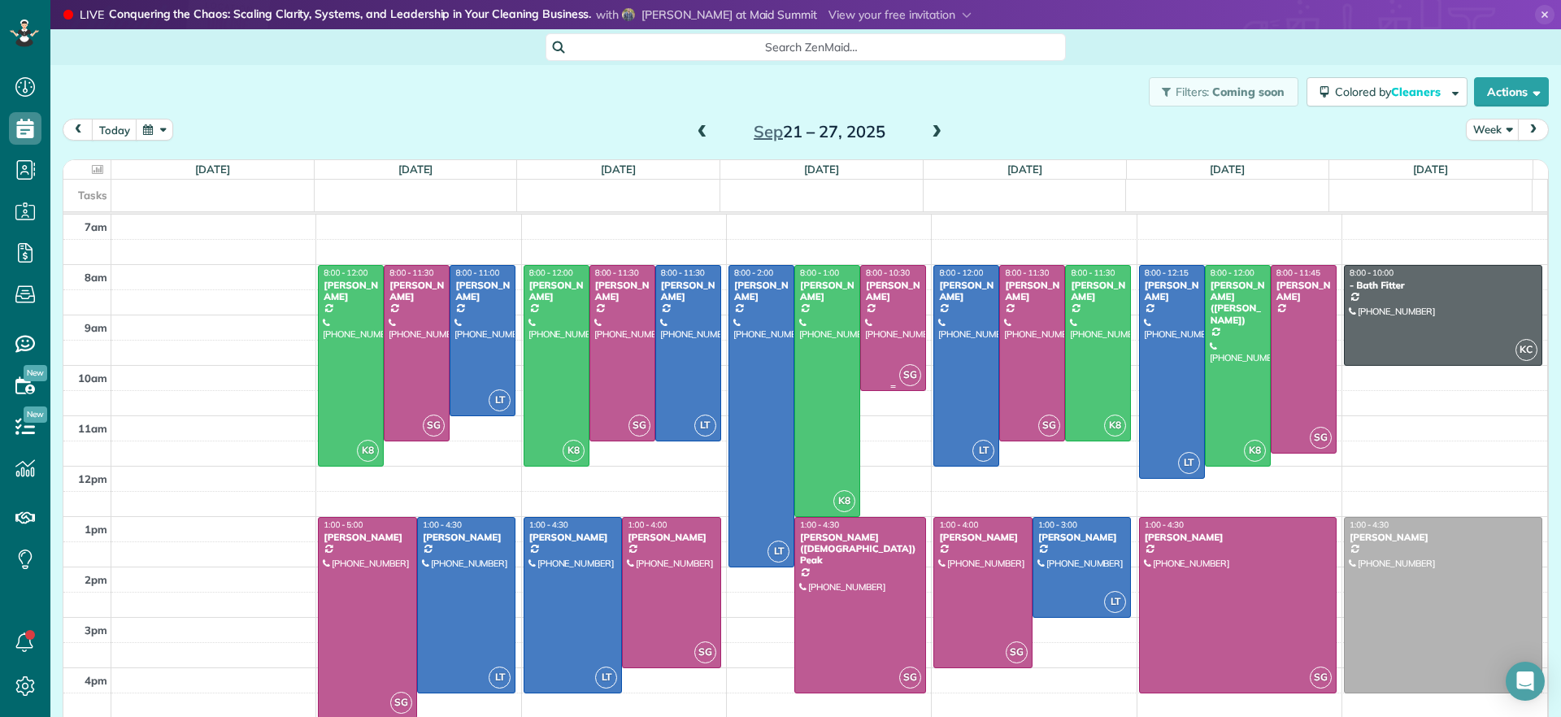
click at [875, 342] on div at bounding box center [893, 328] width 64 height 124
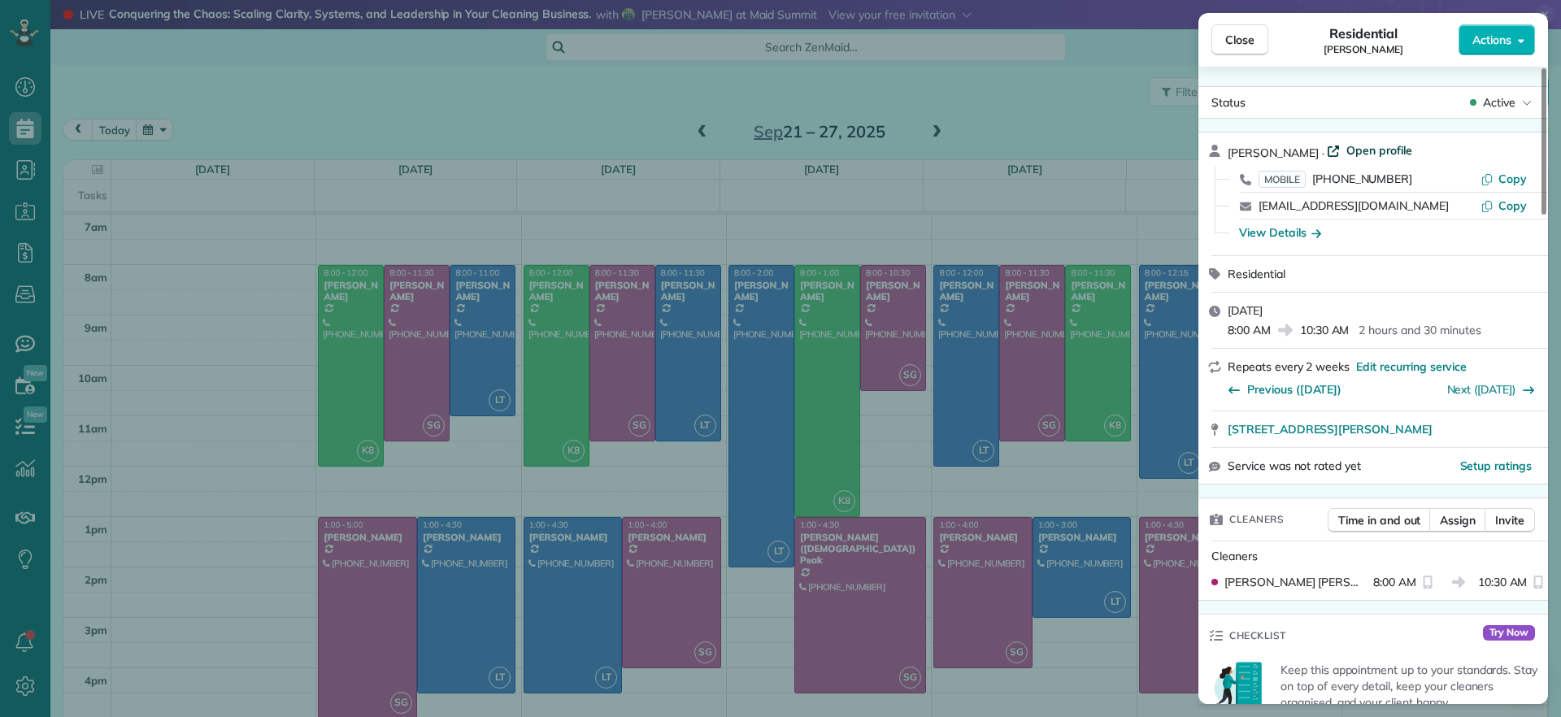
click at [1369, 153] on span "Open profile" at bounding box center [1380, 150] width 66 height 16
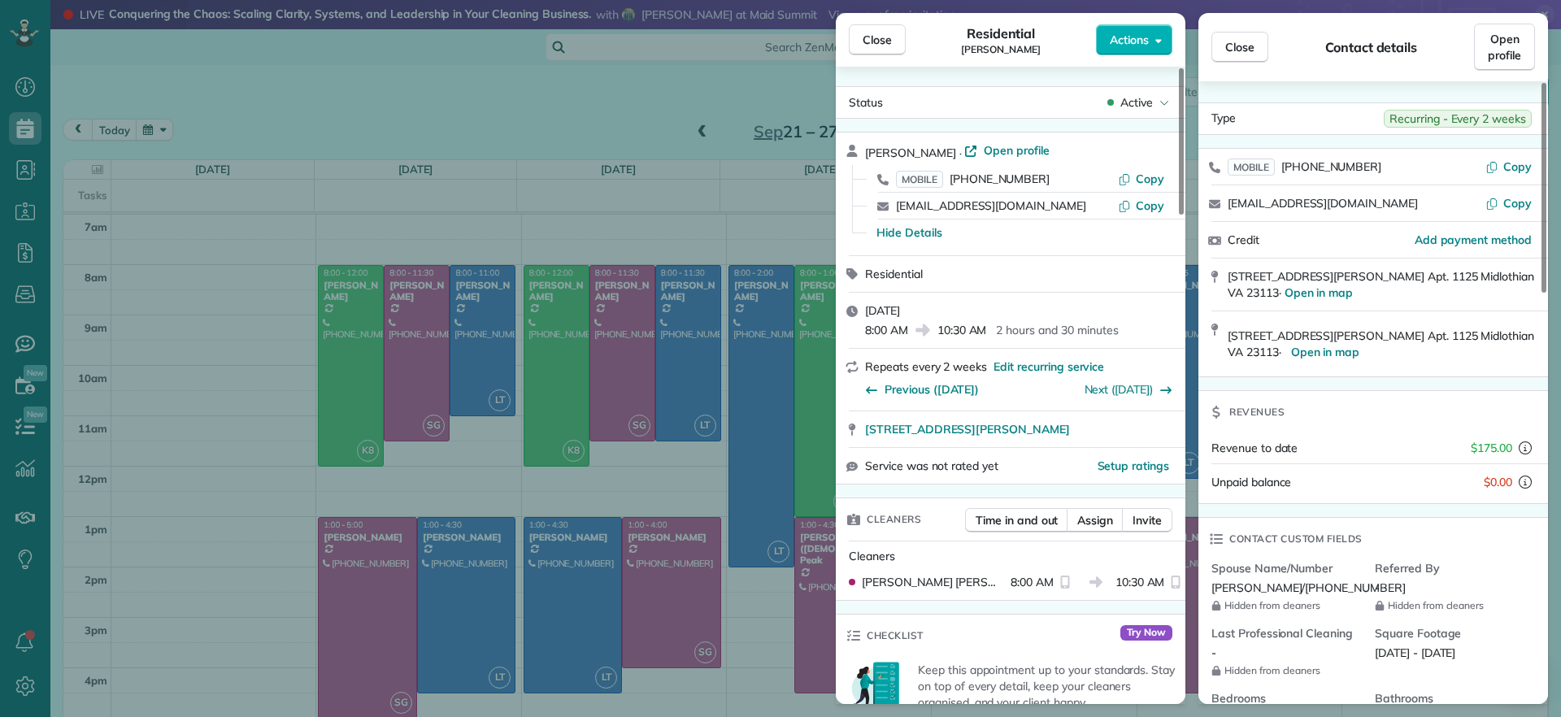
click at [690, 124] on div "Close Residential Tiffany Stark Actions Status Active Tiffany Stark · Open prof…" at bounding box center [780, 358] width 1561 height 717
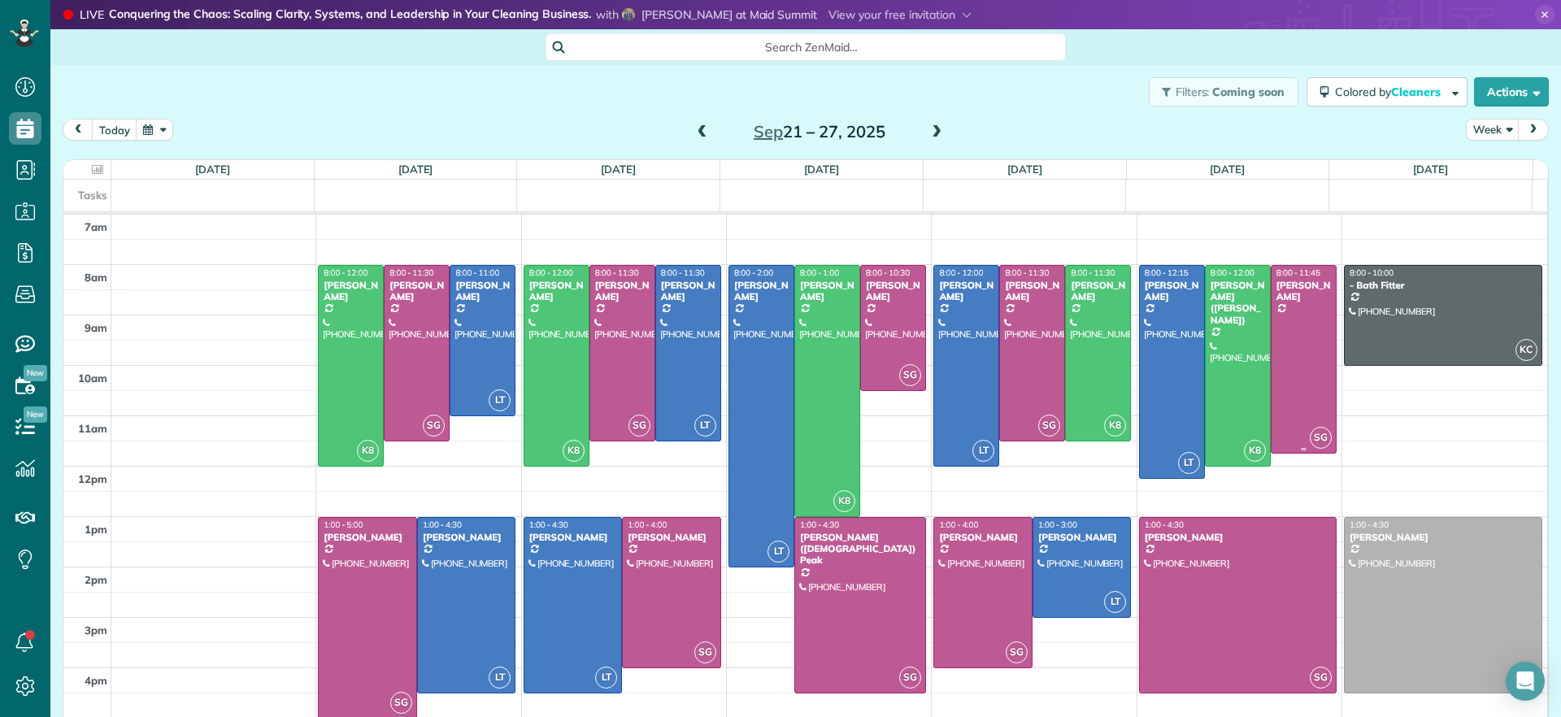
click at [1272, 376] on div at bounding box center [1304, 360] width 64 height 188
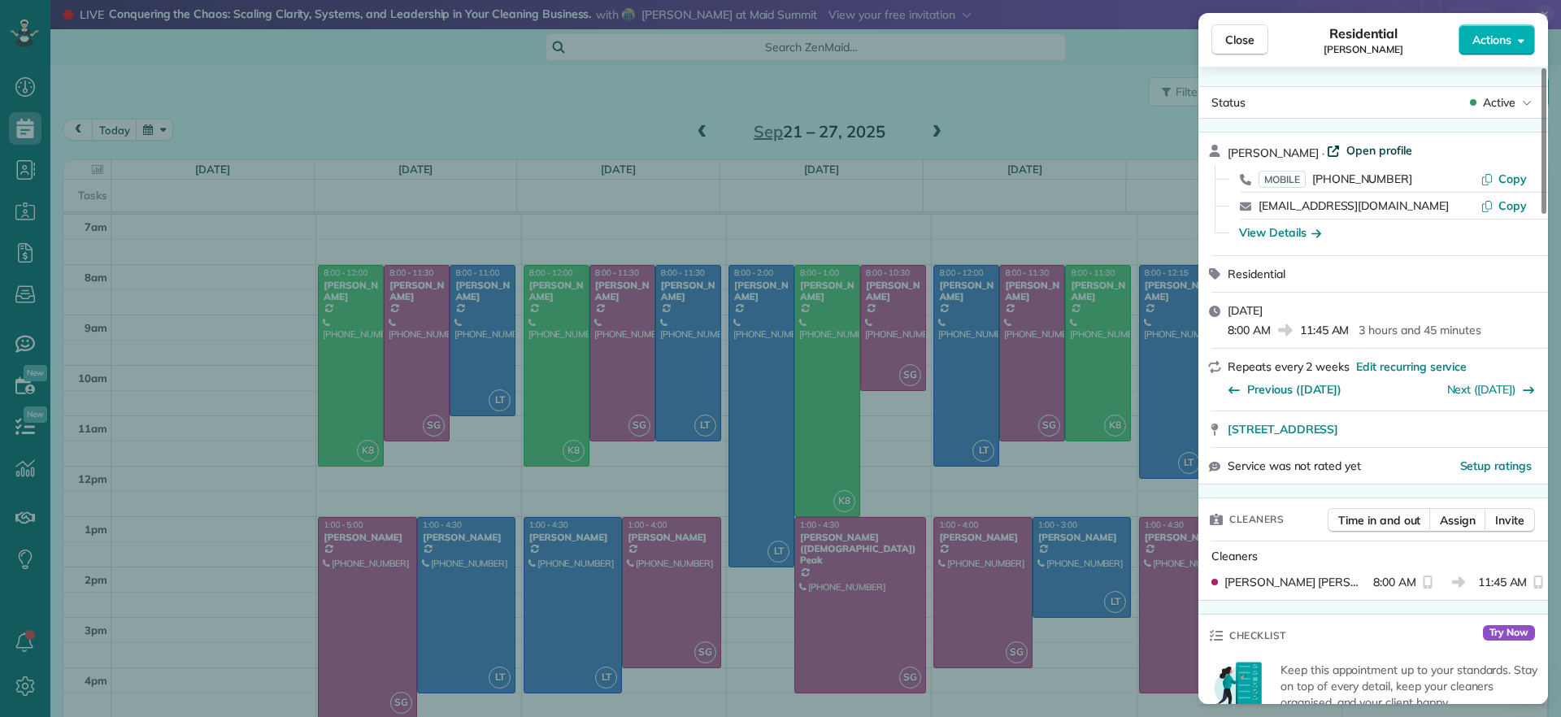
click at [1349, 151] on span "Open profile" at bounding box center [1380, 150] width 66 height 16
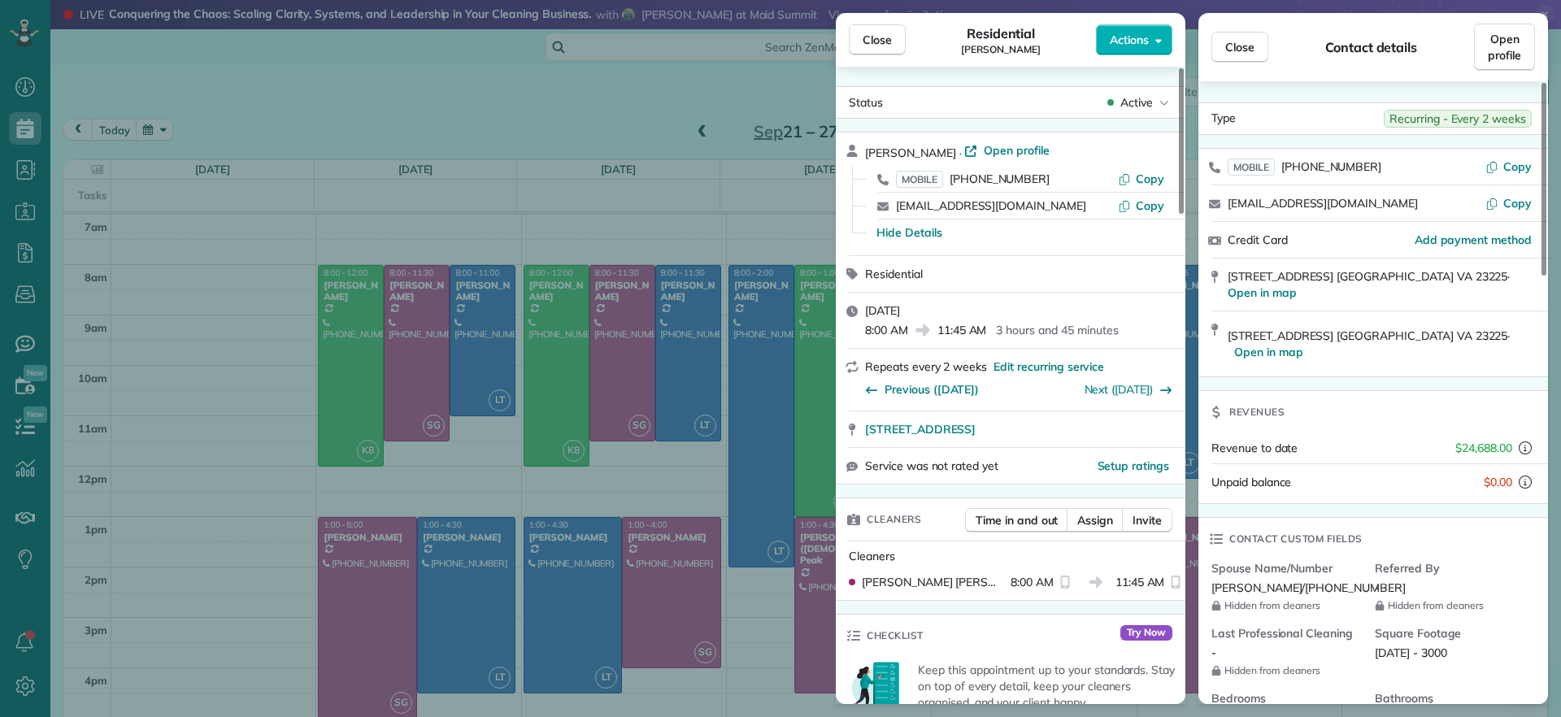
click at [702, 184] on div "Close Residential Jill McCormack Actions Status Active Jill McCormack · Open pr…" at bounding box center [780, 358] width 1561 height 717
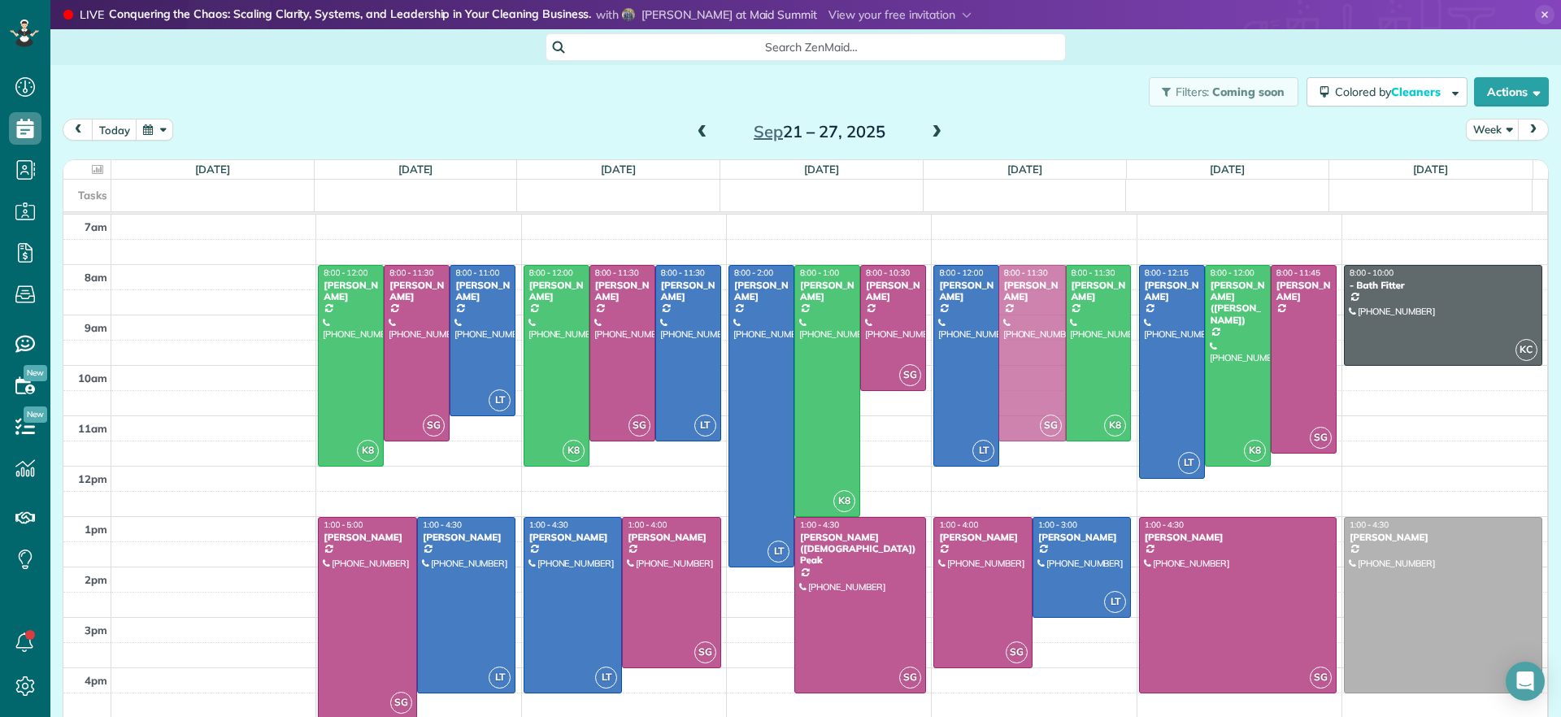
drag, startPoint x: 991, startPoint y: 311, endPoint x: 1047, endPoint y: 305, distance: 55.6
drag, startPoint x: 1034, startPoint y: 355, endPoint x: 1048, endPoint y: 354, distance: 13.9
click at [1048, 215] on div "LT 8:00 - 12:00 Katie Fraker (603) 781-1667 2805 Glen Gary Drive Richmond, VA 2…" at bounding box center [1032, 215] width 198 height 0
click at [1280, 348] on div at bounding box center [1304, 360] width 64 height 188
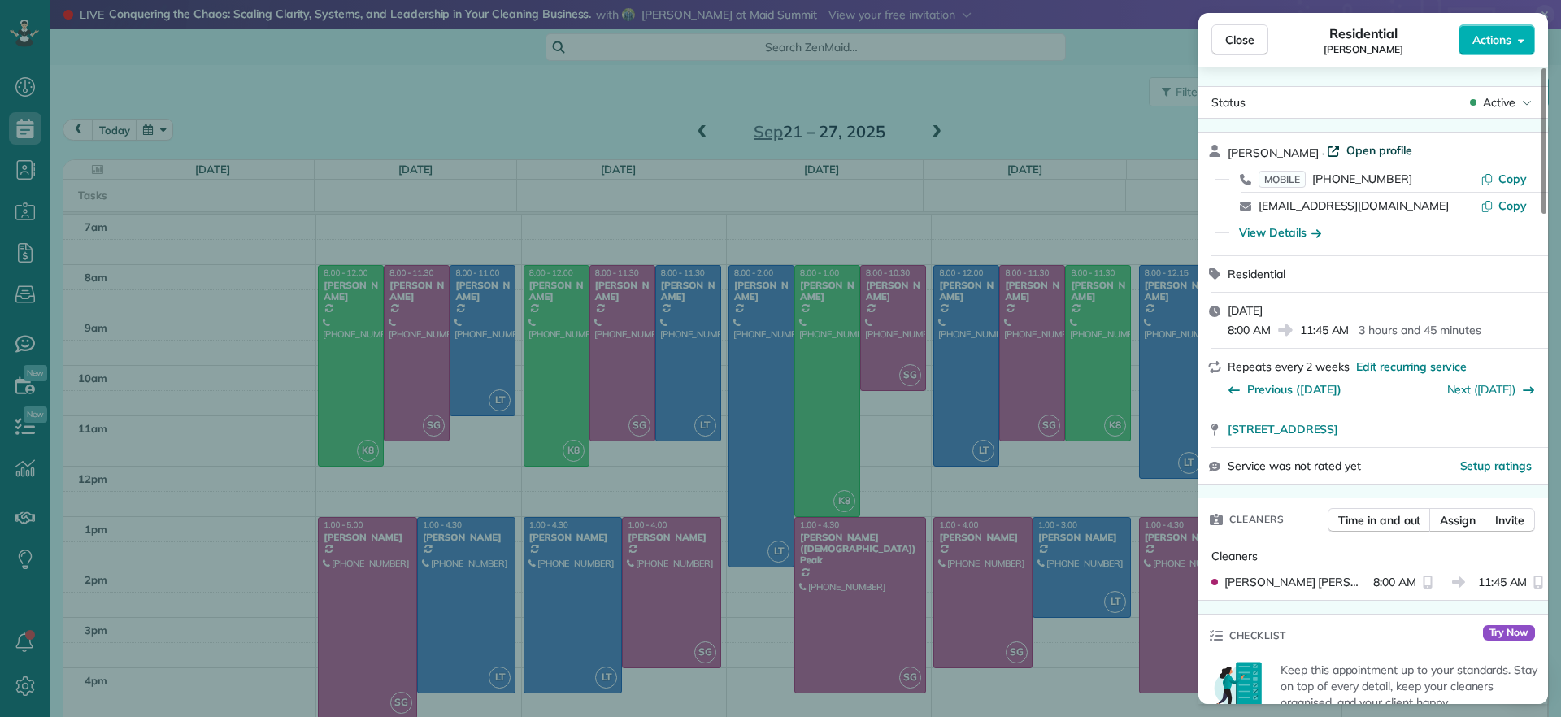
click at [1381, 143] on span "Open profile" at bounding box center [1380, 150] width 66 height 16
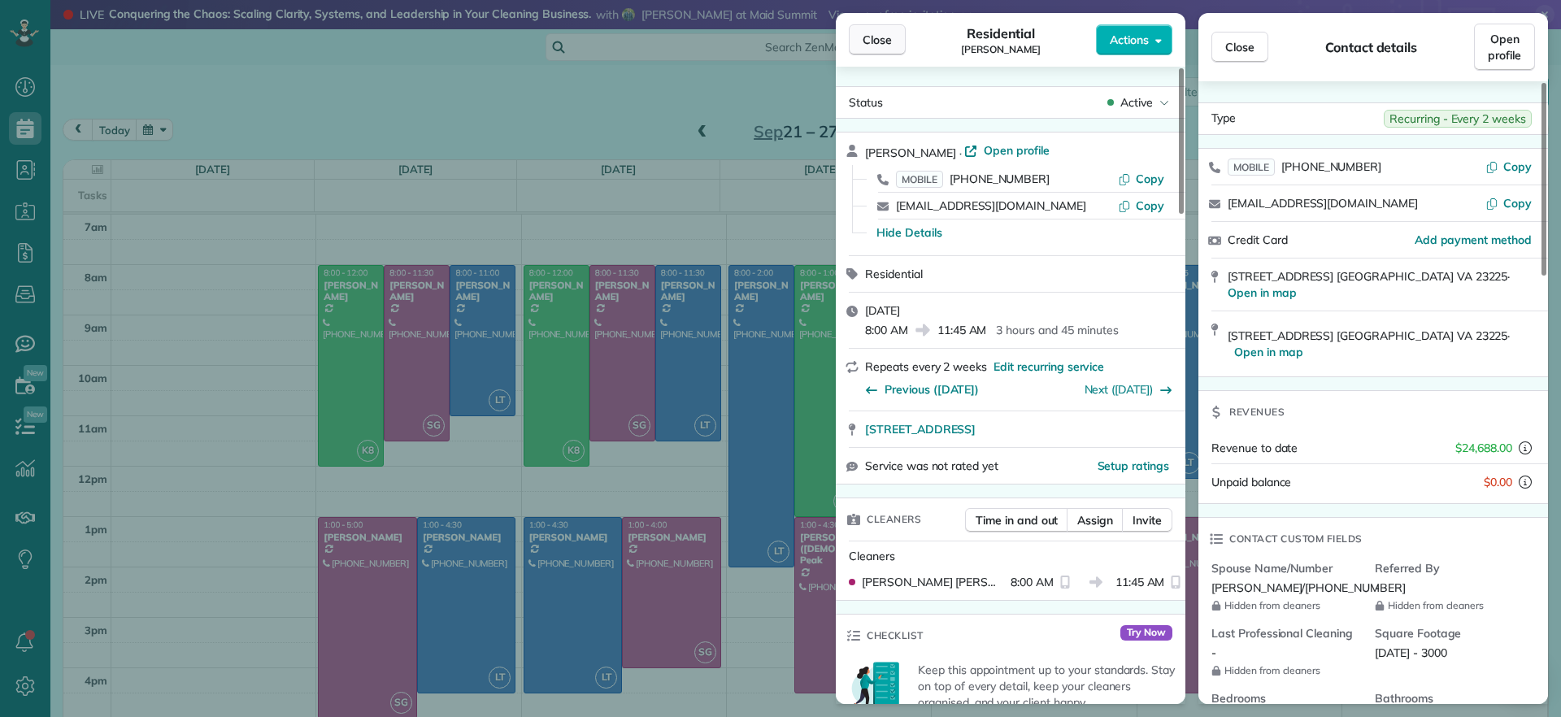
click at [873, 32] on span "Close" at bounding box center [877, 40] width 29 height 16
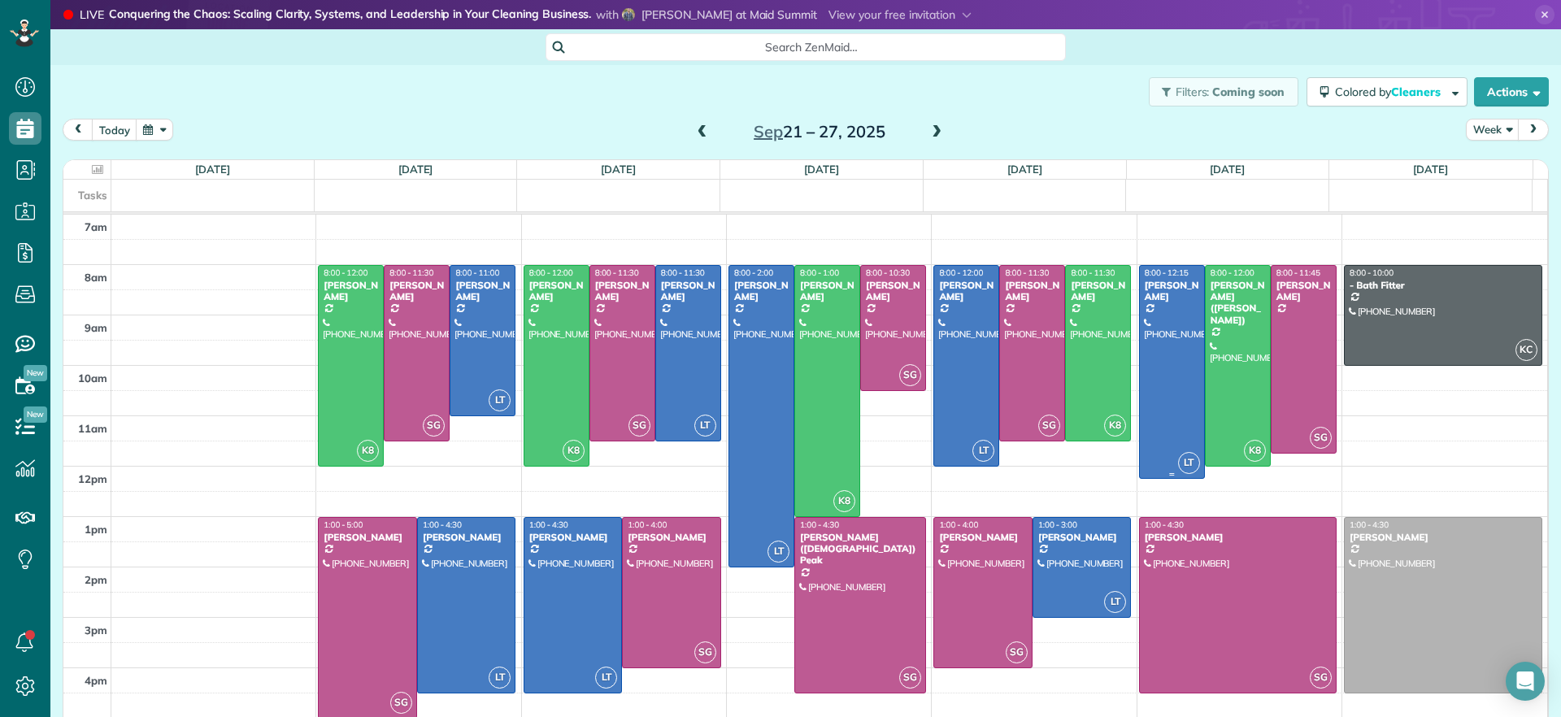
click at [1147, 439] on div at bounding box center [1172, 372] width 64 height 213
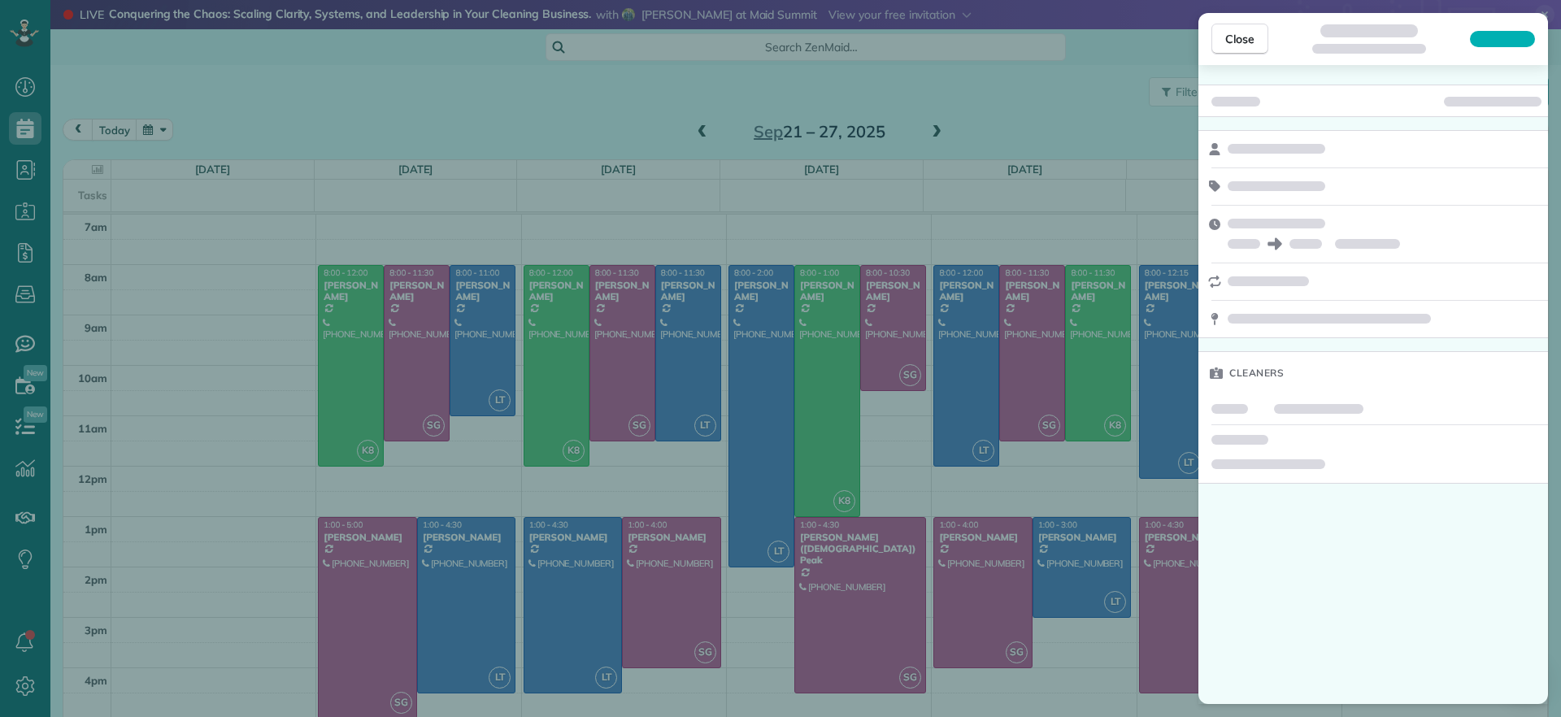
click at [1110, 106] on div "Close Cleaners" at bounding box center [780, 358] width 1561 height 717
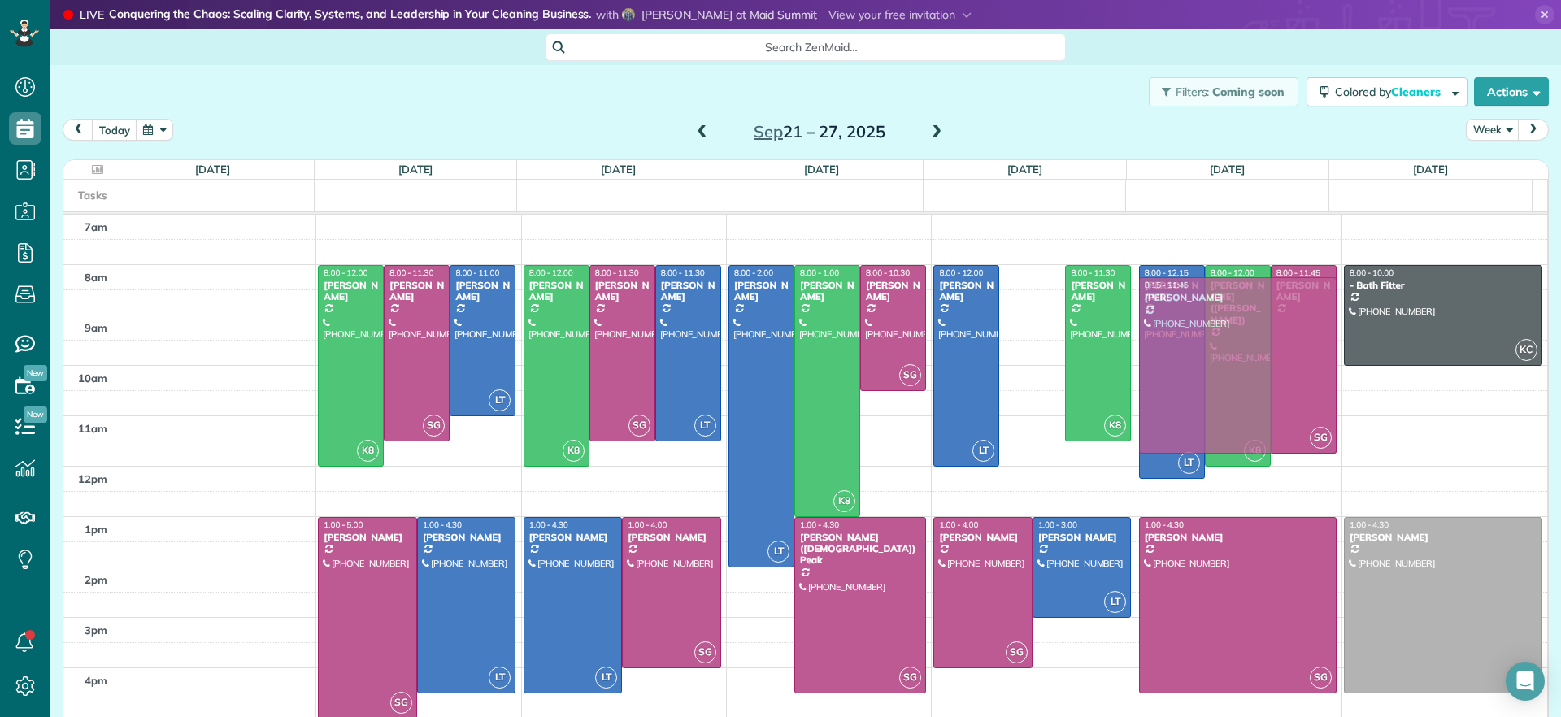
drag, startPoint x: 1013, startPoint y: 339, endPoint x: 1177, endPoint y: 346, distance: 163.6
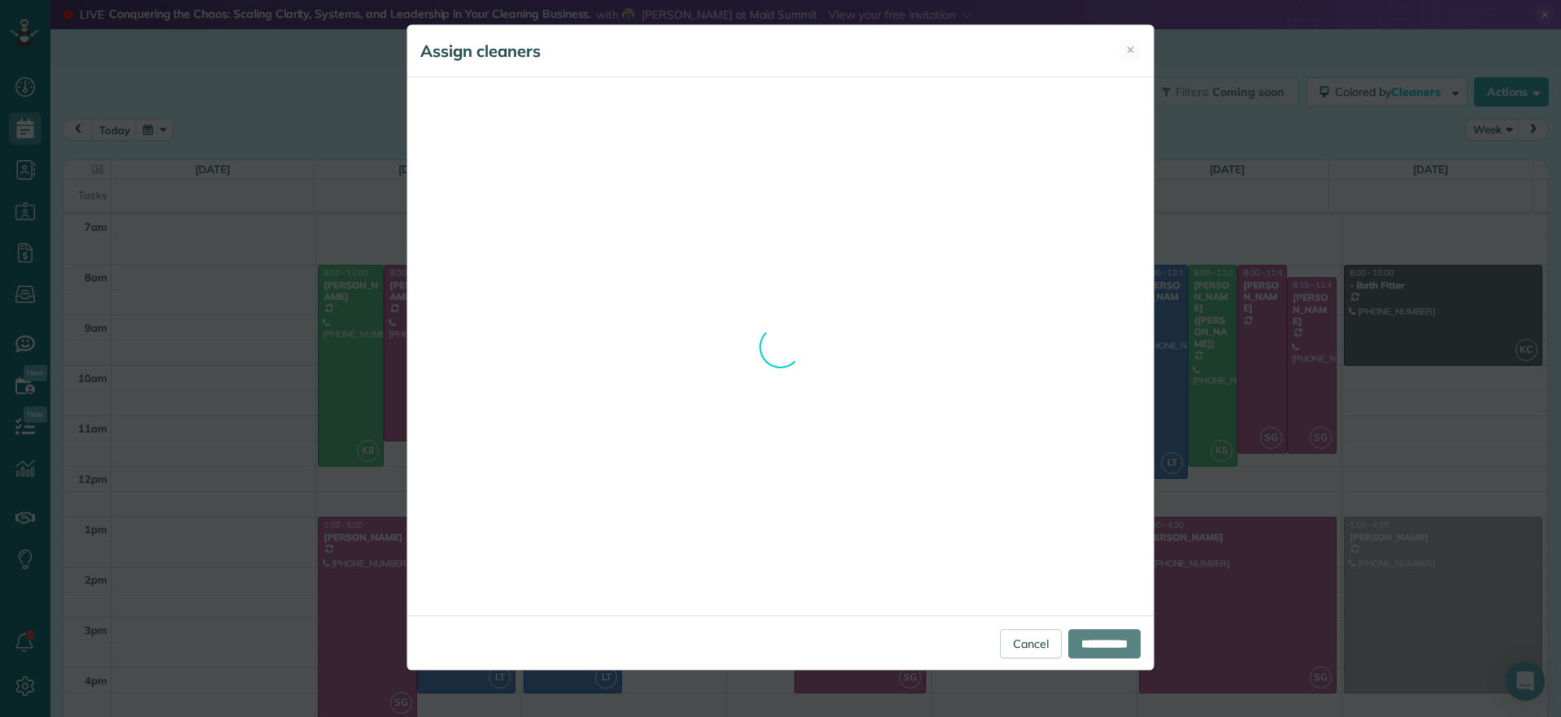
click at [1177, 346] on body "Dashboard Scheduling Calendar View List View Dispatch View - Weekly scheduling …" at bounding box center [780, 358] width 1561 height 717
click at [1012, 640] on div "Assign cleaners ✕ Cleaning for Alli Robbins Thu, Oct 09 - 8:00 AM to 12:00 PM 2…" at bounding box center [781, 347] width 748 height 646
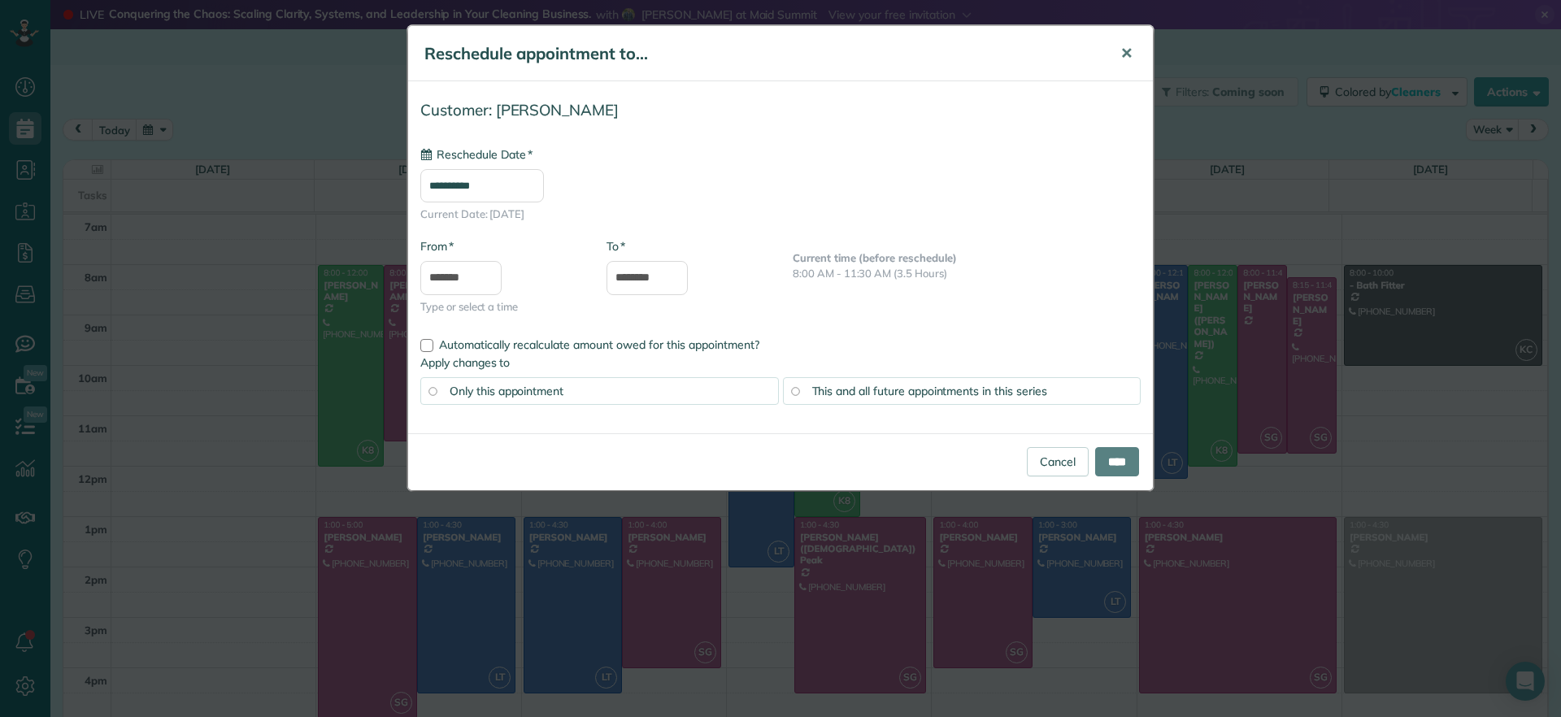
click at [1121, 42] on button "✕" at bounding box center [1126, 53] width 37 height 39
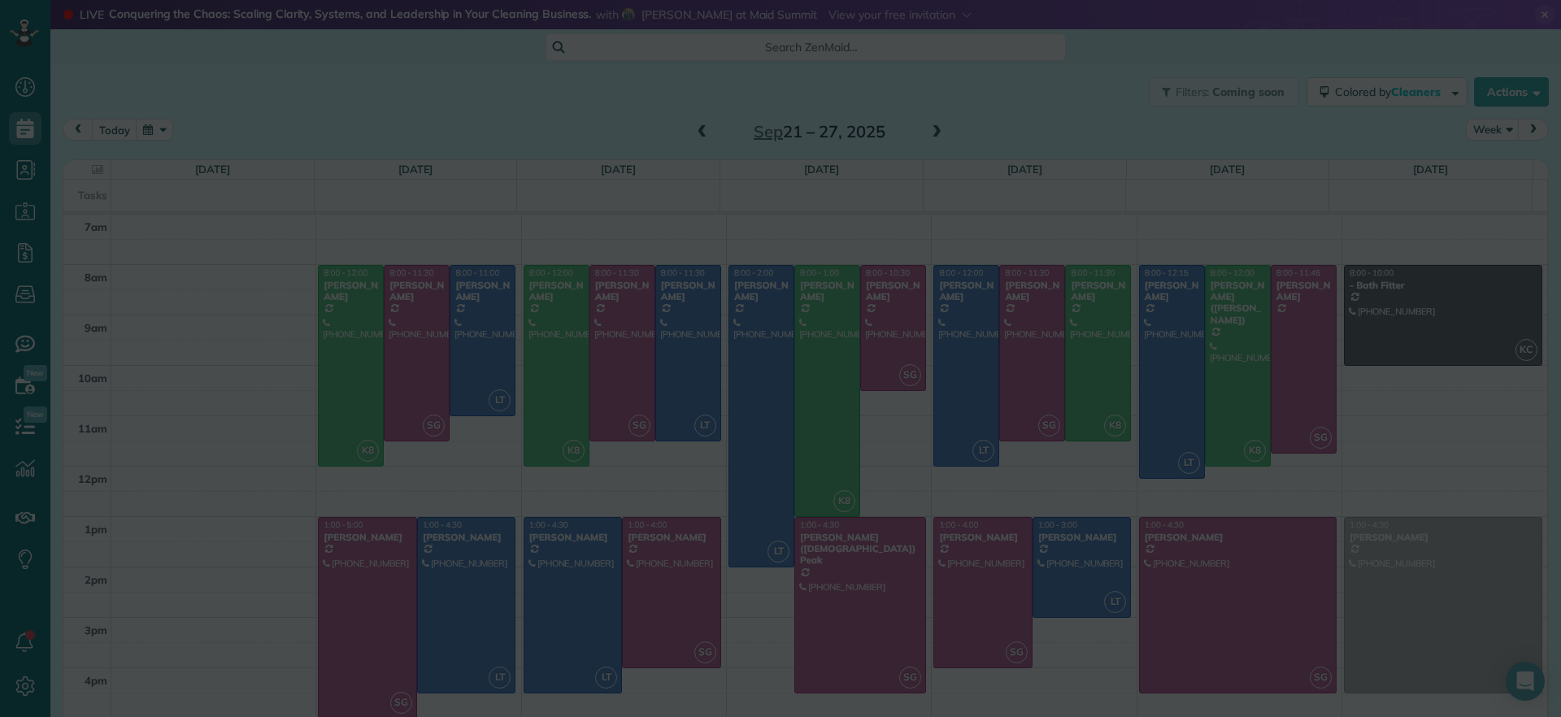
type input "**********"
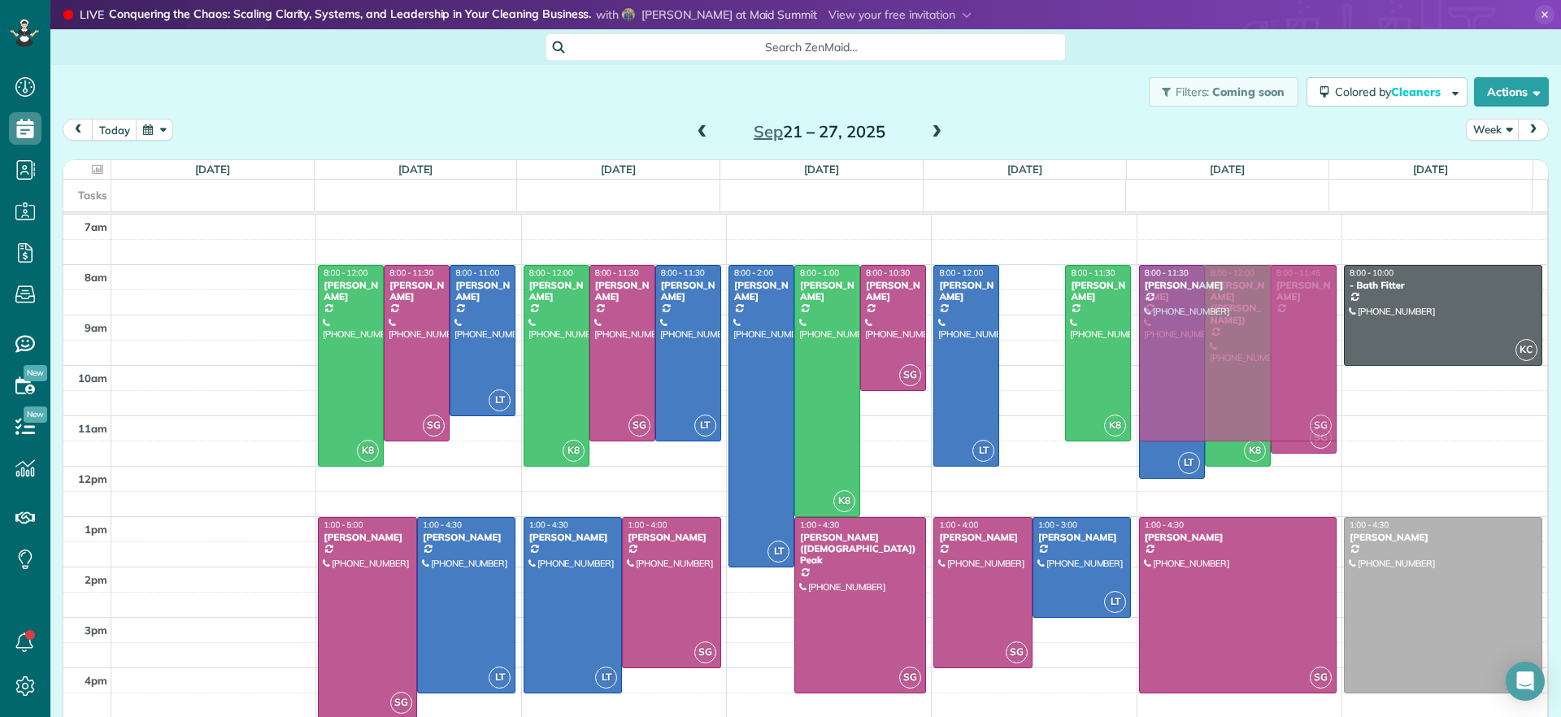
drag, startPoint x: 1006, startPoint y: 327, endPoint x: 1152, endPoint y: 322, distance: 146.4
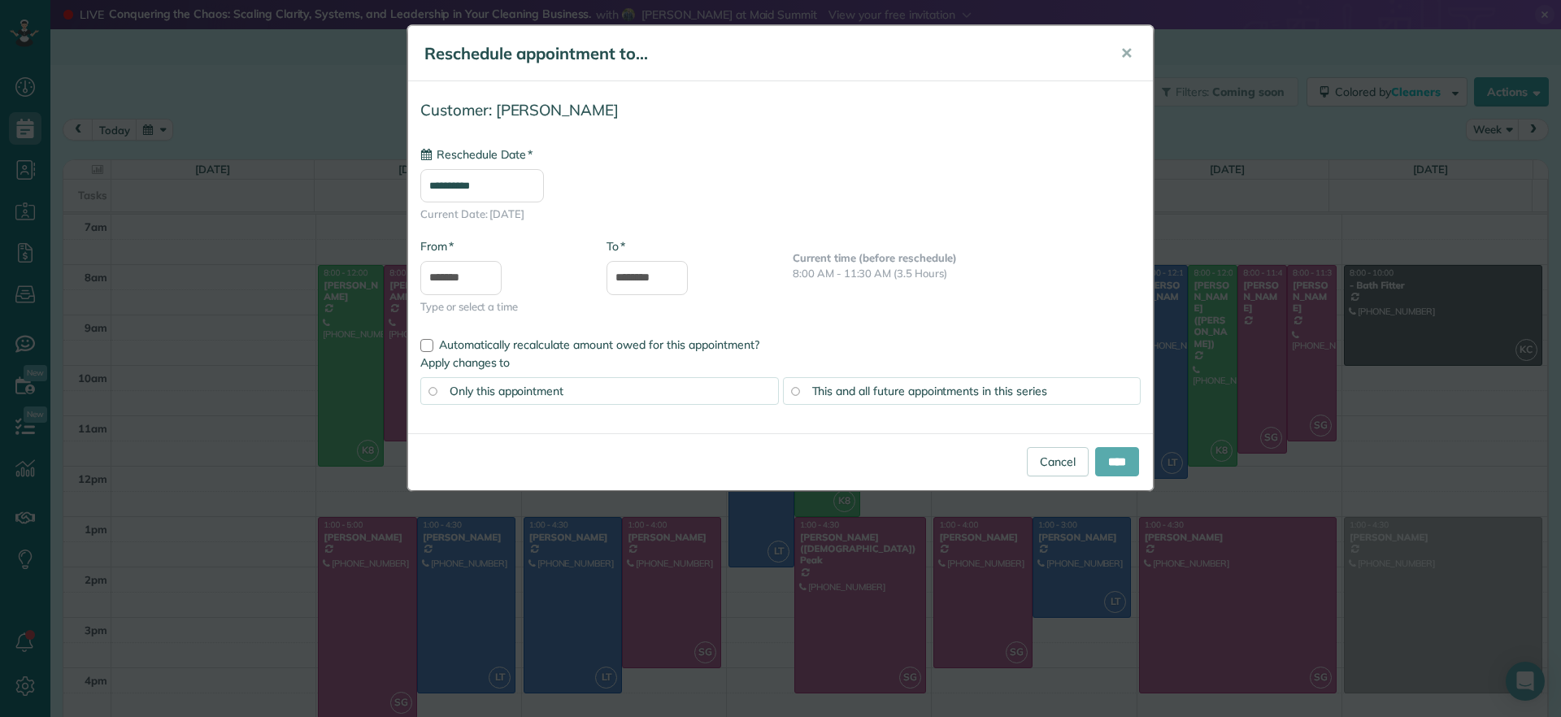
type input "**********"
click at [1119, 466] on input "****" at bounding box center [1117, 461] width 44 height 29
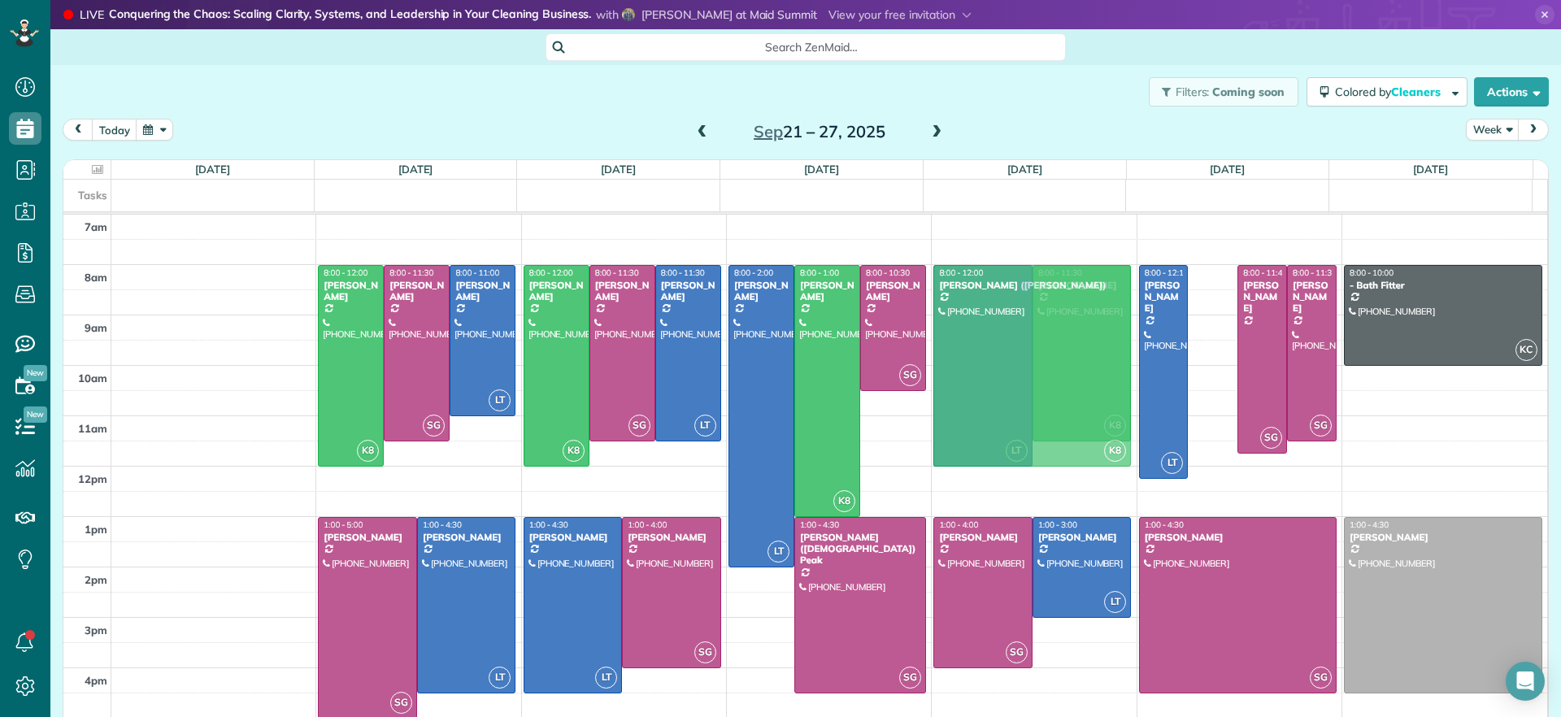
drag, startPoint x: 1194, startPoint y: 376, endPoint x: 1032, endPoint y: 379, distance: 161.8
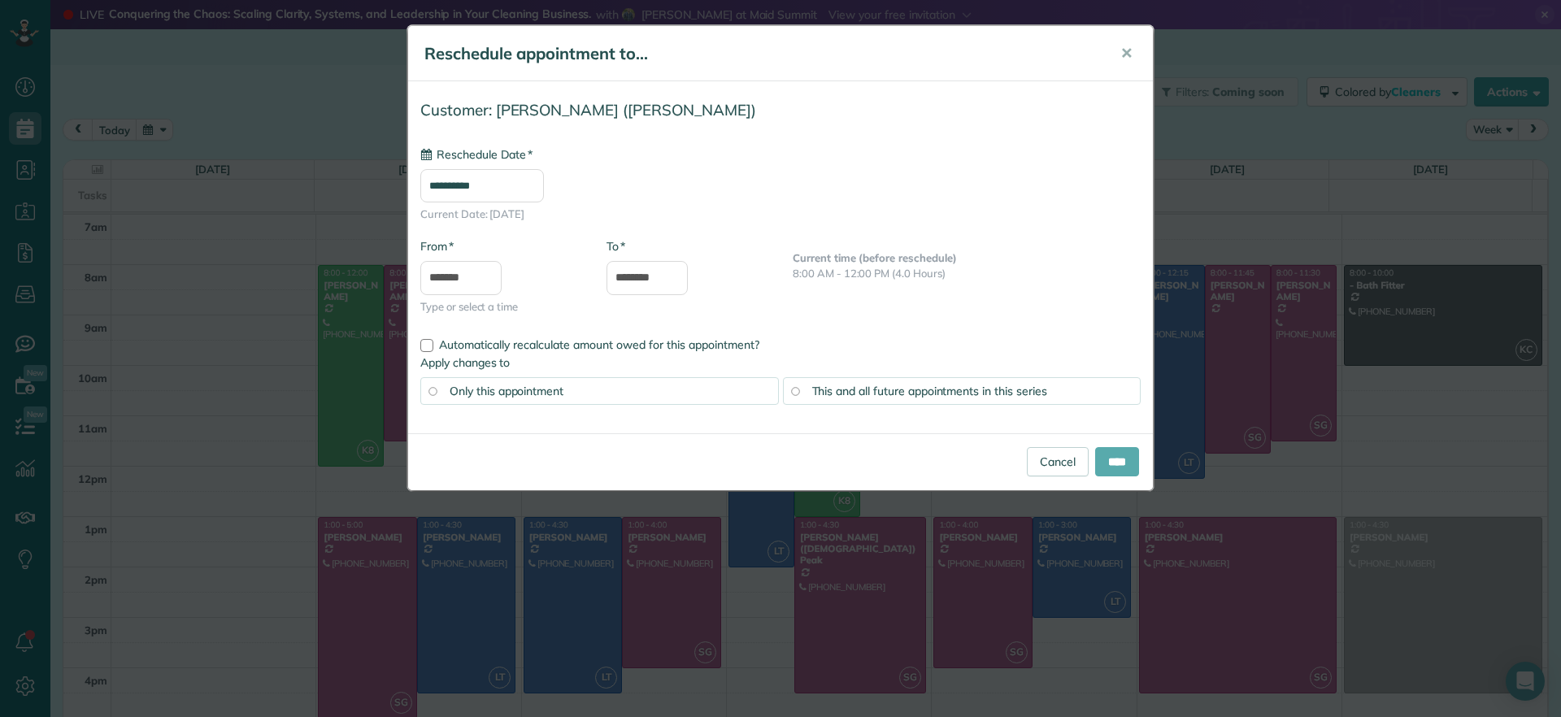
type input "**********"
click at [1126, 53] on span "✕" at bounding box center [1126, 53] width 12 height 19
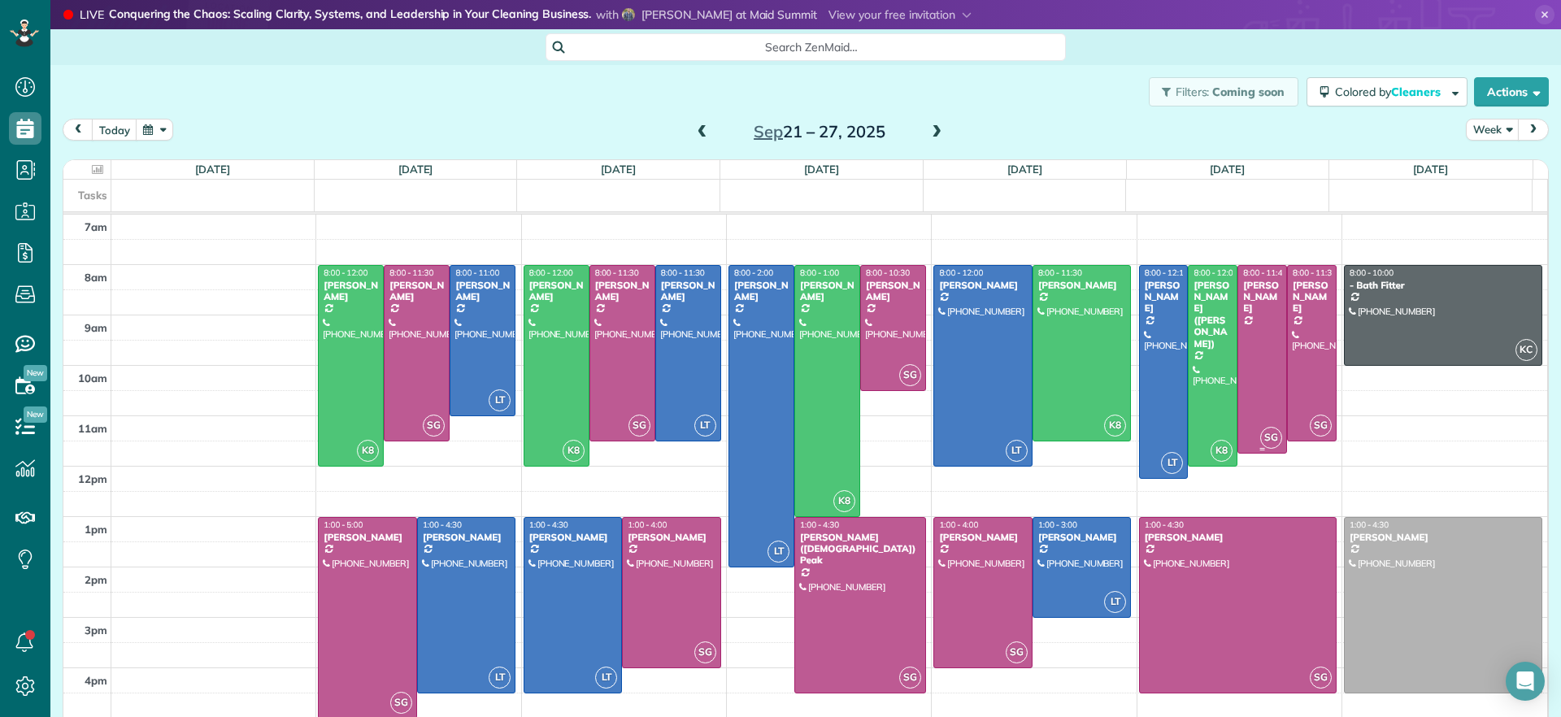
click at [1243, 368] on div at bounding box center [1262, 360] width 48 height 188
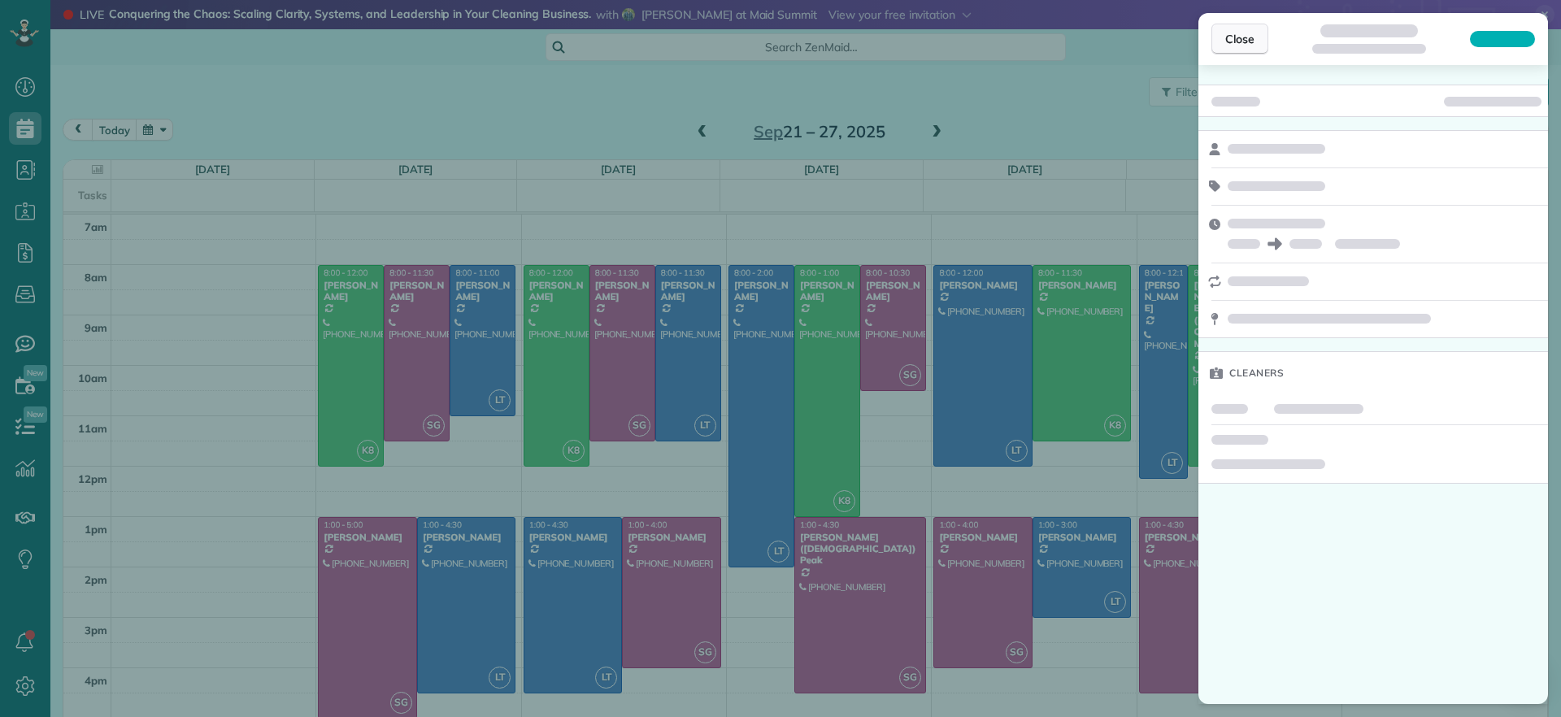
click at [1240, 49] on button "Close" at bounding box center [1240, 39] width 57 height 31
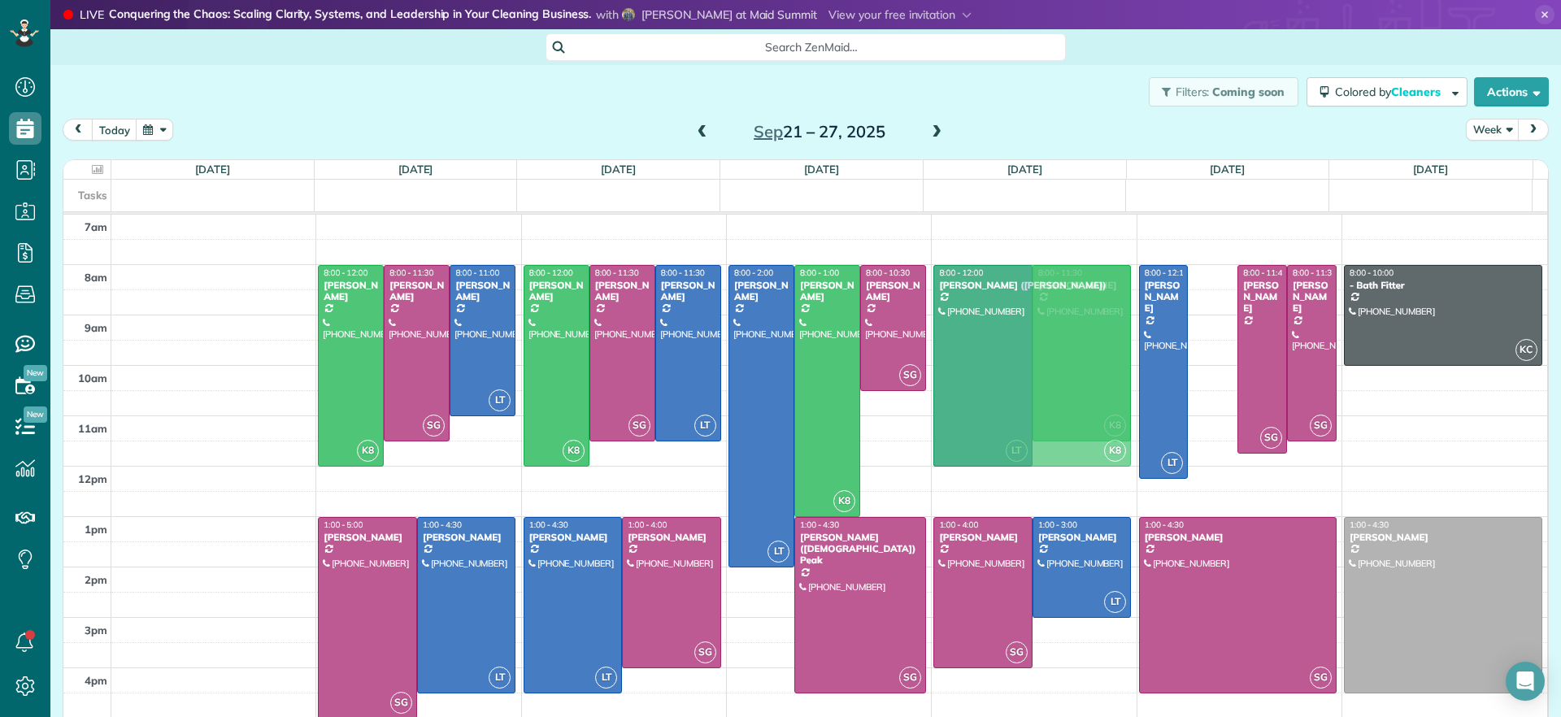
drag, startPoint x: 1200, startPoint y: 367, endPoint x: 1081, endPoint y: 372, distance: 119.6
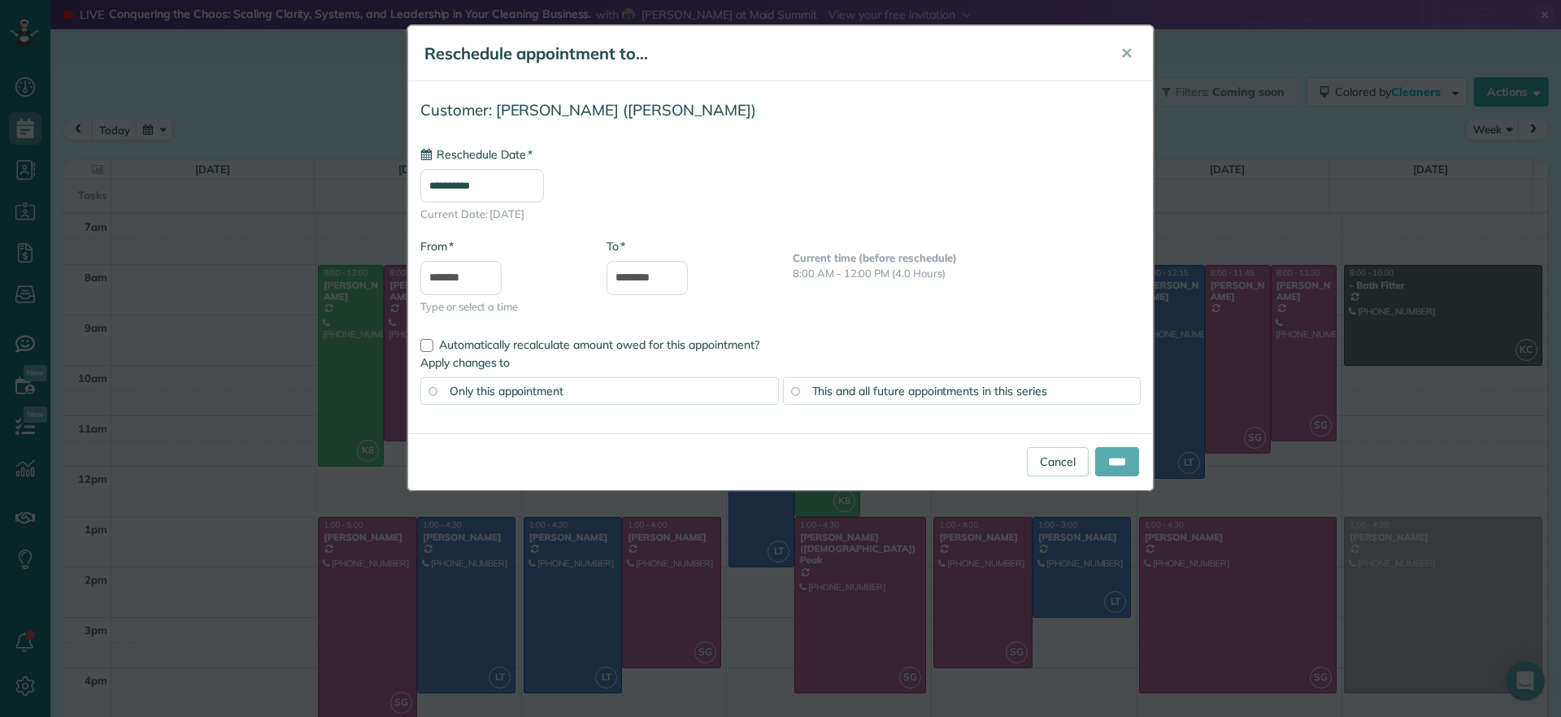
type input "**********"
click at [1120, 454] on input "****" at bounding box center [1117, 461] width 44 height 29
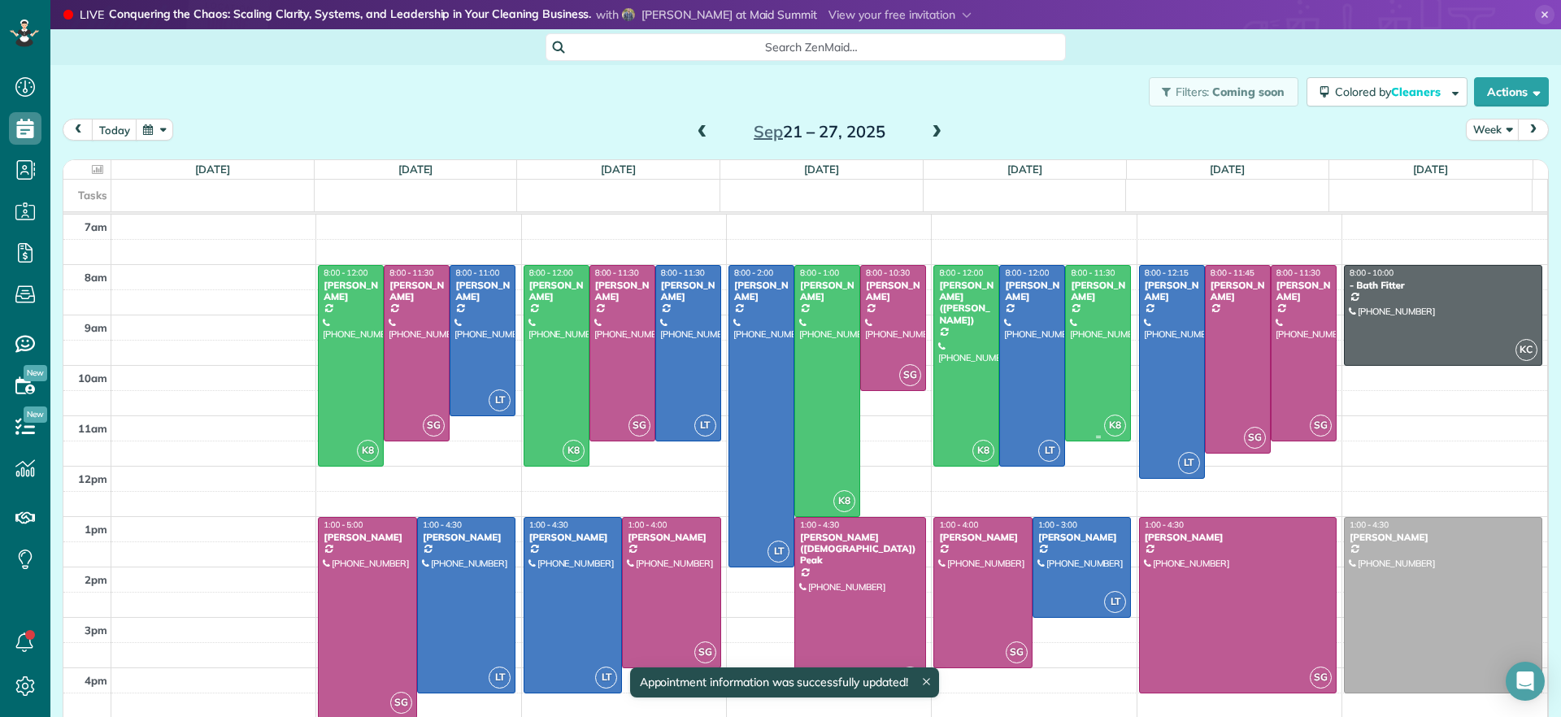
click at [1089, 364] on div at bounding box center [1098, 353] width 64 height 175
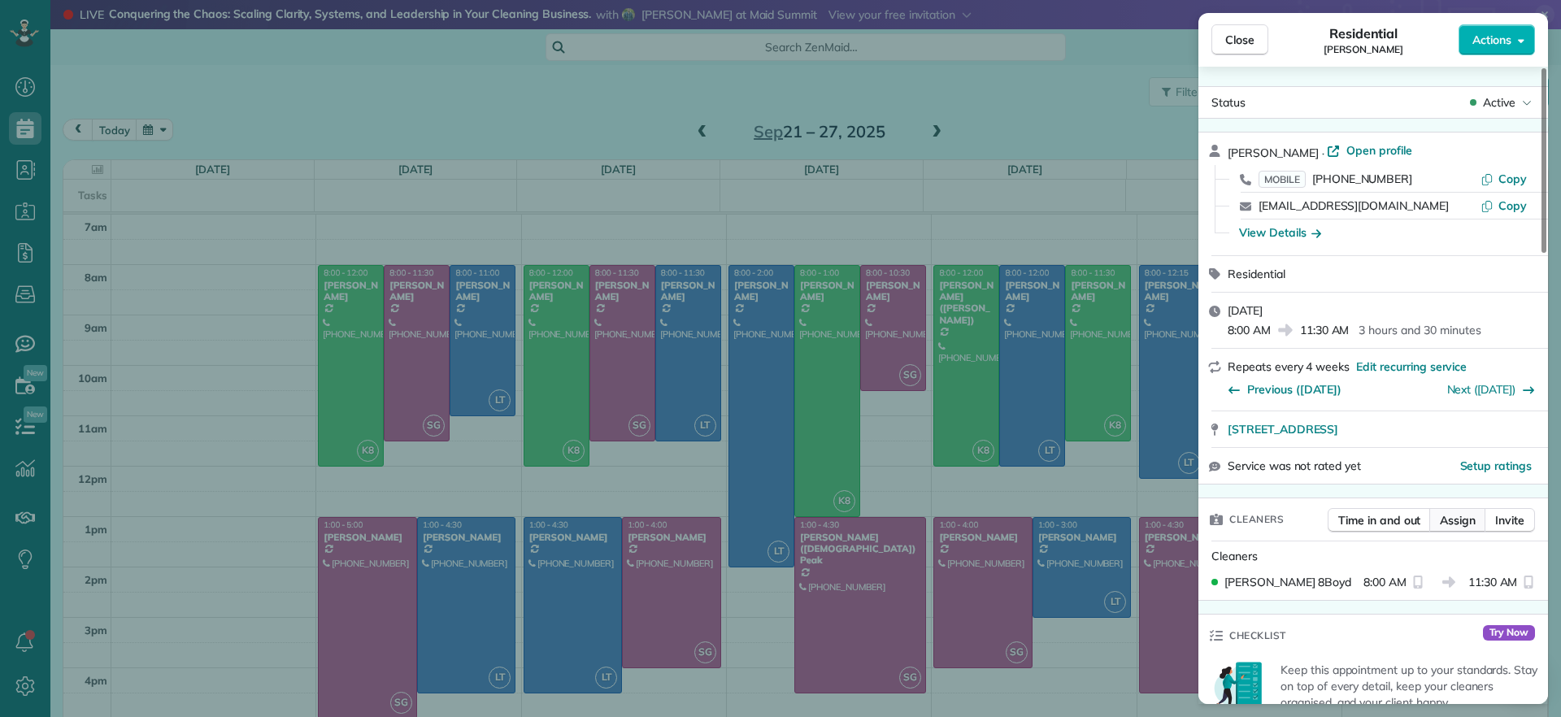
click at [1454, 524] on span "Assign" at bounding box center [1458, 520] width 36 height 16
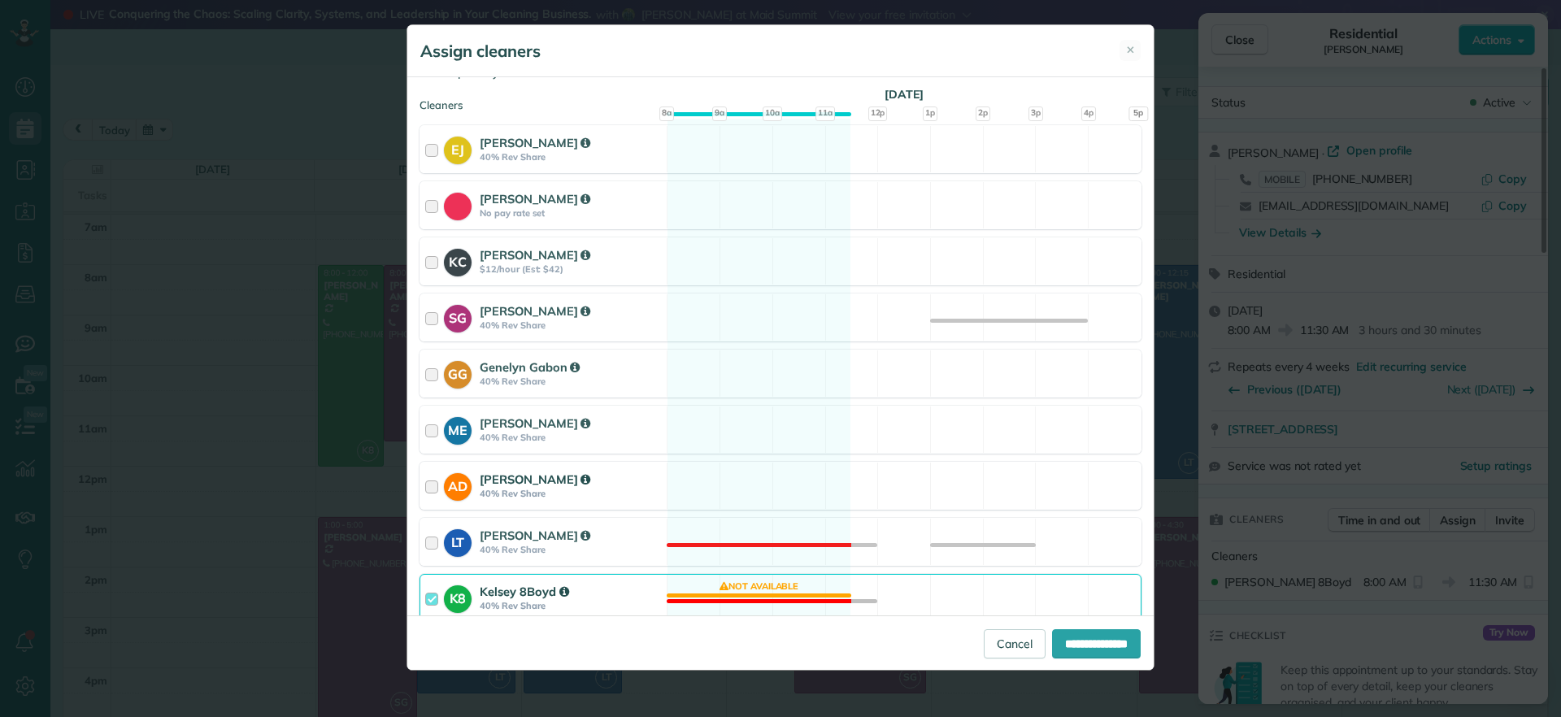
scroll to position [155, 0]
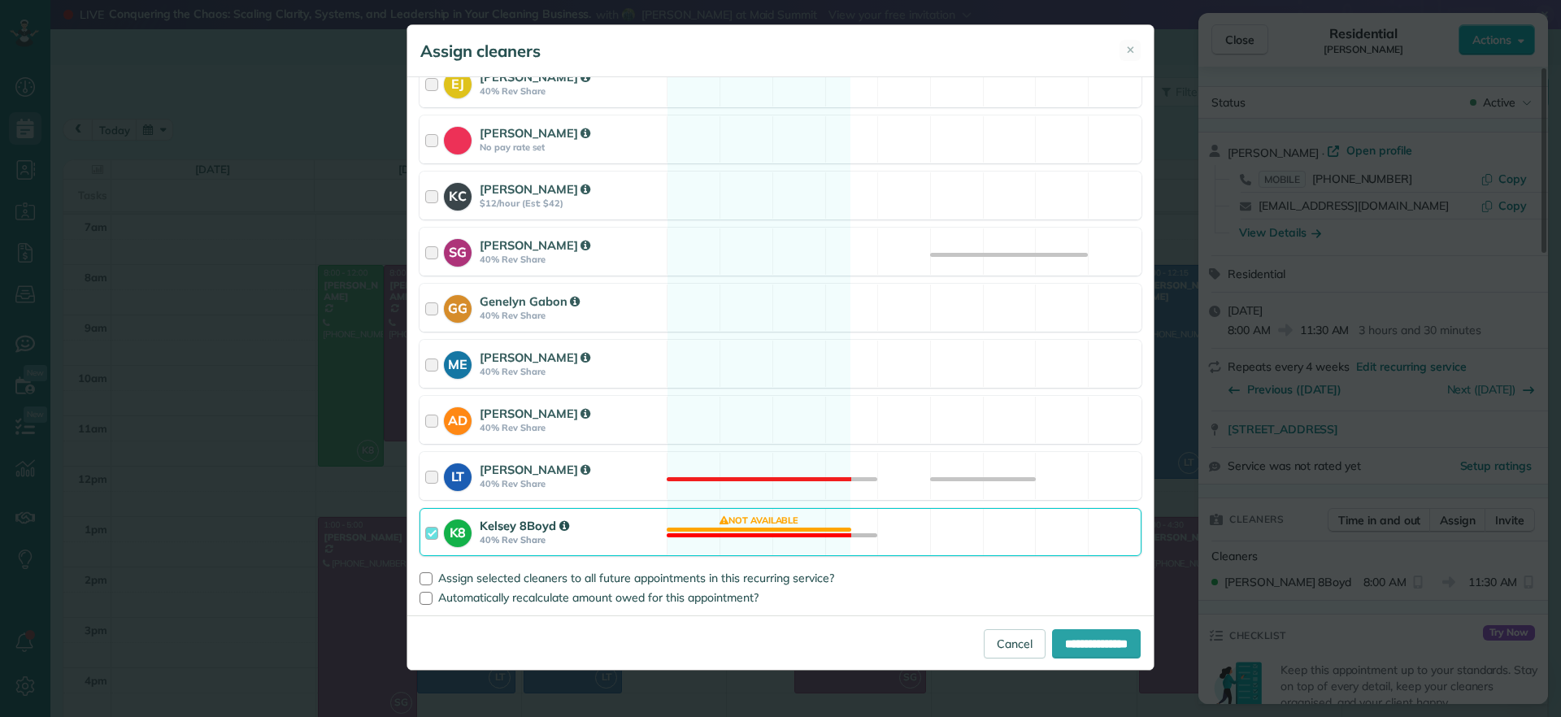
click at [741, 524] on div "K8 Kelsey 8Boyd 40% Rev Share Not available" at bounding box center [781, 532] width 722 height 48
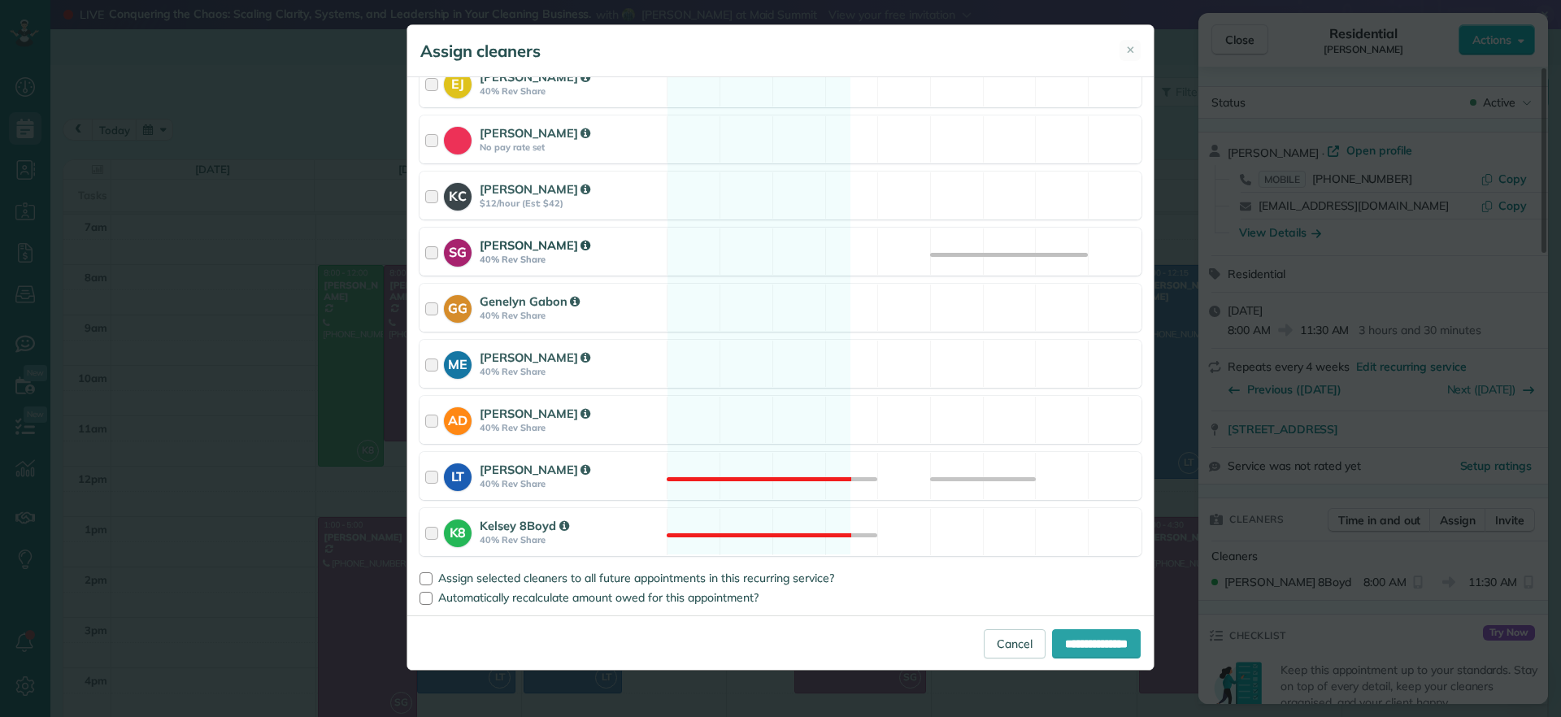
click at [762, 265] on div "SG Sophie Gibbs 40% Rev Share Available" at bounding box center [781, 252] width 722 height 48
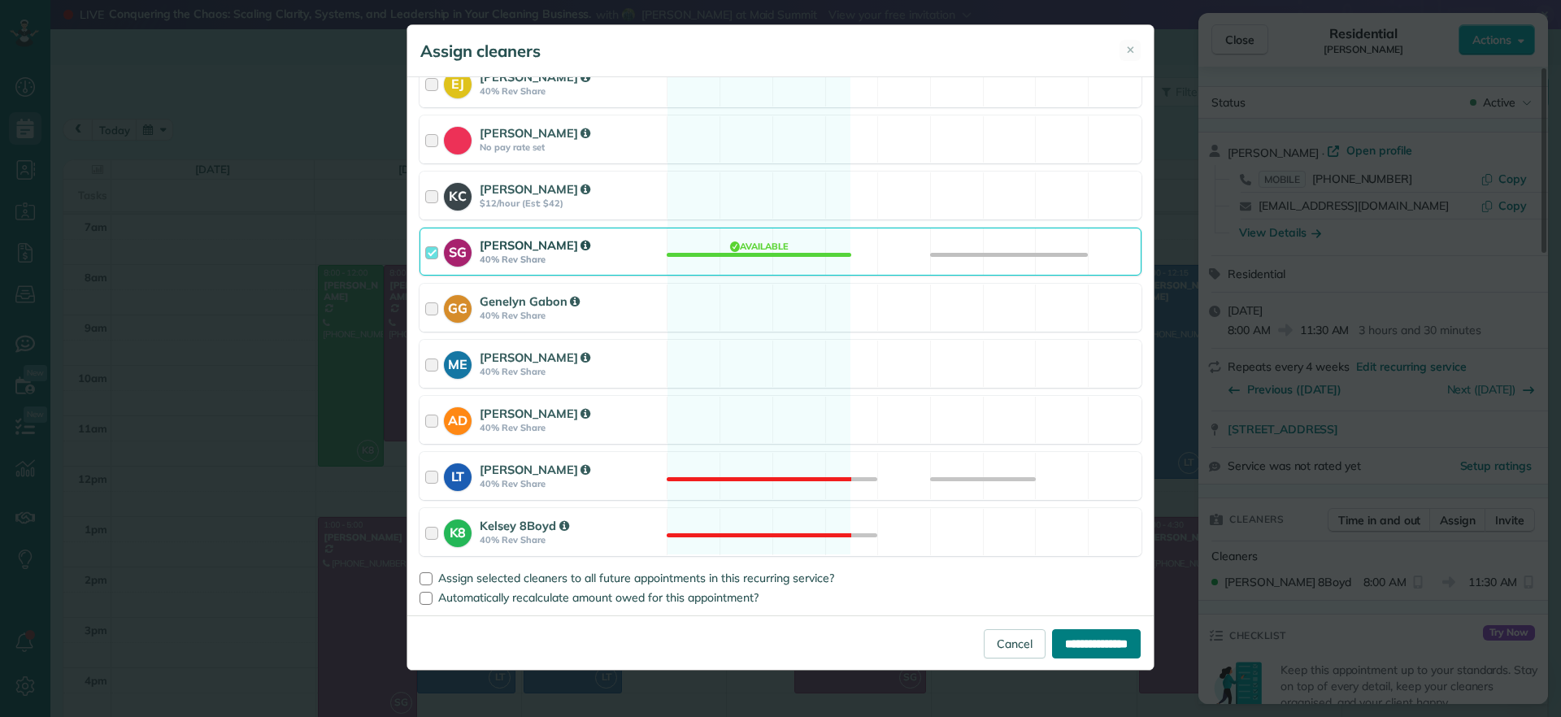
click at [1083, 655] on input "**********" at bounding box center [1096, 643] width 89 height 29
type input "**********"
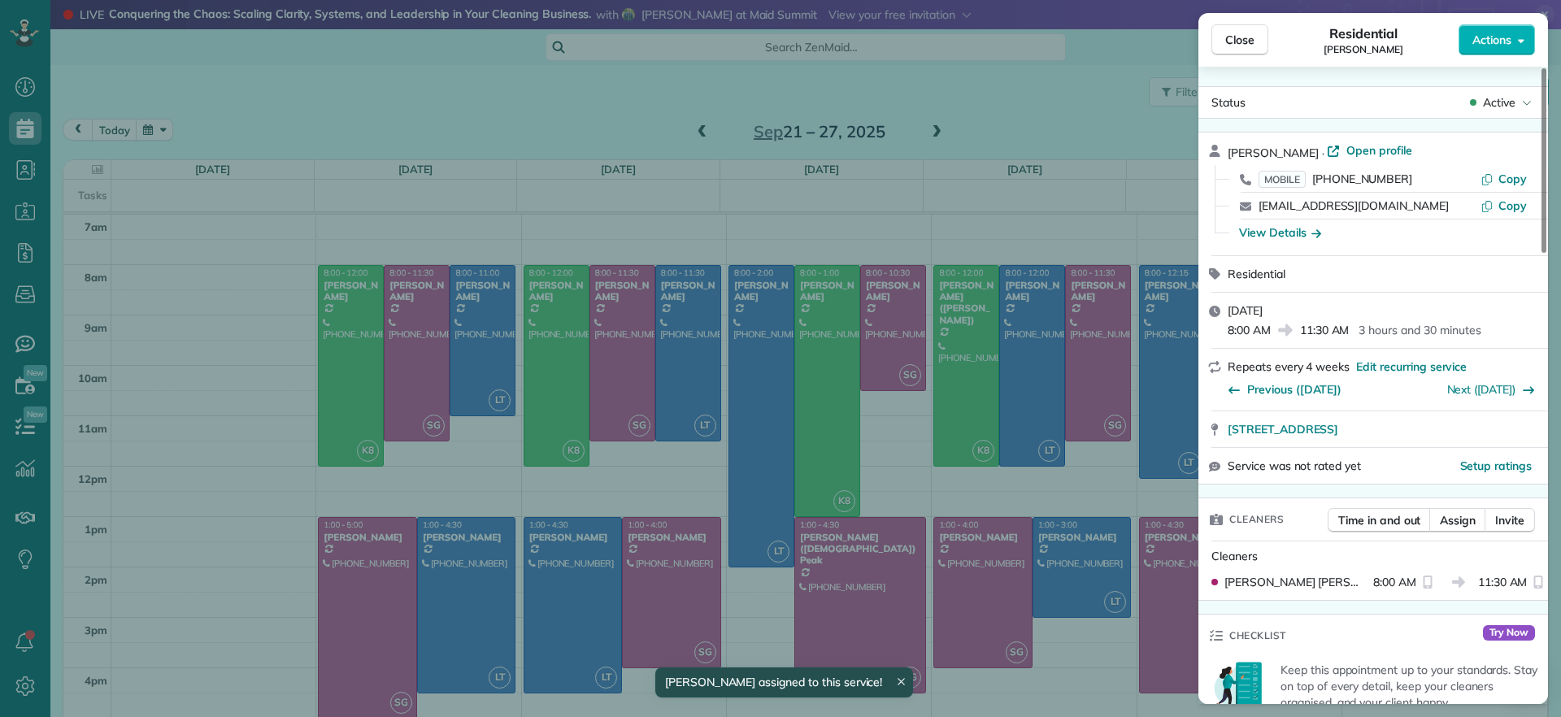
click at [962, 412] on div "Close Residential Charles Perretti Actions Status Active Charles Perretti · Ope…" at bounding box center [780, 358] width 1561 height 717
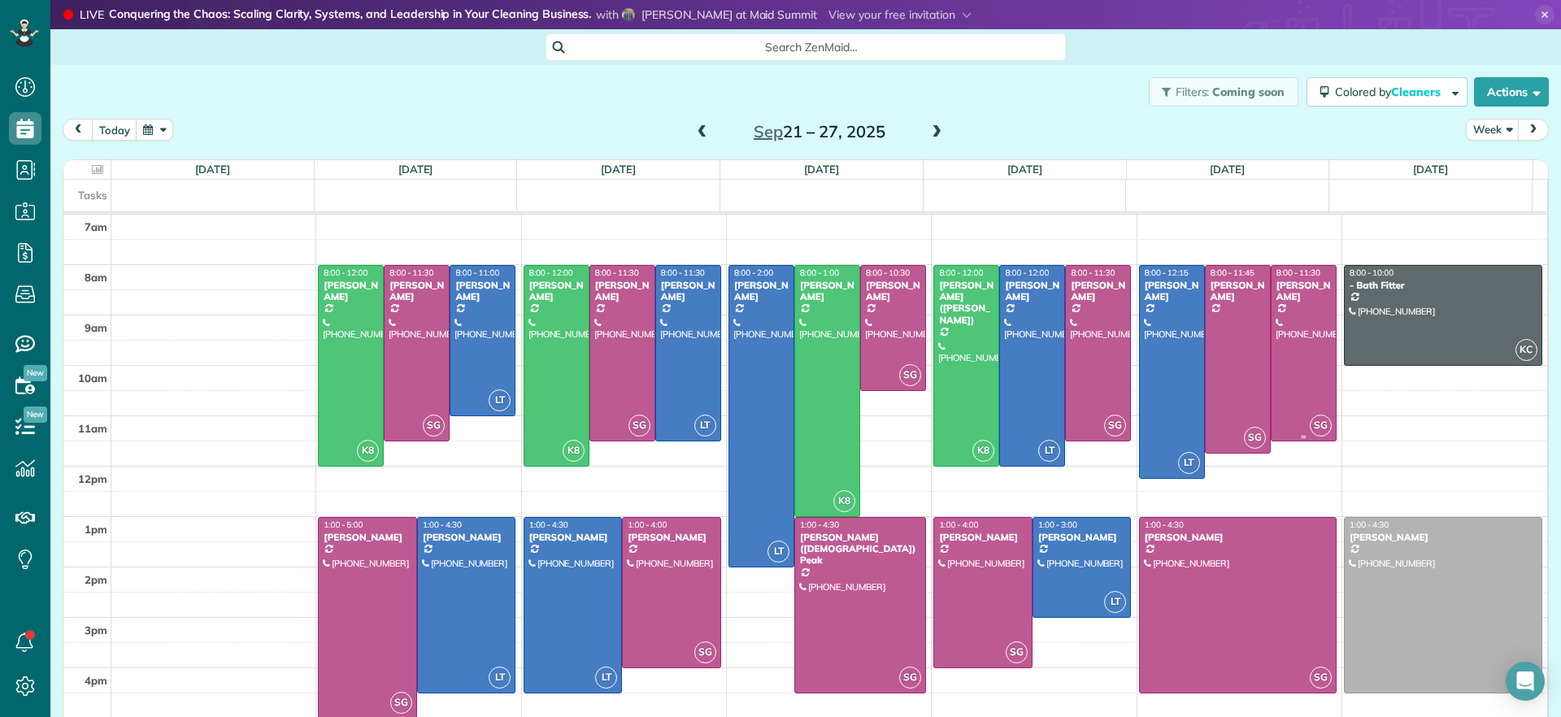
click at [1277, 377] on div at bounding box center [1304, 353] width 64 height 175
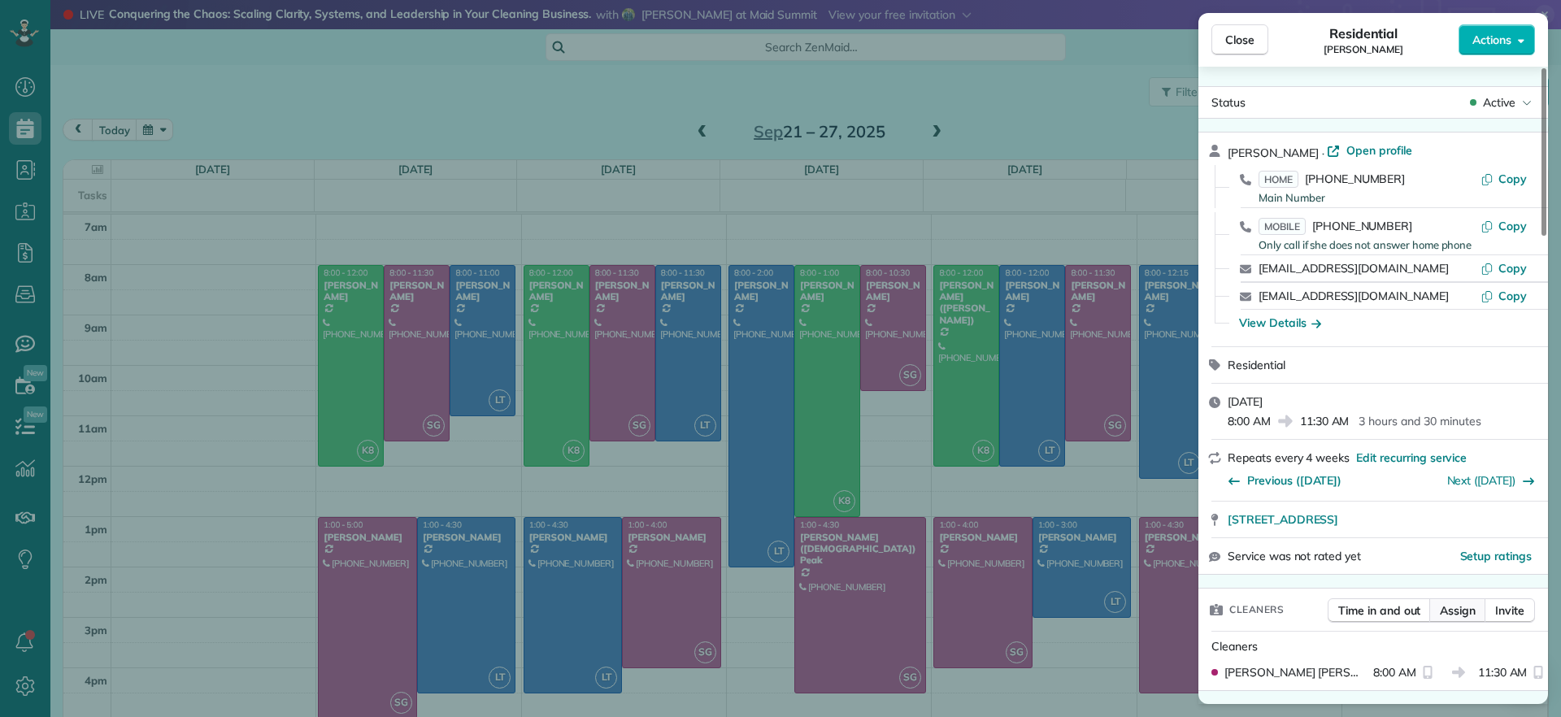
click at [1445, 612] on span "Assign" at bounding box center [1458, 611] width 36 height 16
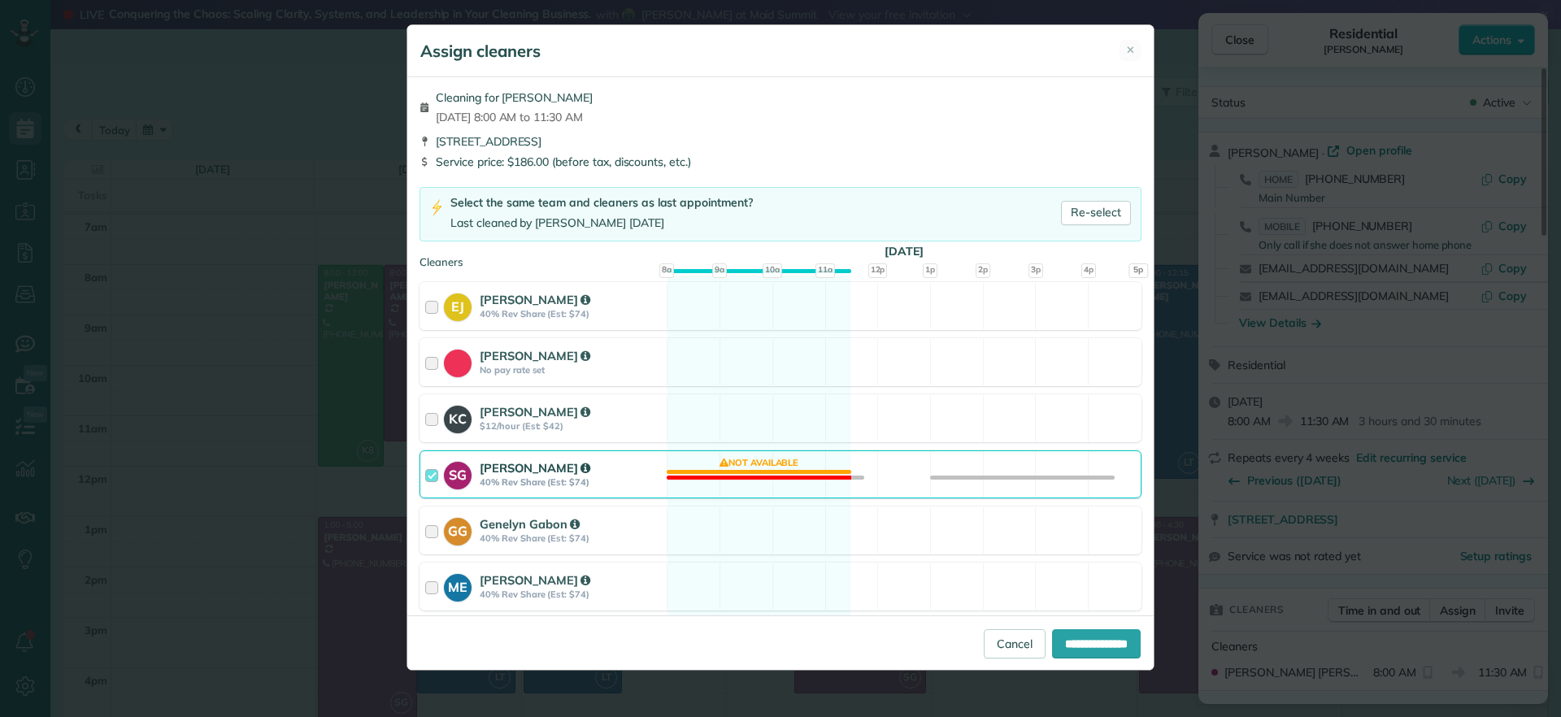
click at [738, 484] on div "SG Sophie Gibbs 40% Rev Share (Est: $74) Not available" at bounding box center [781, 474] width 722 height 48
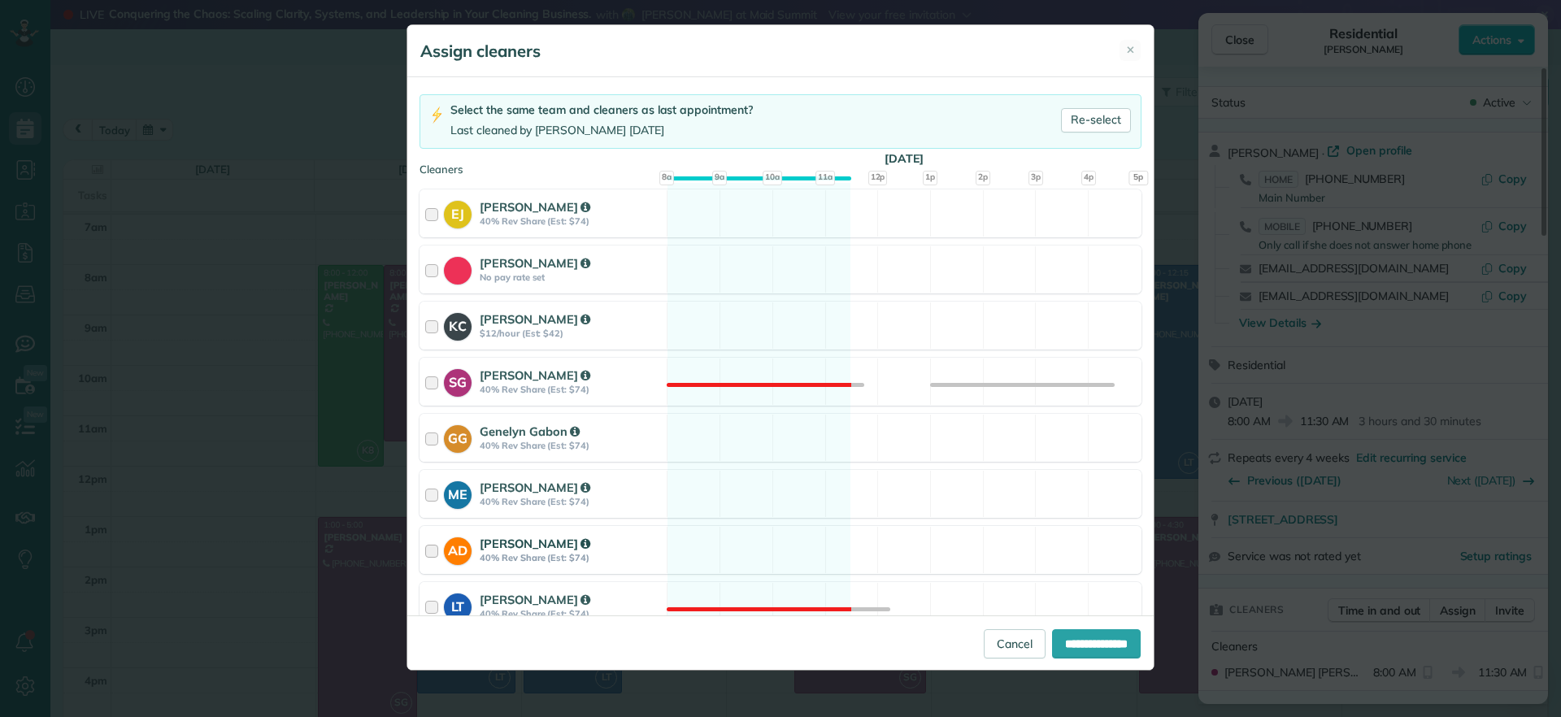
scroll to position [203, 0]
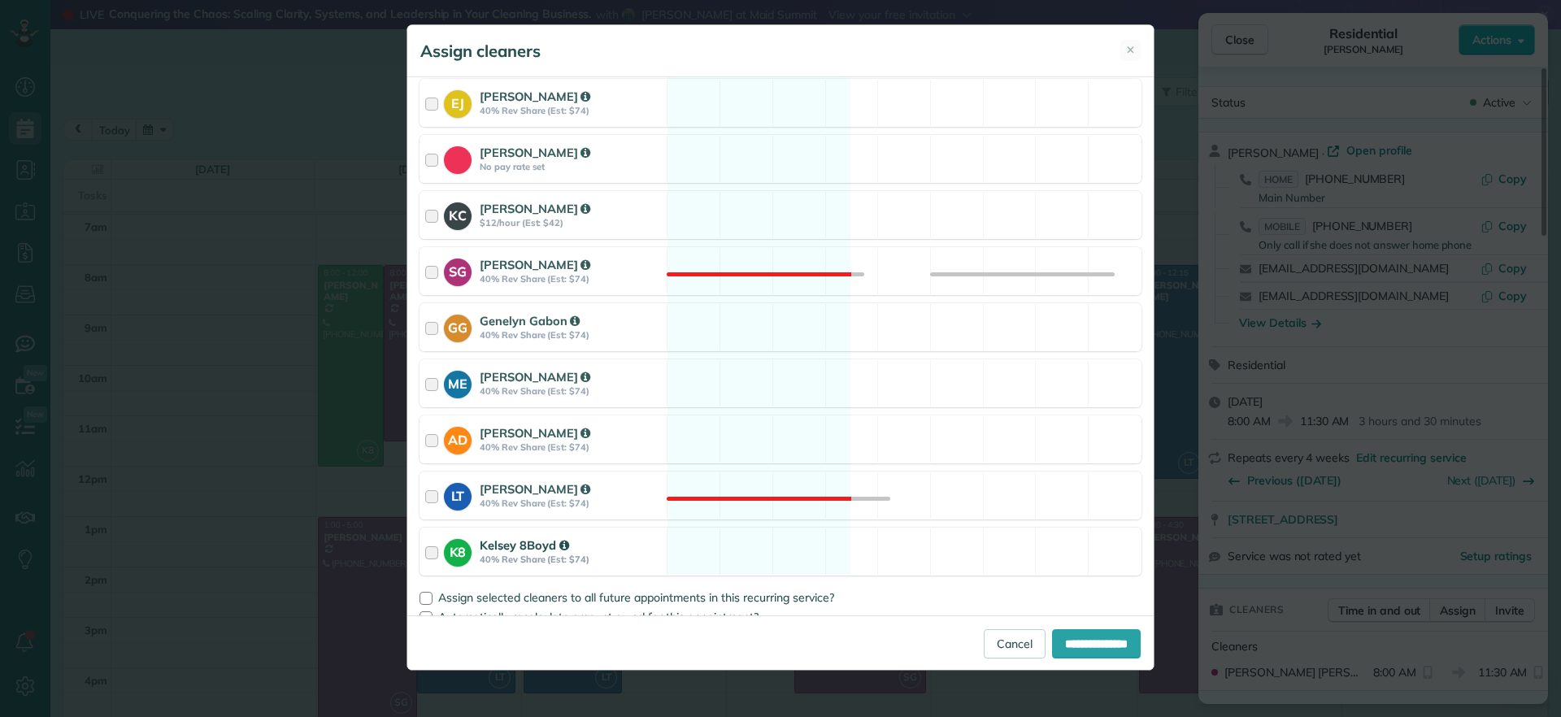
click at [755, 543] on div "K8 Kelsey 8Boyd 40% Rev Share (Est: $74) Available" at bounding box center [781, 552] width 722 height 48
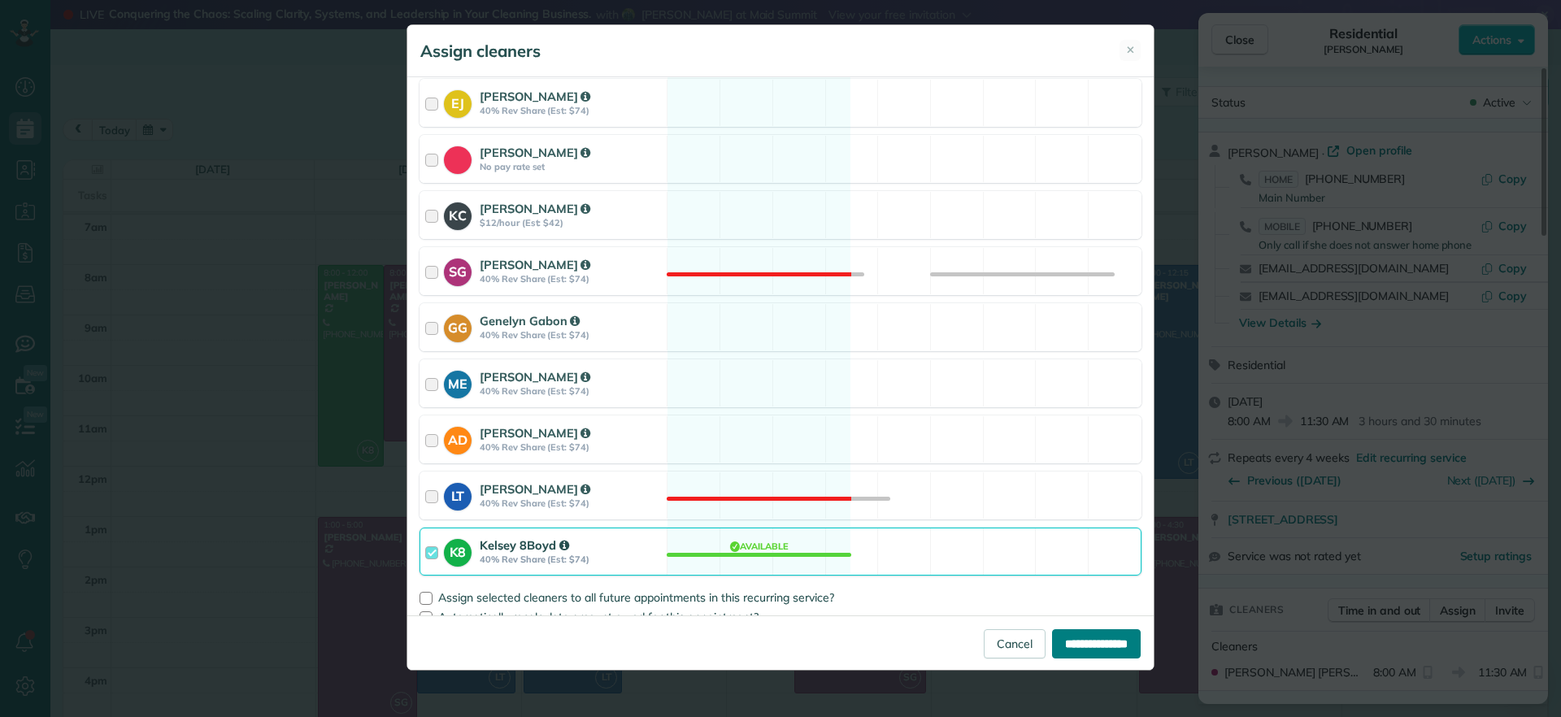
click at [1081, 644] on input "**********" at bounding box center [1096, 643] width 89 height 29
type input "**********"
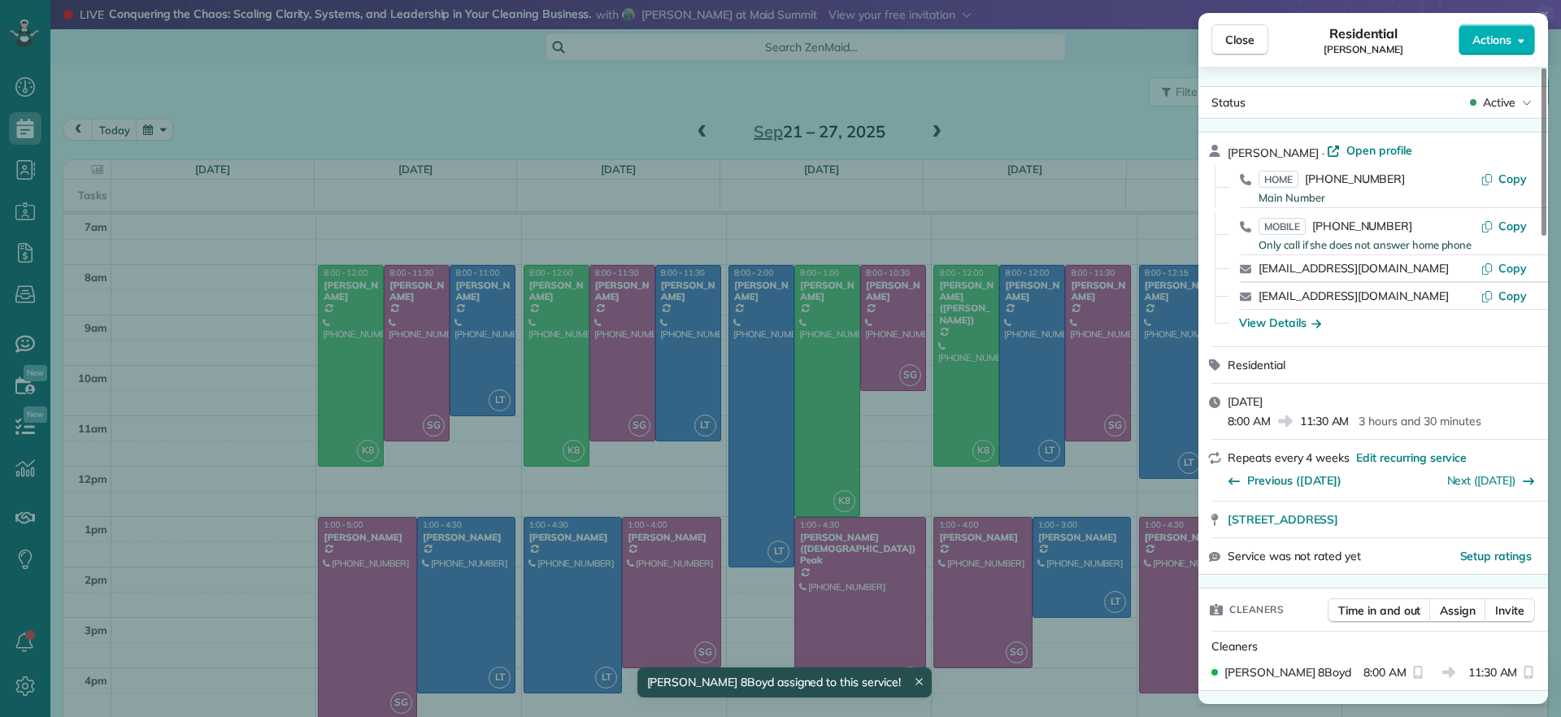
click at [1146, 167] on div "Close Residential Mary Spencer Actions Status Active Mary Spencer · Open profil…" at bounding box center [780, 358] width 1561 height 717
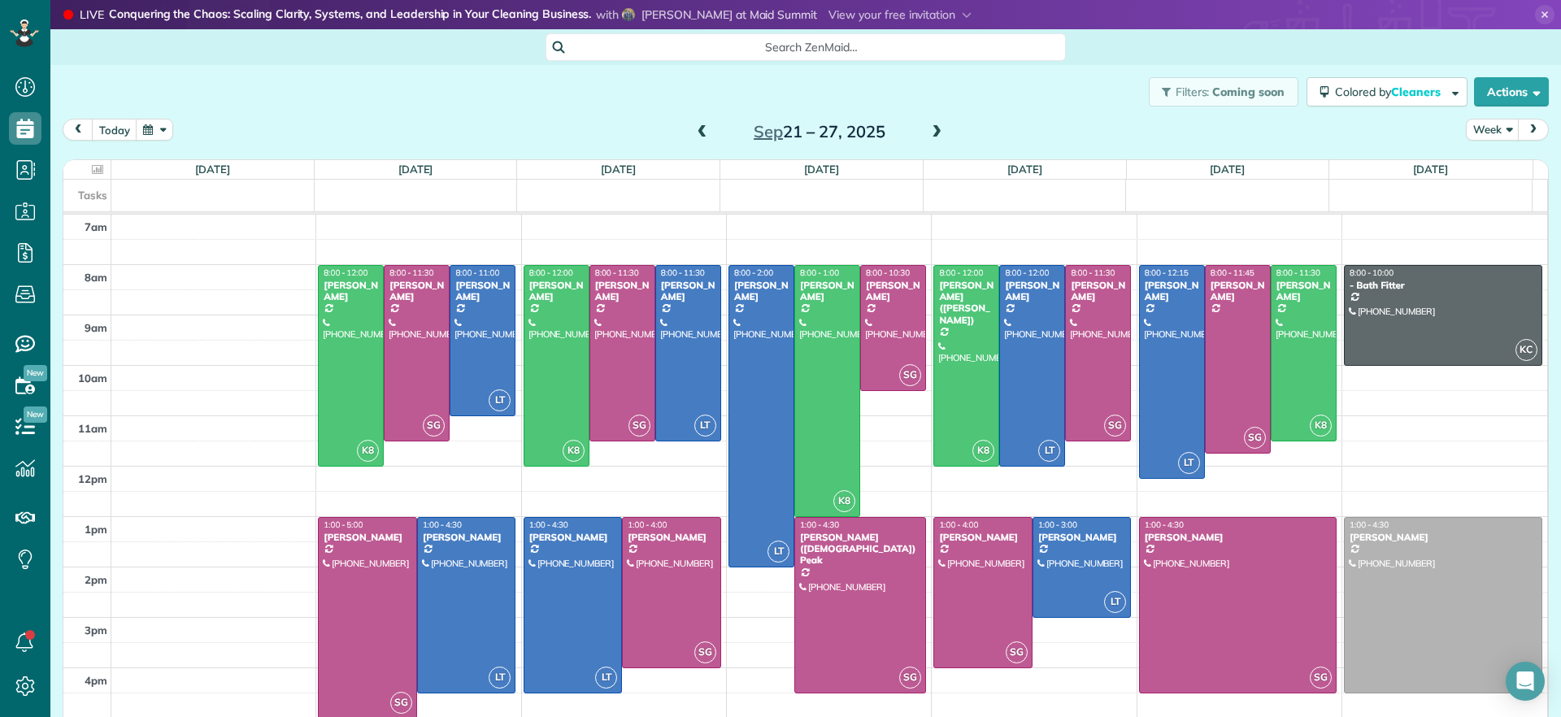
drag, startPoint x: 919, startPoint y: 137, endPoint x: 959, endPoint y: 188, distance: 65.4
click at [959, 188] on div "today Week Sep 21 – 27, 2025 Sun 9/21 No Appointments Mon 9/22 18 Man Hours 5 A…" at bounding box center [806, 416] width 1486 height 595
click at [1012, 129] on div "today Week Sep 21 – 27, 2025" at bounding box center [806, 134] width 1486 height 30
click at [931, 130] on span at bounding box center [937, 132] width 18 height 15
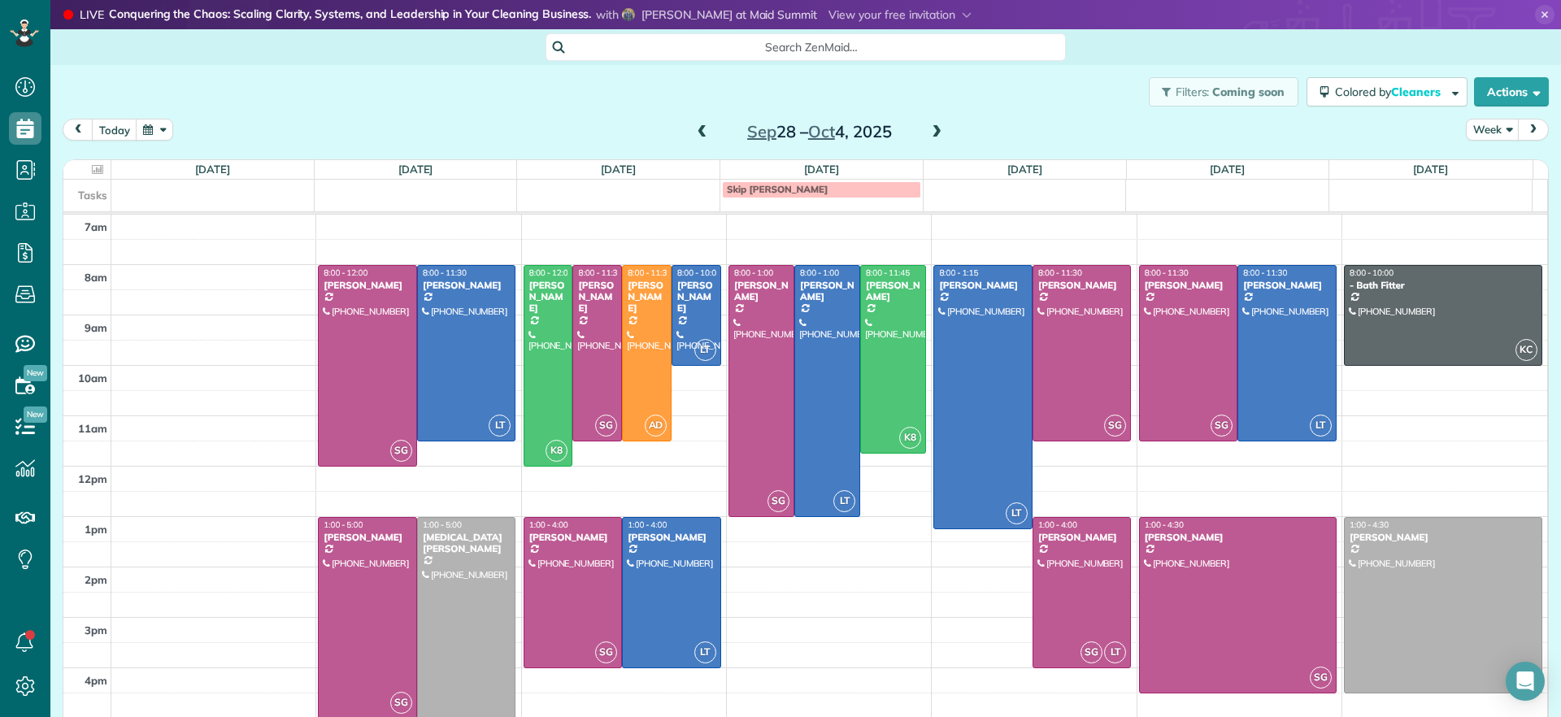
click at [694, 128] on span at bounding box center [703, 132] width 18 height 15
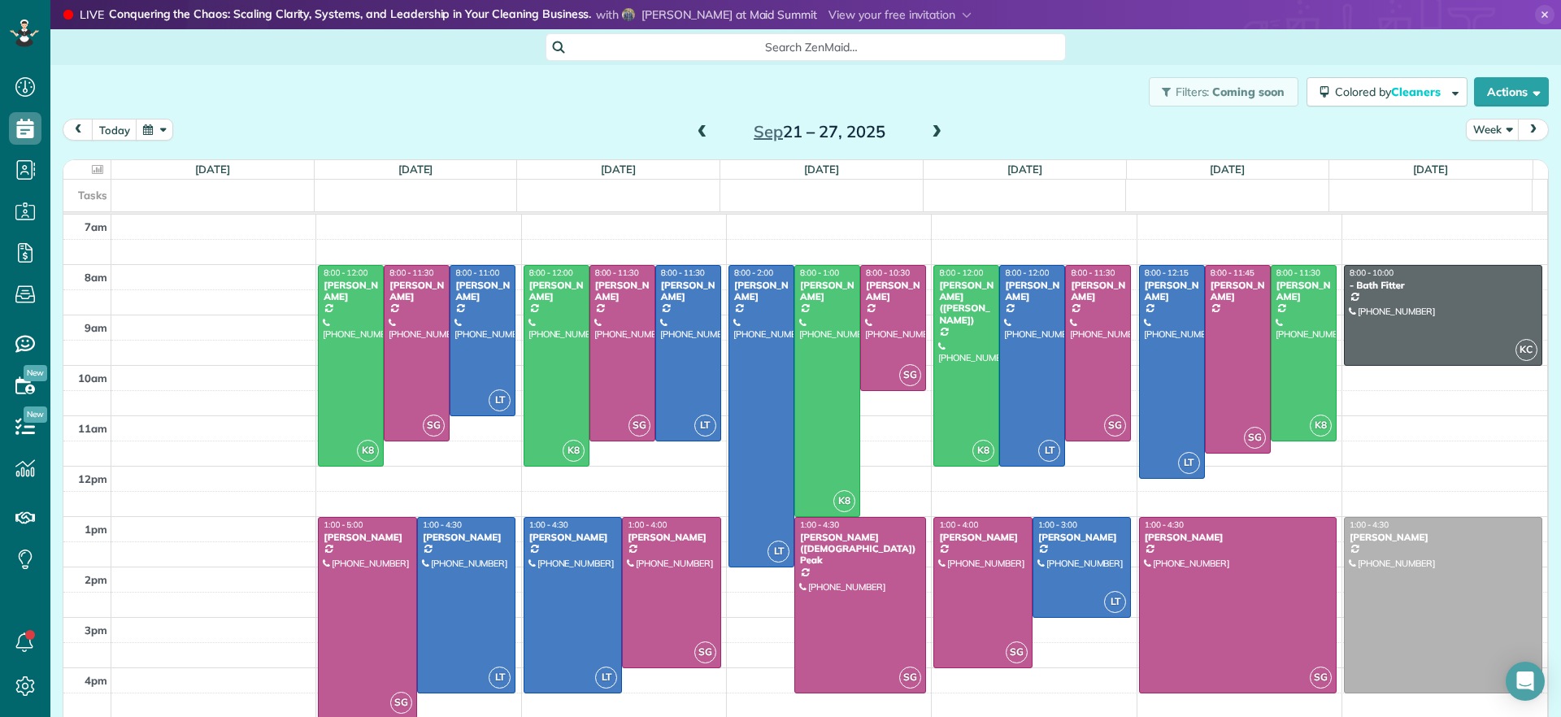
click at [928, 132] on span at bounding box center [937, 132] width 18 height 15
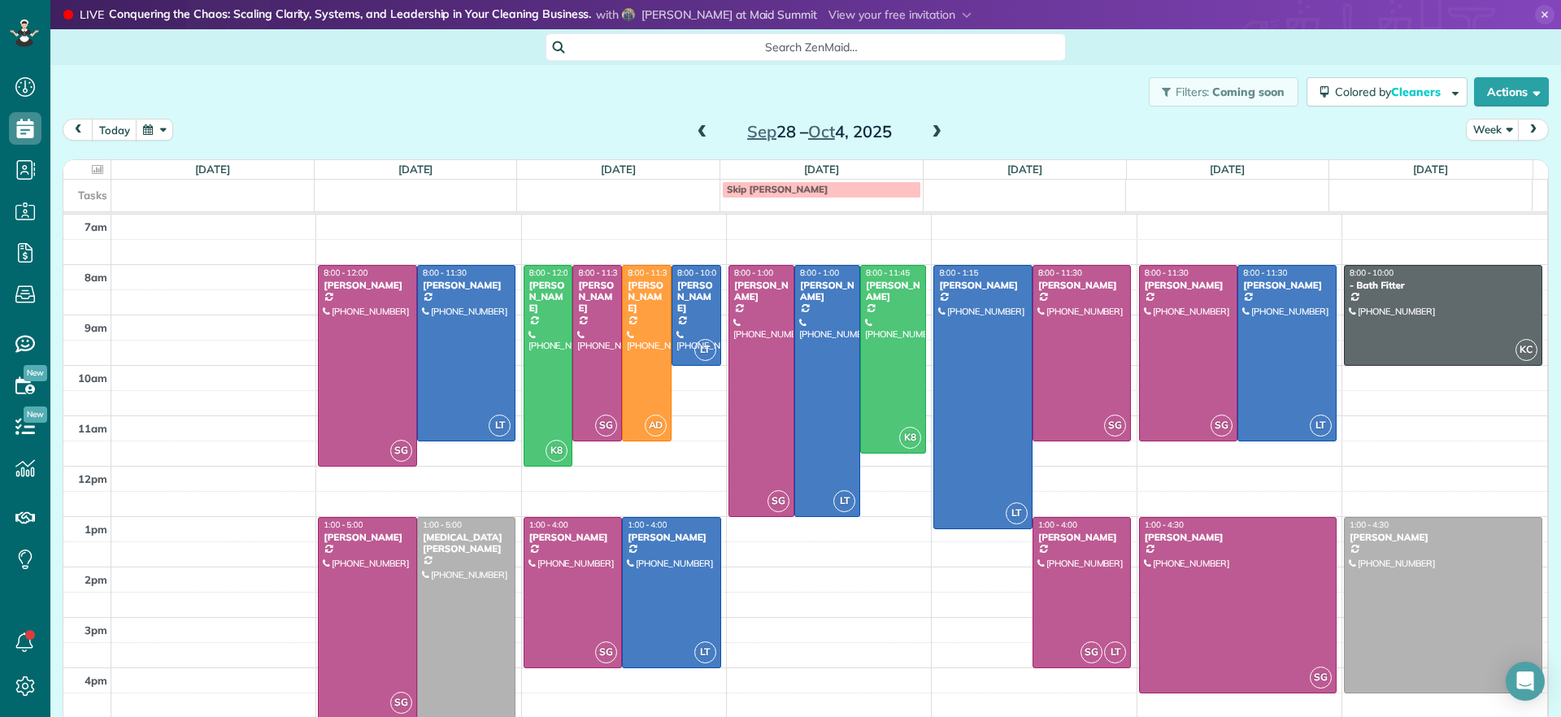
click at [694, 137] on span at bounding box center [703, 132] width 18 height 15
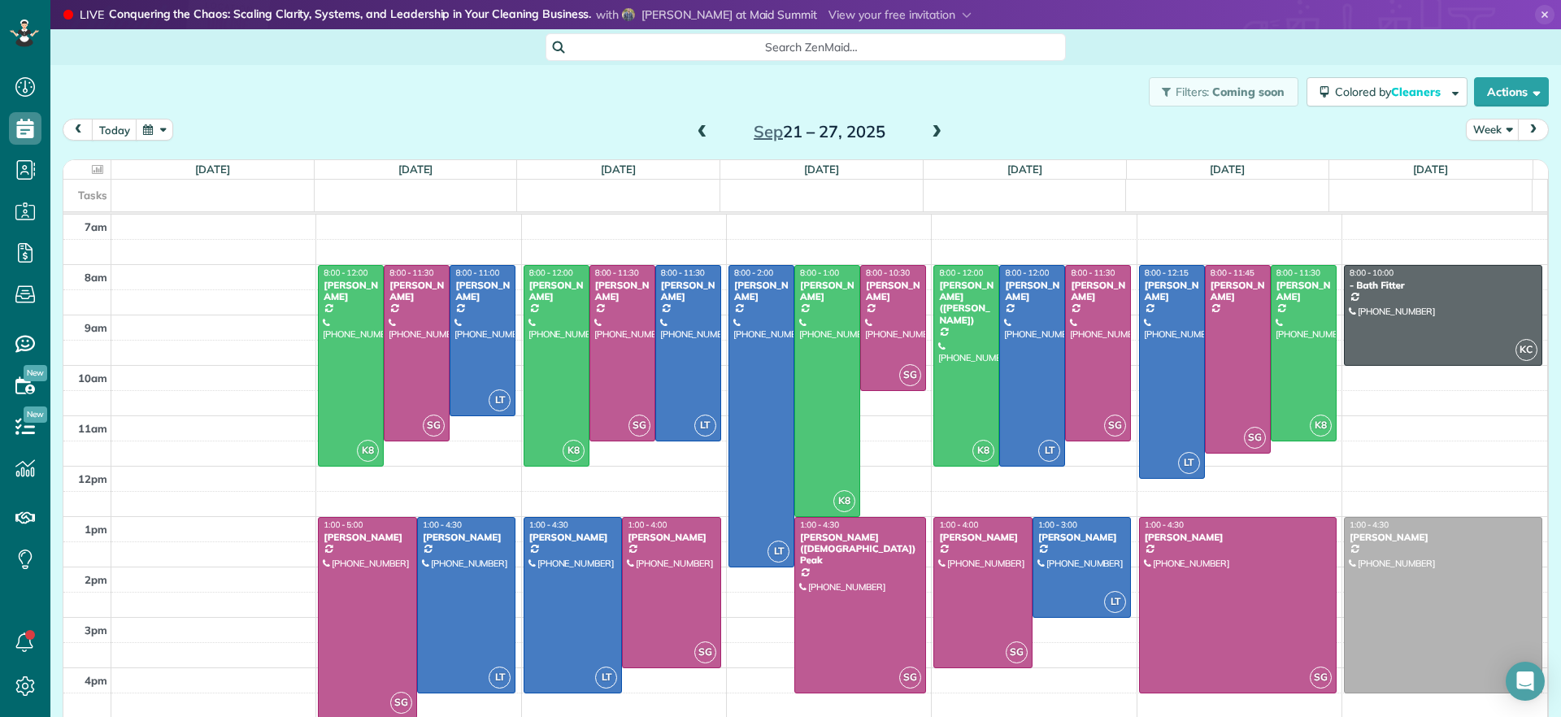
click at [930, 132] on span at bounding box center [937, 132] width 18 height 15
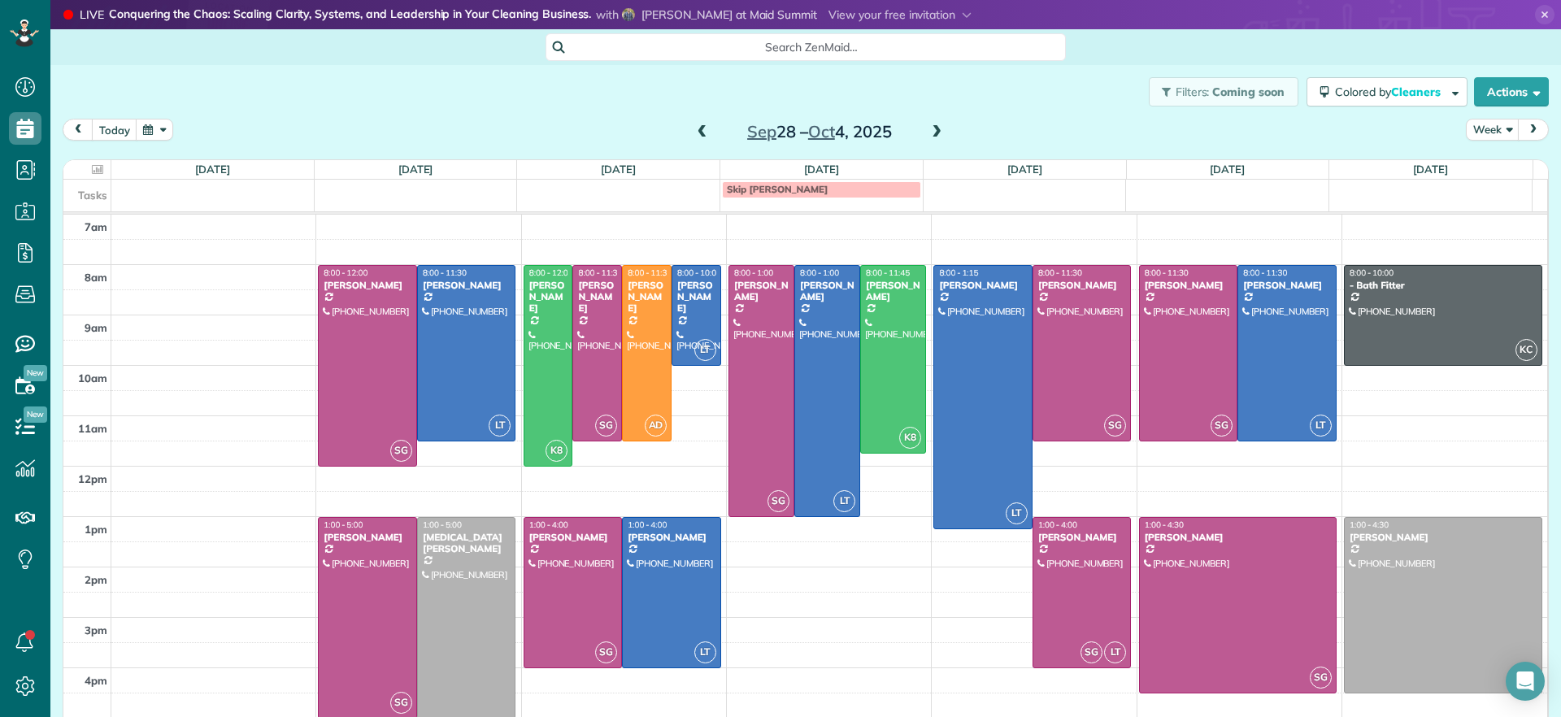
click at [698, 132] on span at bounding box center [703, 132] width 18 height 15
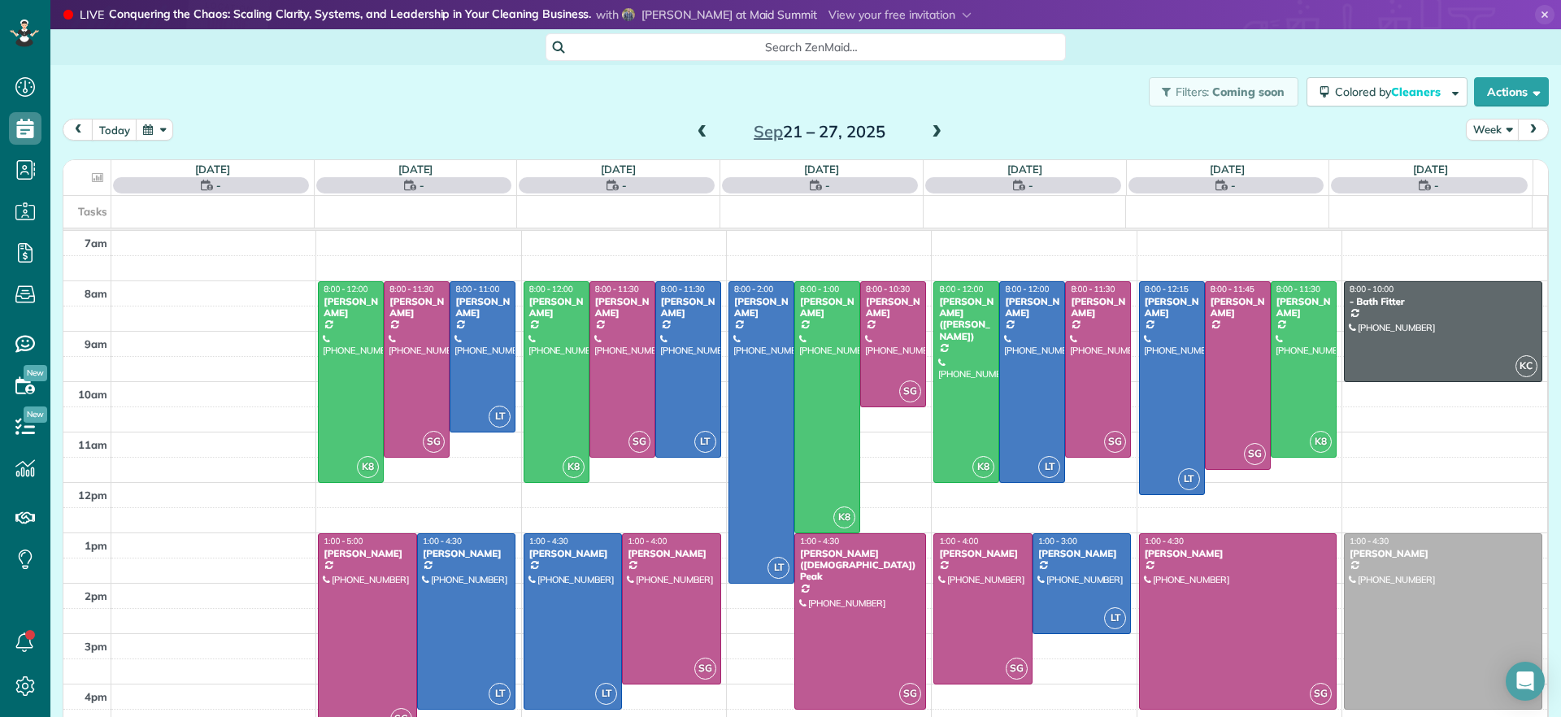
click at [929, 133] on span at bounding box center [937, 132] width 18 height 15
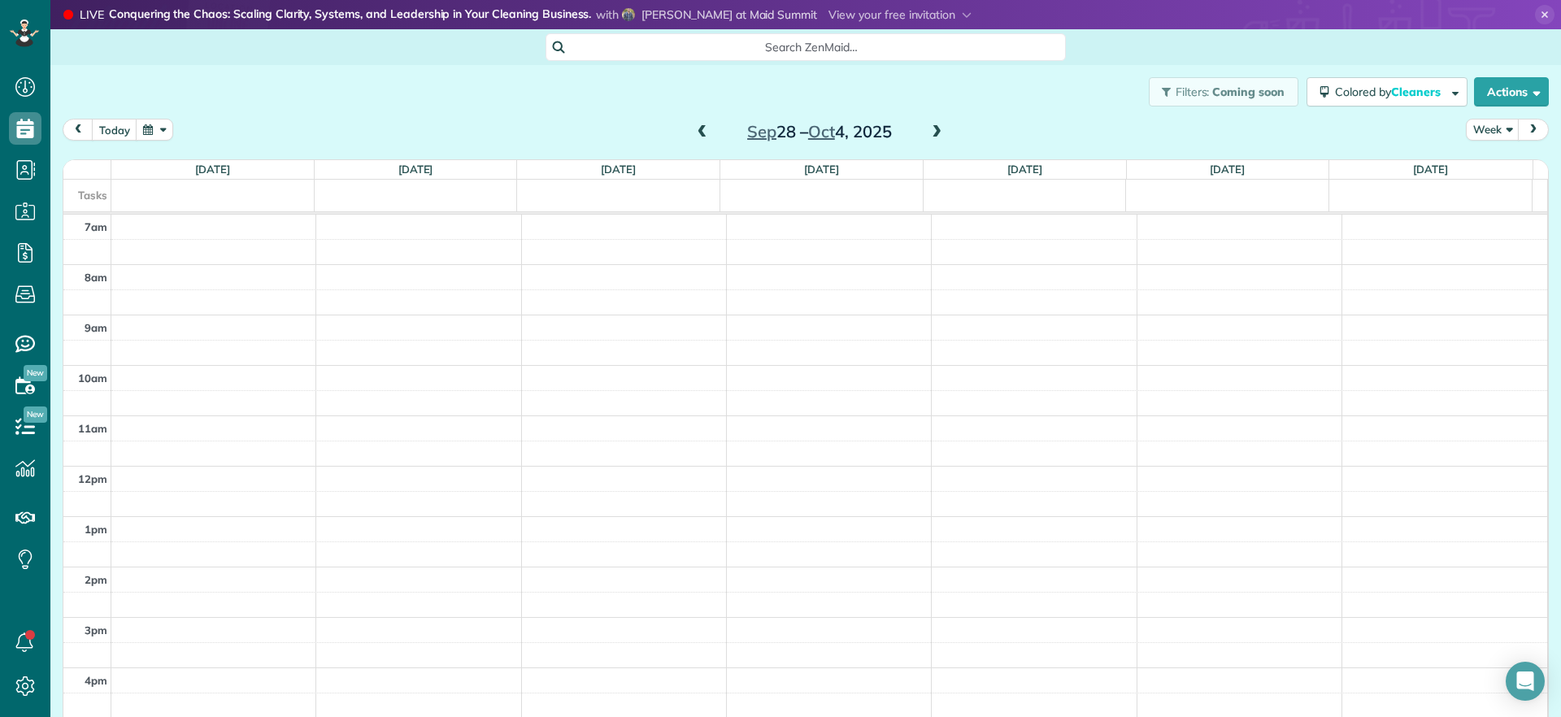
click at [696, 139] on span at bounding box center [703, 132] width 18 height 15
click at [984, 130] on div "today Week Sep 21 – 27, 2025" at bounding box center [806, 134] width 1486 height 30
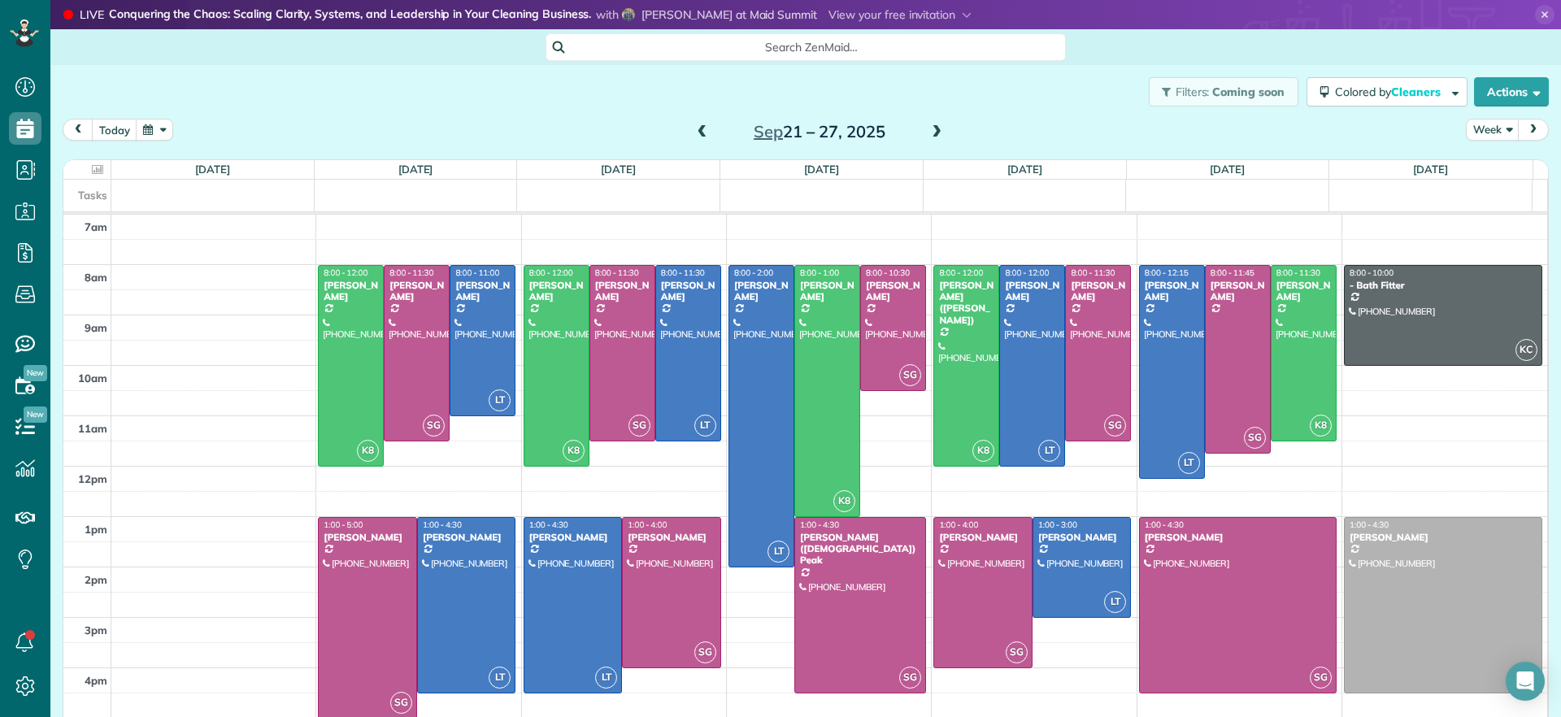
click at [928, 131] on span at bounding box center [937, 132] width 18 height 15
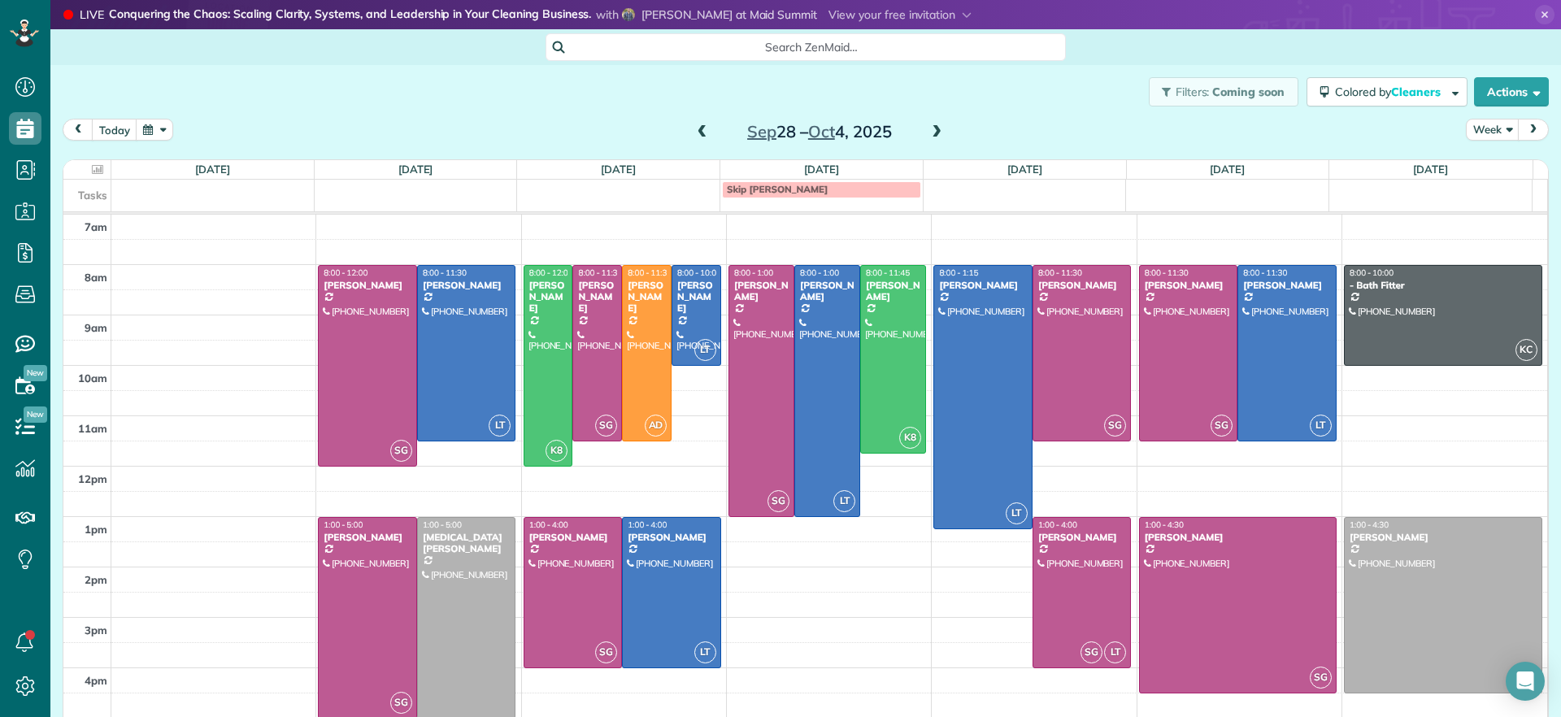
click at [695, 129] on span at bounding box center [703, 132] width 18 height 15
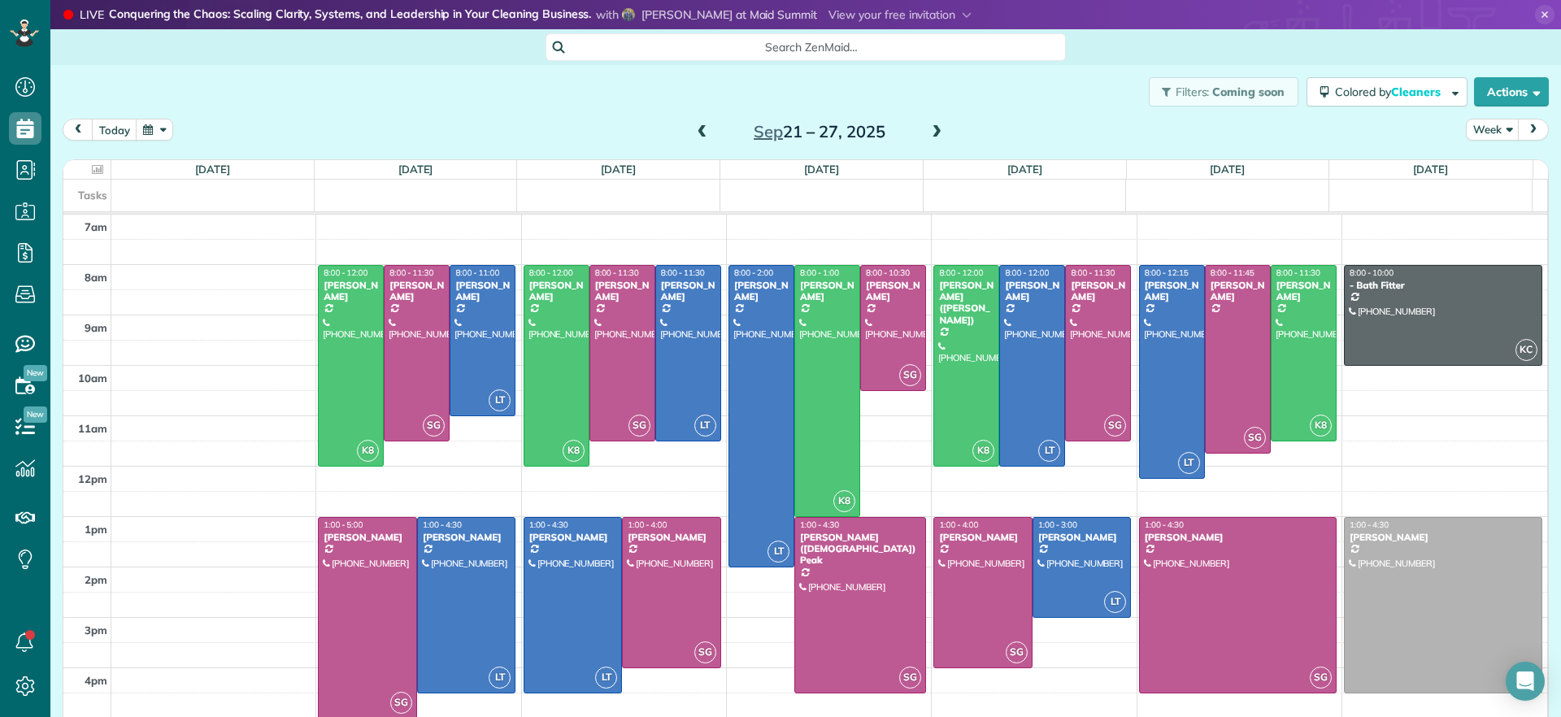
click at [697, 130] on span at bounding box center [703, 132] width 18 height 15
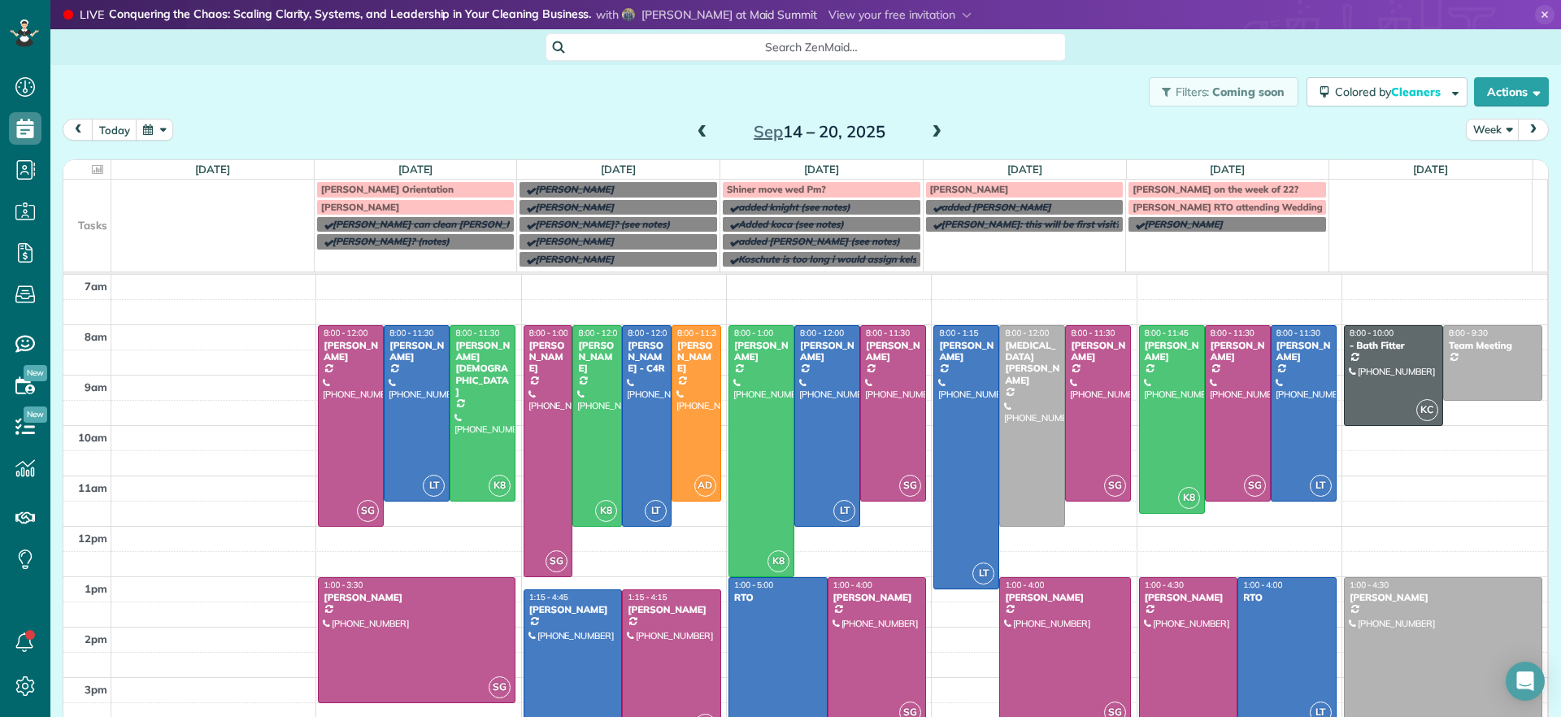
click at [1255, 186] on span "Carla bowman on the week of 22?" at bounding box center [1216, 189] width 166 height 12
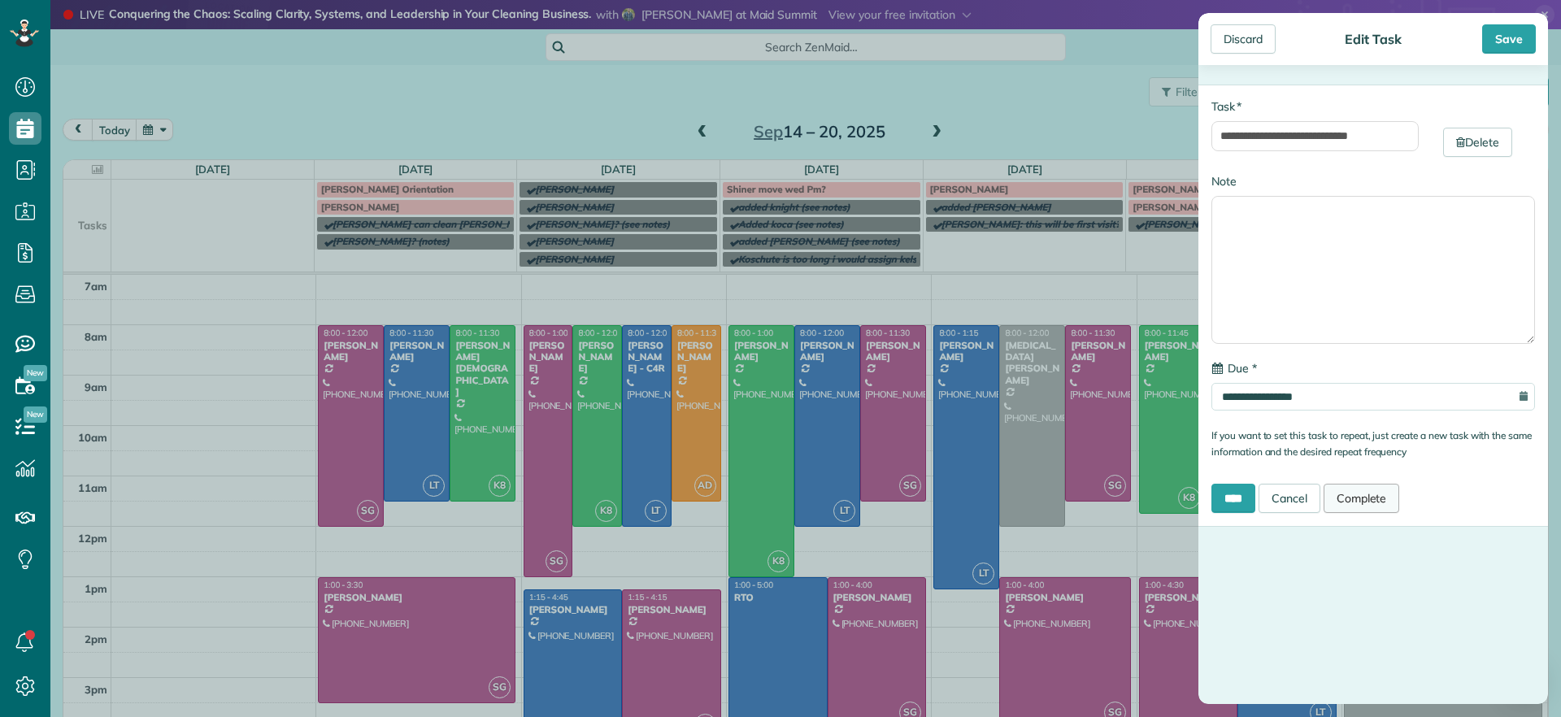
click at [1380, 501] on link "Complete" at bounding box center [1362, 498] width 76 height 29
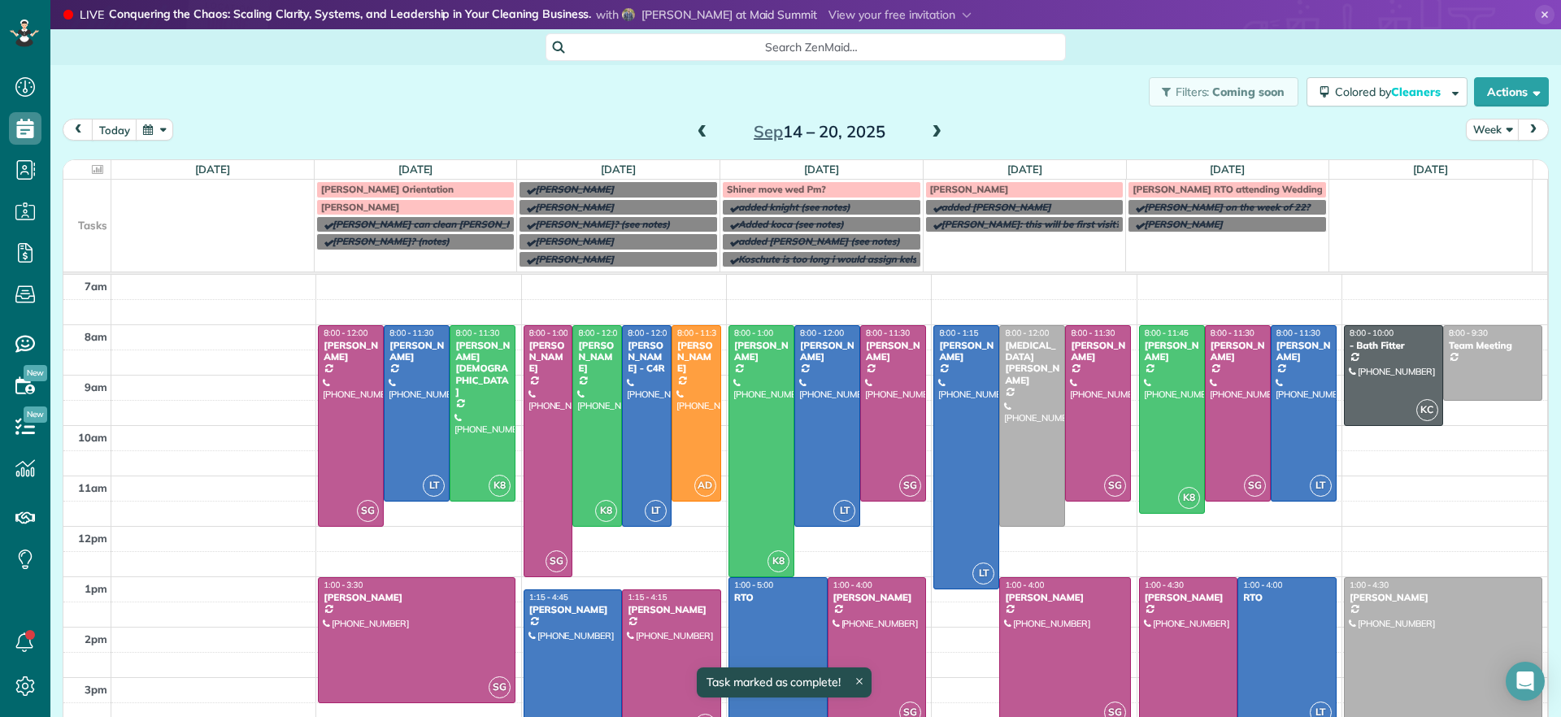
click at [1225, 188] on span "Laura RTO attending Wedding" at bounding box center [1228, 189] width 190 height 12
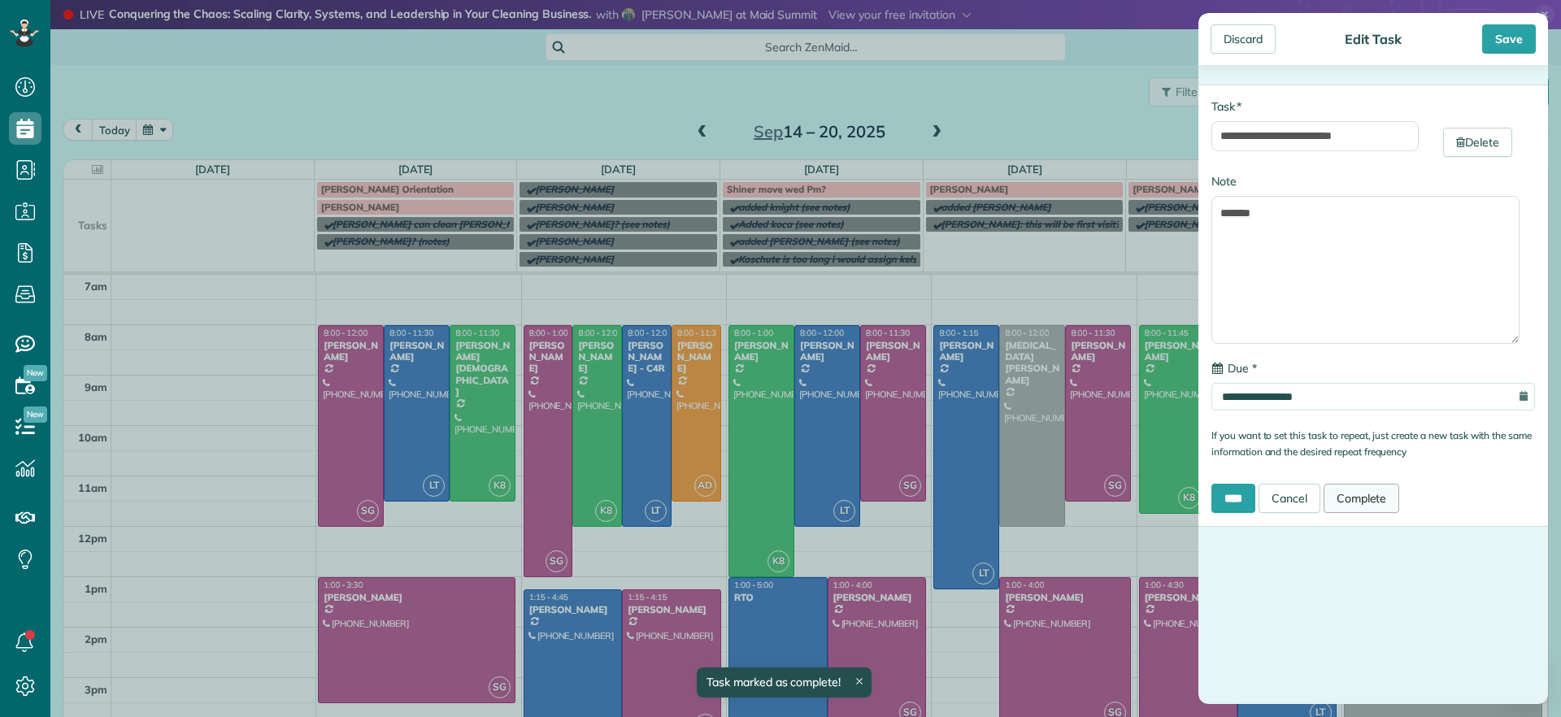
click at [1391, 503] on link "Complete" at bounding box center [1362, 498] width 76 height 29
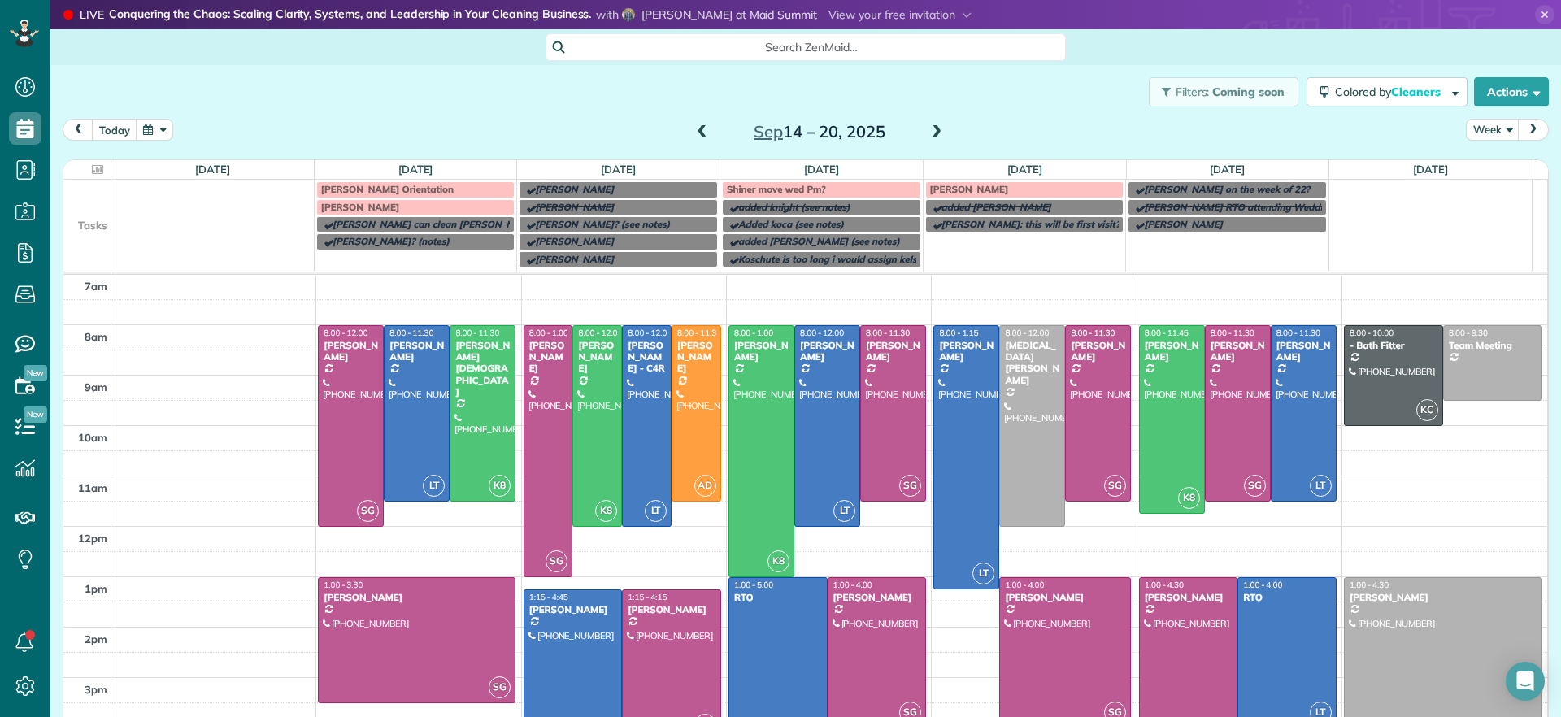
click at [1246, 207] on span "Laura RTO attending Wedding" at bounding box center [1239, 207] width 190 height 12
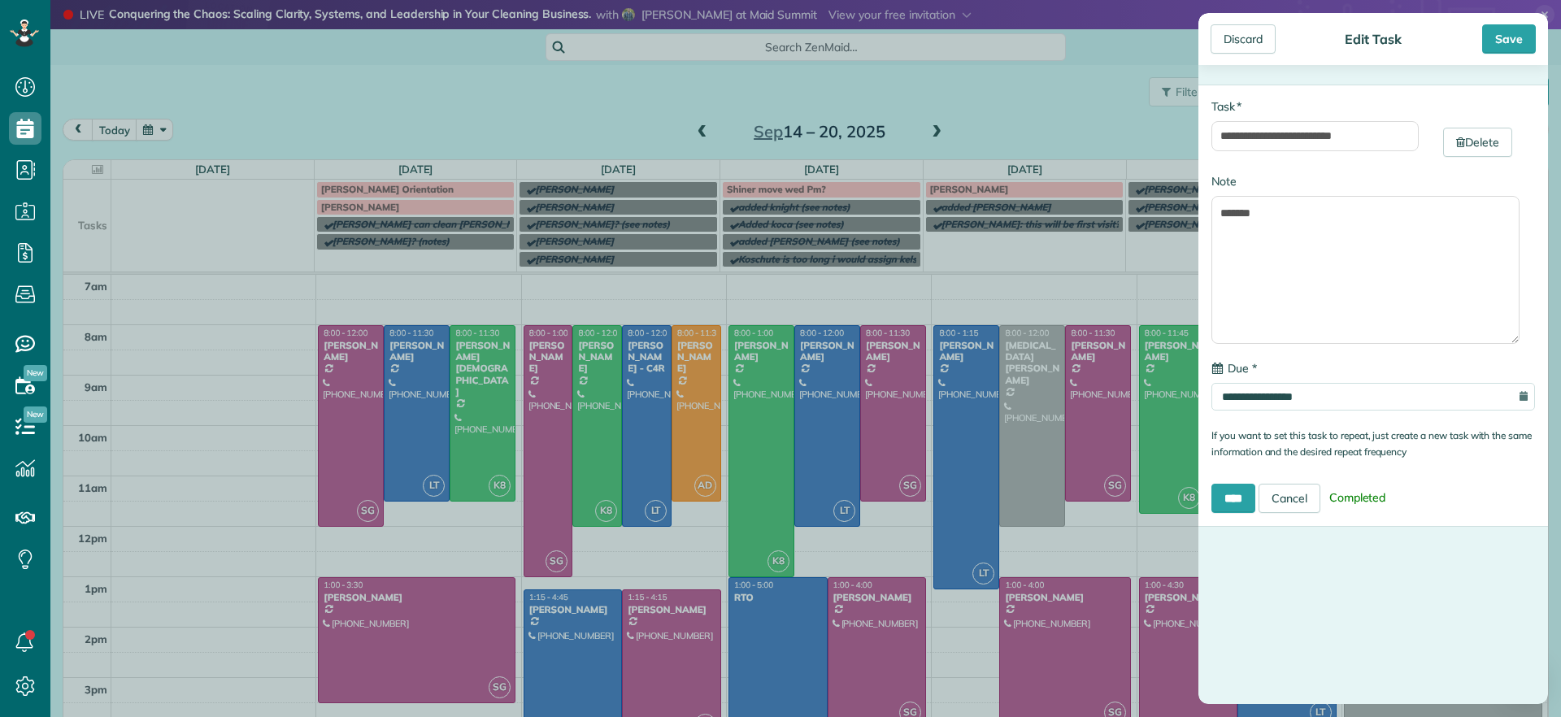
click at [1367, 494] on span "Completed" at bounding box center [1358, 498] width 68 height 26
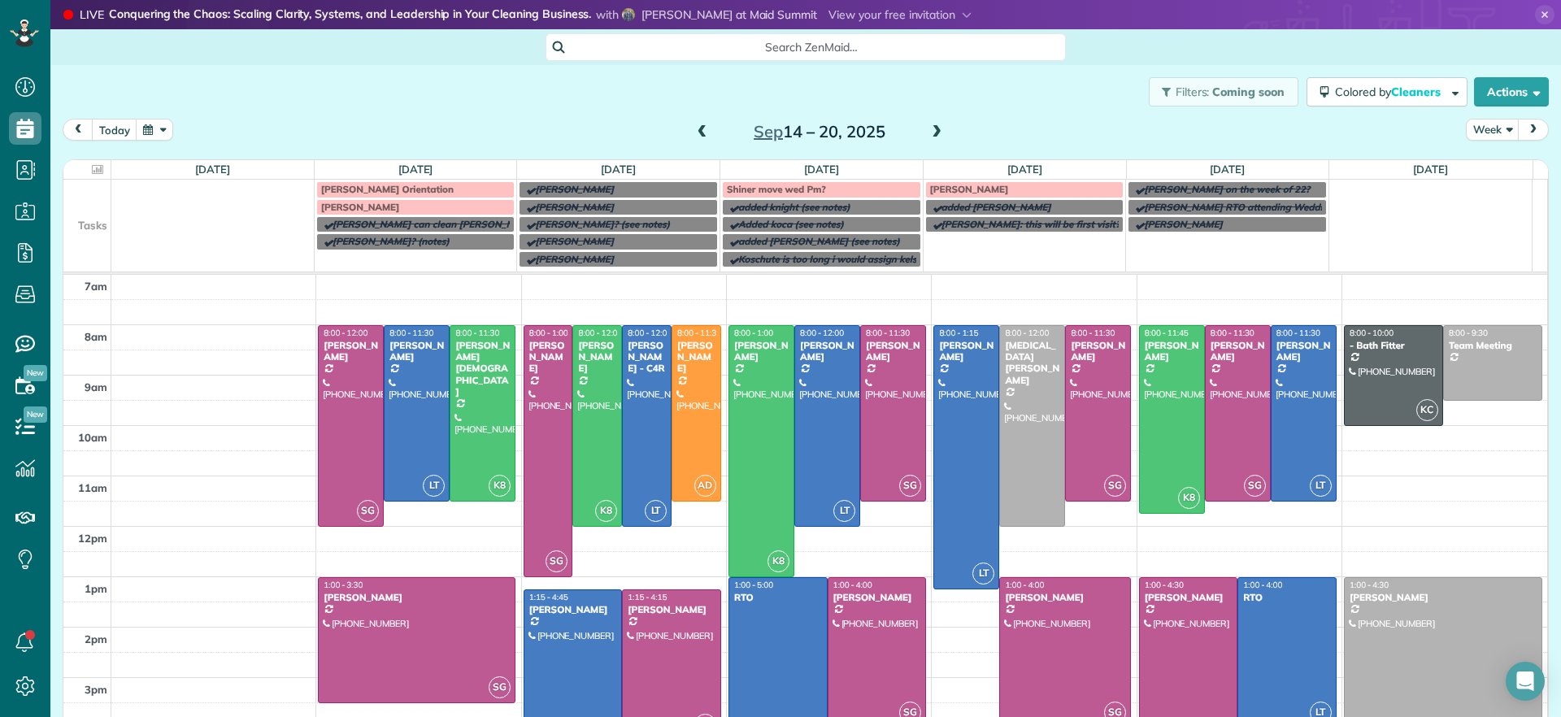
click at [946, 124] on div "**********" at bounding box center [780, 358] width 1561 height 717
click at [698, 133] on span at bounding box center [703, 132] width 18 height 15
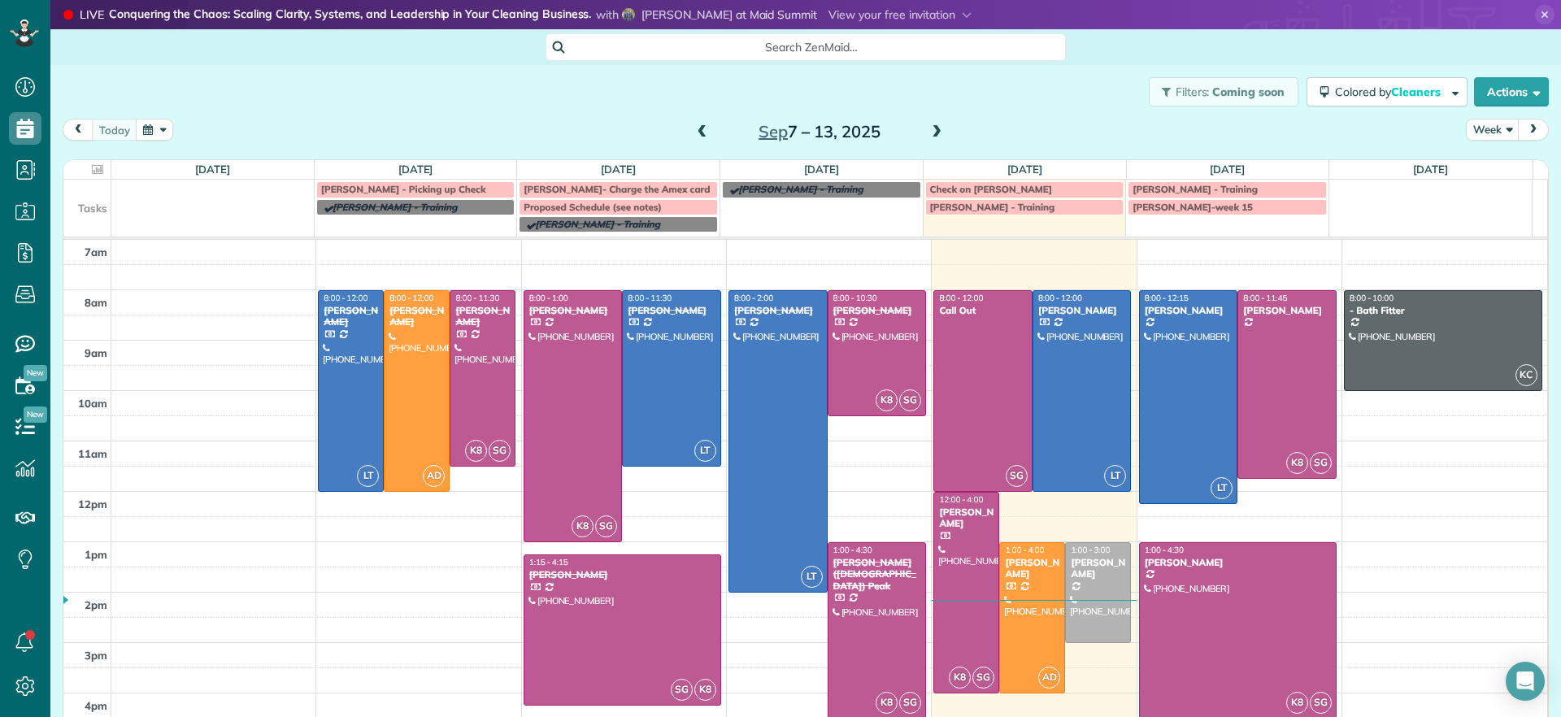
click at [928, 132] on span at bounding box center [937, 132] width 18 height 15
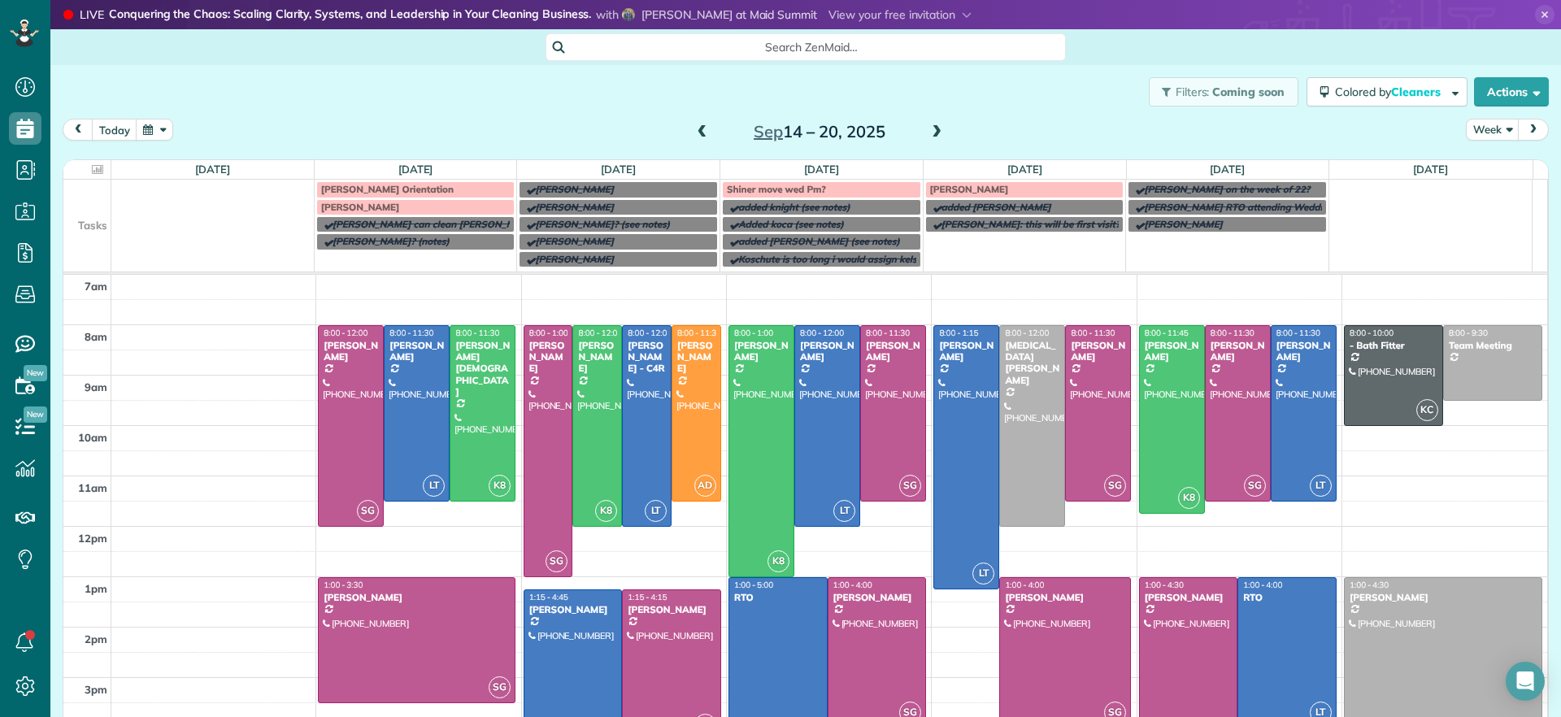
click at [928, 132] on span at bounding box center [937, 132] width 18 height 15
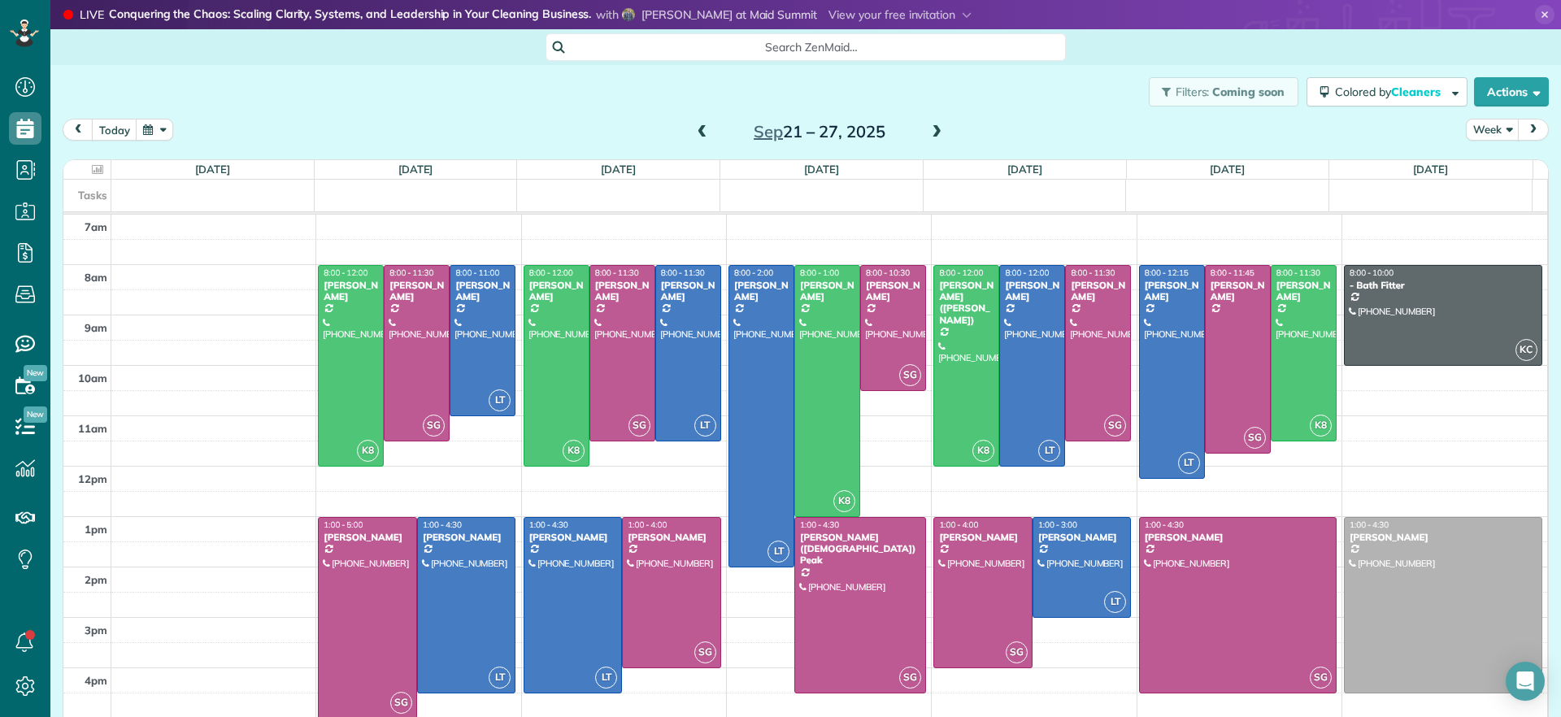
click at [694, 131] on span at bounding box center [703, 132] width 18 height 15
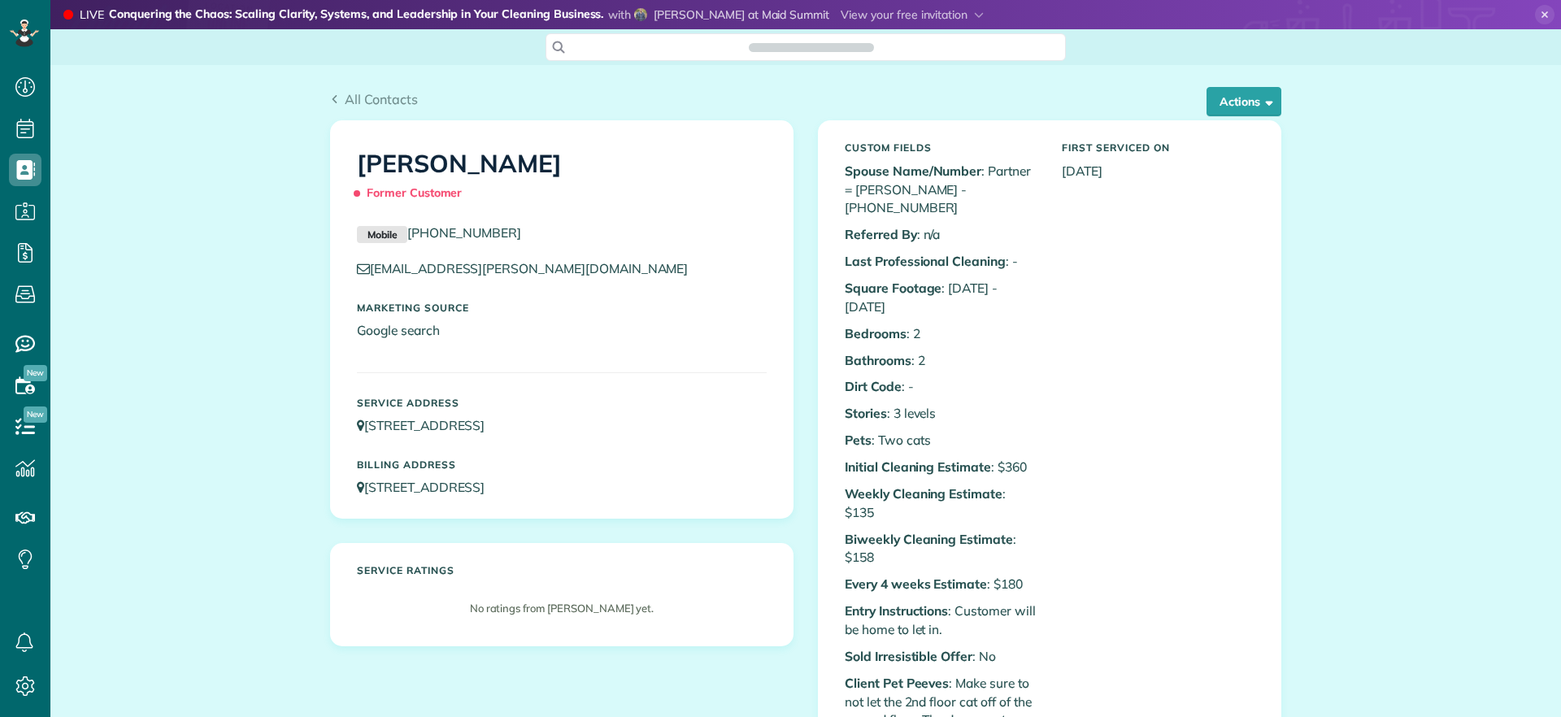
scroll to position [7, 7]
click at [1264, 106] on span "button" at bounding box center [1266, 101] width 12 height 12
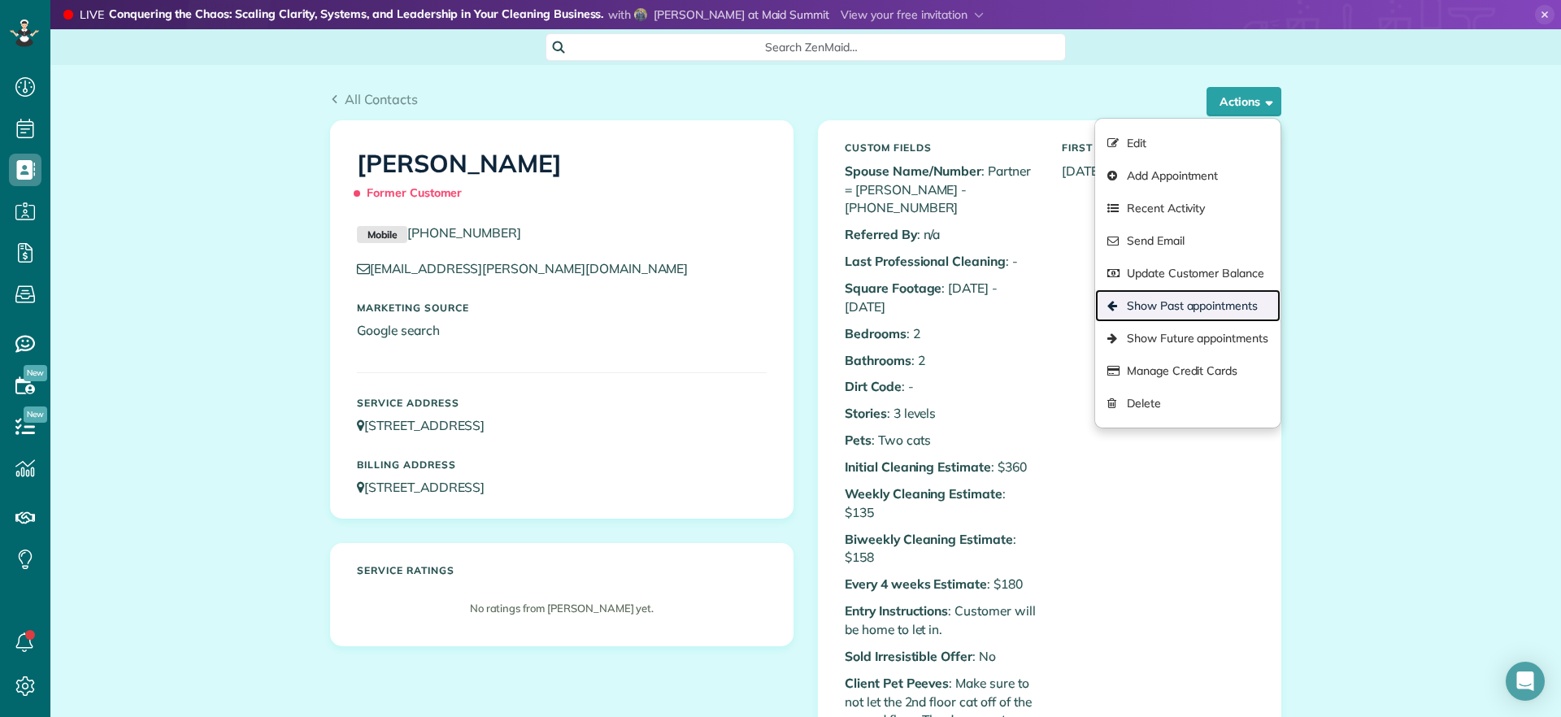
click at [1208, 304] on link "Show Past appointments" at bounding box center [1187, 305] width 185 height 33
click at [1208, 304] on div "Custom Fields Spouse Name/Number : Partner = [PERSON_NAME] - [PHONE_NUMBER] Ref…" at bounding box center [1050, 643] width 434 height 1019
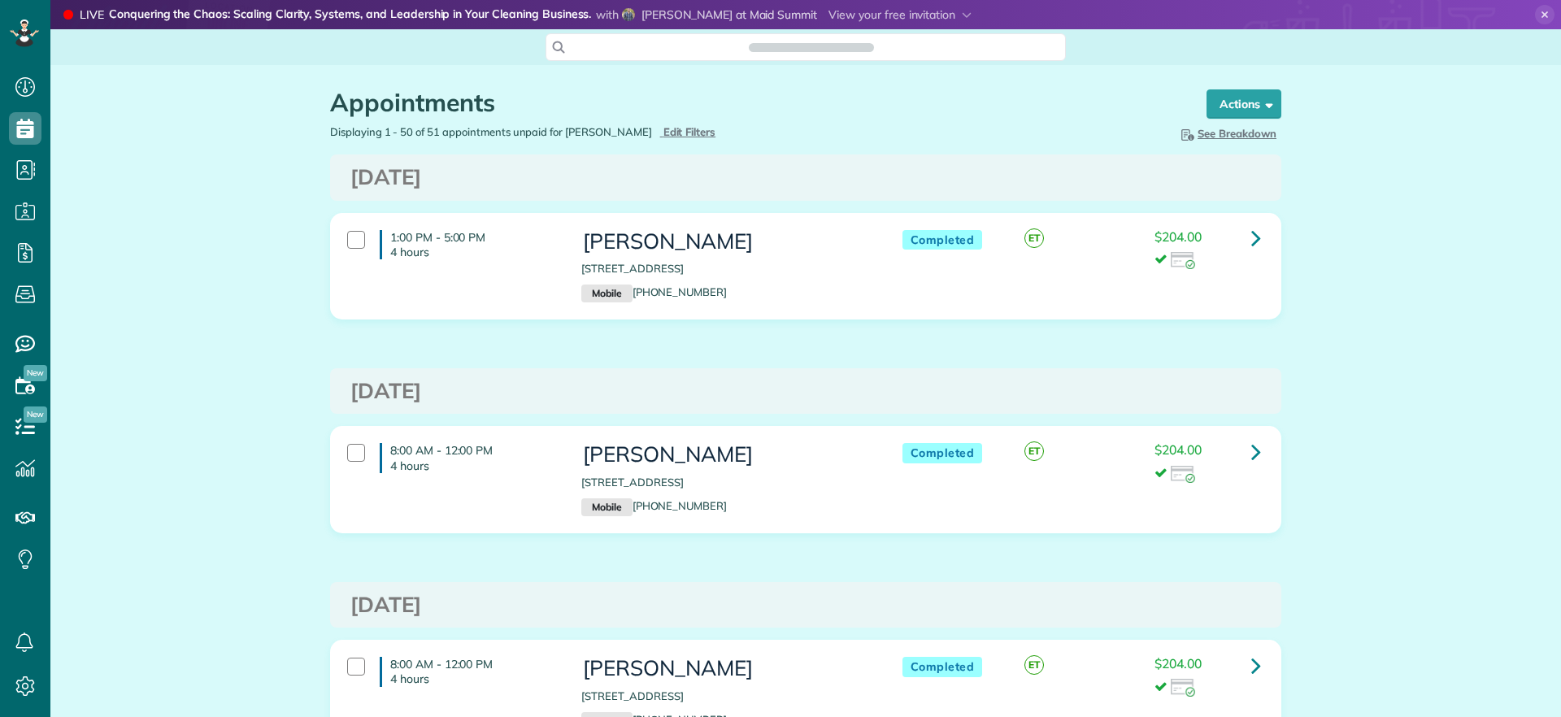
scroll to position [7, 7]
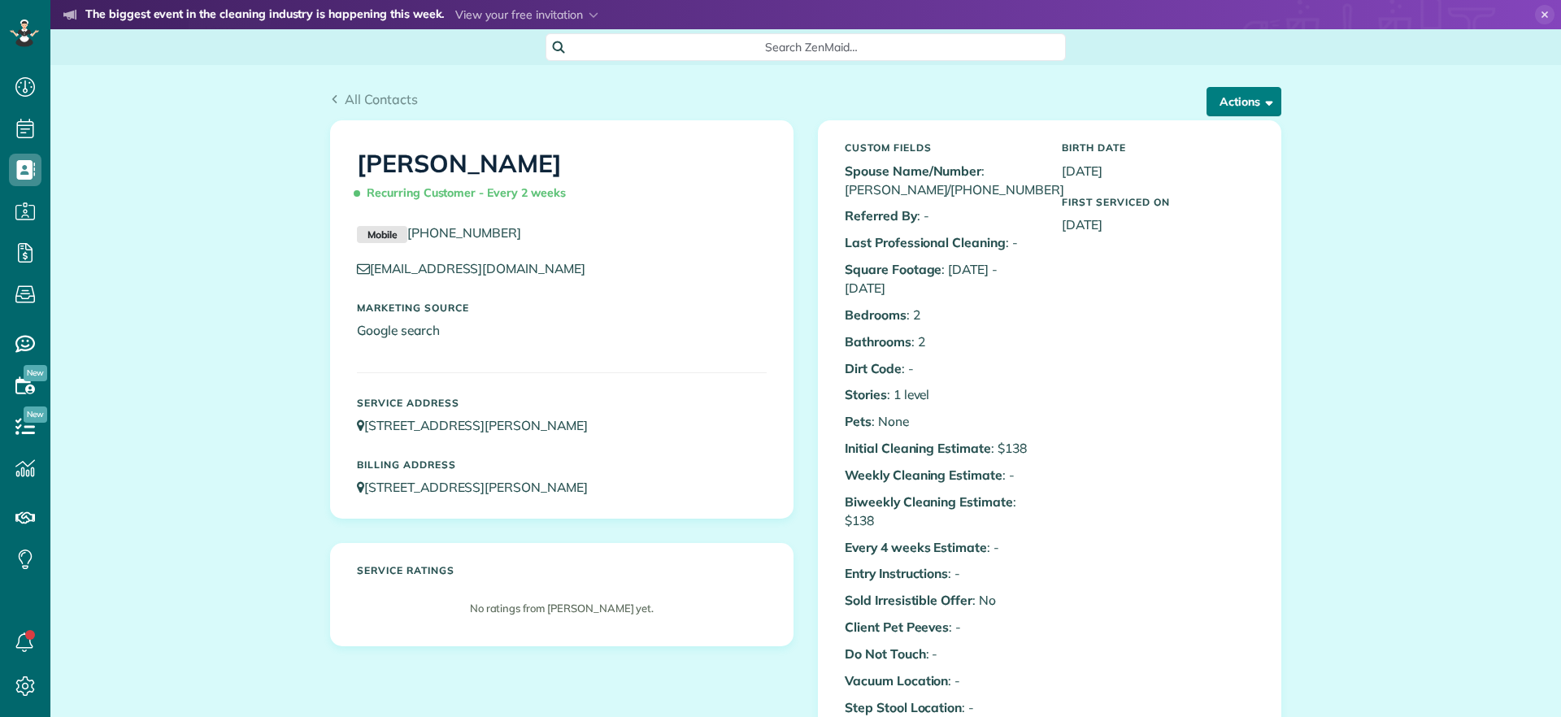
scroll to position [7, 7]
click at [1233, 107] on button "Actions" at bounding box center [1244, 101] width 75 height 29
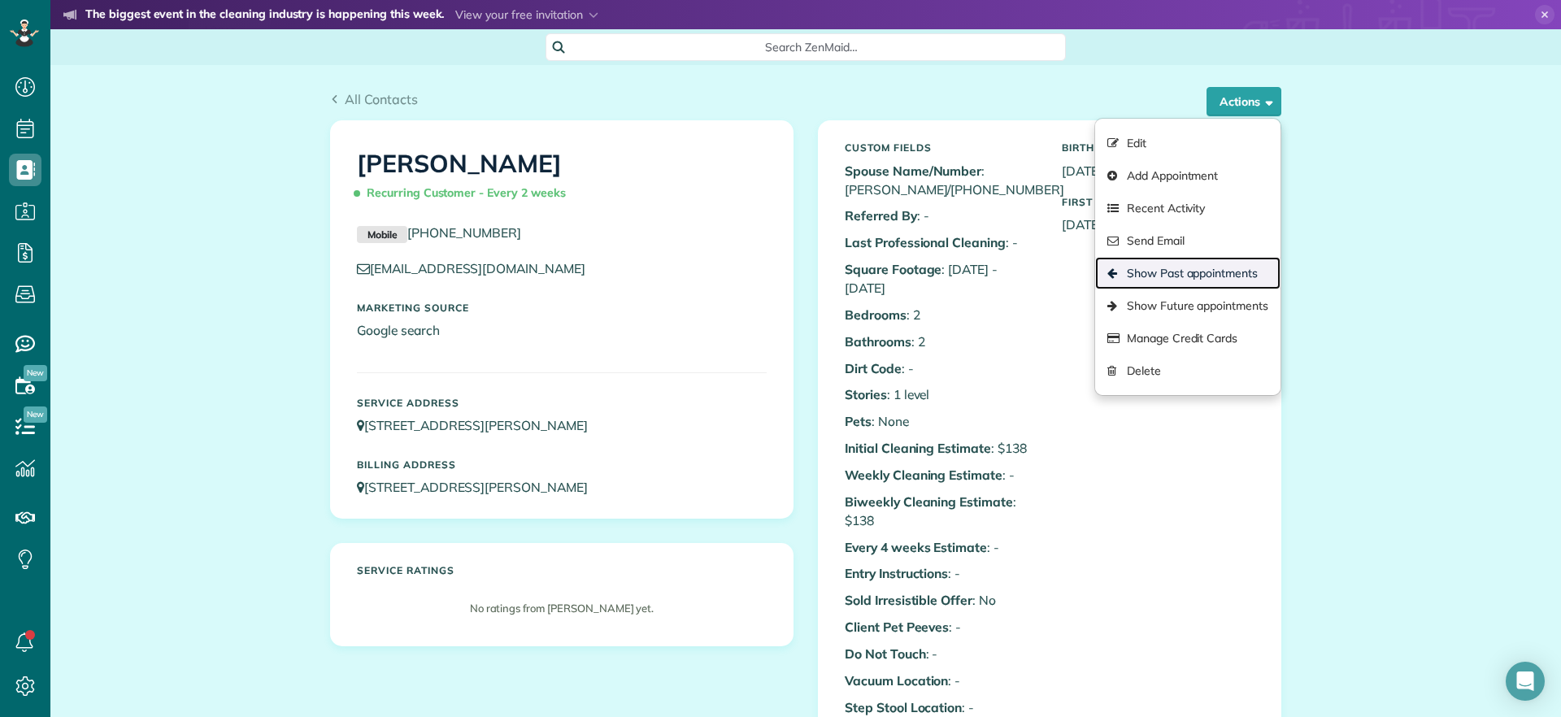
click at [1158, 272] on link "Show Past appointments" at bounding box center [1187, 273] width 185 height 33
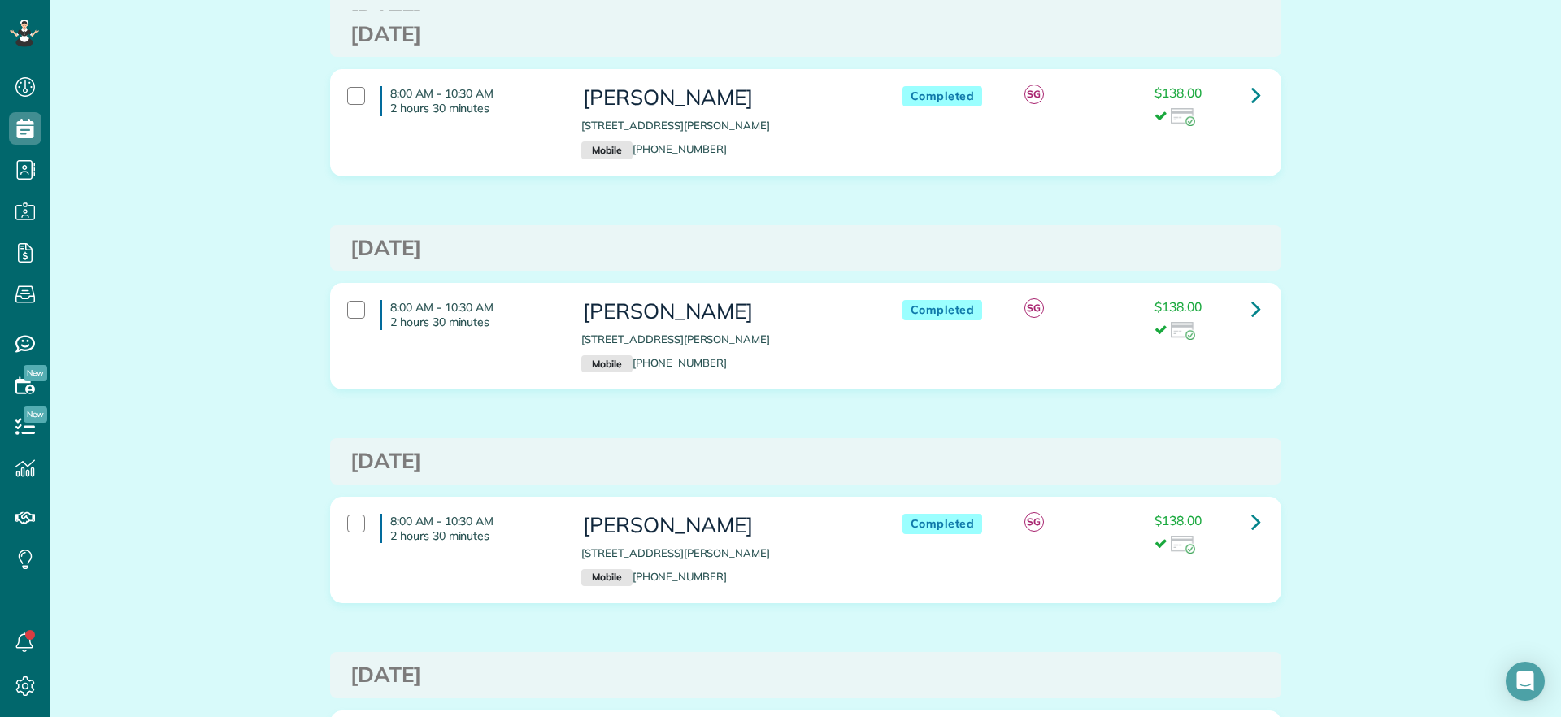
scroll to position [407, 0]
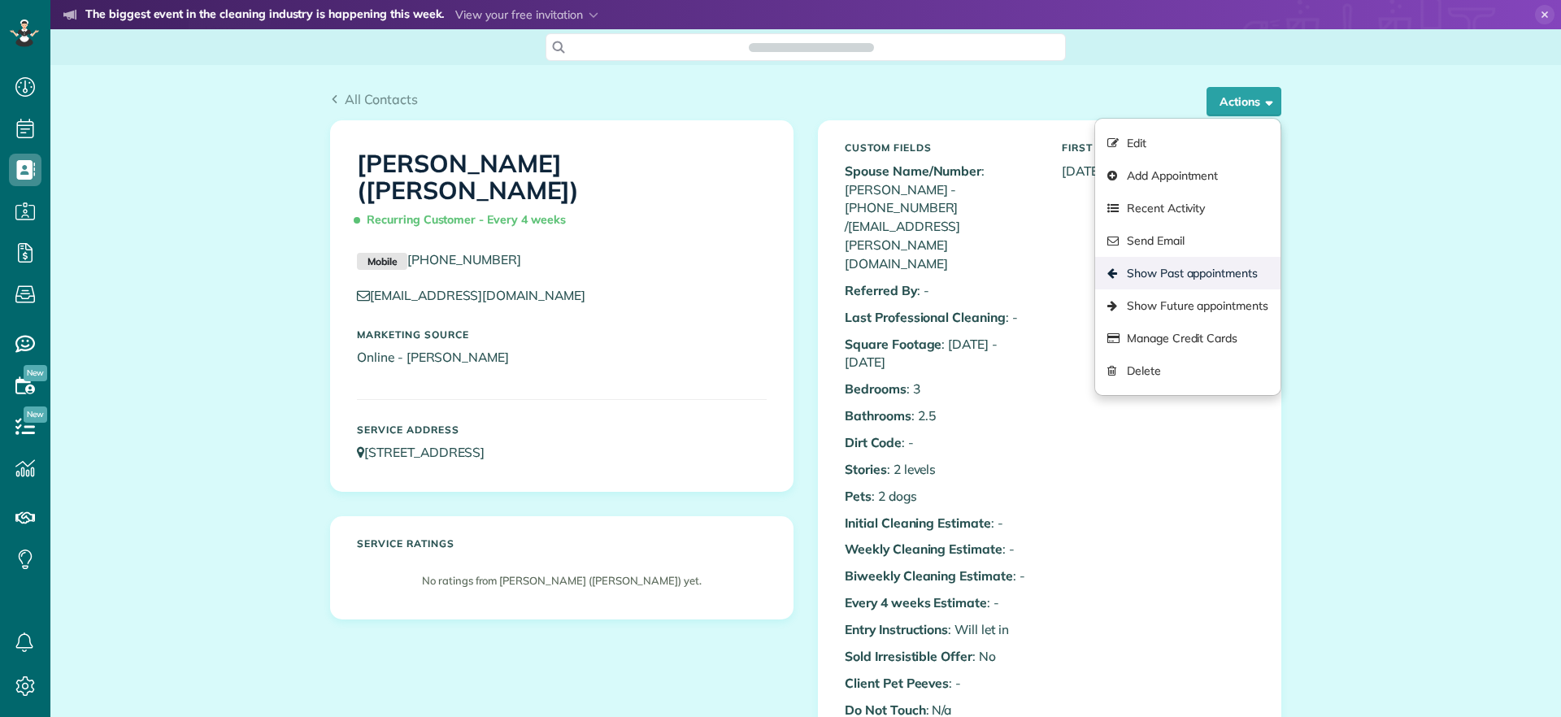
scroll to position [7, 7]
click at [1204, 266] on link "Show Past appointments" at bounding box center [1187, 273] width 185 height 33
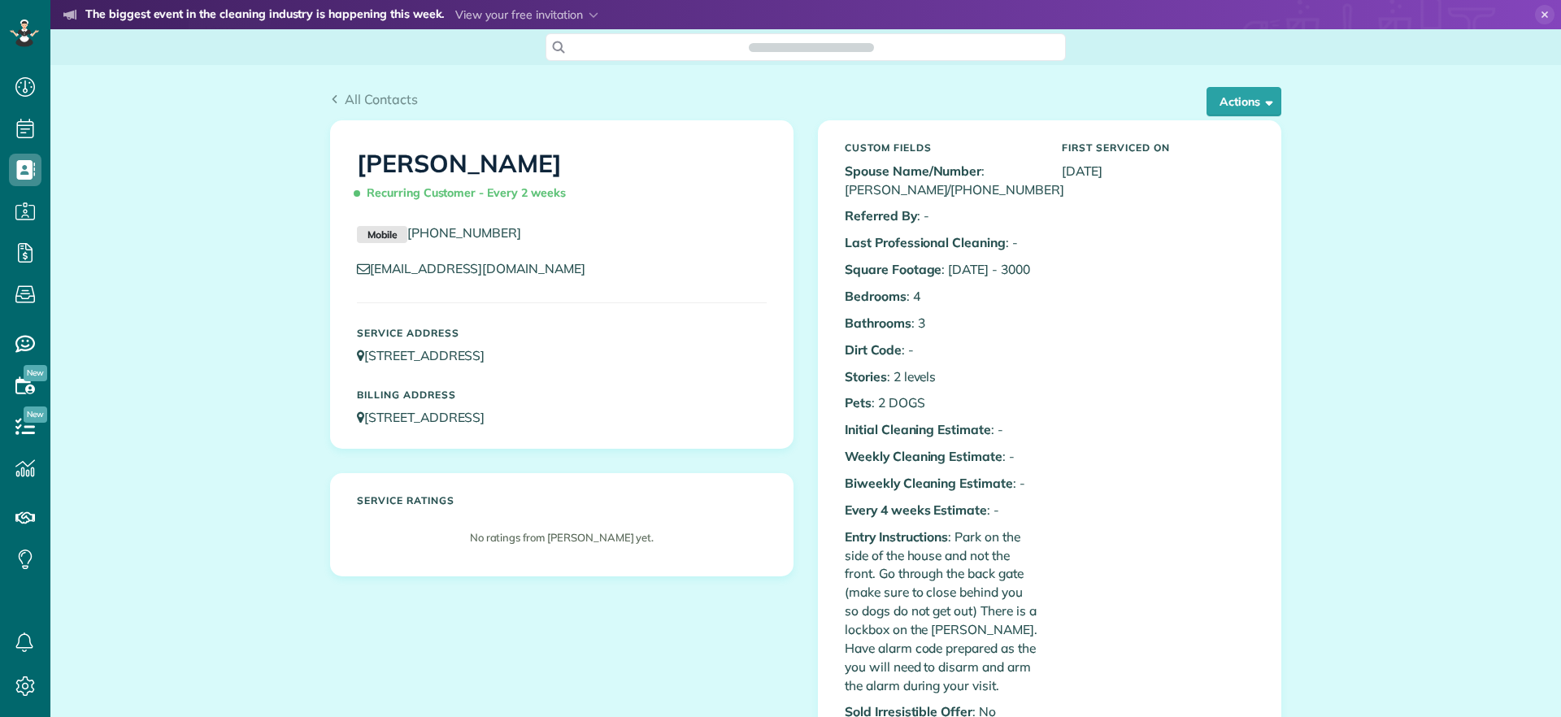
scroll to position [7, 7]
click at [1247, 115] on button "Actions" at bounding box center [1244, 101] width 75 height 29
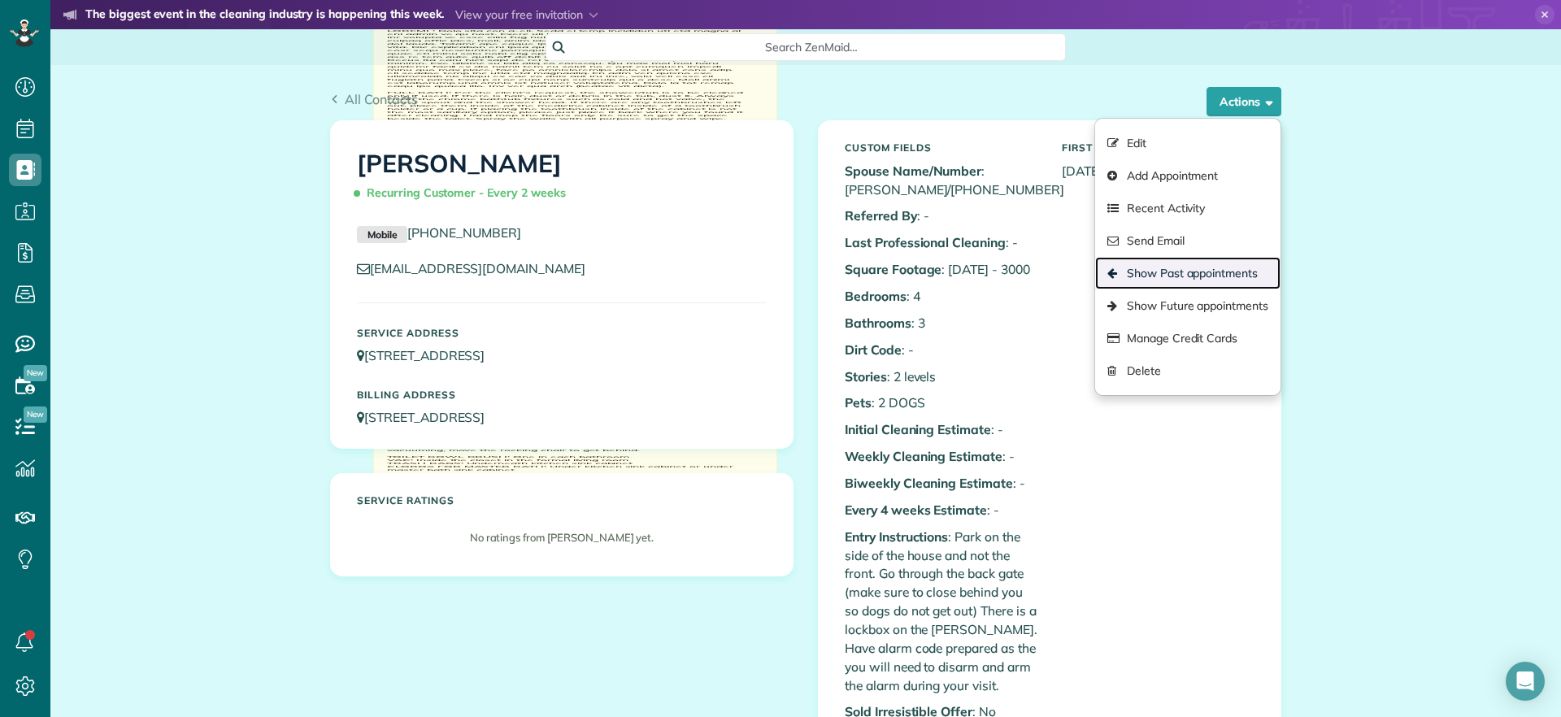
click at [1177, 271] on link "Show Past appointments" at bounding box center [1187, 273] width 185 height 33
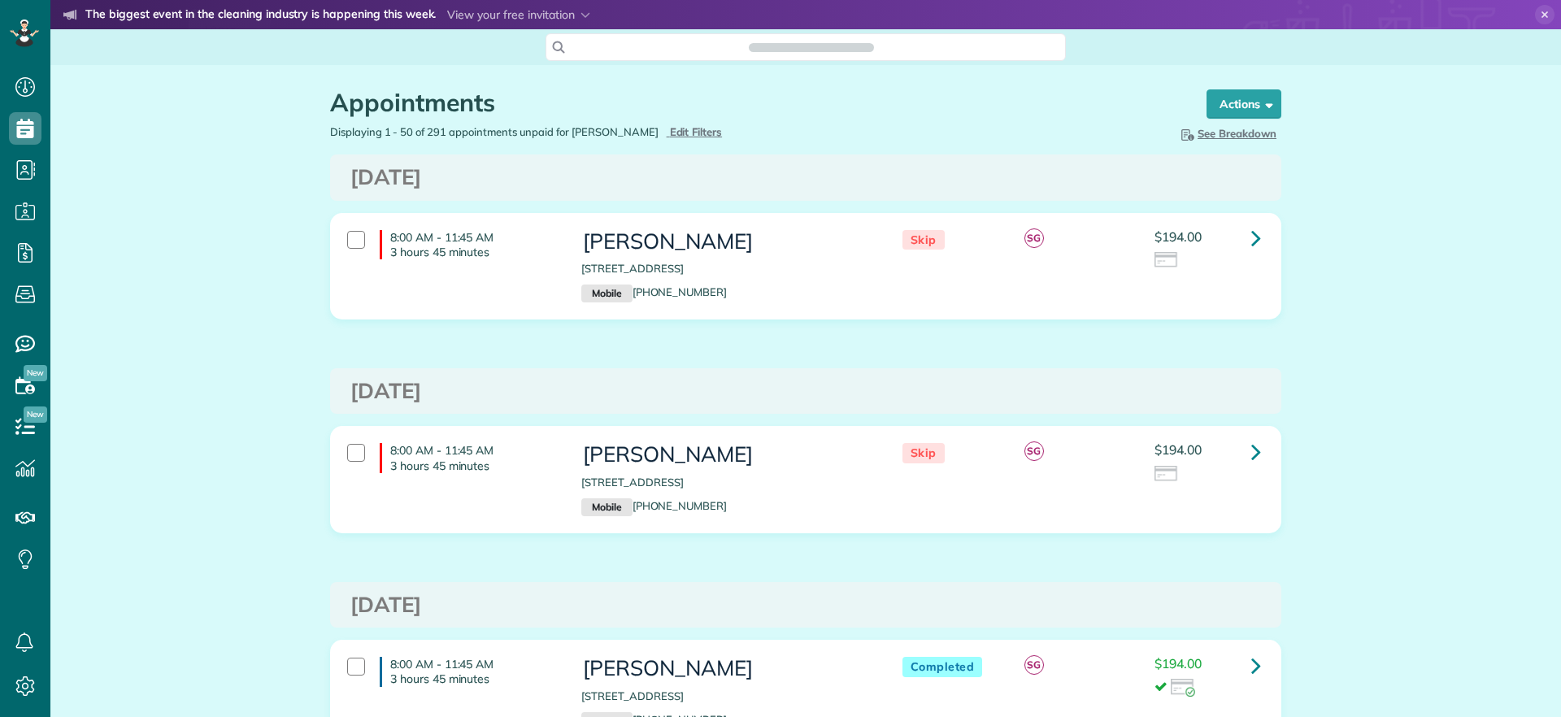
scroll to position [7, 7]
click at [1251, 246] on icon at bounding box center [1256, 238] width 10 height 28
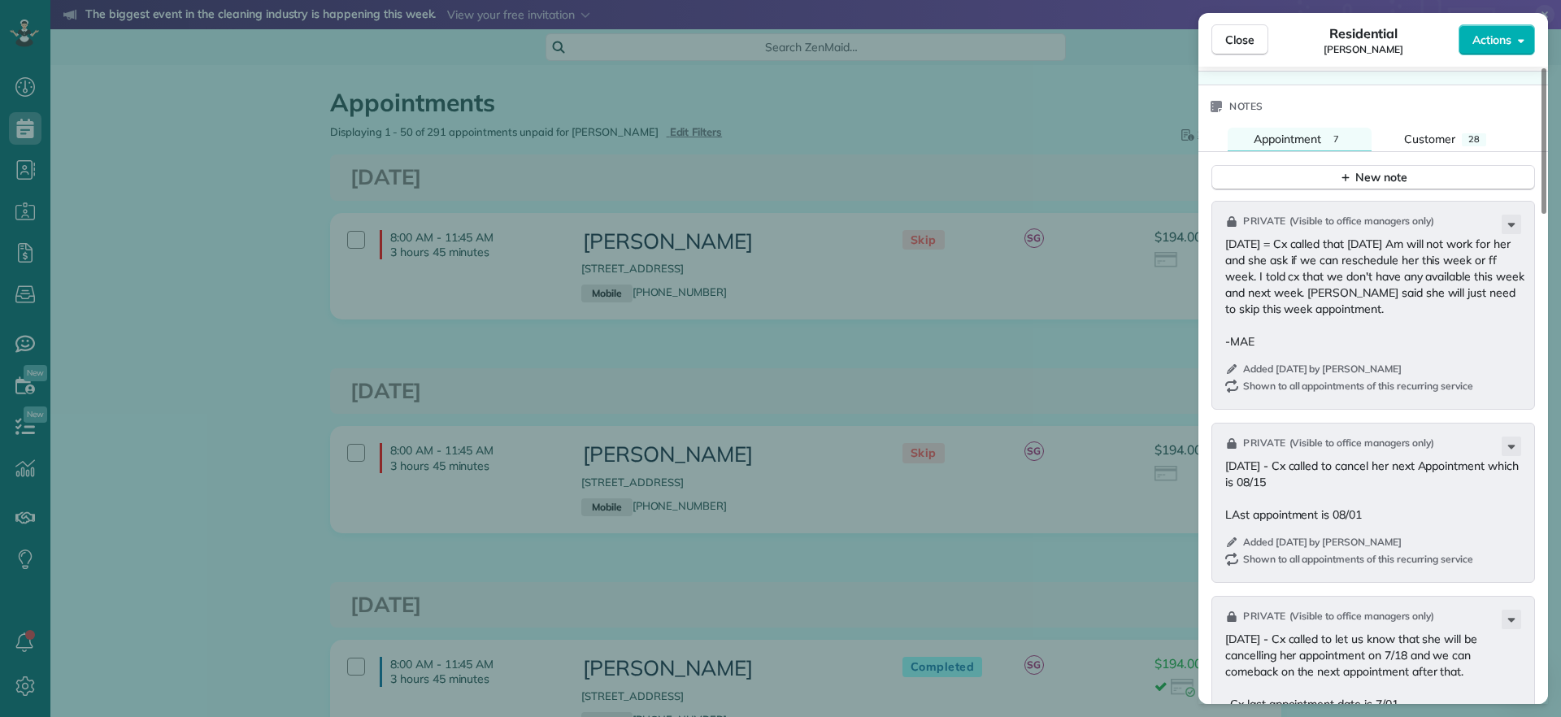
scroll to position [1426, 0]
click at [1253, 42] on span "Close" at bounding box center [1239, 40] width 29 height 16
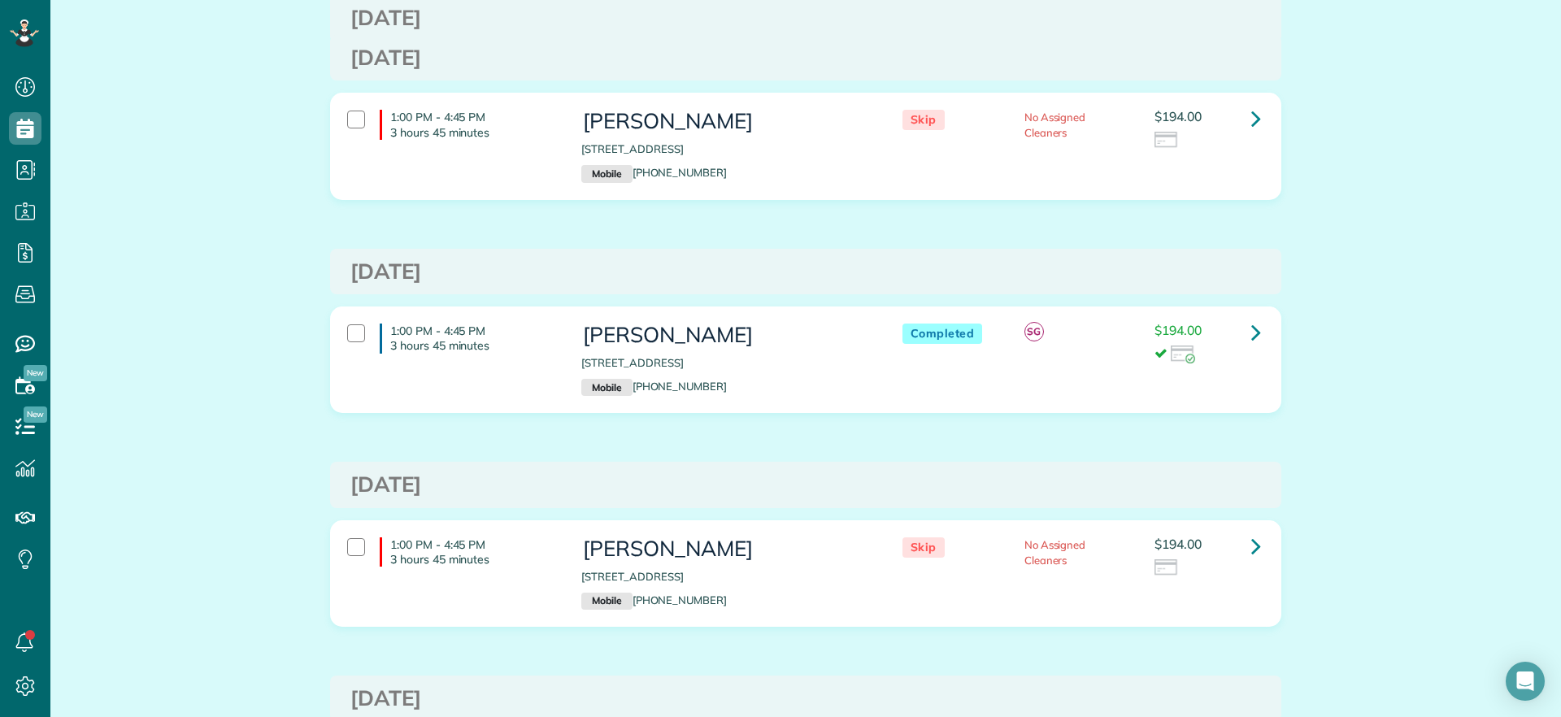
scroll to position [2033, 0]
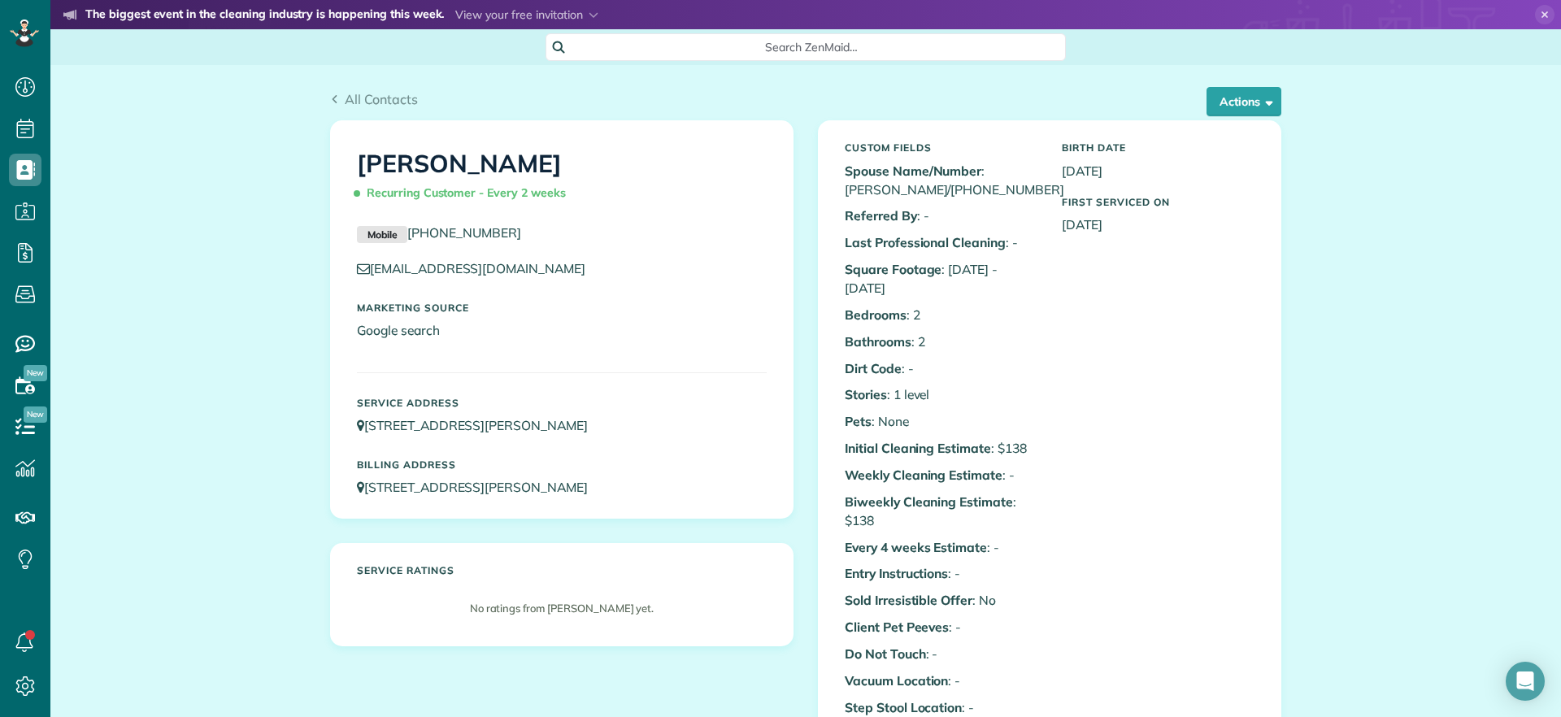
scroll to position [7, 7]
click at [1221, 109] on button "Actions" at bounding box center [1244, 101] width 75 height 29
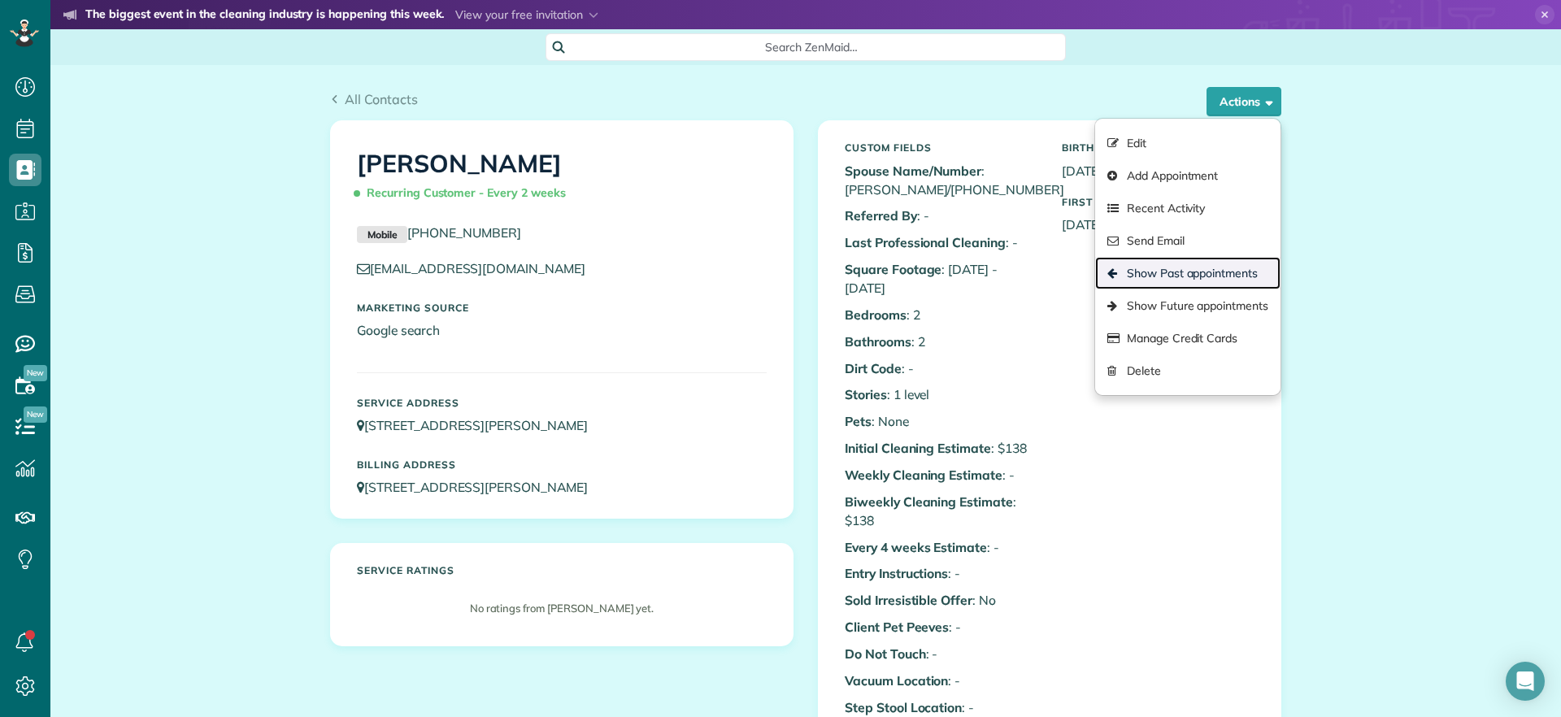
click at [1212, 285] on link "Show Past appointments" at bounding box center [1187, 273] width 185 height 33
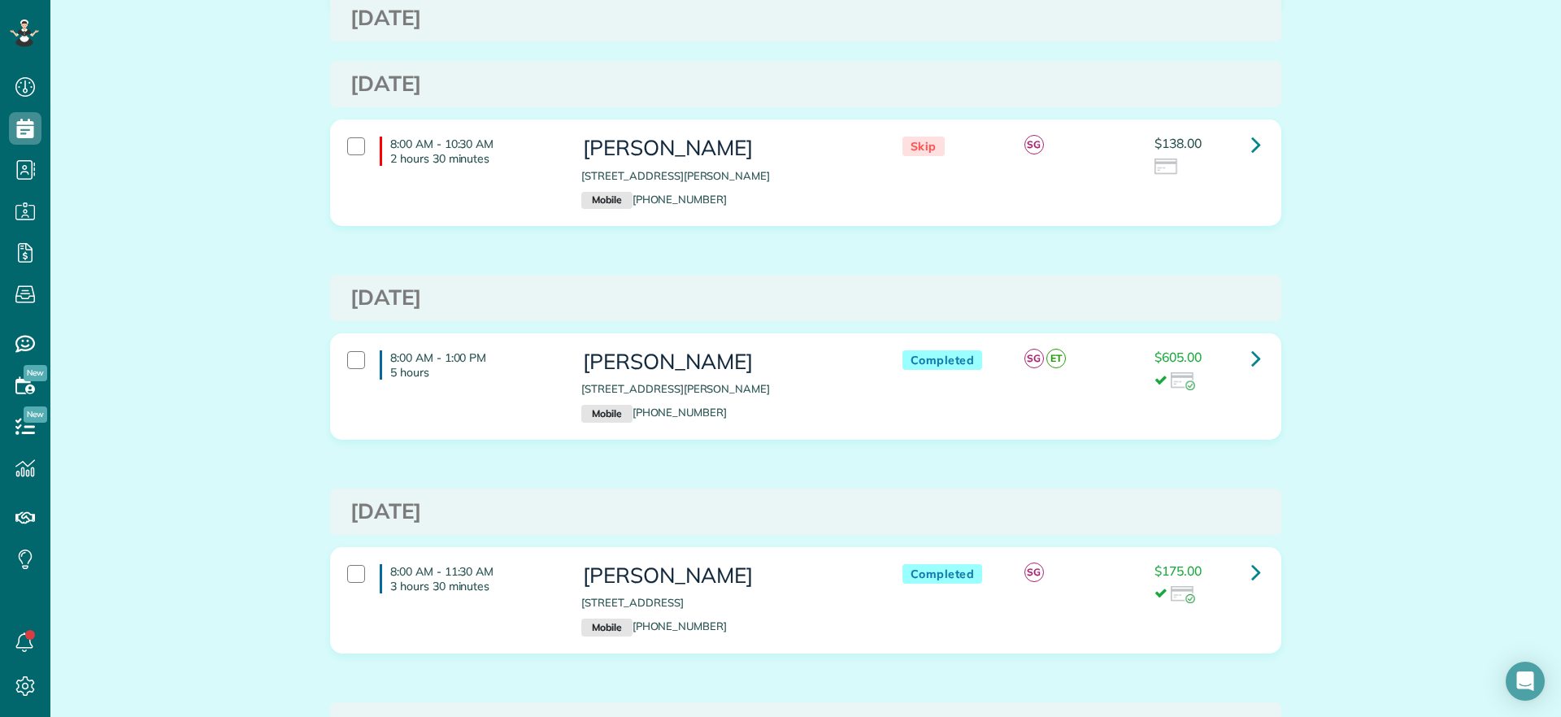
scroll to position [6810, 0]
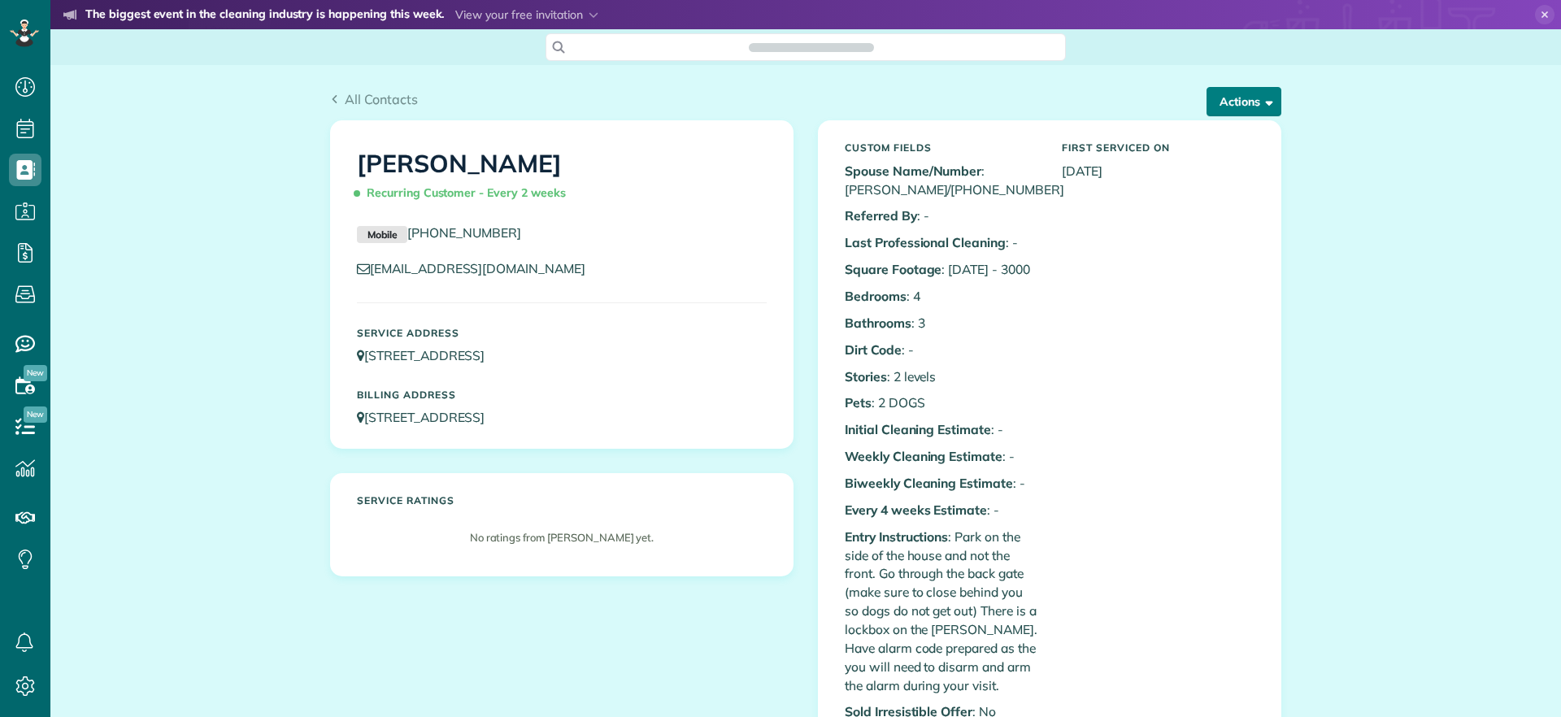
scroll to position [717, 50]
click at [1267, 115] on button "Actions" at bounding box center [1244, 101] width 75 height 29
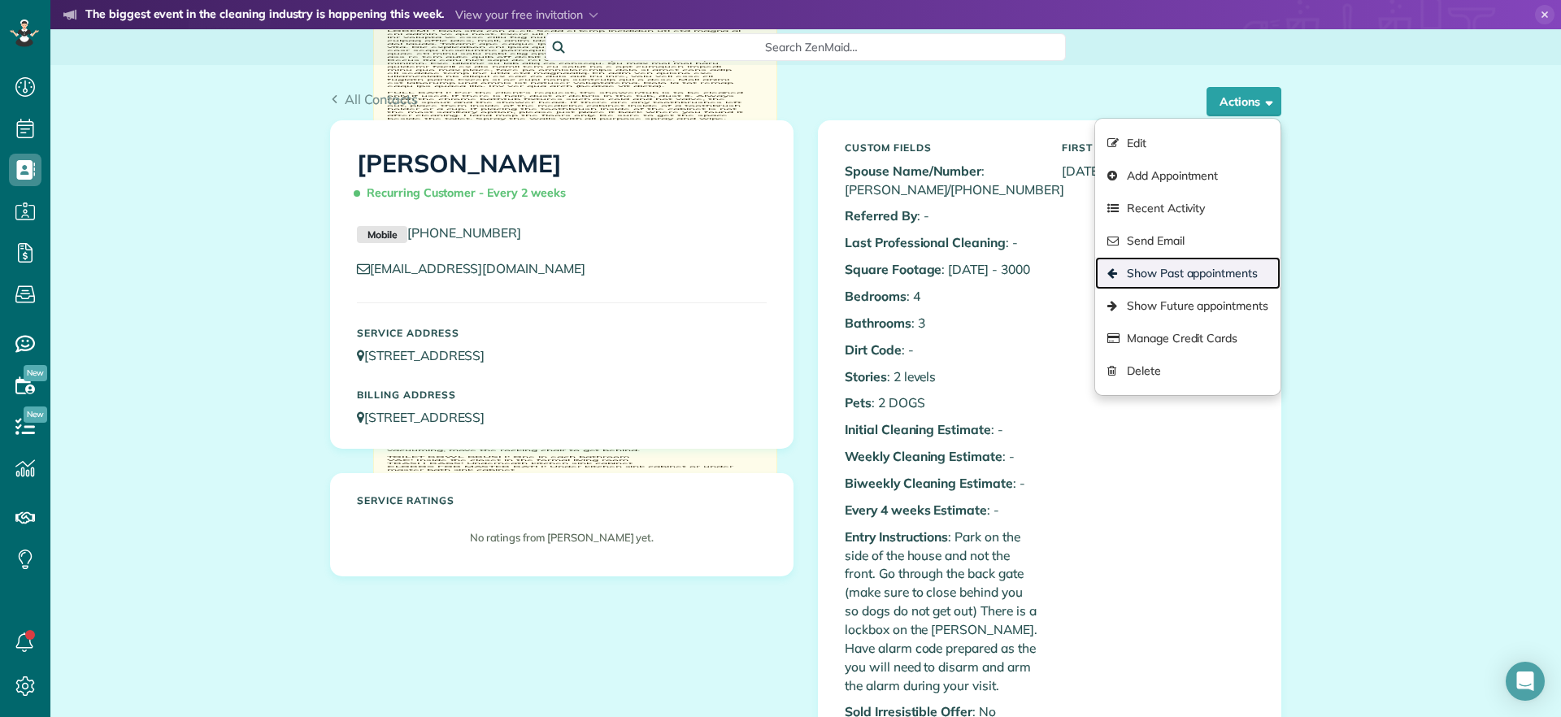
click at [1212, 272] on link "Show Past appointments" at bounding box center [1187, 273] width 185 height 33
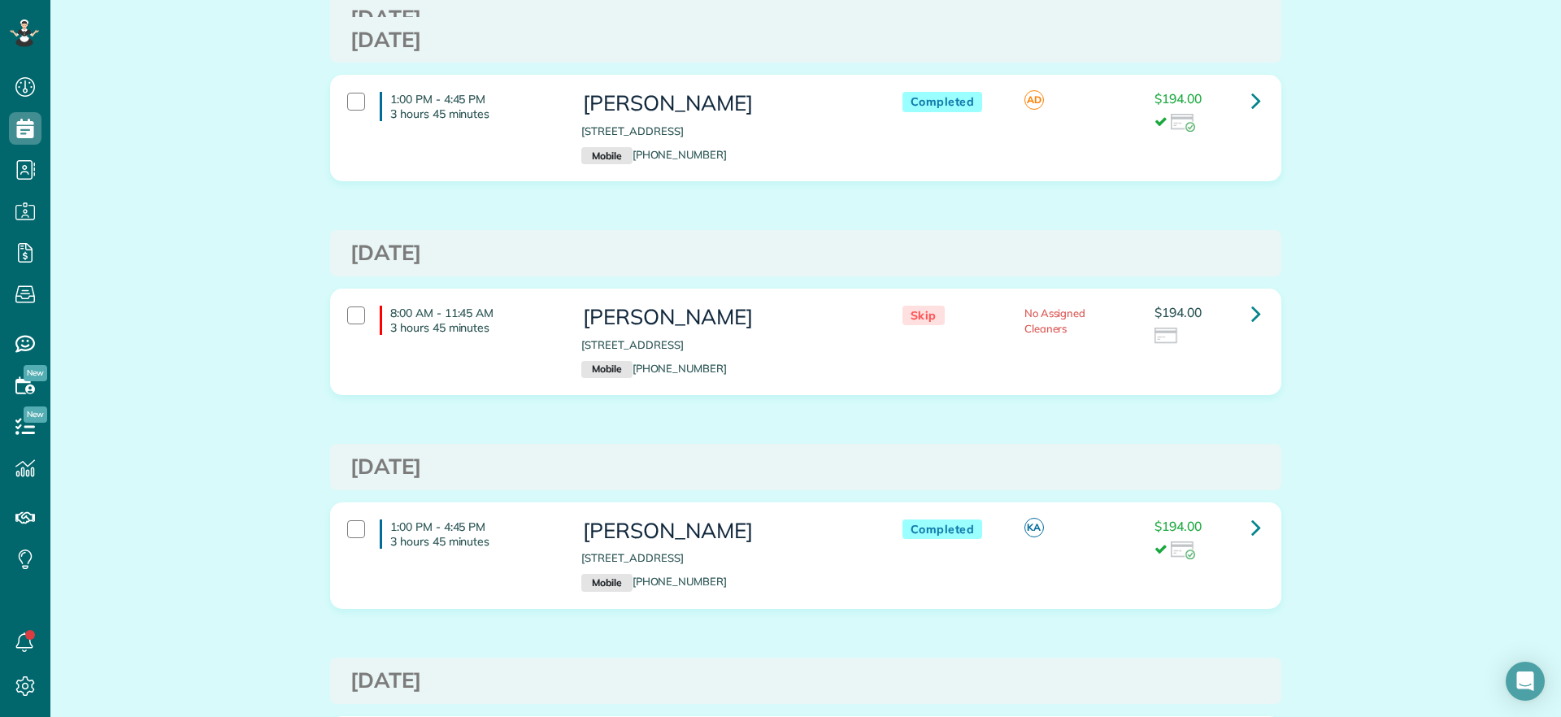
scroll to position [3151, 0]
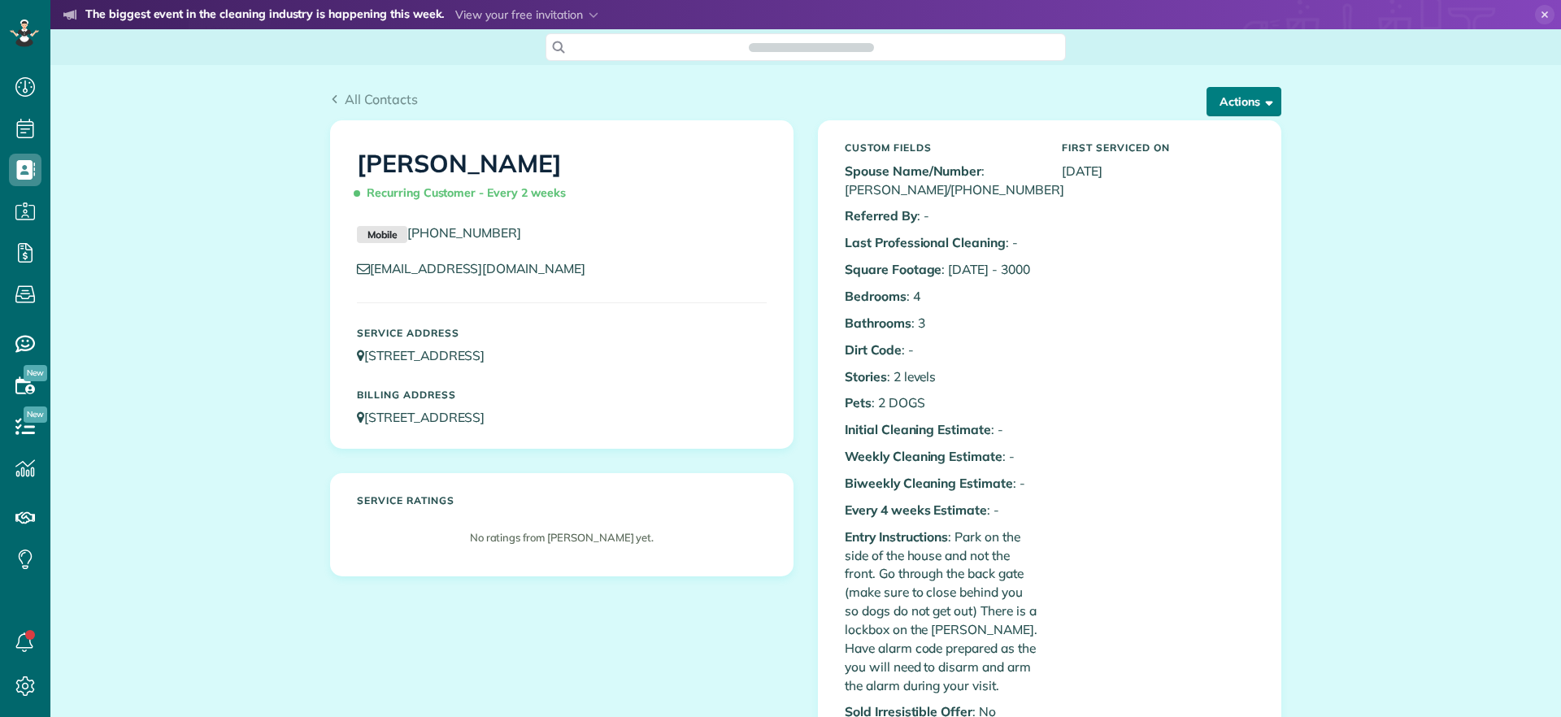
scroll to position [7, 7]
click at [1224, 97] on button "Actions" at bounding box center [1244, 101] width 75 height 29
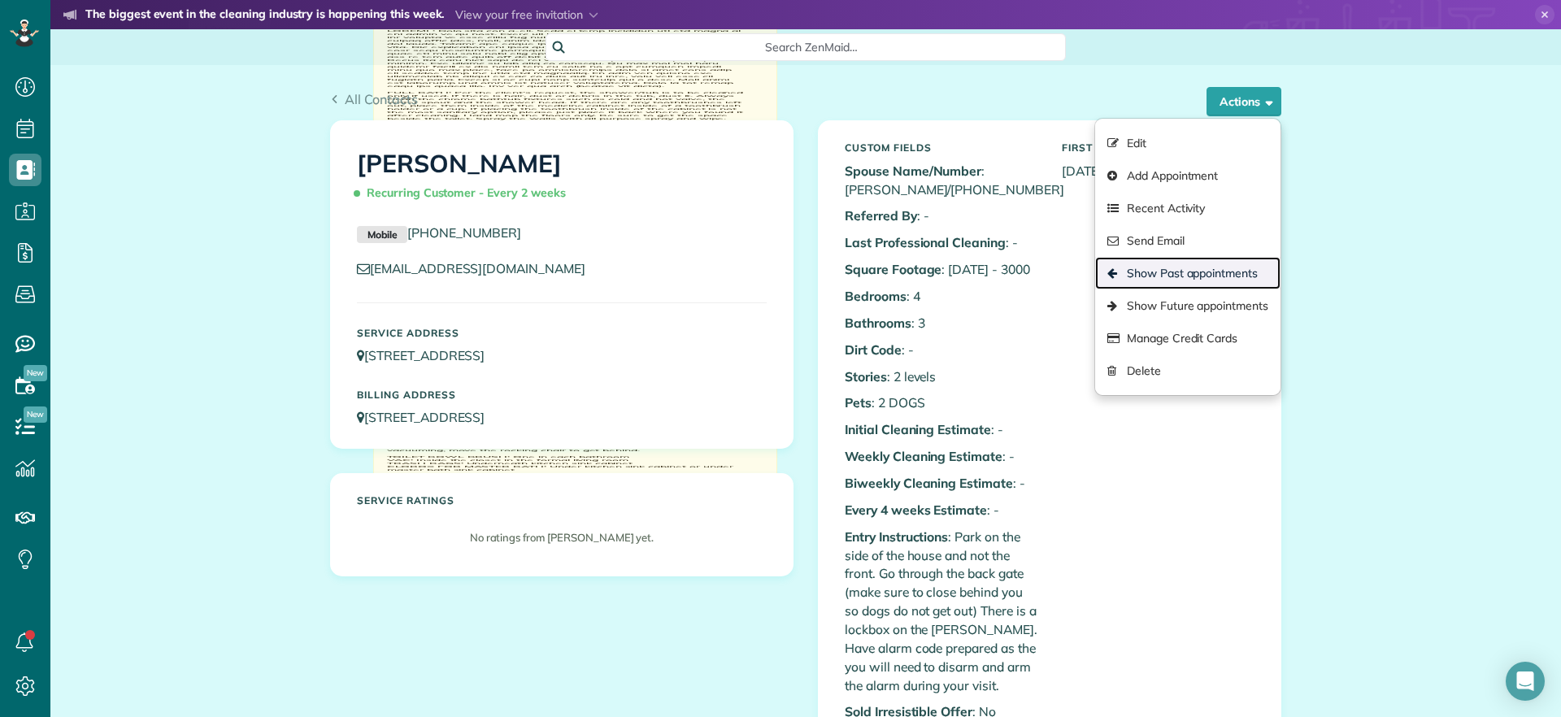
click at [1216, 267] on link "Show Past appointments" at bounding box center [1187, 273] width 185 height 33
